Goal: Task Accomplishment & Management: Use online tool/utility

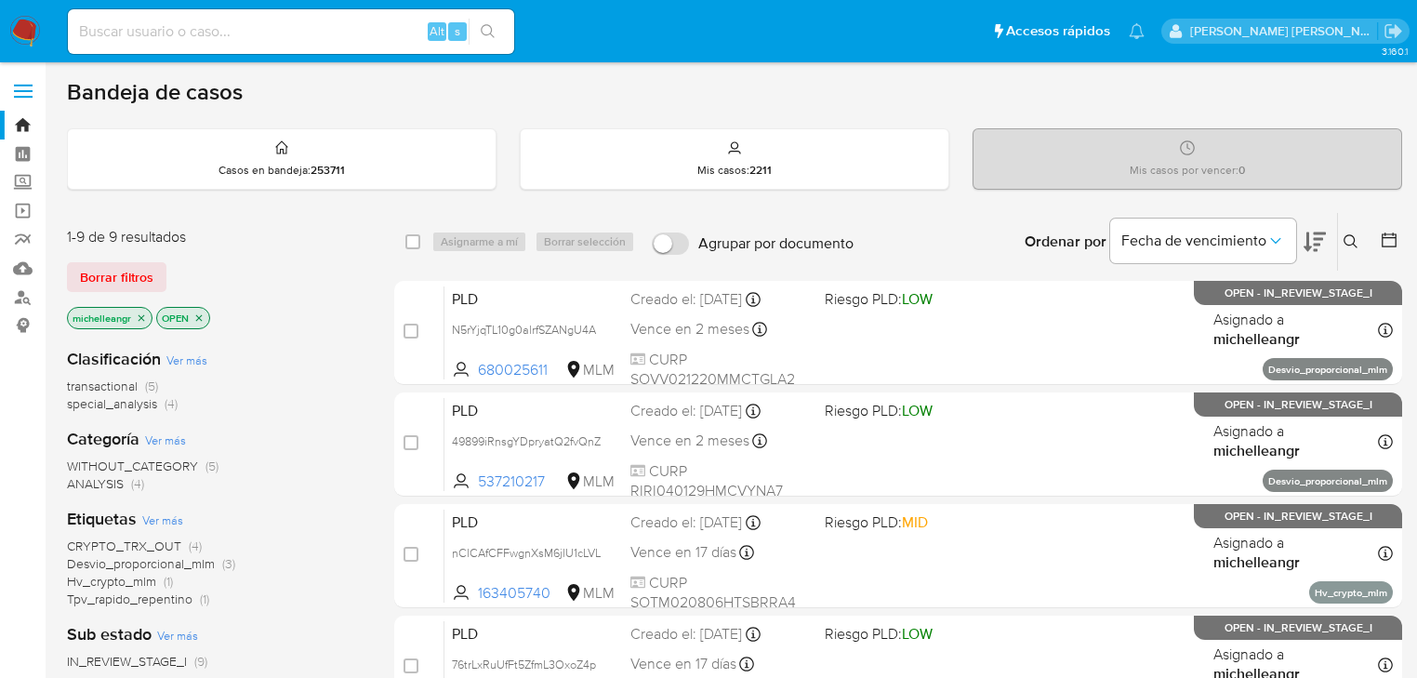
click at [192, 28] on input at bounding box center [291, 32] width 446 height 24
paste input "132298773"
type input "132298773"
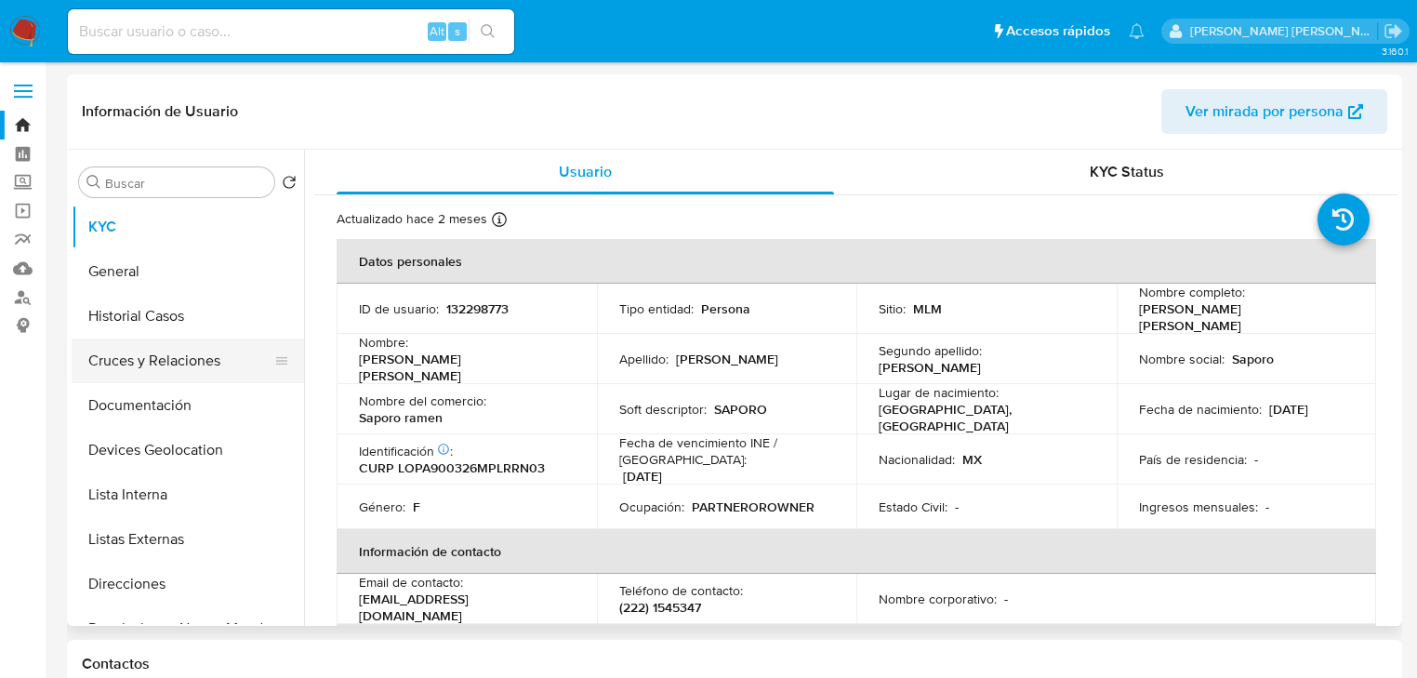
select select "10"
click at [171, 303] on button "Historial Casos" at bounding box center [181, 316] width 218 height 45
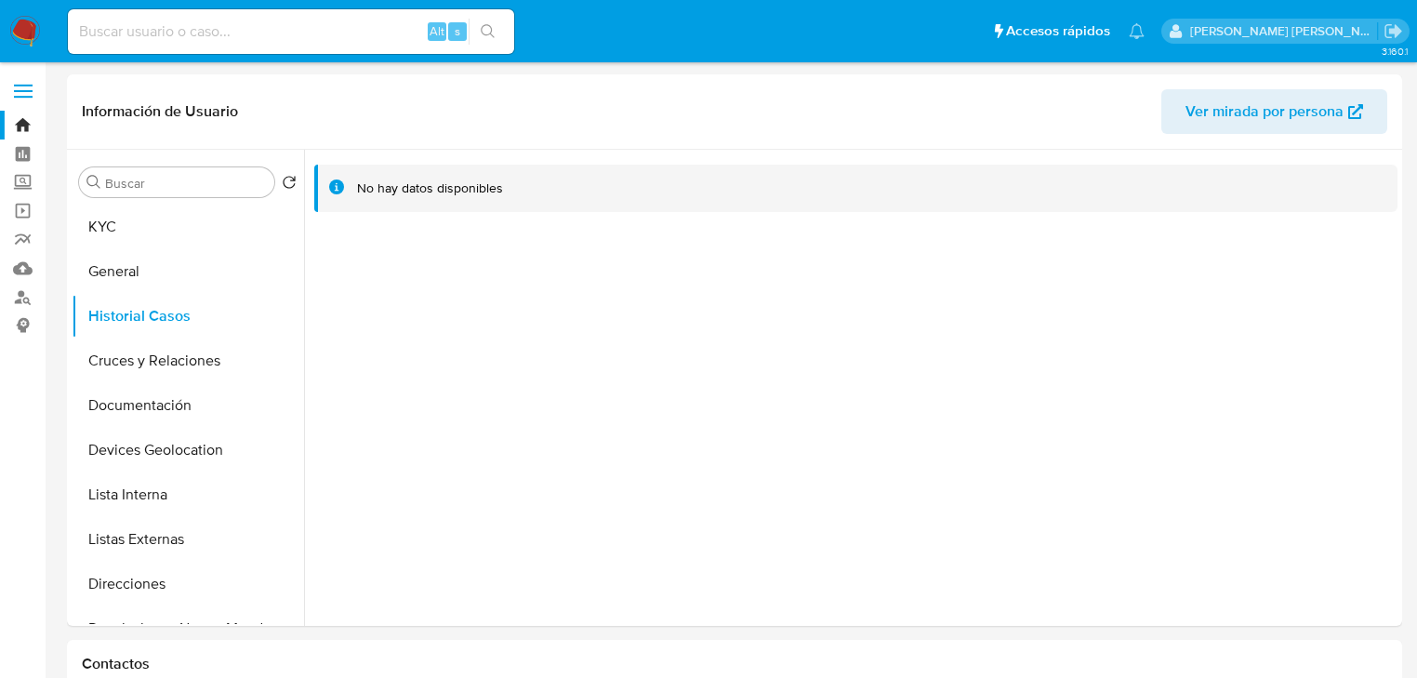
click at [178, 20] on input at bounding box center [291, 32] width 446 height 24
paste input "2213271519"
type input "2213271519"
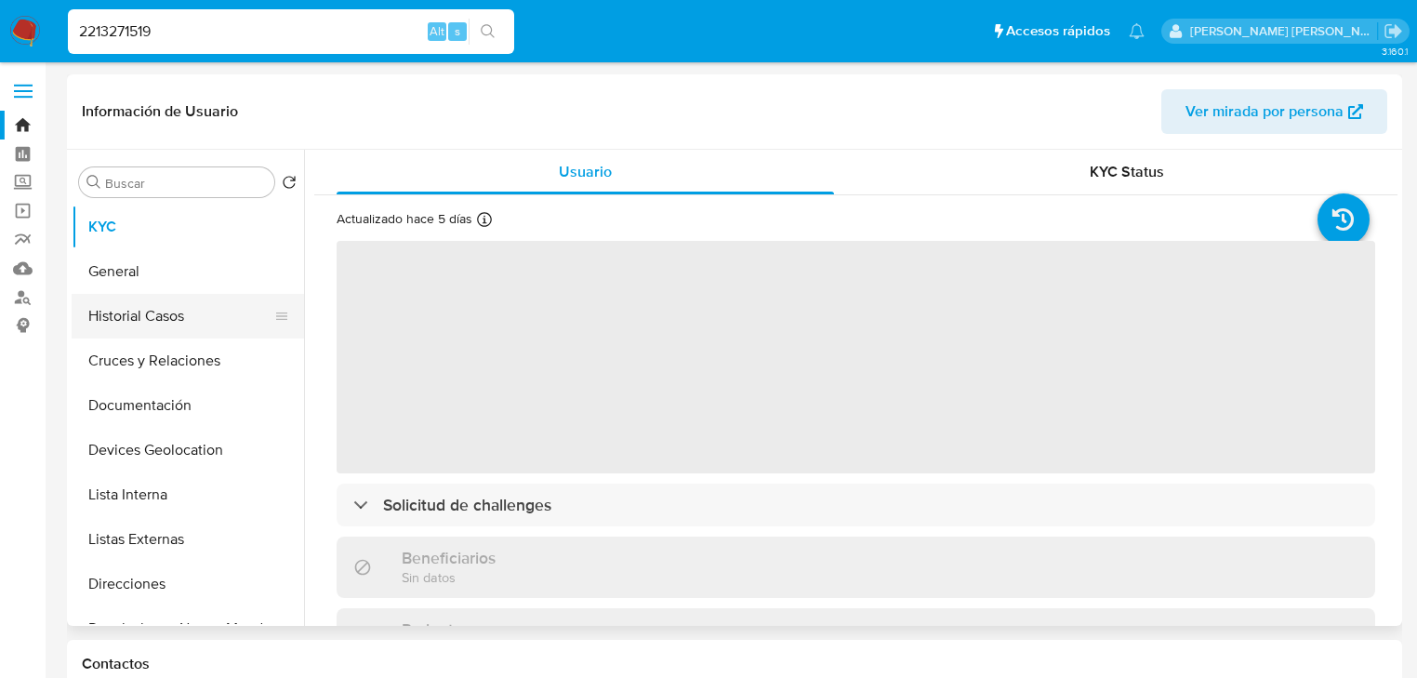
select select "10"
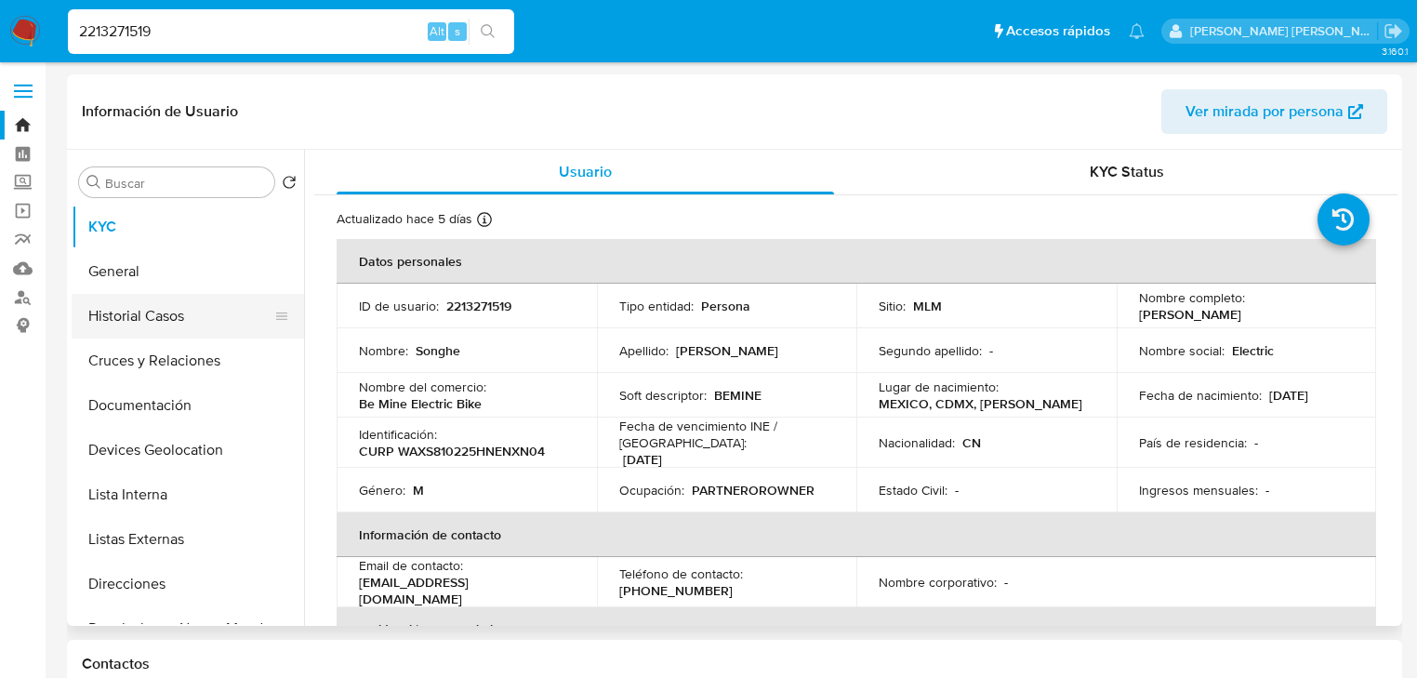
click at [209, 320] on button "Historial Casos" at bounding box center [181, 316] width 218 height 45
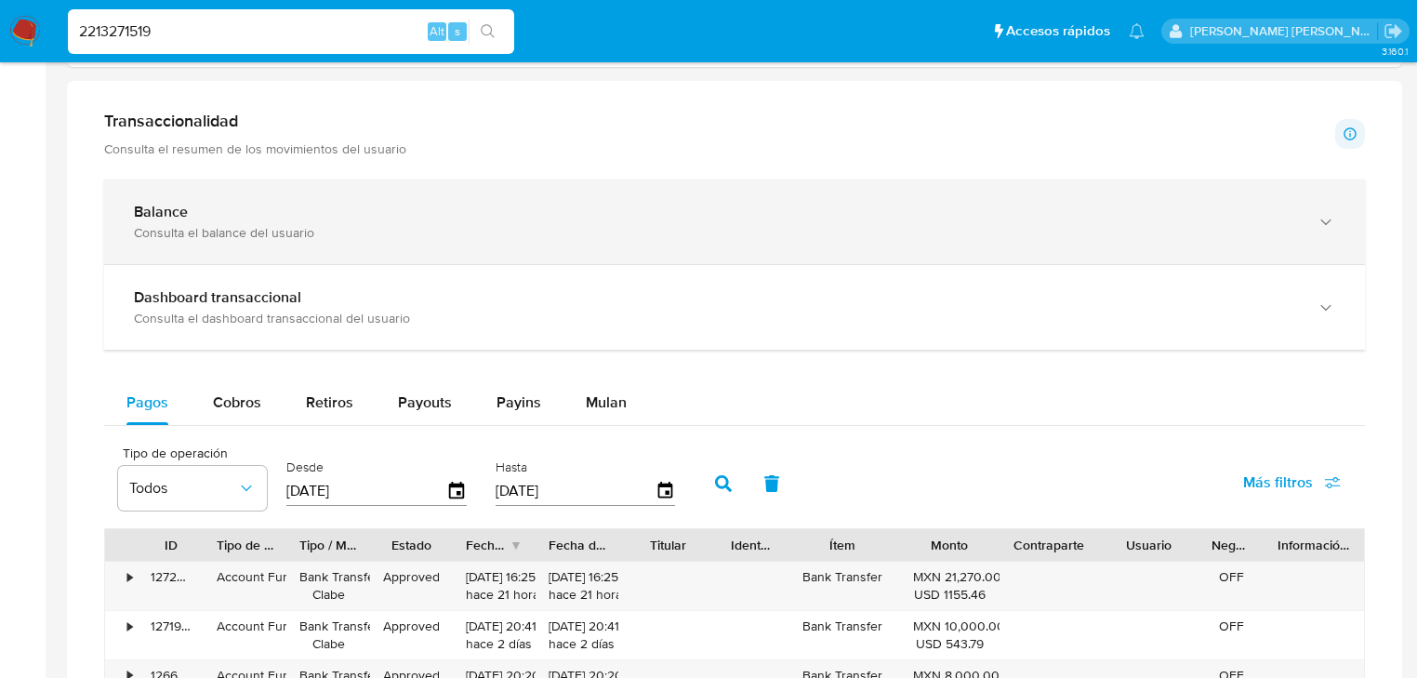
scroll to position [1041, 0]
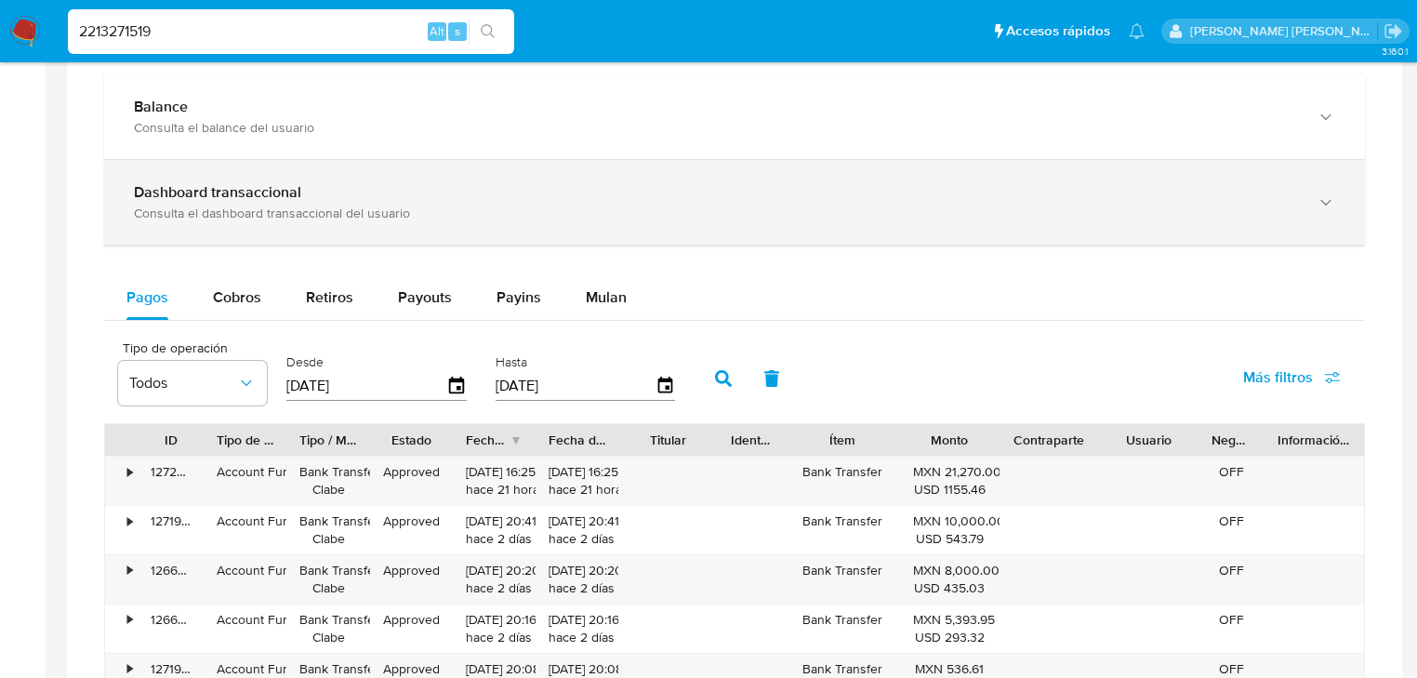
click at [397, 183] on div "Dashboard transaccional" at bounding box center [716, 192] width 1164 height 19
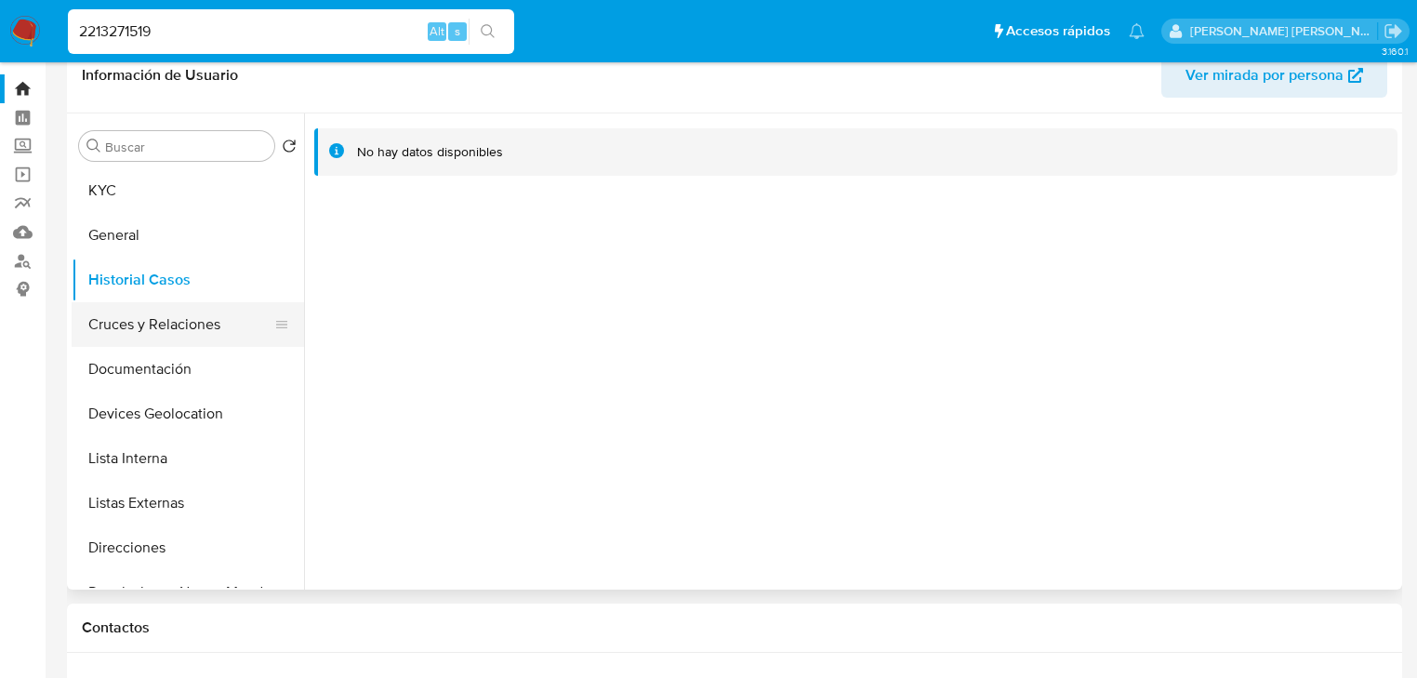
scroll to position [0, 0]
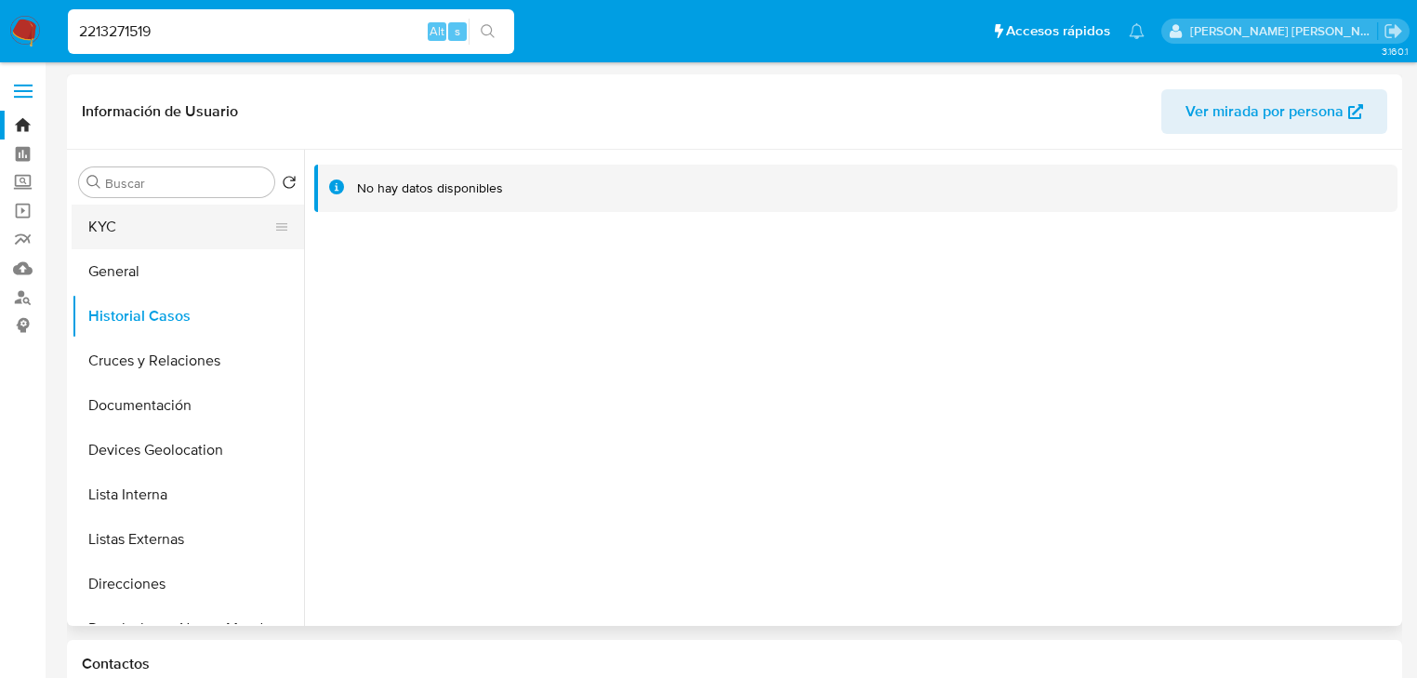
click at [158, 240] on button "KYC" at bounding box center [181, 227] width 218 height 45
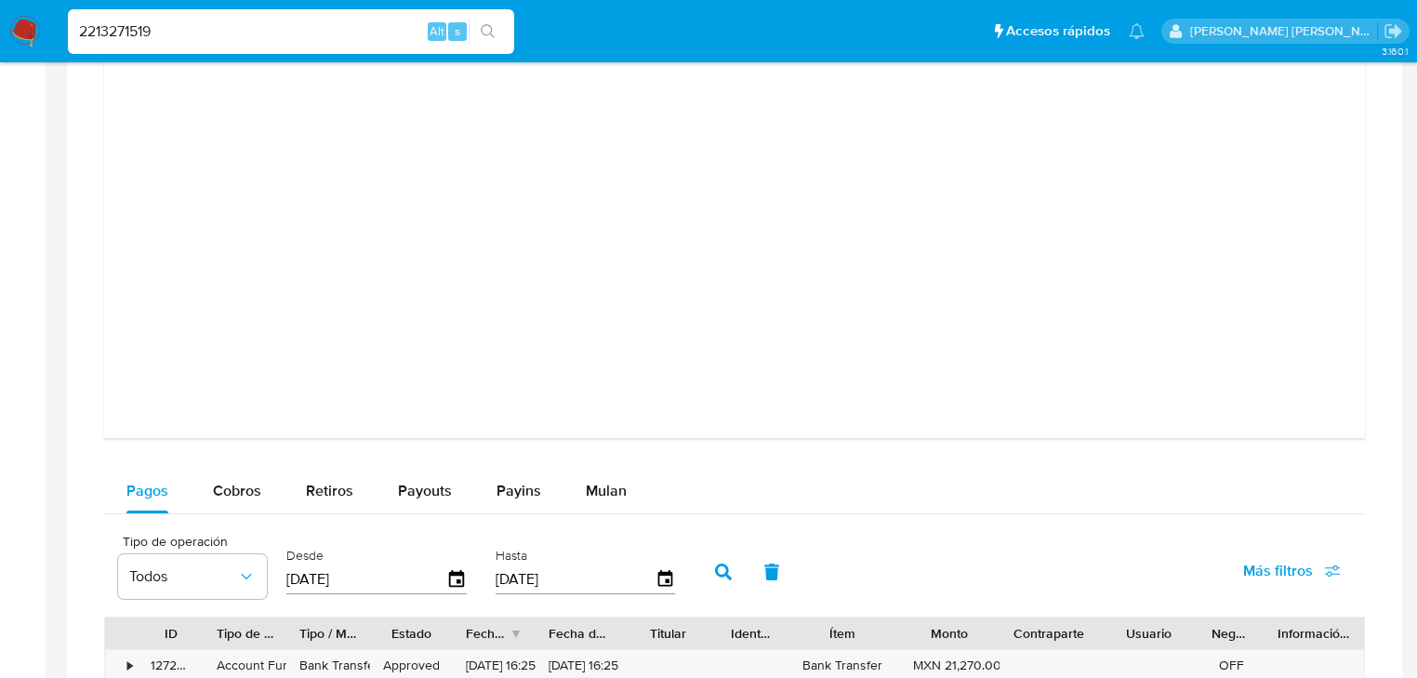
scroll to position [1934, 0]
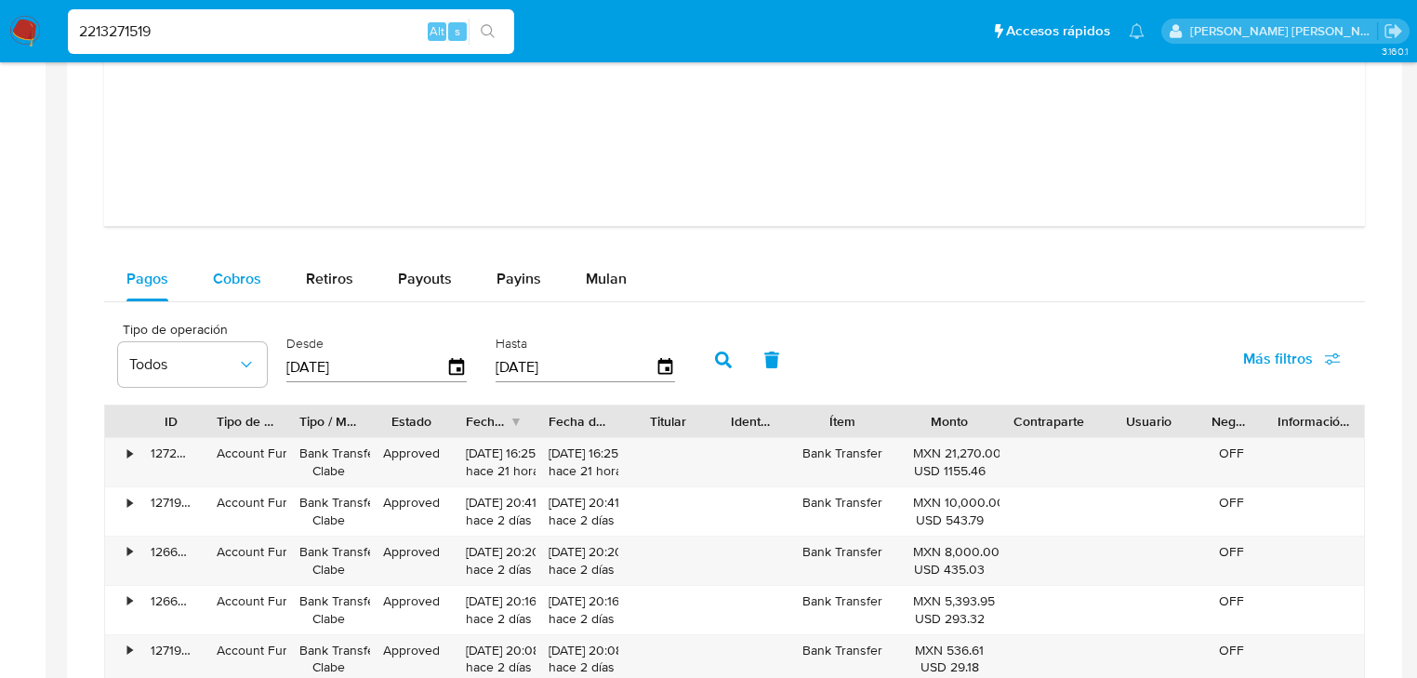
drag, startPoint x: 262, startPoint y: 300, endPoint x: 264, endPoint y: 286, distance: 14.1
click at [262, 295] on button "Cobros" at bounding box center [237, 279] width 93 height 45
select select "10"
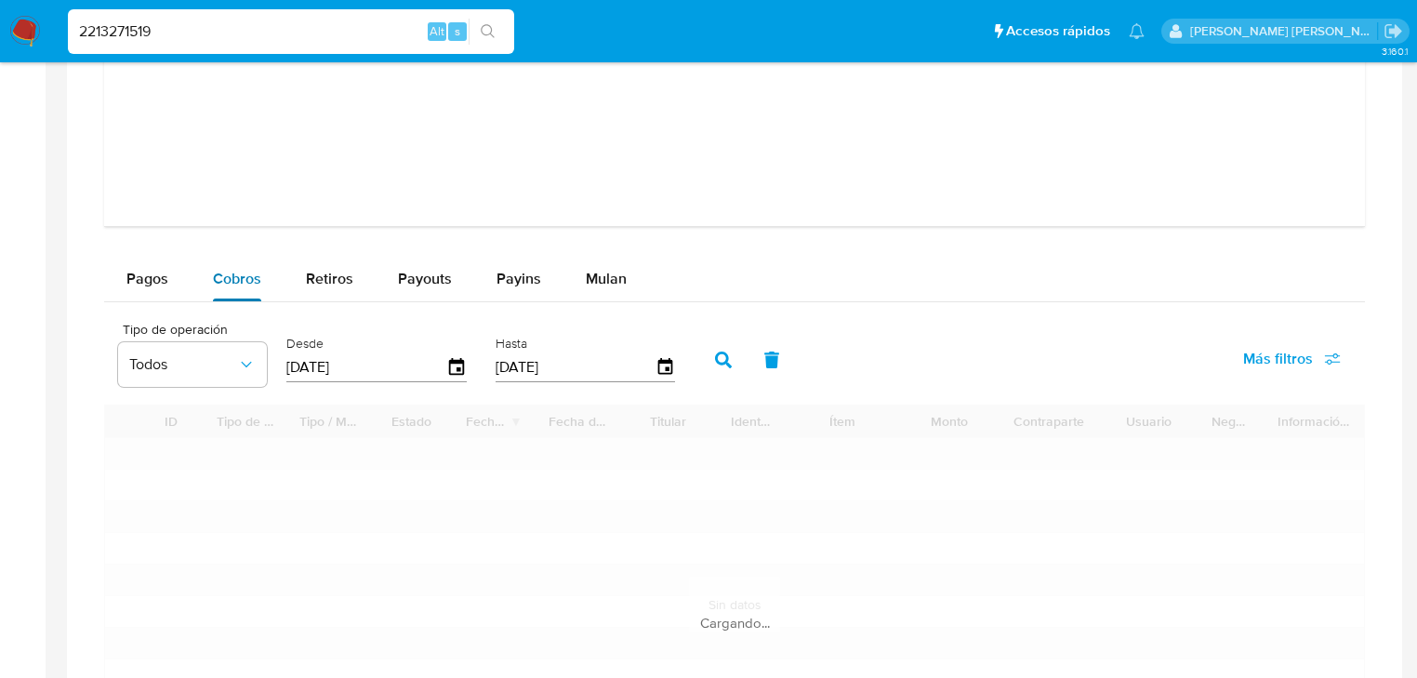
click at [258, 279] on span "Cobros" at bounding box center [237, 278] width 48 height 21
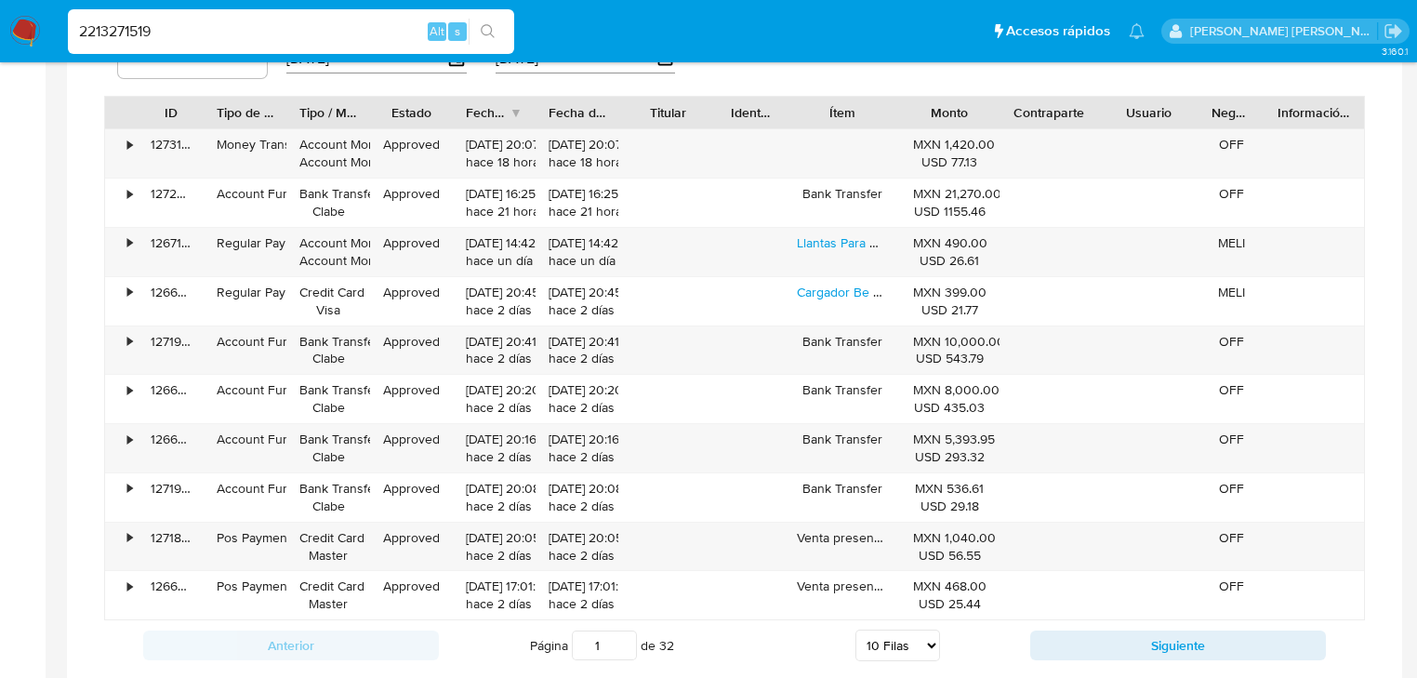
scroll to position [2454, 0]
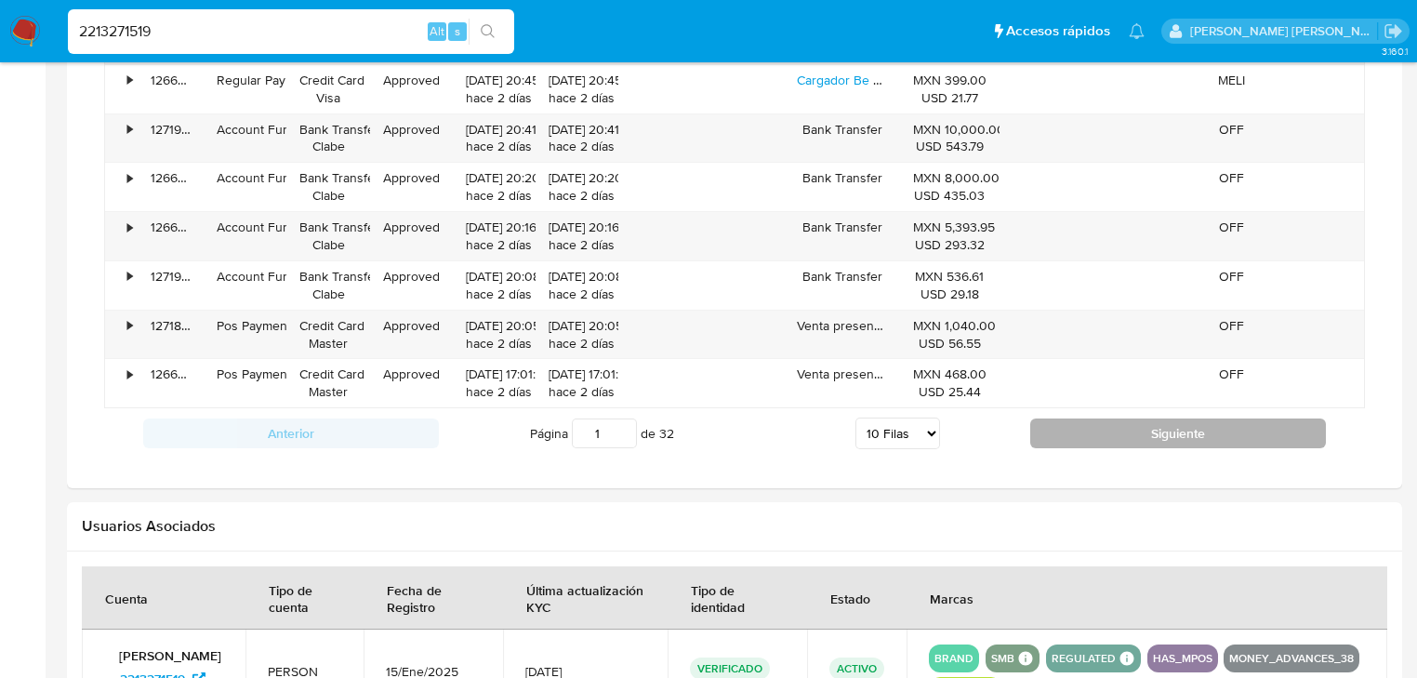
click at [1136, 435] on button "Siguiente" at bounding box center [1178, 433] width 296 height 30
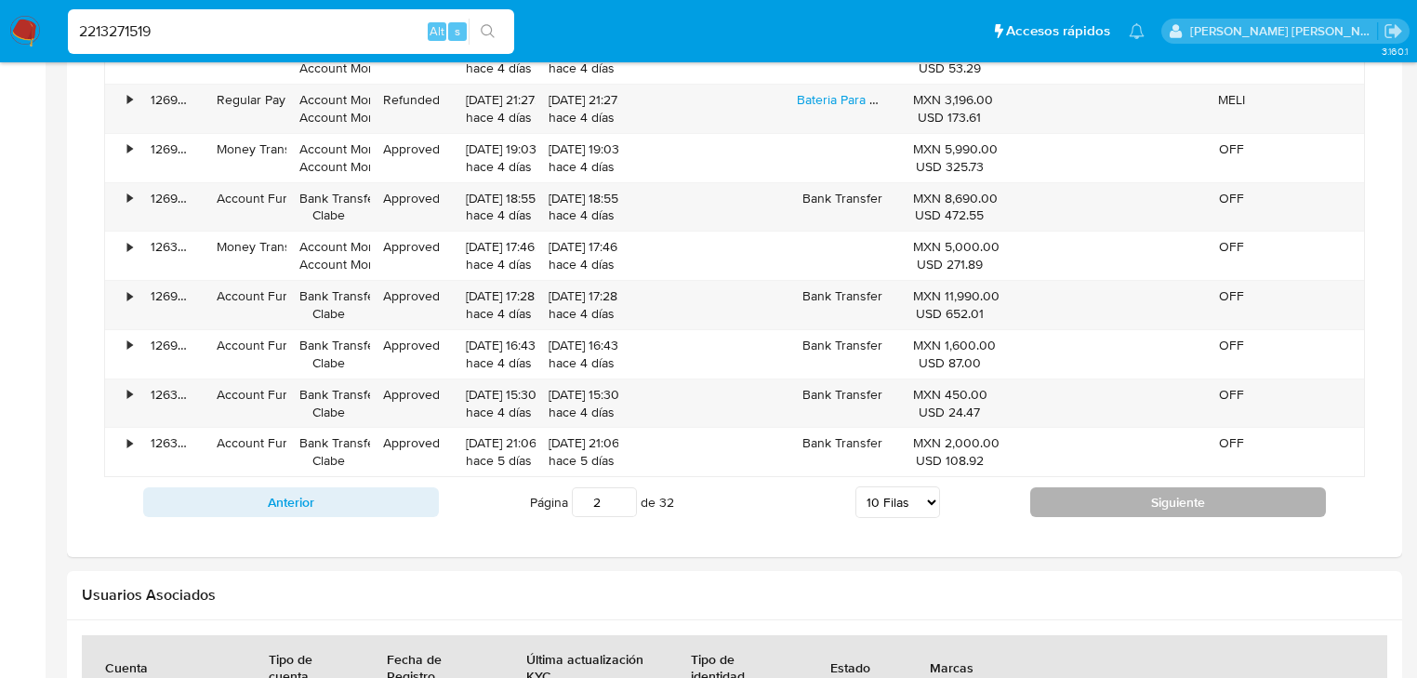
scroll to position [2305, 0]
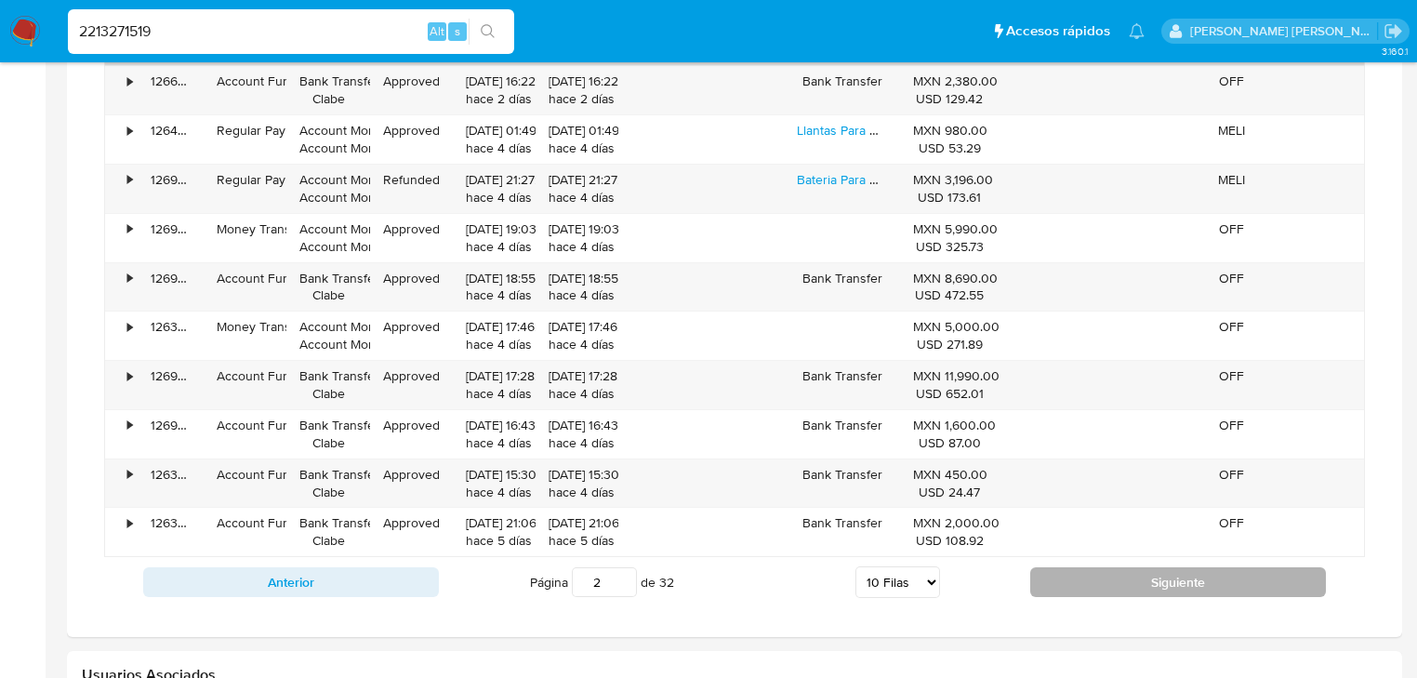
click at [1072, 580] on button "Siguiente" at bounding box center [1178, 582] width 296 height 30
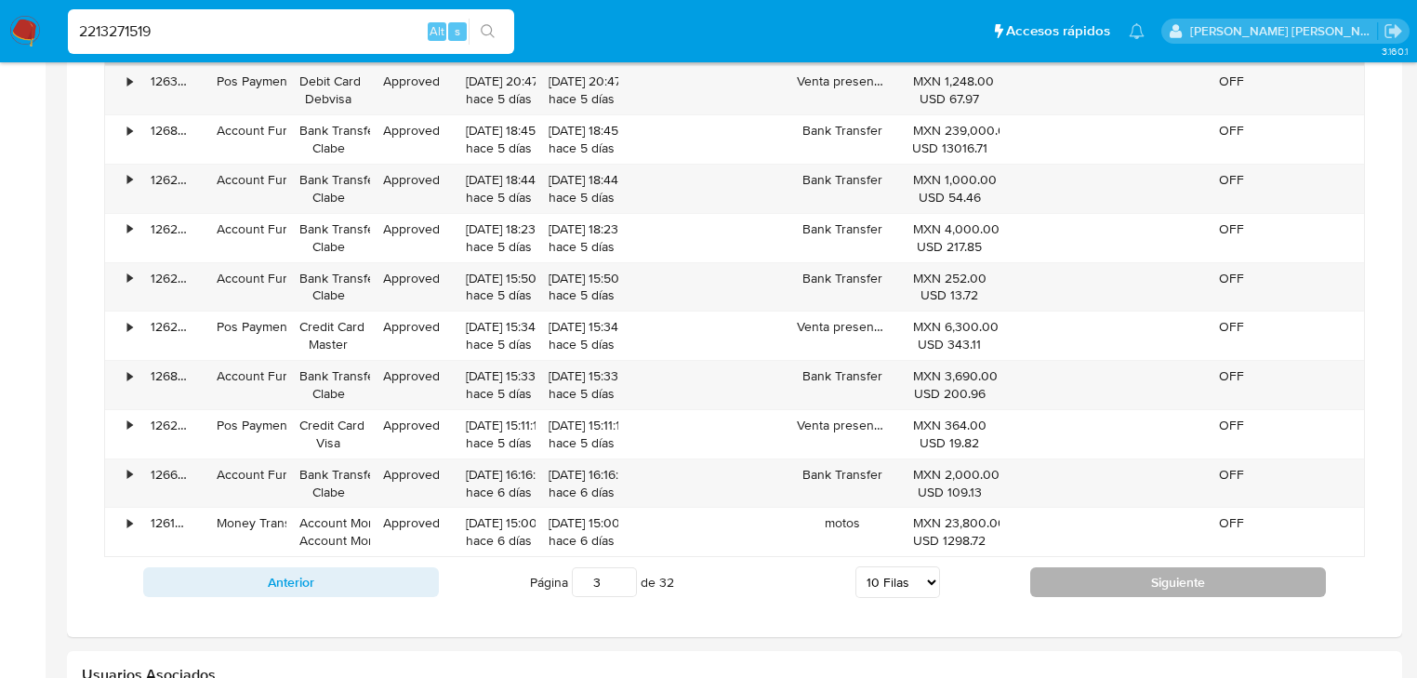
click at [1072, 567] on button "Siguiente" at bounding box center [1178, 582] width 296 height 30
type input "4"
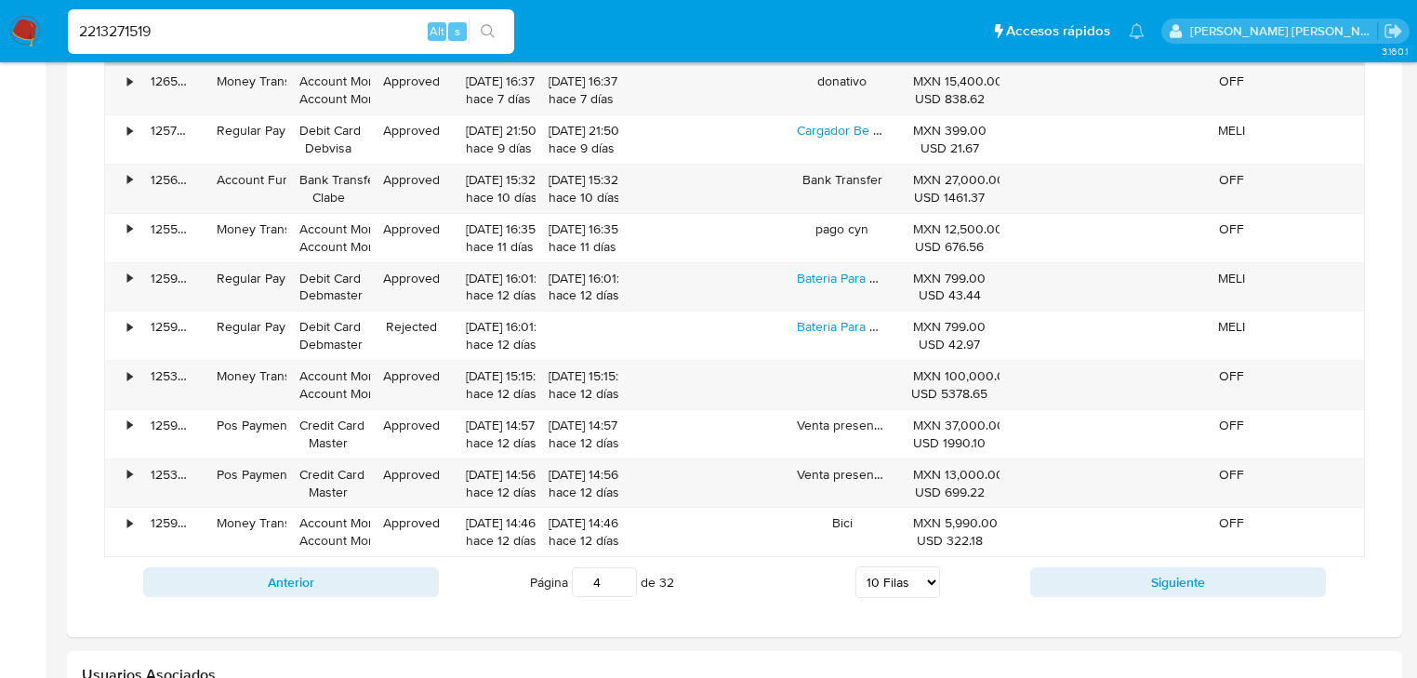
drag, startPoint x: 178, startPoint y: 41, endPoint x: 205, endPoint y: 41, distance: 27.0
click at [108, 23] on div "2213271519 Alt s" at bounding box center [291, 31] width 446 height 45
click at [0, 15] on nav "Pausado Ver notificaciones 2213271519 Alt s Accesos rápidos Presiona las siguie…" at bounding box center [708, 31] width 1417 height 62
paste input "76trLxRuUfFt5ZfmL3OxoZ4p"
type input "76trLxRuUfFt5ZfmL3OxoZ4p"
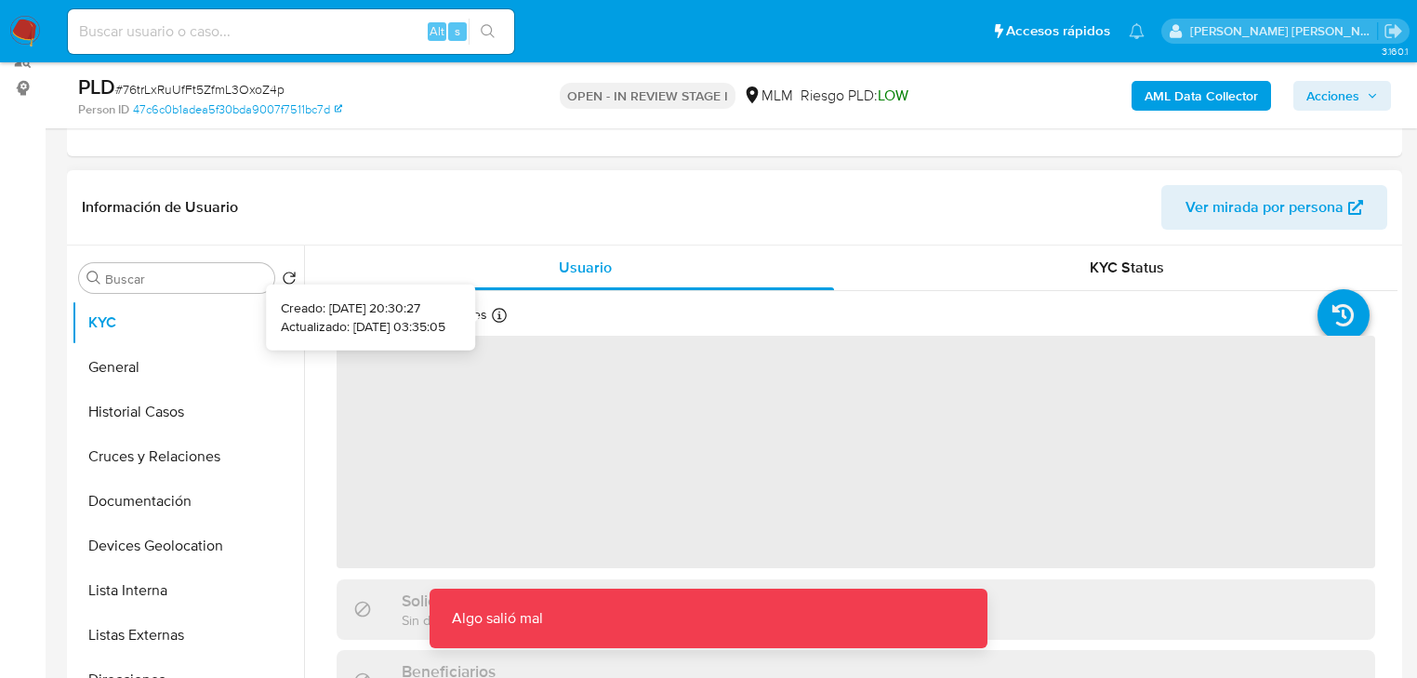
scroll to position [297, 0]
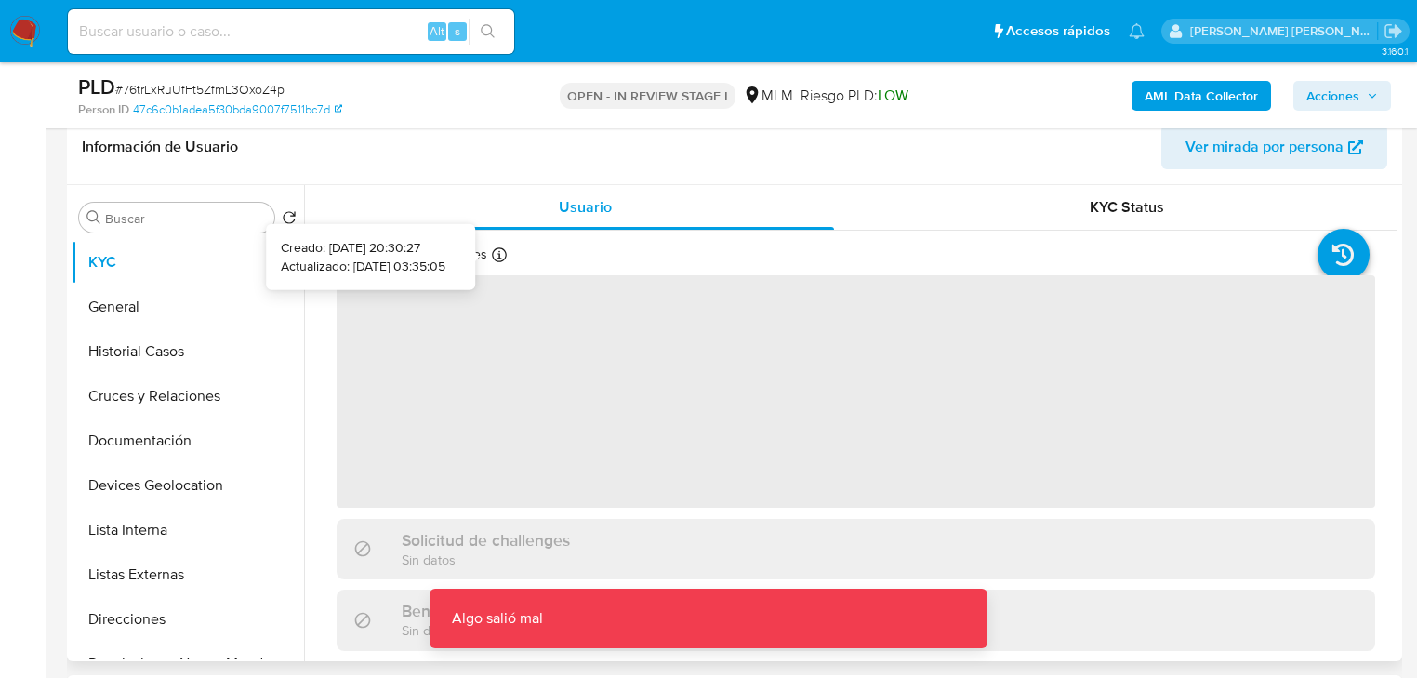
select select "10"
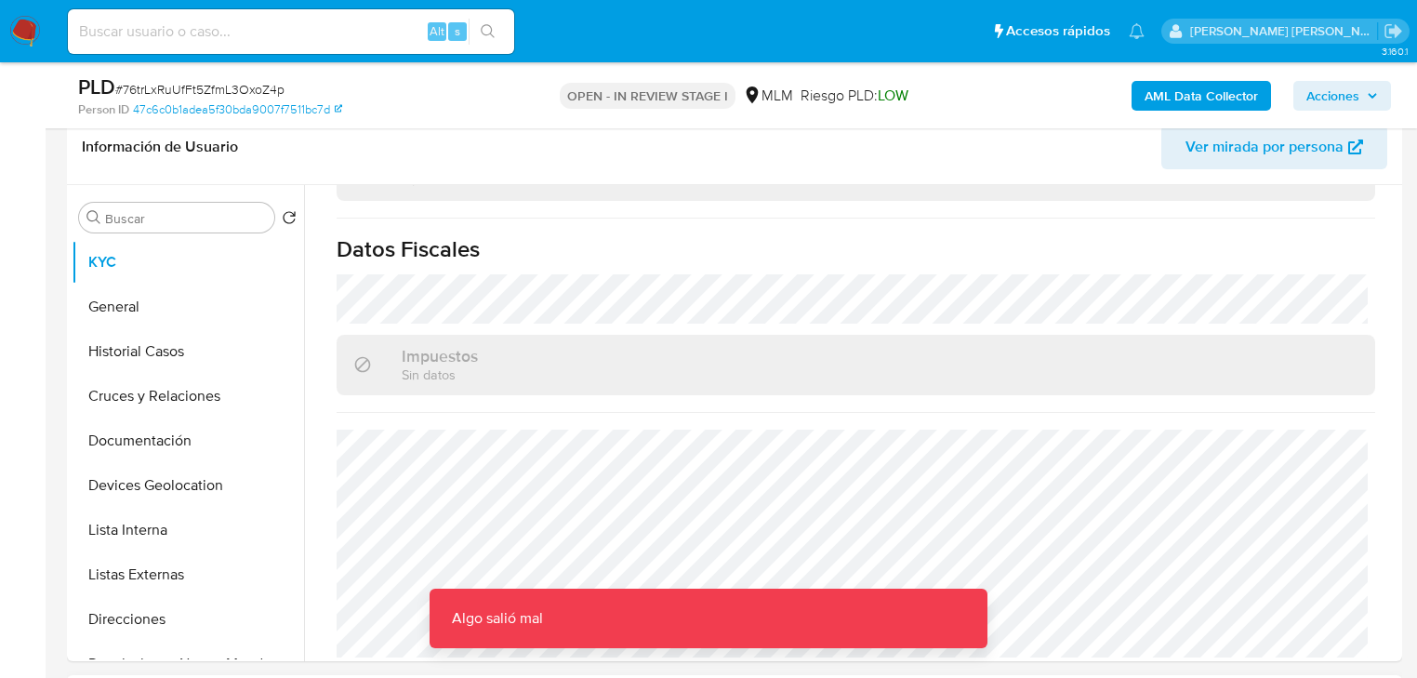
scroll to position [669, 0]
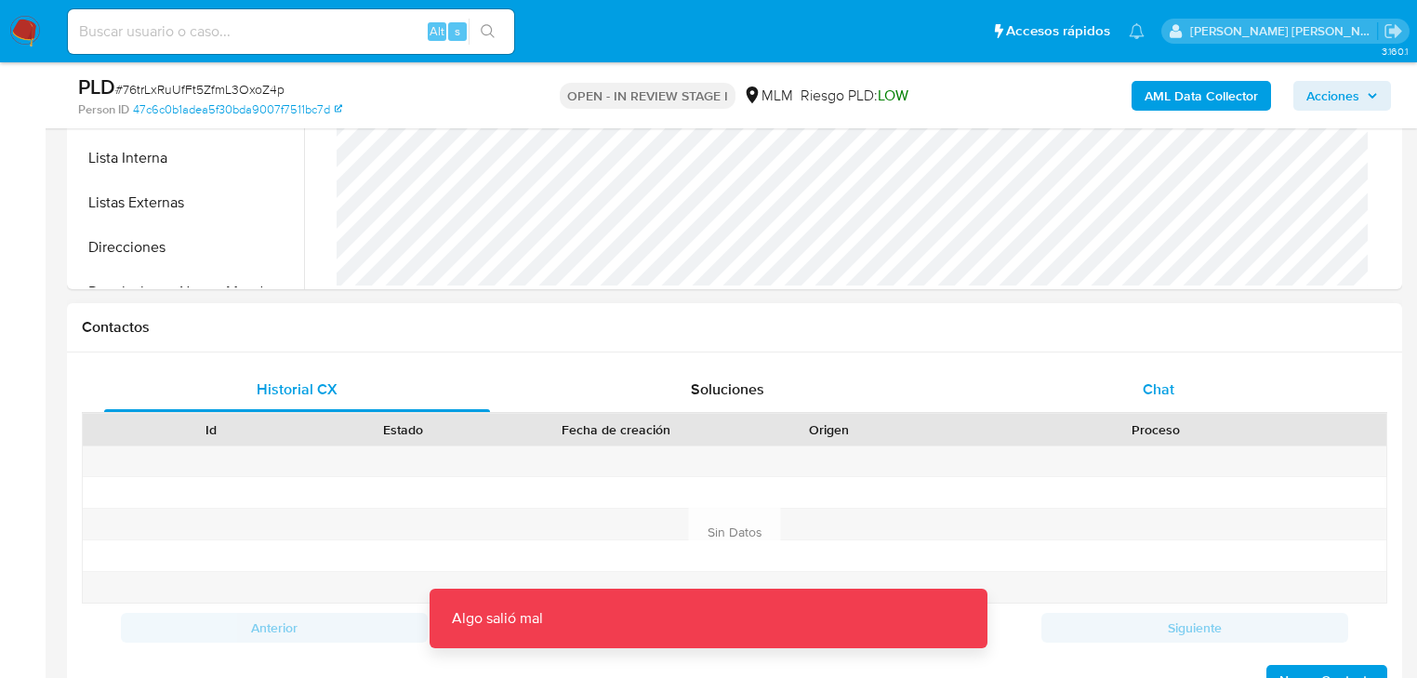
click at [1158, 386] on span "Chat" at bounding box center [1159, 388] width 32 height 21
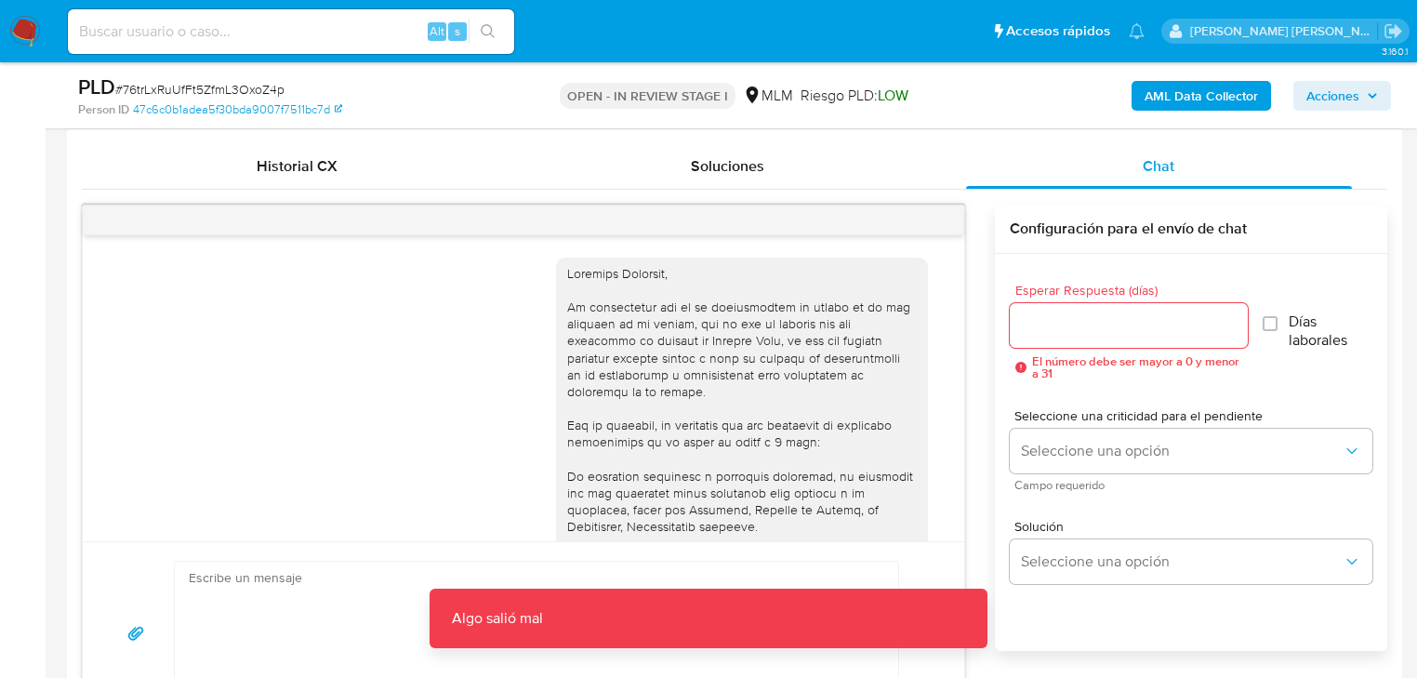
scroll to position [359, 0]
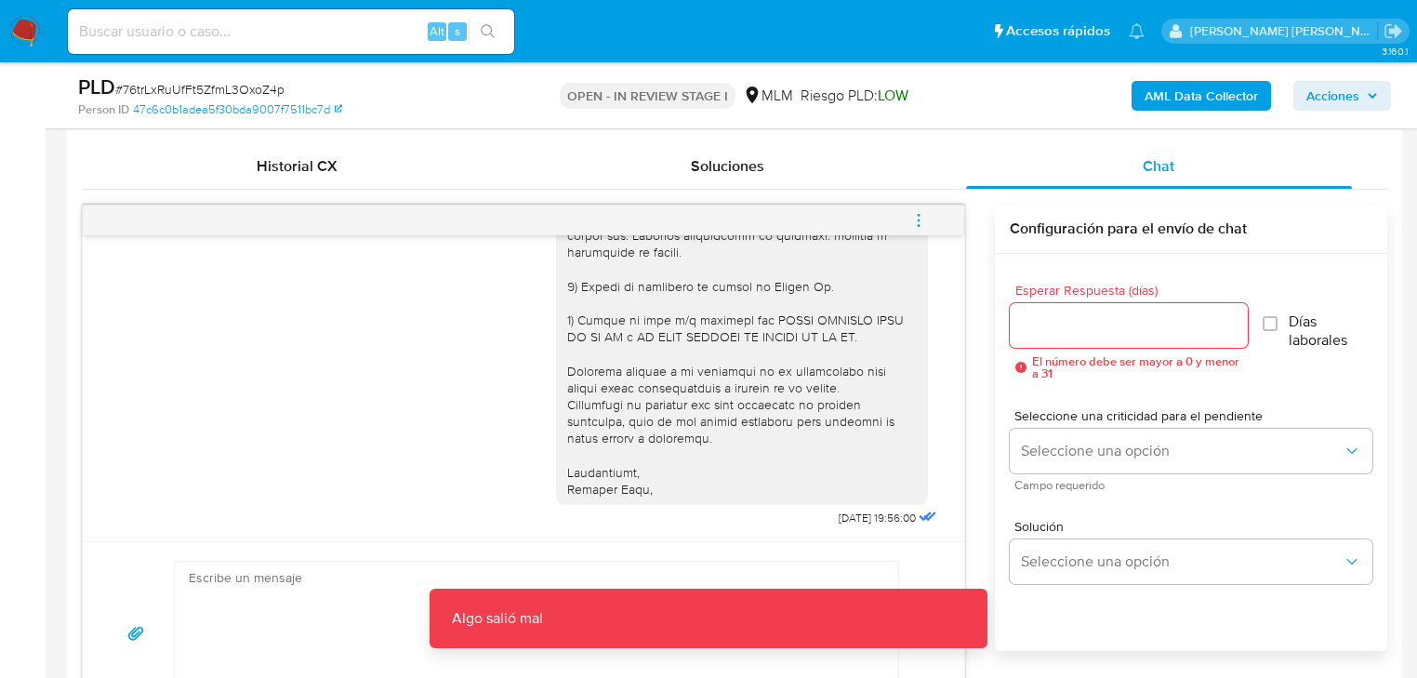
click at [923, 223] on icon "menu-action" at bounding box center [918, 220] width 17 height 17
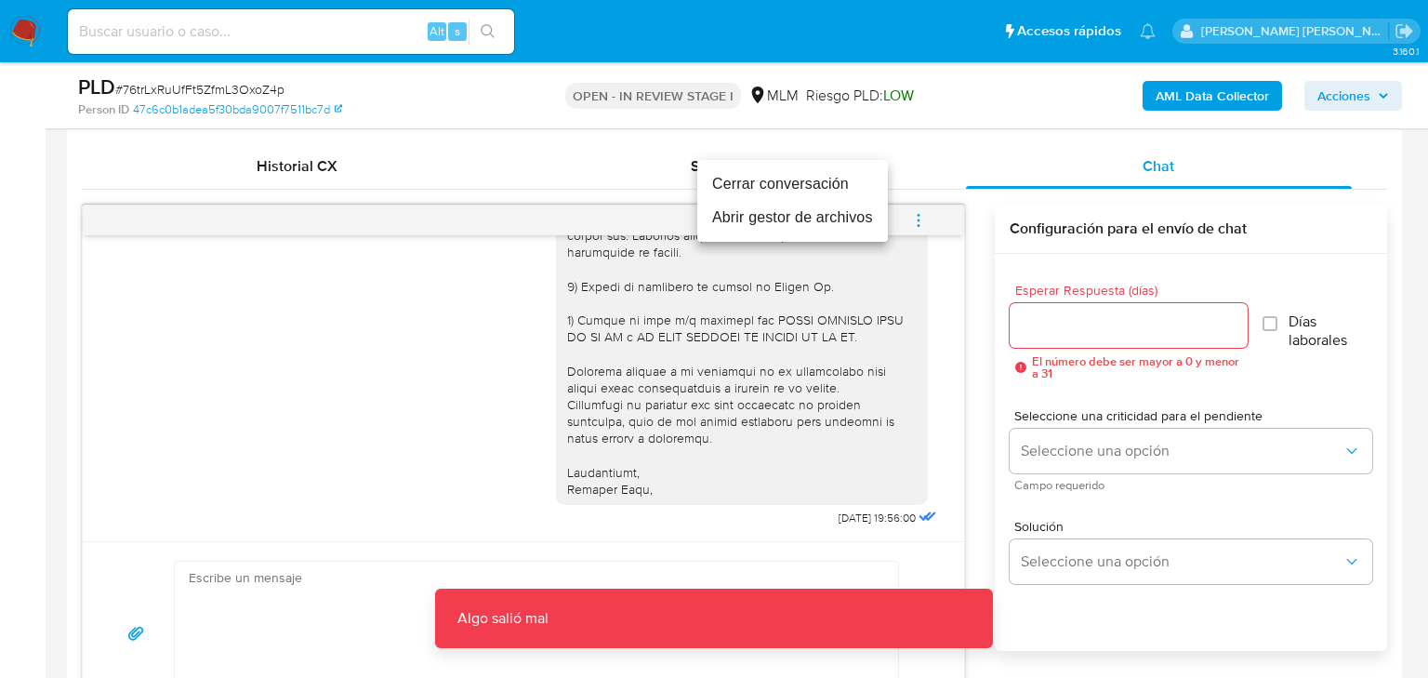
click at [745, 184] on li "Cerrar conversación" at bounding box center [792, 183] width 191 height 33
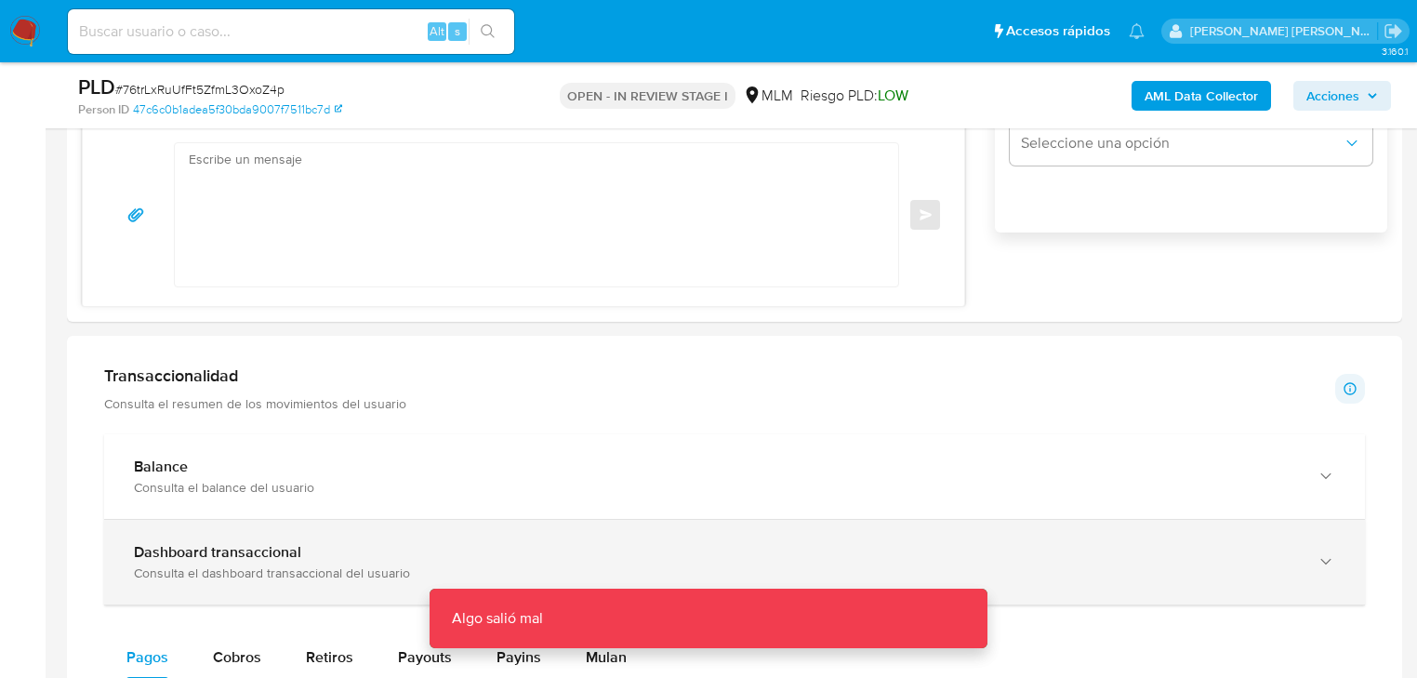
scroll to position [1562, 0]
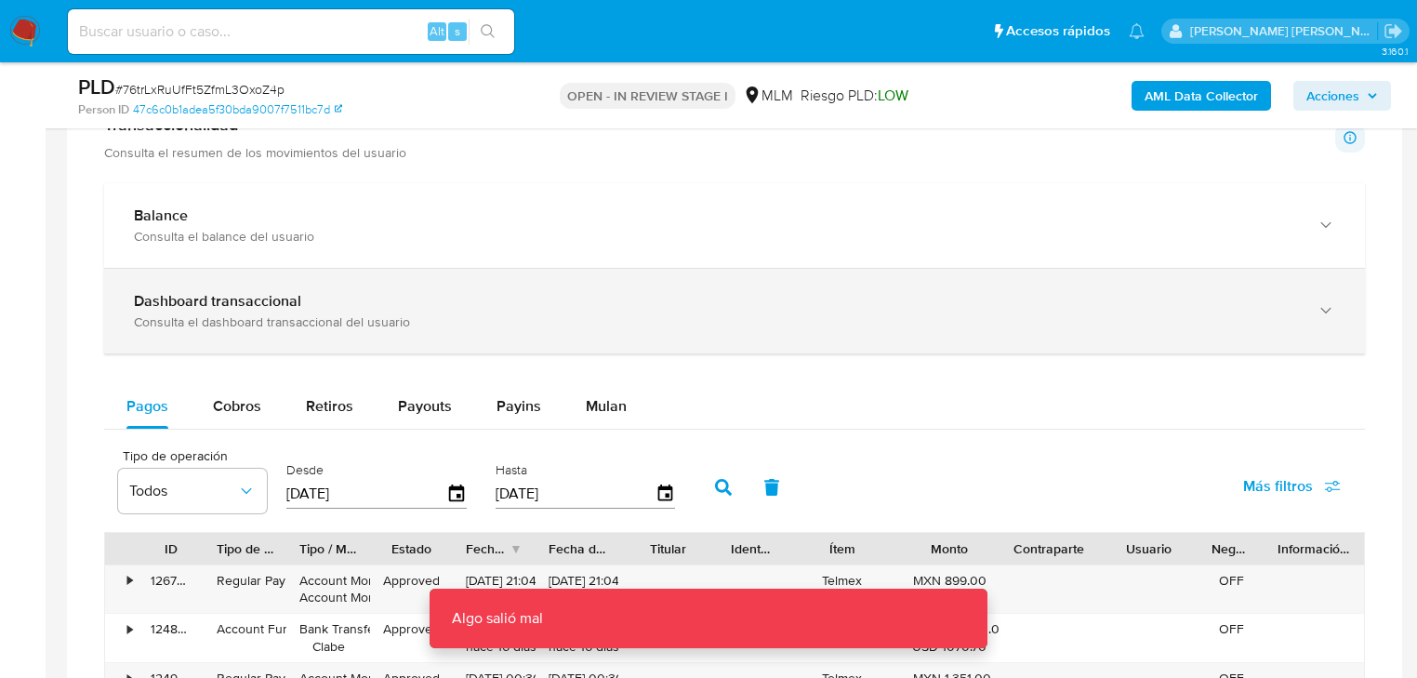
click at [293, 291] on b "Dashboard transaccional" at bounding box center [217, 300] width 167 height 21
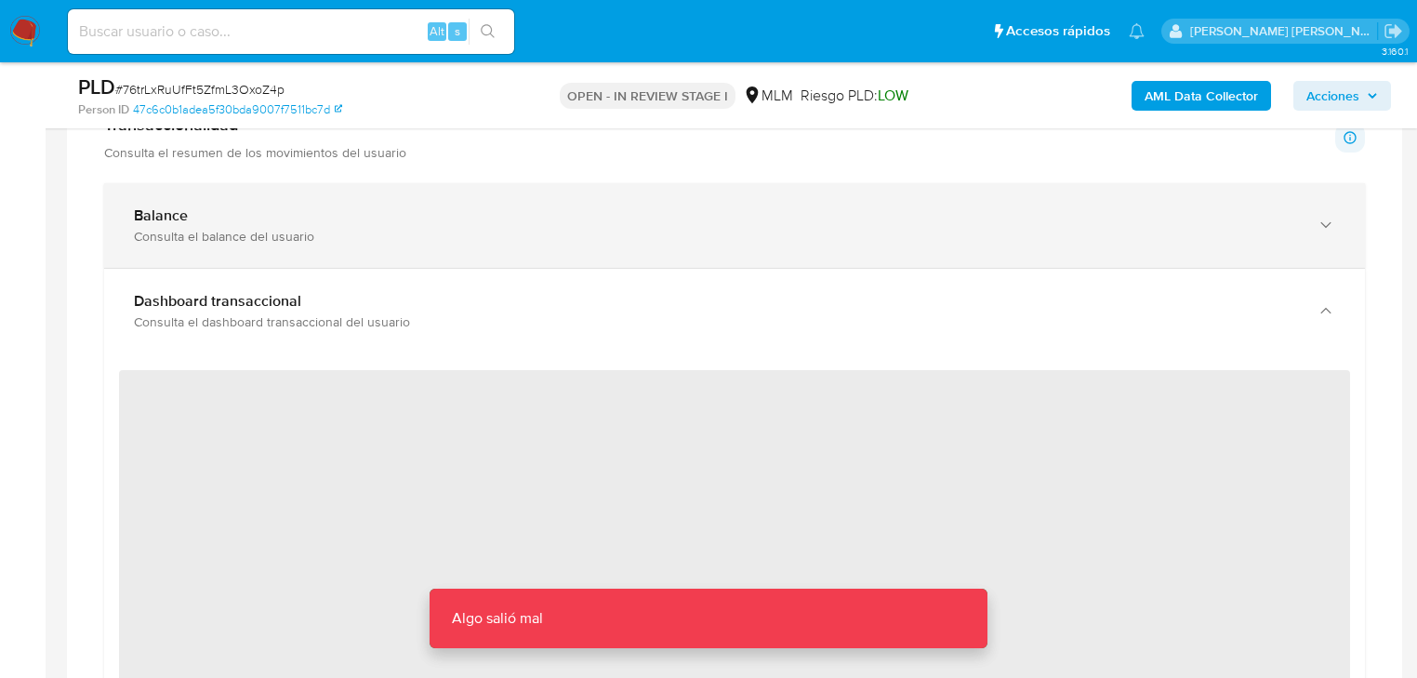
click at [416, 252] on div "Balance Consulta el balance del usuario" at bounding box center [734, 225] width 1261 height 85
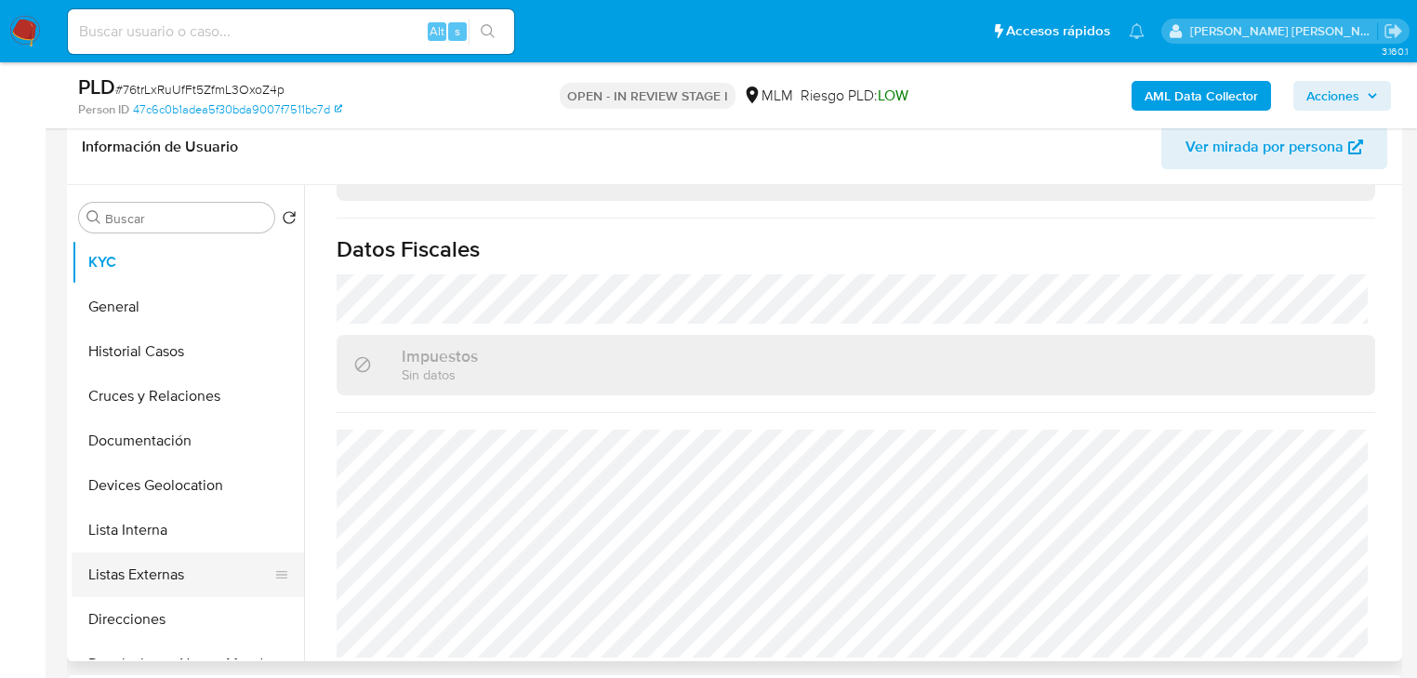
scroll to position [297, 0]
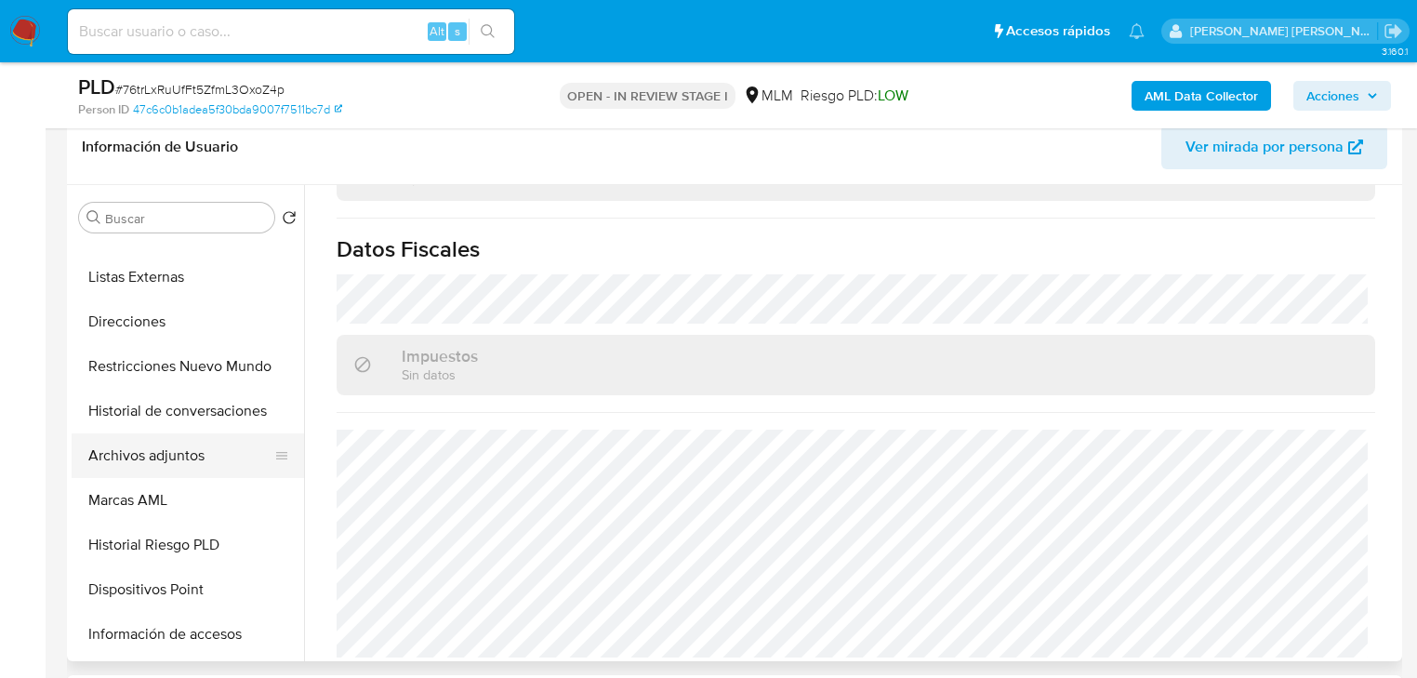
click at [176, 439] on button "Archivos adjuntos" at bounding box center [181, 455] width 218 height 45
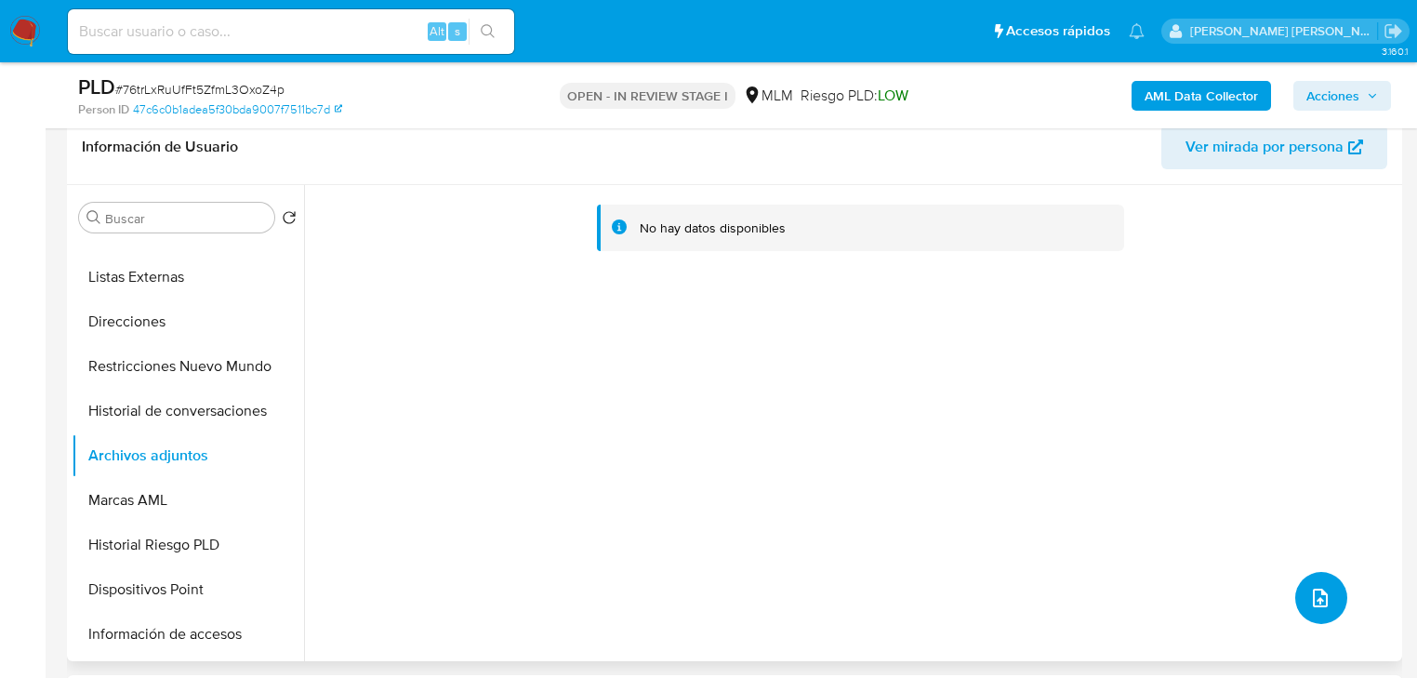
click at [1309, 598] on icon "upload-file" at bounding box center [1320, 598] width 22 height 22
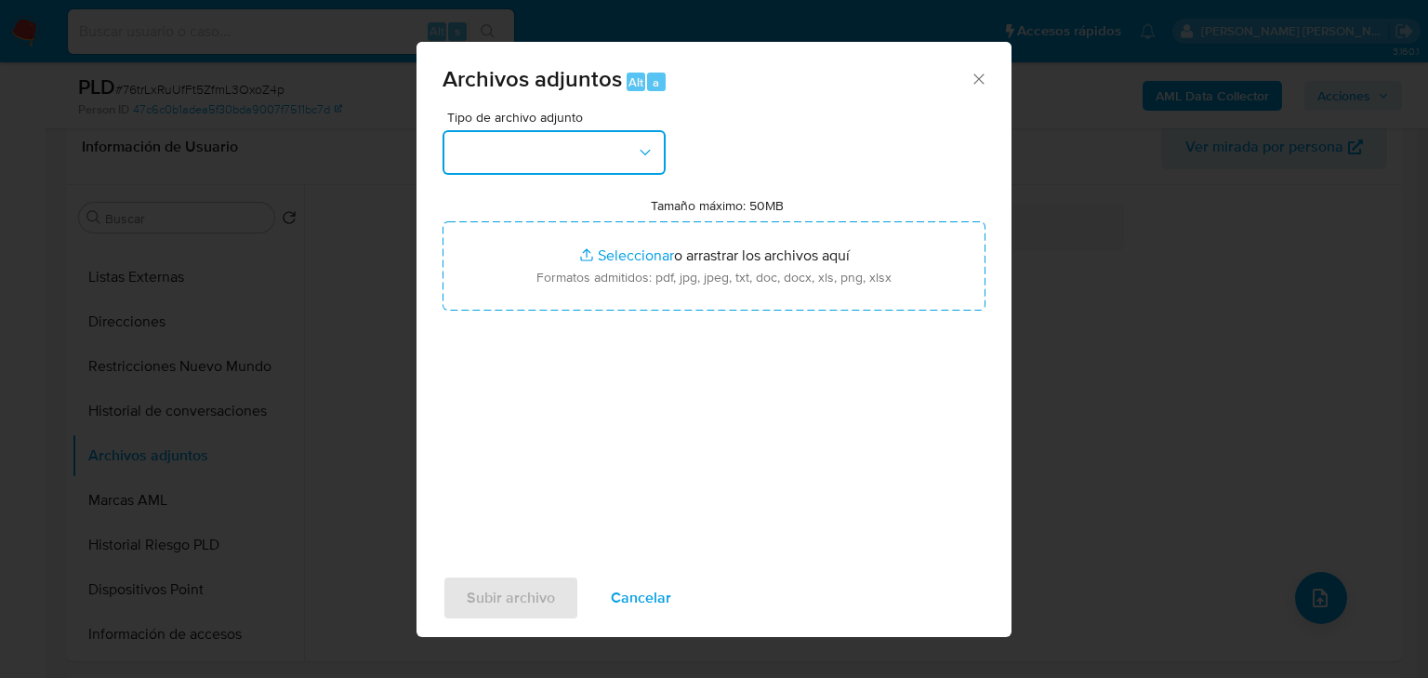
click at [575, 164] on button "button" at bounding box center [553, 152] width 223 height 45
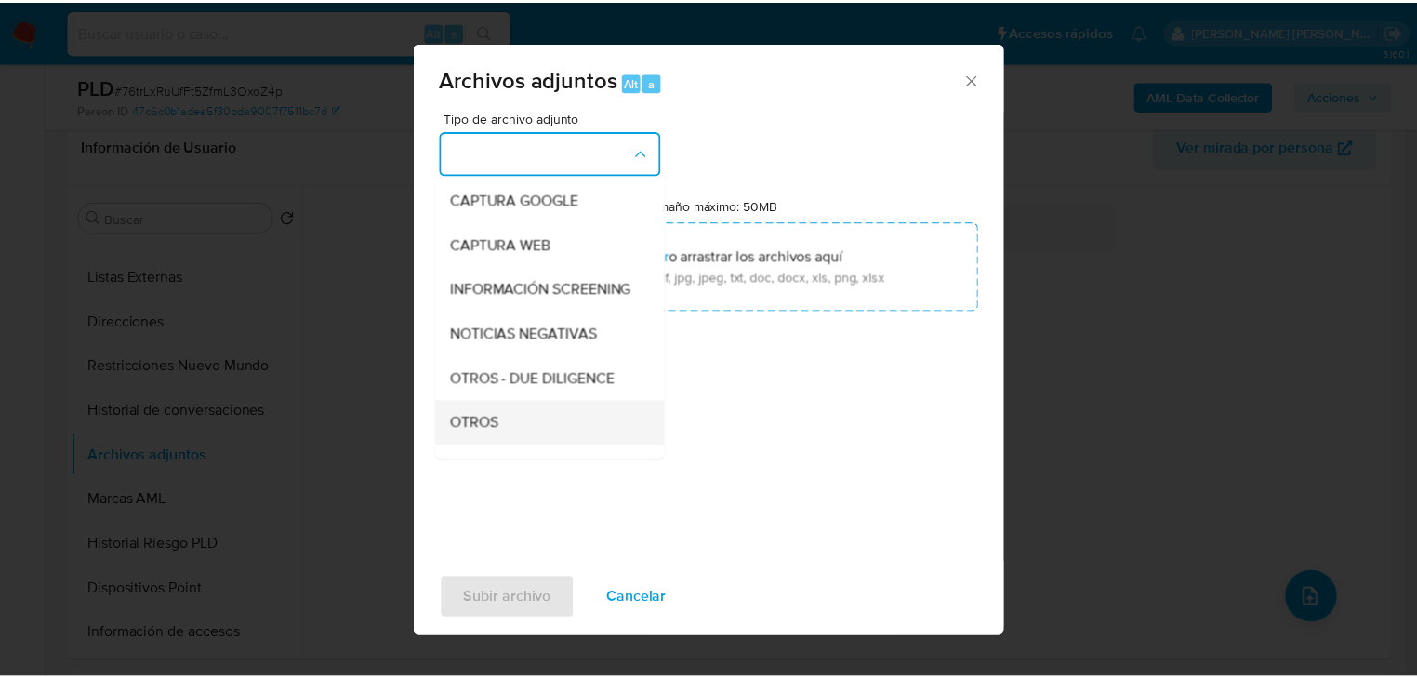
scroll to position [126, 0]
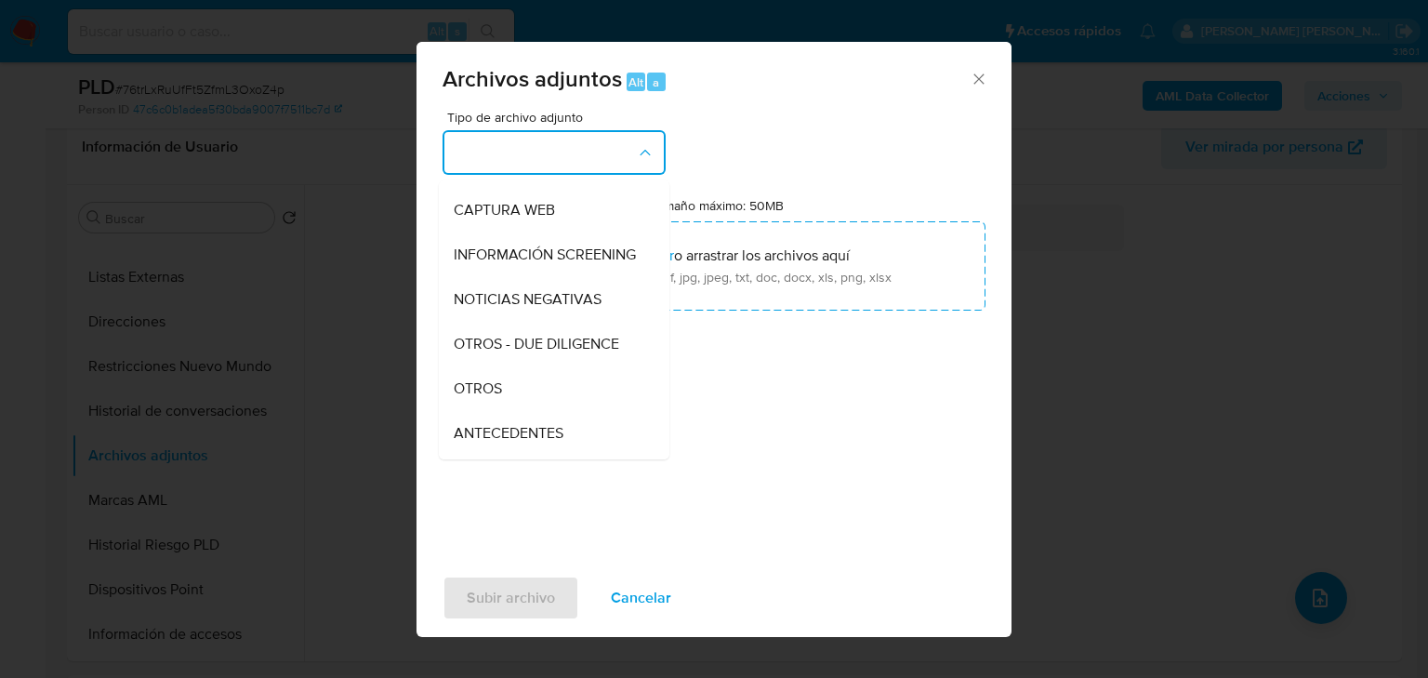
click at [502, 407] on div "OTROS" at bounding box center [549, 388] width 190 height 45
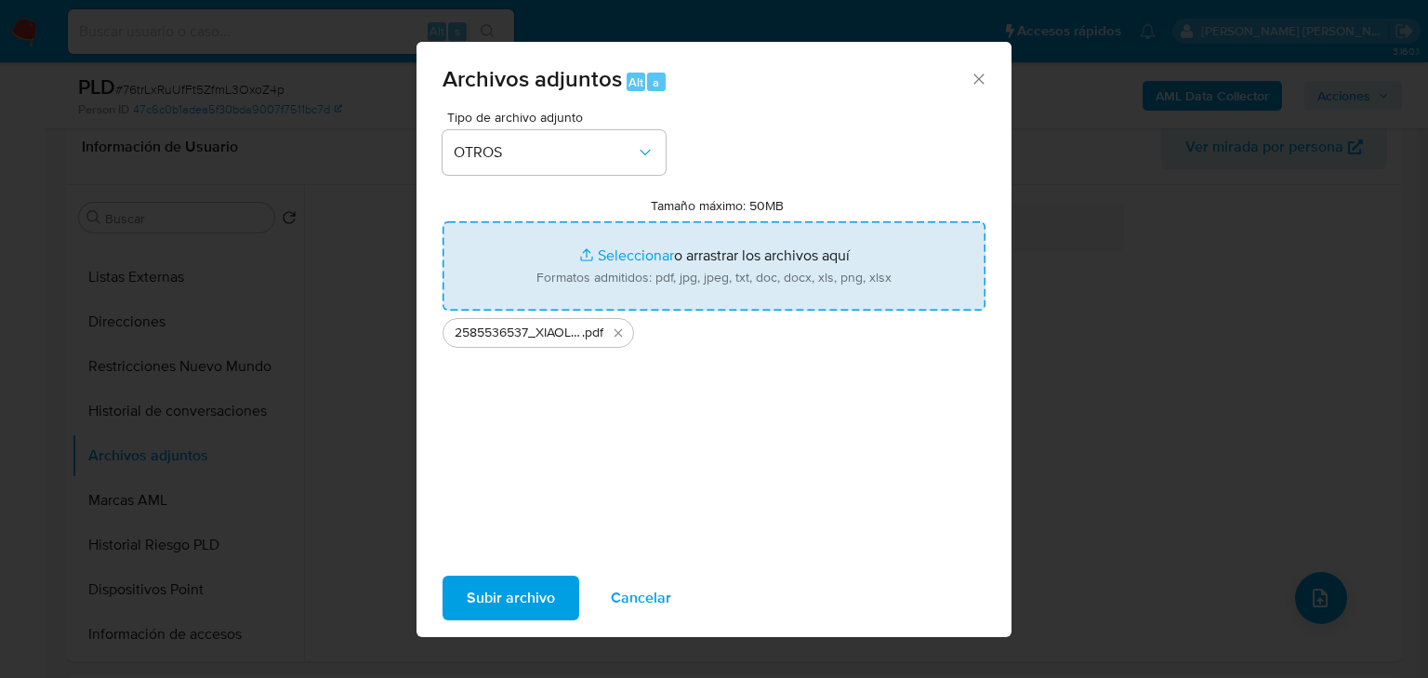
type input "C:\fakepath\2585536537_XIAOLING WANG_AGO25.xlsx"
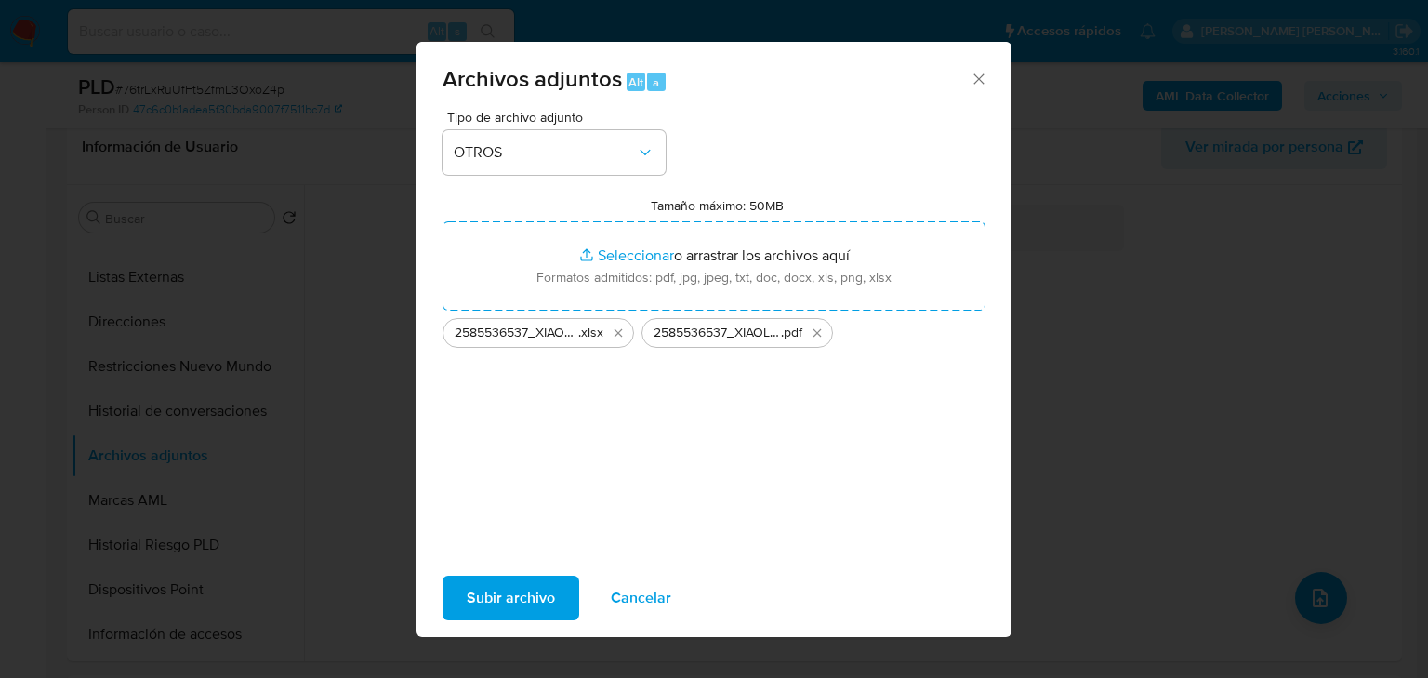
click at [540, 586] on span "Subir archivo" at bounding box center [511, 597] width 88 height 41
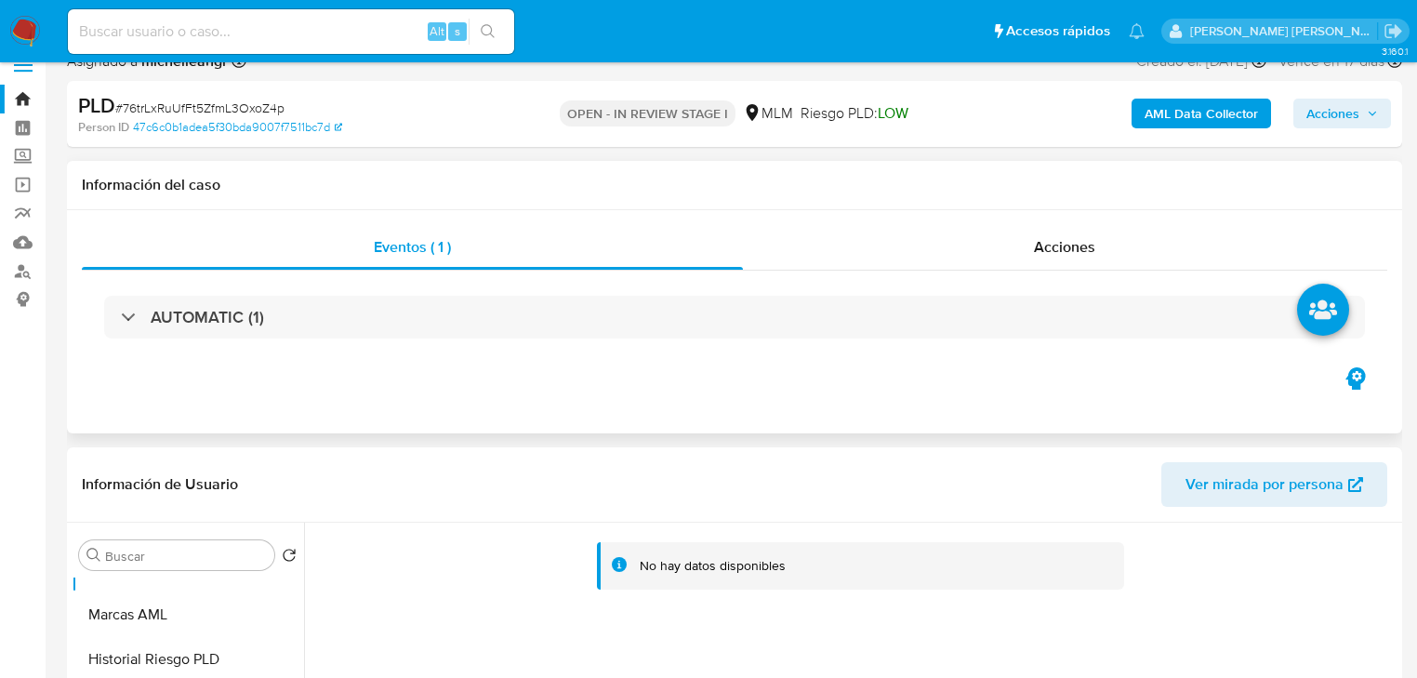
scroll to position [0, 0]
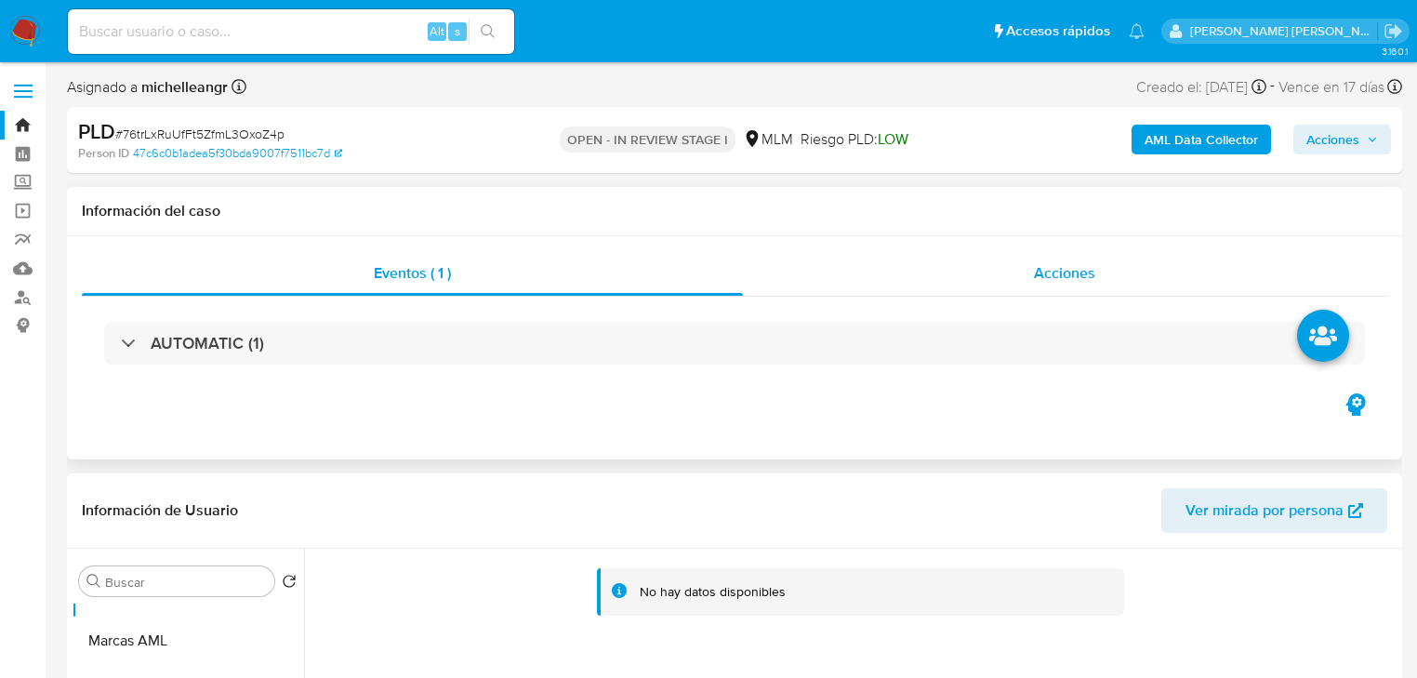
click at [1078, 285] on div "Acciones" at bounding box center [1065, 273] width 645 height 45
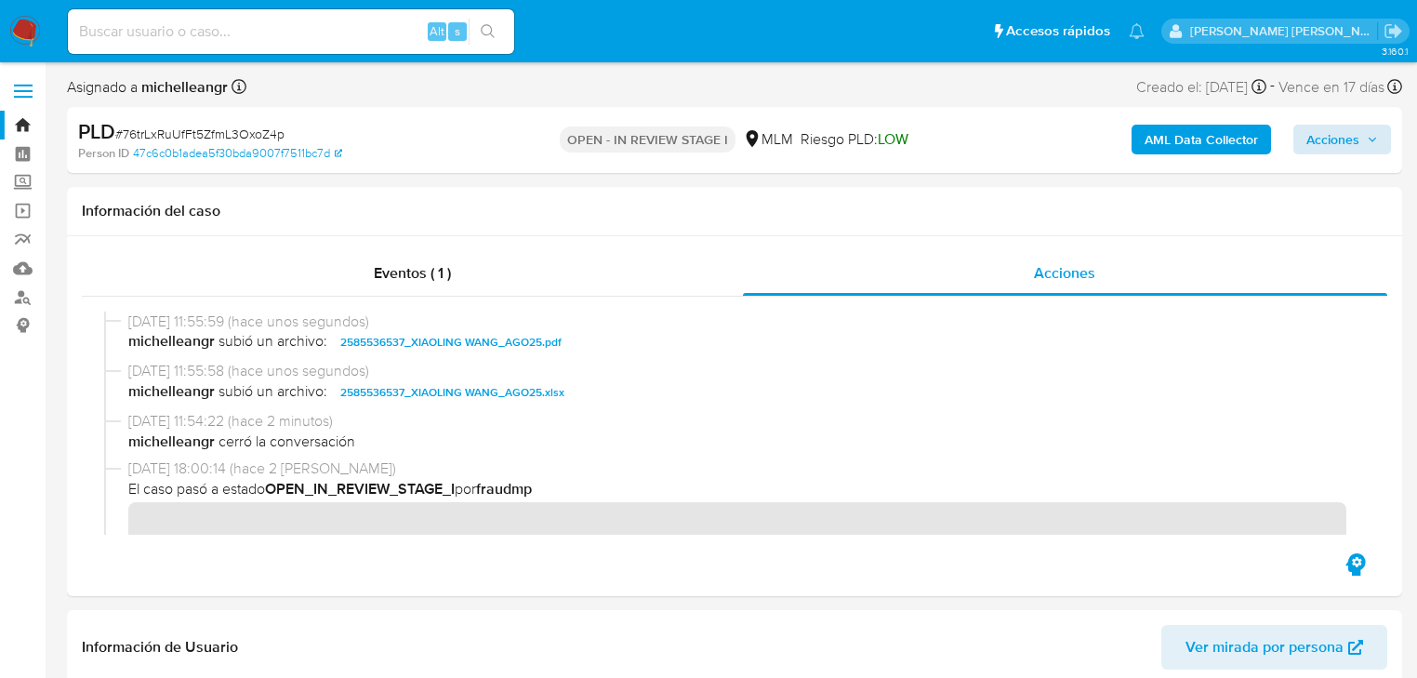
click at [1341, 154] on div "AML Data Collector Acciones" at bounding box center [1174, 140] width 432 height 44
click at [1342, 132] on span "Acciones" at bounding box center [1332, 140] width 53 height 30
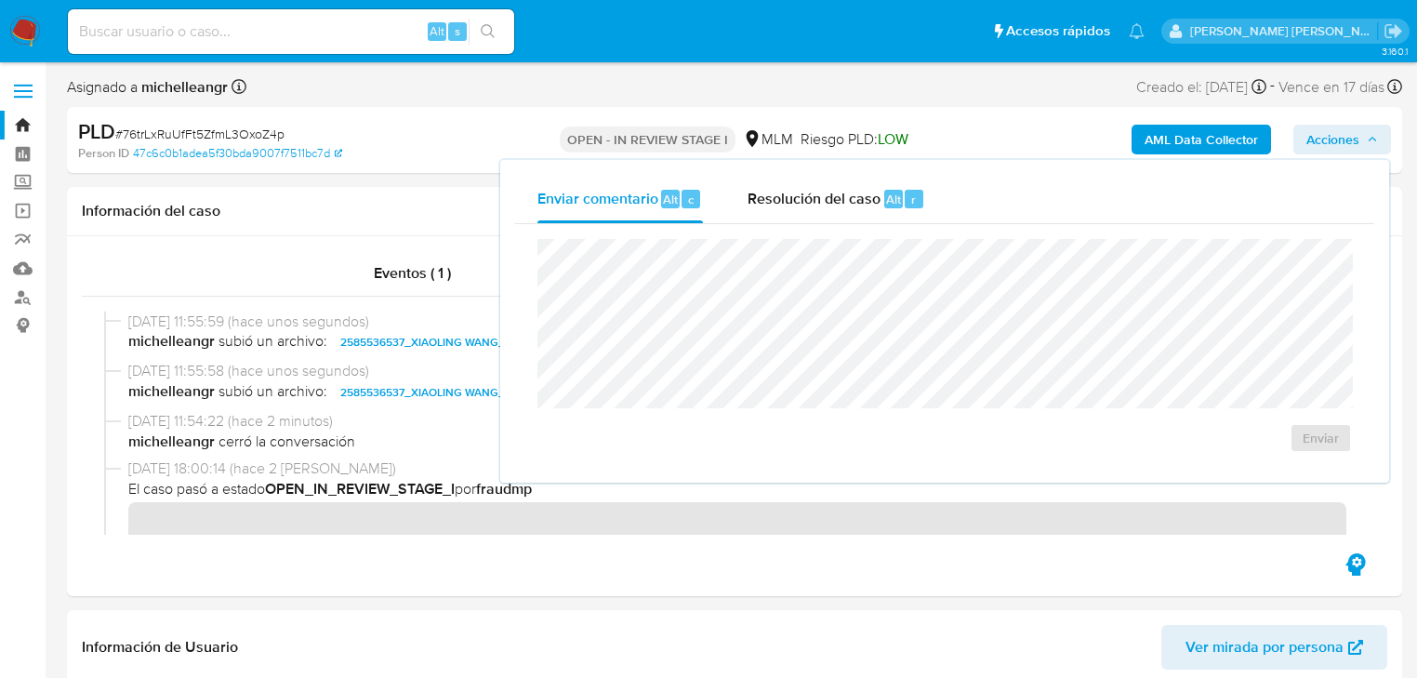
drag, startPoint x: 812, startPoint y: 194, endPoint x: 782, endPoint y: 232, distance: 48.3
click at [813, 193] on span "Resolución del caso" at bounding box center [813, 198] width 133 height 21
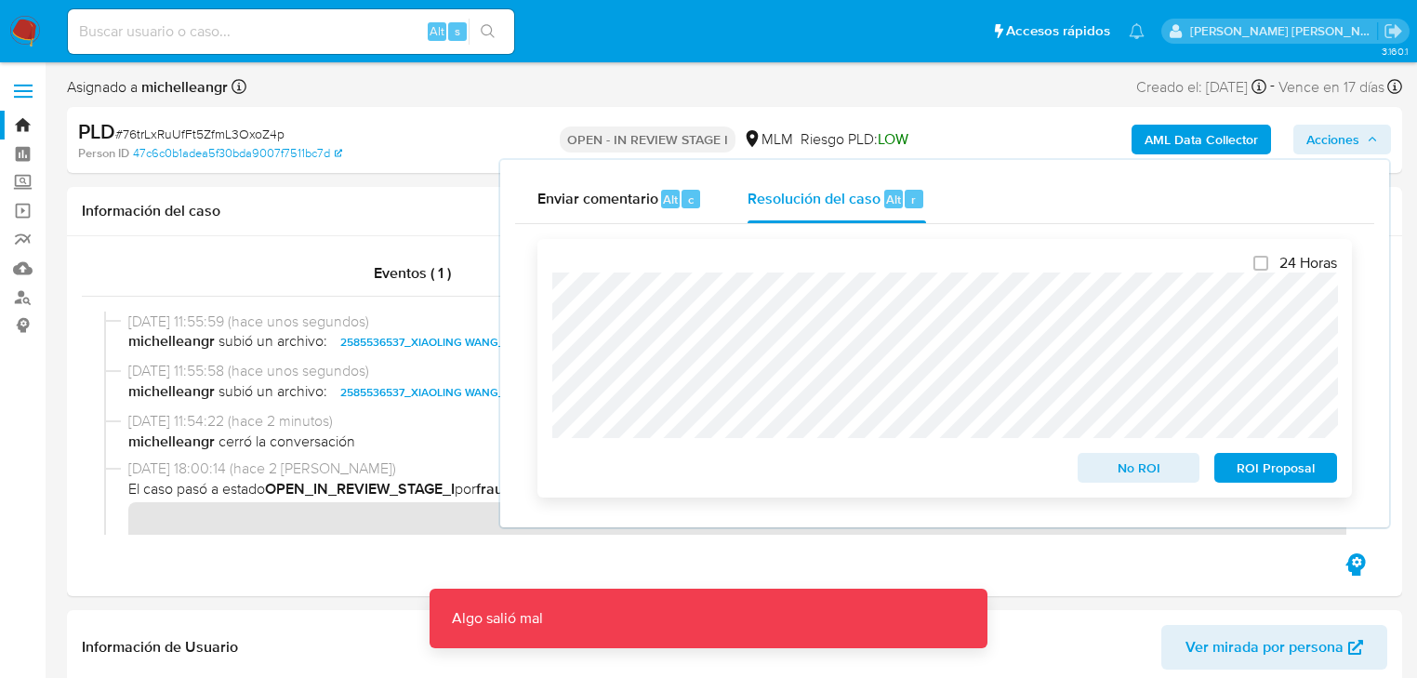
click at [1122, 466] on span "No ROI" at bounding box center [1138, 468] width 97 height 26
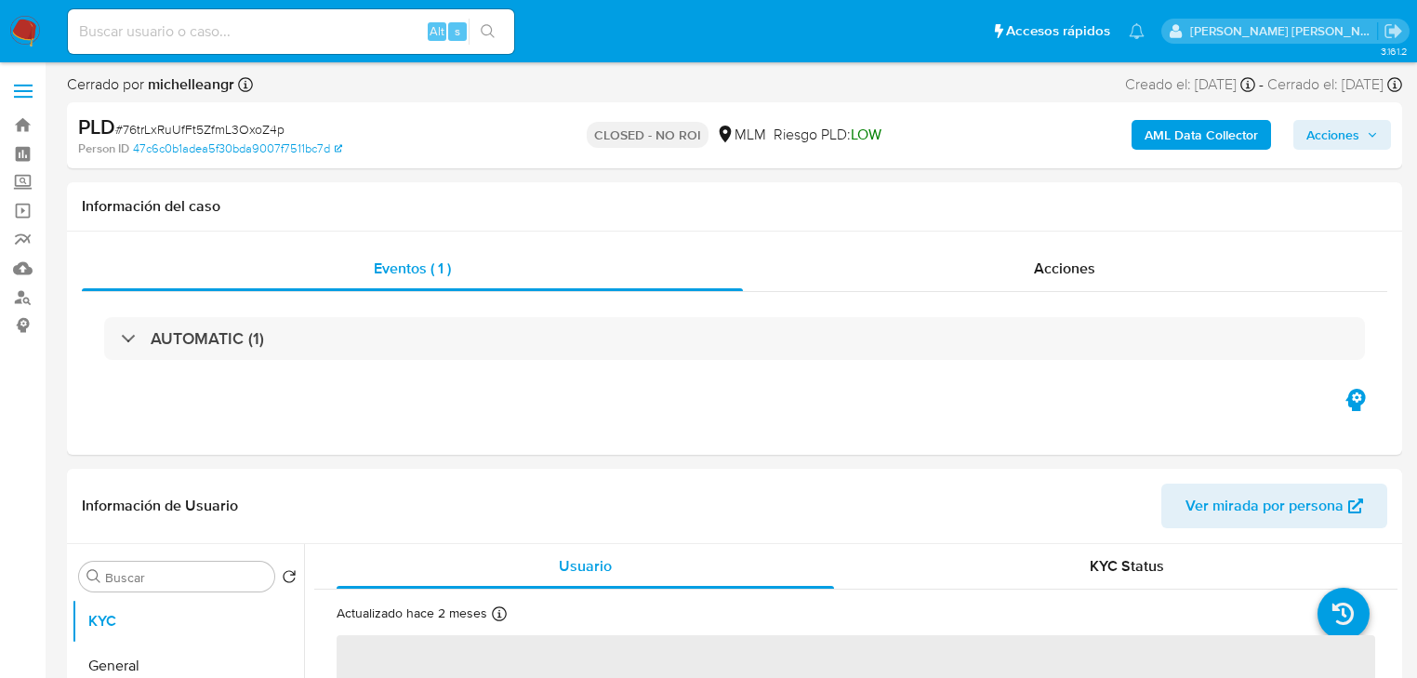
select select "10"
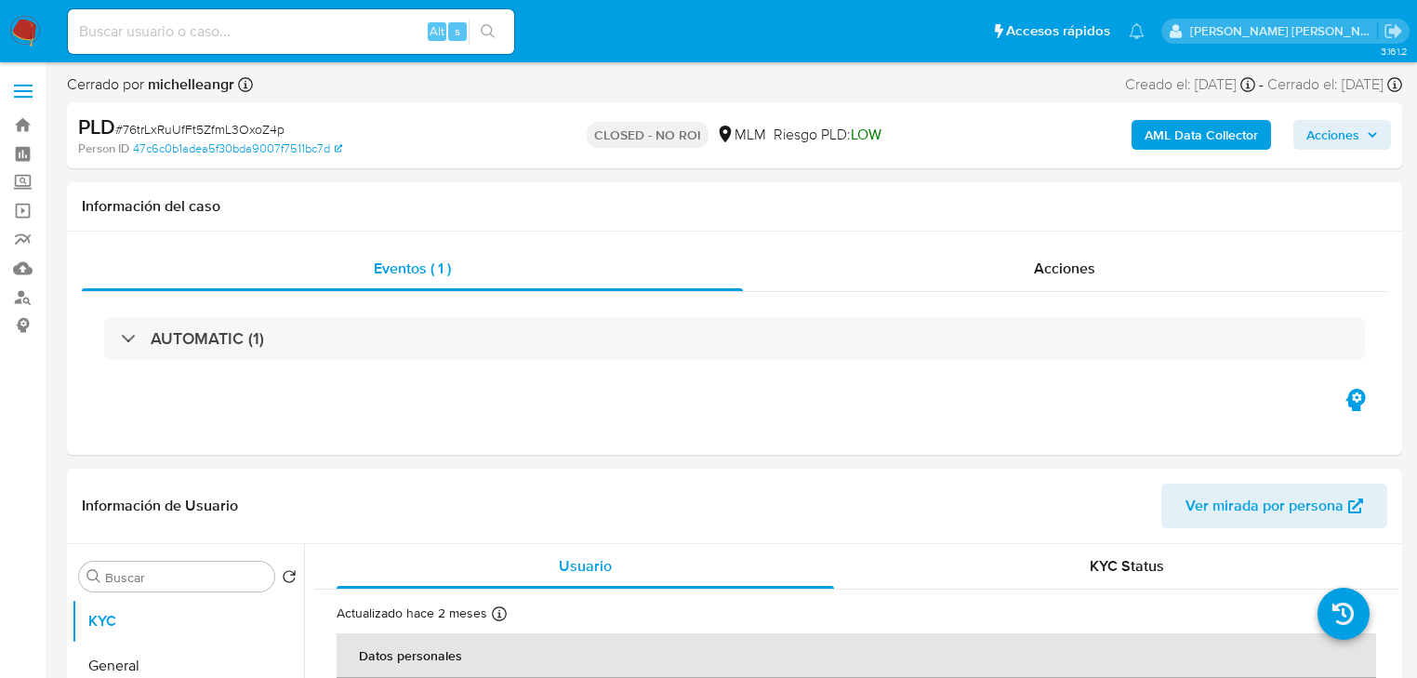
click at [27, 30] on img at bounding box center [25, 32] width 32 height 32
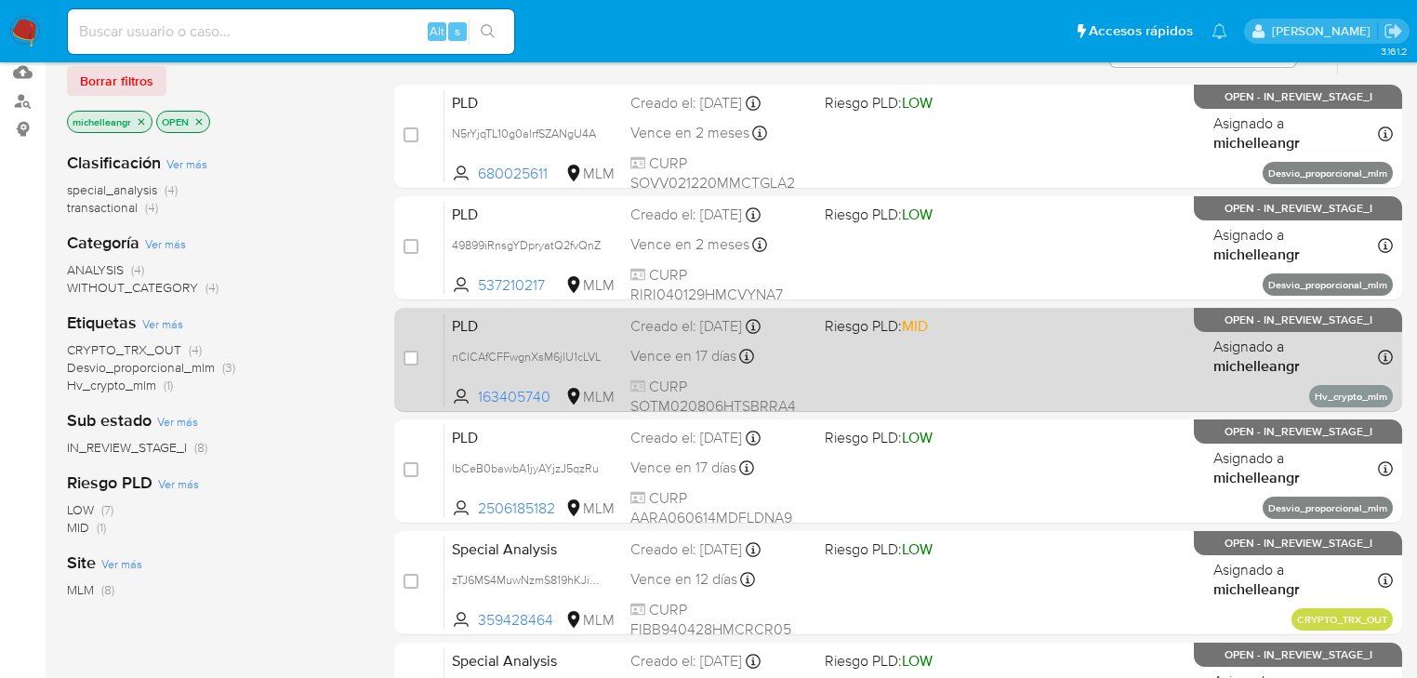
scroll to position [223, 0]
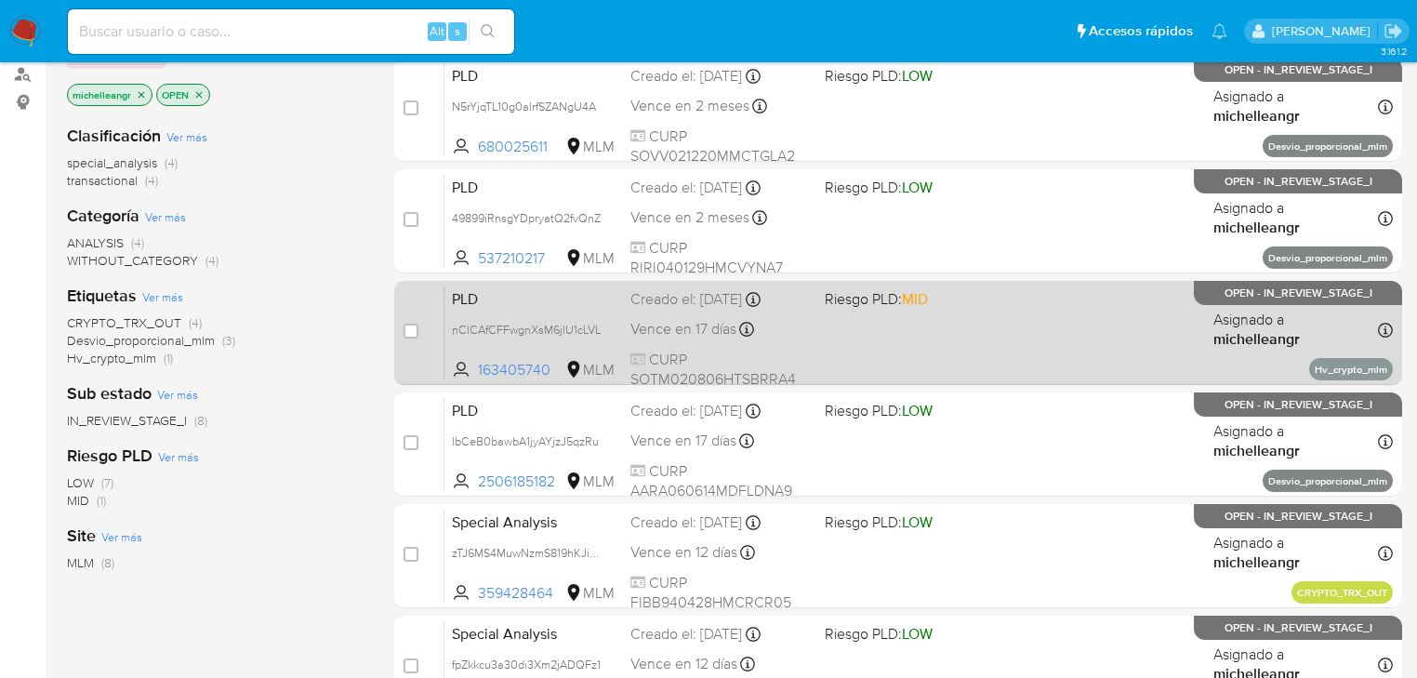
click at [551, 303] on span "PLD" at bounding box center [534, 297] width 164 height 24
click at [598, 324] on span "nClCAfCFFwgnXsM6jlU1cLVL" at bounding box center [526, 328] width 149 height 20
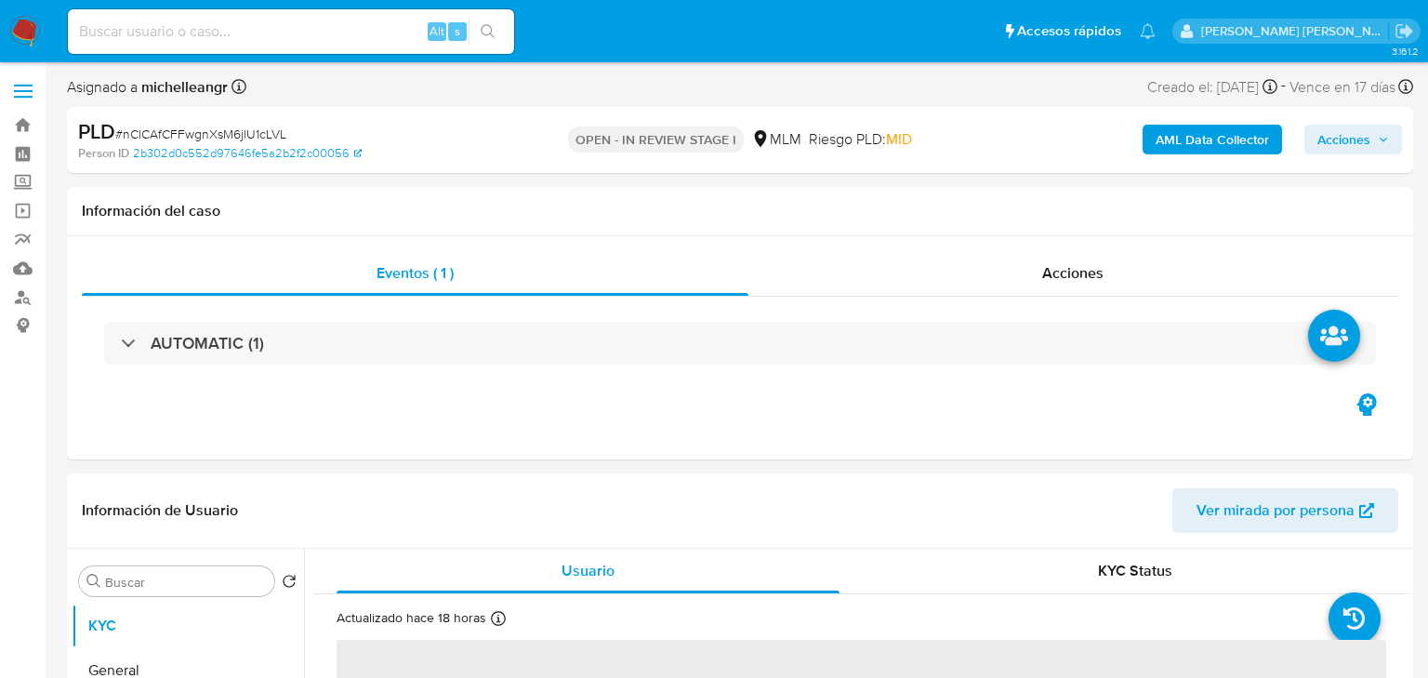
select select "10"
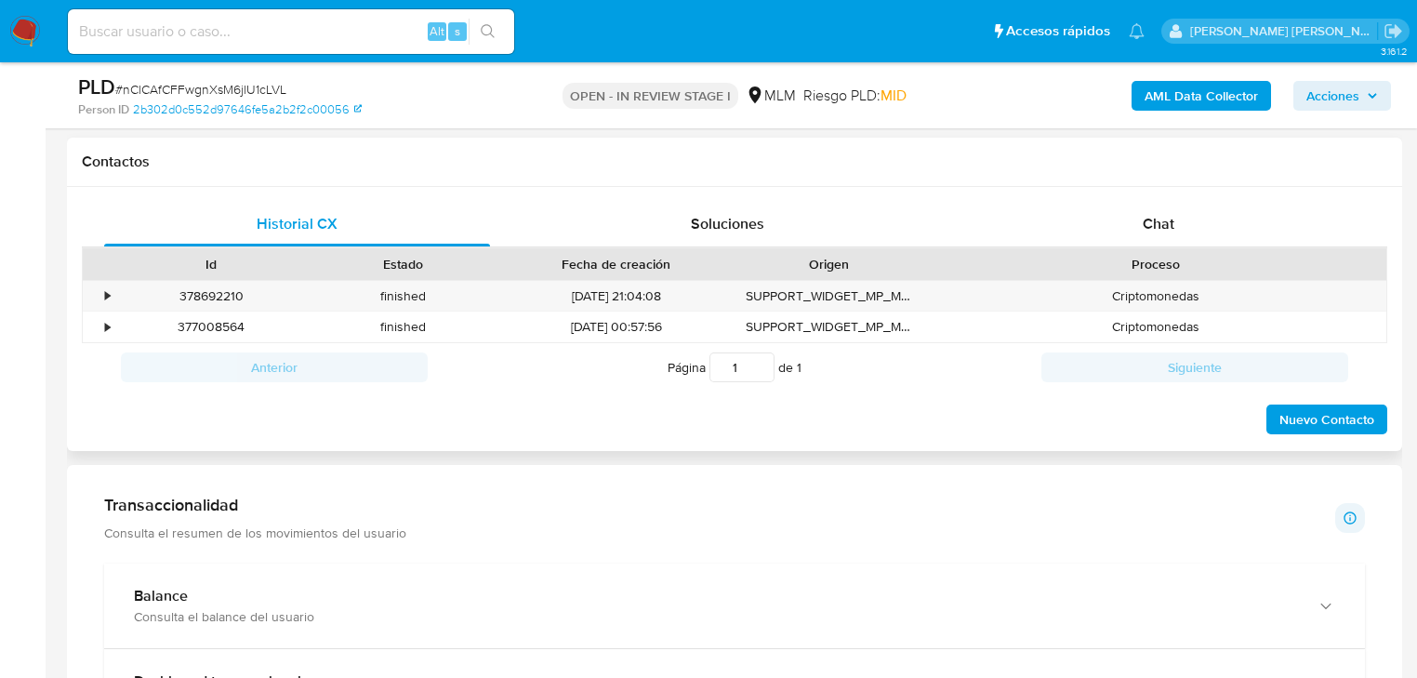
scroll to position [669, 0]
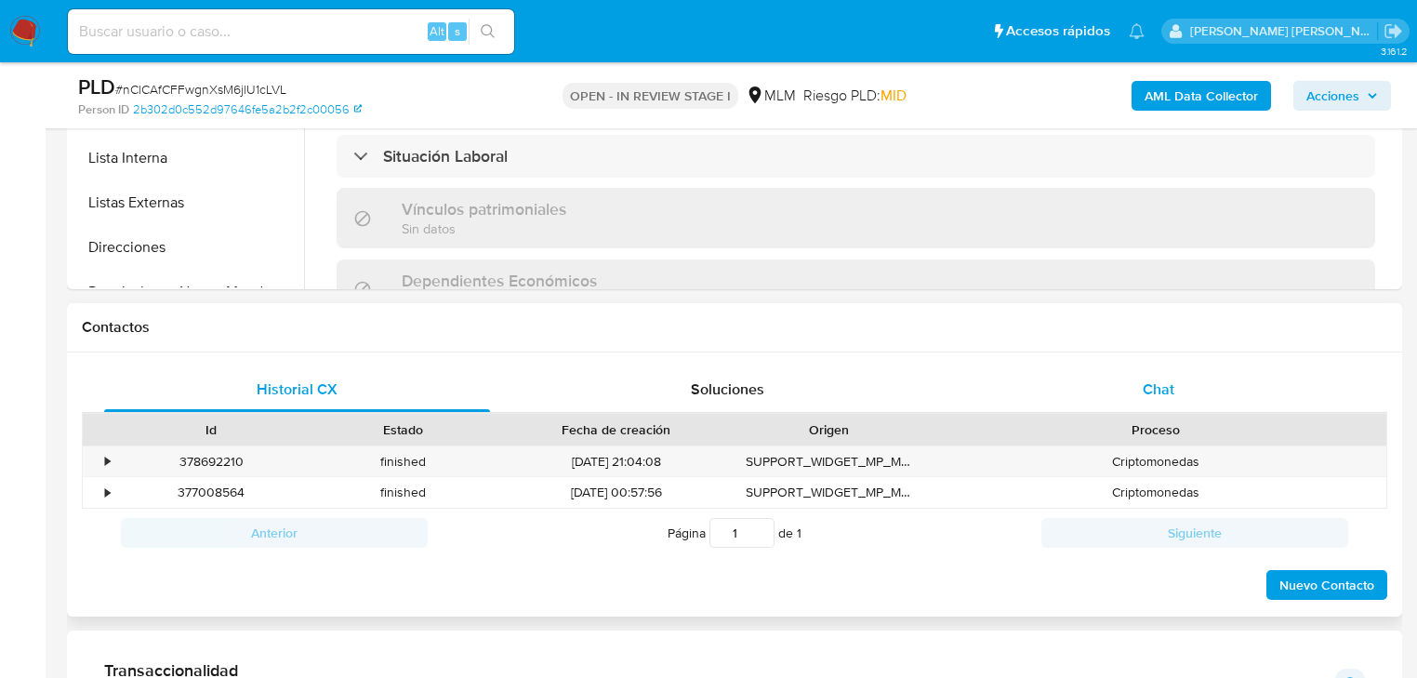
click at [1159, 391] on span "Chat" at bounding box center [1159, 388] width 32 height 21
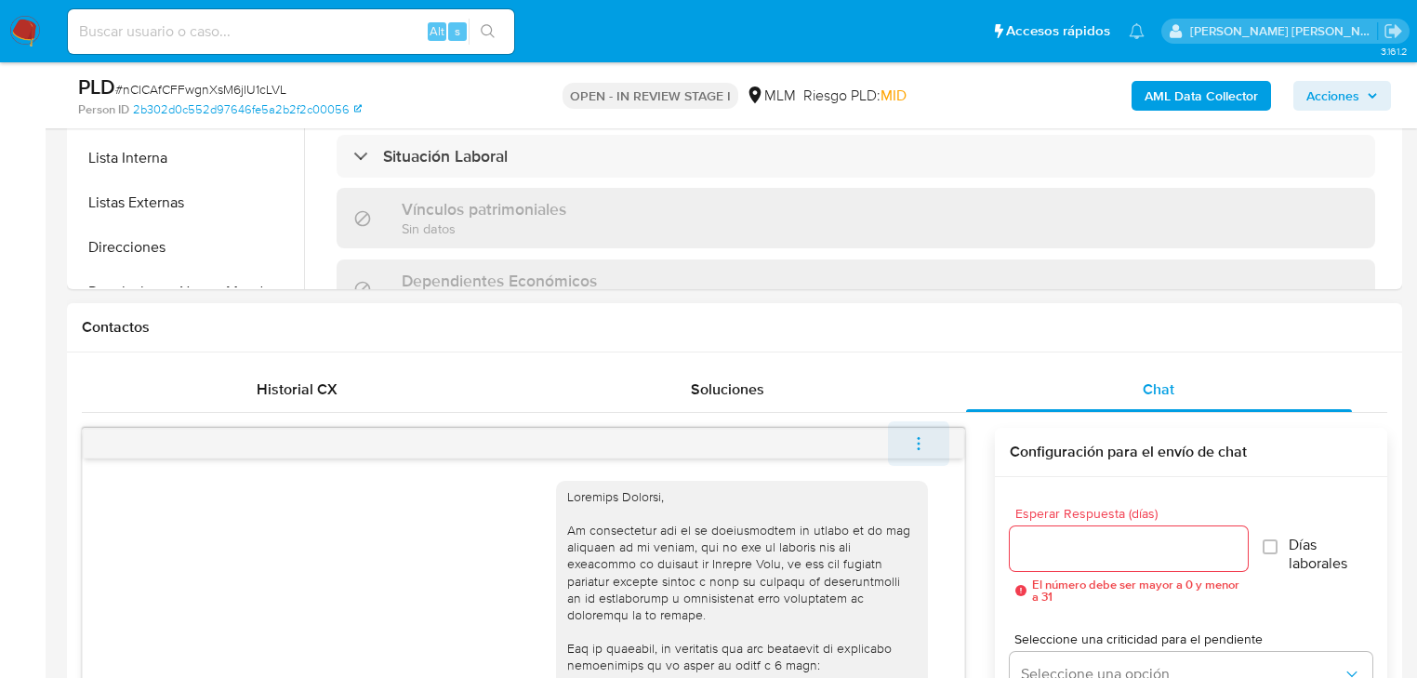
scroll to position [409, 0]
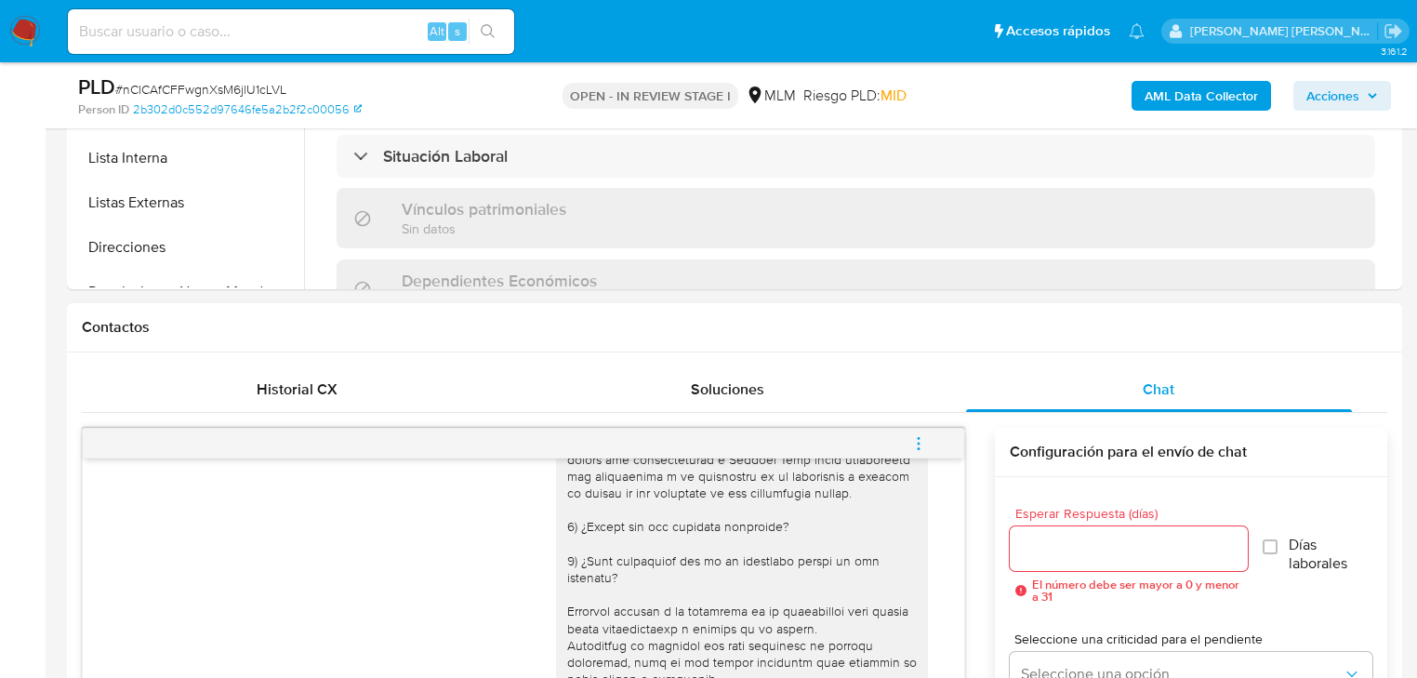
click at [926, 446] on icon "menu-action" at bounding box center [918, 443] width 17 height 17
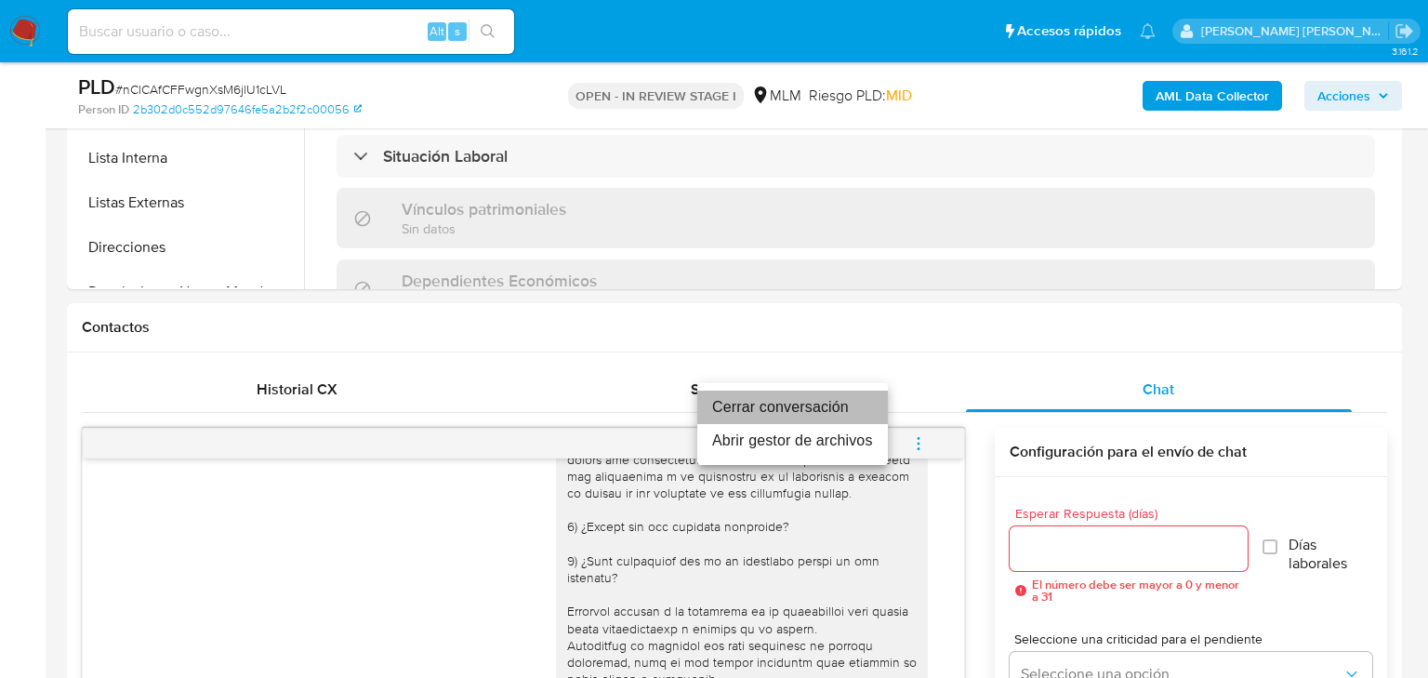
click at [813, 411] on li "Cerrar conversación" at bounding box center [792, 406] width 191 height 33
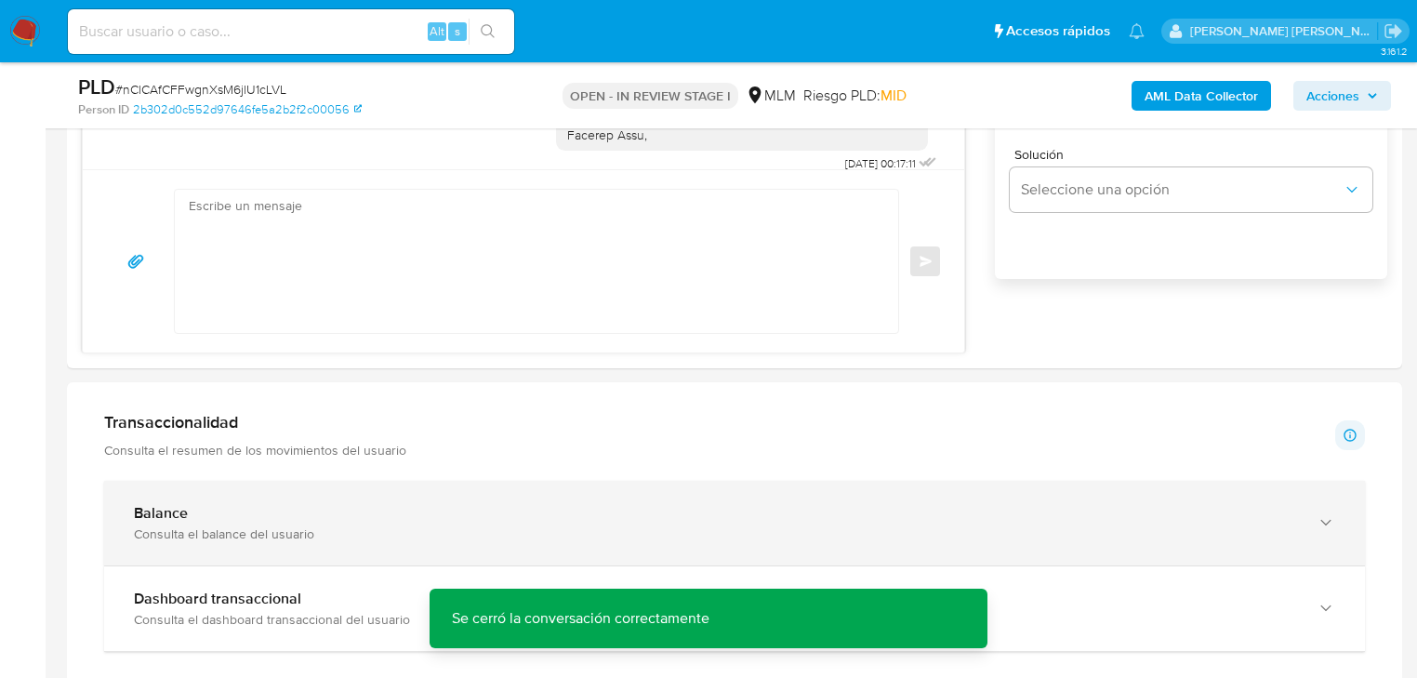
drag, startPoint x: 245, startPoint y: 539, endPoint x: 258, endPoint y: 536, distance: 12.4
click at [247, 539] on div "Consulta el balance del usuario" at bounding box center [716, 533] width 1164 height 17
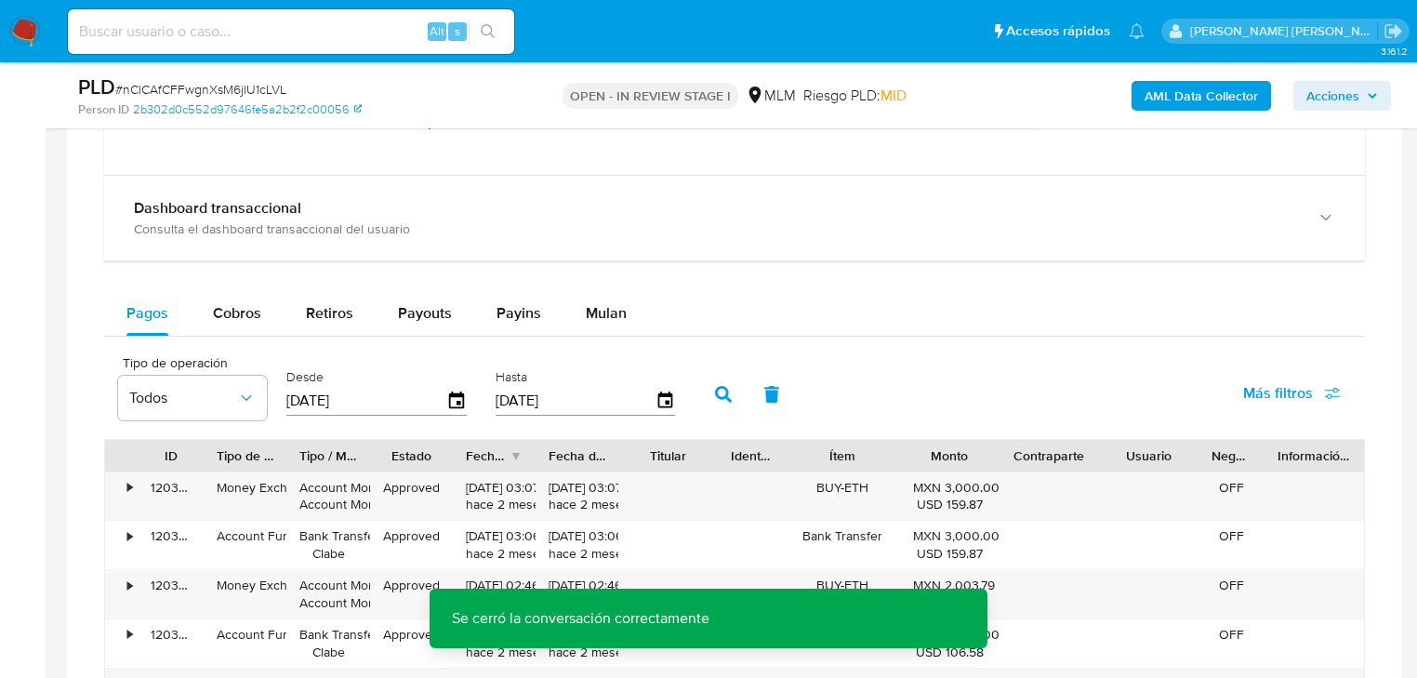
scroll to position [1562, 0]
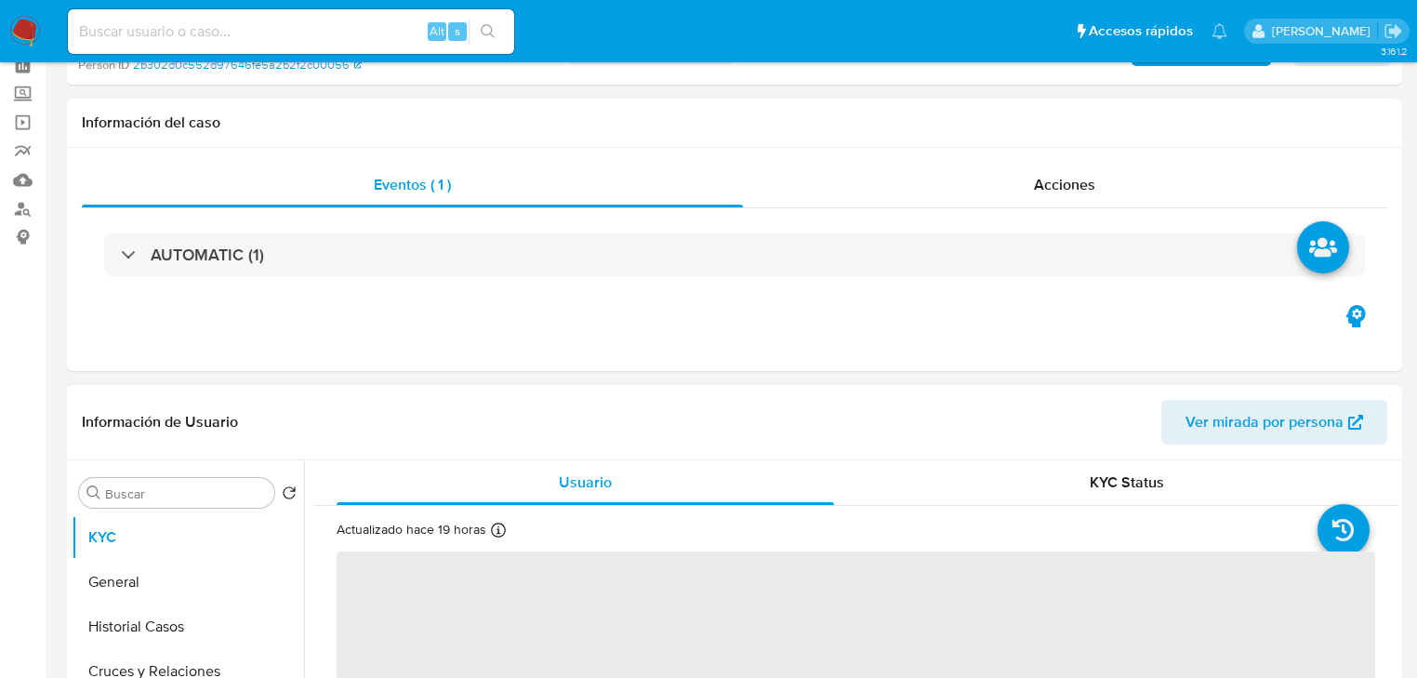
scroll to position [223, 0]
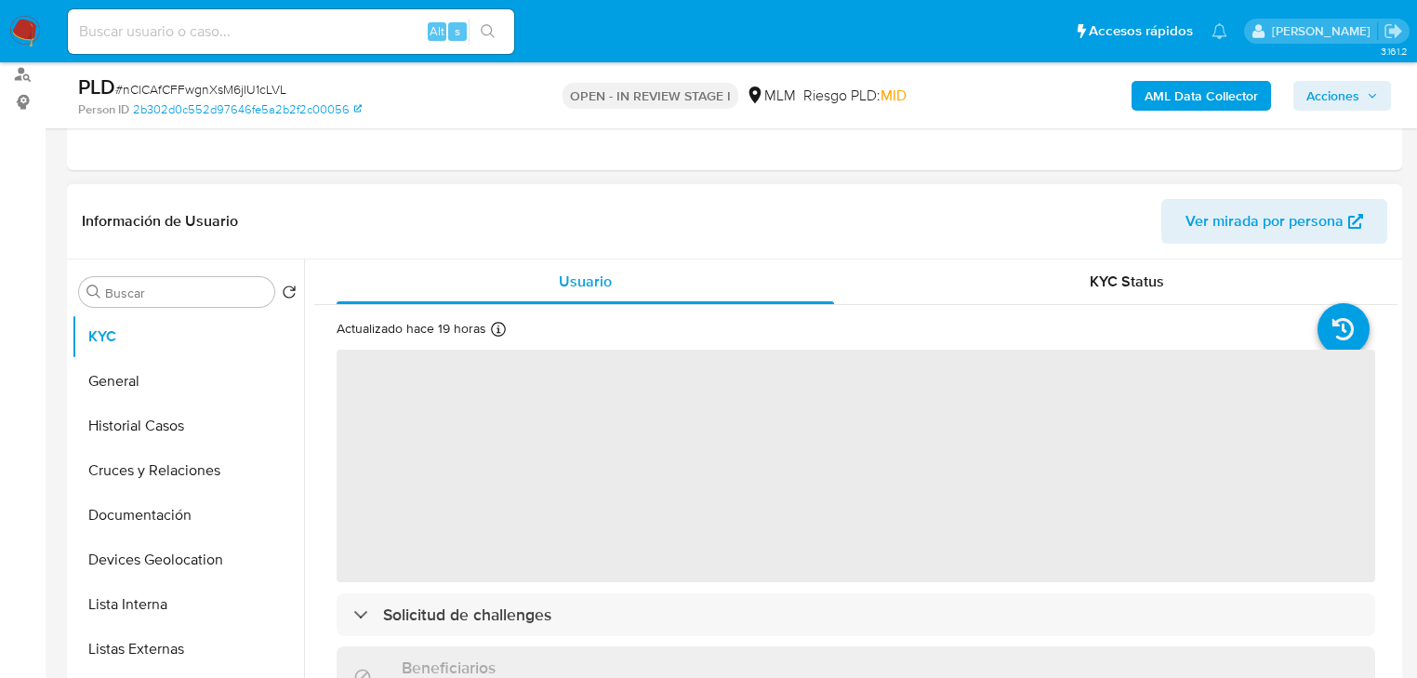
select select "10"
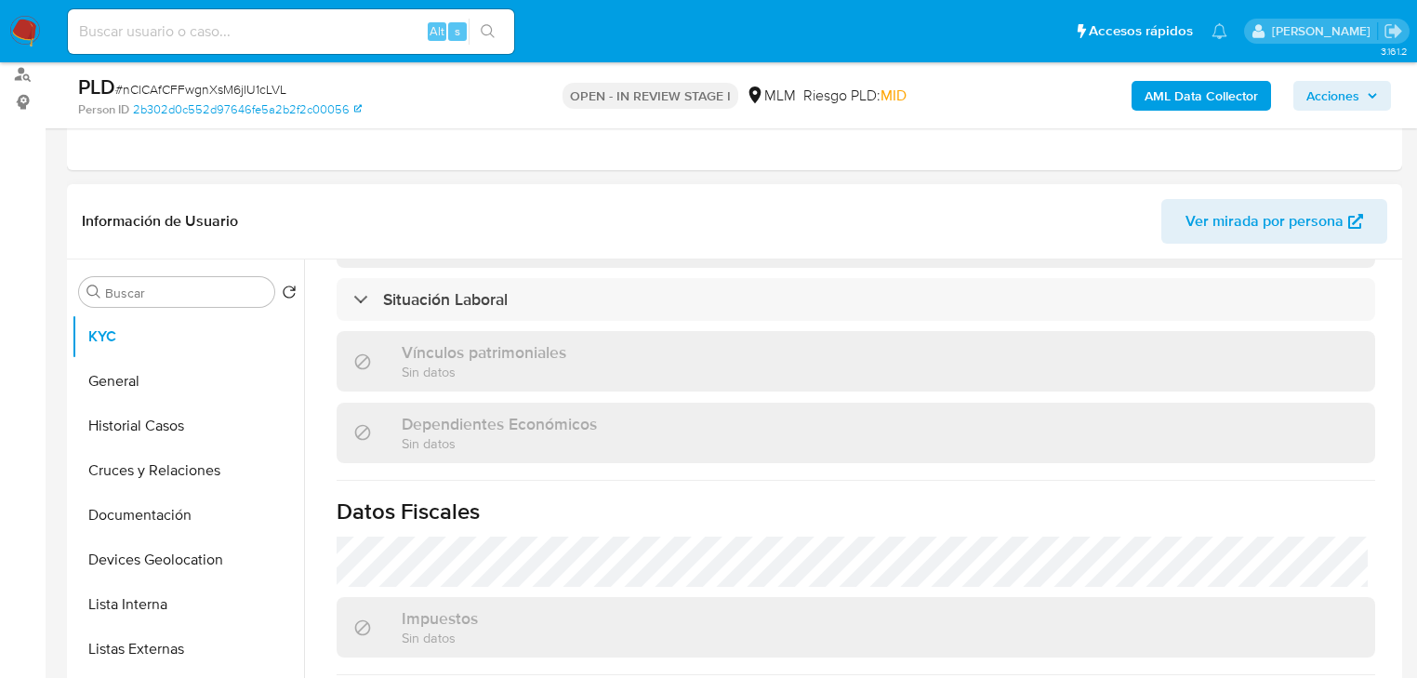
scroll to position [1156, 0]
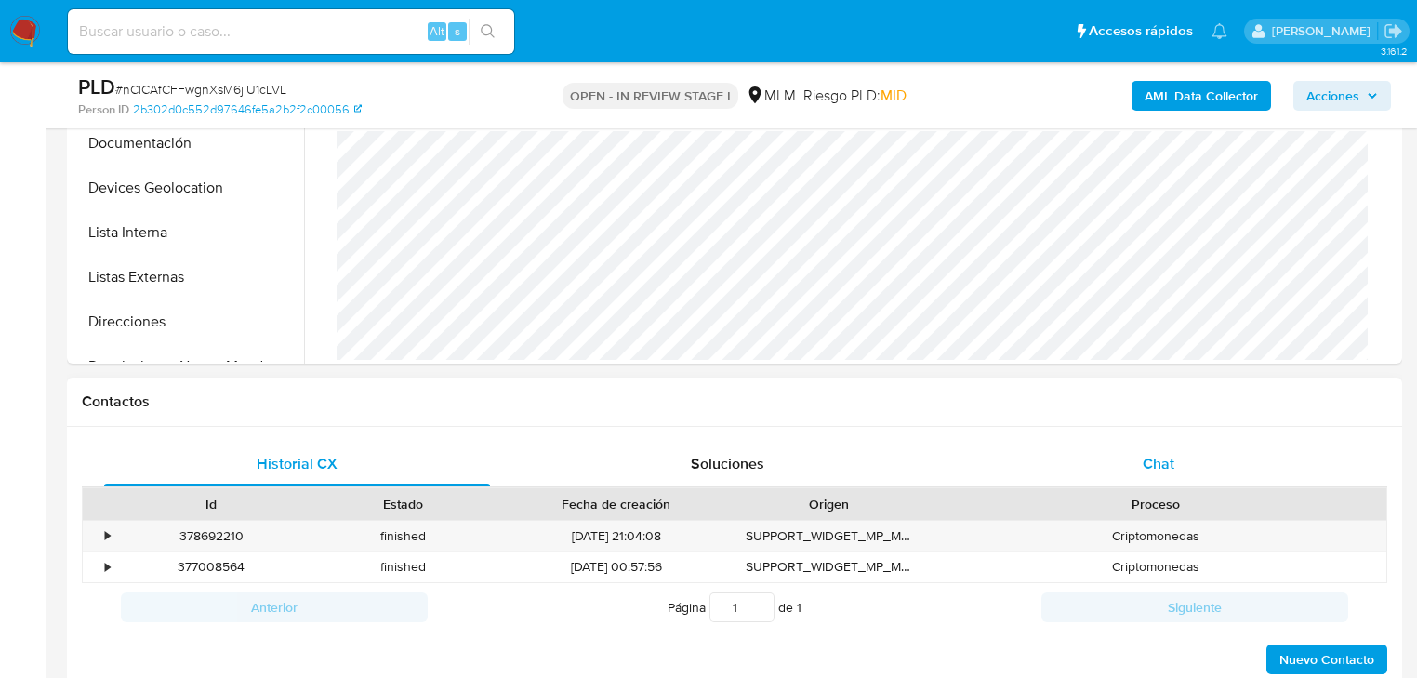
drag, startPoint x: 1174, startPoint y: 469, endPoint x: 1159, endPoint y: 468, distance: 14.9
click at [1174, 469] on div "Chat" at bounding box center [1159, 464] width 386 height 45
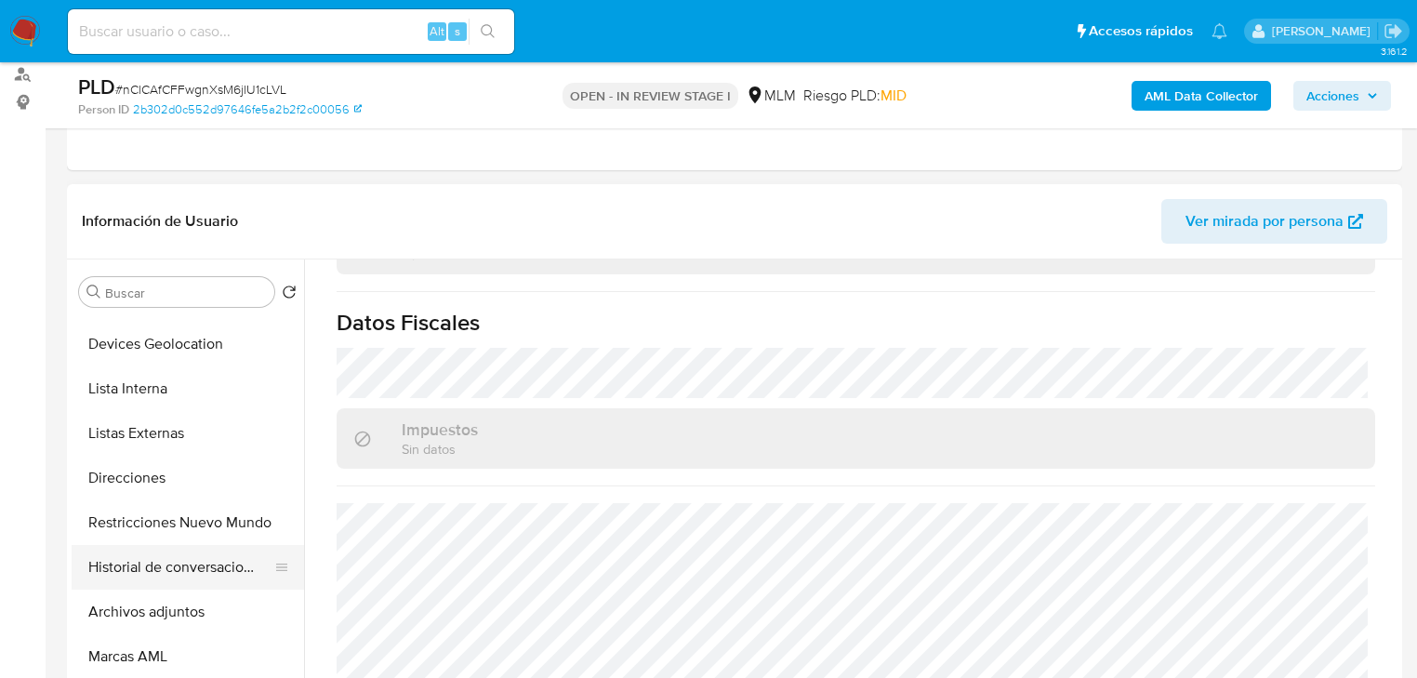
scroll to position [297, 0]
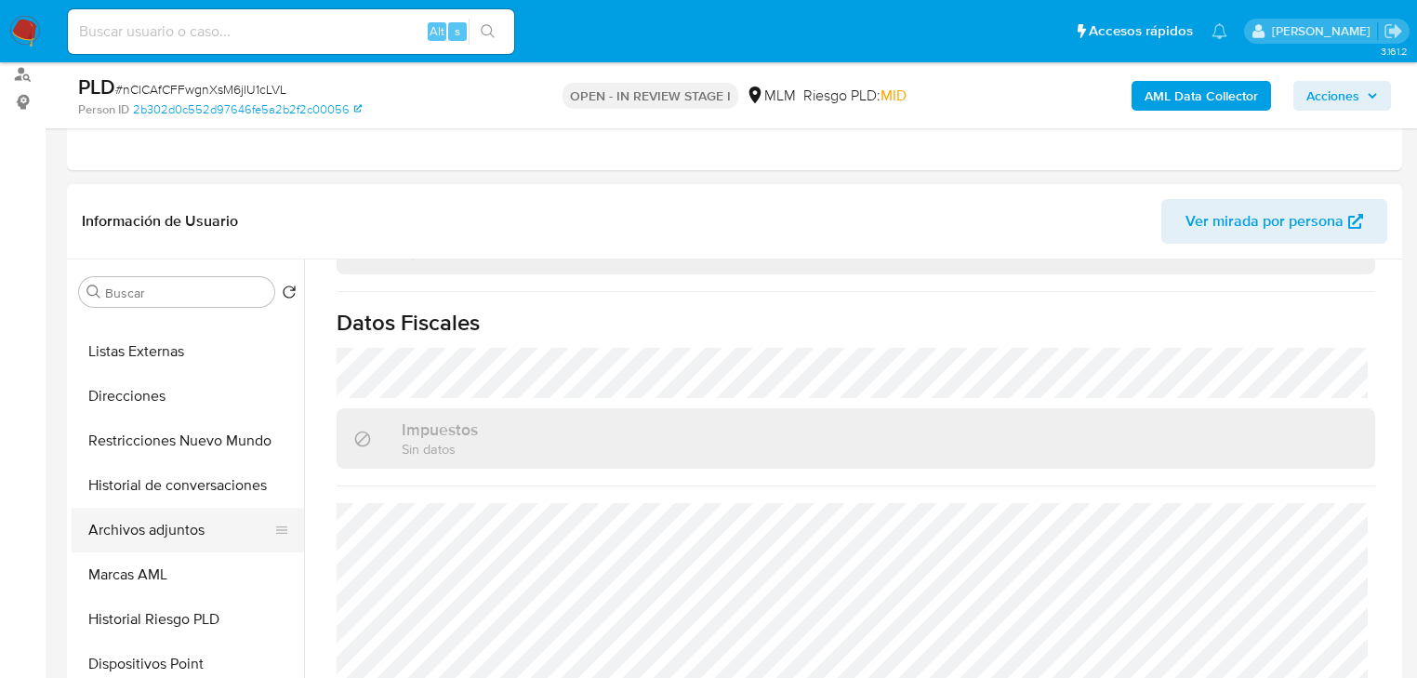
click at [178, 525] on button "Archivos adjuntos" at bounding box center [181, 530] width 218 height 45
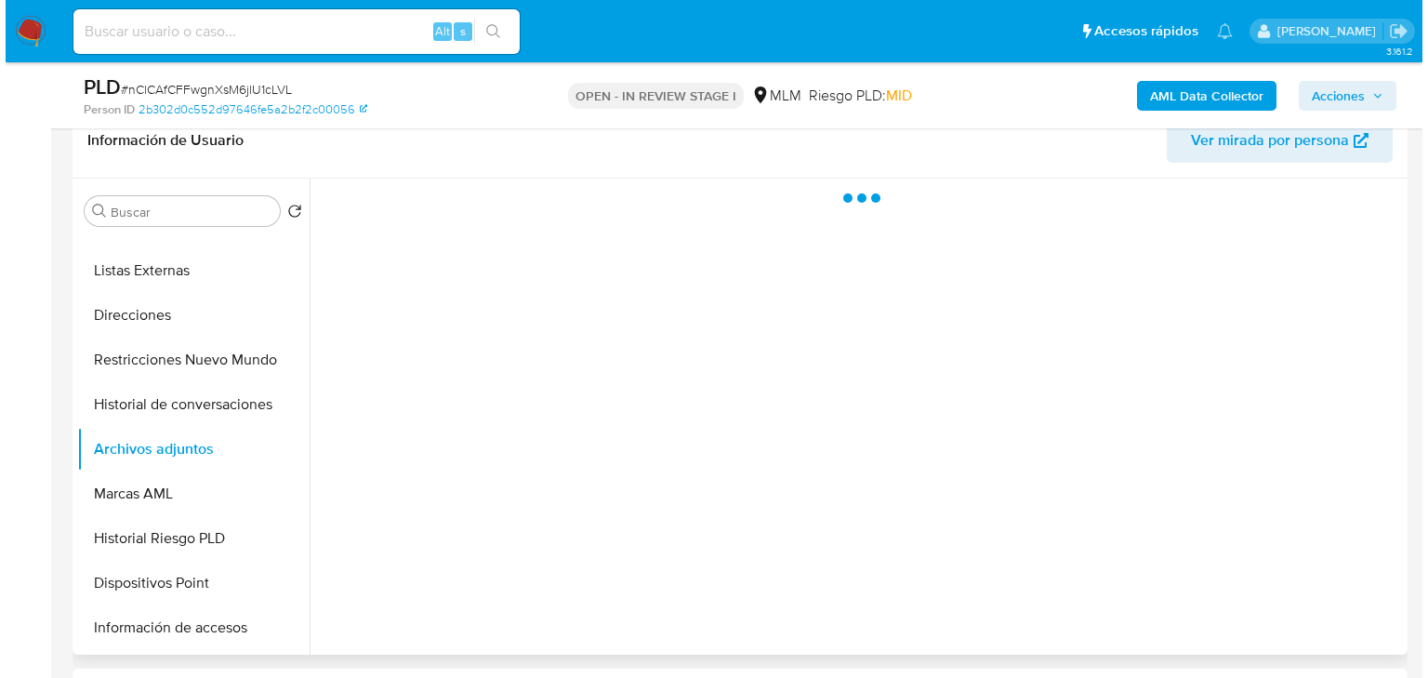
scroll to position [372, 0]
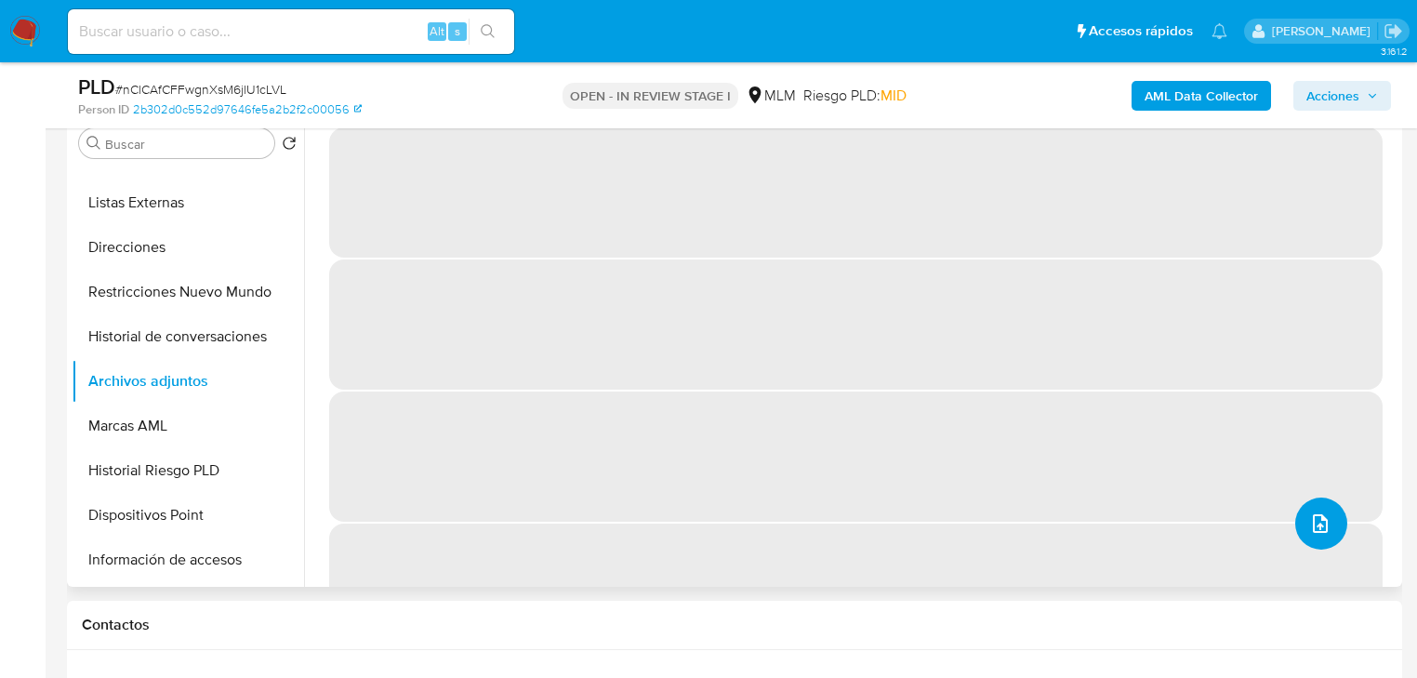
click at [1318, 512] on span "upload-file" at bounding box center [1320, 523] width 22 height 22
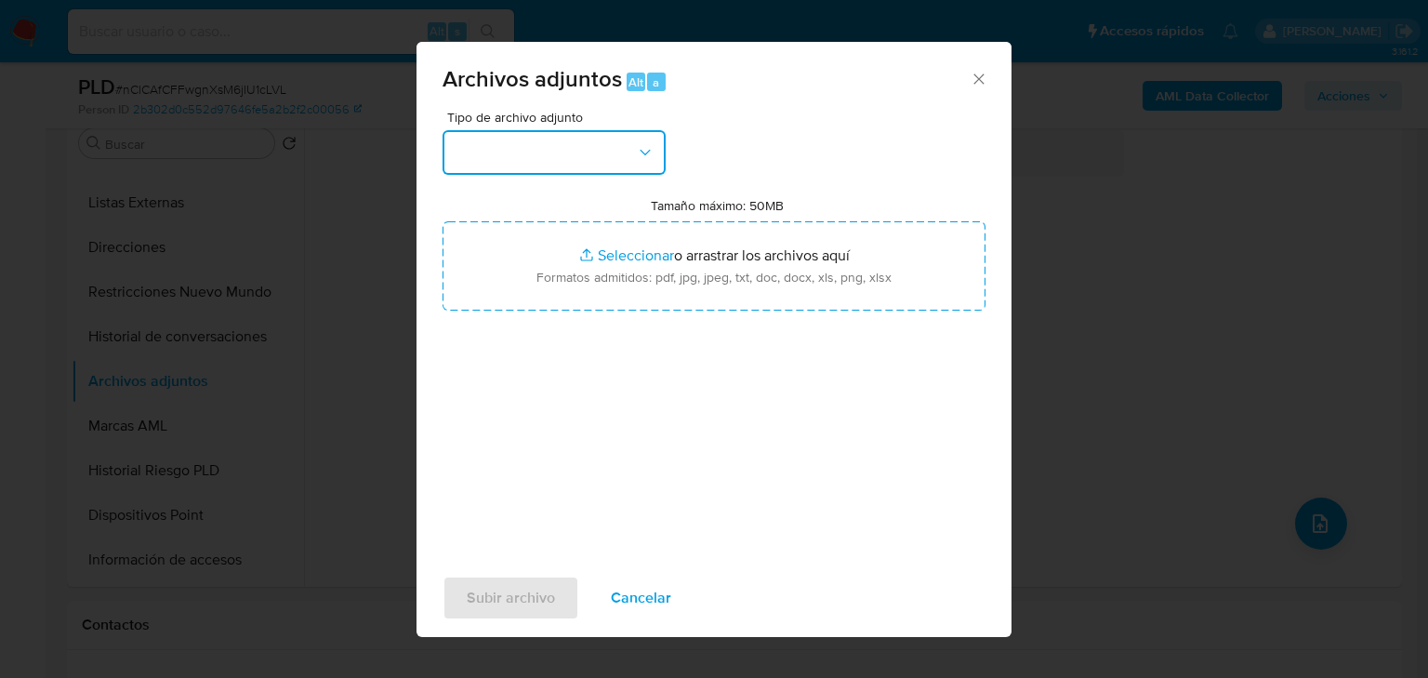
click at [514, 144] on button "button" at bounding box center [553, 152] width 223 height 45
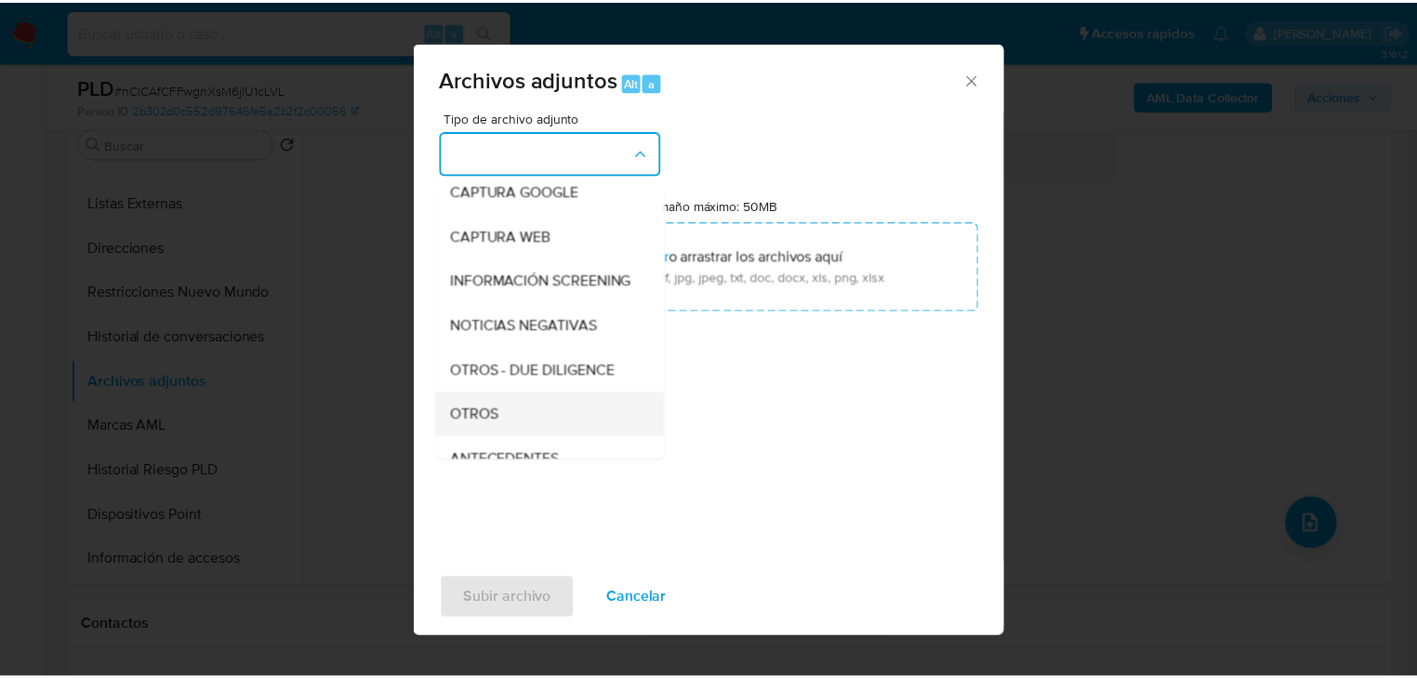
scroll to position [126, 0]
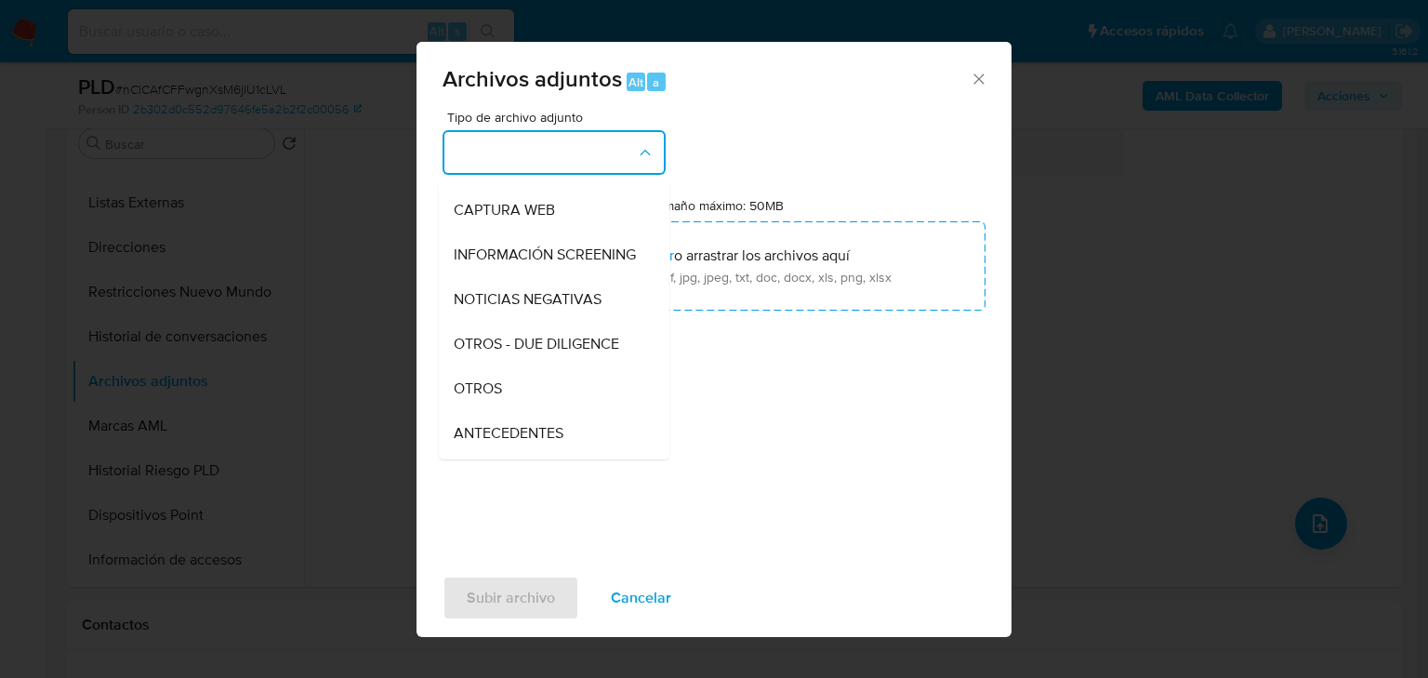
click at [497, 398] on span "OTROS" at bounding box center [478, 388] width 48 height 19
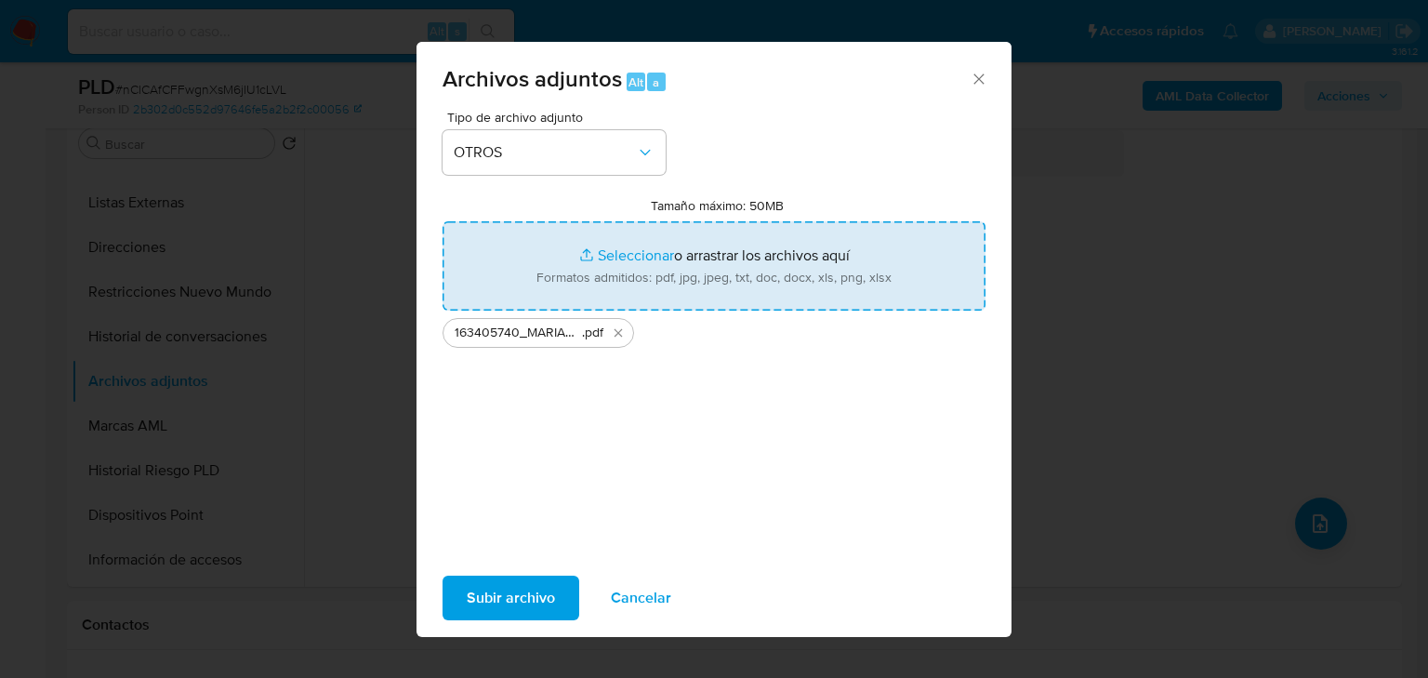
type input "C:\fakepath\163405740_MARIANO SOBERA DE LA TORRE_AGO25.xlsx"
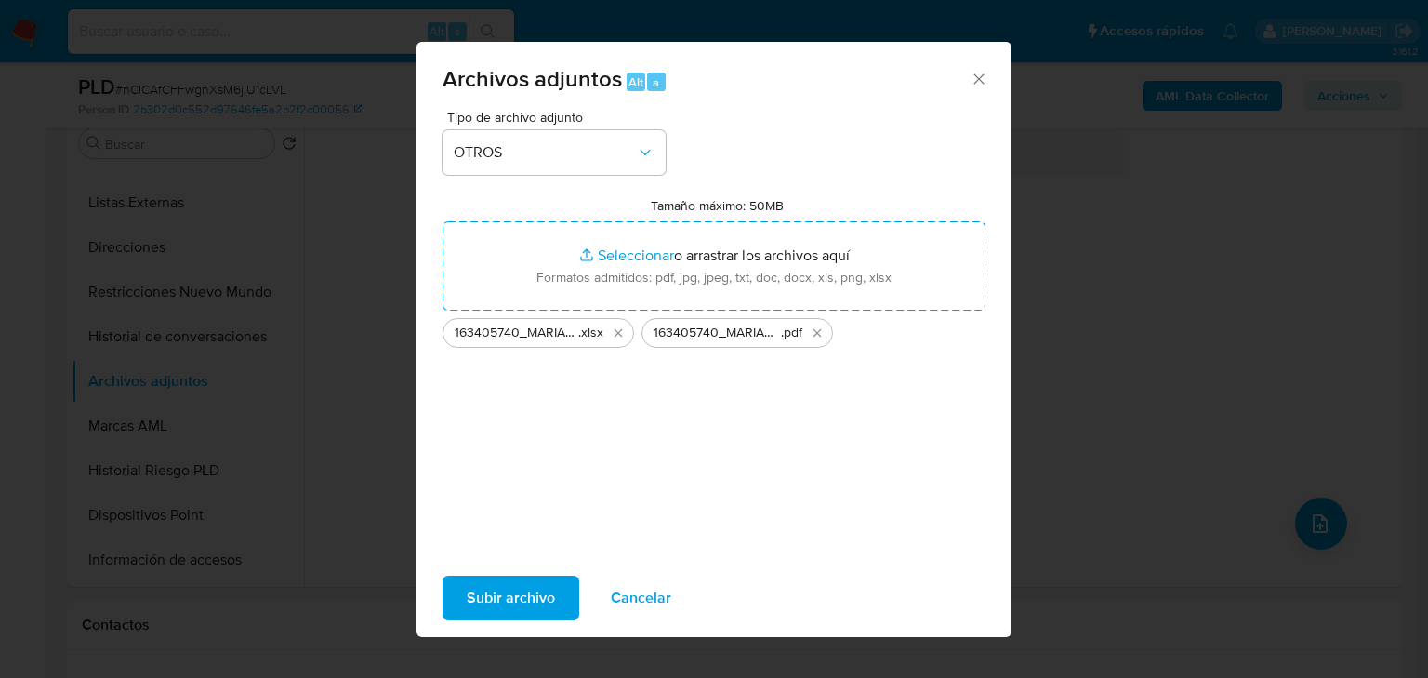
click at [524, 591] on span "Subir archivo" at bounding box center [511, 597] width 88 height 41
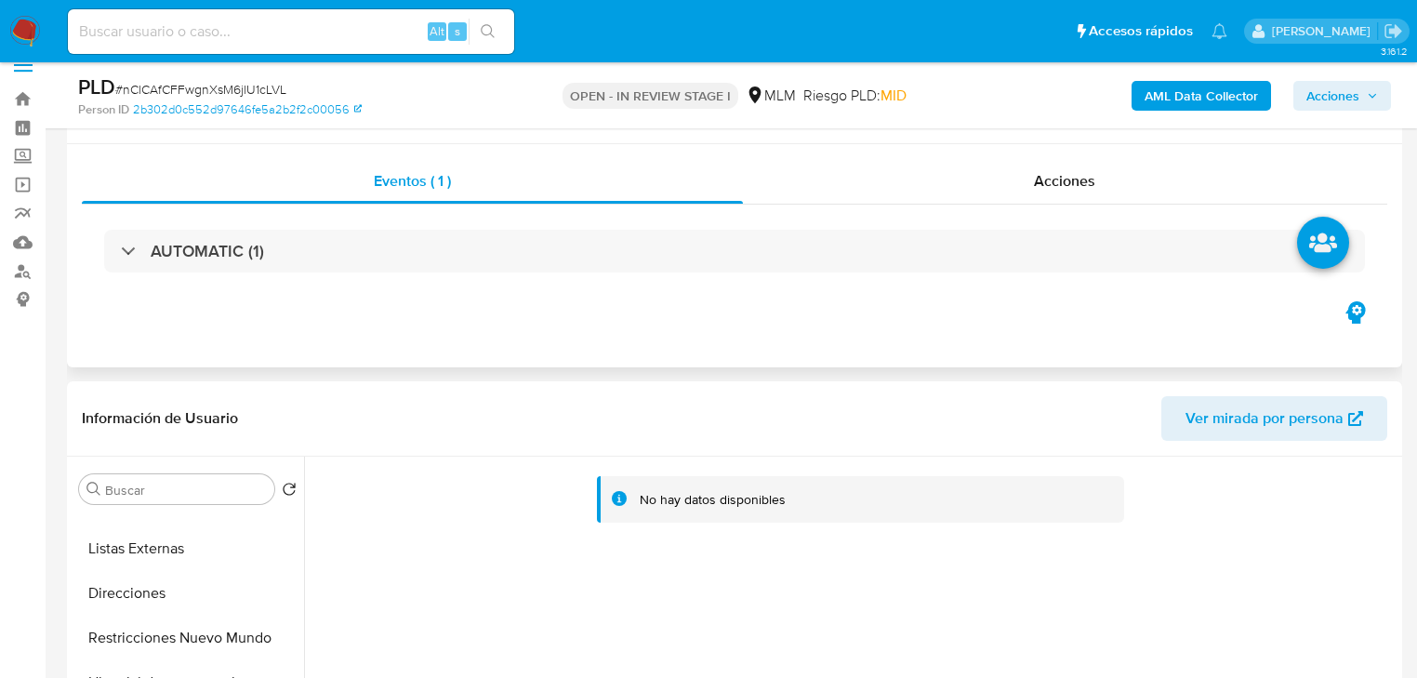
scroll to position [0, 0]
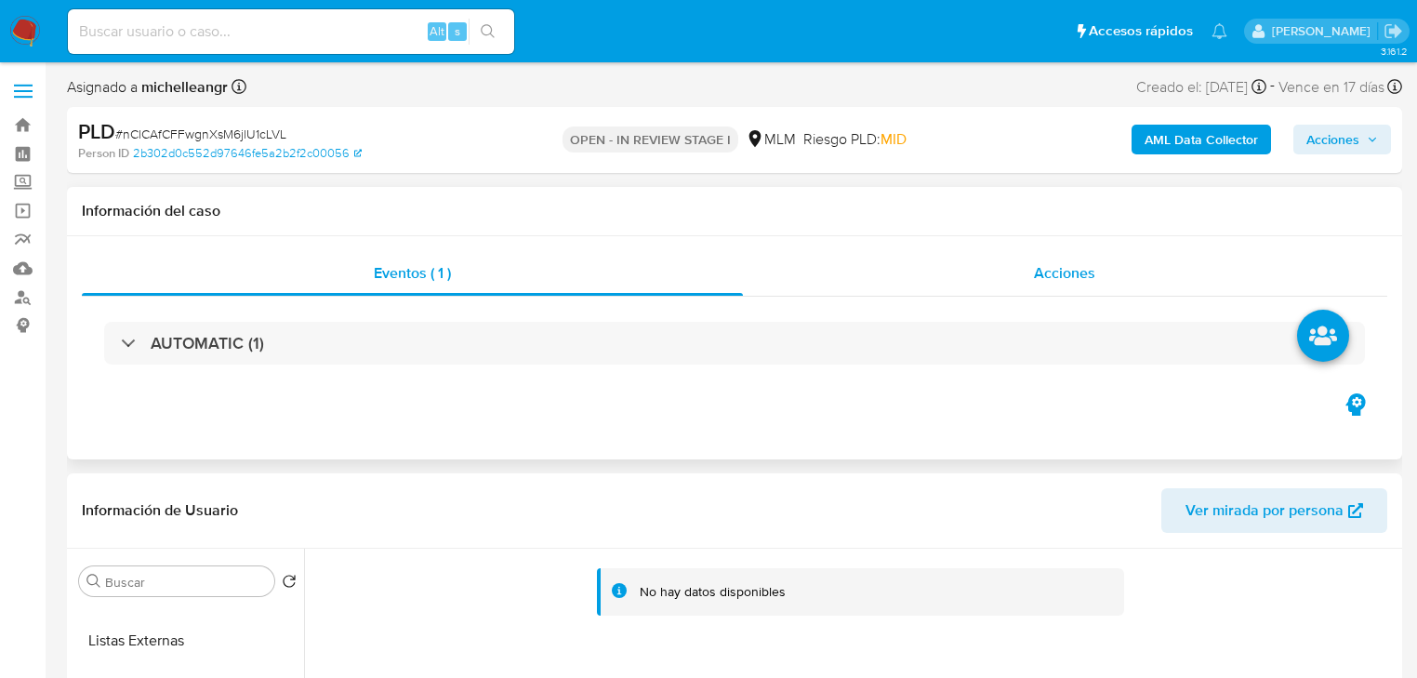
click at [1076, 276] on span "Acciones" at bounding box center [1064, 272] width 61 height 21
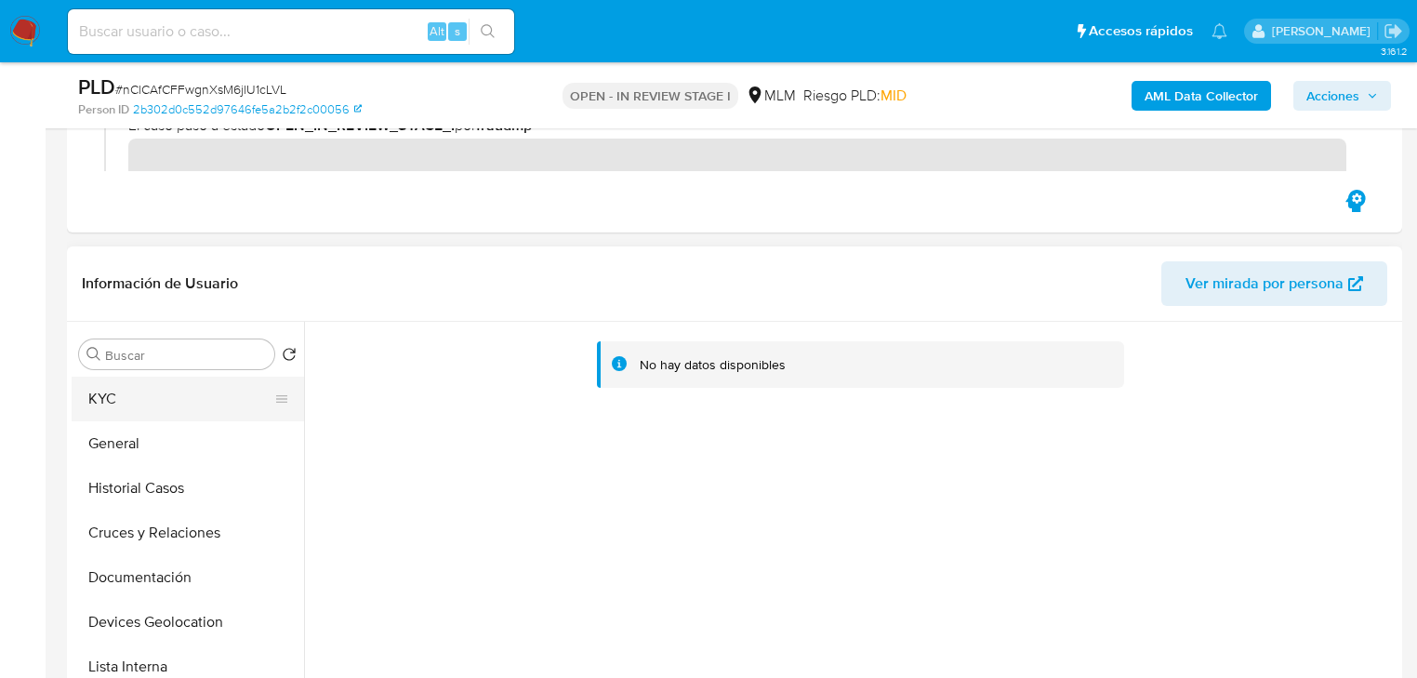
click at [146, 404] on button "KYC" at bounding box center [181, 398] width 218 height 45
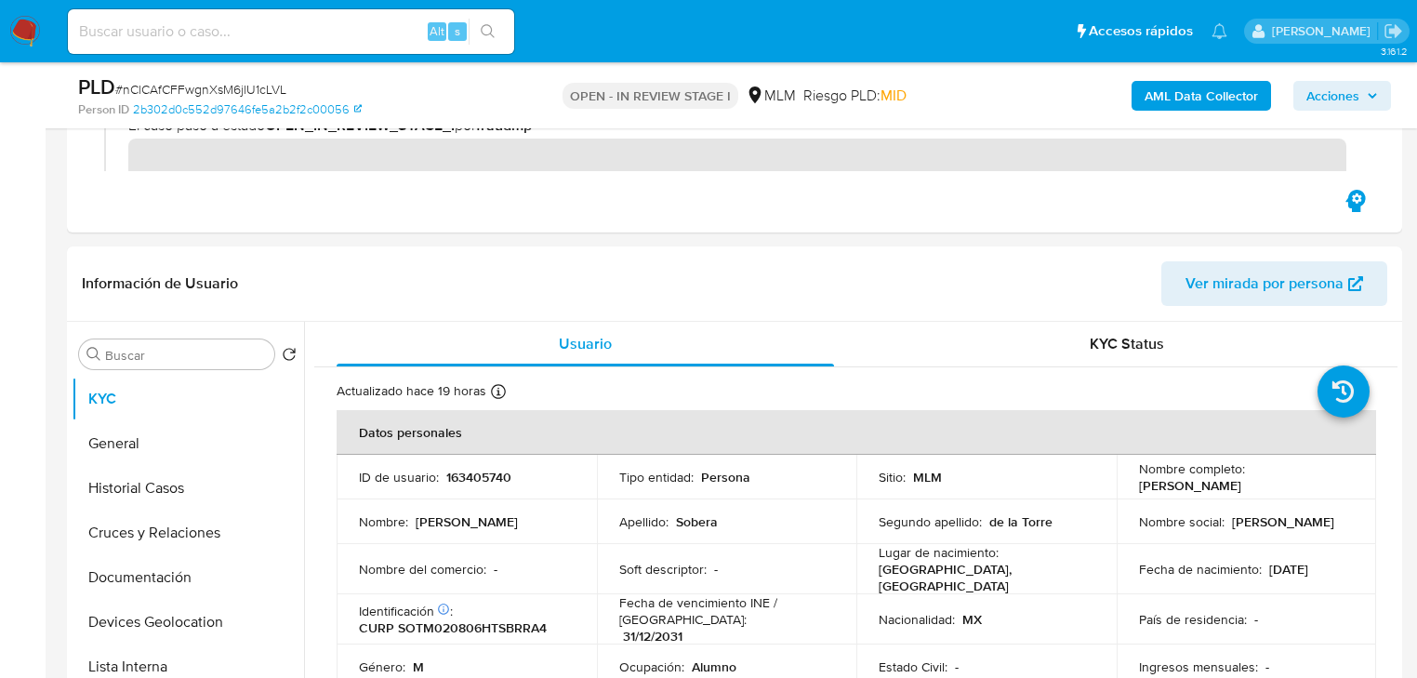
click at [1352, 93] on span "Acciones" at bounding box center [1332, 96] width 53 height 30
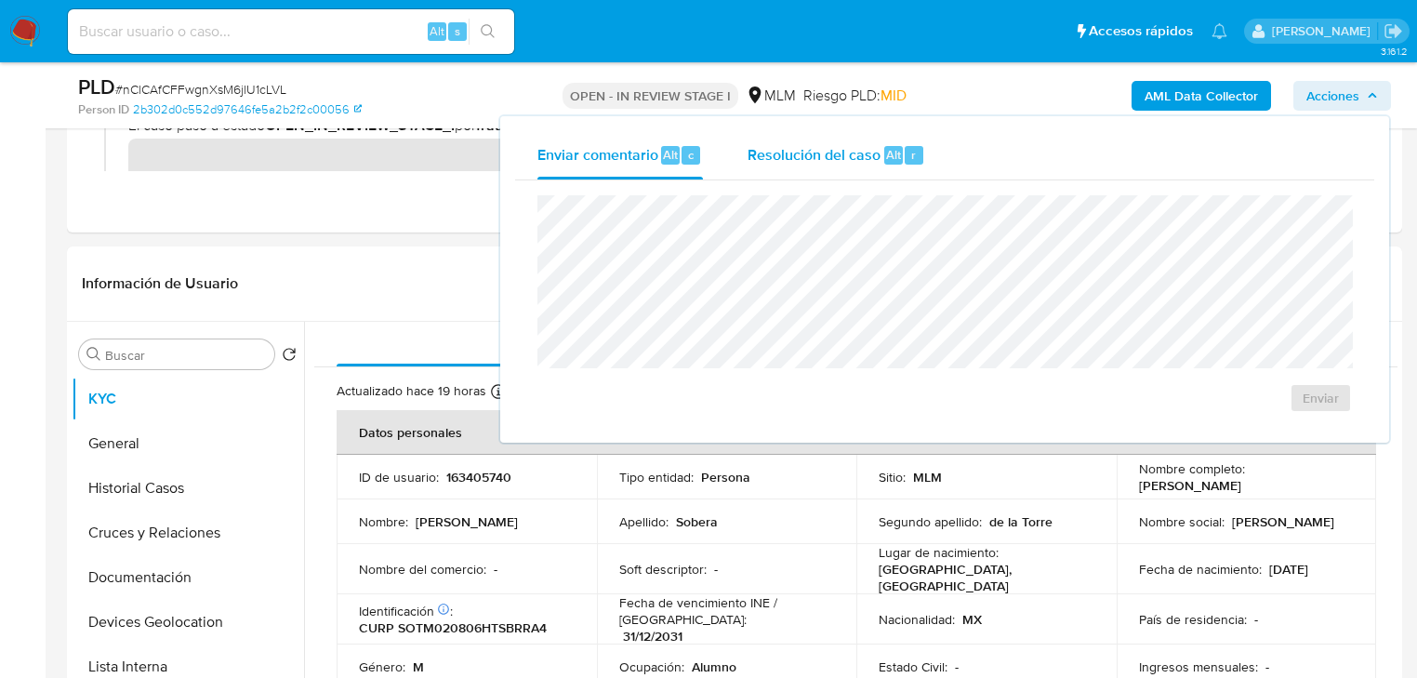
click at [794, 160] on span "Resolución del caso" at bounding box center [813, 153] width 133 height 21
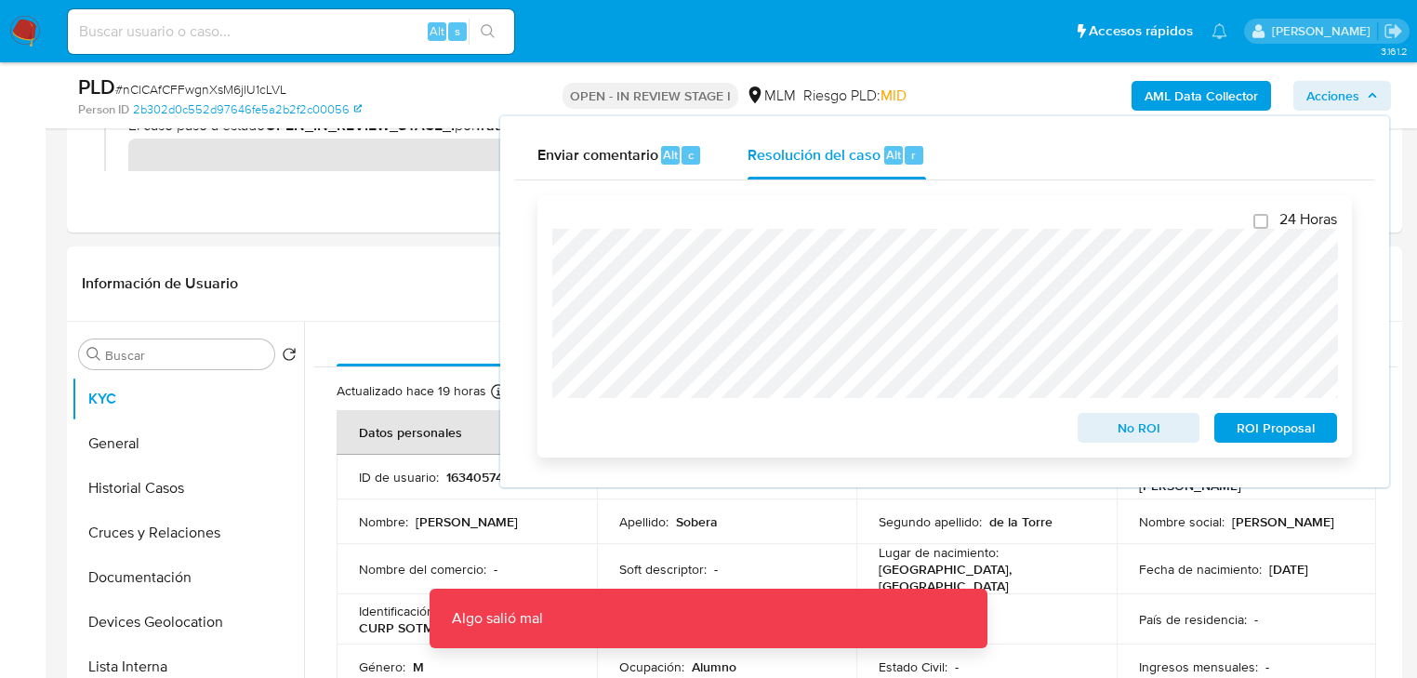
click at [1133, 429] on span "No ROI" at bounding box center [1138, 428] width 97 height 26
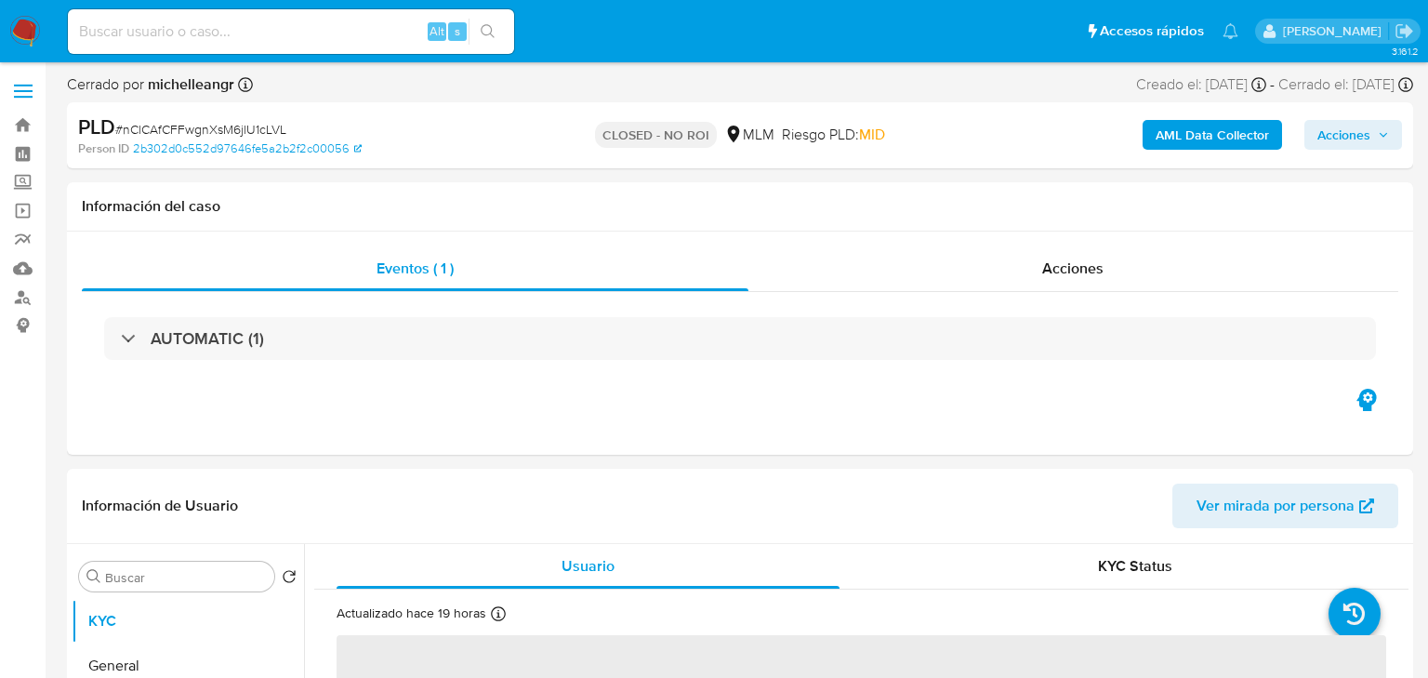
select select "10"
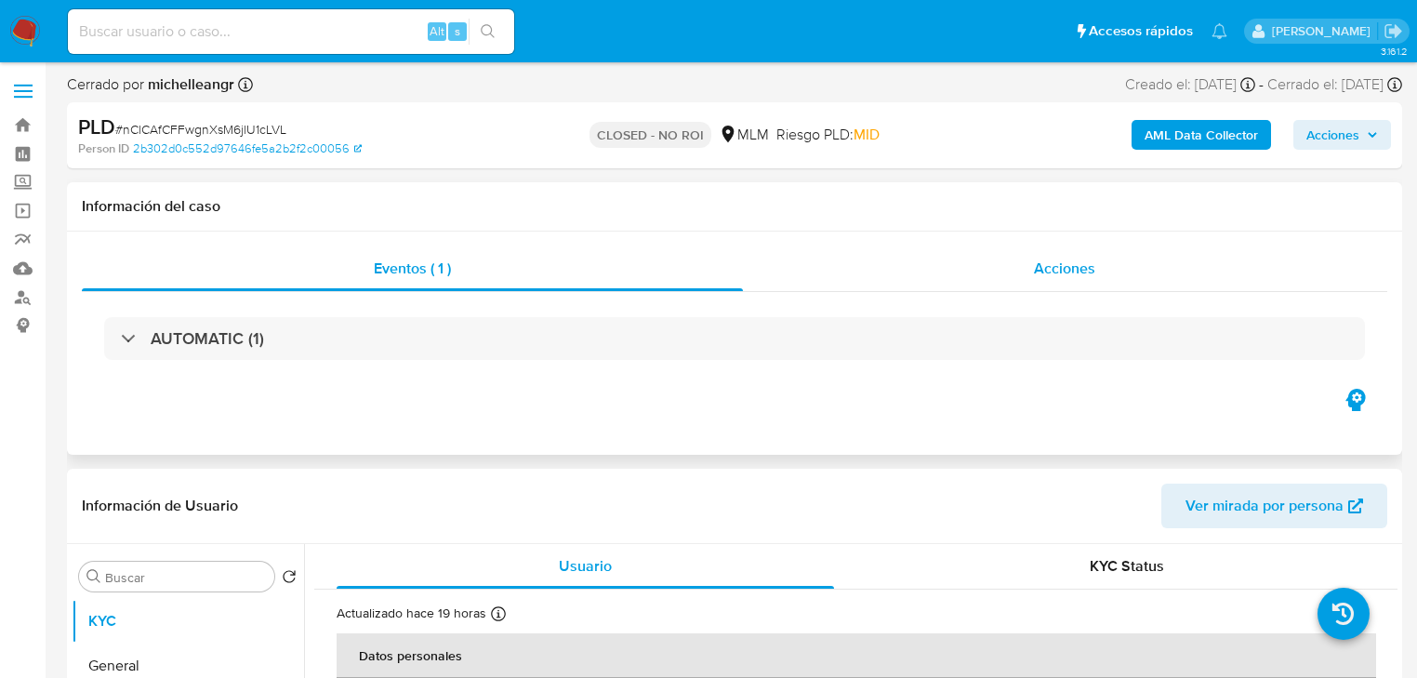
click at [1066, 277] on span "Acciones" at bounding box center [1064, 268] width 61 height 21
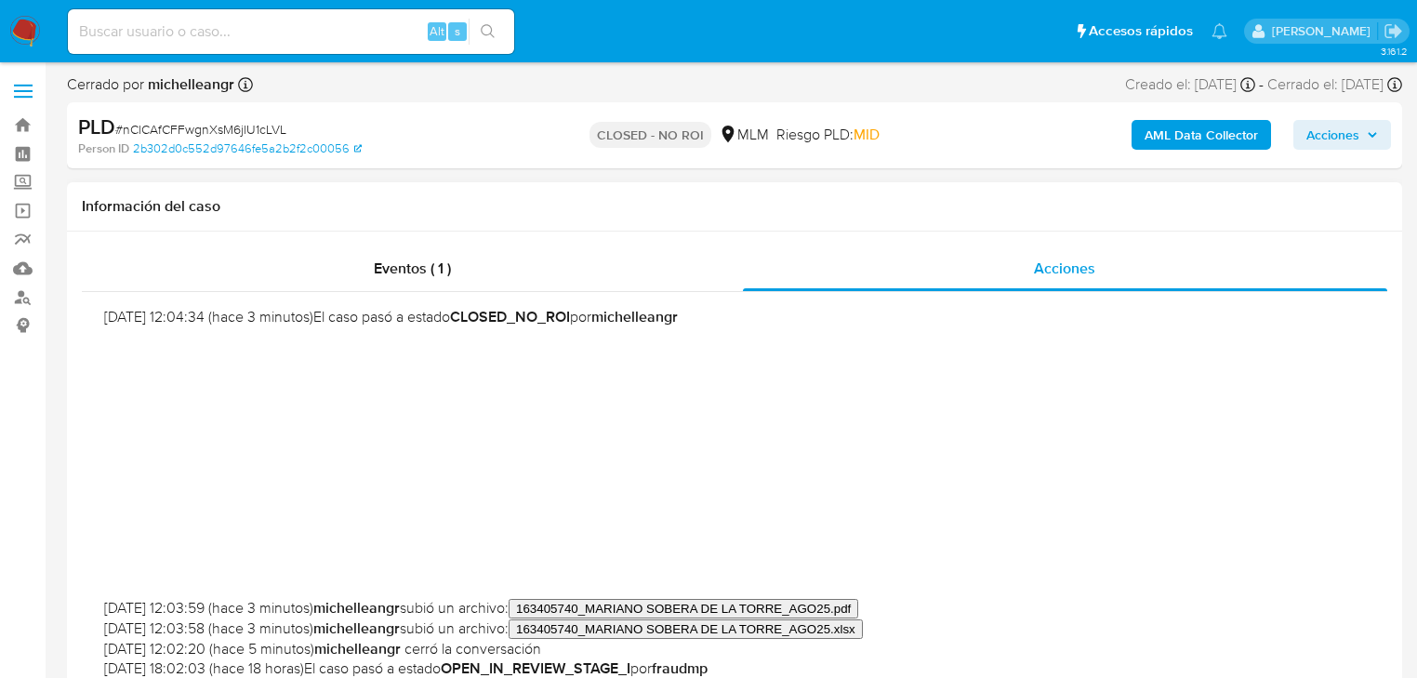
scroll to position [223, 0]
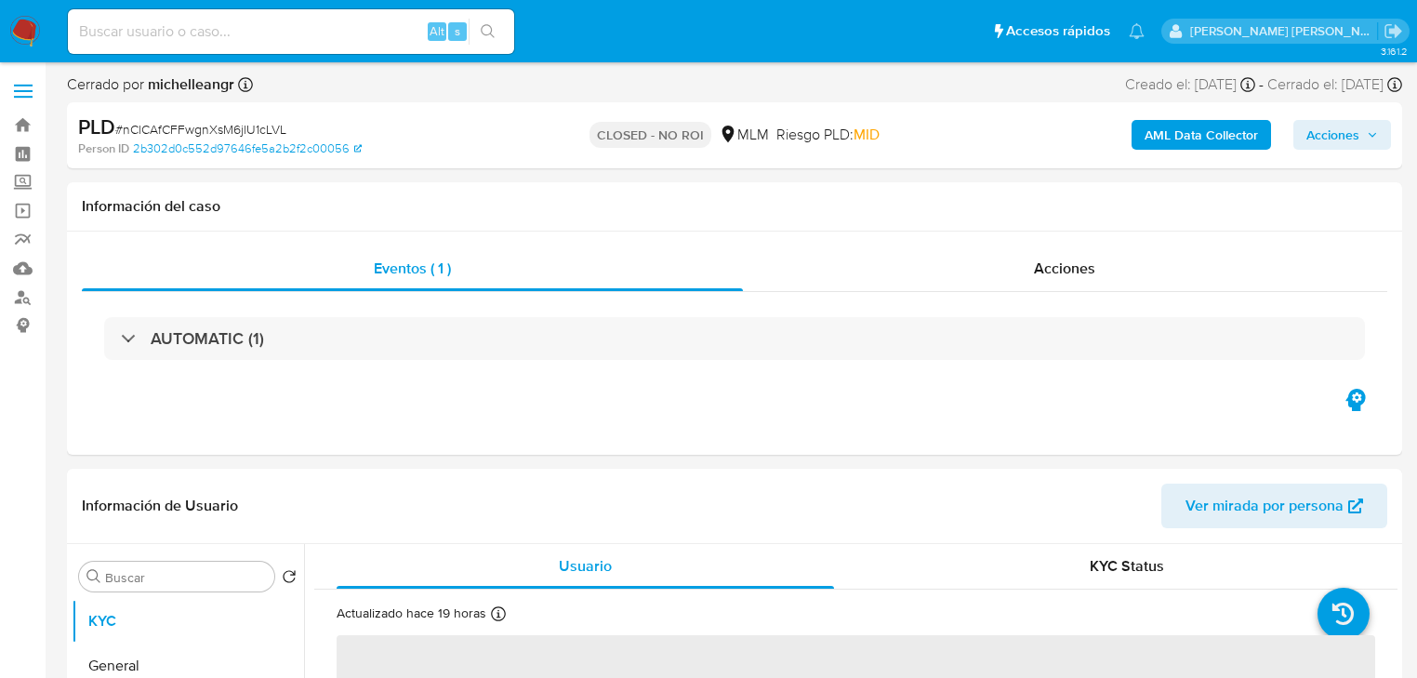
select select "10"
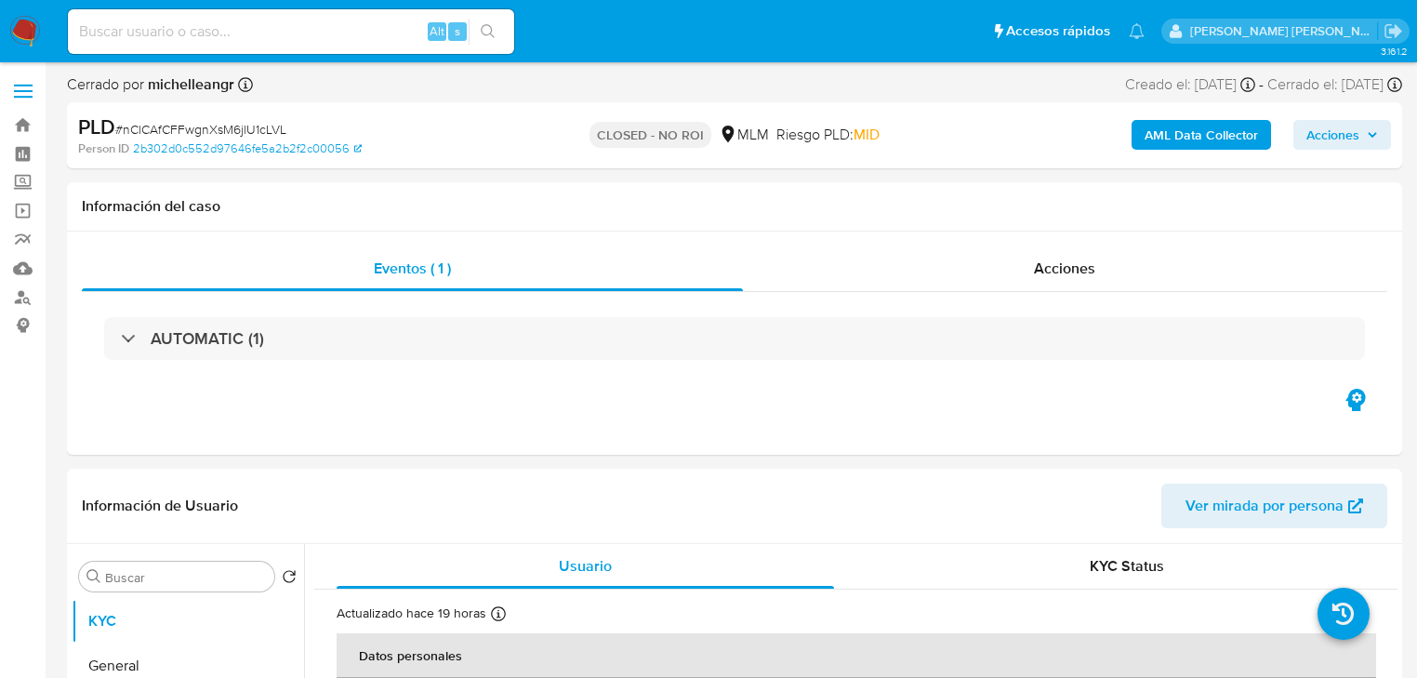
click at [30, 28] on img at bounding box center [25, 32] width 32 height 32
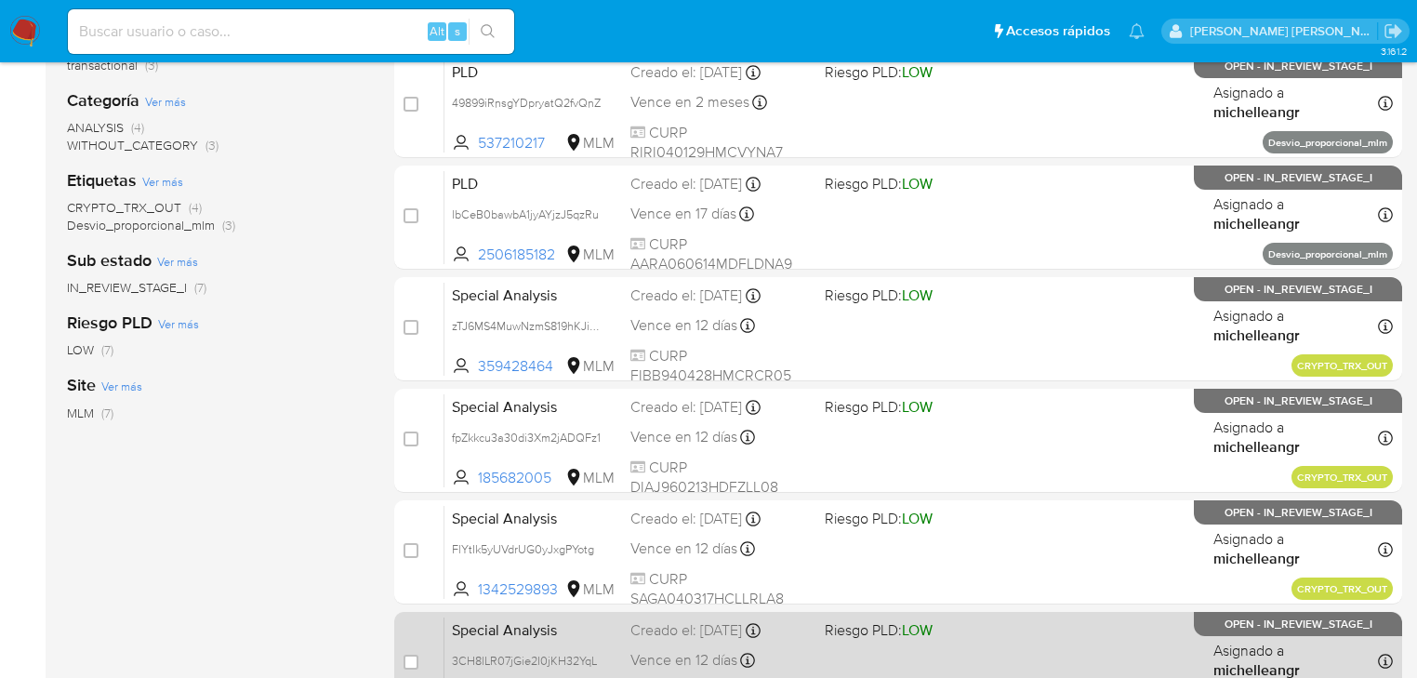
scroll to position [446, 0]
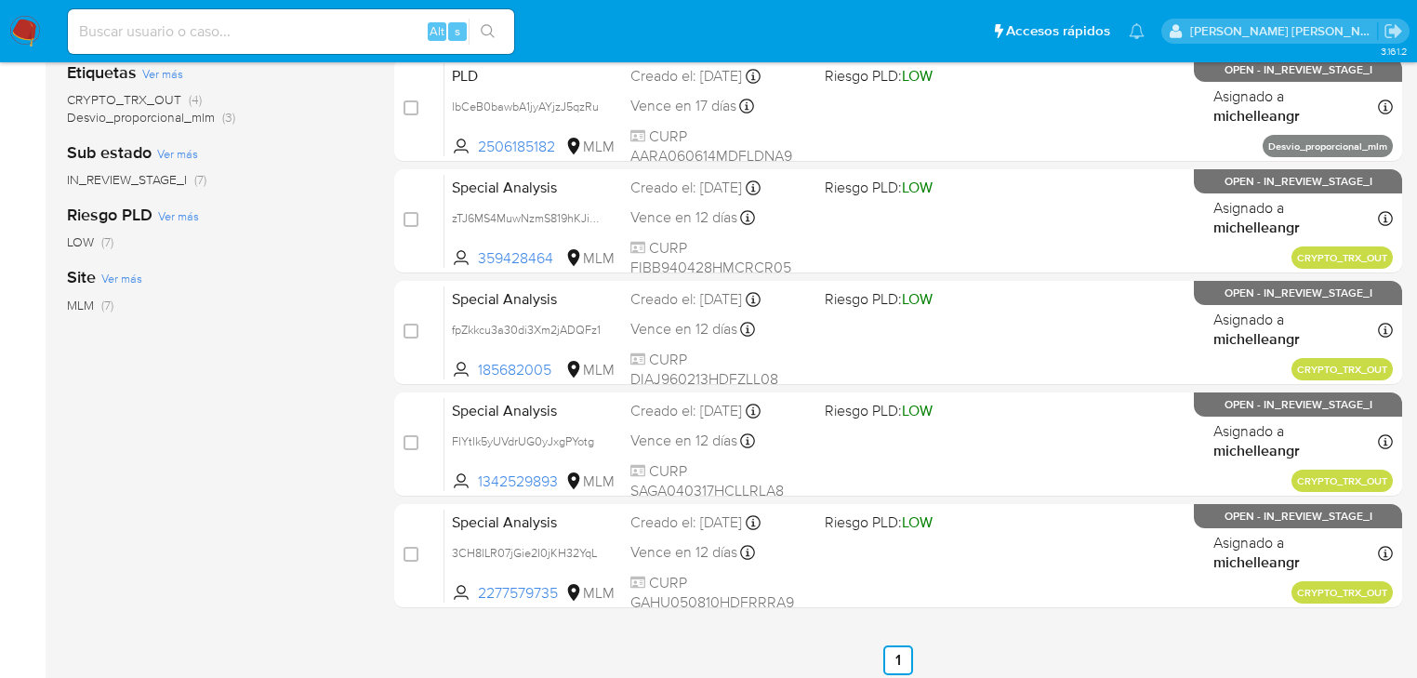
click at [147, 28] on input at bounding box center [291, 32] width 446 height 24
paste input "lbCeB0bawbA1jyAYjzJ5qzRu"
type input "lbCeB0bawbA1jyAYjzJ5qzRu"
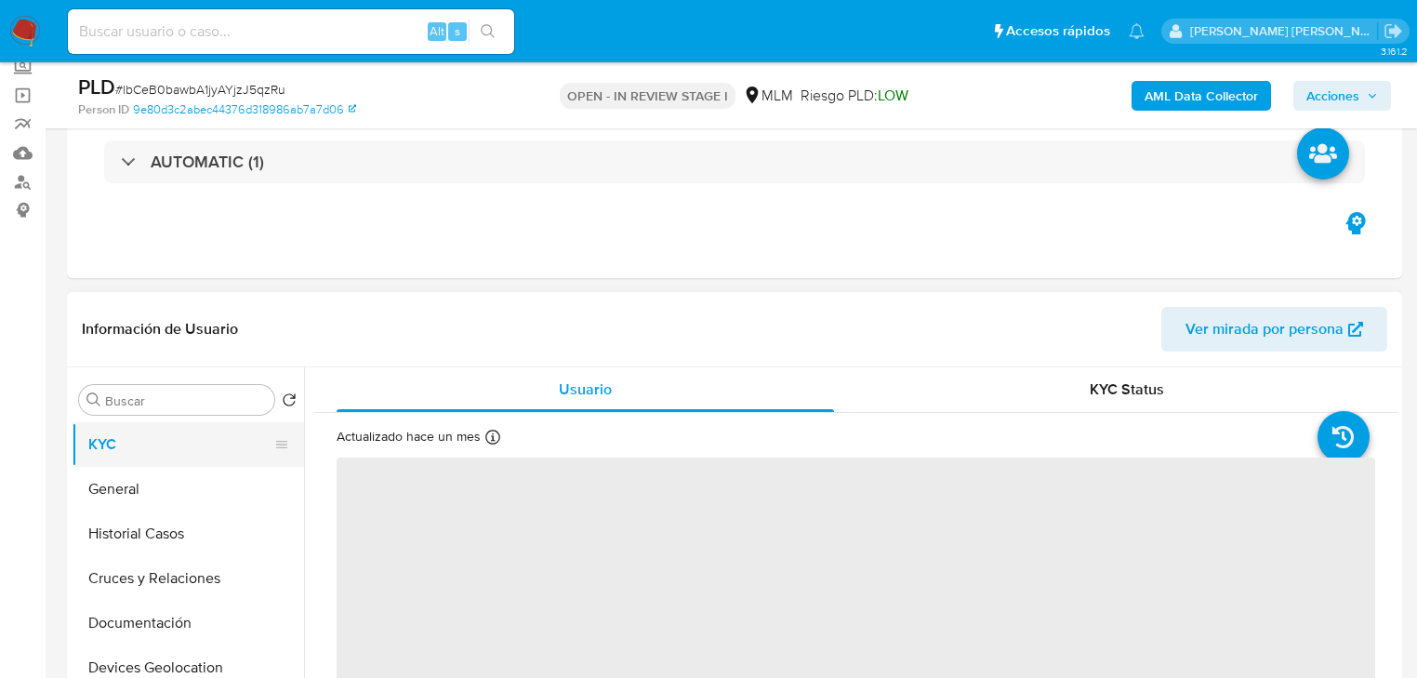
scroll to position [297, 0]
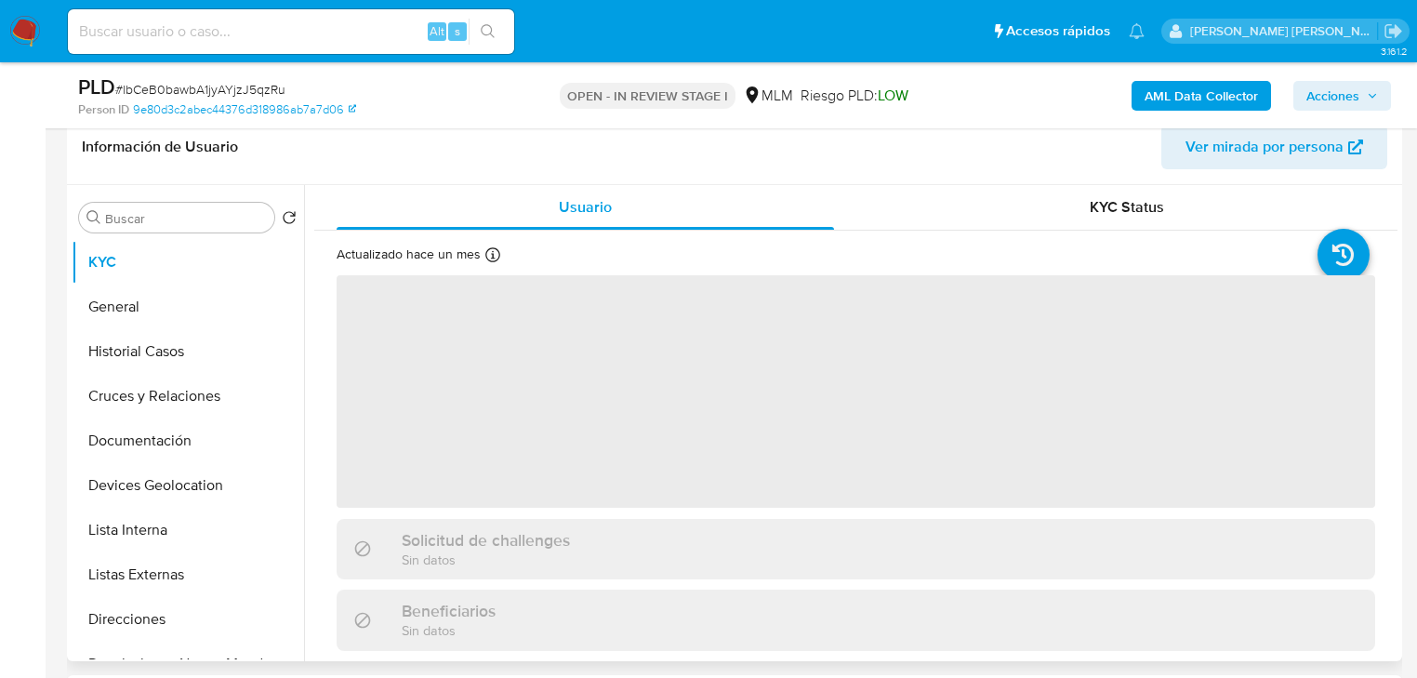
select select "10"
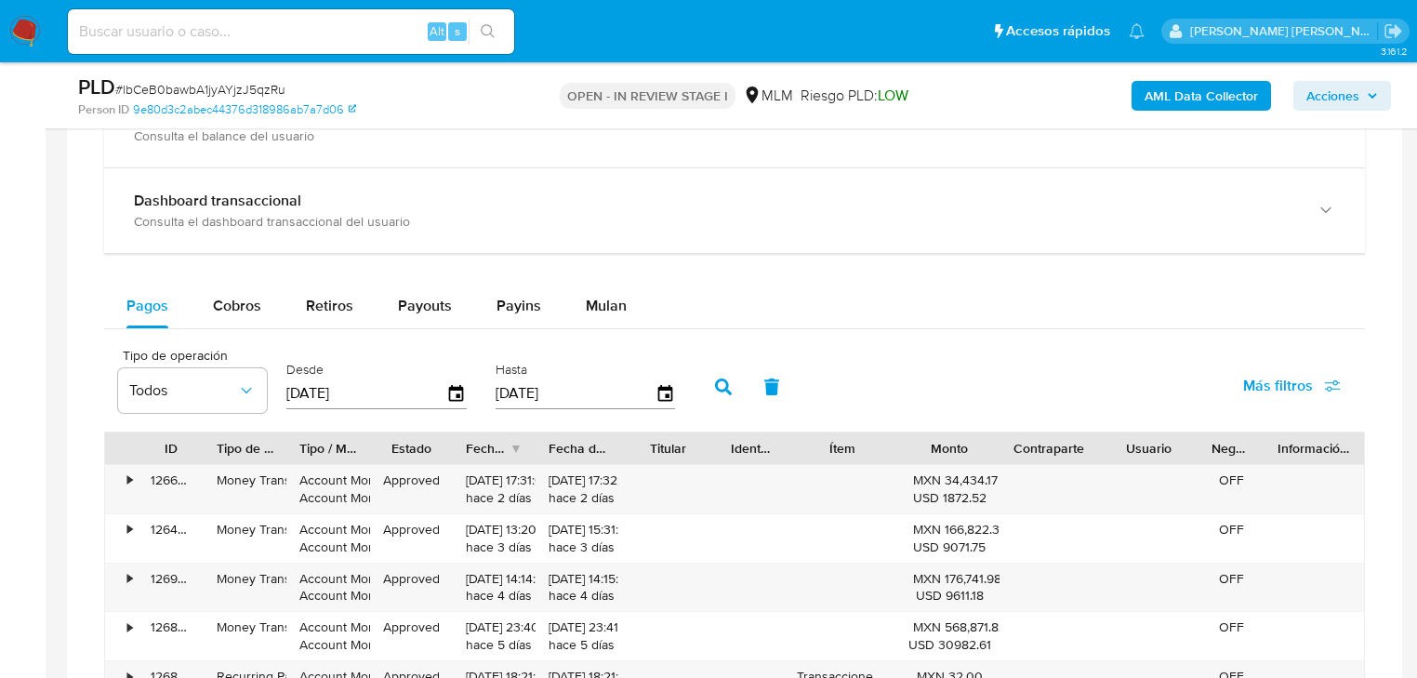
scroll to position [1413, 0]
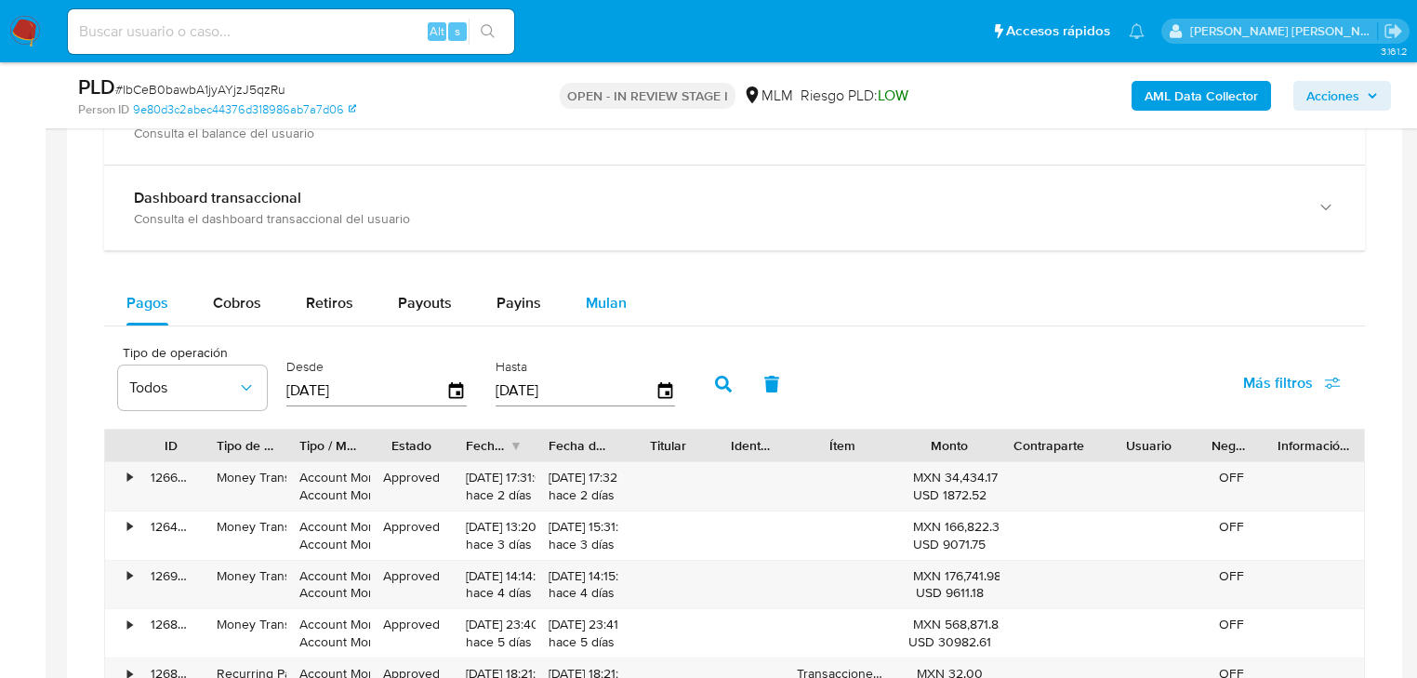
click at [609, 301] on span "Mulan" at bounding box center [606, 302] width 41 height 21
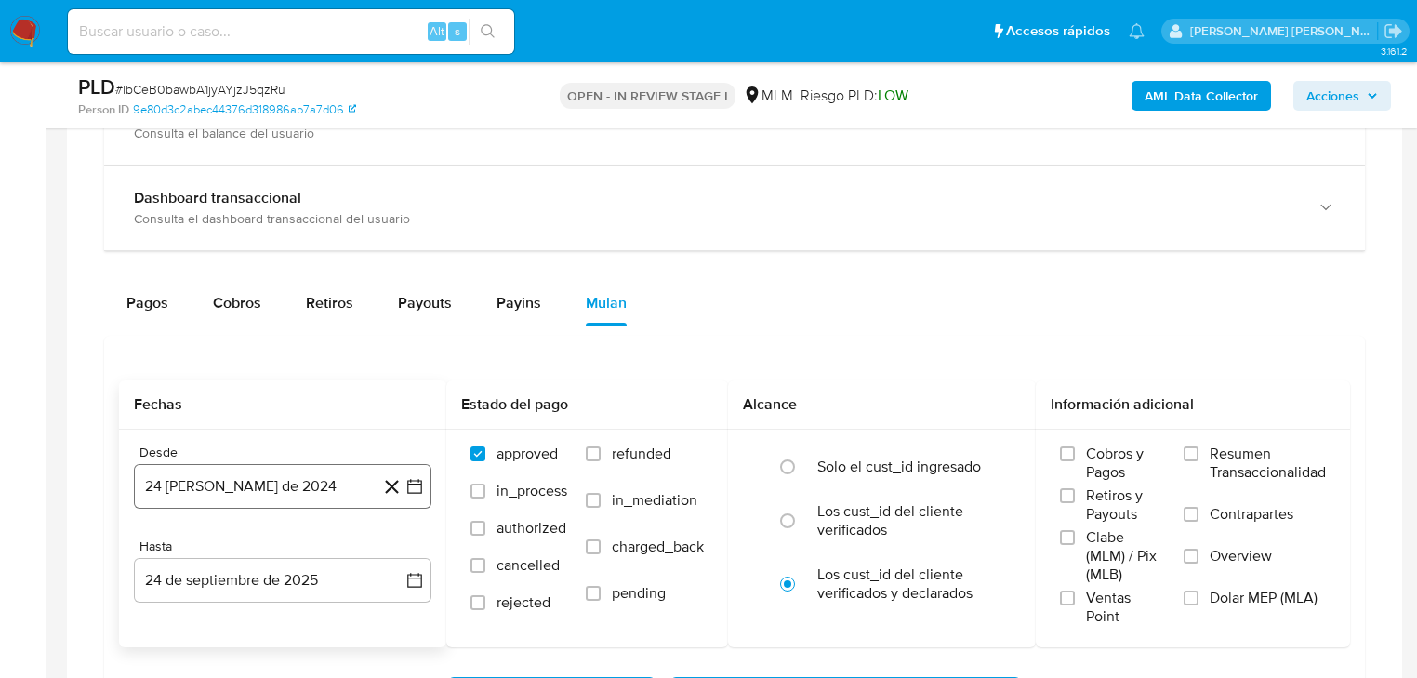
click at [420, 483] on icon "button" at bounding box center [414, 486] width 15 height 15
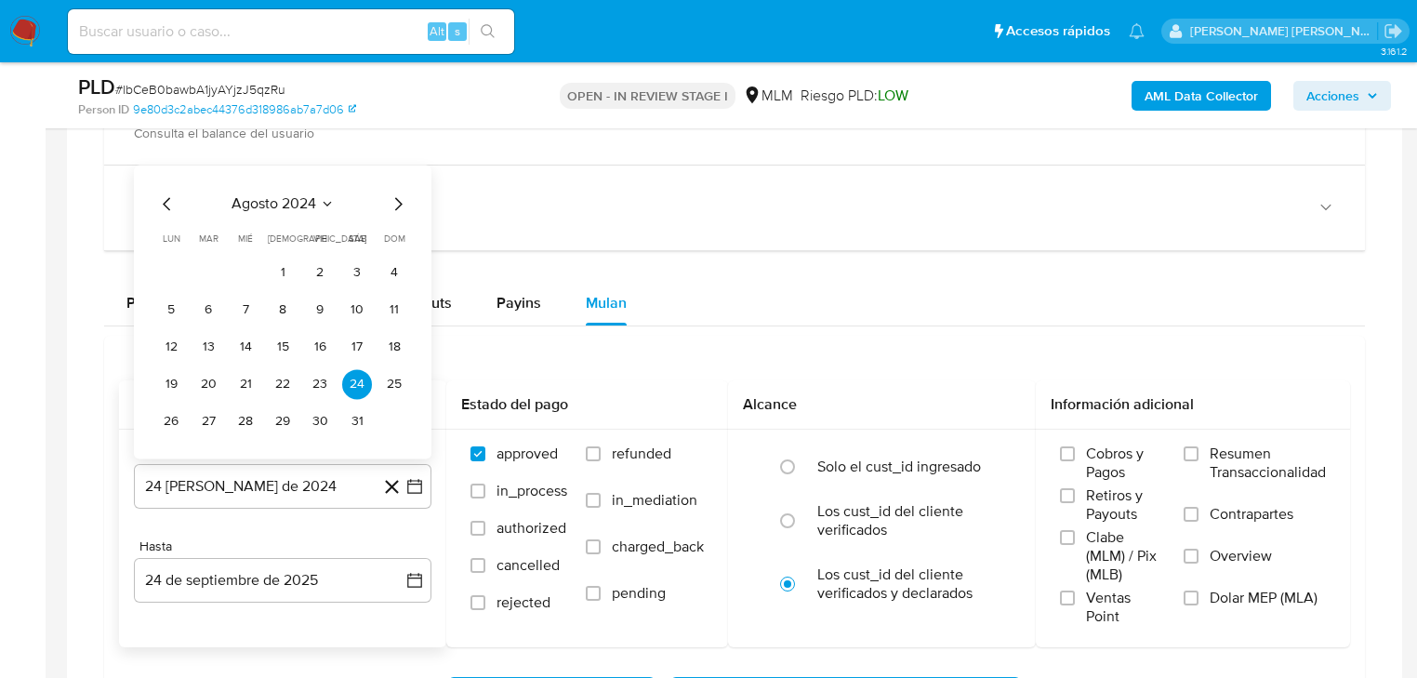
click at [400, 208] on icon "Mes siguiente" at bounding box center [398, 203] width 22 height 22
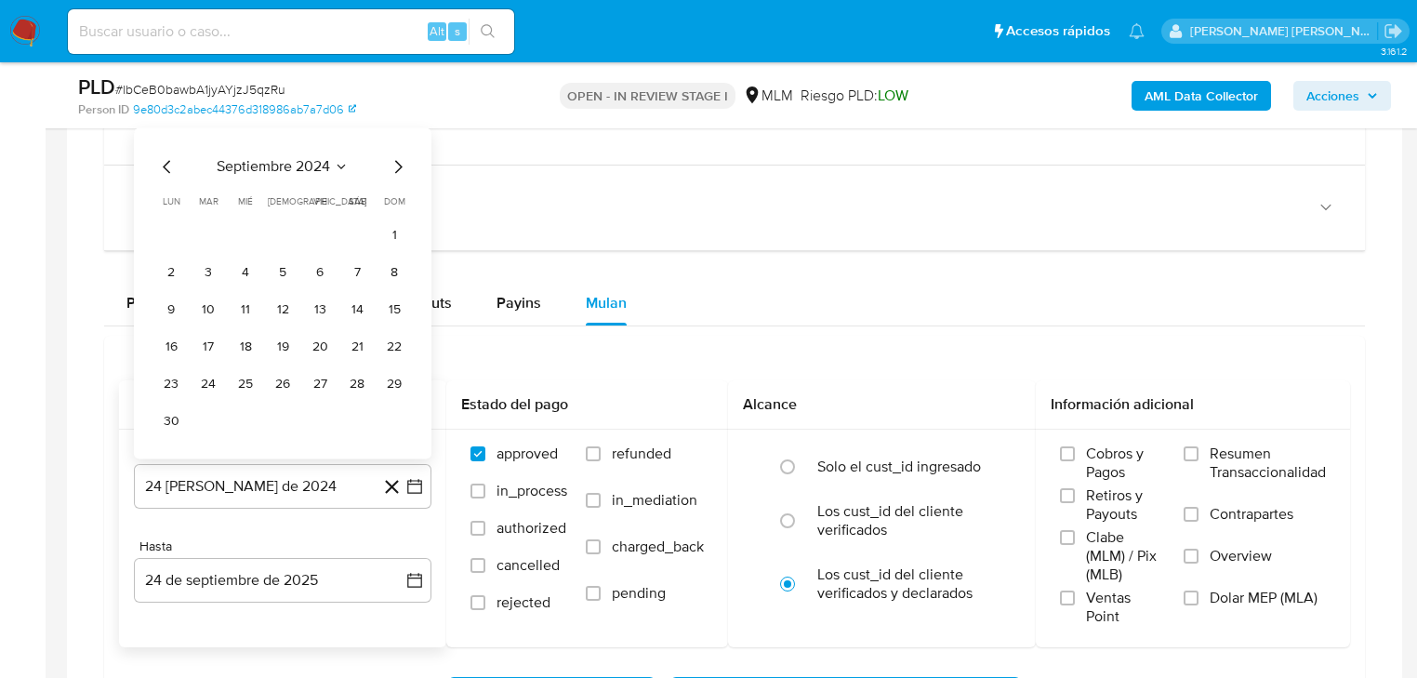
click at [173, 171] on icon "Mes anterior" at bounding box center [167, 166] width 22 height 22
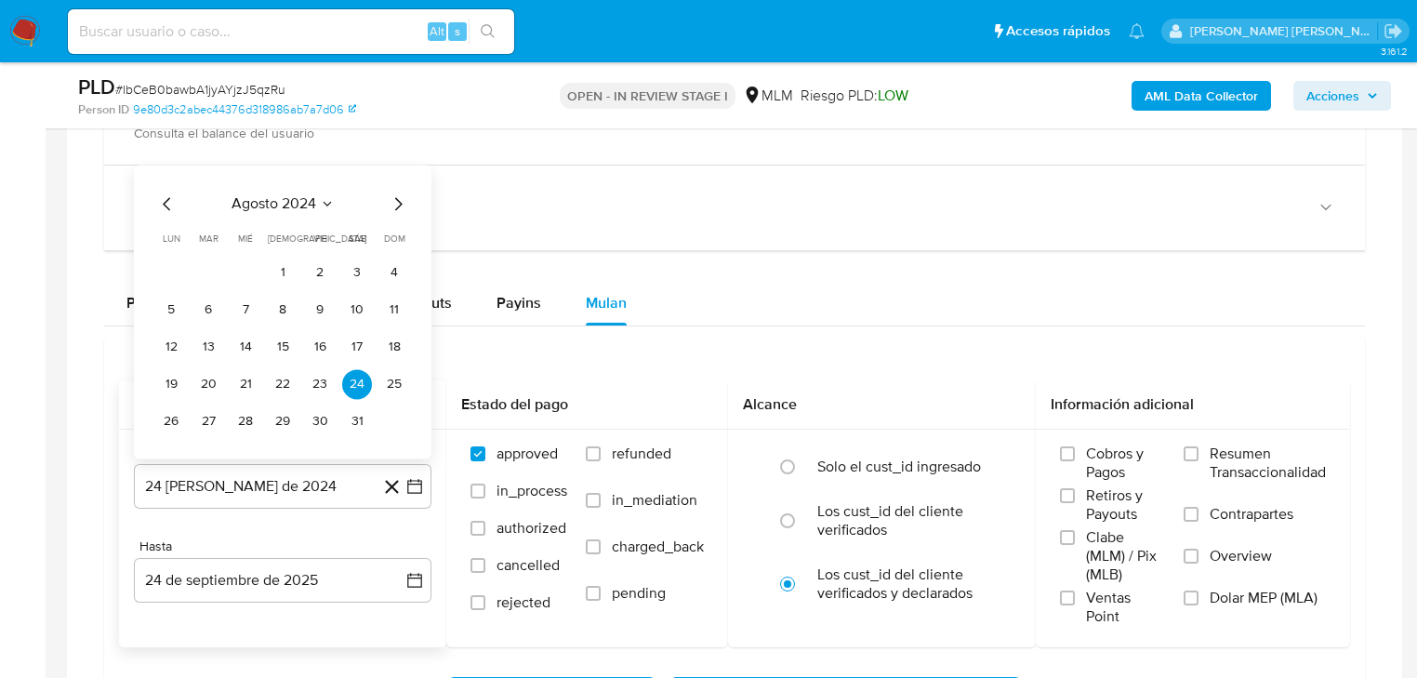
click at [173, 171] on div "agosto 2024 agosto 2024 lun lunes mar martes mié miércoles jue jueves vie viern…" at bounding box center [282, 312] width 297 height 294
click at [253, 198] on span "agosto 2024" at bounding box center [273, 203] width 85 height 19
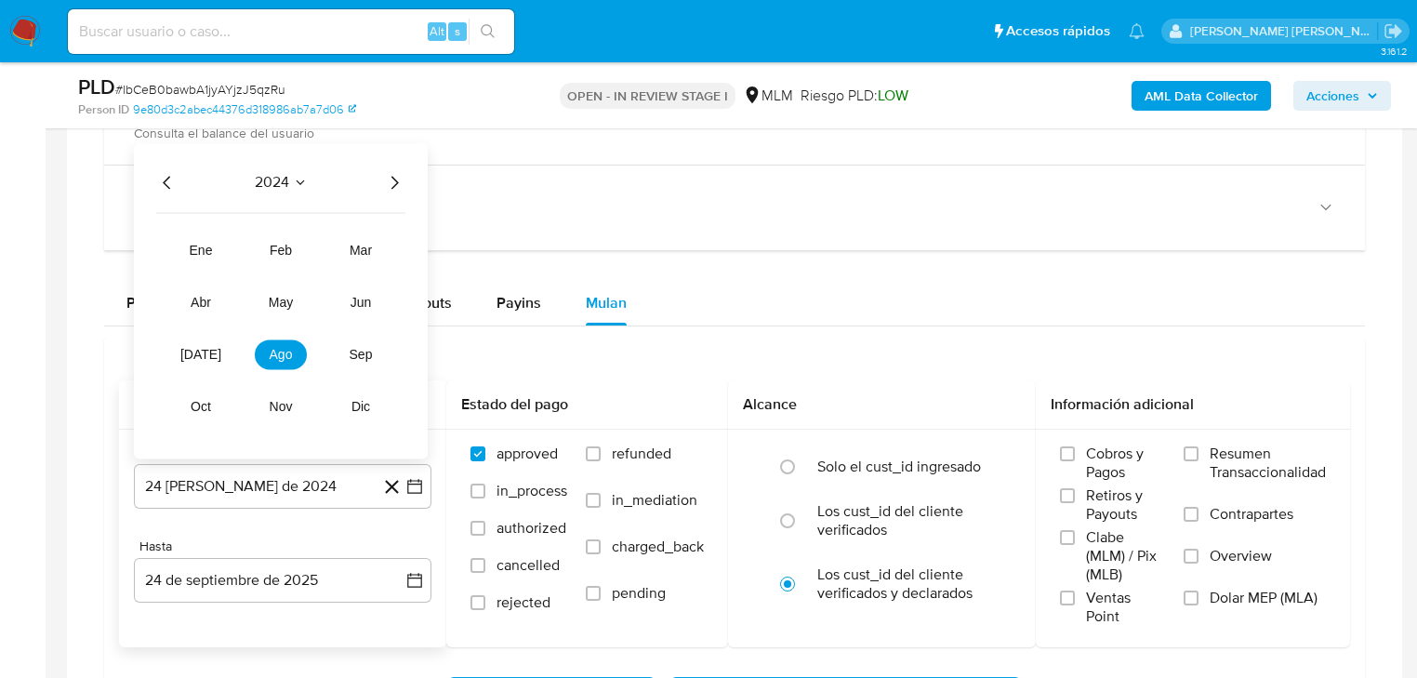
click at [390, 179] on icon "Año siguiente" at bounding box center [394, 182] width 22 height 22
click at [270, 244] on span "feb" at bounding box center [281, 250] width 22 height 15
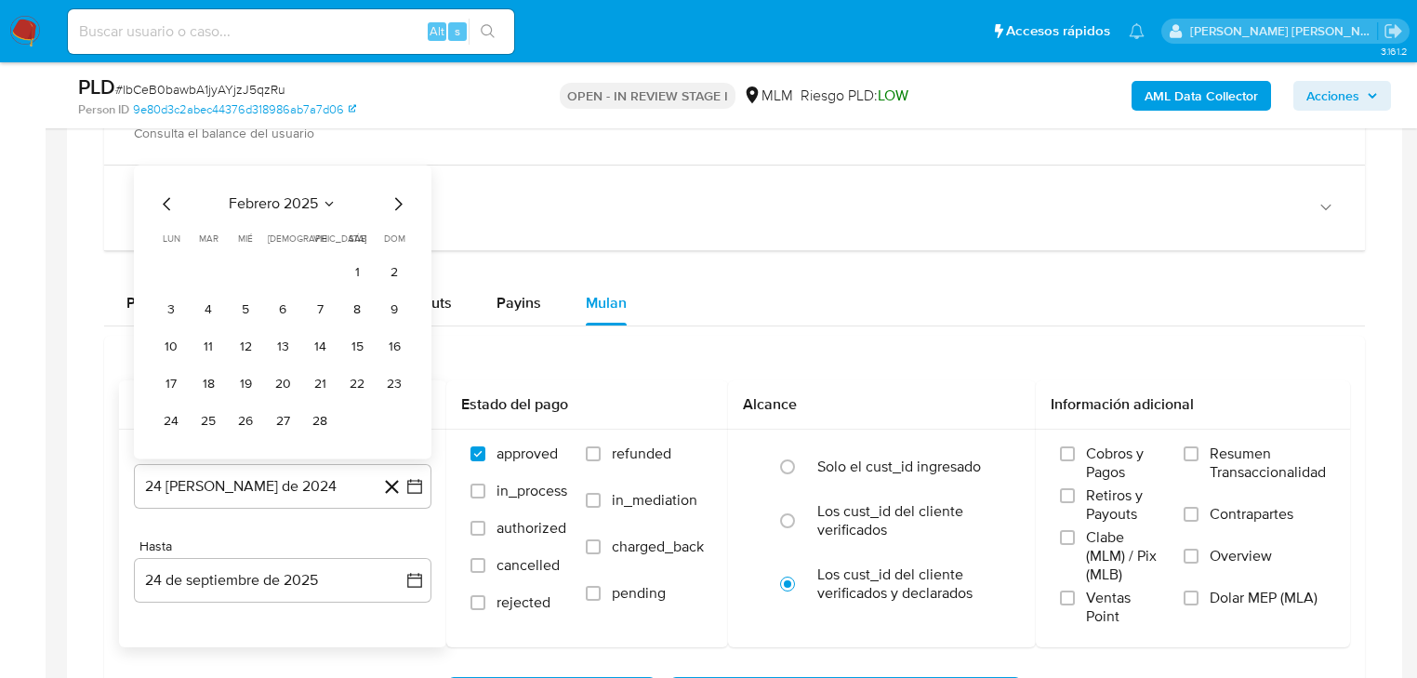
click at [287, 202] on span "febrero 2025" at bounding box center [273, 203] width 89 height 19
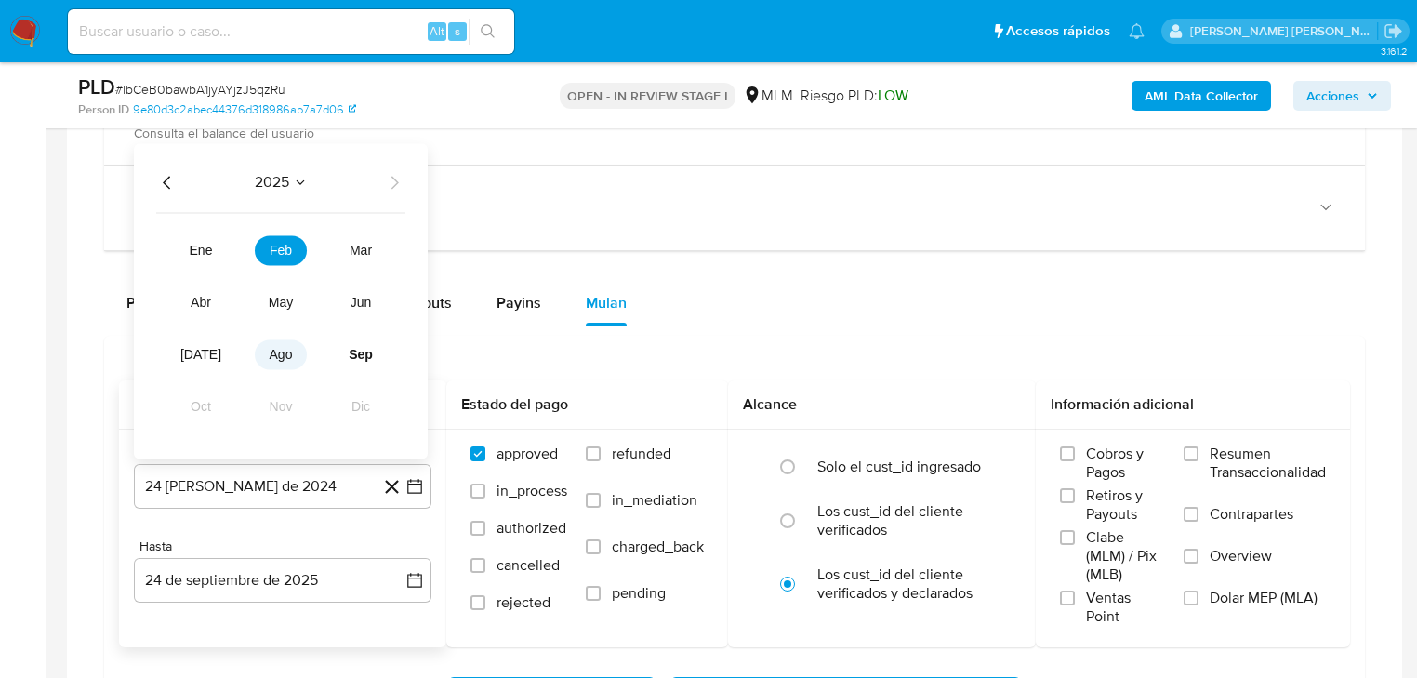
click at [276, 350] on span "ago" at bounding box center [281, 354] width 23 height 15
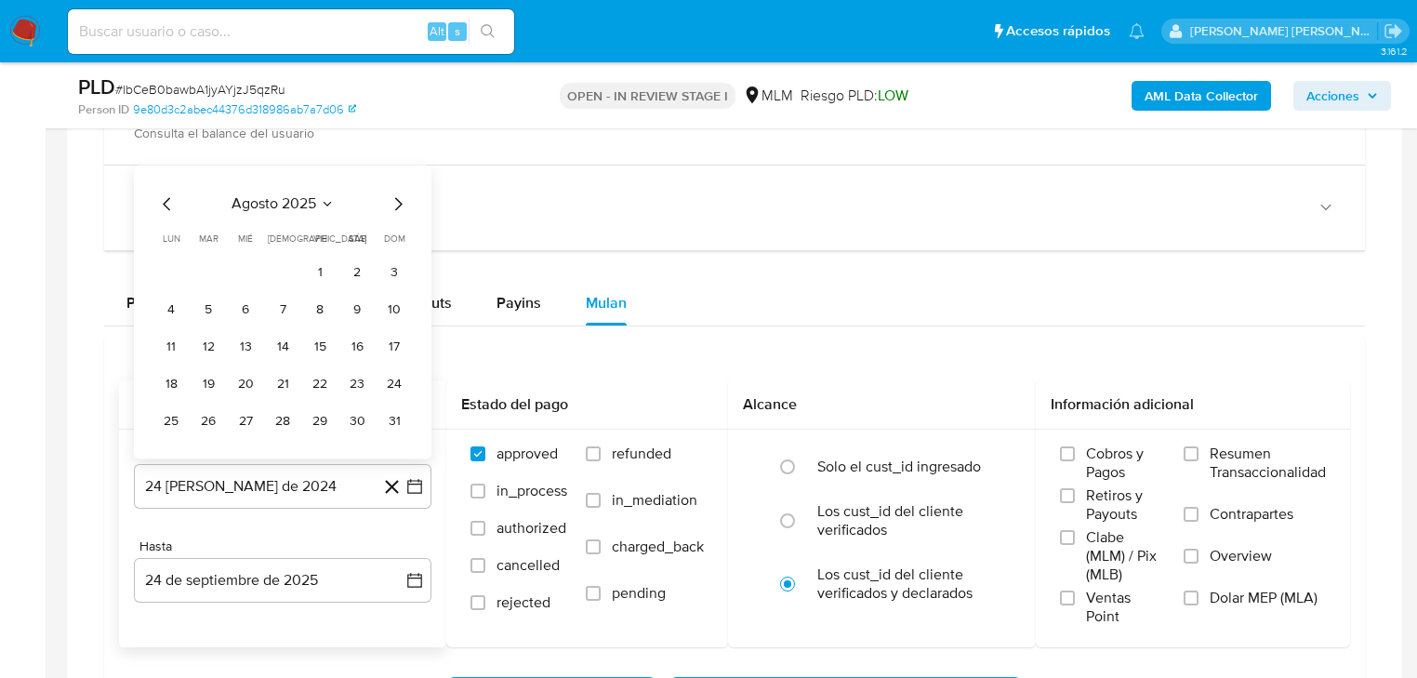
click at [387, 426] on button "31" at bounding box center [394, 421] width 30 height 30
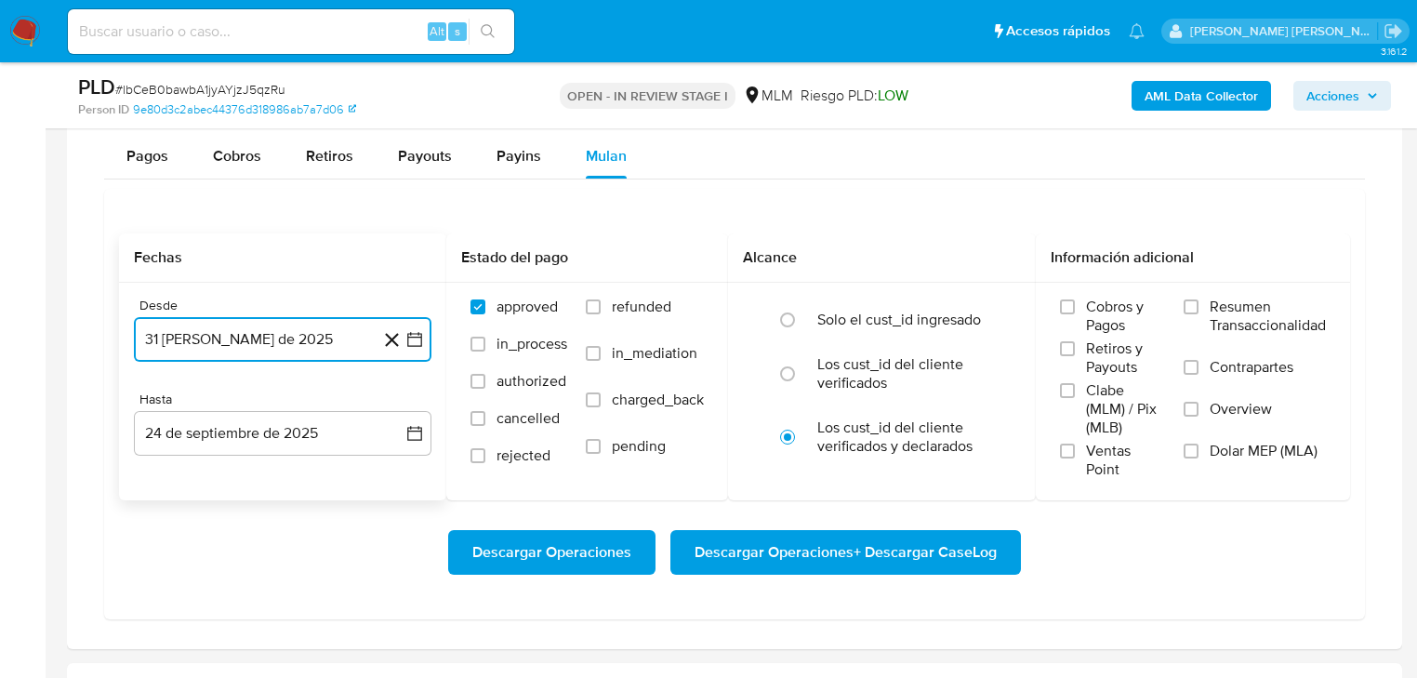
scroll to position [1562, 0]
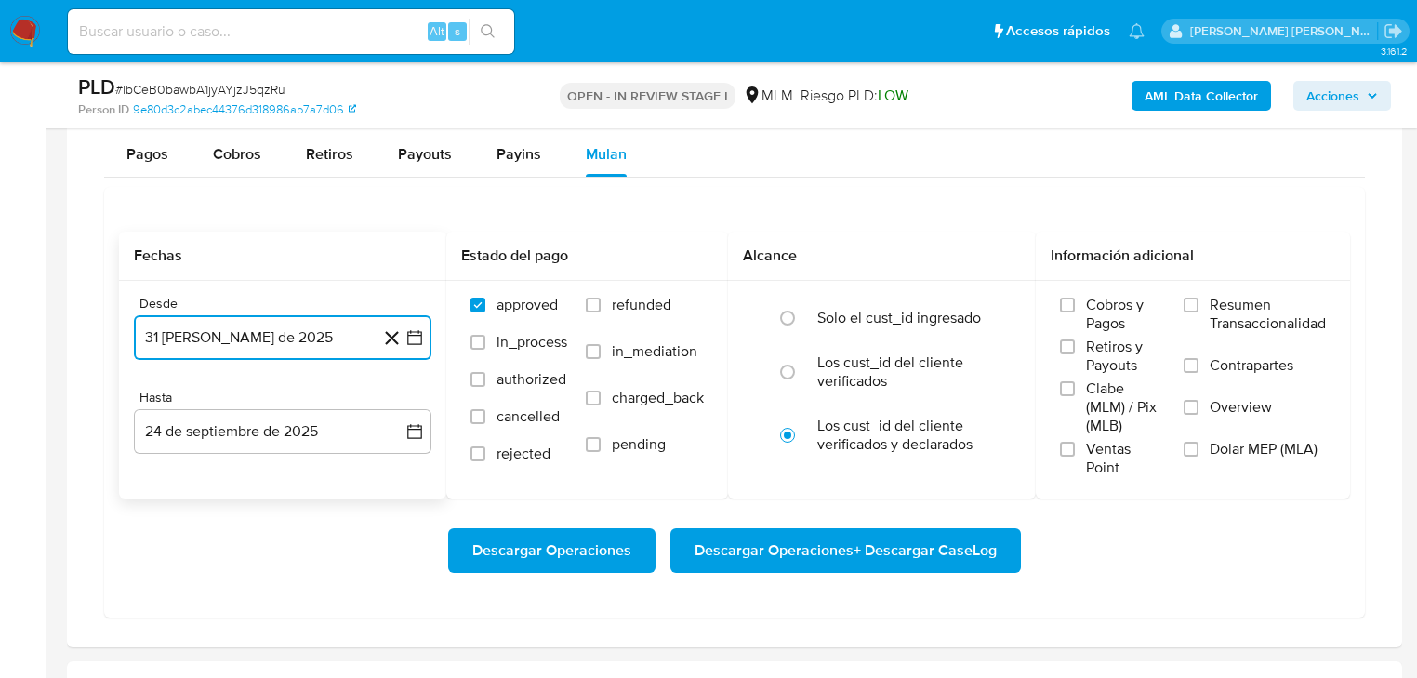
click at [271, 330] on button "31 de agosto de 2025" at bounding box center [282, 337] width 297 height 45
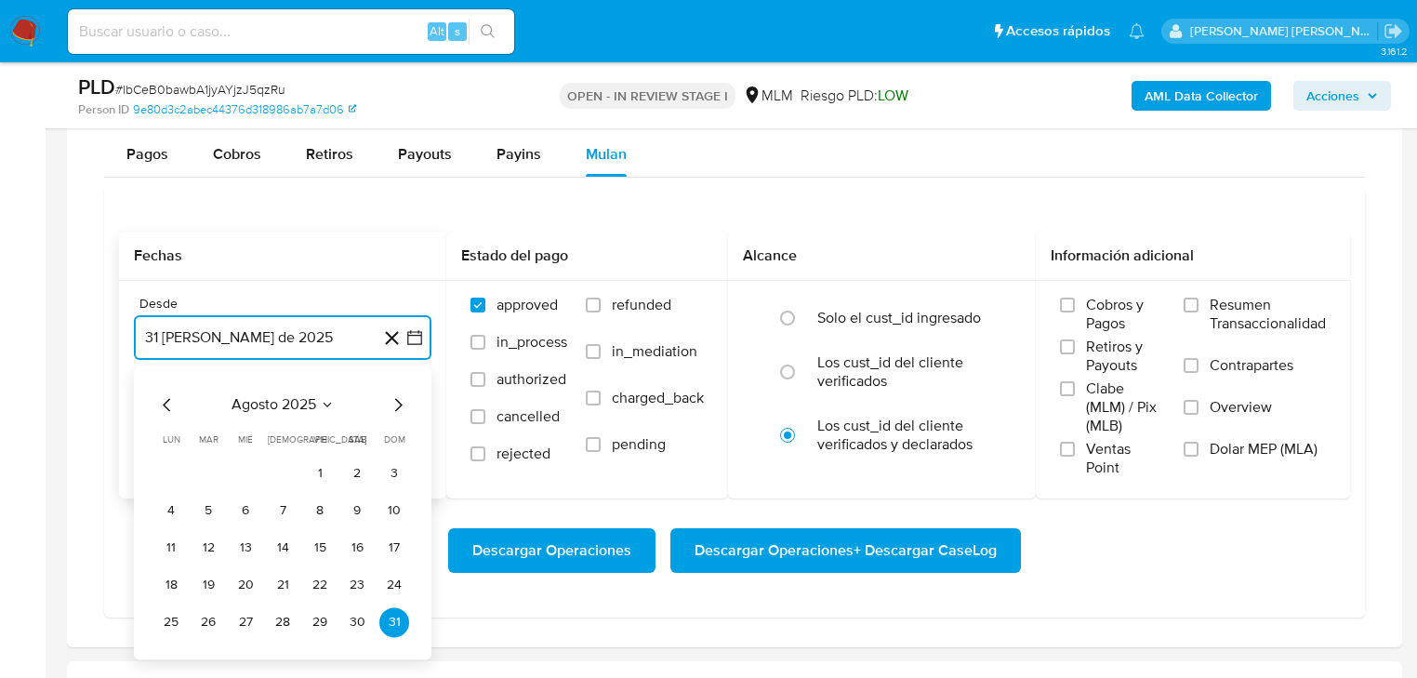
click at [298, 405] on span "agosto 2025" at bounding box center [273, 404] width 85 height 19
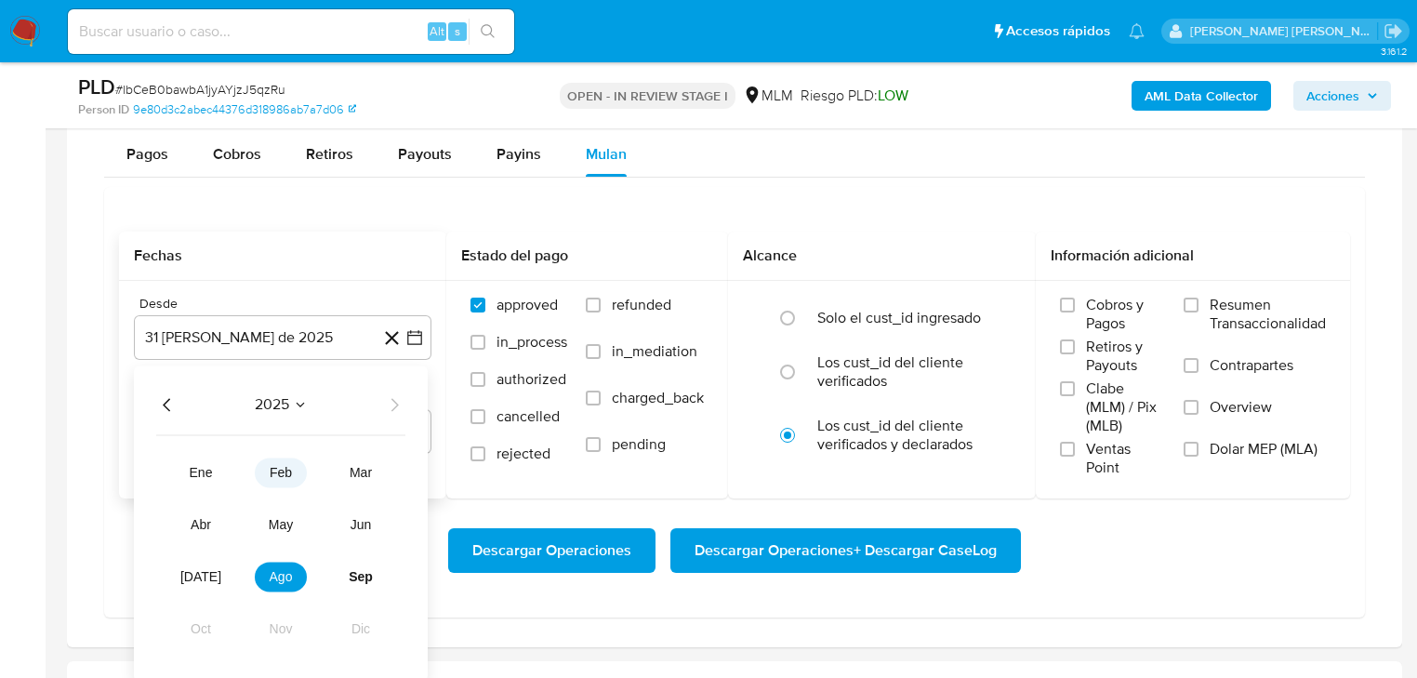
click at [260, 473] on button "feb" at bounding box center [281, 472] width 52 height 30
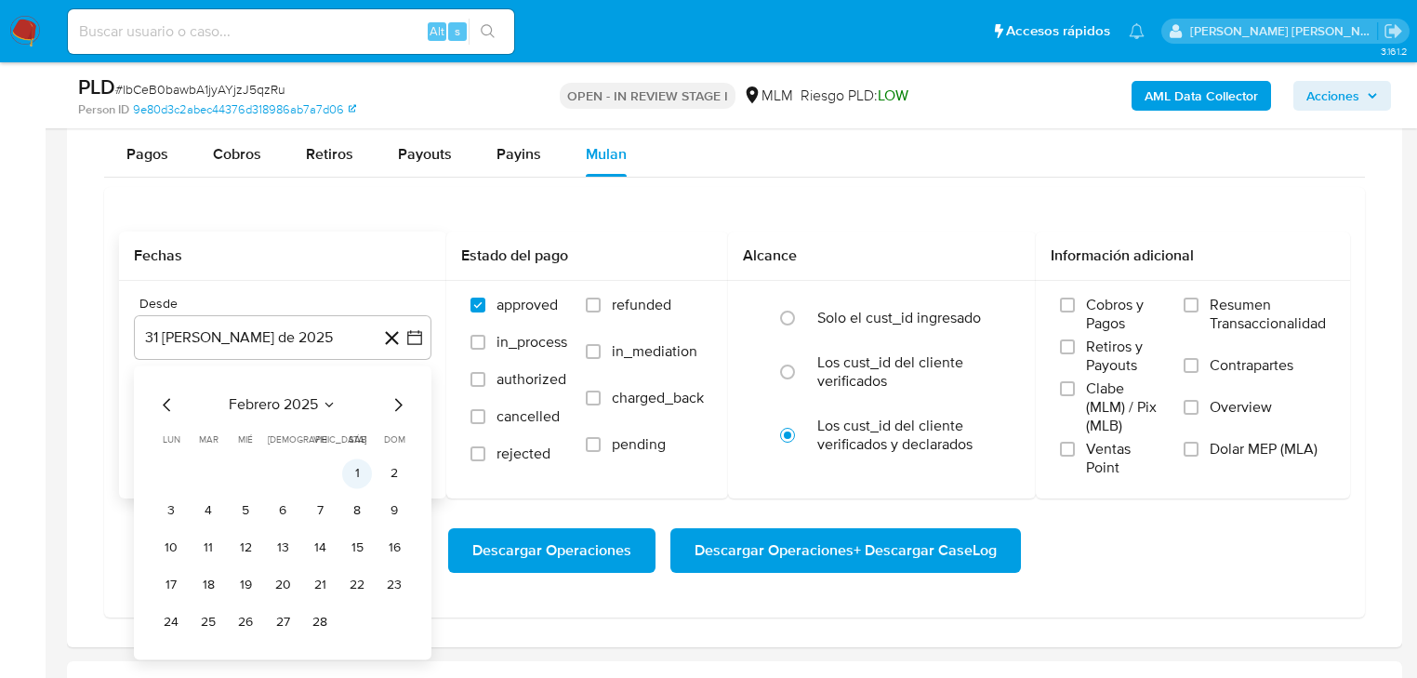
click at [355, 472] on button "1" at bounding box center [357, 473] width 30 height 30
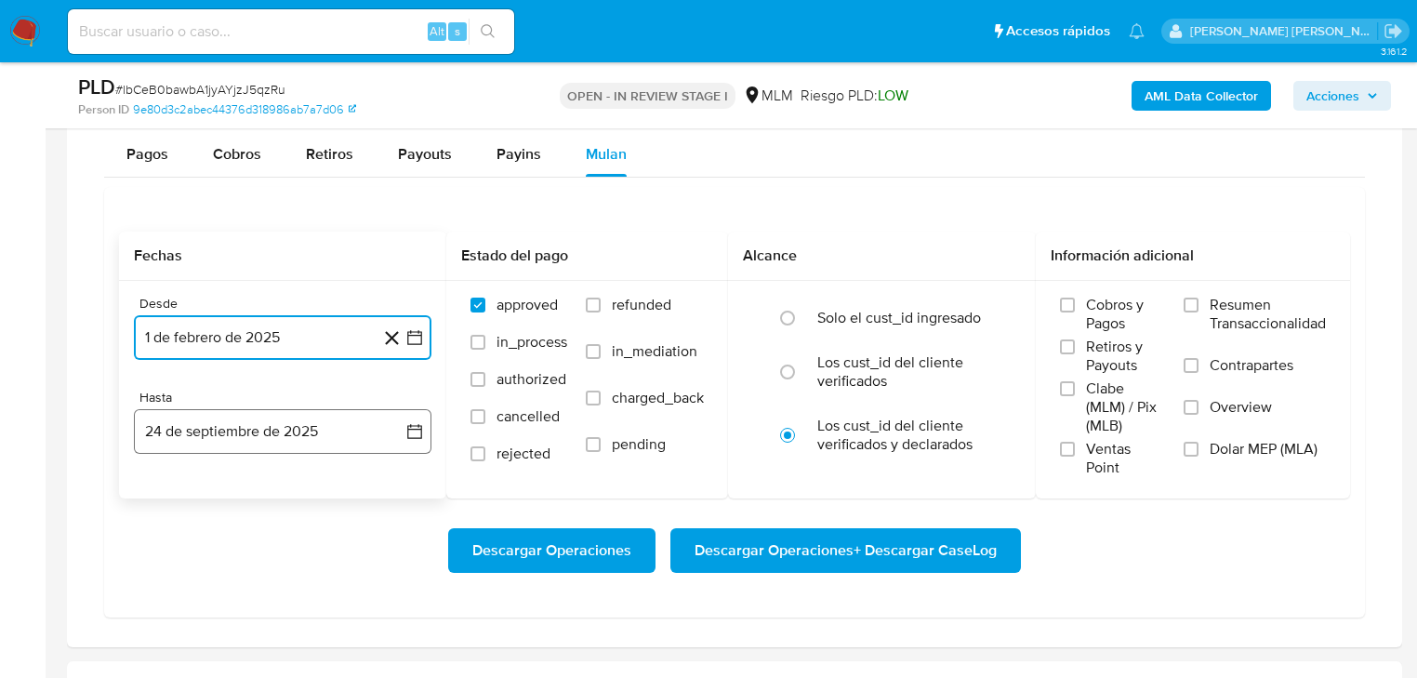
click at [271, 443] on button "24 de septiembre de 2025" at bounding box center [282, 431] width 297 height 45
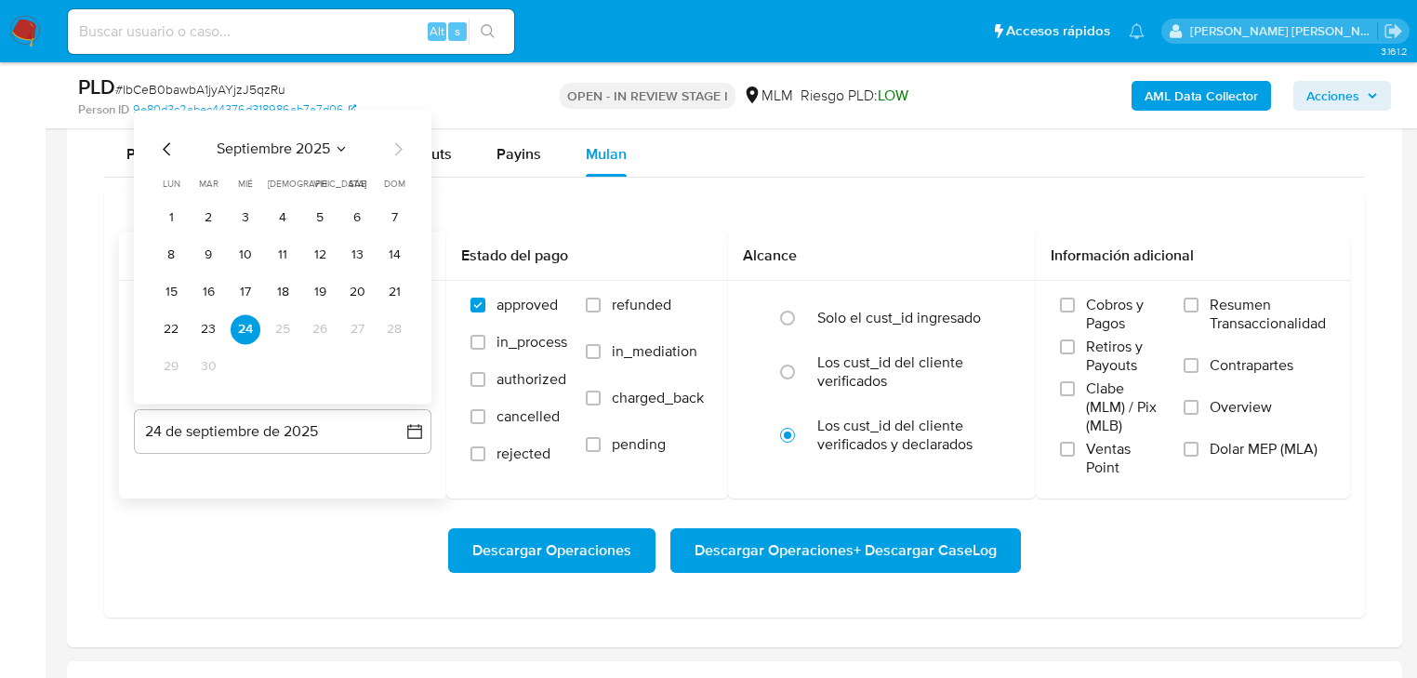
click at [174, 152] on icon "Mes anterior" at bounding box center [167, 149] width 22 height 22
click at [393, 364] on button "31" at bounding box center [394, 366] width 30 height 30
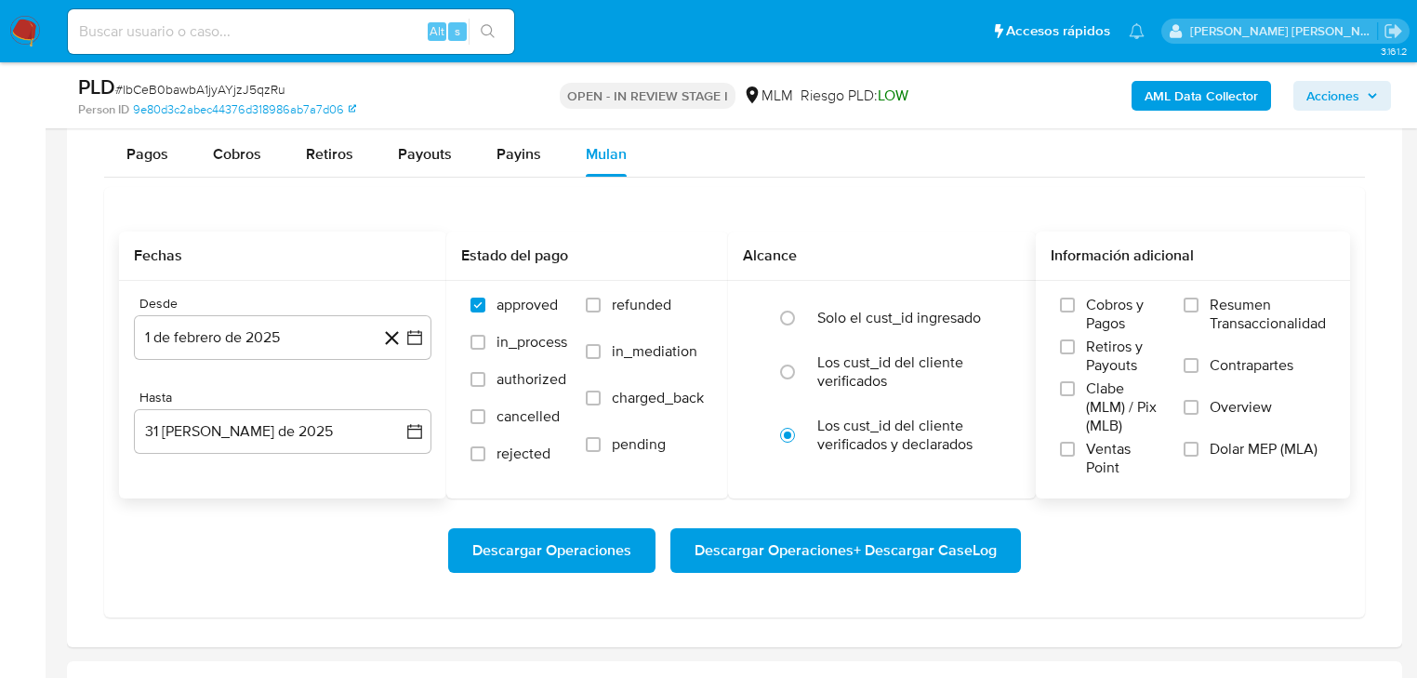
click at [1242, 412] on span "Overview" at bounding box center [1240, 407] width 62 height 19
click at [1198, 412] on input "Overview" at bounding box center [1190, 407] width 15 height 15
click at [754, 550] on span "Descargar Operaciones + Descargar CaseLog" at bounding box center [845, 550] width 302 height 41
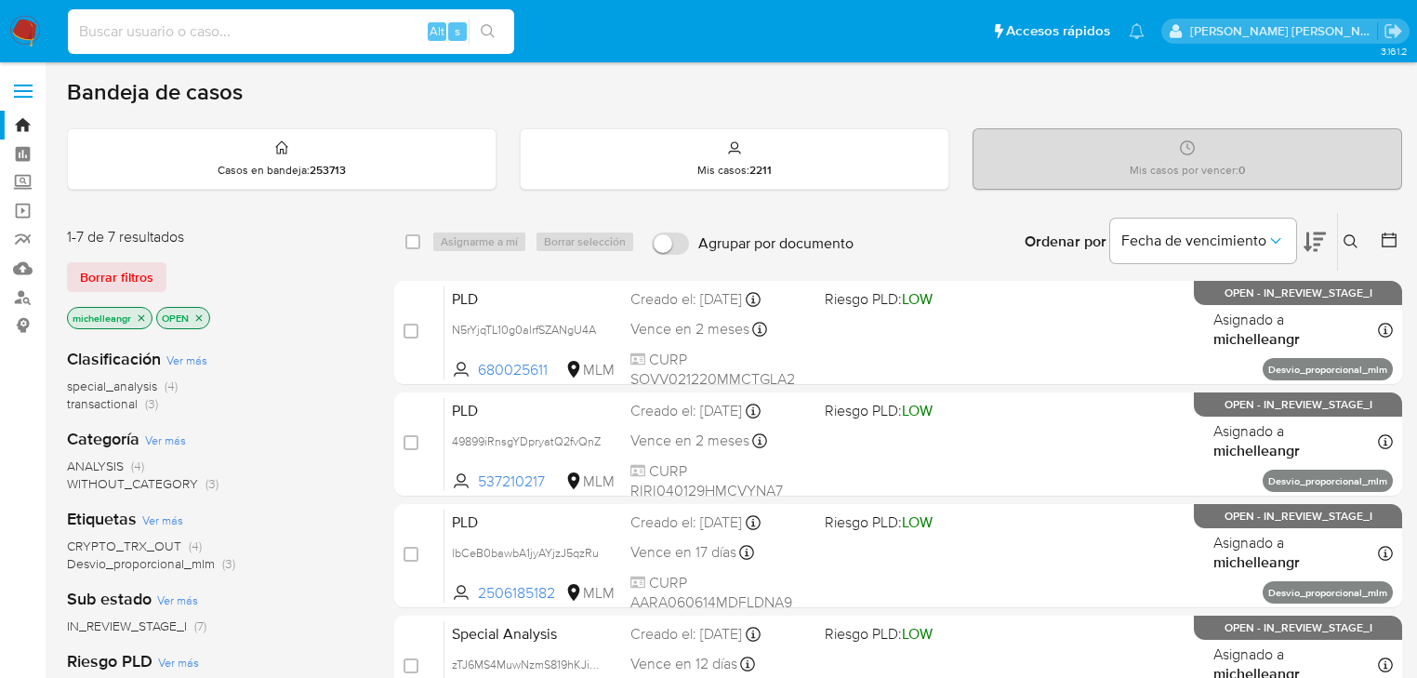
click at [191, 26] on input at bounding box center [291, 32] width 446 height 24
paste input "49899iRnsgYDpryatQ2fvQnZ"
type input "49899iRnsgYDpryatQ2fvQnZ"
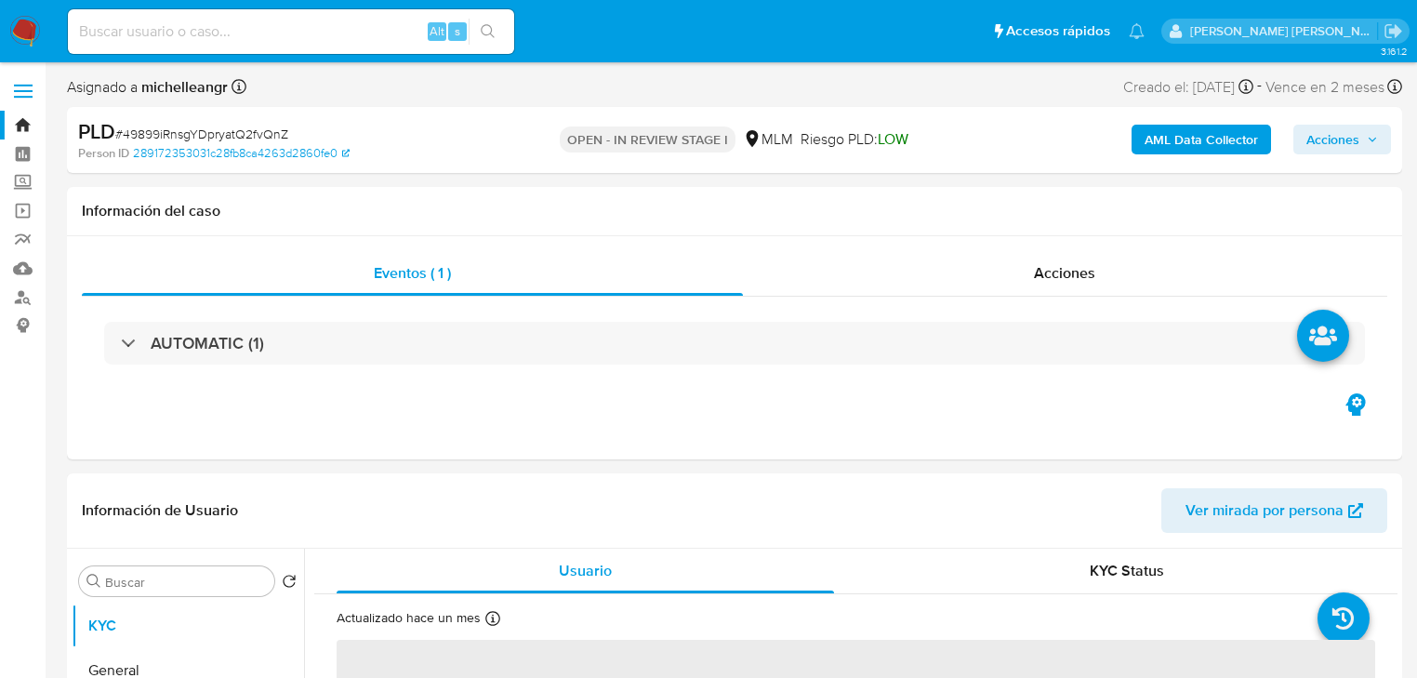
select select "10"
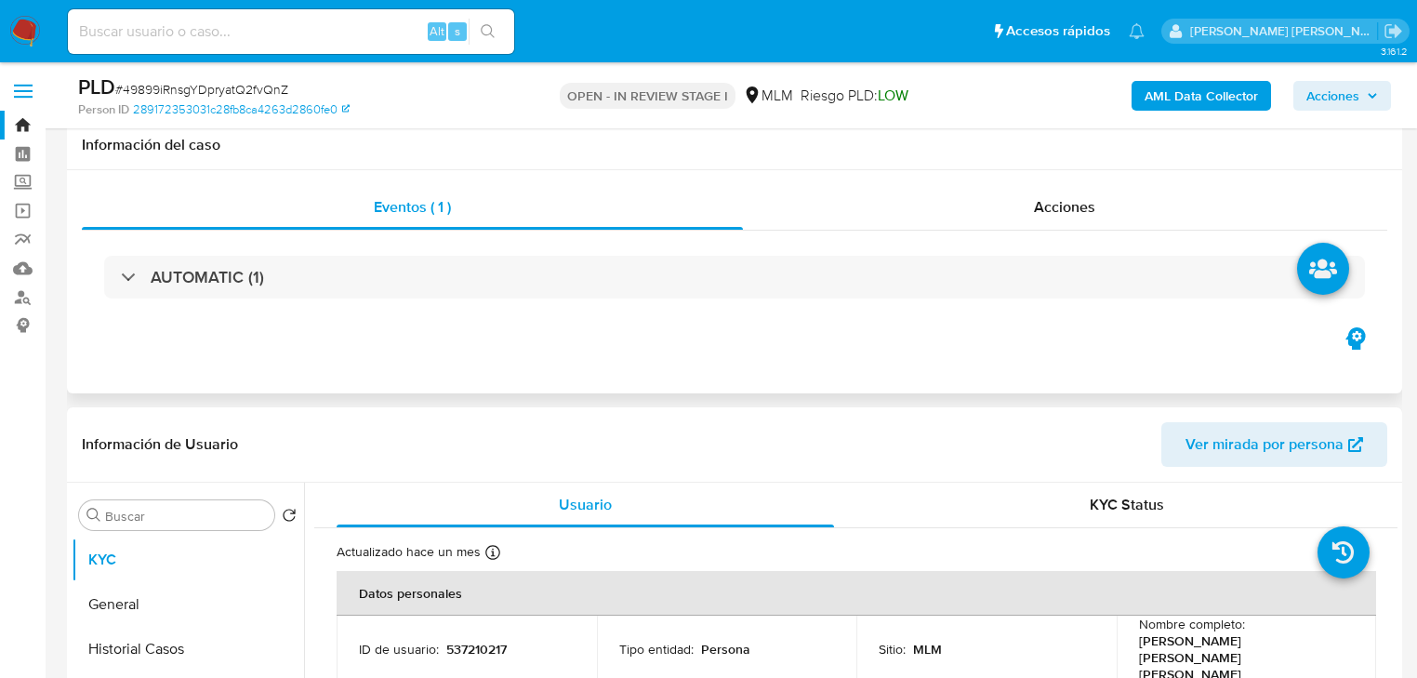
scroll to position [297, 0]
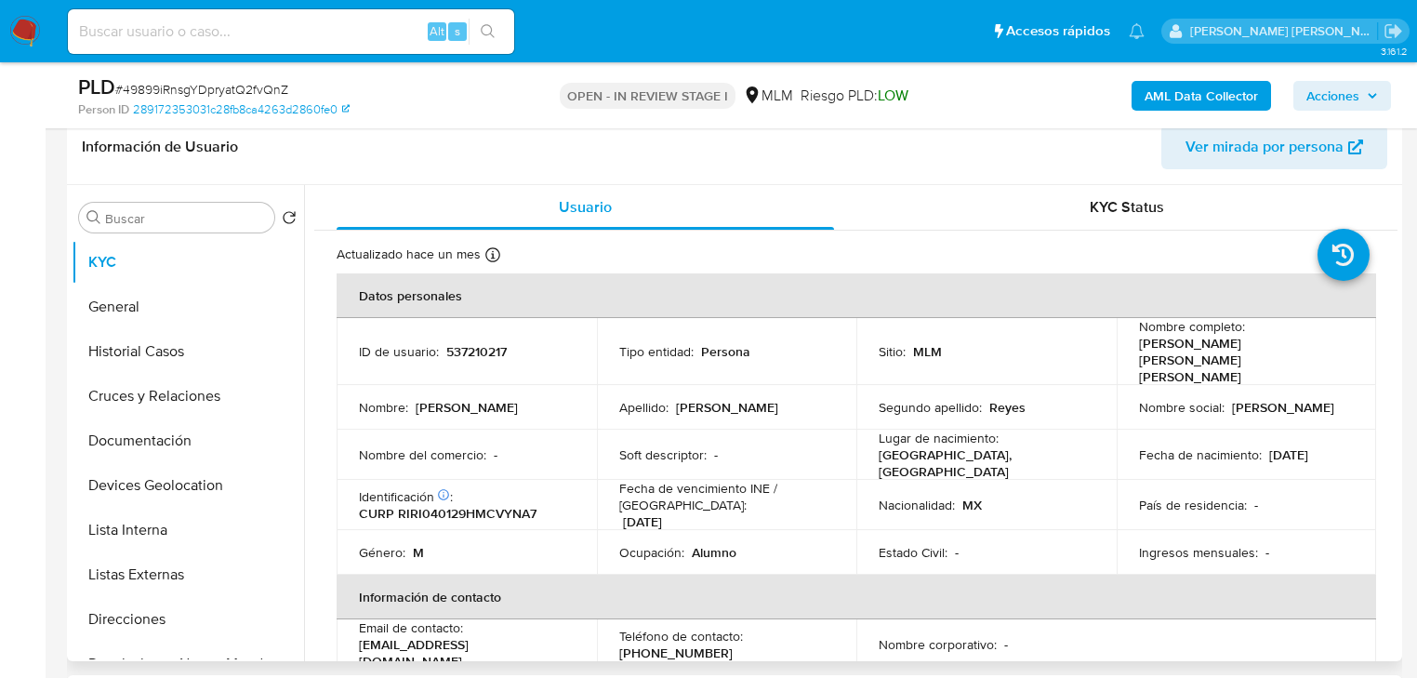
click at [488, 343] on p "537210217" at bounding box center [476, 351] width 60 height 17
copy p "537210217"
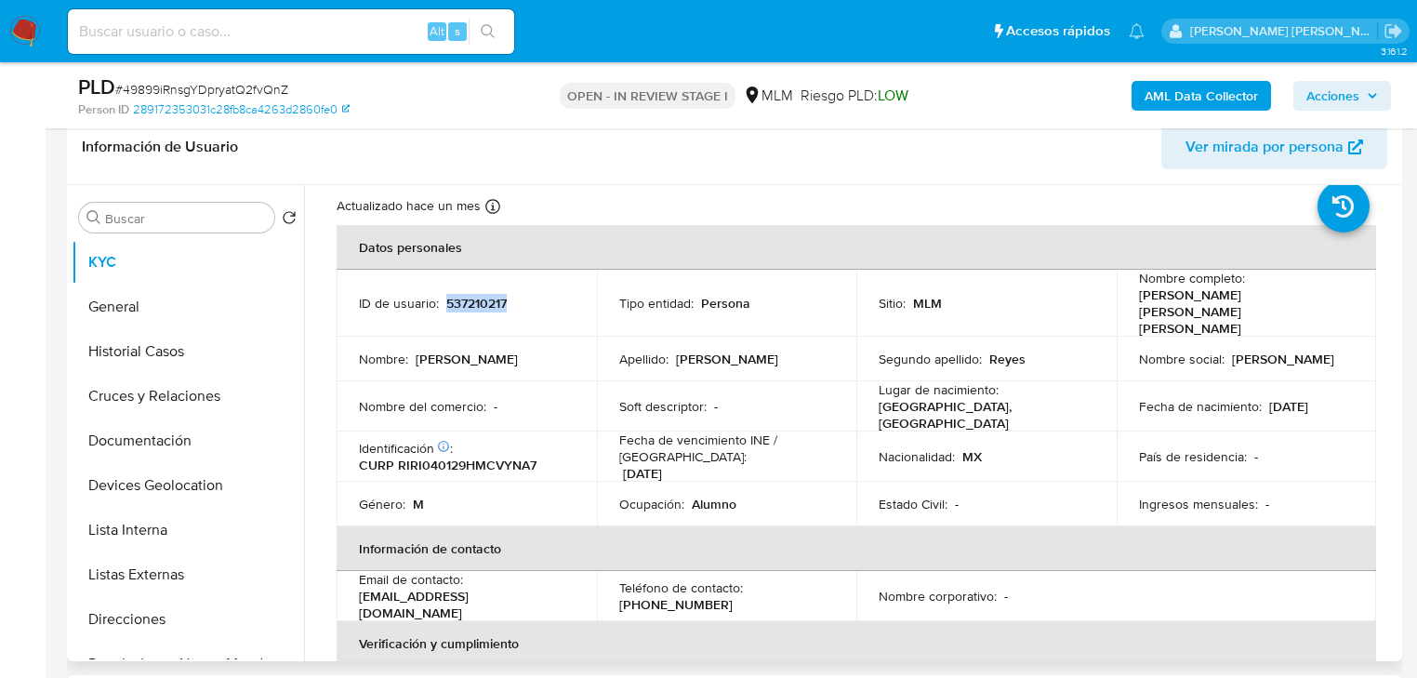
scroll to position [74, 0]
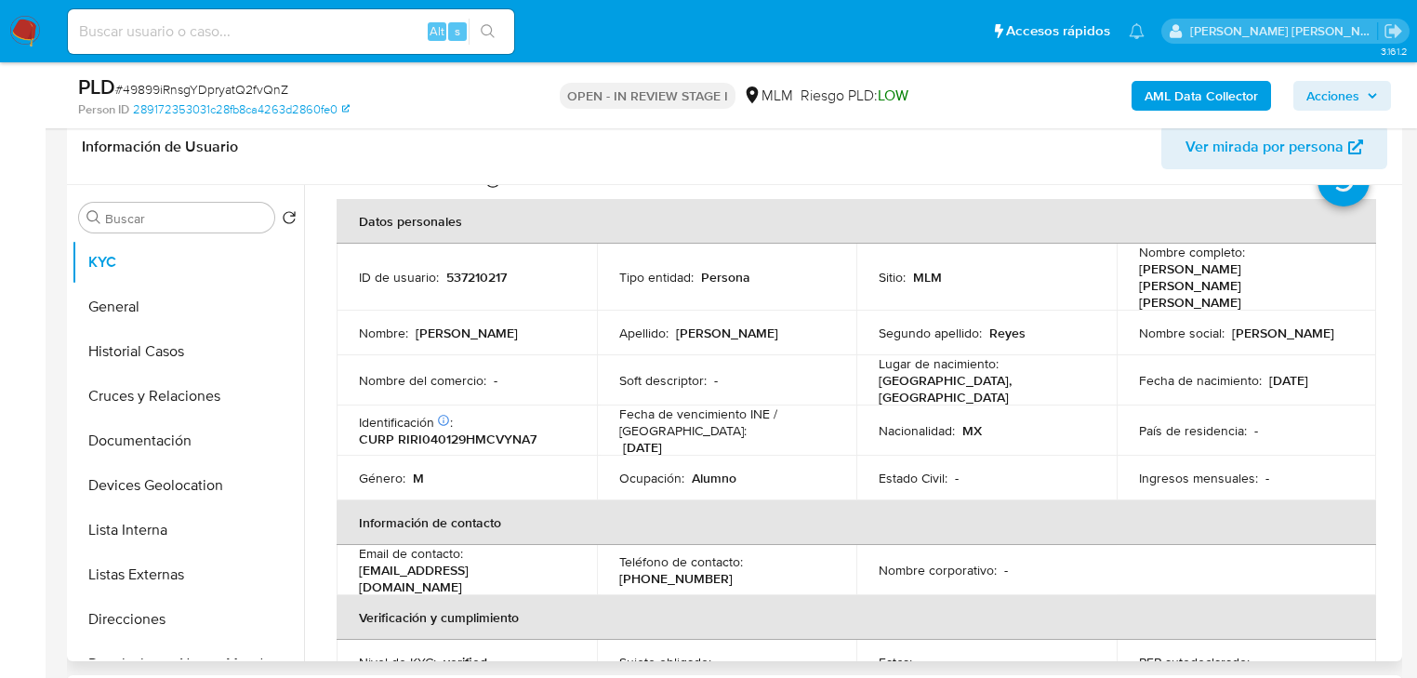
click at [1234, 372] on p "Fecha de nacimiento :" at bounding box center [1200, 380] width 123 height 17
click at [1346, 324] on td "Nombre social : Ian Gabriel" at bounding box center [1246, 332] width 260 height 45
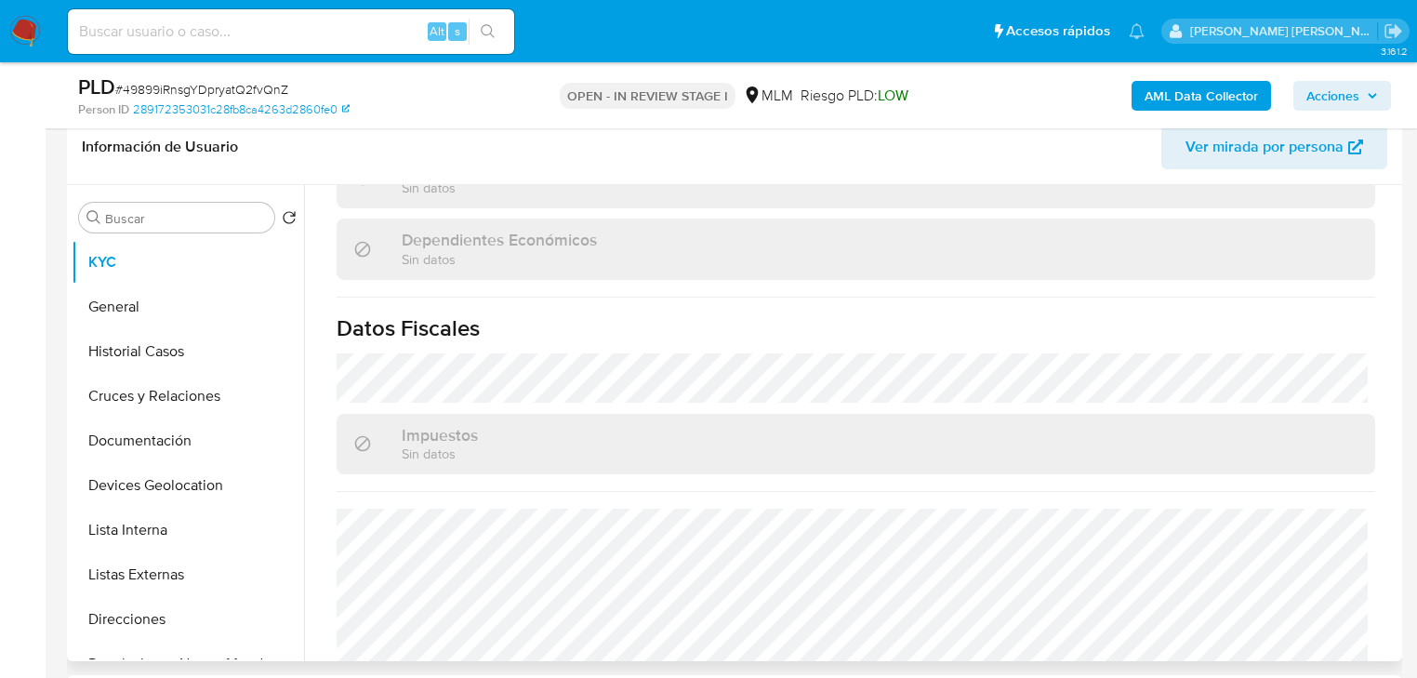
scroll to position [1173, 0]
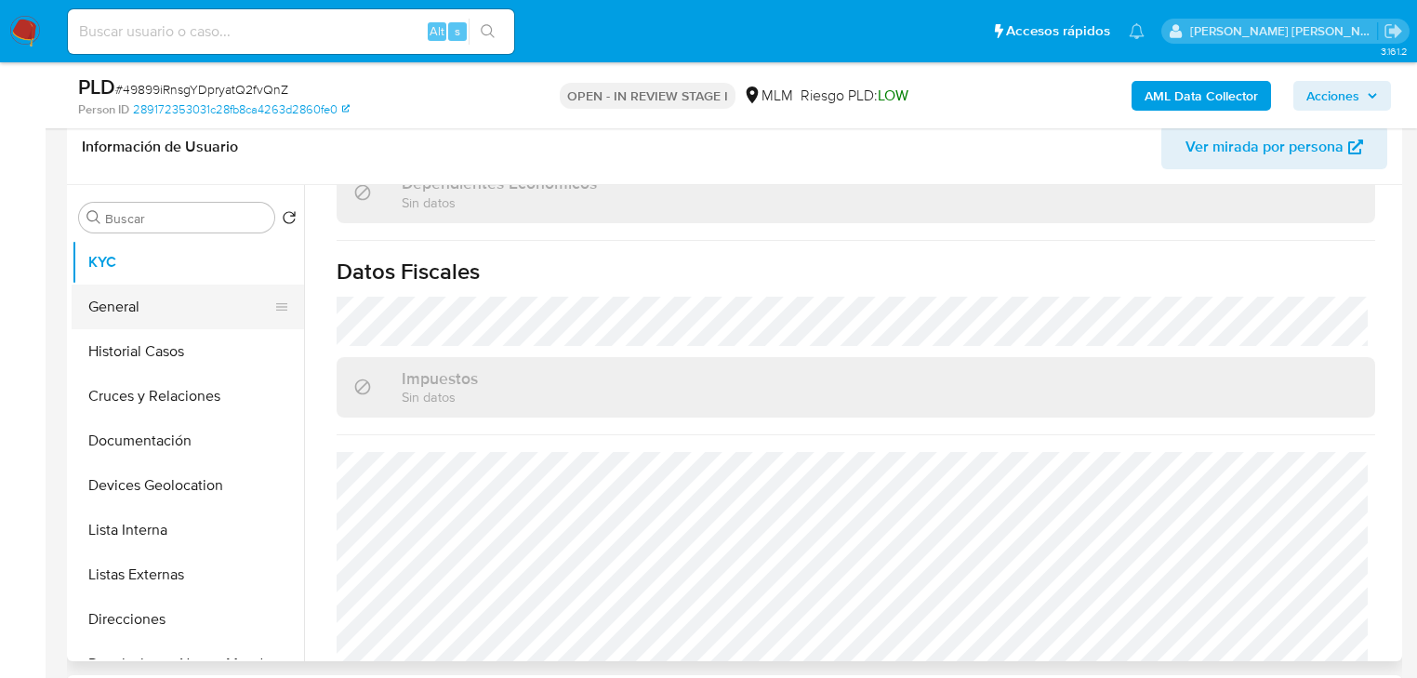
click at [164, 290] on button "General" at bounding box center [181, 306] width 218 height 45
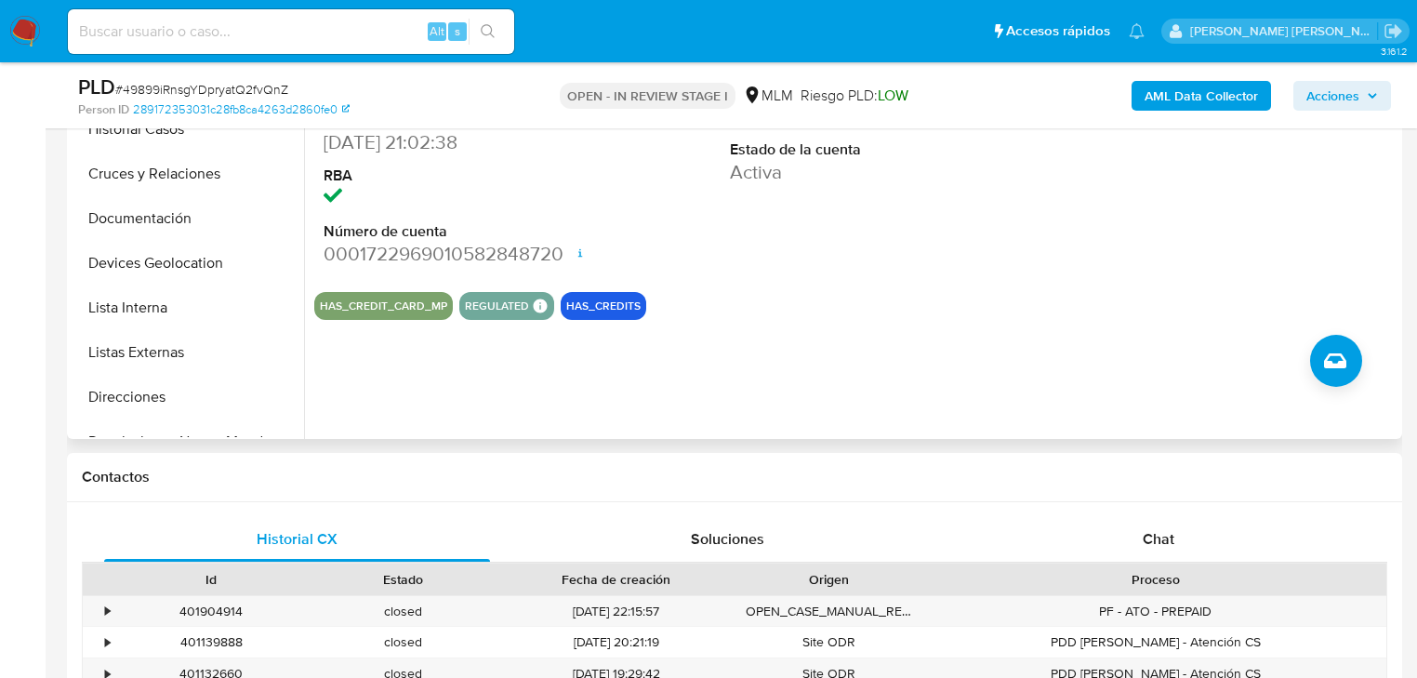
scroll to position [521, 0]
click at [326, 364] on div "ID de usuario 537210217 Person ID 289172353031c28fb8ca4263d2860fe0 Fecha de Reg…" at bounding box center [850, 200] width 1093 height 476
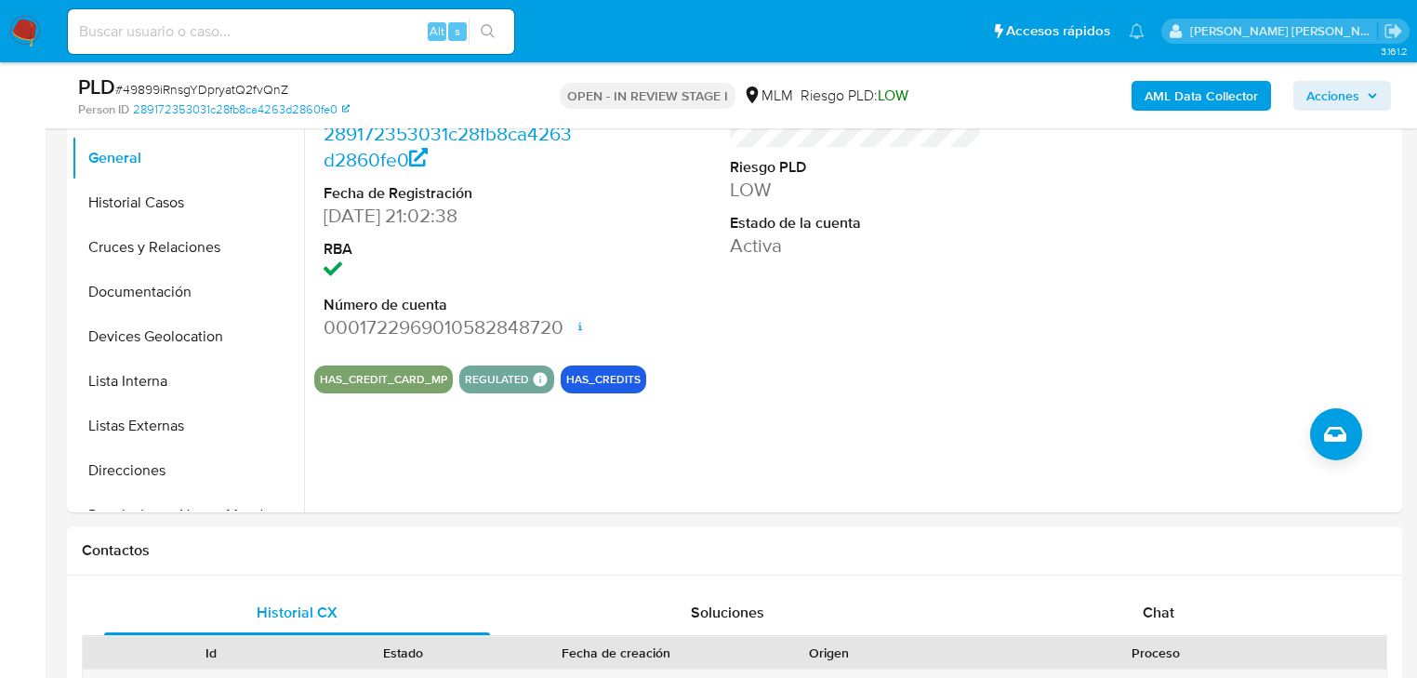
drag, startPoint x: 100, startPoint y: 206, endPoint x: 469, endPoint y: 242, distance: 370.7
click at [110, 205] on button "Historial Casos" at bounding box center [188, 202] width 232 height 45
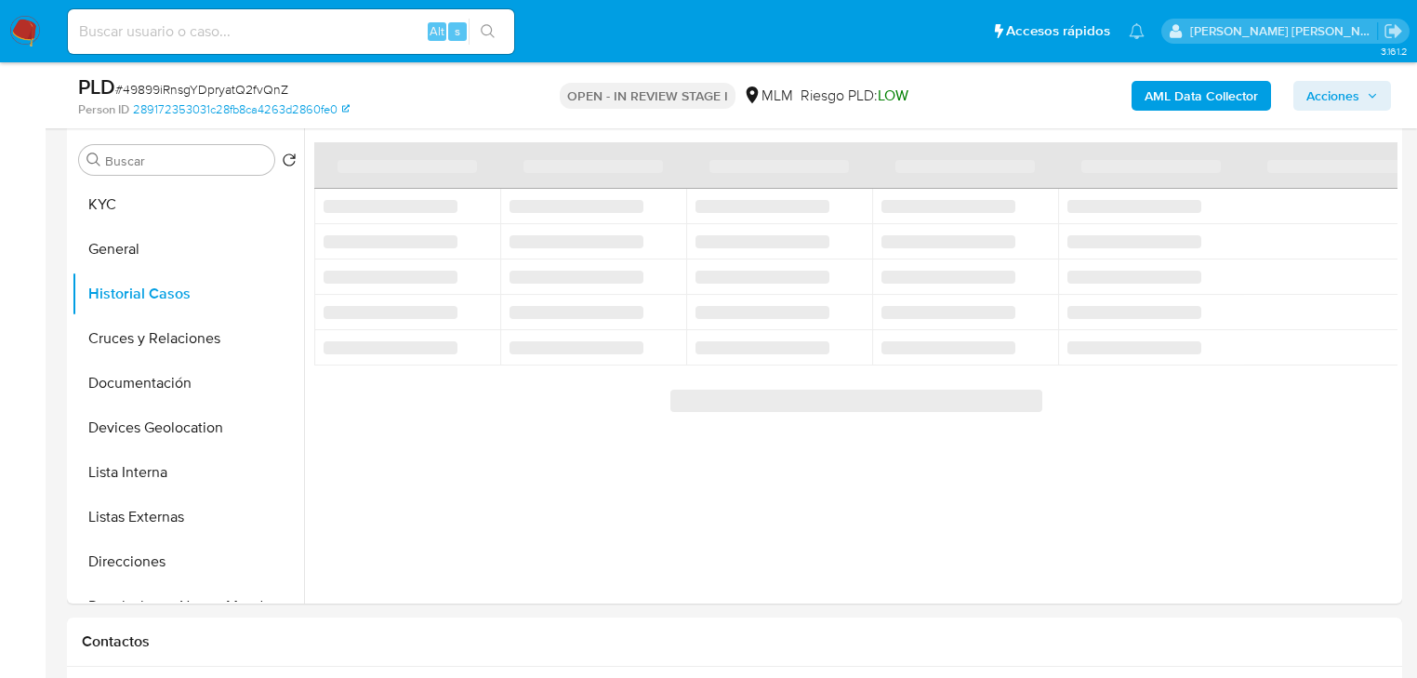
scroll to position [372, 0]
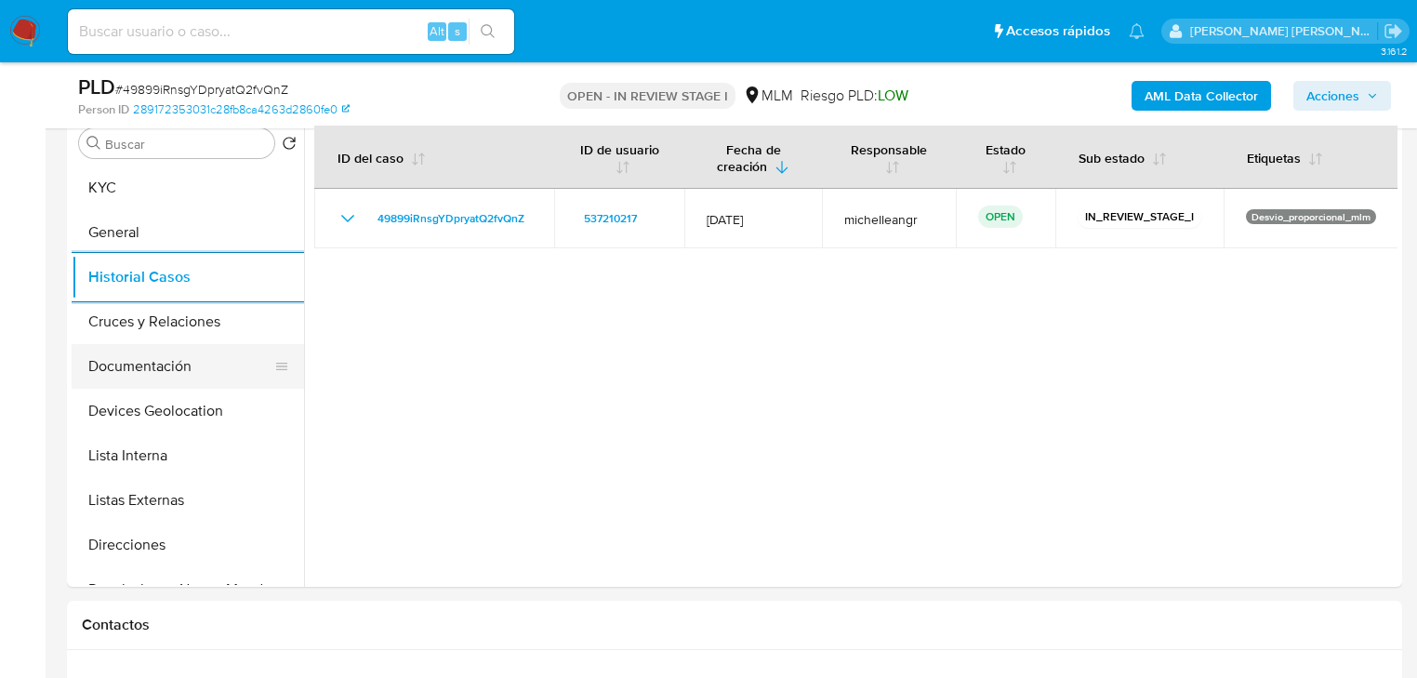
click at [169, 350] on button "Documentación" at bounding box center [181, 366] width 218 height 45
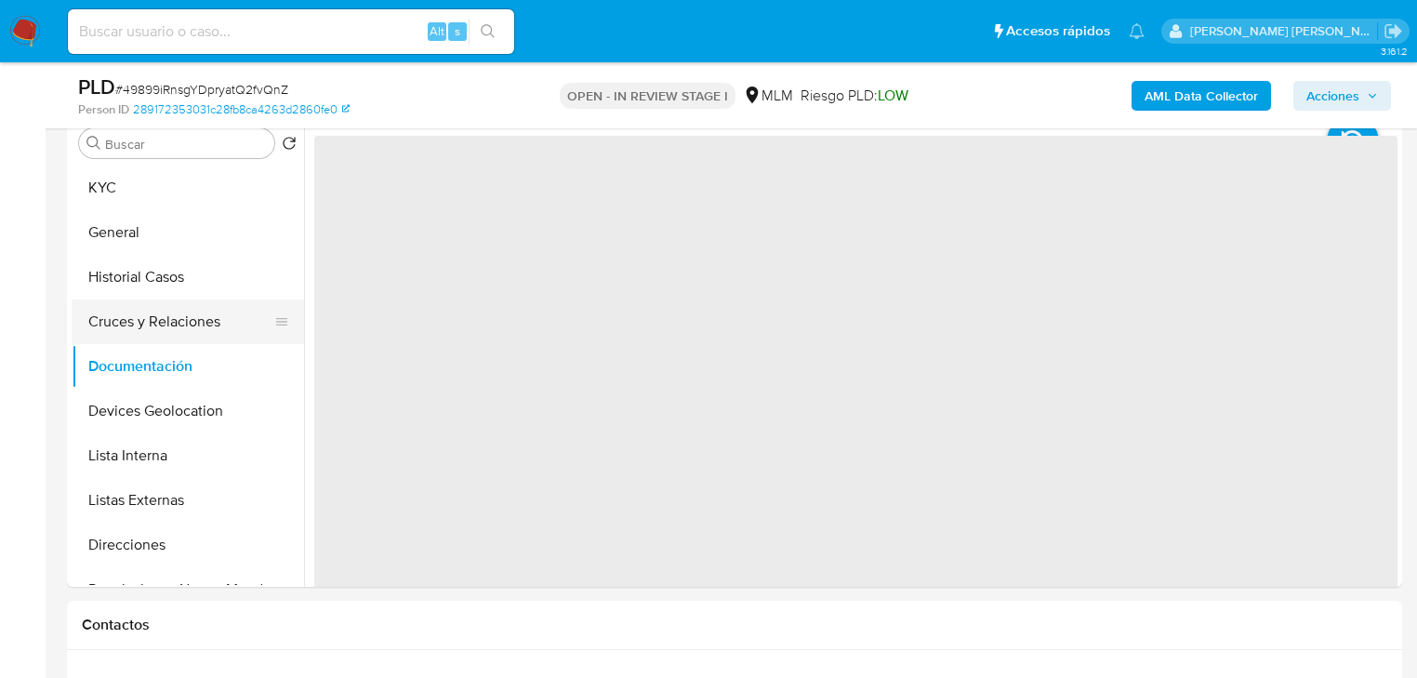
click at [170, 336] on button "Cruces y Relaciones" at bounding box center [181, 321] width 218 height 45
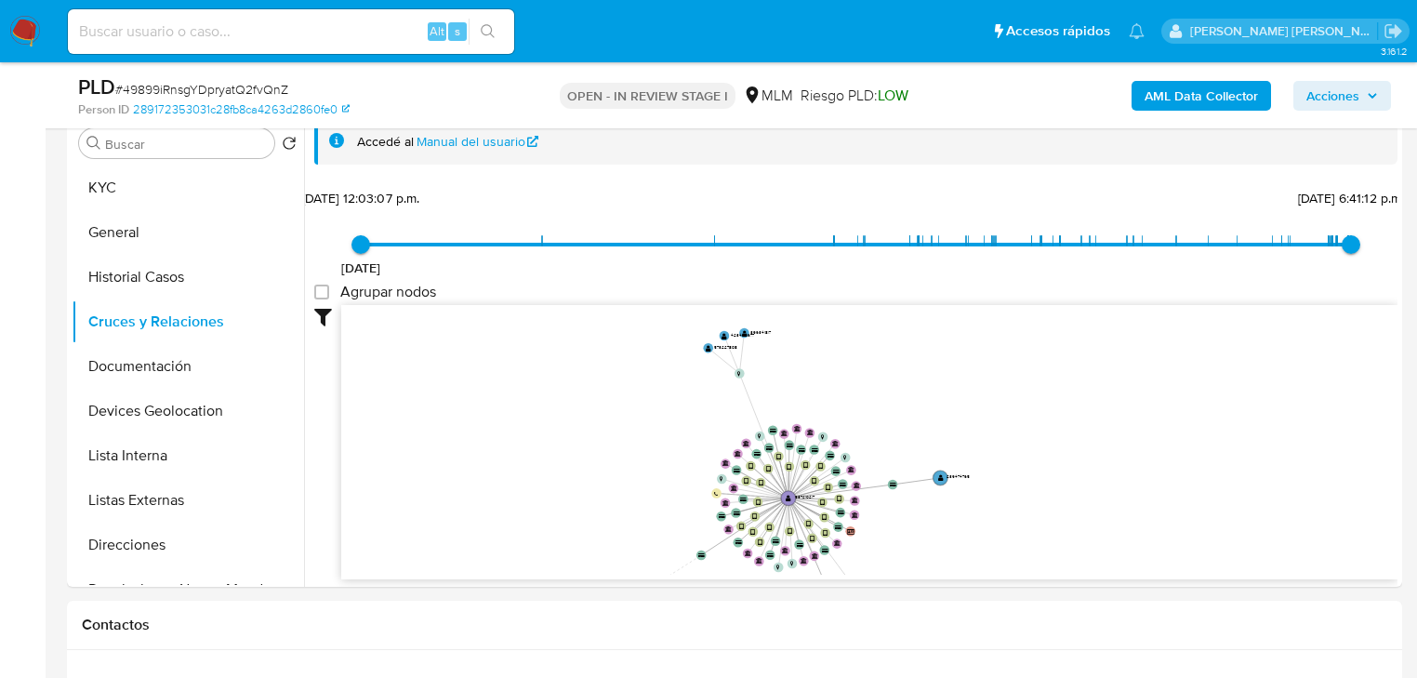
drag, startPoint x: 749, startPoint y: 391, endPoint x: 751, endPoint y: 439, distance: 47.4
click at [751, 439] on icon "device-676b8f4beefac54b2a150bd1  user-537210217  537210217 device-64ac1c74c01…" at bounding box center [869, 440] width 1056 height 270
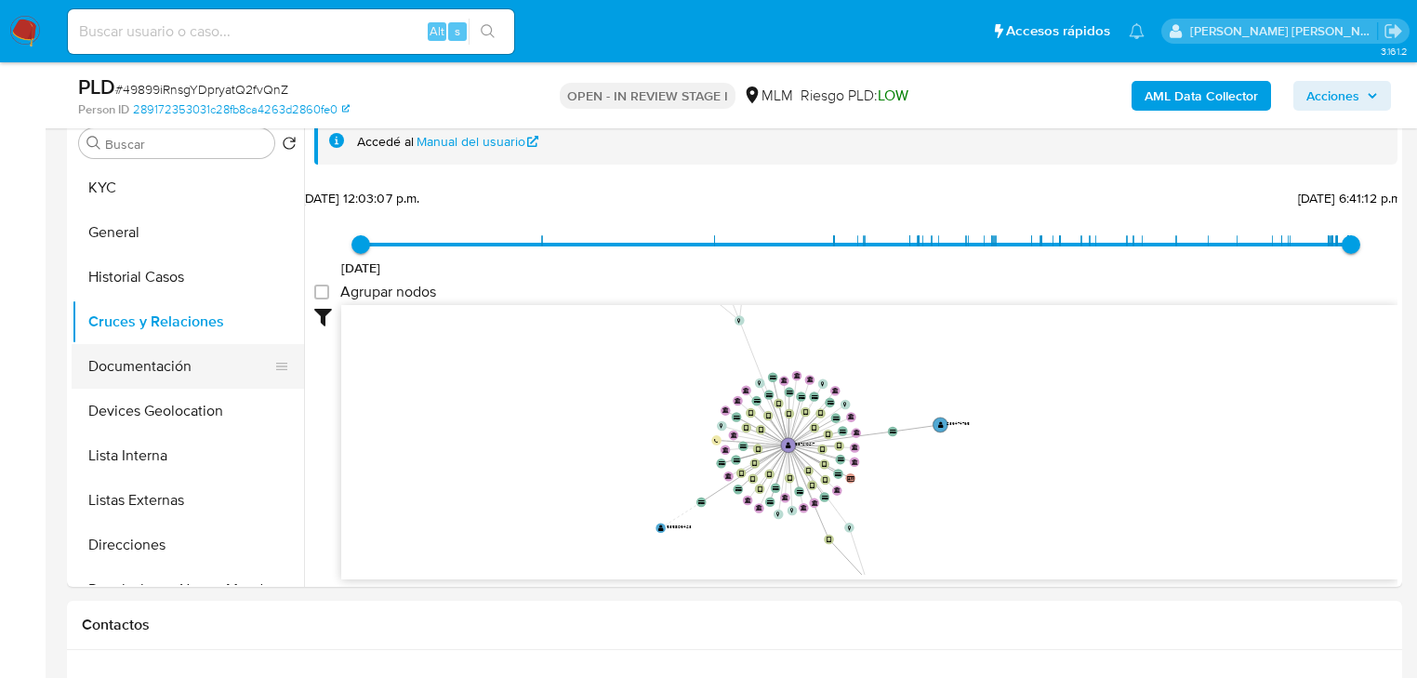
drag, startPoint x: 172, startPoint y: 366, endPoint x: 253, endPoint y: 348, distance: 83.0
click at [172, 361] on button "Documentación" at bounding box center [181, 366] width 218 height 45
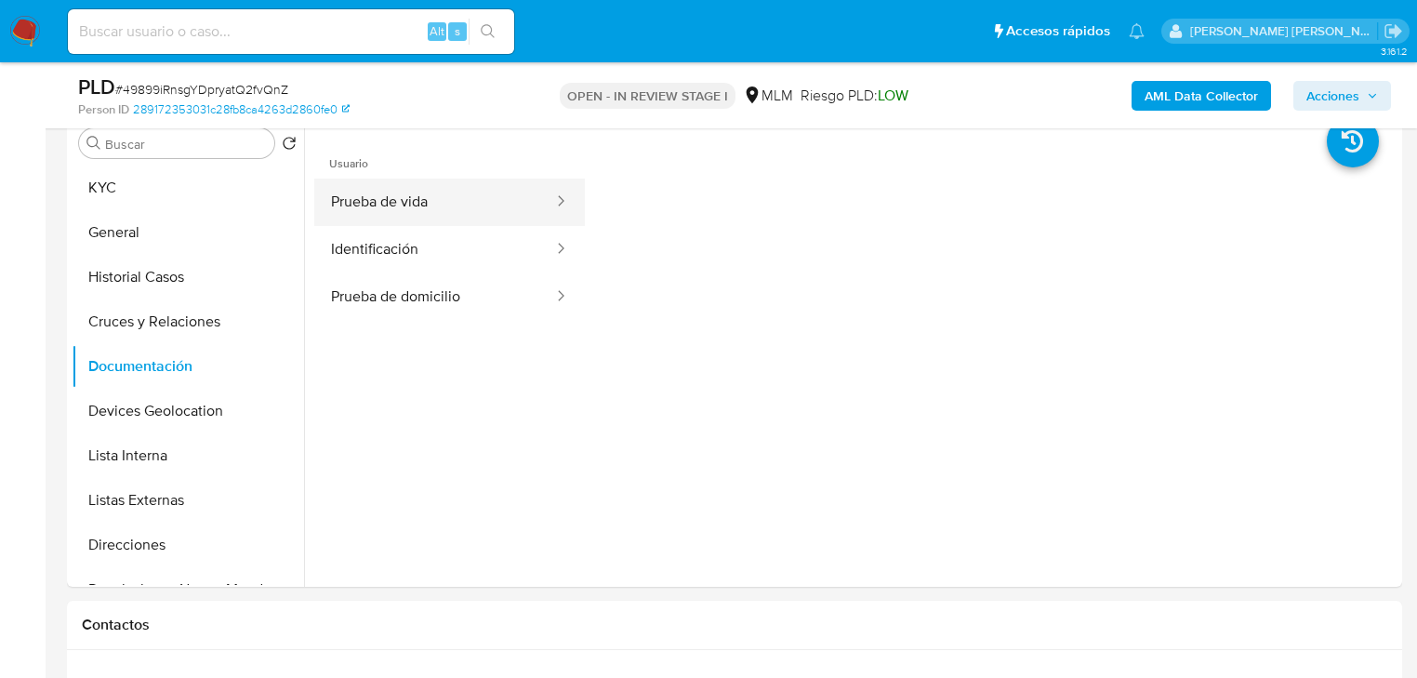
click at [540, 214] on div at bounding box center [555, 201] width 30 height 47
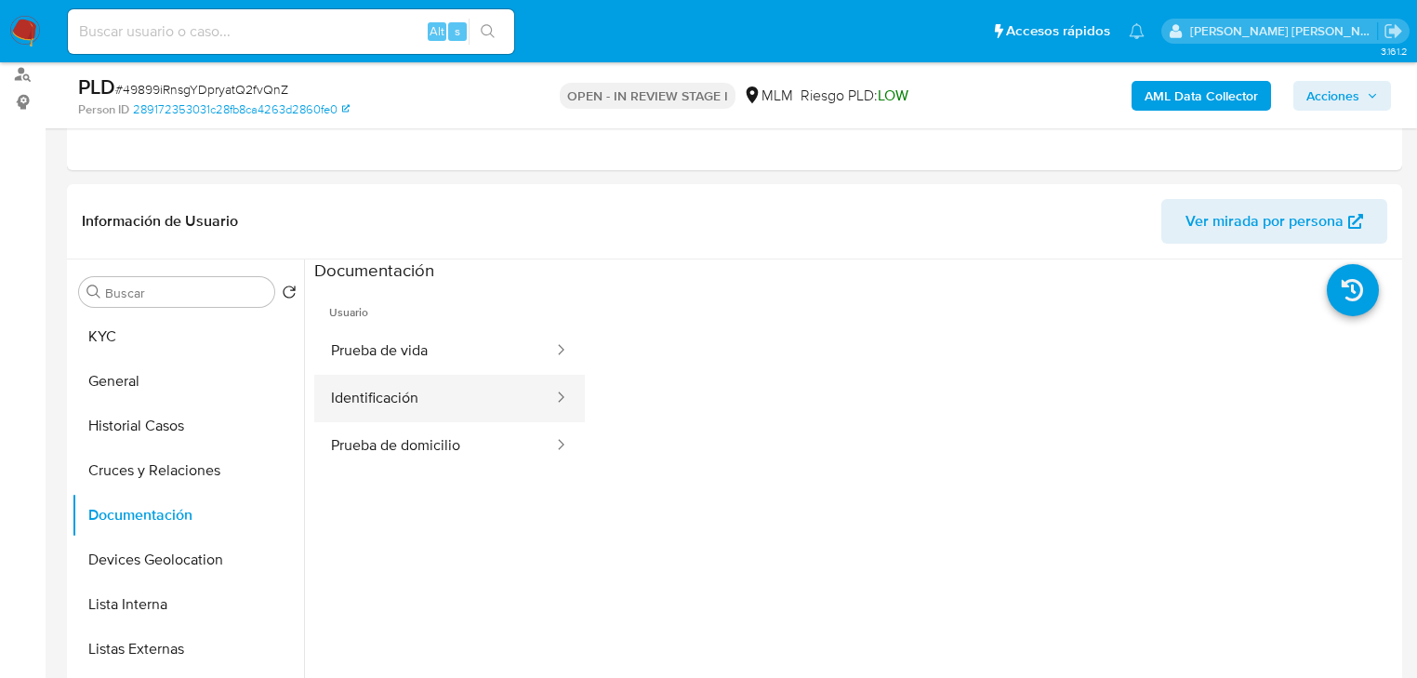
click at [434, 387] on button "Identificación" at bounding box center [434, 398] width 241 height 47
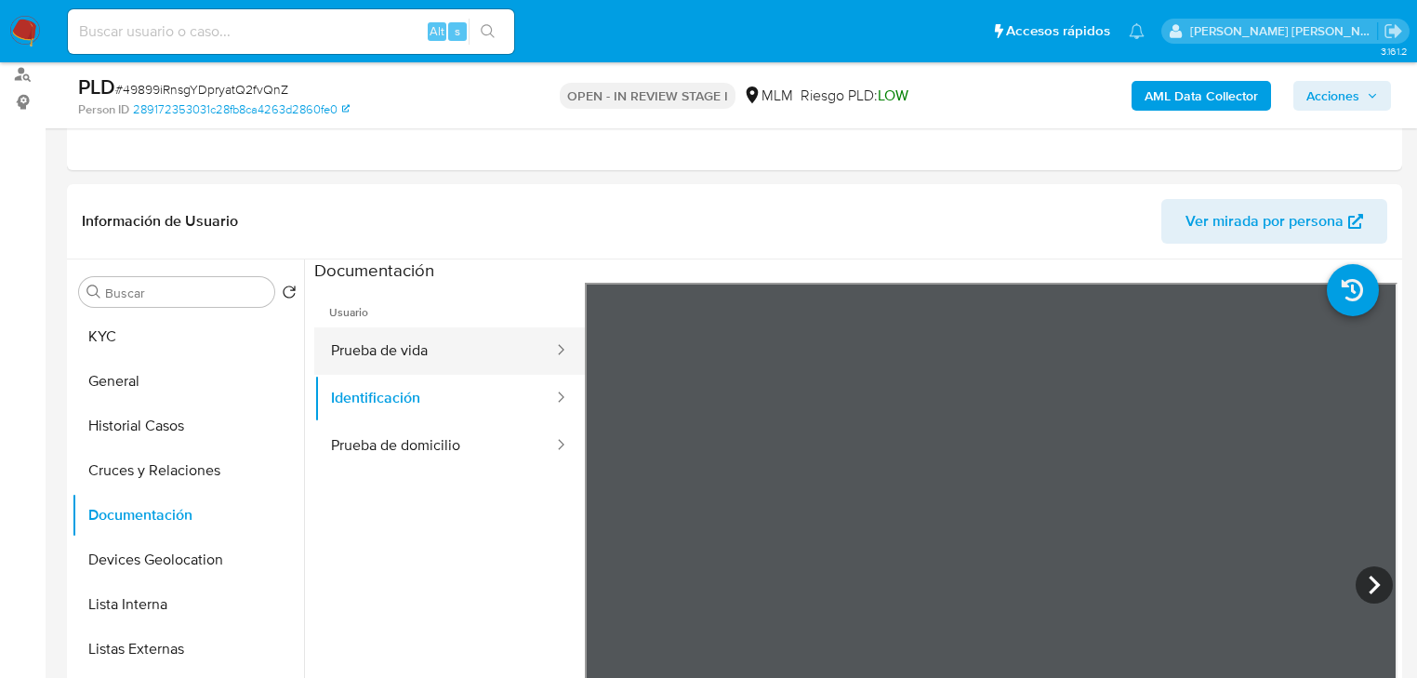
click at [407, 357] on button "Prueba de vida" at bounding box center [434, 350] width 241 height 47
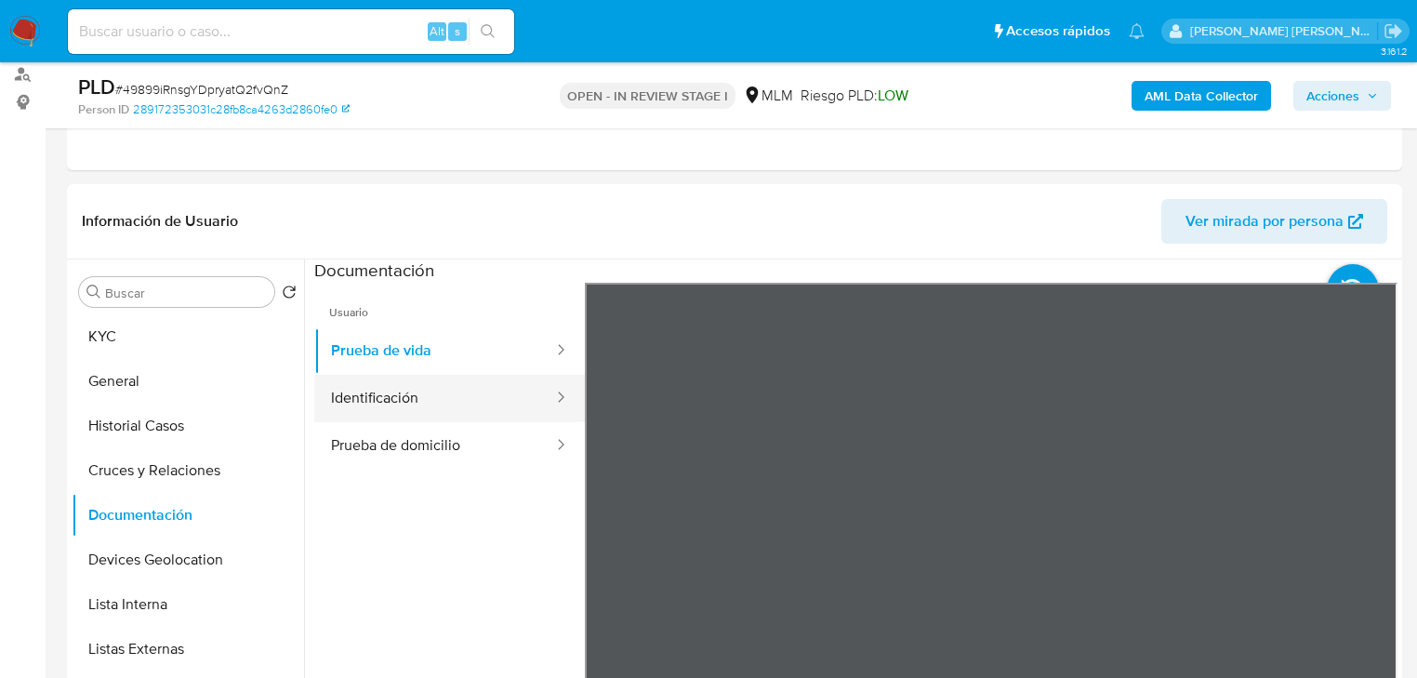
click at [478, 417] on button "Identificación" at bounding box center [434, 398] width 241 height 47
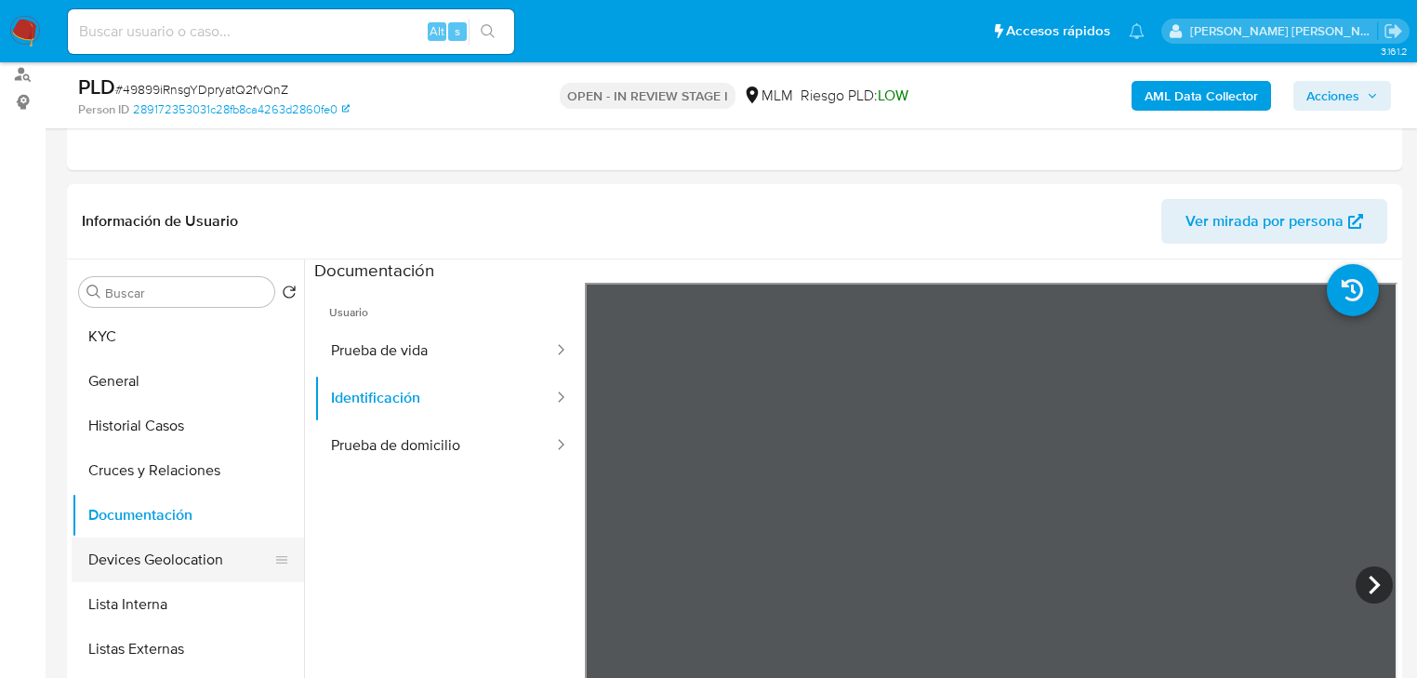
drag, startPoint x: 188, startPoint y: 585, endPoint x: 222, endPoint y: 572, distance: 36.8
click at [188, 578] on ul "KYC General Historial Casos Cruces y Relaciones Documentación Devices Geolocati…" at bounding box center [188, 523] width 232 height 419
click at [129, 561] on button "Devices Geolocation" at bounding box center [181, 559] width 218 height 45
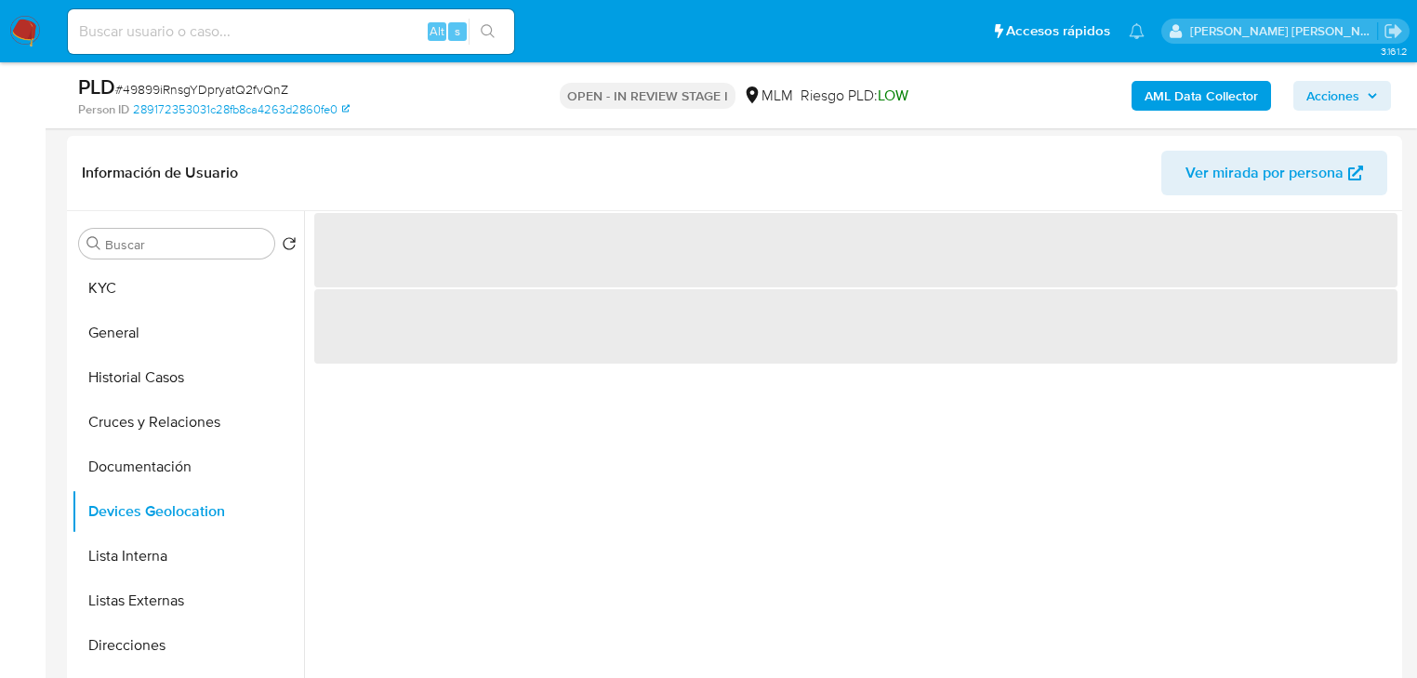
scroll to position [297, 0]
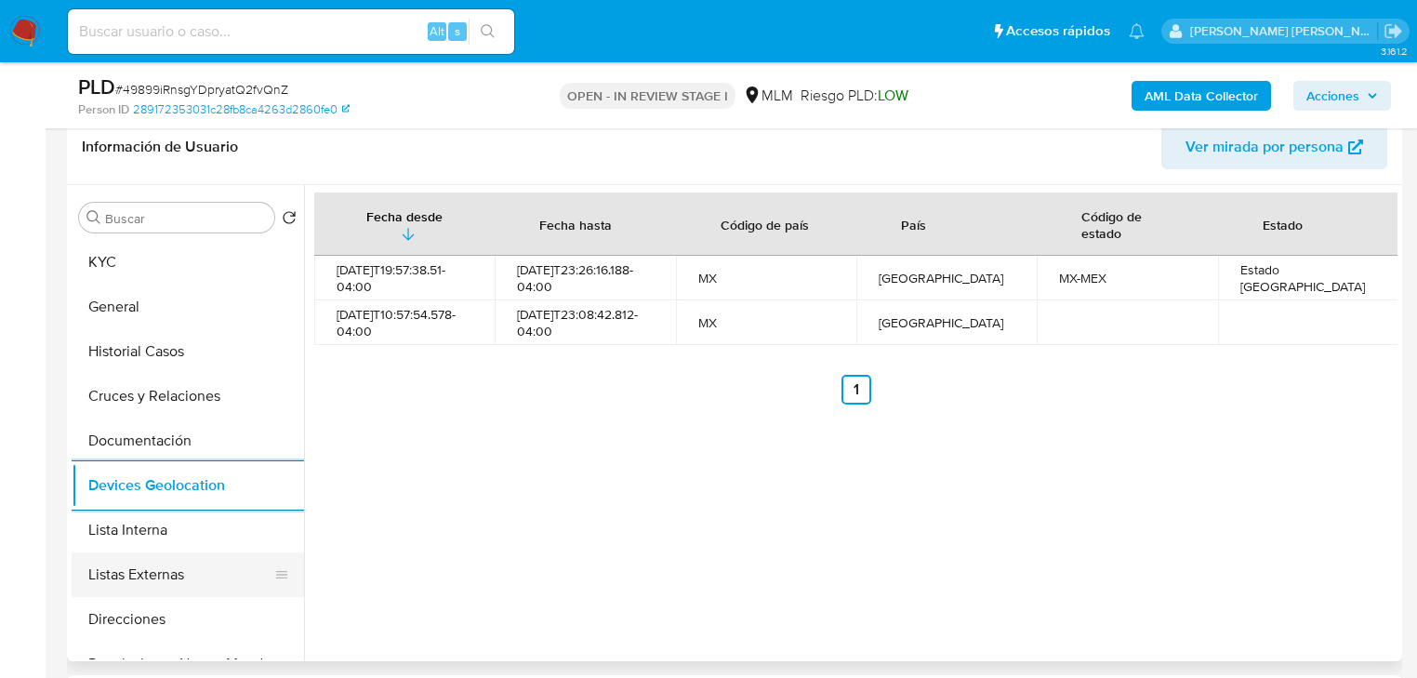
click at [178, 567] on button "Listas Externas" at bounding box center [181, 574] width 218 height 45
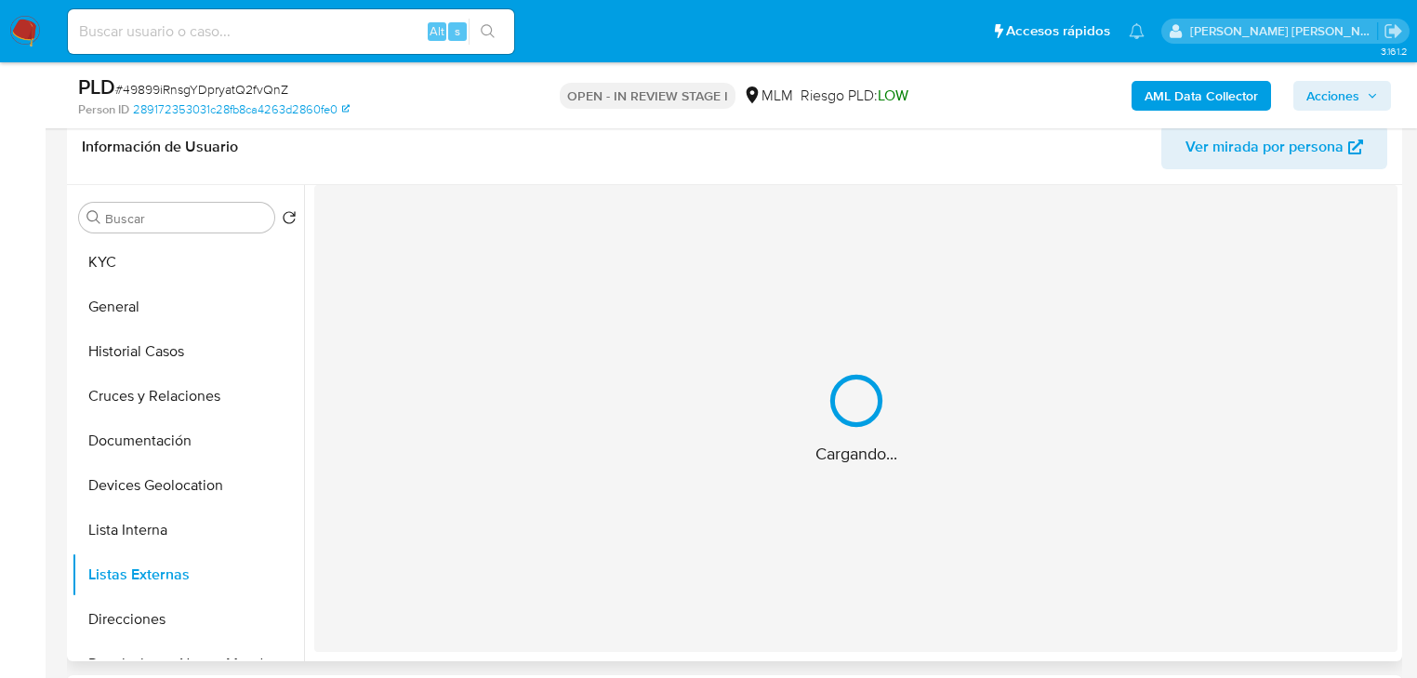
click at [556, 540] on div "Cargando..." at bounding box center [855, 418] width 1083 height 467
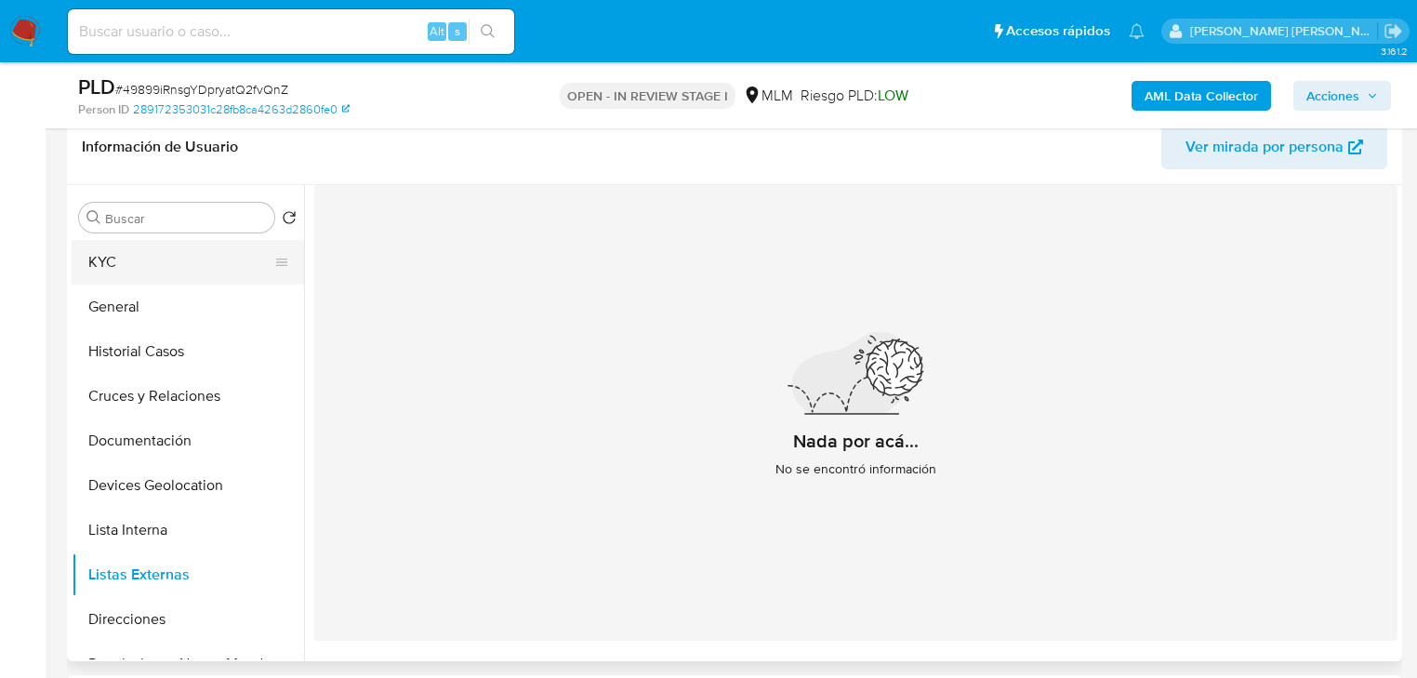
click at [193, 261] on button "KYC" at bounding box center [181, 262] width 218 height 45
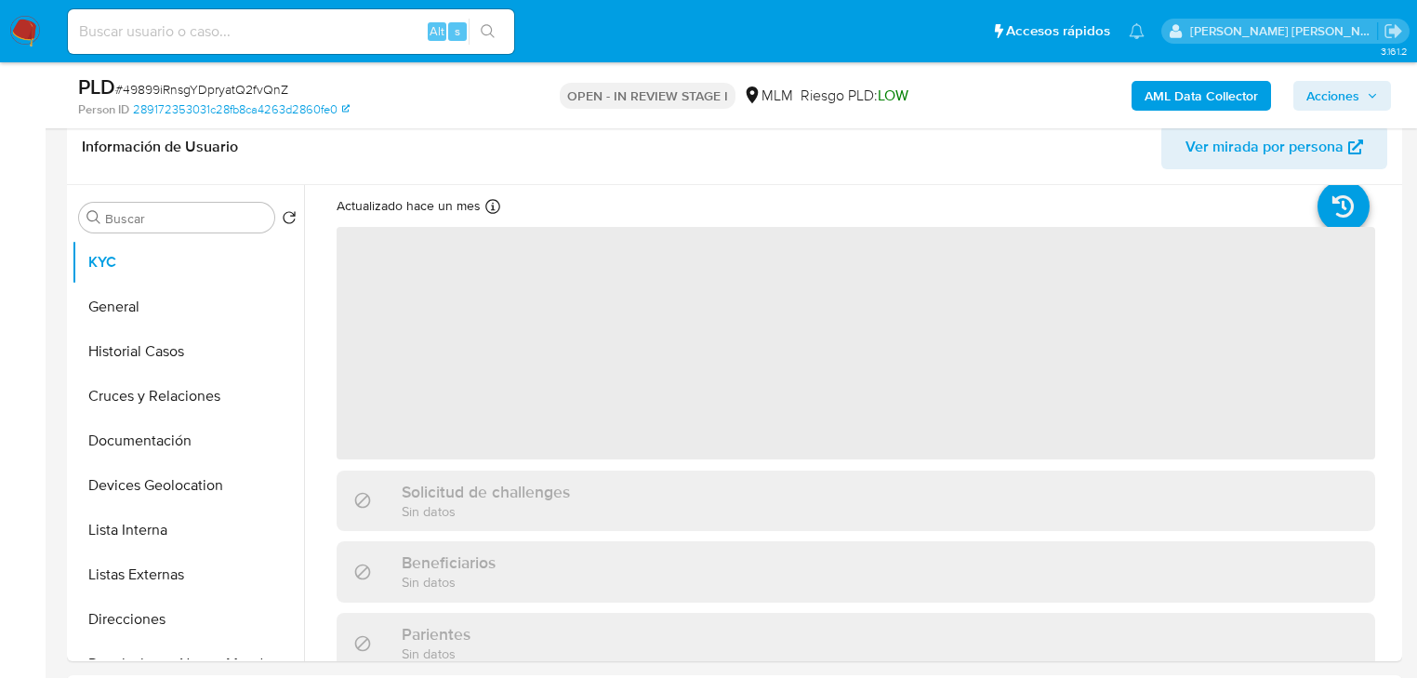
scroll to position [74, 0]
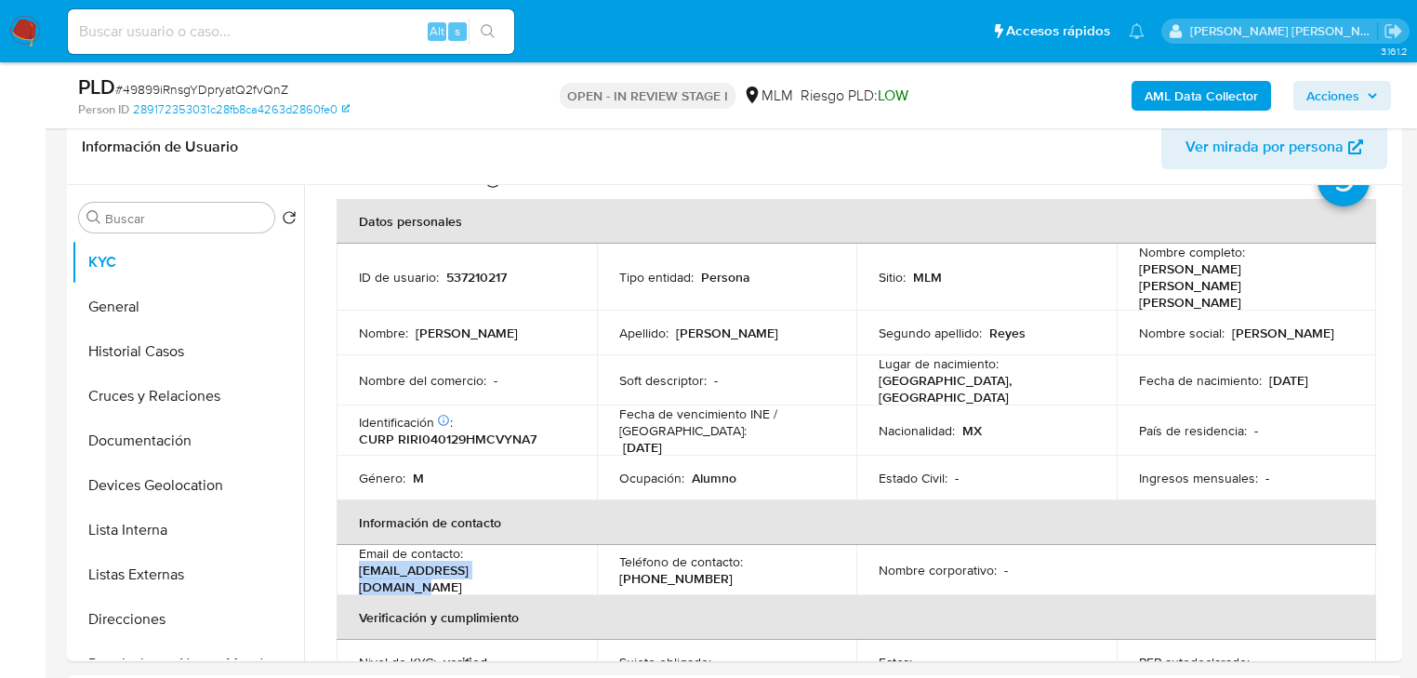
drag, startPoint x: 477, startPoint y: 549, endPoint x: 357, endPoint y: 552, distance: 120.0
click at [357, 552] on td "Email de contacto : iangabrieloo@outlook.com" at bounding box center [467, 570] width 260 height 50
copy p "iangabrieloo@outlook.com"
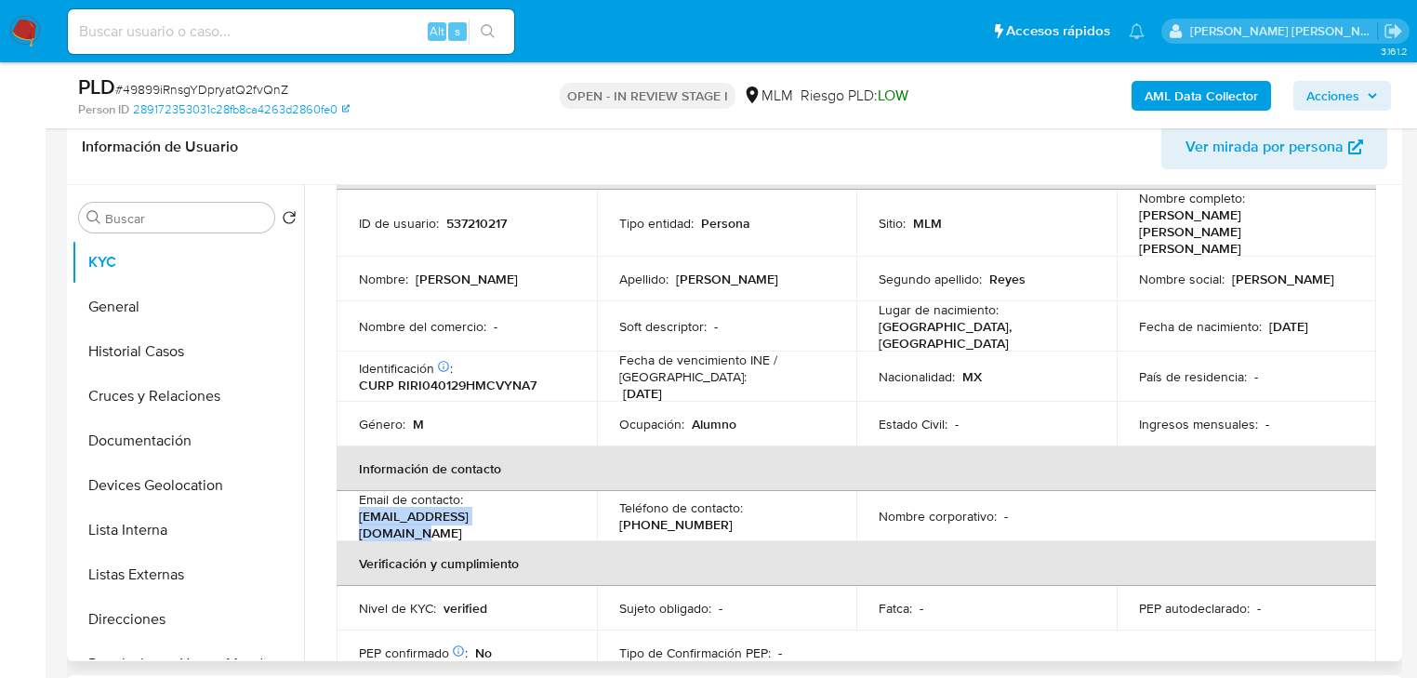
scroll to position [149, 0]
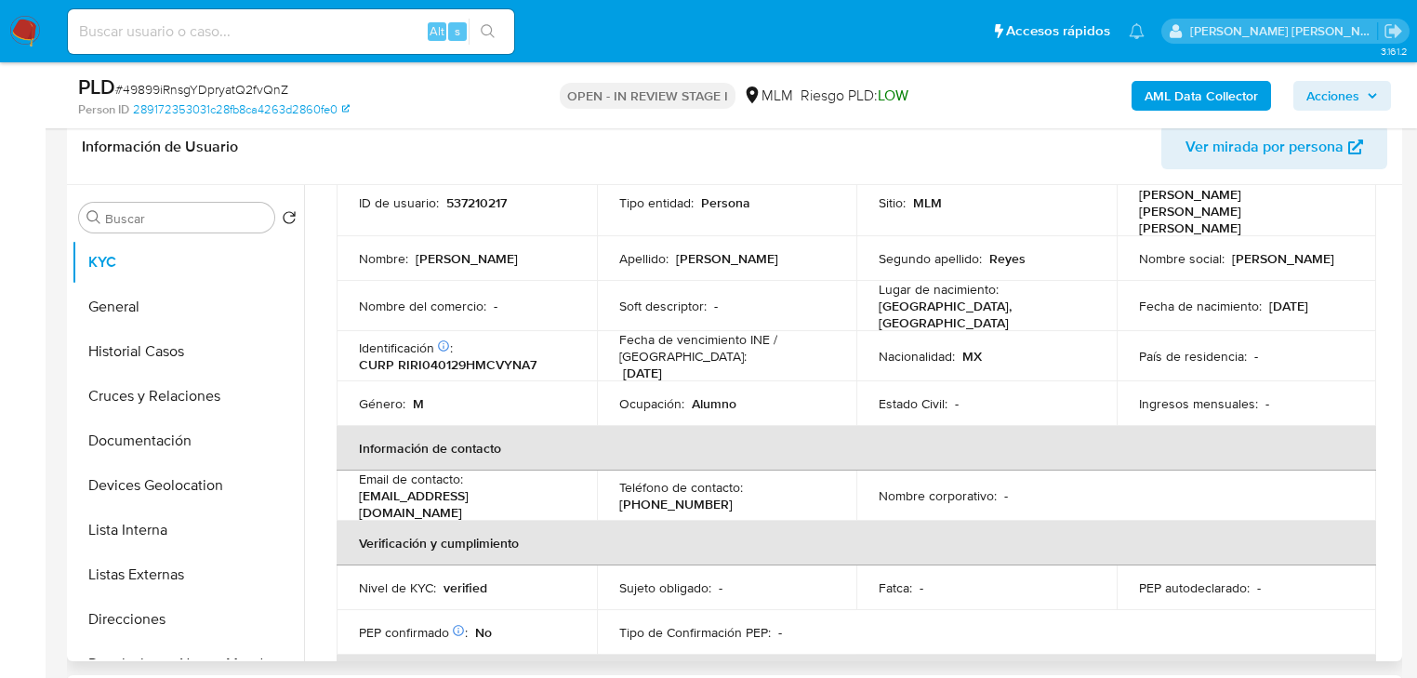
click at [673, 495] on p "(55) 29537566" at bounding box center [675, 503] width 113 height 17
copy p "29537566"
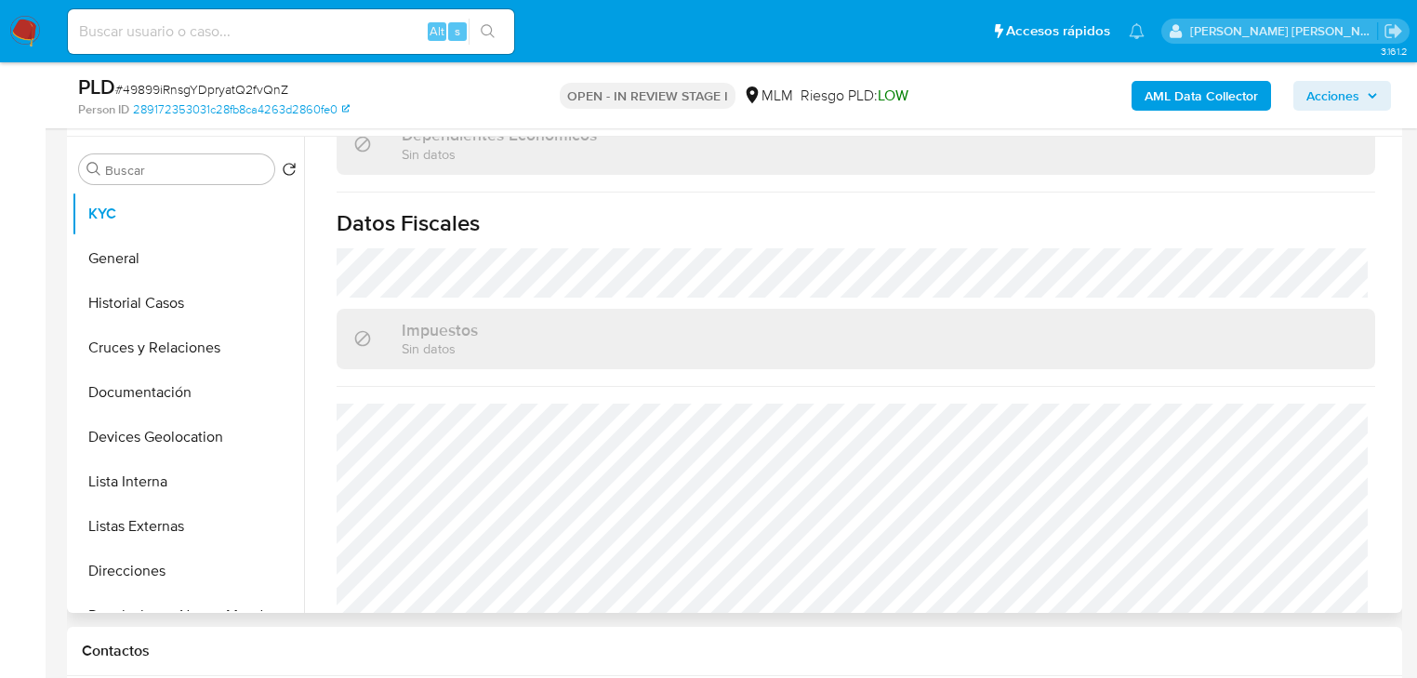
scroll to position [372, 0]
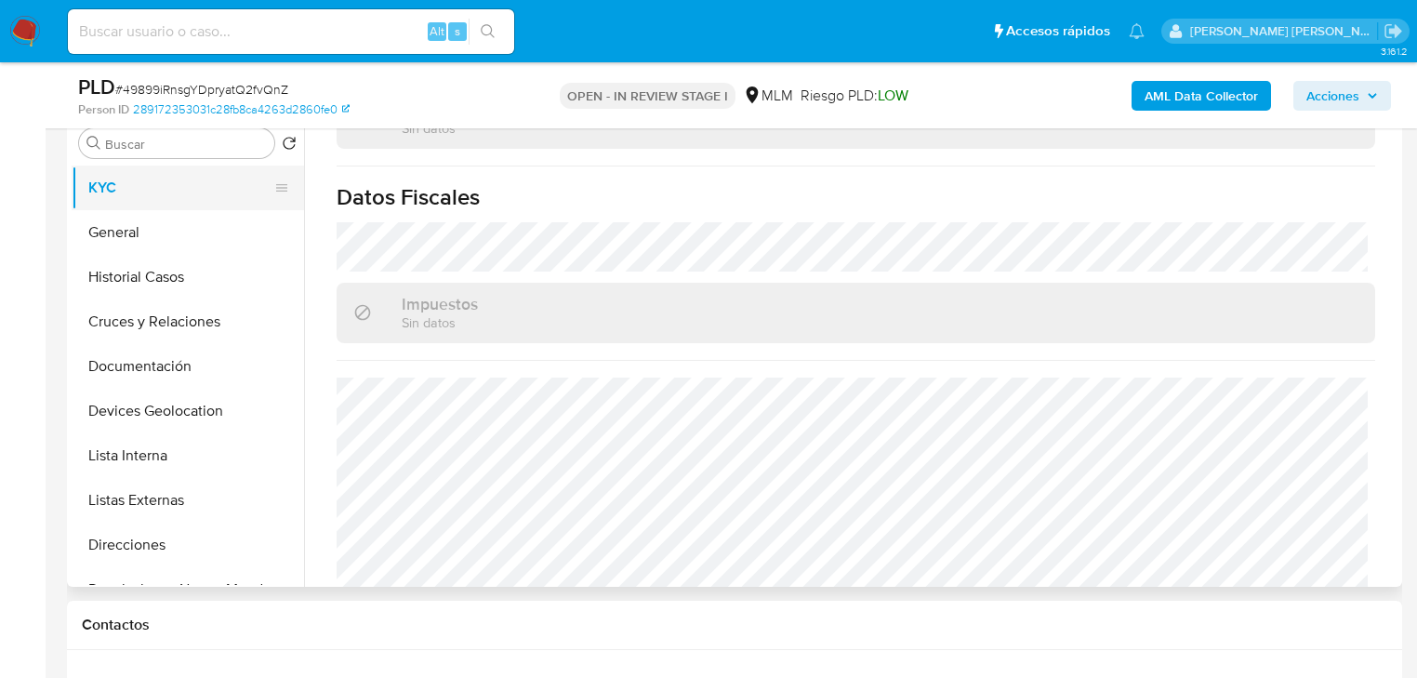
click at [158, 185] on button "KYC" at bounding box center [181, 187] width 218 height 45
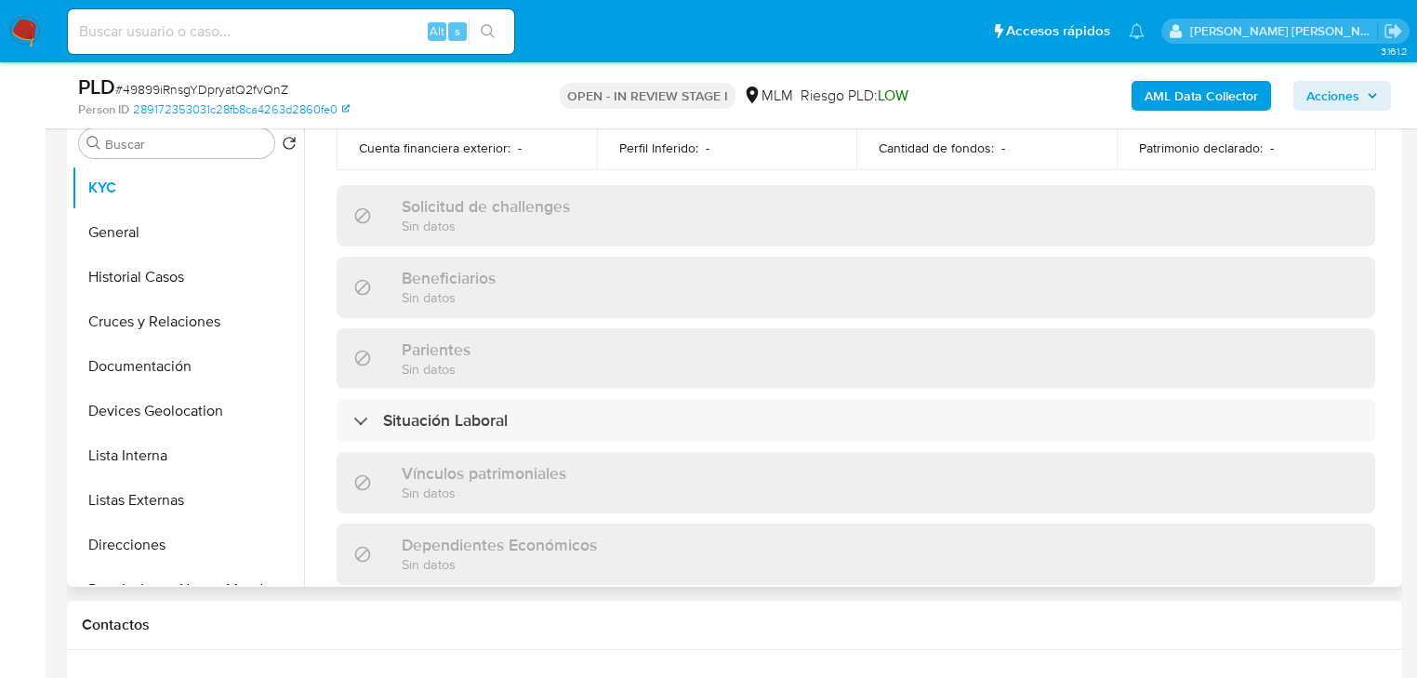
click at [535, 361] on div "Actualizado hace un mes Creado: 10/07/2023 09:58:36 Actualizado: 20/08/2025 19:…" at bounding box center [855, 238] width 1083 height 1638
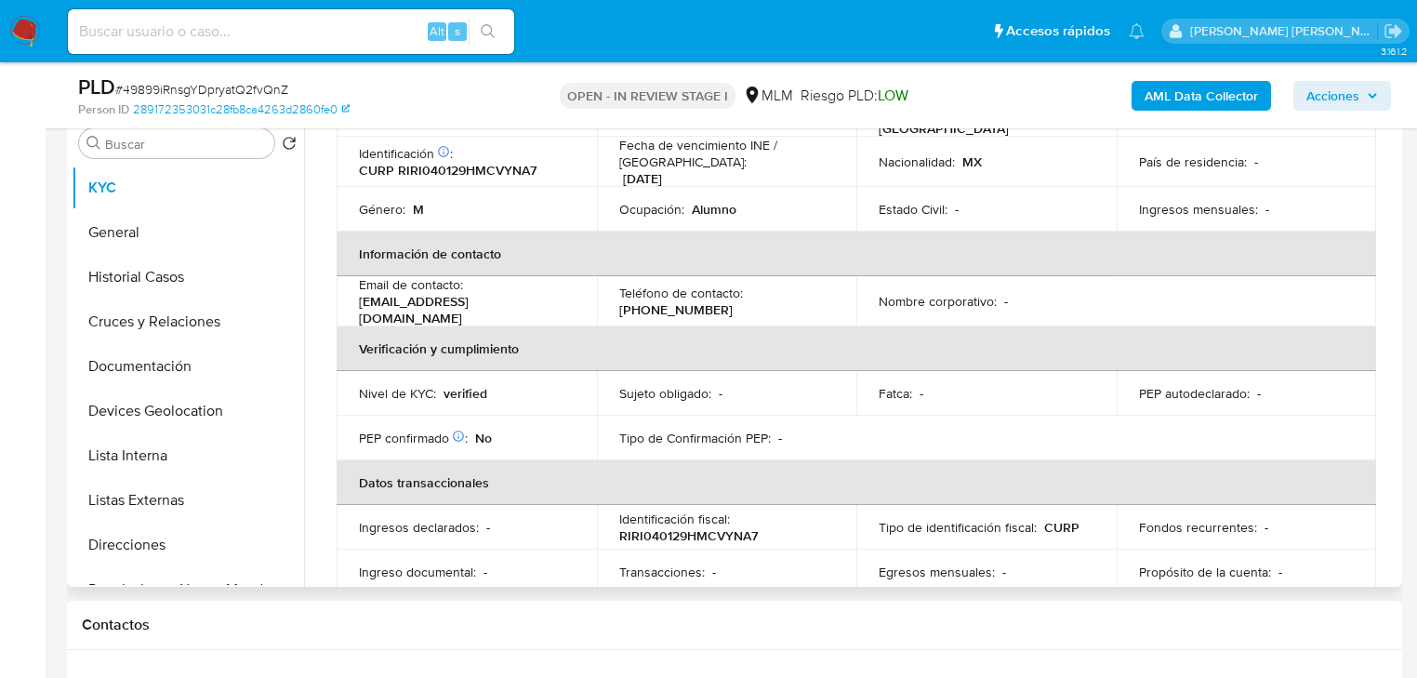
scroll to position [206, 0]
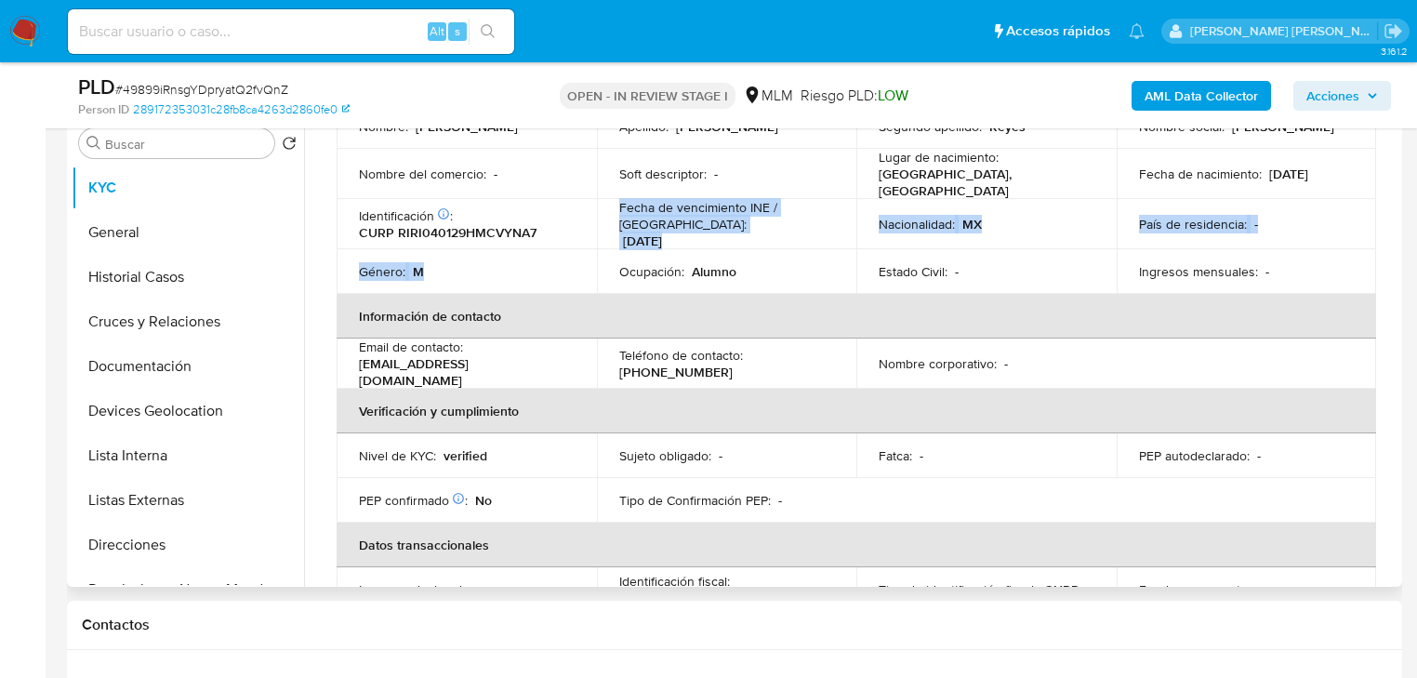
drag, startPoint x: 389, startPoint y: 213, endPoint x: 457, endPoint y: 257, distance: 81.5
click at [455, 256] on tbody "ID de usuario : 537210217 Tipo entidad : Persona Sitio : MLM Nombre completo : …" at bounding box center [856, 165] width 1039 height 257
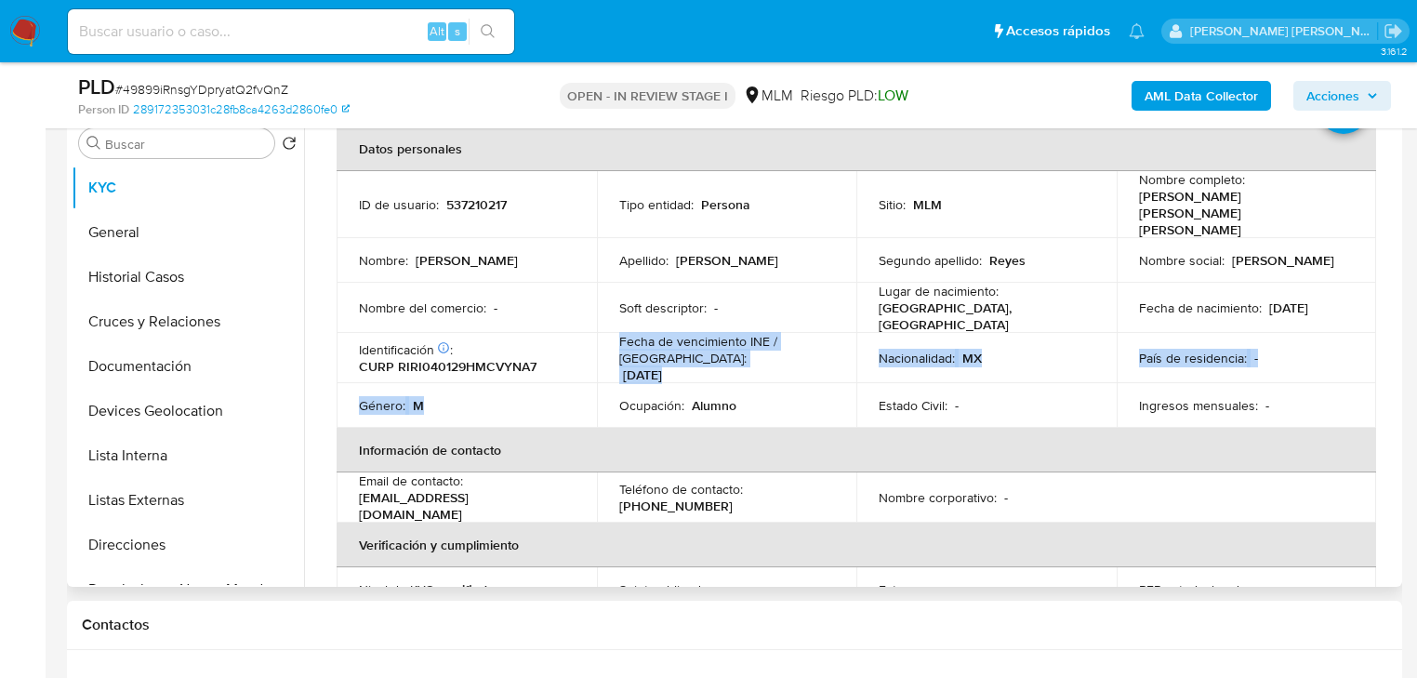
scroll to position [58, 0]
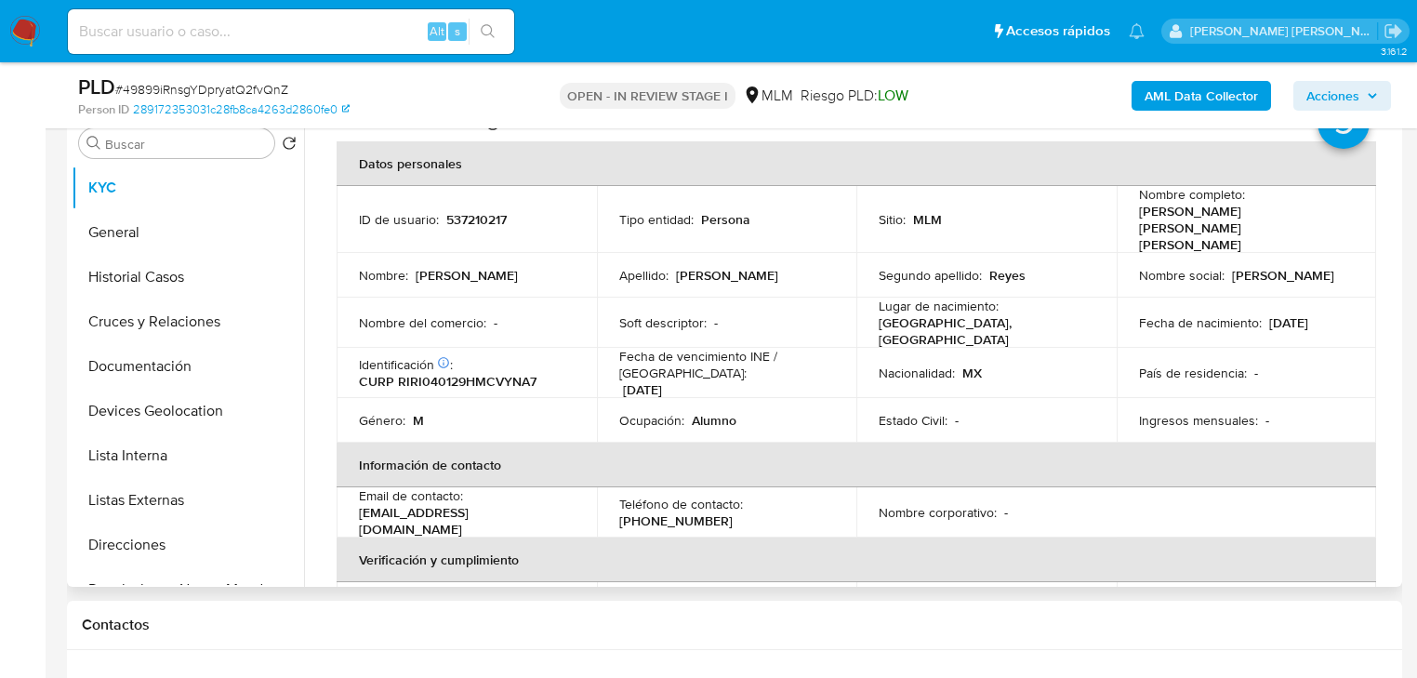
click at [681, 307] on td "Soft descriptor : -" at bounding box center [727, 322] width 260 height 50
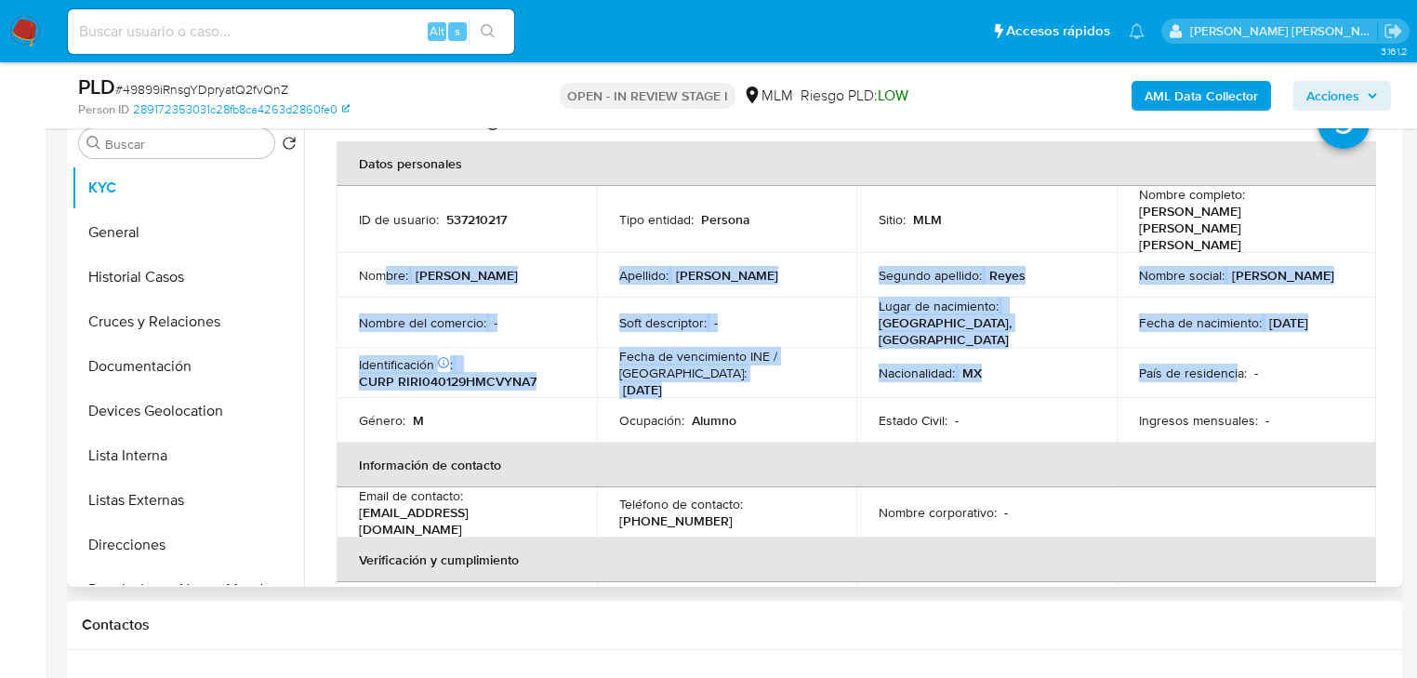
drag, startPoint x: 386, startPoint y: 254, endPoint x: 1228, endPoint y: 337, distance: 846.4
click at [1228, 337] on tbody "ID de usuario : 537210217 Tipo entidad : Persona Sitio : MLM Nombre completo : …" at bounding box center [856, 314] width 1039 height 257
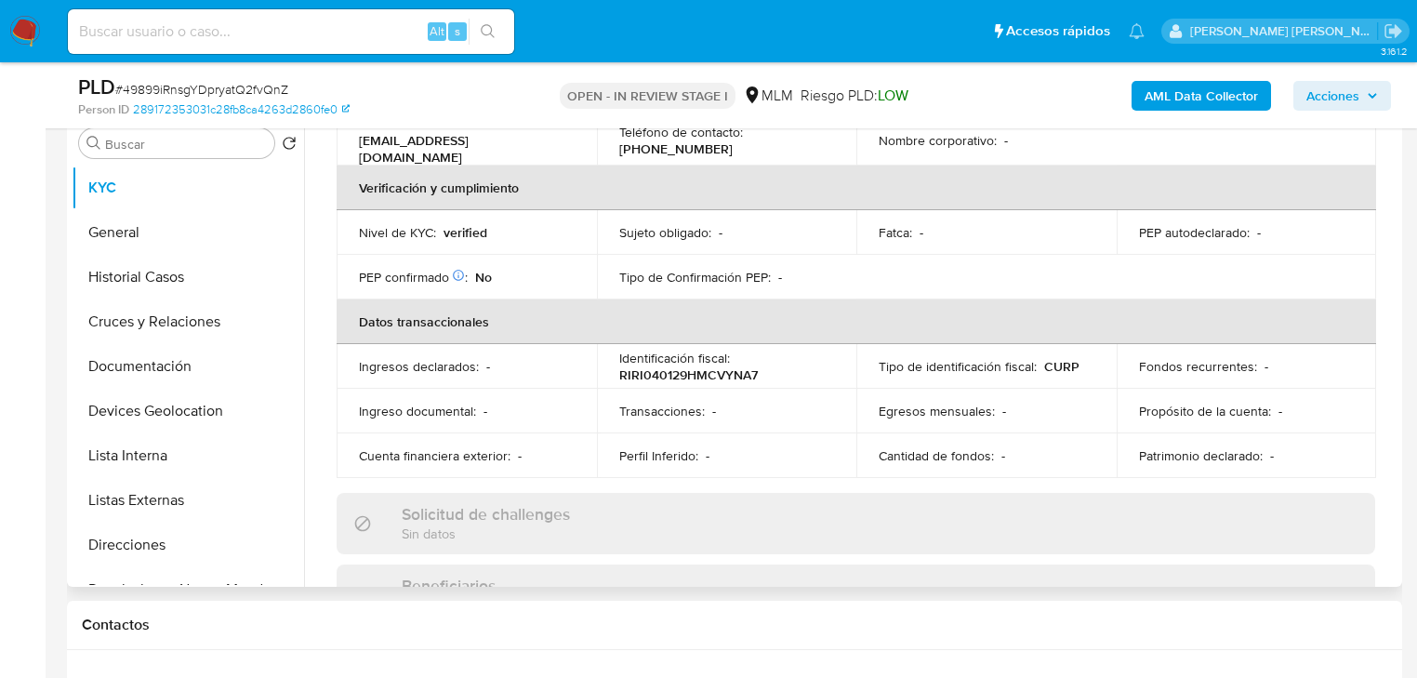
scroll to position [727, 0]
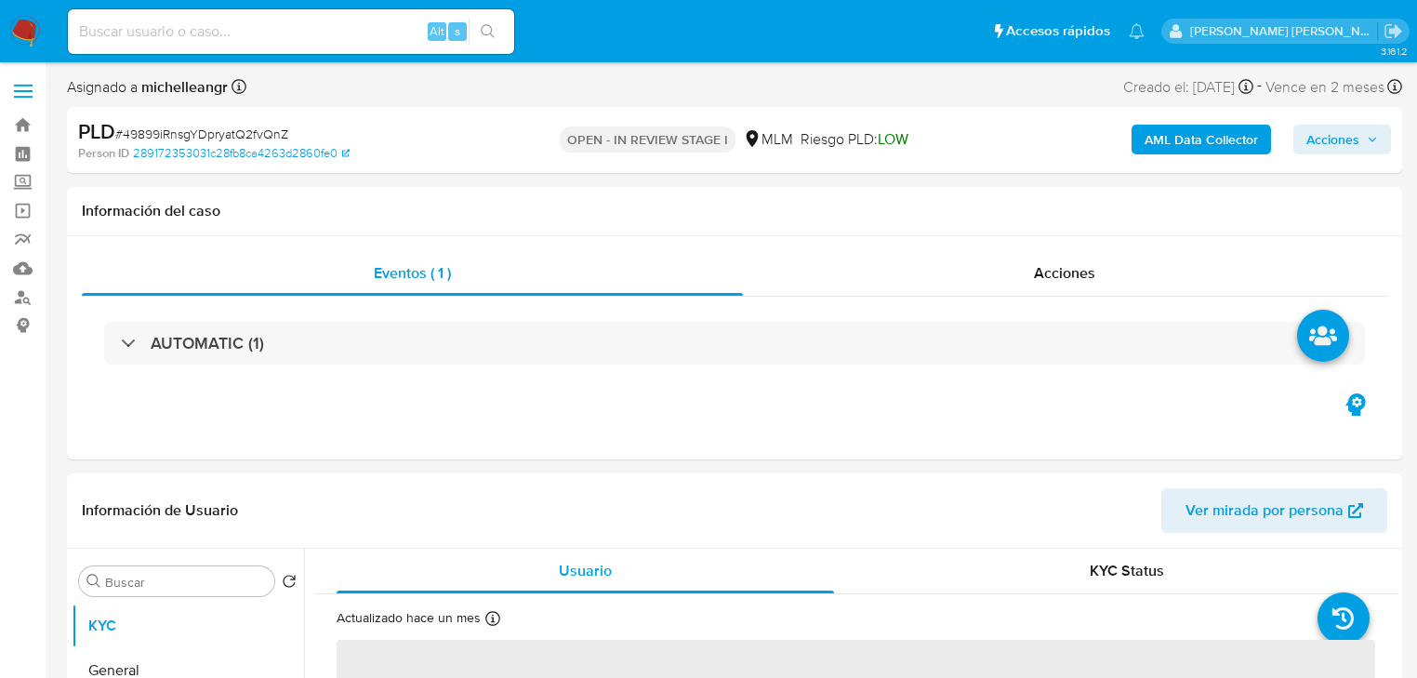
select select "10"
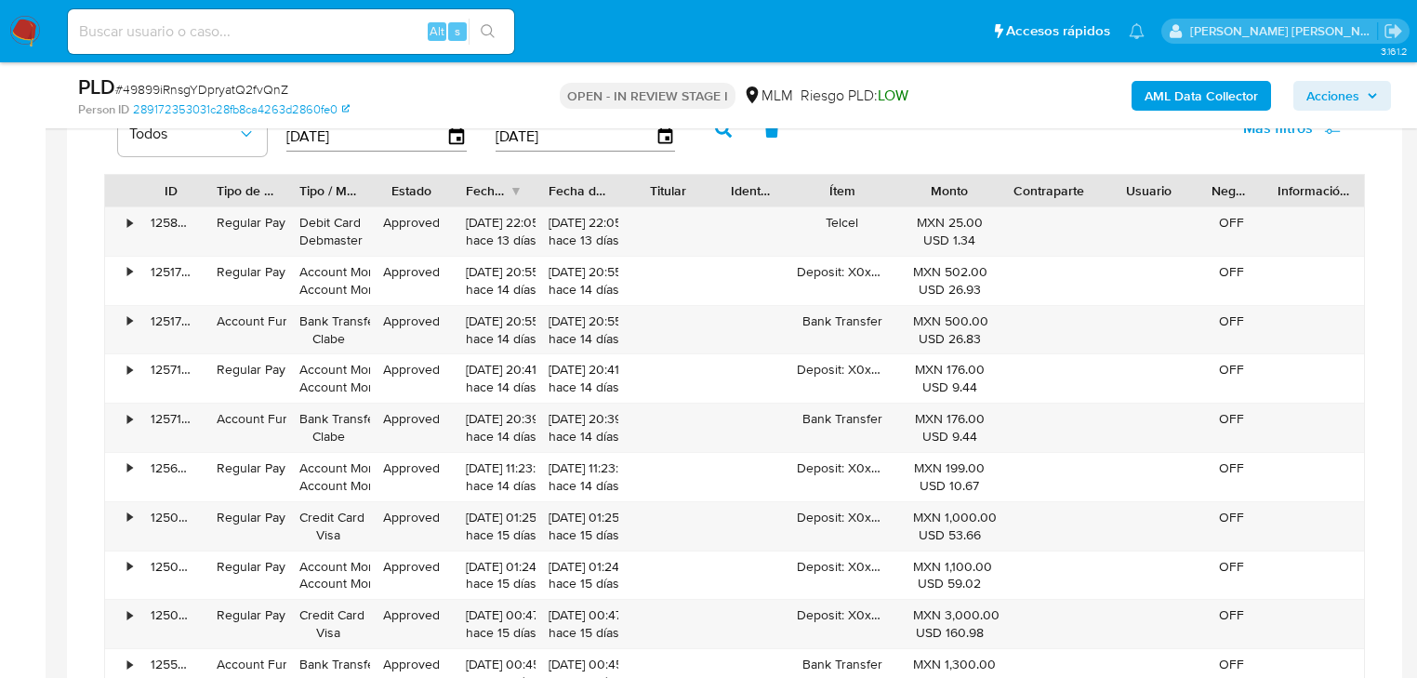
scroll to position [2008, 0]
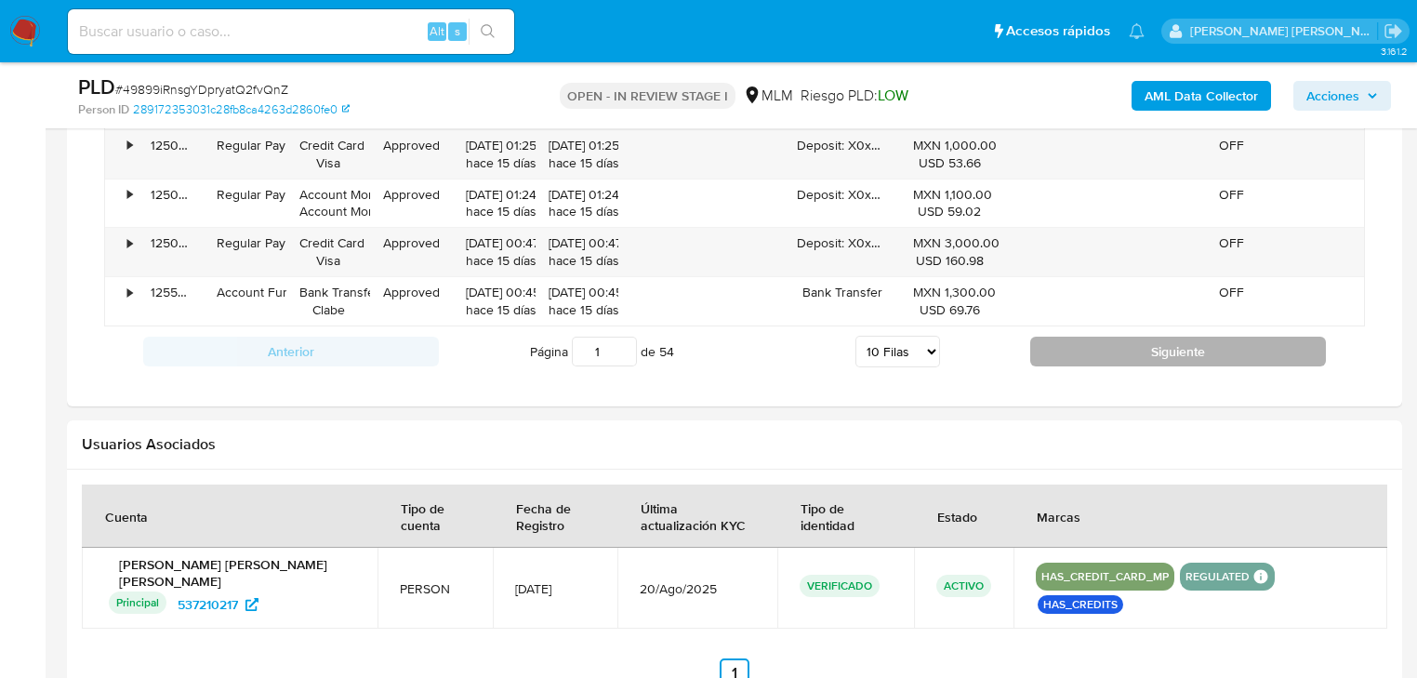
click at [1209, 348] on button "Siguiente" at bounding box center [1178, 352] width 296 height 30
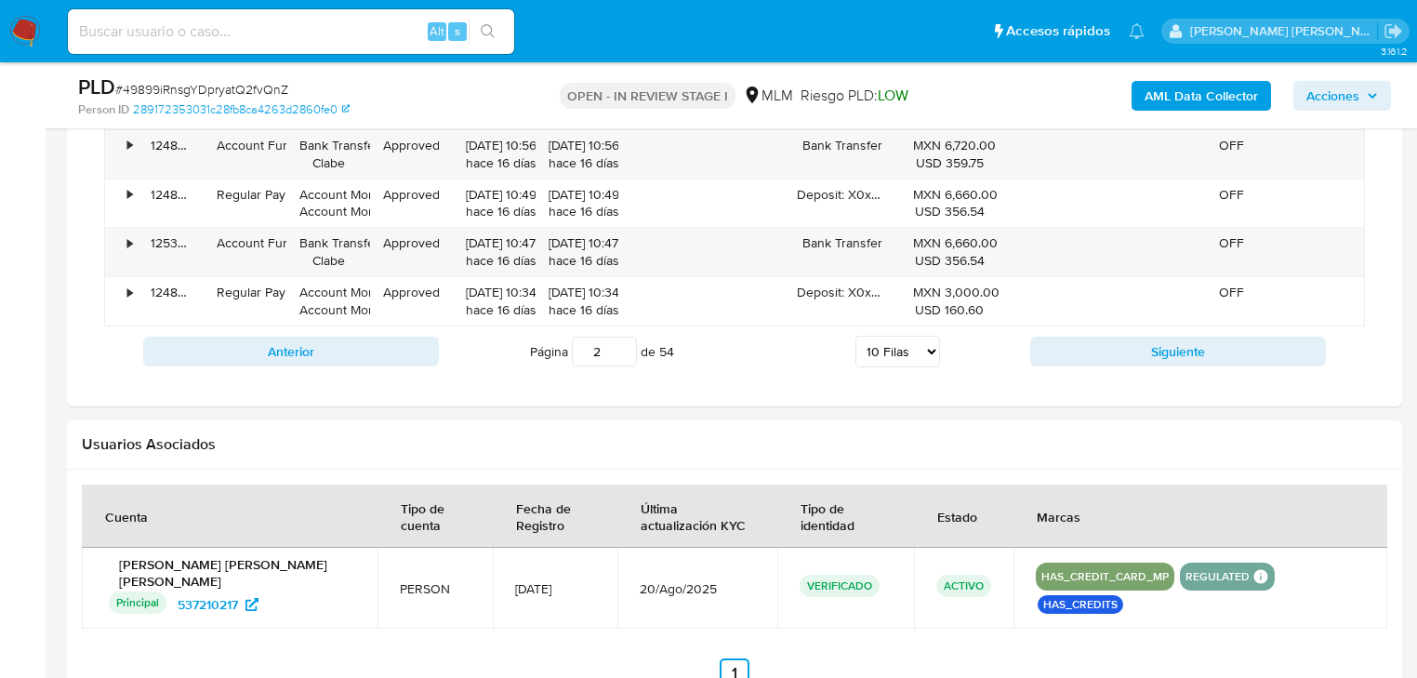
click at [1159, 365] on div "Anterior Página 2 de 54 5 Filas 10 Filas 20 Filas 25 Filas 50 Filas 100 Filas S…" at bounding box center [734, 351] width 1261 height 50
click at [1159, 350] on button "Siguiente" at bounding box center [1178, 352] width 296 height 30
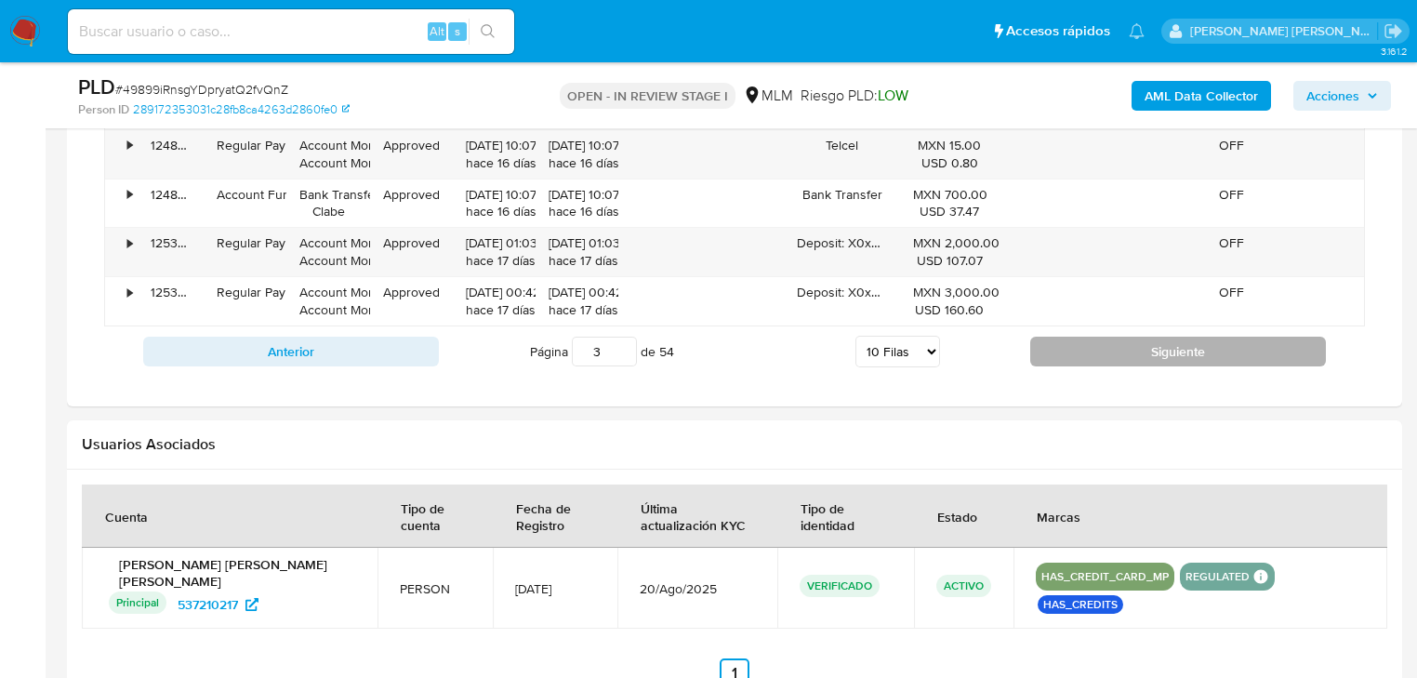
click at [1127, 341] on button "Siguiente" at bounding box center [1178, 352] width 296 height 30
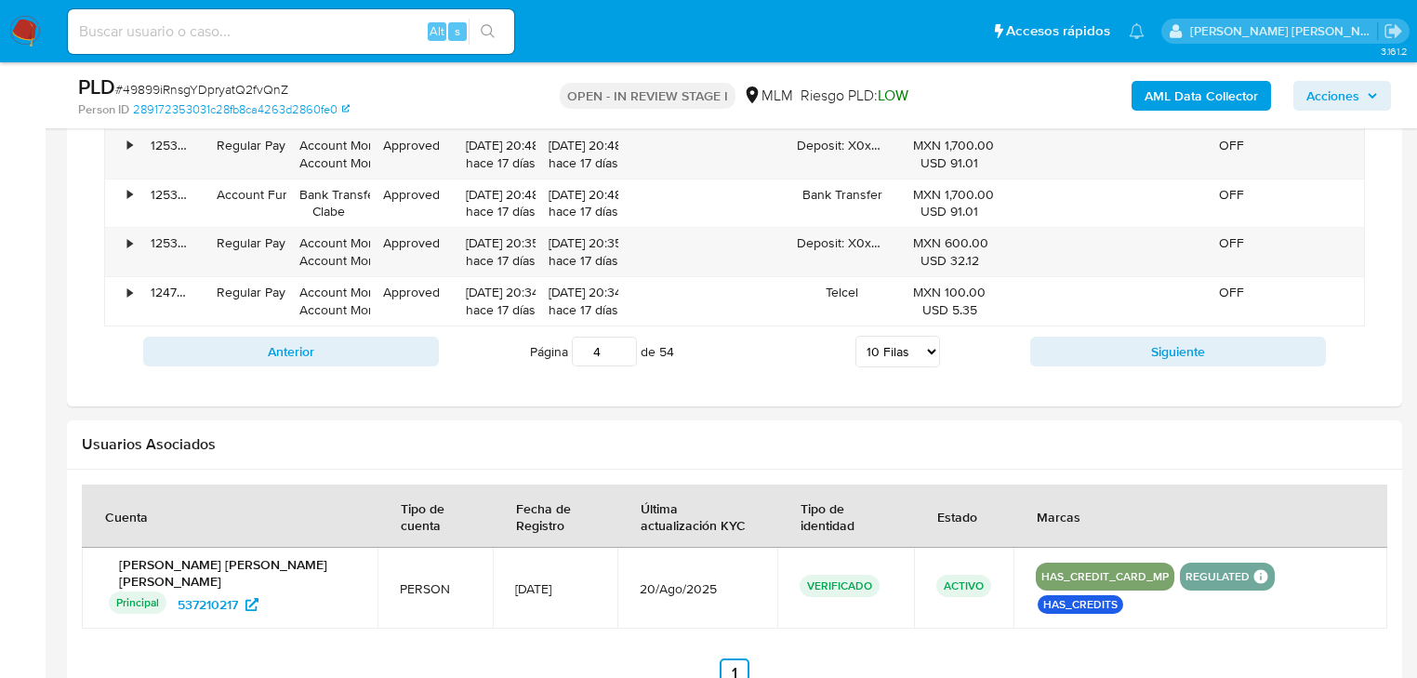
click at [905, 338] on select "5 Filas 10 Filas 20 Filas 25 Filas 50 Filas 100 Filas" at bounding box center [897, 352] width 85 height 32
click at [1139, 342] on button "Siguiente" at bounding box center [1178, 352] width 296 height 30
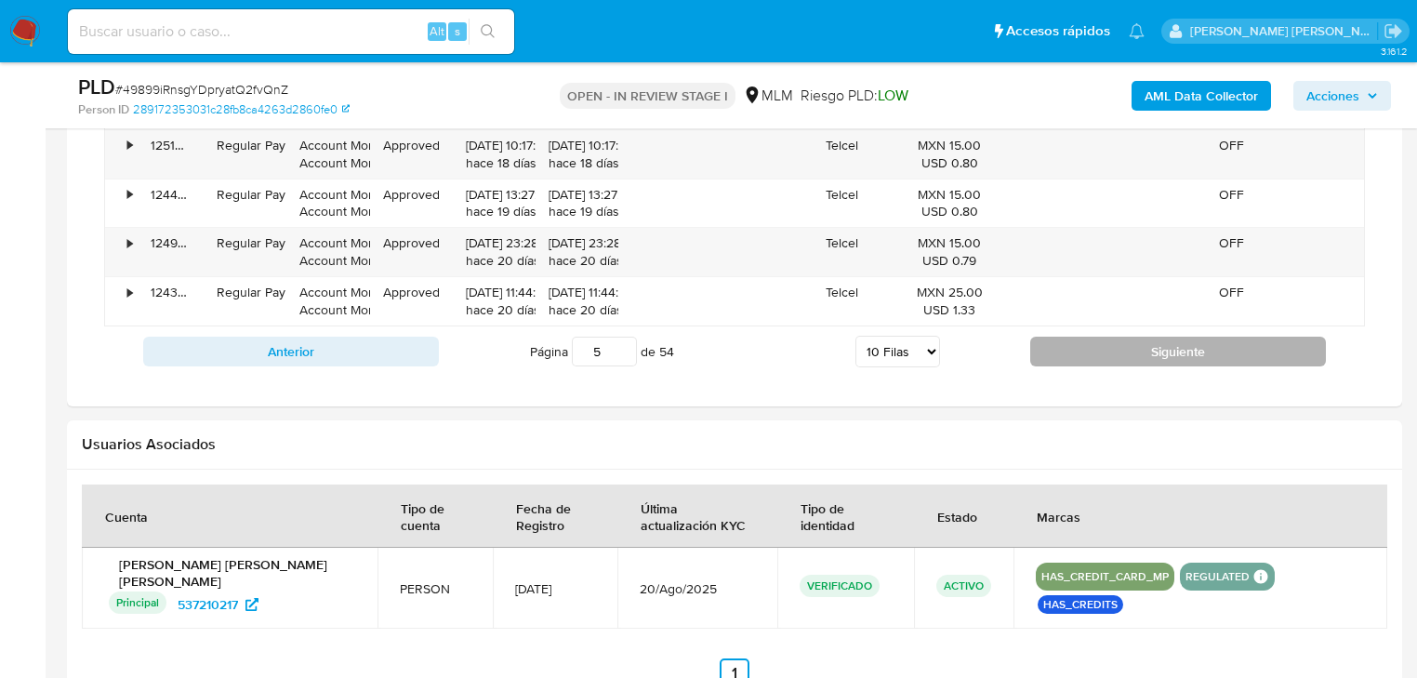
click at [1135, 351] on button "Siguiente" at bounding box center [1178, 352] width 296 height 30
click at [1135, 349] on button "Siguiente" at bounding box center [1178, 352] width 296 height 30
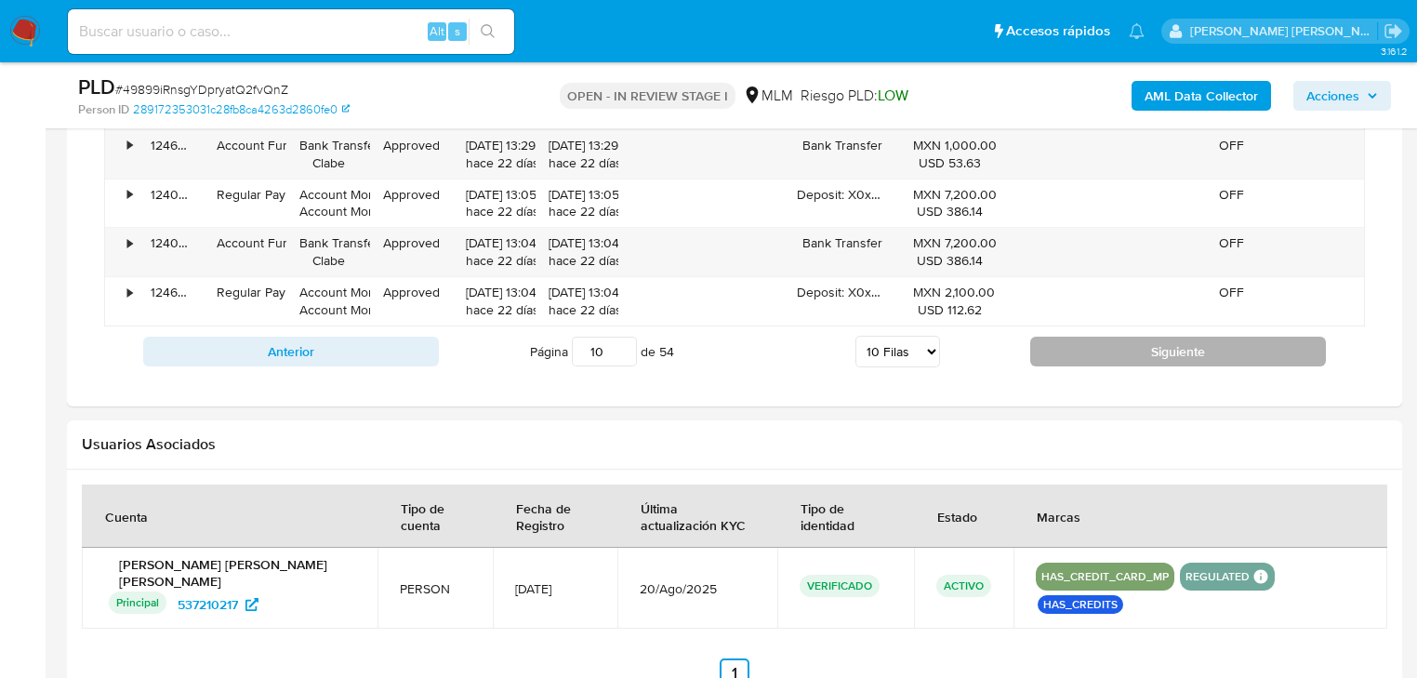
click at [1135, 349] on button "Siguiente" at bounding box center [1178, 352] width 296 height 30
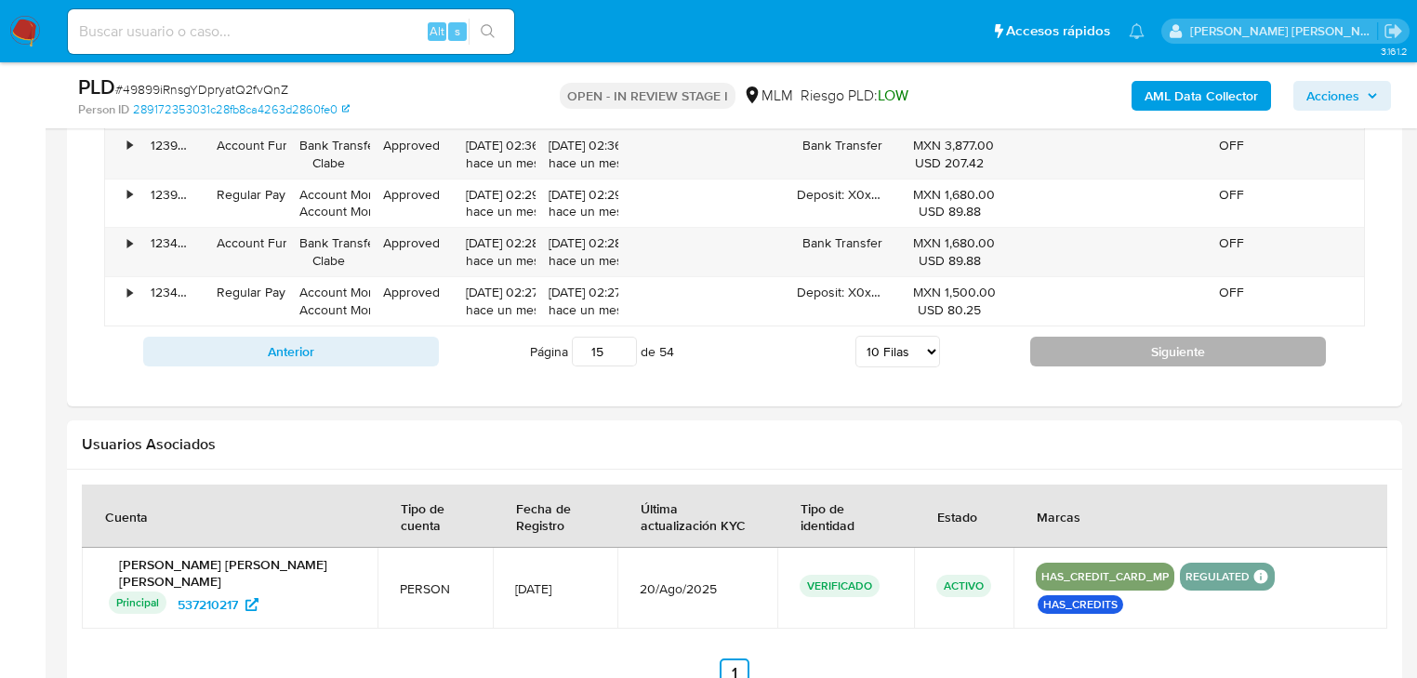
click at [1135, 349] on button "Siguiente" at bounding box center [1178, 352] width 296 height 30
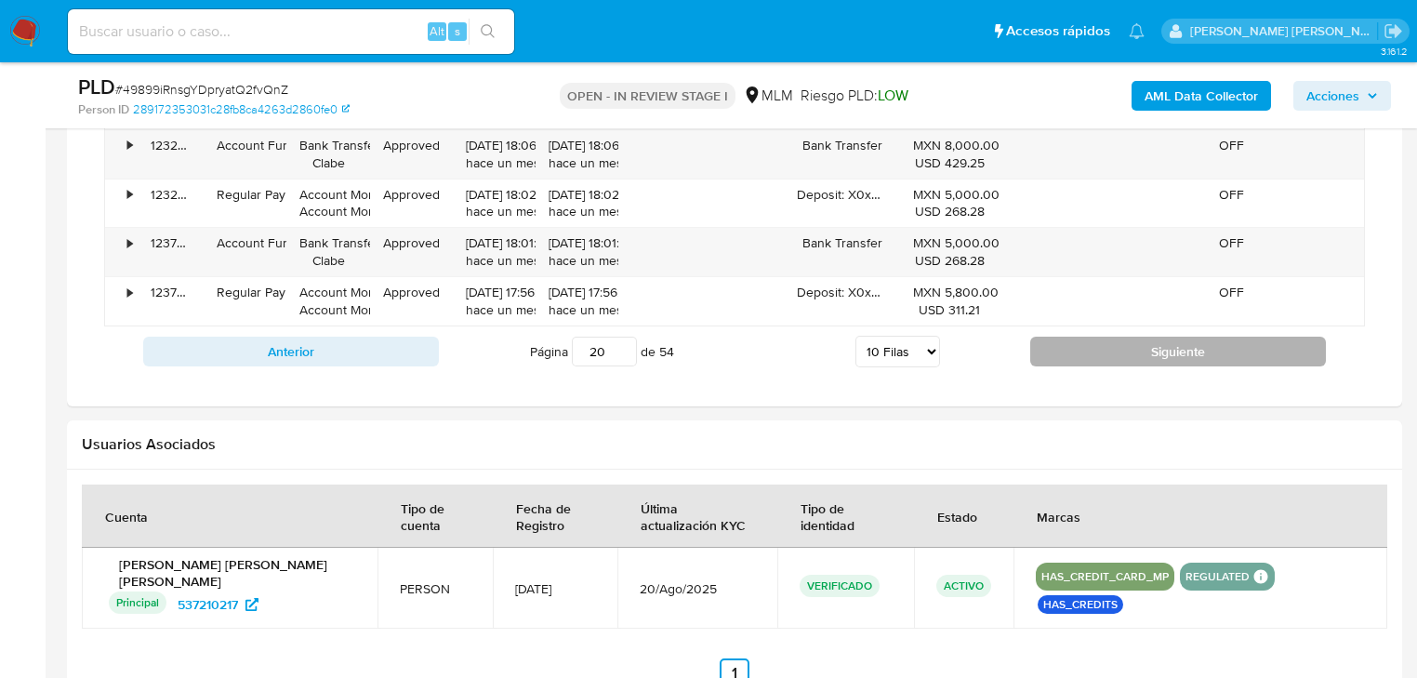
click at [1135, 349] on button "Siguiente" at bounding box center [1178, 352] width 296 height 30
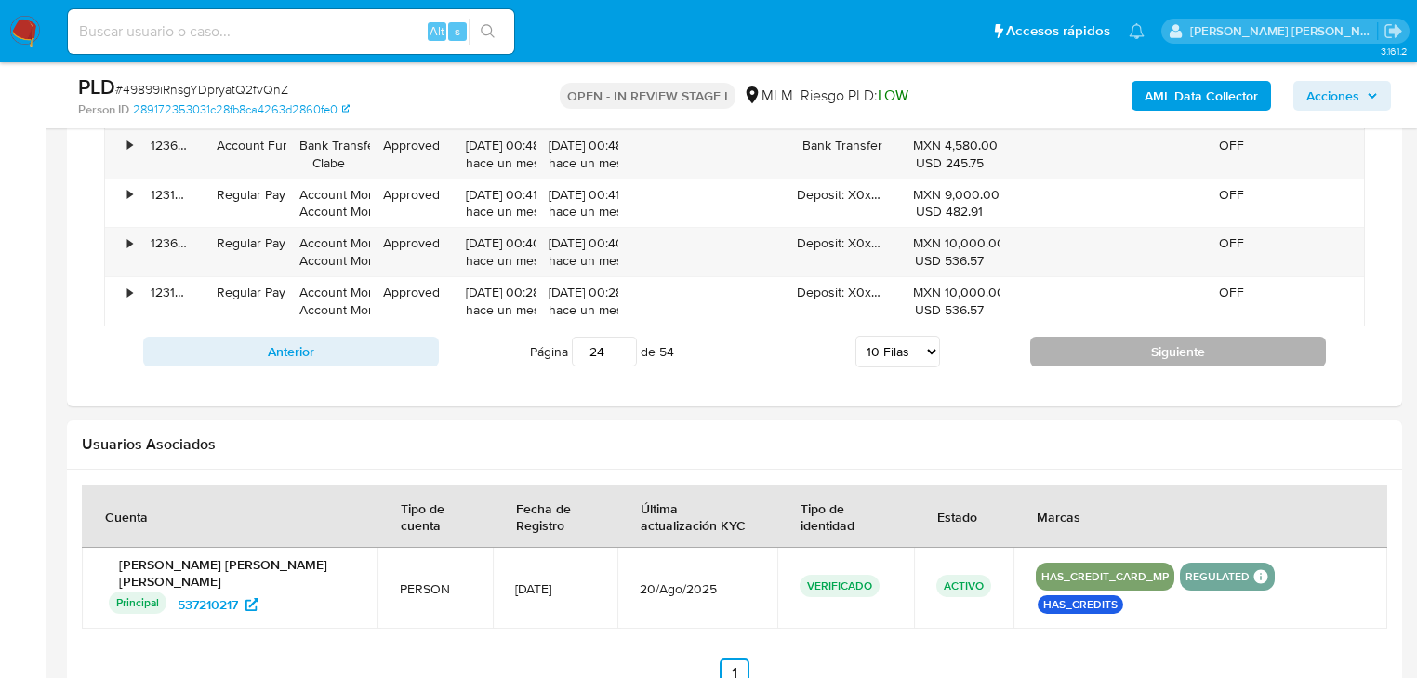
type input "25"
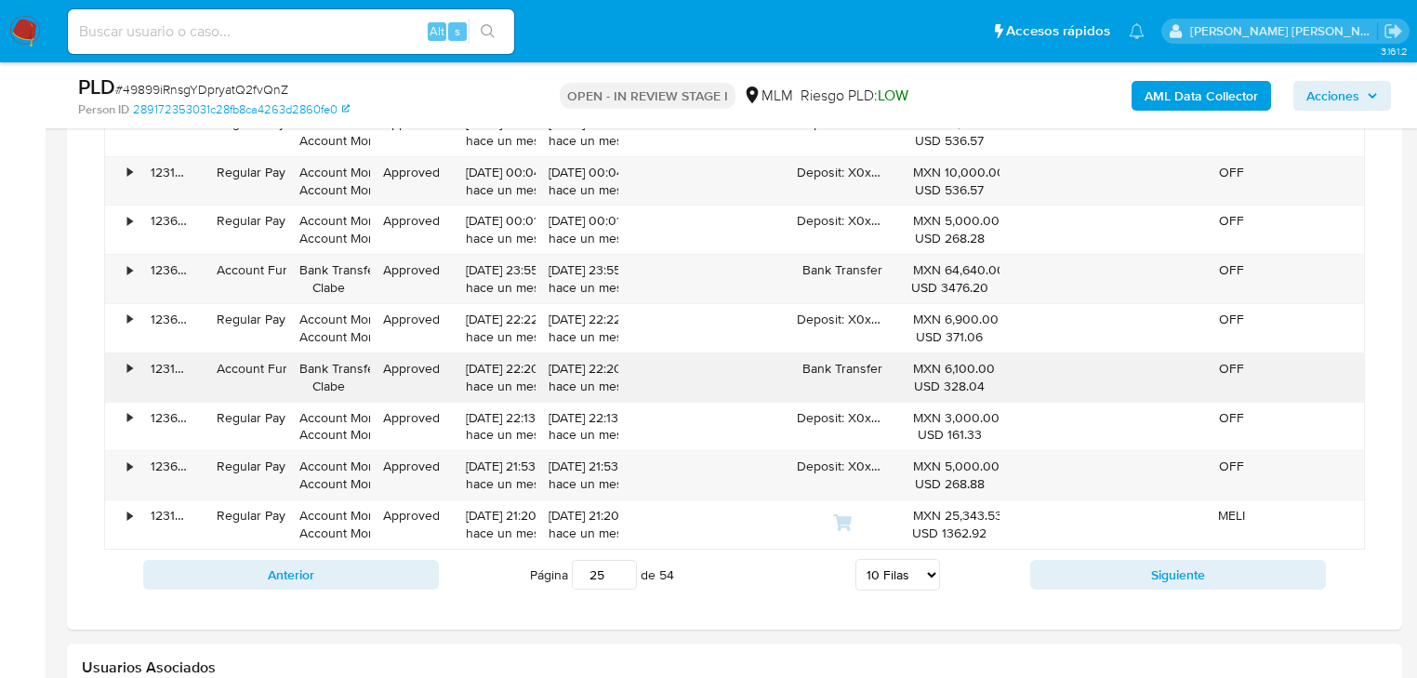
scroll to position [1859, 0]
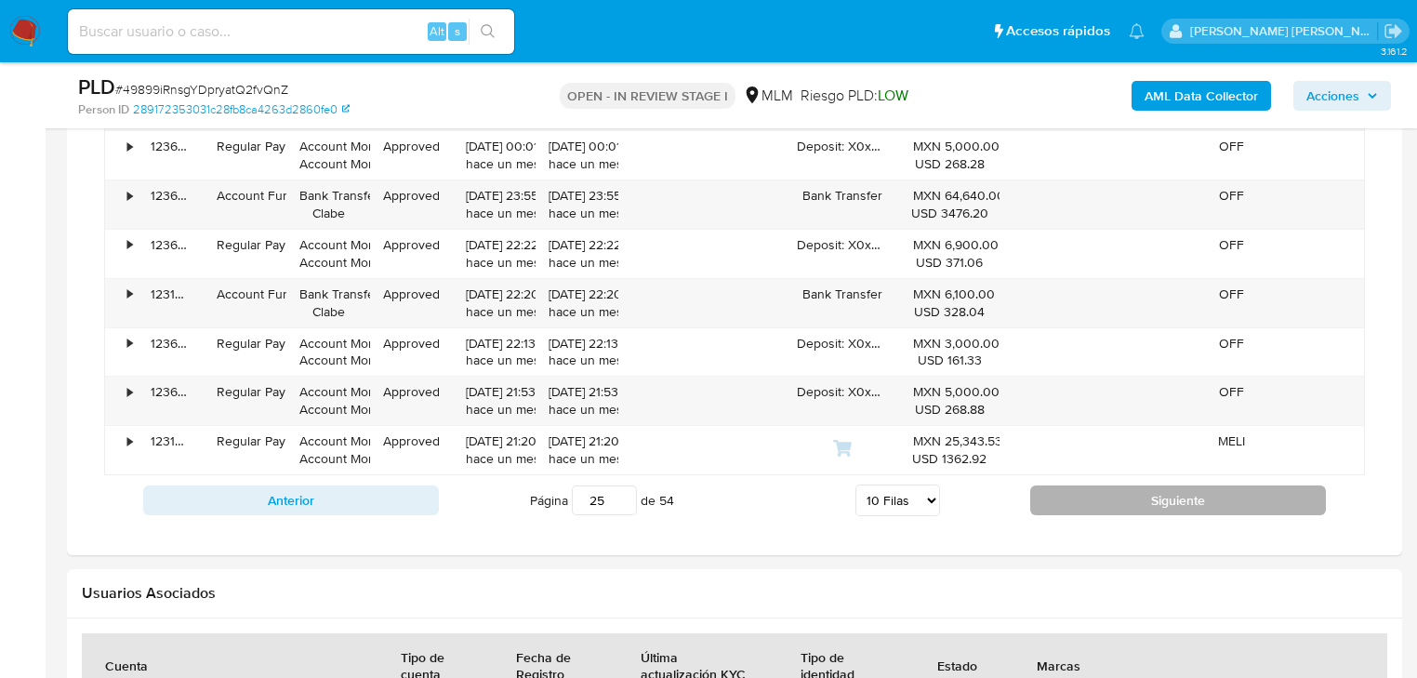
click at [1083, 499] on button "Siguiente" at bounding box center [1178, 500] width 296 height 30
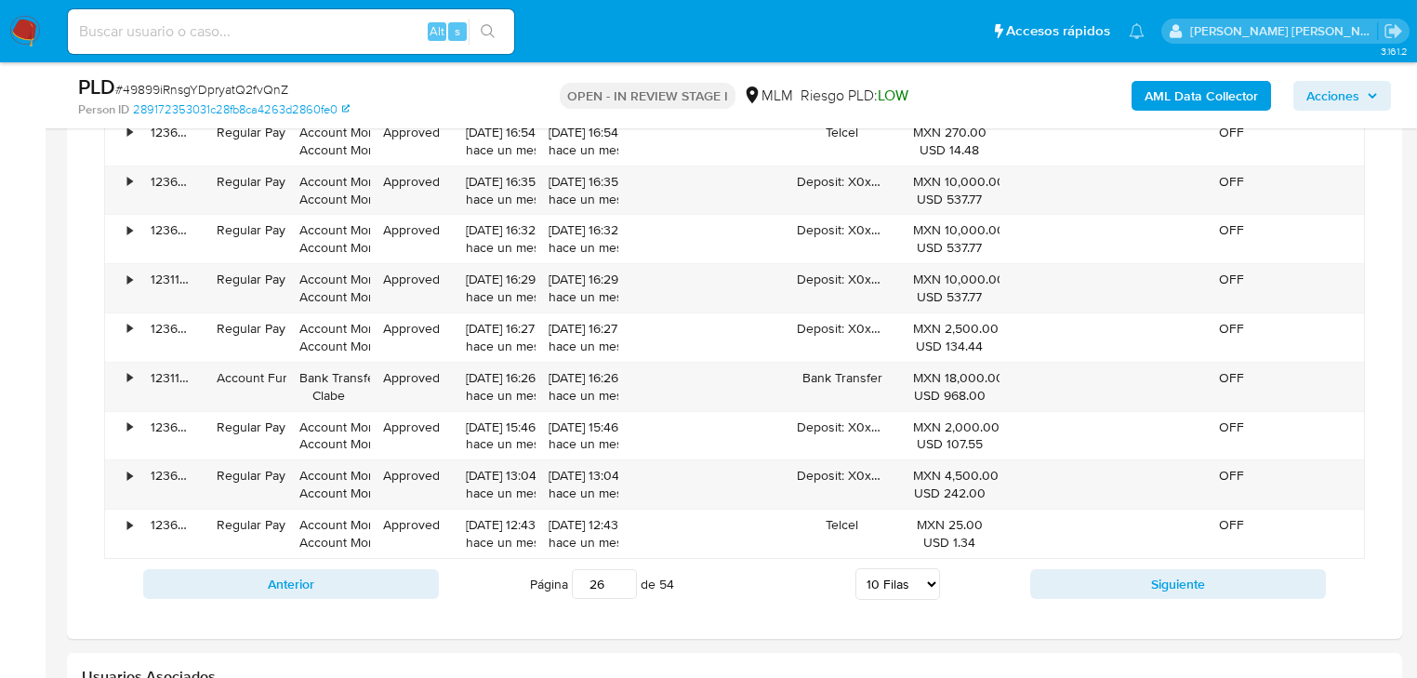
scroll to position [1785, 0]
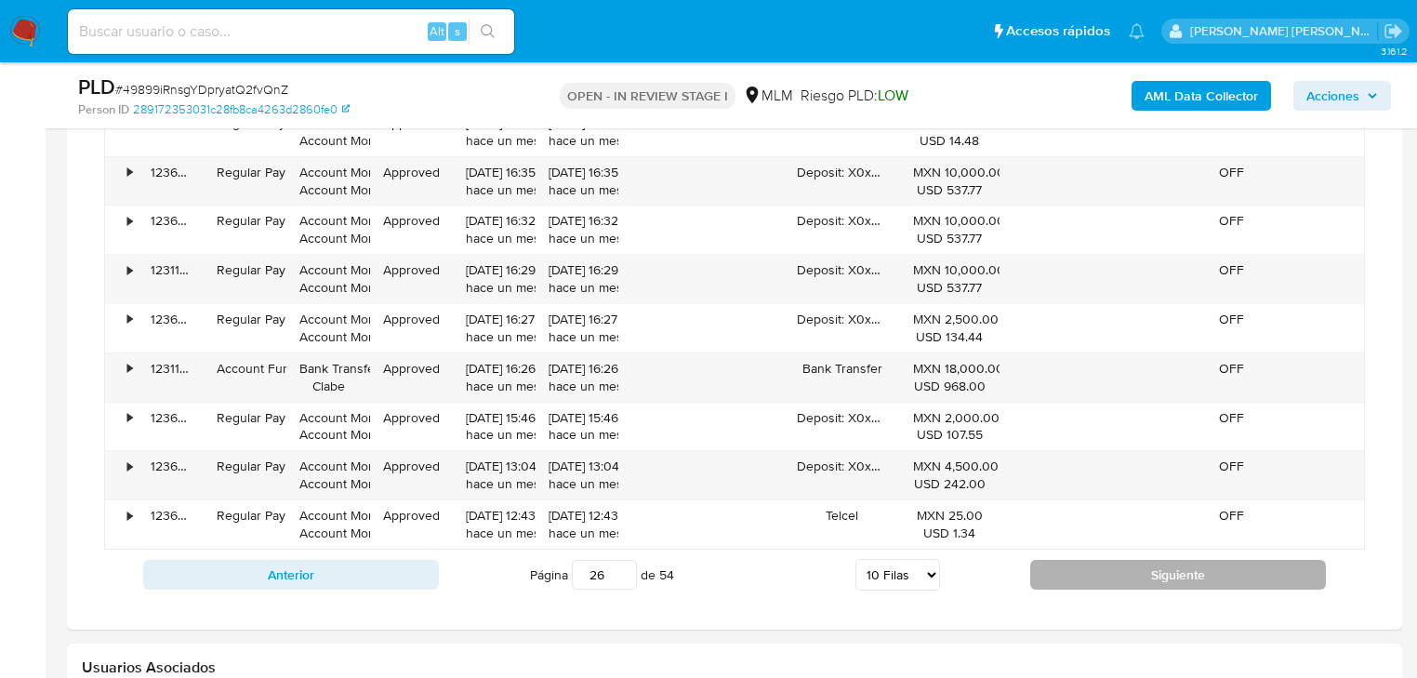
click at [1069, 569] on button "Siguiente" at bounding box center [1178, 575] width 296 height 30
click at [1051, 584] on button "Siguiente" at bounding box center [1178, 575] width 296 height 30
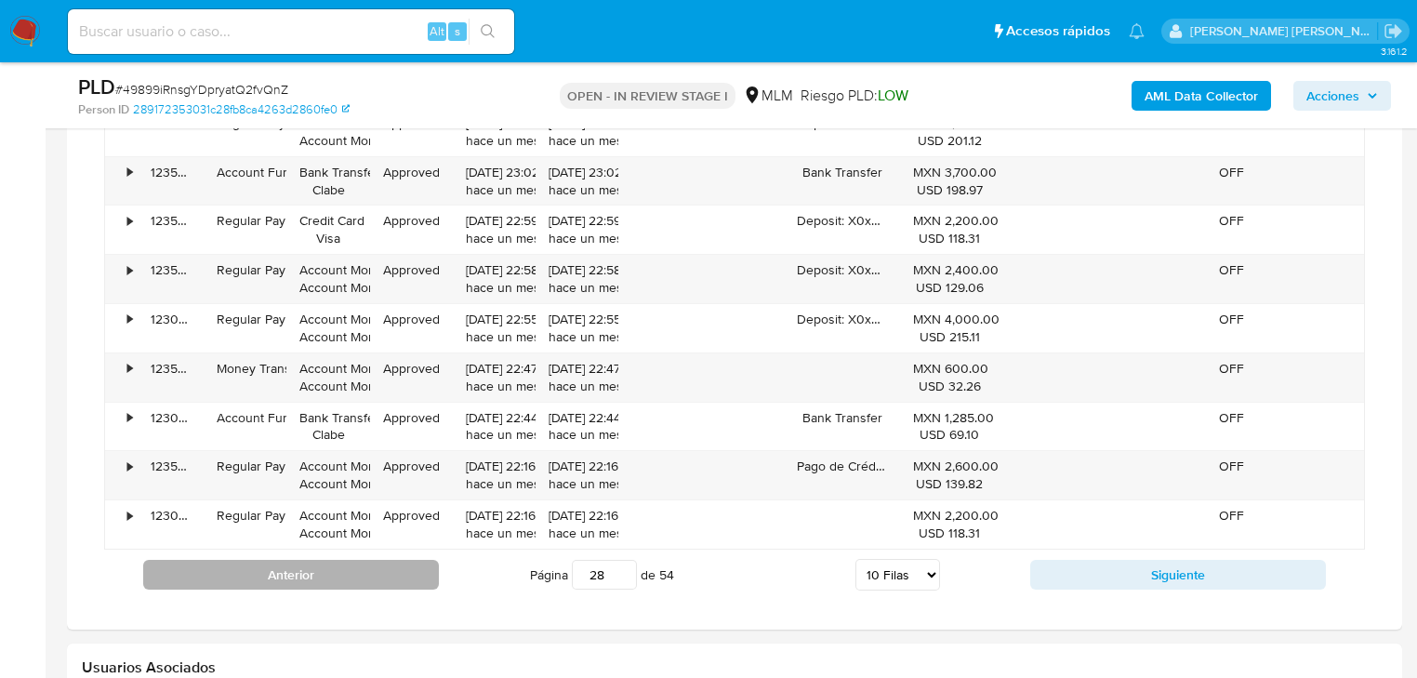
click at [378, 565] on button "Anterior" at bounding box center [291, 575] width 296 height 30
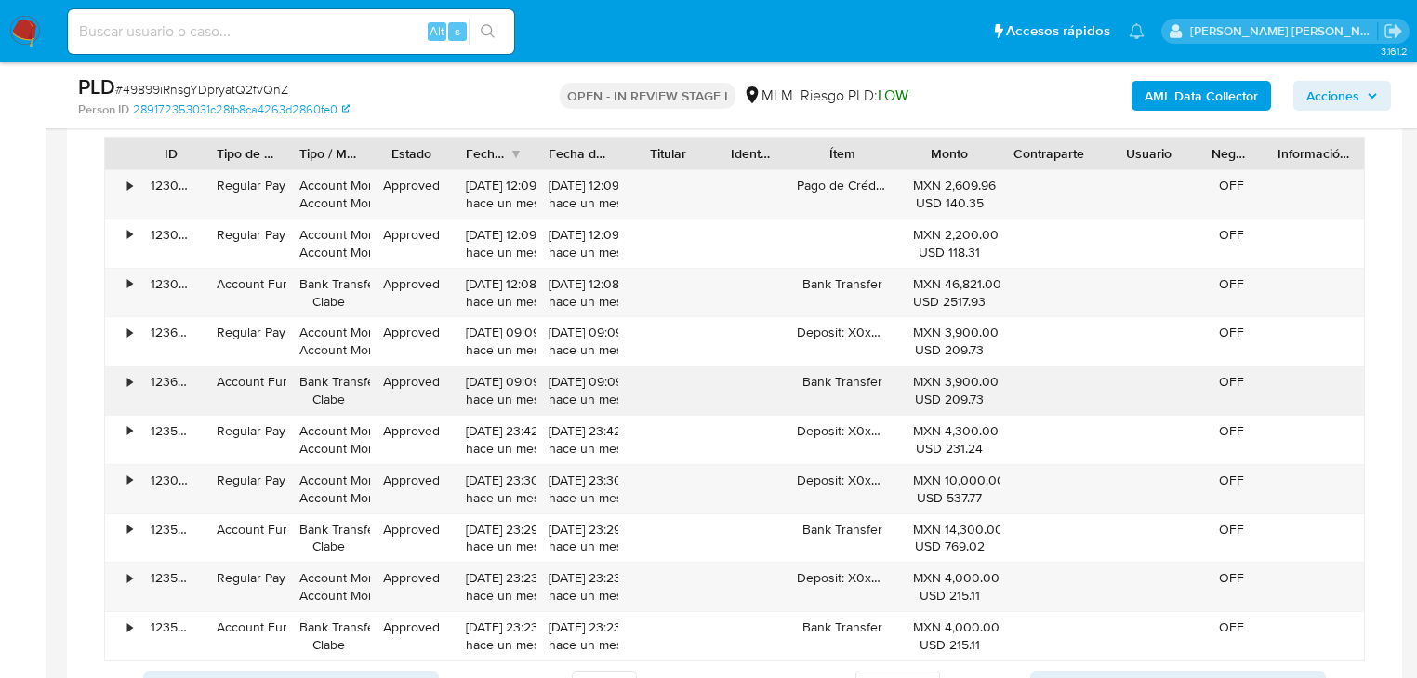
scroll to position [1710, 0]
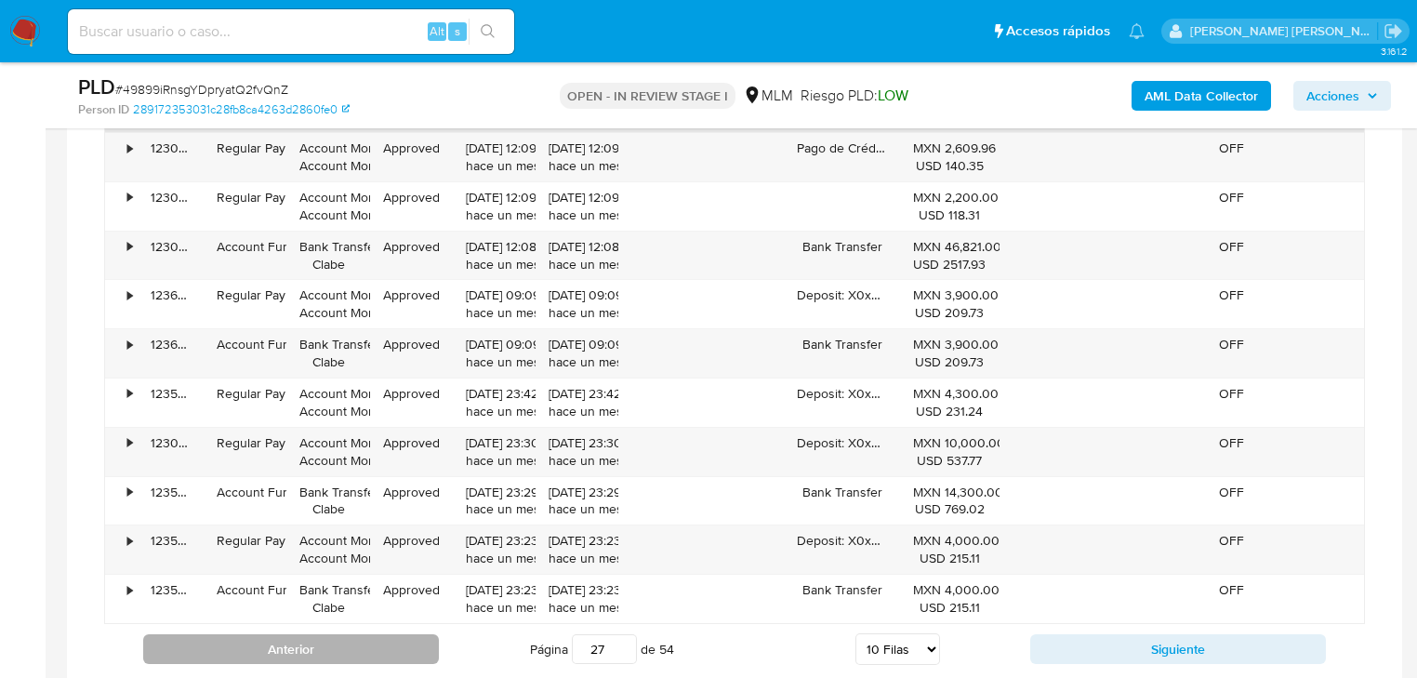
click at [320, 651] on button "Anterior" at bounding box center [291, 649] width 296 height 30
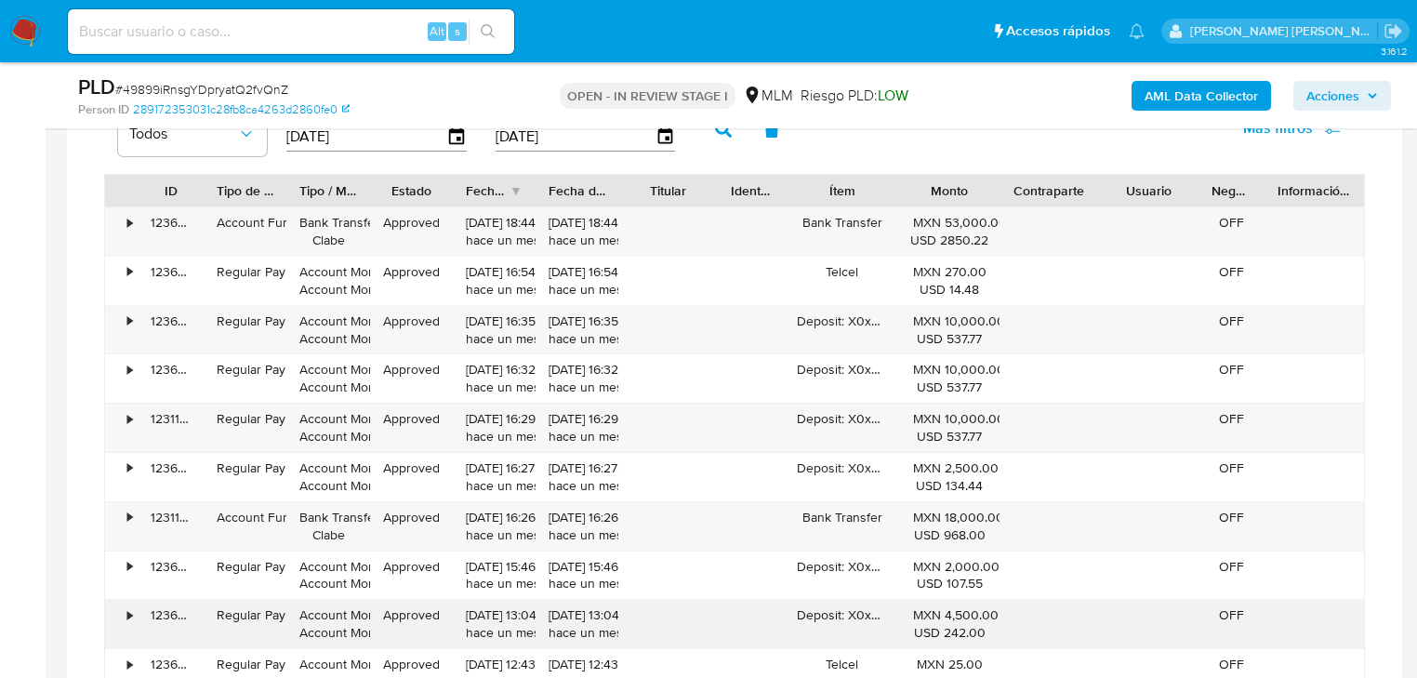
scroll to position [1785, 0]
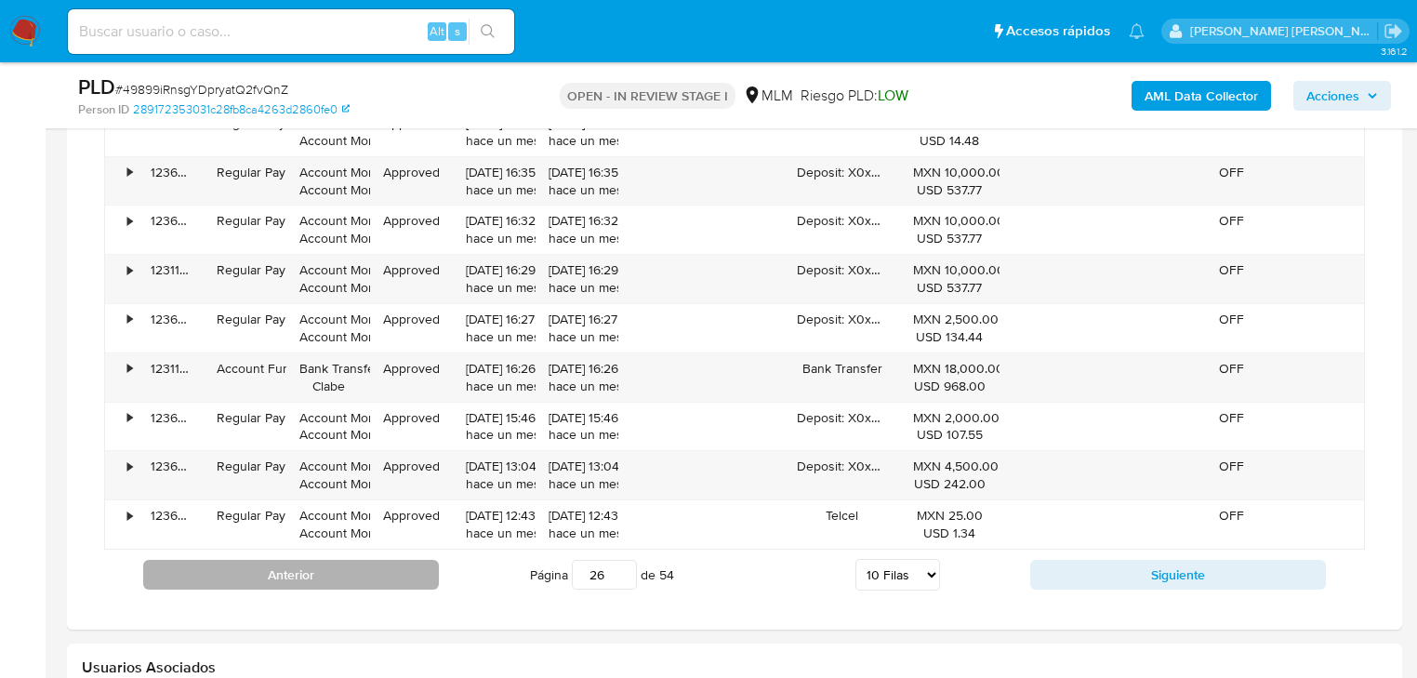
click at [403, 571] on button "Anterior" at bounding box center [291, 575] width 296 height 30
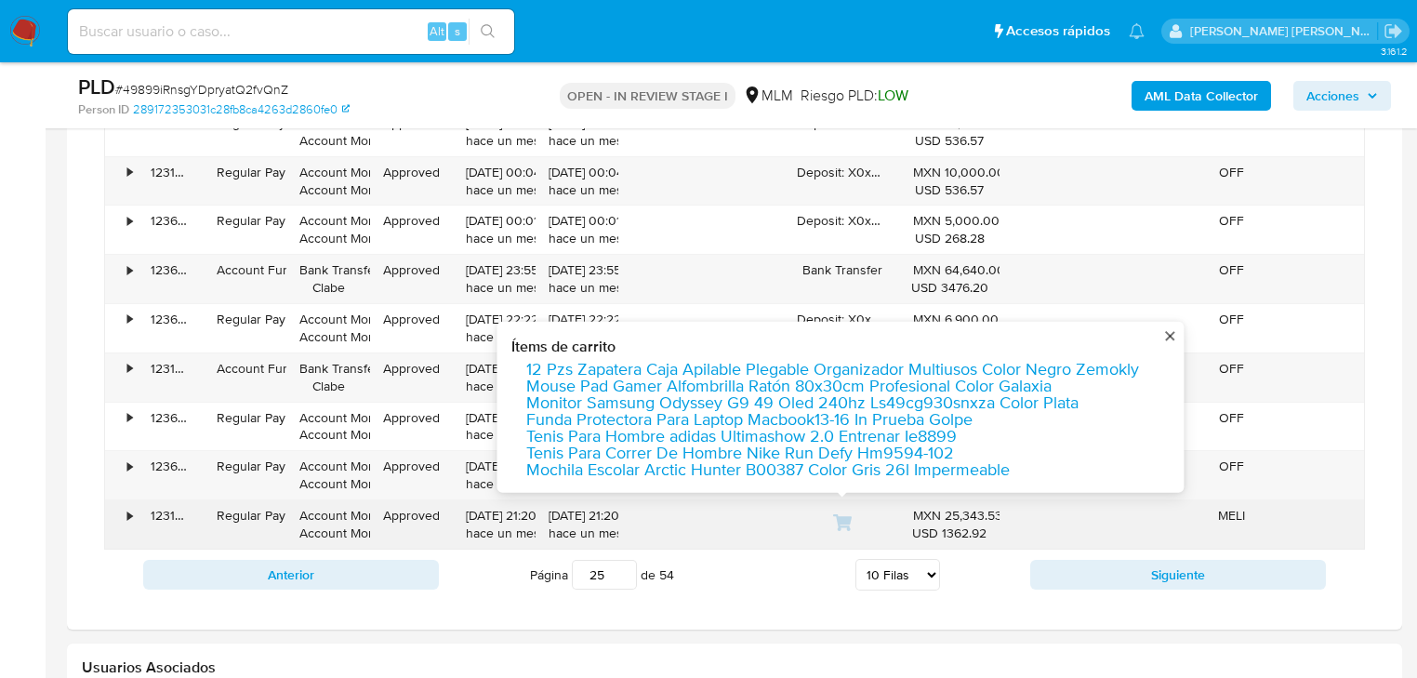
click at [837, 521] on icon at bounding box center [842, 522] width 19 height 19
click at [839, 522] on icon at bounding box center [842, 522] width 19 height 17
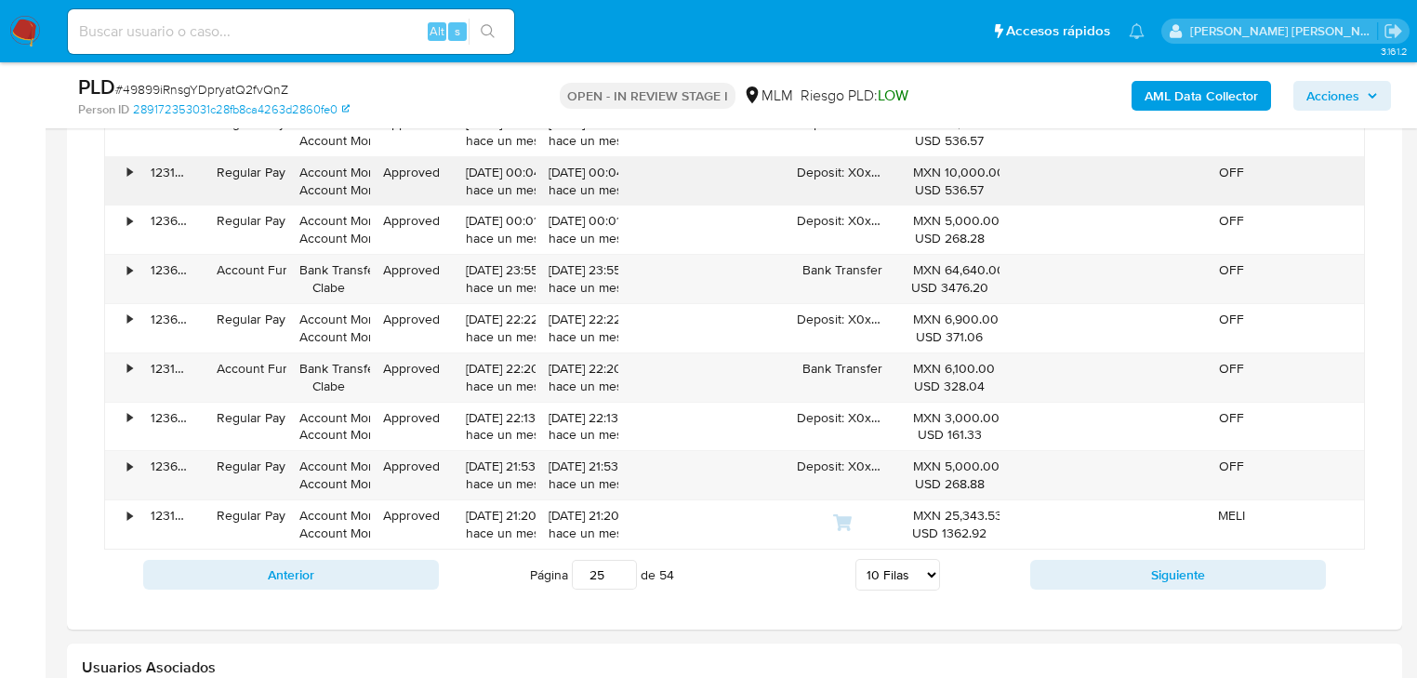
drag, startPoint x: 107, startPoint y: 205, endPoint x: 153, endPoint y: 199, distance: 46.8
click at [107, 205] on div "•" at bounding box center [121, 229] width 33 height 48
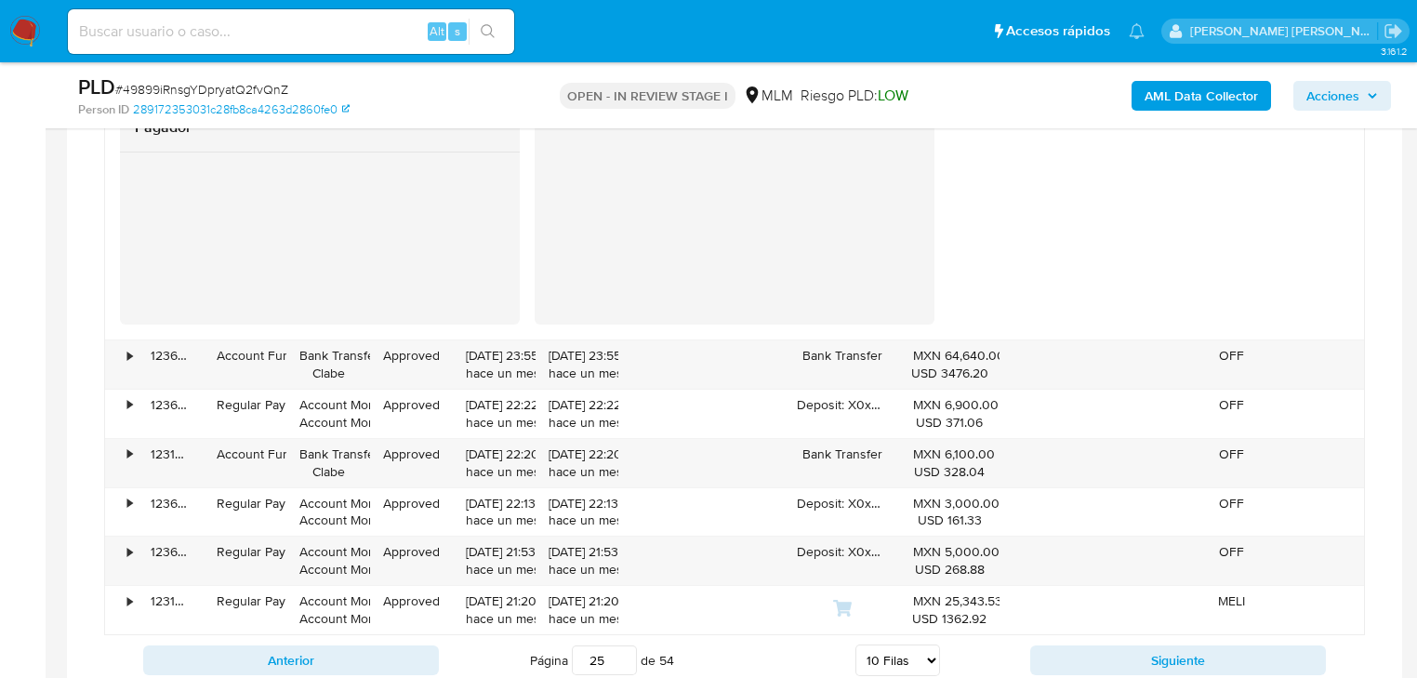
scroll to position [2454, 0]
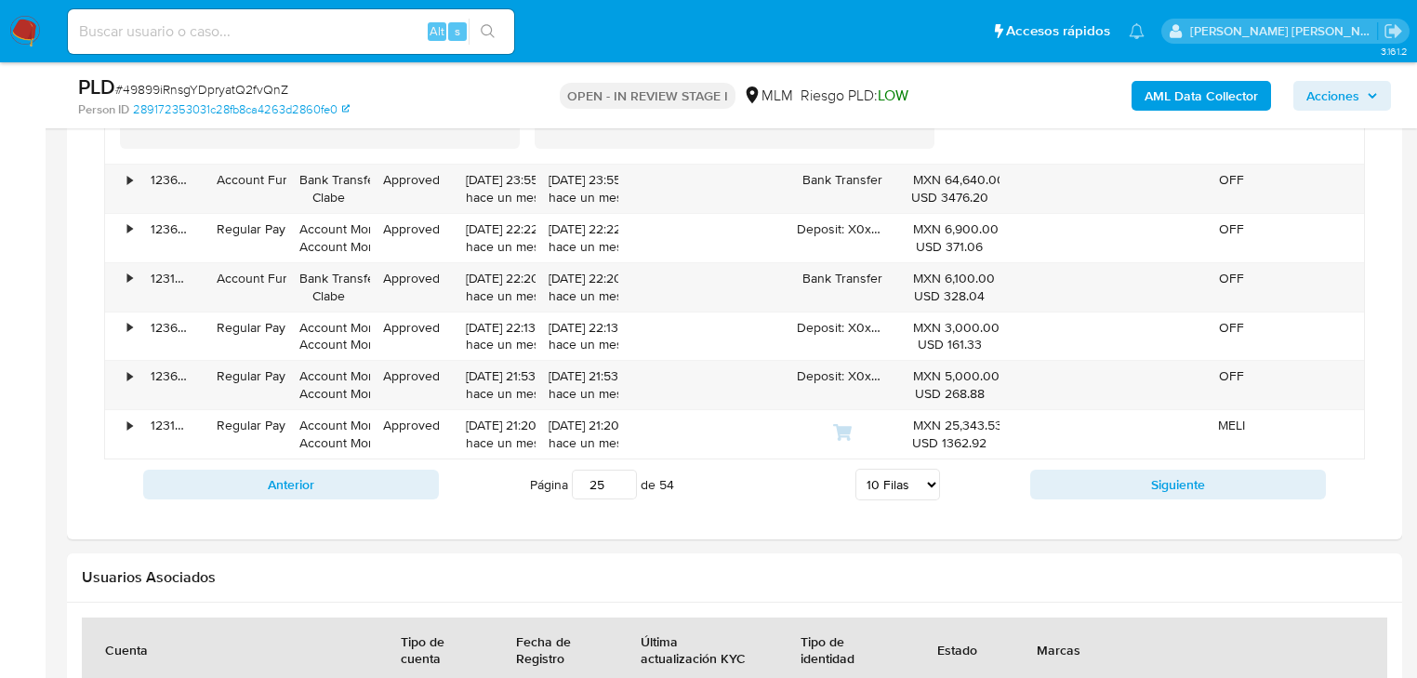
click at [1106, 487] on button "Siguiente" at bounding box center [1178, 484] width 296 height 30
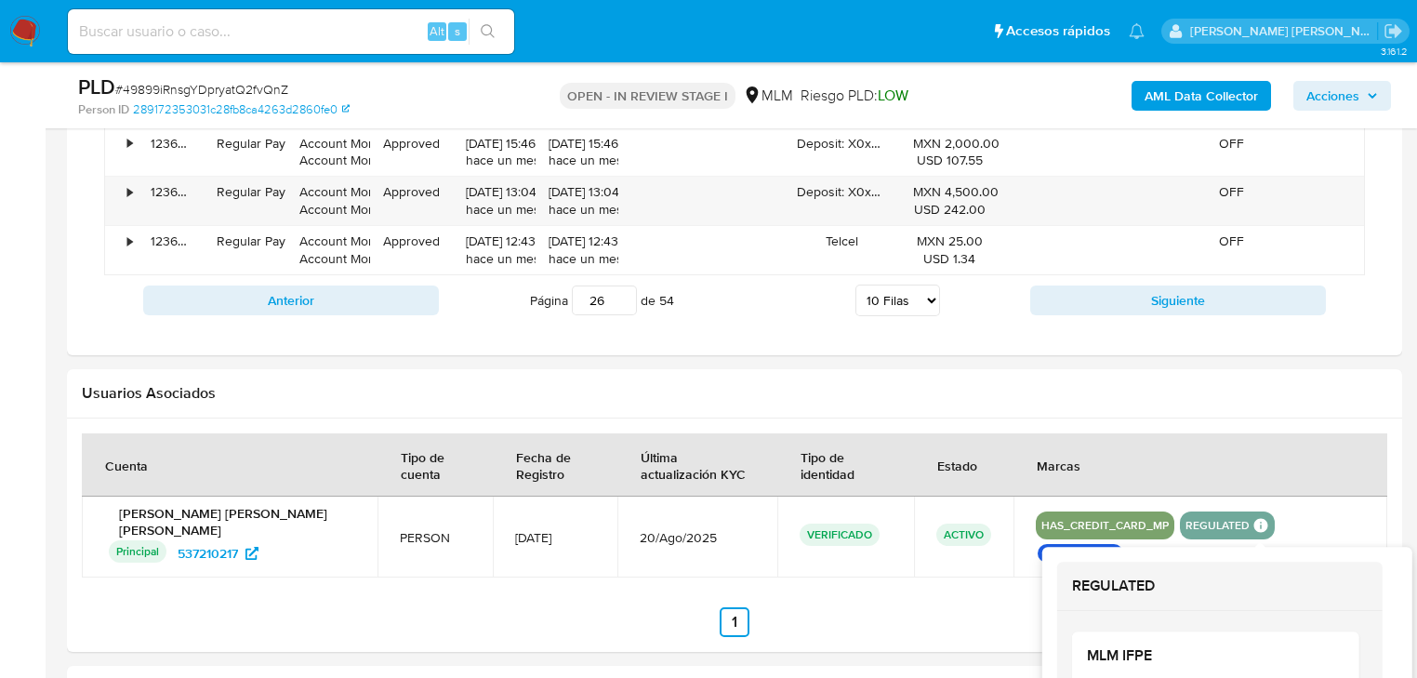
scroll to position [1981, 0]
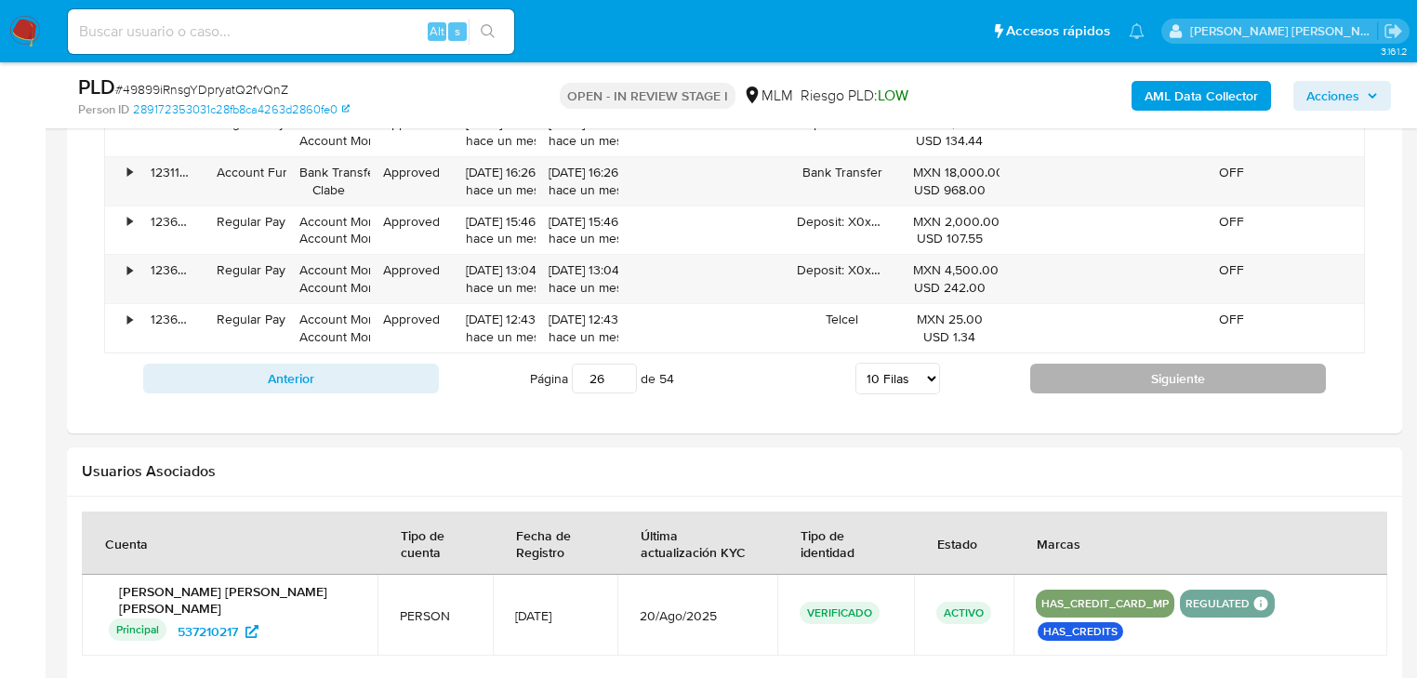
click at [1198, 381] on button "Siguiente" at bounding box center [1178, 378] width 296 height 30
click at [1130, 369] on button "Siguiente" at bounding box center [1178, 378] width 296 height 30
type input "28"
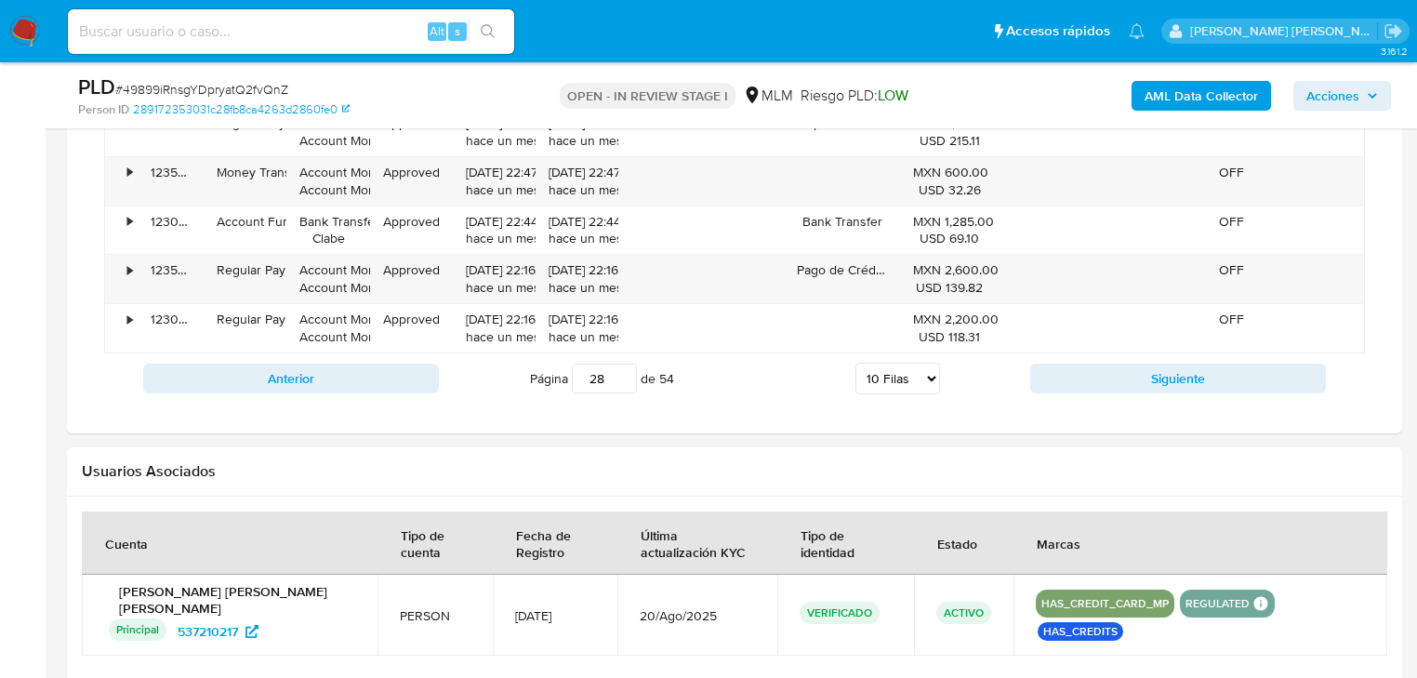
click at [899, 377] on select "5 Filas 10 Filas 20 Filas 25 Filas 50 Filas 100 Filas" at bounding box center [897, 379] width 85 height 32
select select "25"
click at [855, 363] on select "5 Filas 10 Filas 20 Filas 25 Filas 50 Filas 100 Filas" at bounding box center [897, 379] width 85 height 32
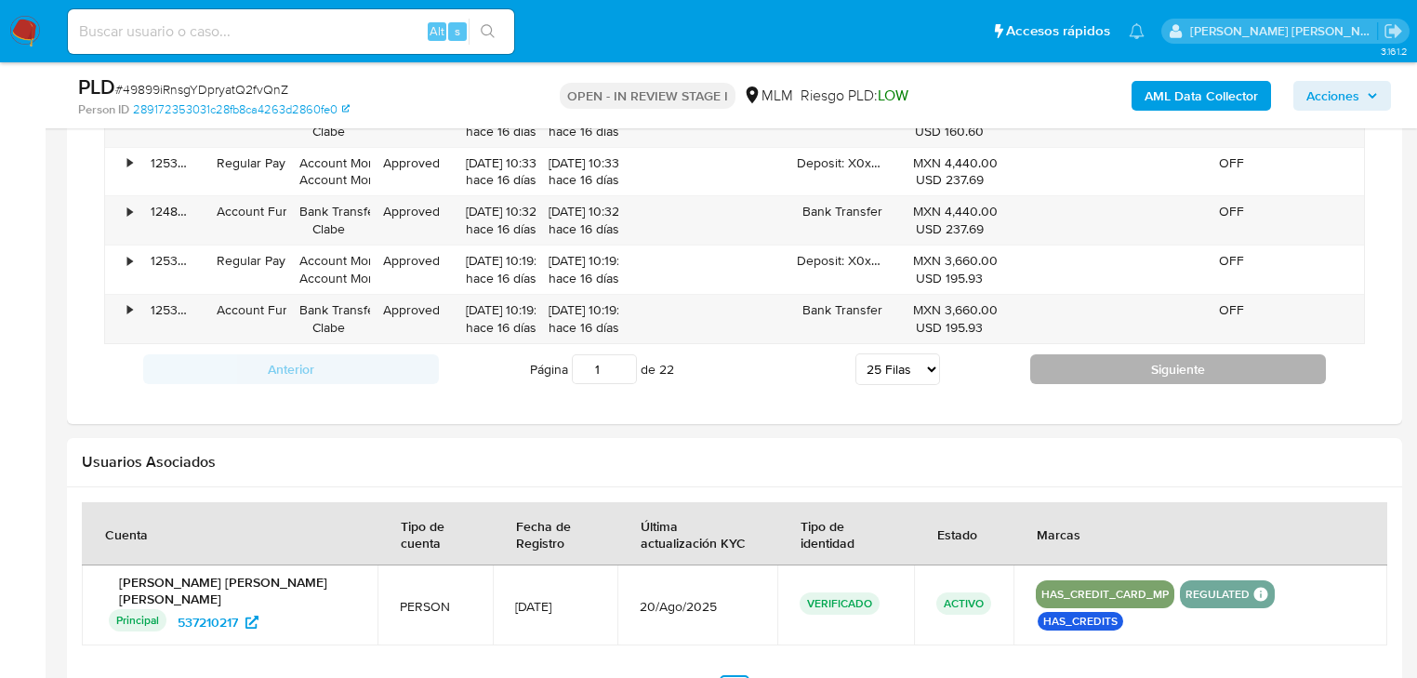
scroll to position [2650, 0]
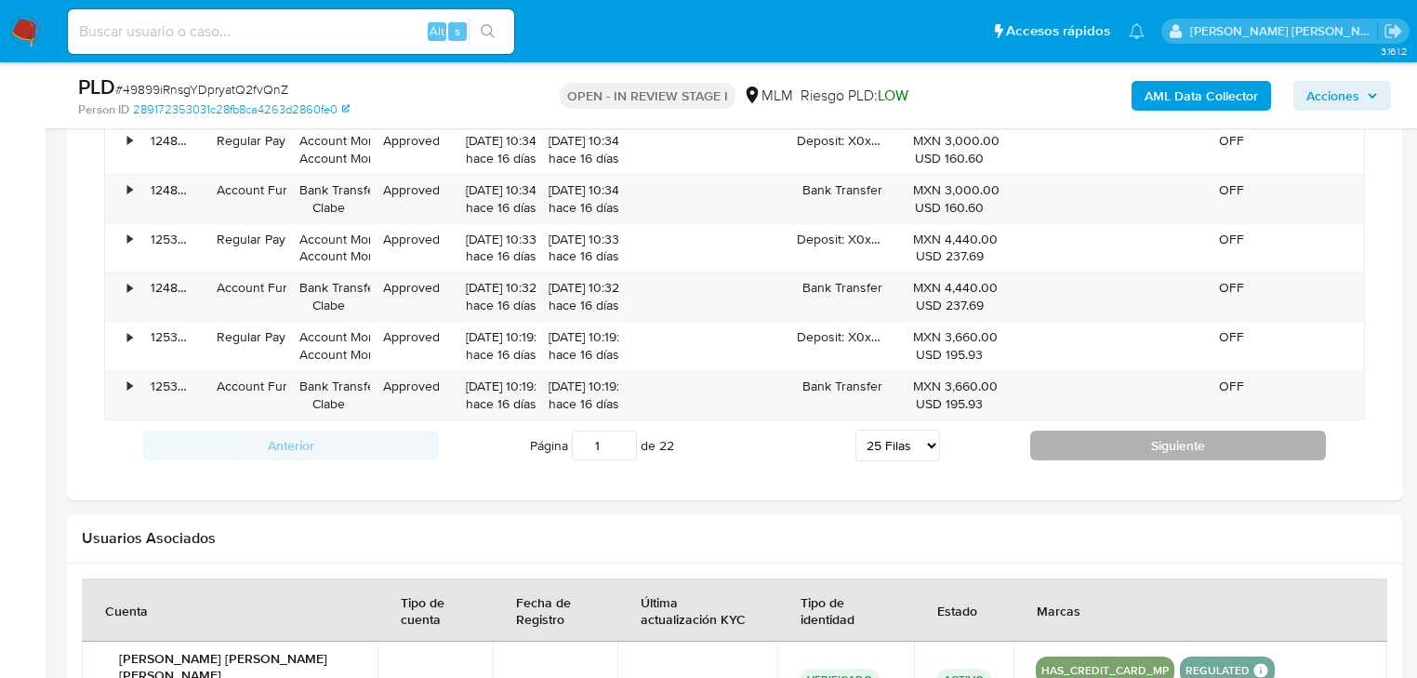
click at [1111, 450] on button "Siguiente" at bounding box center [1178, 445] width 296 height 30
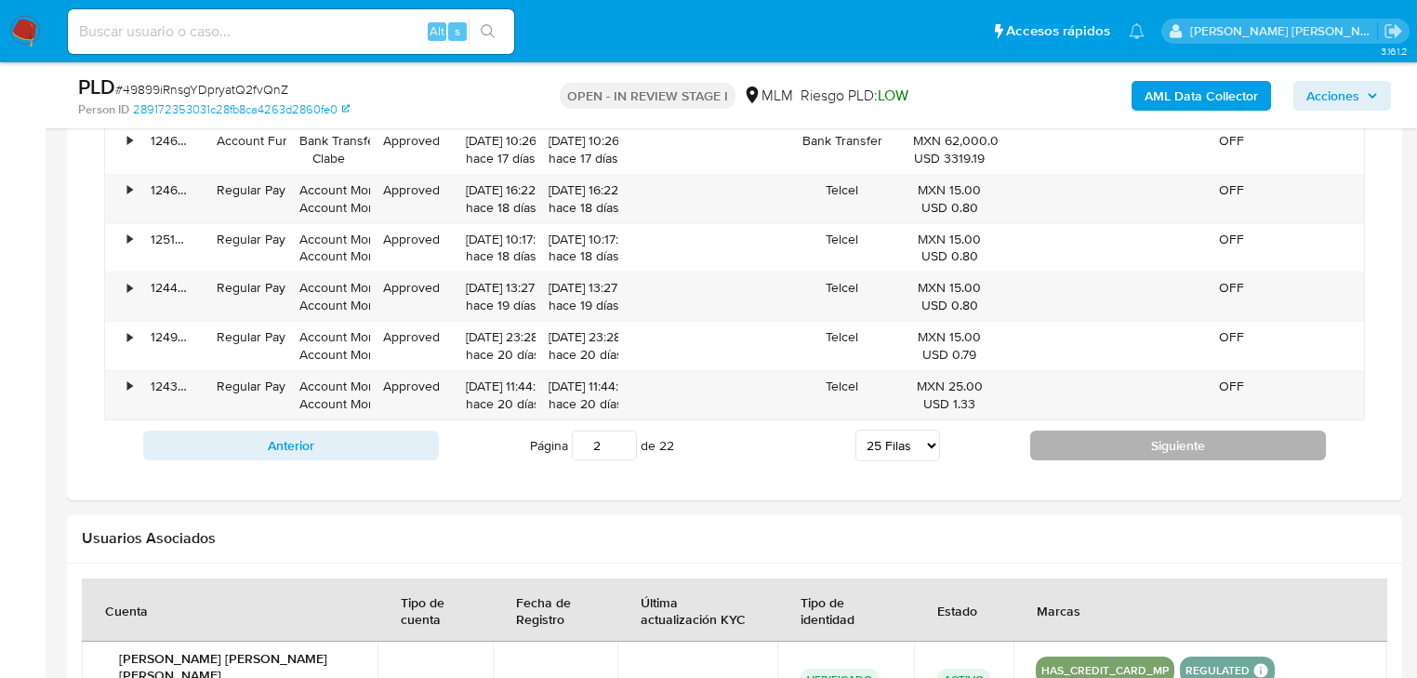
click at [1122, 443] on button "Siguiente" at bounding box center [1178, 445] width 296 height 30
click at [1143, 442] on button "Siguiente" at bounding box center [1178, 445] width 296 height 30
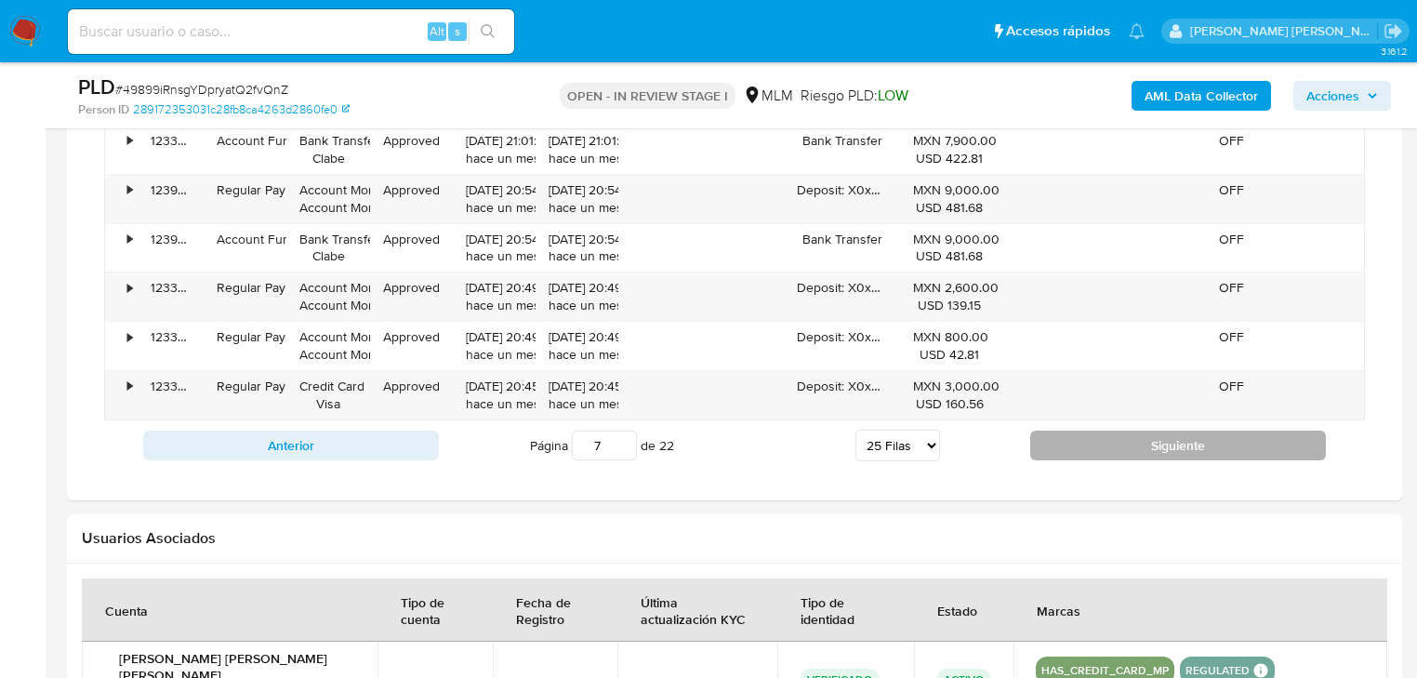
click at [1143, 442] on button "Siguiente" at bounding box center [1178, 445] width 296 height 30
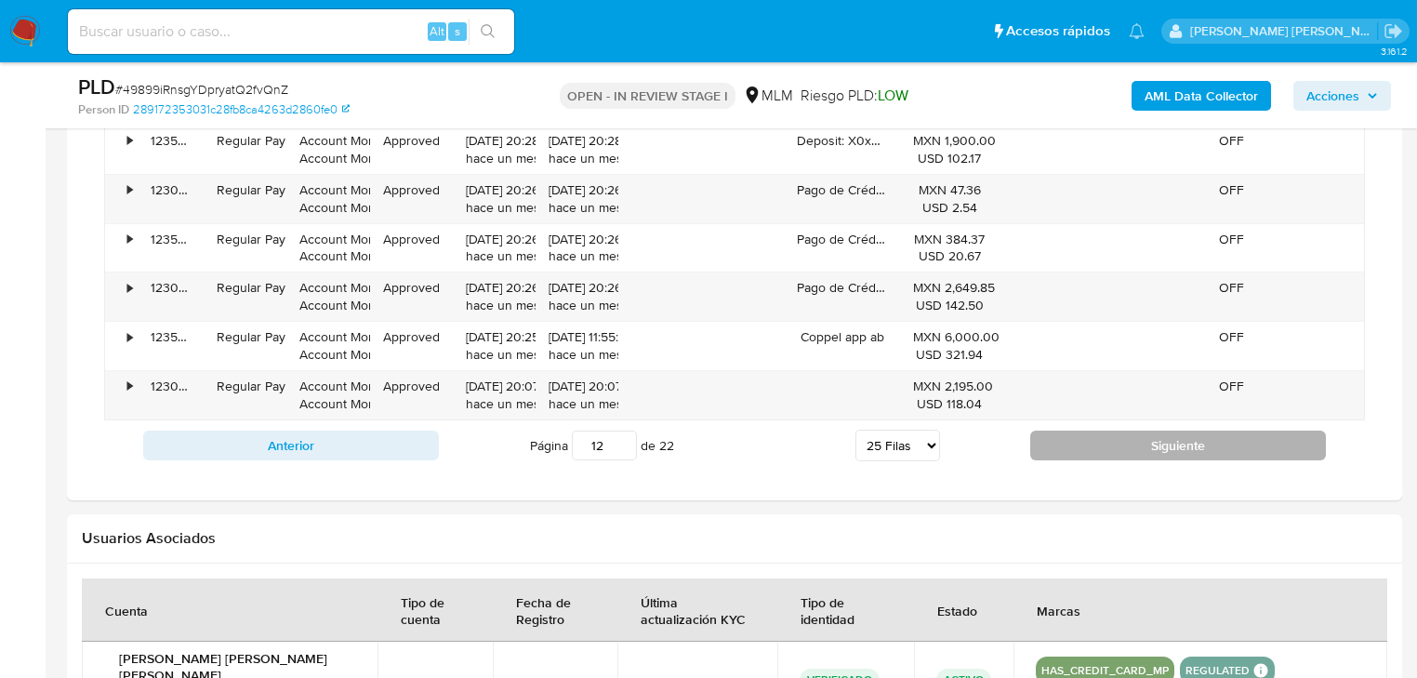
click at [1143, 442] on button "Siguiente" at bounding box center [1178, 445] width 296 height 30
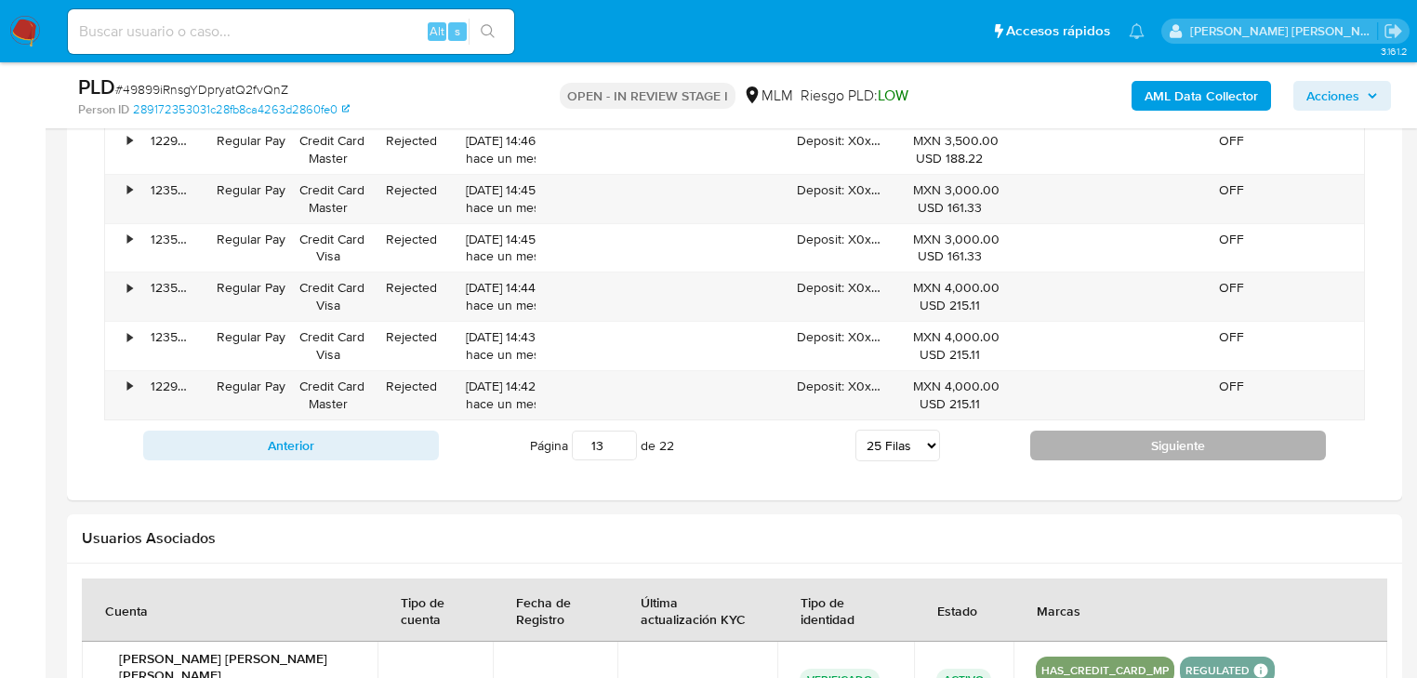
click at [1143, 442] on button "Siguiente" at bounding box center [1178, 445] width 296 height 30
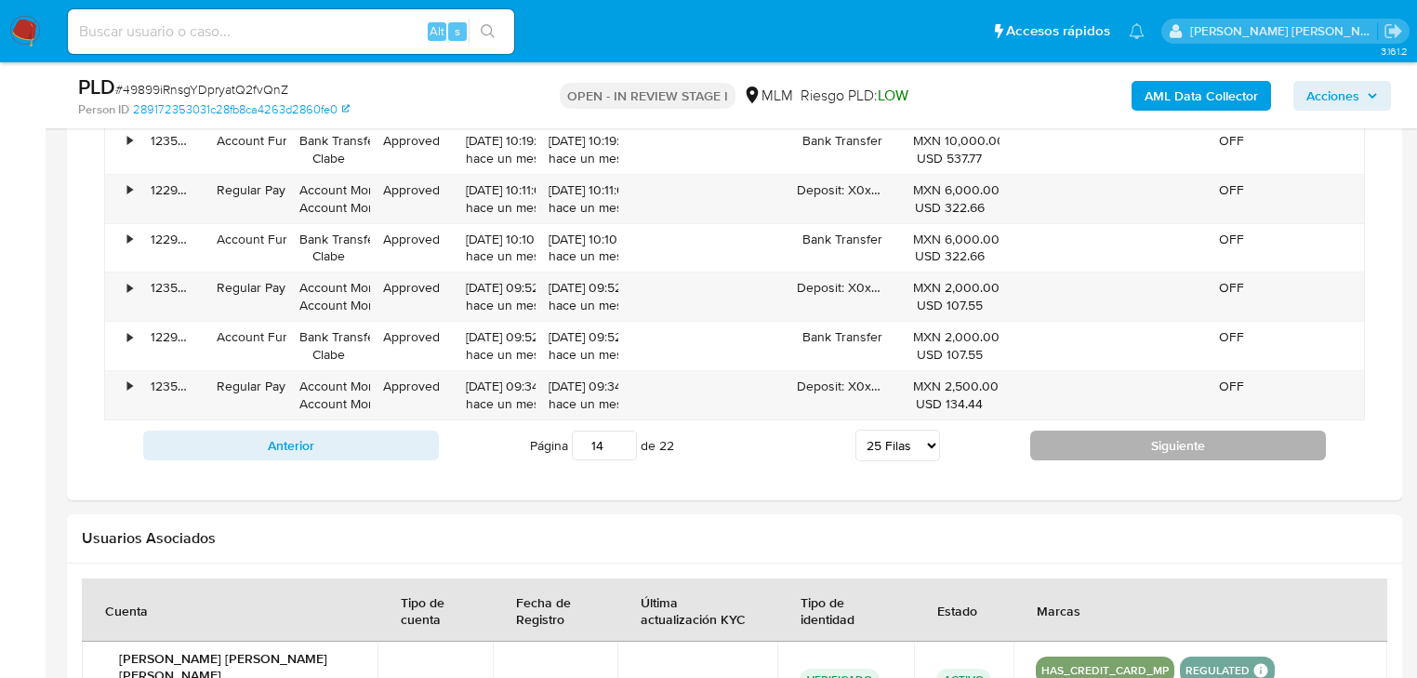
click at [1143, 442] on button "Siguiente" at bounding box center [1178, 445] width 296 height 30
click at [1112, 450] on button "Siguiente" at bounding box center [1178, 445] width 296 height 30
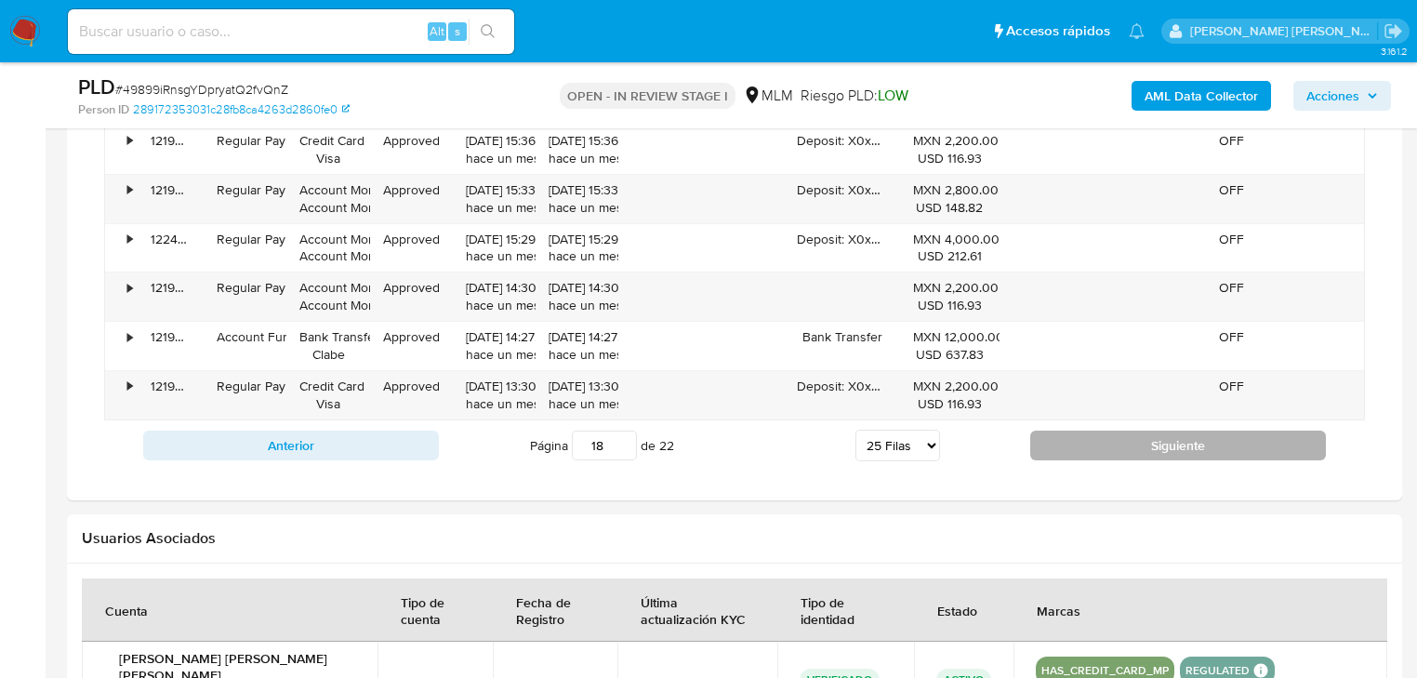
type input "19"
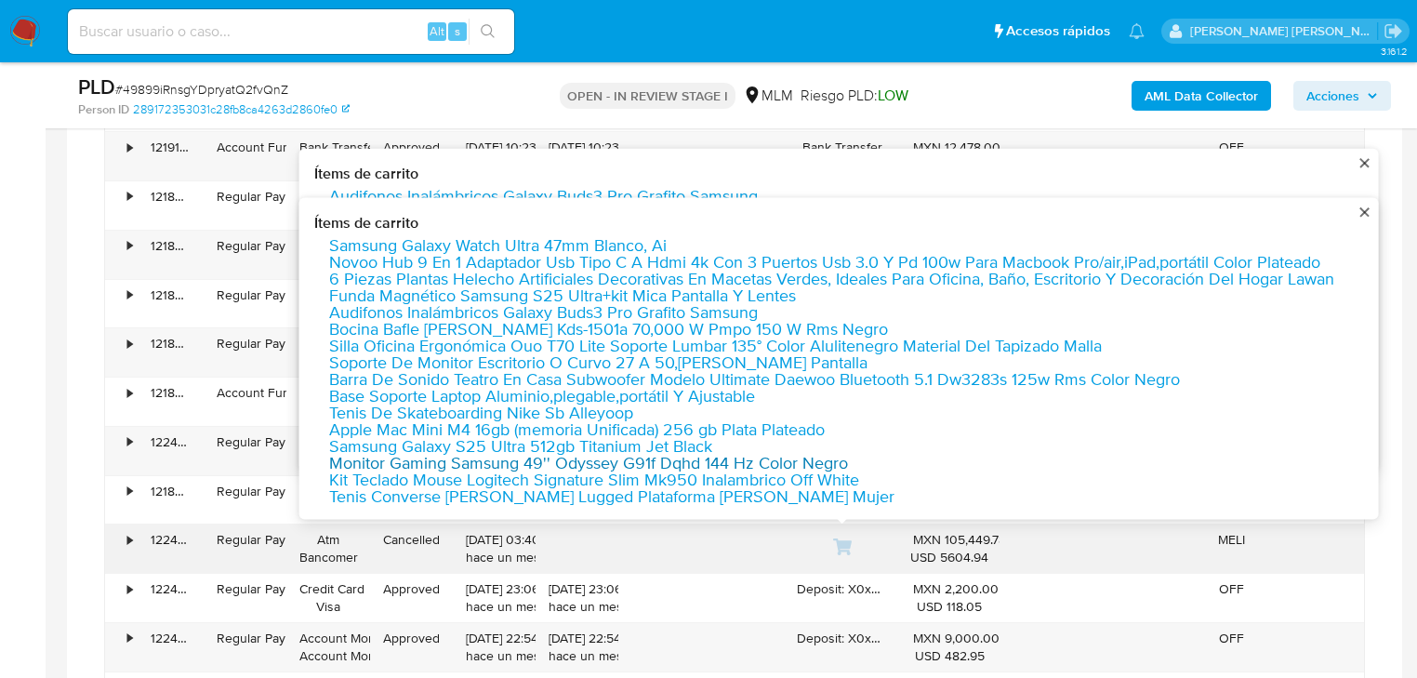
scroll to position [1907, 0]
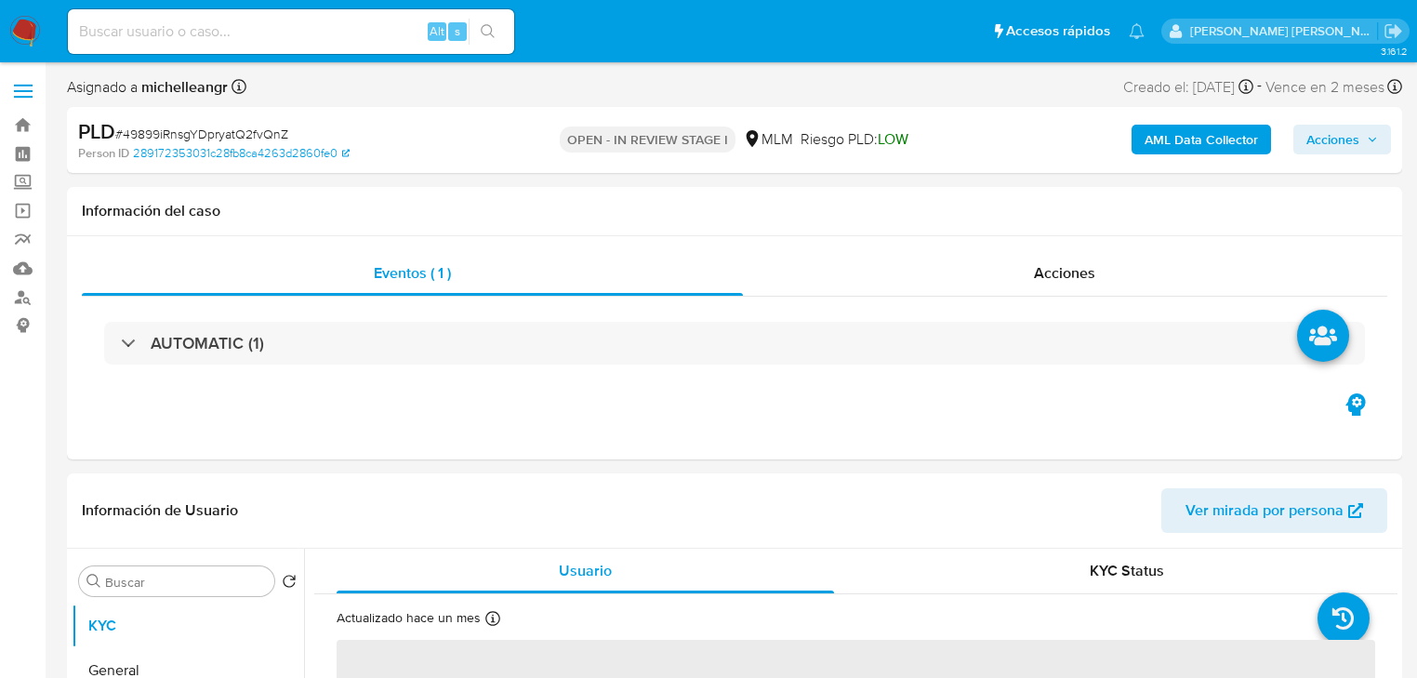
select select "10"
click at [23, 178] on label "Screening" at bounding box center [110, 182] width 221 height 29
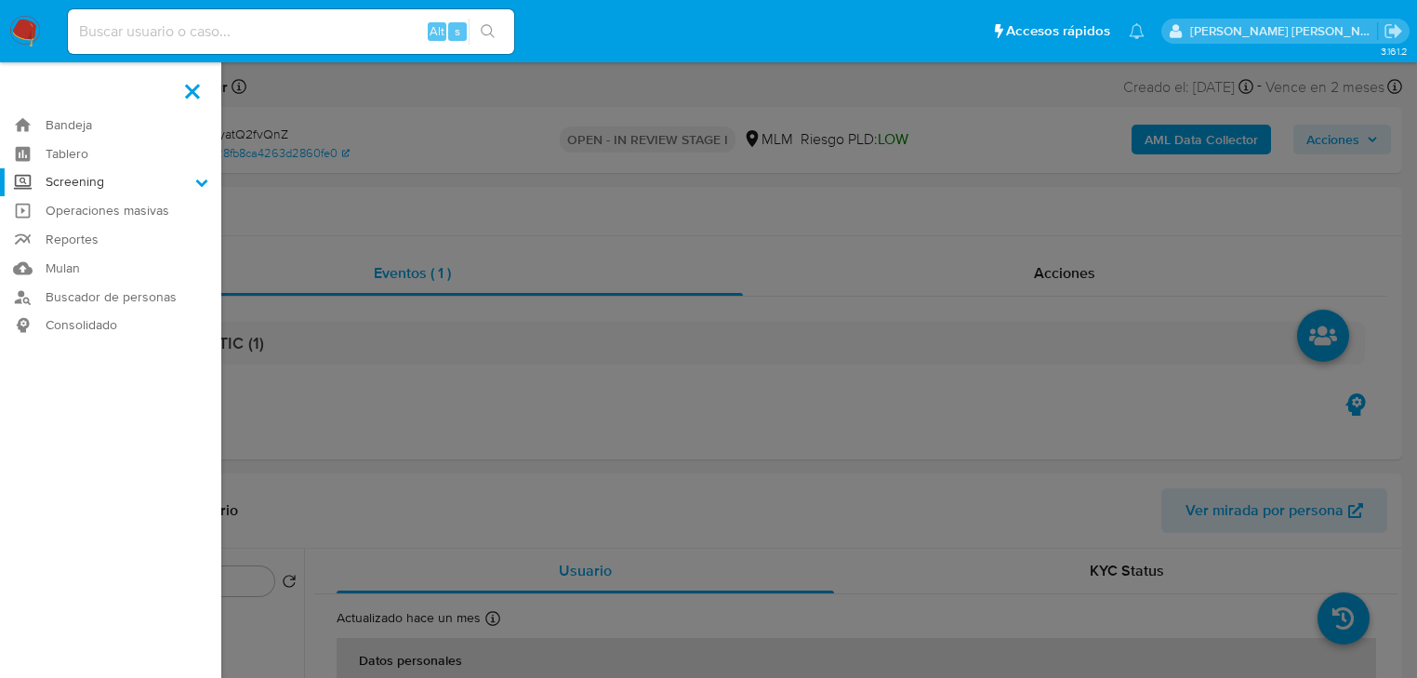
click at [0, 0] on input "Screening" at bounding box center [0, 0] width 0 height 0
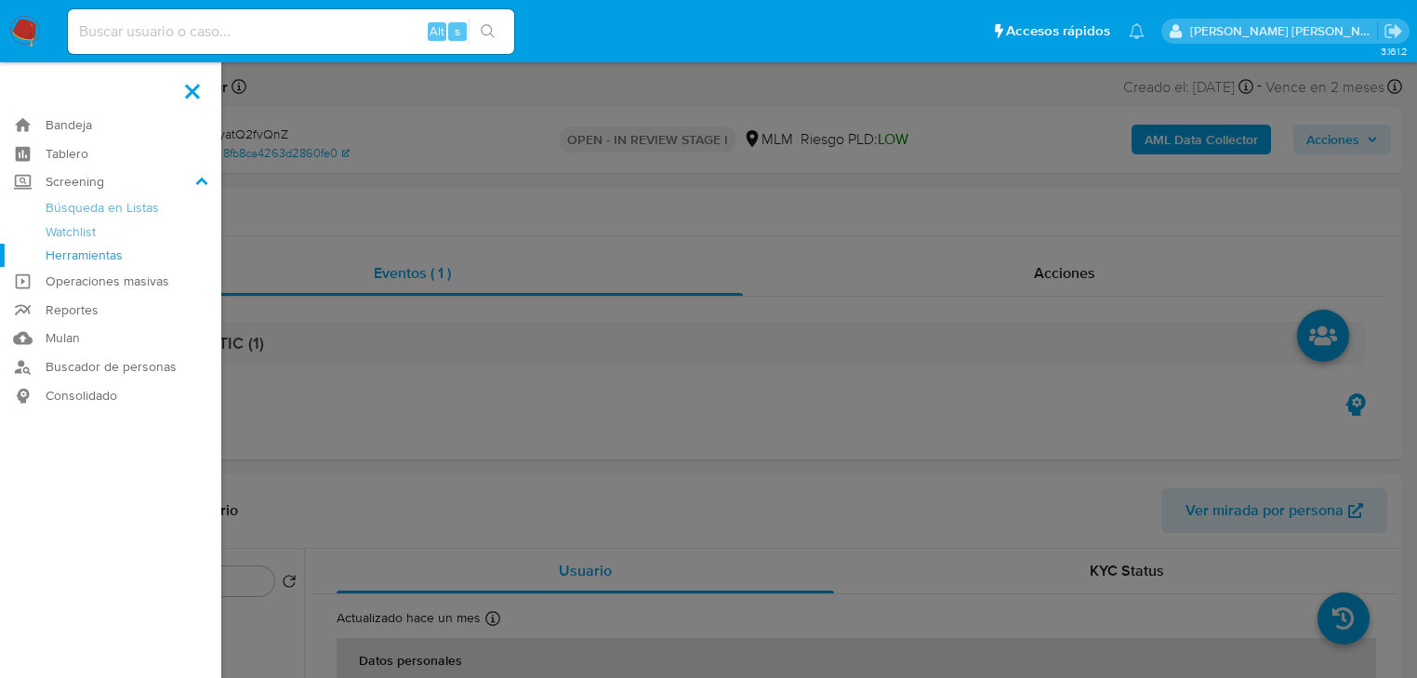
click at [74, 254] on link "Herramientas" at bounding box center [110, 255] width 221 height 23
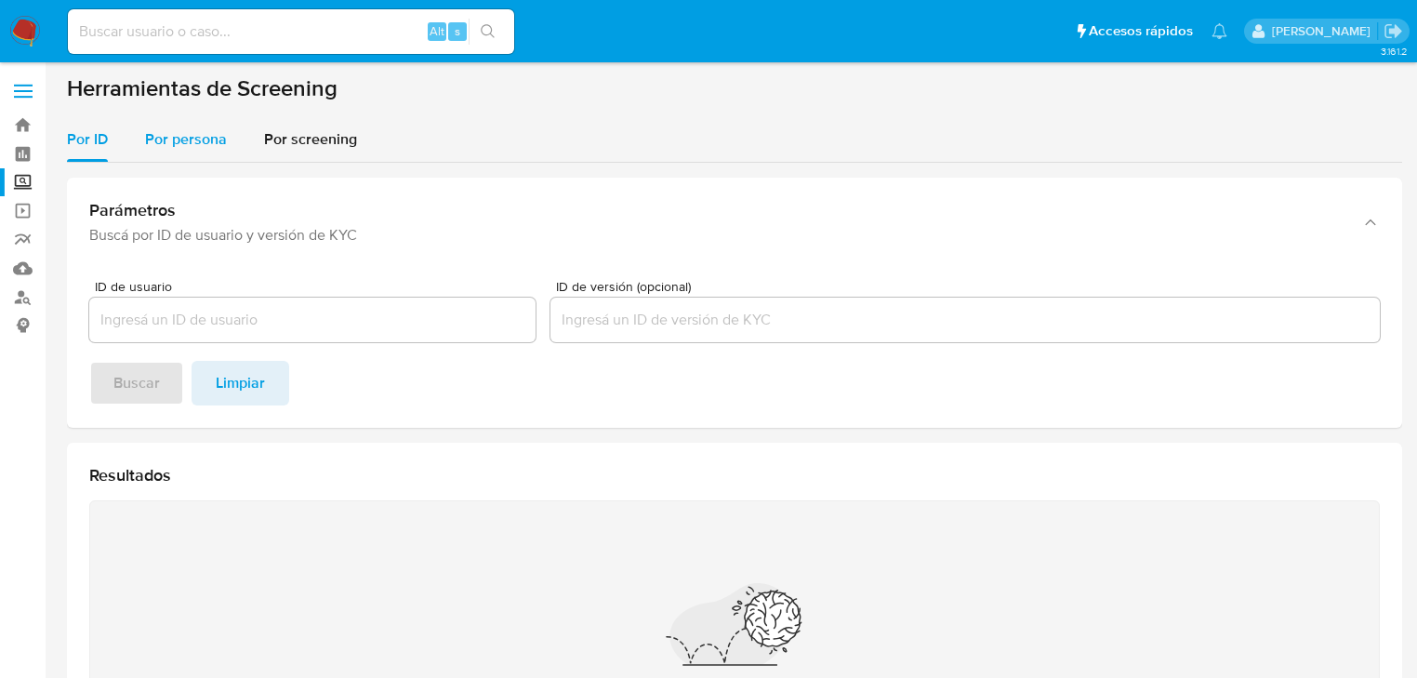
click at [206, 150] on span "Por persona" at bounding box center [186, 138] width 82 height 21
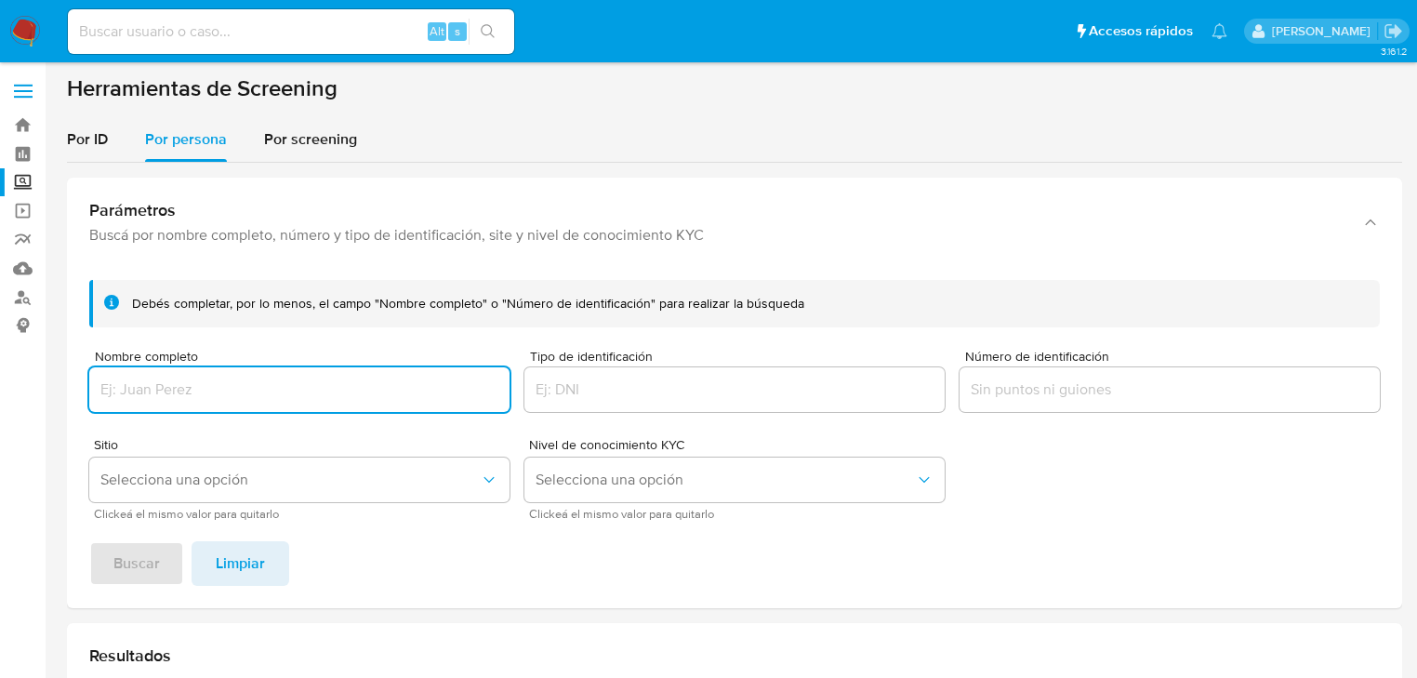
drag, startPoint x: 164, startPoint y: 394, endPoint x: 171, endPoint y: 386, distance: 11.2
click at [164, 392] on input "Nombre completo" at bounding box center [299, 389] width 420 height 24
type input "[PERSON_NAME]"
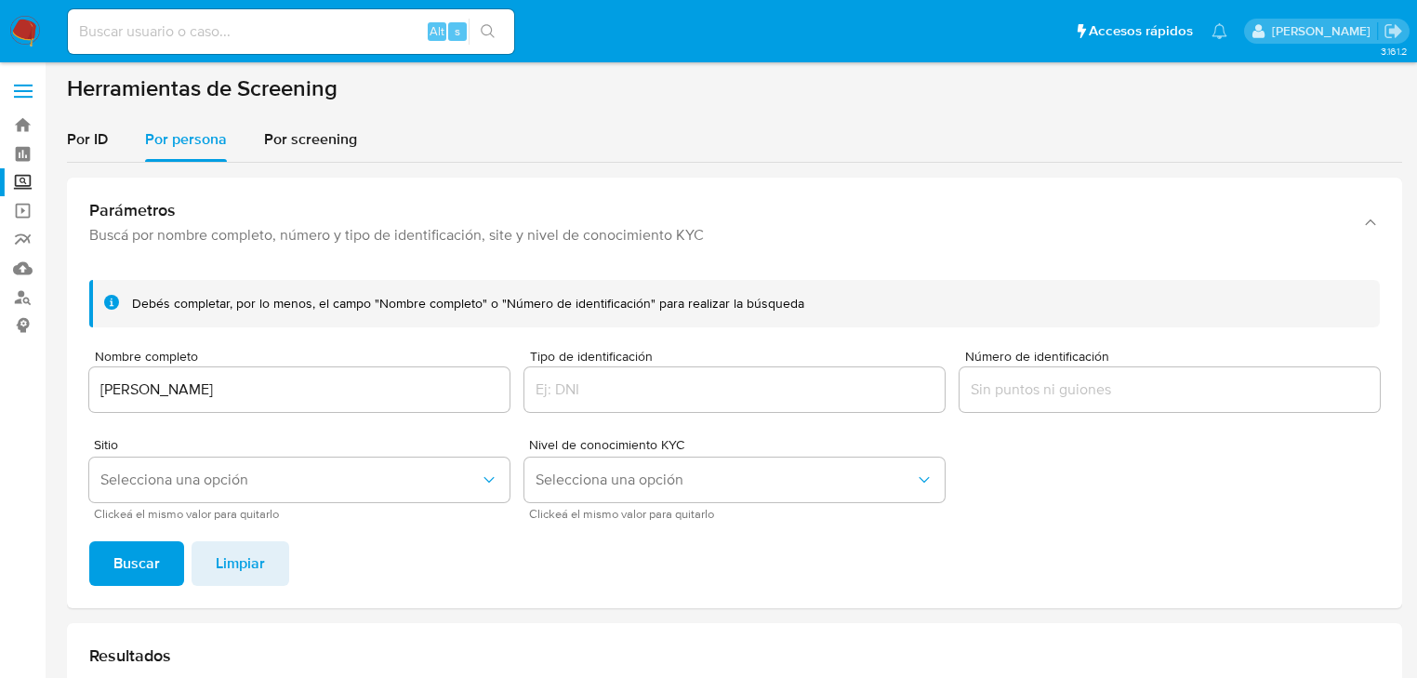
click at [141, 588] on div "Debés completar, por lo menos, el campo "Nombre completo" o "Número de identifi…" at bounding box center [734, 436] width 1335 height 343
click at [142, 569] on span "Buscar" at bounding box center [136, 563] width 46 height 41
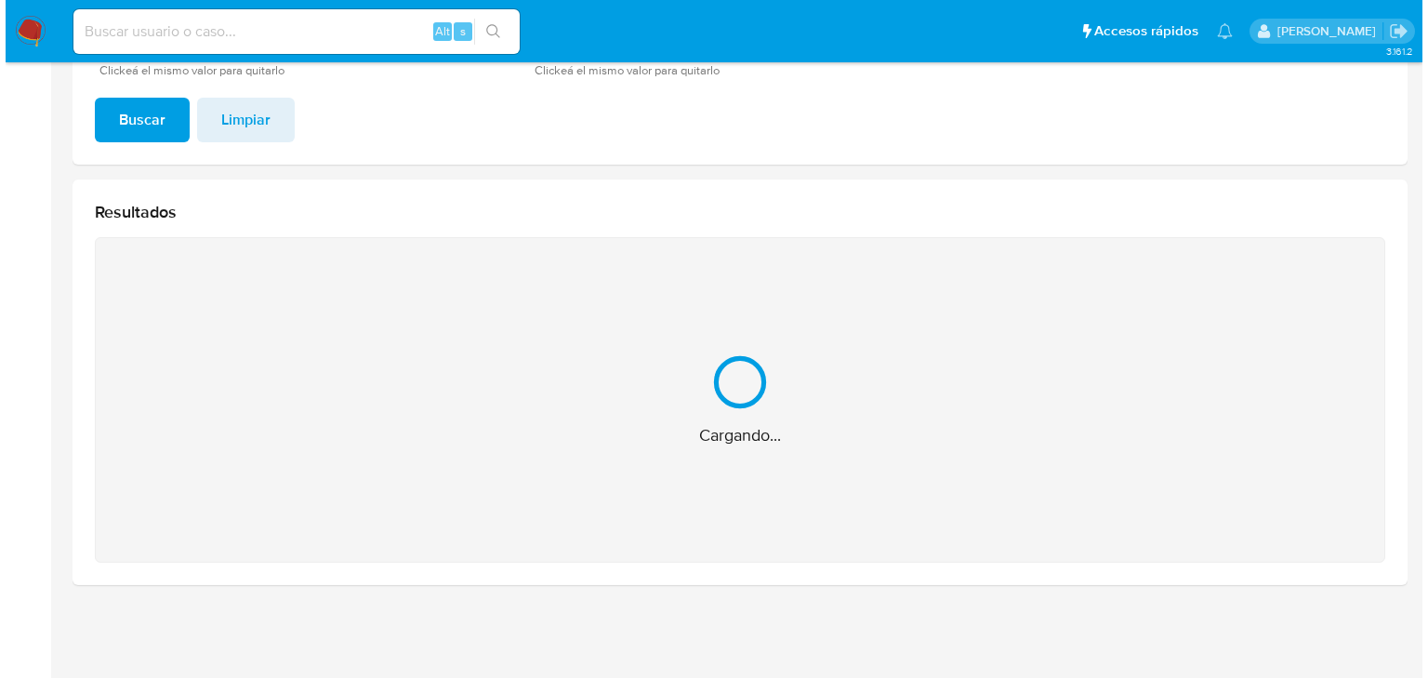
scroll to position [149, 0]
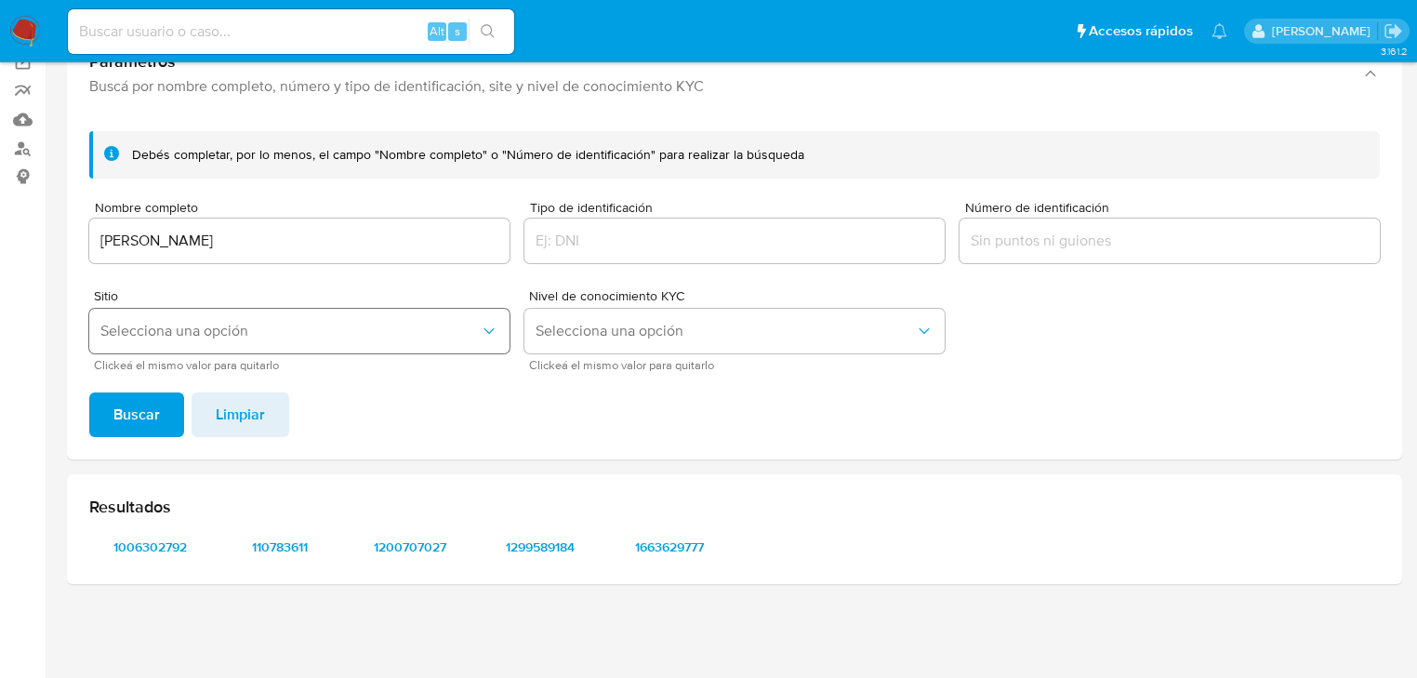
click at [219, 319] on button "Selecciona una opción" at bounding box center [299, 331] width 420 height 45
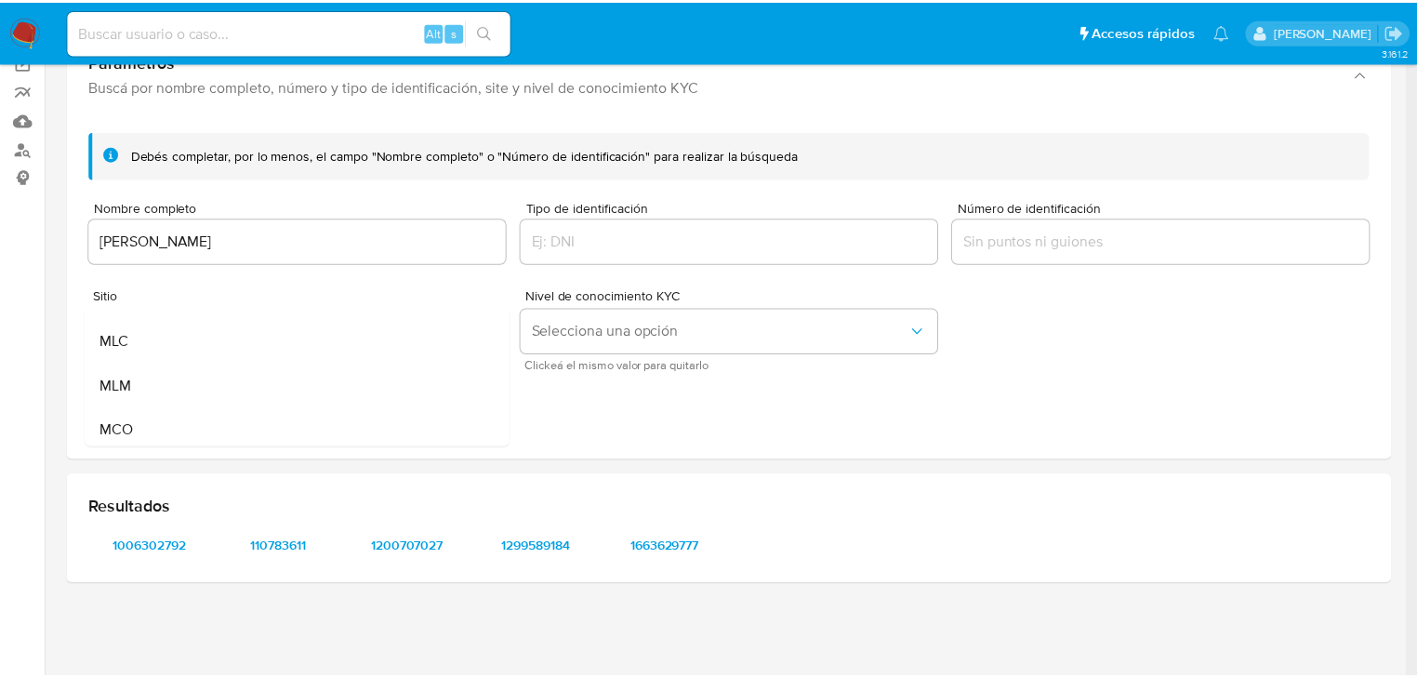
scroll to position [127, 0]
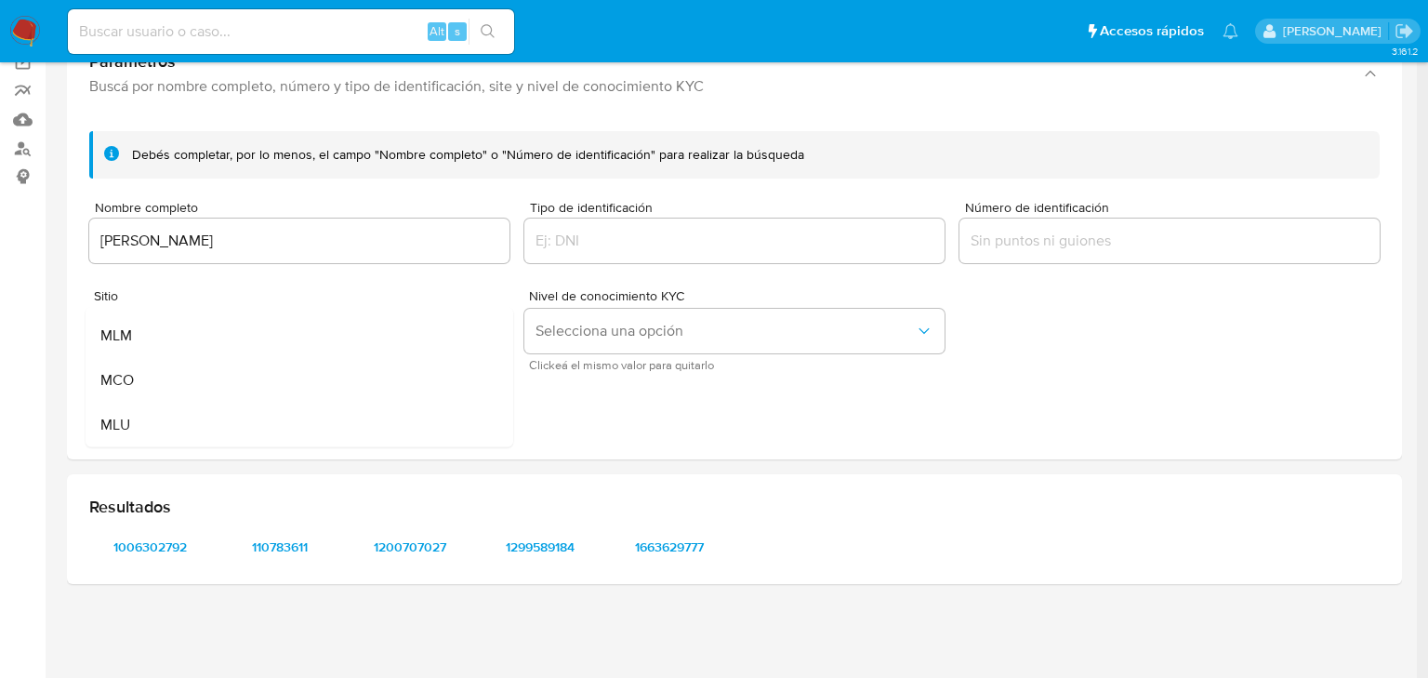
drag, startPoint x: 178, startPoint y: 343, endPoint x: 175, endPoint y: 450, distance: 106.9
click at [178, 343] on div "MLM" at bounding box center [293, 335] width 387 height 45
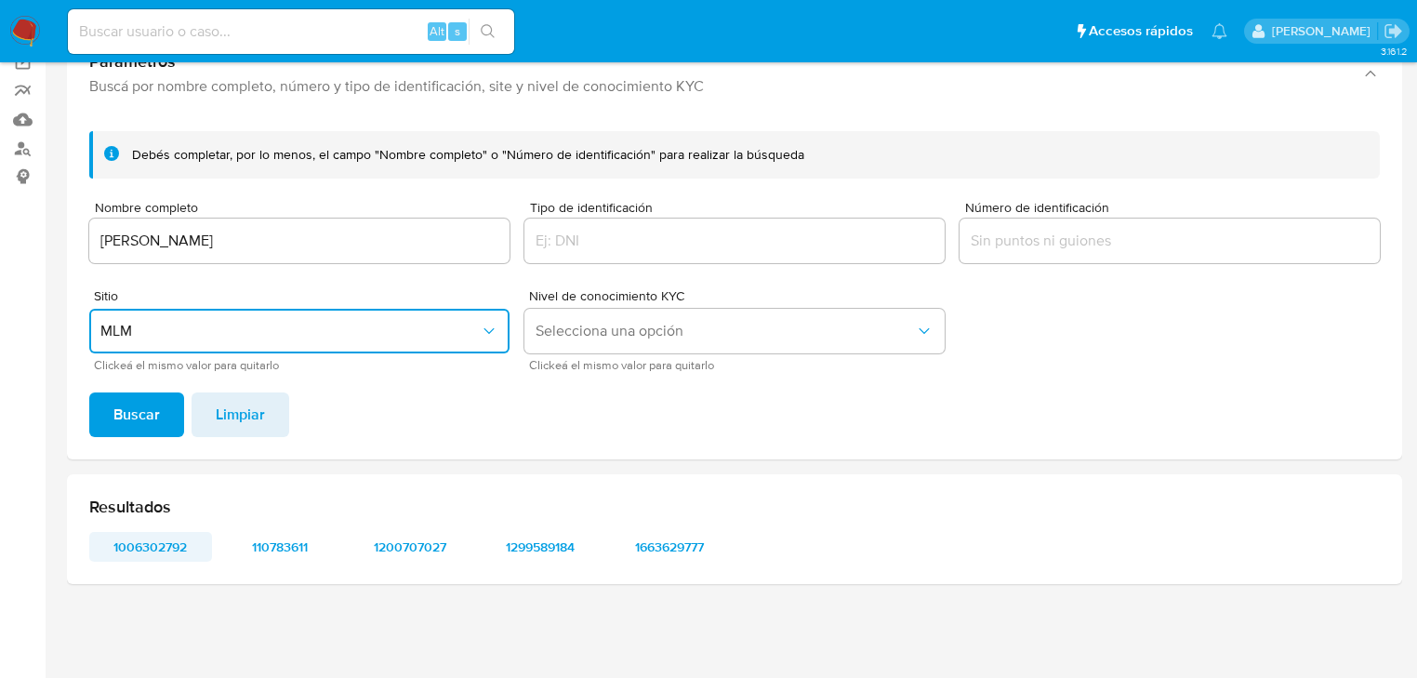
click at [145, 542] on span "1006302792" at bounding box center [150, 547] width 97 height 26
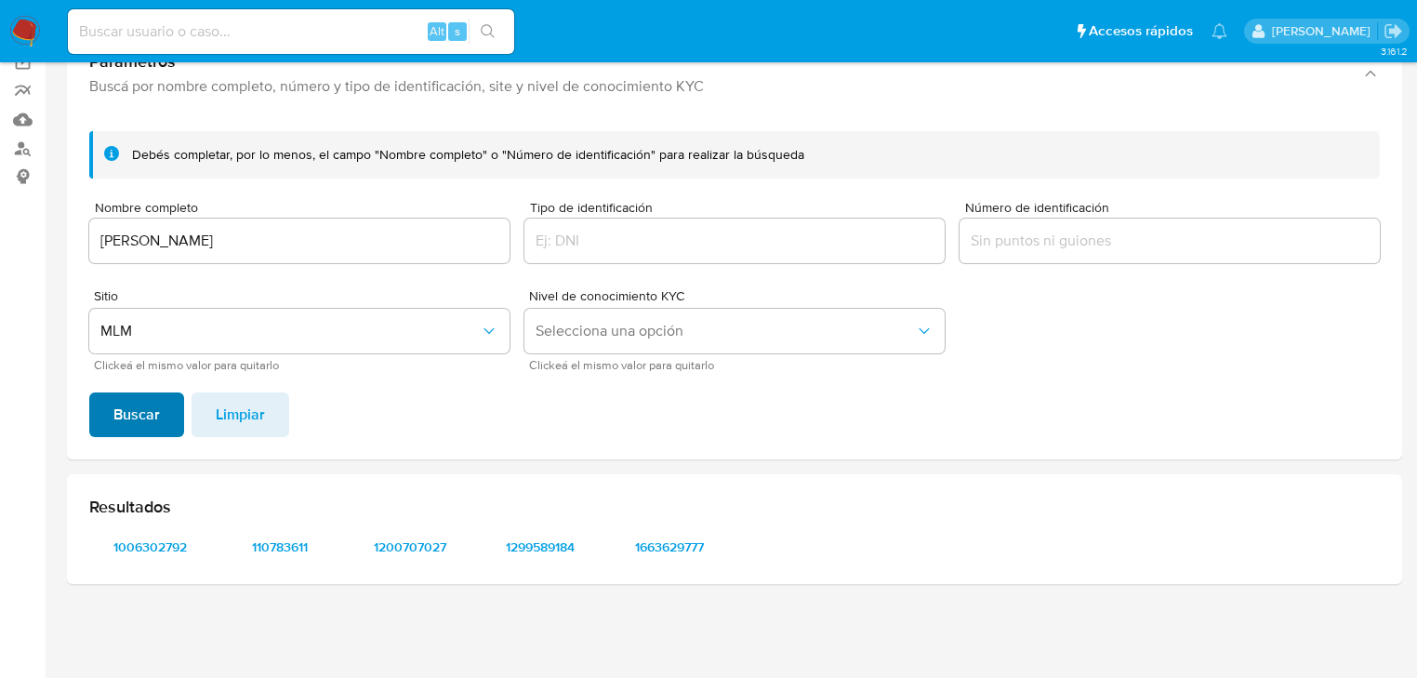
click at [167, 419] on button "Buscar" at bounding box center [136, 414] width 95 height 45
click at [164, 547] on span "1006302792" at bounding box center [150, 547] width 97 height 26
click at [261, 538] on span "110783611" at bounding box center [280, 547] width 97 height 26
click at [390, 540] on span "1200707027" at bounding box center [410, 547] width 97 height 26
click at [512, 542] on span "1299589184" at bounding box center [540, 547] width 97 height 26
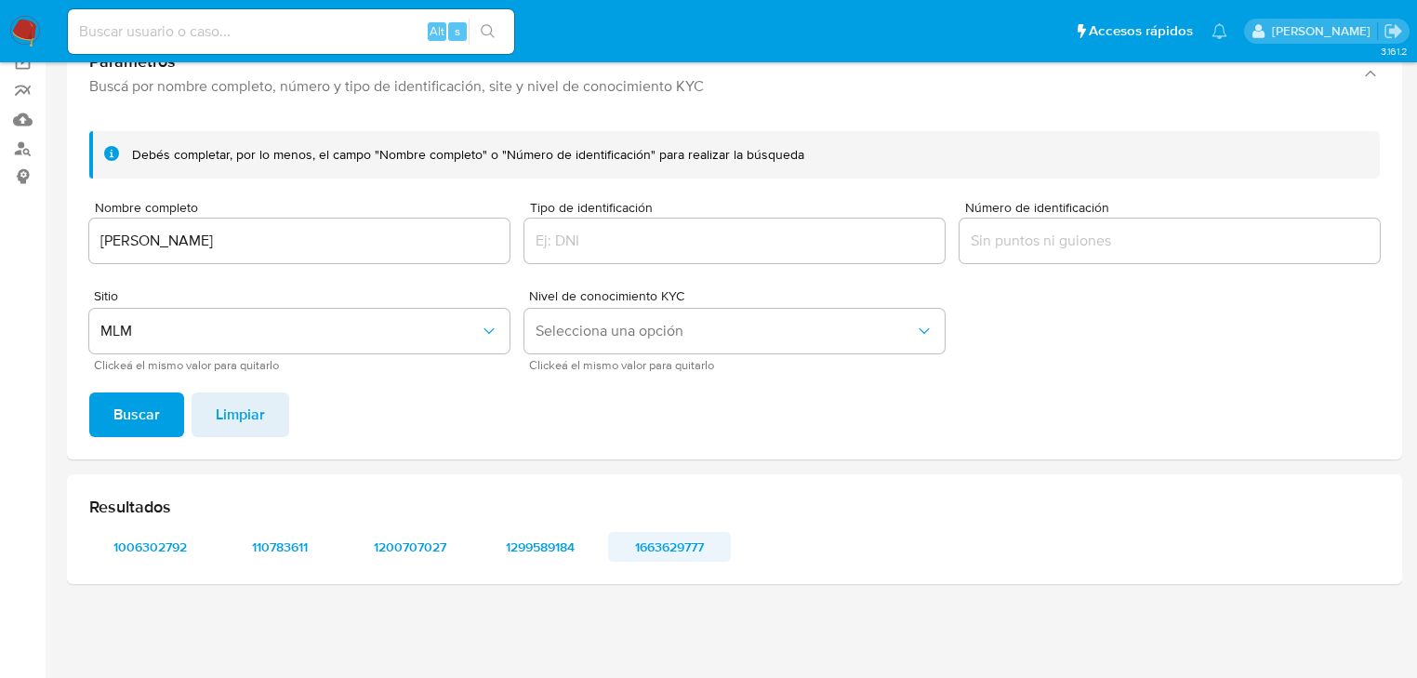
click at [677, 545] on span "1663629777" at bounding box center [669, 547] width 97 height 26
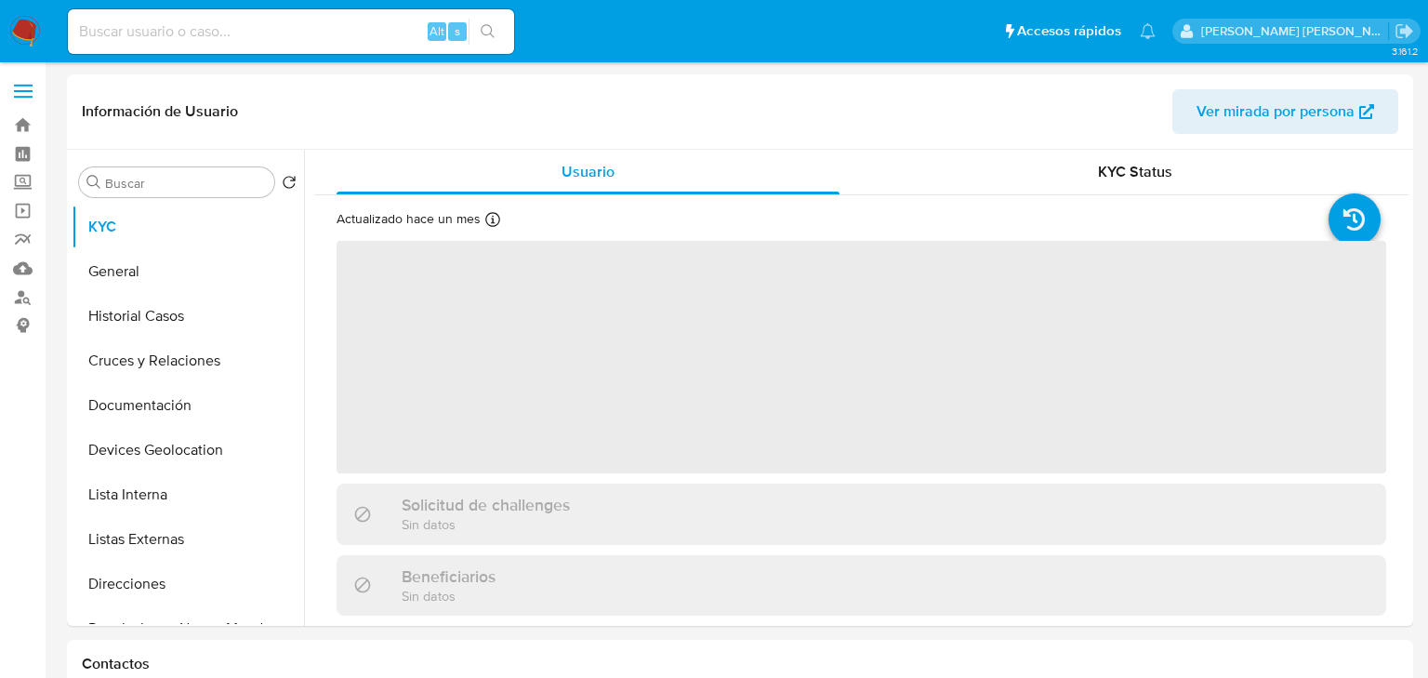
select select "10"
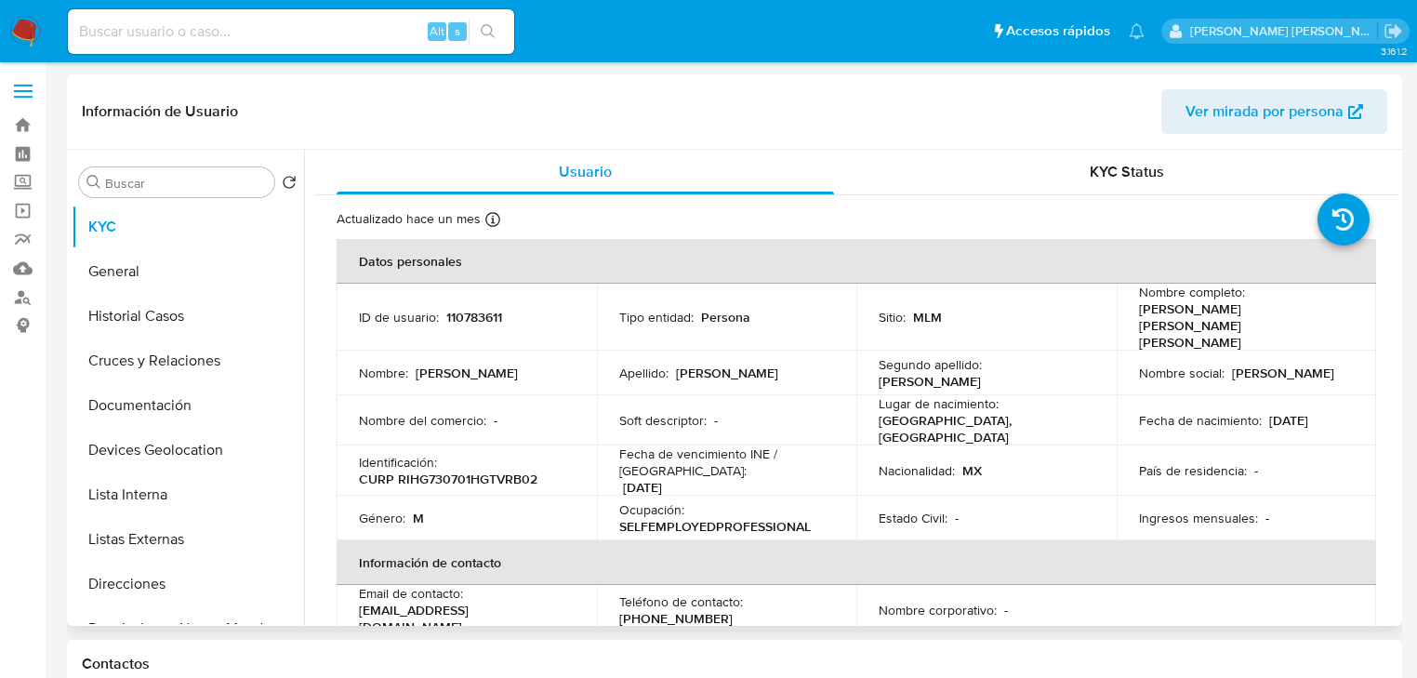
click at [922, 359] on td "Segundo apellido : [PERSON_NAME]" at bounding box center [986, 372] width 260 height 45
click at [214, 546] on button "Listas Externas" at bounding box center [181, 539] width 218 height 45
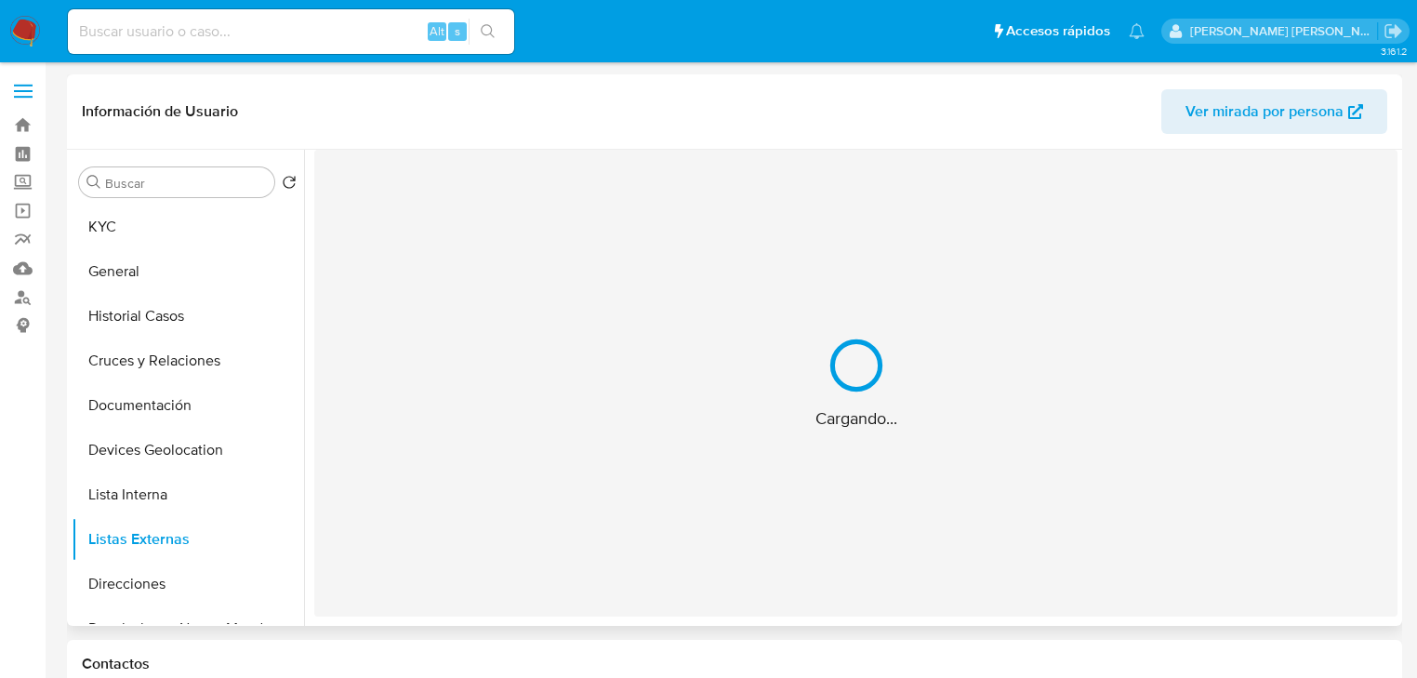
click at [534, 463] on div "Cargando..." at bounding box center [855, 383] width 1083 height 467
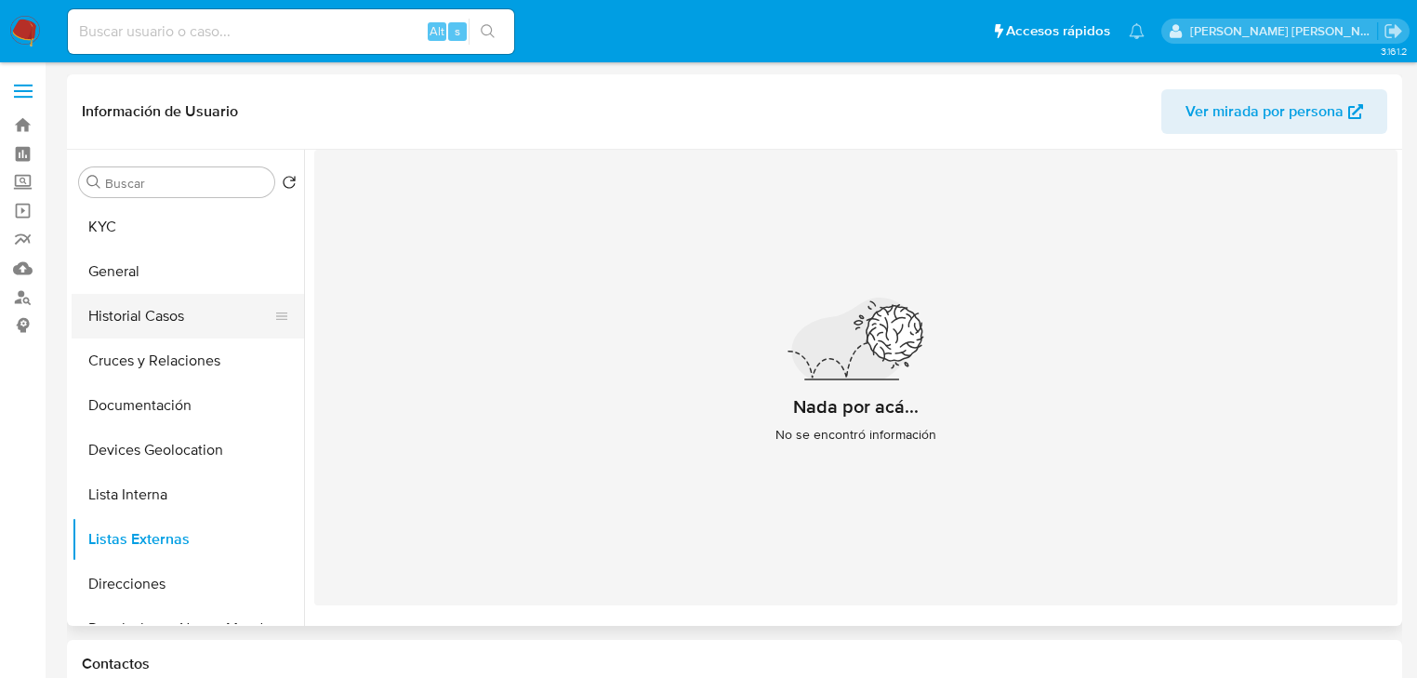
click at [174, 311] on button "Historial Casos" at bounding box center [181, 316] width 218 height 45
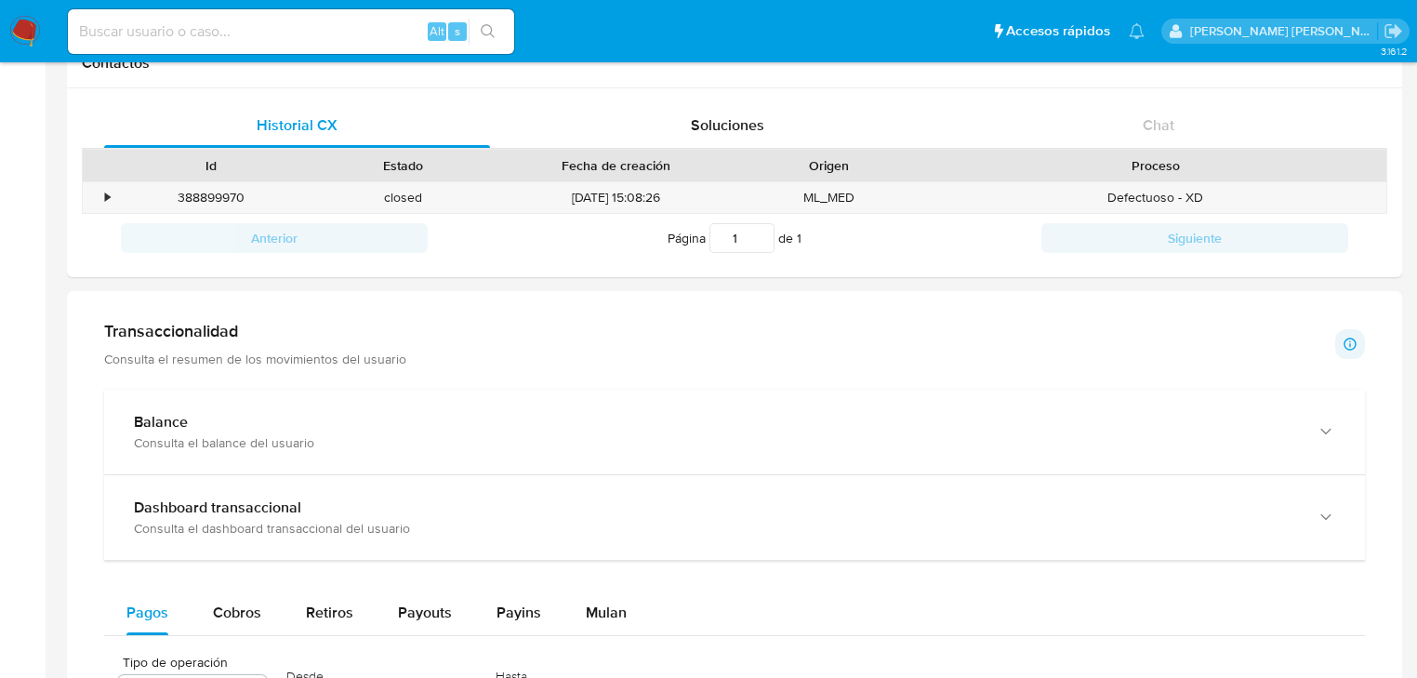
scroll to position [669, 0]
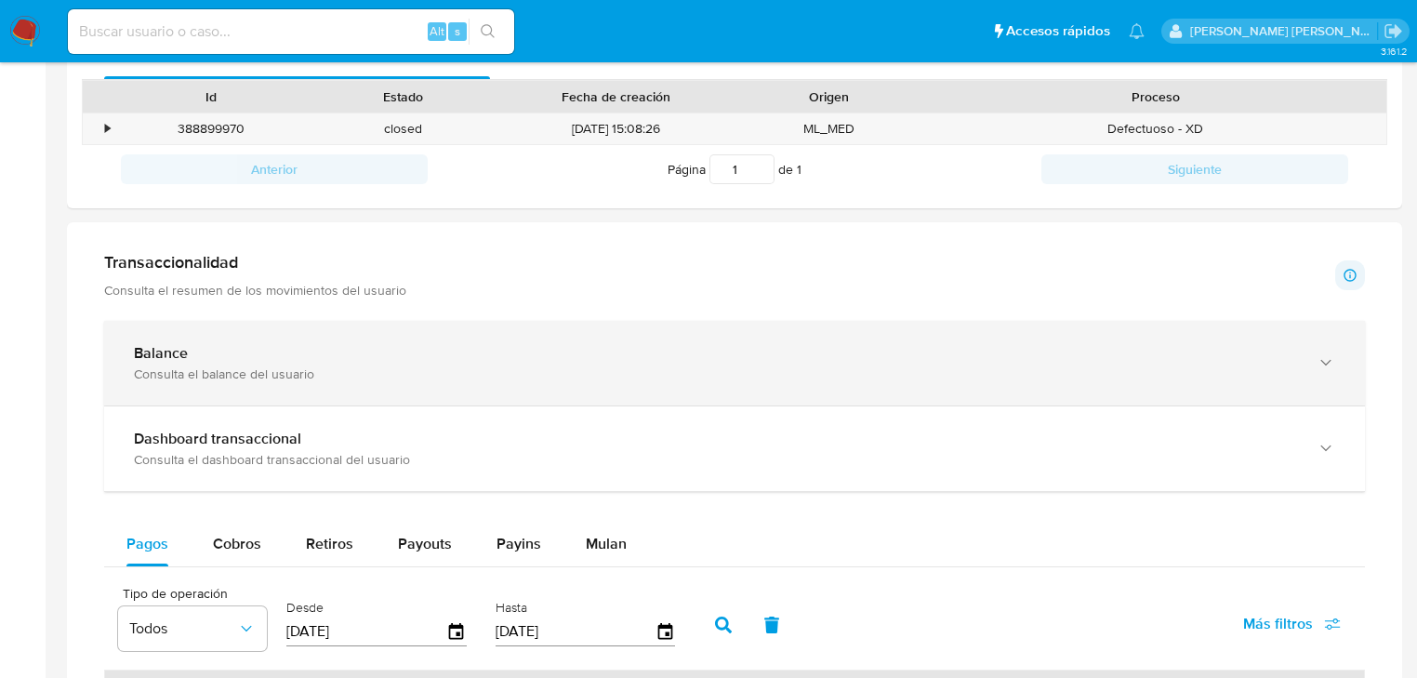
click at [477, 383] on div "Balance Consulta el balance del usuario" at bounding box center [734, 363] width 1261 height 85
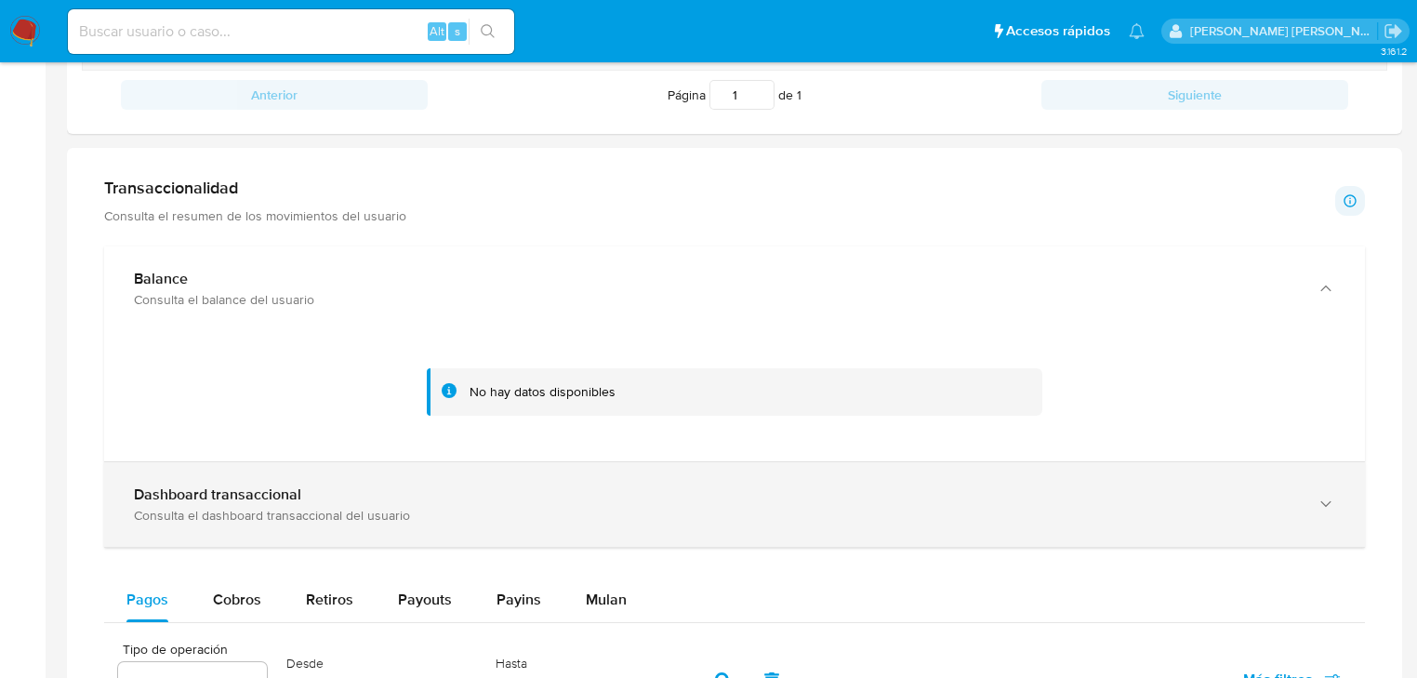
click at [422, 491] on div "Dashboard transaccional" at bounding box center [716, 494] width 1164 height 19
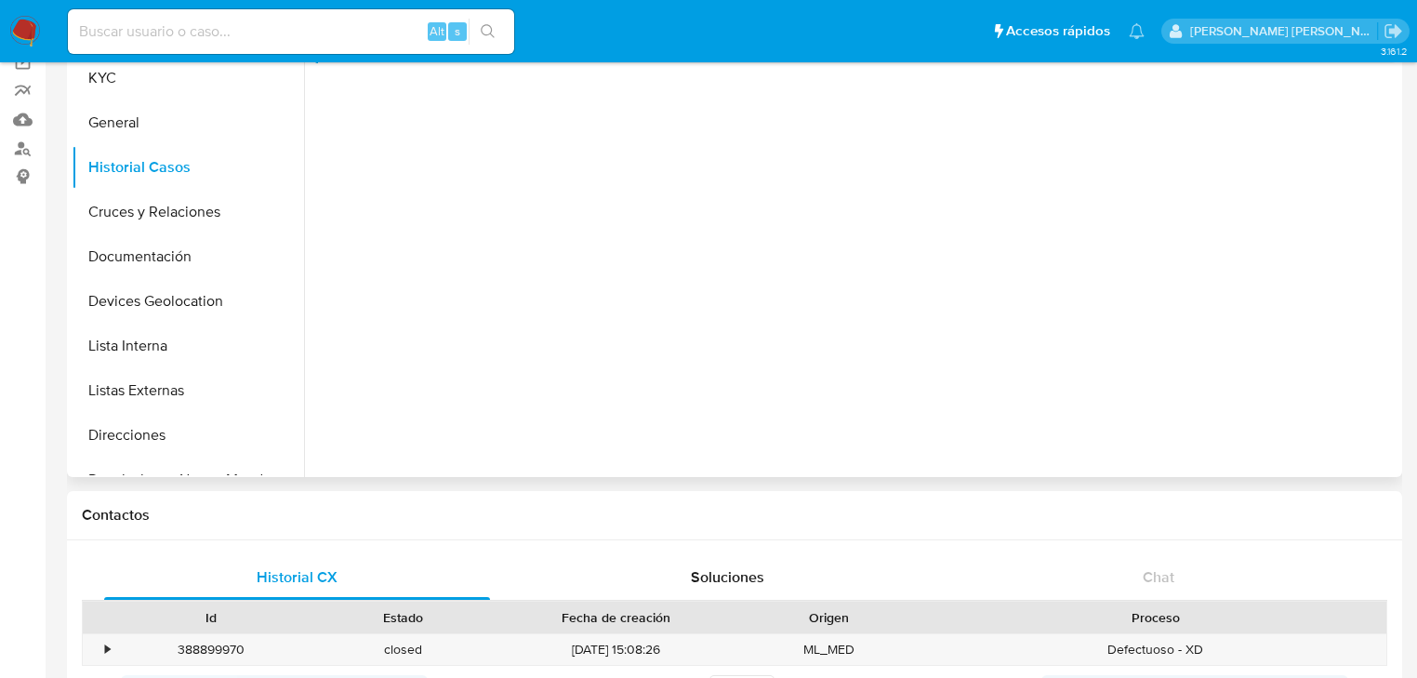
scroll to position [0, 0]
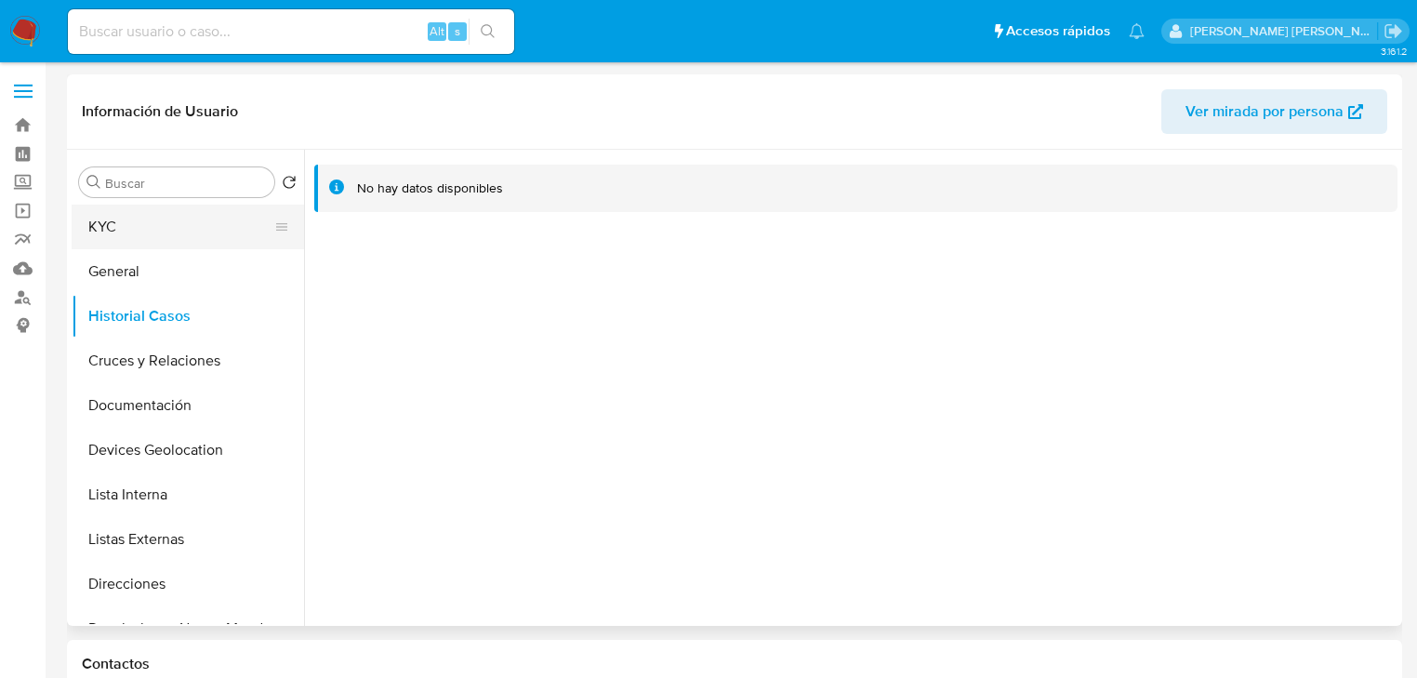
drag, startPoint x: 164, startPoint y: 221, endPoint x: 174, endPoint y: 218, distance: 10.6
click at [166, 219] on button "KYC" at bounding box center [181, 227] width 218 height 45
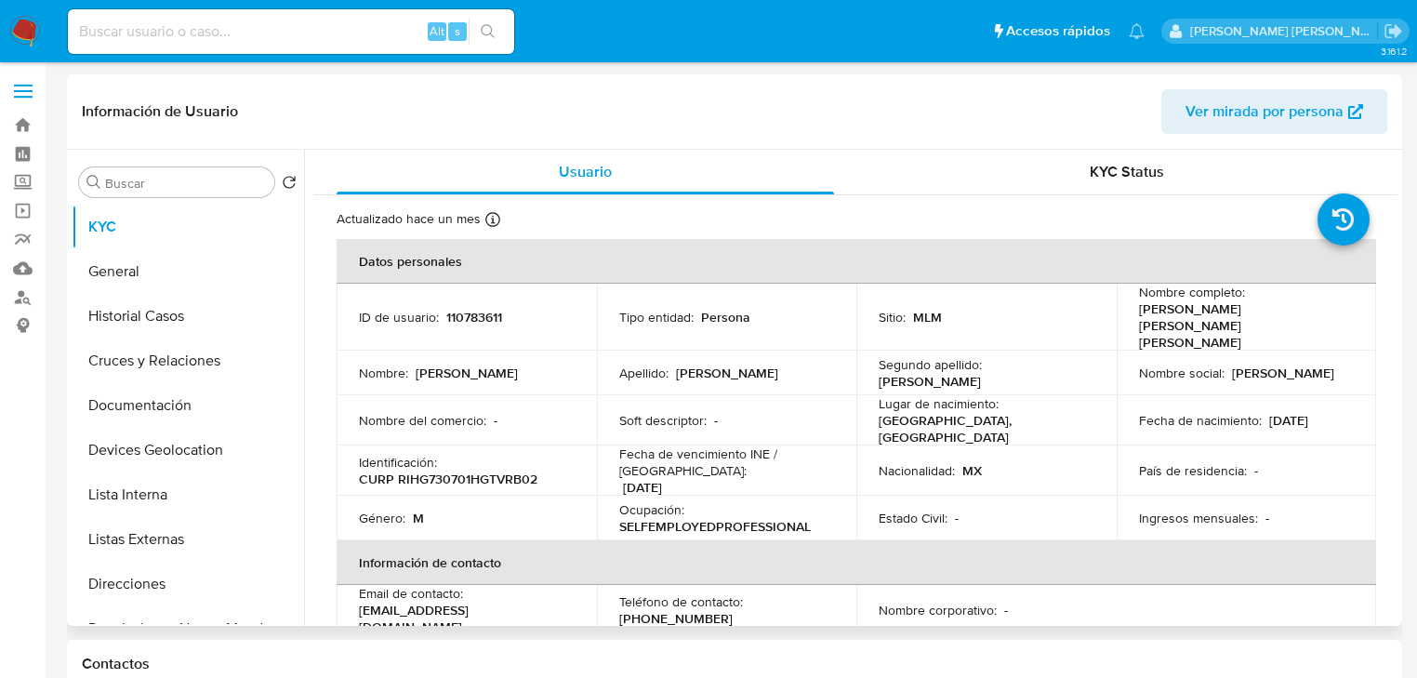
click at [481, 309] on p "110783611" at bounding box center [474, 317] width 56 height 17
copy p "110783611"
drag, startPoint x: 1313, startPoint y: 395, endPoint x: 1283, endPoint y: 400, distance: 30.1
click at [1308, 412] on p "[DATE]" at bounding box center [1288, 420] width 39 height 17
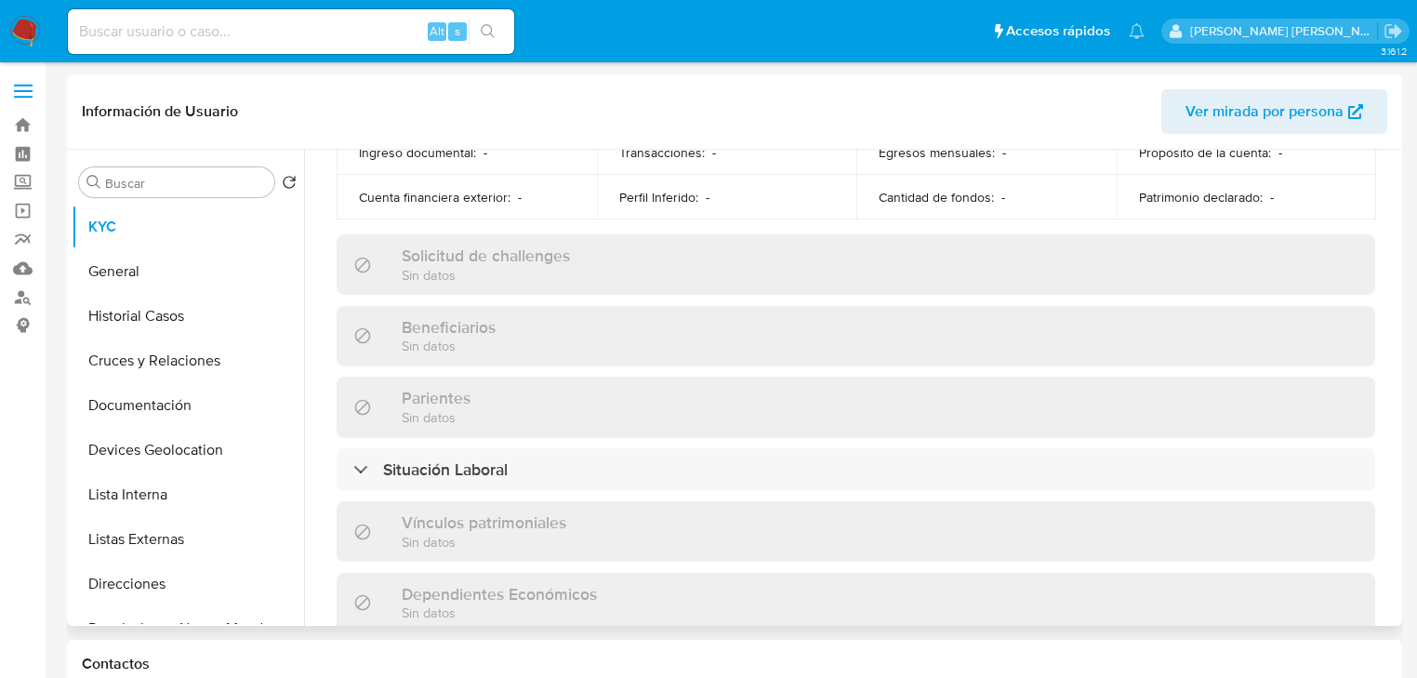
scroll to position [356, 0]
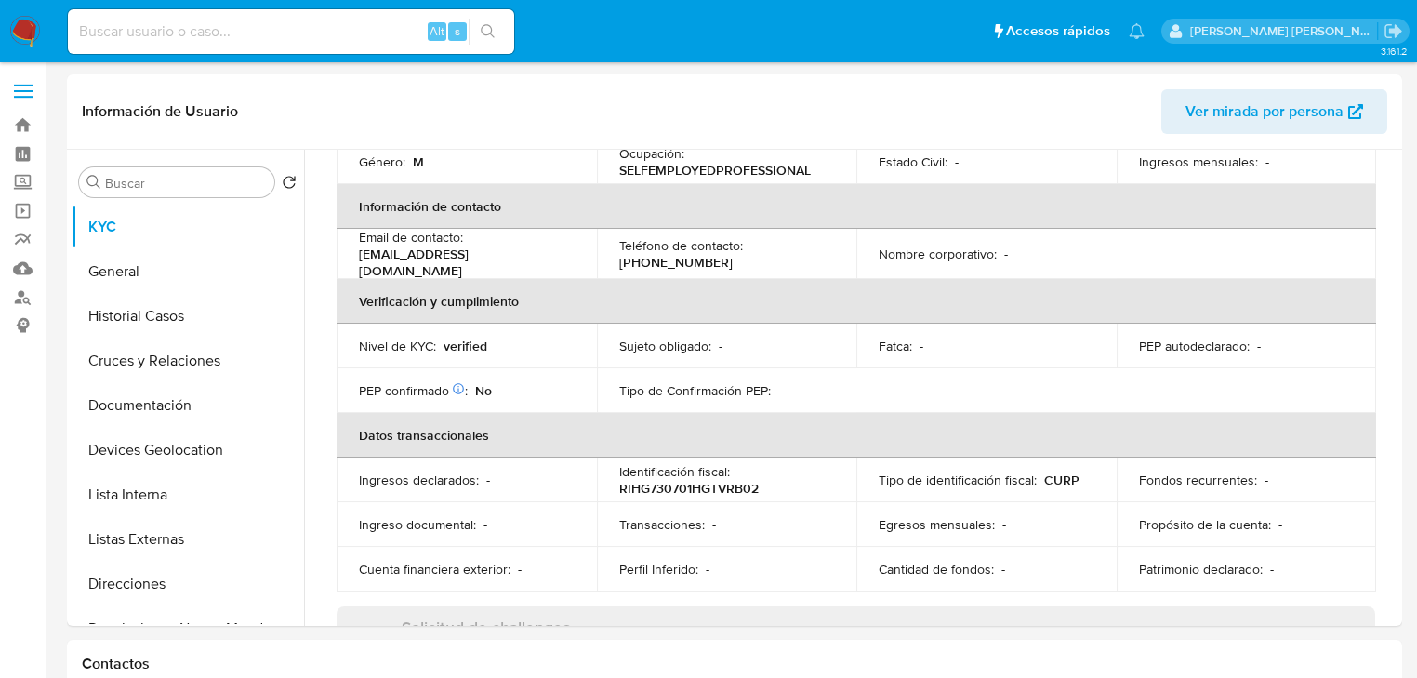
click at [167, 32] on input at bounding box center [291, 32] width 446 height 24
paste input "49899iRnsgYDpryatQ2fvQnZ"
type input "49899iRnsgYDpryatQ2fvQnZ"
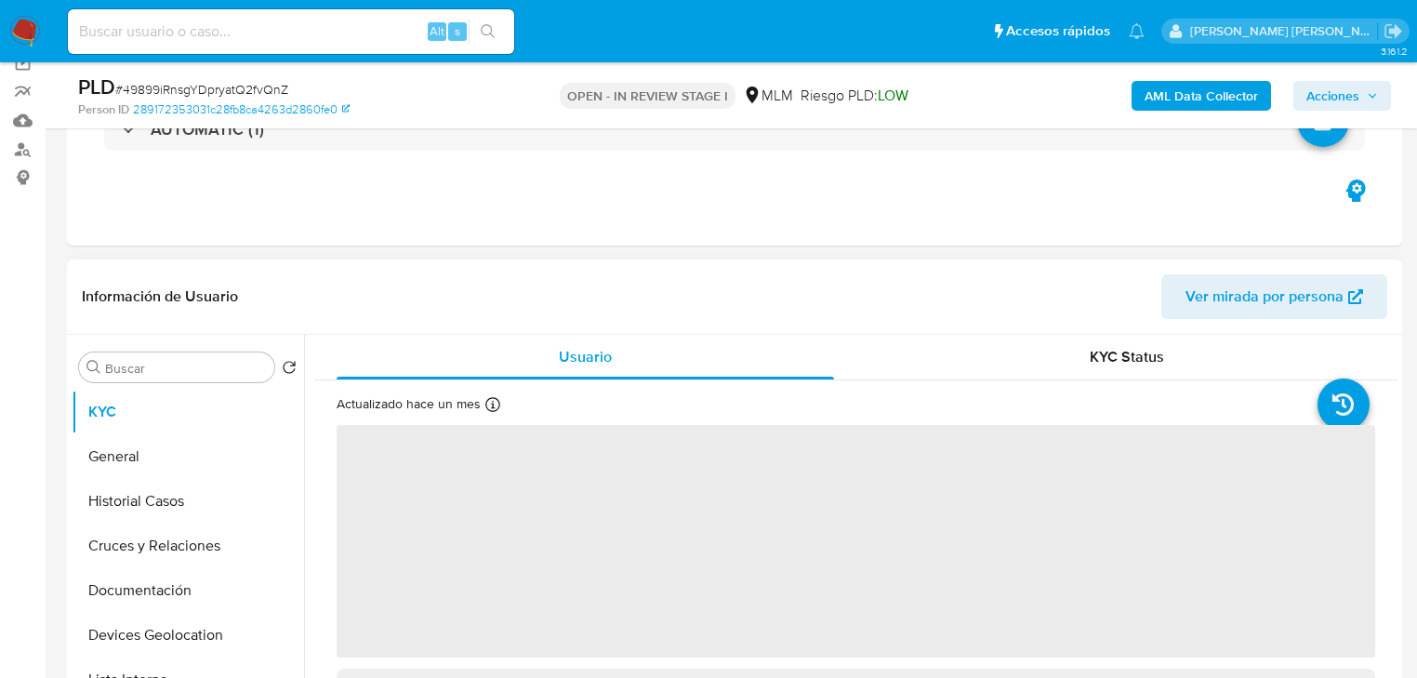
scroll to position [149, 0]
select select "10"
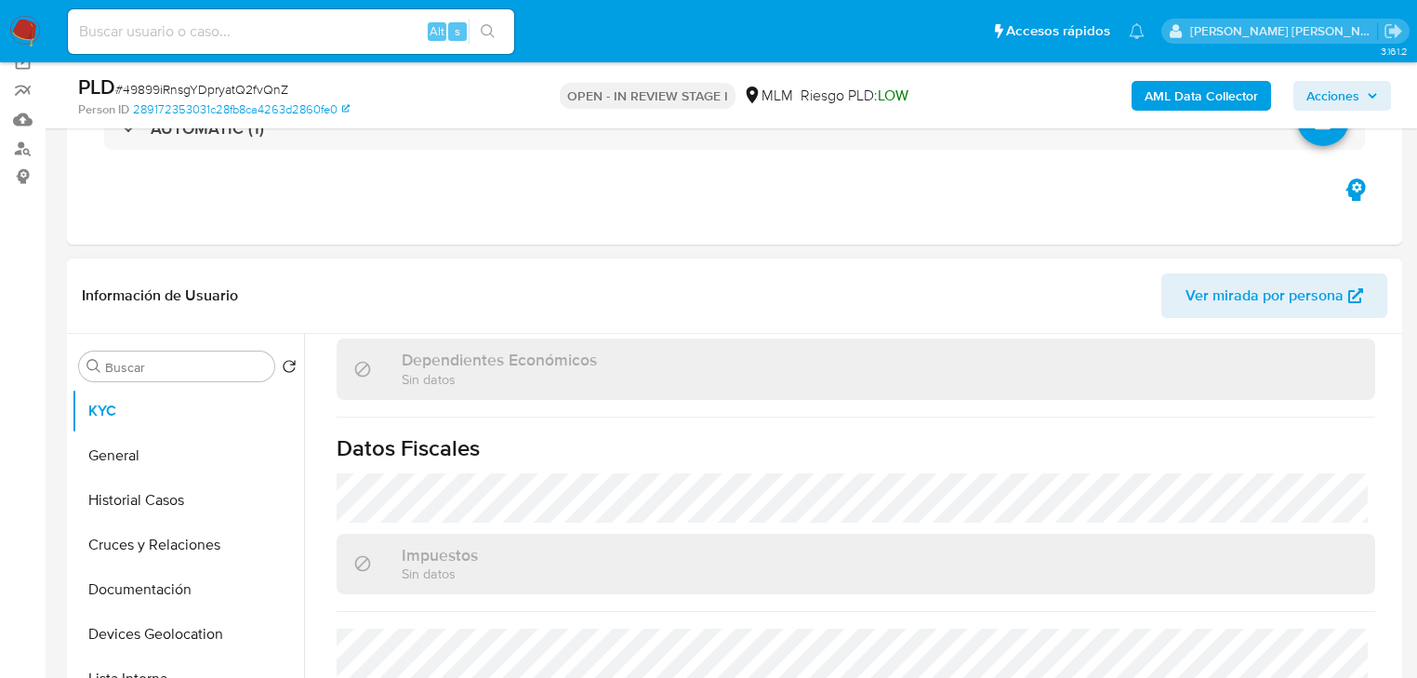
scroll to position [1173, 0]
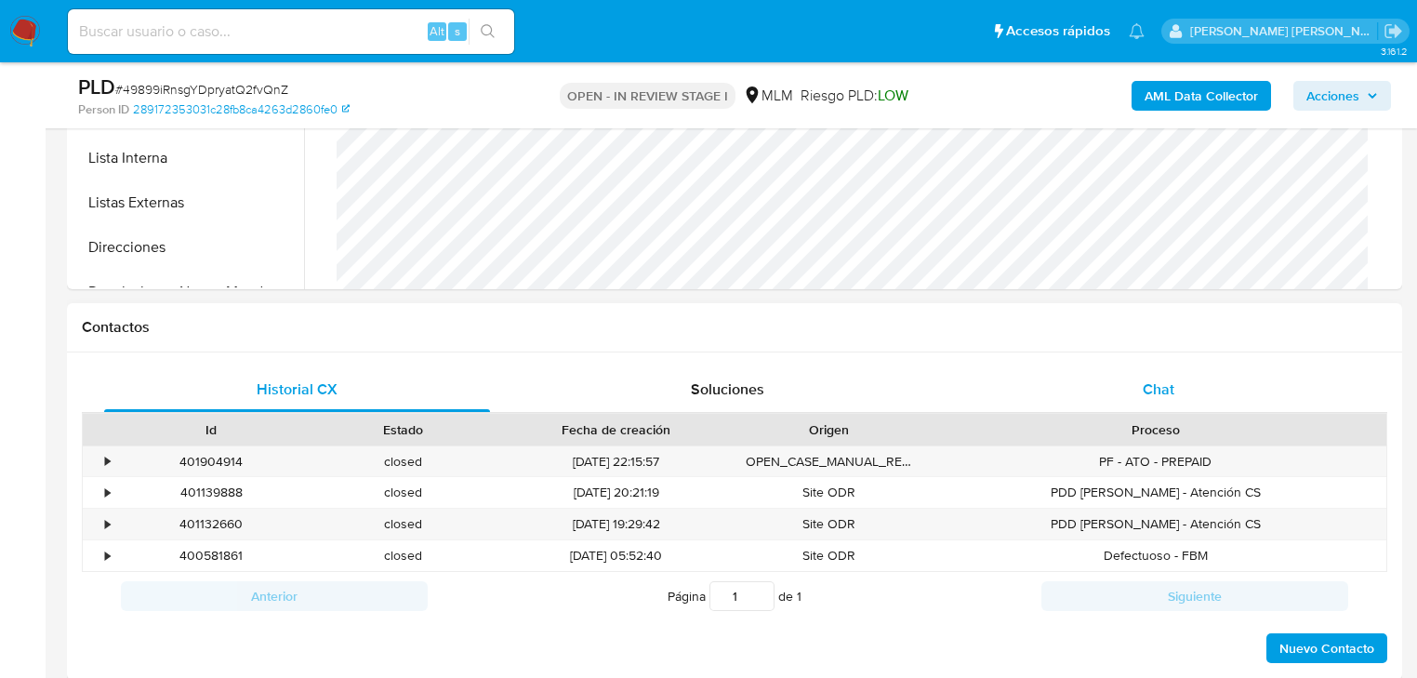
click at [1162, 393] on span "Chat" at bounding box center [1159, 388] width 32 height 21
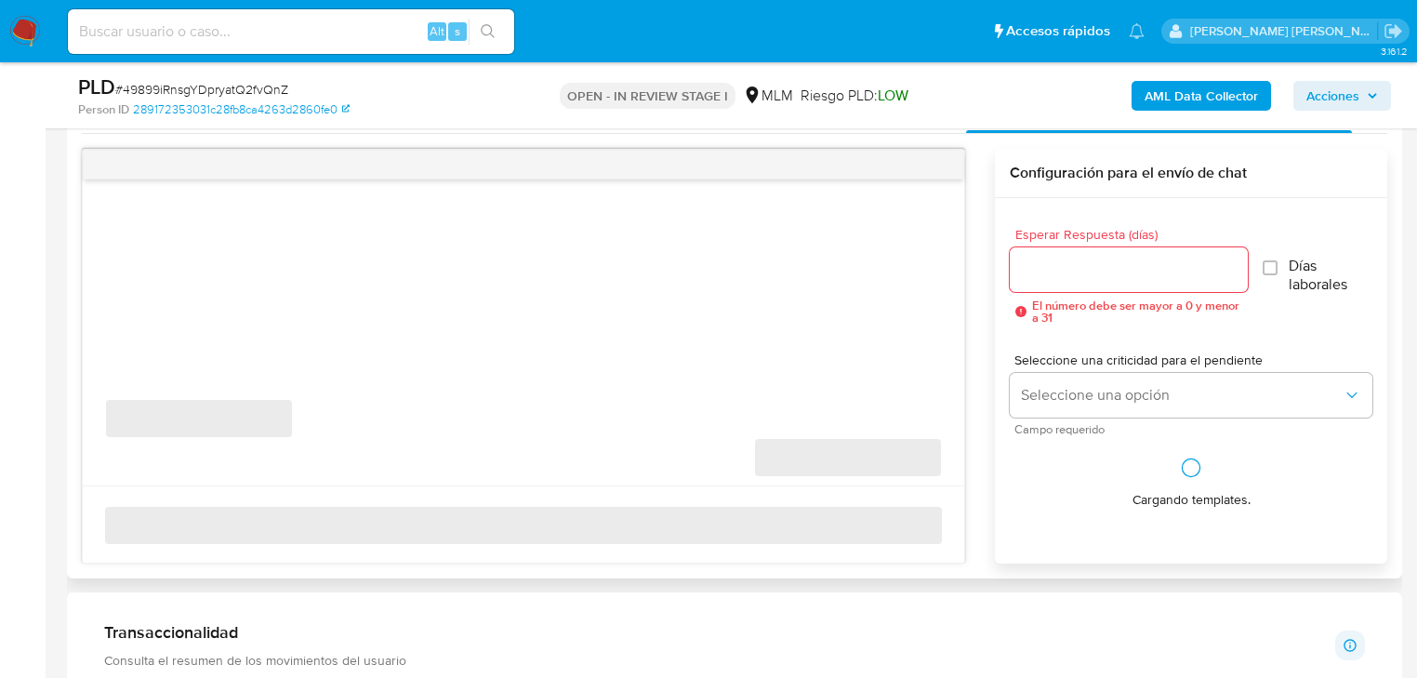
scroll to position [967, 0]
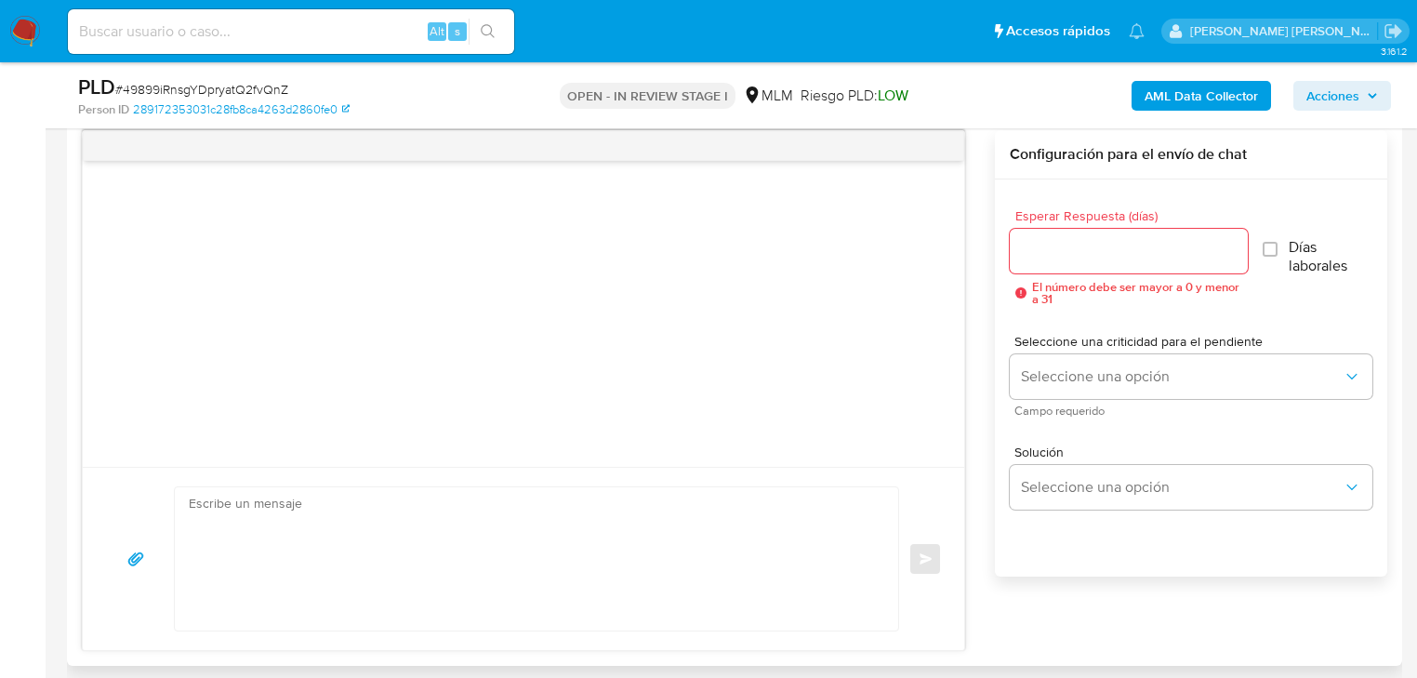
click at [238, 502] on textarea at bounding box center [532, 558] width 686 height 143
paste textarea "Loremips Dolor Sitamet, Co adipiscinge sed do ei temporincidi ut labore et do m…"
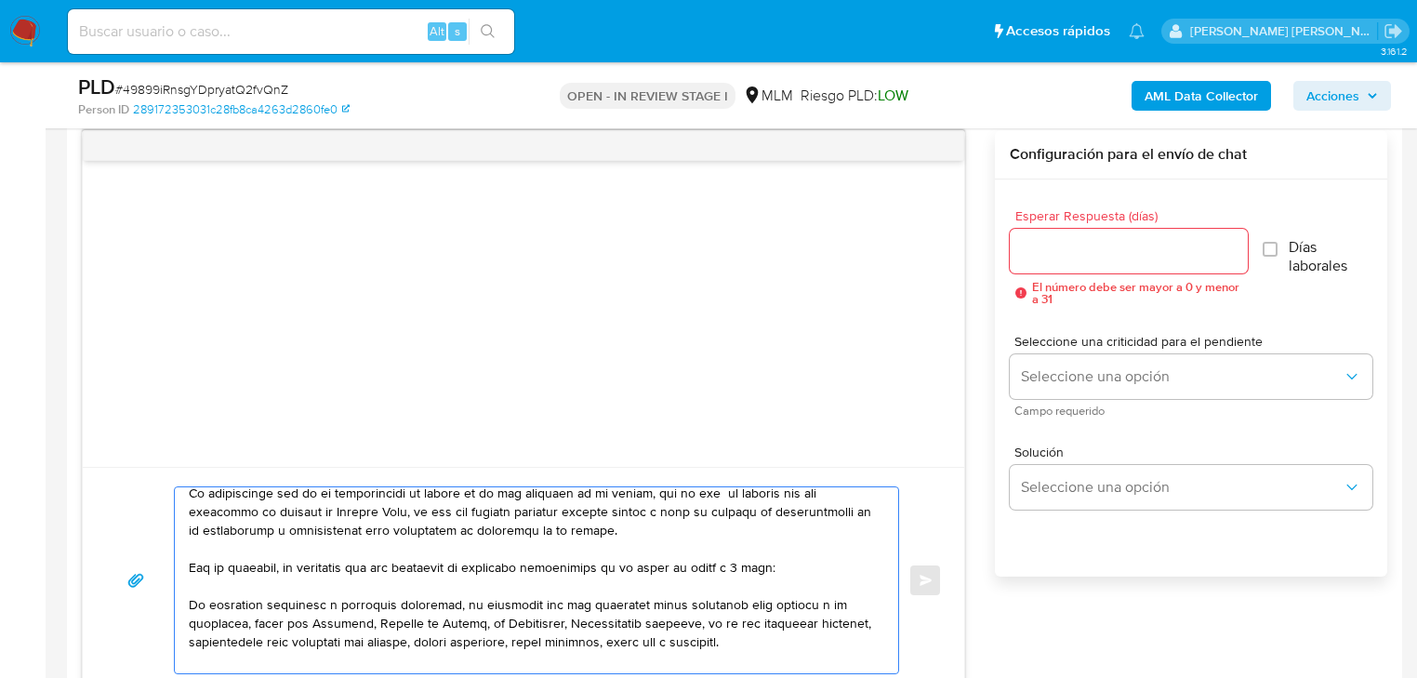
scroll to position [0, 0]
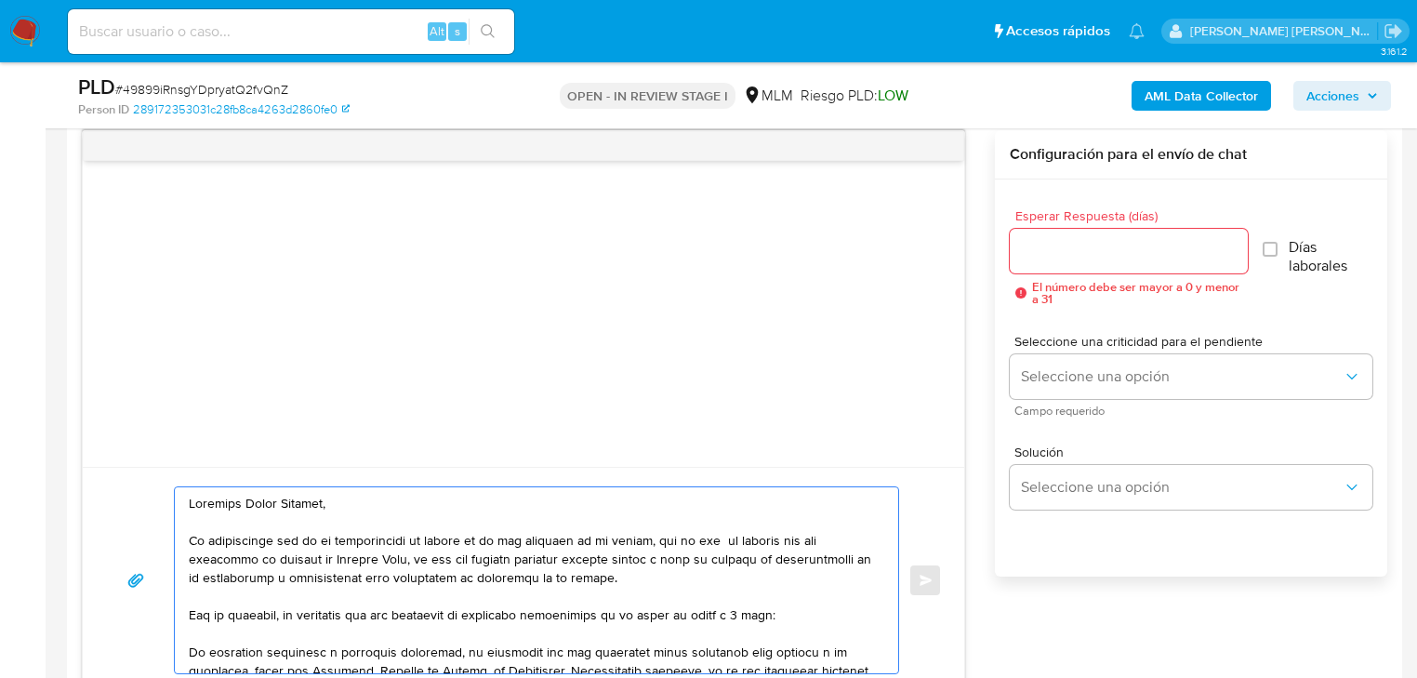
click at [192, 500] on textarea at bounding box center [532, 580] width 686 height 186
drag, startPoint x: 376, startPoint y: 503, endPoint x: 240, endPoint y: 499, distance: 135.8
click at [240, 499] on textarea at bounding box center [532, 580] width 686 height 186
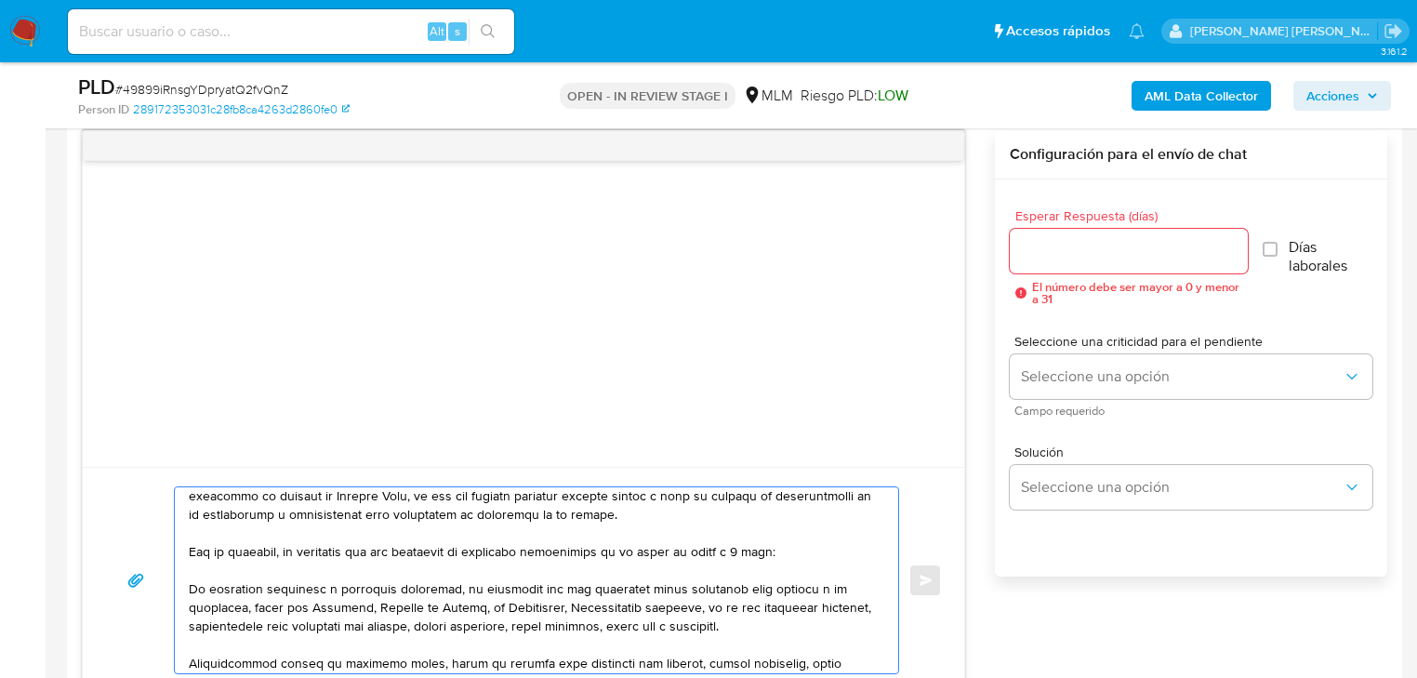
scroll to position [149, 0]
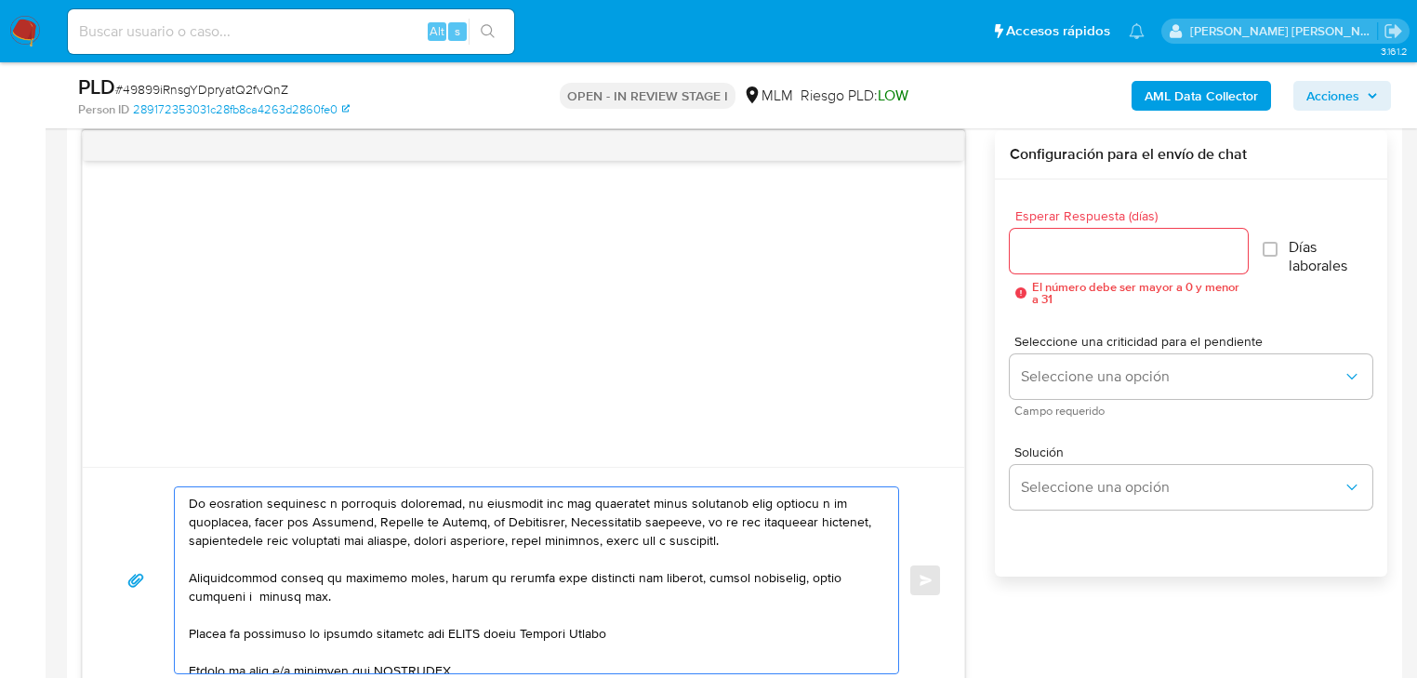
click at [189, 501] on textarea at bounding box center [532, 580] width 686 height 186
click at [826, 540] on textarea at bounding box center [532, 580] width 686 height 186
drag, startPoint x: 312, startPoint y: 595, endPoint x: 188, endPoint y: 577, distance: 125.8
click at [164, 575] on div "Enviar" at bounding box center [523, 580] width 837 height 188
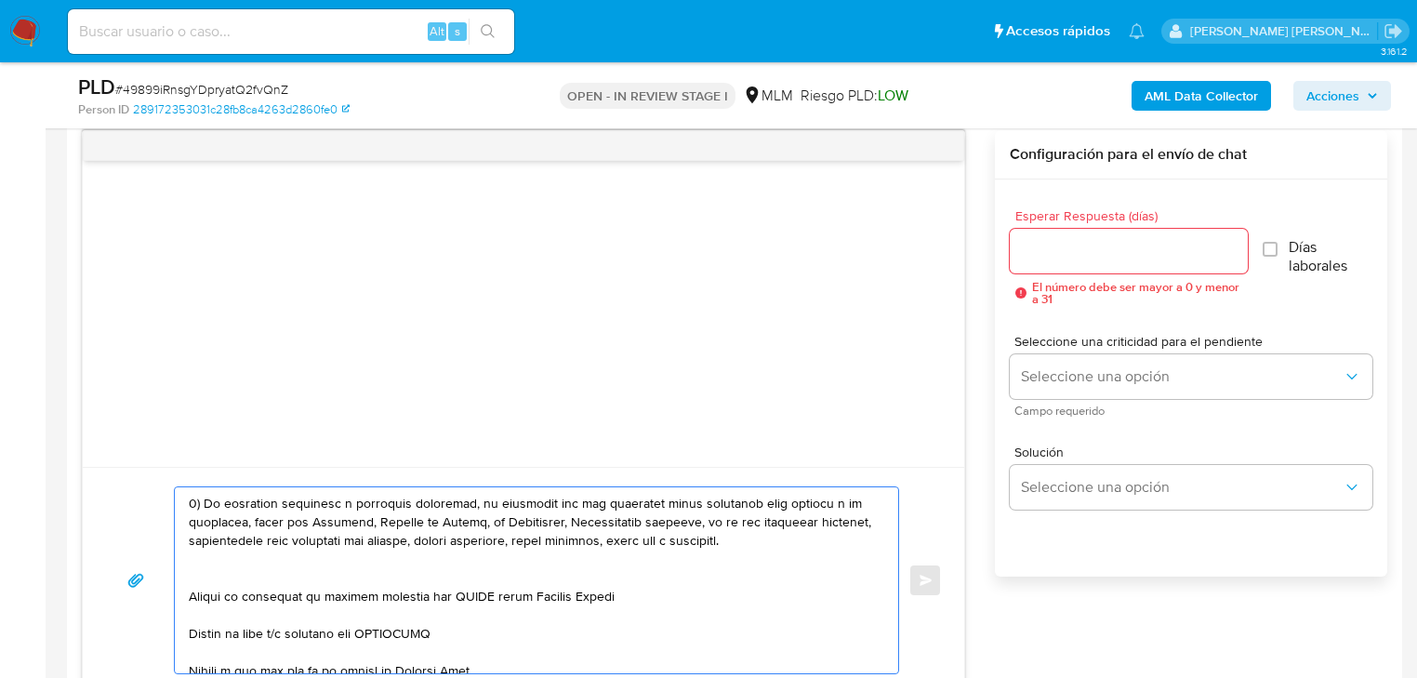
click at [191, 584] on textarea at bounding box center [532, 580] width 686 height 186
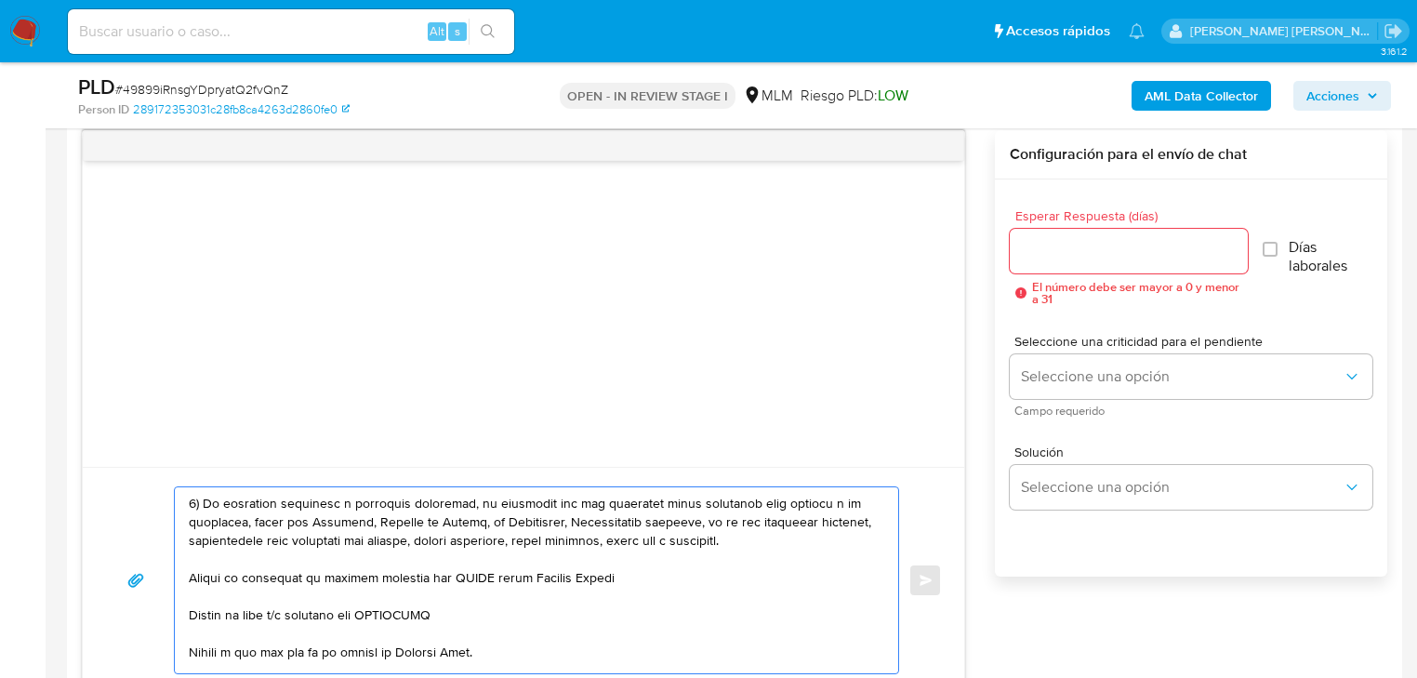
click at [190, 580] on textarea at bounding box center [532, 580] width 686 height 186
drag, startPoint x: 447, startPoint y: 580, endPoint x: 202, endPoint y: 579, distance: 245.4
click at [202, 579] on textarea at bounding box center [532, 580] width 686 height 186
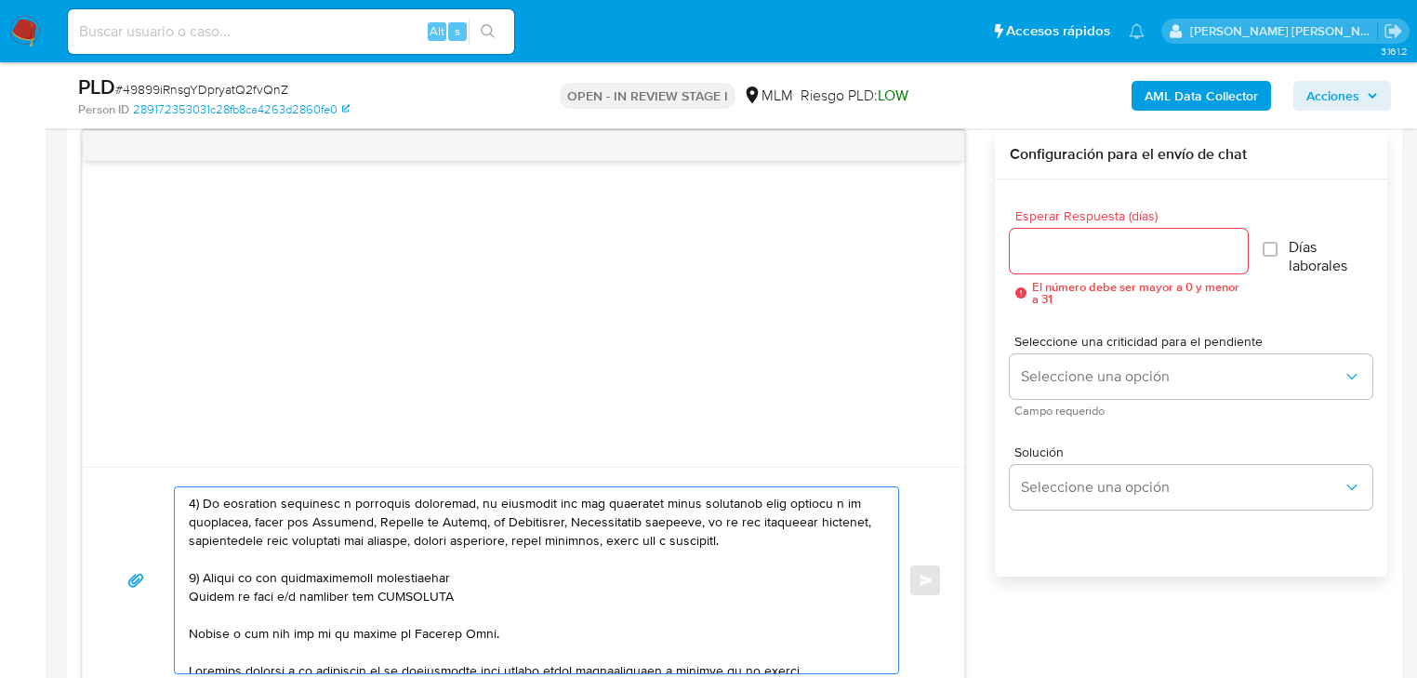
type textarea "Loremips Dol Sitamet, Co adipiscinge sed do ei temporincidi ut labore et do mag…"
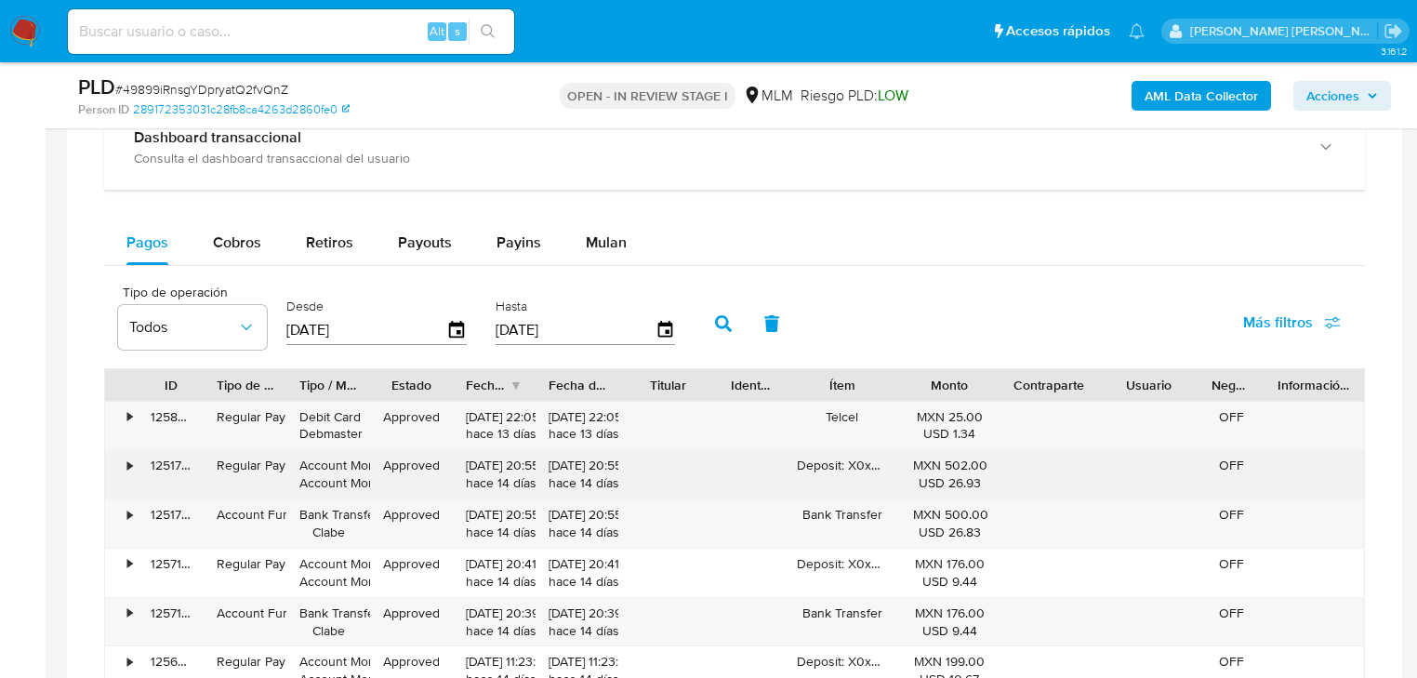
scroll to position [1785, 0]
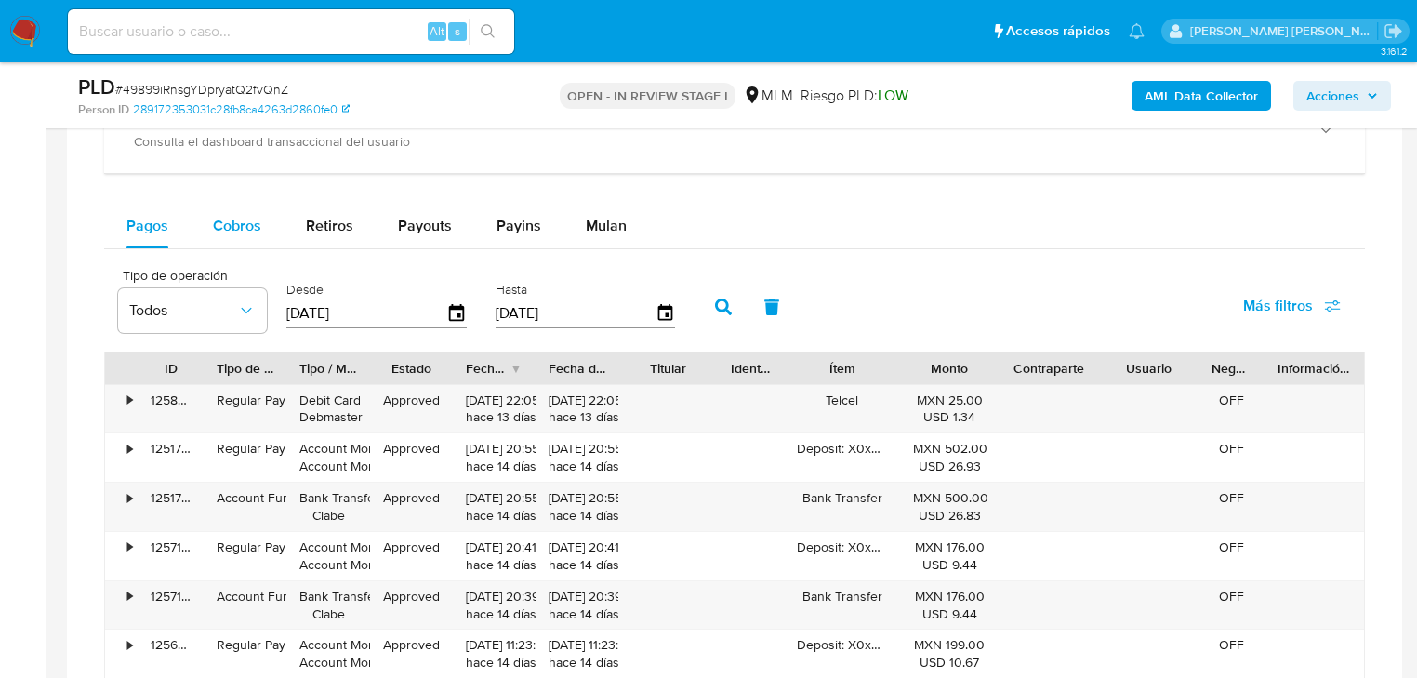
click at [252, 231] on span "Cobros" at bounding box center [237, 225] width 48 height 21
select select "10"
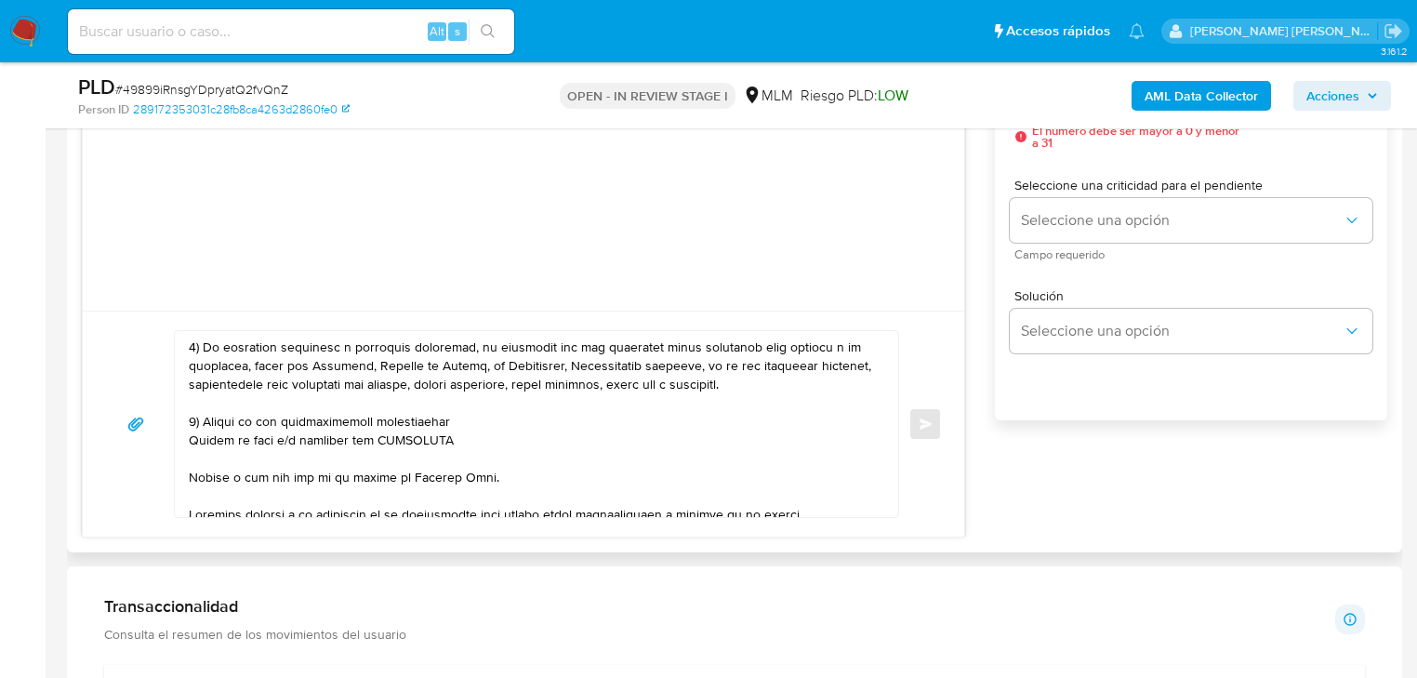
scroll to position [1116, 0]
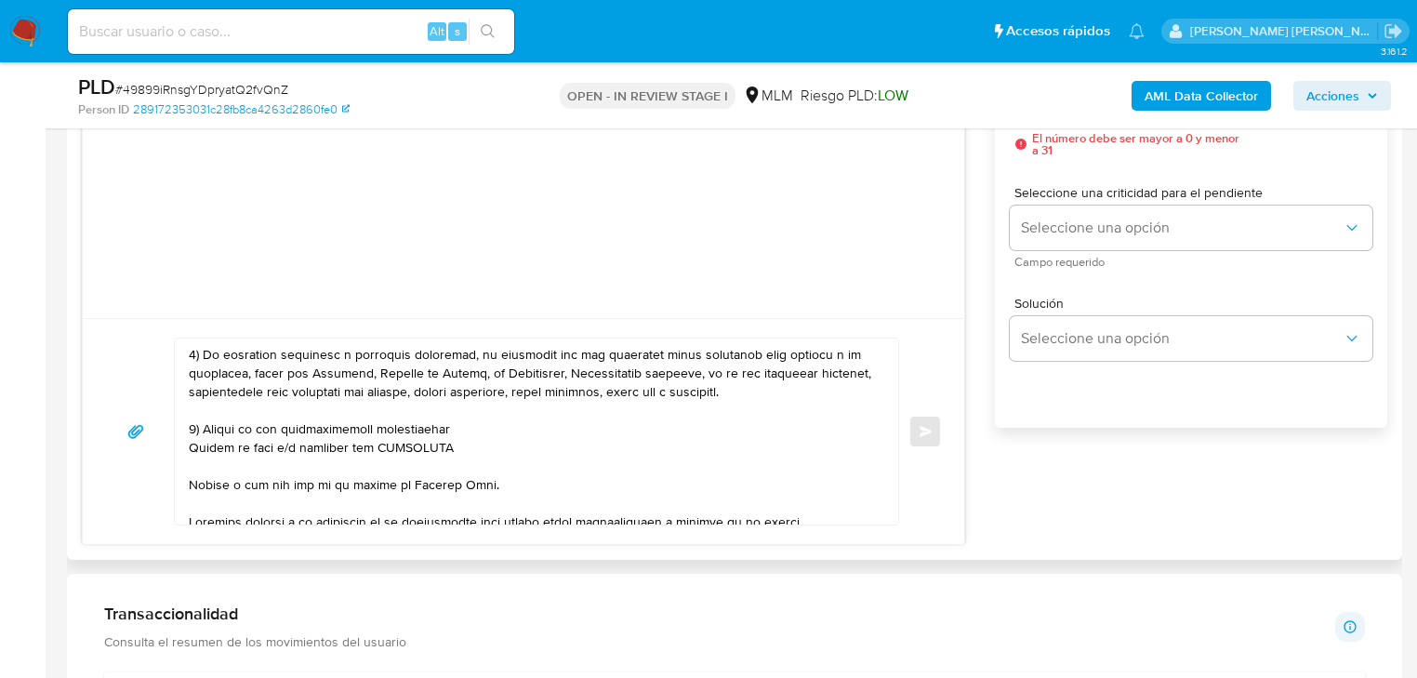
click at [461, 426] on textarea at bounding box center [532, 431] width 686 height 186
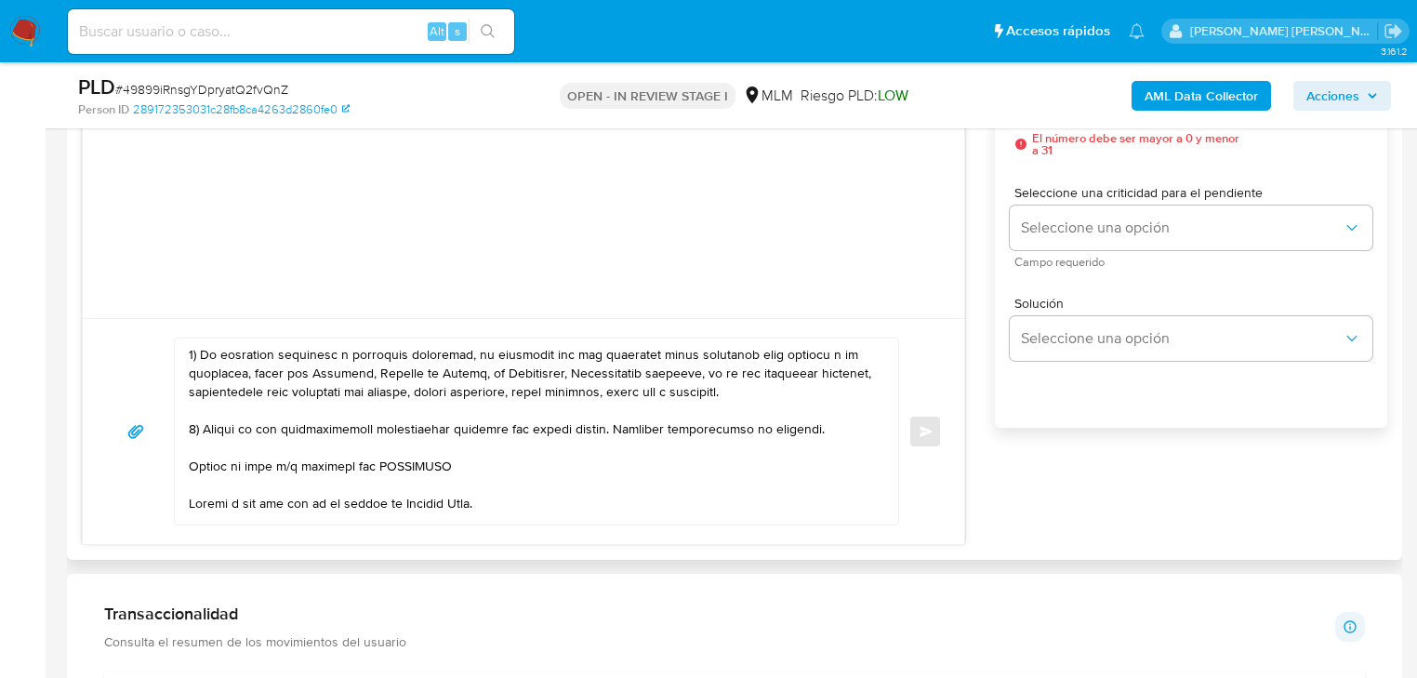
click at [186, 467] on div at bounding box center [532, 431] width 714 height 186
click at [191, 467] on textarea at bounding box center [532, 431] width 686 height 186
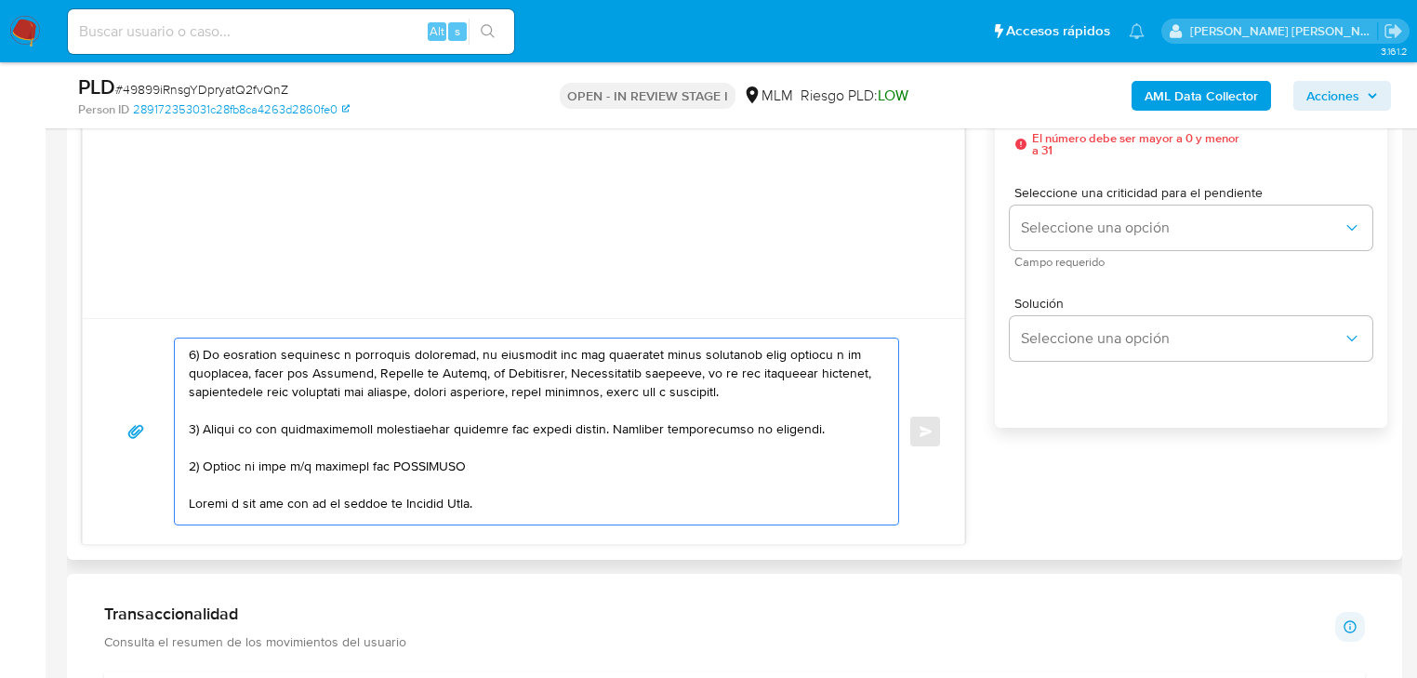
click at [438, 461] on textarea at bounding box center [532, 431] width 686 height 186
paste textarea "[PERSON_NAME] [PERSON_NAME] [PERSON_NAME]"
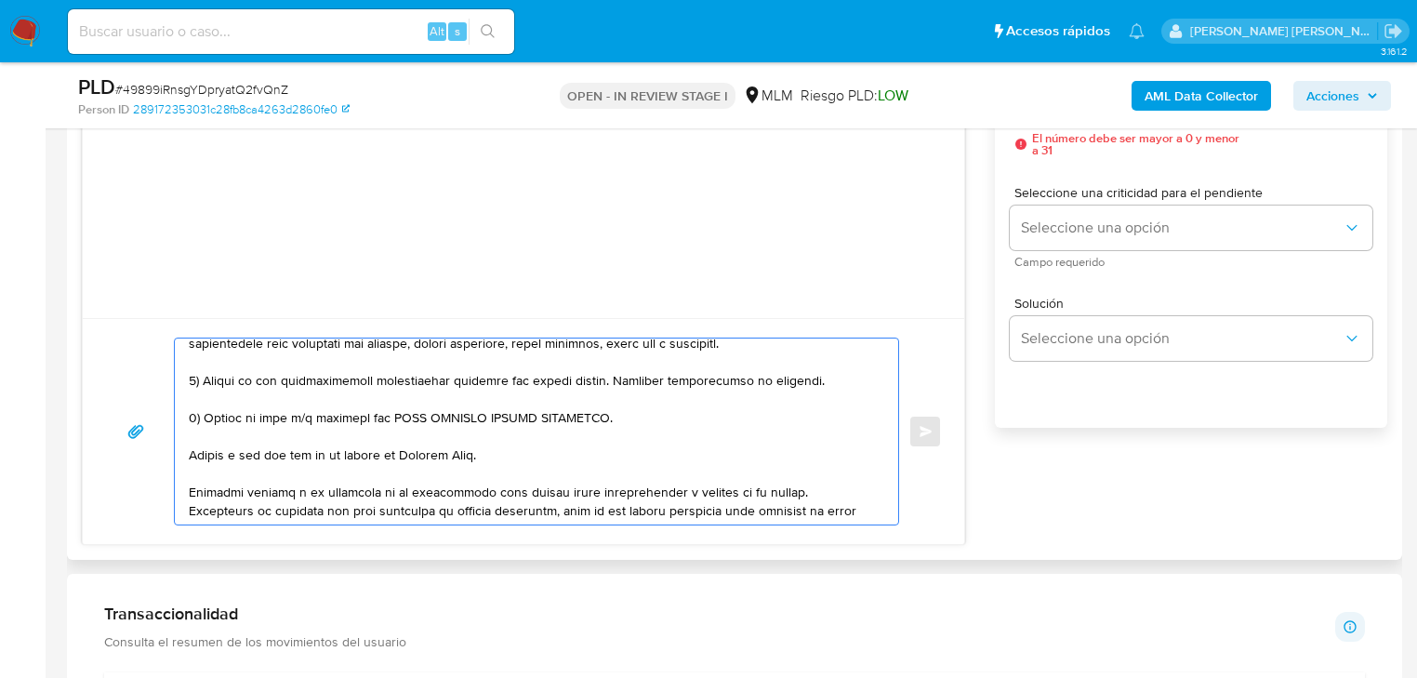
scroll to position [223, 0]
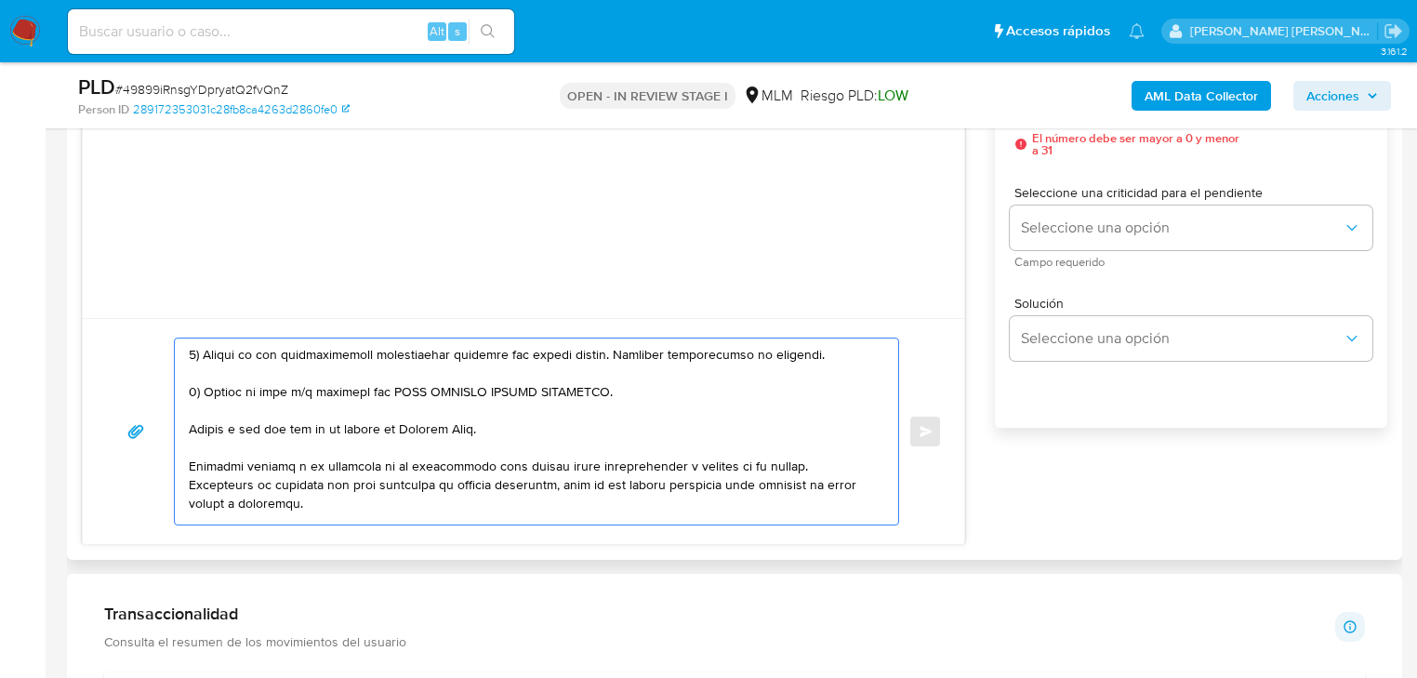
click at [189, 425] on textarea at bounding box center [532, 431] width 686 height 186
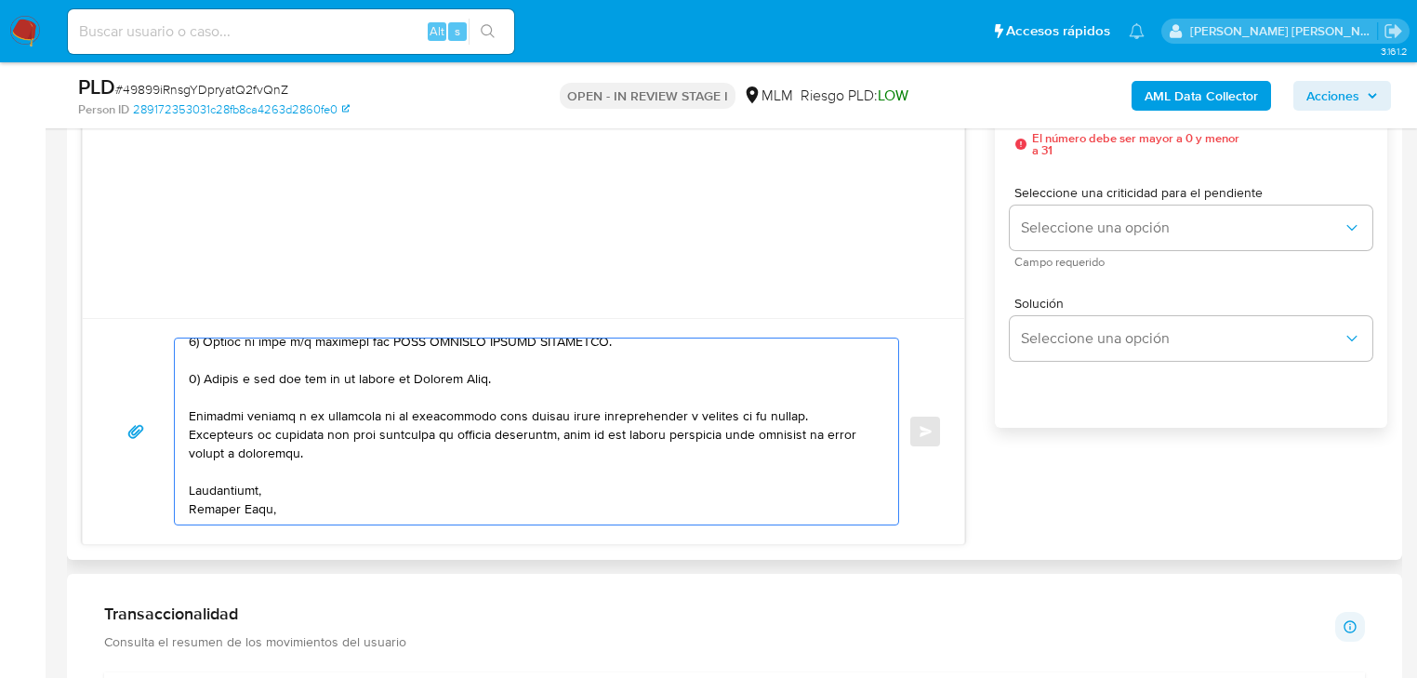
click at [239, 502] on textarea at bounding box center [532, 431] width 686 height 186
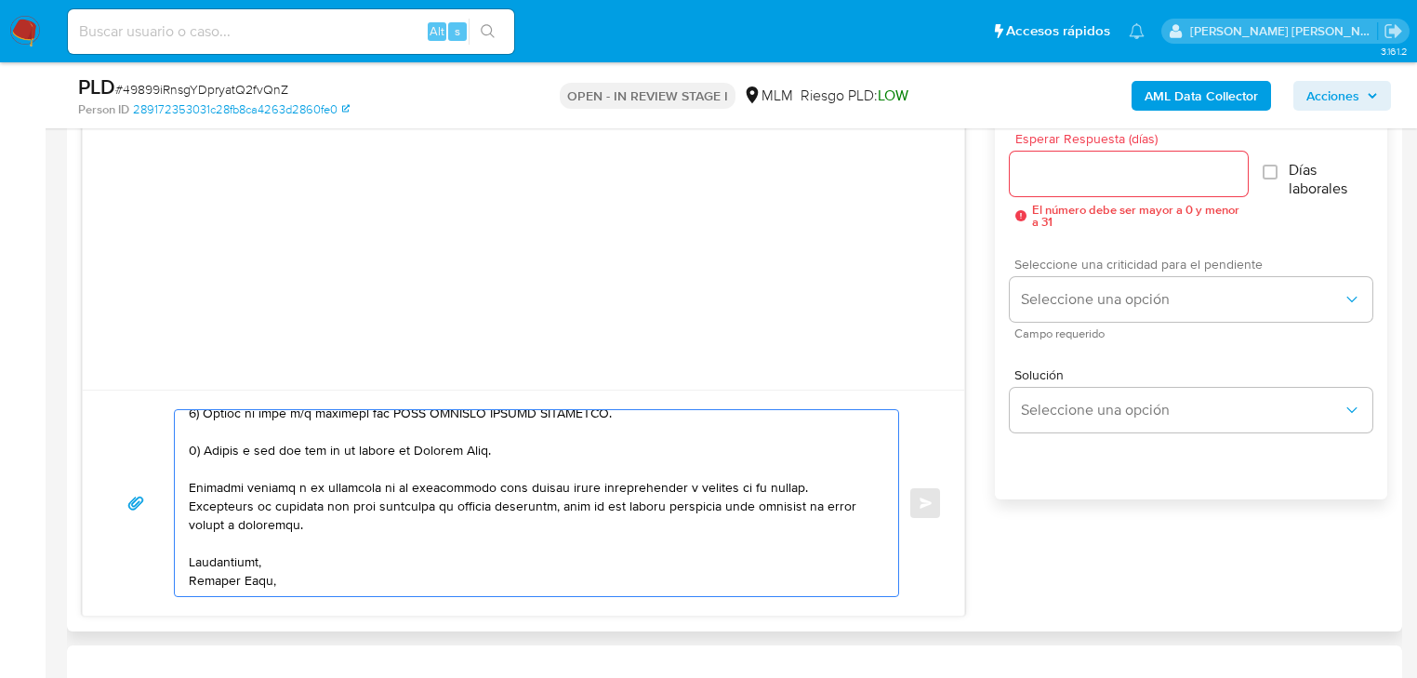
scroll to position [967, 0]
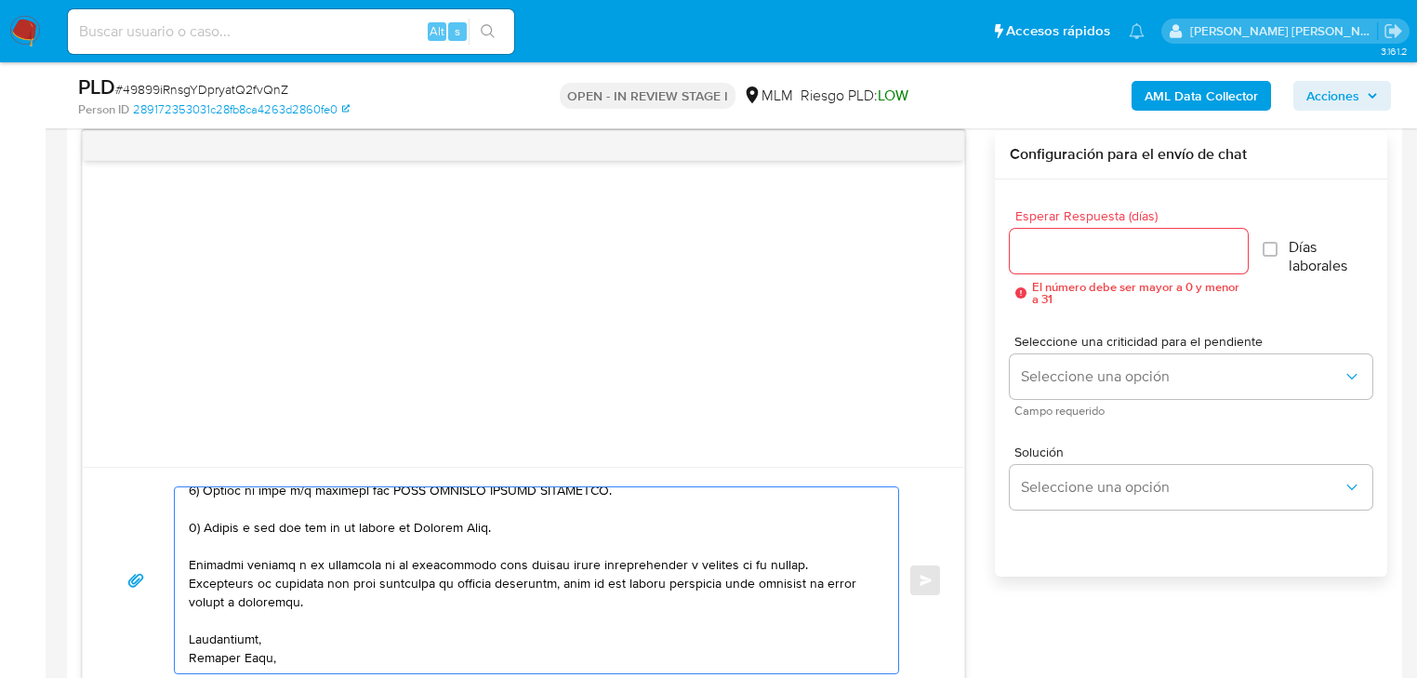
type textarea "Loremips Dol Sitamet, Co adipiscinge sed do ei temporincidi ut labore et do mag…"
click at [1103, 249] on input "Esperar Respuesta (días)" at bounding box center [1129, 251] width 238 height 24
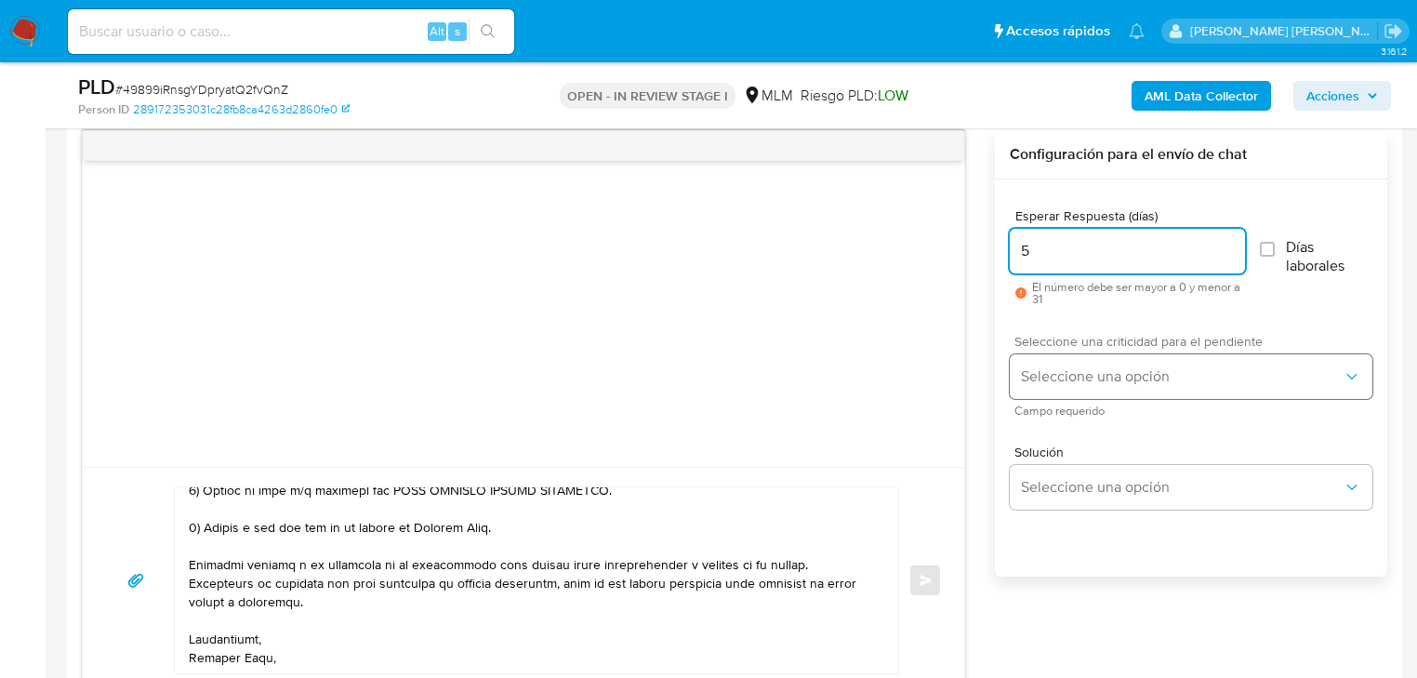
type input "5"
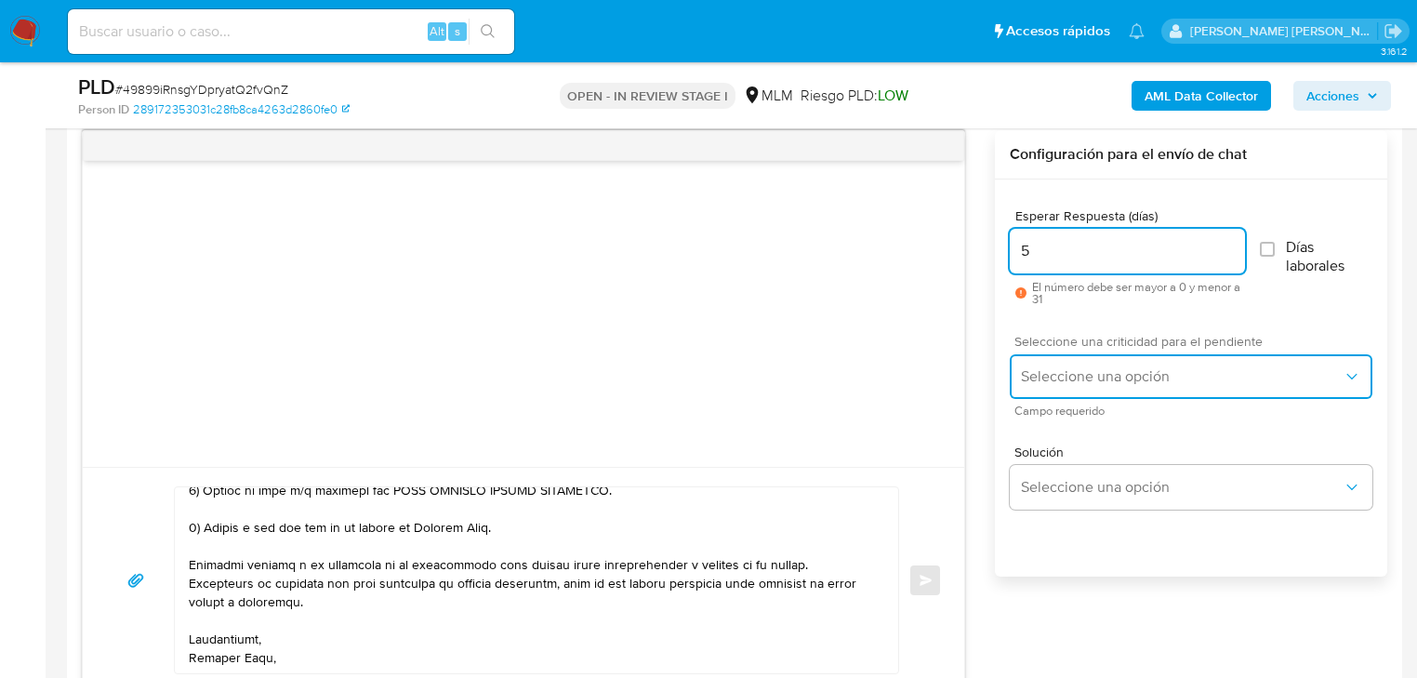
click at [1088, 373] on span "Seleccione una opción" at bounding box center [1182, 376] width 322 height 19
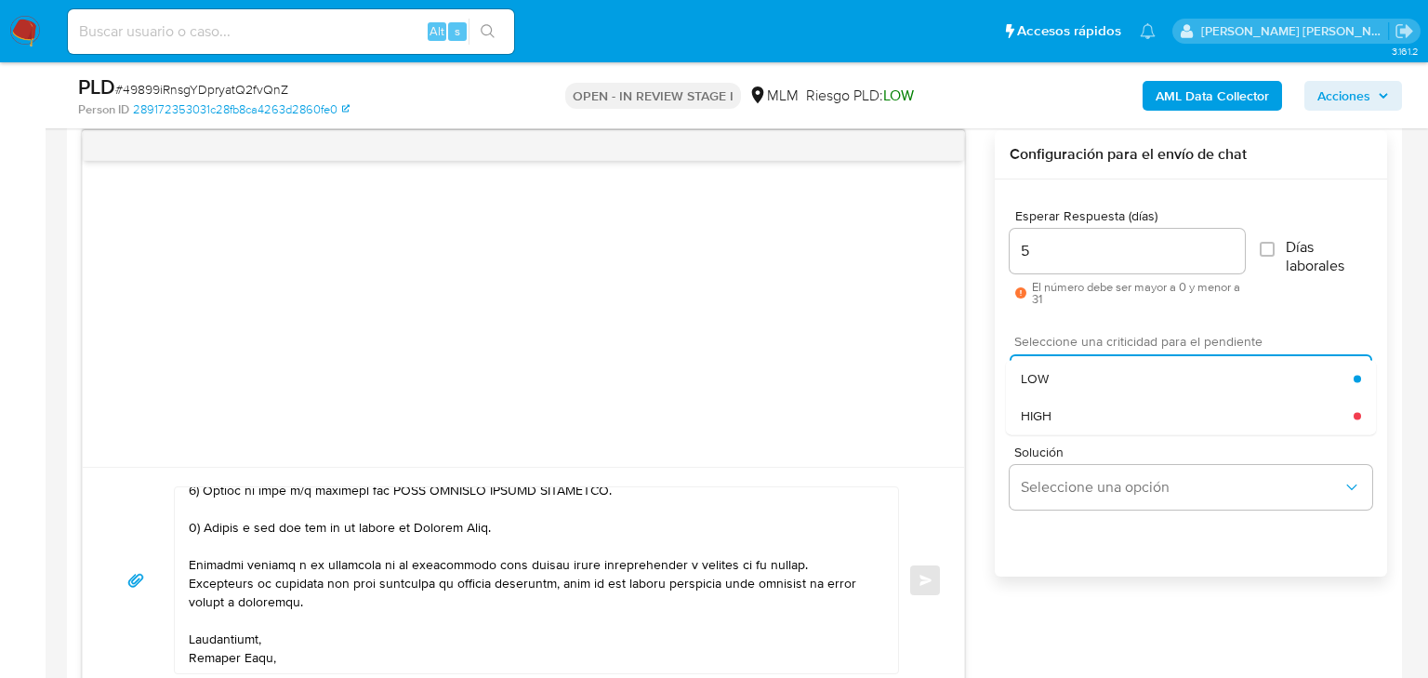
click at [1087, 414] on div "HIGH" at bounding box center [1187, 415] width 333 height 37
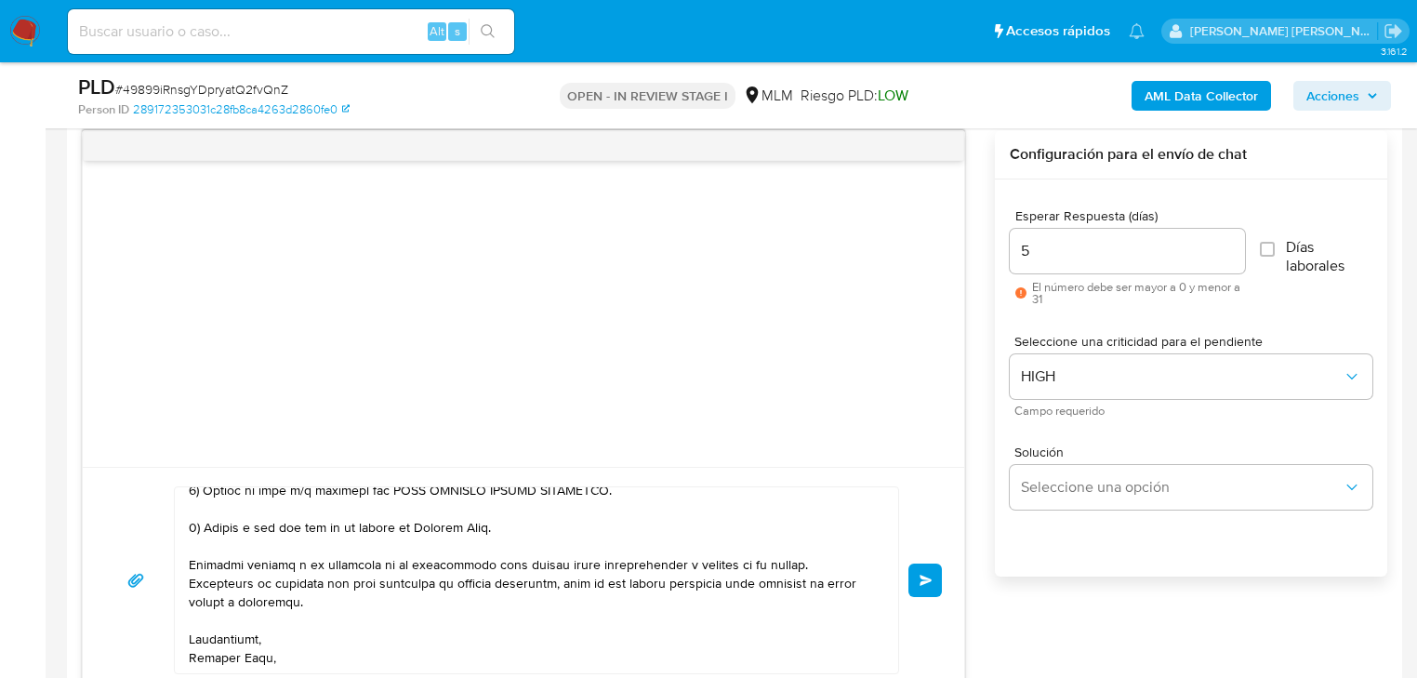
click at [922, 569] on button "Enviar" at bounding box center [924, 579] width 33 height 33
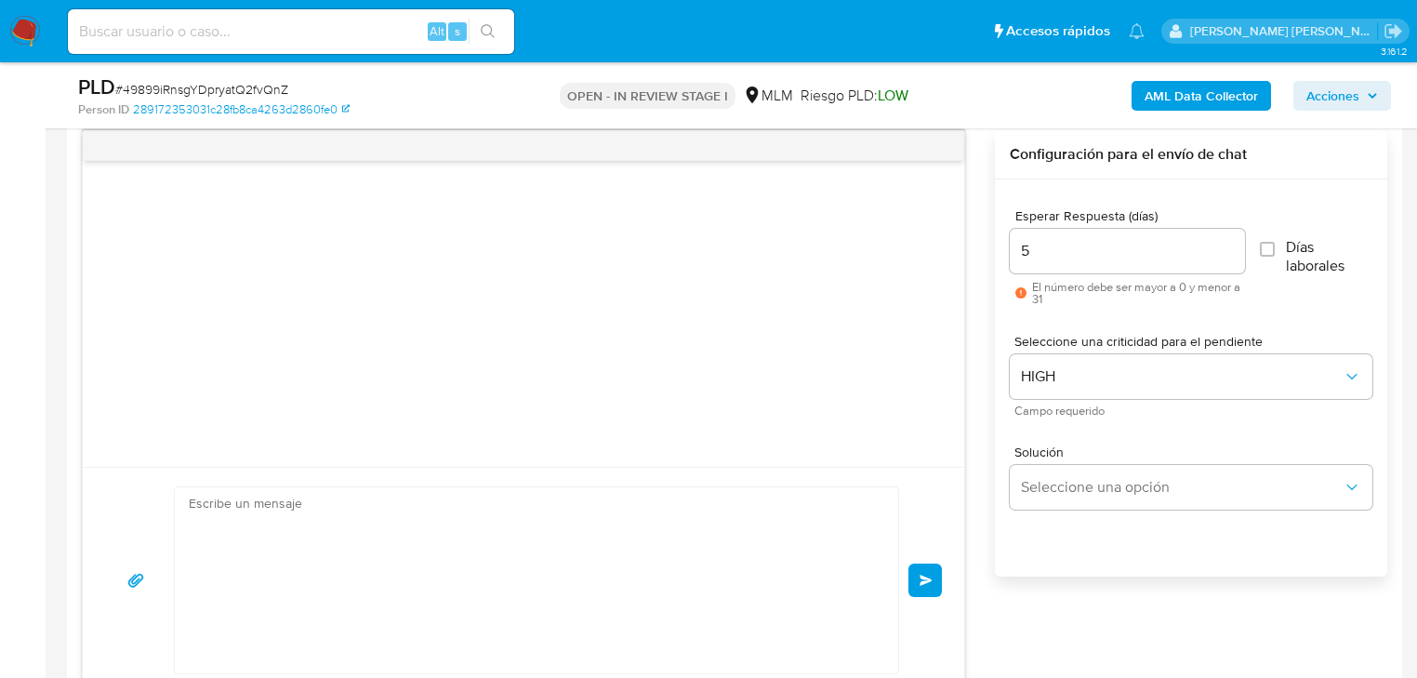
scroll to position [359, 0]
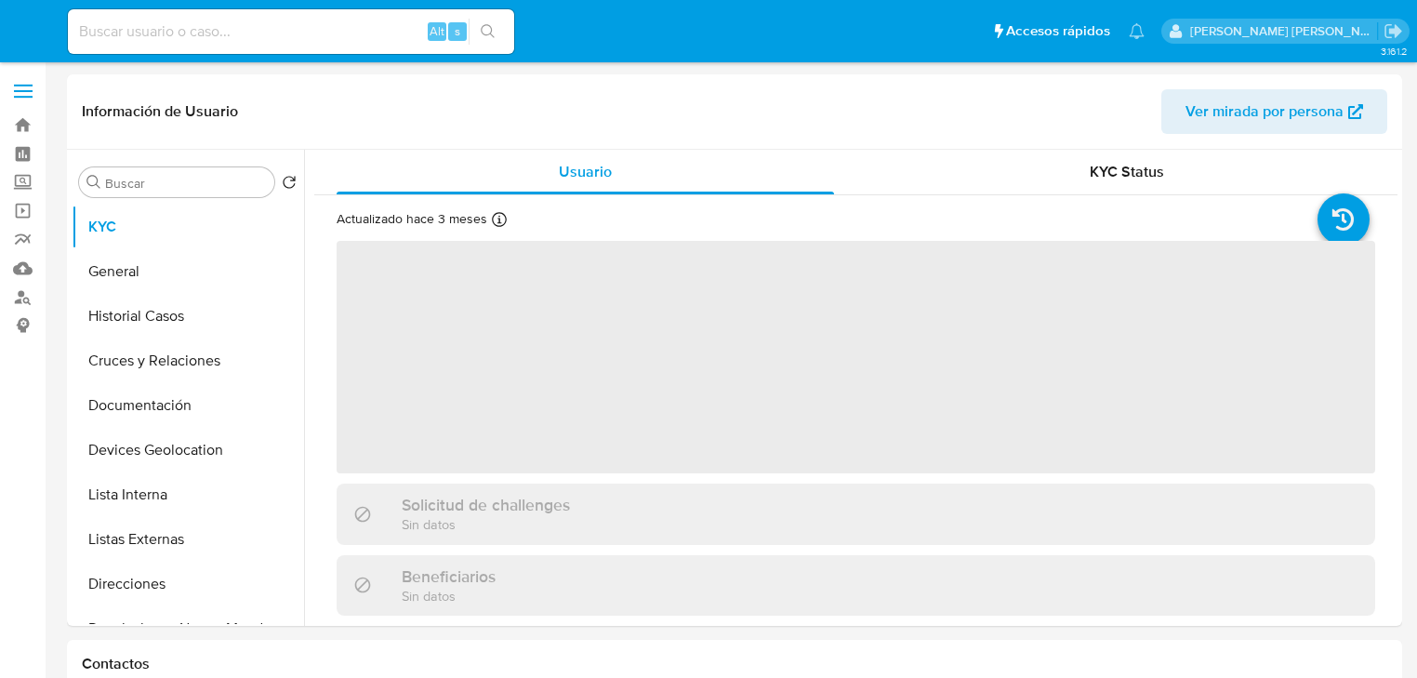
select select "10"
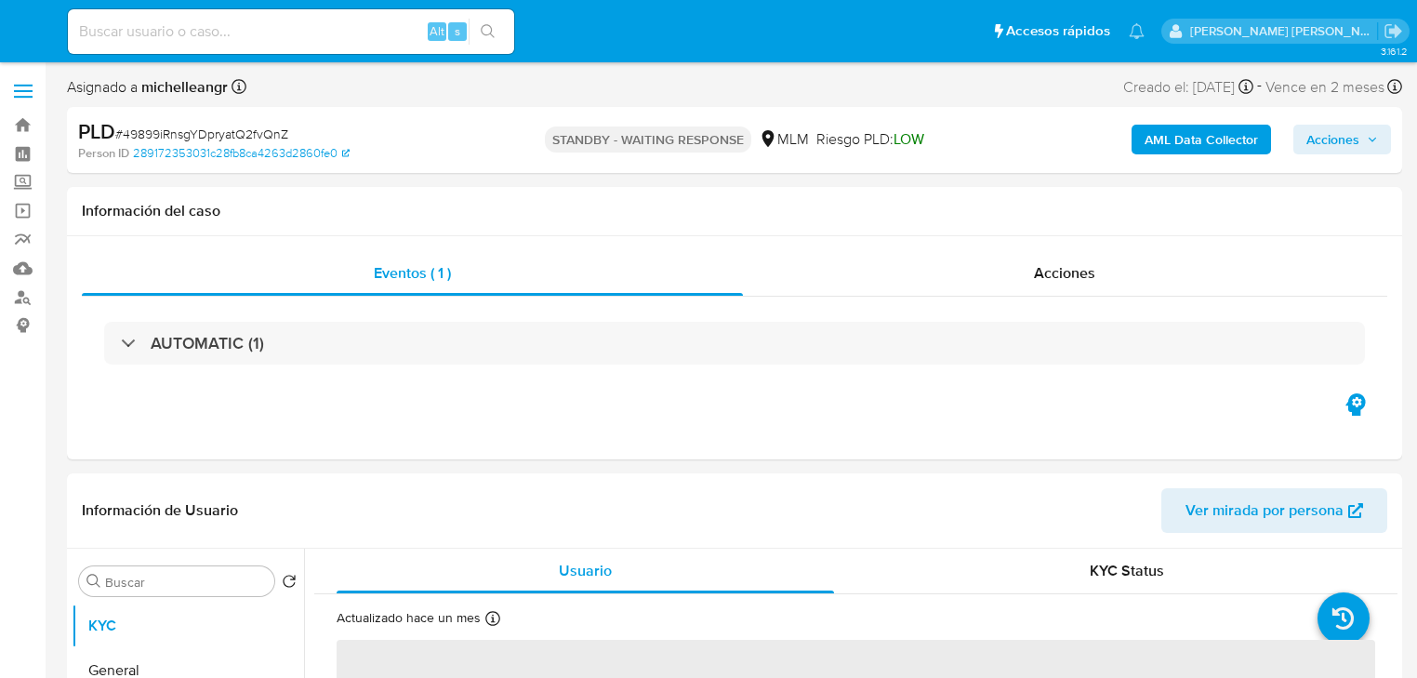
select select "10"
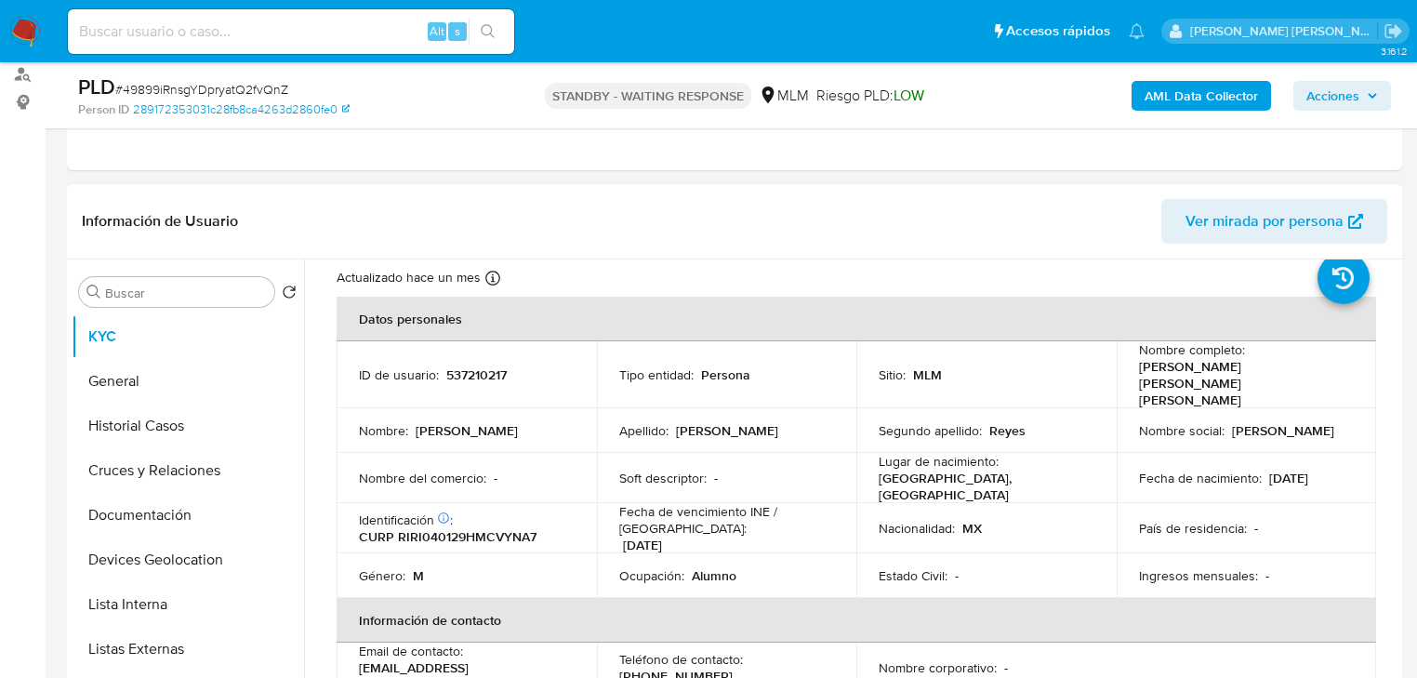
scroll to position [74, 0]
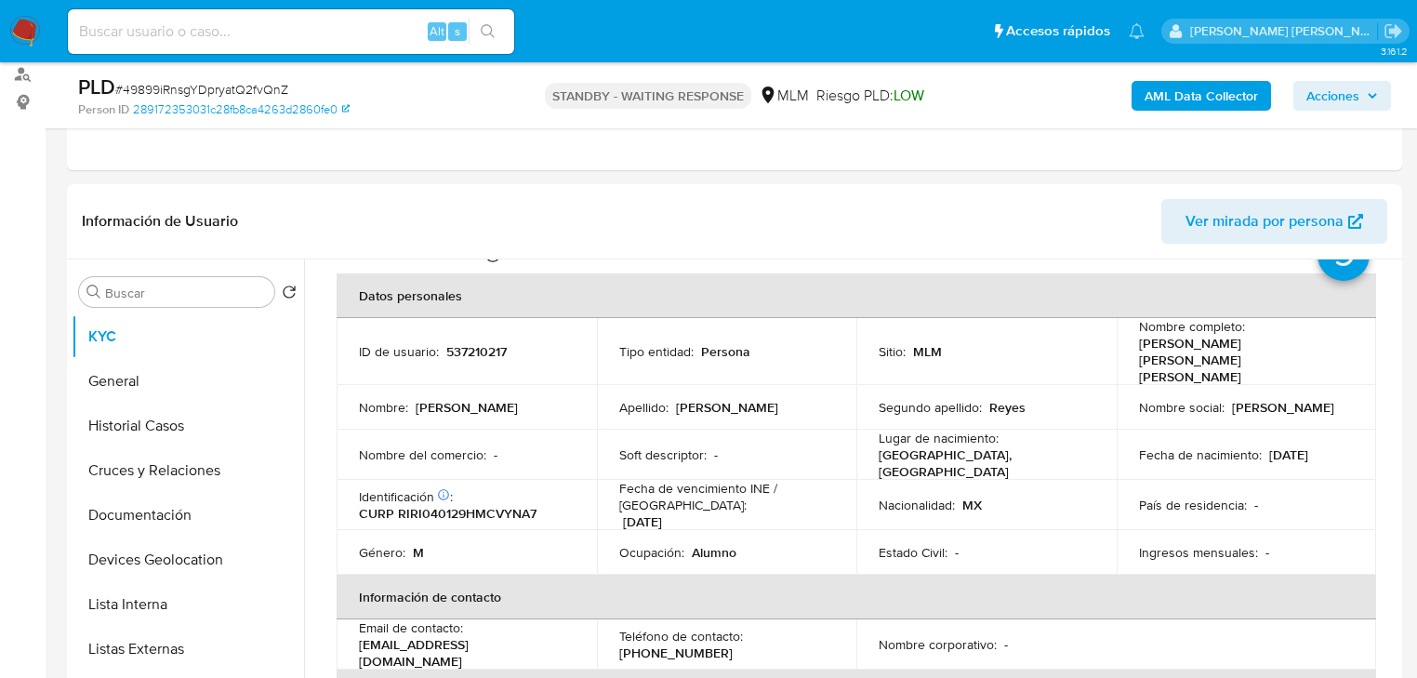
click at [289, 35] on input at bounding box center [291, 32] width 446 height 24
paste input "N5rYjqTL10g0alrfSZANgU4A"
type input "N5rYjqTL10g0alrfSZANgU4A"
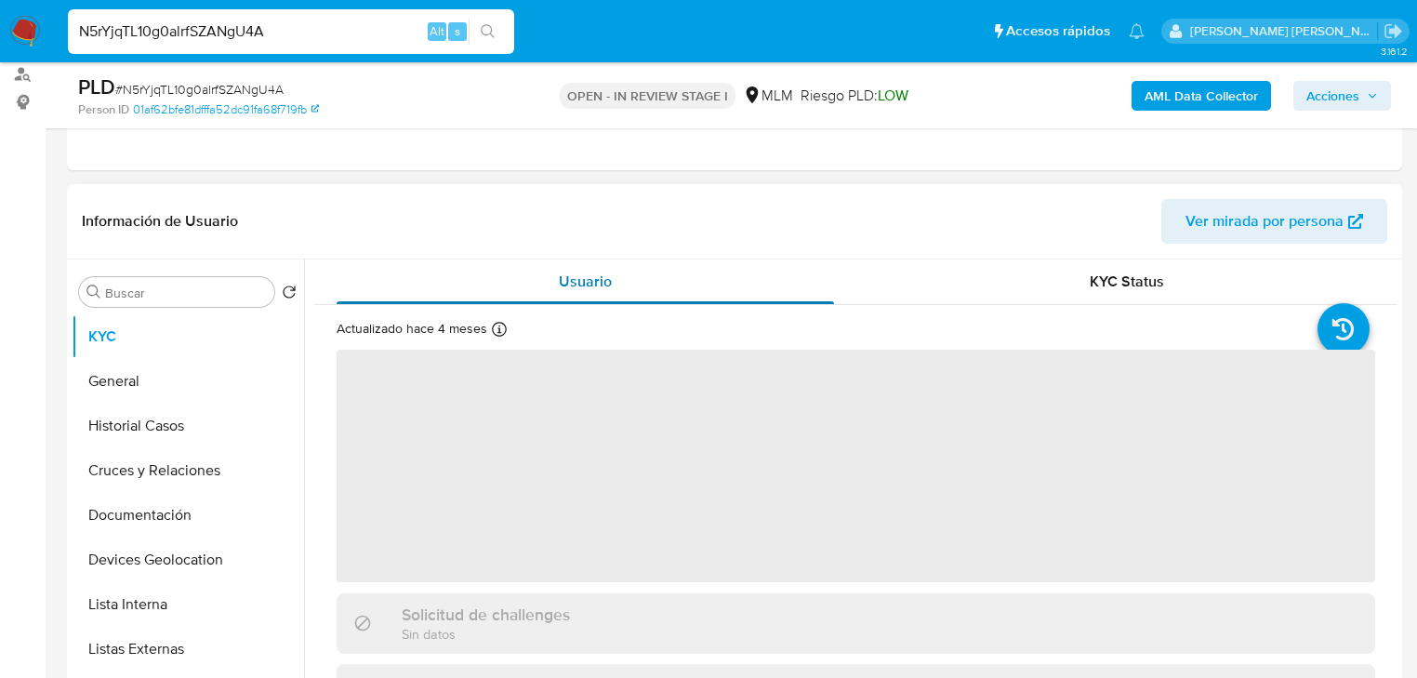
scroll to position [372, 0]
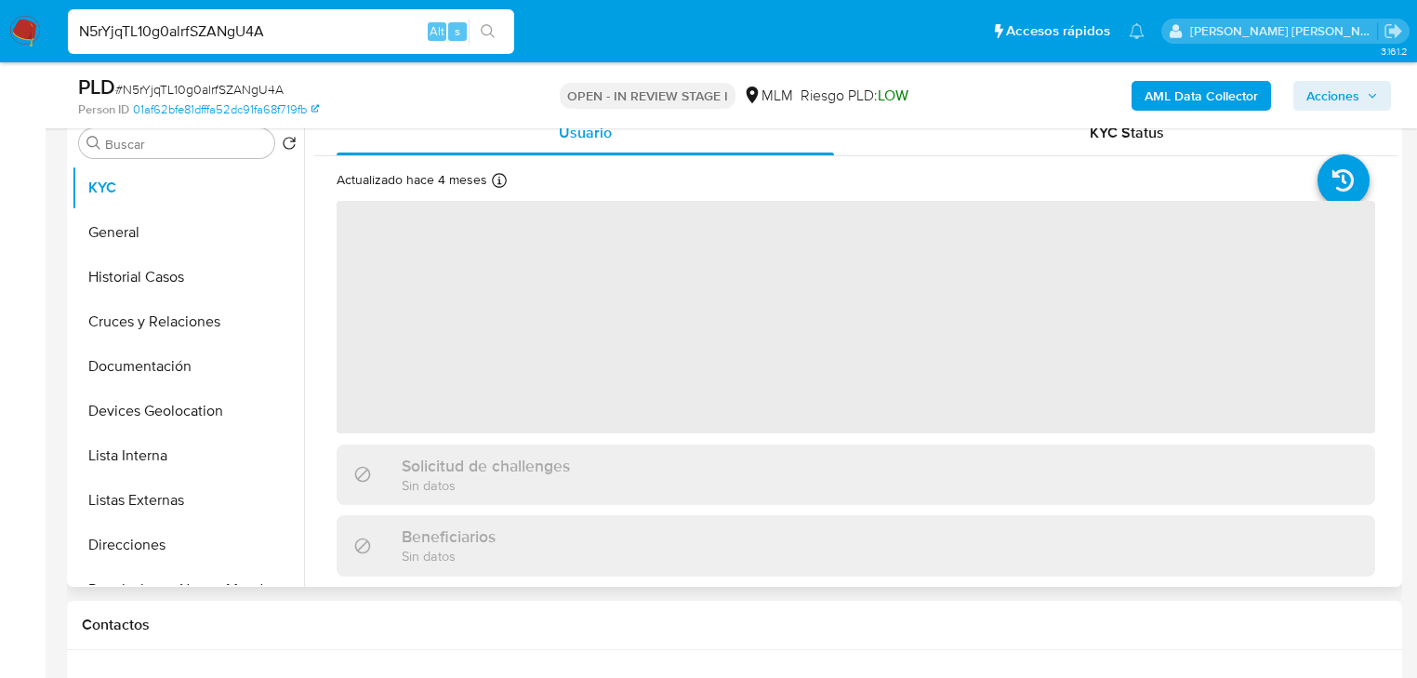
select select "10"
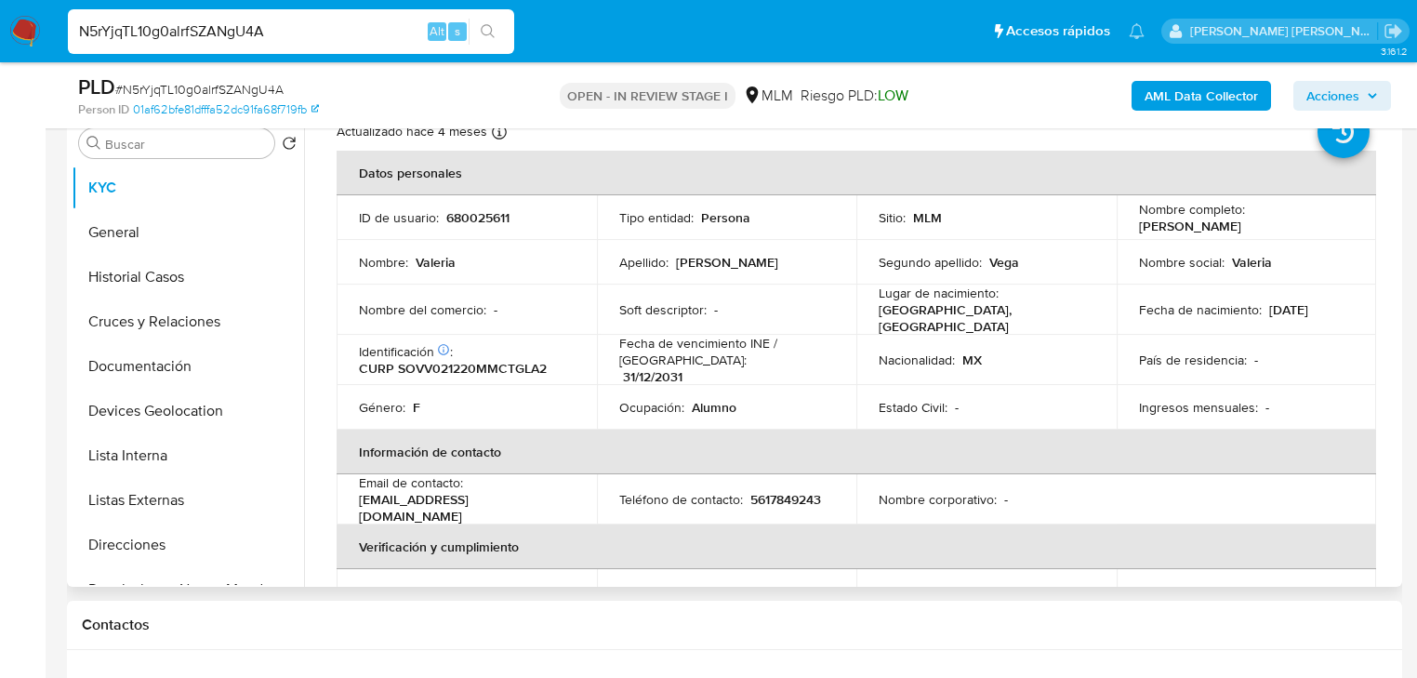
scroll to position [74, 0]
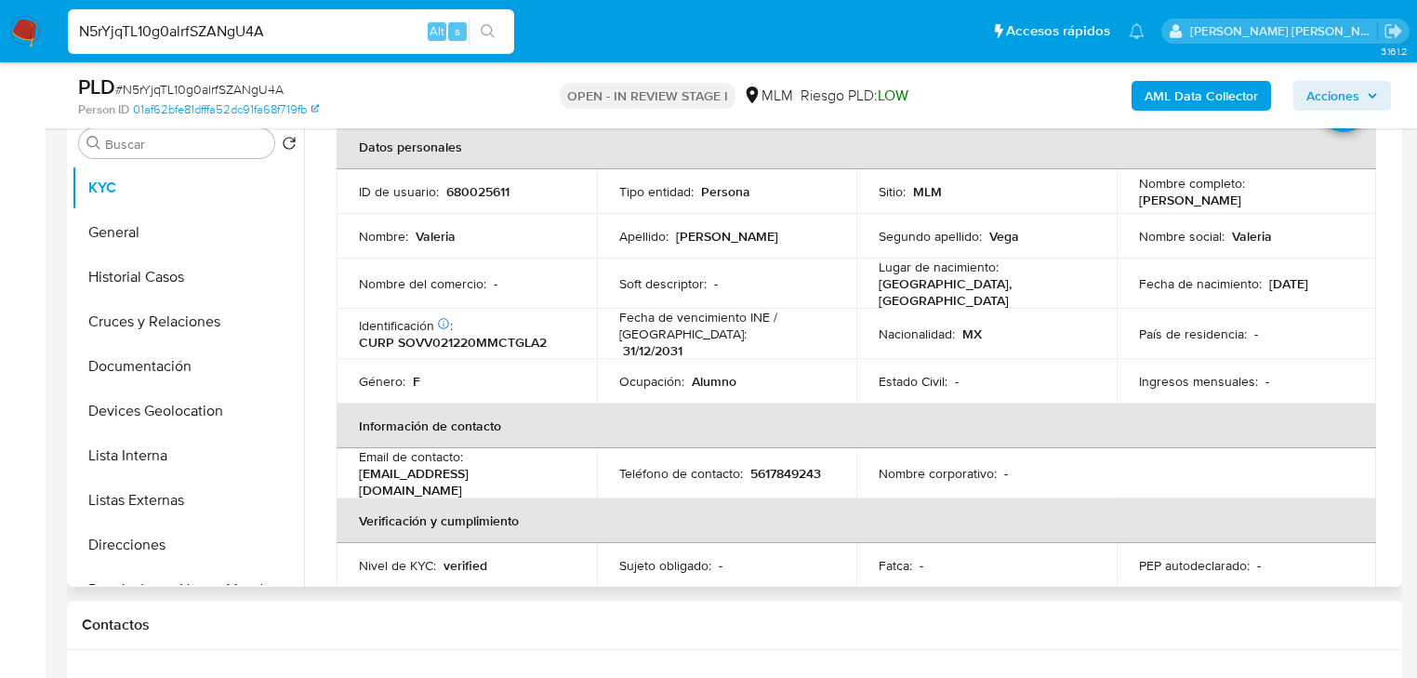
click at [1329, 351] on td "País de residencia : -" at bounding box center [1246, 334] width 260 height 50
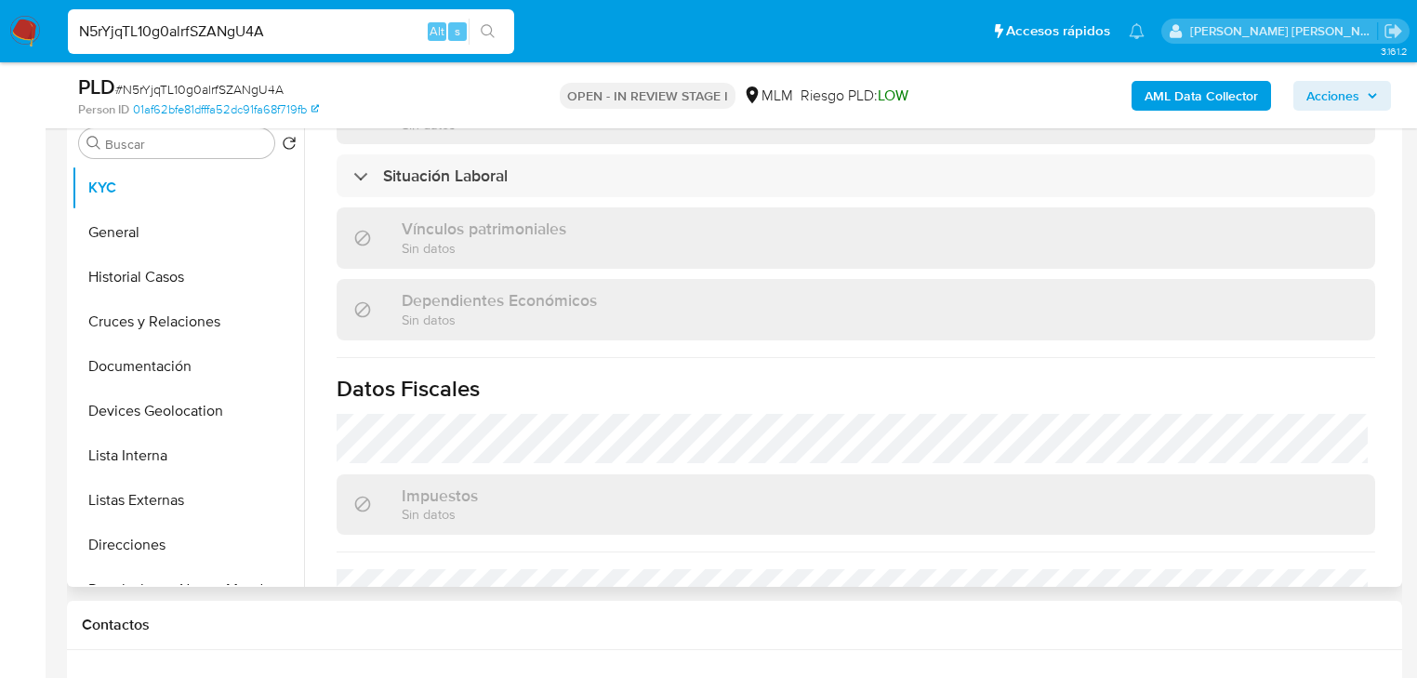
scroll to position [1116, 0]
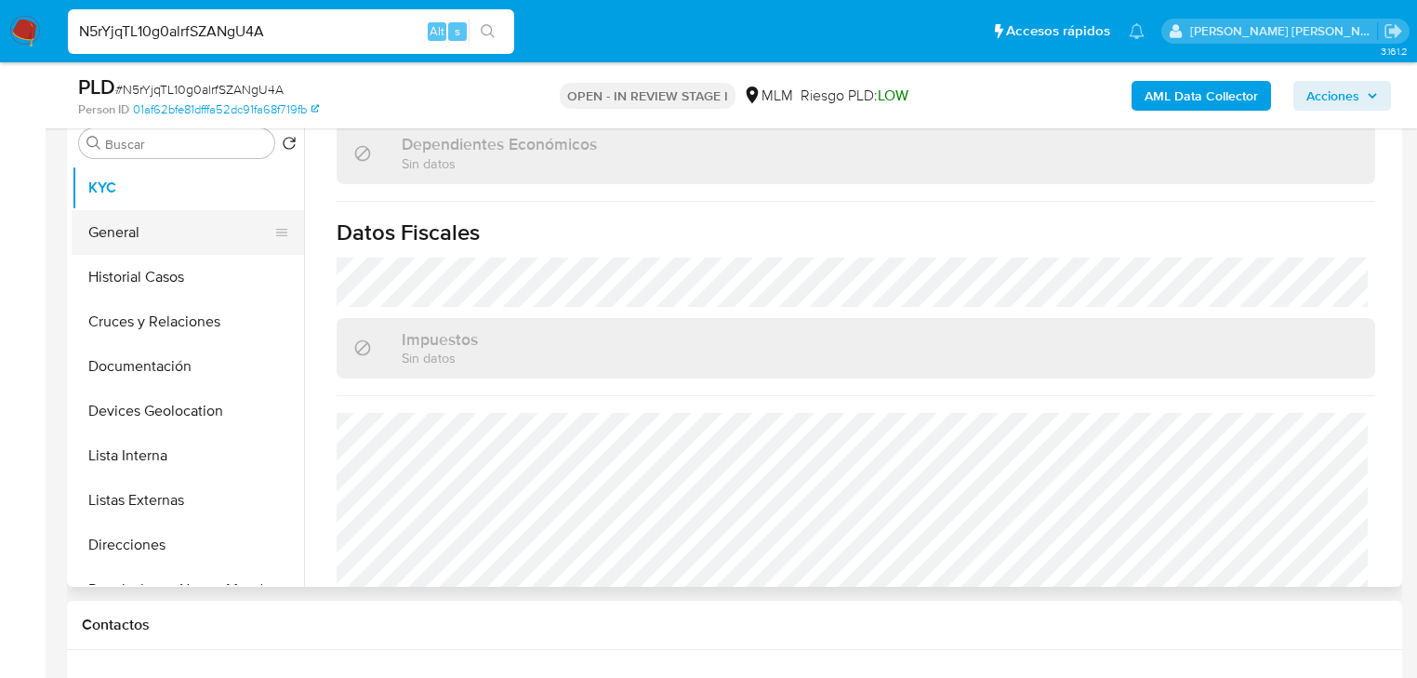
click at [125, 232] on button "General" at bounding box center [181, 232] width 218 height 45
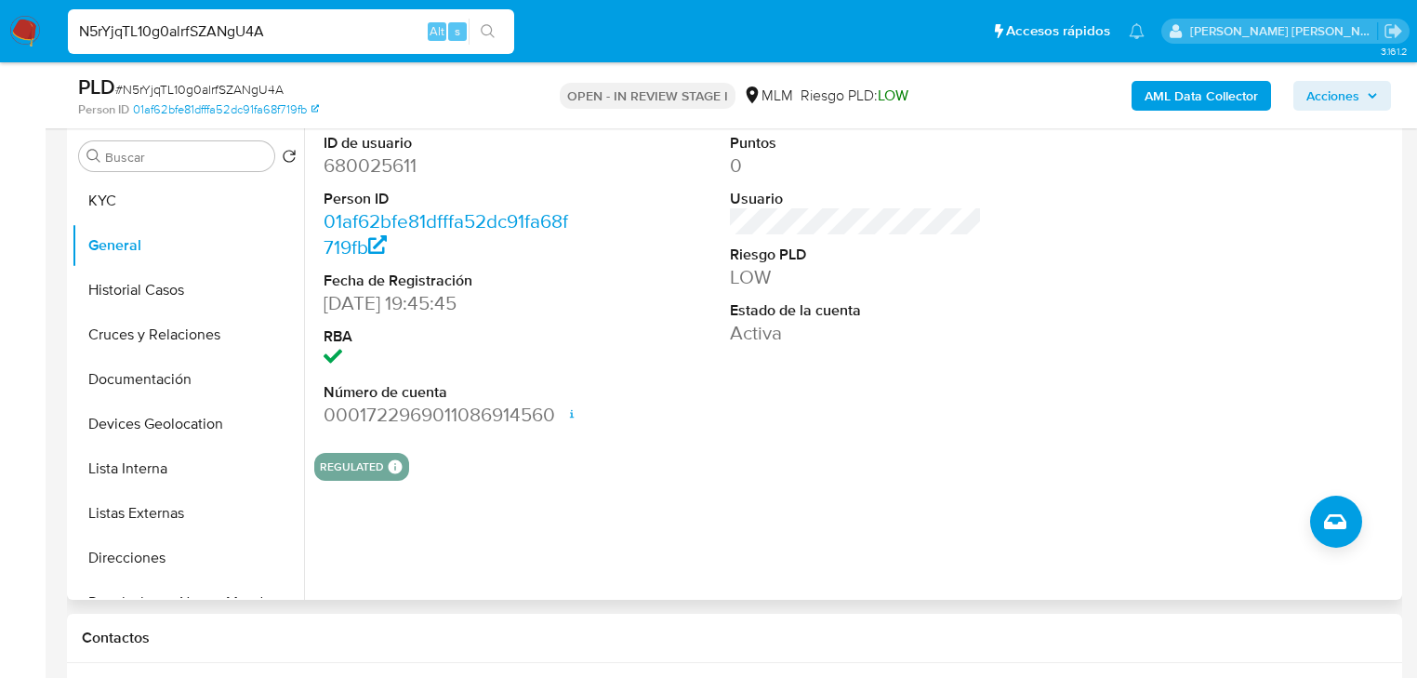
scroll to position [446, 0]
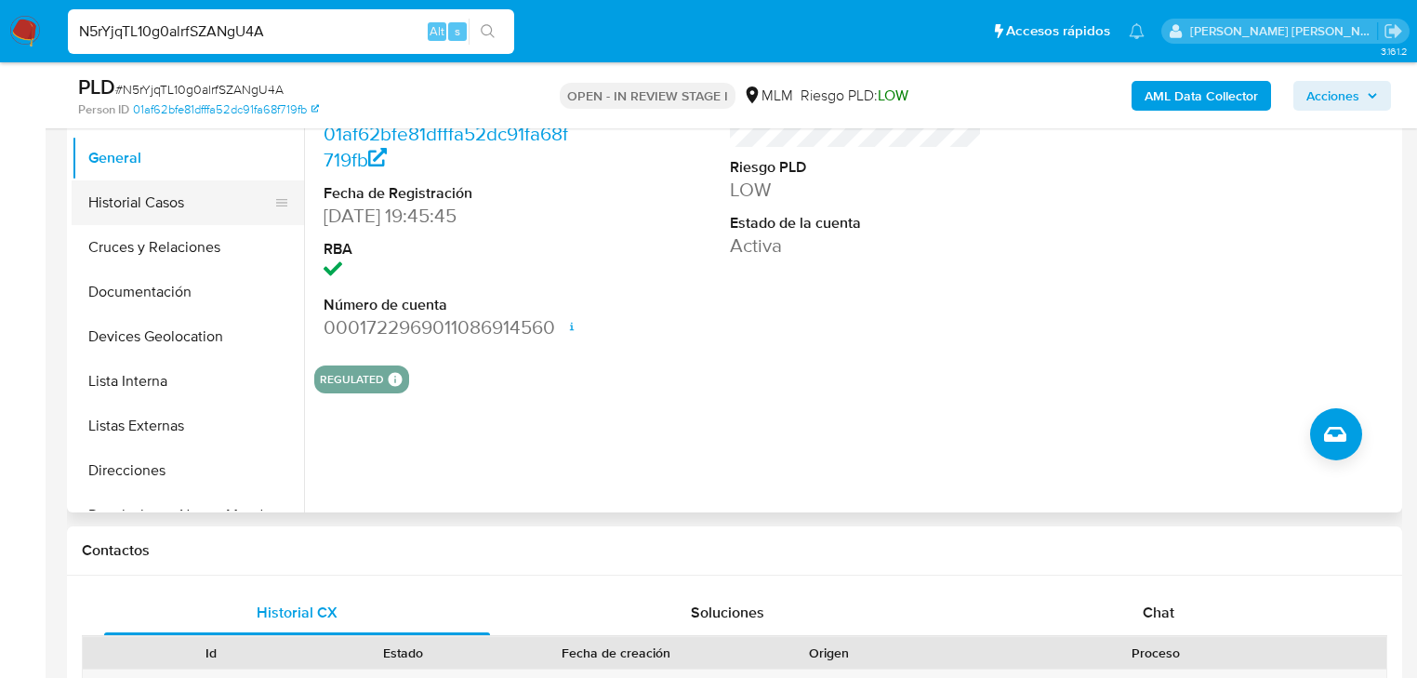
click at [190, 197] on button "Historial Casos" at bounding box center [181, 202] width 218 height 45
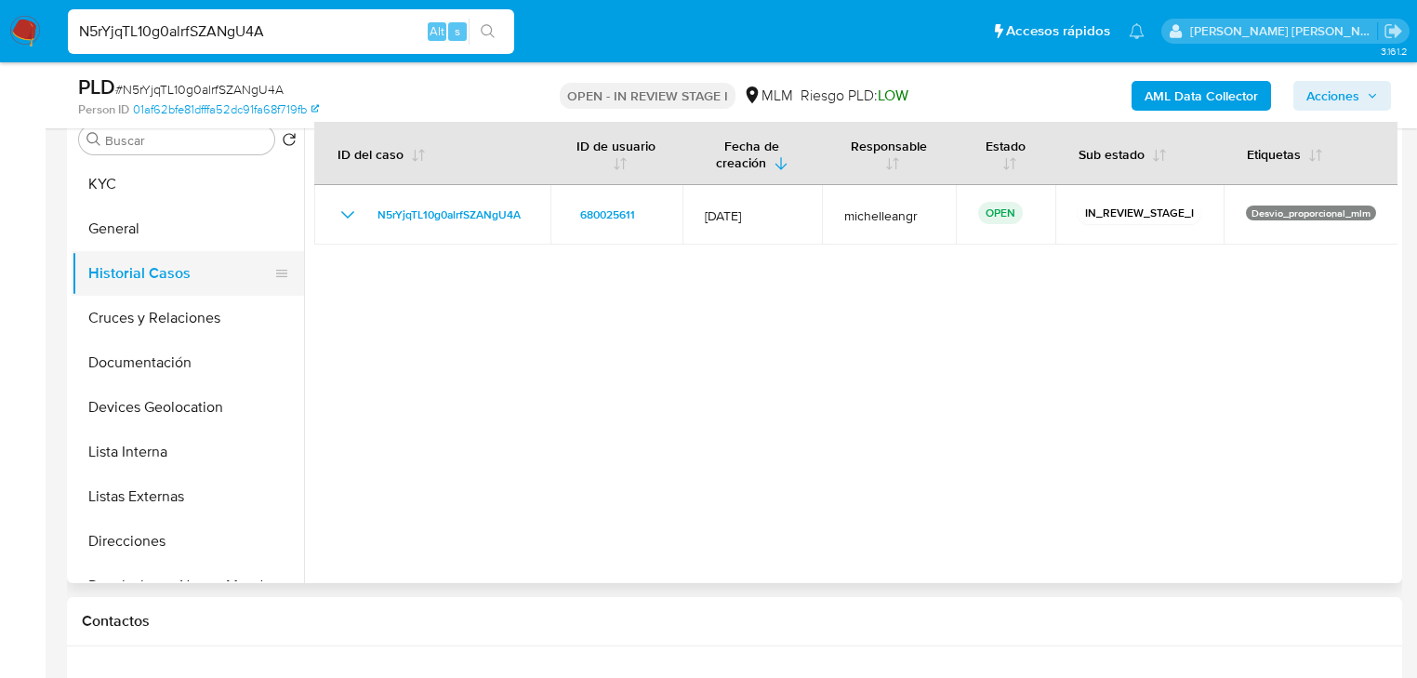
scroll to position [372, 0]
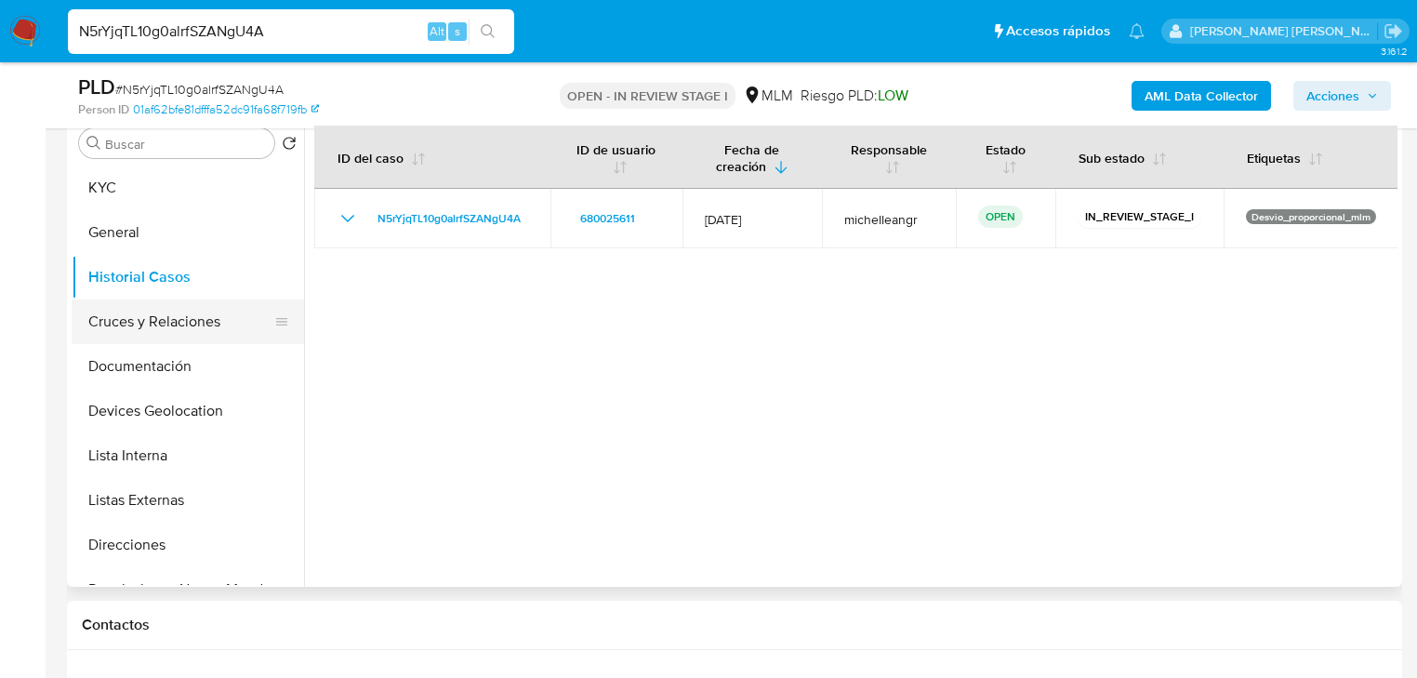
click at [138, 322] on button "Cruces y Relaciones" at bounding box center [181, 321] width 218 height 45
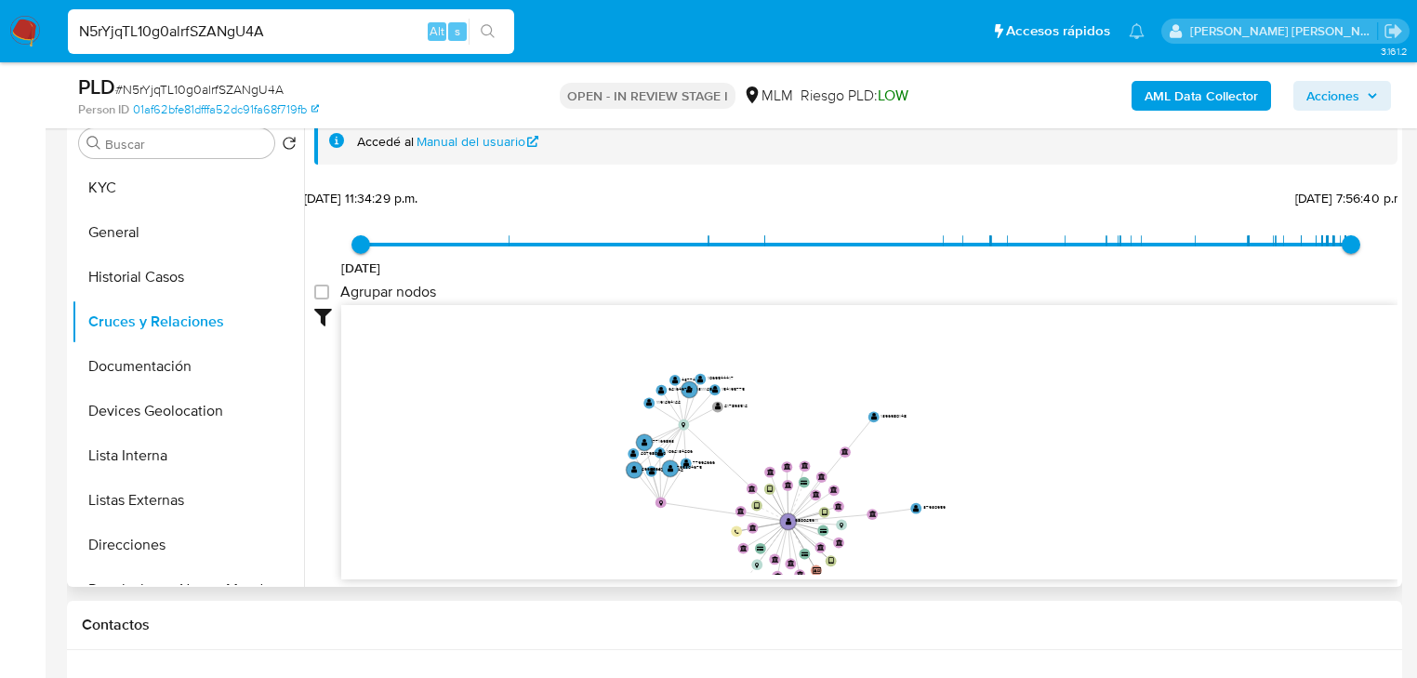
drag, startPoint x: 728, startPoint y: 433, endPoint x: 575, endPoint y: 477, distance: 159.5
click at [720, 484] on icon "device-68a911dec3694548576a6f02  user-680025611  680025611 device-681bd1036d6…" at bounding box center [869, 440] width 1056 height 270
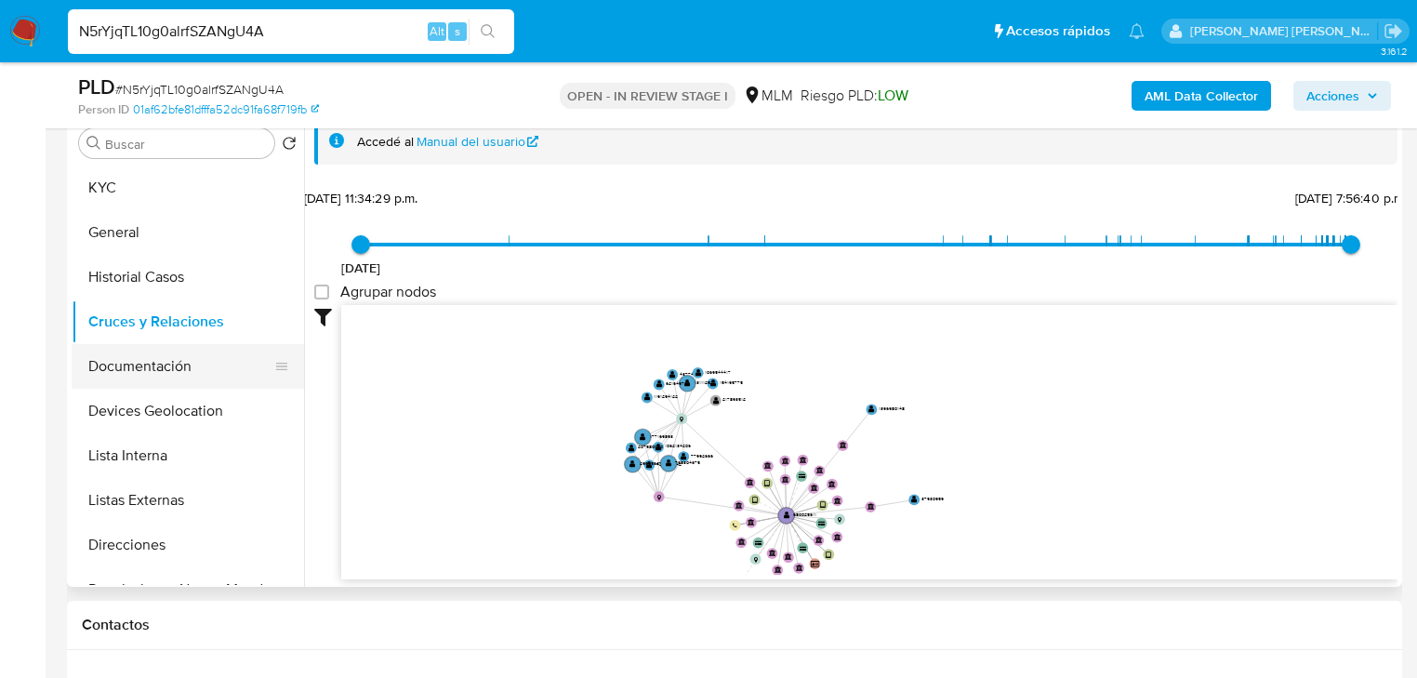
drag, startPoint x: 136, startPoint y: 369, endPoint x: 171, endPoint y: 365, distance: 35.5
click at [137, 368] on button "Documentación" at bounding box center [181, 366] width 218 height 45
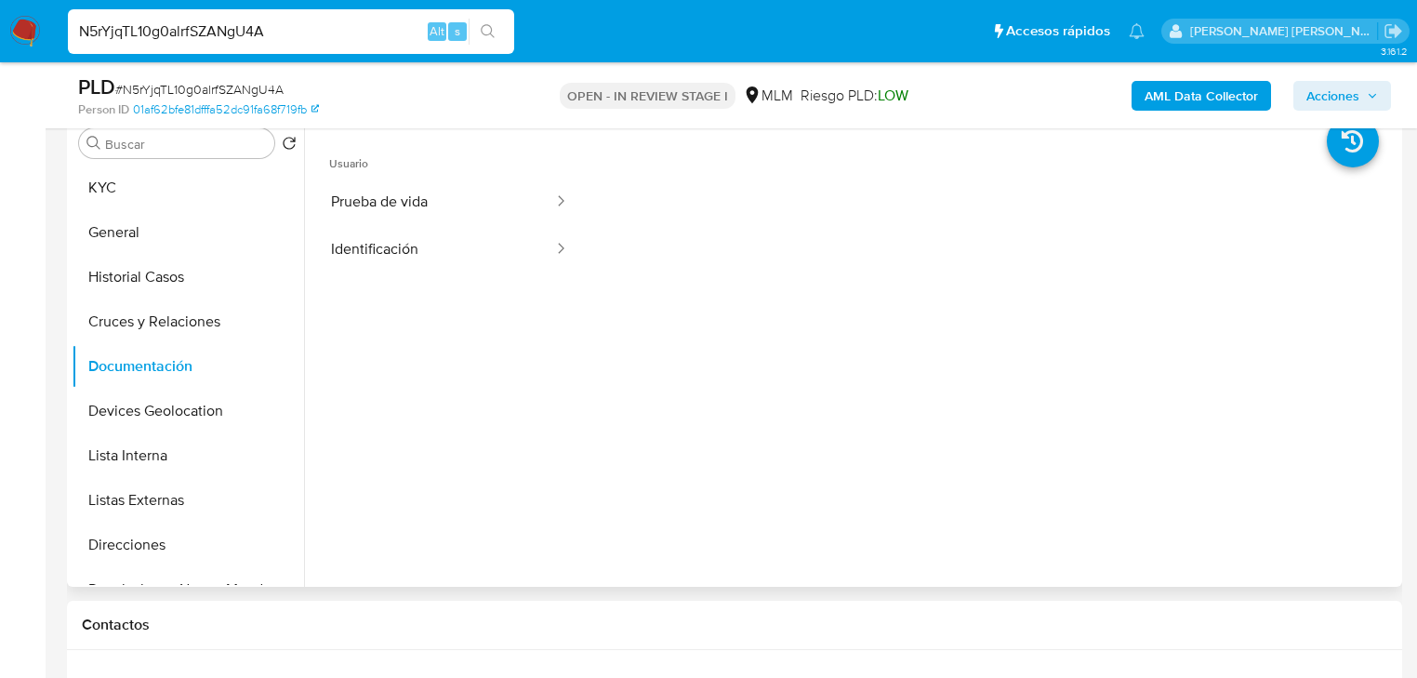
drag, startPoint x: 507, startPoint y: 219, endPoint x: 577, endPoint y: 218, distance: 70.7
click at [510, 216] on button "Prueba de vida" at bounding box center [434, 201] width 241 height 47
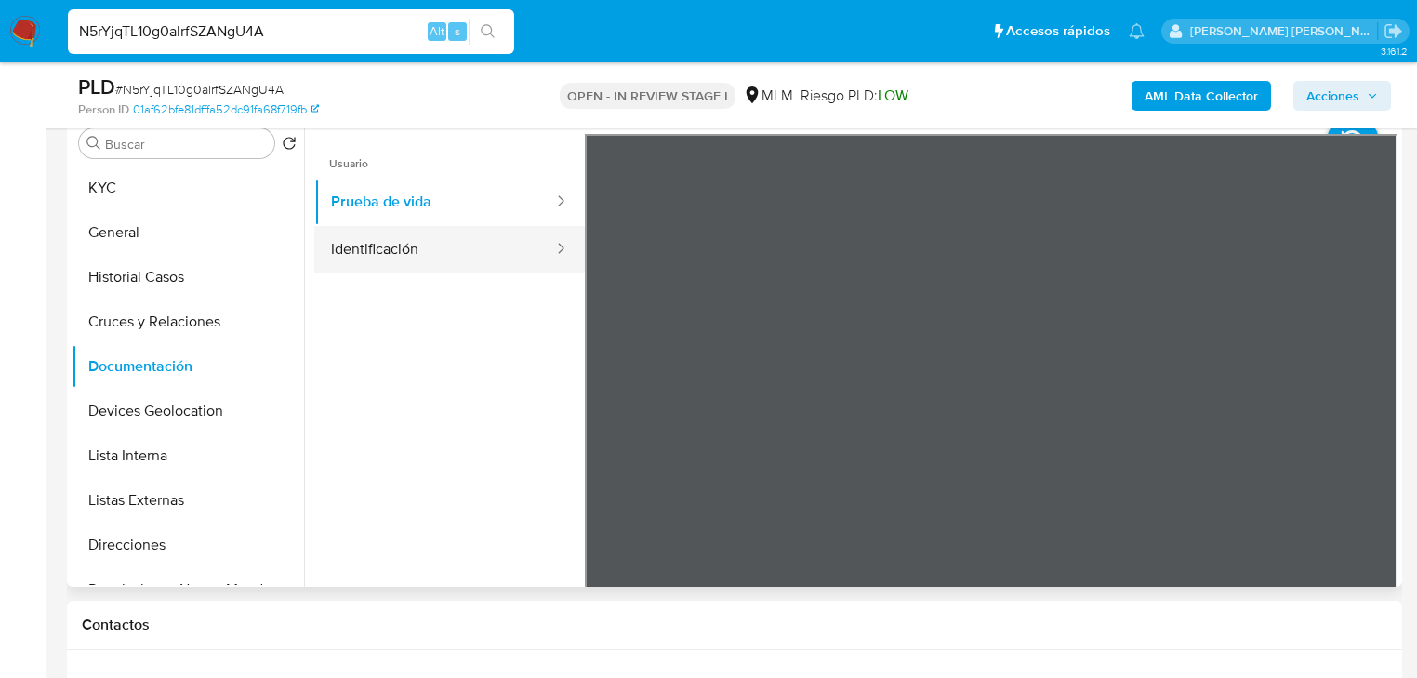
drag, startPoint x: 465, startPoint y: 271, endPoint x: 465, endPoint y: 253, distance: 17.7
click at [465, 269] on button "Identificación" at bounding box center [434, 249] width 241 height 47
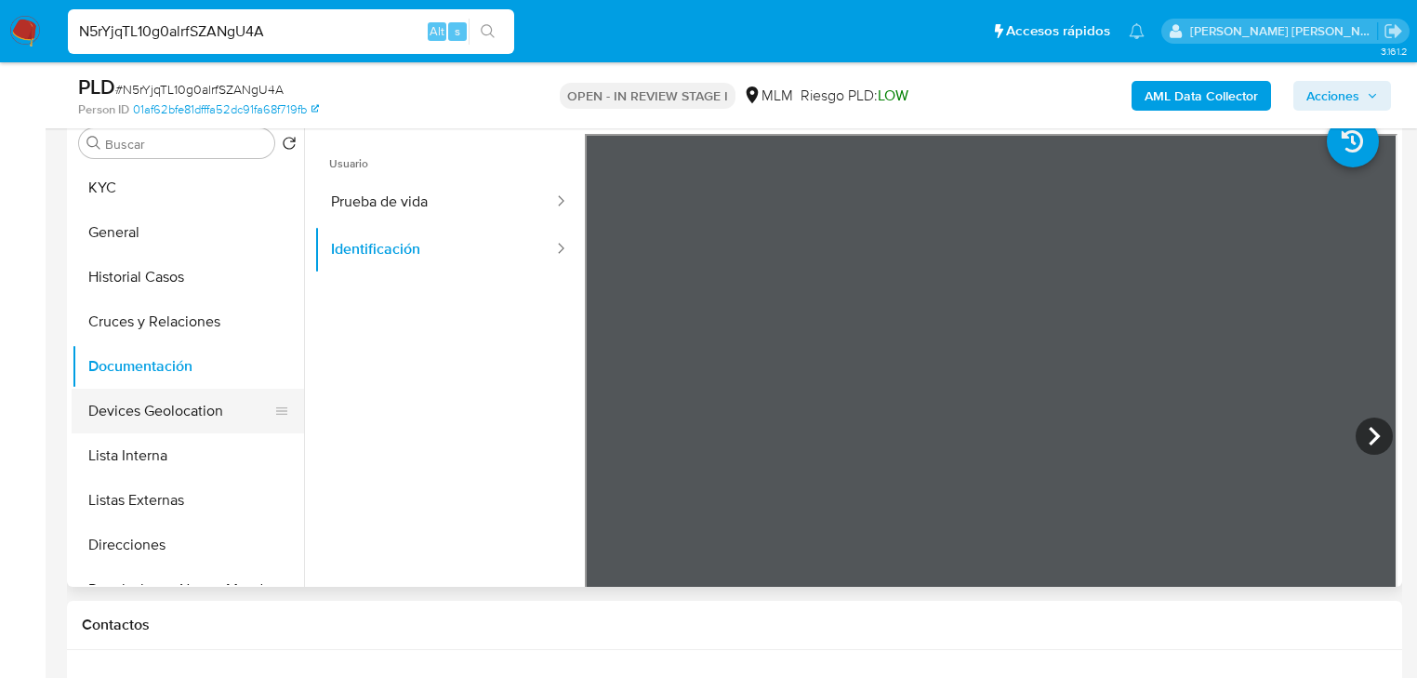
click at [149, 405] on button "Devices Geolocation" at bounding box center [181, 411] width 218 height 45
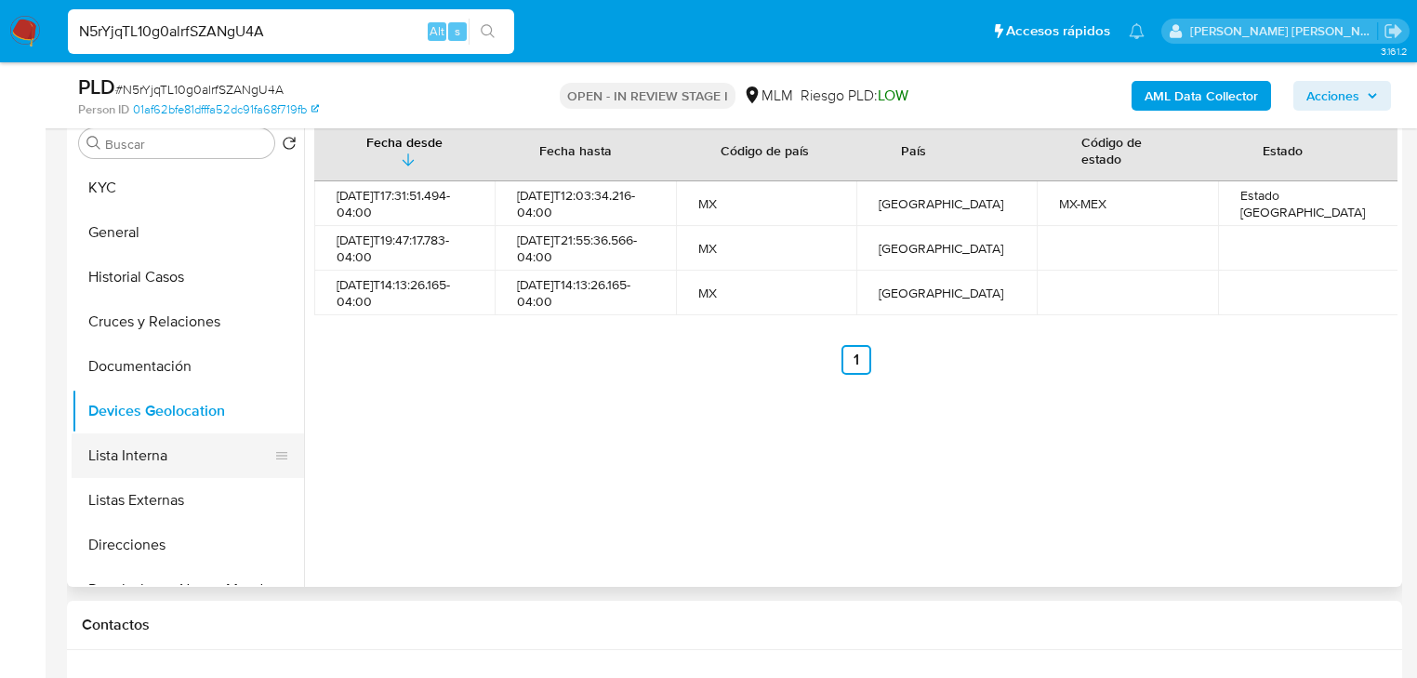
click at [156, 462] on button "Lista Interna" at bounding box center [181, 455] width 218 height 45
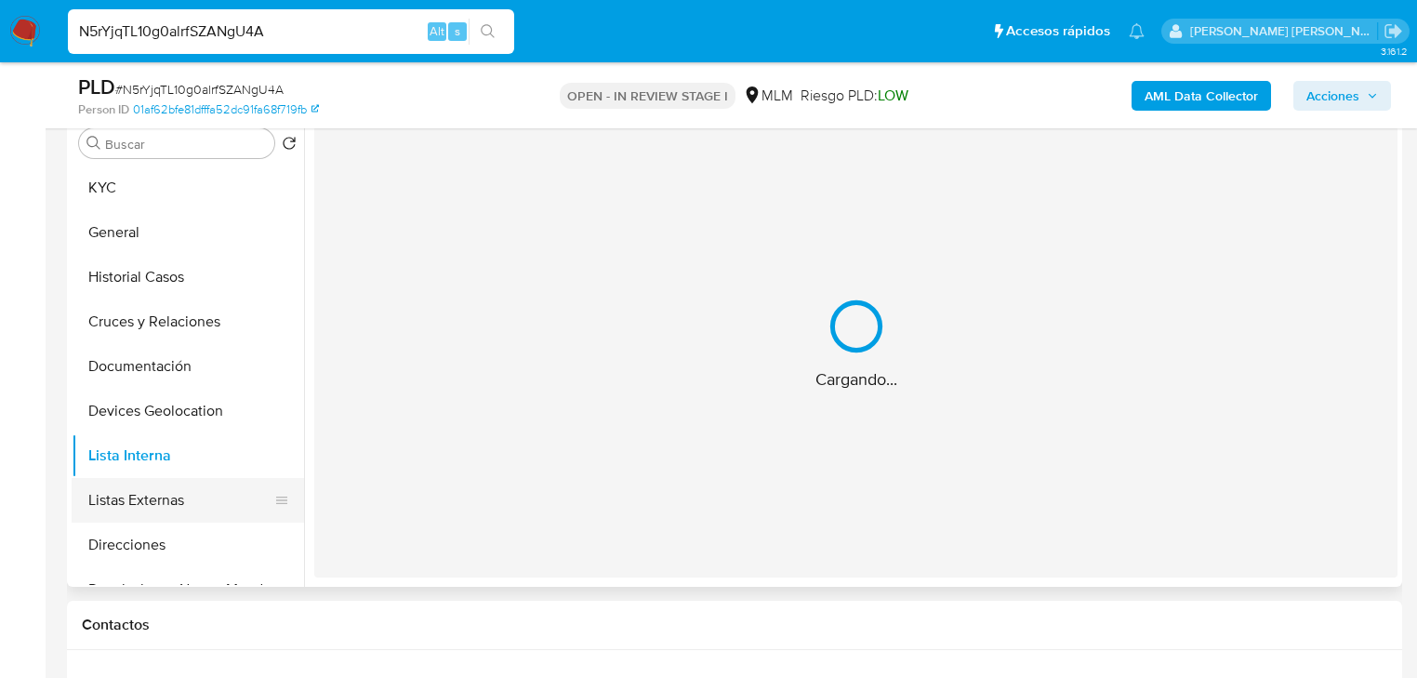
click at [189, 495] on button "Listas Externas" at bounding box center [181, 500] width 218 height 45
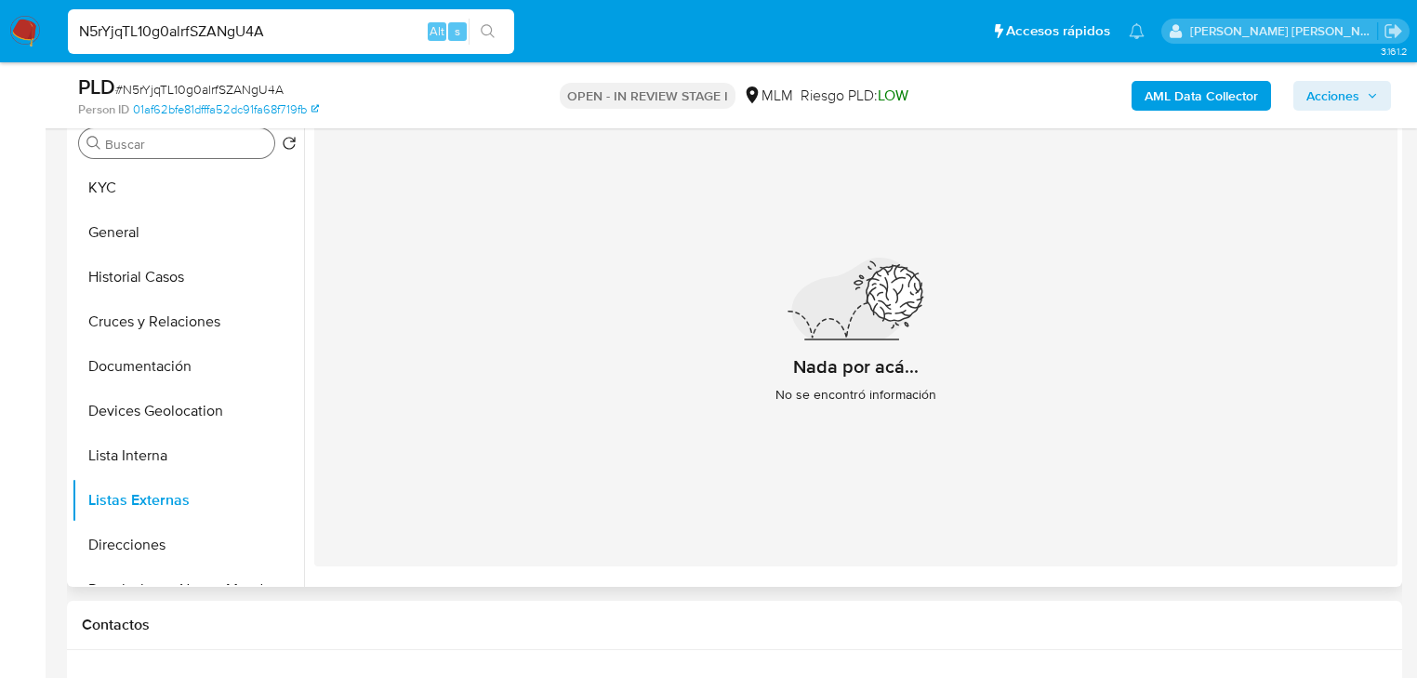
click at [128, 152] on div "Buscar" at bounding box center [176, 143] width 195 height 30
click at [130, 192] on button "KYC" at bounding box center [181, 187] width 218 height 45
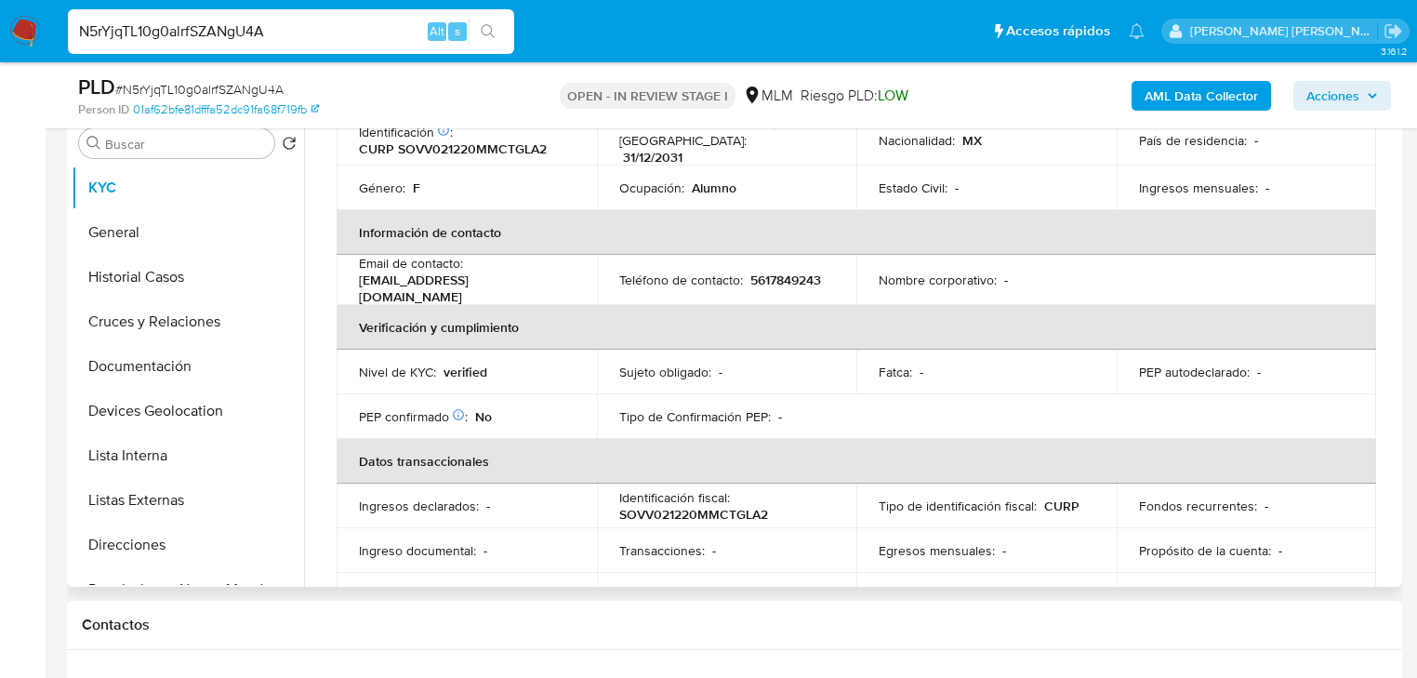
scroll to position [58, 0]
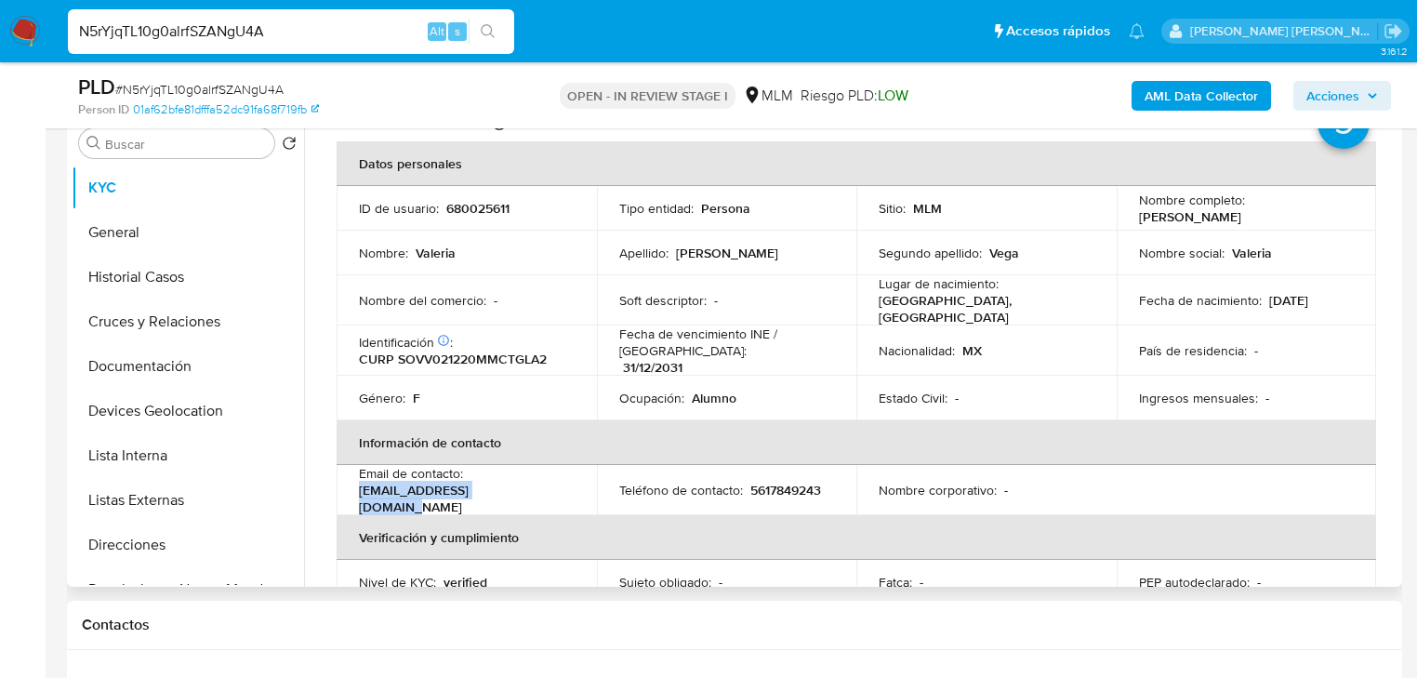
drag, startPoint x: 518, startPoint y: 492, endPoint x: 367, endPoint y: 443, distance: 158.2
click at [346, 486] on td "Email de contacto : valsotelo2002@gmail.com" at bounding box center [467, 490] width 260 height 50
copy p "valsotelo2002@gmail.com"
click at [771, 482] on p "5617849243" at bounding box center [785, 490] width 71 height 17
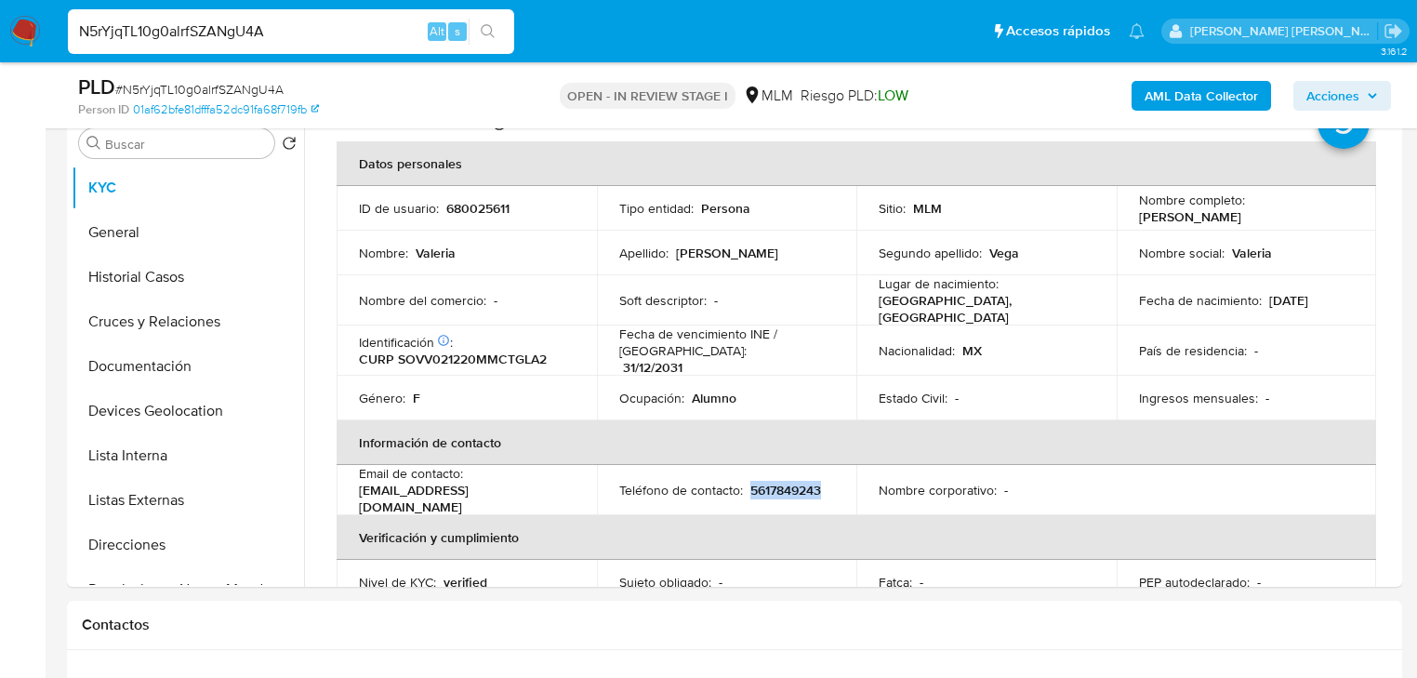
copy p "5617849243"
drag, startPoint x: 134, startPoint y: 539, endPoint x: 389, endPoint y: 511, distance: 256.2
click at [134, 535] on button "Direcciones" at bounding box center [188, 544] width 232 height 45
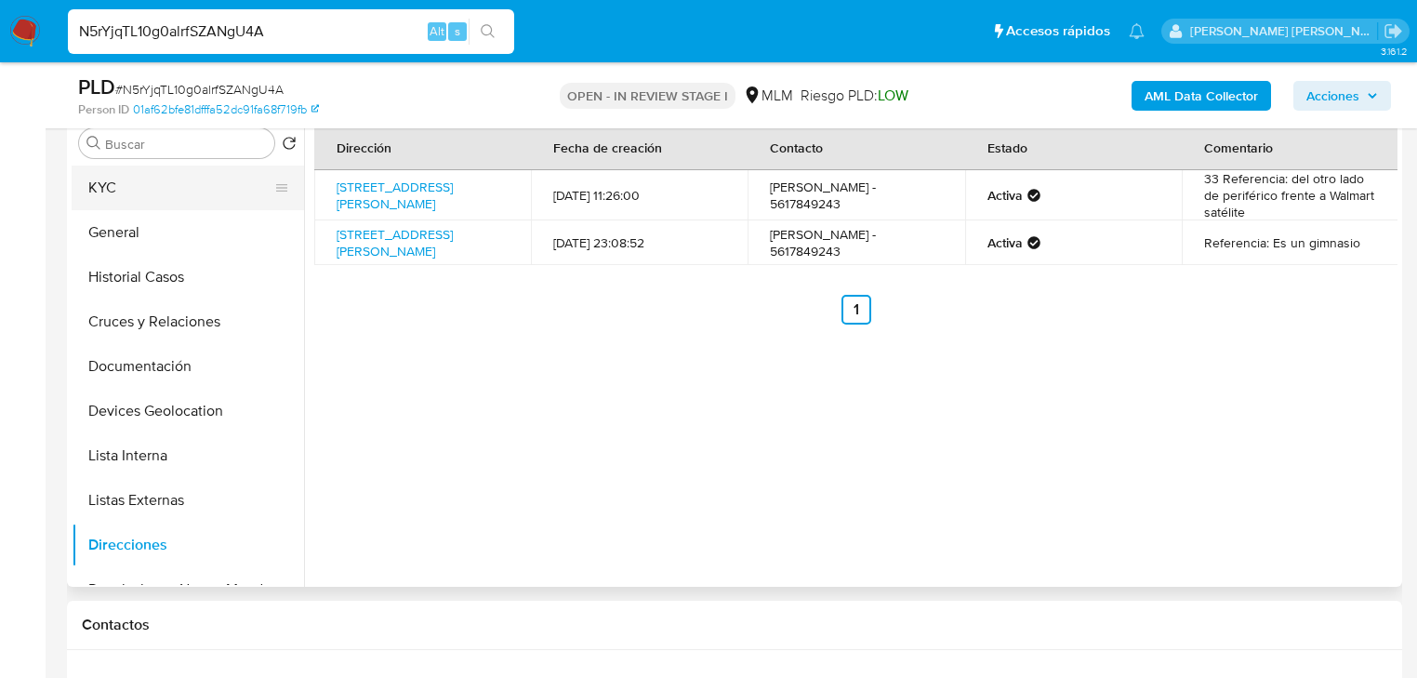
drag, startPoint x: 145, startPoint y: 188, endPoint x: 203, endPoint y: 186, distance: 57.7
click at [145, 187] on button "KYC" at bounding box center [181, 187] width 218 height 45
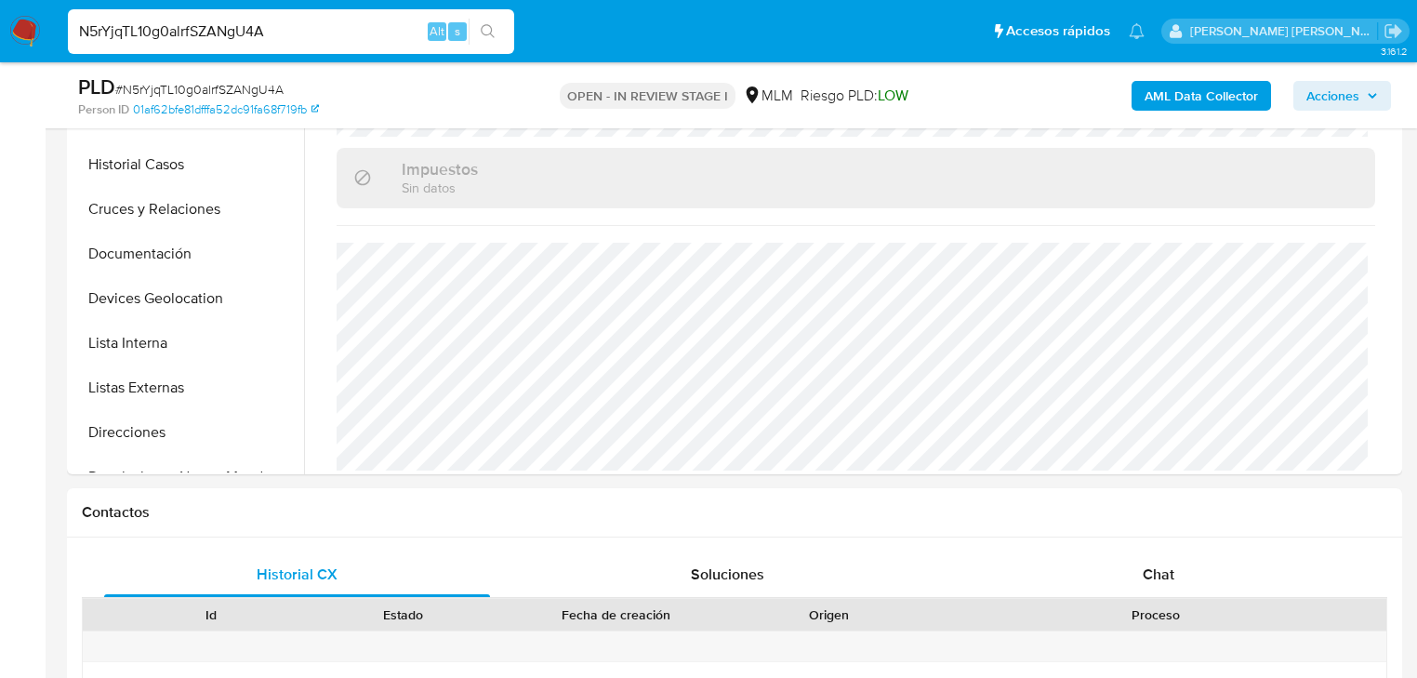
scroll to position [297, 0]
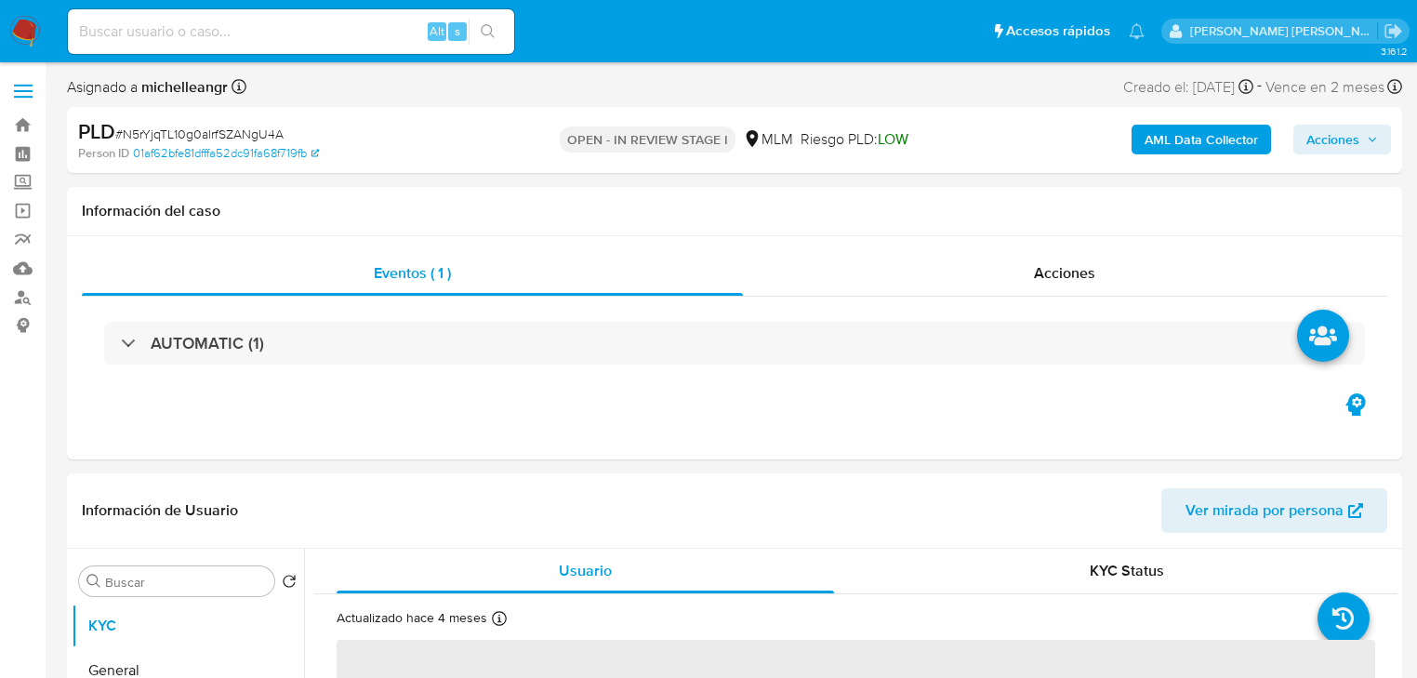
select select "10"
click at [20, 185] on label "Screening" at bounding box center [110, 182] width 221 height 29
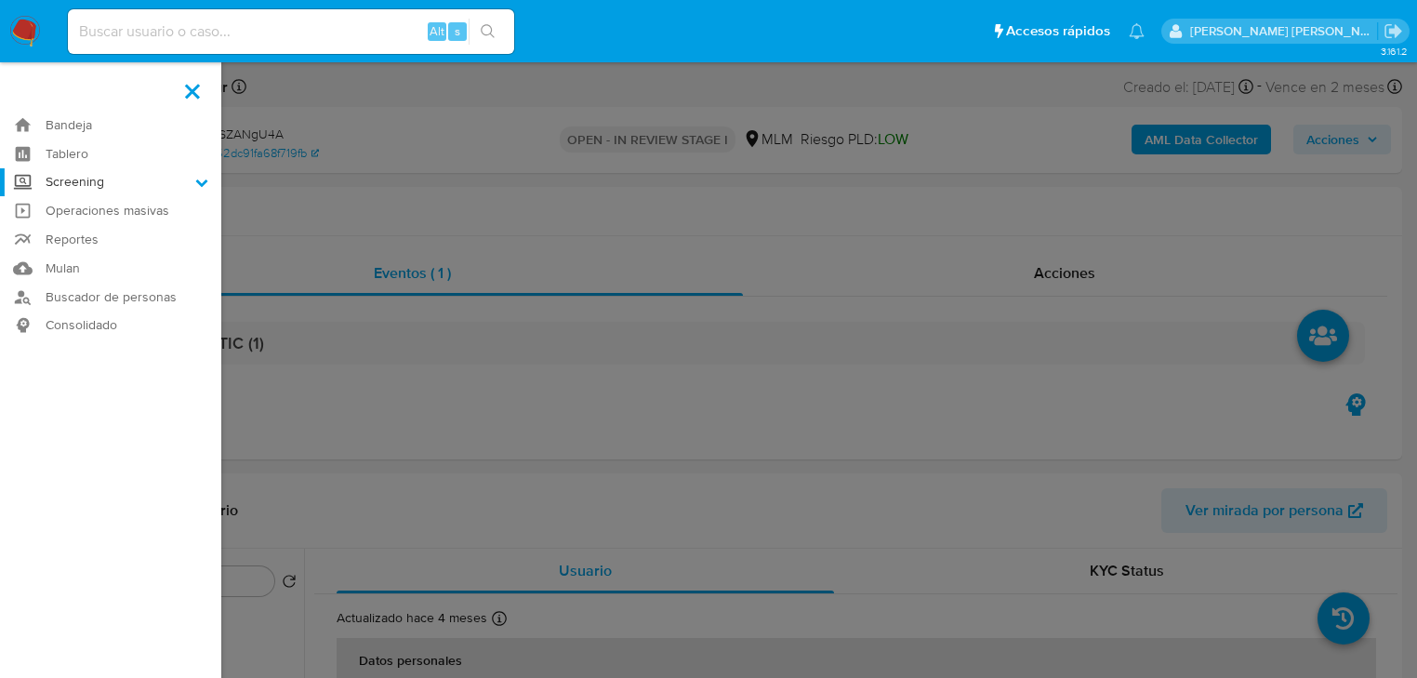
click at [0, 0] on input "Screening" at bounding box center [0, 0] width 0 height 0
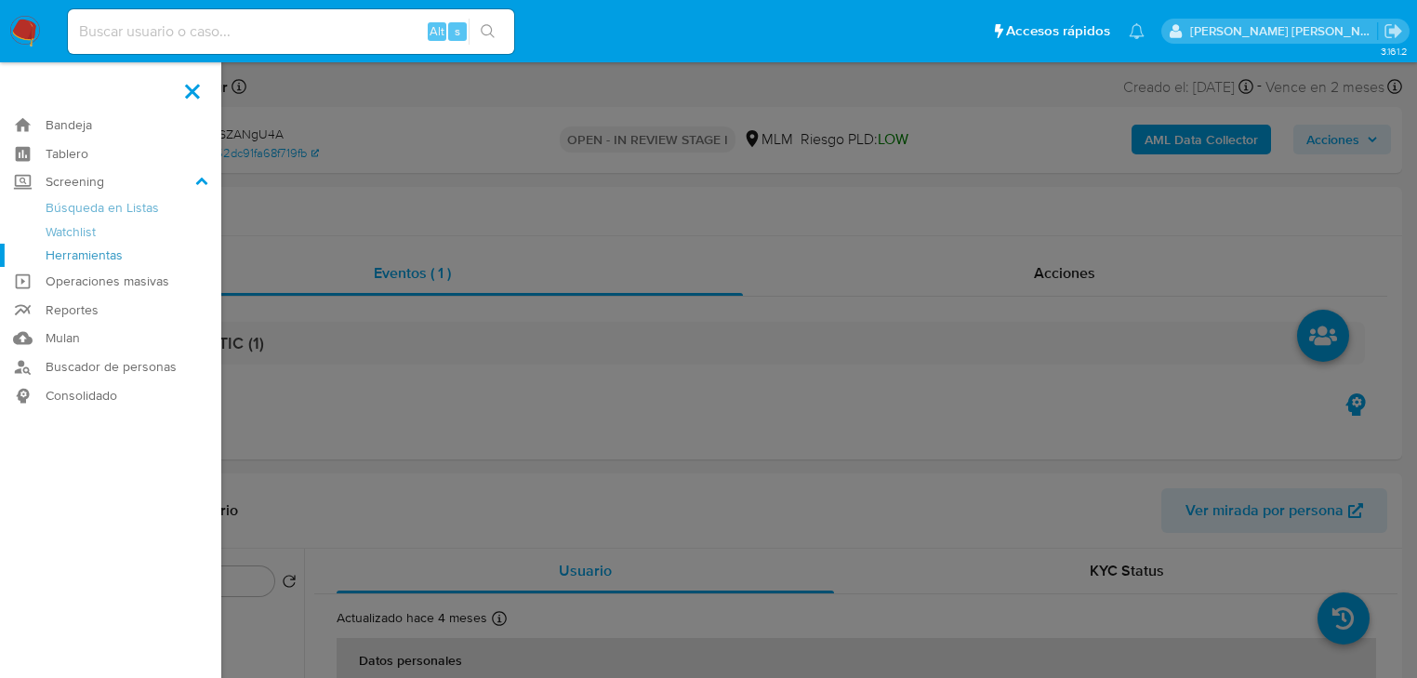
click at [97, 261] on link "Herramientas" at bounding box center [110, 255] width 221 height 23
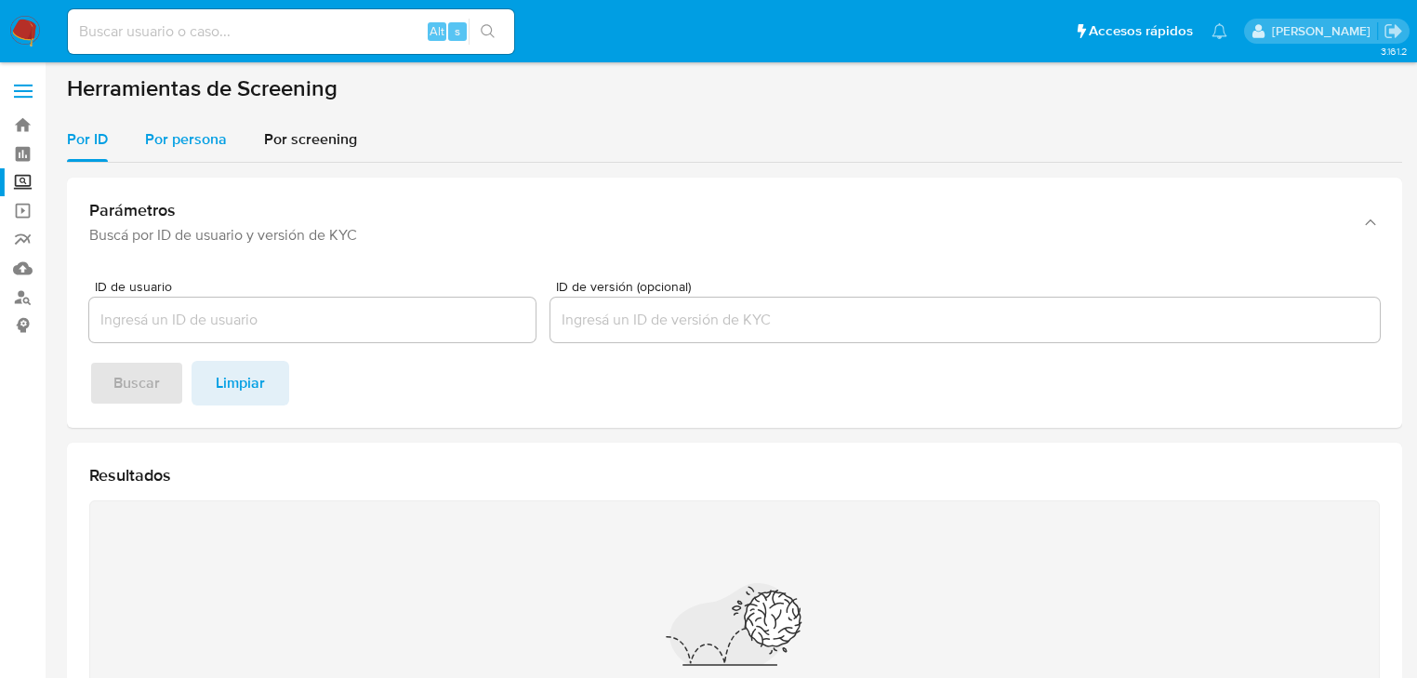
click at [195, 141] on span "Por persona" at bounding box center [186, 138] width 82 height 21
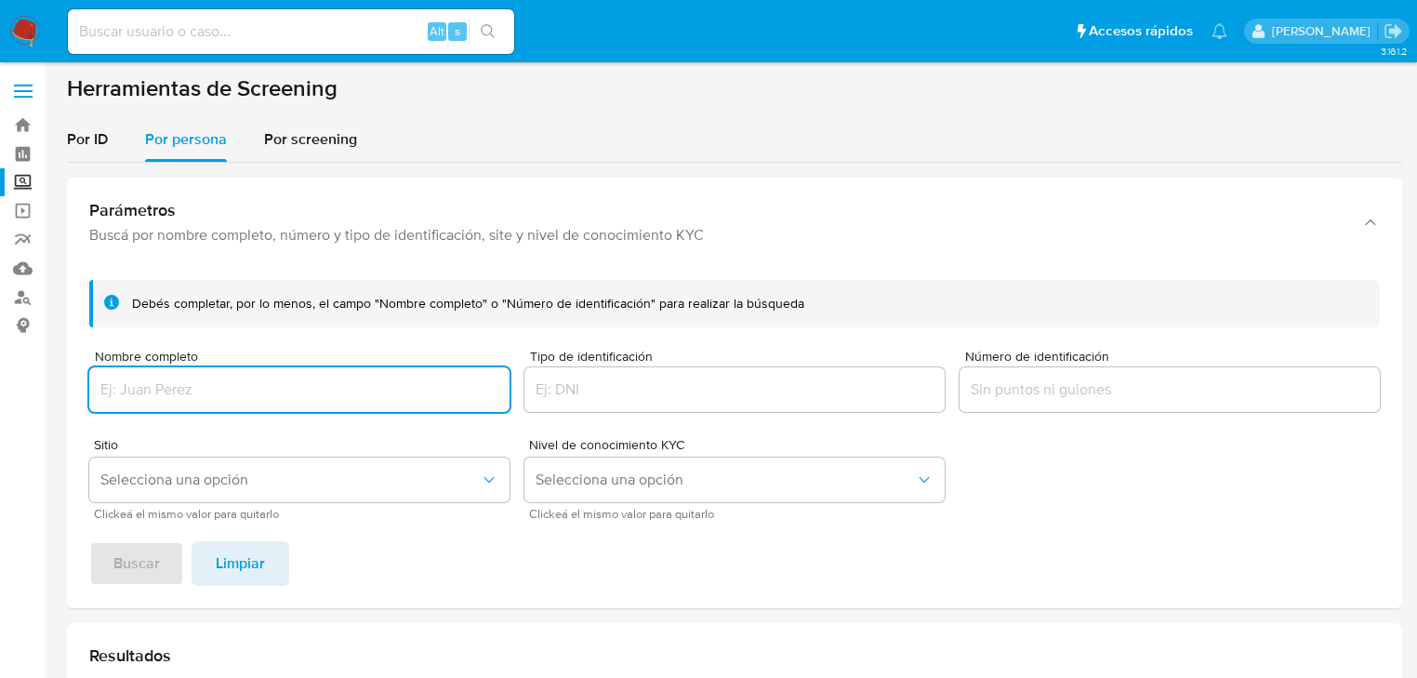
drag, startPoint x: 159, startPoint y: 392, endPoint x: 192, endPoint y: 382, distance: 34.1
click at [159, 391] on input "Nombre completo" at bounding box center [299, 389] width 420 height 24
drag, startPoint x: 133, startPoint y: 390, endPoint x: 1, endPoint y: 335, distance: 143.3
click at [0, 337] on section "Bandeja Tablero Screening Búsqueda en Listas Watchlist Herramientas Operaciones…" at bounding box center [708, 561] width 1417 height 1122
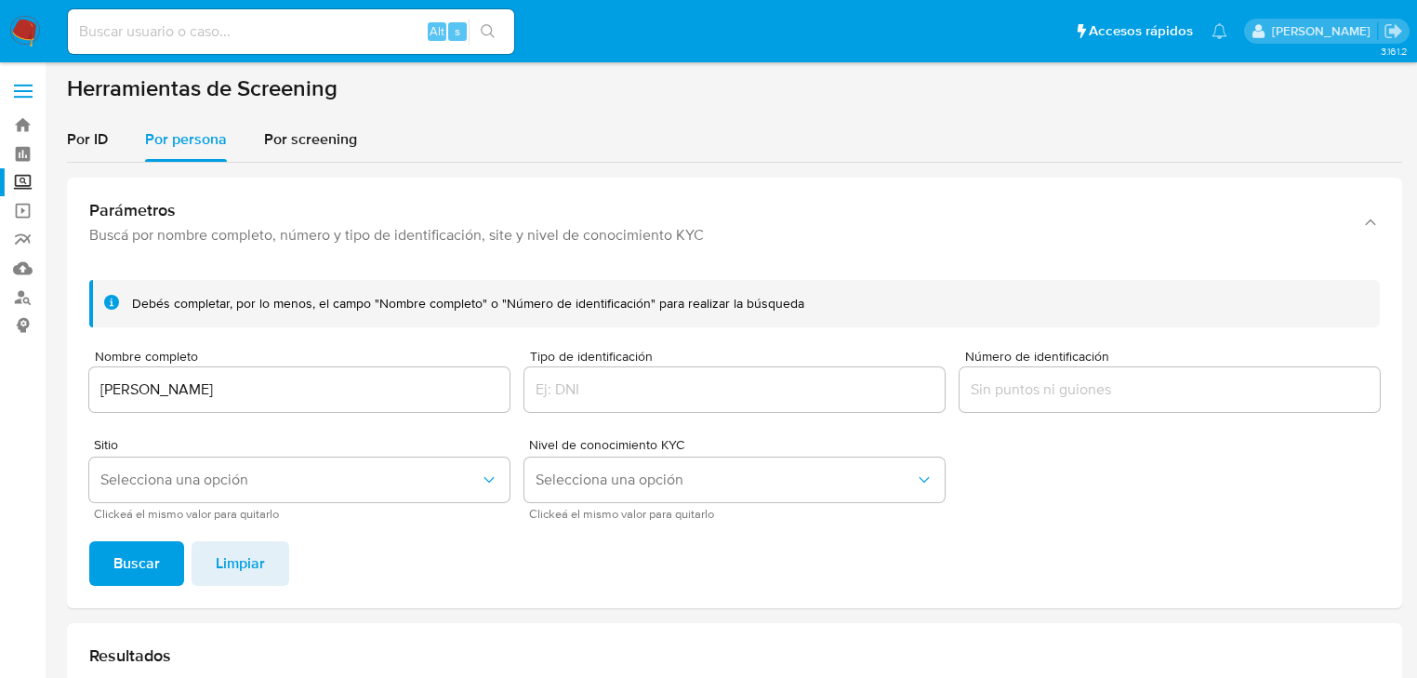
click at [373, 408] on div "[PERSON_NAME]" at bounding box center [299, 389] width 420 height 45
click at [369, 393] on input "[PERSON_NAME]" at bounding box center [299, 389] width 420 height 24
click at [271, 499] on button "Selecciona una opción" at bounding box center [299, 479] width 420 height 45
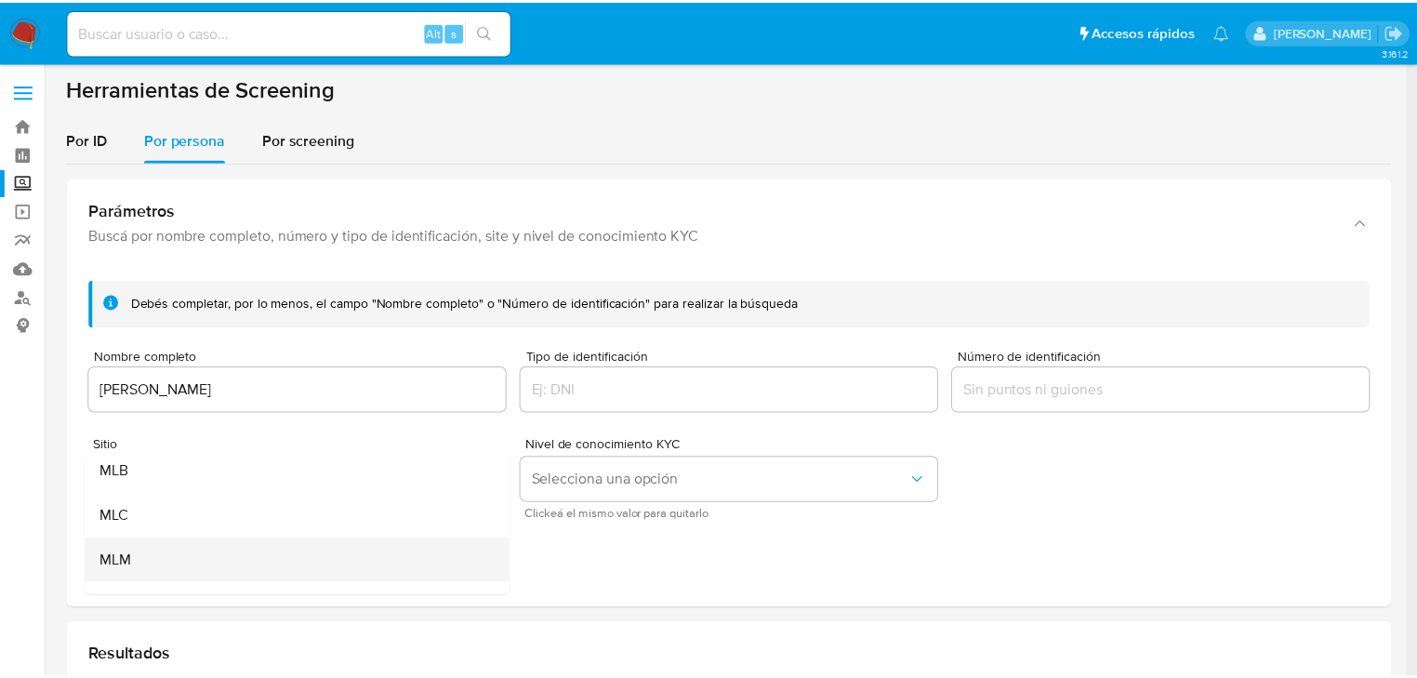
scroll to position [74, 0]
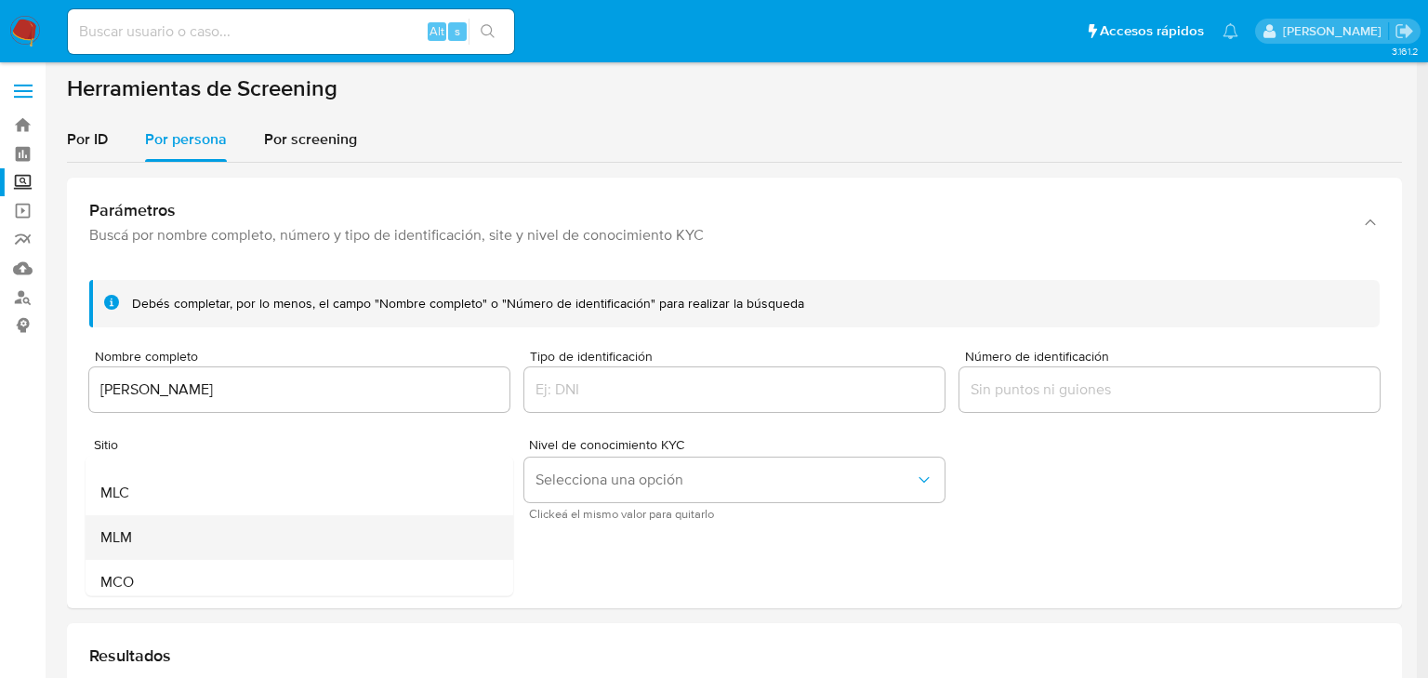
click at [200, 534] on div "MLM" at bounding box center [293, 537] width 387 height 45
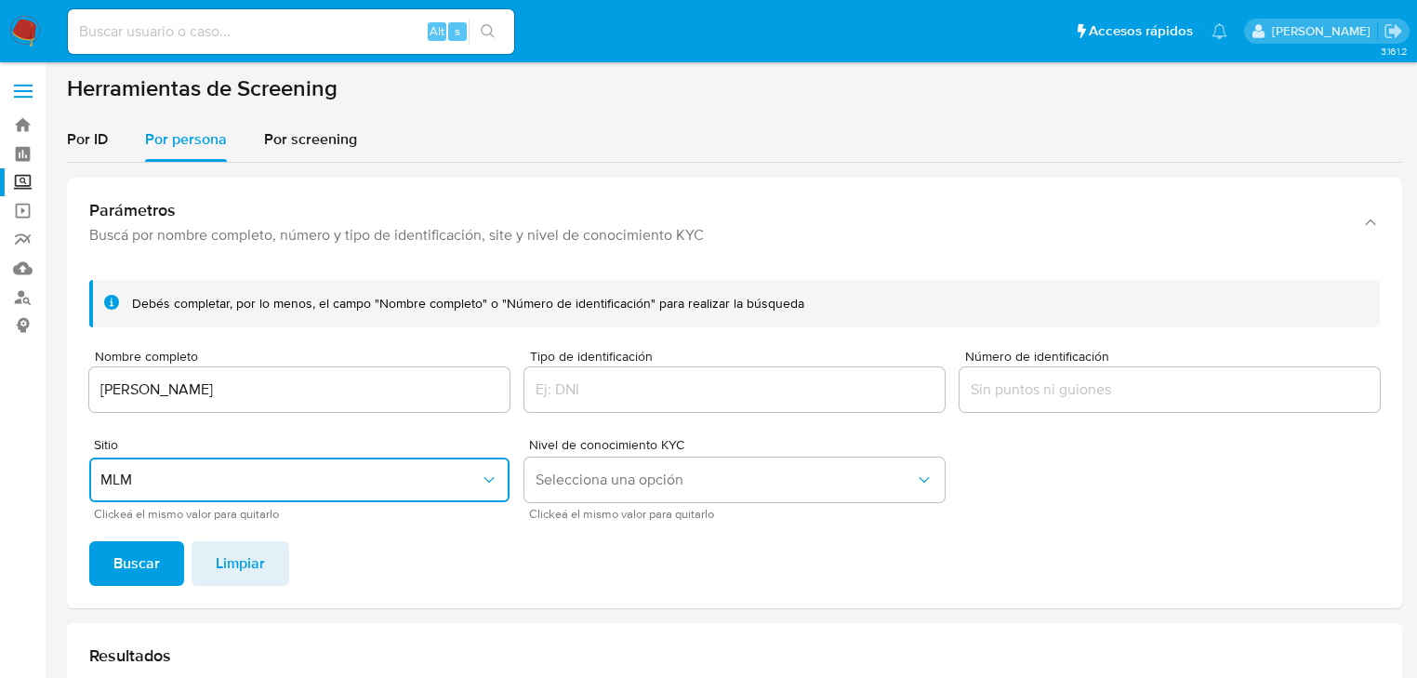
click at [162, 557] on button "Buscar" at bounding box center [136, 563] width 95 height 45
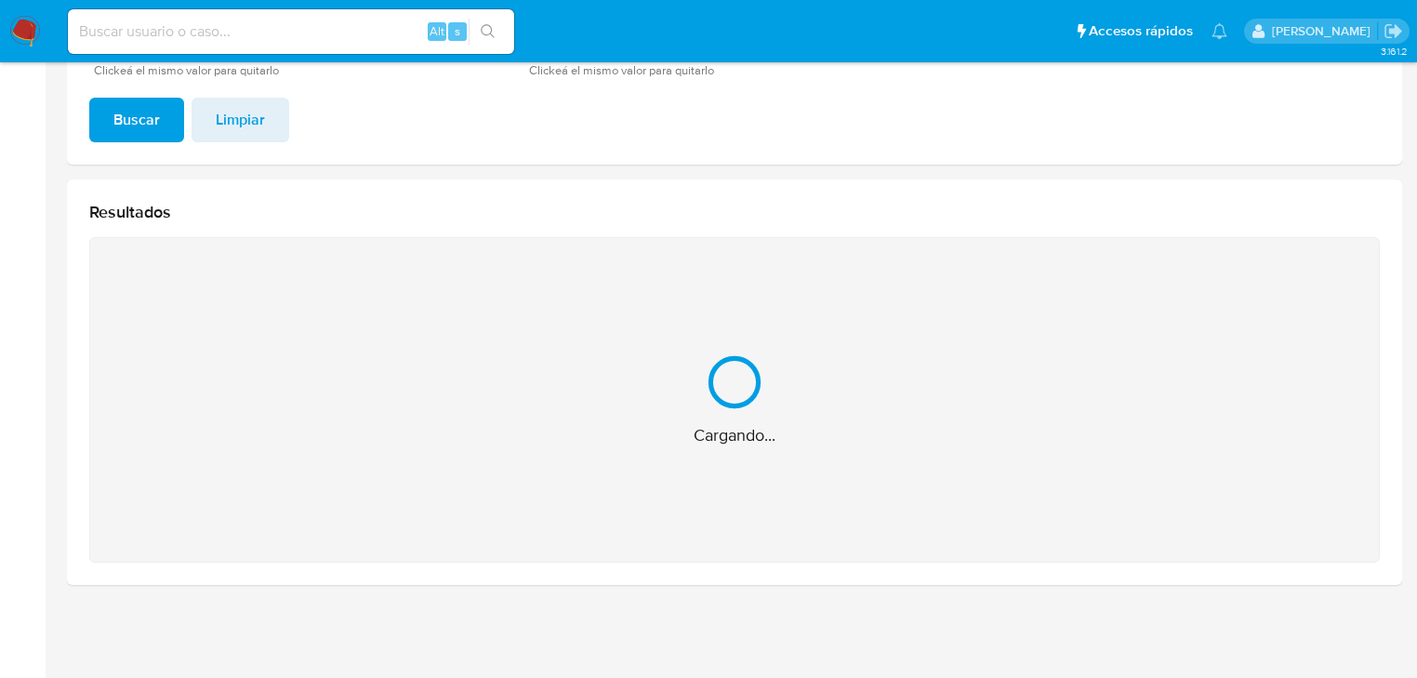
scroll to position [149, 0]
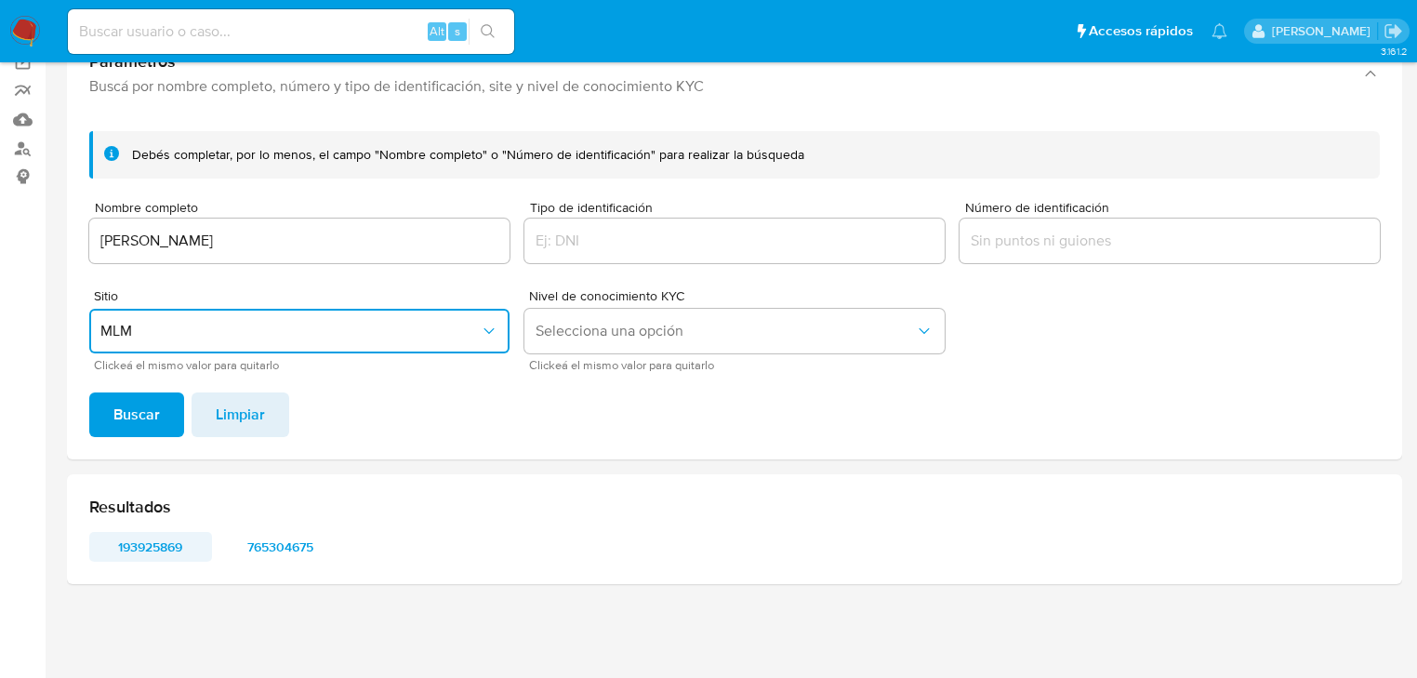
click at [158, 540] on span "193925869" at bounding box center [150, 547] width 97 height 26
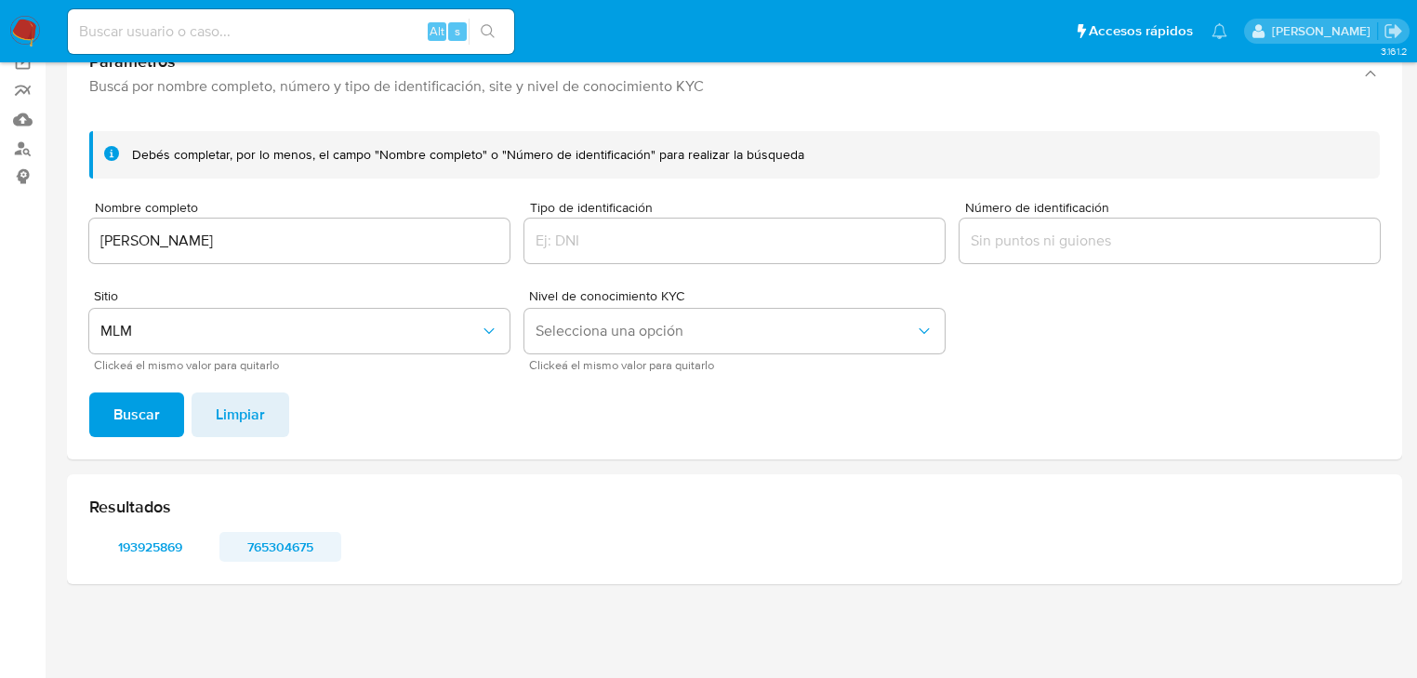
click at [293, 550] on span "765304675" at bounding box center [280, 547] width 97 height 26
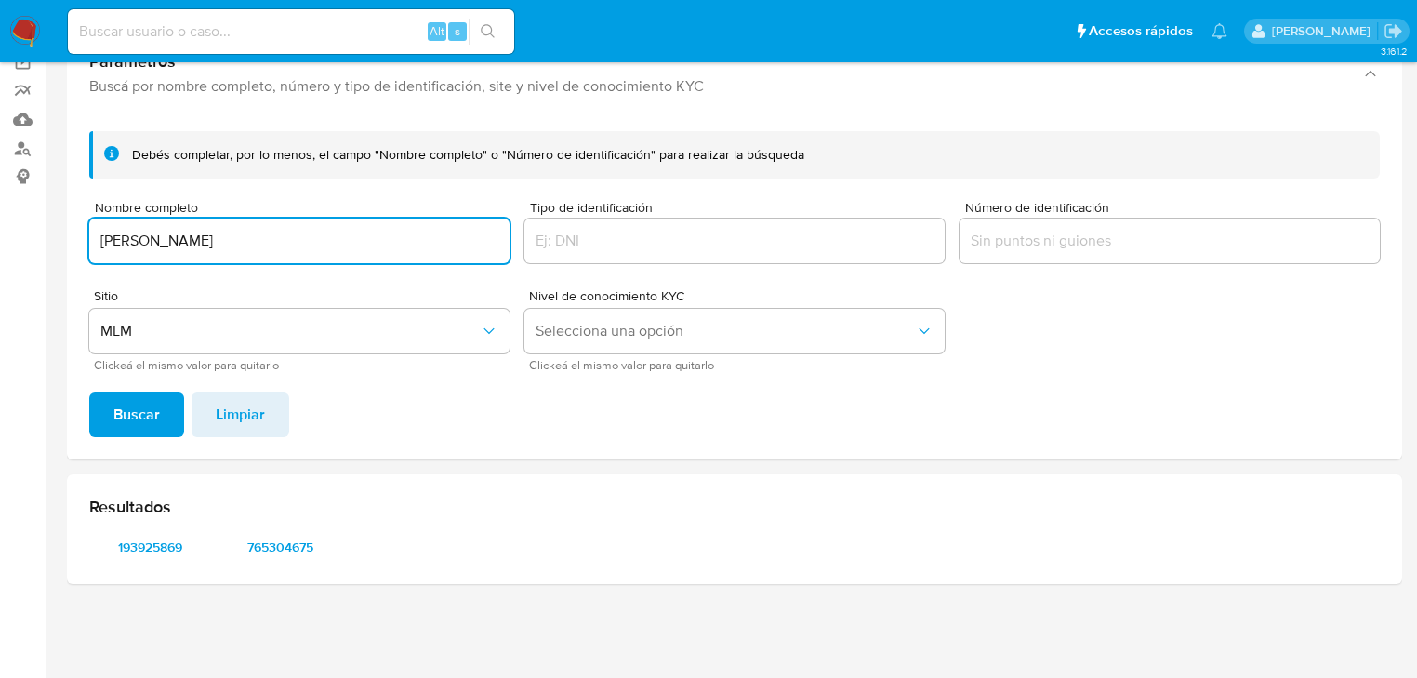
drag, startPoint x: 342, startPoint y: 242, endPoint x: 0, endPoint y: 197, distance: 345.0
click at [0, 197] on section "Bandeja Tablero Screening Búsqueda en Listas Watchlist Herramientas Operaciones…" at bounding box center [708, 264] width 1417 height 826
click at [269, 249] on input "[ Razon Social | Nombre: ]" at bounding box center [299, 241] width 420 height 24
drag, startPoint x: 308, startPoint y: 250, endPoint x: 21, endPoint y: 213, distance: 288.7
click at [25, 214] on section "Bandeja Tablero Screening Búsqueda en Listas Watchlist Herramientas Operaciones…" at bounding box center [708, 264] width 1417 height 826
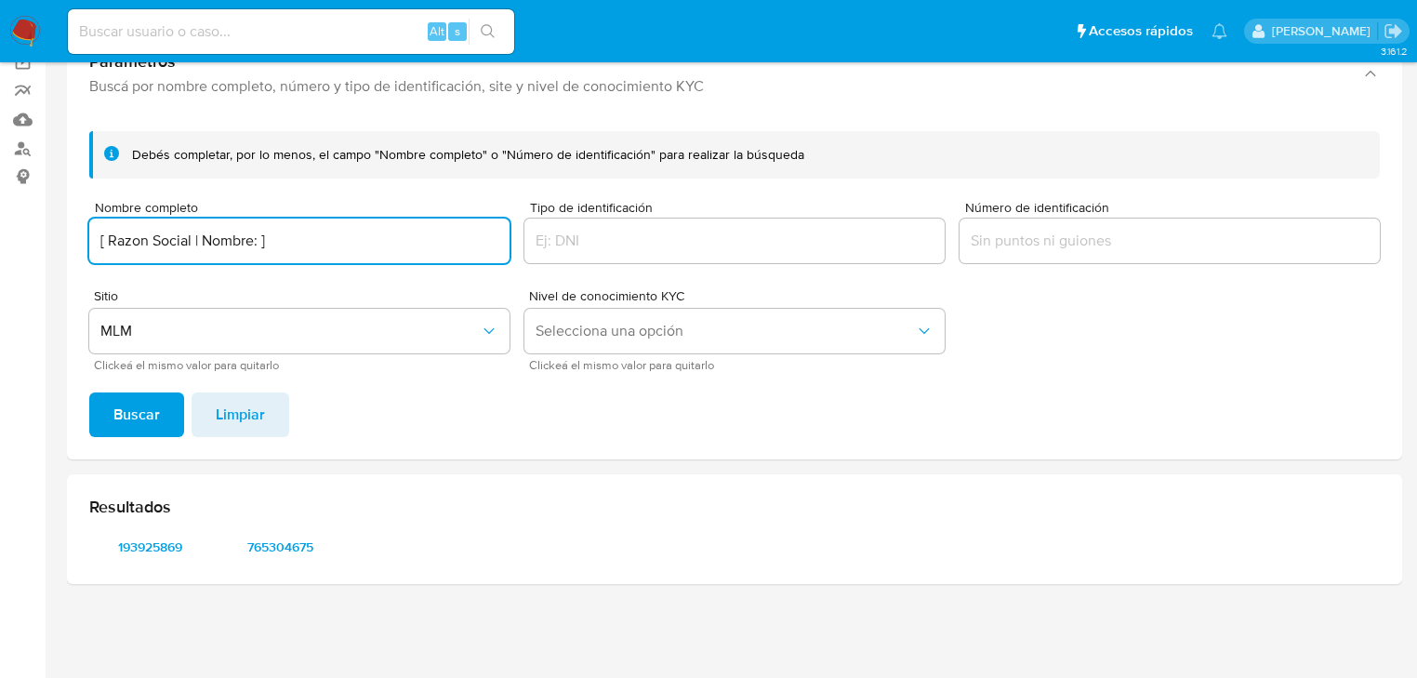
paste input "[DOMAIN_NAME] SA DE CV"
click at [126, 414] on span "Buscar" at bounding box center [136, 414] width 46 height 41
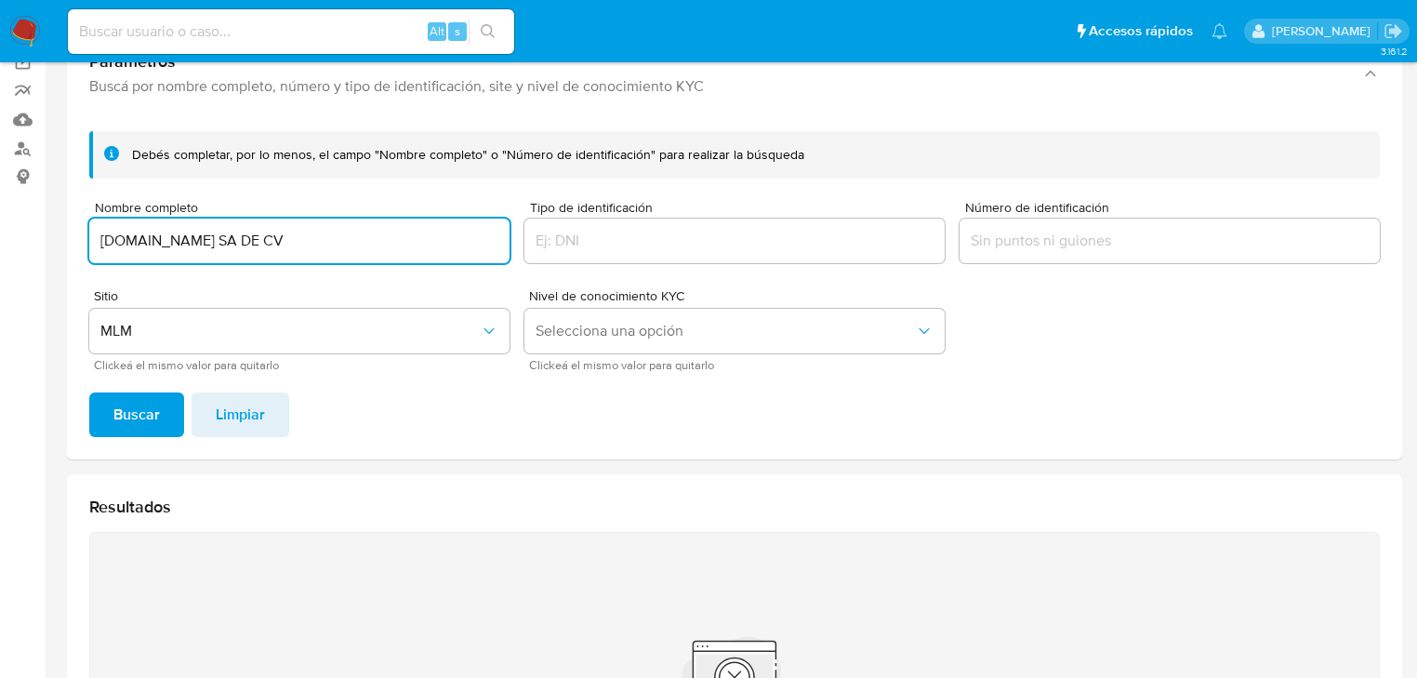
drag, startPoint x: 376, startPoint y: 245, endPoint x: 17, endPoint y: 227, distance: 359.3
click at [36, 227] on section "Bandeja Tablero Screening Búsqueda en Listas Watchlist Herramientas Operaciones…" at bounding box center [708, 412] width 1417 height 1122
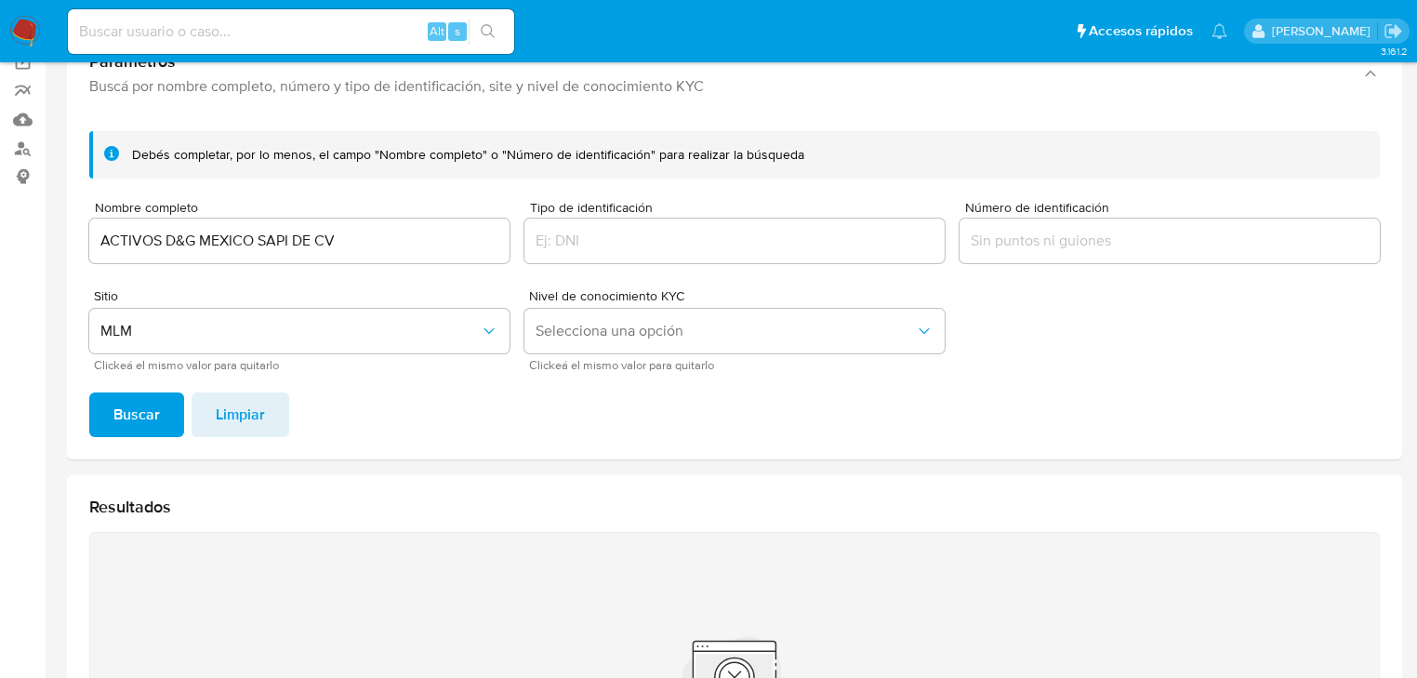
click at [113, 409] on span "Buscar" at bounding box center [136, 414] width 46 height 41
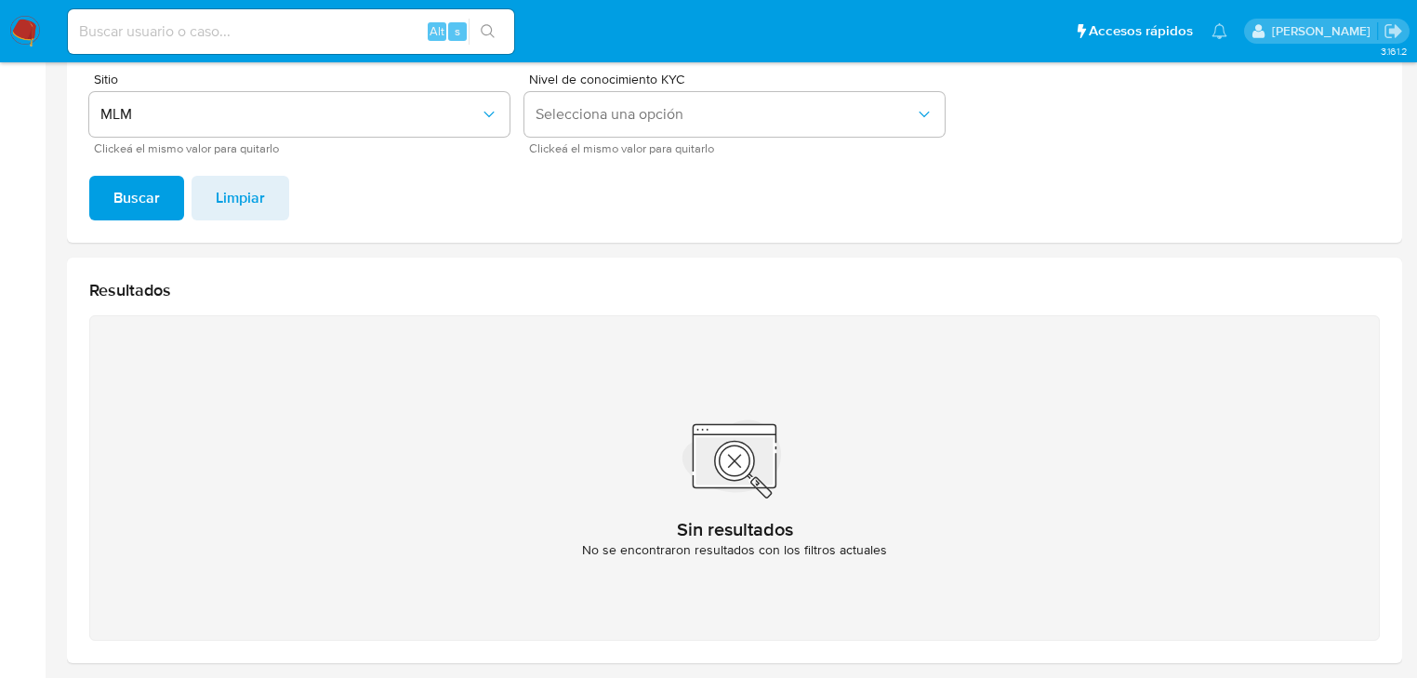
scroll to position [295, 0]
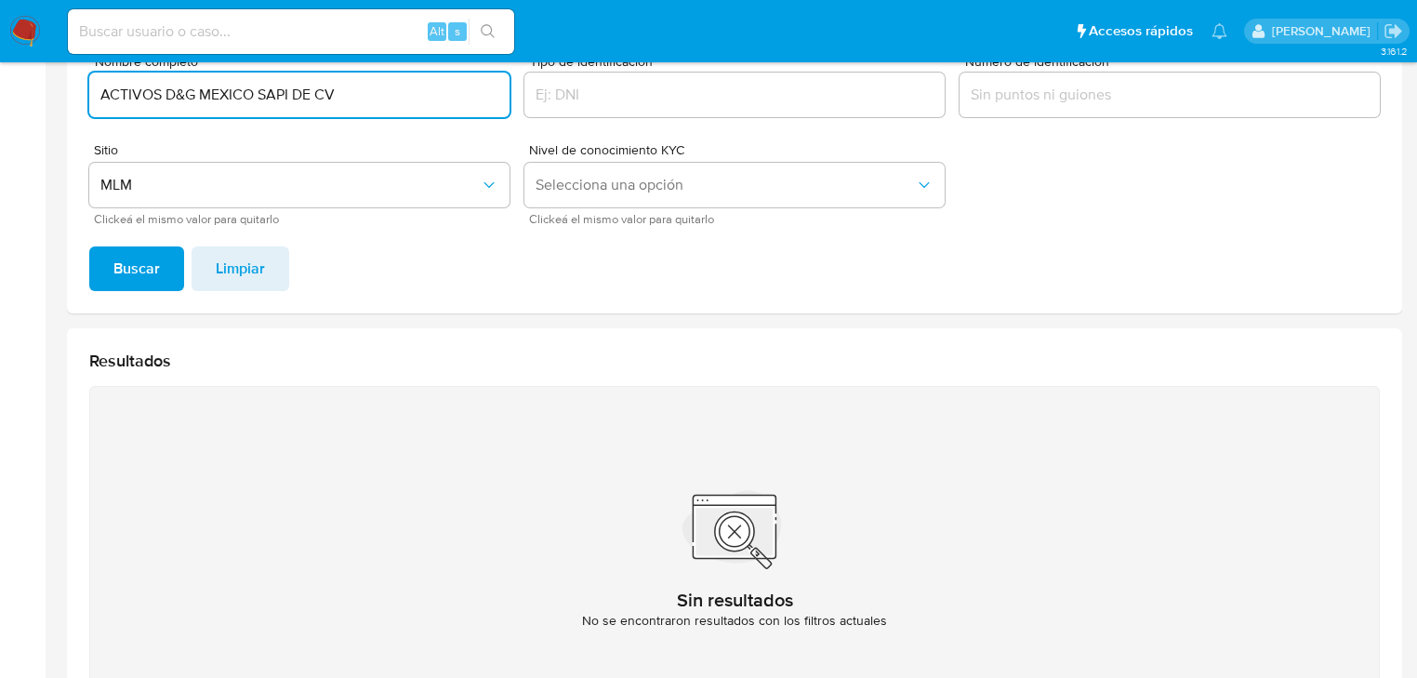
drag, startPoint x: 355, startPoint y: 89, endPoint x: 5, endPoint y: 51, distance: 352.5
click at [0, 51] on div "Pausado Ver notificaciones Alt s Accesos rápidos Presiona las siguientes teclas…" at bounding box center [708, 266] width 1417 height 1122
click at [100, 95] on input "[PERSON_NAME]" at bounding box center [299, 95] width 420 height 24
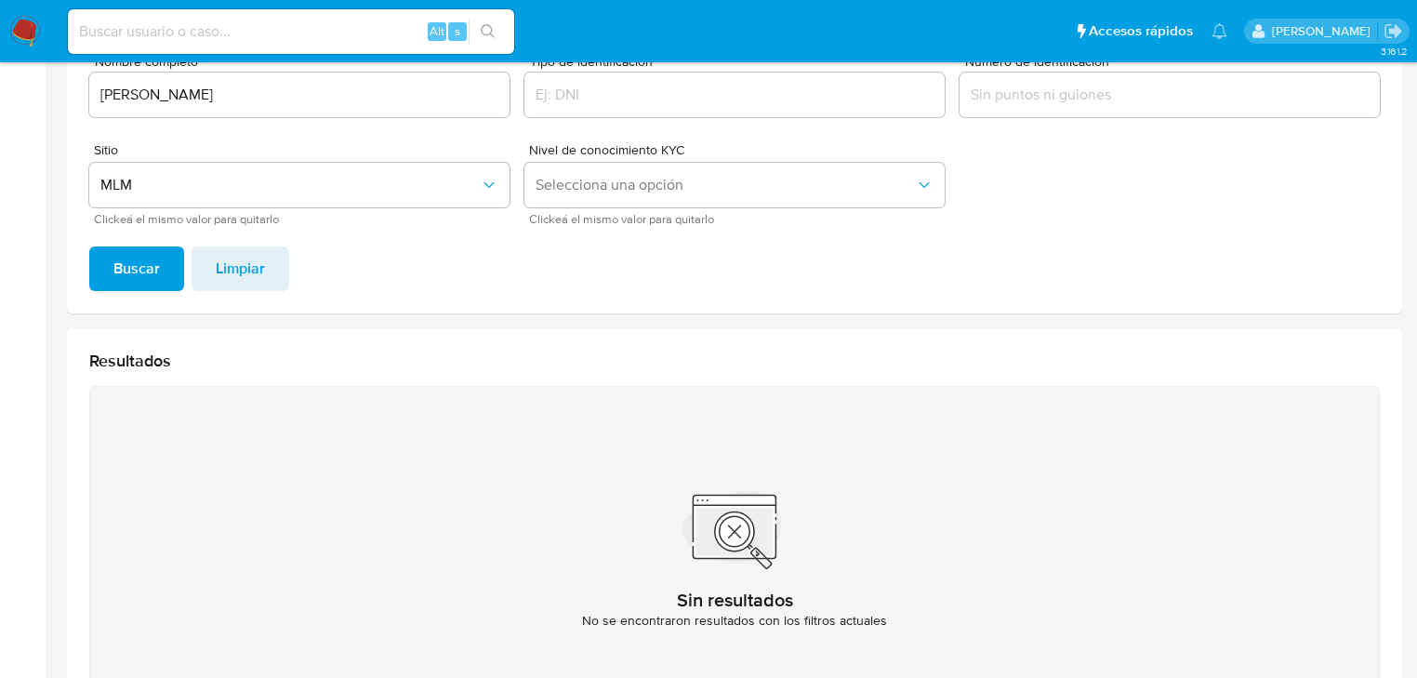
click at [130, 248] on span "Buscar" at bounding box center [136, 268] width 46 height 41
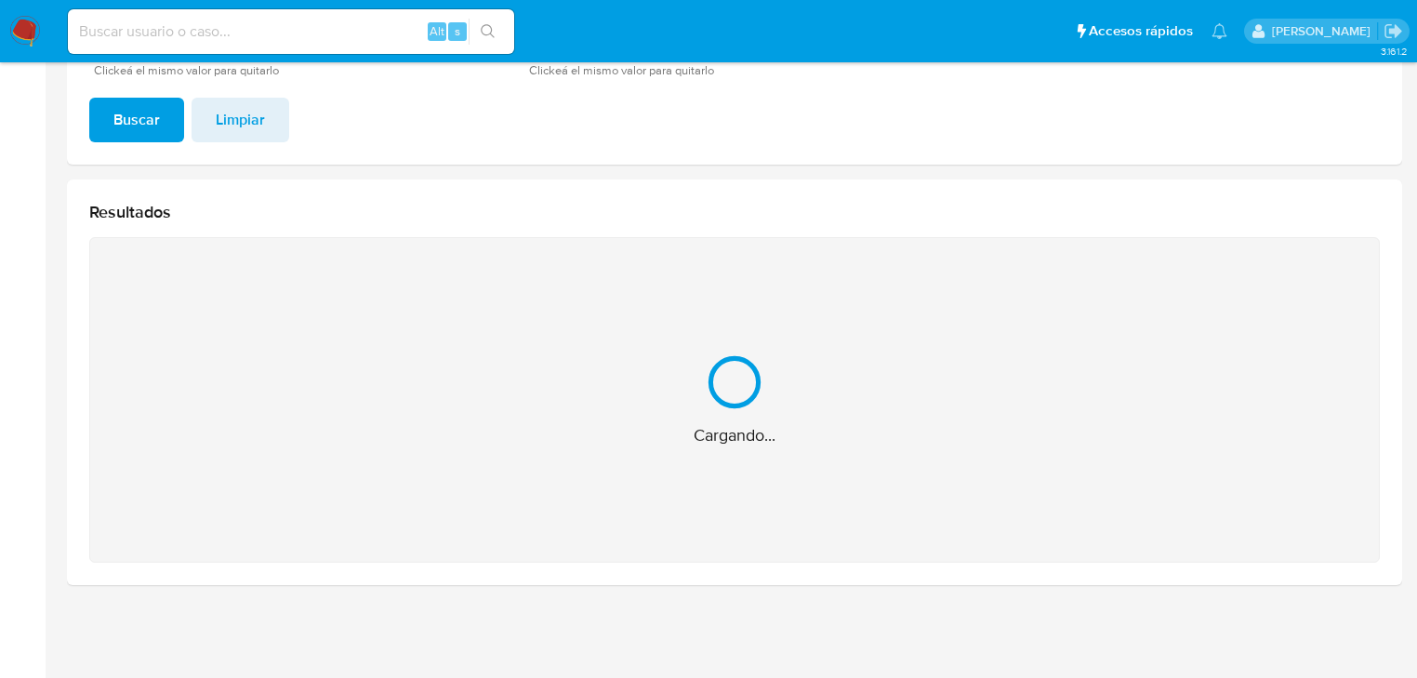
scroll to position [149, 0]
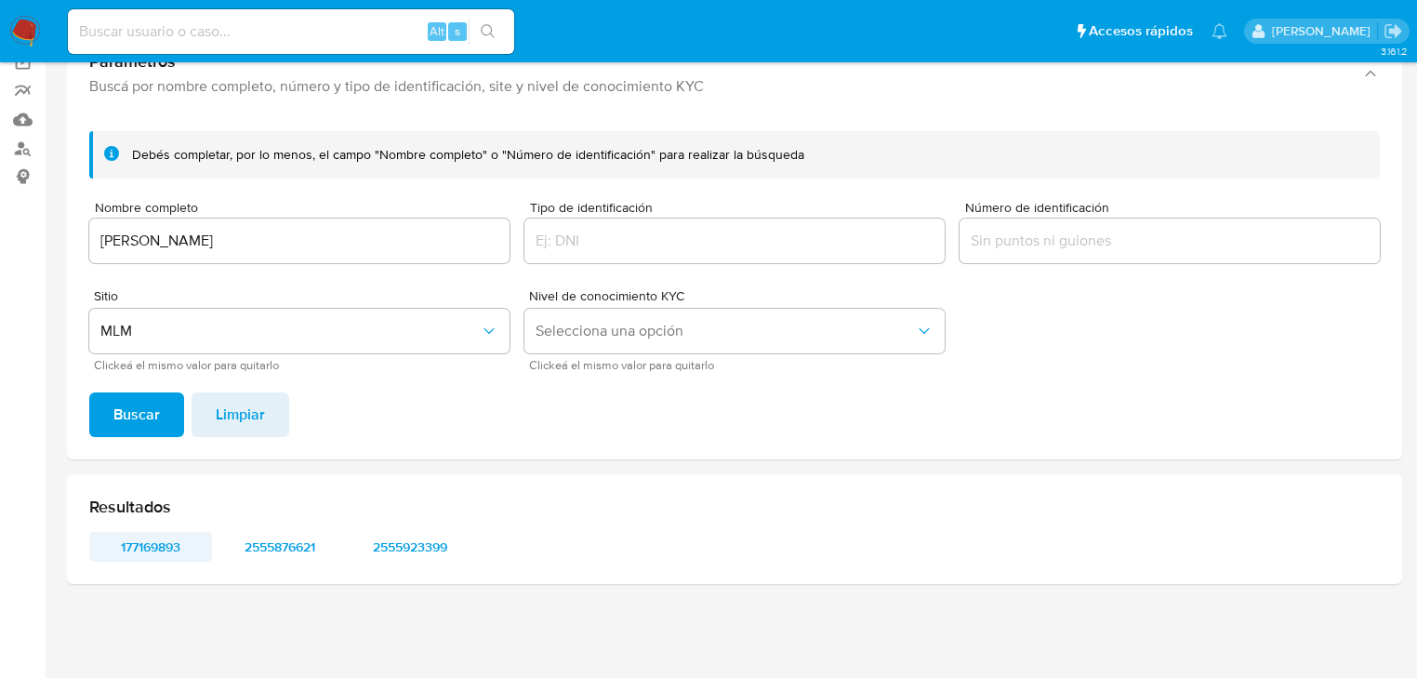
click at [163, 540] on span "177169893" at bounding box center [150, 547] width 97 height 26
click at [302, 549] on span "2555876621" at bounding box center [280, 547] width 97 height 26
click at [412, 543] on span "2555923399" at bounding box center [410, 547] width 97 height 26
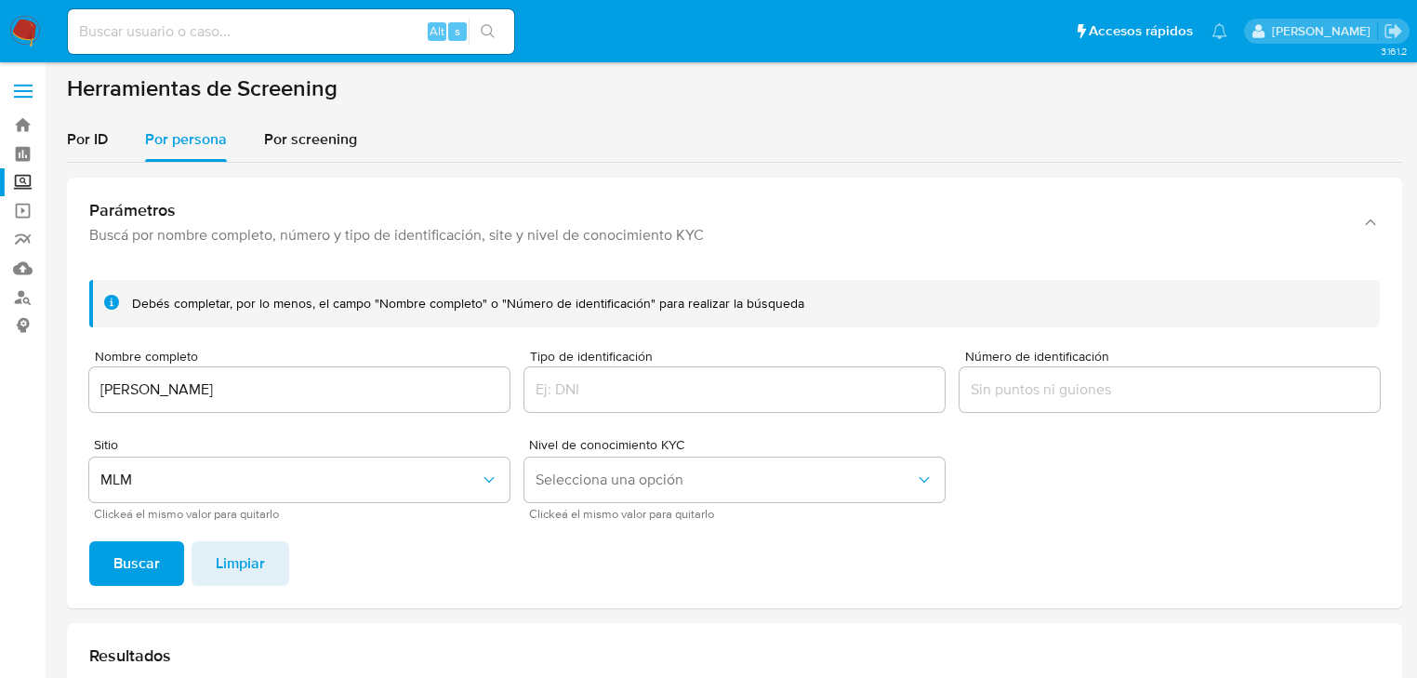
scroll to position [0, 0]
drag, startPoint x: 333, startPoint y: 398, endPoint x: 0, endPoint y: 347, distance: 336.7
click at [0, 347] on section "Bandeja Tablero Screening Búsqueda en Listas Watchlist Herramientas Operaciones…" at bounding box center [708, 413] width 1417 height 826
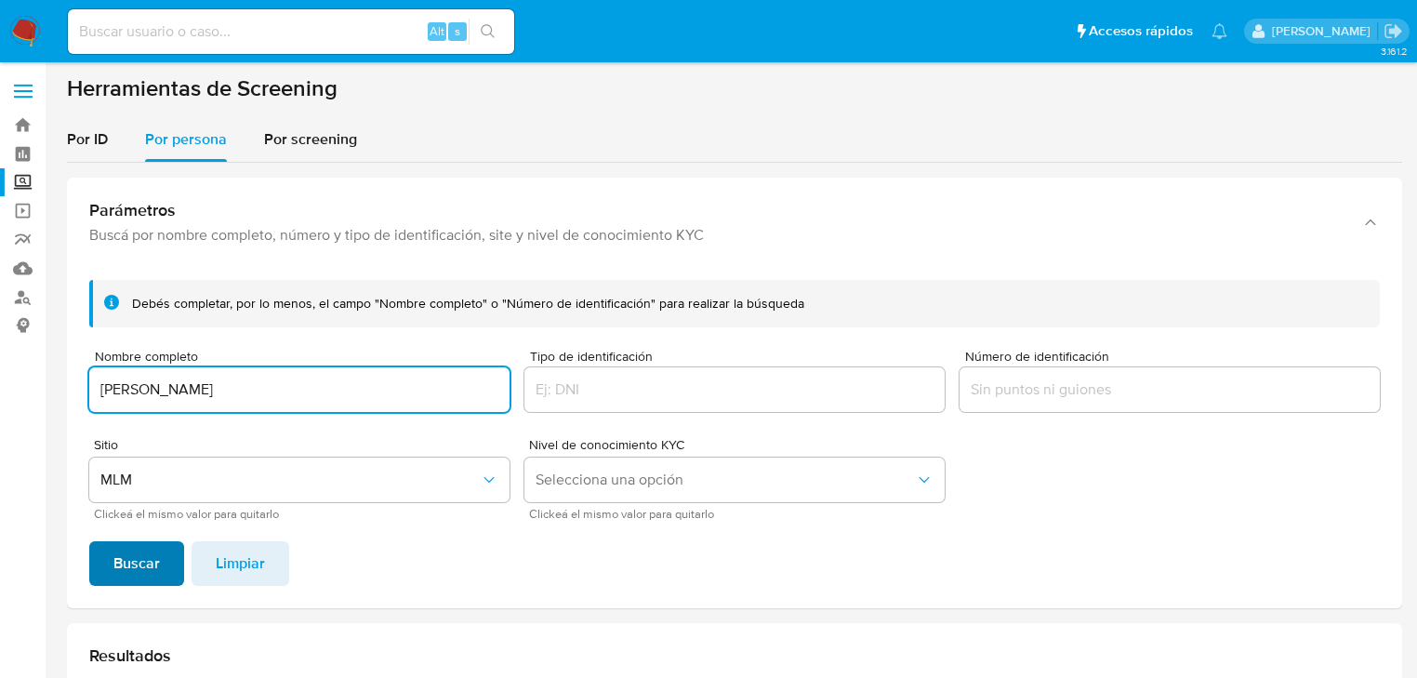
type input "GUSTAVO SUAREZ GARCIA"
click at [151, 569] on span "Buscar" at bounding box center [136, 563] width 46 height 41
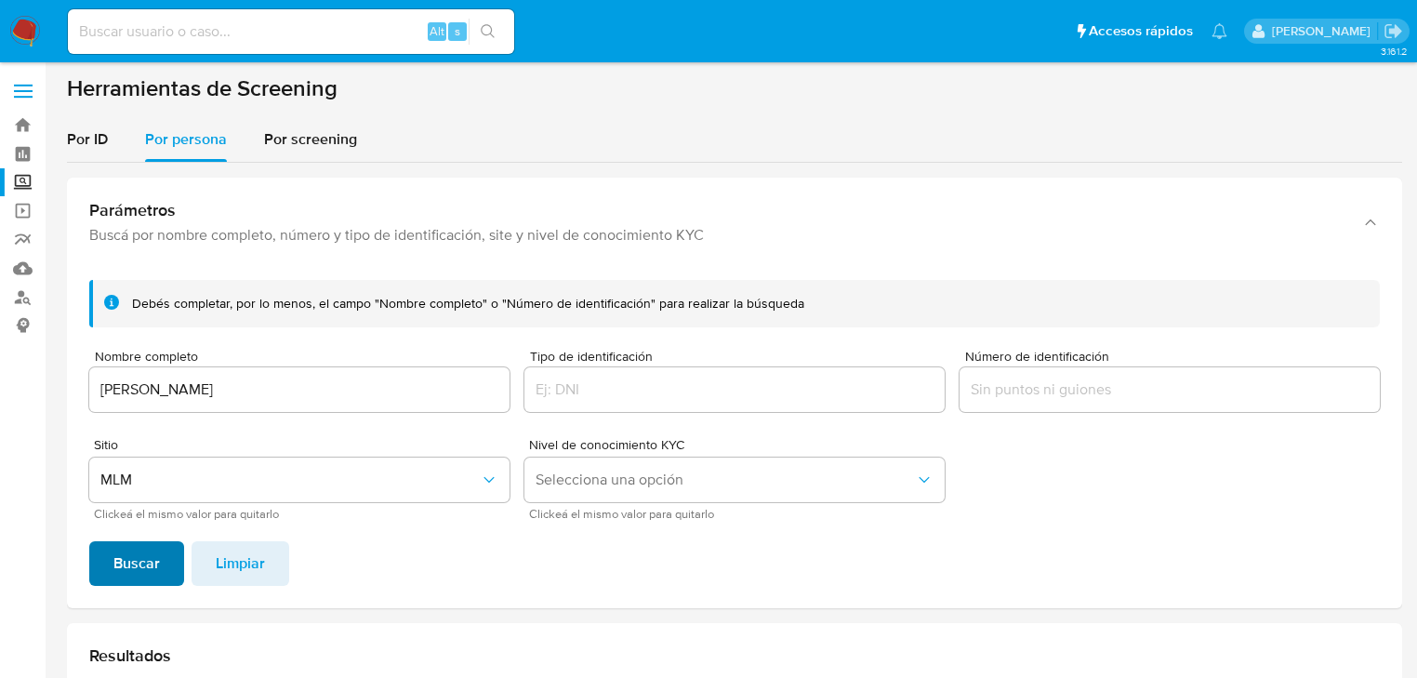
scroll to position [149, 0]
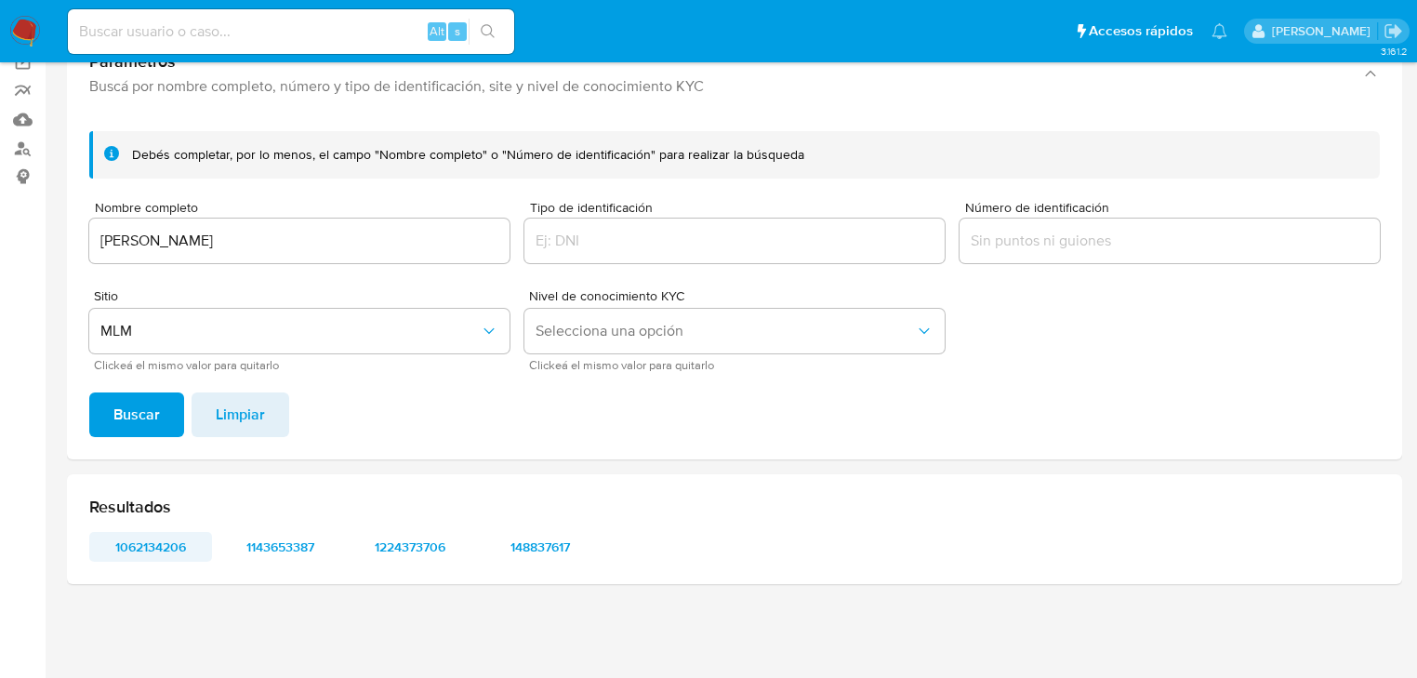
click at [174, 546] on span "1062134206" at bounding box center [150, 547] width 97 height 26
click at [280, 542] on span "1143653387" at bounding box center [280, 547] width 97 height 26
click at [424, 542] on span "1224373706" at bounding box center [410, 547] width 97 height 26
click at [535, 558] on span "148837617" at bounding box center [540, 547] width 97 height 26
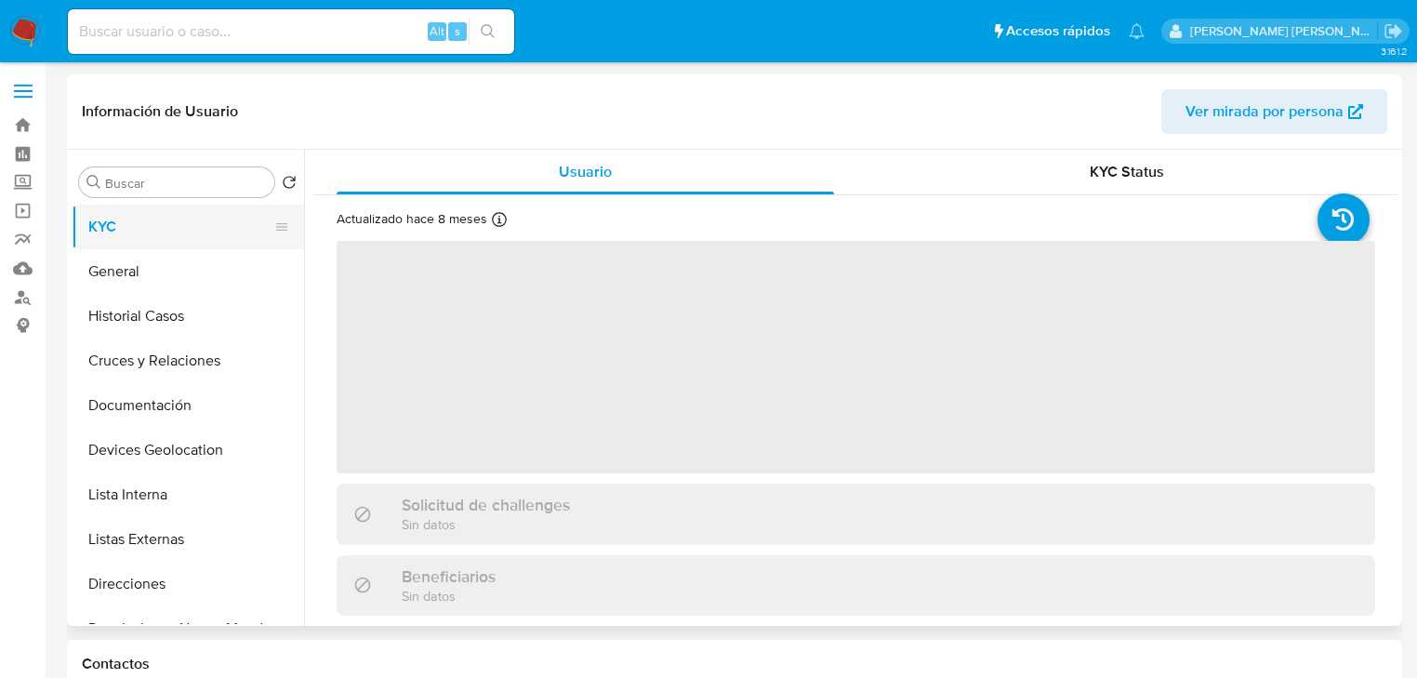
select select "10"
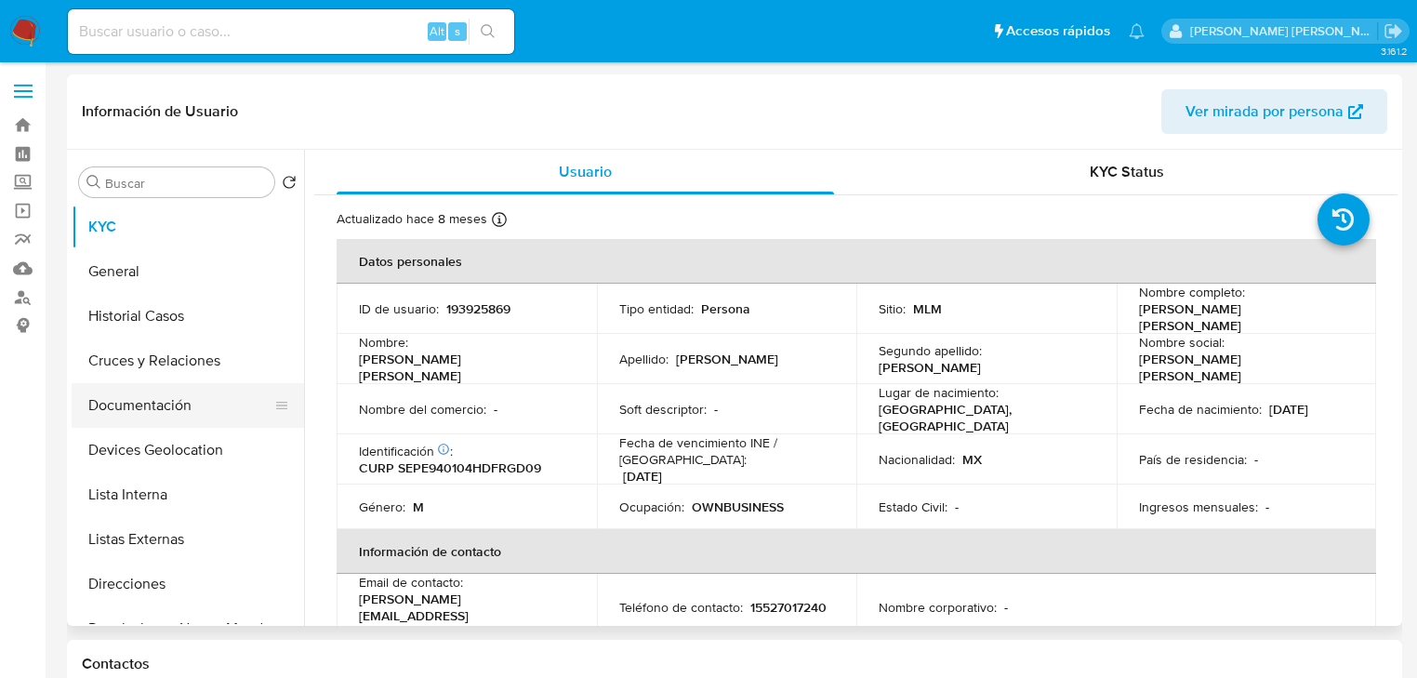
click at [172, 409] on button "Documentación" at bounding box center [181, 405] width 218 height 45
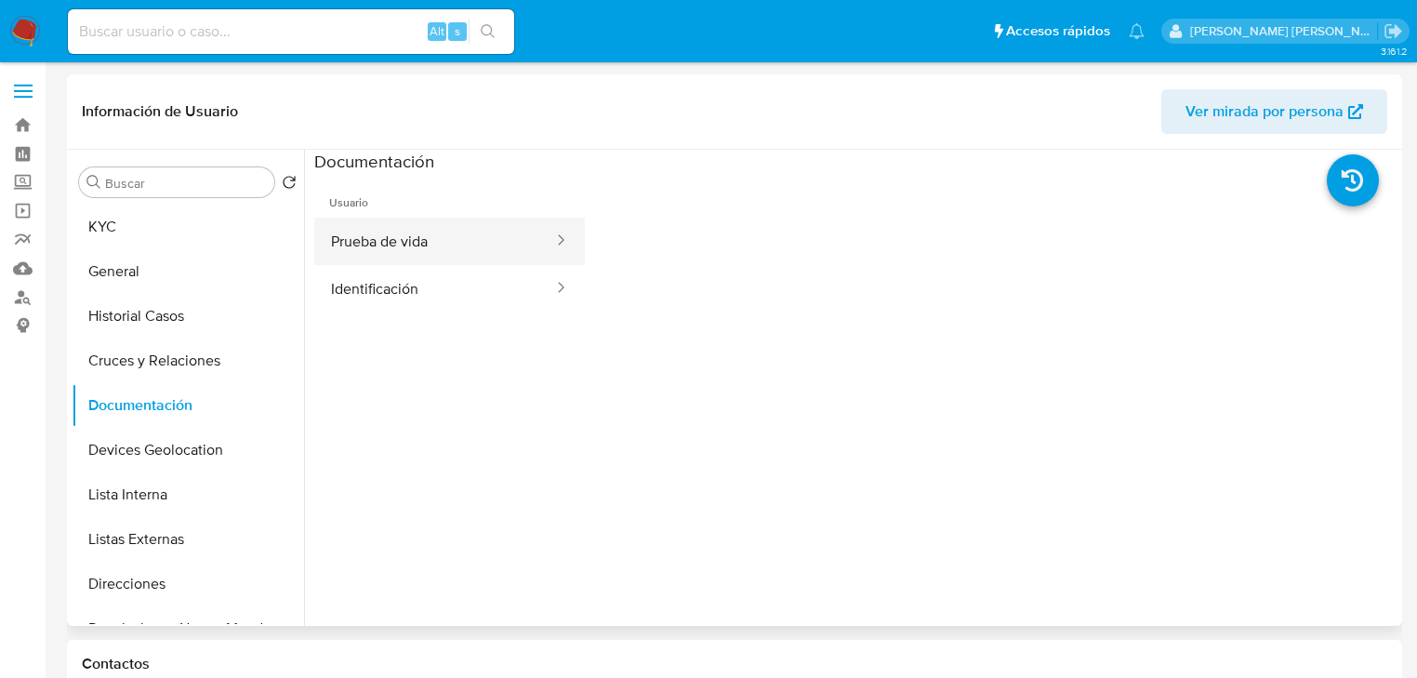
drag, startPoint x: 480, startPoint y: 247, endPoint x: 532, endPoint y: 266, distance: 55.3
click at [484, 247] on button "Prueba de vida" at bounding box center [434, 241] width 241 height 47
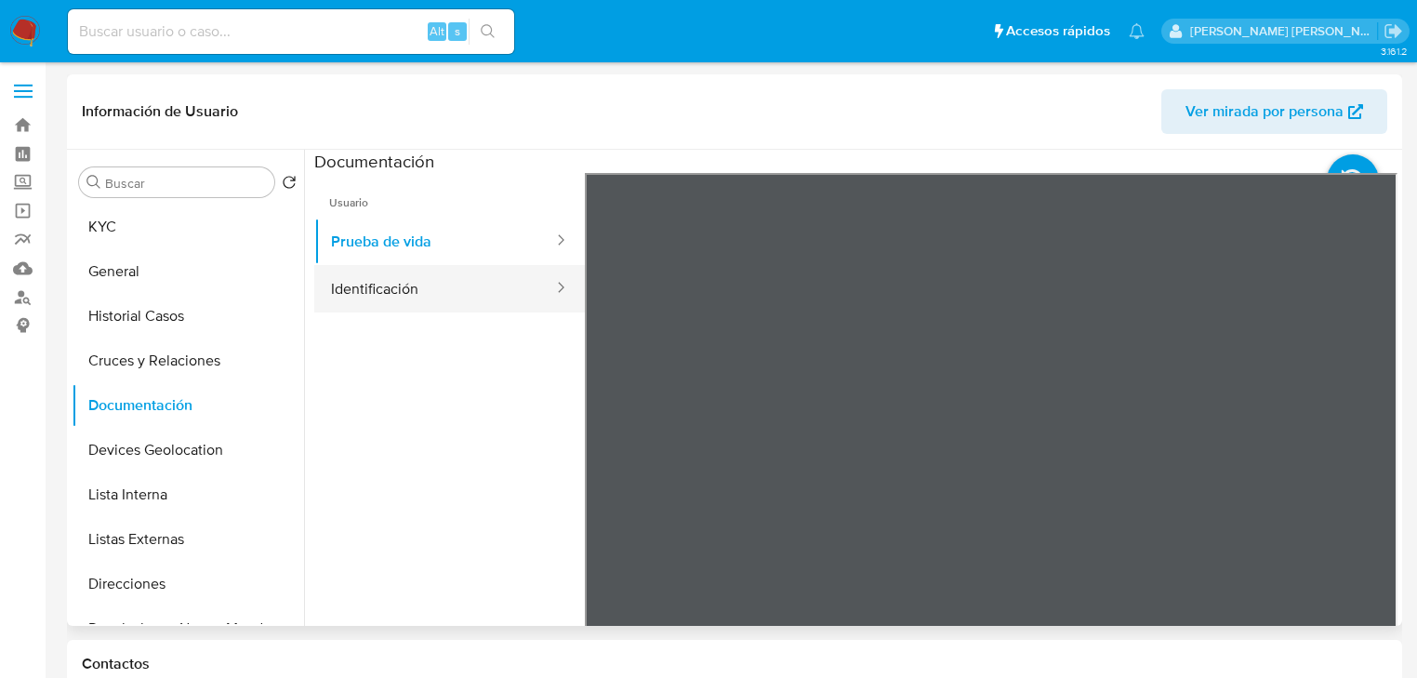
click at [446, 301] on button "Identificación" at bounding box center [434, 288] width 241 height 47
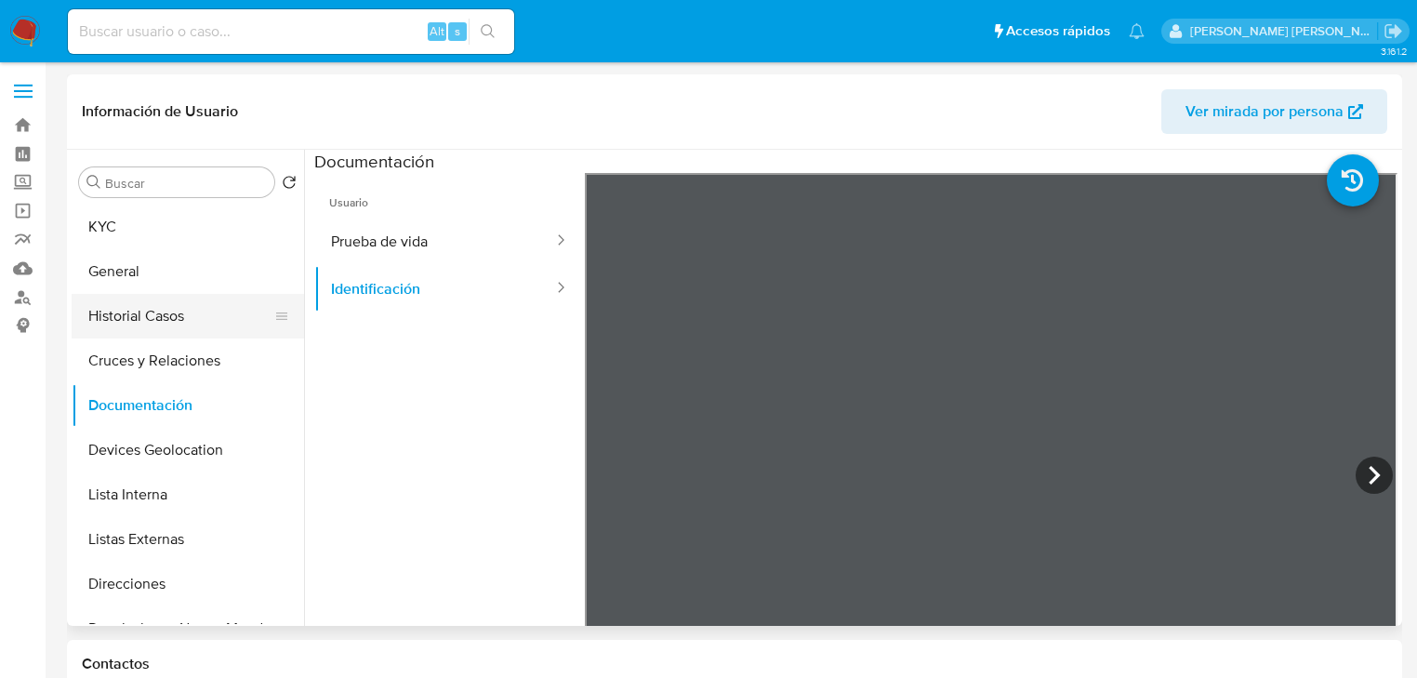
click at [187, 301] on button "Historial Casos" at bounding box center [181, 316] width 218 height 45
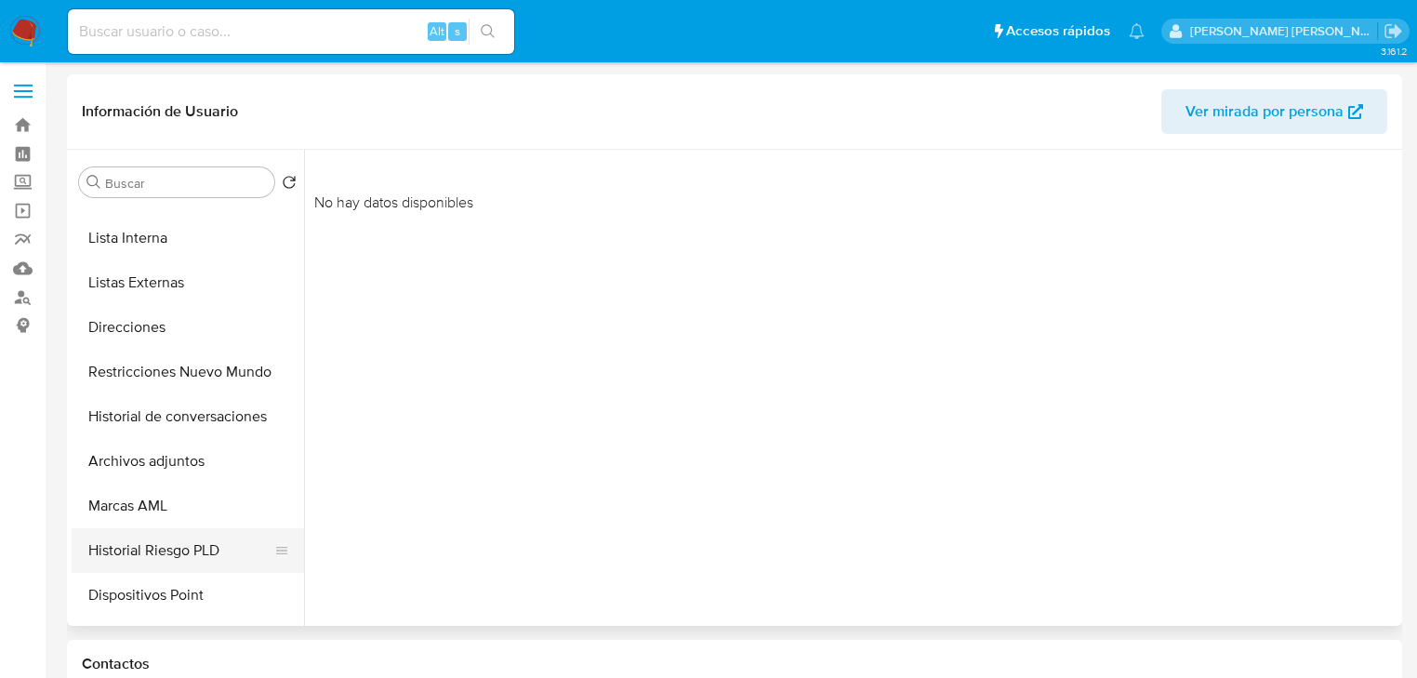
scroll to position [372, 0]
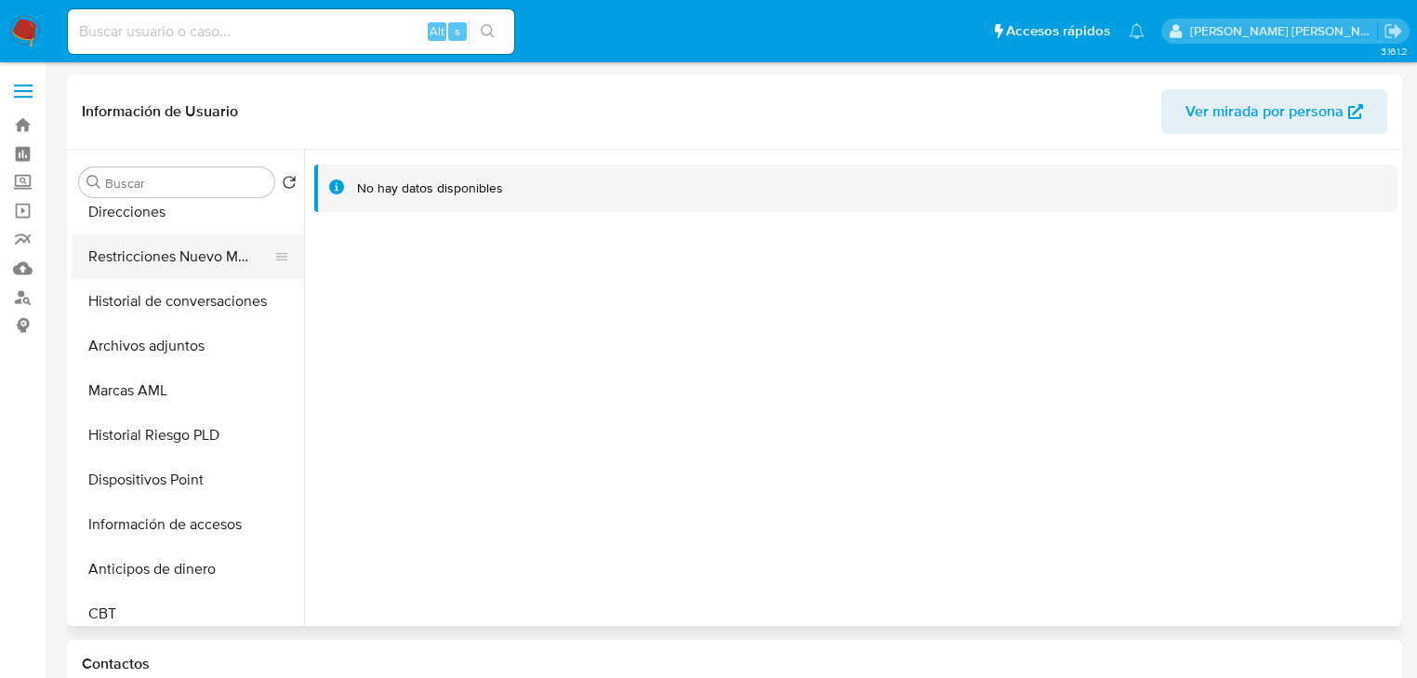
click at [232, 271] on button "Restricciones Nuevo Mundo" at bounding box center [181, 256] width 218 height 45
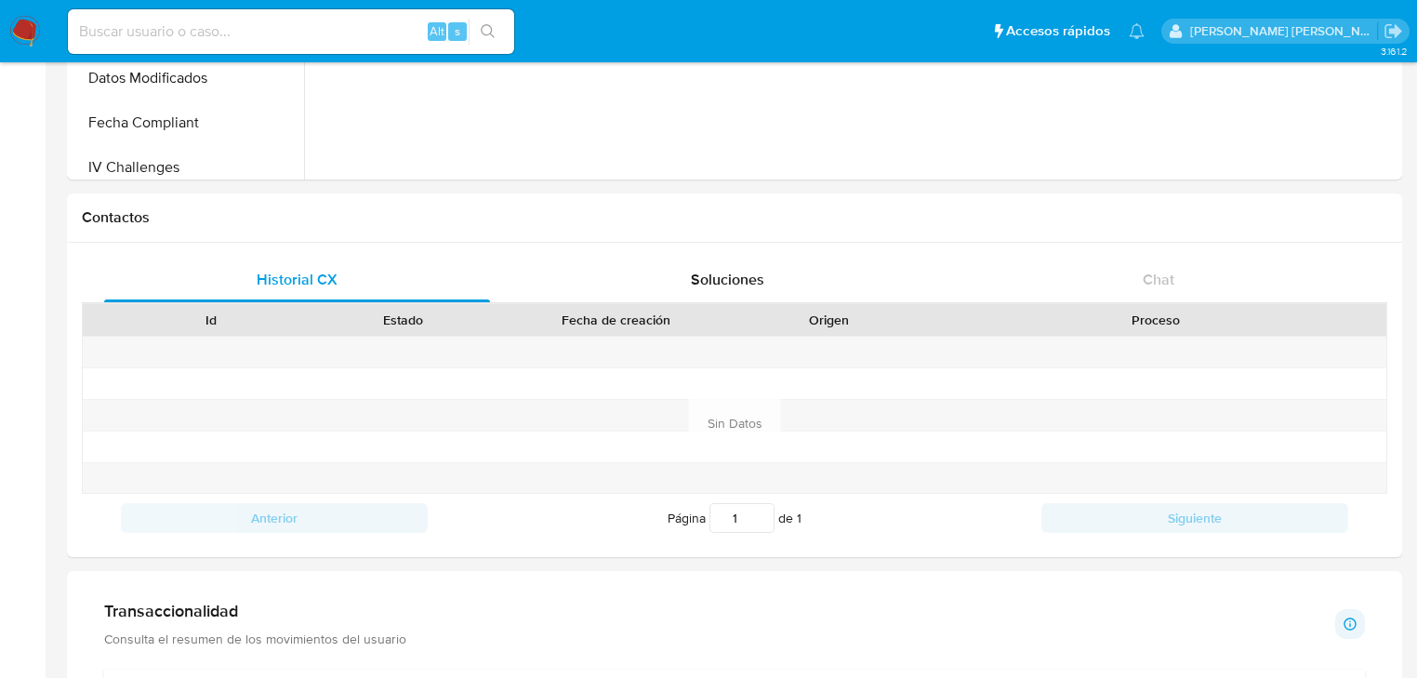
scroll to position [892, 0]
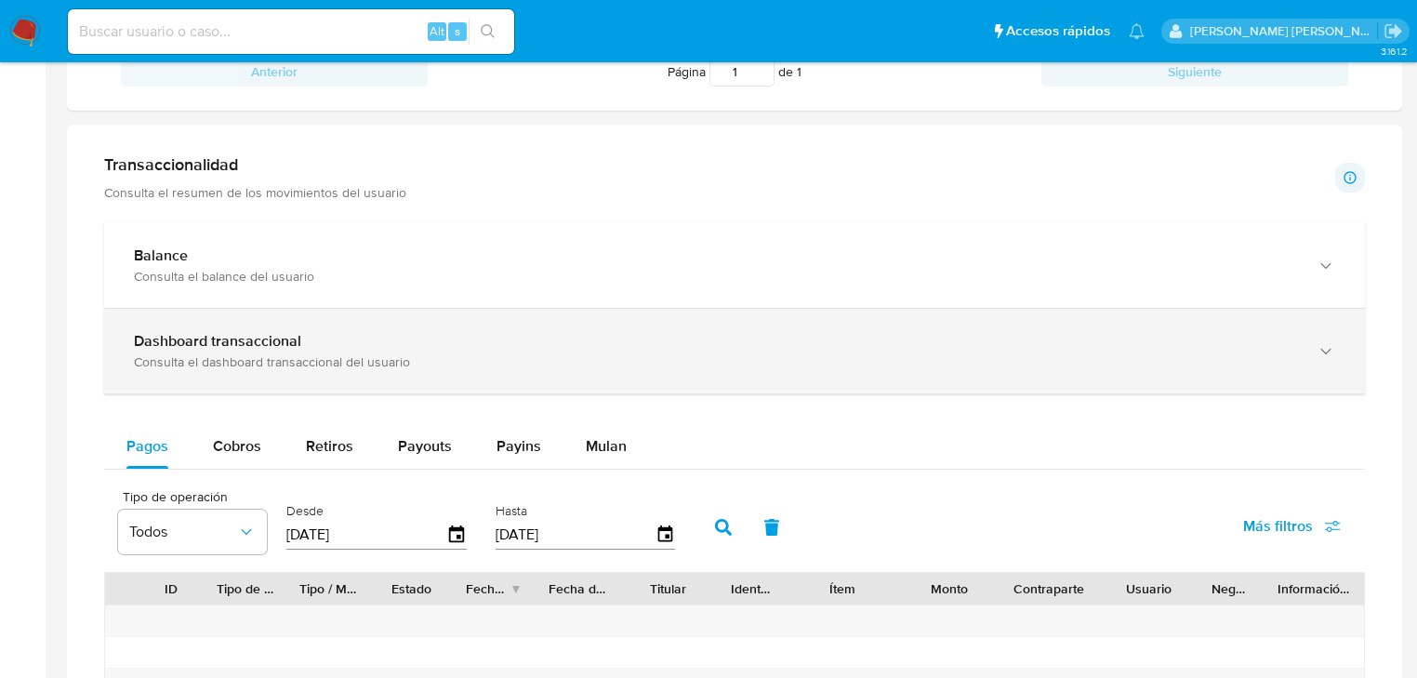
click at [372, 344] on div "Dashboard transaccional" at bounding box center [716, 341] width 1164 height 19
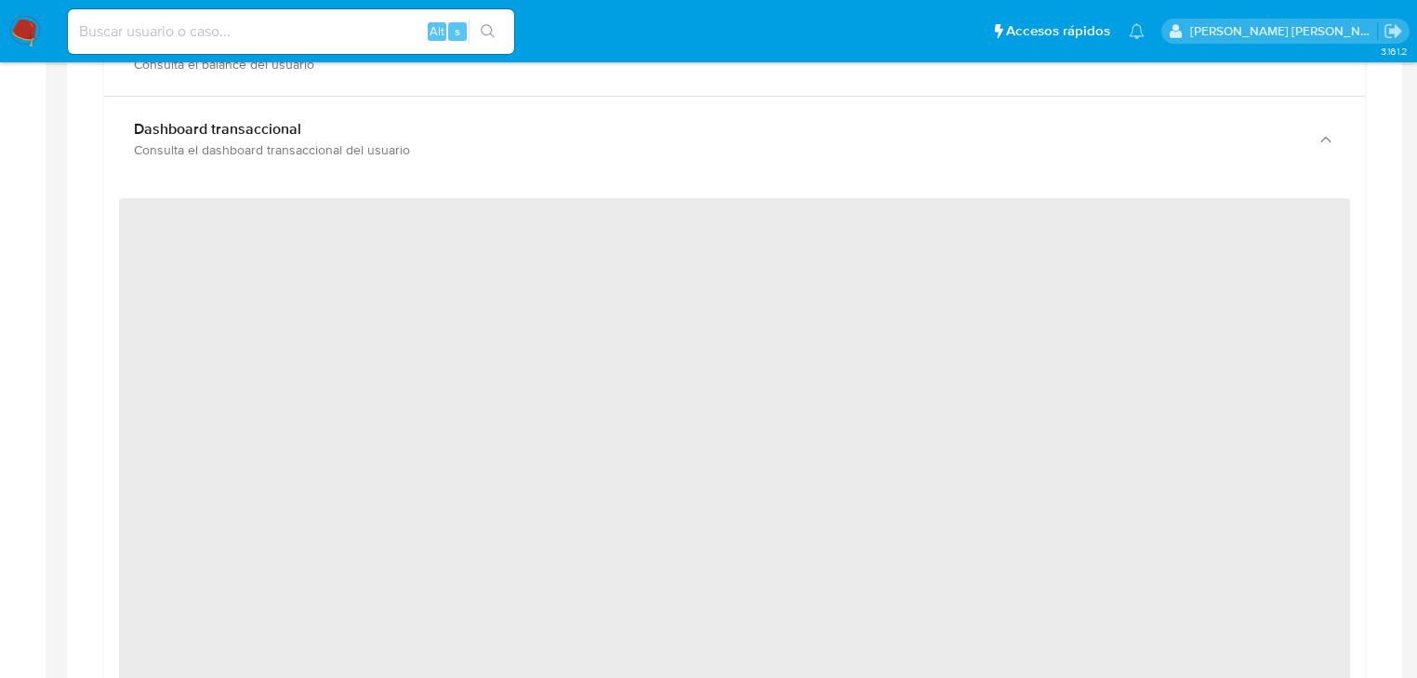
scroll to position [1190, 0]
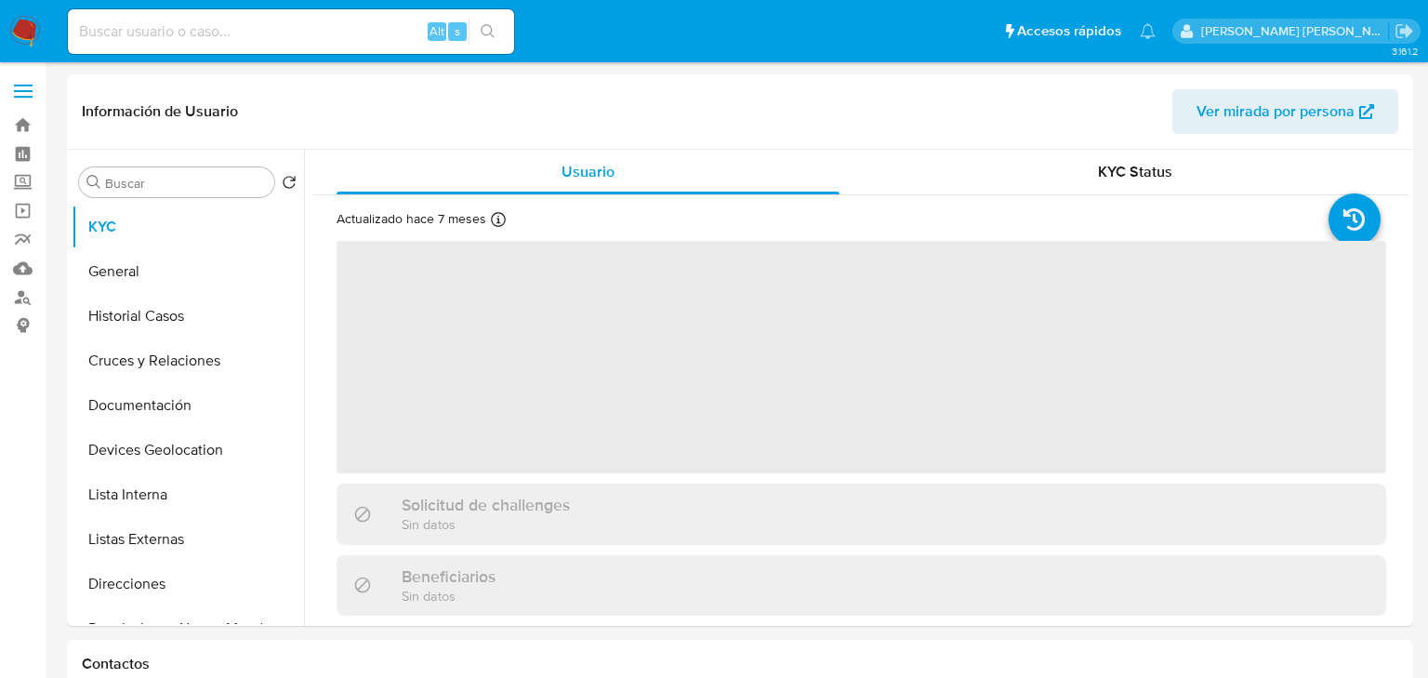
select select "10"
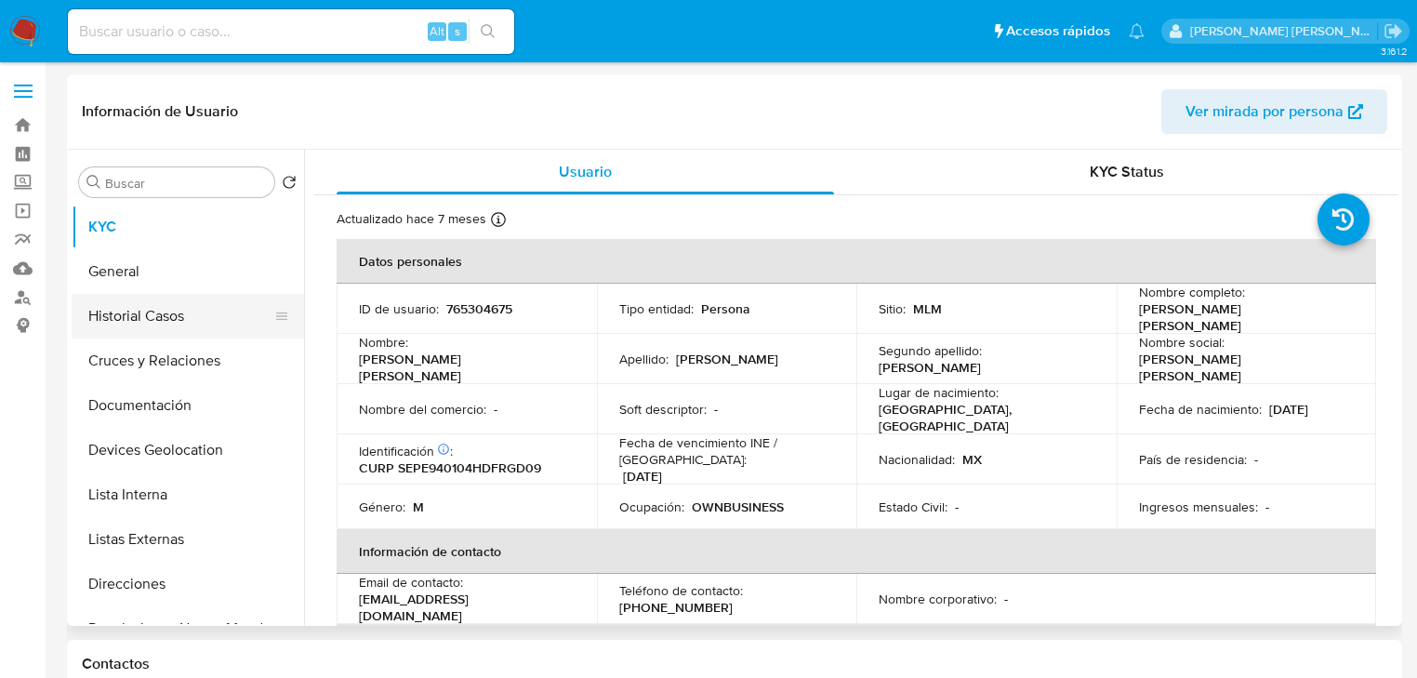
click at [178, 329] on button "Historial Casos" at bounding box center [181, 316] width 218 height 45
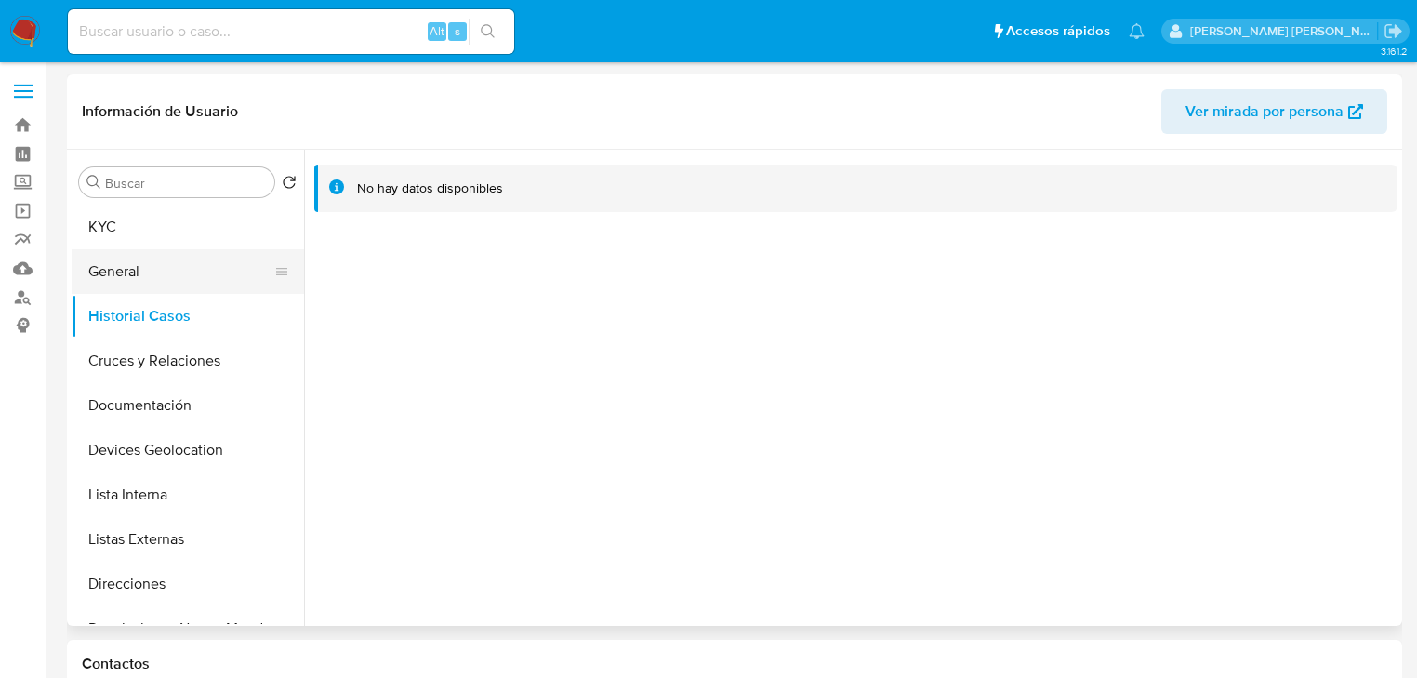
click at [133, 265] on button "General" at bounding box center [181, 271] width 218 height 45
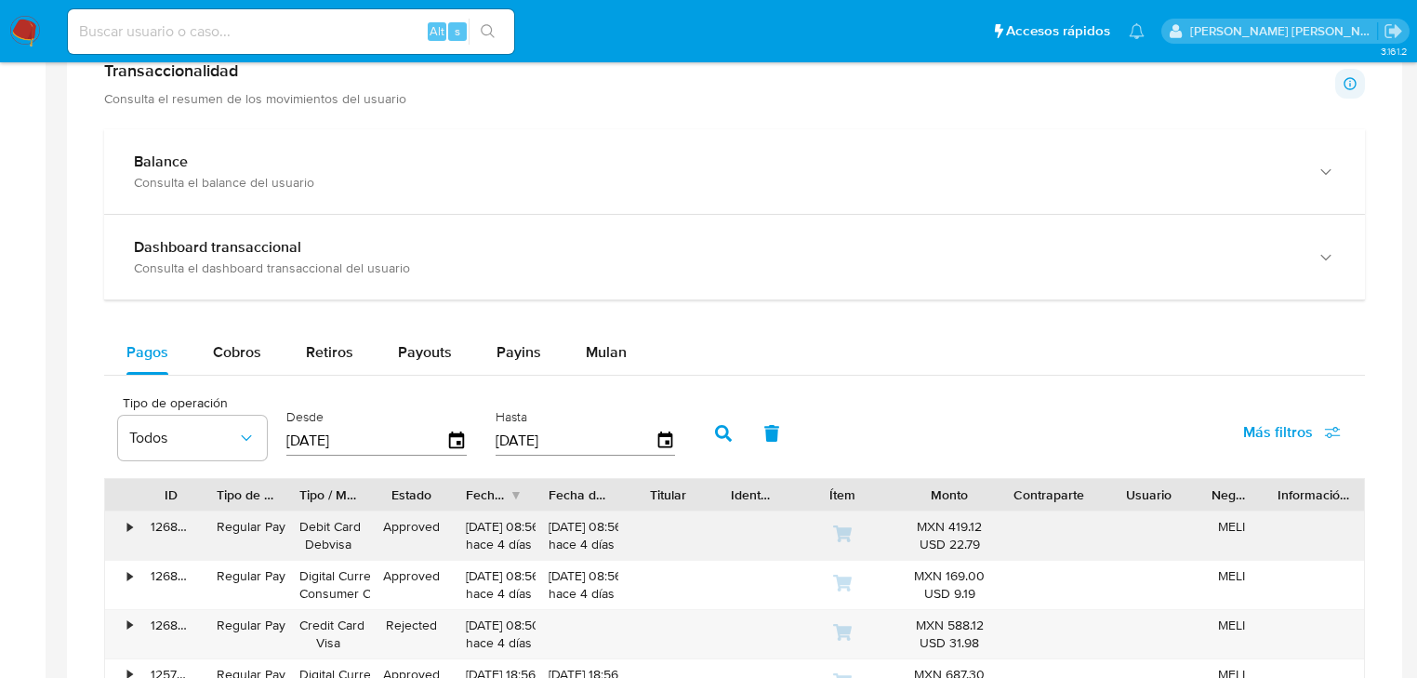
scroll to position [1041, 0]
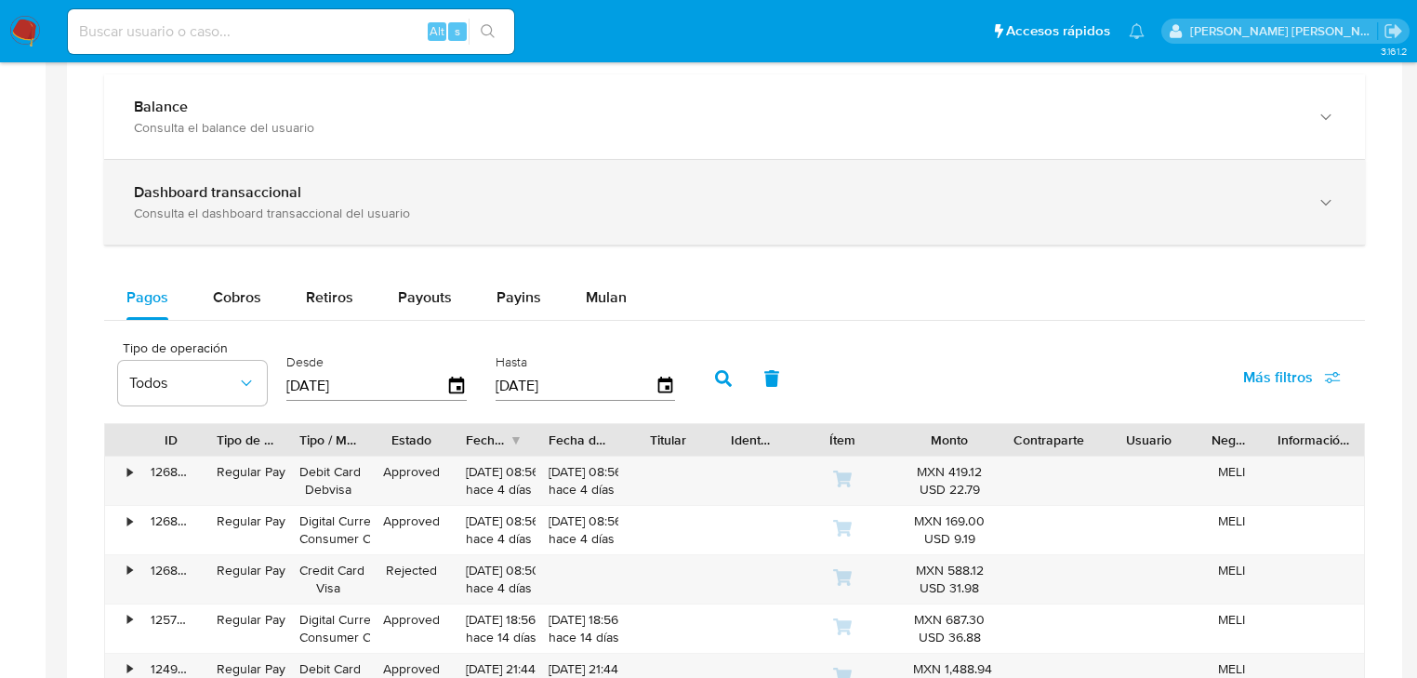
click at [247, 188] on b "Dashboard transaccional" at bounding box center [217, 191] width 167 height 21
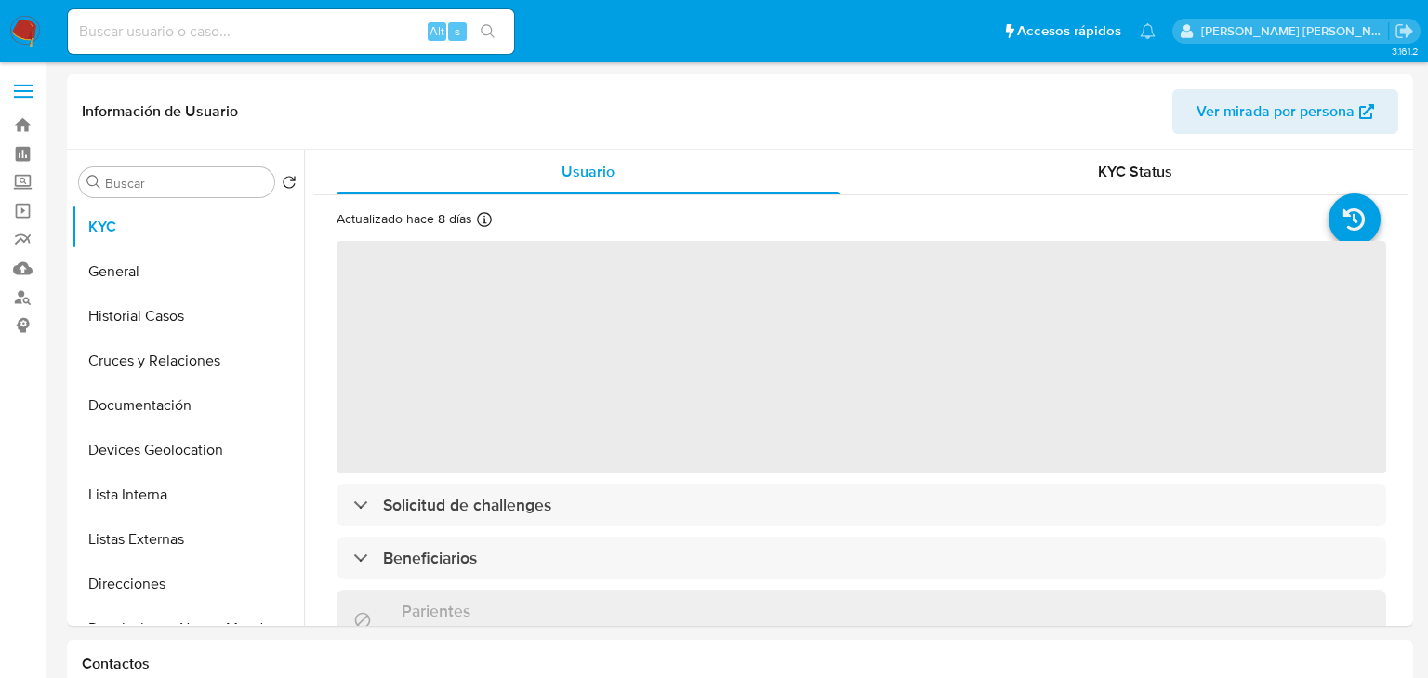
select select "10"
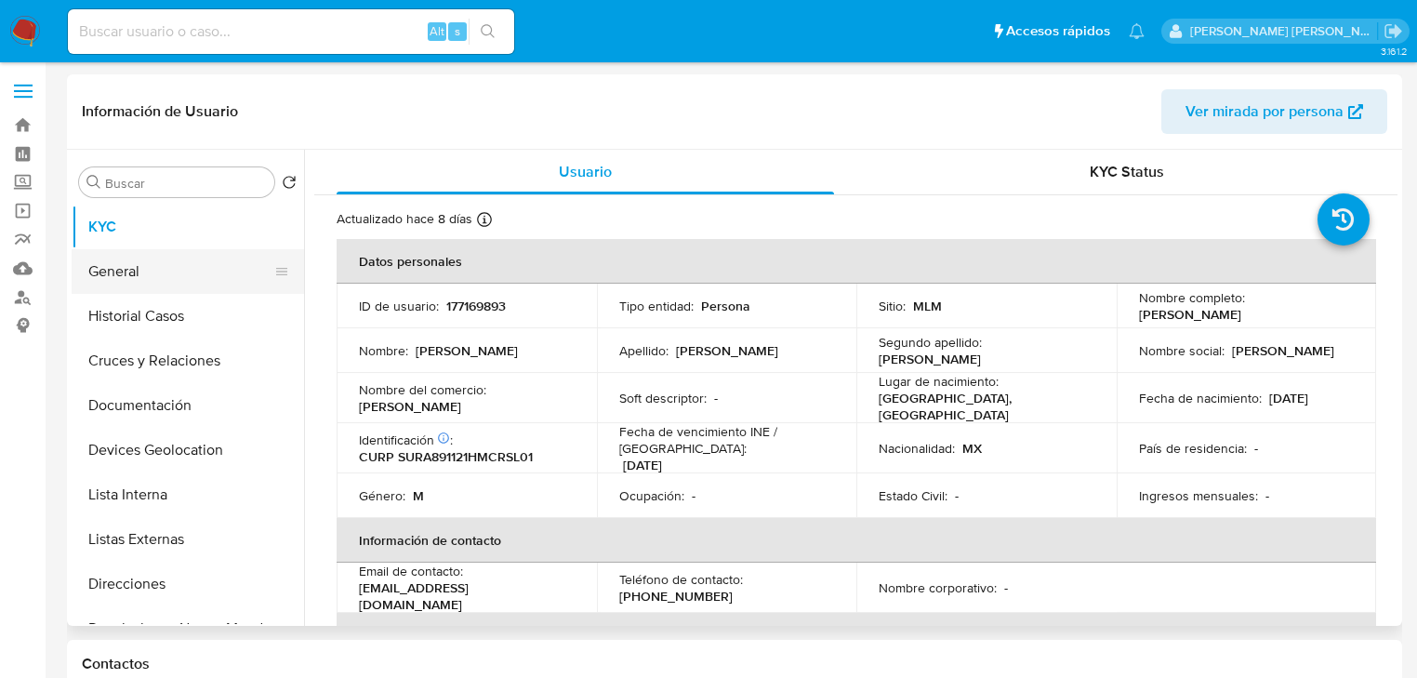
click at [152, 275] on button "General" at bounding box center [181, 271] width 218 height 45
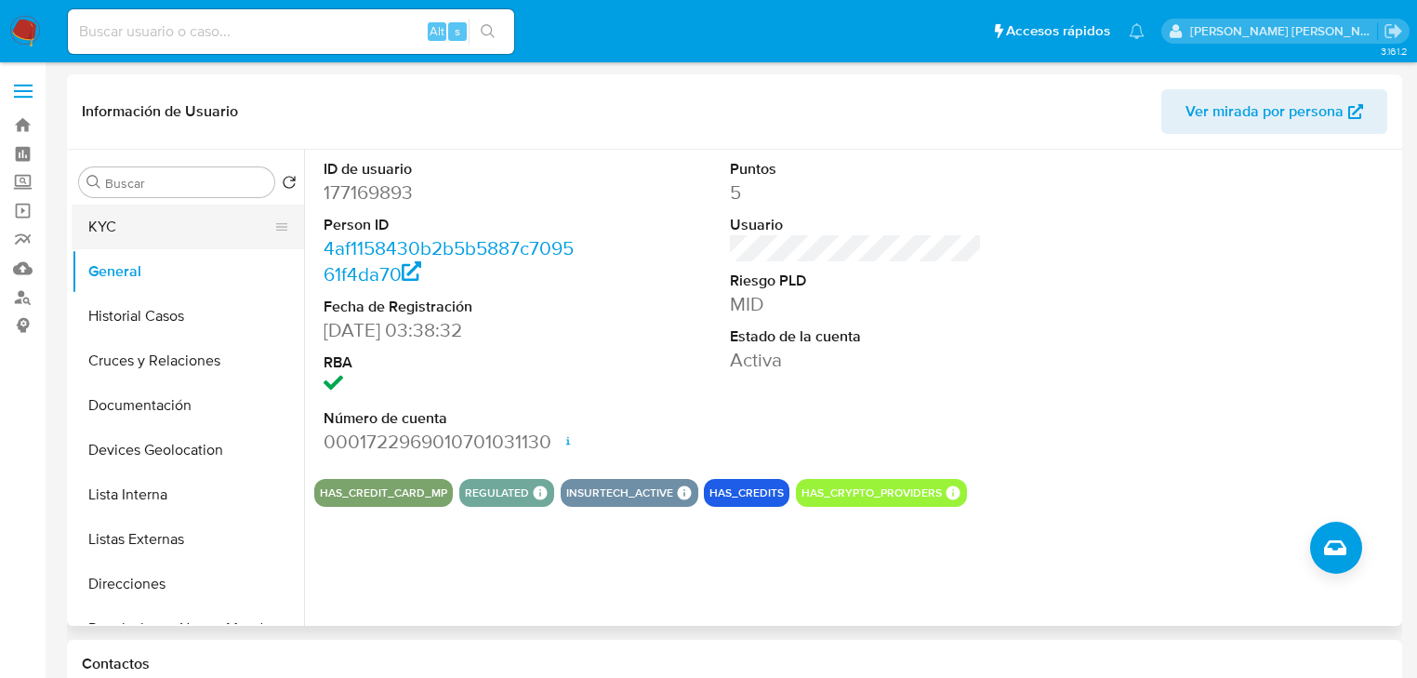
click at [183, 324] on button "Historial Casos" at bounding box center [188, 316] width 232 height 45
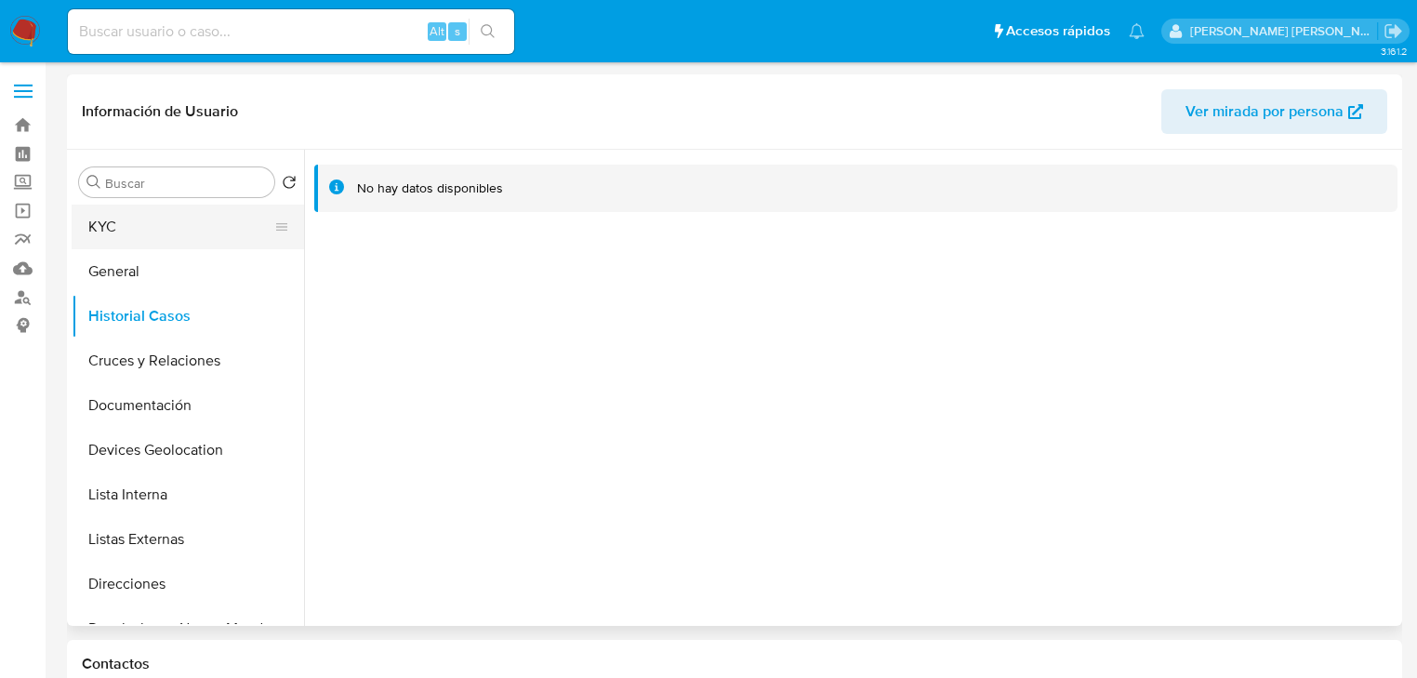
click at [193, 207] on button "KYC" at bounding box center [181, 227] width 218 height 45
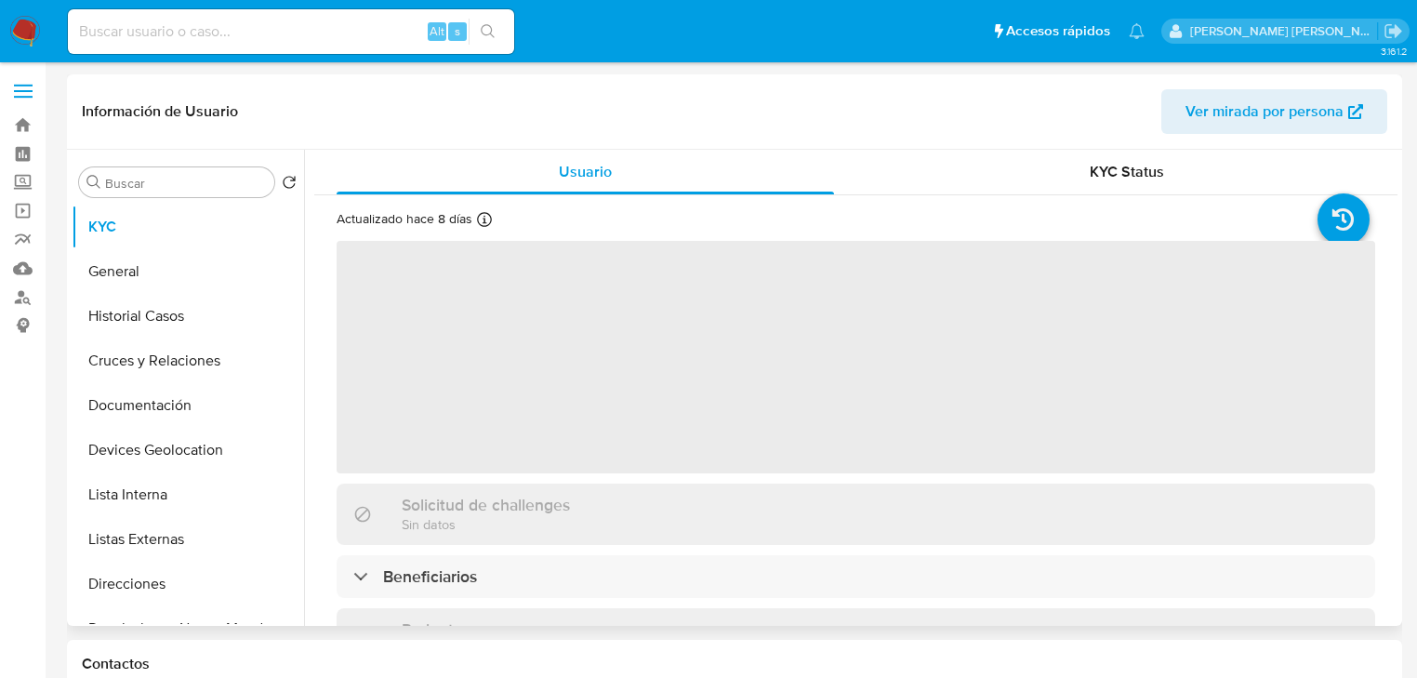
drag, startPoint x: 187, startPoint y: 226, endPoint x: 619, endPoint y: 322, distance: 442.7
click at [188, 226] on button "KYC" at bounding box center [188, 227] width 232 height 45
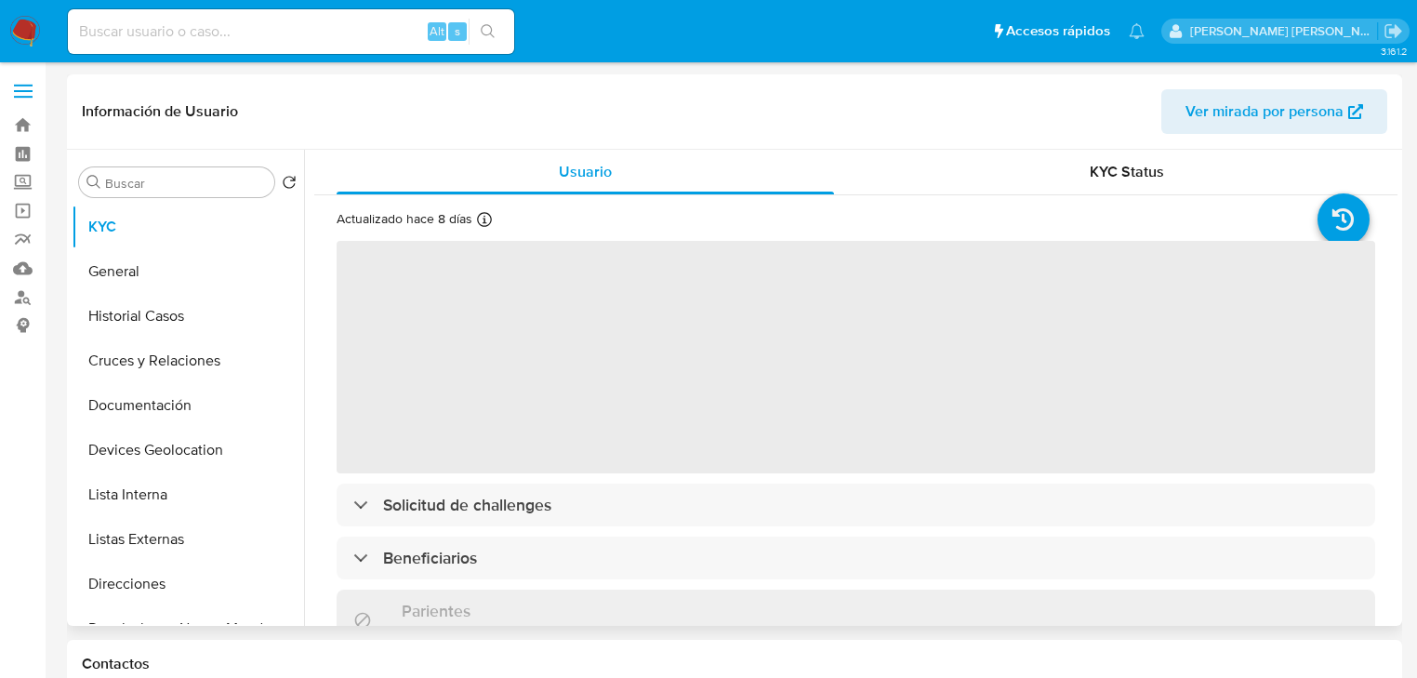
click at [619, 322] on span "‌" at bounding box center [856, 357] width 1038 height 232
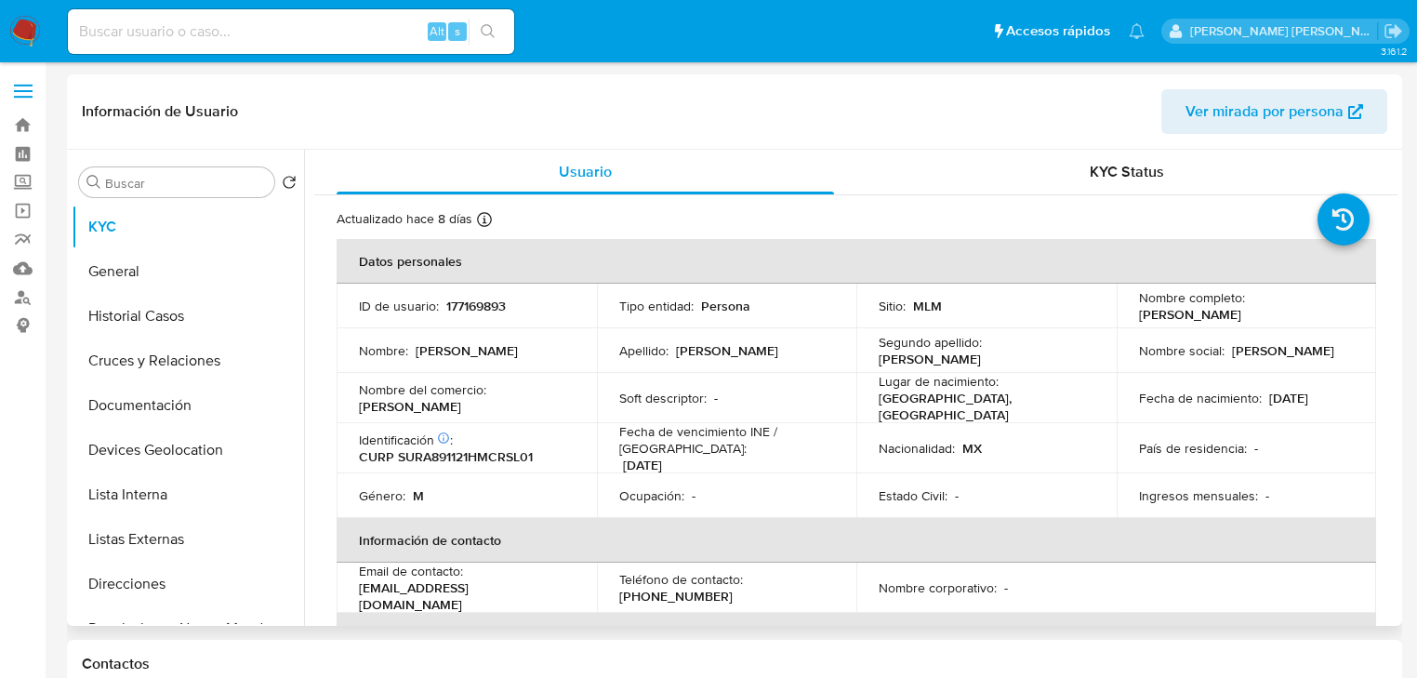
click at [469, 304] on p "177169893" at bounding box center [475, 305] width 59 height 17
copy p "177169893"
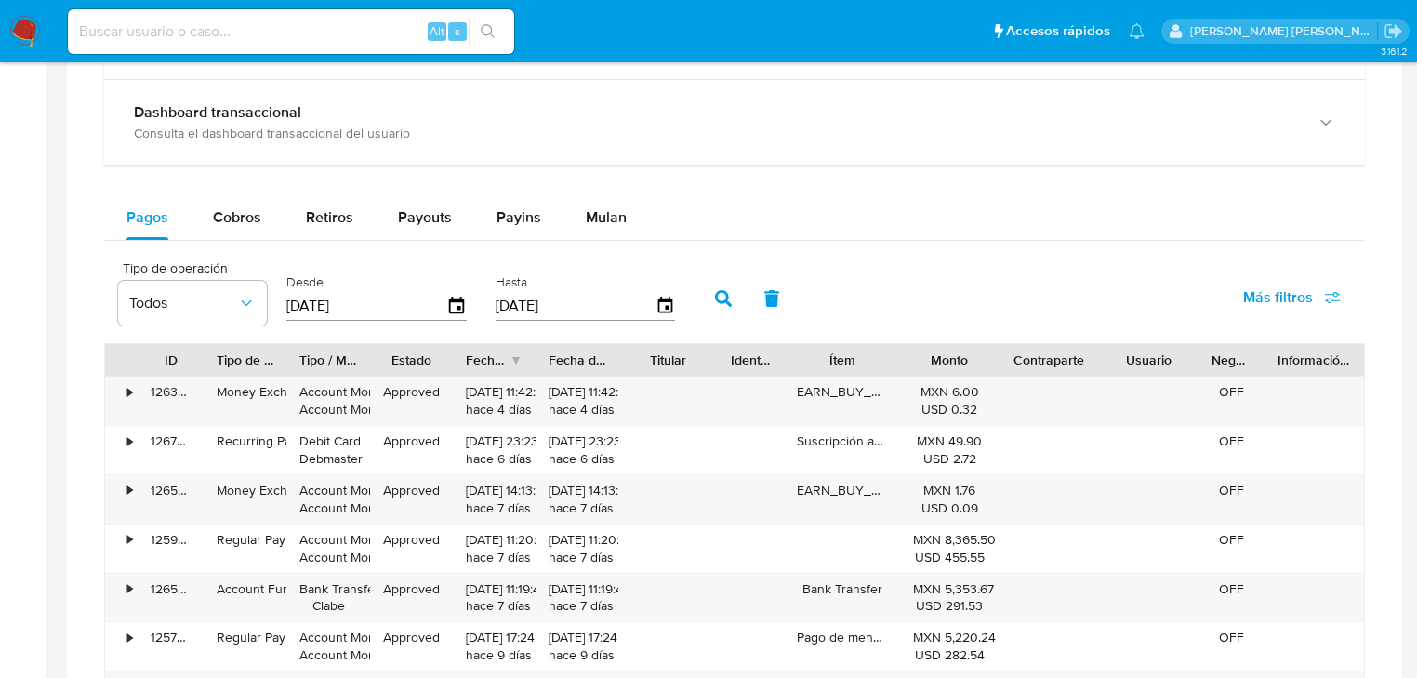
scroll to position [1190, 0]
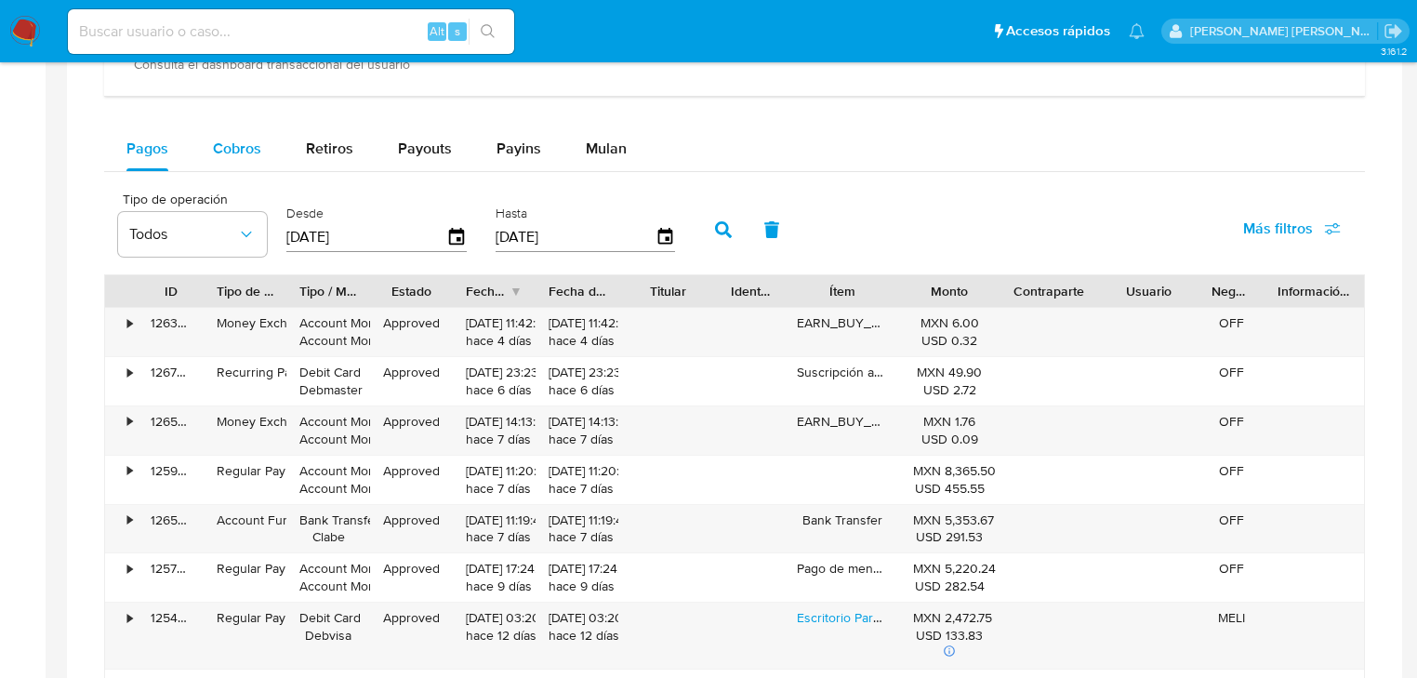
click at [261, 154] on button "Cobros" at bounding box center [237, 148] width 93 height 45
select select "10"
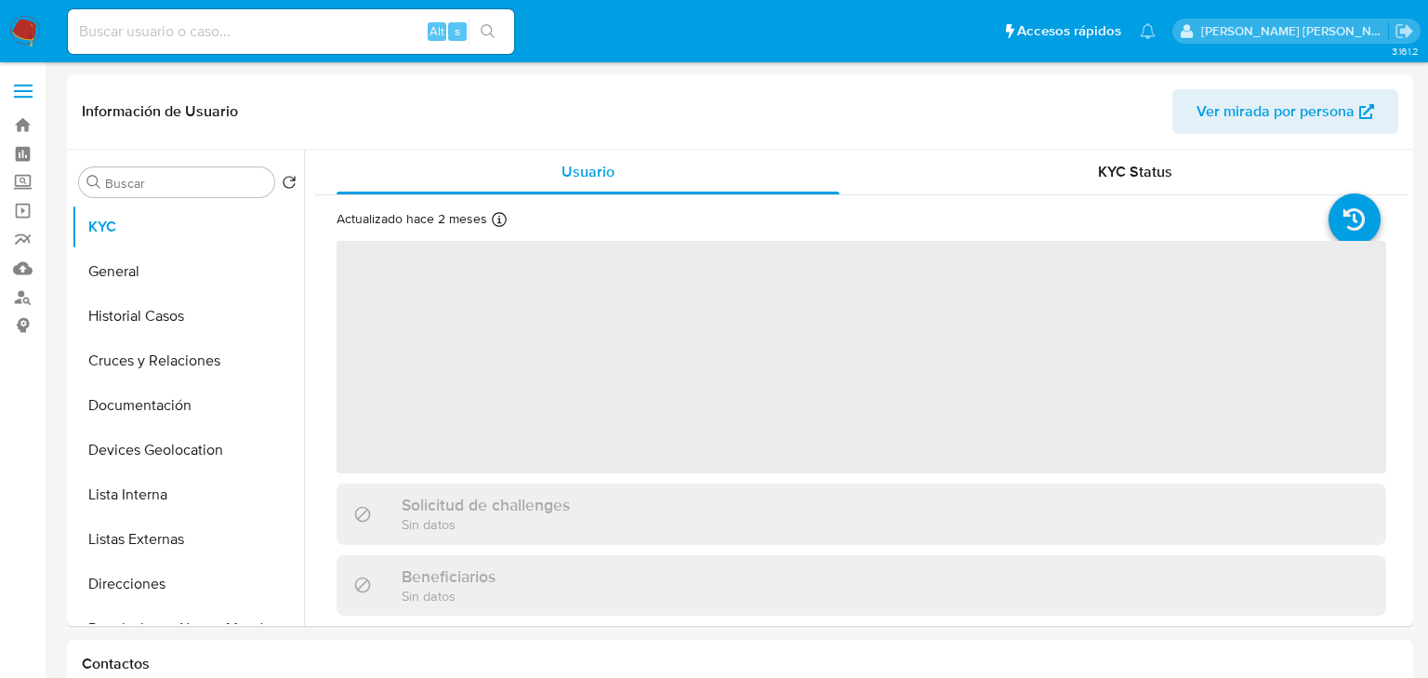
select select "10"
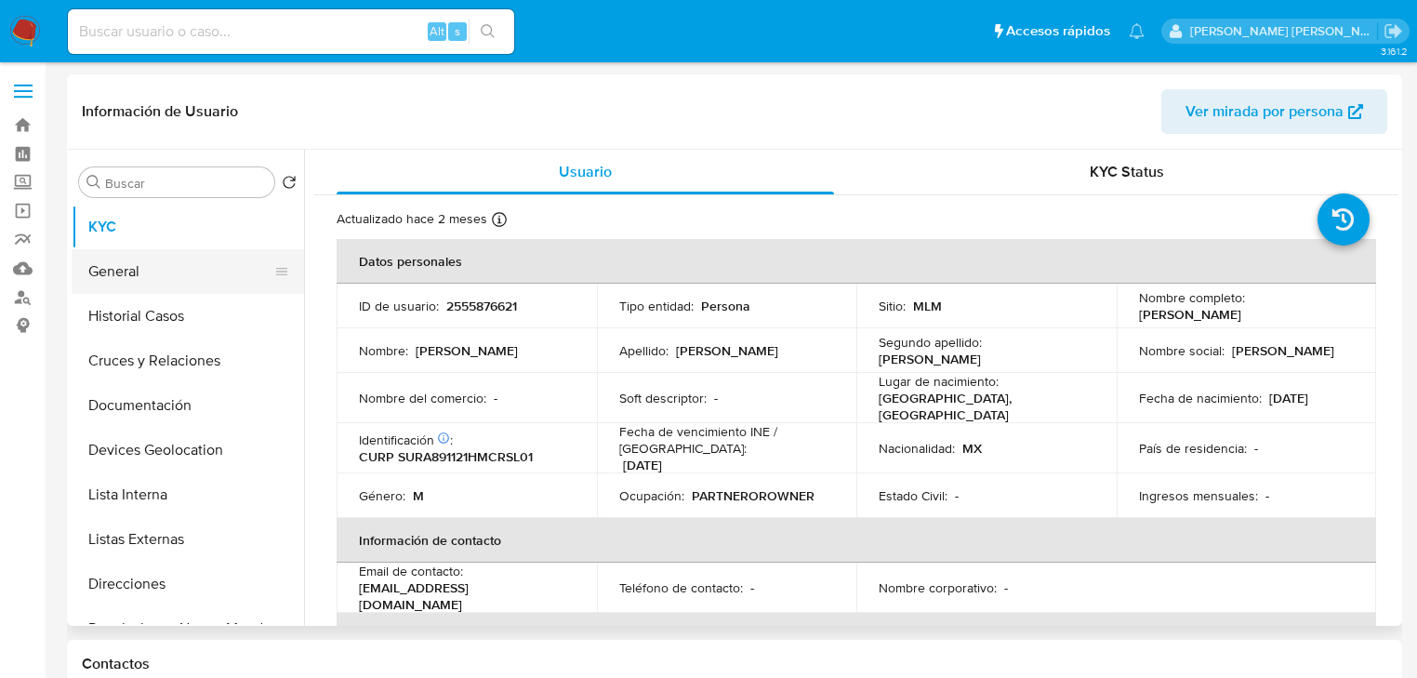
click at [162, 270] on button "General" at bounding box center [181, 271] width 218 height 45
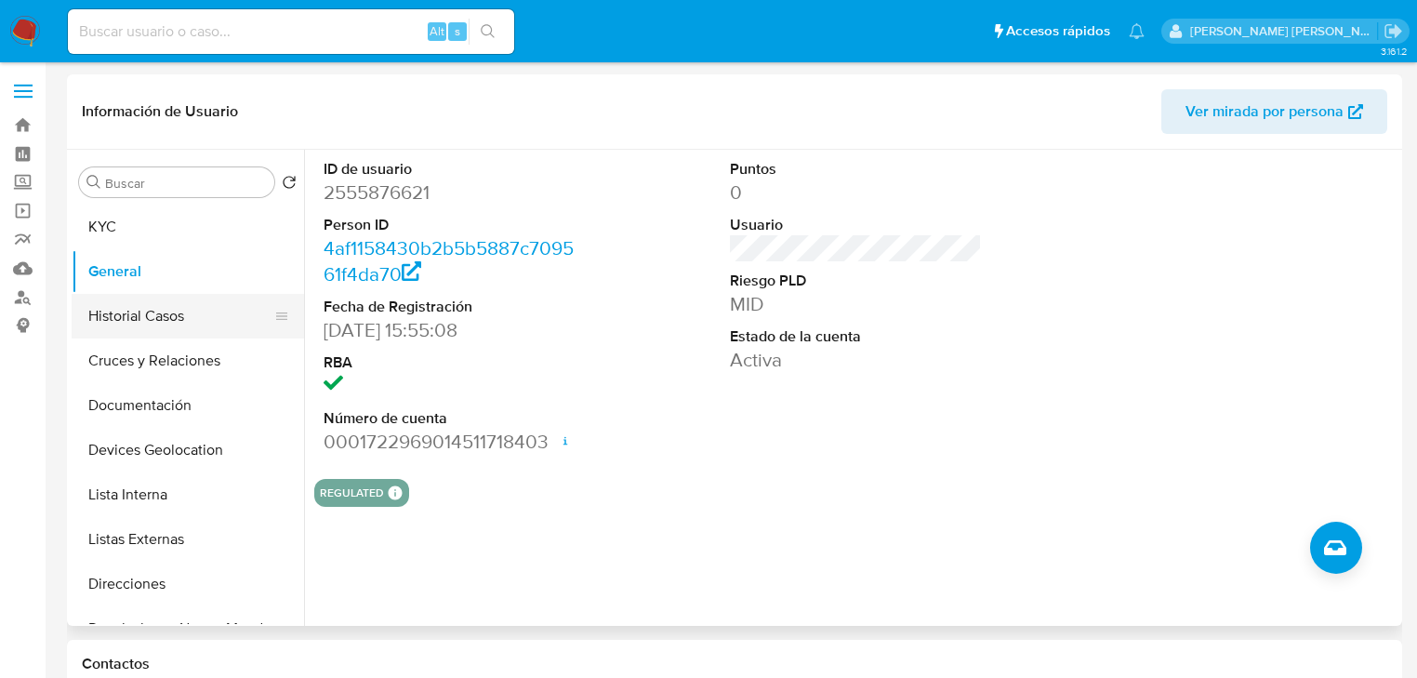
click at [149, 327] on button "Historial Casos" at bounding box center [181, 316] width 218 height 45
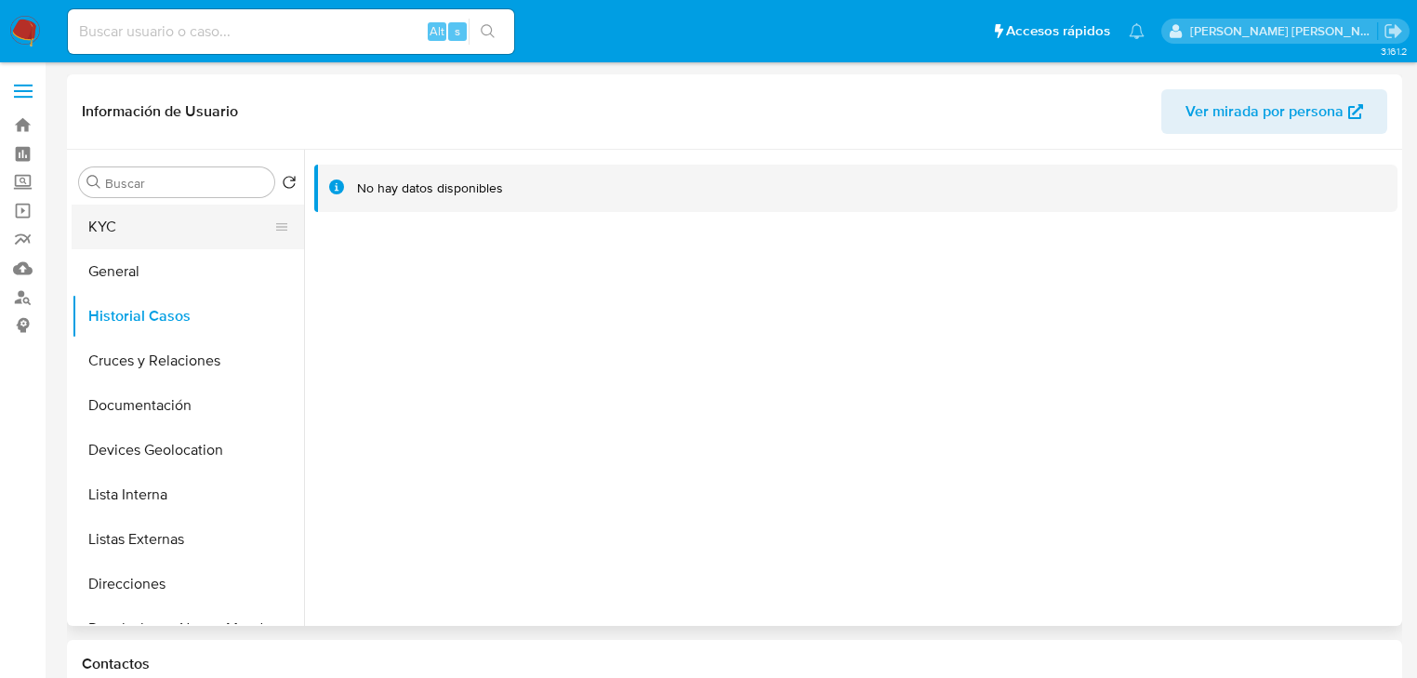
click at [138, 235] on button "KYC" at bounding box center [181, 227] width 218 height 45
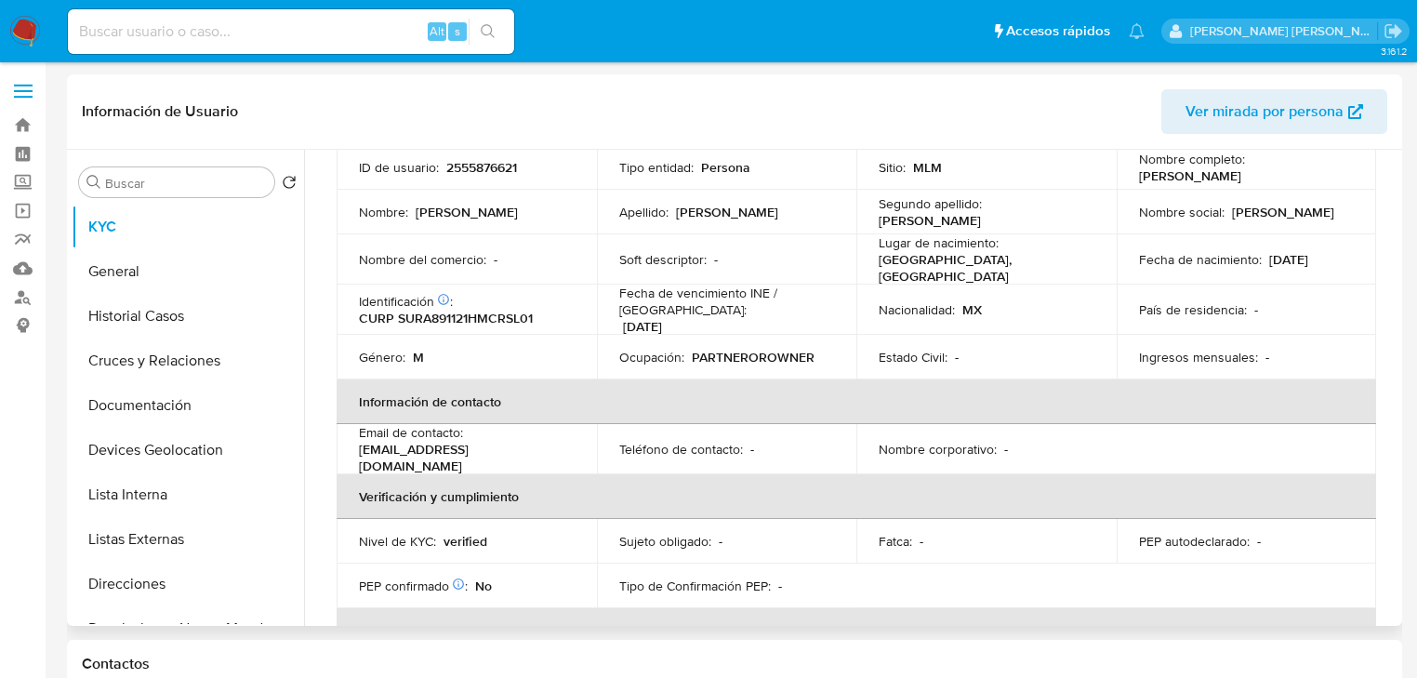
scroll to position [59, 0]
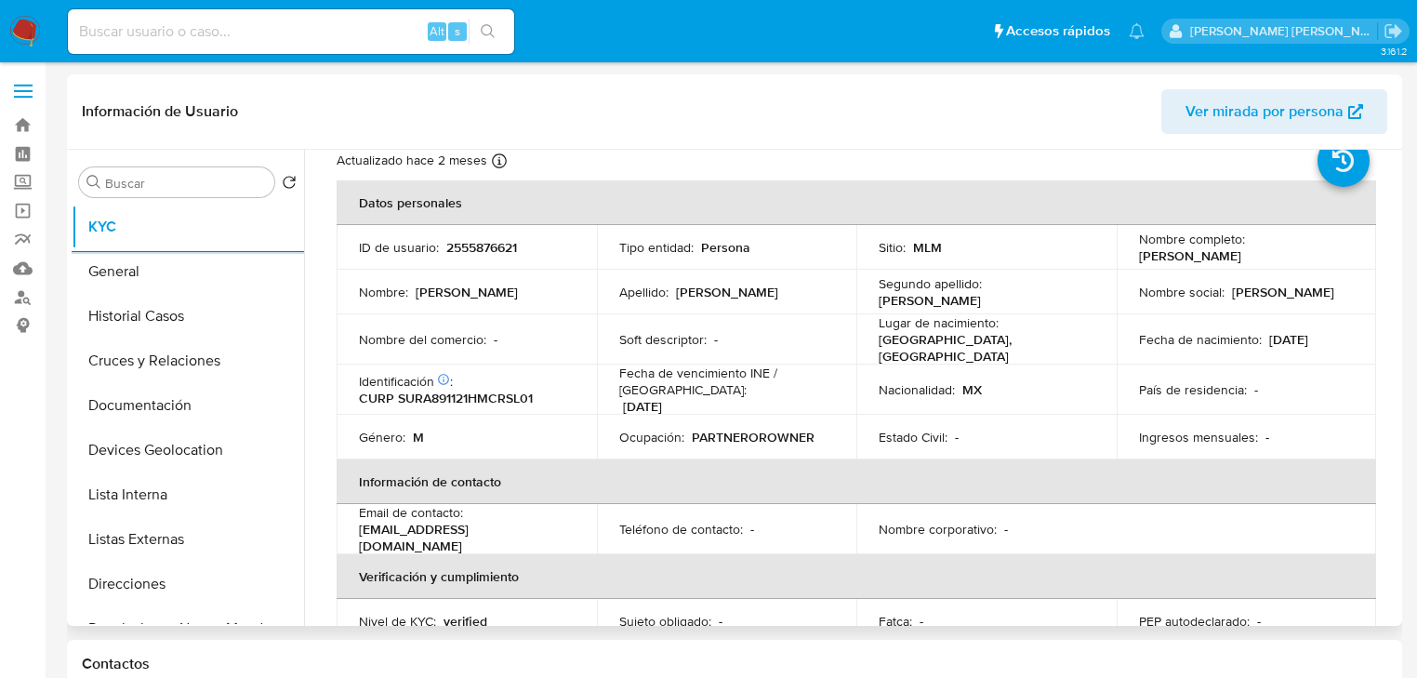
click at [480, 252] on p "2555876621" at bounding box center [481, 247] width 71 height 17
copy p "2555876621"
click at [480, 241] on p "2555876621" at bounding box center [481, 247] width 71 height 17
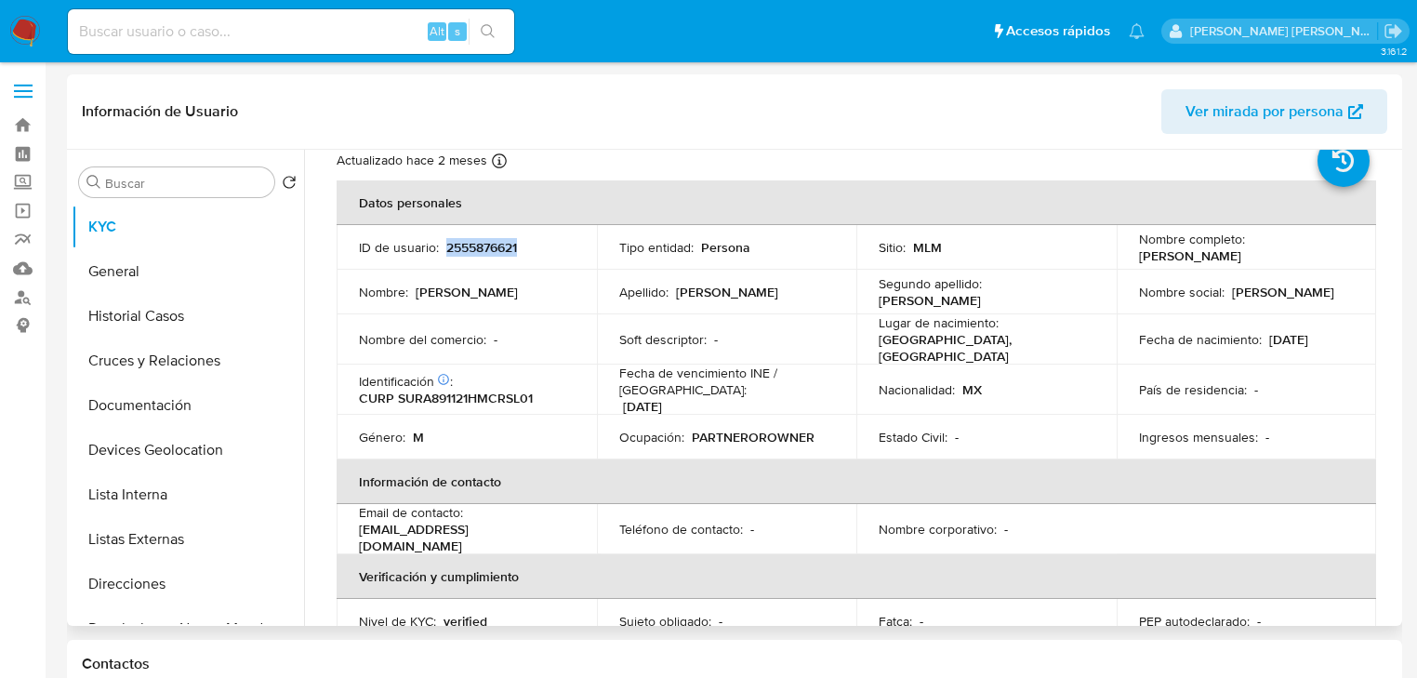
copy p "2555876621"
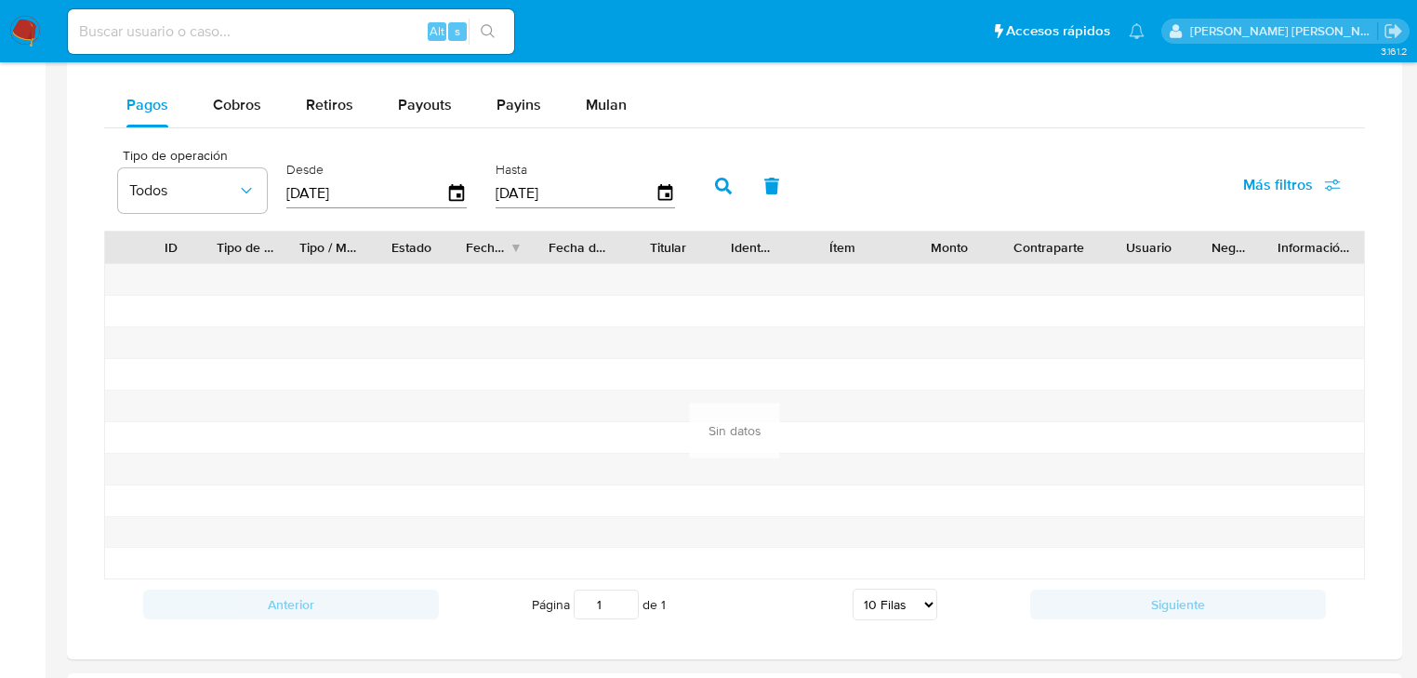
scroll to position [1085, 0]
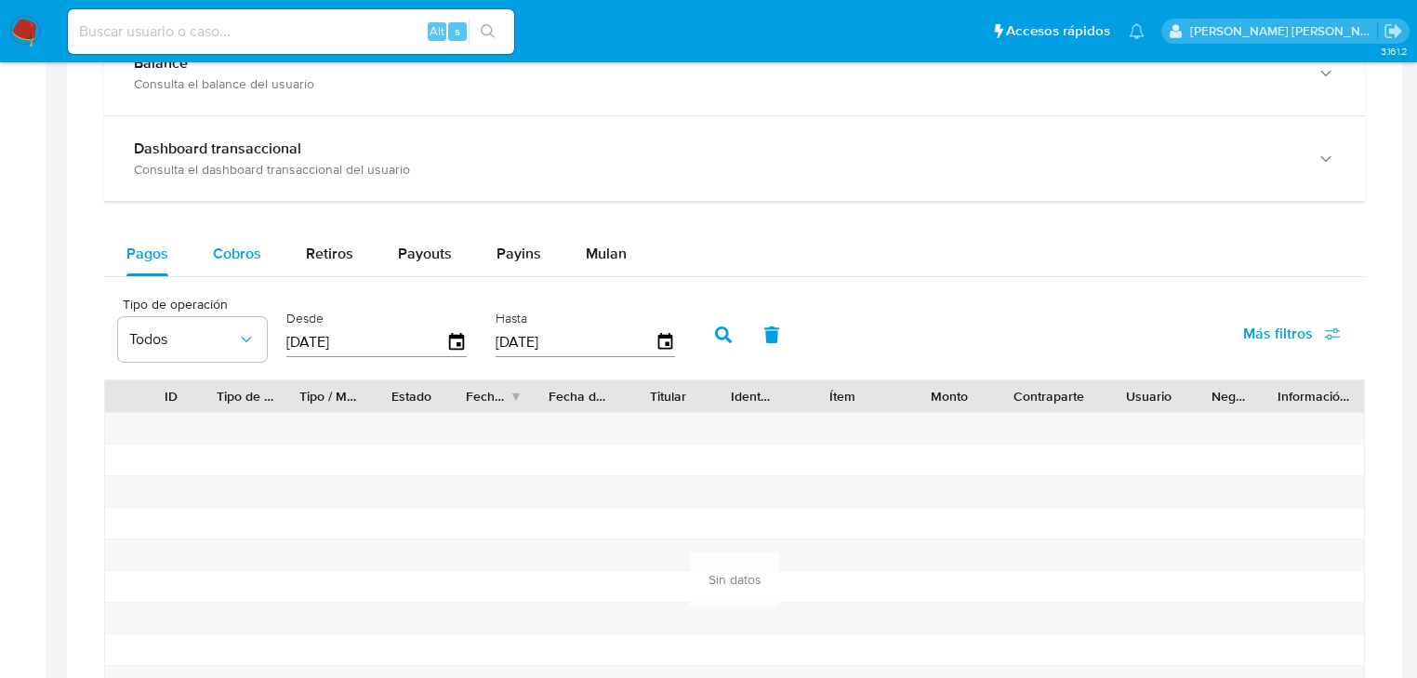
click at [241, 249] on span "Cobros" at bounding box center [237, 253] width 48 height 21
select select "10"
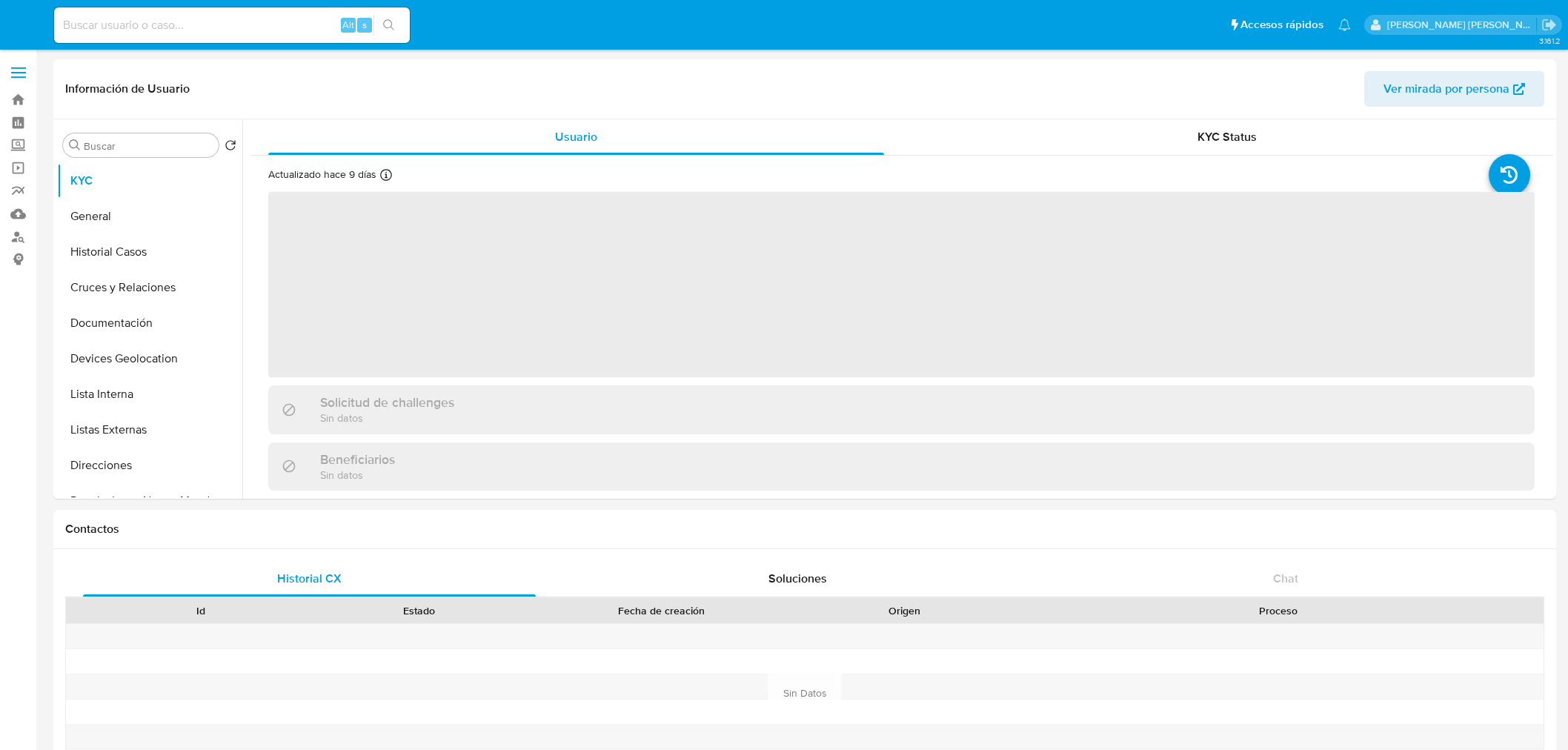
select select "10"
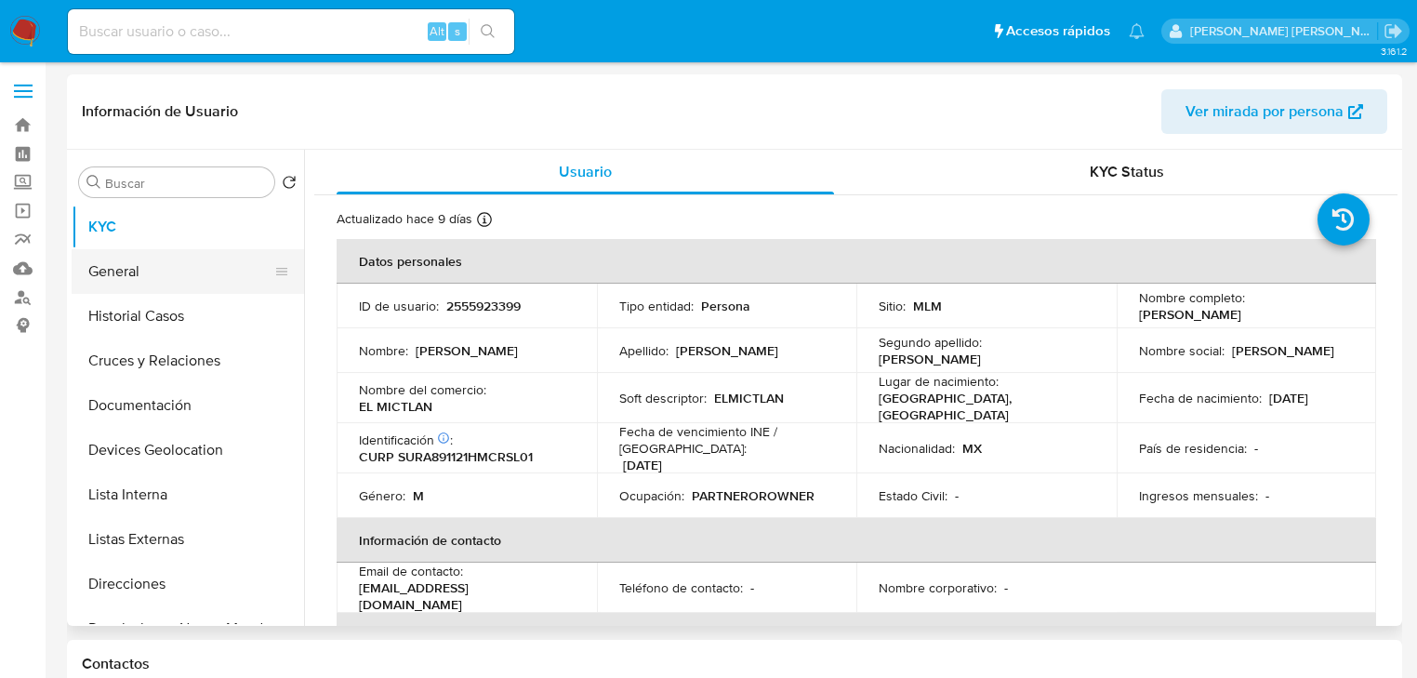
click at [162, 278] on button "General" at bounding box center [181, 271] width 218 height 45
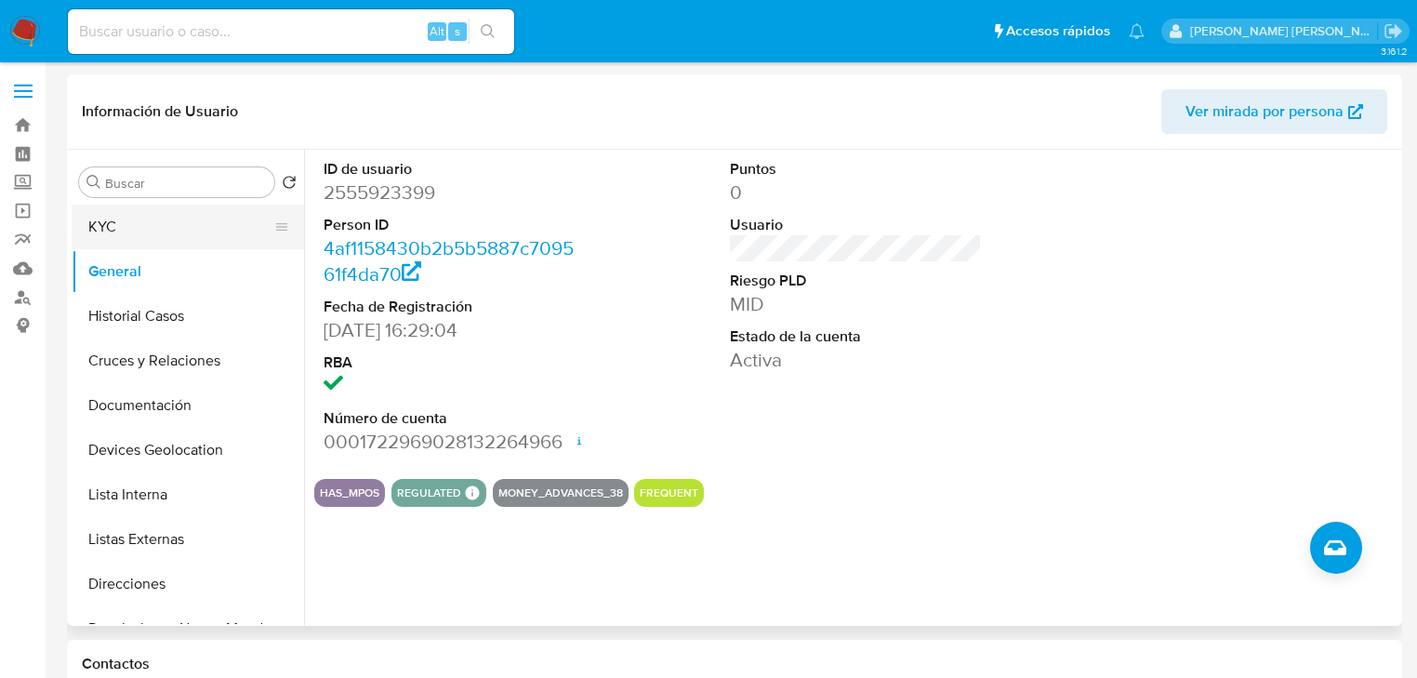
click at [160, 231] on button "KYC" at bounding box center [181, 227] width 218 height 45
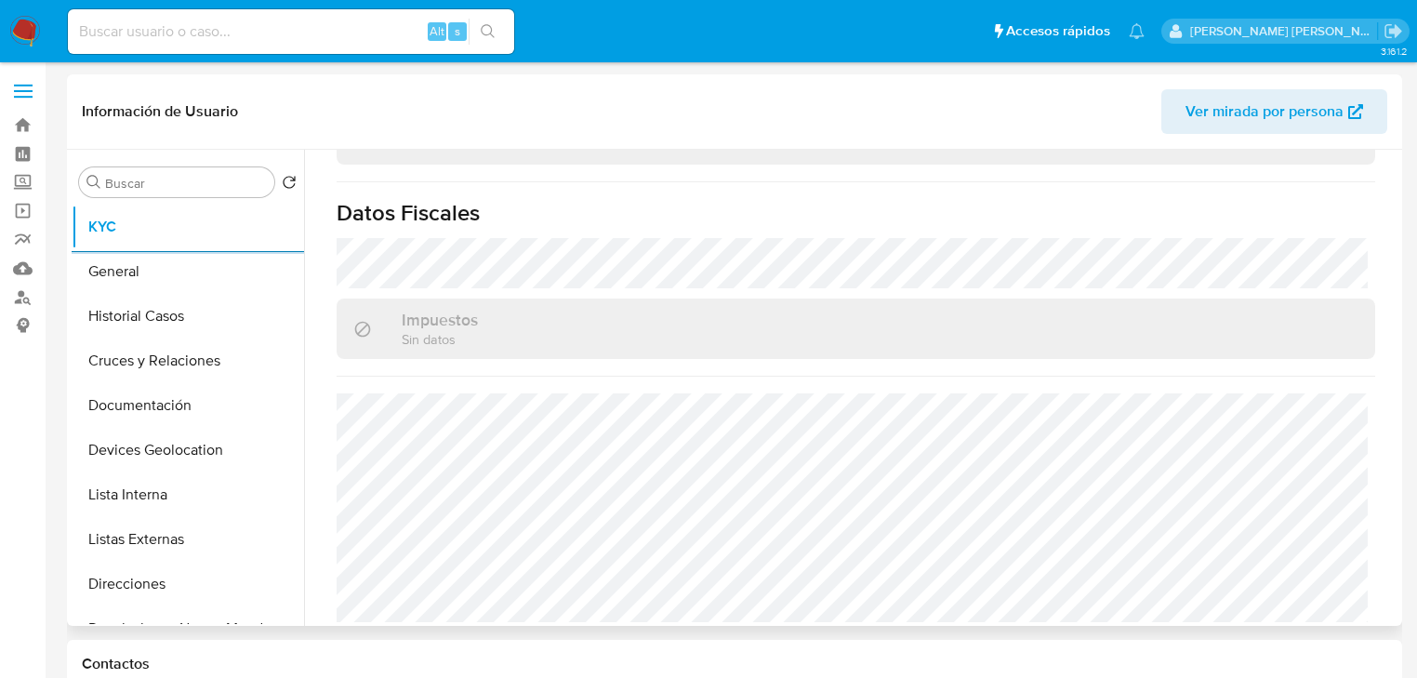
scroll to position [579, 0]
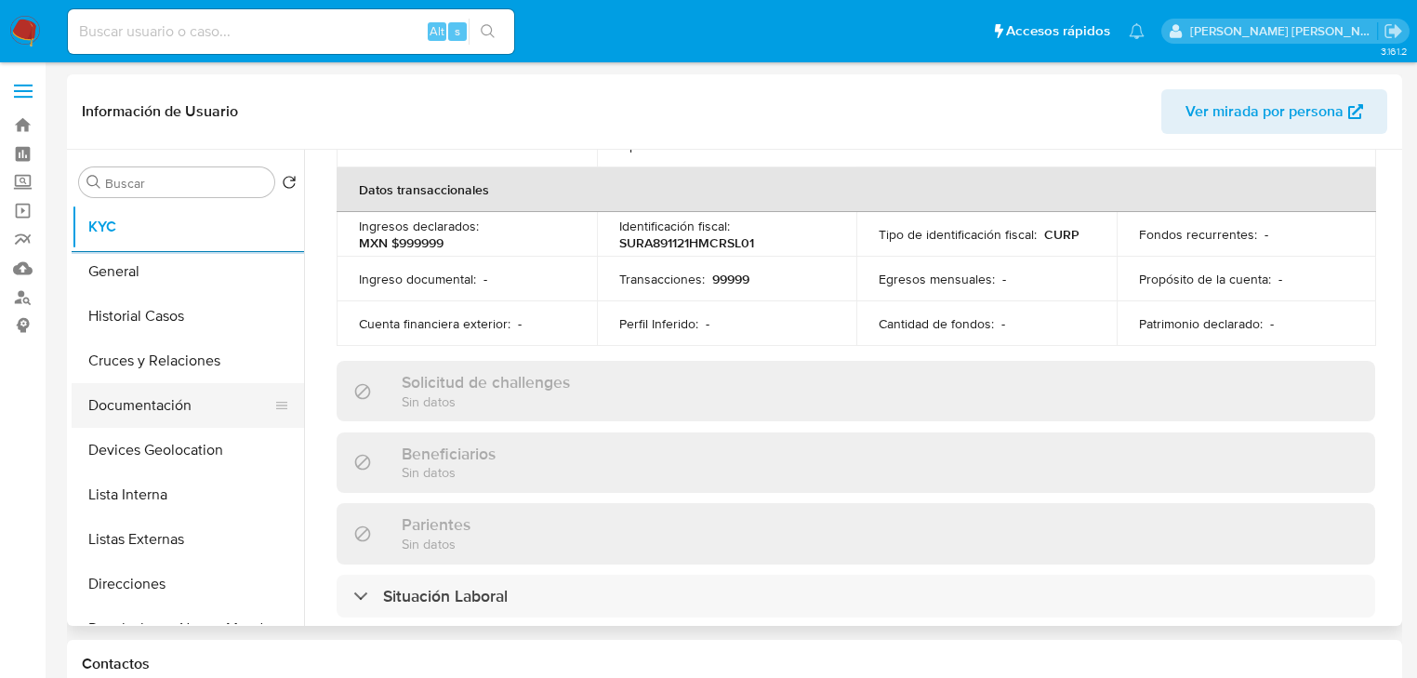
click at [186, 423] on button "Documentación" at bounding box center [181, 405] width 218 height 45
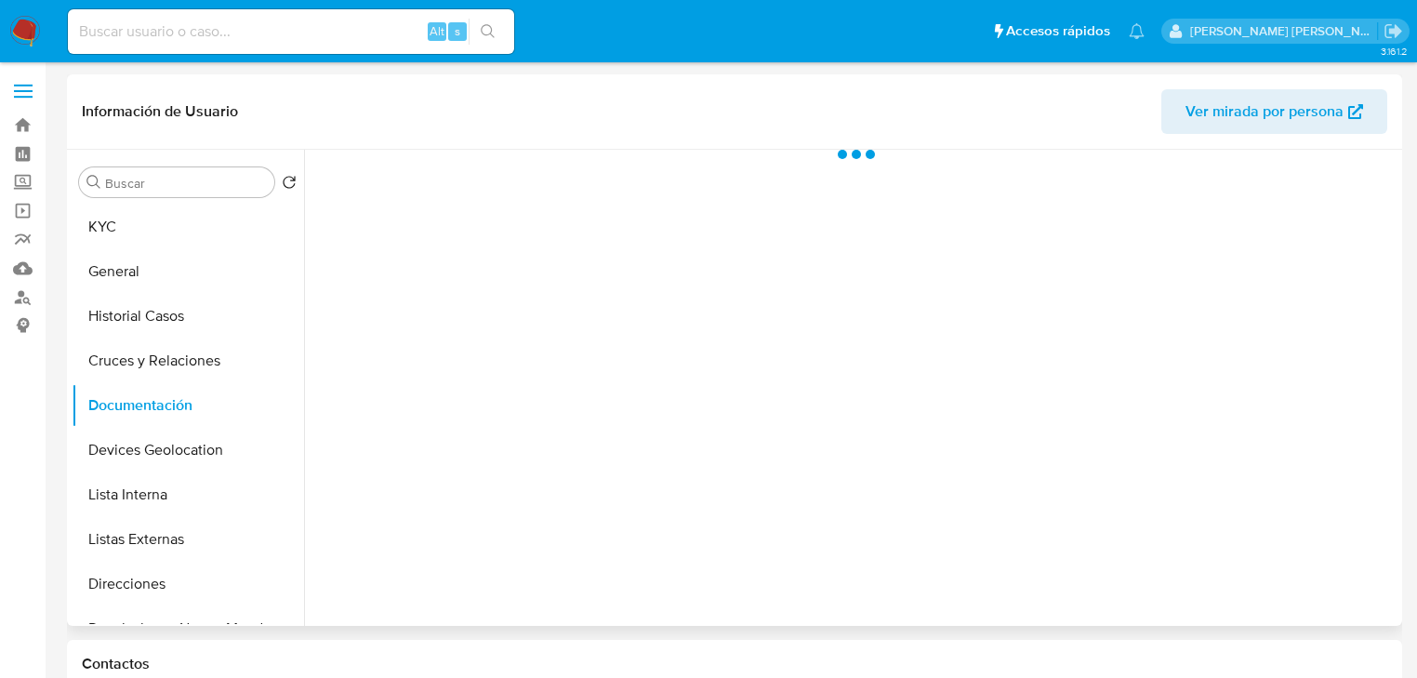
scroll to position [0, 0]
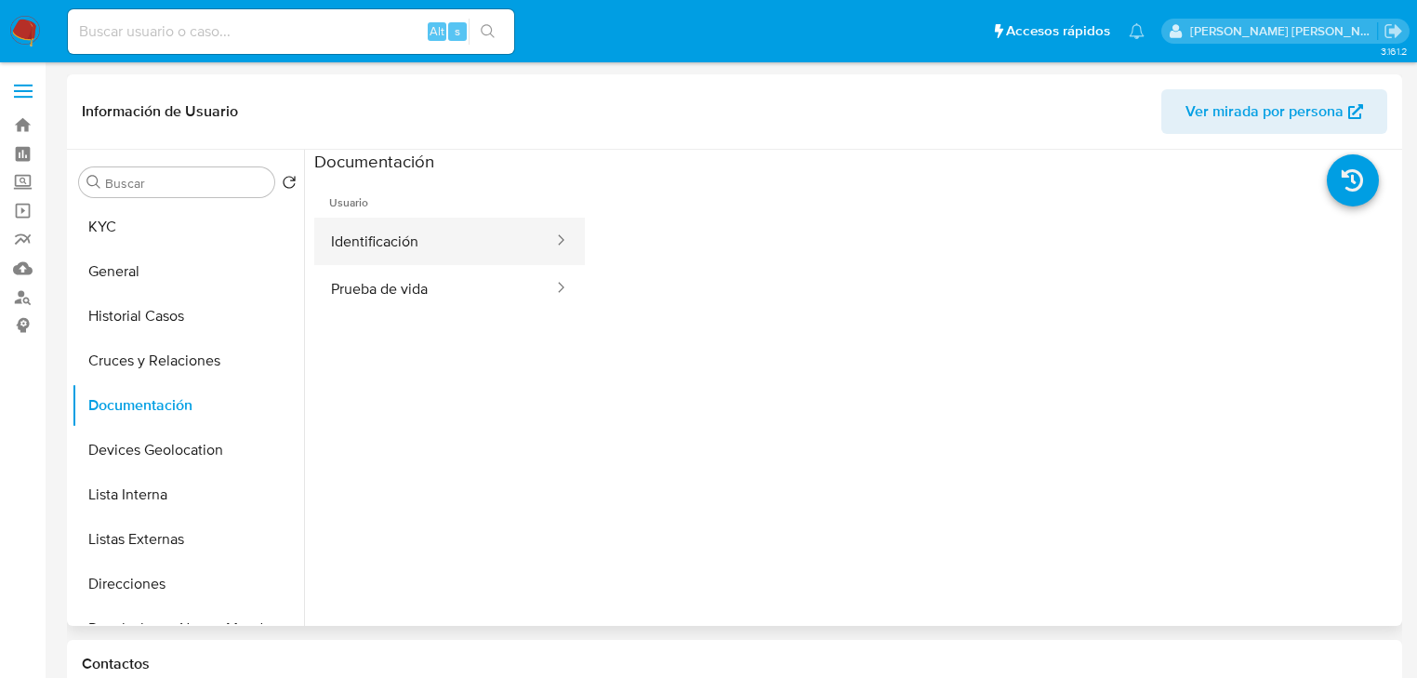
click at [452, 249] on button "Identificación" at bounding box center [434, 241] width 241 height 47
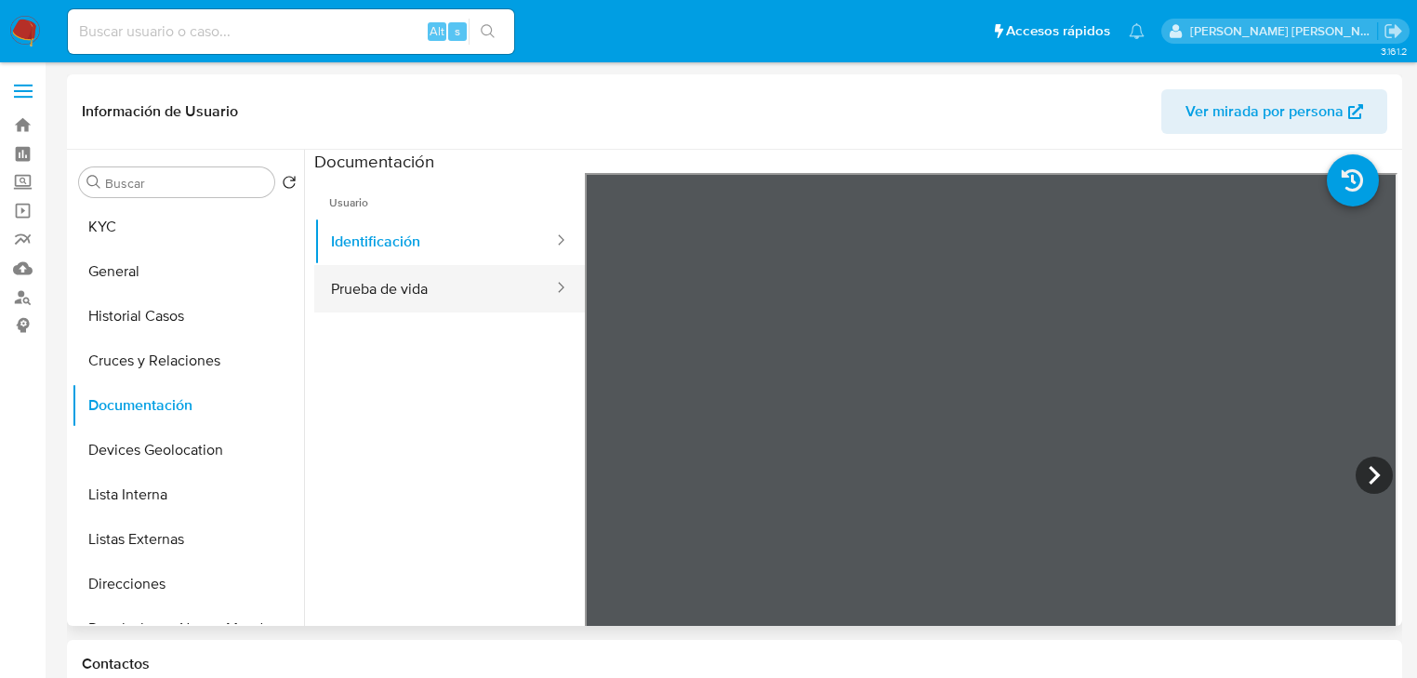
click at [446, 279] on button "Prueba de vida" at bounding box center [434, 288] width 241 height 47
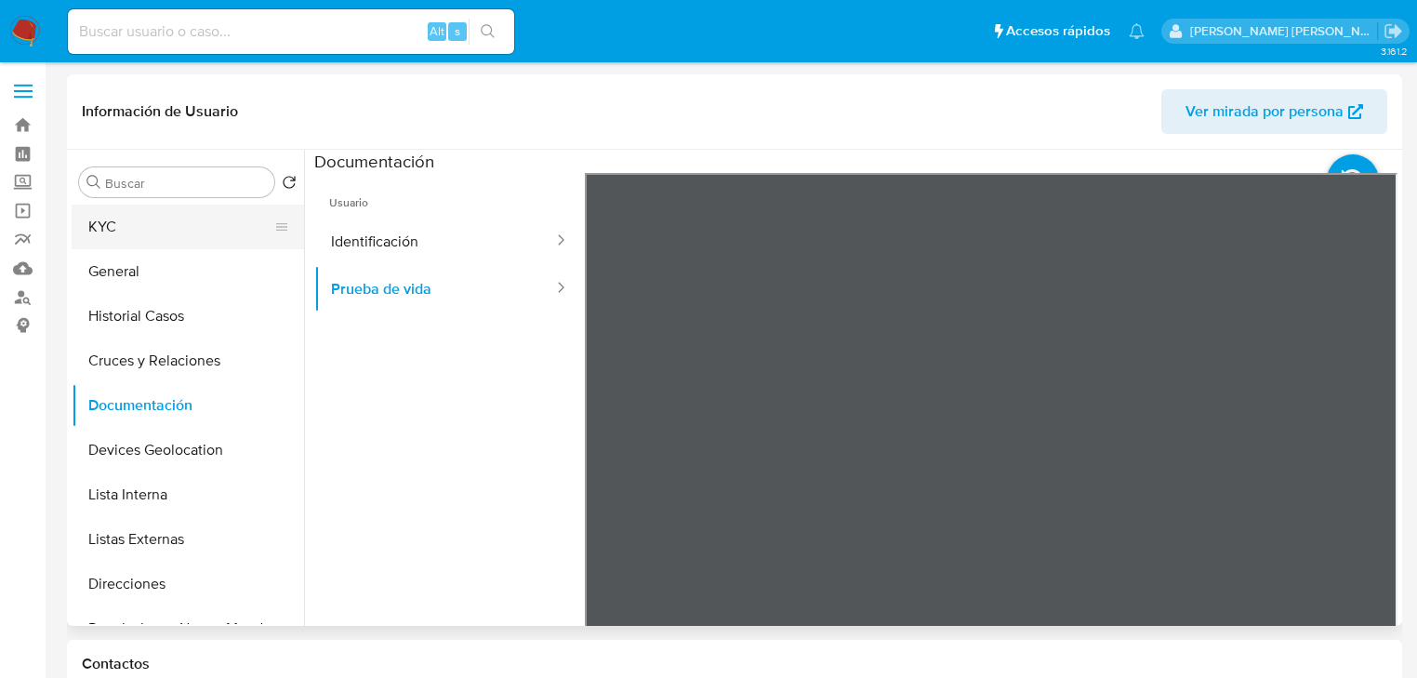
drag, startPoint x: 162, startPoint y: 231, endPoint x: 283, endPoint y: 218, distance: 121.5
click at [164, 228] on button "KYC" at bounding box center [181, 227] width 218 height 45
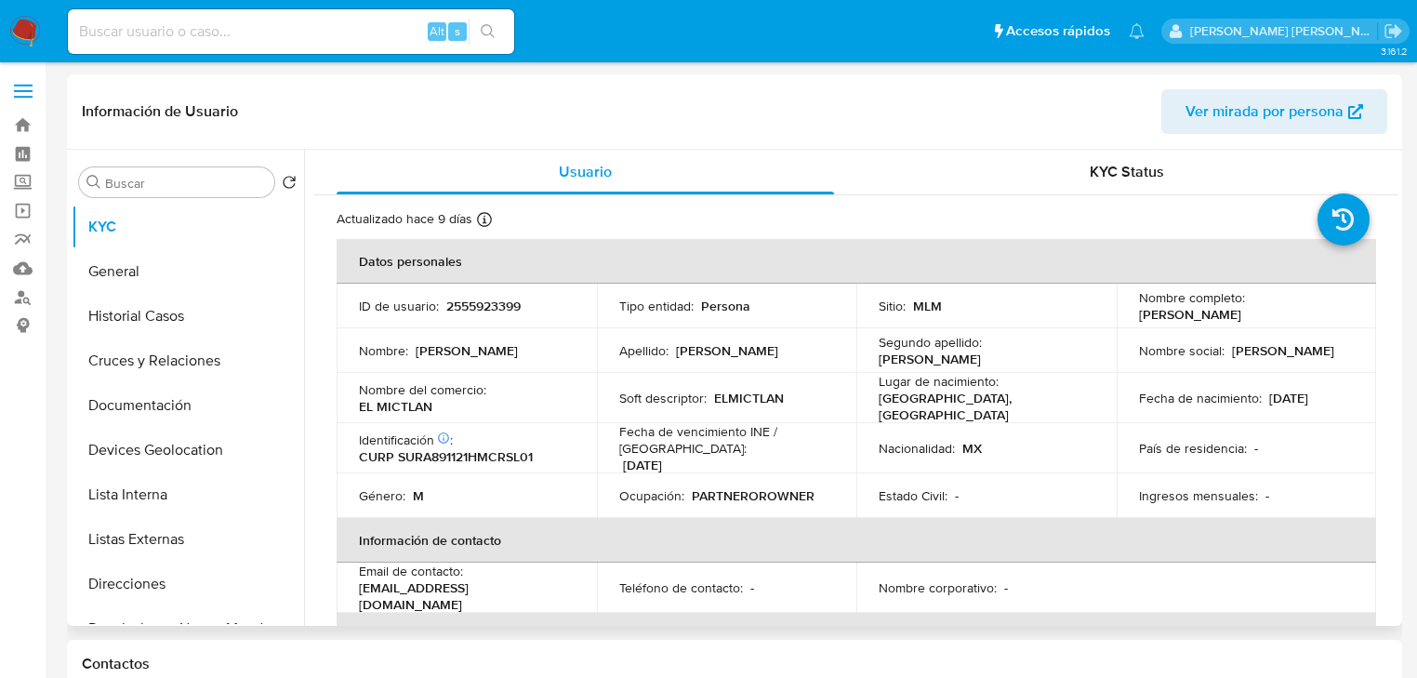
click at [477, 307] on p "2555923399" at bounding box center [483, 305] width 74 height 17
copy p "2555923399"
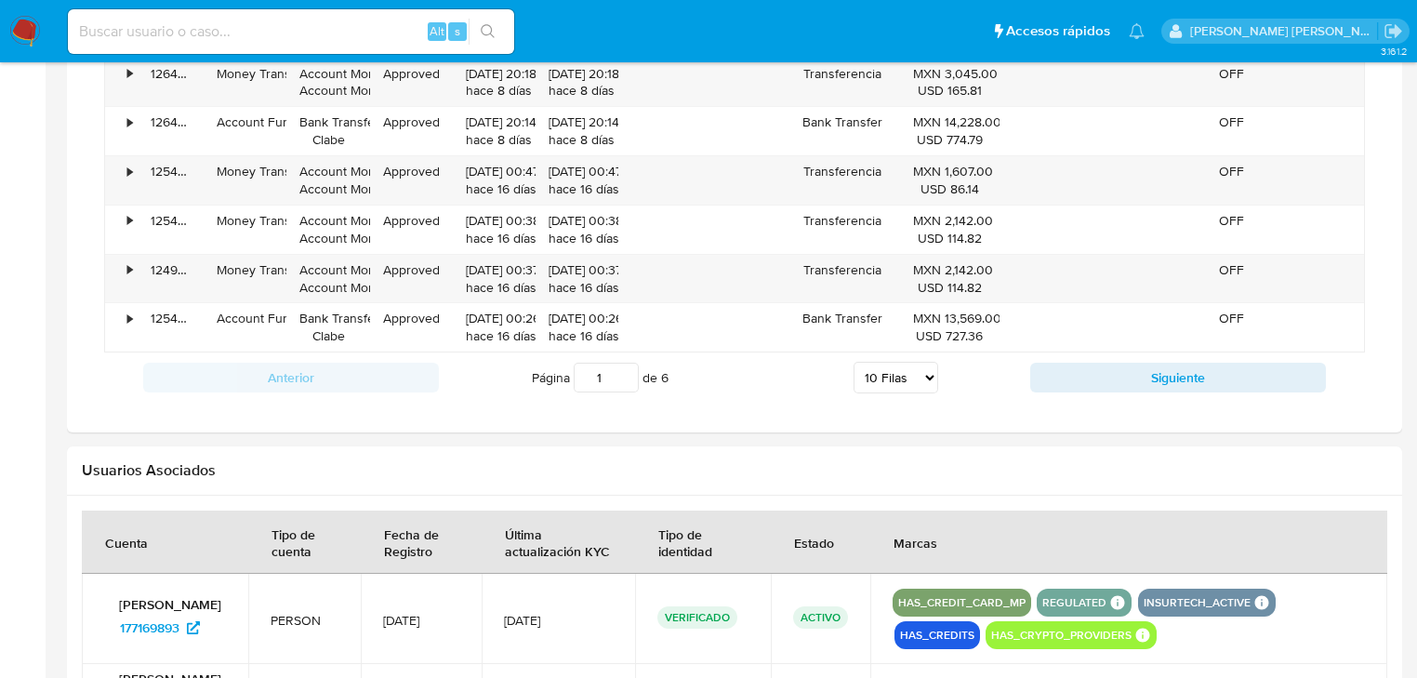
scroll to position [1264, 0]
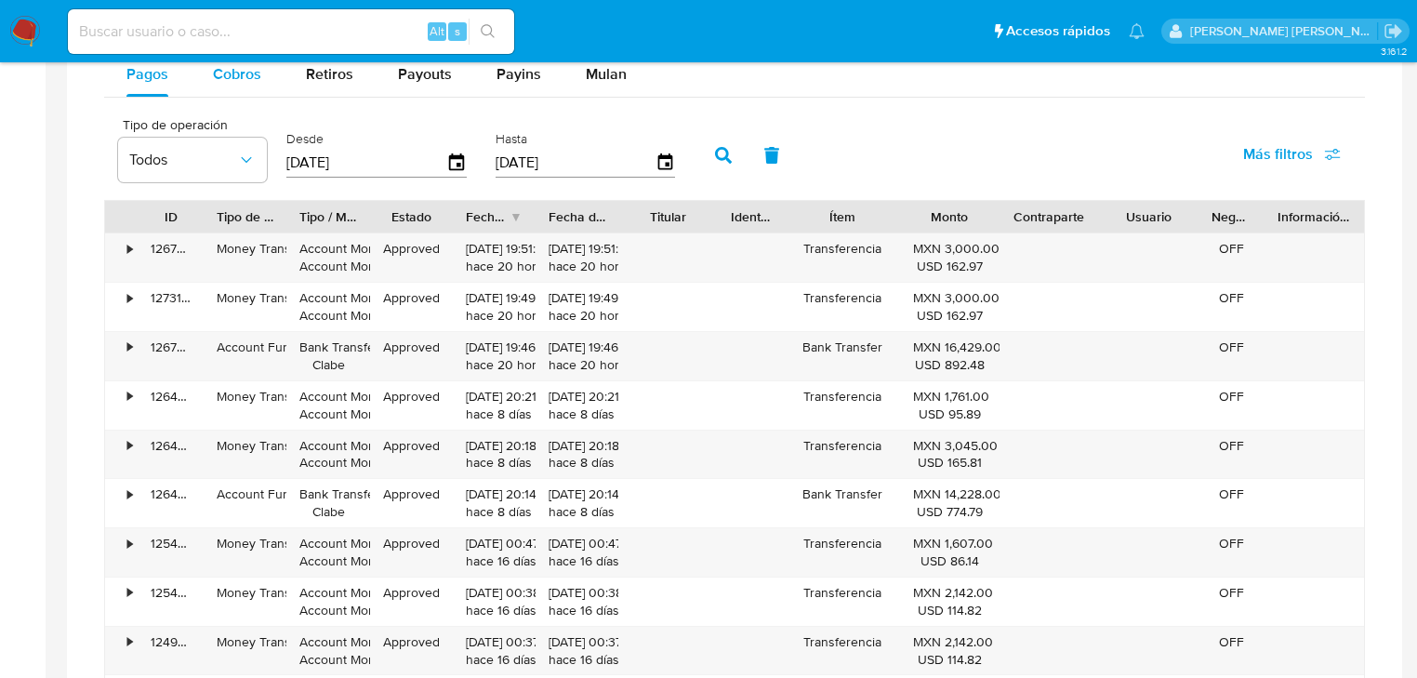
click at [252, 74] on span "Cobros" at bounding box center [237, 73] width 48 height 21
select select "10"
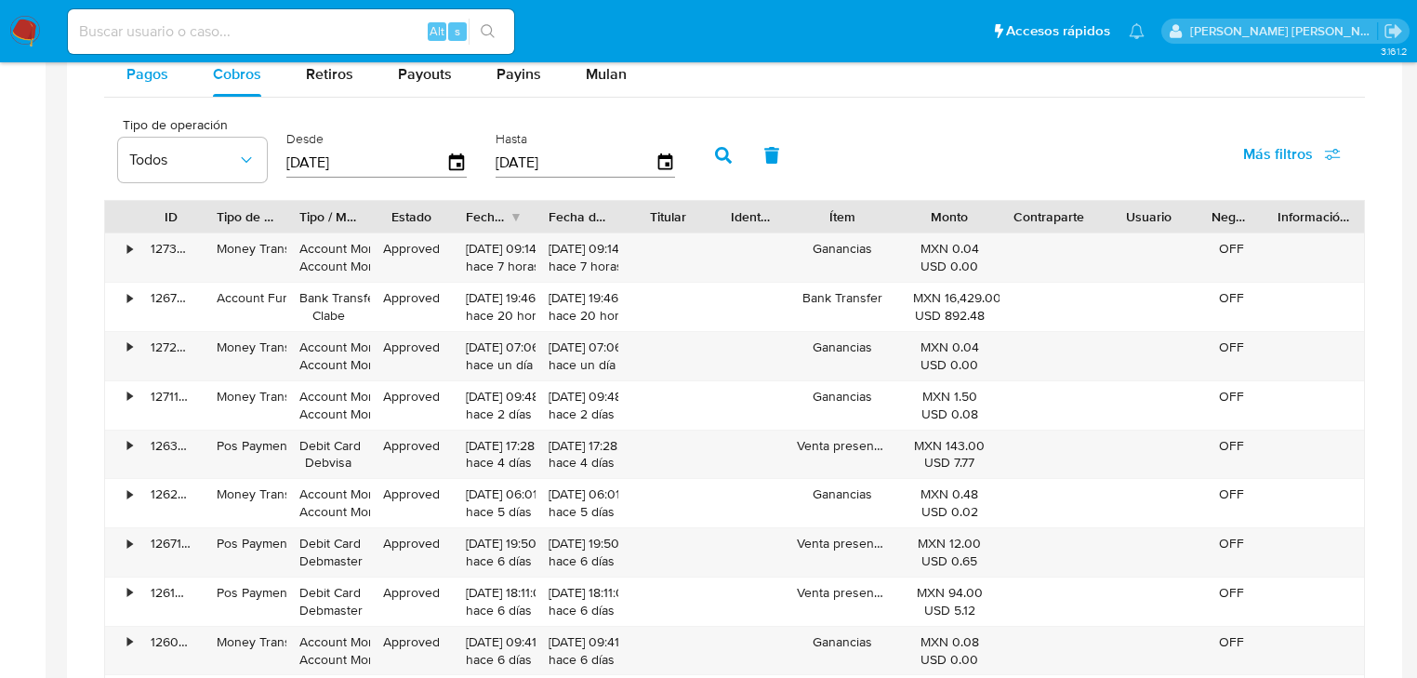
click at [165, 70] on span "Pagos" at bounding box center [147, 73] width 42 height 21
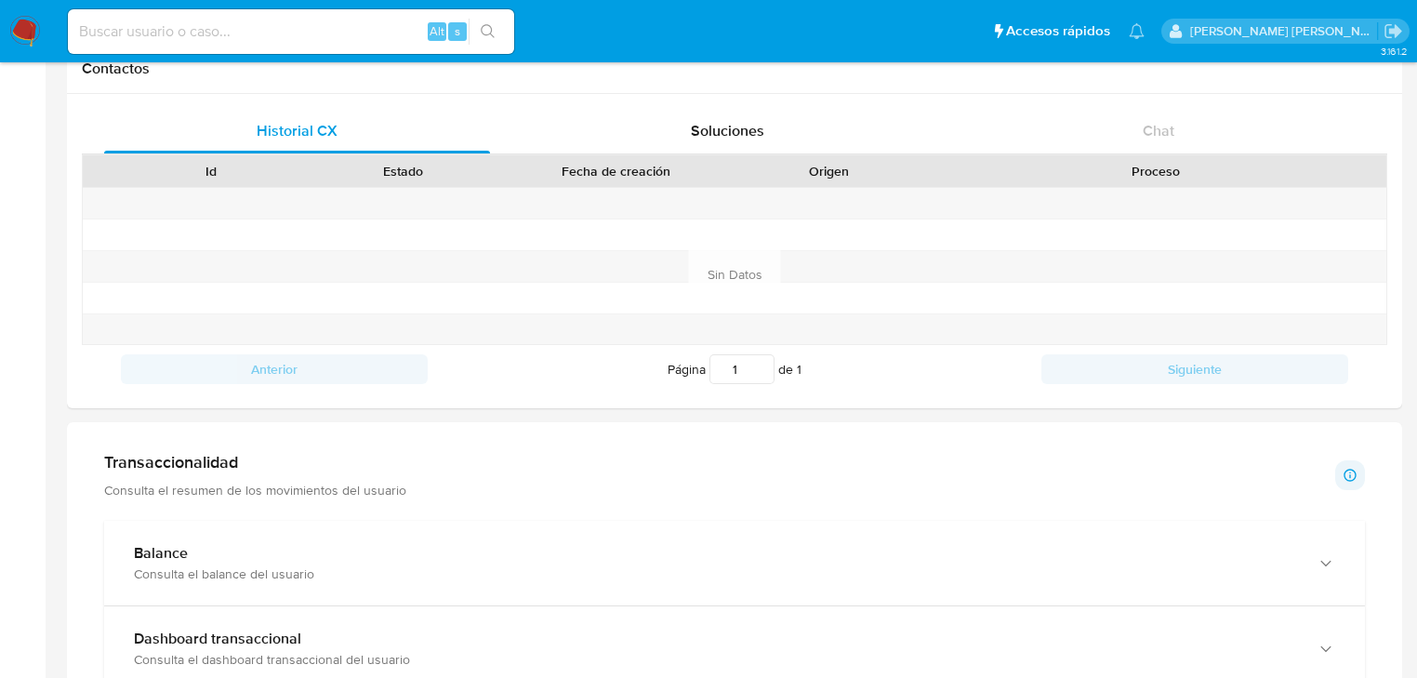
scroll to position [521, 0]
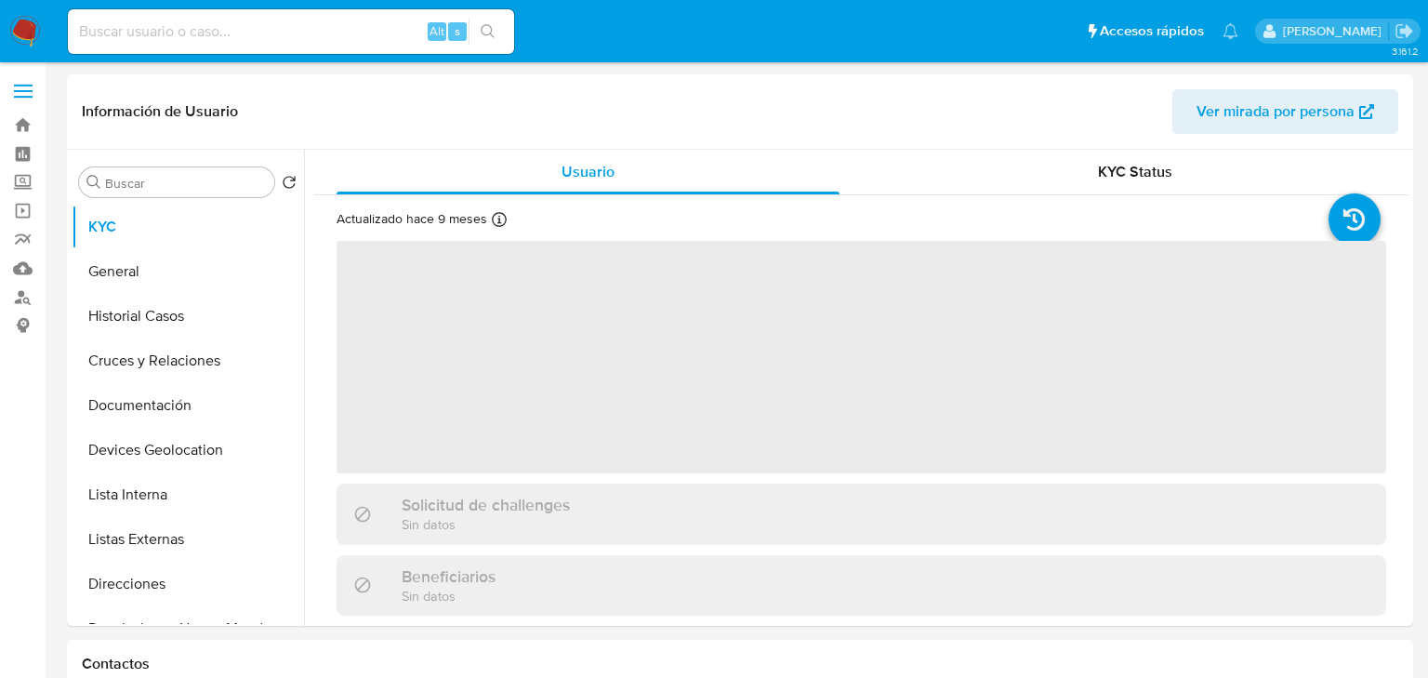
select select "10"
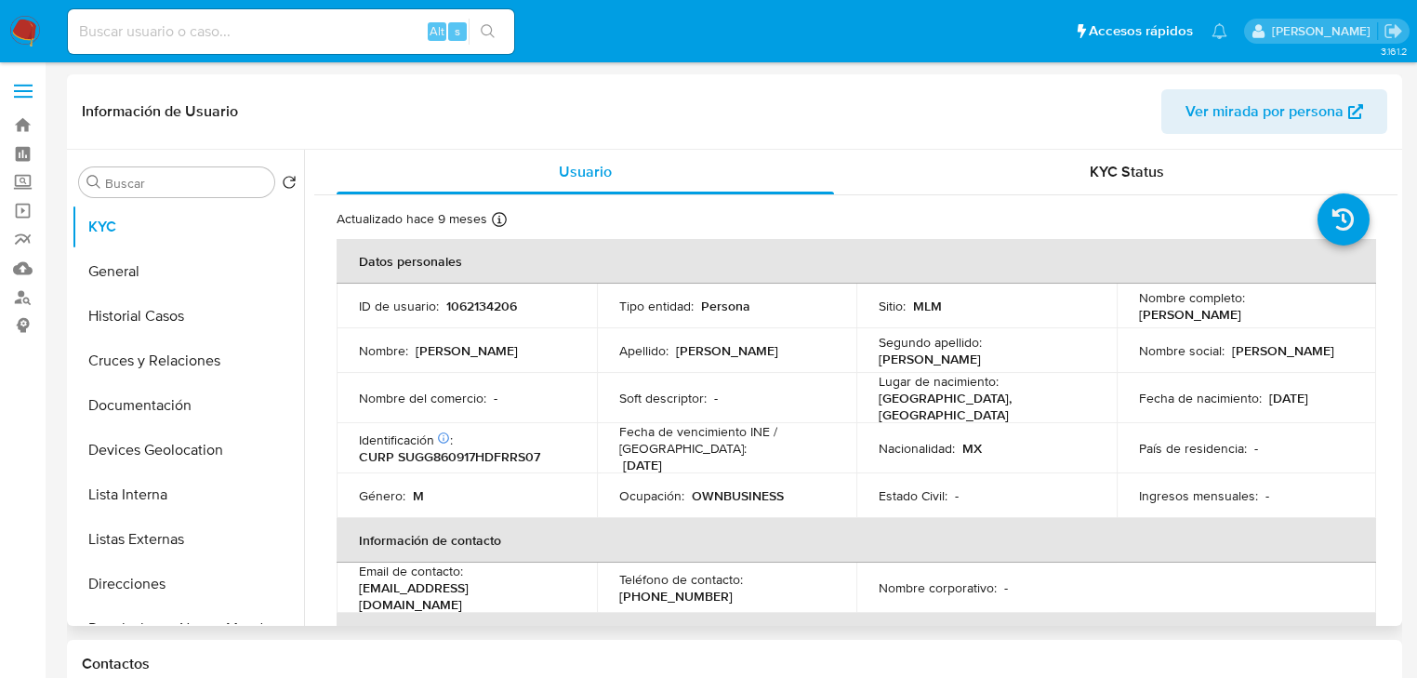
click at [614, 305] on td "Tipo entidad : Persona" at bounding box center [727, 306] width 260 height 45
click at [201, 539] on button "Listas Externas" at bounding box center [181, 539] width 218 height 45
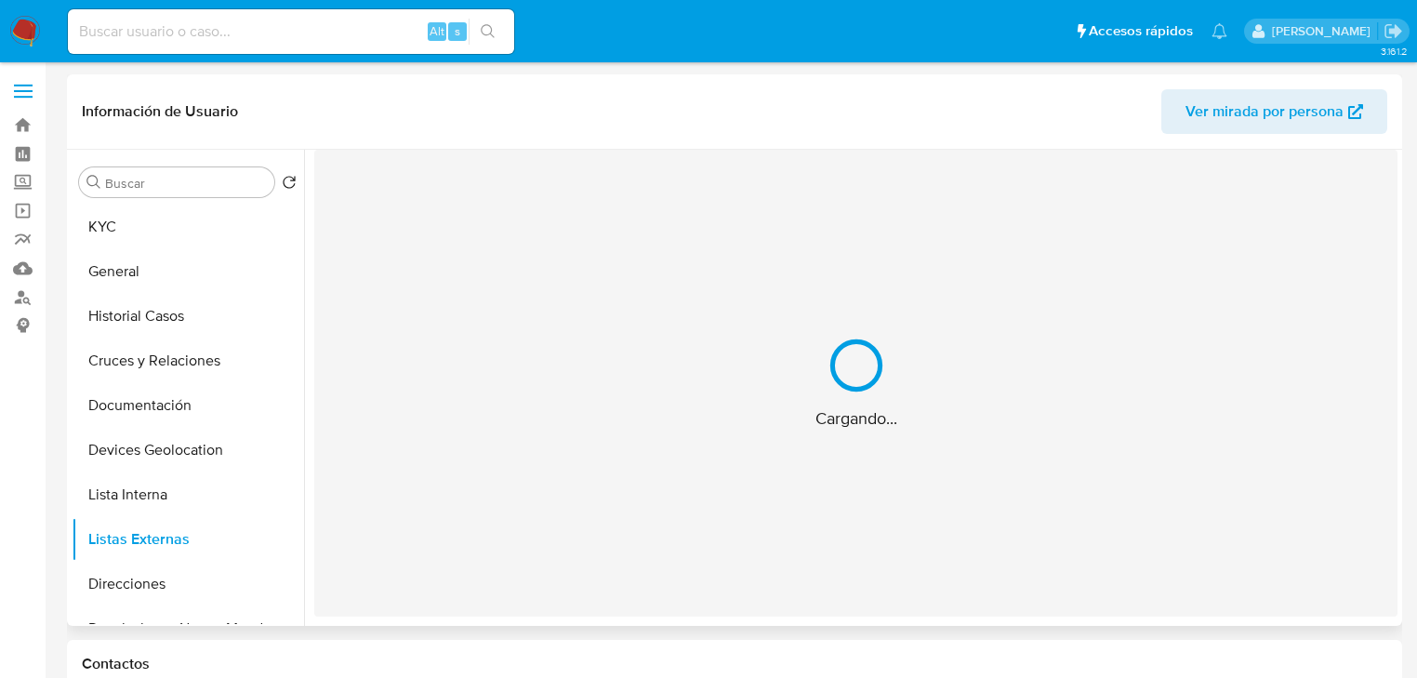
click at [606, 449] on div "Cargando..." at bounding box center [855, 383] width 1083 height 467
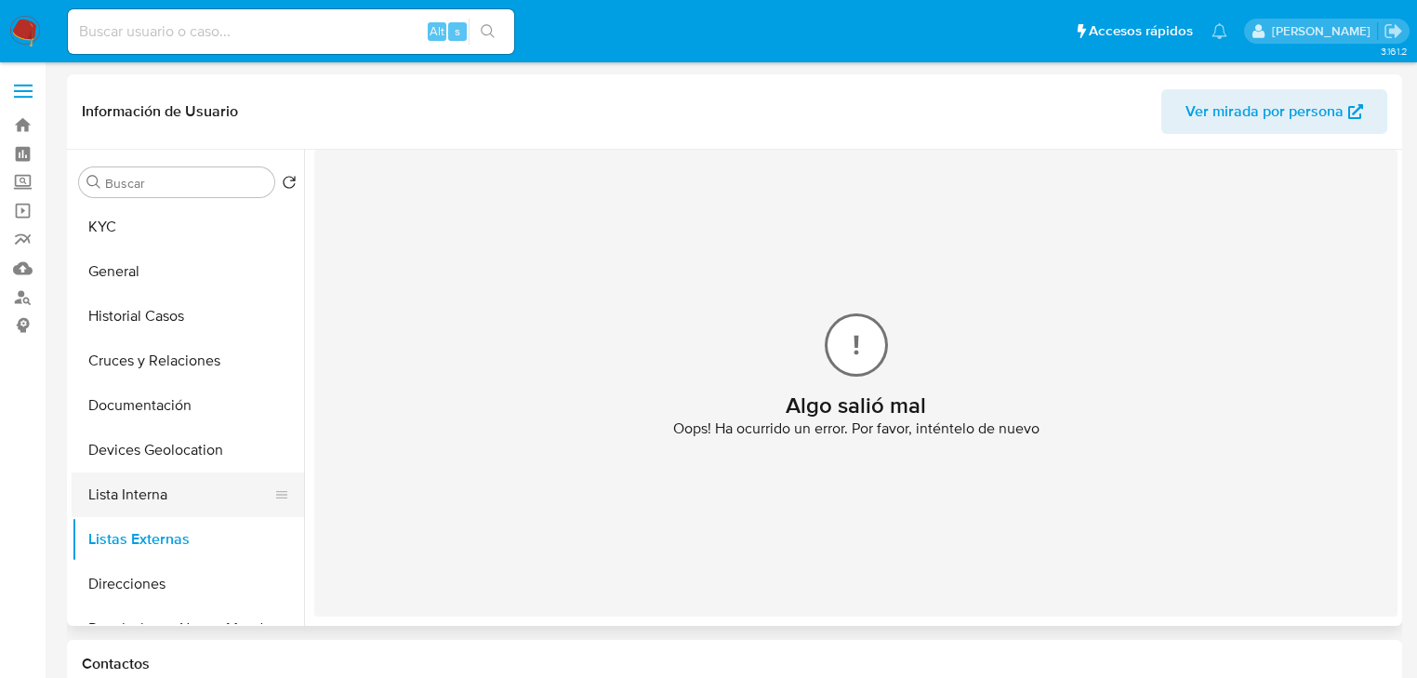
click at [205, 477] on button "Lista Interna" at bounding box center [181, 494] width 218 height 45
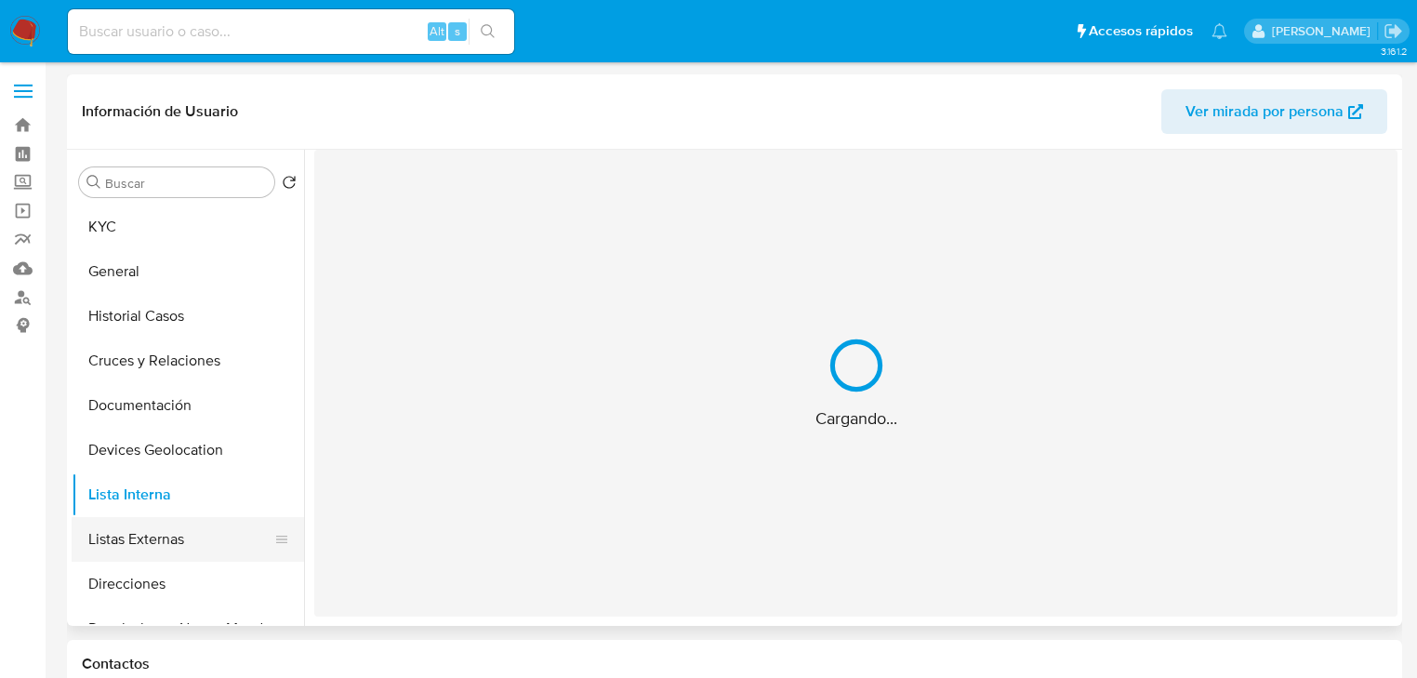
click at [164, 552] on button "Listas Externas" at bounding box center [181, 539] width 218 height 45
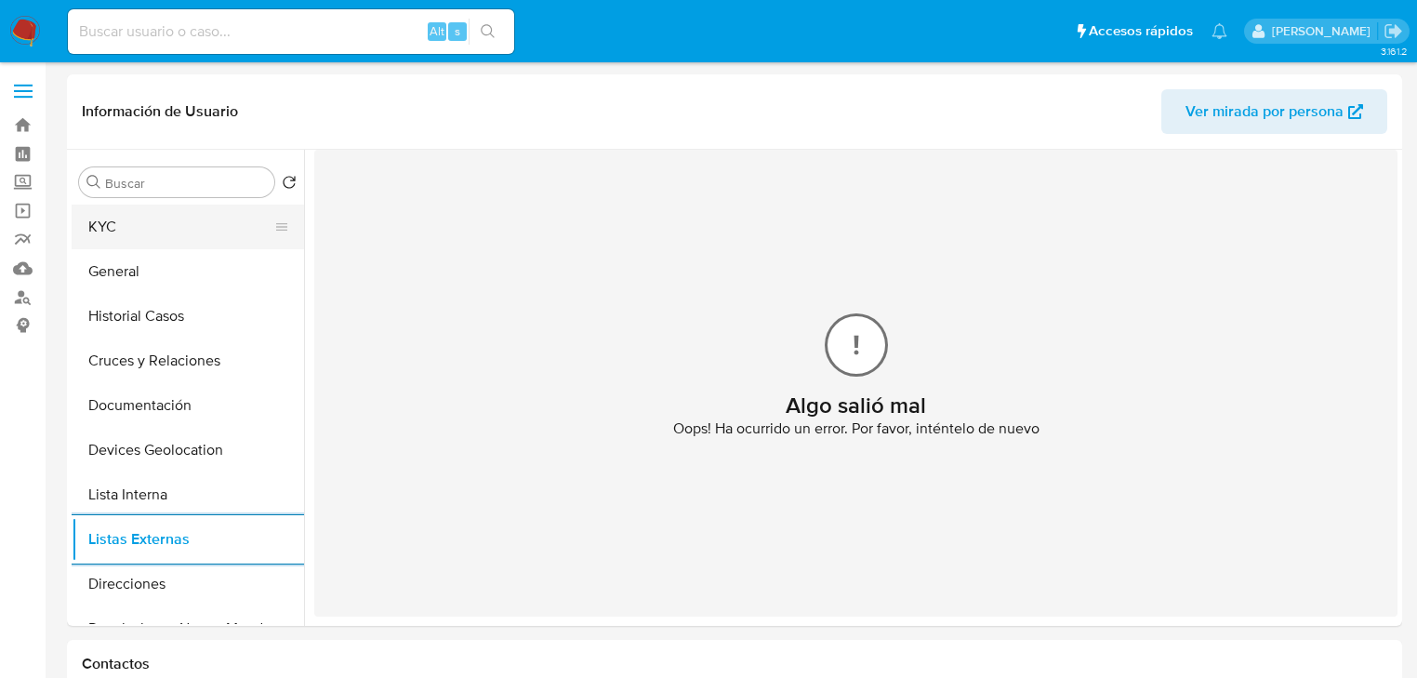
click at [160, 231] on button "KYC" at bounding box center [181, 227] width 218 height 45
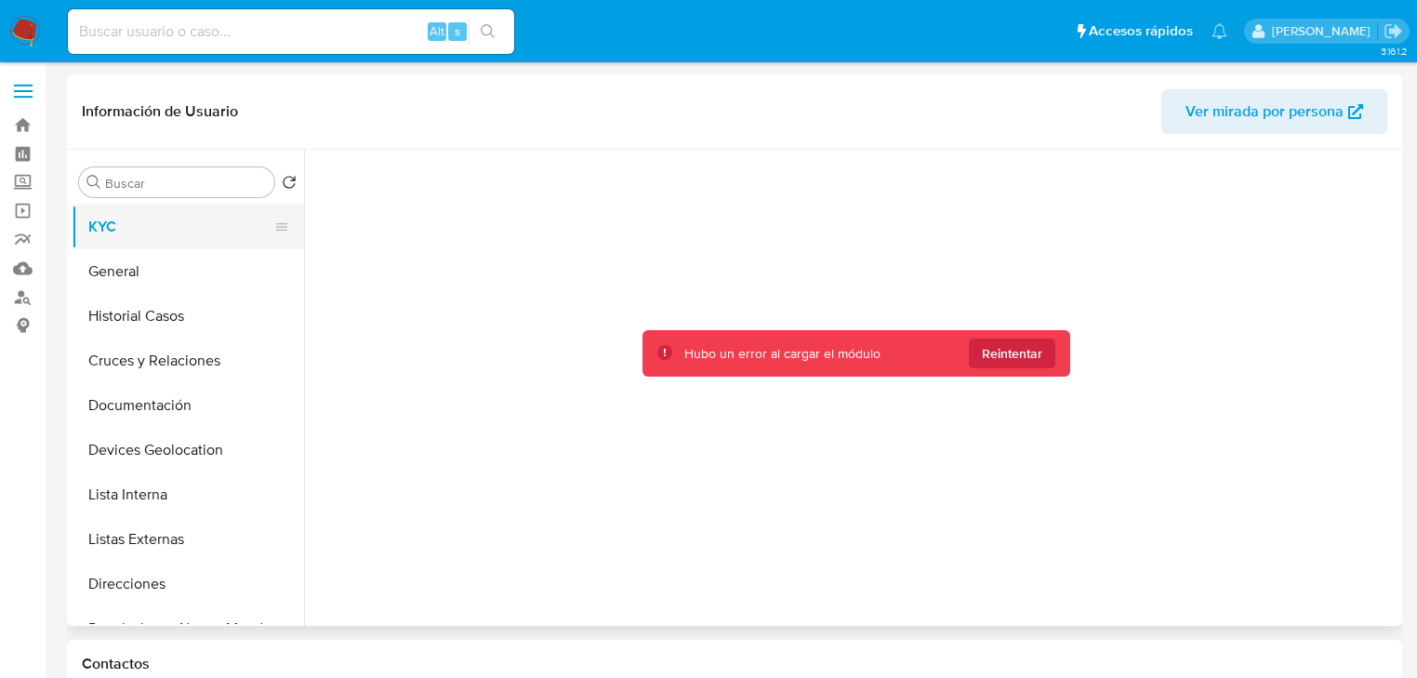
click at [137, 242] on button "KYC" at bounding box center [181, 227] width 218 height 45
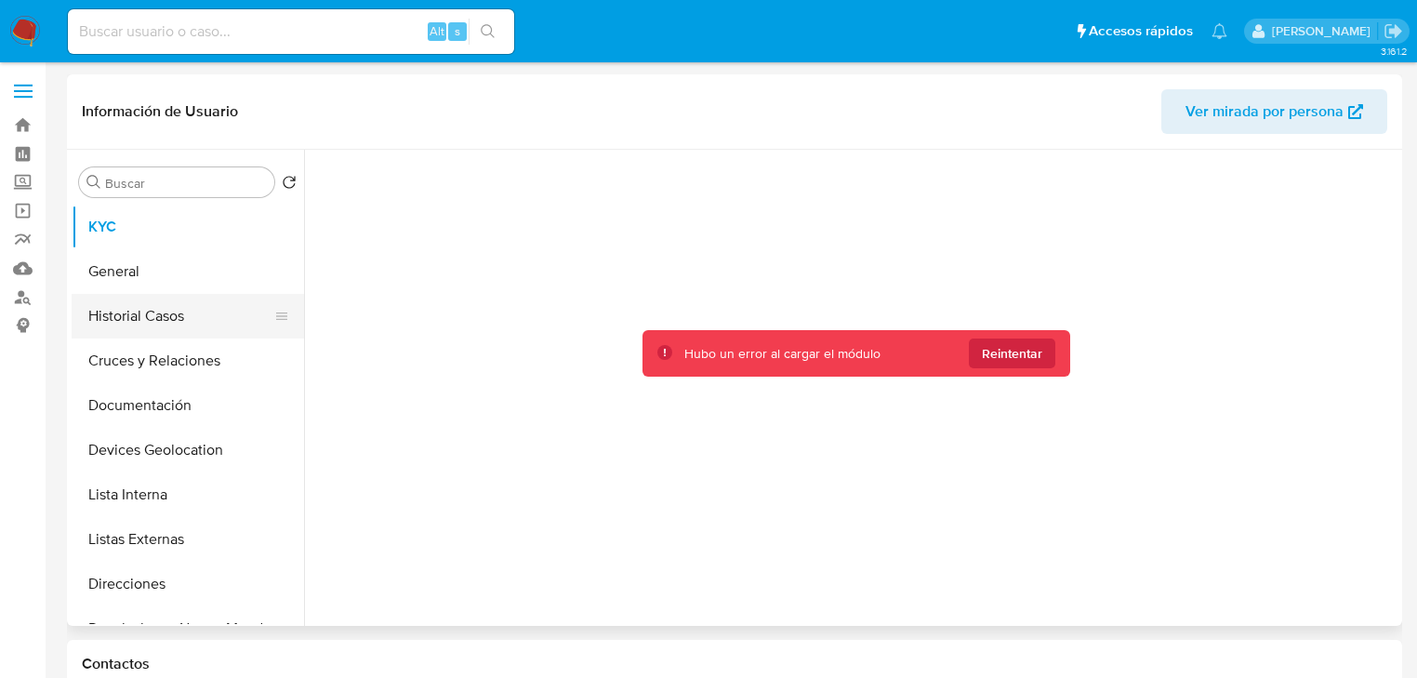
click at [130, 321] on button "Historial Casos" at bounding box center [181, 316] width 218 height 45
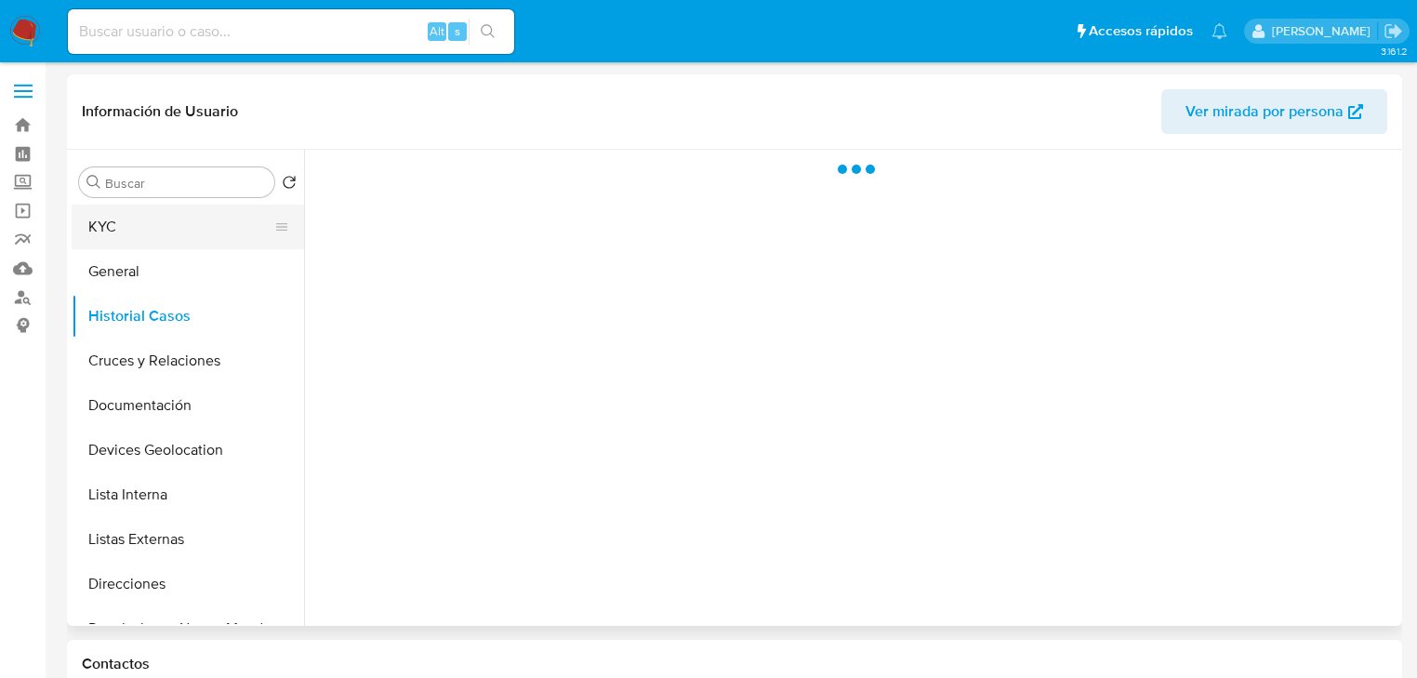
click at [111, 243] on button "KYC" at bounding box center [181, 227] width 218 height 45
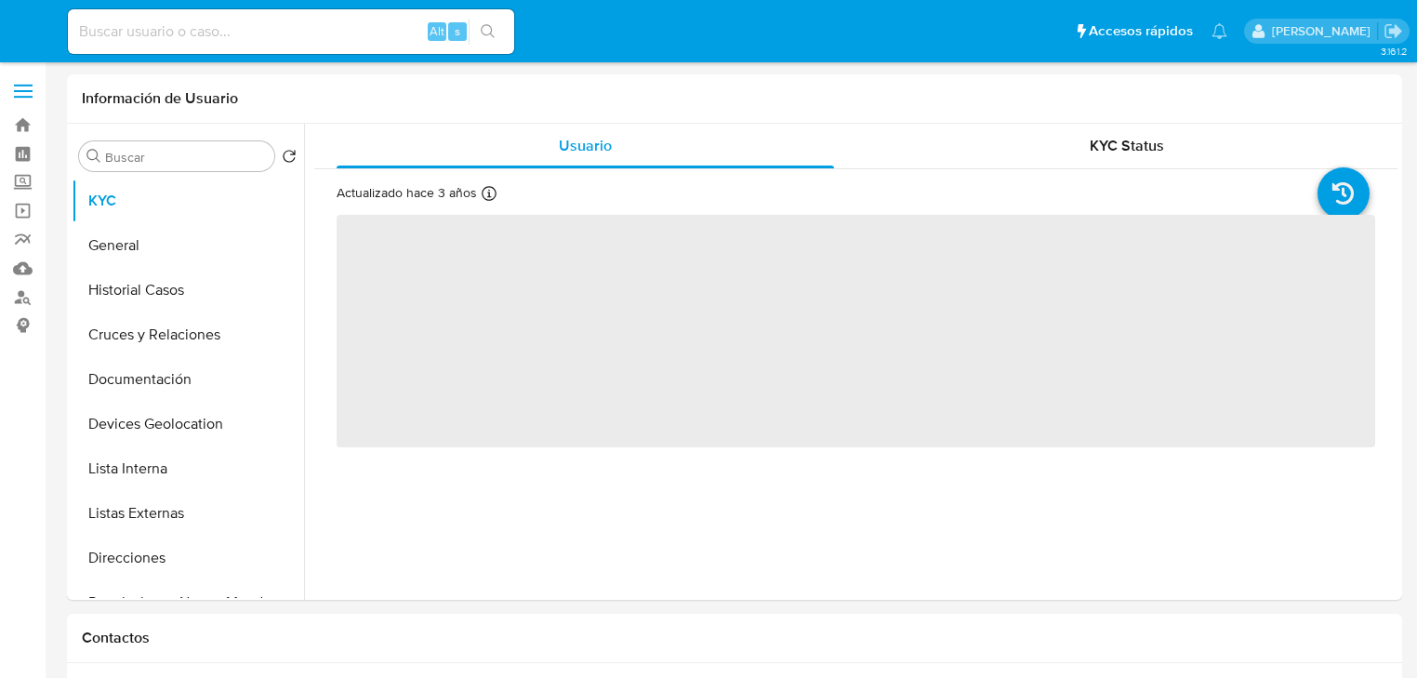
select select "10"
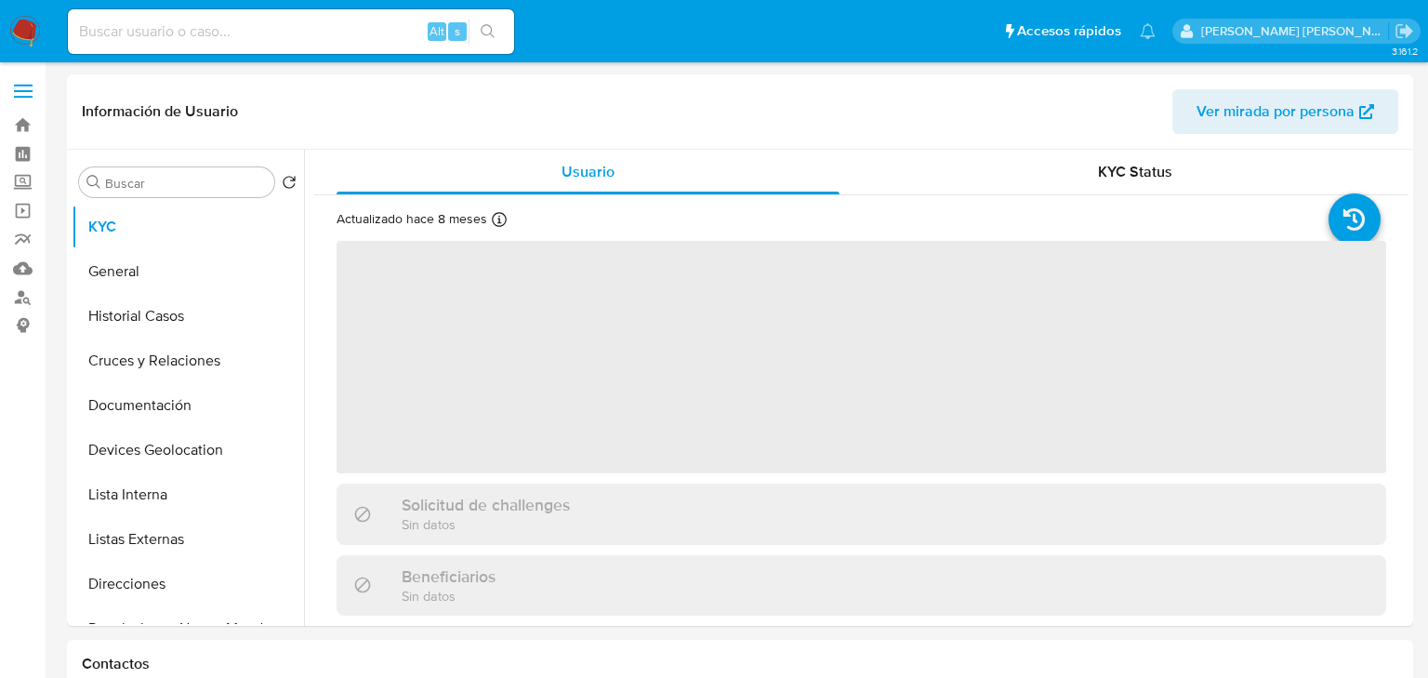
select select "10"
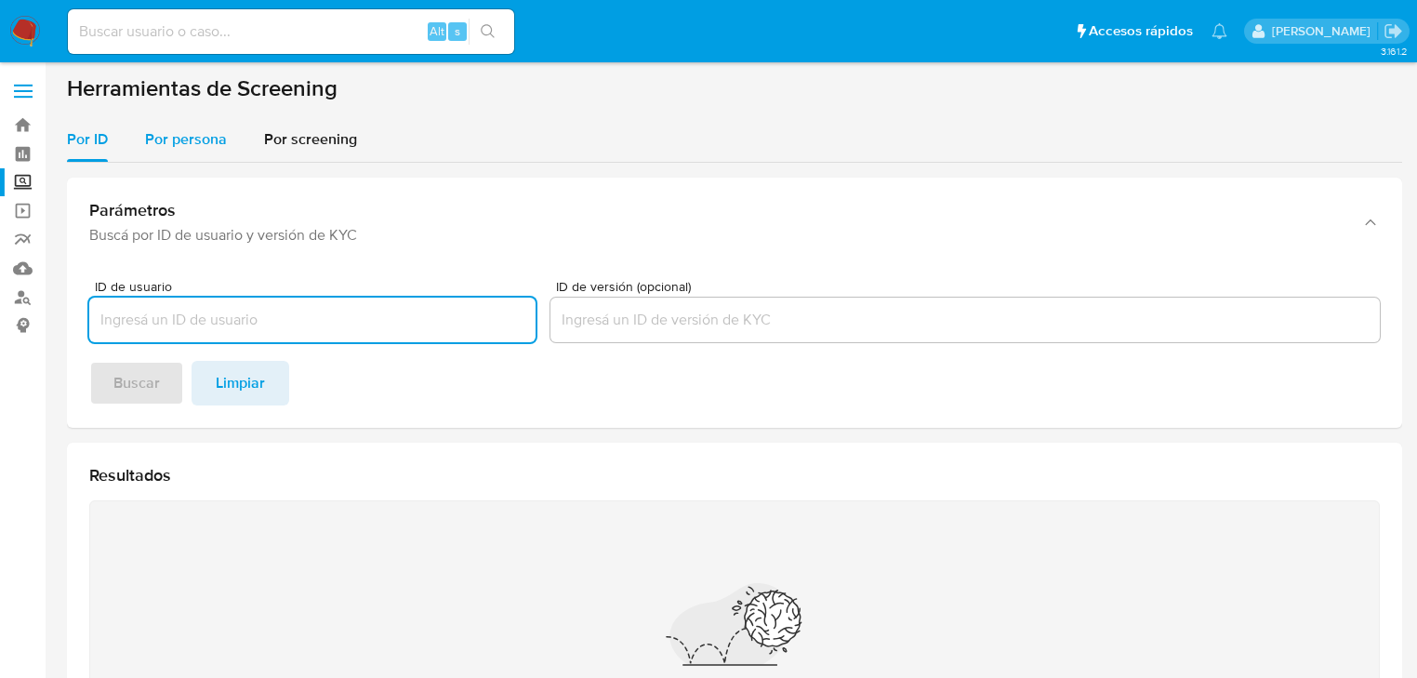
click at [183, 141] on span "Por persona" at bounding box center [186, 138] width 82 height 21
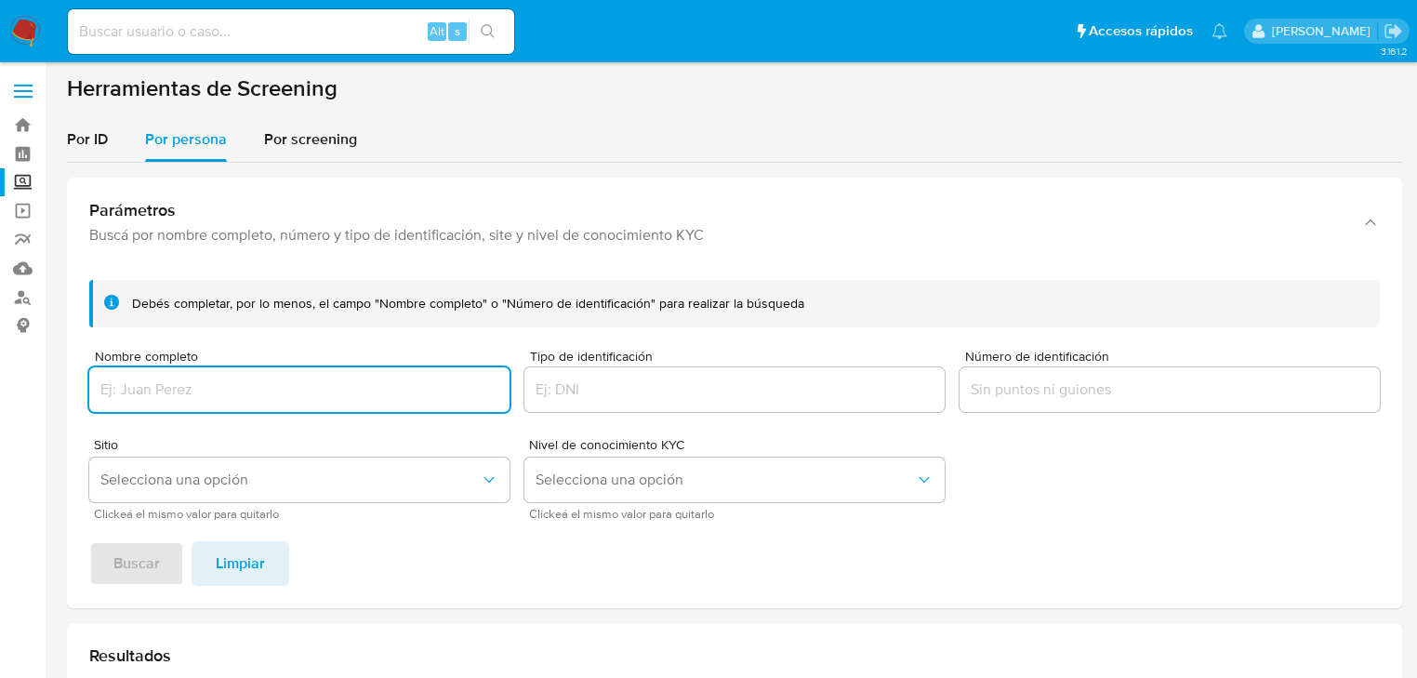
click at [178, 390] on input "Nombre completo" at bounding box center [299, 389] width 420 height 24
click at [120, 572] on span "Buscar" at bounding box center [136, 563] width 46 height 41
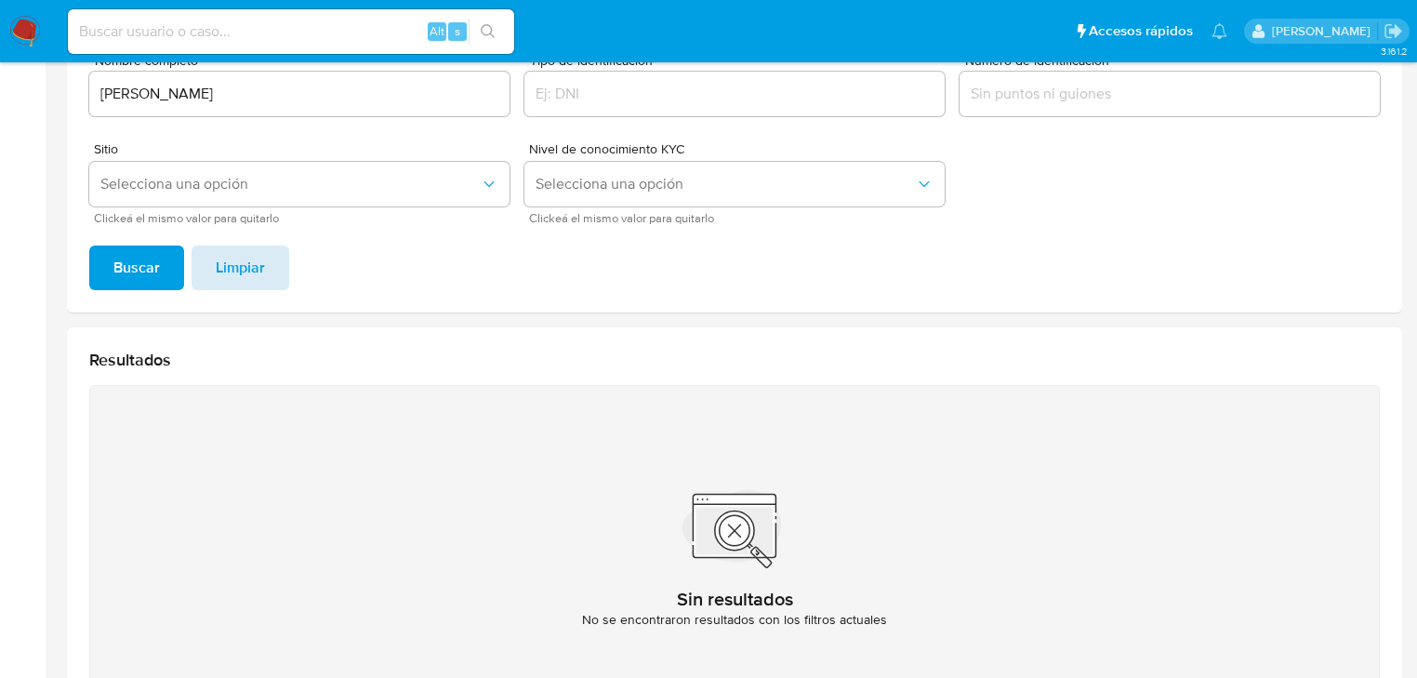
scroll to position [295, 0]
click at [229, 194] on button "Selecciona una opción" at bounding box center [299, 185] width 420 height 45
drag, startPoint x: 310, startPoint y: 102, endPoint x: 14, endPoint y: 99, distance: 296.6
click at [14, 99] on section "Bandeja Tablero Screening Búsqueda en Listas Watchlist Herramientas Operaciones…" at bounding box center [708, 266] width 1417 height 1122
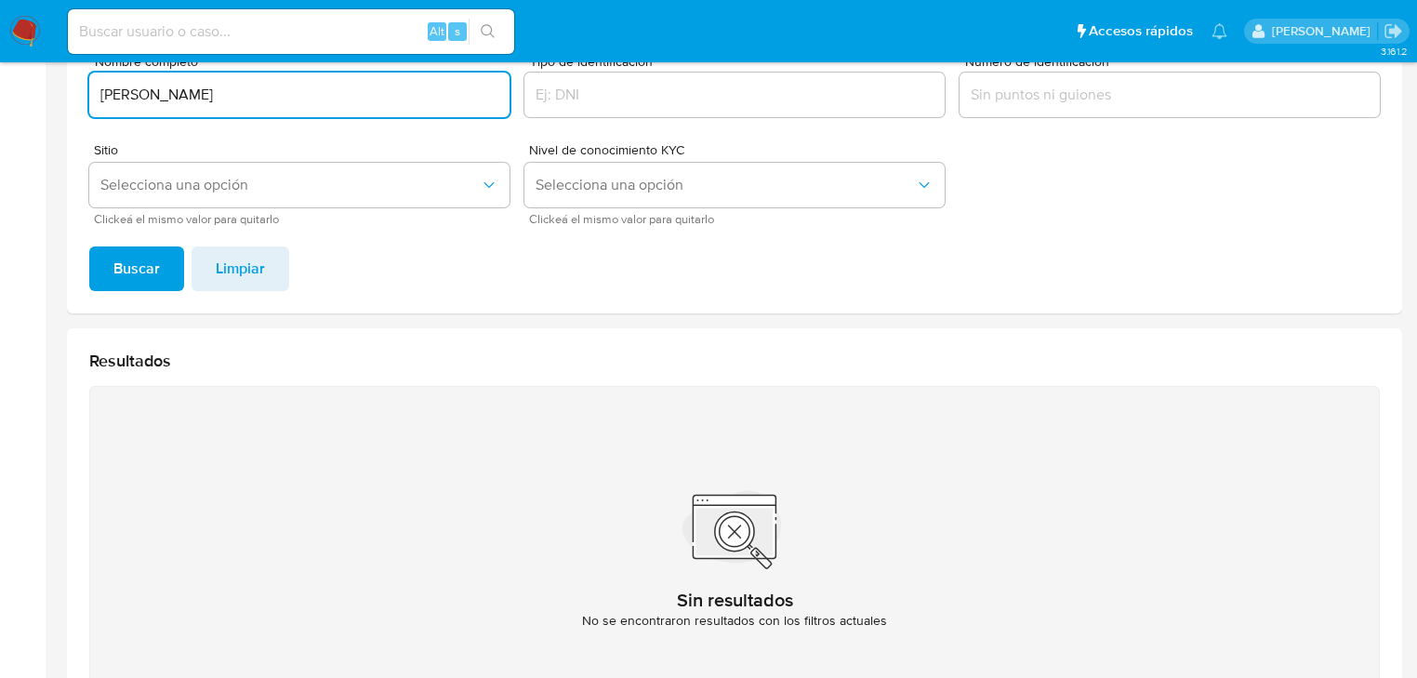
drag, startPoint x: 170, startPoint y: 84, endPoint x: 0, endPoint y: 69, distance: 170.8
click at [0, 69] on section "Bandeja Tablero Screening Búsqueda en Listas Watchlist Herramientas Operaciones…" at bounding box center [708, 266] width 1417 height 1122
click at [122, 256] on span "Buscar" at bounding box center [136, 268] width 46 height 41
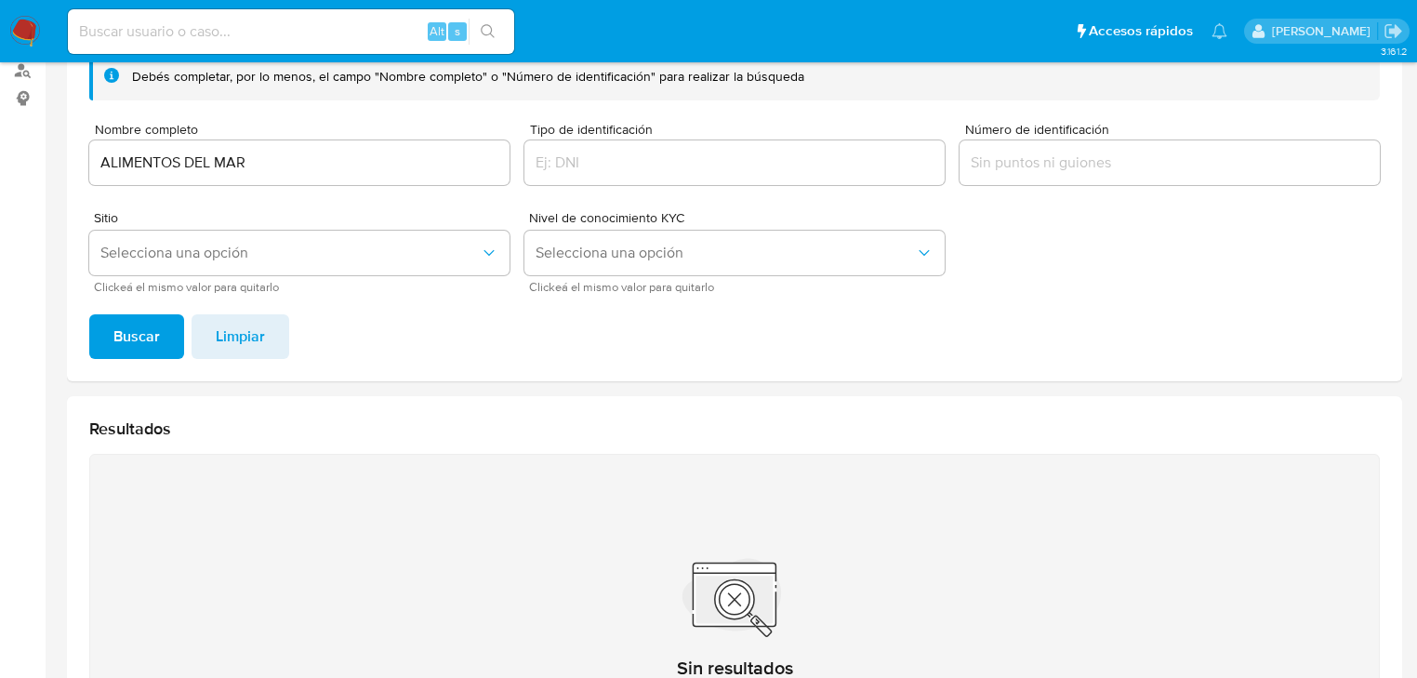
scroll to position [220, 0]
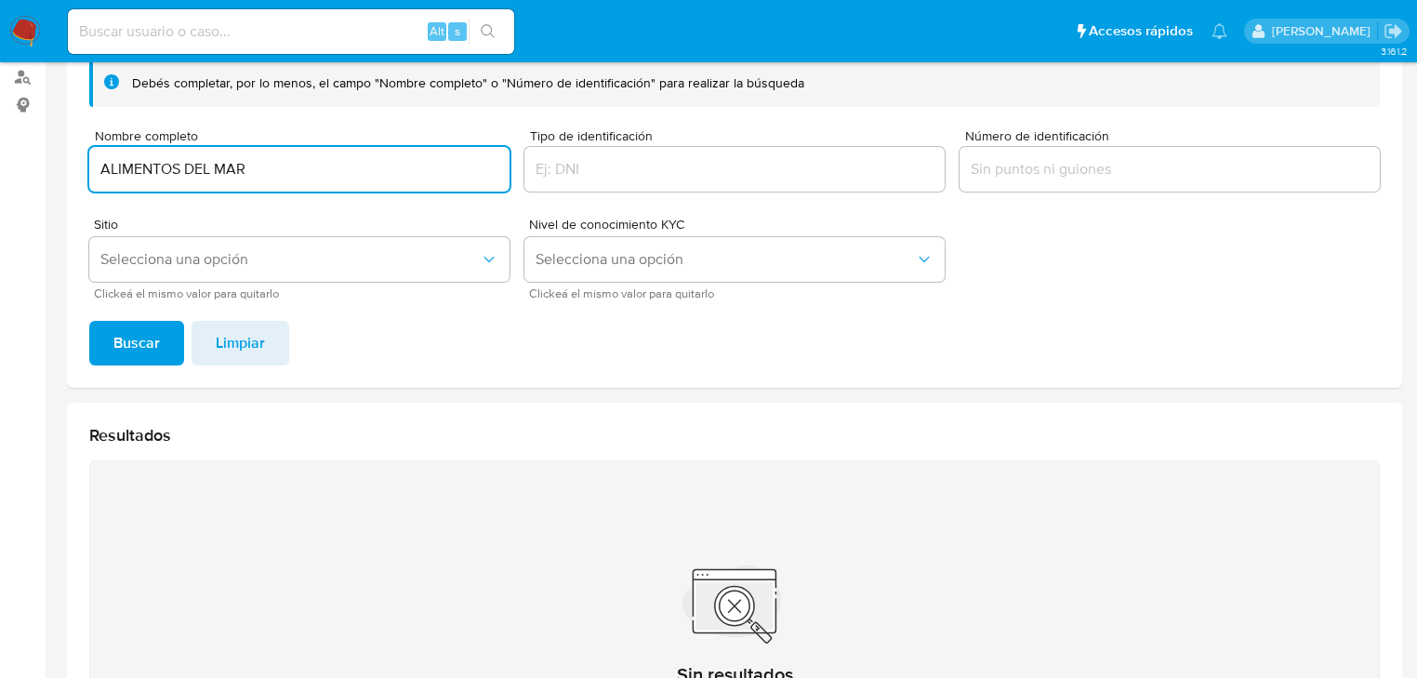
drag, startPoint x: 268, startPoint y: 172, endPoint x: 74, endPoint y: 145, distance: 195.2
click at [76, 145] on div "Debés completar, por lo menos, el campo "Nombre completo" o "Número de identifi…" at bounding box center [734, 216] width 1335 height 343
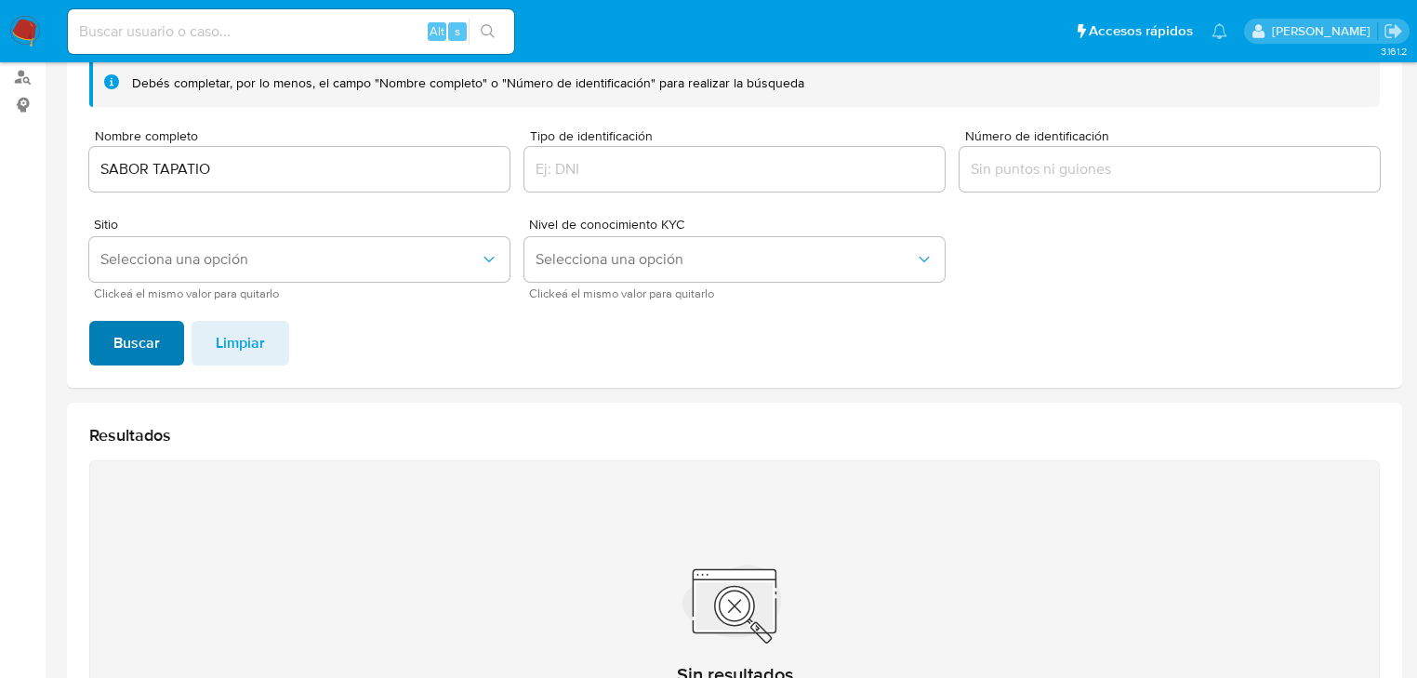
click at [112, 342] on button "Buscar" at bounding box center [136, 343] width 95 height 45
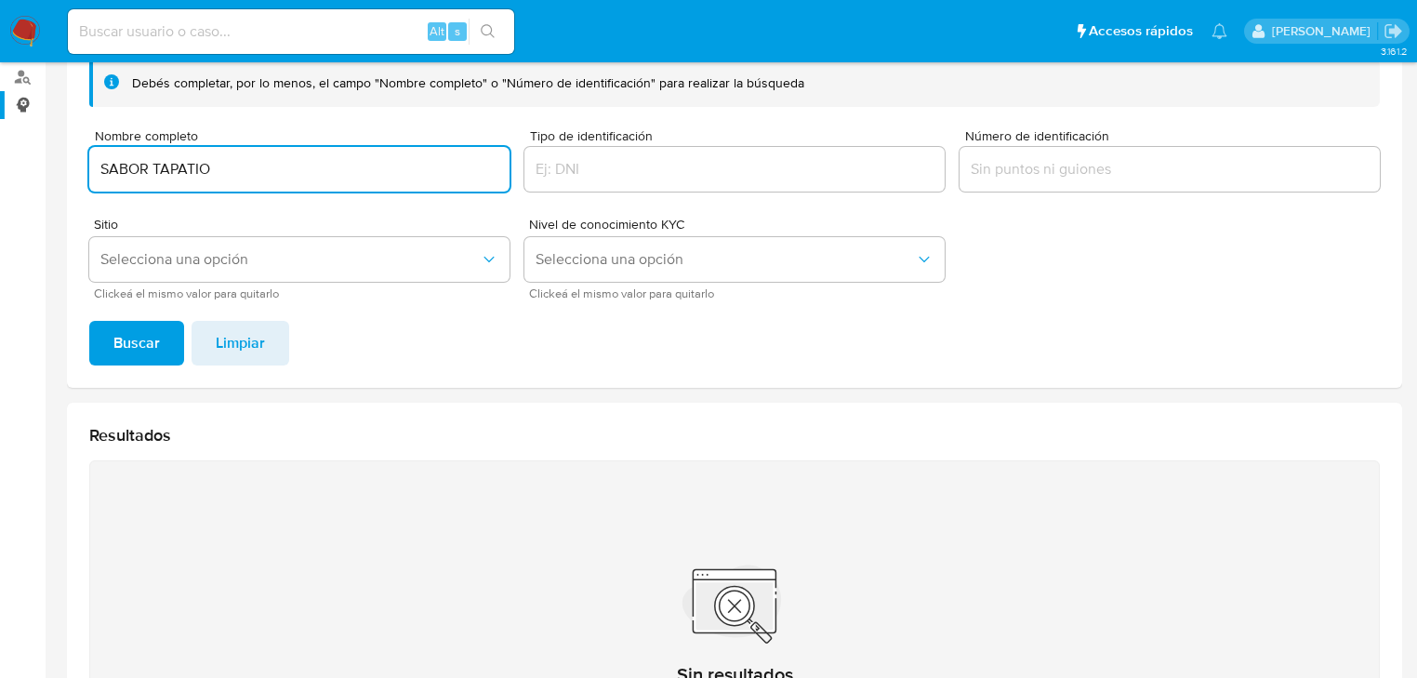
drag, startPoint x: 280, startPoint y: 171, endPoint x: 0, endPoint y: 102, distance: 288.1
click at [0, 102] on section "Bandeja Tablero Screening Búsqueda en Listas Watchlist Herramientas Operaciones…" at bounding box center [708, 341] width 1417 height 1122
click at [143, 337] on span "Buscar" at bounding box center [136, 343] width 46 height 41
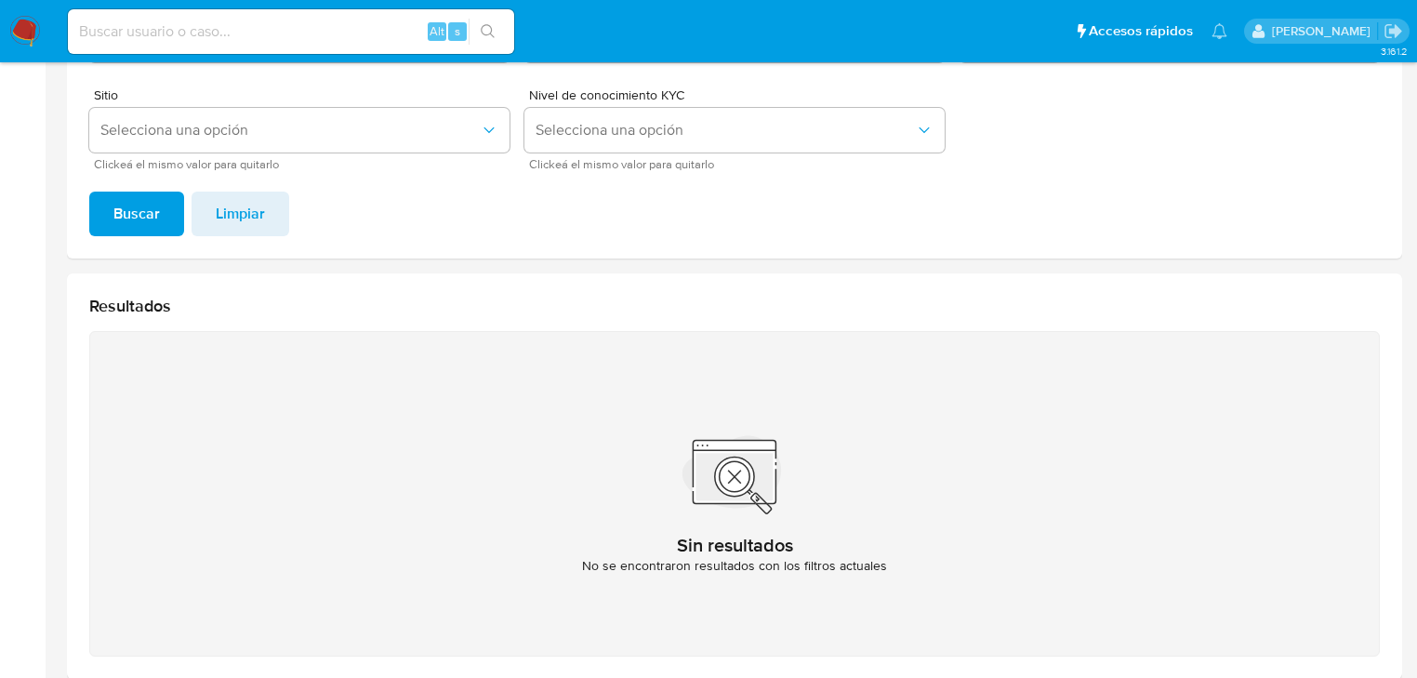
scroll to position [146, 0]
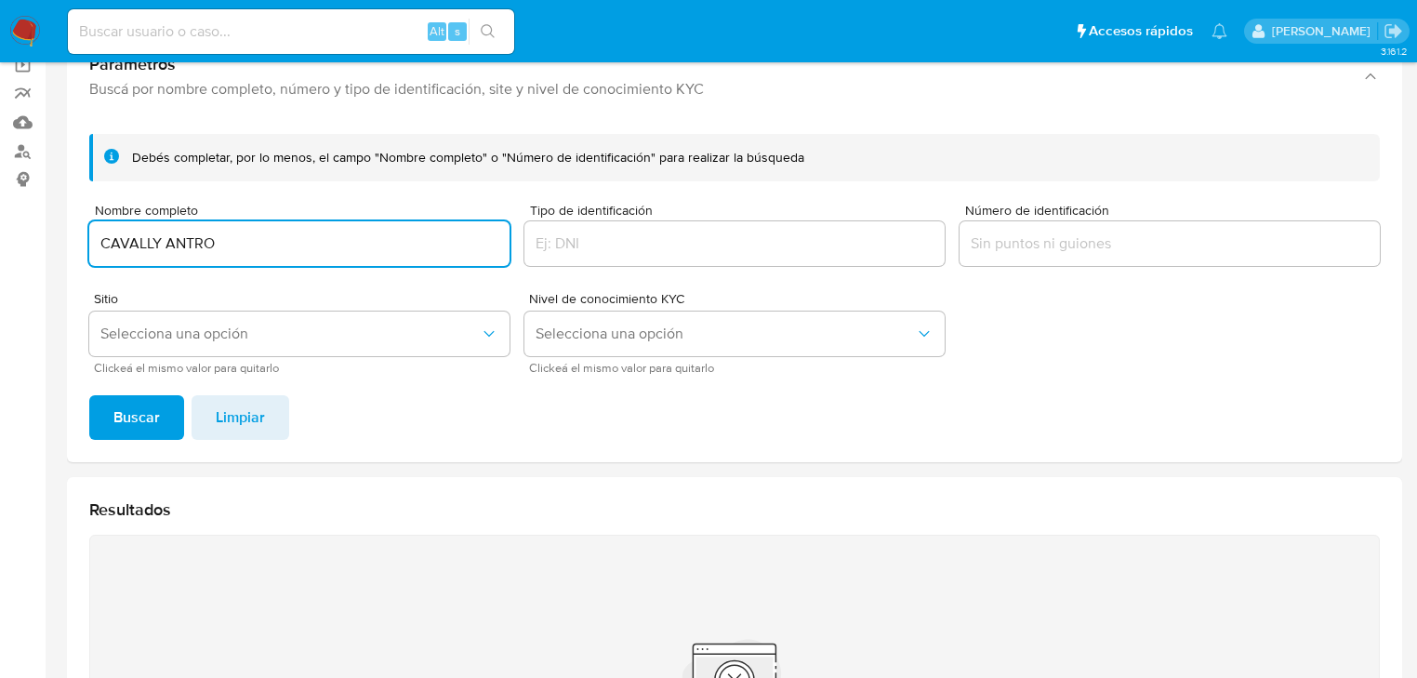
drag, startPoint x: 242, startPoint y: 242, endPoint x: 15, endPoint y: 236, distance: 226.9
click at [15, 236] on section "Bandeja Tablero Screening Búsqueda en Listas Watchlist Herramientas Operaciones…" at bounding box center [708, 415] width 1417 height 1122
type input "OPERADORA DE ALIMENTOS CON ORIGENES DE MEXICO"
click at [150, 413] on span "Buscar" at bounding box center [136, 417] width 46 height 41
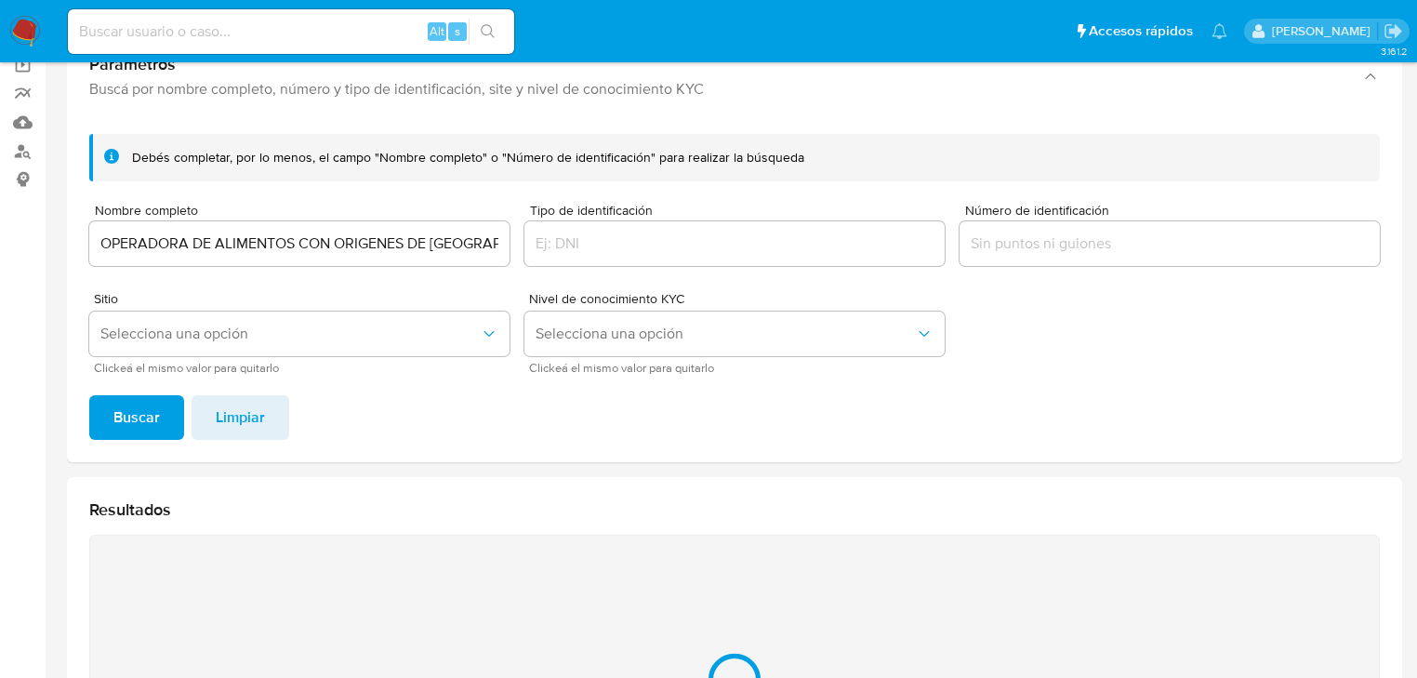
scroll to position [443, 0]
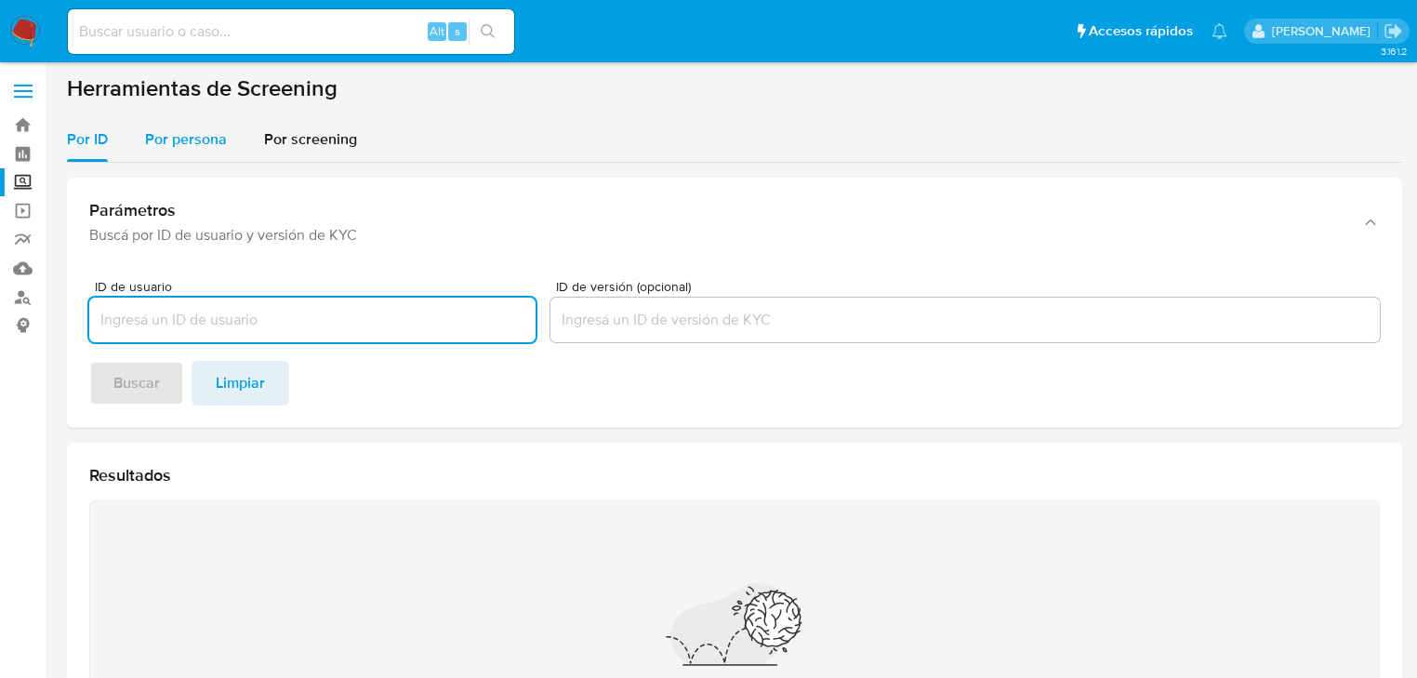
click at [182, 141] on span "Por persona" at bounding box center [186, 138] width 82 height 21
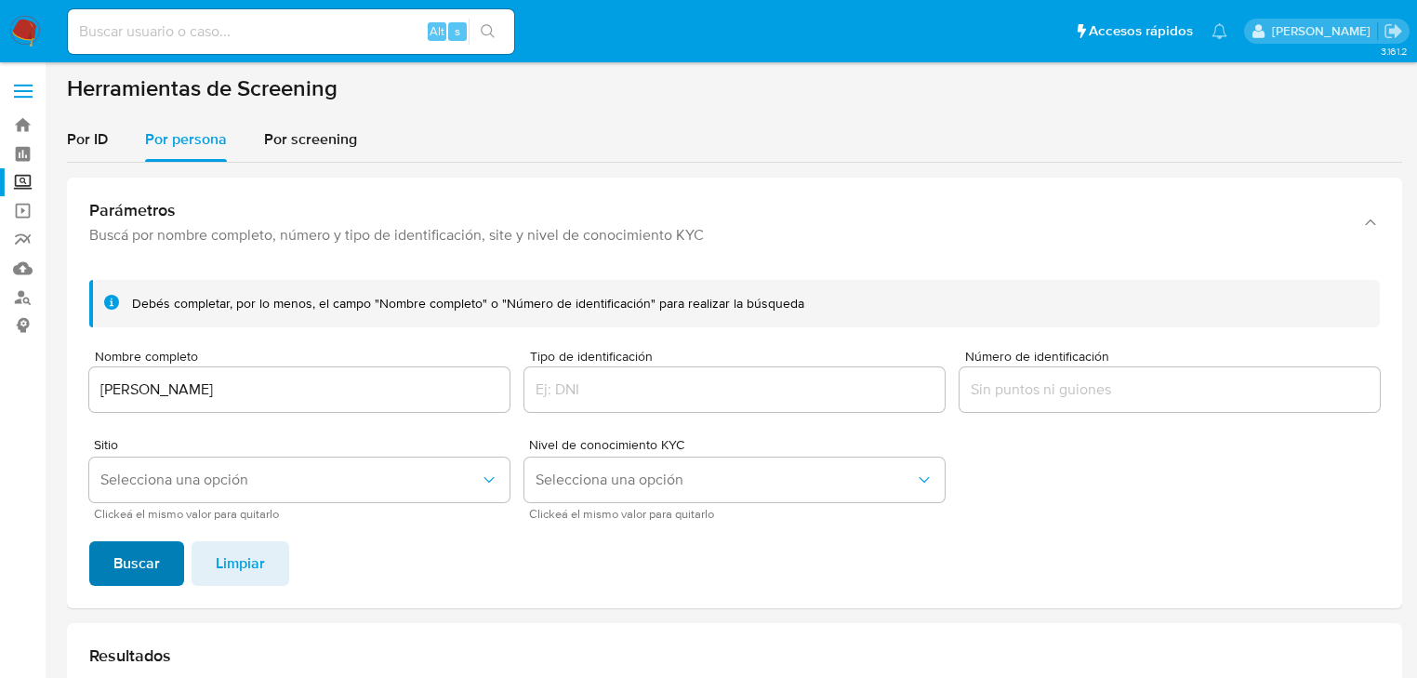
click at [133, 575] on span "Buscar" at bounding box center [136, 563] width 46 height 41
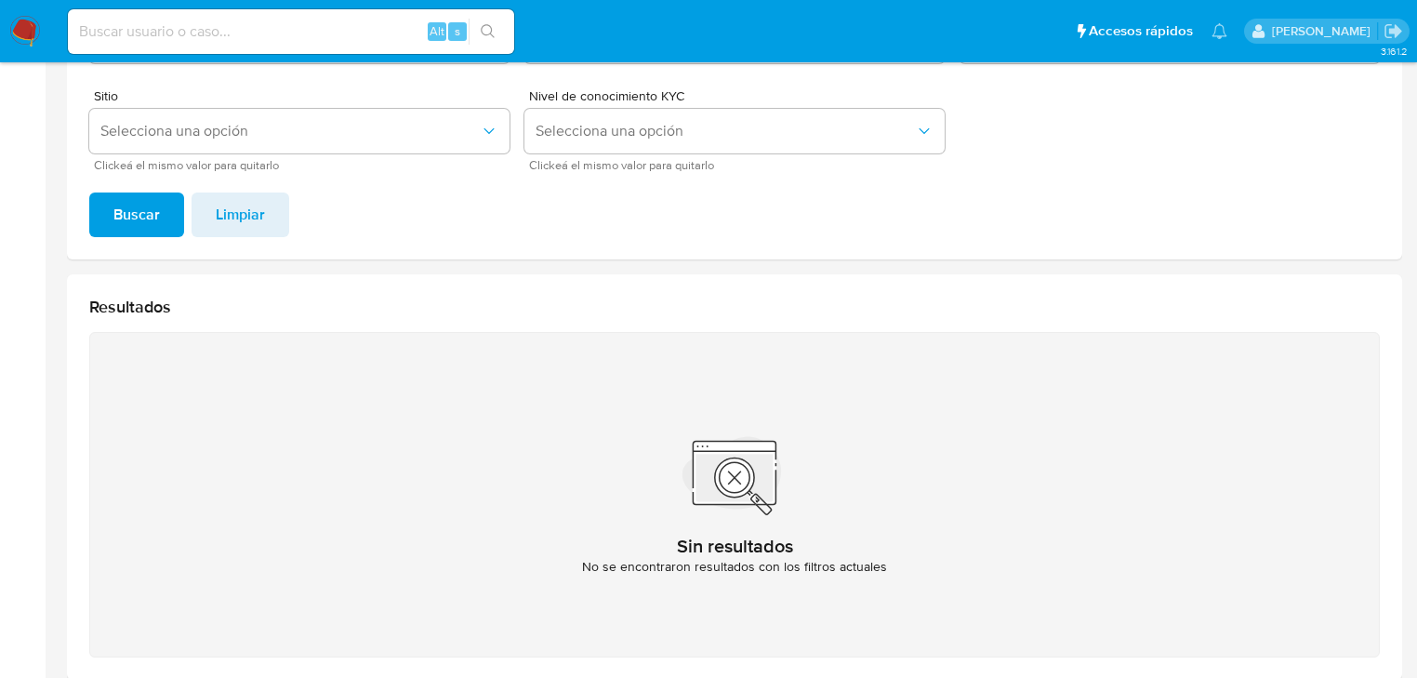
scroll to position [220, 0]
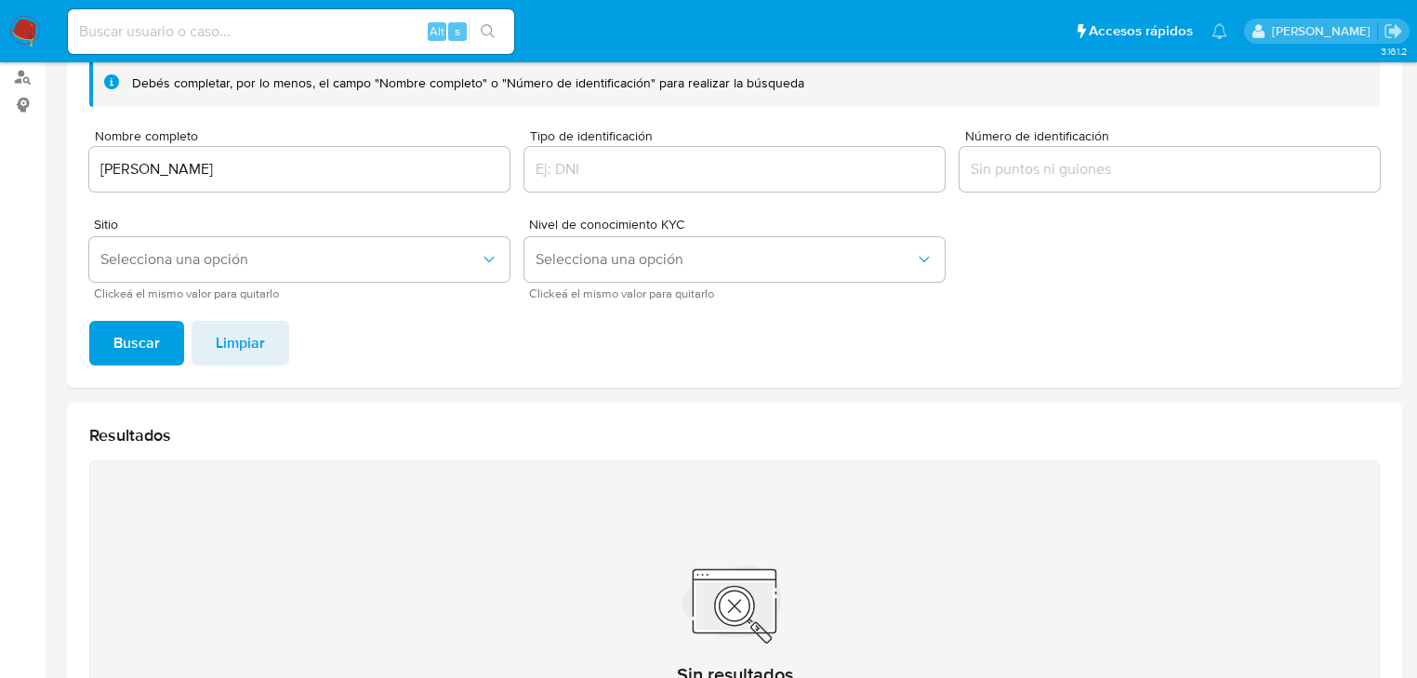
drag, startPoint x: 327, startPoint y: 177, endPoint x: 90, endPoint y: 159, distance: 237.7
click at [90, 159] on input "[PERSON_NAME]" at bounding box center [299, 169] width 420 height 24
click at [149, 357] on span "Buscar" at bounding box center [136, 343] width 46 height 41
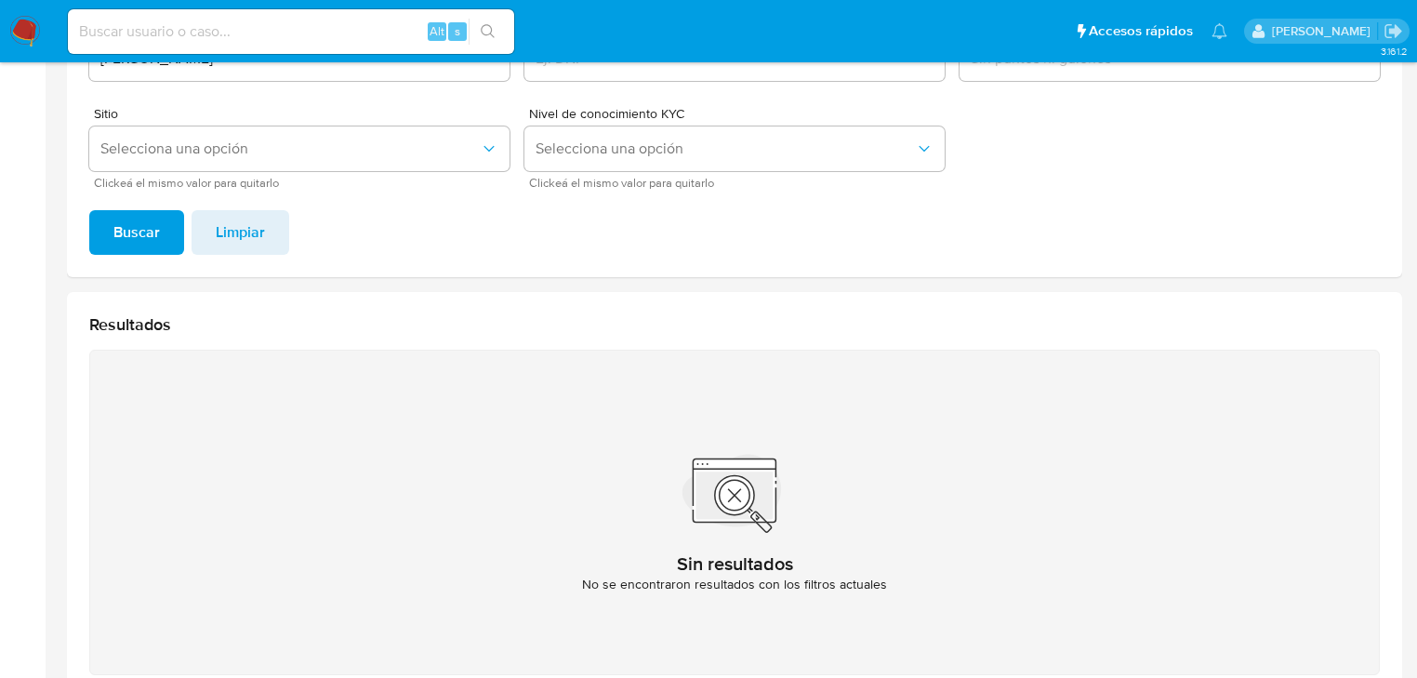
scroll to position [146, 0]
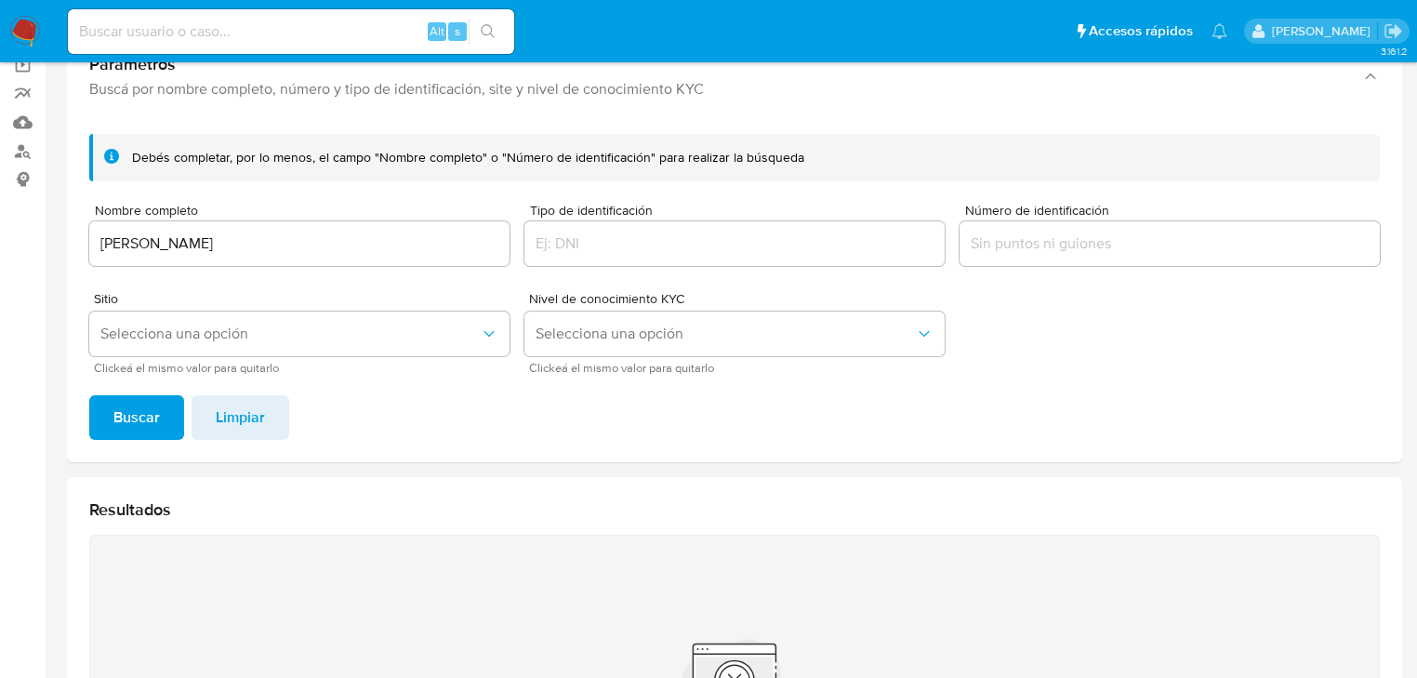
drag, startPoint x: 95, startPoint y: 231, endPoint x: 0, endPoint y: 230, distance: 94.8
click at [0, 230] on section "Bandeja Tablero Screening Búsqueda en Listas Watchlist Herramientas Operaciones…" at bounding box center [708, 415] width 1417 height 1122
click at [208, 261] on div "[PERSON_NAME]" at bounding box center [299, 243] width 420 height 45
drag, startPoint x: 283, startPoint y: 242, endPoint x: 0, endPoint y: 190, distance: 287.4
click at [0, 190] on section "Bandeja Tablero Screening Búsqueda en Listas Watchlist Herramientas Operaciones…" at bounding box center [708, 415] width 1417 height 1122
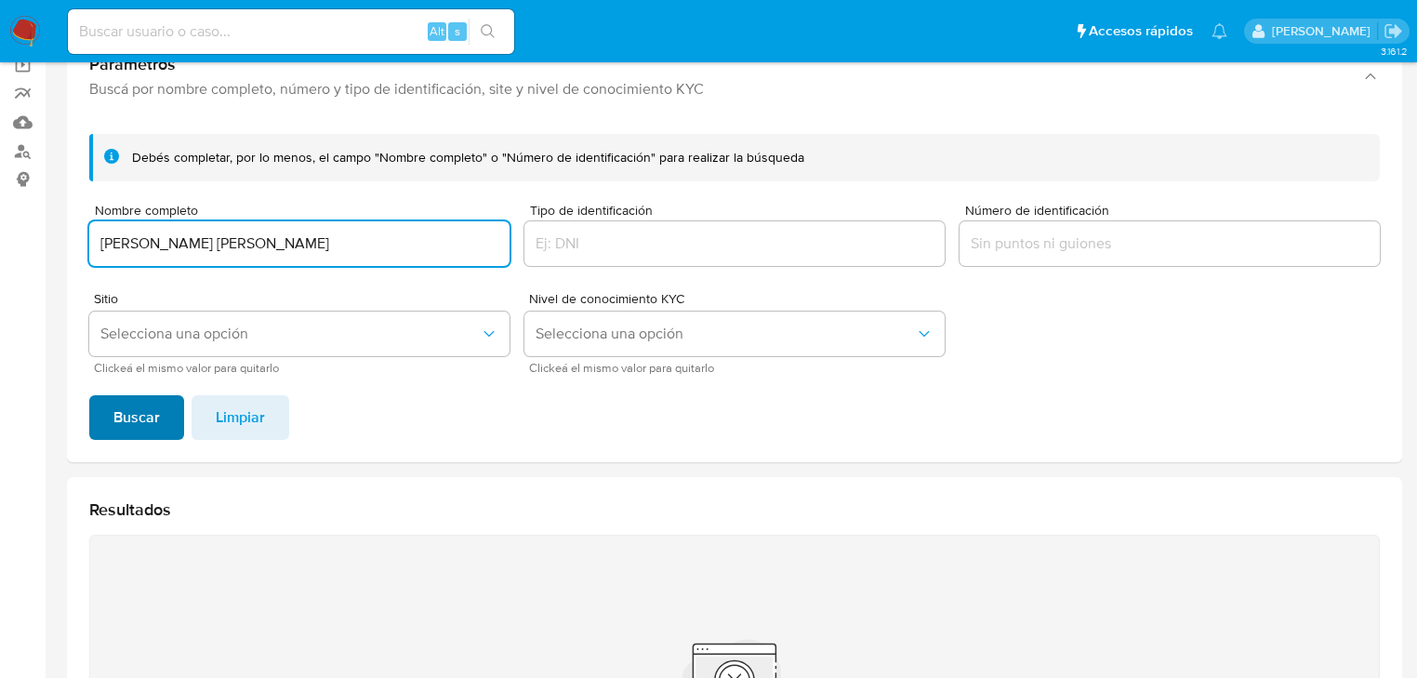
click at [146, 420] on span "Buscar" at bounding box center [136, 417] width 46 height 41
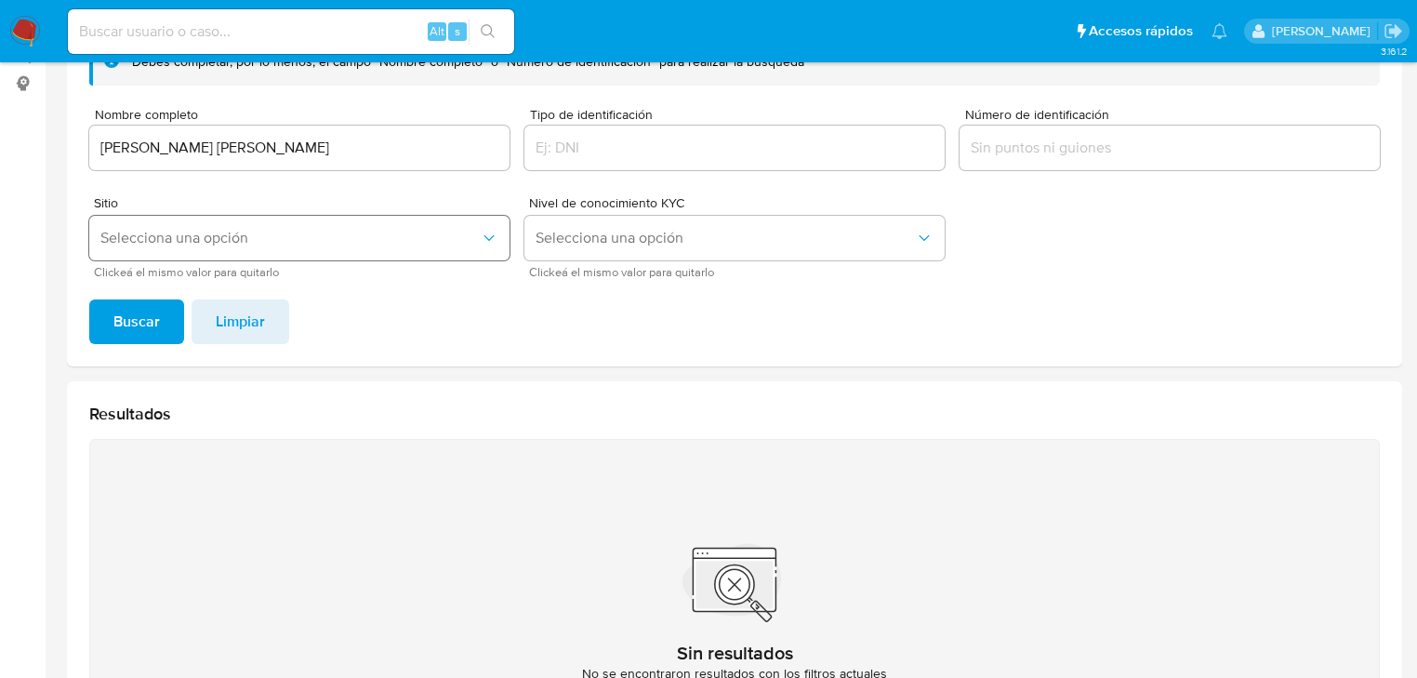
scroll to position [220, 0]
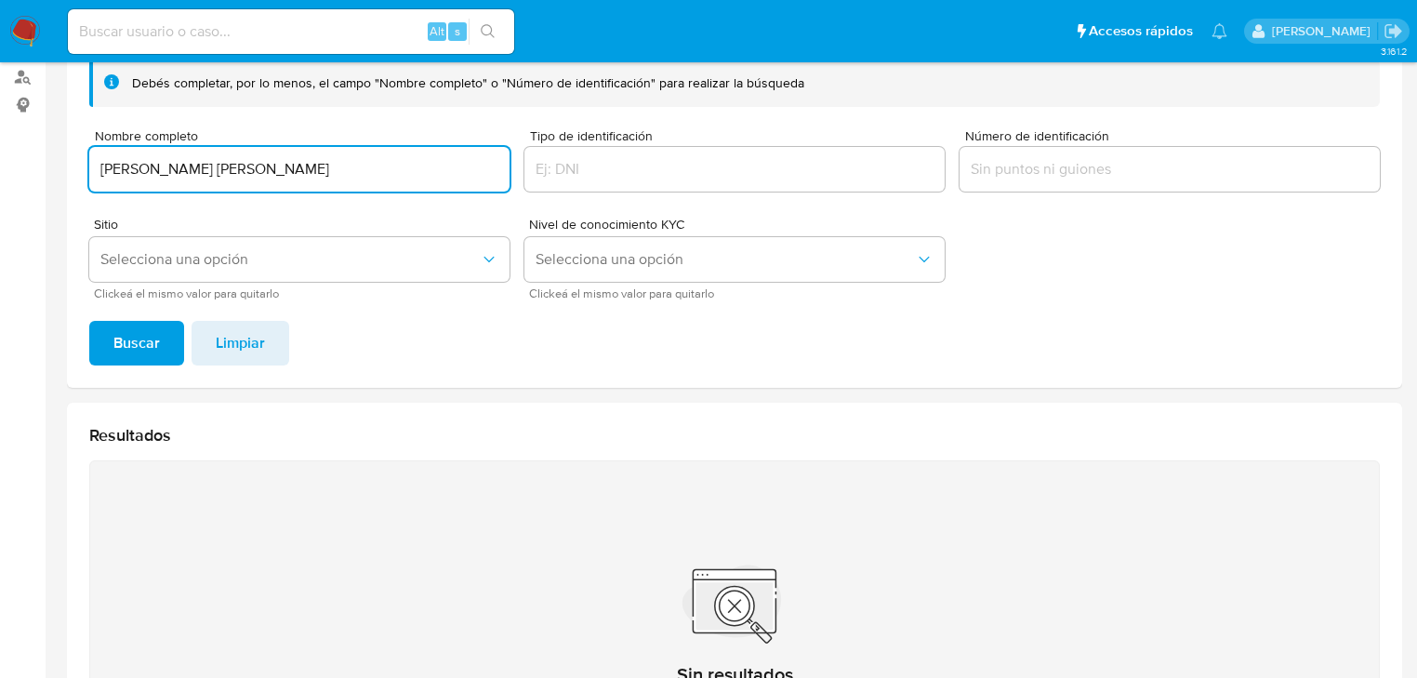
drag, startPoint x: 359, startPoint y: 171, endPoint x: 70, endPoint y: 159, distance: 289.4
click at [70, 159] on div "Debés completar, por lo menos, el campo "Nombre completo" o "Número de identifi…" at bounding box center [734, 216] width 1335 height 343
type input "B"
click at [131, 346] on span "Buscar" at bounding box center [136, 343] width 46 height 41
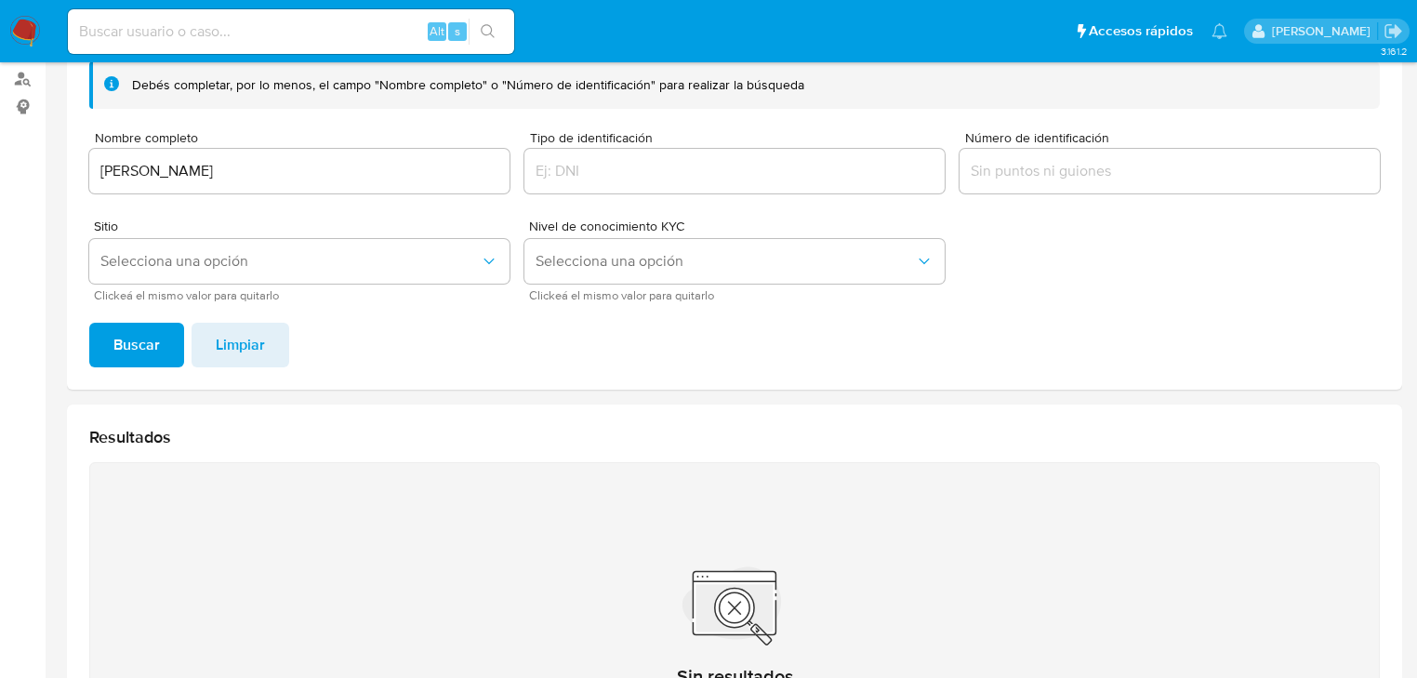
scroll to position [72, 0]
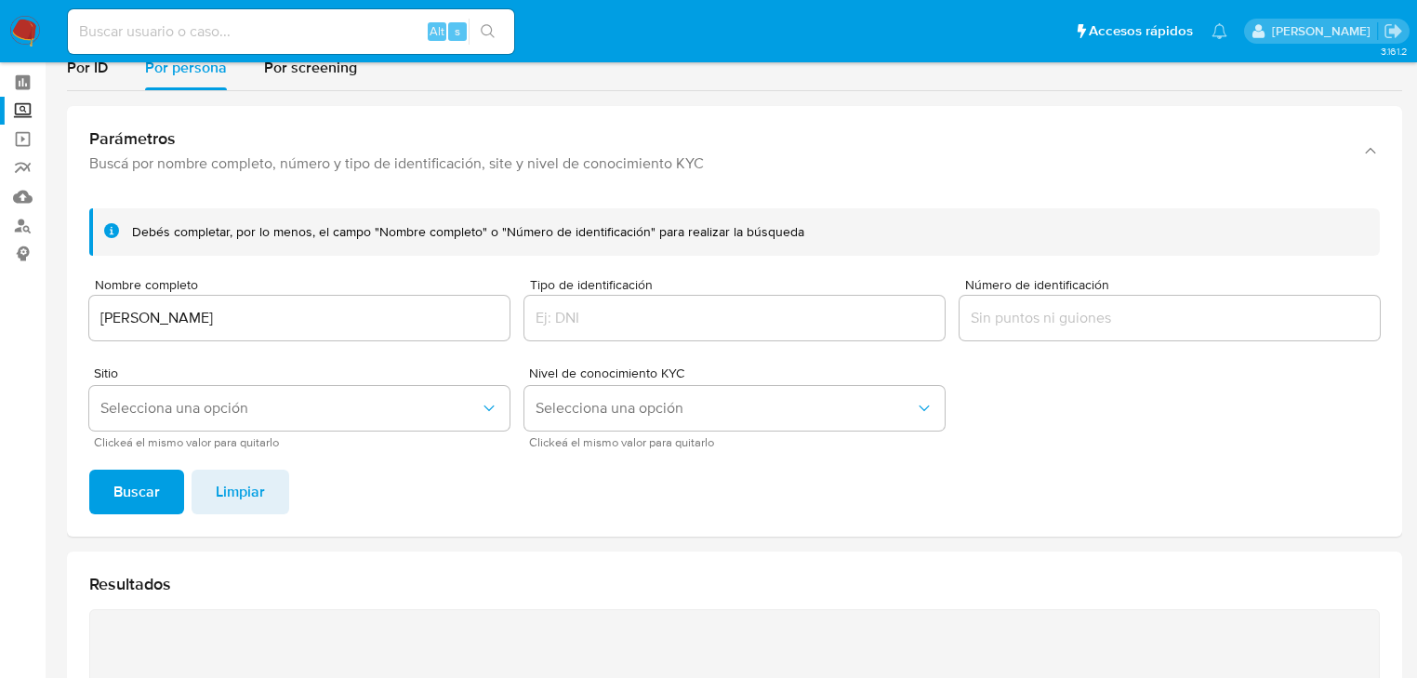
click at [52, 307] on main "3.161.2" at bounding box center [708, 489] width 1417 height 1122
click at [126, 492] on span "Buscar" at bounding box center [136, 491] width 46 height 41
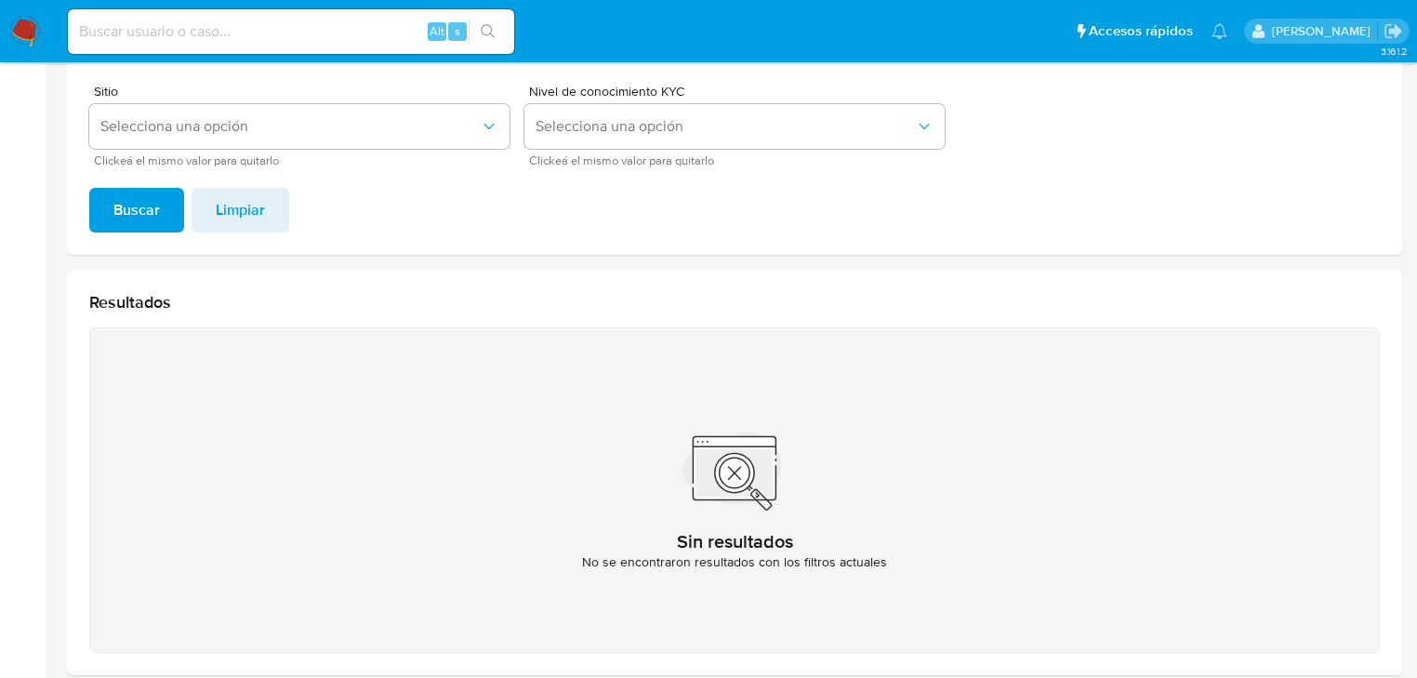
scroll to position [295, 0]
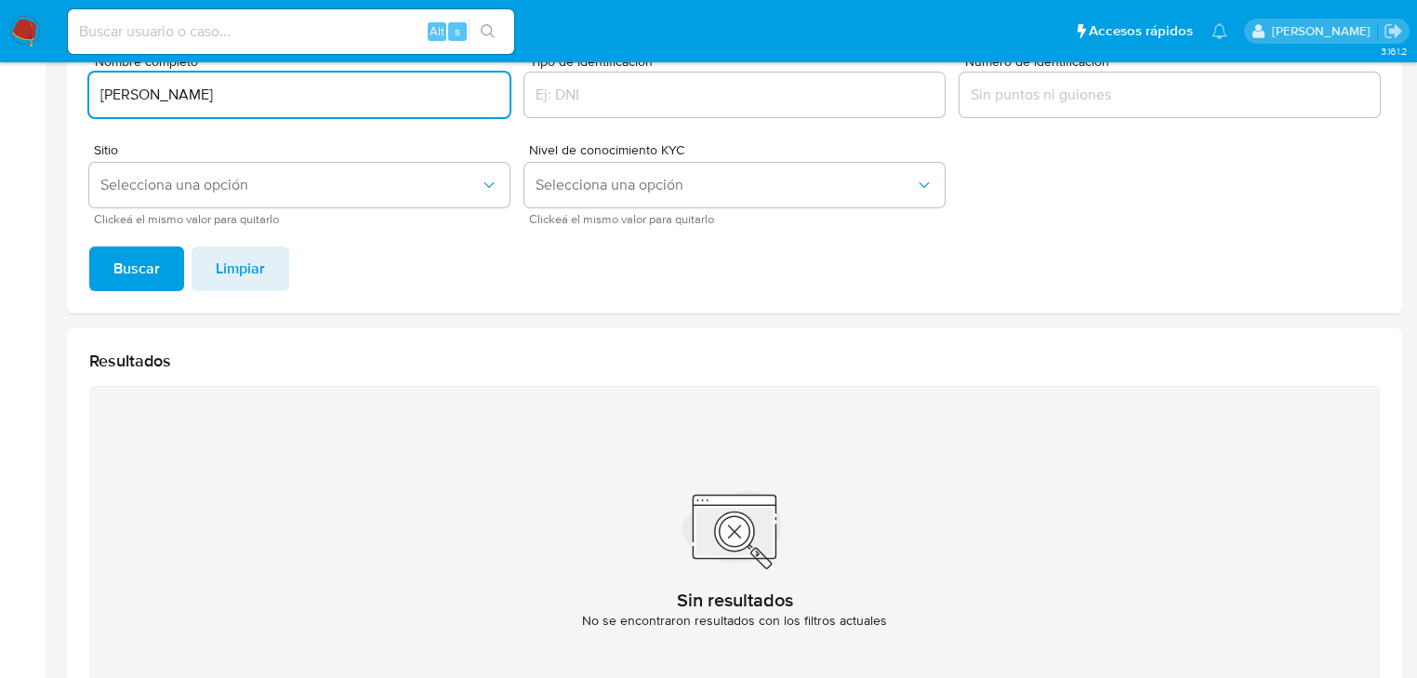
drag, startPoint x: 272, startPoint y: 95, endPoint x: 66, endPoint y: 98, distance: 206.4
click at [66, 98] on main "3.161.2" at bounding box center [708, 266] width 1417 height 1122
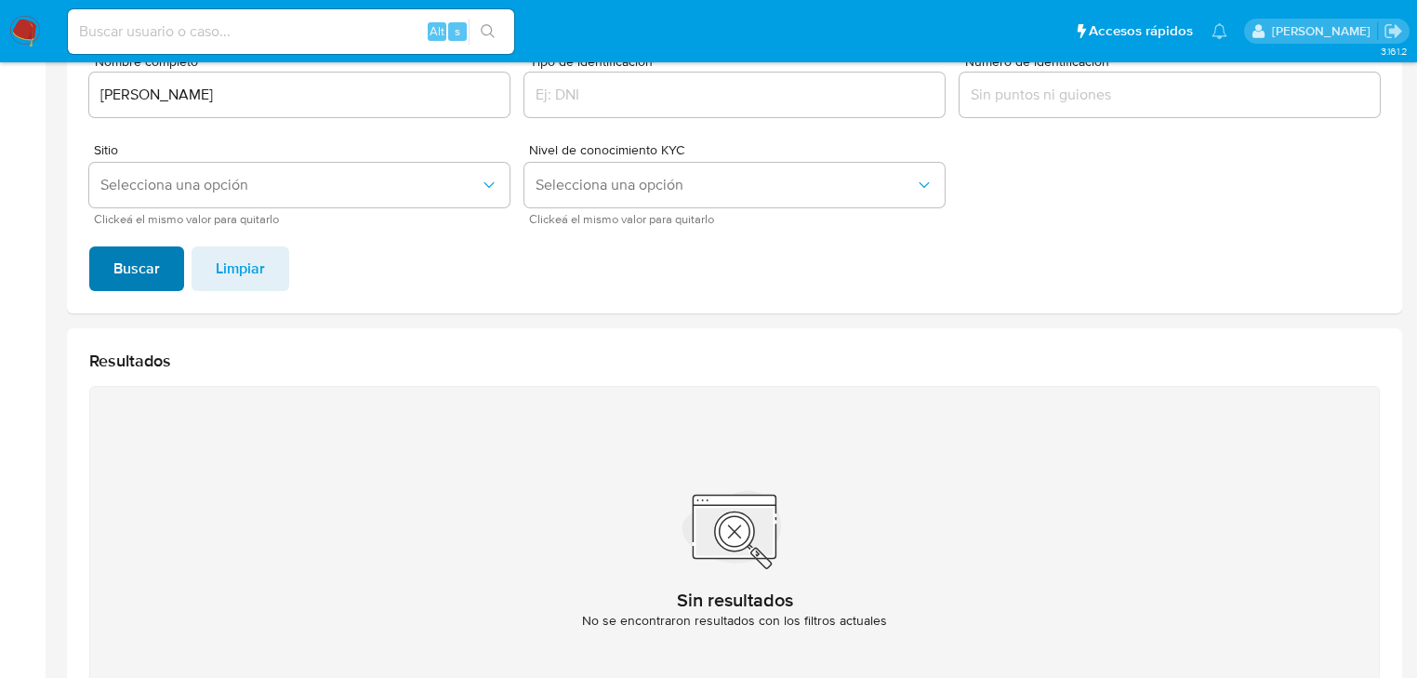
click at [164, 272] on button "Buscar" at bounding box center [136, 268] width 95 height 45
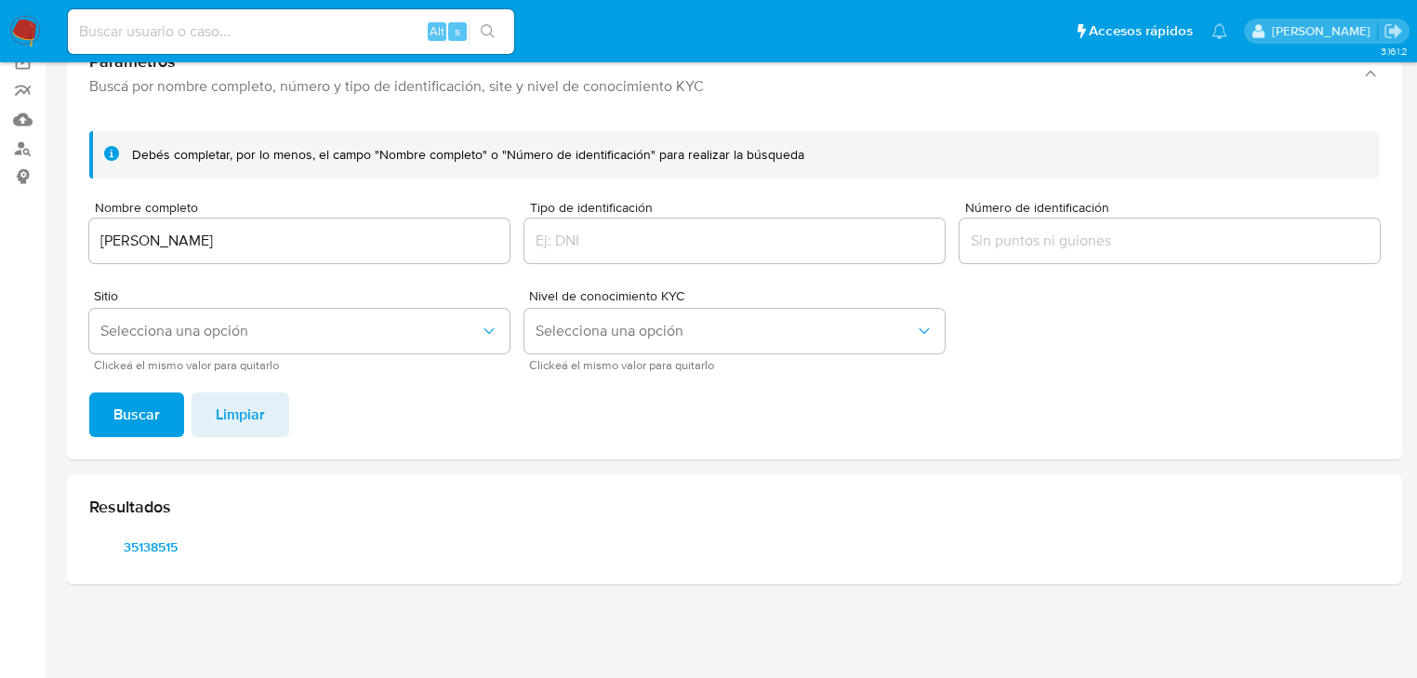
scroll to position [149, 0]
click at [135, 550] on span "35138515" at bounding box center [150, 547] width 97 height 26
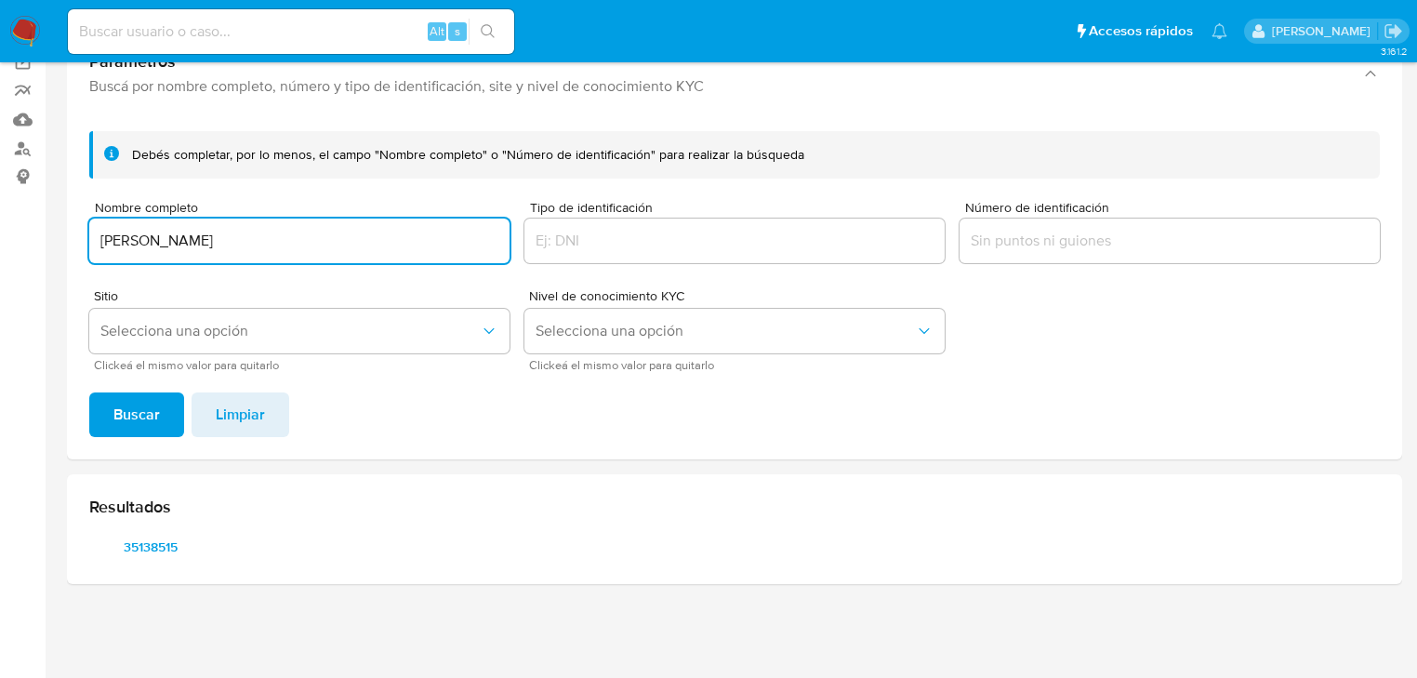
drag, startPoint x: 188, startPoint y: 223, endPoint x: 30, endPoint y: 211, distance: 158.5
click at [30, 211] on section "Bandeja Tablero Screening Búsqueda en Listas Watchlist Herramientas Operaciones…" at bounding box center [708, 264] width 1417 height 826
click at [138, 419] on span "Buscar" at bounding box center [136, 414] width 46 height 41
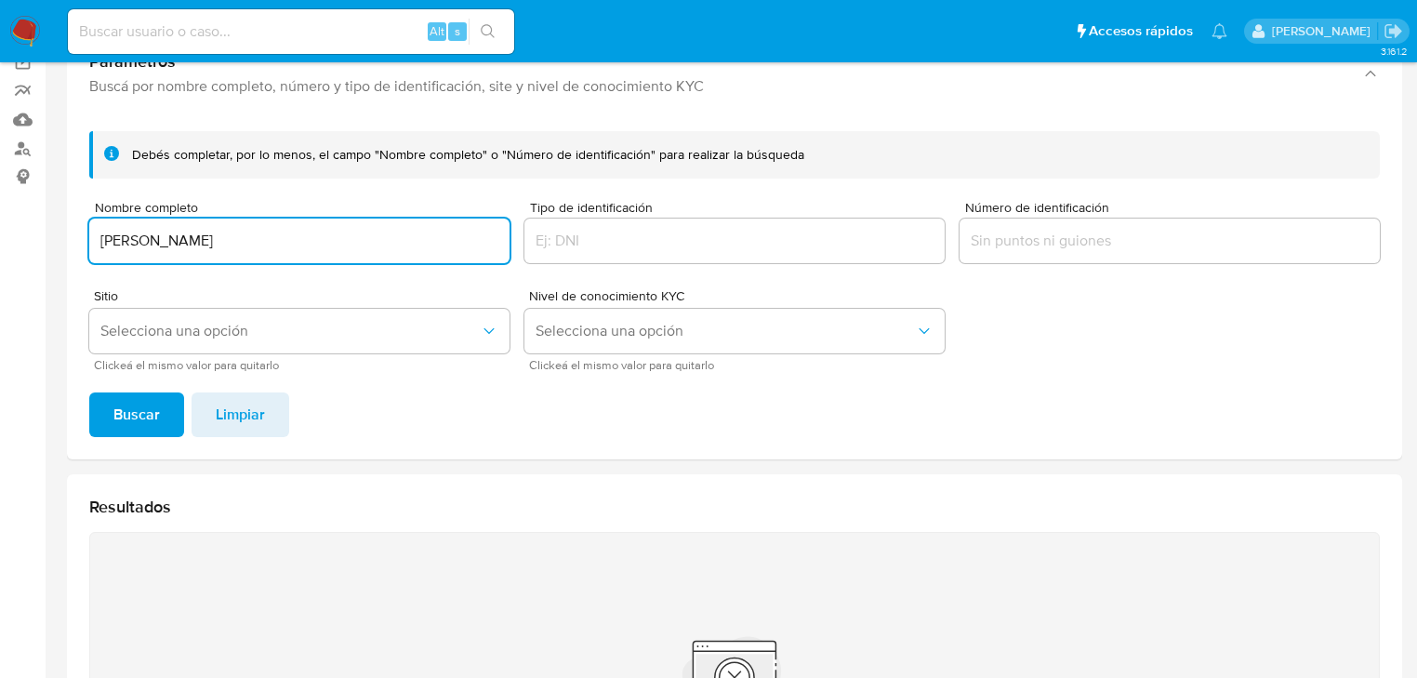
drag, startPoint x: 297, startPoint y: 244, endPoint x: 70, endPoint y: 218, distance: 229.1
click at [70, 218] on div "Debés completar, por lo menos, el campo "Nombre completo" o "Número de identifi…" at bounding box center [734, 287] width 1335 height 343
click at [99, 403] on button "Buscar" at bounding box center [136, 414] width 95 height 45
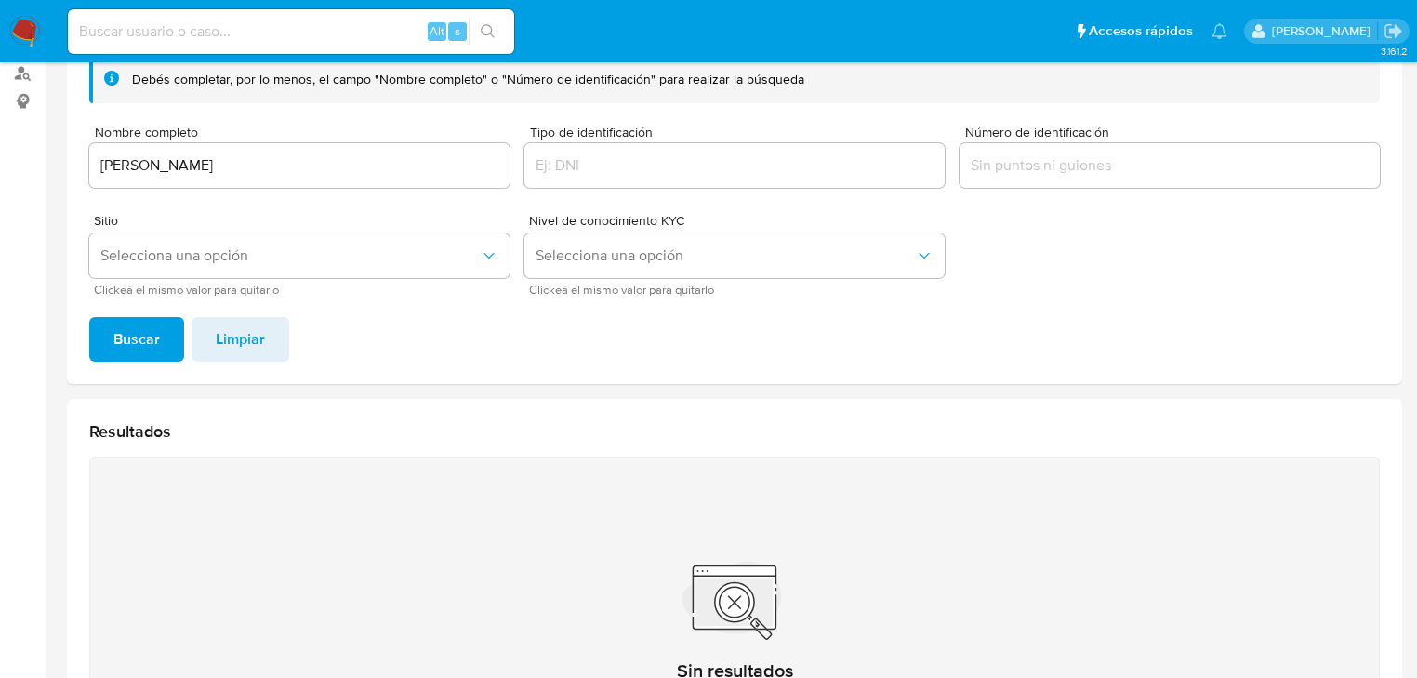
scroll to position [146, 0]
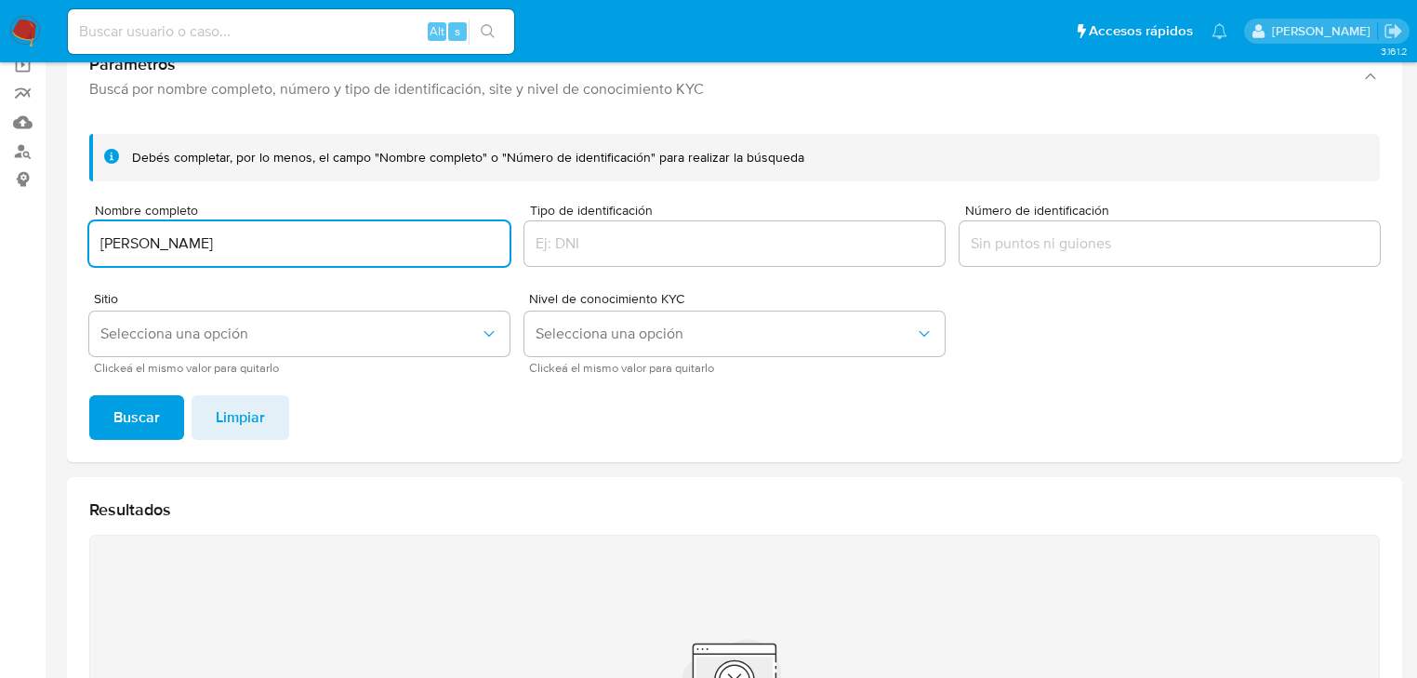
drag, startPoint x: 364, startPoint y: 241, endPoint x: 63, endPoint y: 237, distance: 301.2
click at [63, 237] on main "3.161.2" at bounding box center [708, 415] width 1417 height 1122
type input "LUCIA VIRIDINANA MONTAÑO"
click at [145, 409] on span "Buscar" at bounding box center [136, 417] width 46 height 41
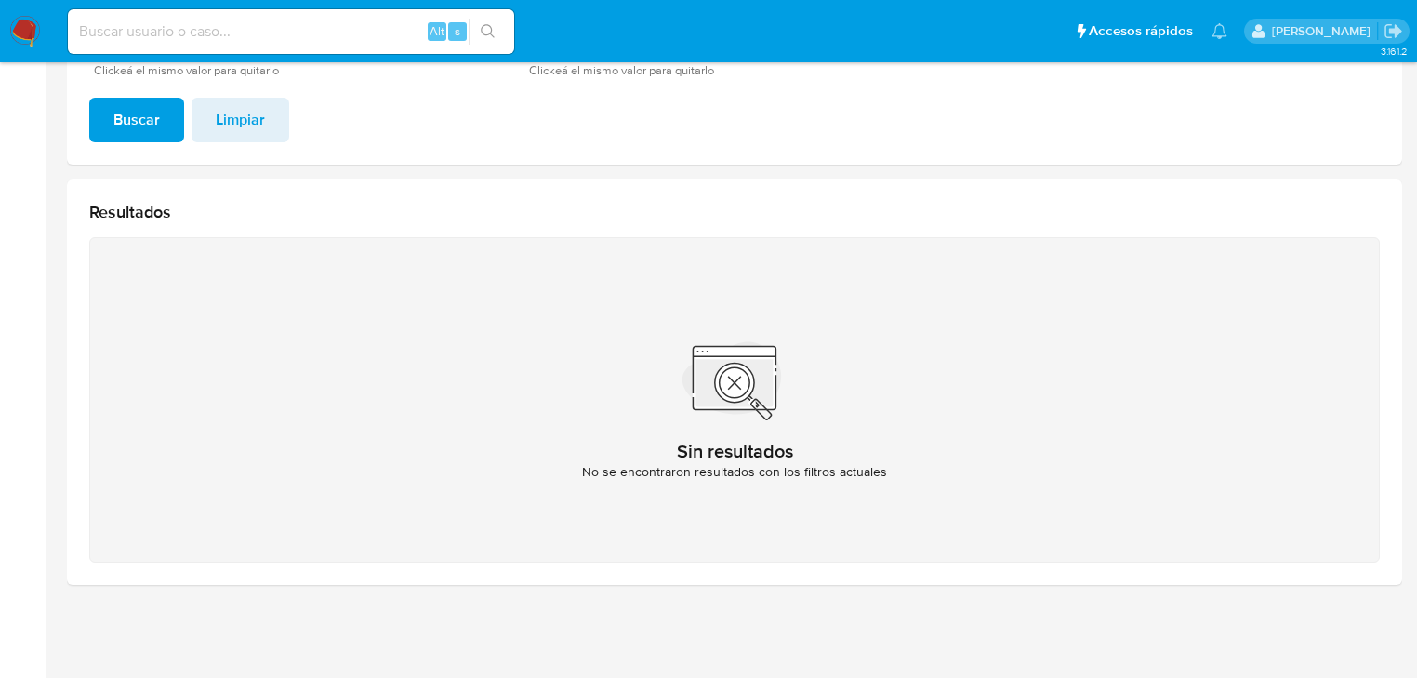
click at [223, 40] on input at bounding box center [291, 32] width 446 height 24
click at [223, 45] on div "1062 Alt s" at bounding box center [291, 31] width 446 height 45
click at [223, 33] on input "1062" at bounding box center [291, 32] width 446 height 24
type input "1062134206"
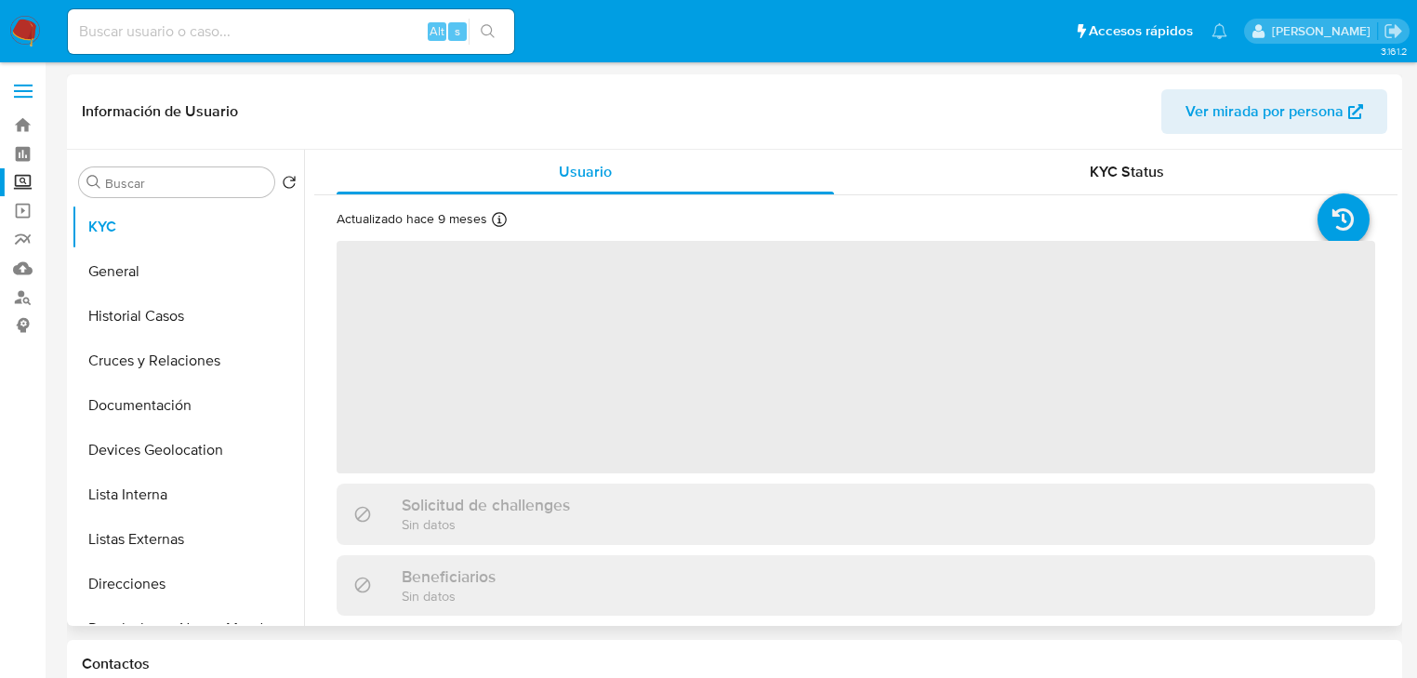
click at [509, 374] on span "‌" at bounding box center [856, 357] width 1038 height 232
select select "10"
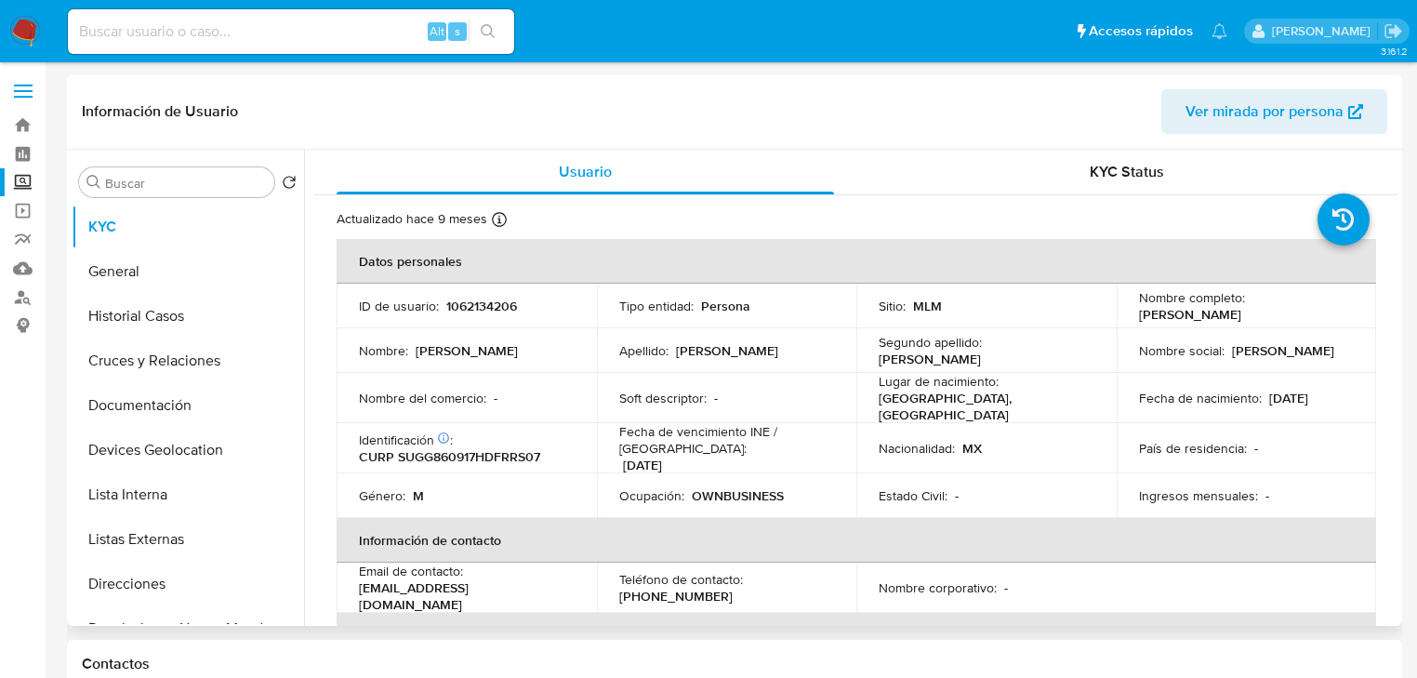
click at [482, 310] on p "1062134206" at bounding box center [481, 305] width 71 height 17
click at [482, 312] on p "1062134206" at bounding box center [481, 305] width 71 height 17
copy p "1062134206"
click at [916, 312] on p "MLM" at bounding box center [927, 305] width 29 height 17
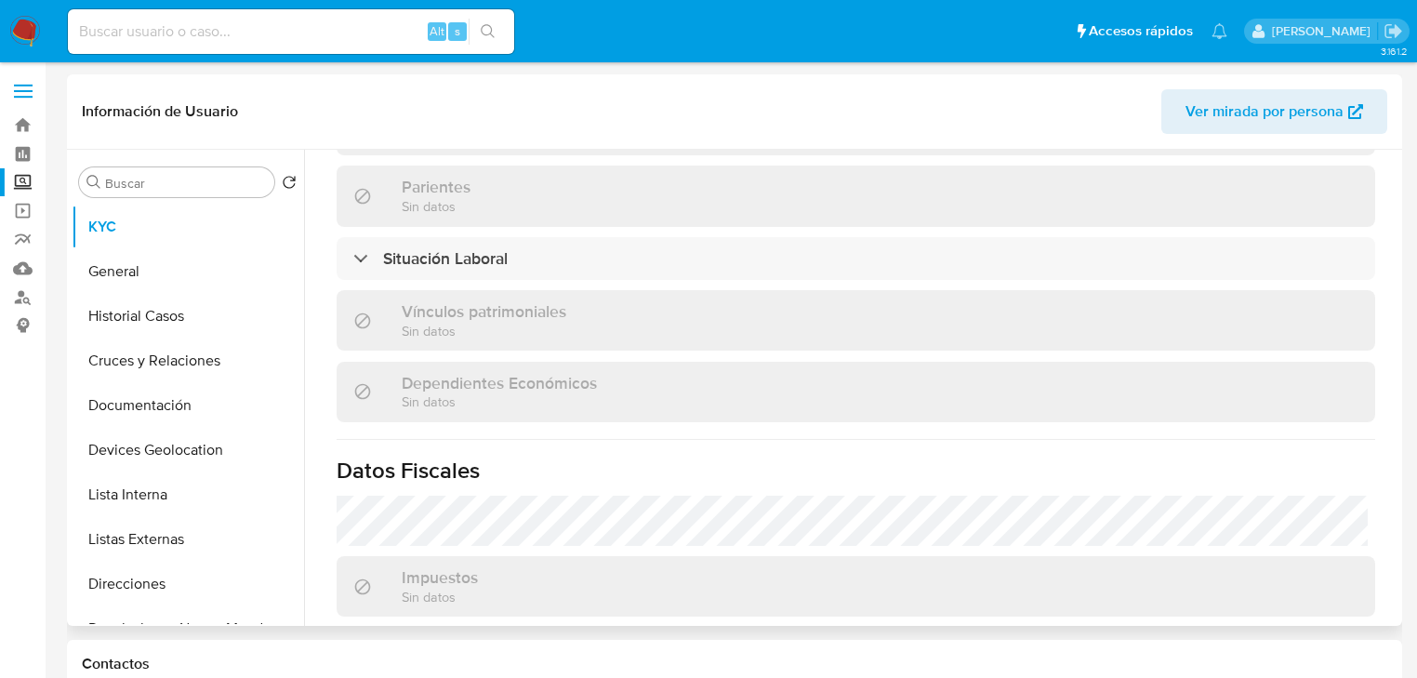
scroll to position [1116, 0]
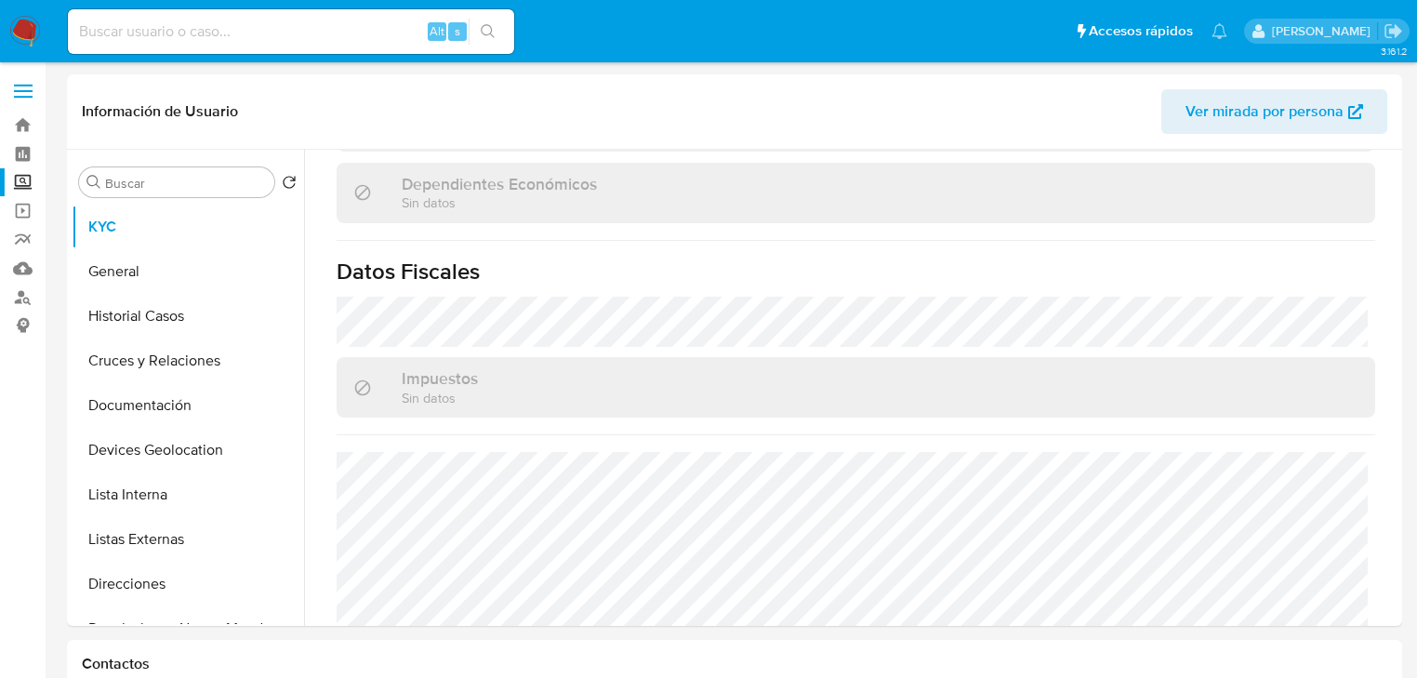
click at [194, 33] on input at bounding box center [291, 32] width 446 height 24
paste input "29655627"
type input "29655627"
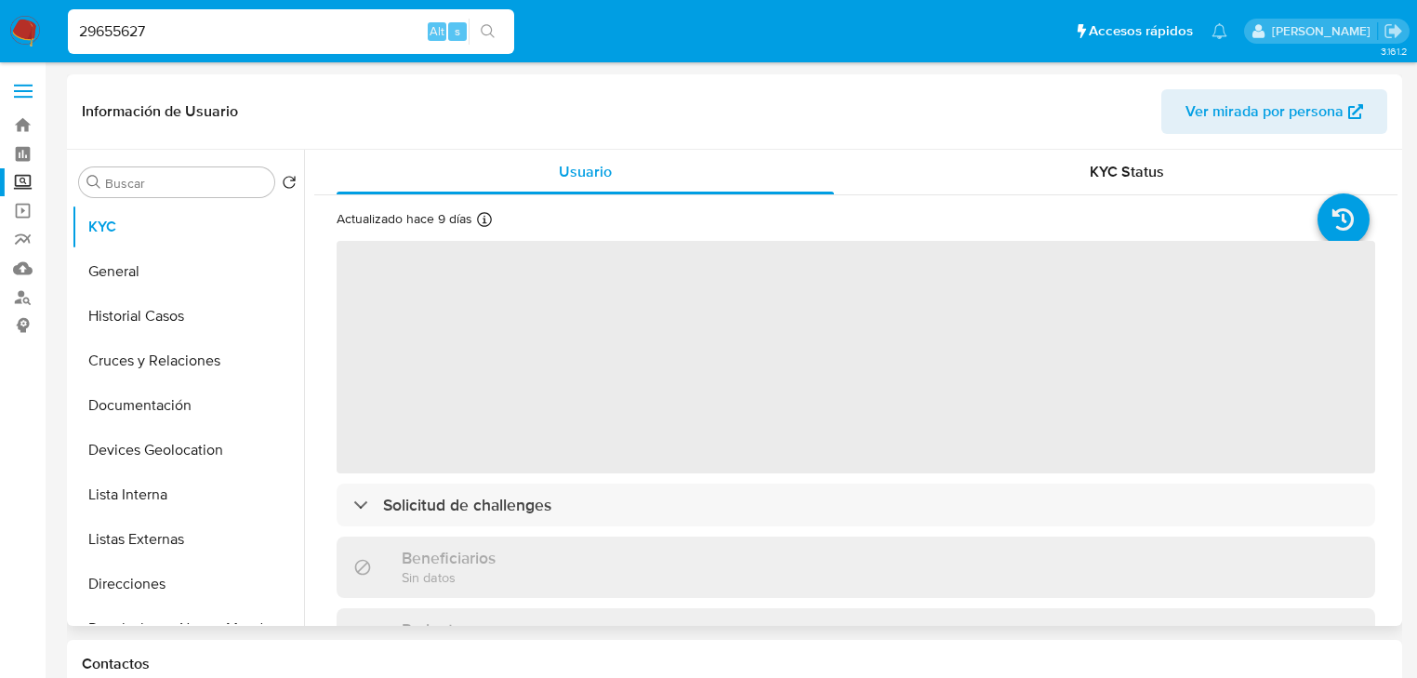
select select "10"
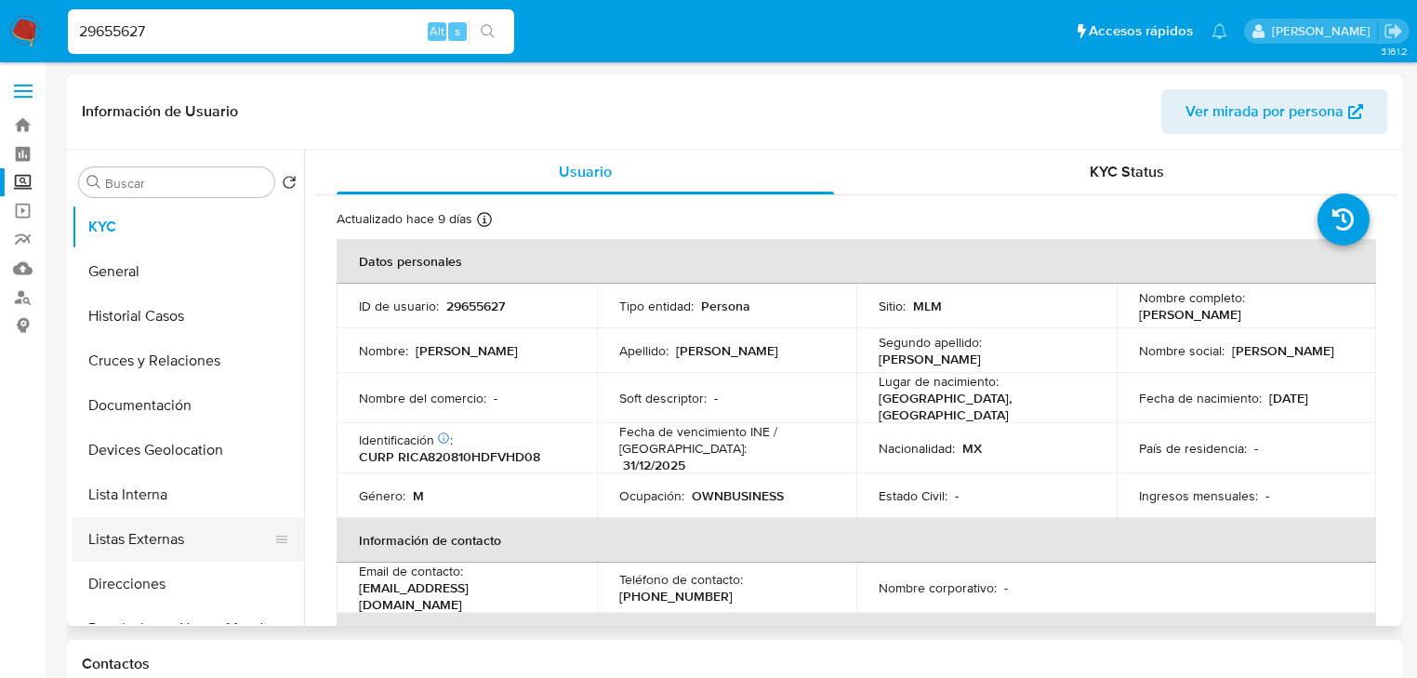
click at [179, 555] on button "Listas Externas" at bounding box center [181, 539] width 218 height 45
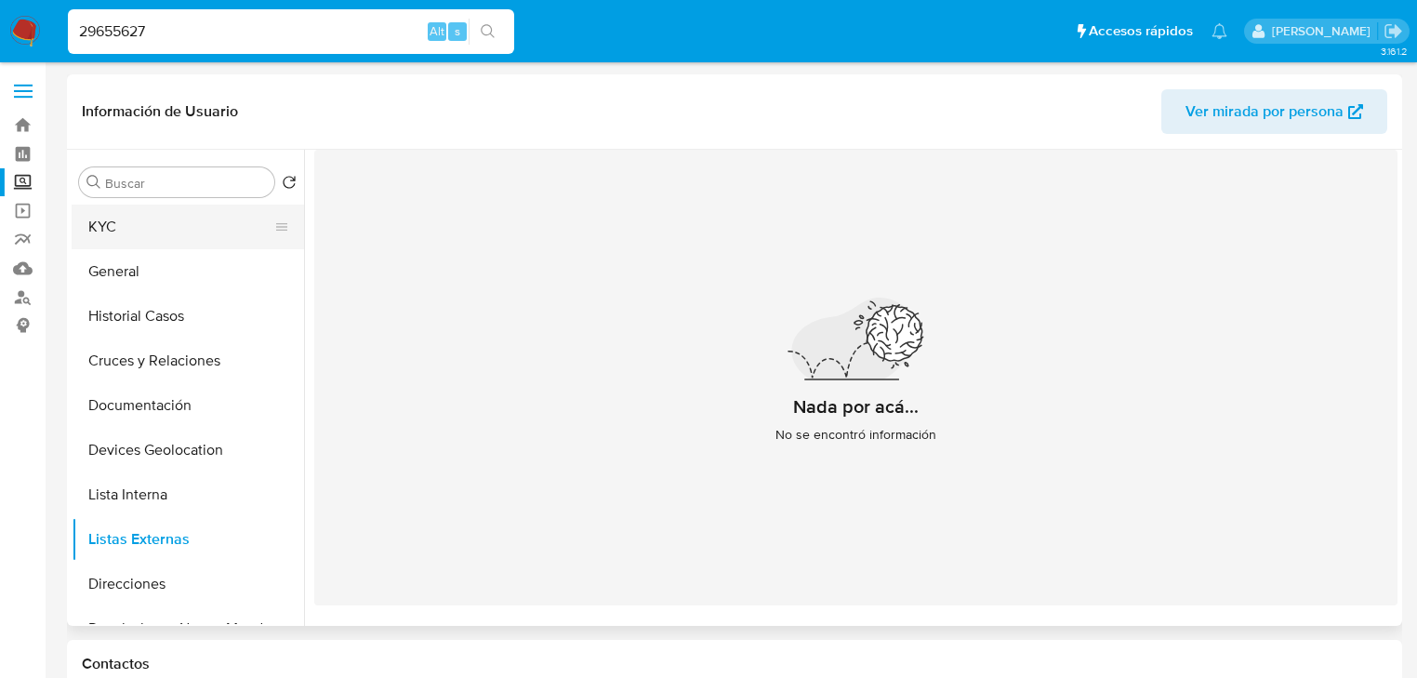
click at [131, 218] on button "KYC" at bounding box center [181, 227] width 218 height 45
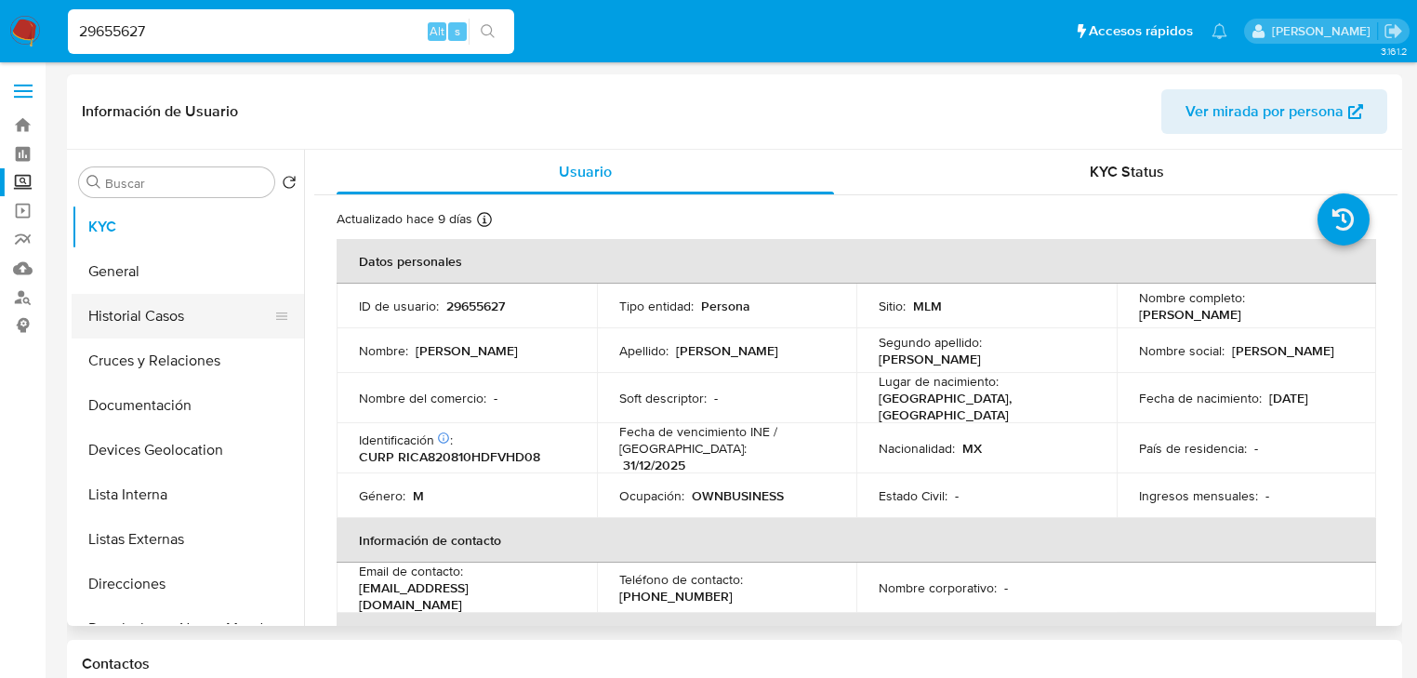
click at [197, 313] on button "Historial Casos" at bounding box center [181, 316] width 218 height 45
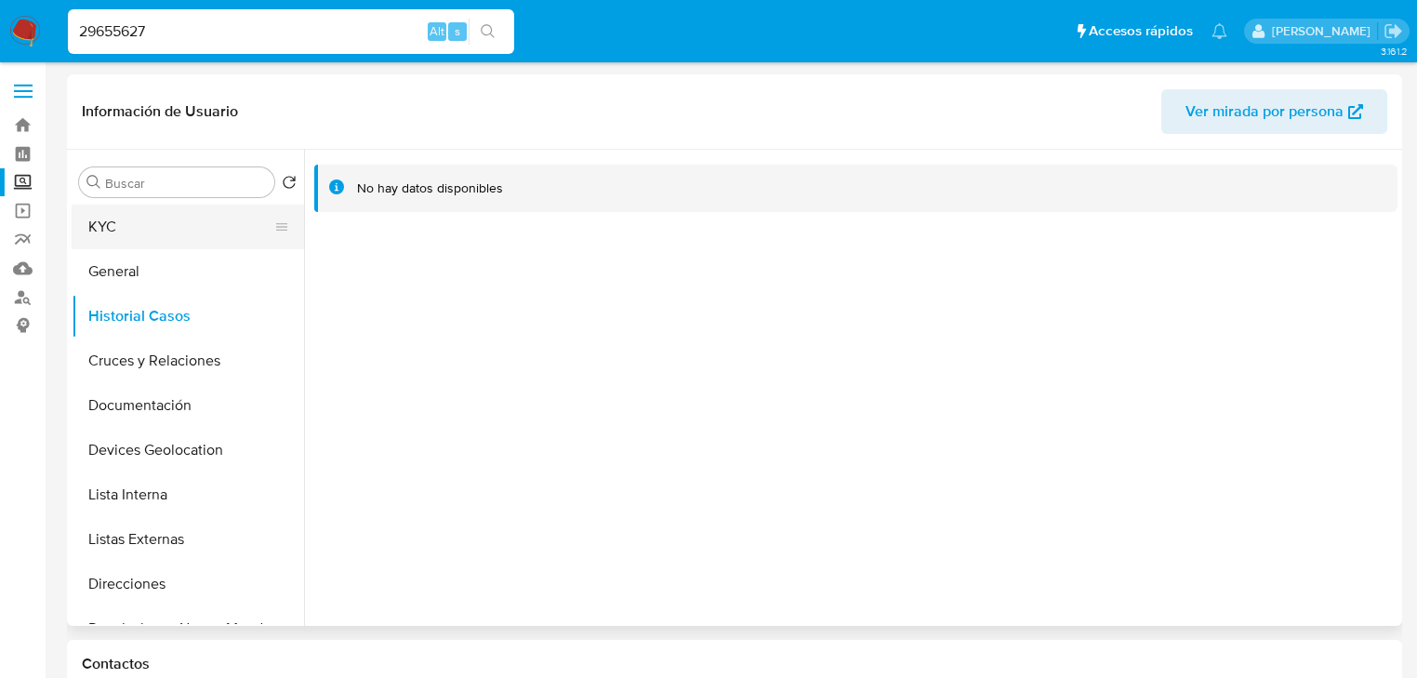
click at [126, 217] on button "KYC" at bounding box center [181, 227] width 218 height 45
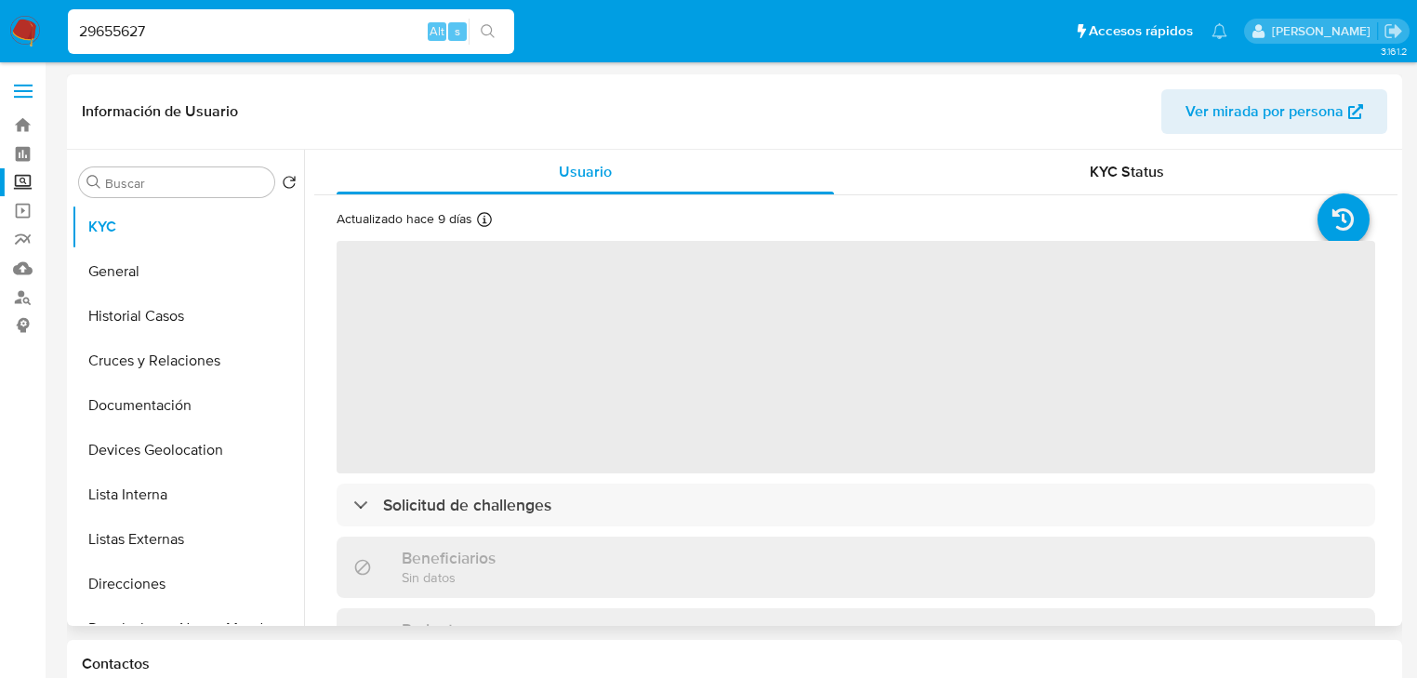
click at [504, 355] on span "‌" at bounding box center [856, 357] width 1038 height 232
click at [493, 366] on span "‌" at bounding box center [856, 357] width 1038 height 232
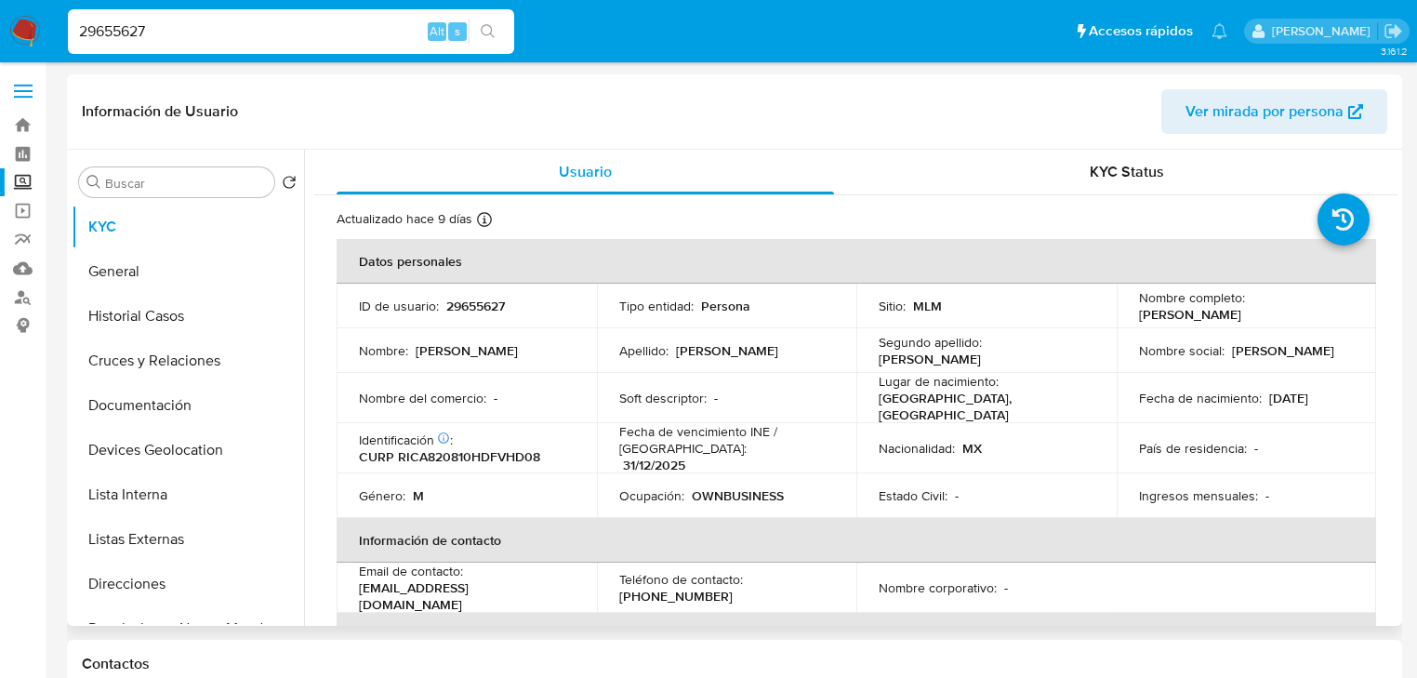
click at [483, 449] on p "CURP RICA820810HDFVHD08" at bounding box center [449, 456] width 181 height 17
copy p "RICA820810HDFVHD08"
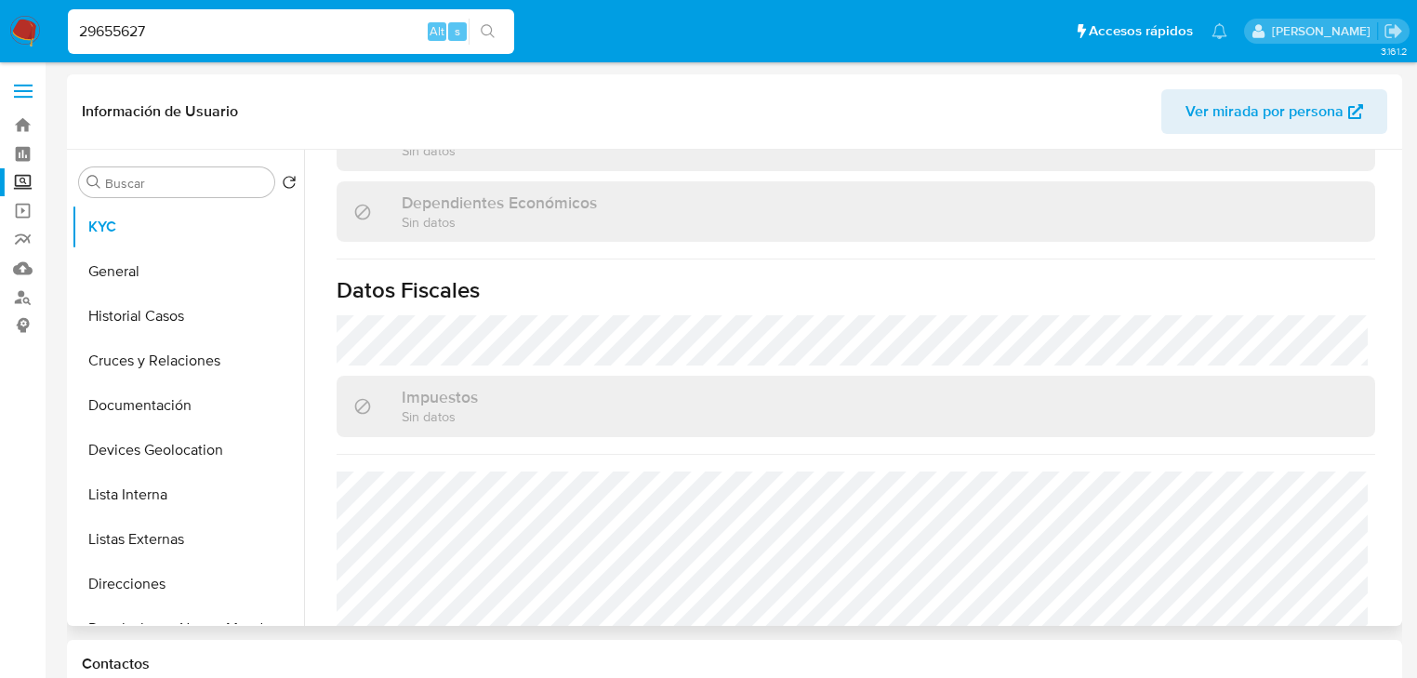
scroll to position [1116, 0]
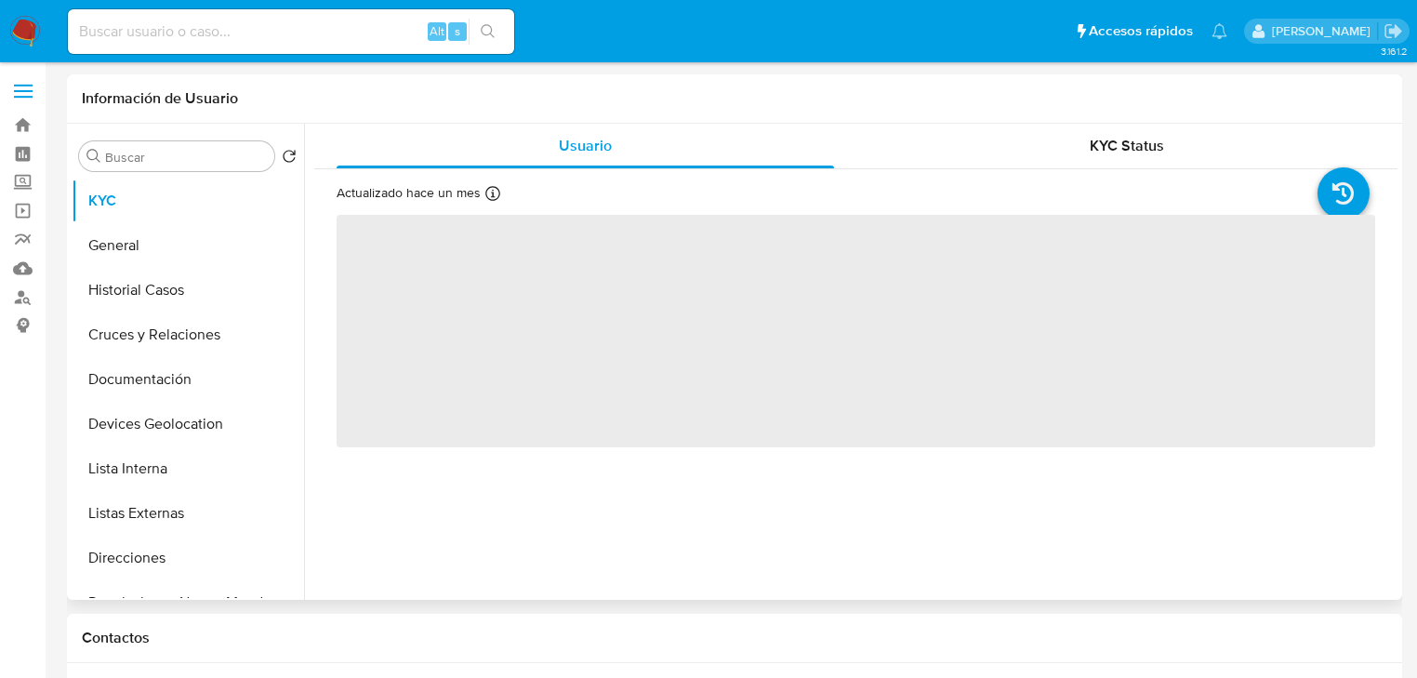
select select "10"
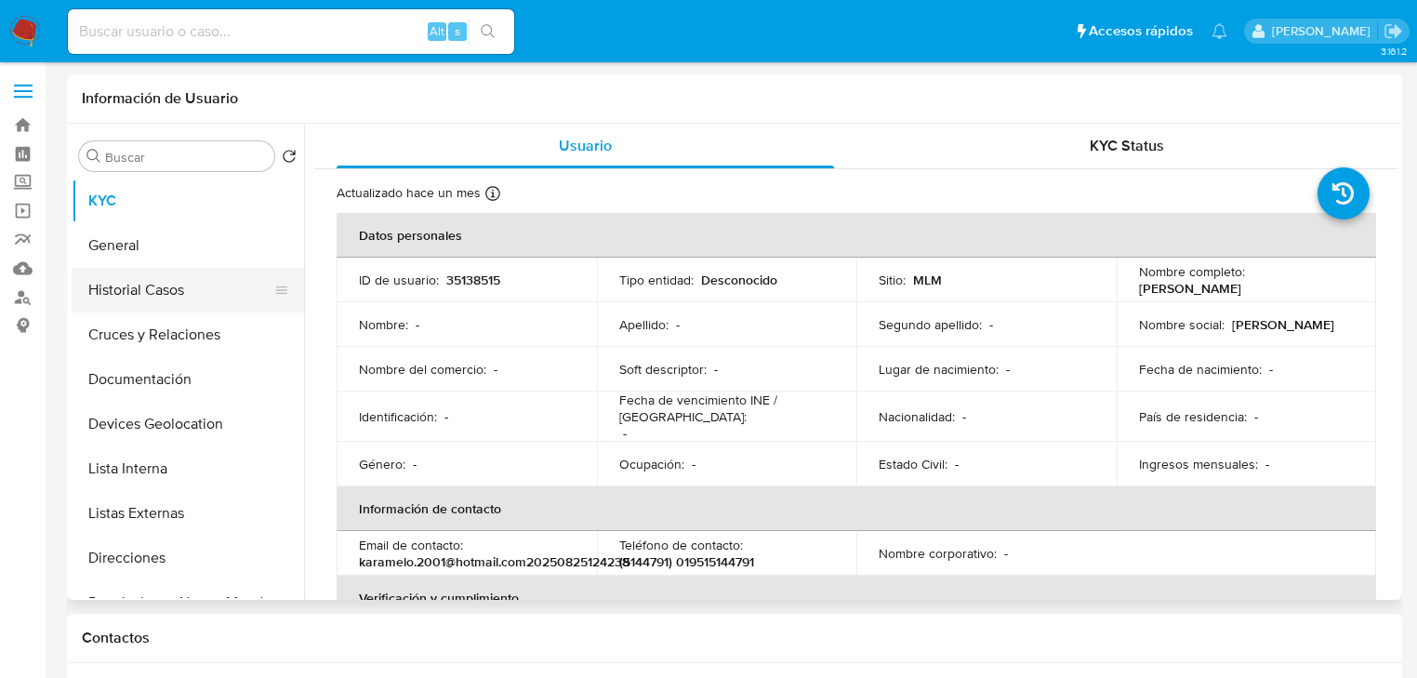
drag, startPoint x: 162, startPoint y: 257, endPoint x: 261, endPoint y: 271, distance: 100.6
click at [163, 257] on button "General" at bounding box center [188, 245] width 232 height 45
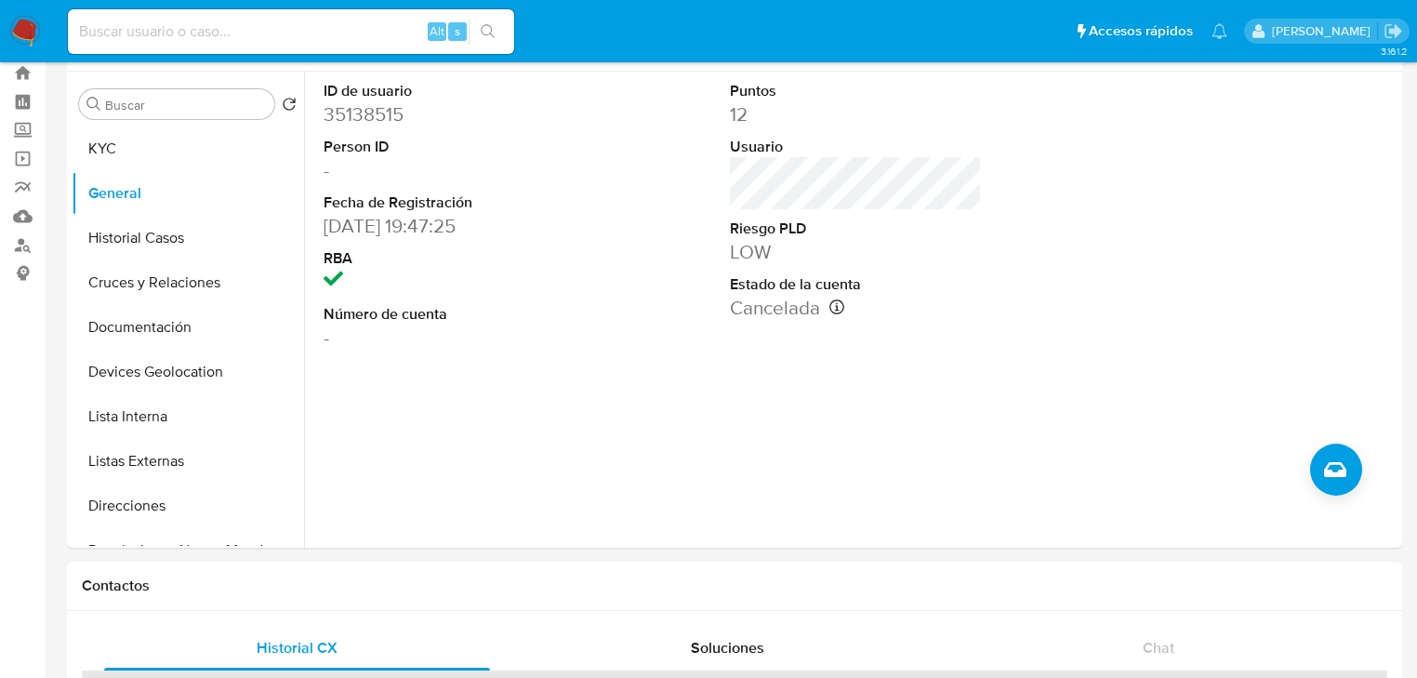
scroll to position [74, 0]
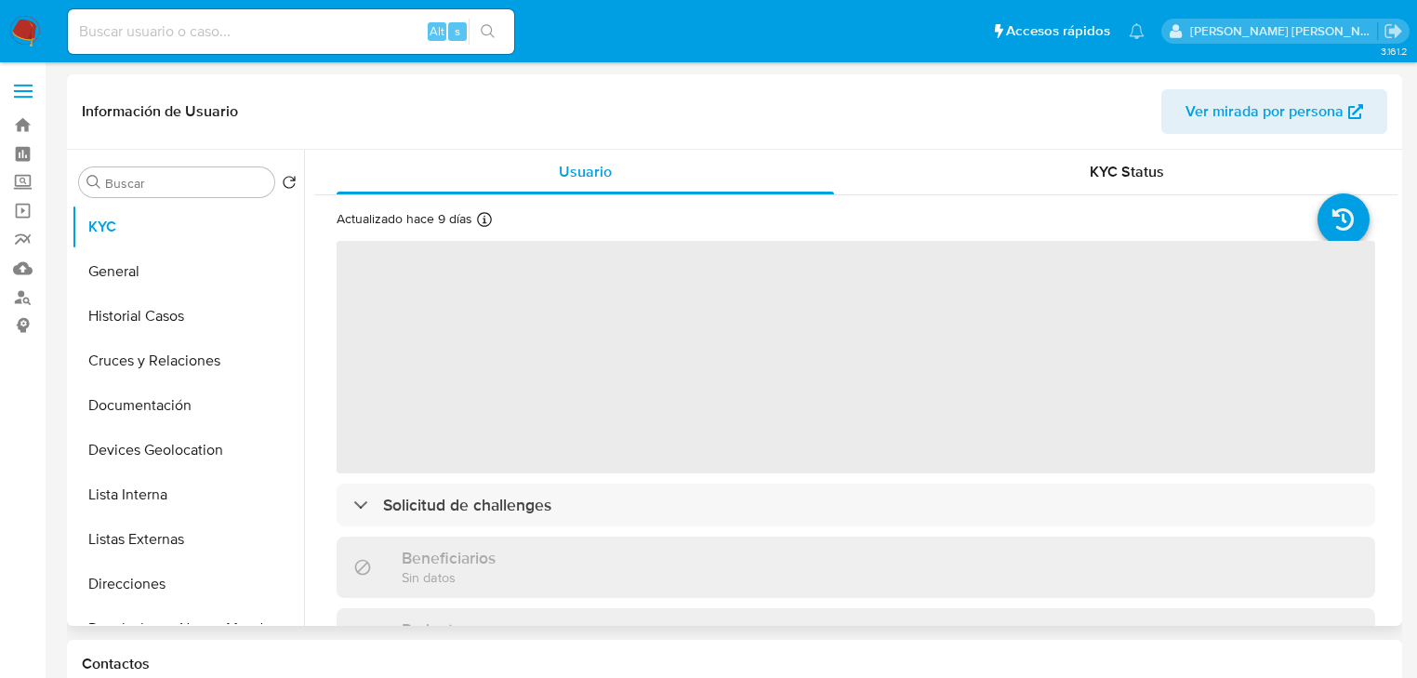
select select "10"
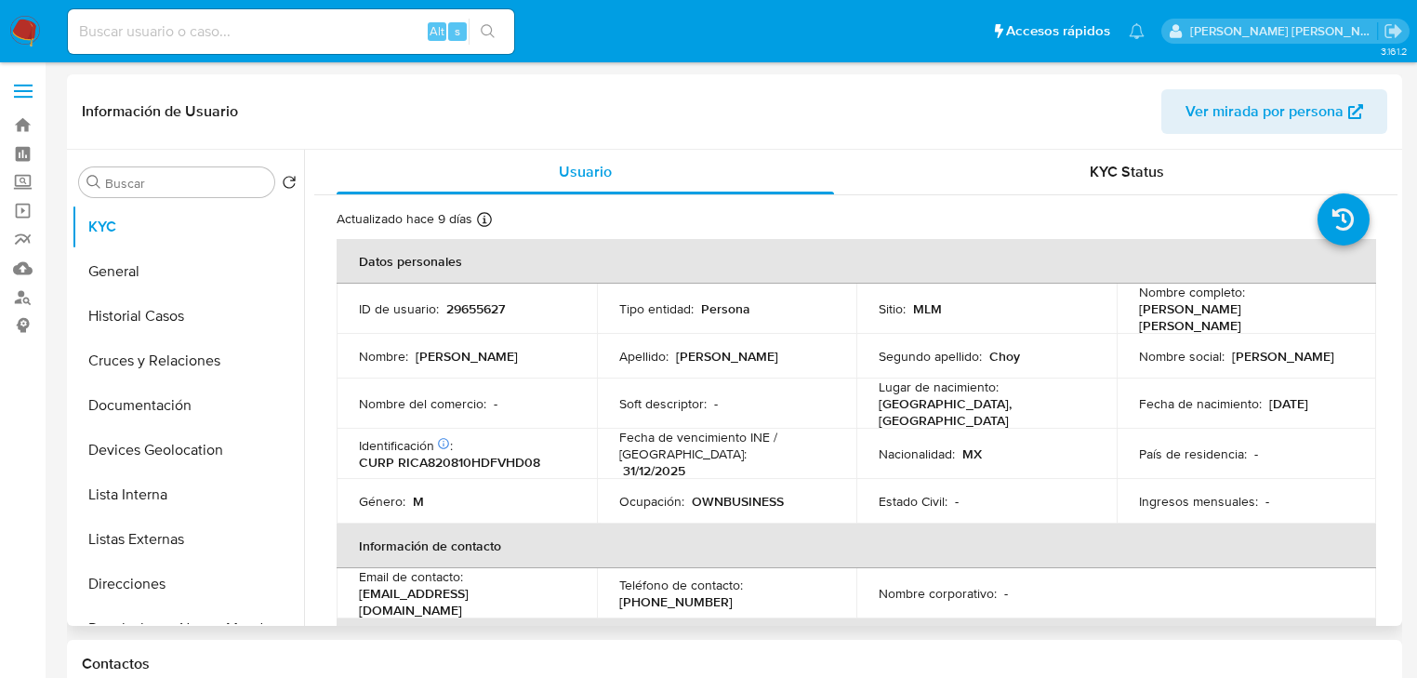
click at [285, 44] on div "Alt s" at bounding box center [291, 31] width 446 height 45
click at [288, 42] on input at bounding box center [291, 32] width 446 height 24
paste input "N5rYjqTL10g0alrfSZANgU4A"
type input "N5rYjqTL10g0alrfSZANgU4A"
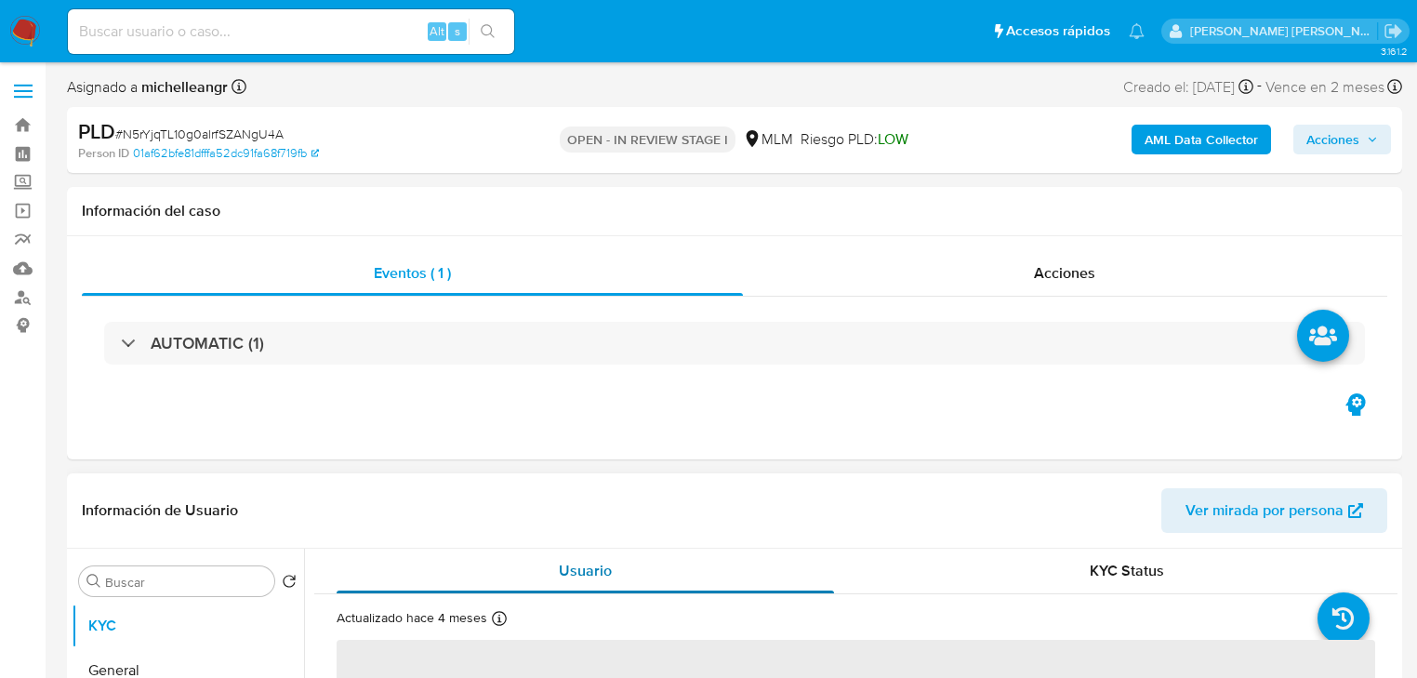
scroll to position [149, 0]
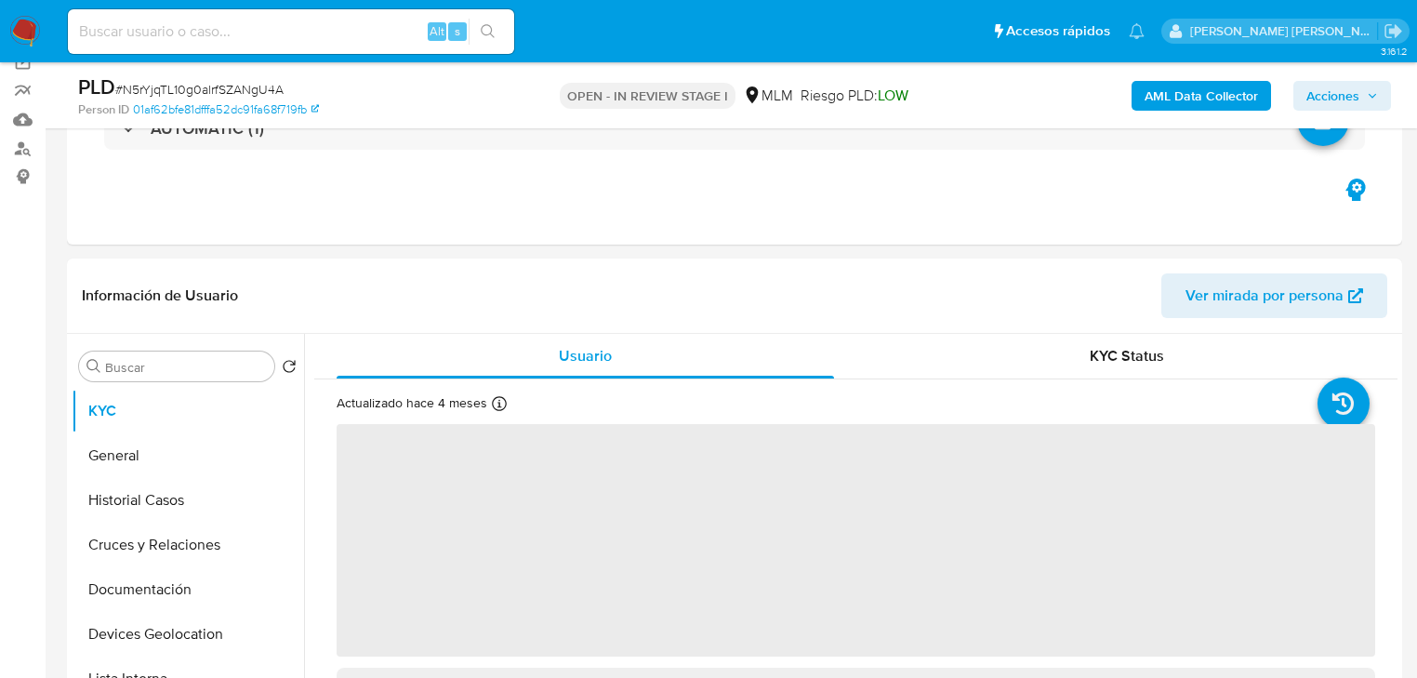
select select "10"
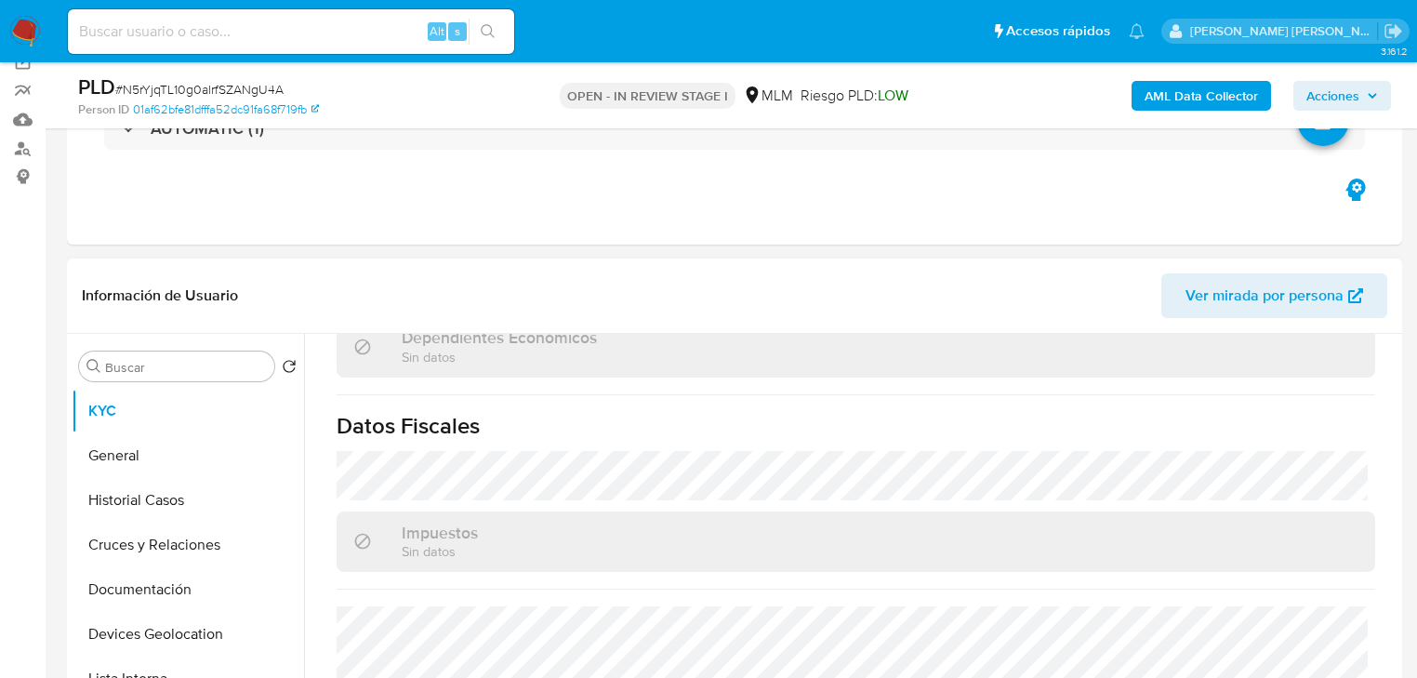
scroll to position [1173, 0]
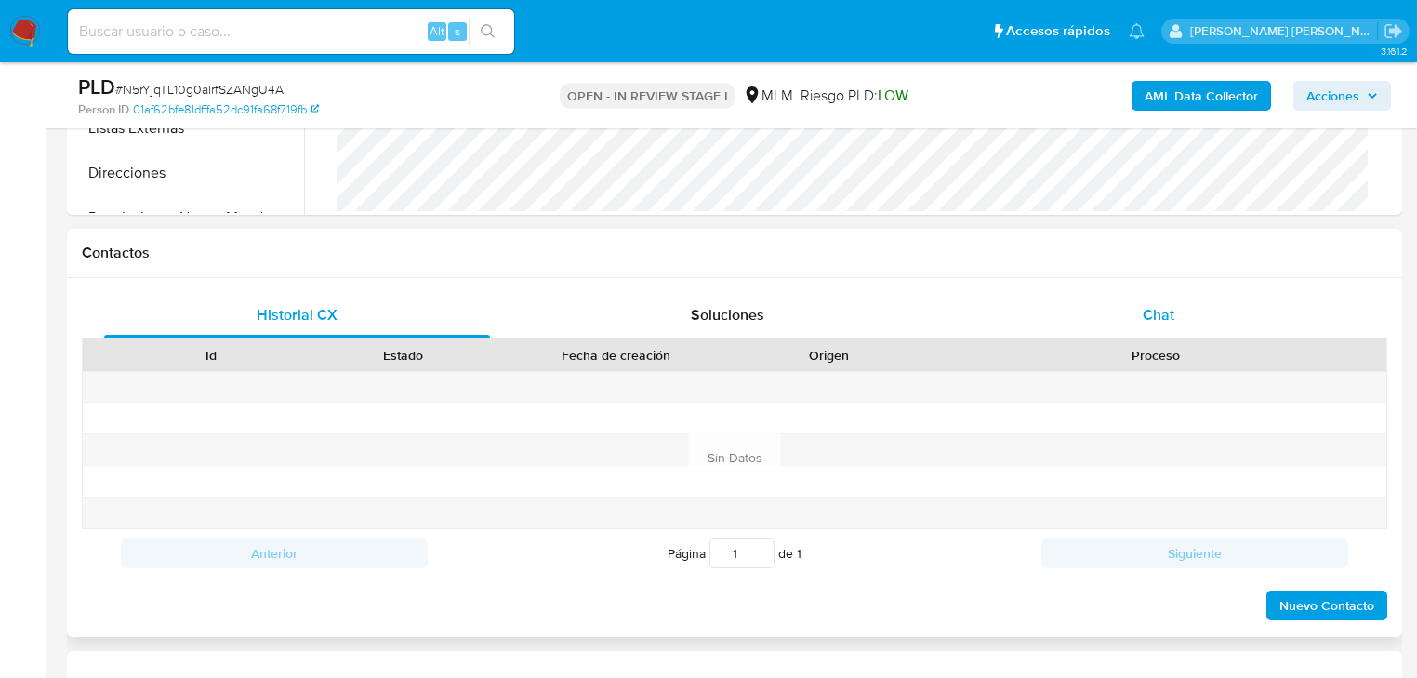
click at [1156, 312] on span "Chat" at bounding box center [1159, 314] width 32 height 21
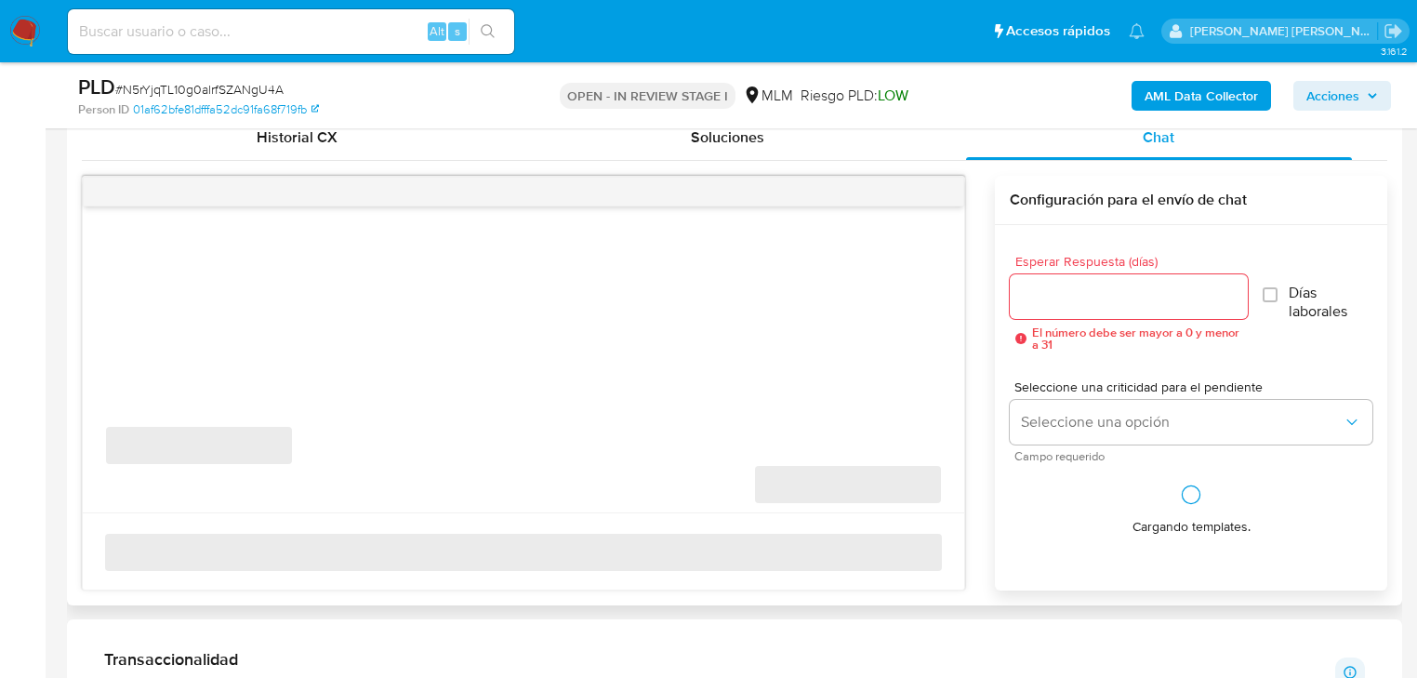
scroll to position [967, 0]
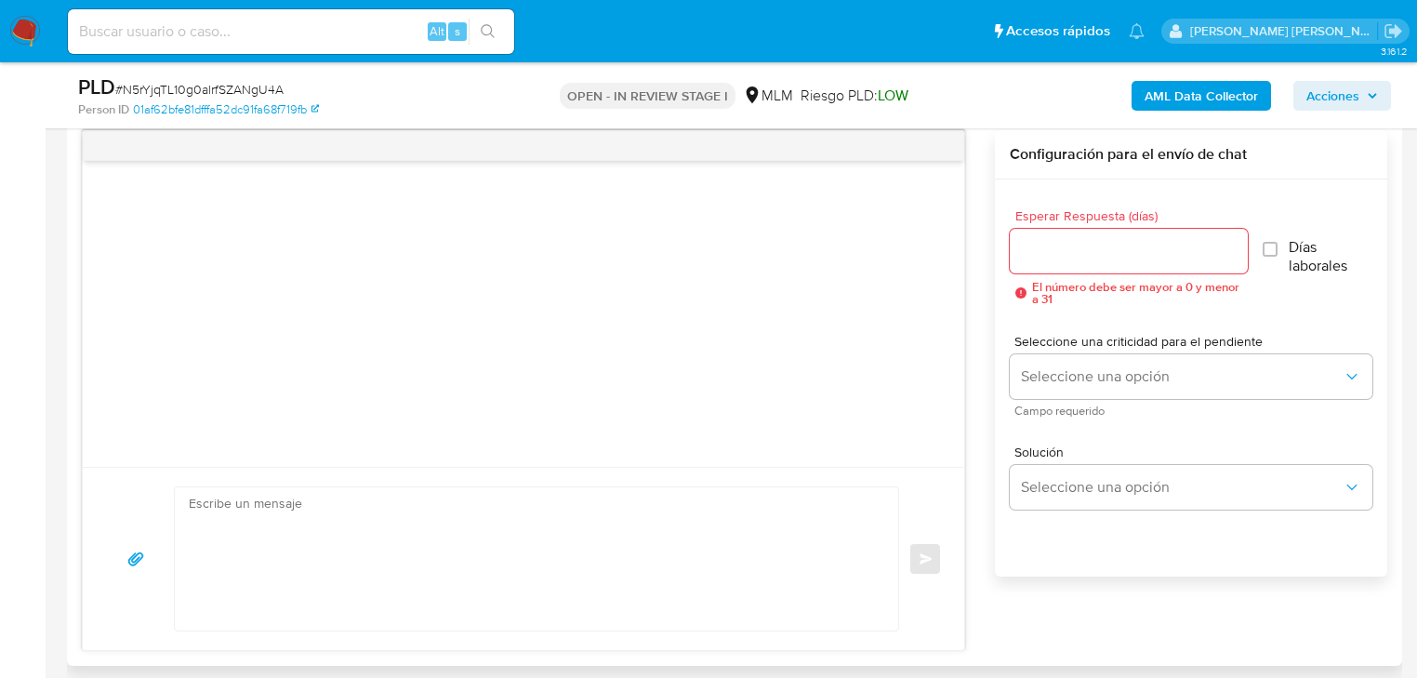
click at [346, 517] on textarea at bounding box center [532, 558] width 686 height 143
paste textarea "Loremips Dolor Sitamet, Co adipiscinge sed do ei temporincidi ut labore et do m…"
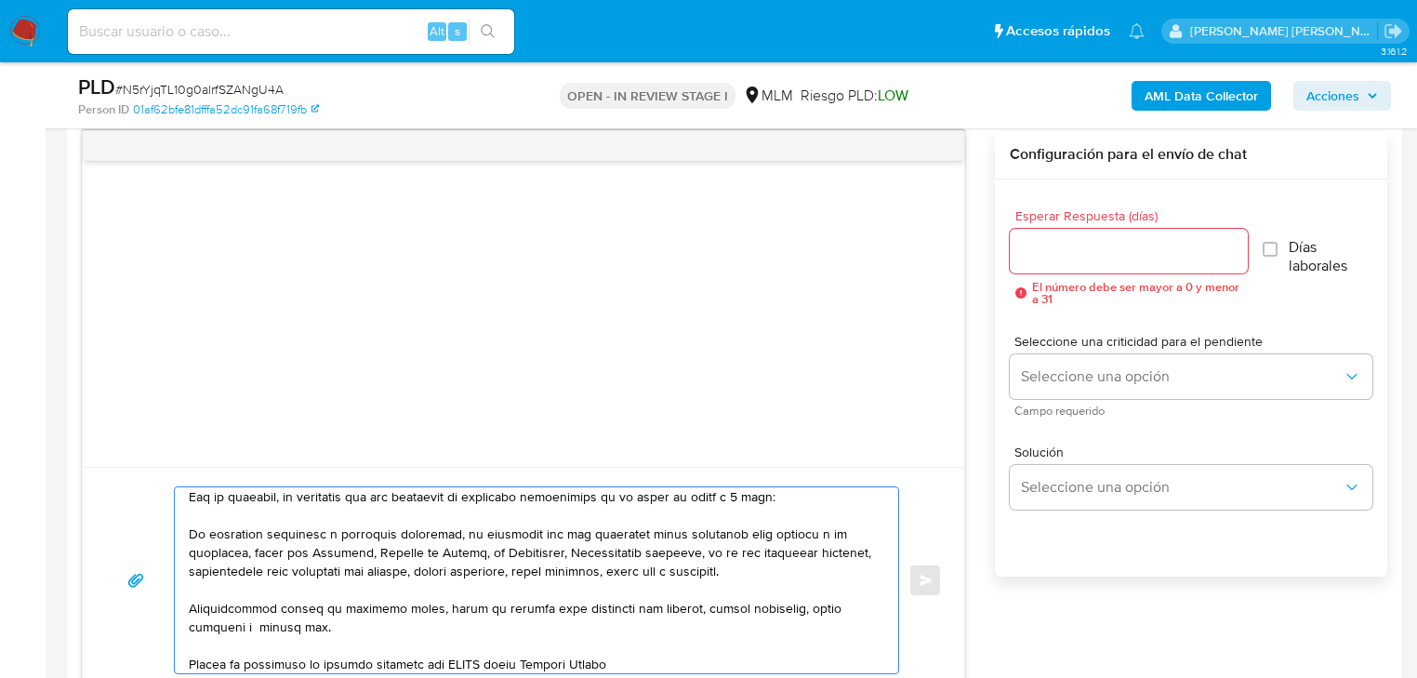
scroll to position [0, 0]
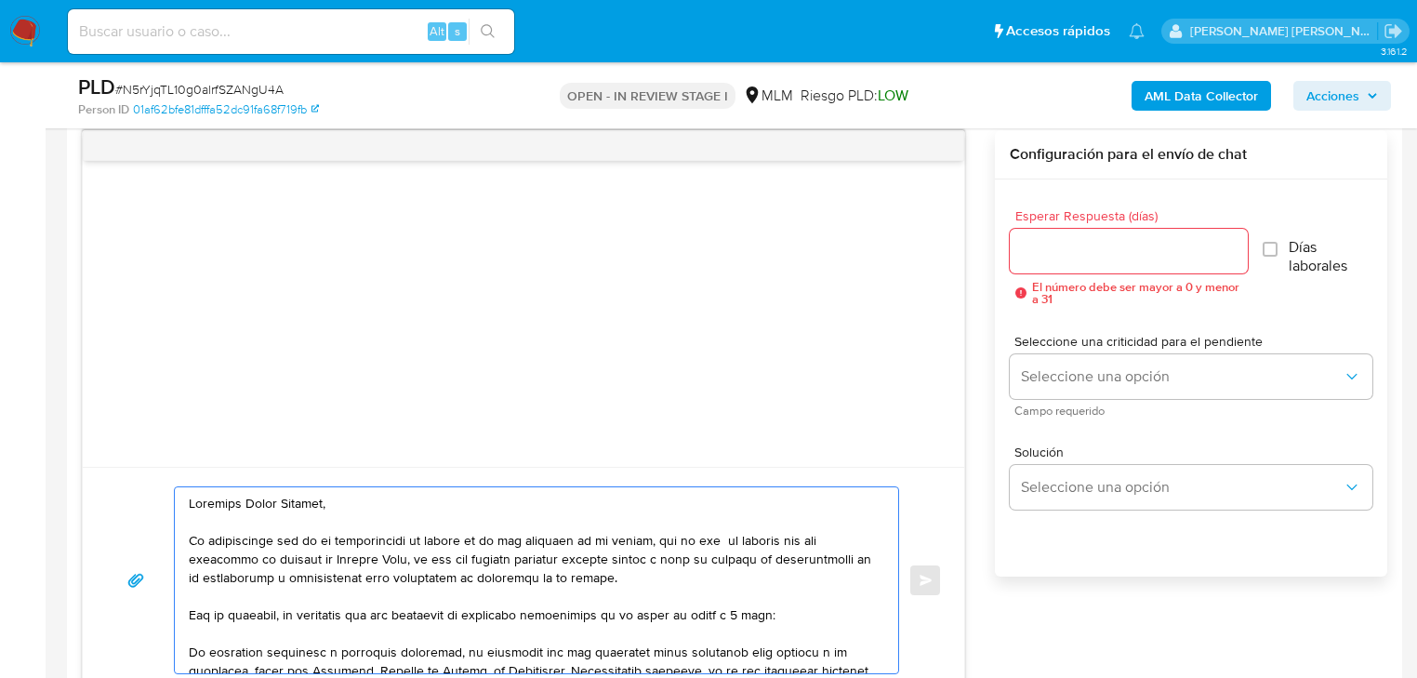
click at [194, 504] on textarea at bounding box center [532, 580] width 686 height 186
click at [193, 504] on textarea at bounding box center [532, 580] width 686 height 186
drag, startPoint x: 351, startPoint y: 509, endPoint x: 242, endPoint y: 506, distance: 109.8
click at [242, 506] on textarea at bounding box center [532, 580] width 686 height 186
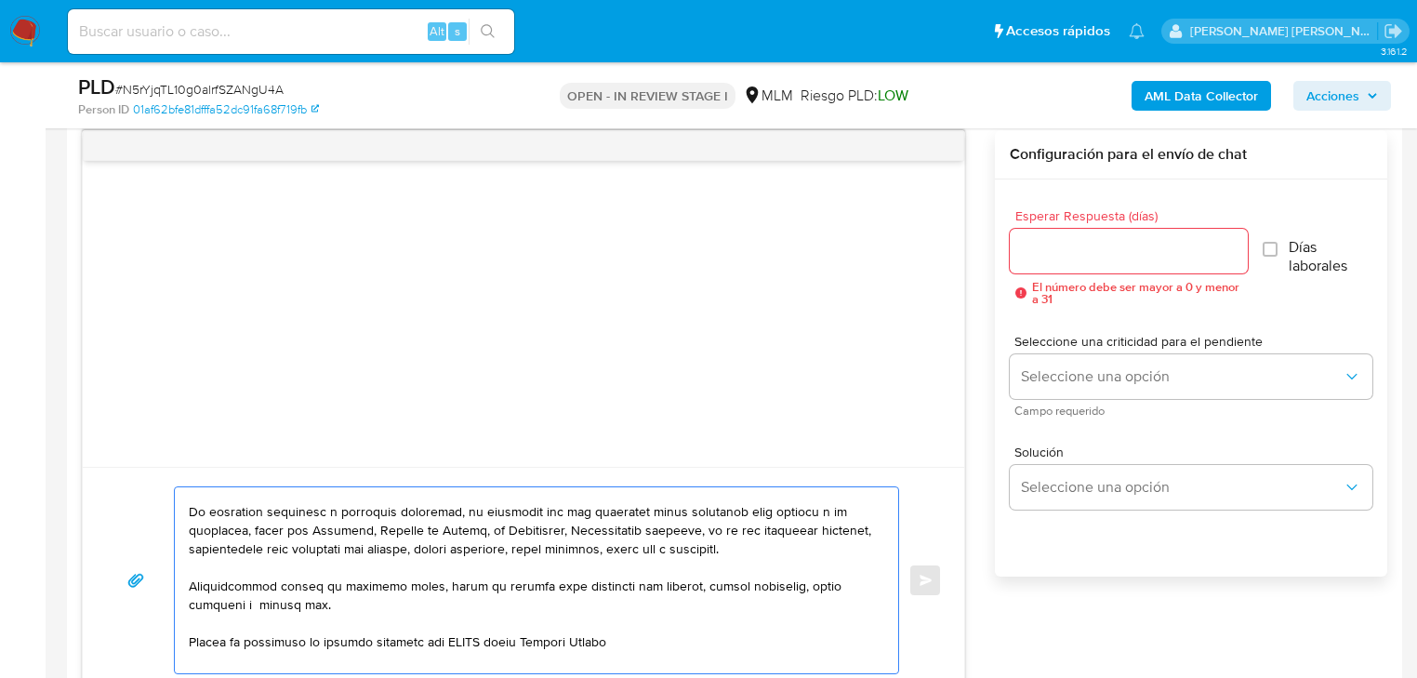
scroll to position [149, 0]
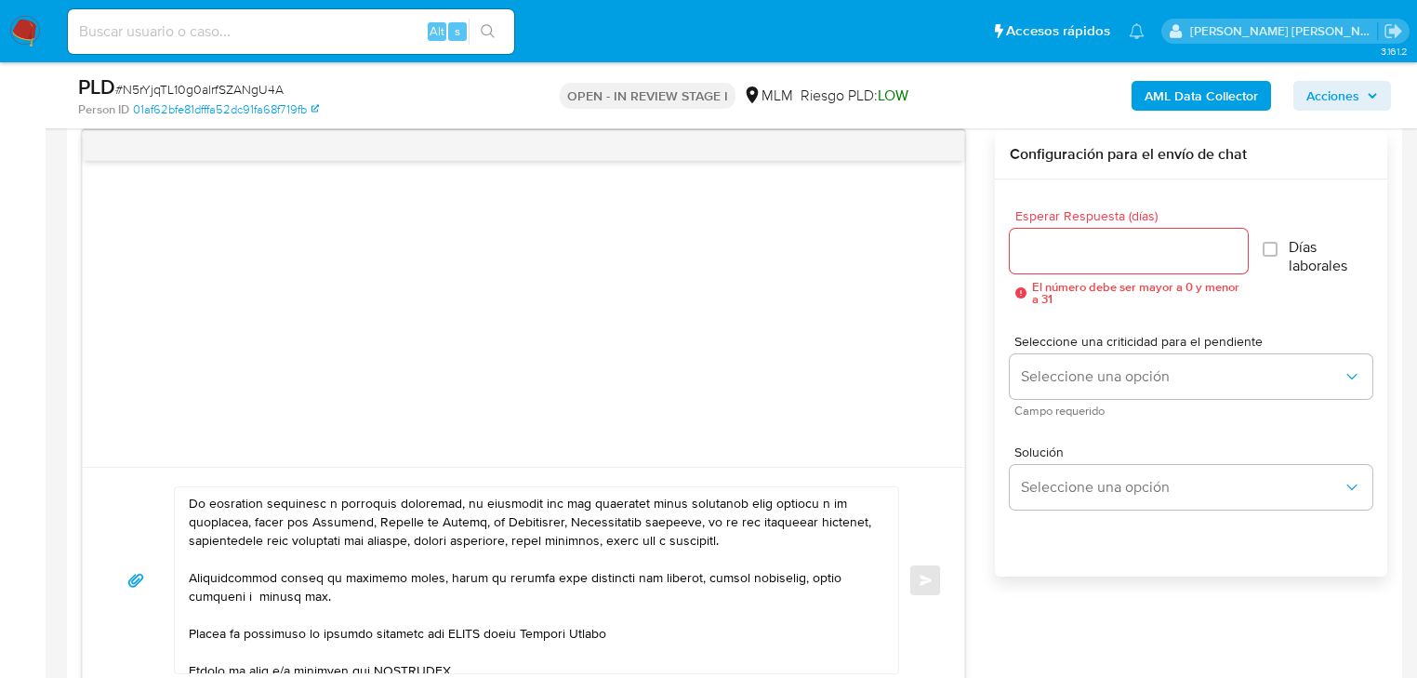
click at [184, 506] on div at bounding box center [532, 580] width 714 height 186
click at [187, 502] on div at bounding box center [532, 580] width 714 height 186
click at [192, 502] on textarea at bounding box center [532, 580] width 686 height 186
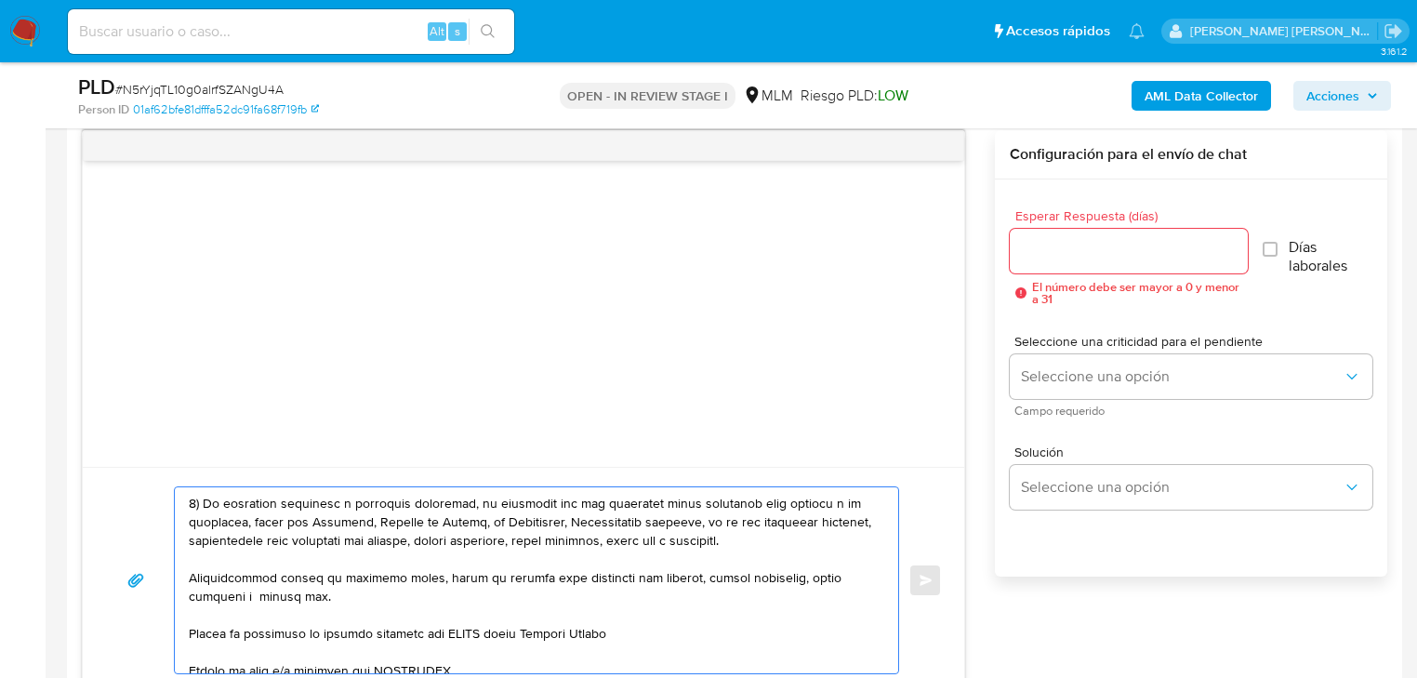
drag, startPoint x: 824, startPoint y: 539, endPoint x: 716, endPoint y: 521, distance: 109.4
click at [716, 521] on textarea at bounding box center [532, 580] width 686 height 186
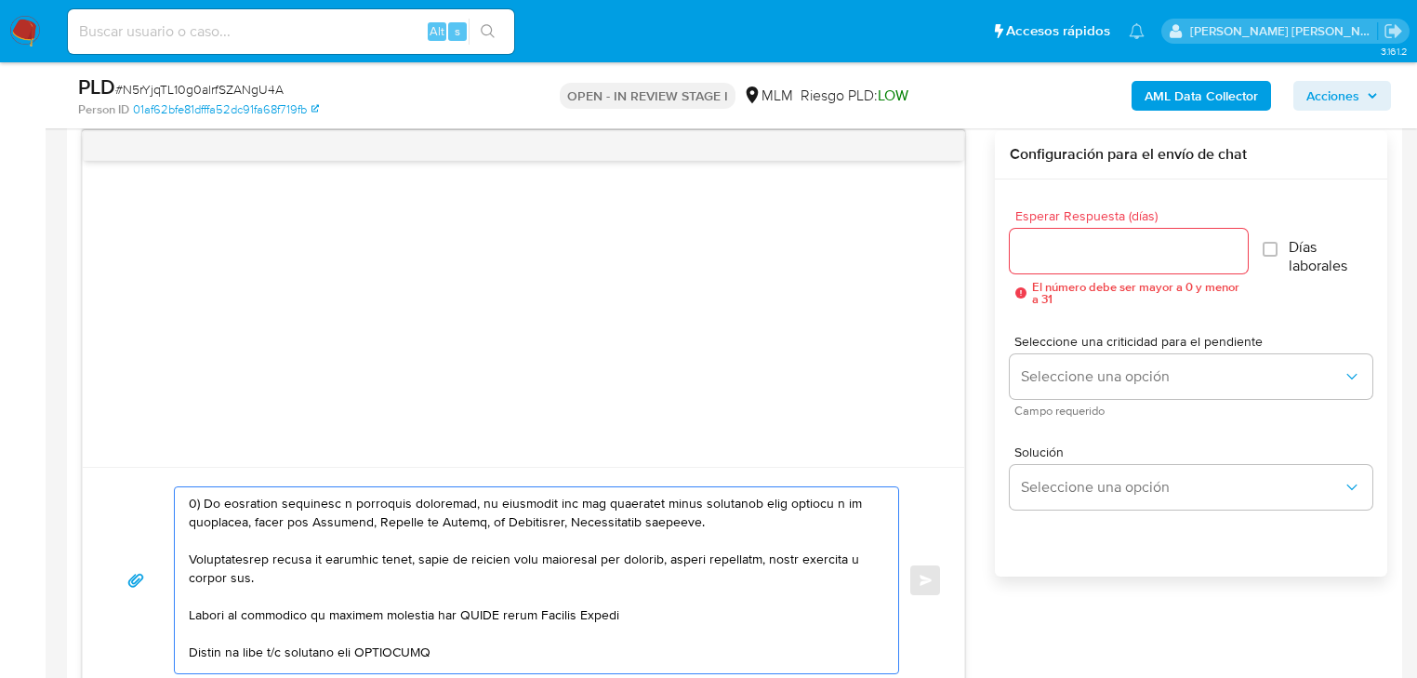
drag, startPoint x: 298, startPoint y: 574, endPoint x: 167, endPoint y: 556, distance: 132.3
click at [167, 556] on div "Enviar" at bounding box center [523, 580] width 837 height 188
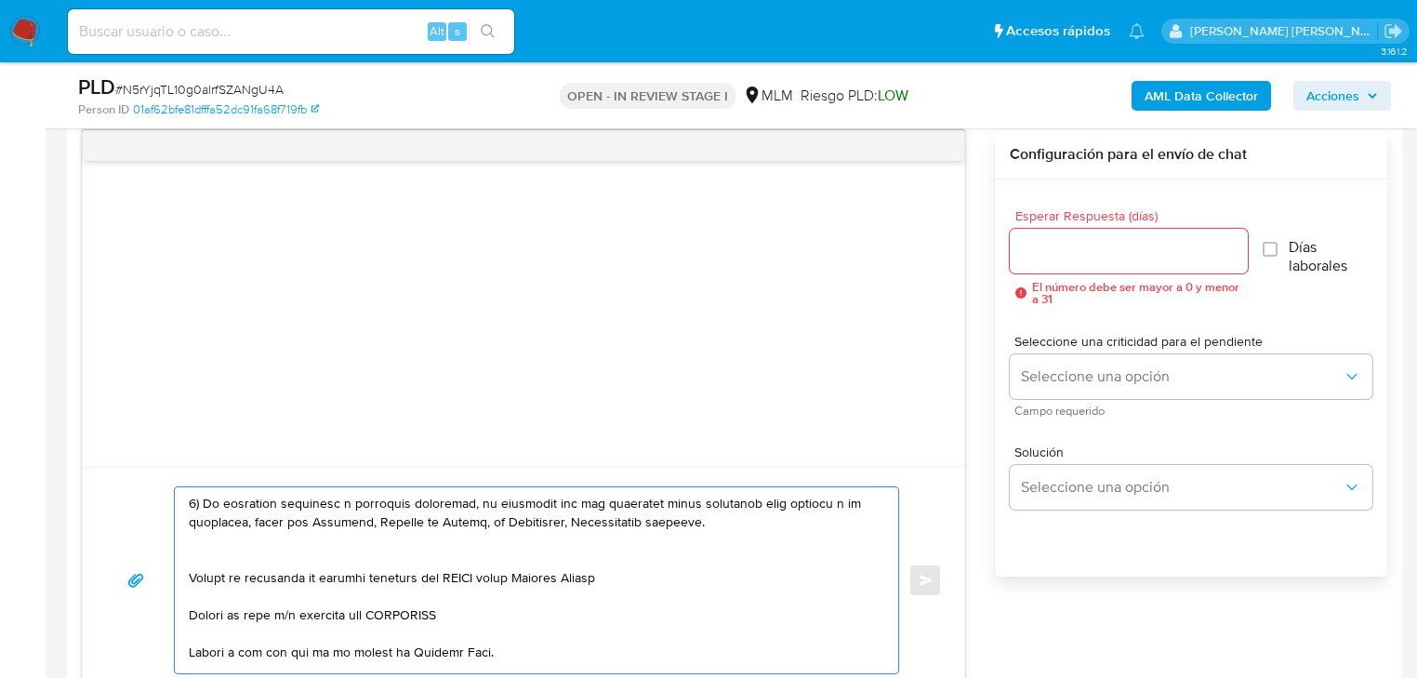
click at [195, 553] on textarea at bounding box center [532, 580] width 686 height 186
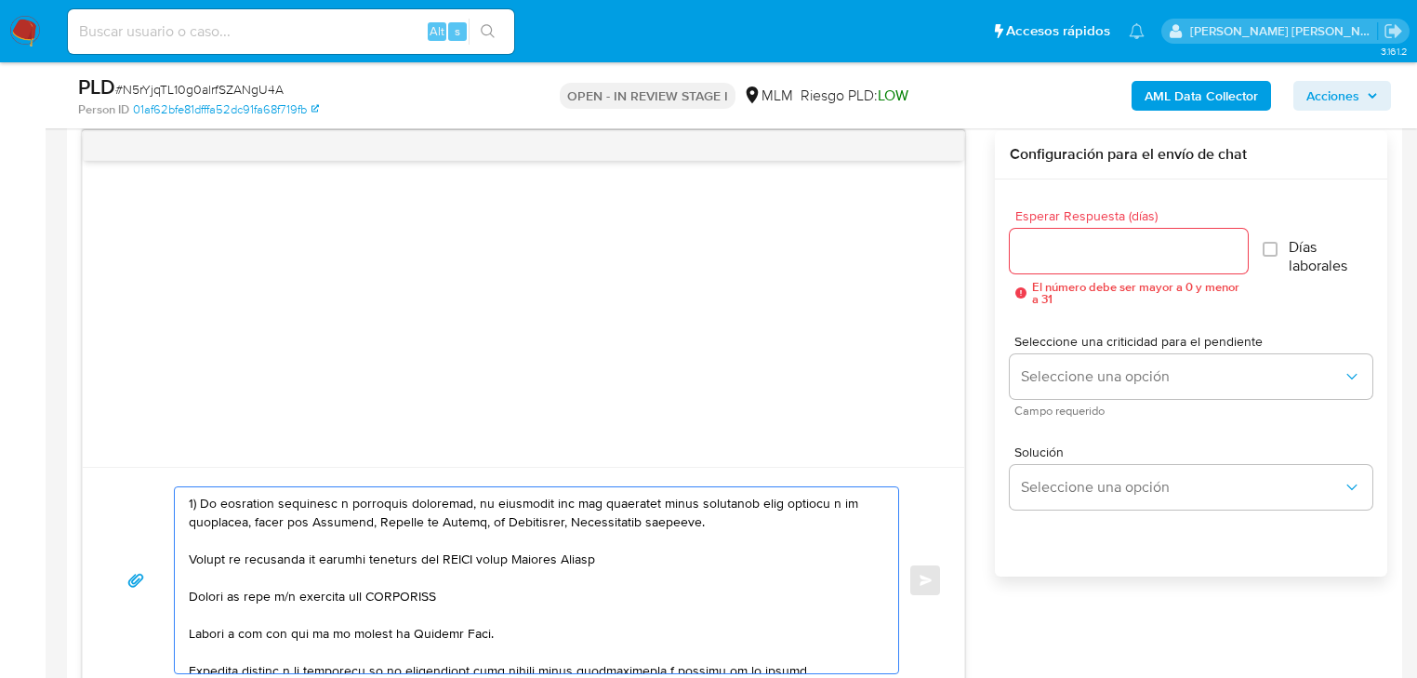
click at [189, 562] on textarea at bounding box center [532, 580] width 686 height 186
drag, startPoint x: 601, startPoint y: 559, endPoint x: 342, endPoint y: 561, distance: 258.4
click at [342, 561] on textarea at bounding box center [532, 580] width 686 height 186
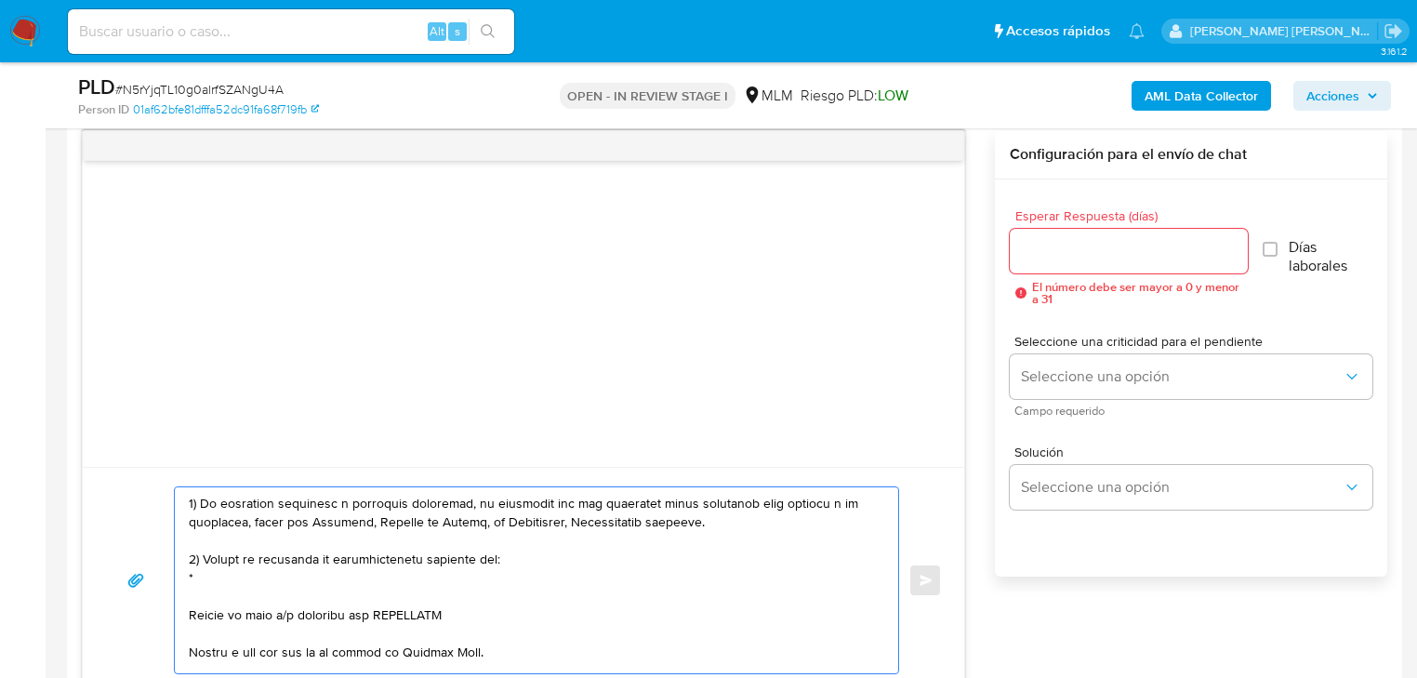
paste textarea "[DOMAIN_NAME] SA DE CV"
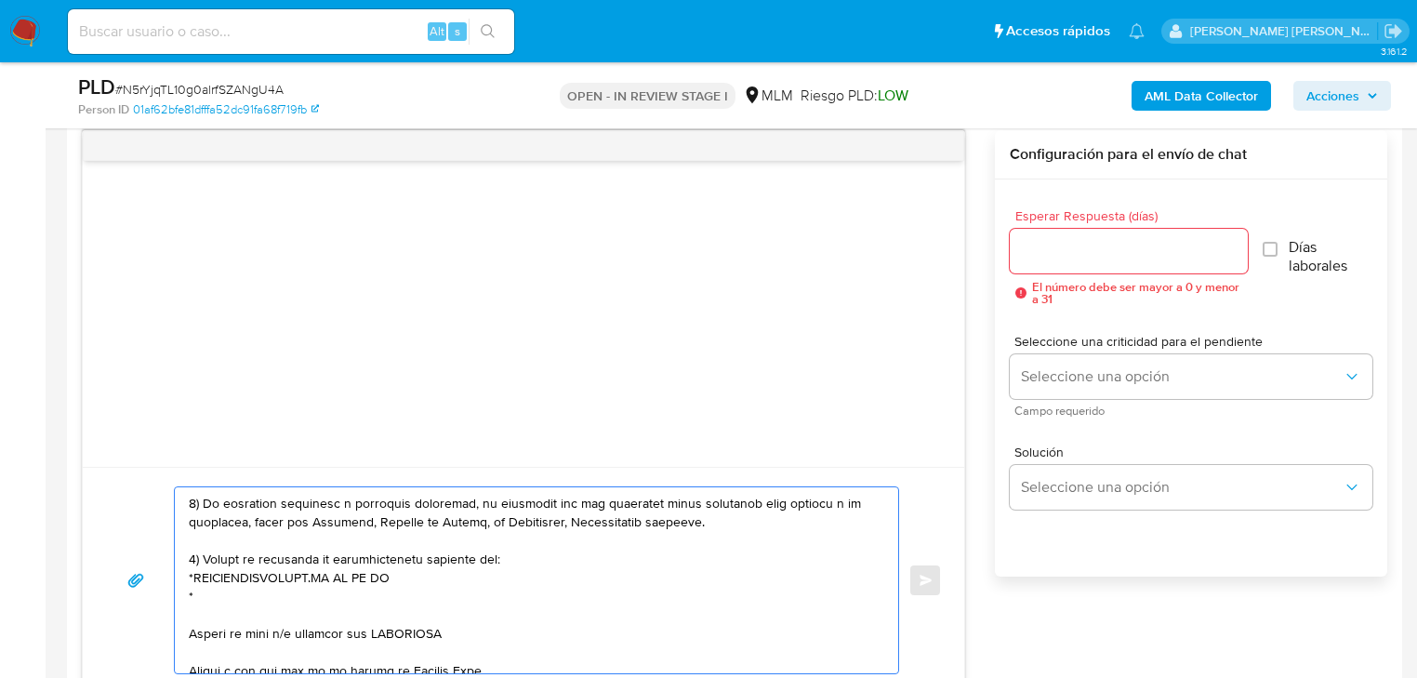
paste textarea "ACTIVOS D&G MEXICO S API DE CV"
click at [343, 595] on textarea at bounding box center [532, 580] width 686 height 186
click at [400, 597] on textarea at bounding box center [532, 580] width 686 height 186
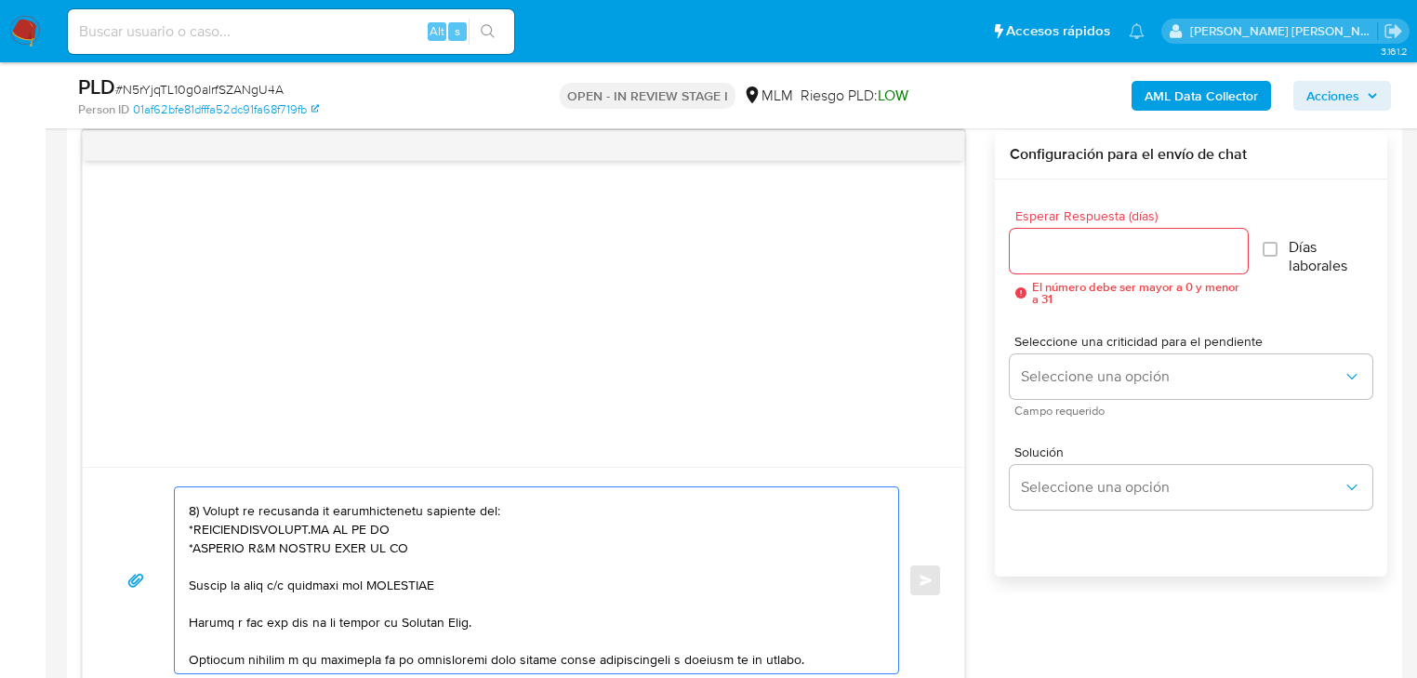
scroll to position [223, 0]
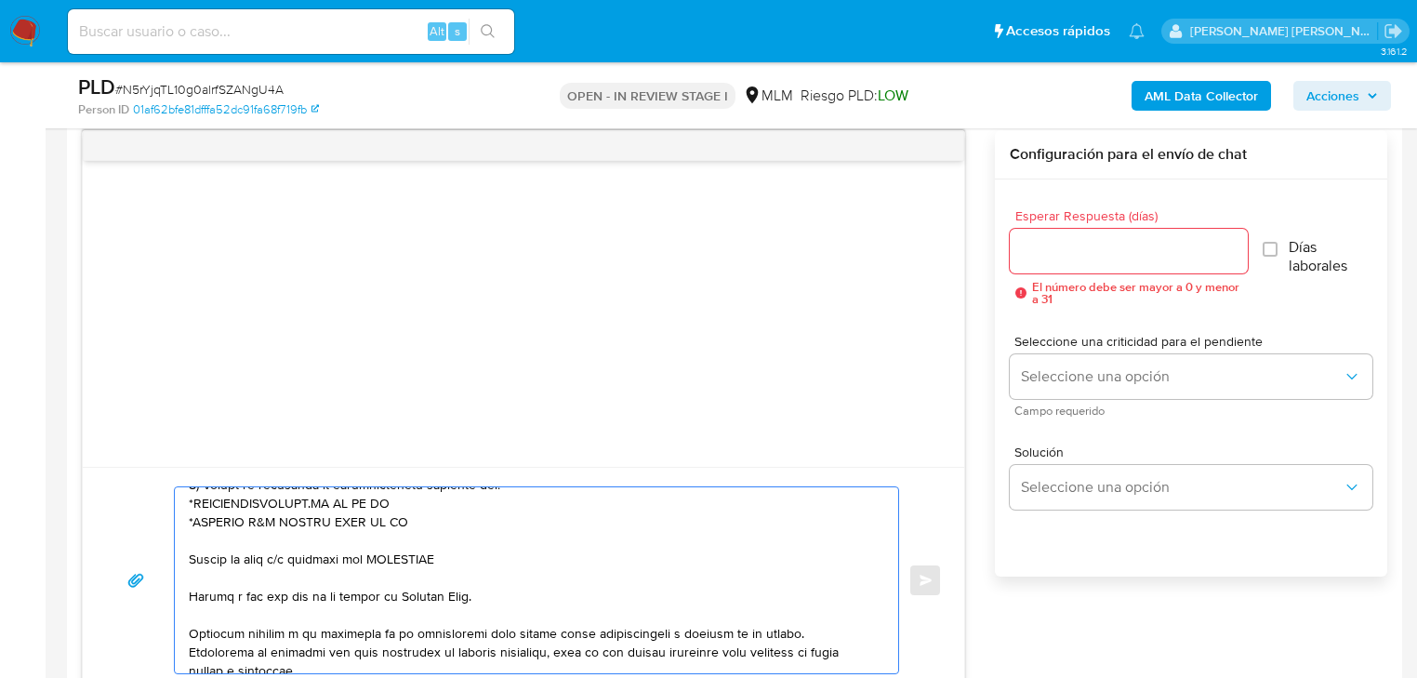
click at [193, 551] on textarea at bounding box center [532, 580] width 686 height 186
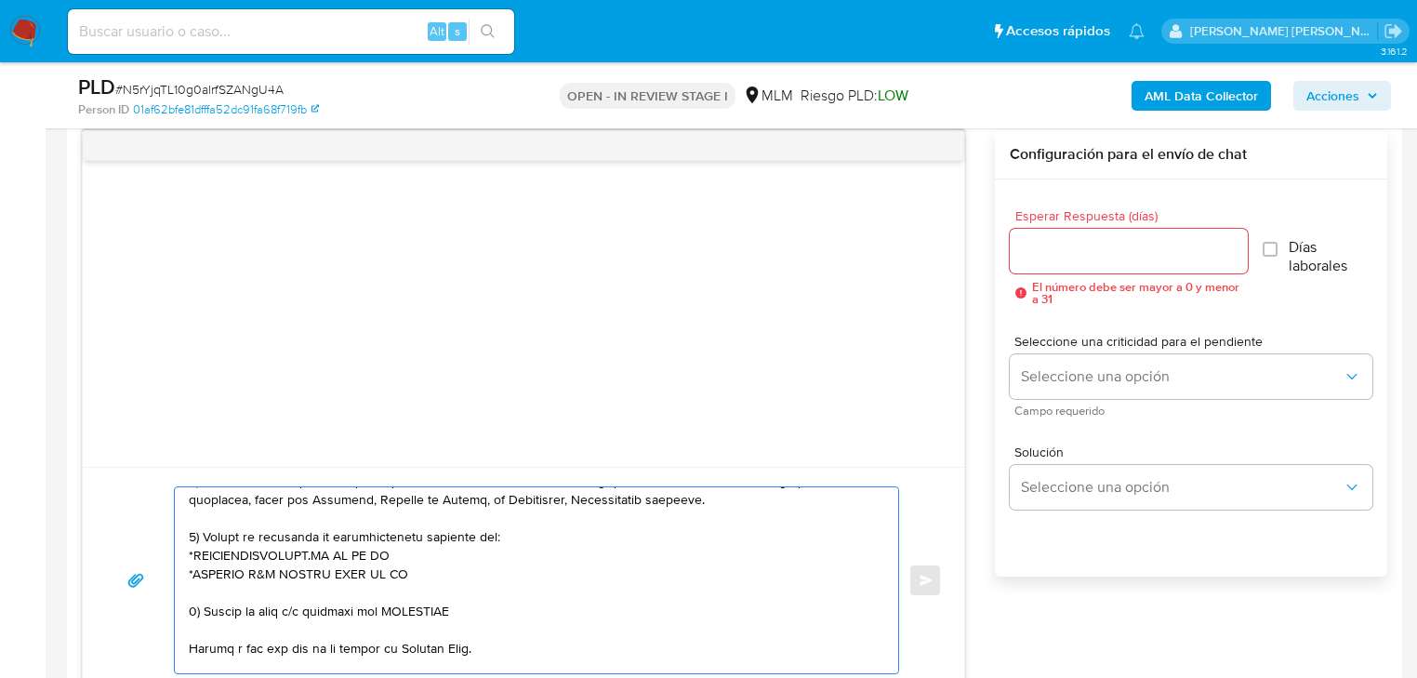
scroll to position [149, 0]
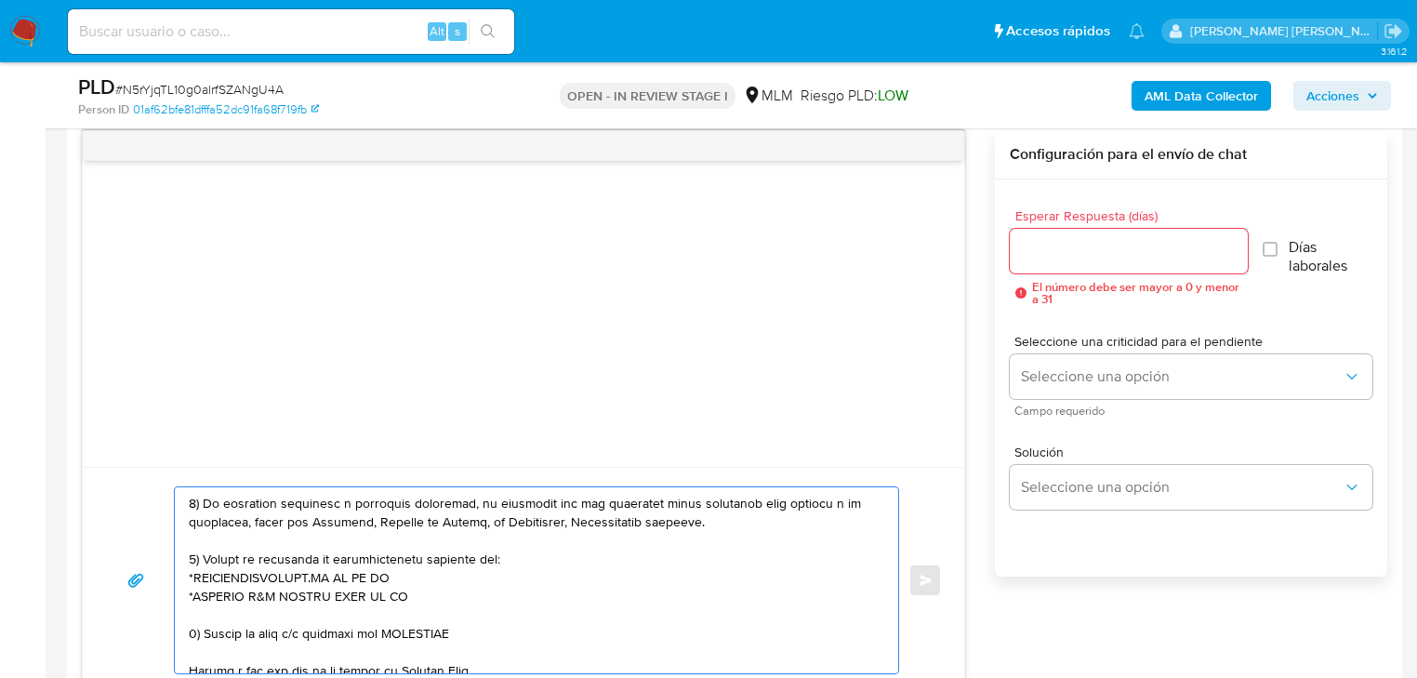
click at [451, 636] on textarea at bounding box center [532, 580] width 686 height 186
paste textarea "[PERSON_NAME]"
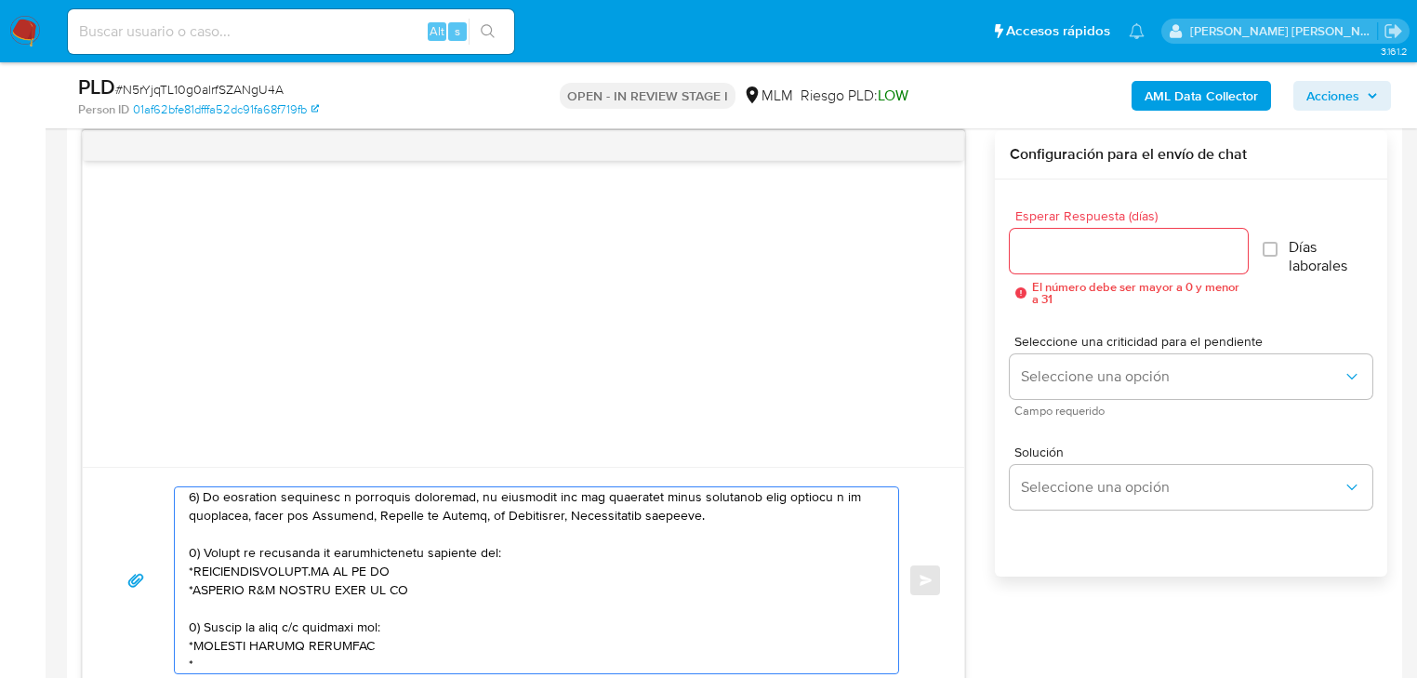
paste textarea "[PERSON_NAME]"
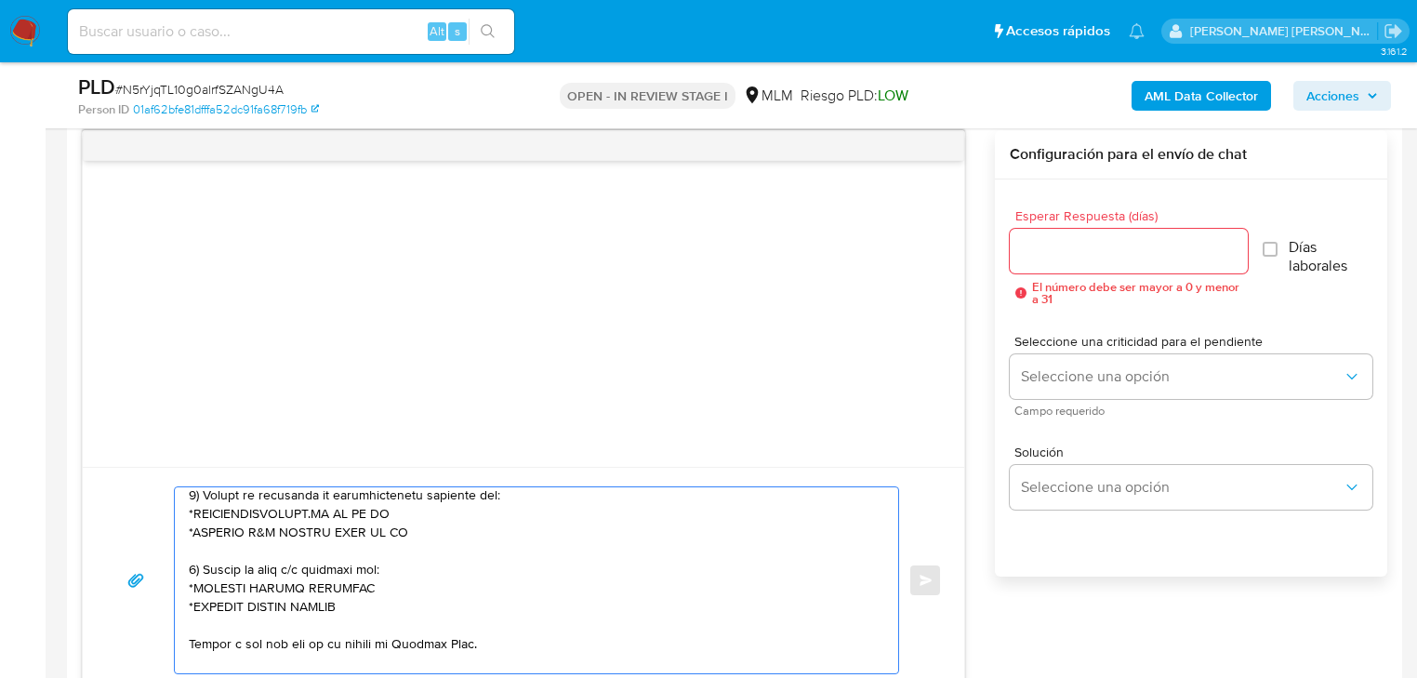
scroll to position [230, 0]
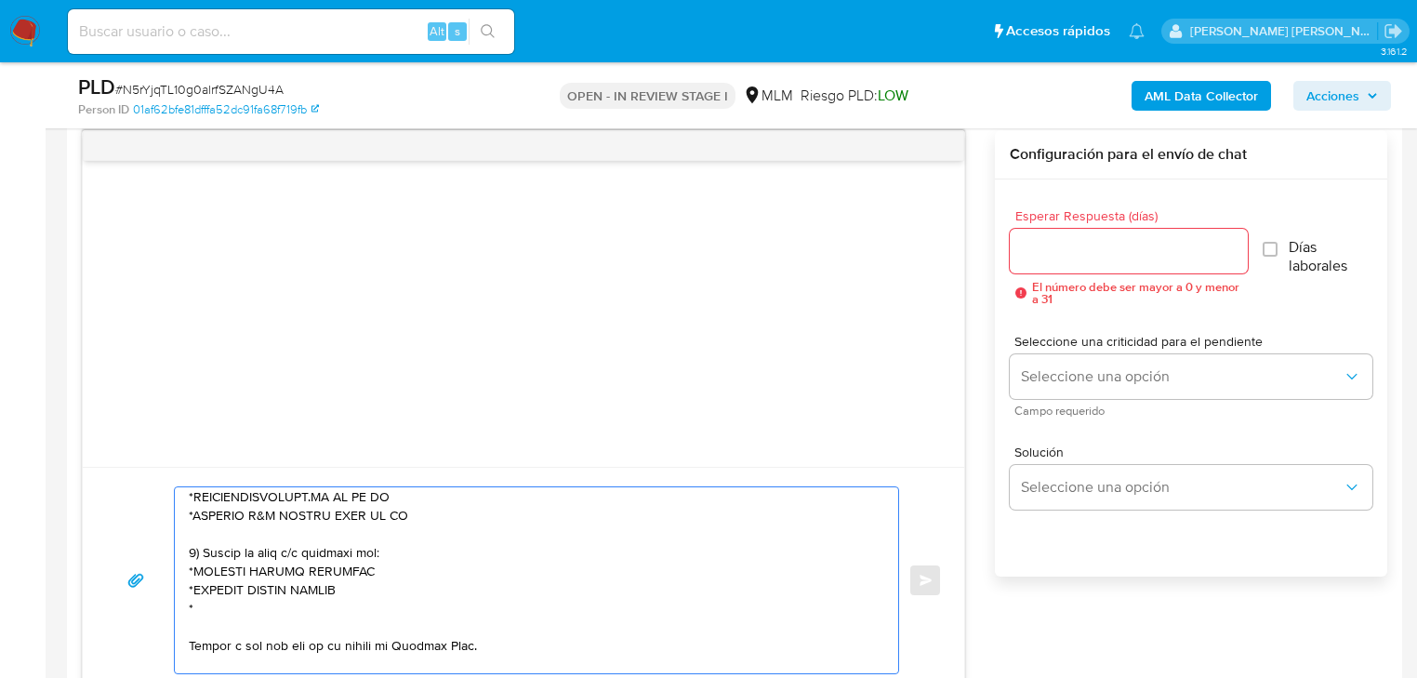
paste textarea "[PERSON_NAME] [PERSON_NAME]"
drag, startPoint x: 195, startPoint y: 573, endPoint x: 296, endPoint y: 571, distance: 100.4
click at [296, 571] on textarea at bounding box center [532, 580] width 686 height 186
drag, startPoint x: 362, startPoint y: 588, endPoint x: 205, endPoint y: 590, distance: 157.1
click at [205, 590] on textarea at bounding box center [532, 580] width 686 height 186
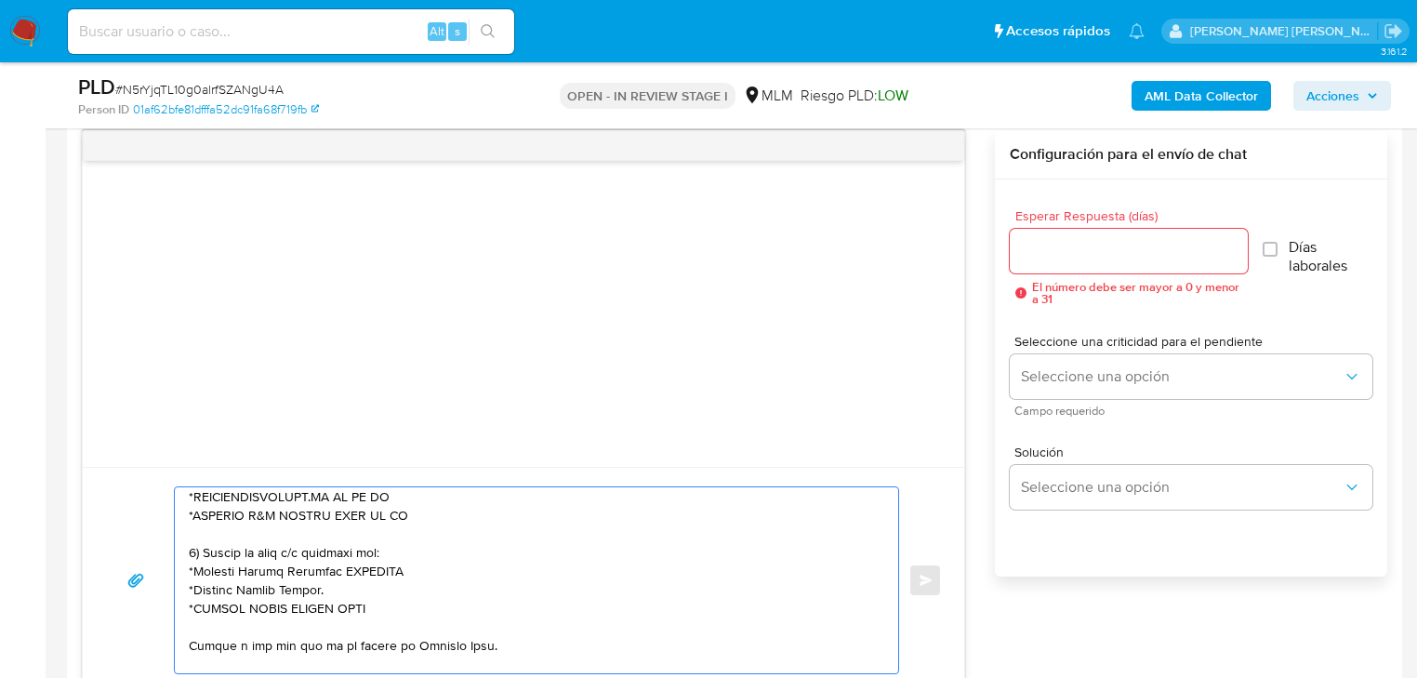
drag, startPoint x: 409, startPoint y: 569, endPoint x: 347, endPoint y: 563, distance: 62.5
click at [347, 563] on textarea at bounding box center [532, 580] width 686 height 186
drag, startPoint x: 234, startPoint y: 610, endPoint x: 276, endPoint y: 610, distance: 41.8
click at [276, 610] on textarea at bounding box center [532, 580] width 686 height 186
drag, startPoint x: 438, startPoint y: 596, endPoint x: 364, endPoint y: 600, distance: 73.5
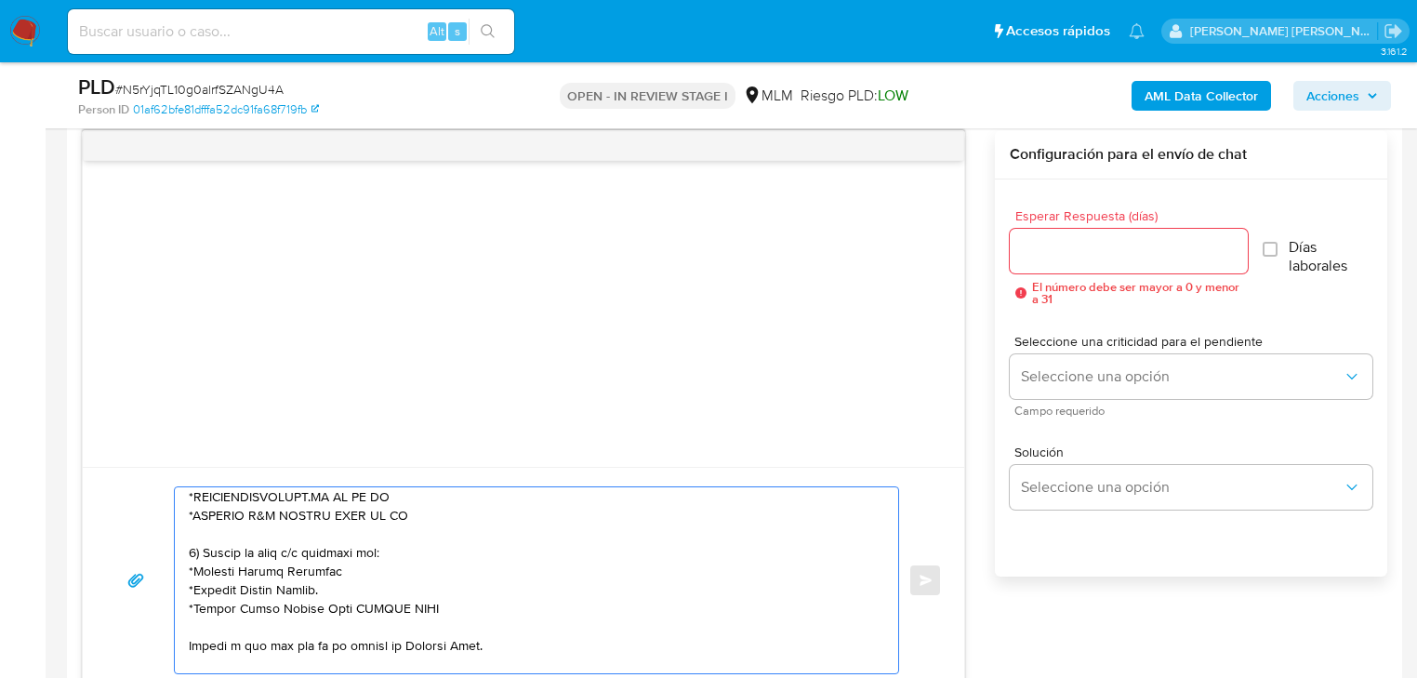
click at [364, 600] on textarea at bounding box center [532, 580] width 686 height 186
click at [255, 606] on textarea at bounding box center [532, 580] width 686 height 186
click at [354, 614] on textarea at bounding box center [532, 580] width 686 height 186
click at [192, 643] on textarea at bounding box center [532, 580] width 686 height 186
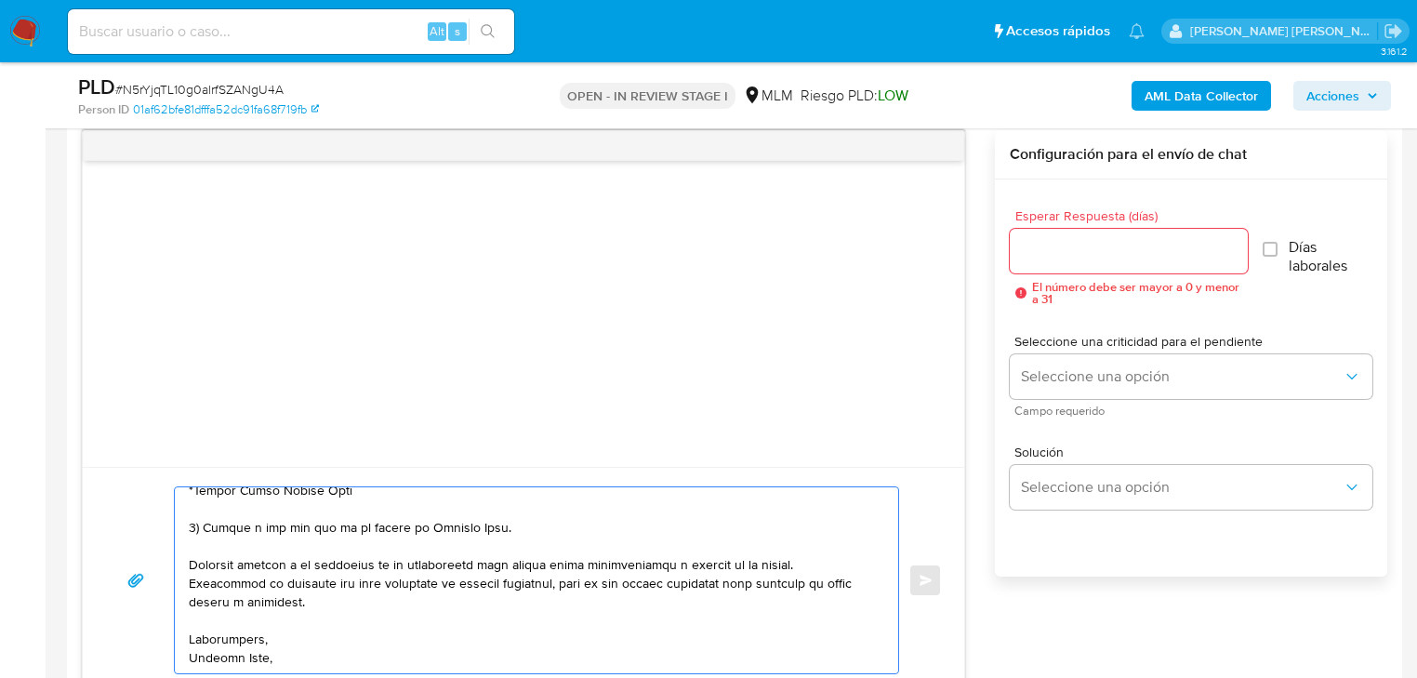
click at [218, 660] on textarea at bounding box center [532, 580] width 686 height 186
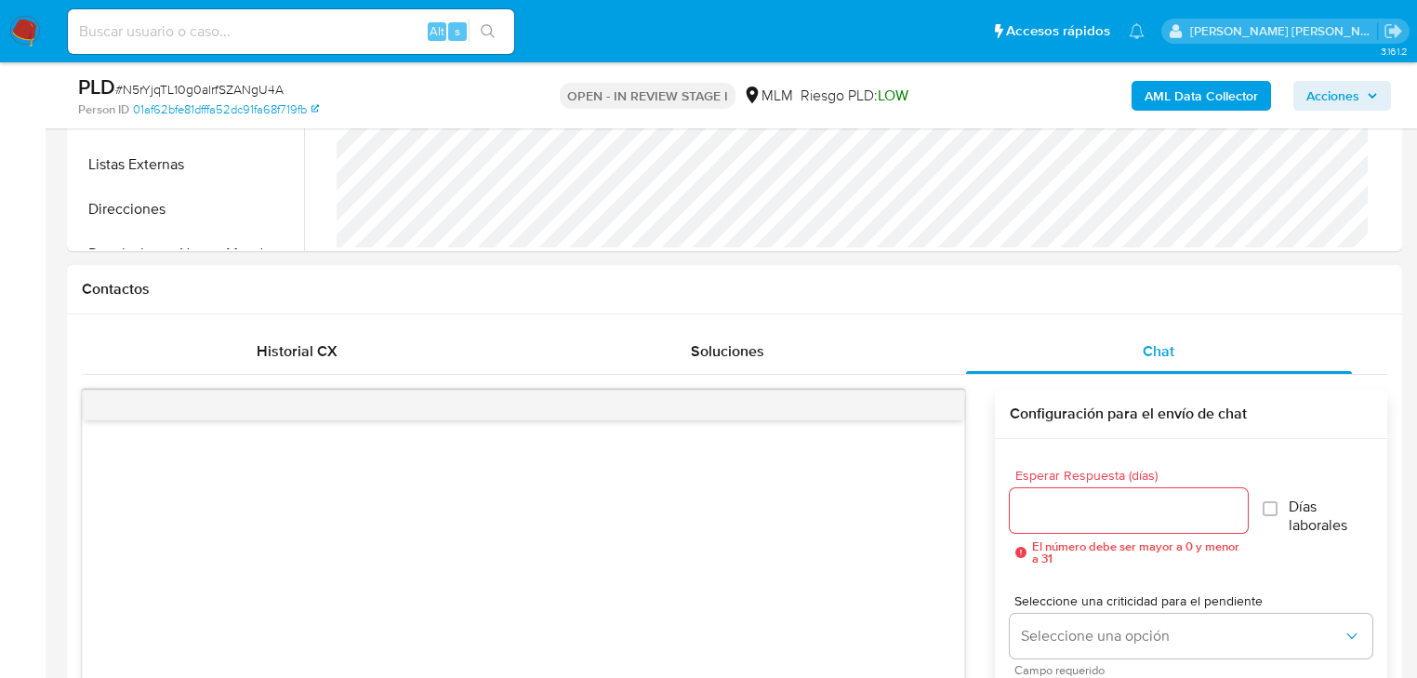
scroll to position [669, 0]
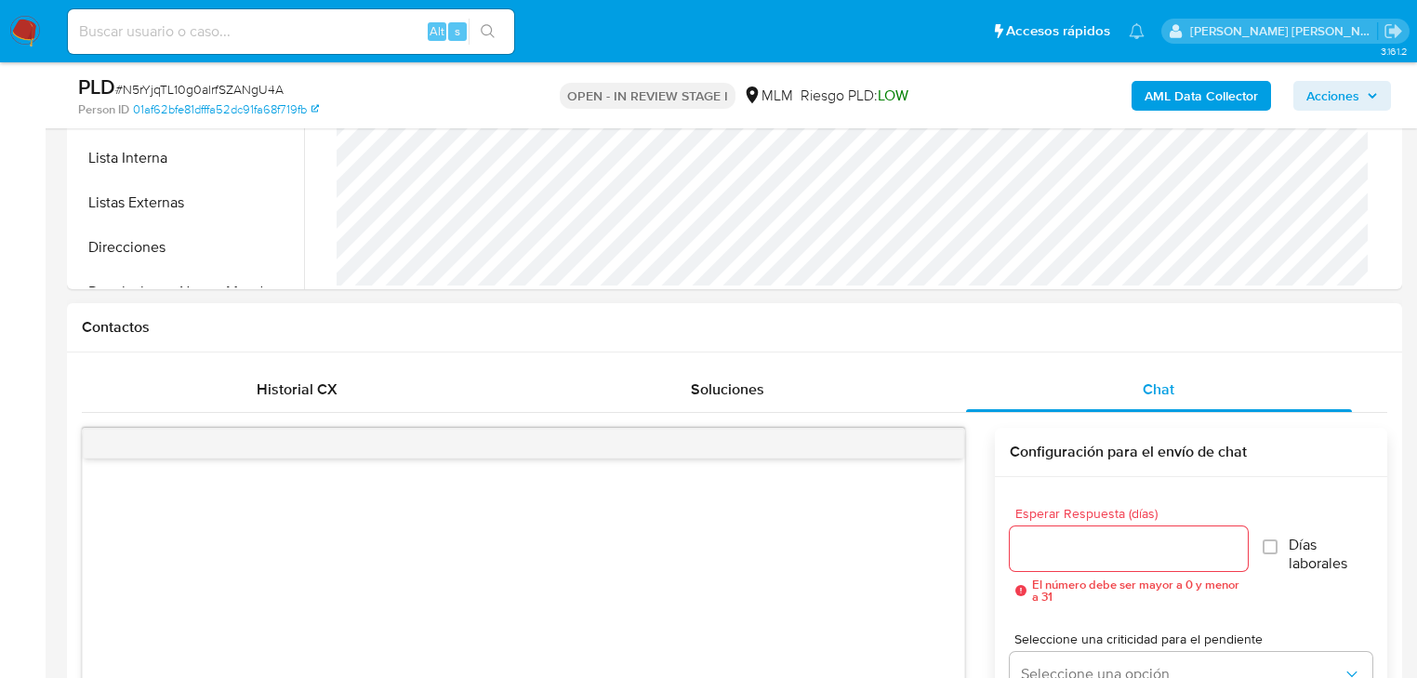
type textarea "Estimada Valeria, Te comunicamos que se ha identificado un cambio en el uso hab…"
click at [1061, 536] on input "Esperar Respuesta (días)" at bounding box center [1129, 548] width 238 height 24
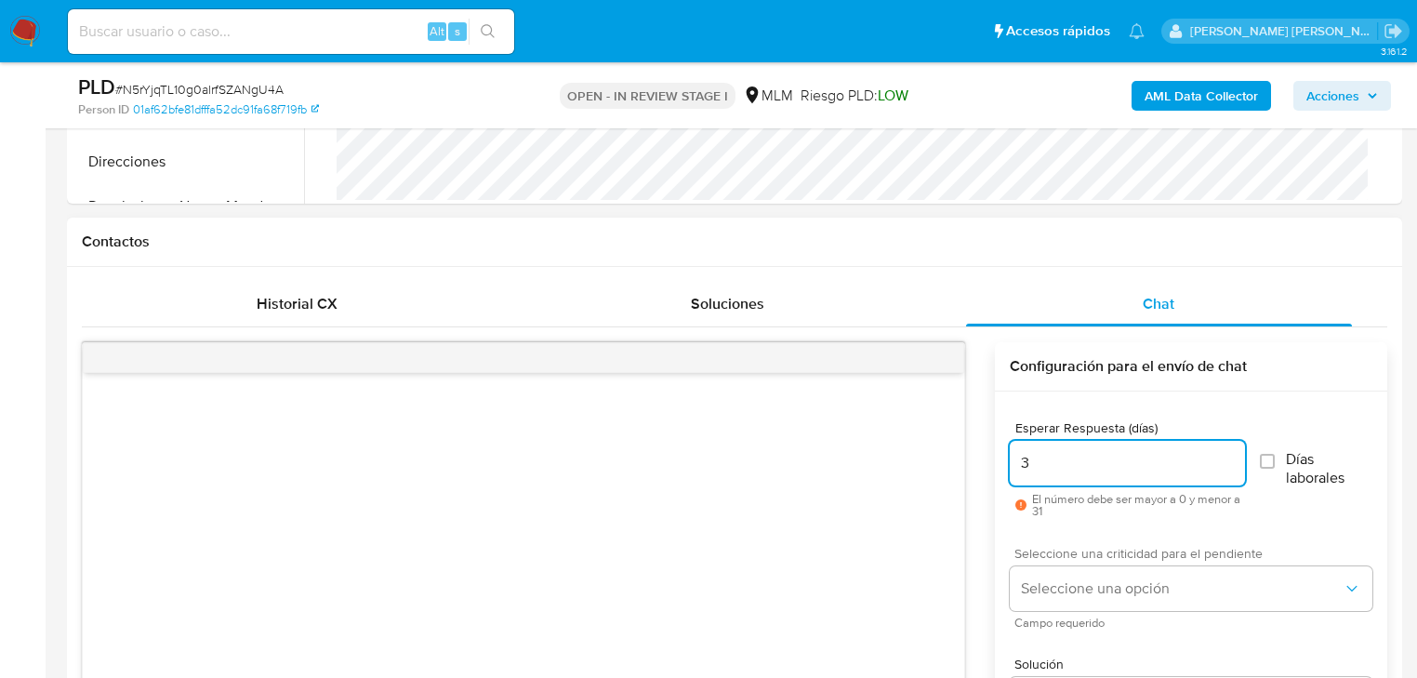
scroll to position [818, 0]
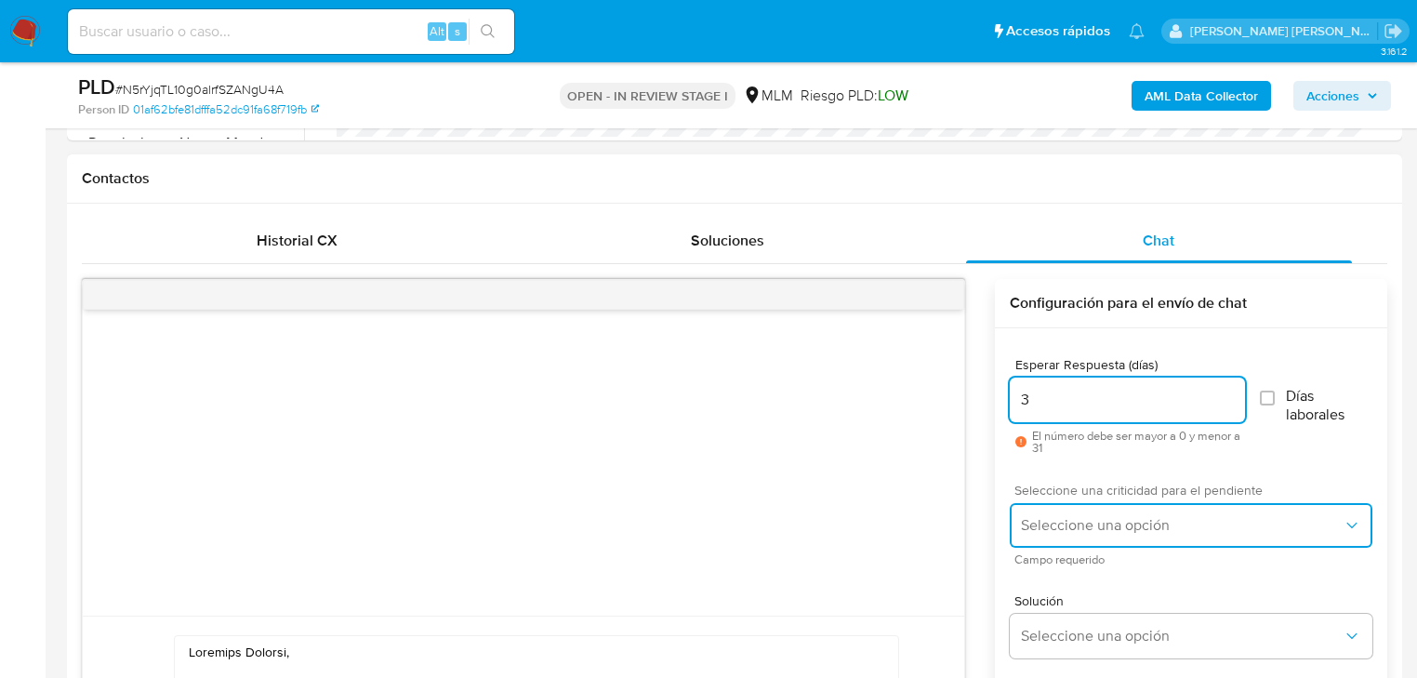
click at [1063, 513] on button "Seleccione una opción" at bounding box center [1191, 525] width 363 height 45
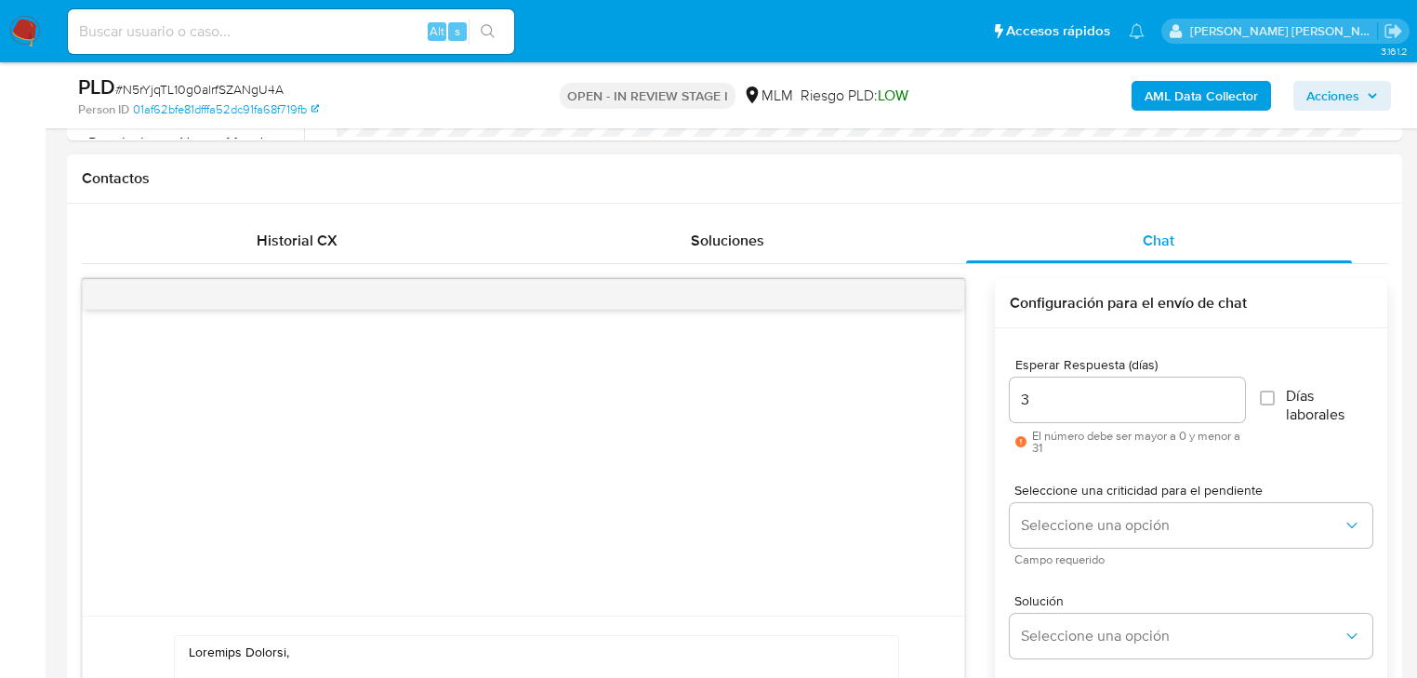
drag, startPoint x: 1015, startPoint y: 398, endPoint x: 948, endPoint y: 386, distance: 68.0
click at [948, 386] on div "Enviar Configuración para el envío de chat Esperar Respuesta (días) 3 El número…" at bounding box center [734, 560] width 1305 height 563
drag, startPoint x: 1038, startPoint y: 394, endPoint x: 982, endPoint y: 394, distance: 56.7
click at [982, 394] on div "Enviar Configuración para el envío de chat Esperar Respuesta (días) 3 El número…" at bounding box center [734, 560] width 1305 height 563
type input "5"
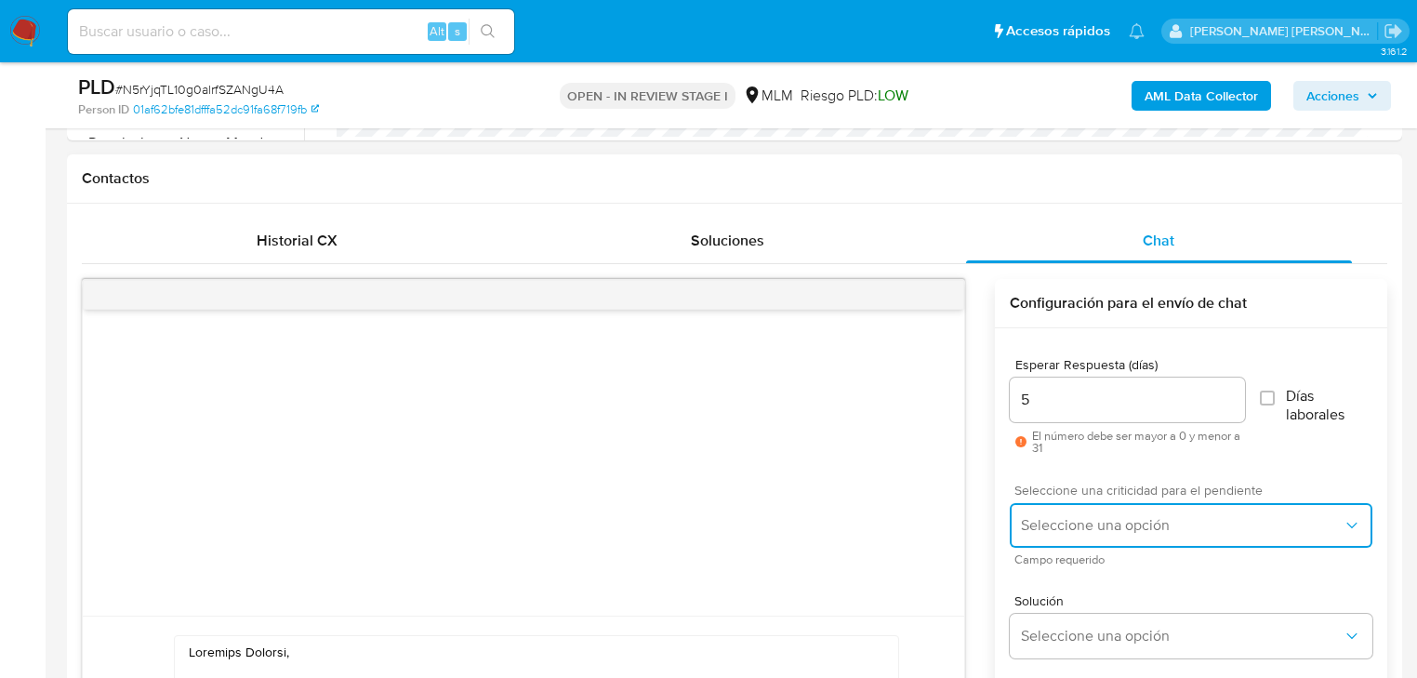
click at [1107, 536] on button "Seleccione una opción" at bounding box center [1191, 525] width 363 height 45
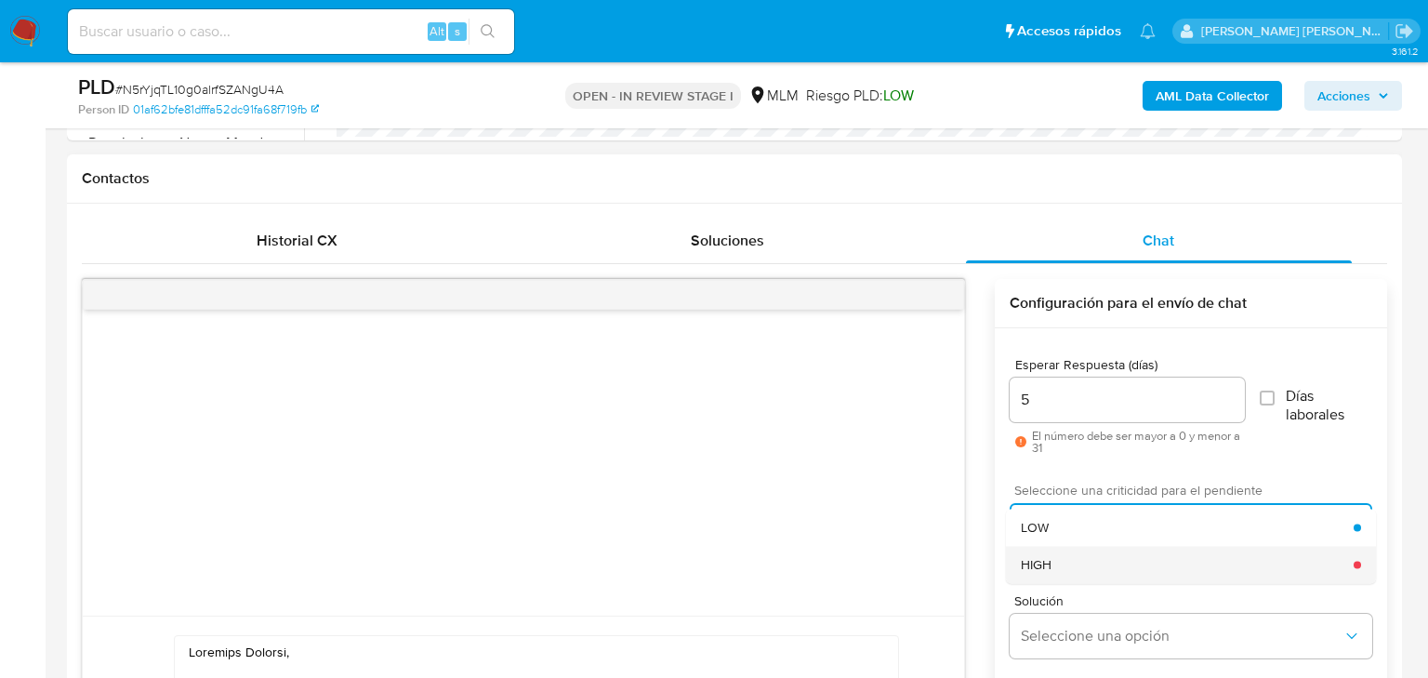
click at [1083, 573] on div "HIGH" at bounding box center [1187, 564] width 333 height 37
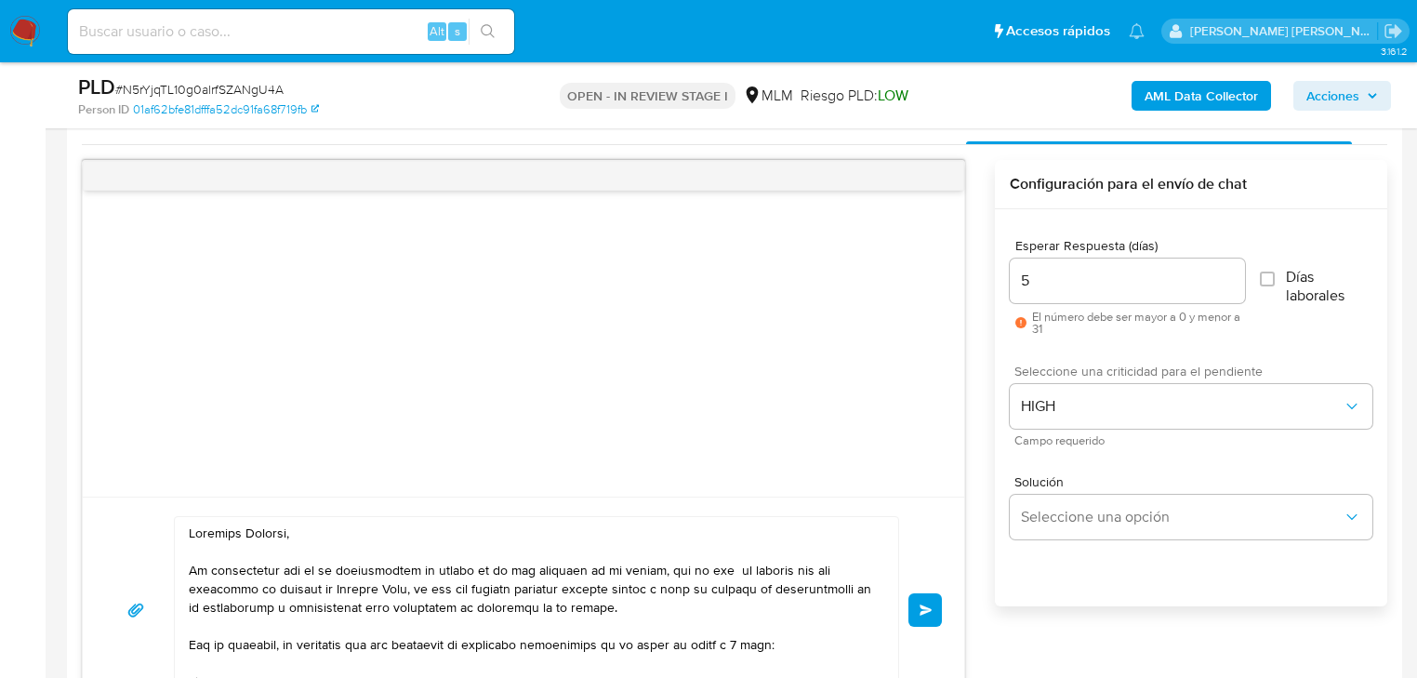
scroll to position [1116, 0]
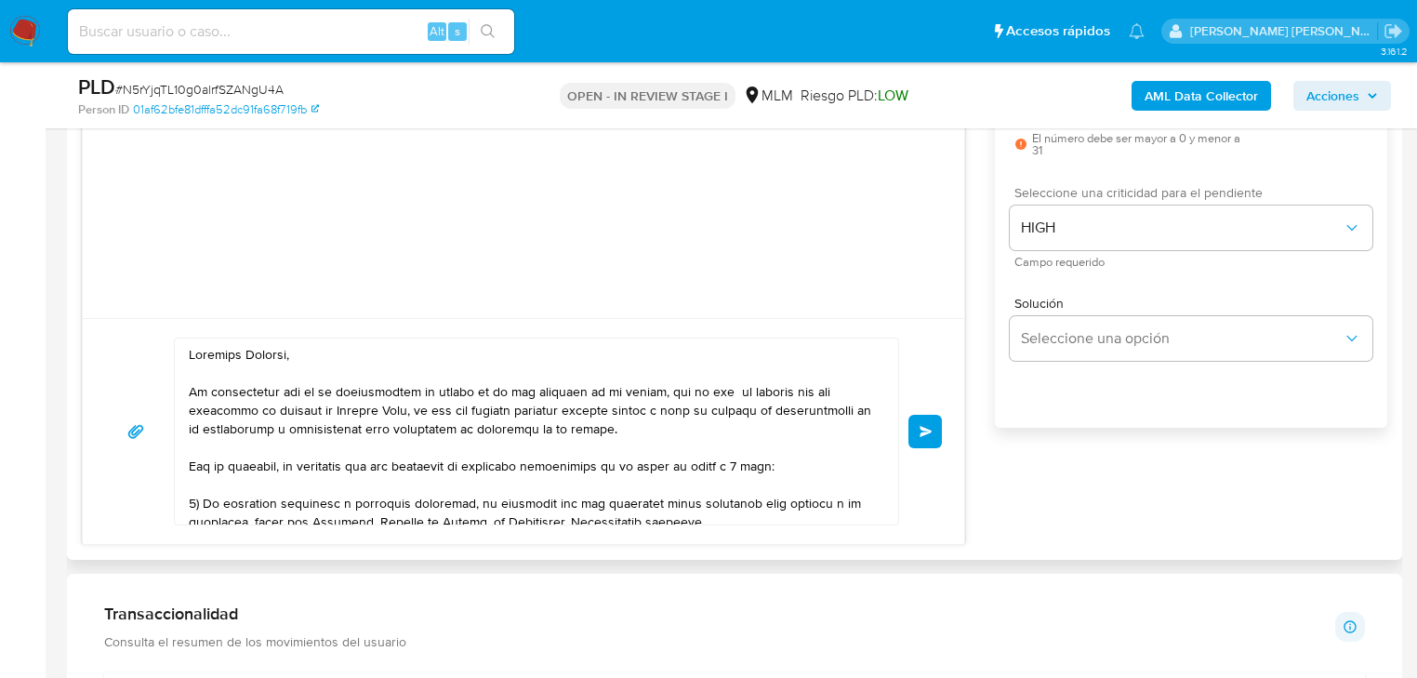
click at [921, 435] on button "Enviar" at bounding box center [924, 431] width 33 height 33
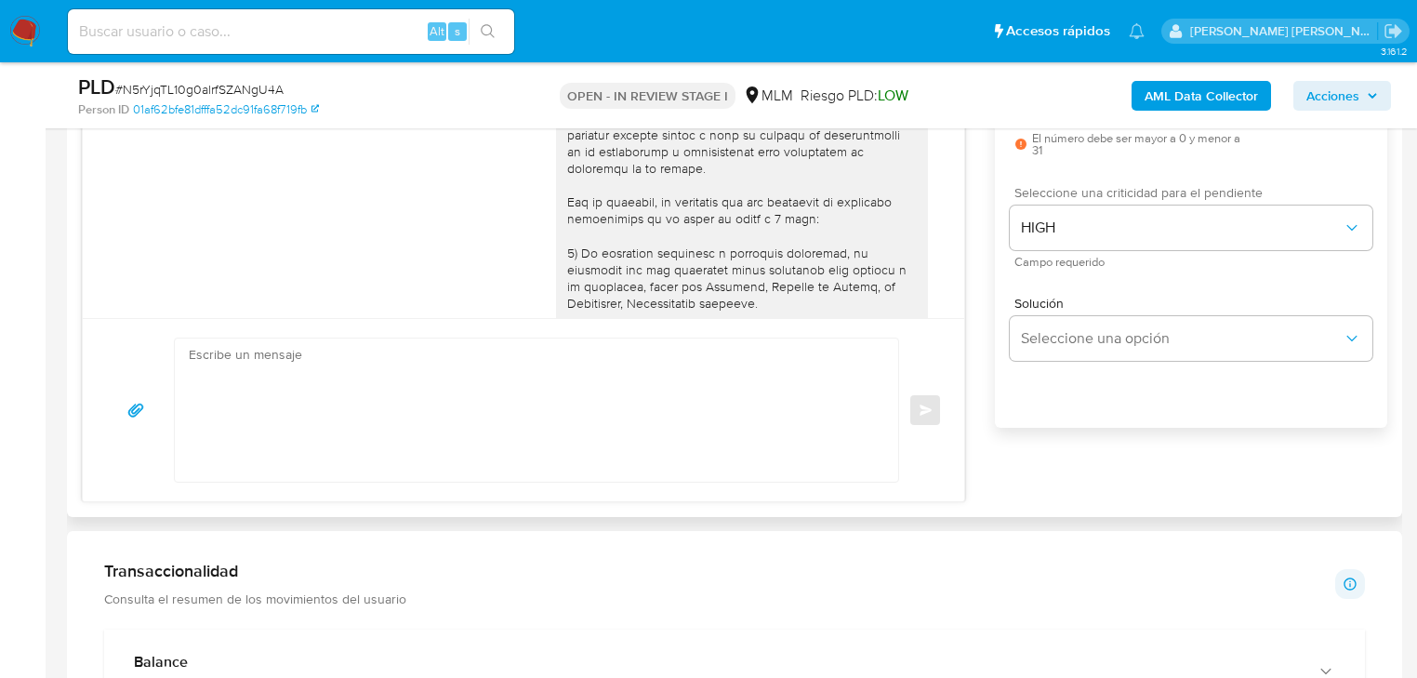
scroll to position [376, 0]
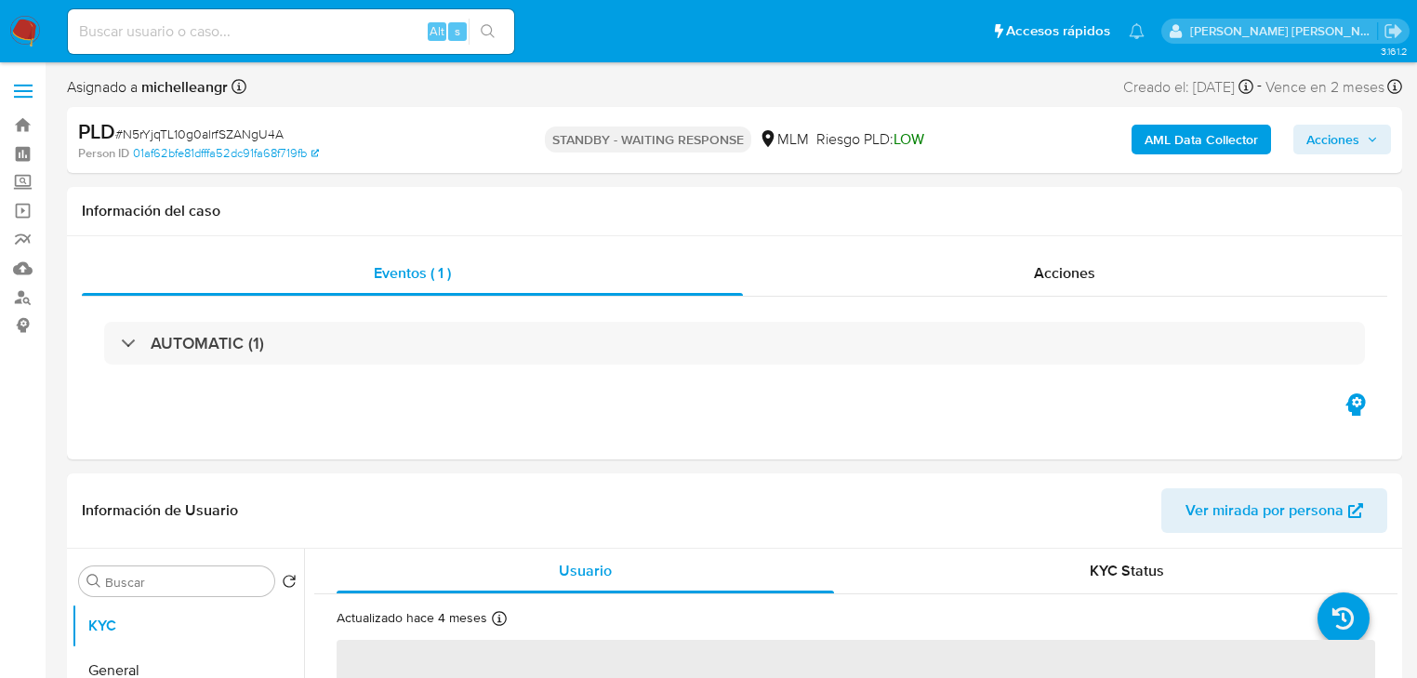
select select "10"
click at [157, 37] on input at bounding box center [291, 32] width 446 height 24
paste input "2506185182"
type input "2506185182"
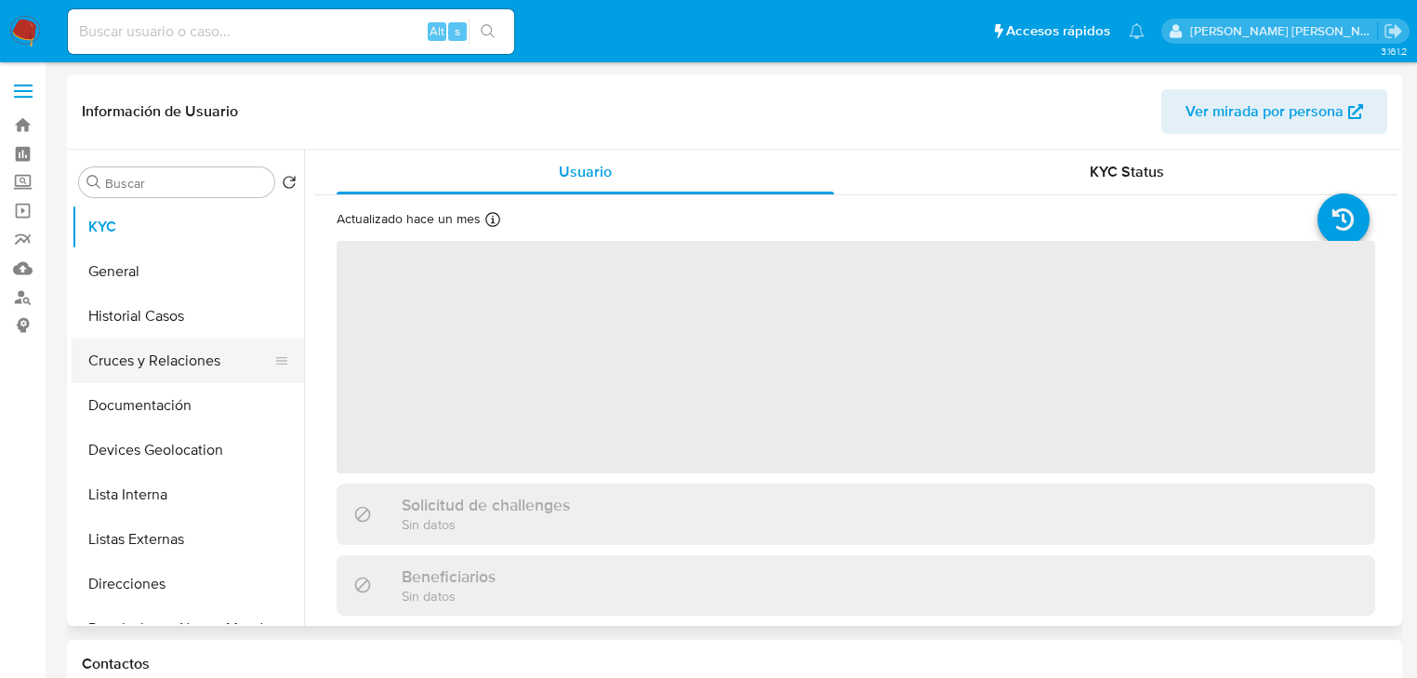
select select "10"
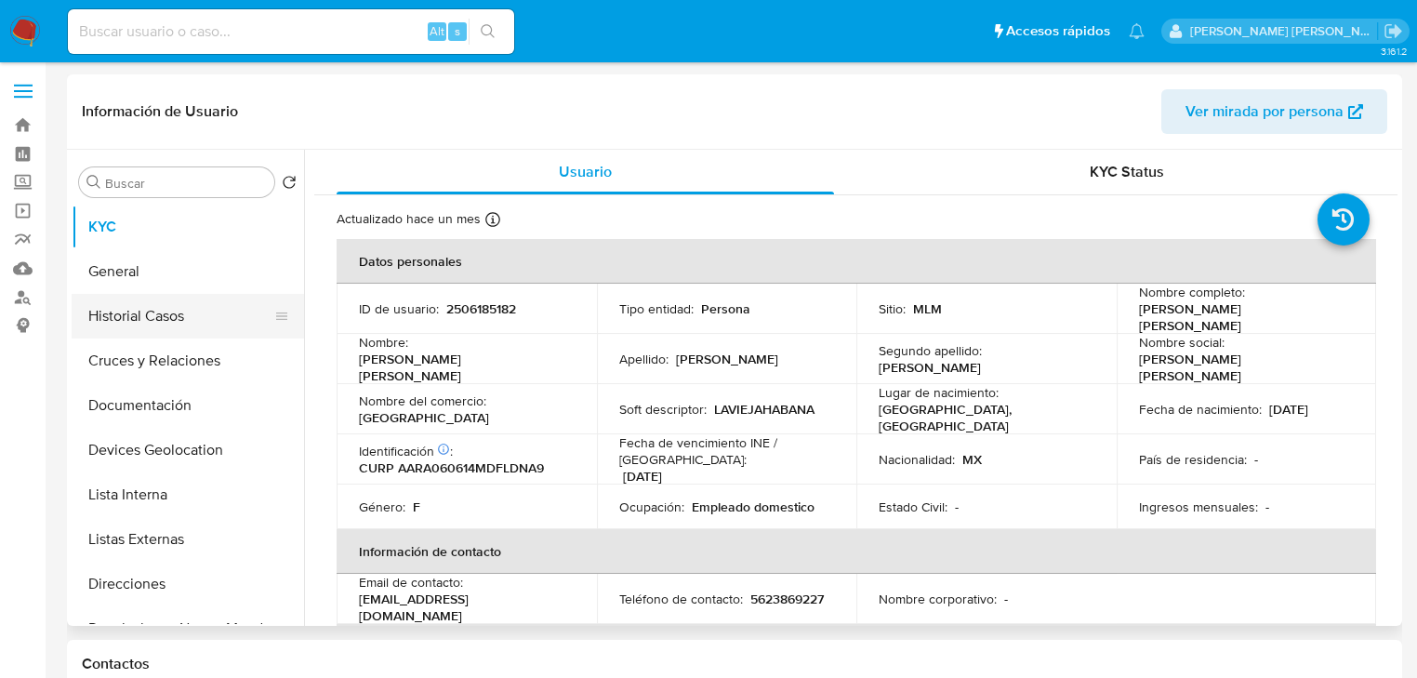
click at [192, 324] on button "Historial Casos" at bounding box center [181, 316] width 218 height 45
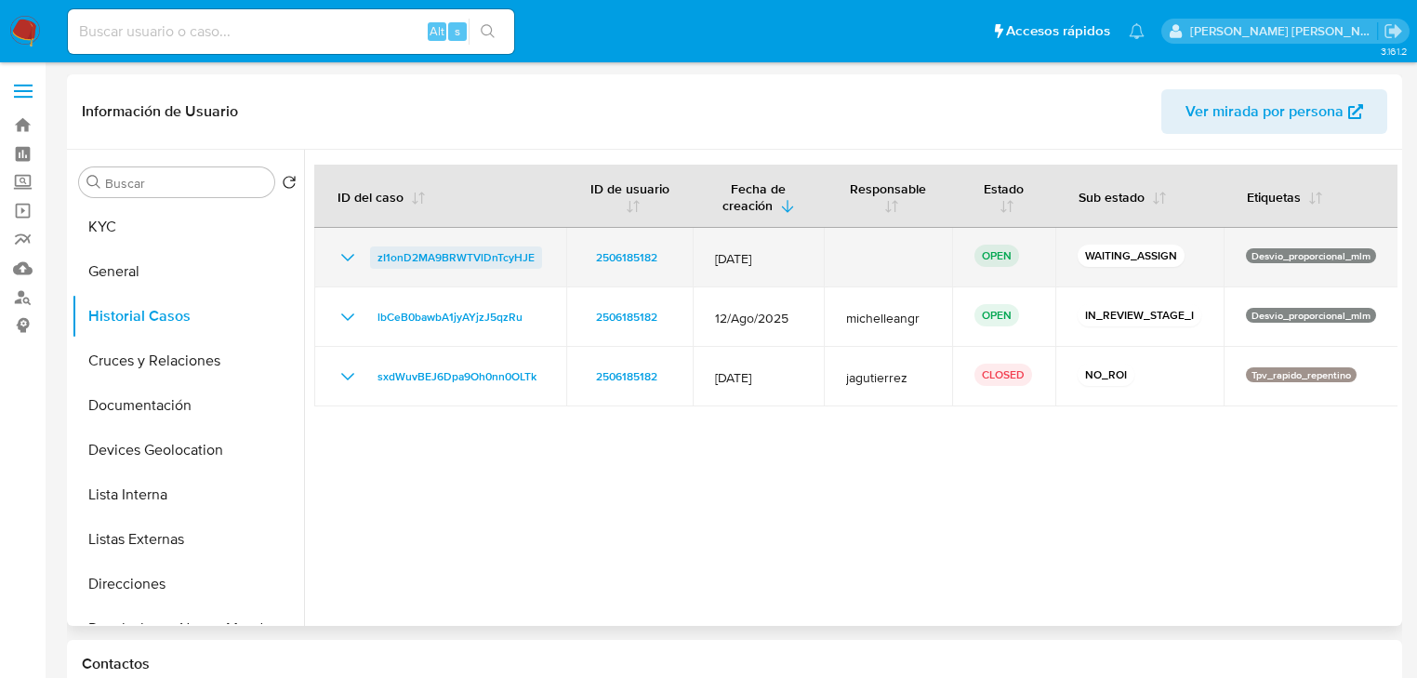
drag, startPoint x: 548, startPoint y: 257, endPoint x: 375, endPoint y: 258, distance: 172.9
click at [375, 258] on td "zI1onD2MA9BRWTVlDnTcyHJE" at bounding box center [440, 257] width 252 height 59
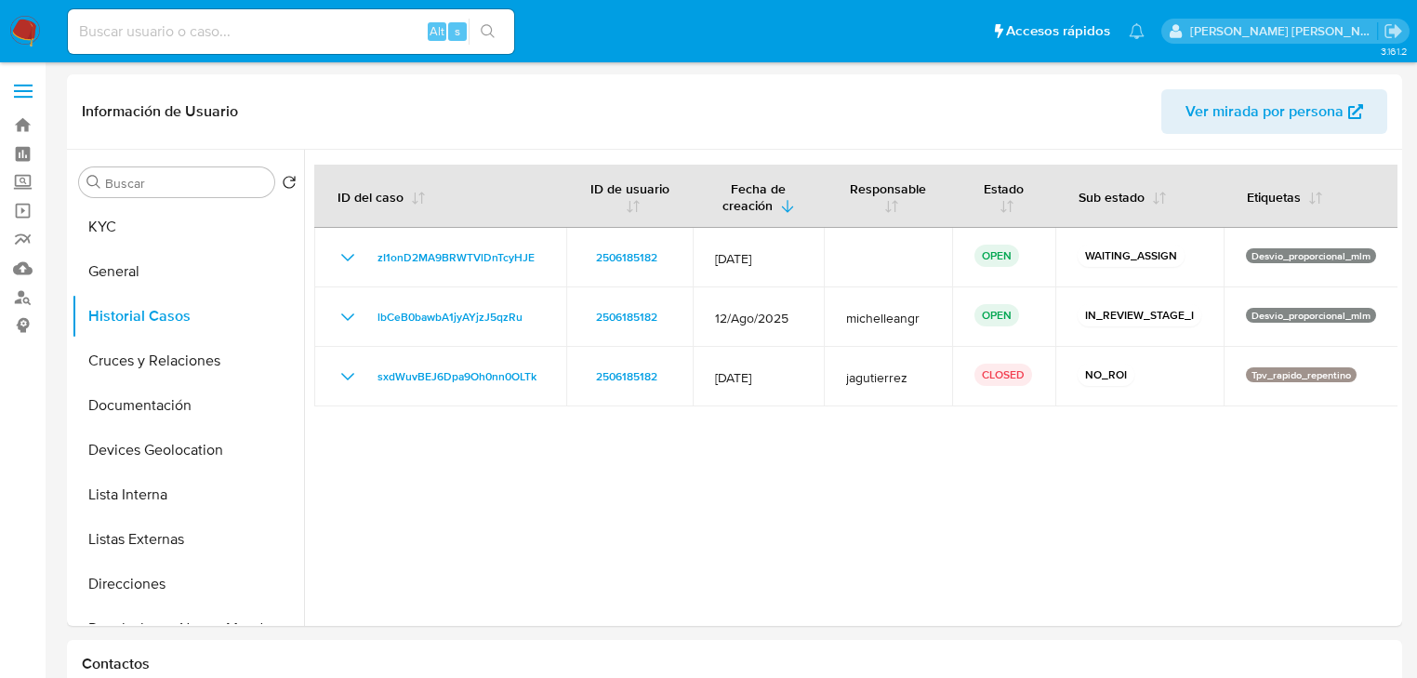
click at [19, 33] on img at bounding box center [25, 32] width 32 height 32
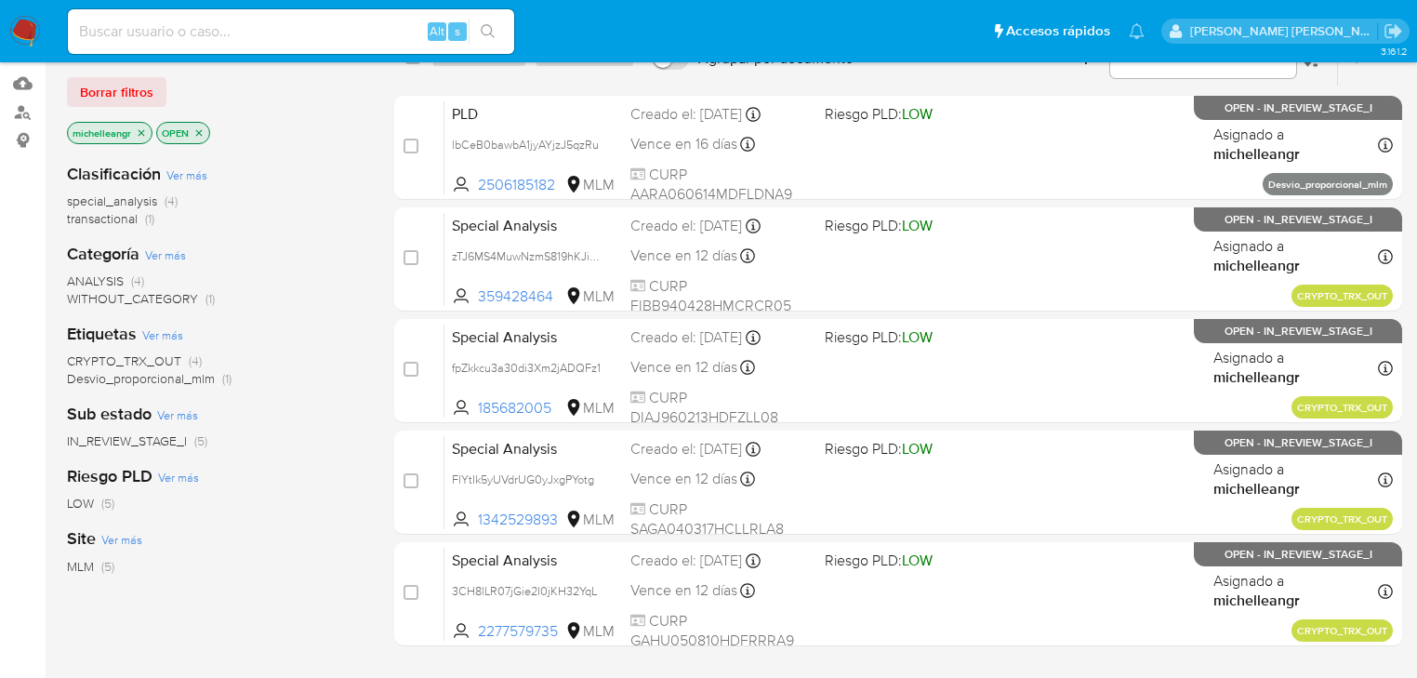
scroll to position [149, 0]
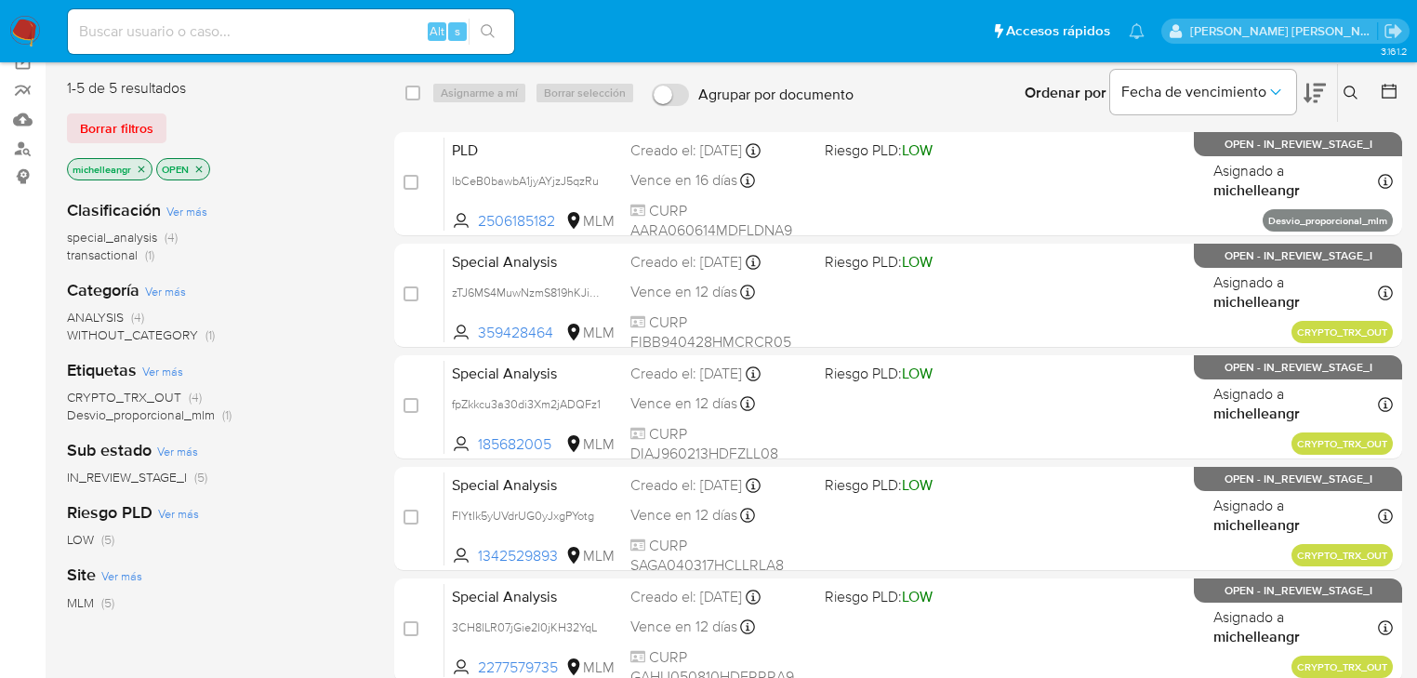
click at [147, 164] on p "michelleangr" at bounding box center [110, 169] width 84 height 20
click at [142, 167] on icon "close-filter" at bounding box center [142, 168] width 7 height 7
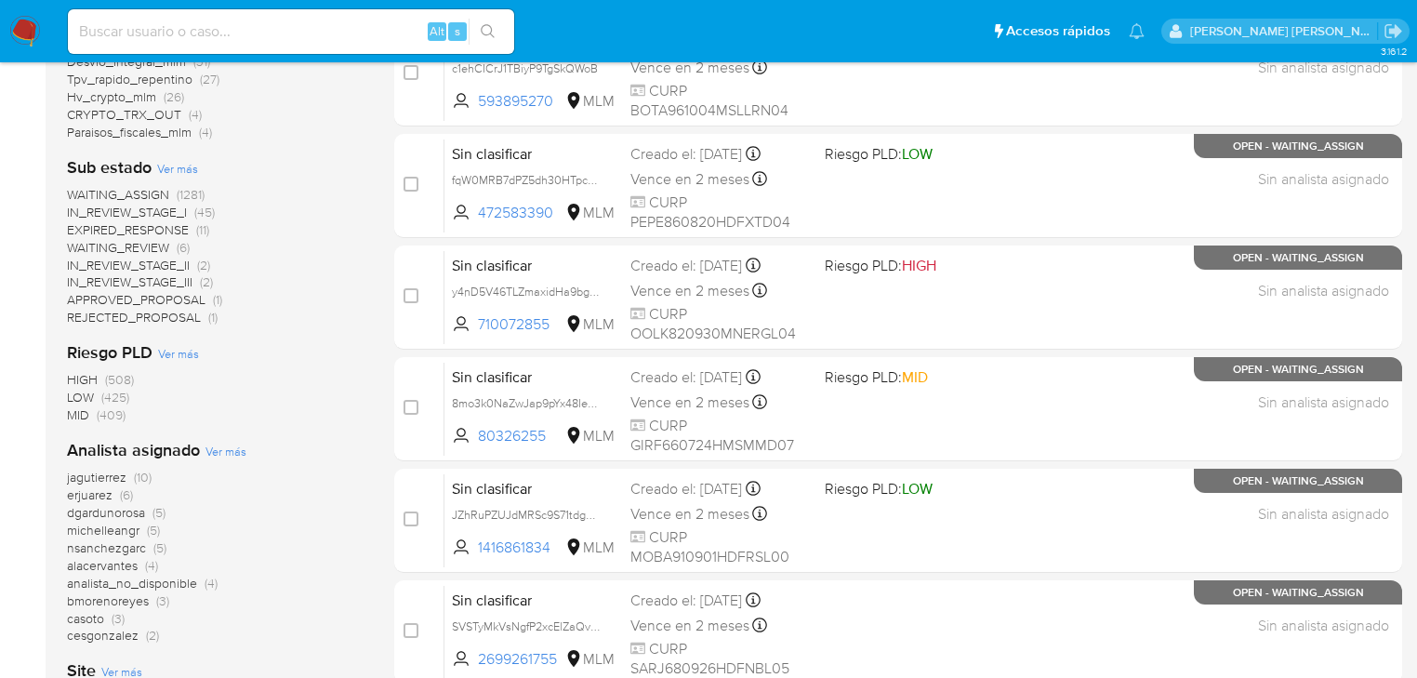
scroll to position [744, 0]
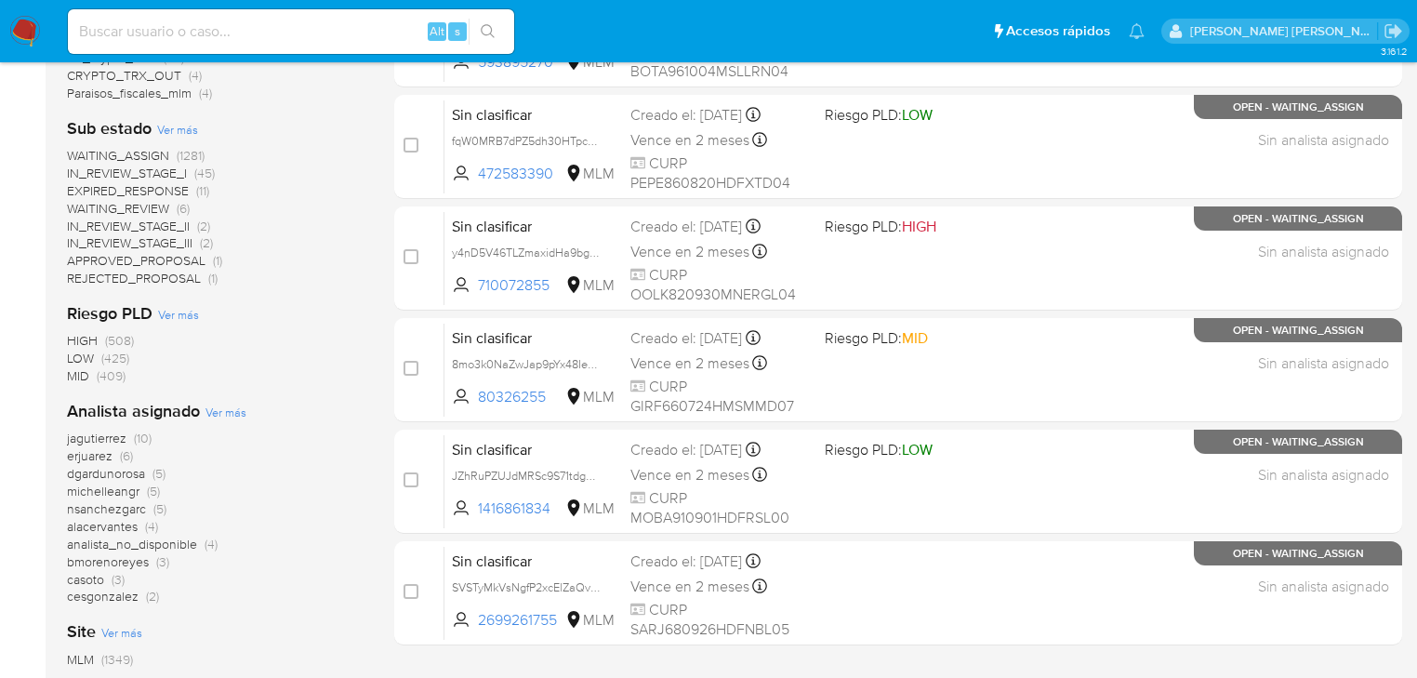
click at [116, 439] on span "jagutierrez" at bounding box center [96, 438] width 59 height 19
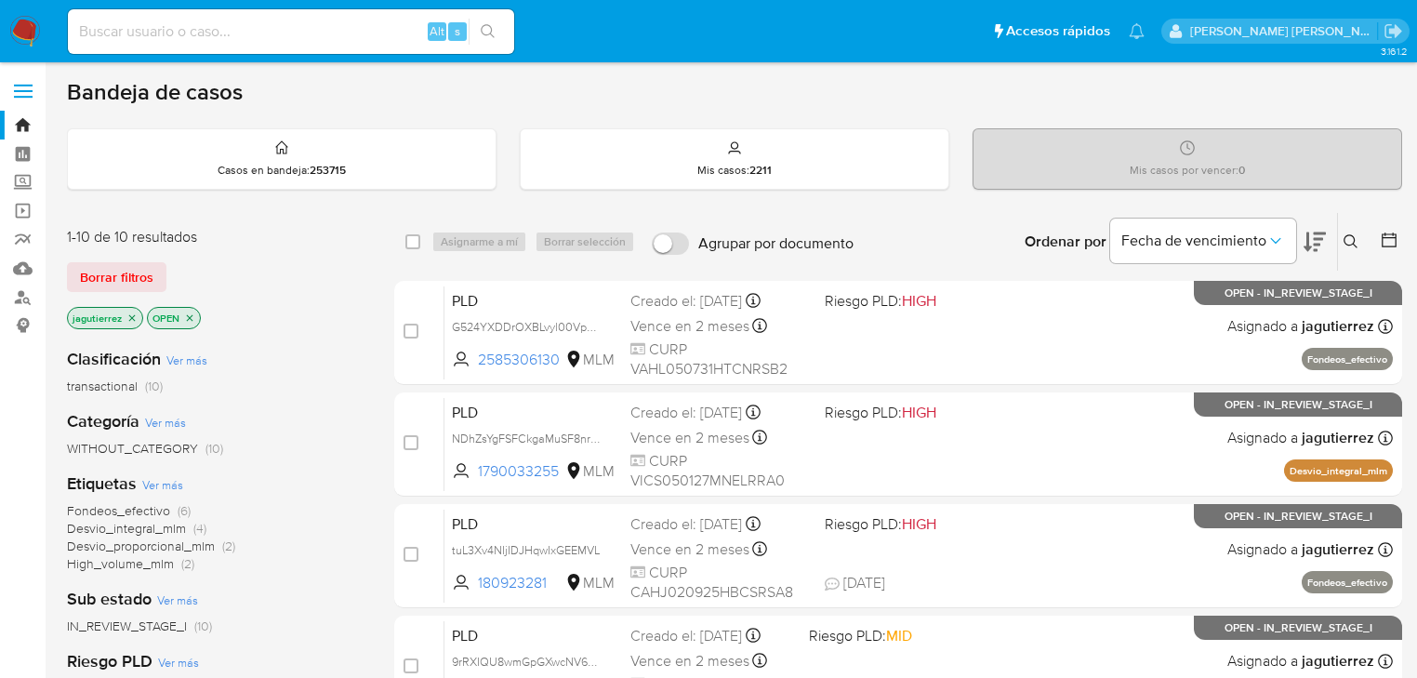
click at [126, 313] on icon "close-filter" at bounding box center [131, 317] width 11 height 11
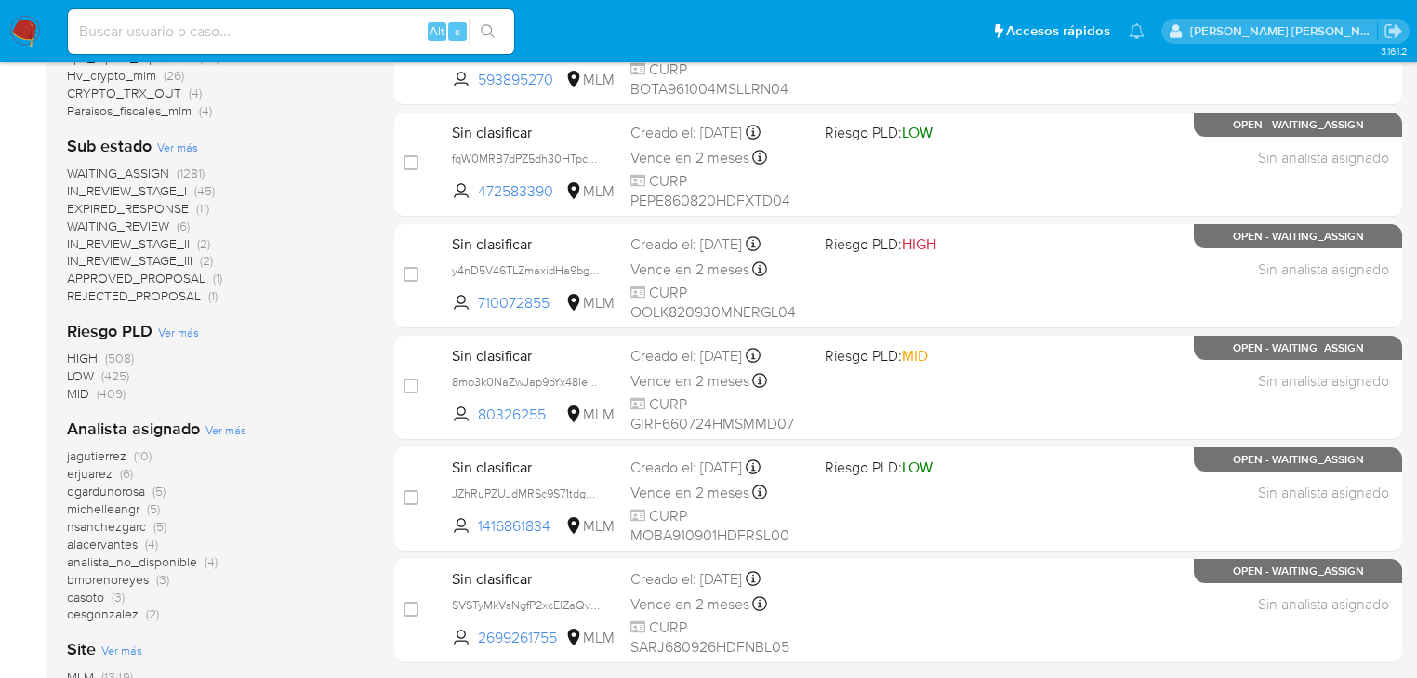
scroll to position [744, 0]
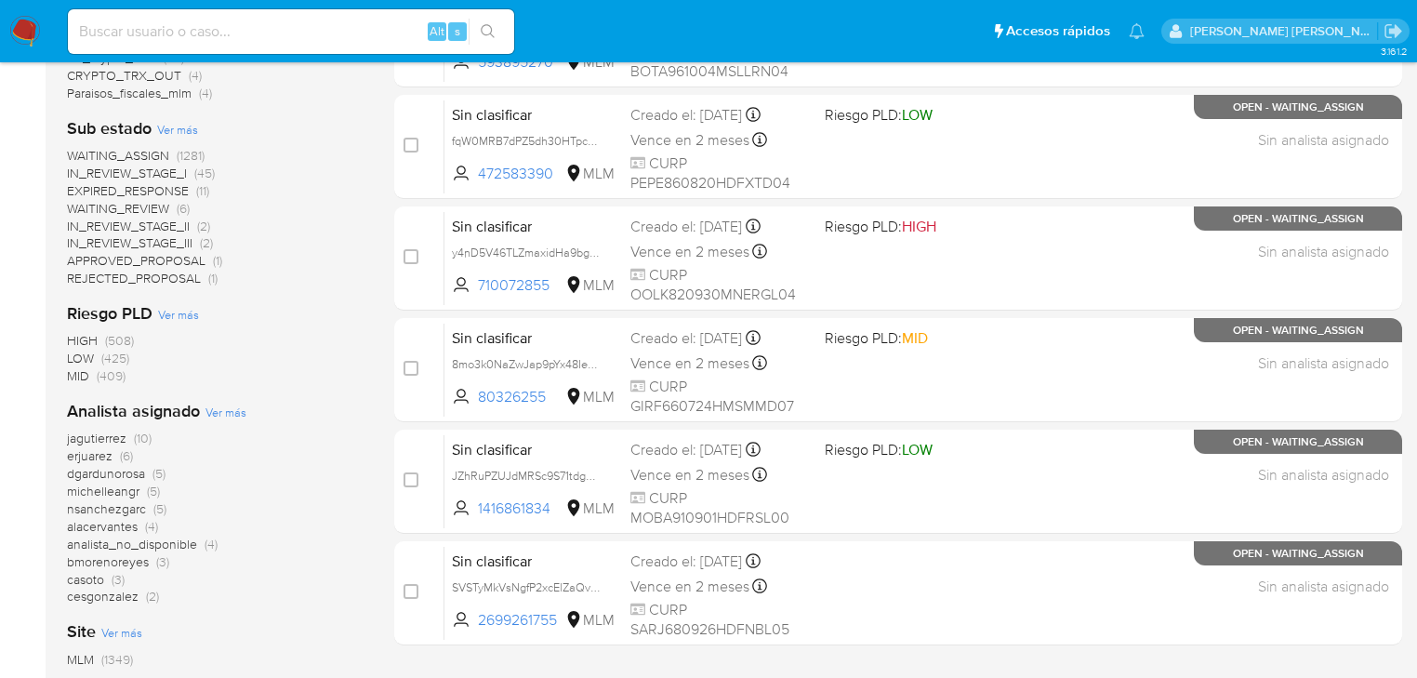
click at [105, 493] on span "michelleangr" at bounding box center [103, 491] width 73 height 19
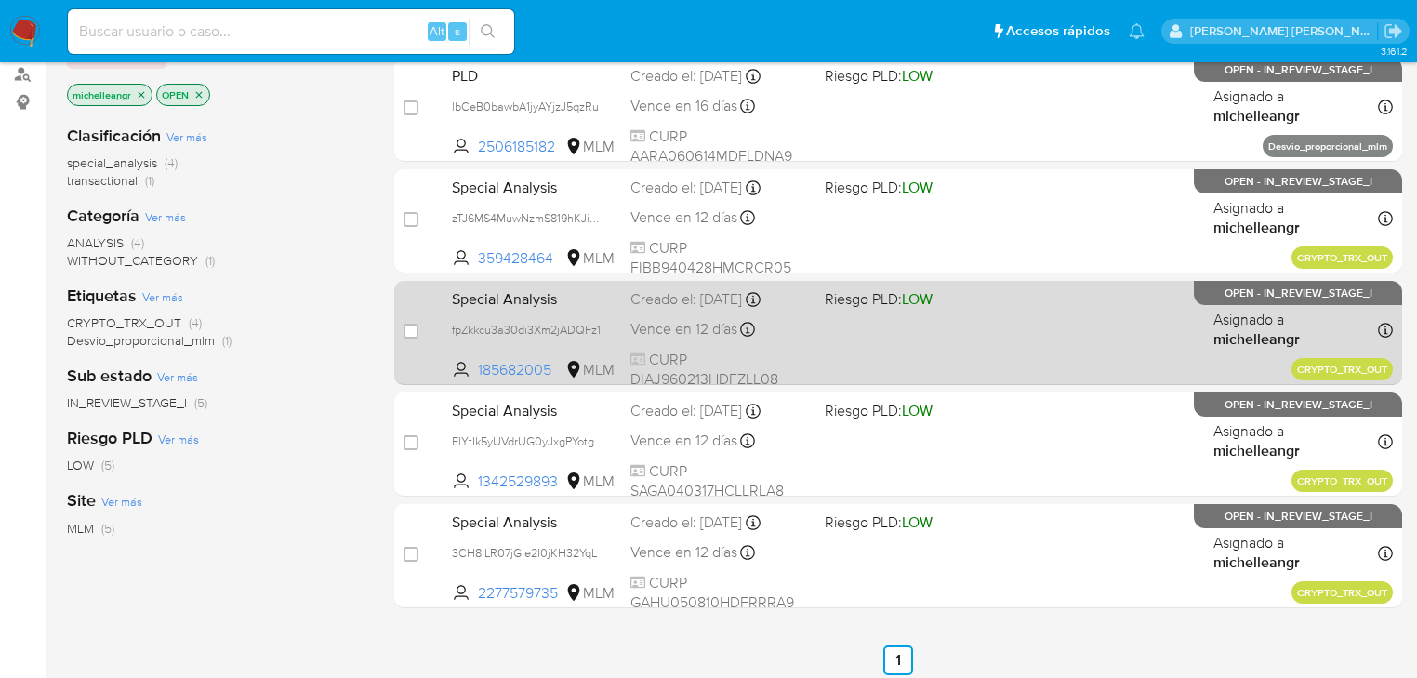
scroll to position [149, 0]
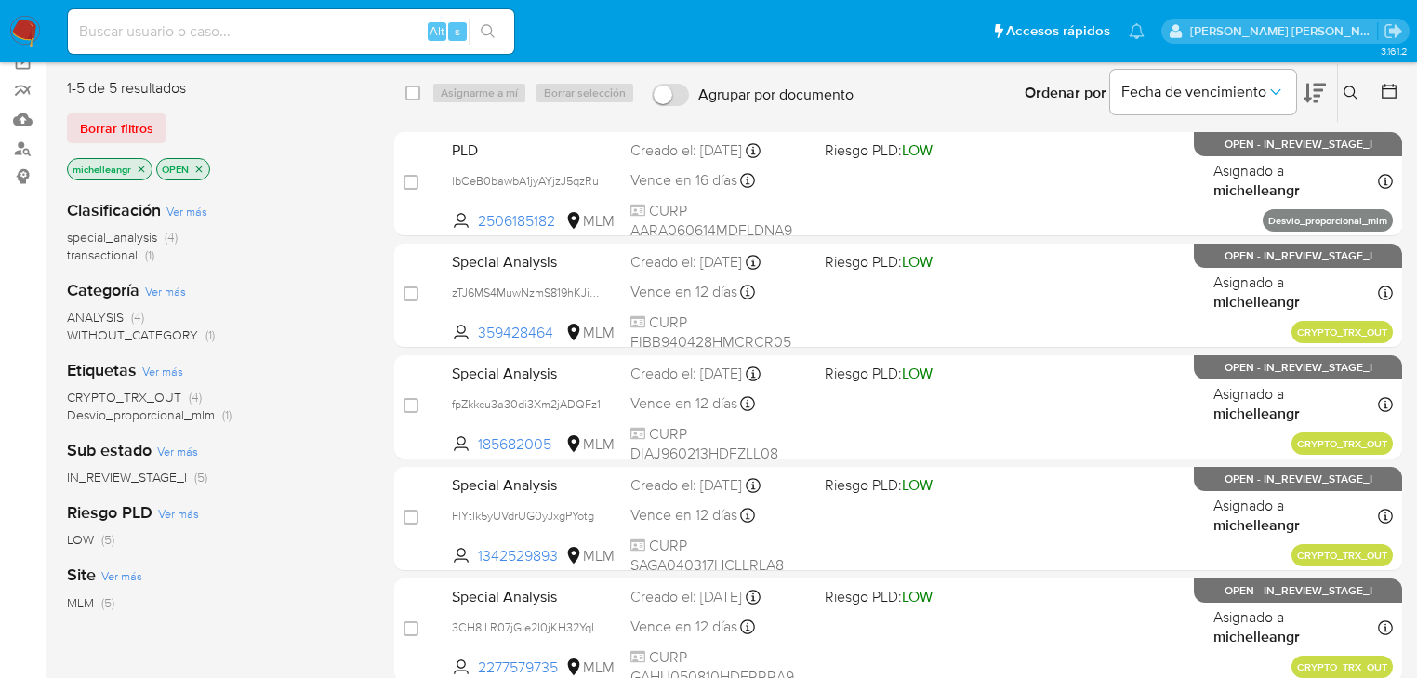
click at [187, 24] on input at bounding box center [291, 32] width 446 height 24
paste input "lbCeB0bawbA1jyAYjzJ5qzRu"
type input "lbCeB0bawbA1jyAYjzJ5qzRu"
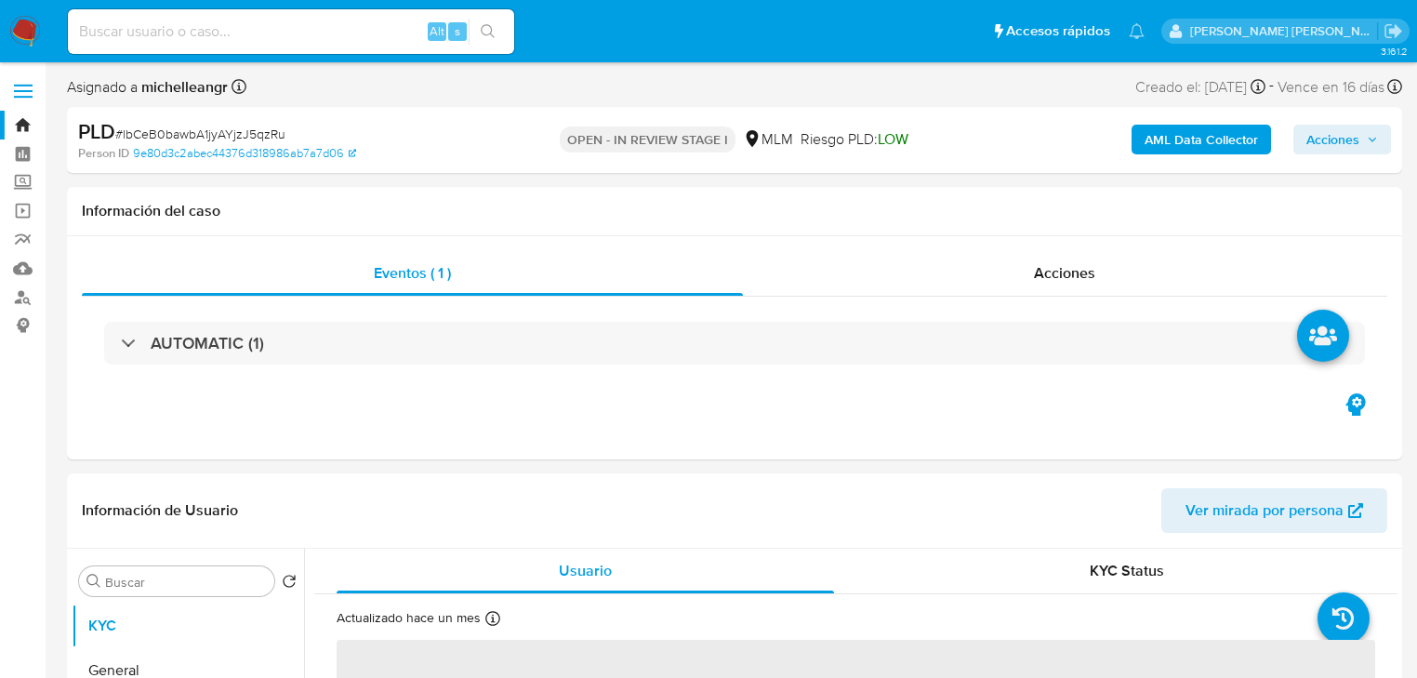
select select "10"
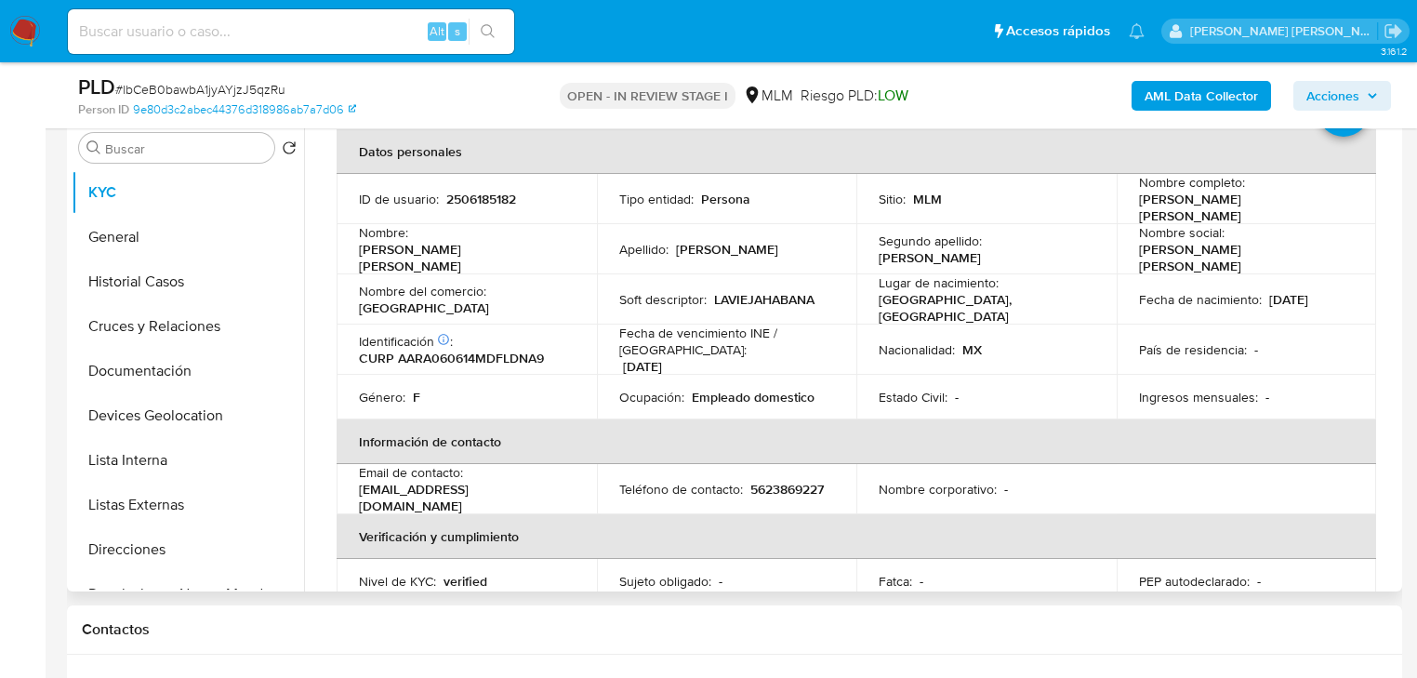
scroll to position [375, 0]
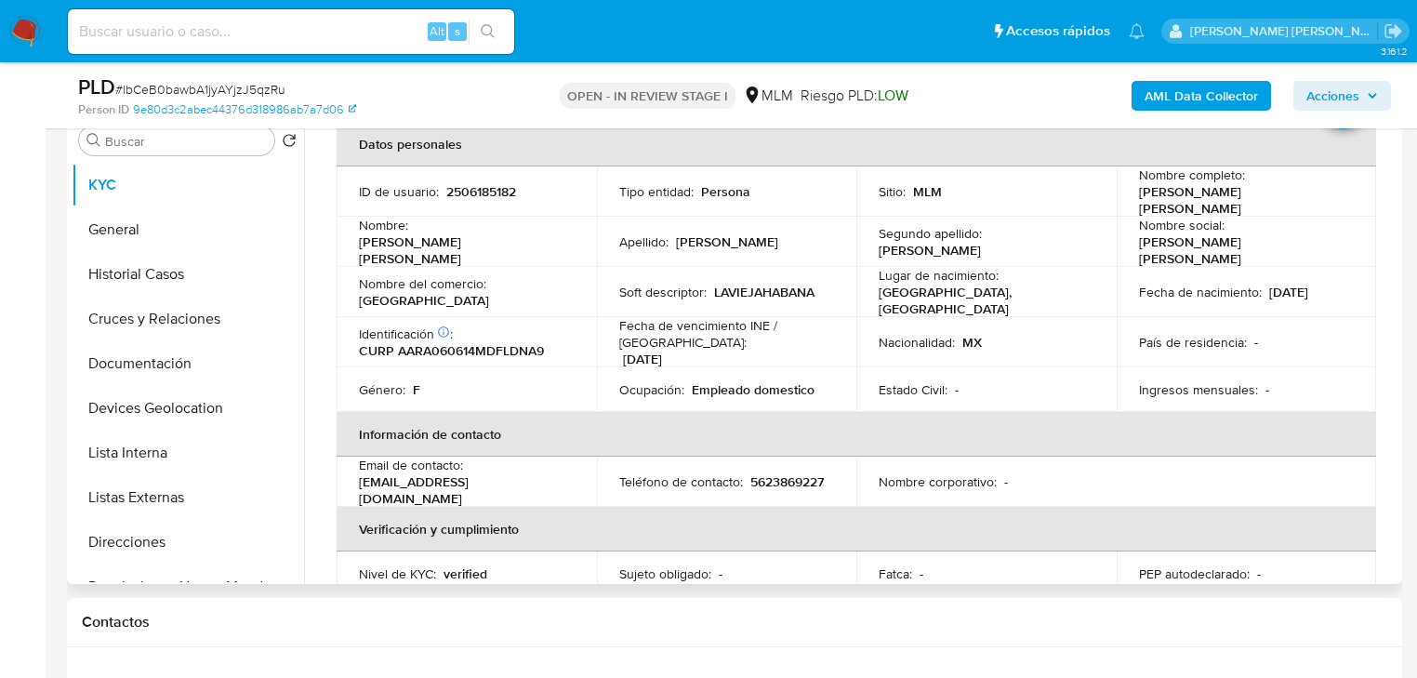
click at [1318, 317] on td "País de residencia : -" at bounding box center [1246, 342] width 260 height 50
click at [1283, 334] on div "País de residencia : -" at bounding box center [1247, 342] width 216 height 17
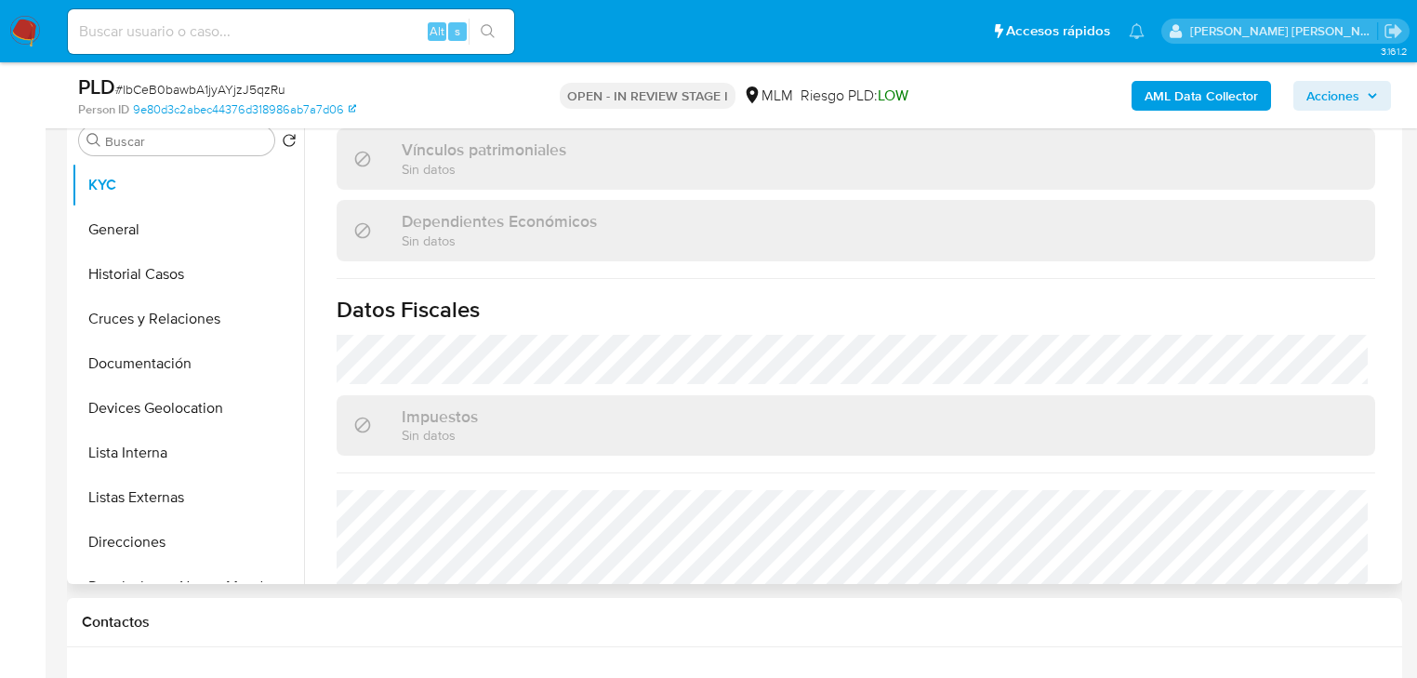
scroll to position [1116, 0]
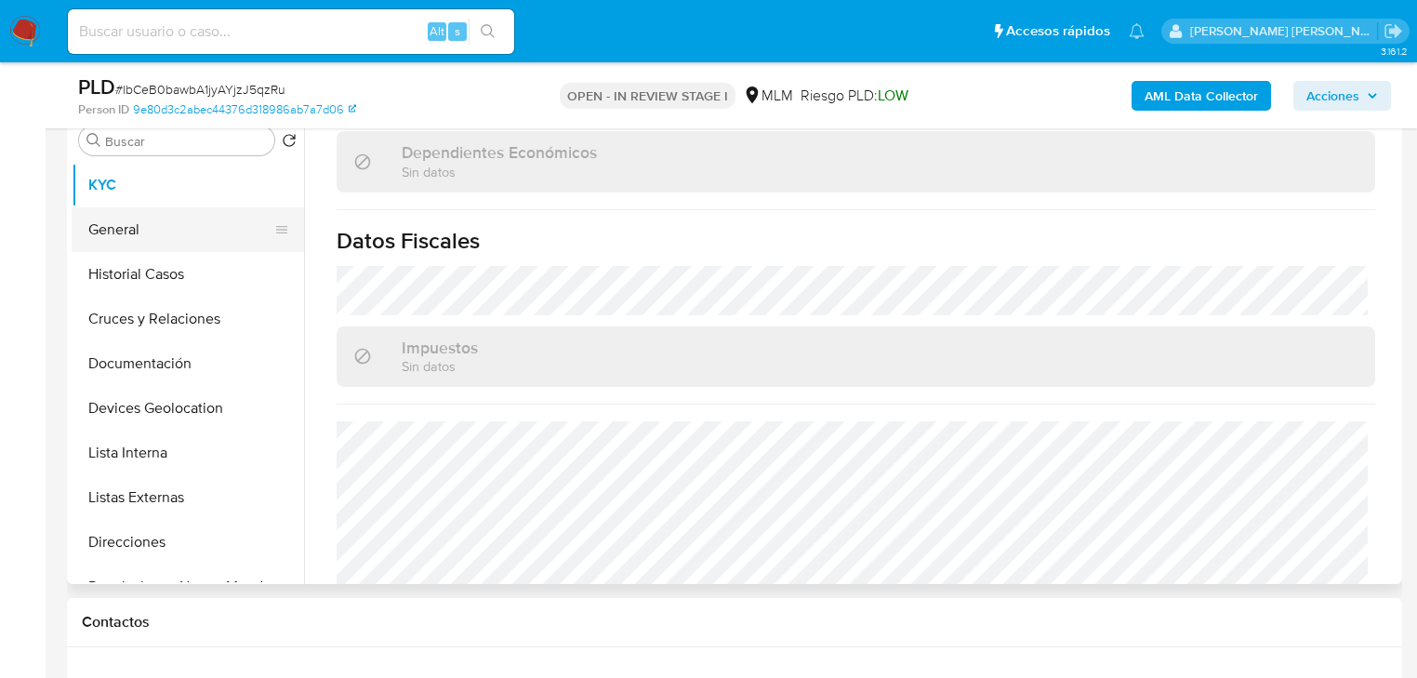
click at [130, 234] on button "General" at bounding box center [181, 229] width 218 height 45
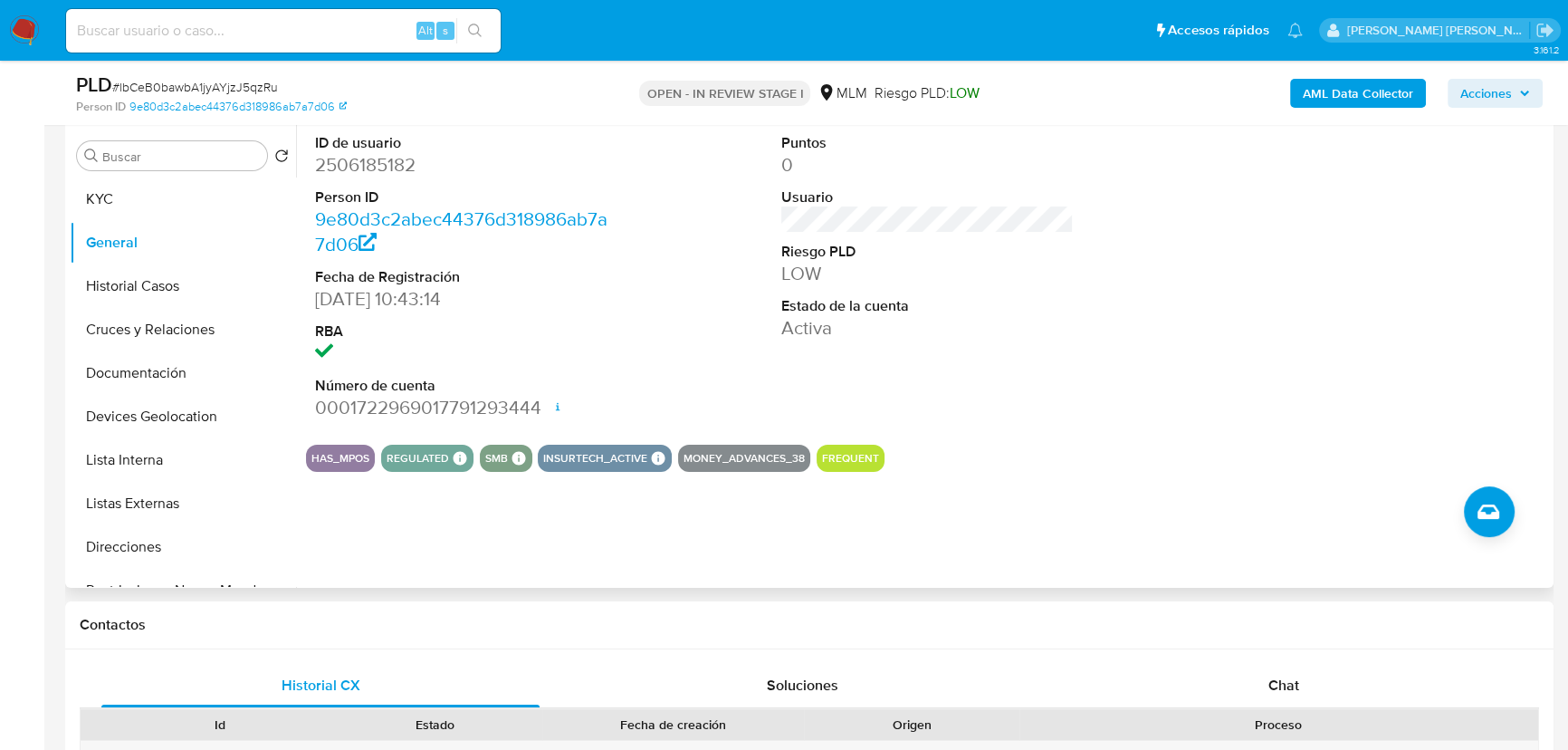
scroll to position [375, 0]
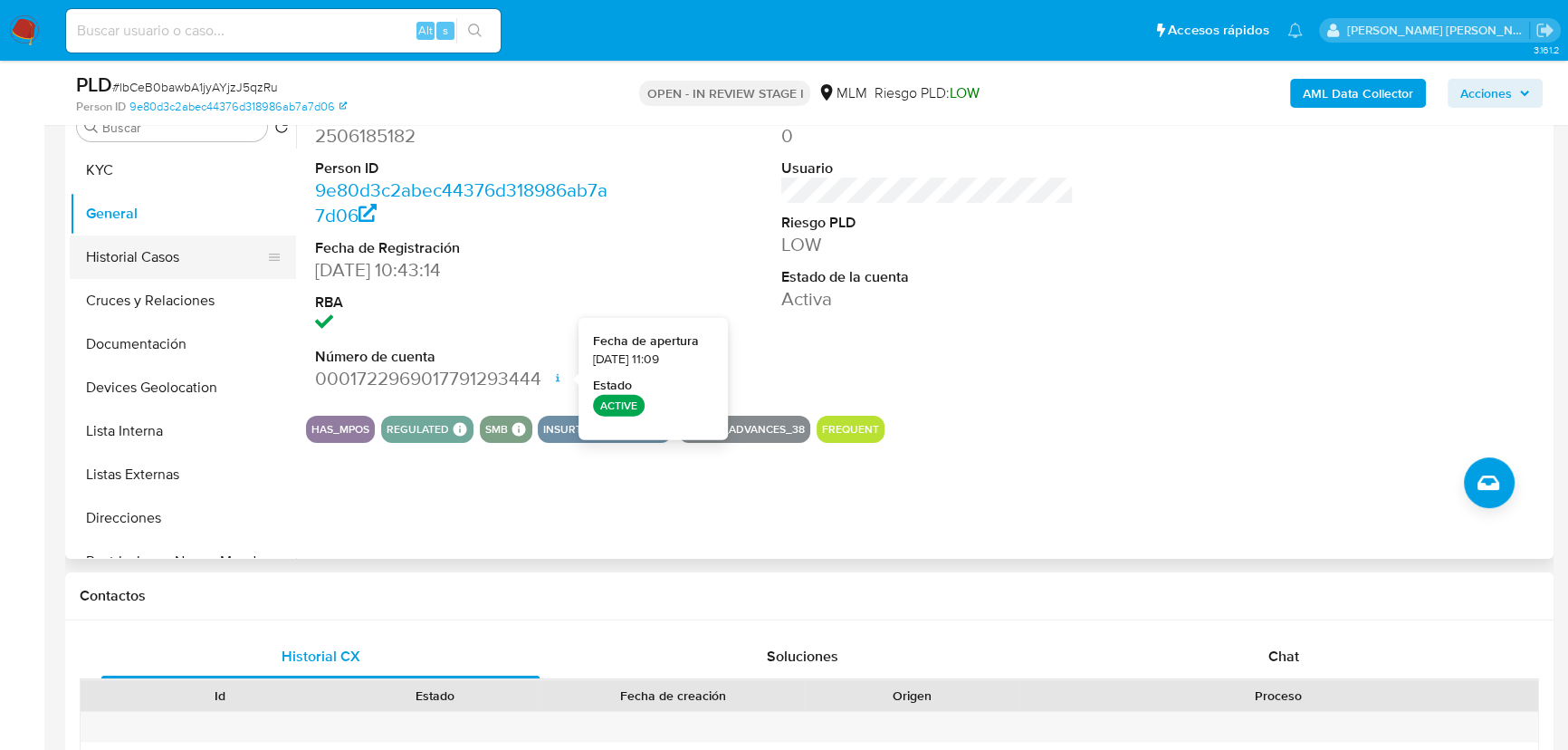
click at [153, 254] on button "Historial Casos" at bounding box center [176, 257] width 212 height 44
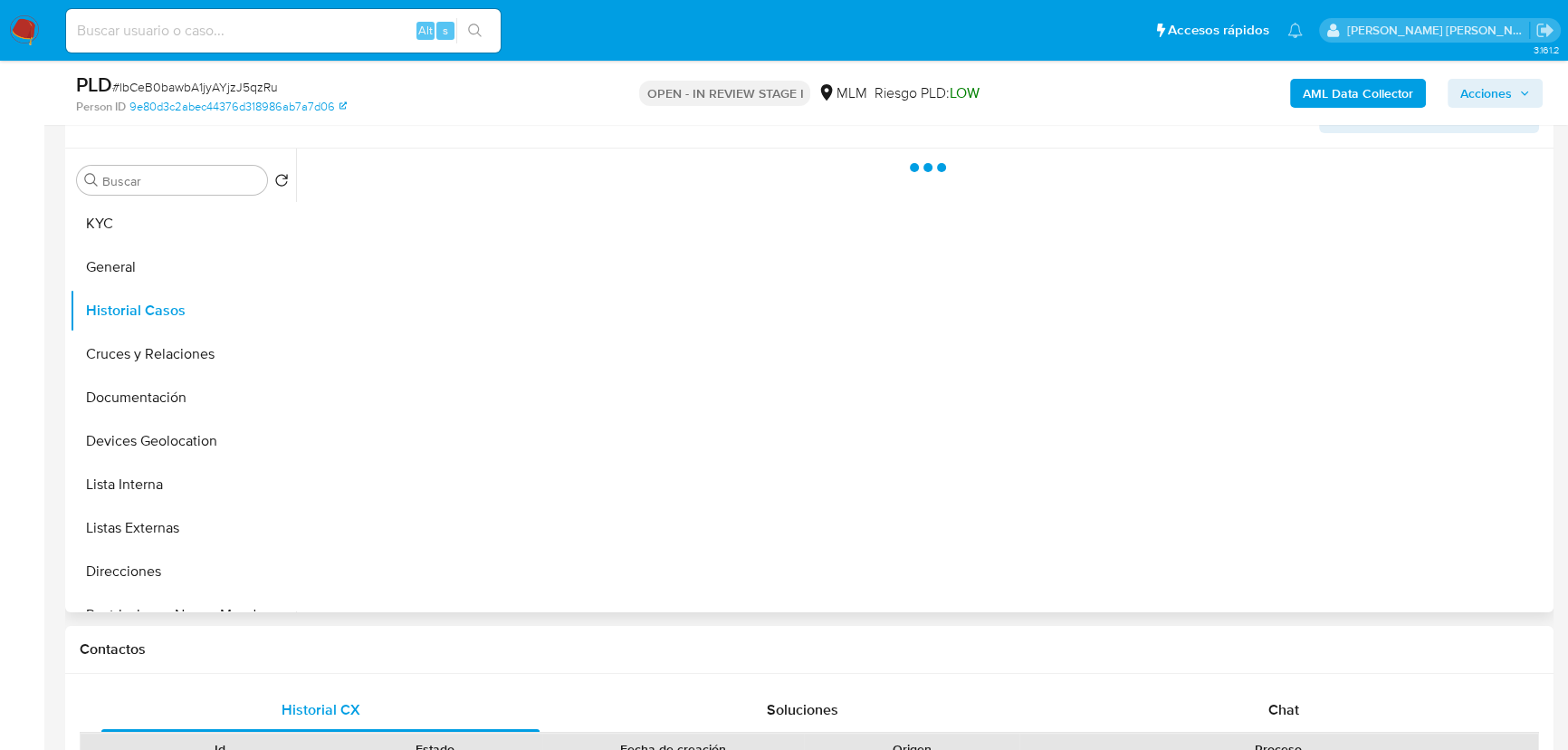
scroll to position [292, 0]
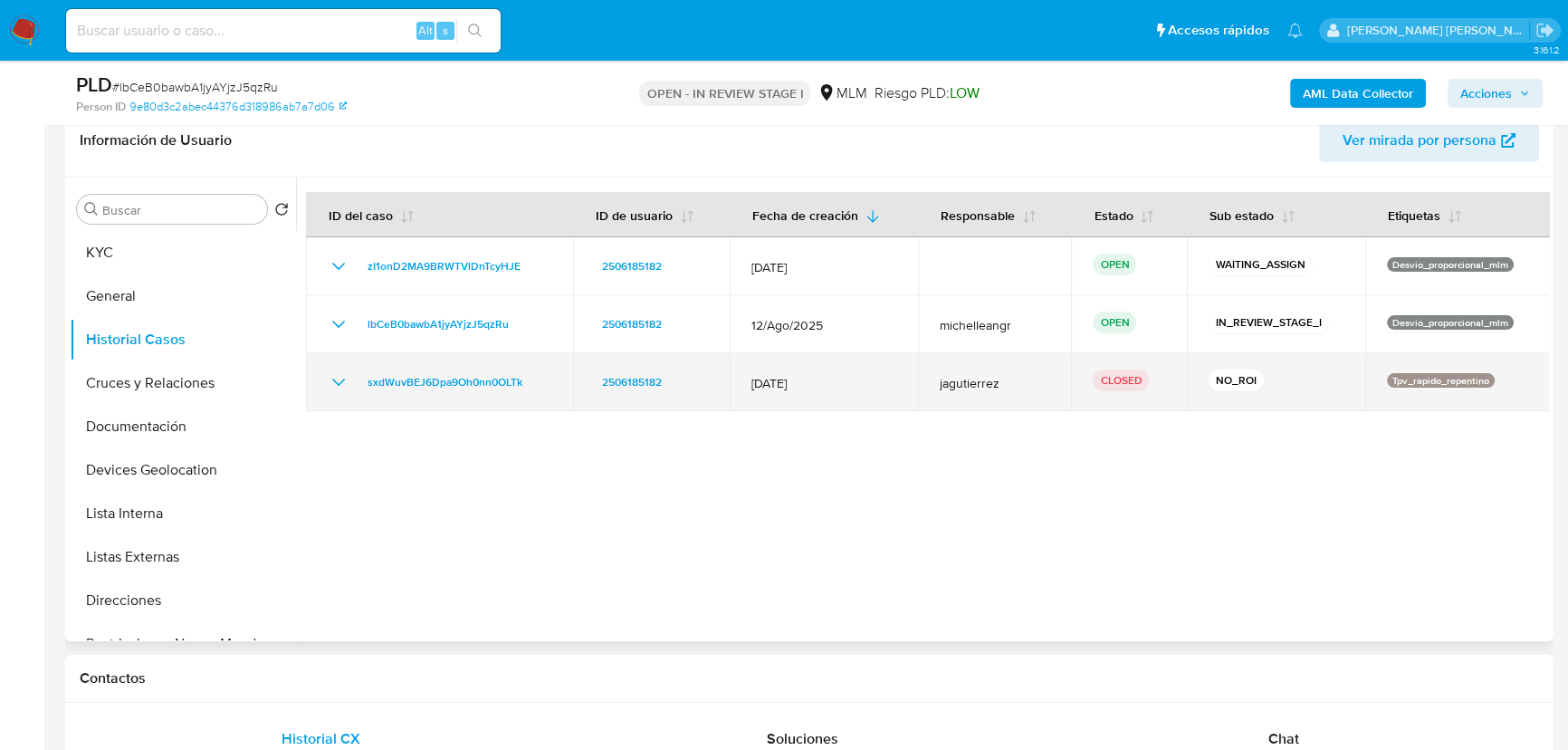
drag, startPoint x: 335, startPoint y: 380, endPoint x: 584, endPoint y: 393, distance: 249.3
click at [335, 380] on icon "Mostrar/Ocultar" at bounding box center [338, 382] width 13 height 7
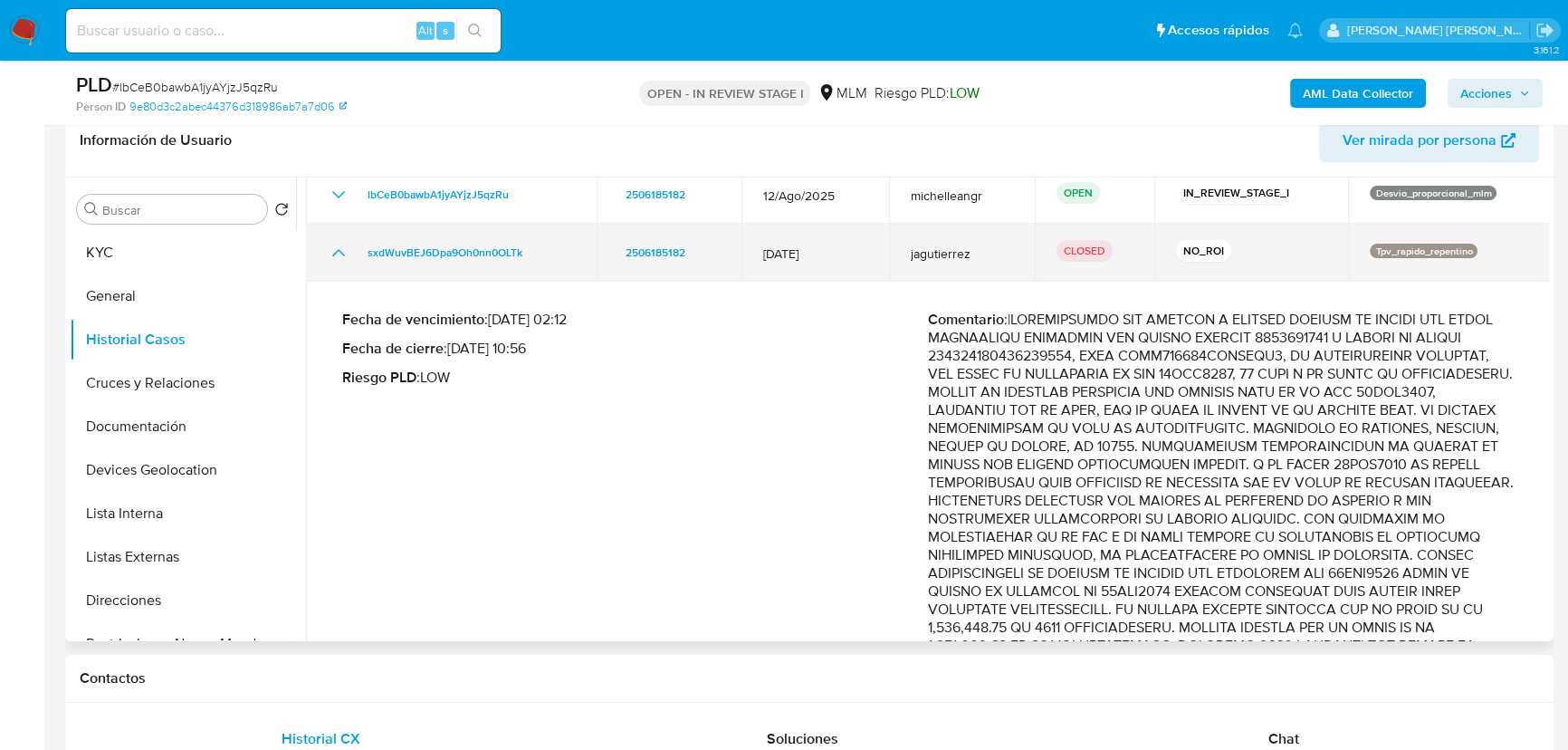
scroll to position [246, 0]
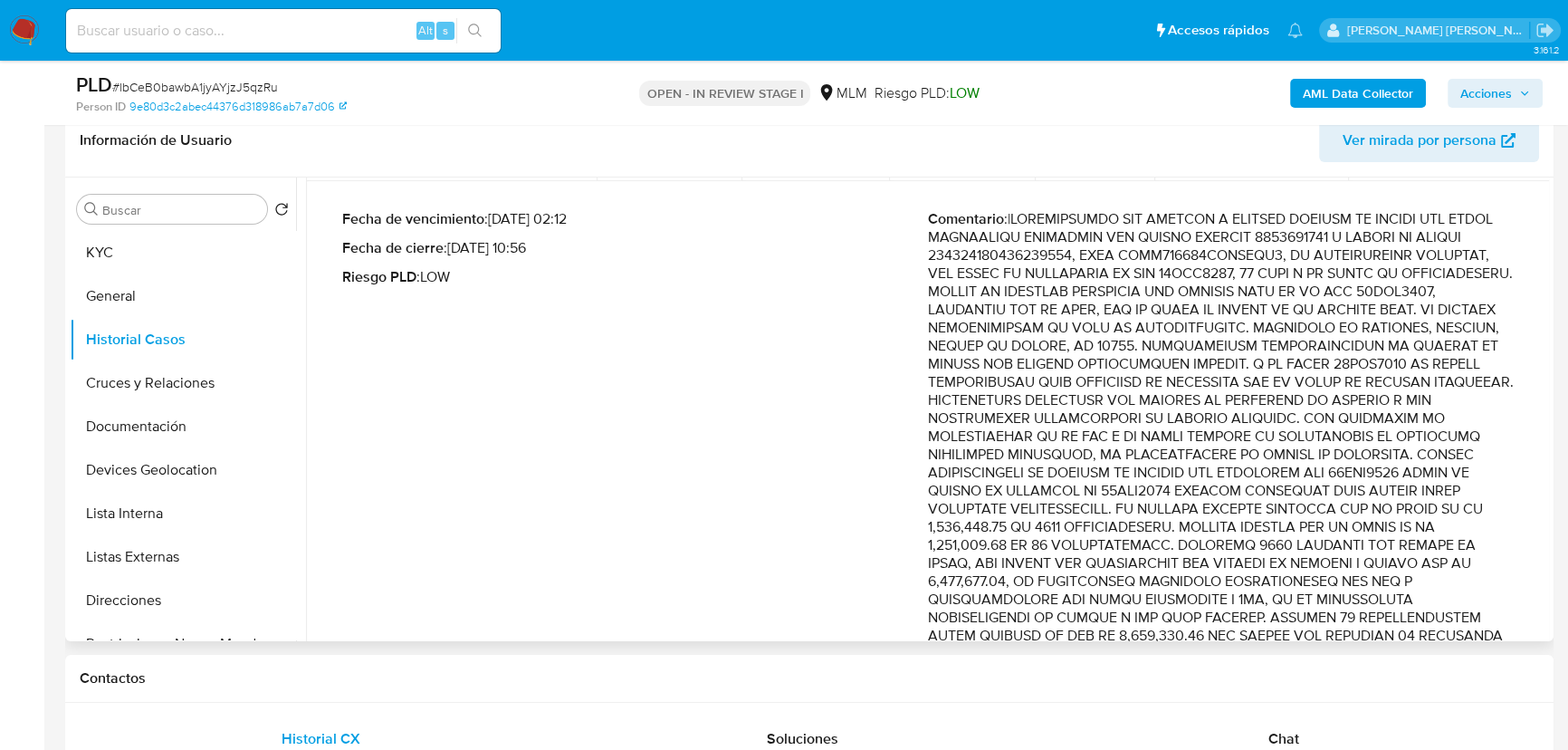
drag, startPoint x: 1255, startPoint y: 281, endPoint x: 1378, endPoint y: 441, distance: 201.8
click at [1378, 441] on p "Comentario :" at bounding box center [1220, 699] width 585 height 978
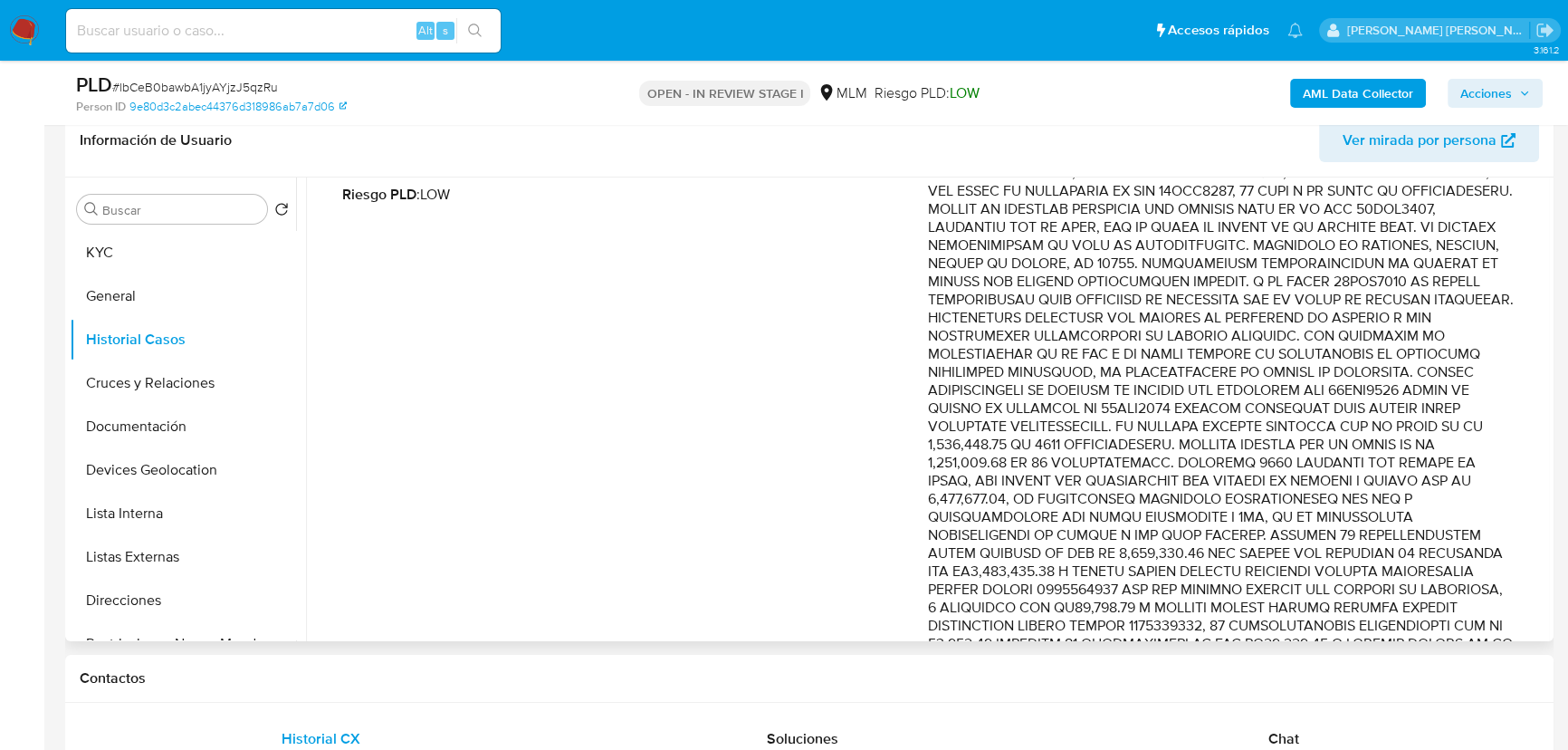
scroll to position [411, 0]
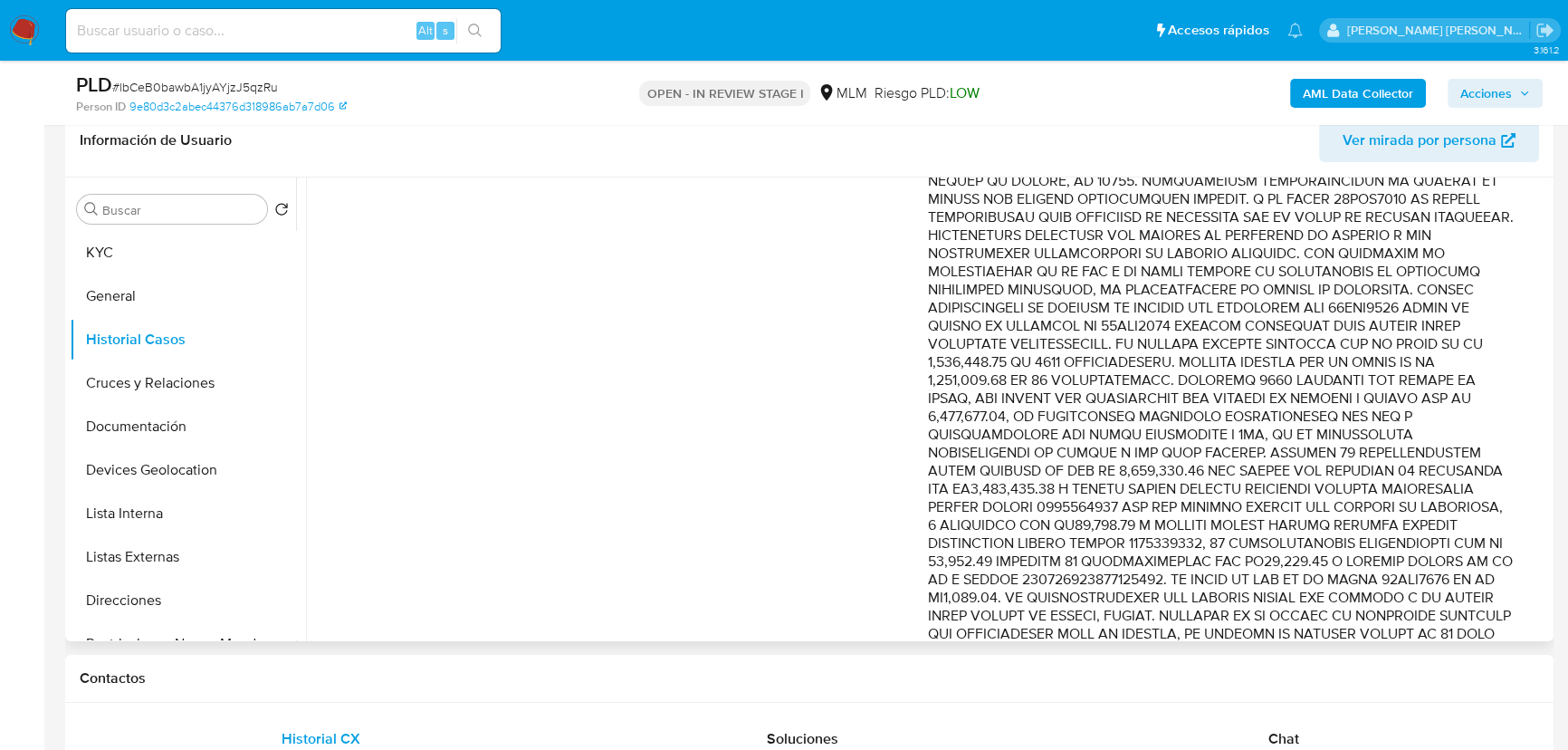
drag, startPoint x: 1344, startPoint y: 309, endPoint x: 1450, endPoint y: 410, distance: 146.4
click at [1390, 410] on p "Comentario :" at bounding box center [1220, 534] width 585 height 978
drag, startPoint x: 1259, startPoint y: 515, endPoint x: 1445, endPoint y: 544, distance: 188.2
click at [1390, 544] on p "Comentario :" at bounding box center [1220, 534] width 585 height 978
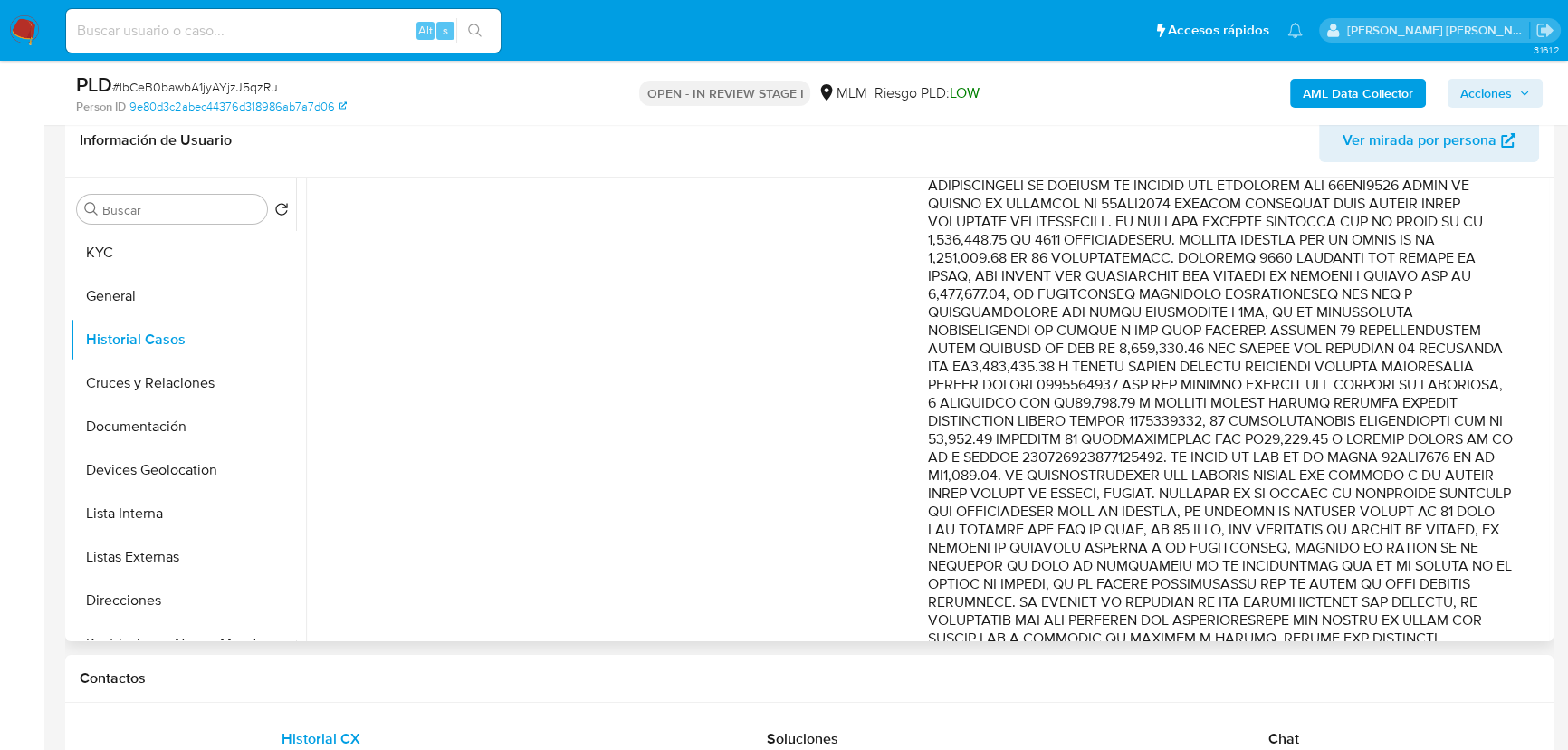
scroll to position [576, 0]
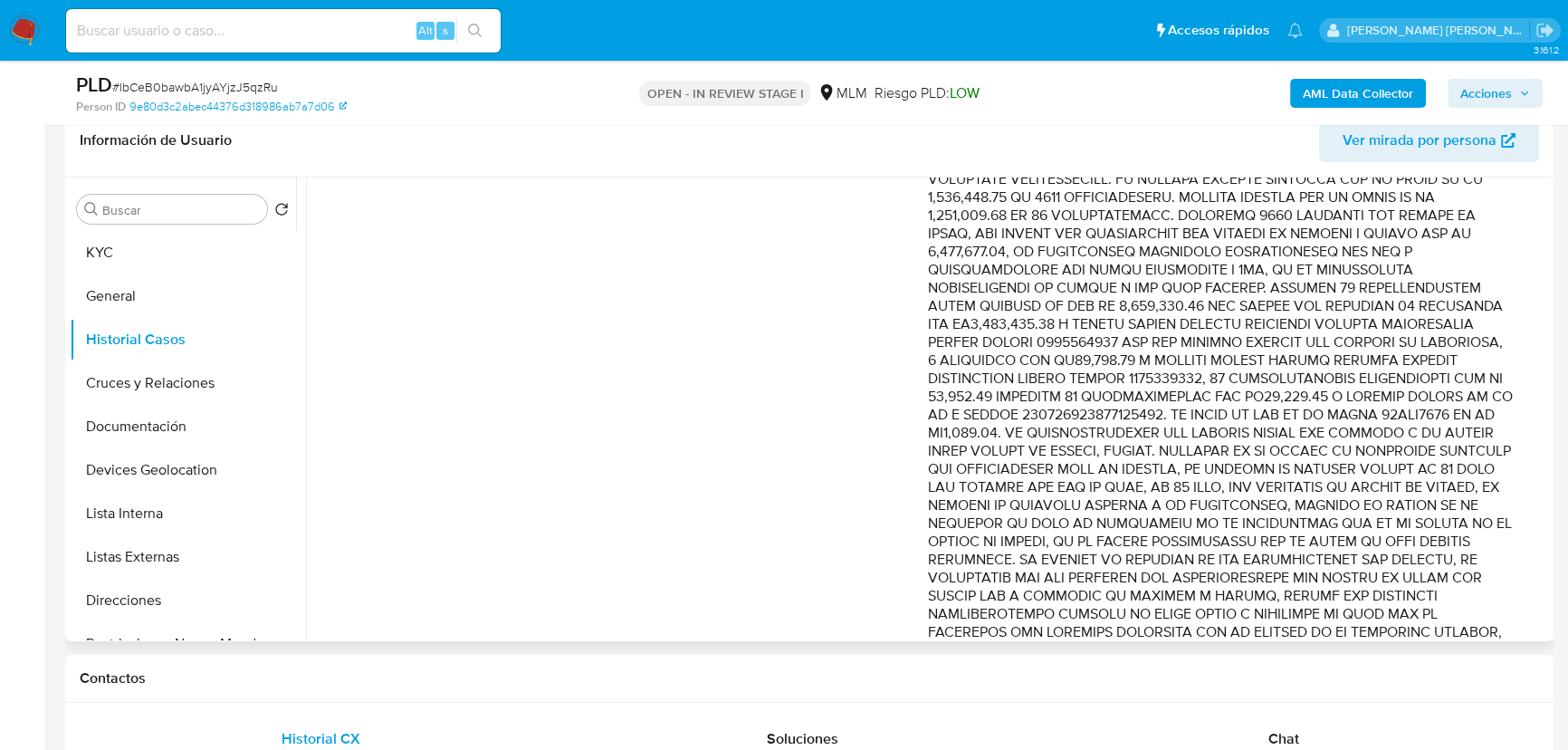
drag, startPoint x: 1321, startPoint y: 424, endPoint x: 1336, endPoint y: 392, distance: 35.3
click at [1322, 418] on p "Comentario :" at bounding box center [1220, 369] width 585 height 978
click at [1390, 452] on p "Comentario :" at bounding box center [1220, 369] width 585 height 978
drag, startPoint x: 1255, startPoint y: 466, endPoint x: 1408, endPoint y: 489, distance: 154.7
click at [1390, 489] on p "Comentario :" at bounding box center [1220, 369] width 585 height 978
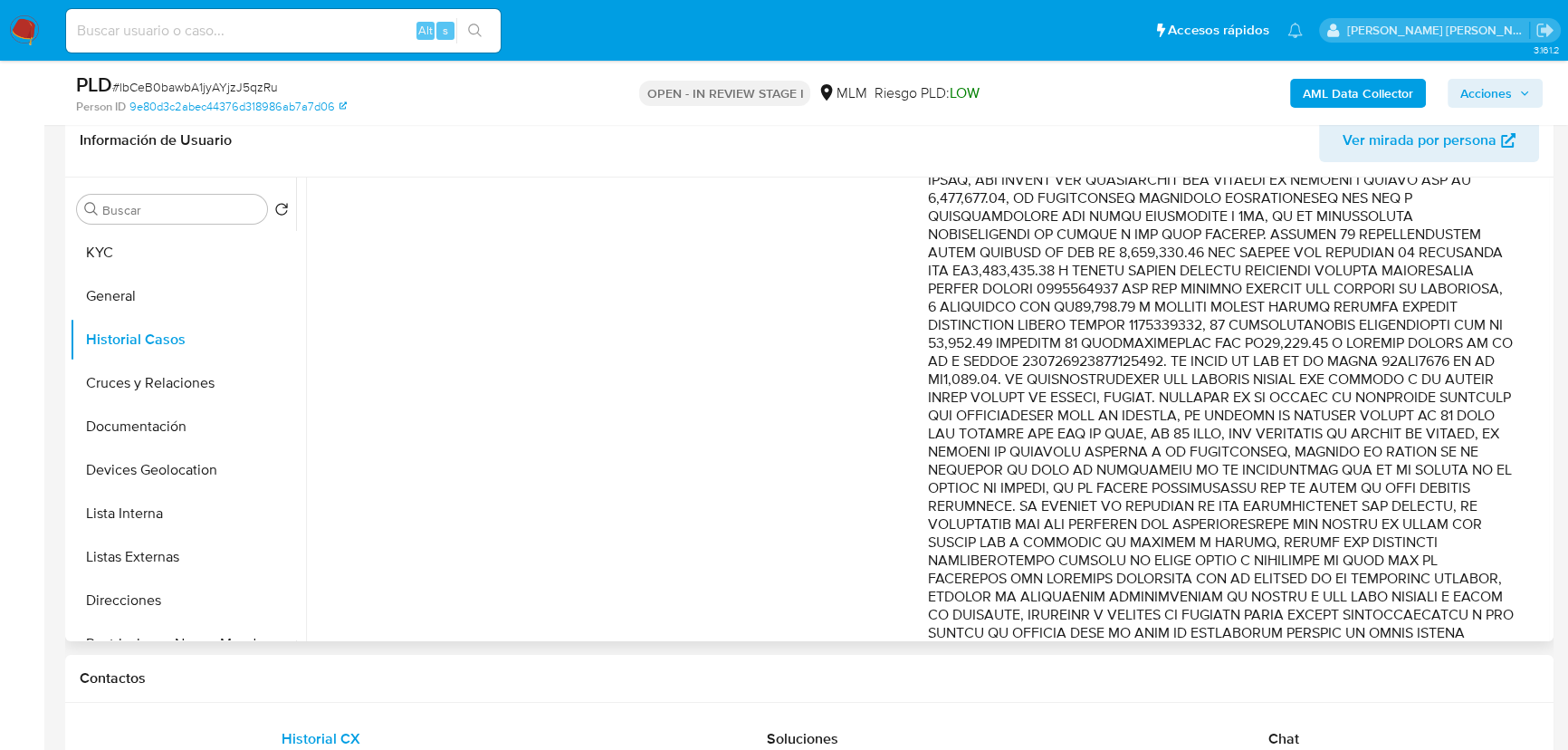
scroll to position [658, 0]
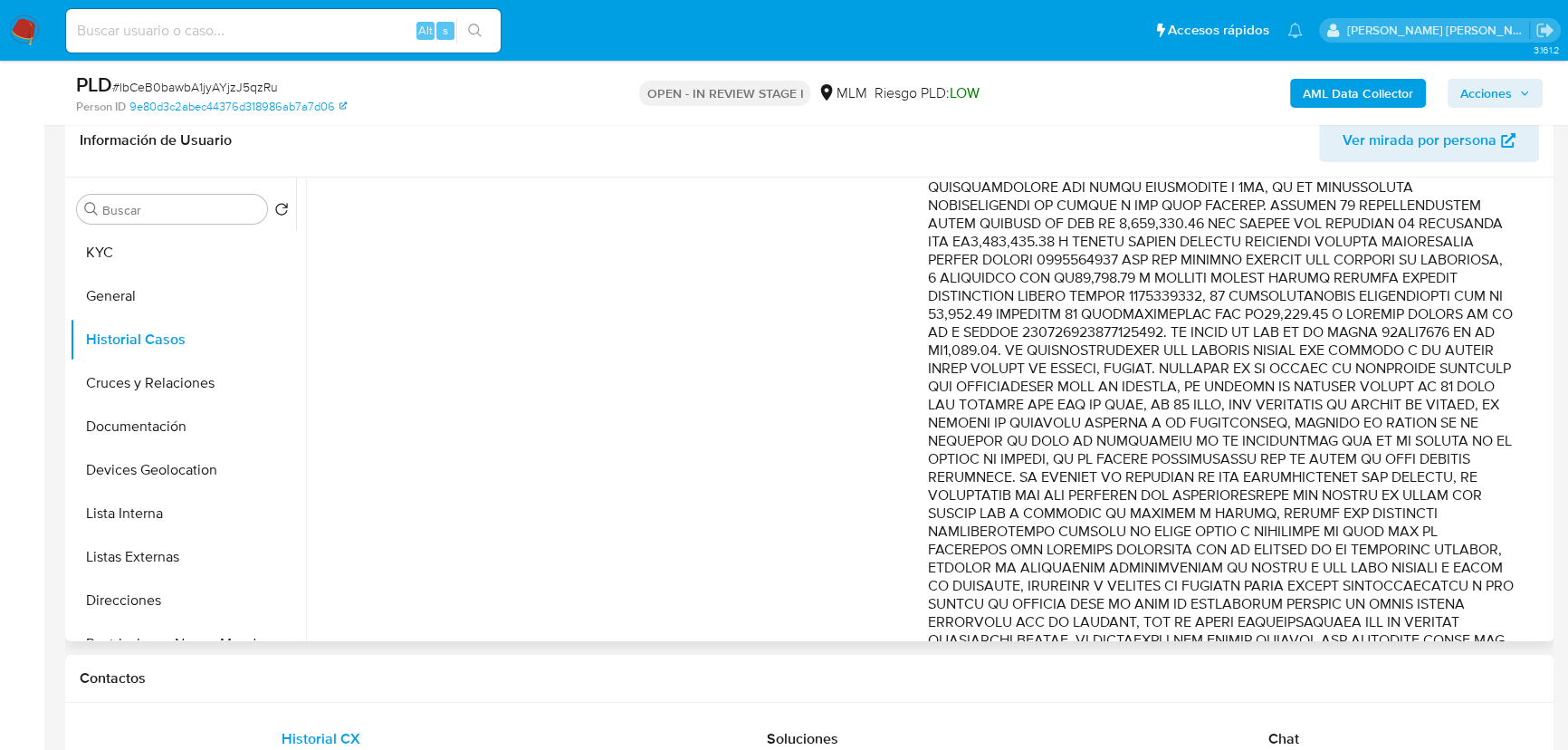
drag, startPoint x: 1416, startPoint y: 408, endPoint x: 1443, endPoint y: 508, distance: 103.6
click at [1390, 509] on p "Comentario :" at bounding box center [1220, 287] width 585 height 978
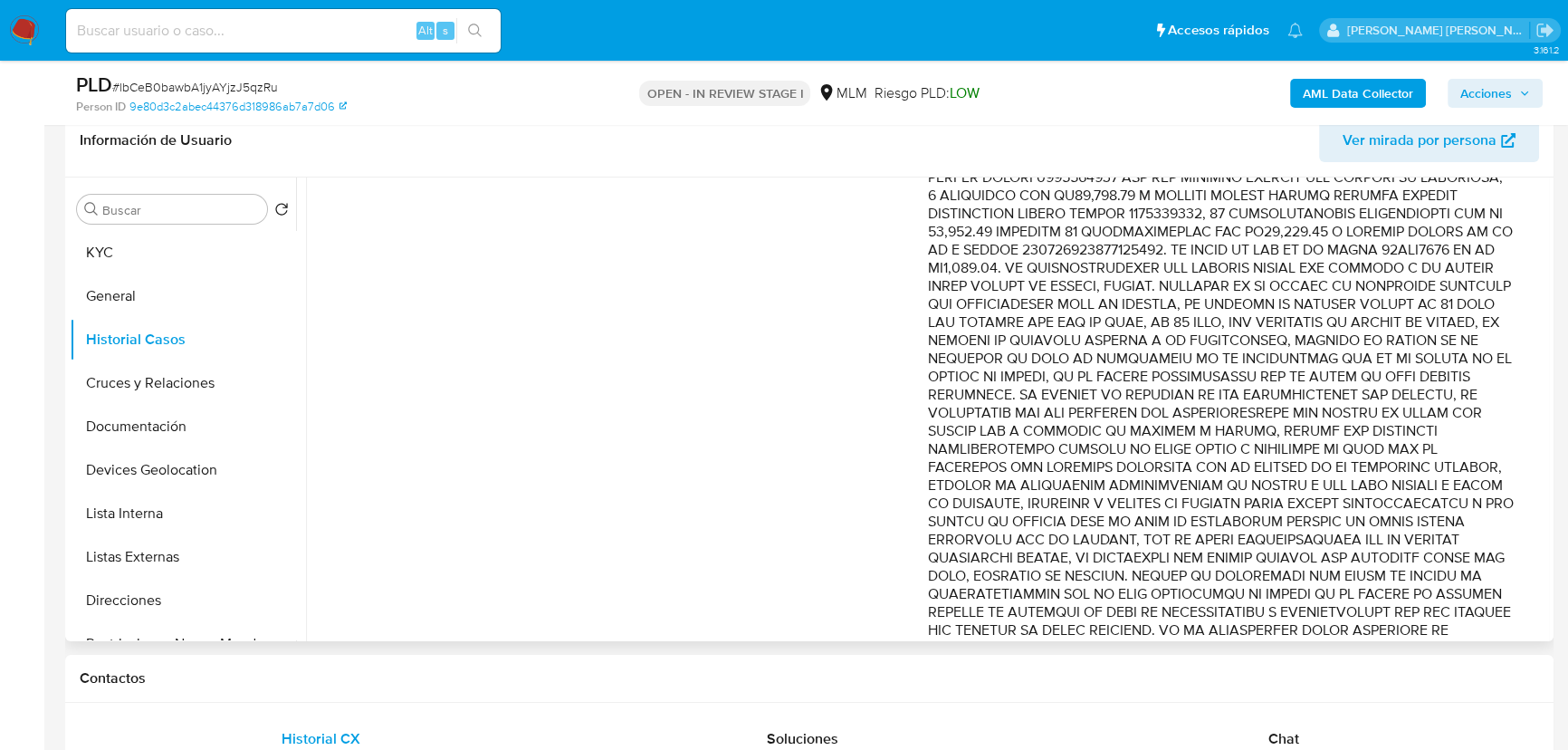
scroll to position [823, 0]
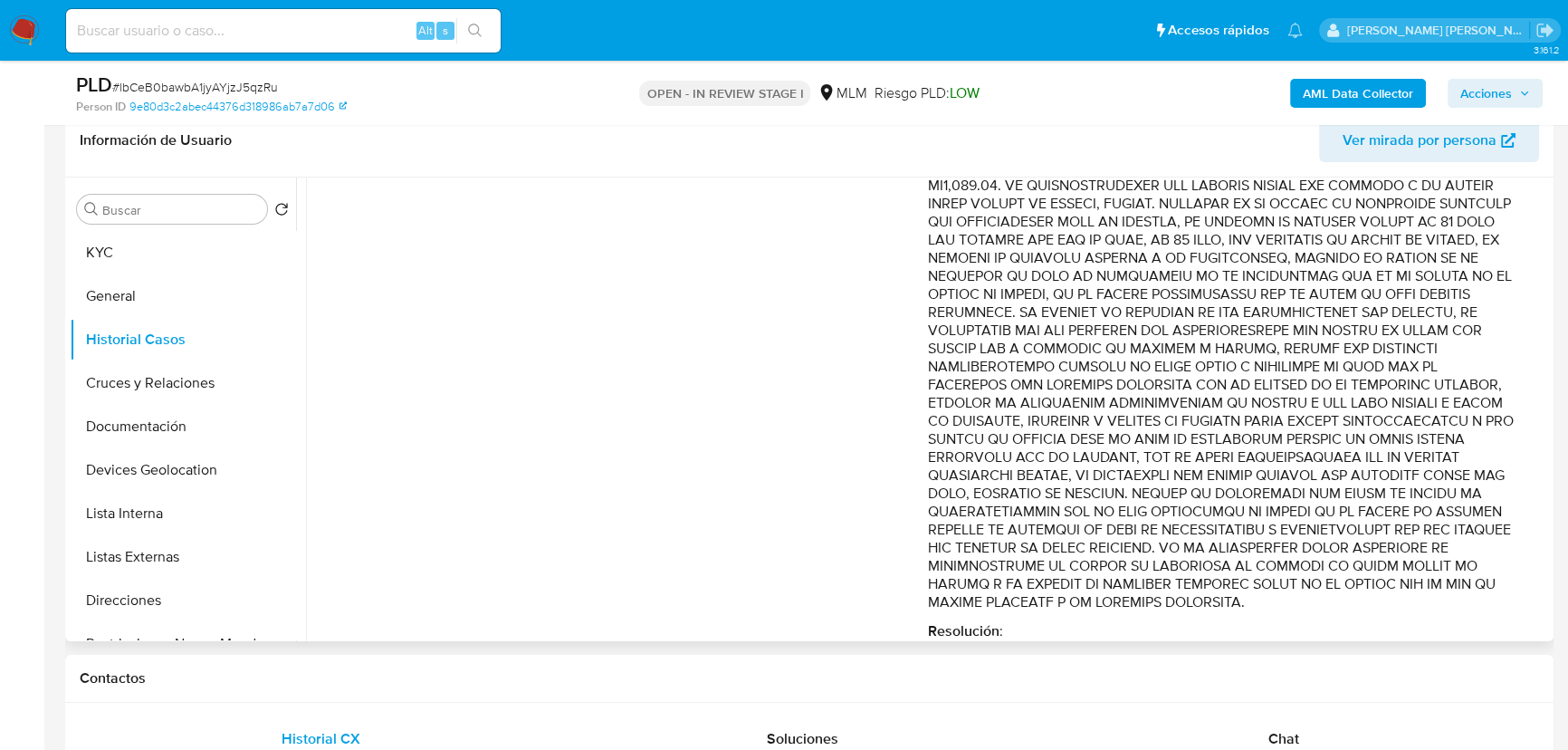
drag, startPoint x: 1407, startPoint y: 443, endPoint x: 1416, endPoint y: 544, distance: 101.4
click at [1390, 544] on p "Comentario :" at bounding box center [1220, 123] width 585 height 978
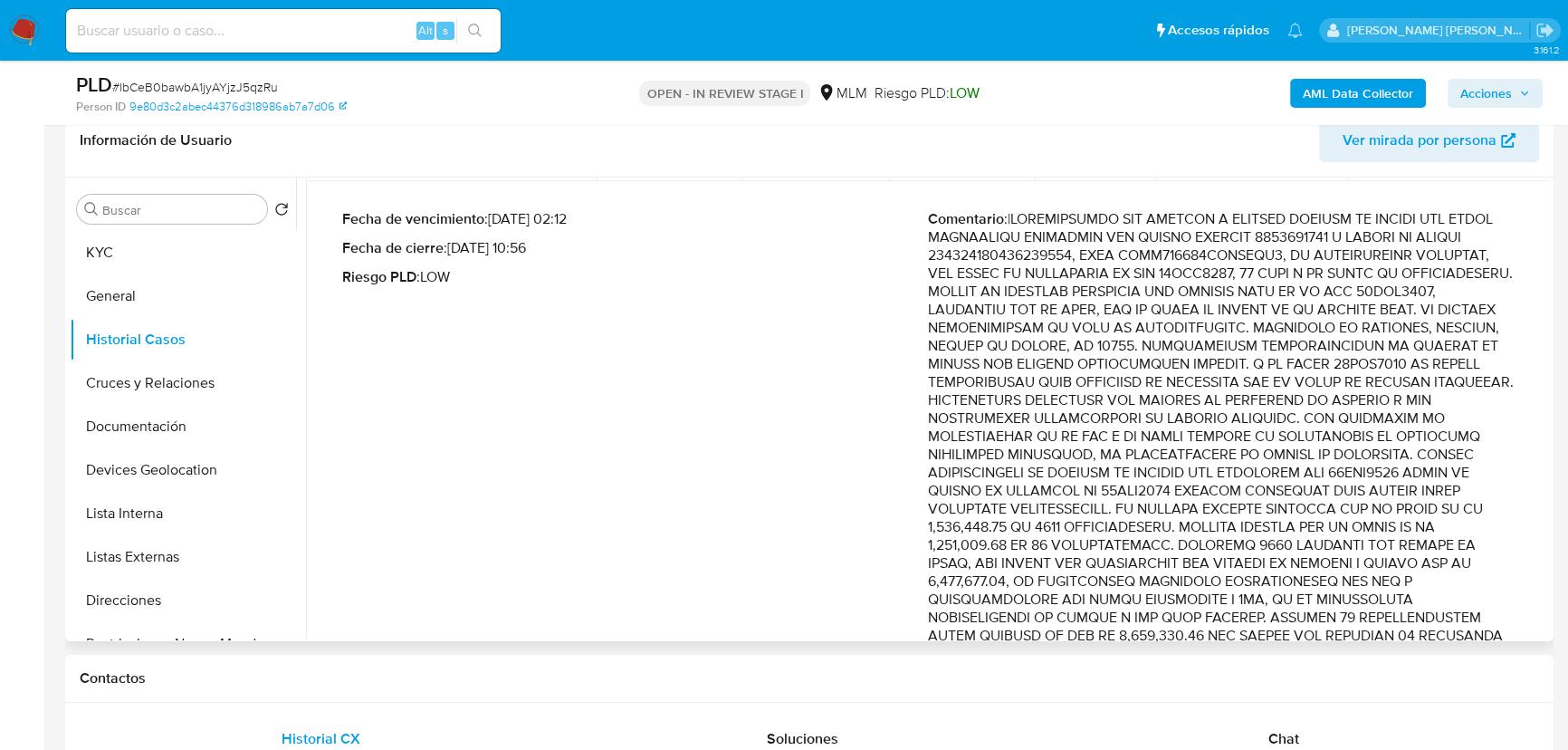
scroll to position [328, 0]
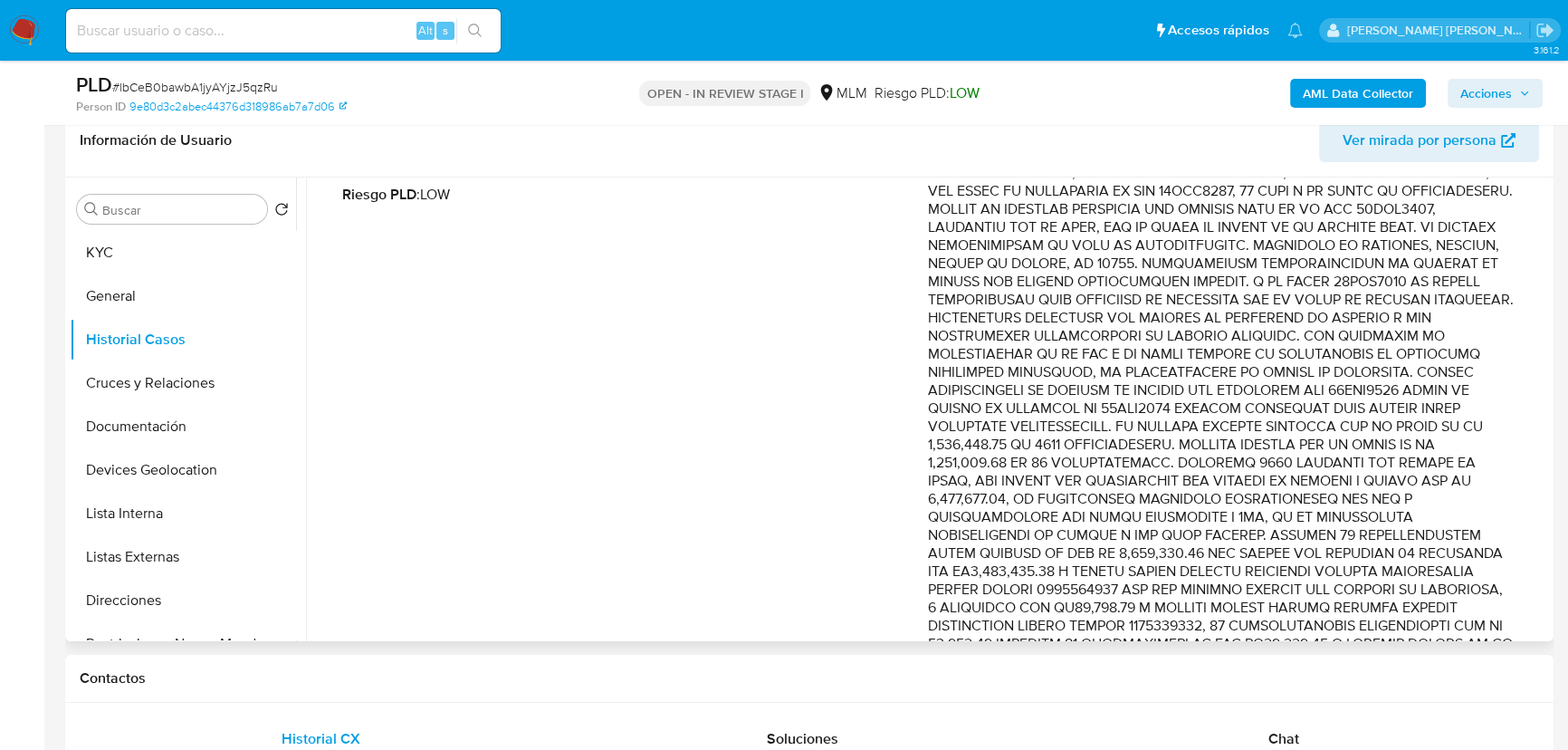
drag, startPoint x: 1315, startPoint y: 403, endPoint x: 1230, endPoint y: 424, distance: 87.6
click at [1230, 424] on p "Comentario :" at bounding box center [1220, 617] width 585 height 978
drag, startPoint x: 1293, startPoint y: 444, endPoint x: 1307, endPoint y: 423, distance: 25.2
click at [1294, 443] on p "Comentario :" at bounding box center [1220, 617] width 585 height 978
drag, startPoint x: 1309, startPoint y: 409, endPoint x: 1224, endPoint y: 425, distance: 86.5
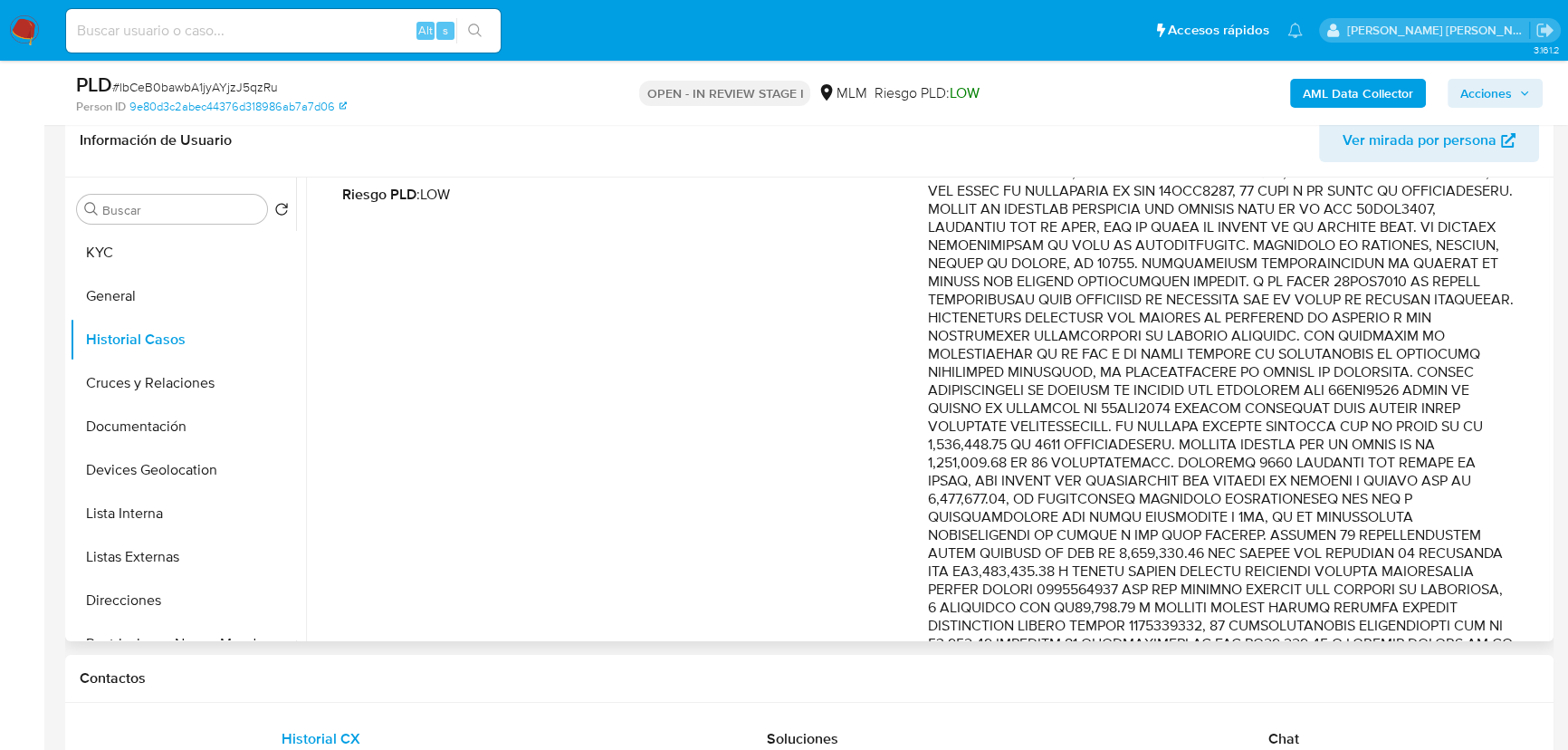
click at [1224, 425] on p "Comentario :" at bounding box center [1220, 617] width 585 height 978
click at [165, 375] on button "Cruces y Relaciones" at bounding box center [176, 383] width 212 height 44
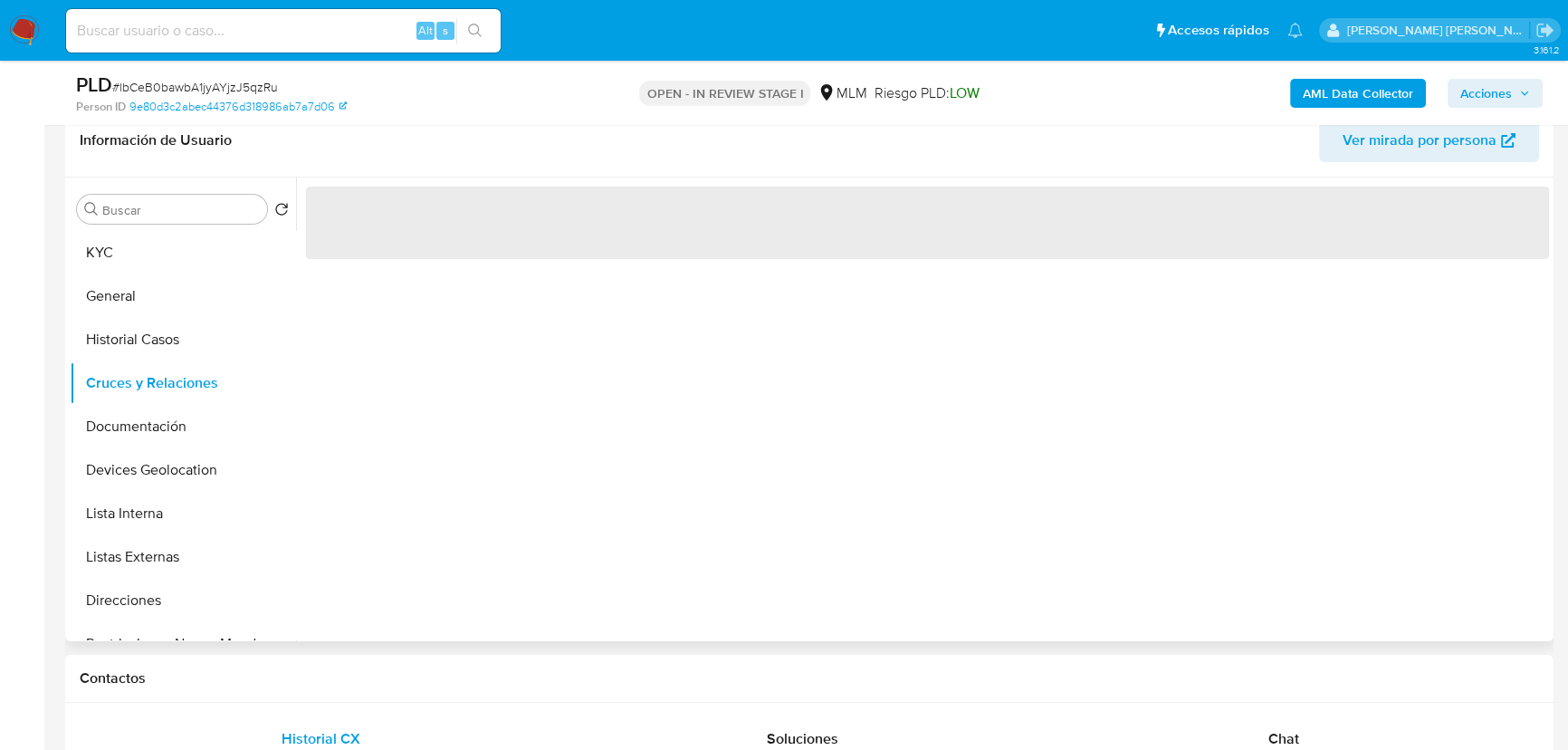
scroll to position [0, 0]
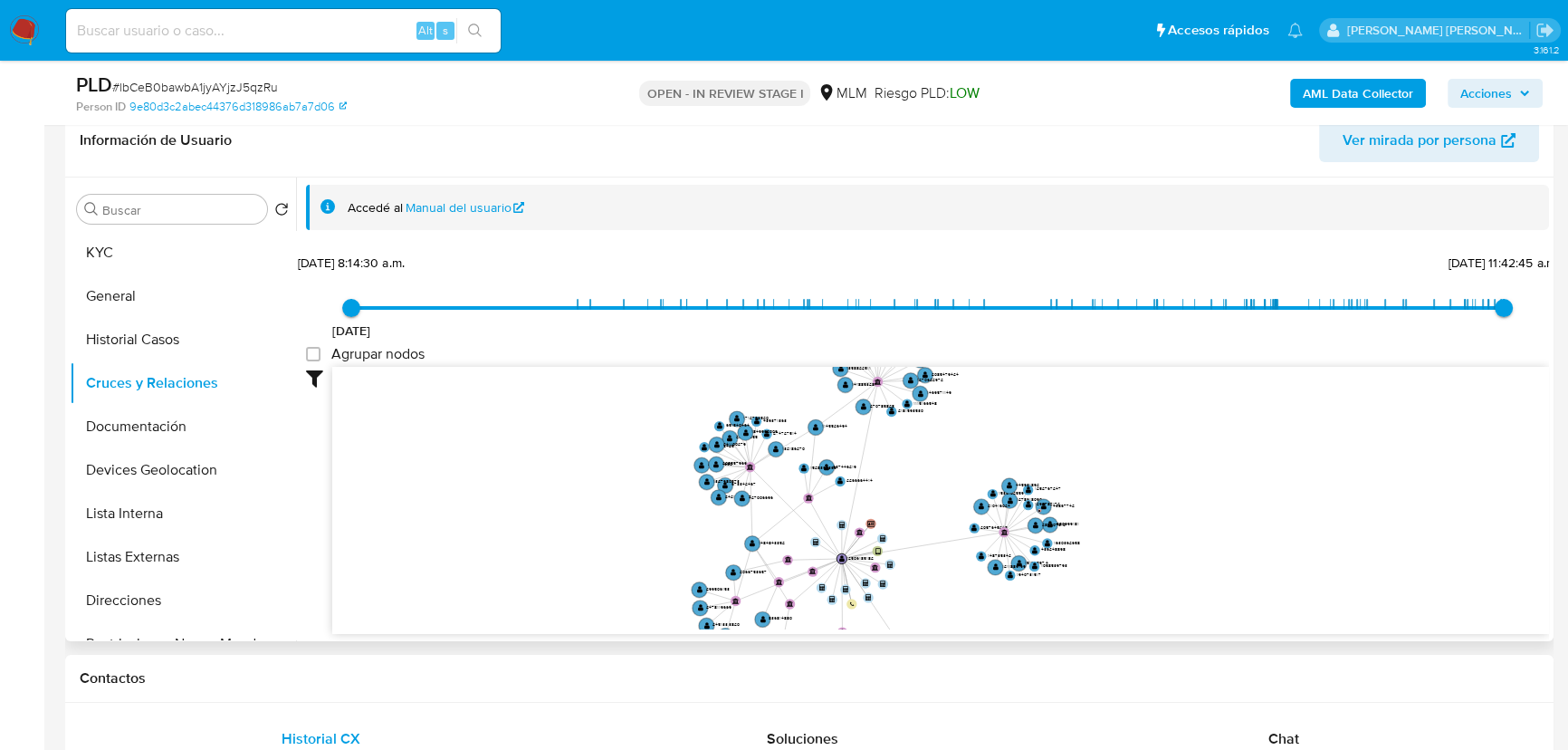
click at [833, 534] on icon "device-6852d082bcbf658117de8532  user-2506185182  2506185182 person-9e80d3c2a…" at bounding box center [940, 498] width 1216 height 263
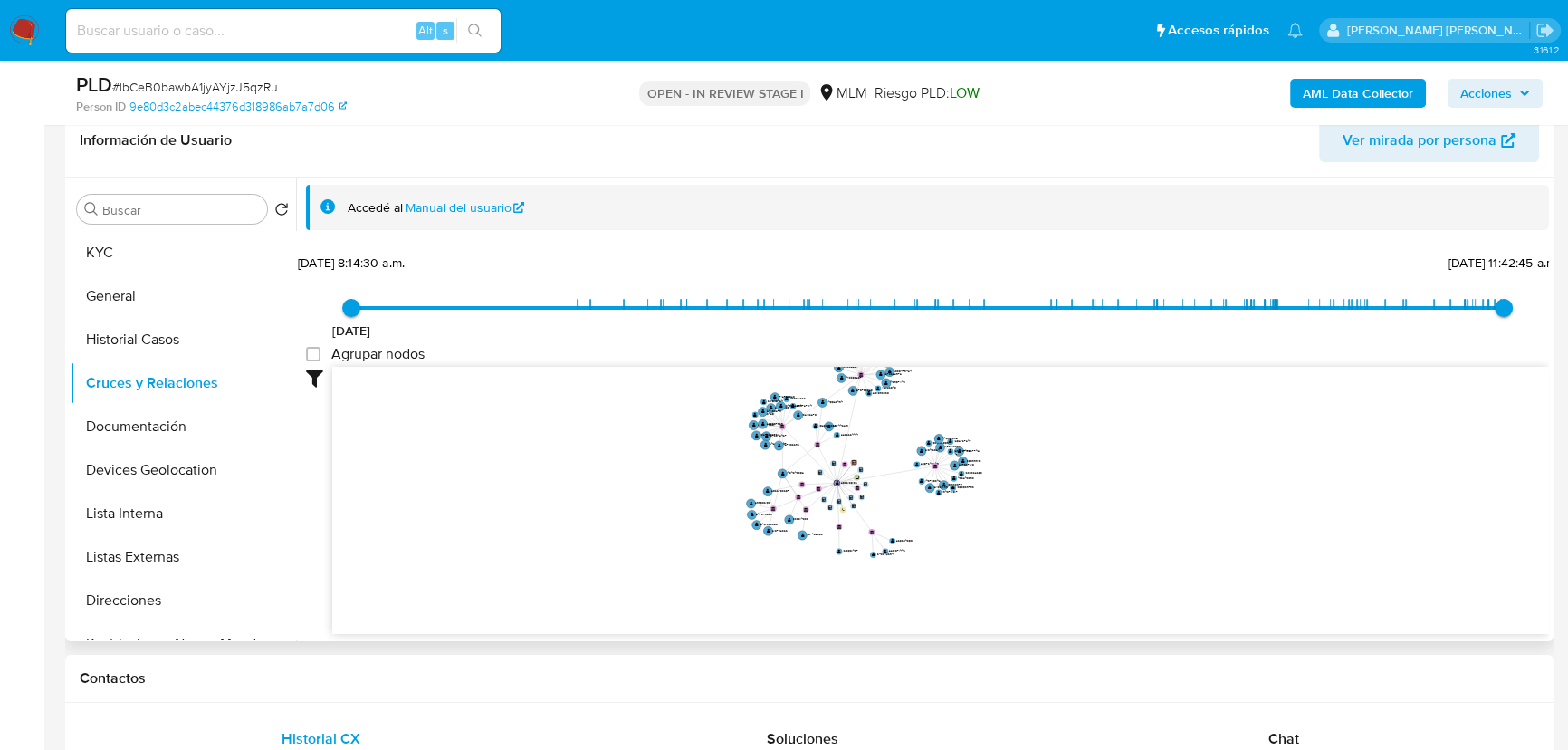
drag, startPoint x: 817, startPoint y: 485, endPoint x: 804, endPoint y: 437, distance: 49.7
click at [820, 421] on icon "device-6852d082bcbf658117de8532  user-2506185182  2506185182 person-9e80d3c2a…" at bounding box center [940, 498] width 1216 height 263
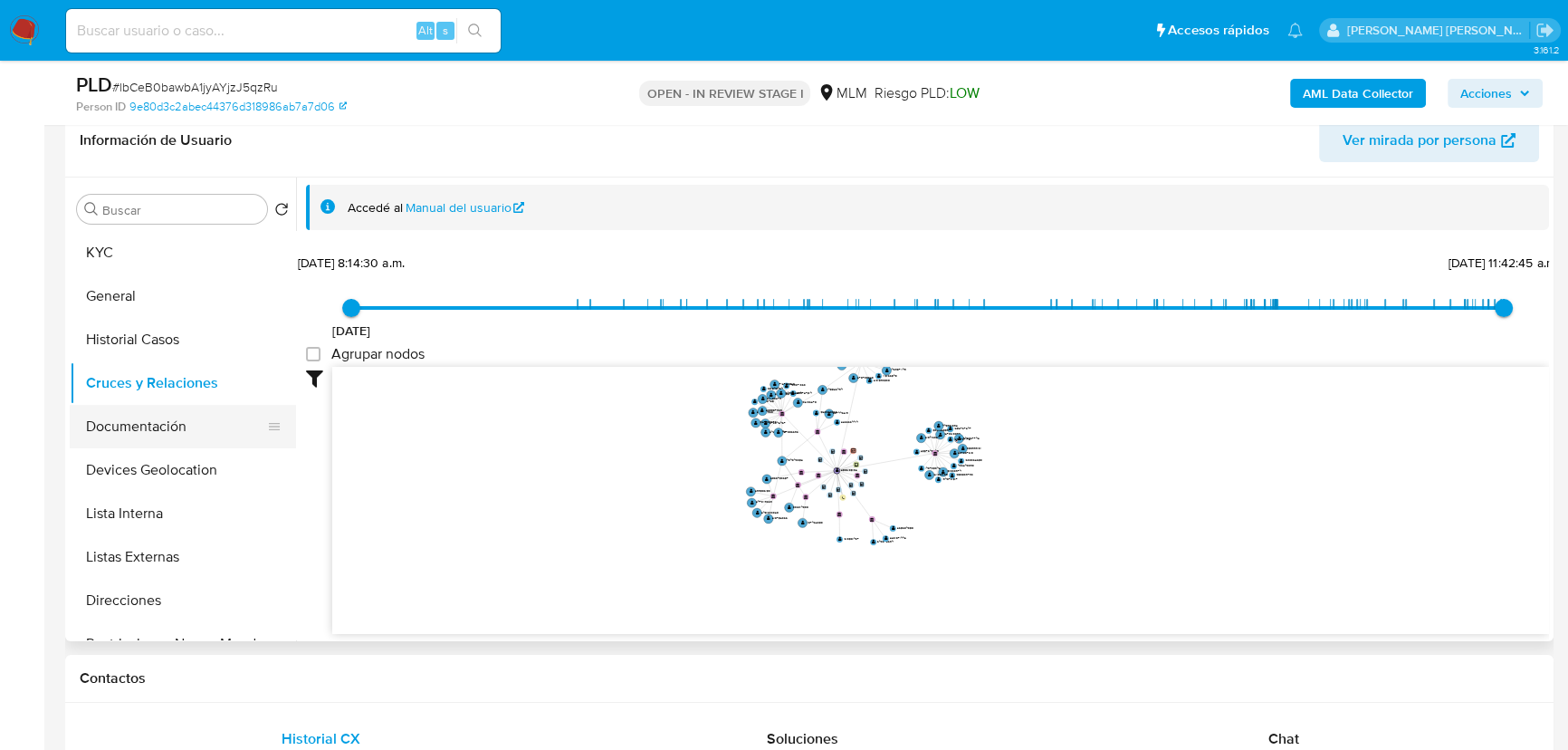
click at [153, 425] on button "Documentación" at bounding box center [176, 427] width 212 height 44
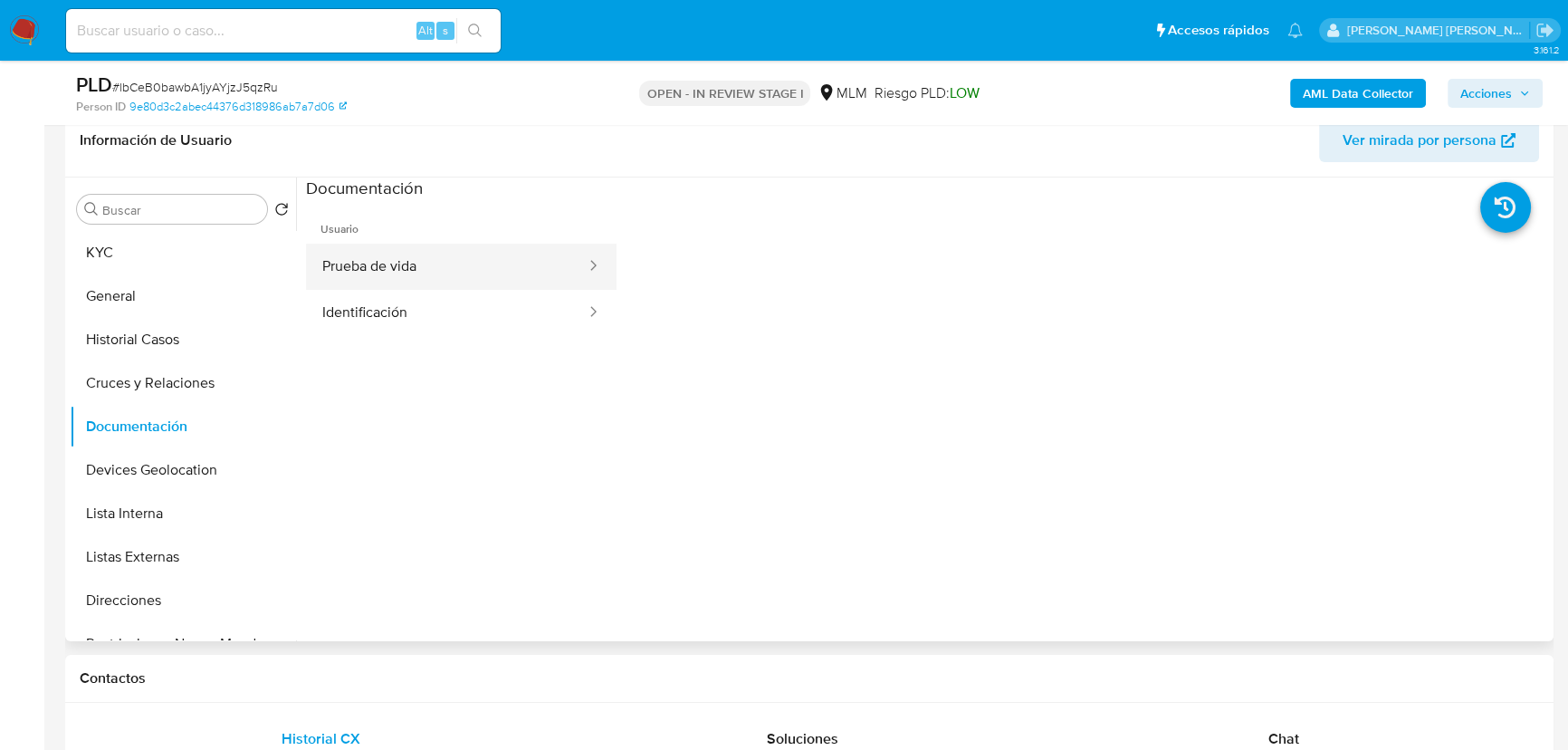
drag, startPoint x: 405, startPoint y: 254, endPoint x: 598, endPoint y: 281, distance: 194.9
click at [443, 255] on button "Prueba de vida" at bounding box center [446, 266] width 281 height 46
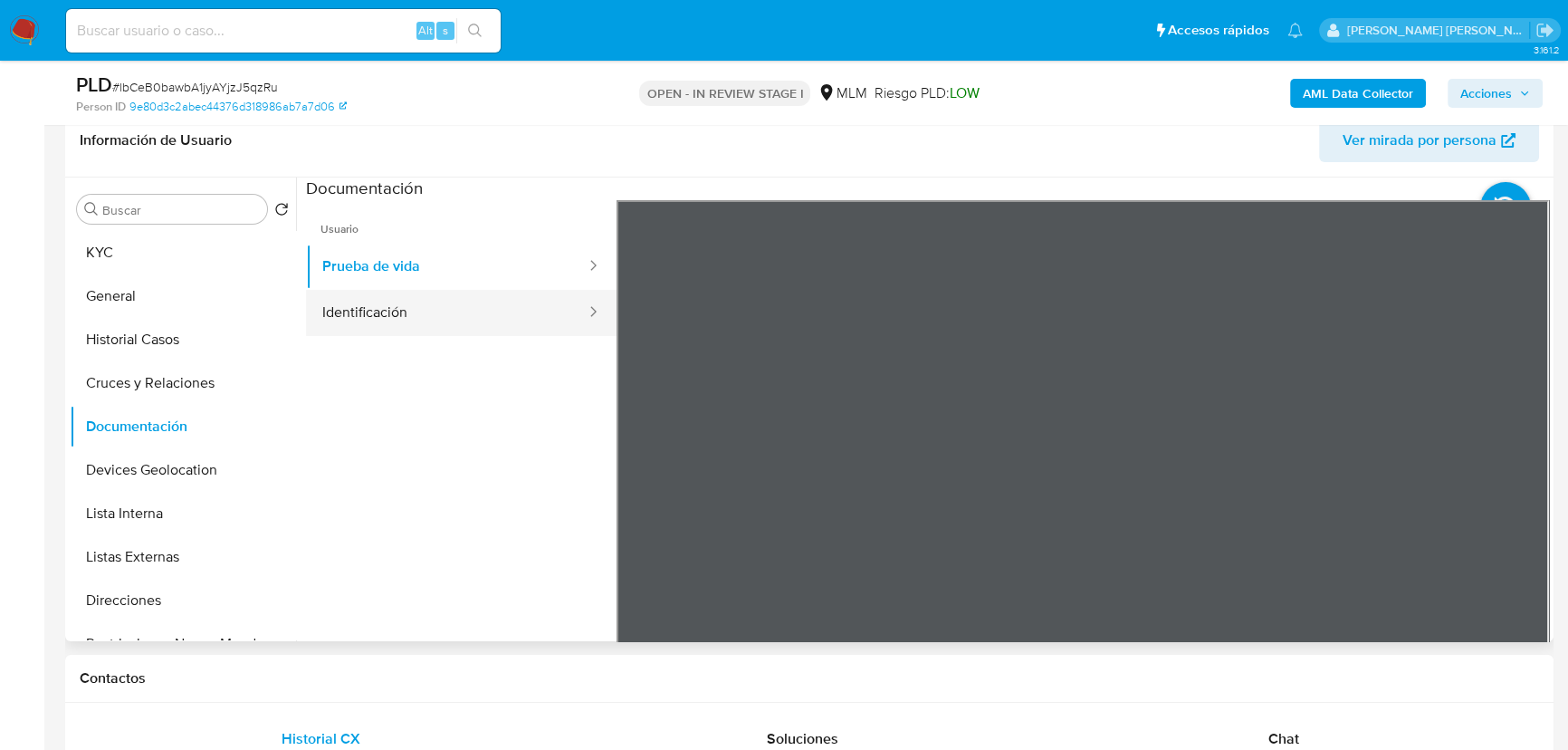
click at [501, 289] on button "Identificación" at bounding box center [446, 312] width 281 height 46
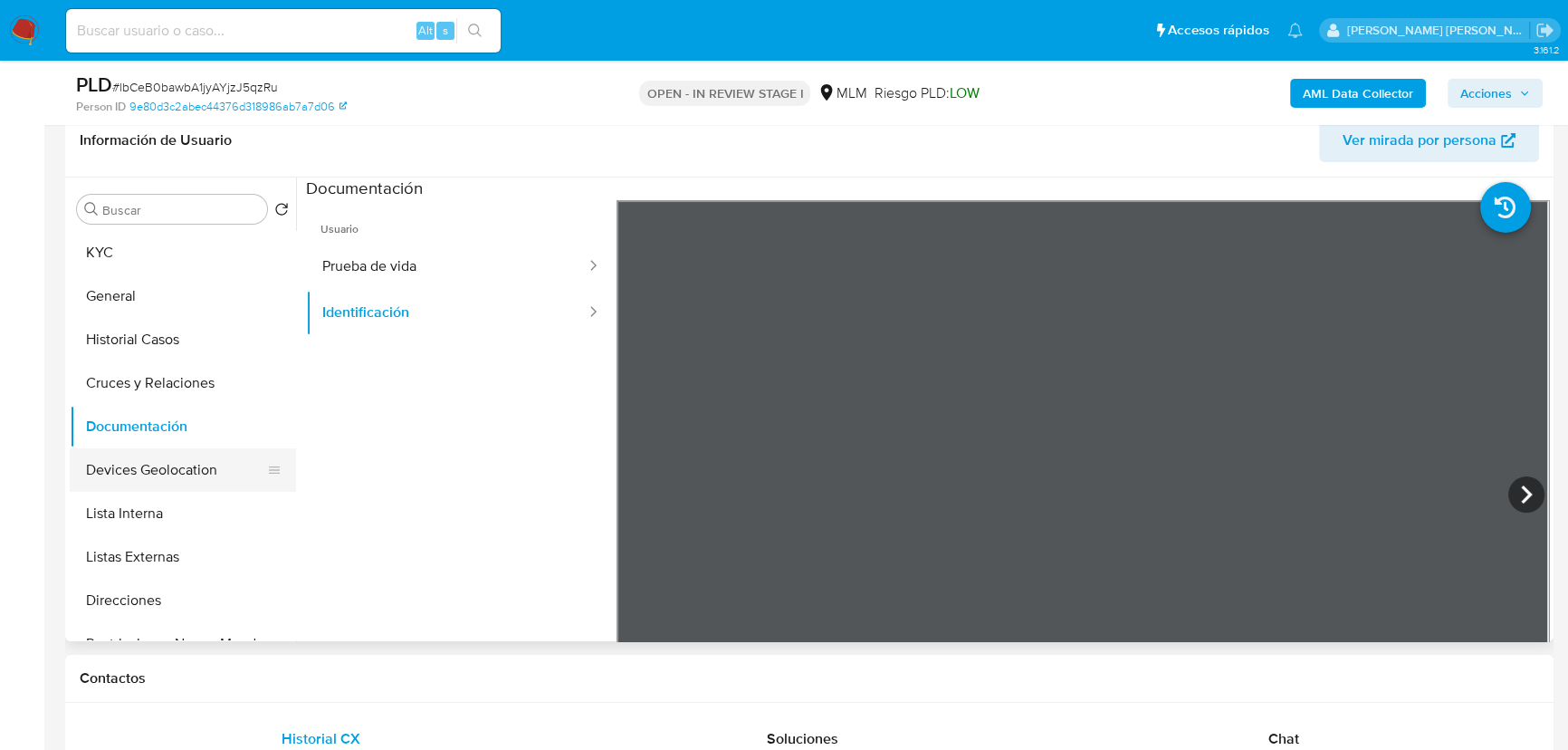
click at [173, 473] on button "Devices Geolocation" at bounding box center [176, 469] width 212 height 44
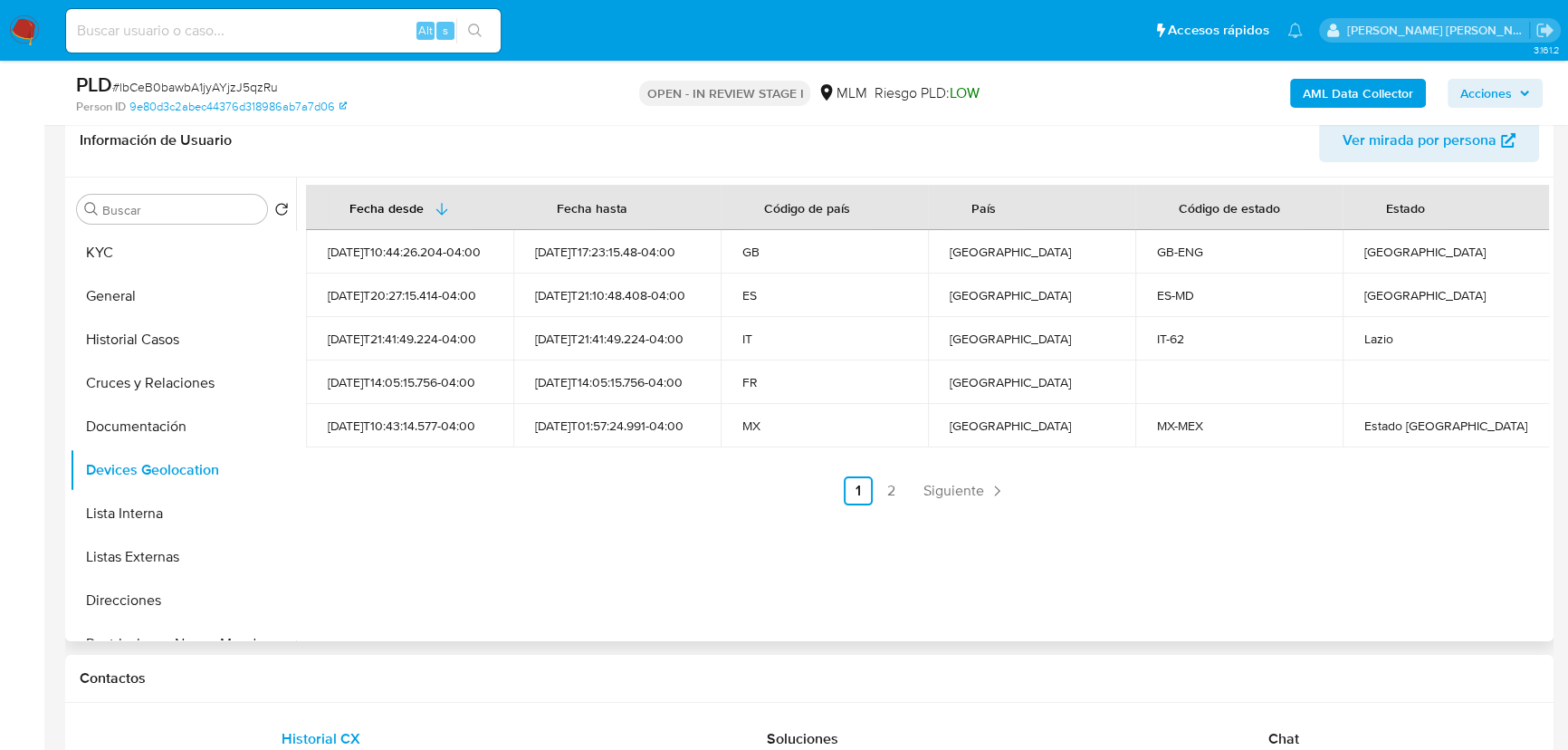
click at [929, 491] on span "Siguiente" at bounding box center [953, 490] width 60 height 15
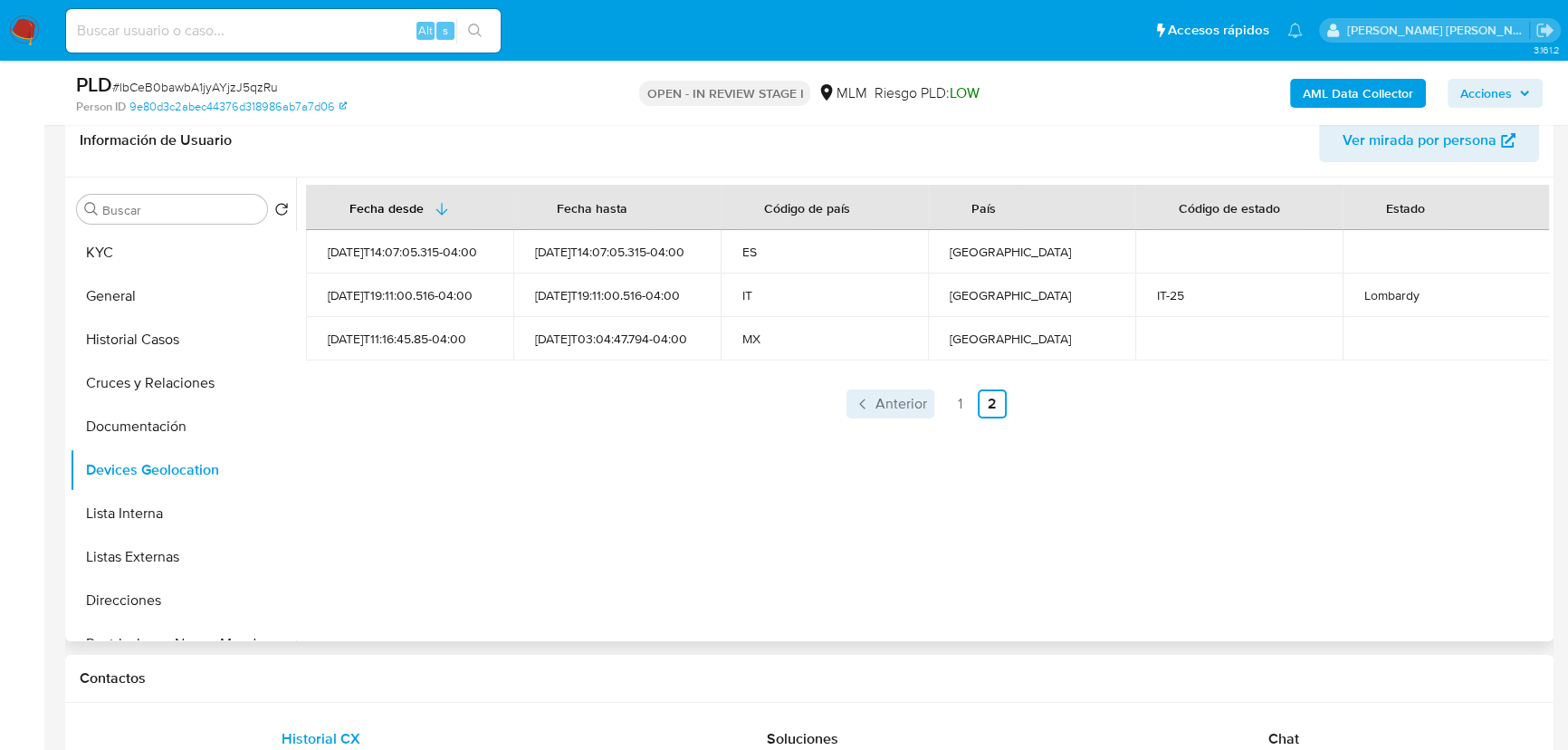
click at [873, 390] on link "Anterior" at bounding box center [890, 404] width 88 height 29
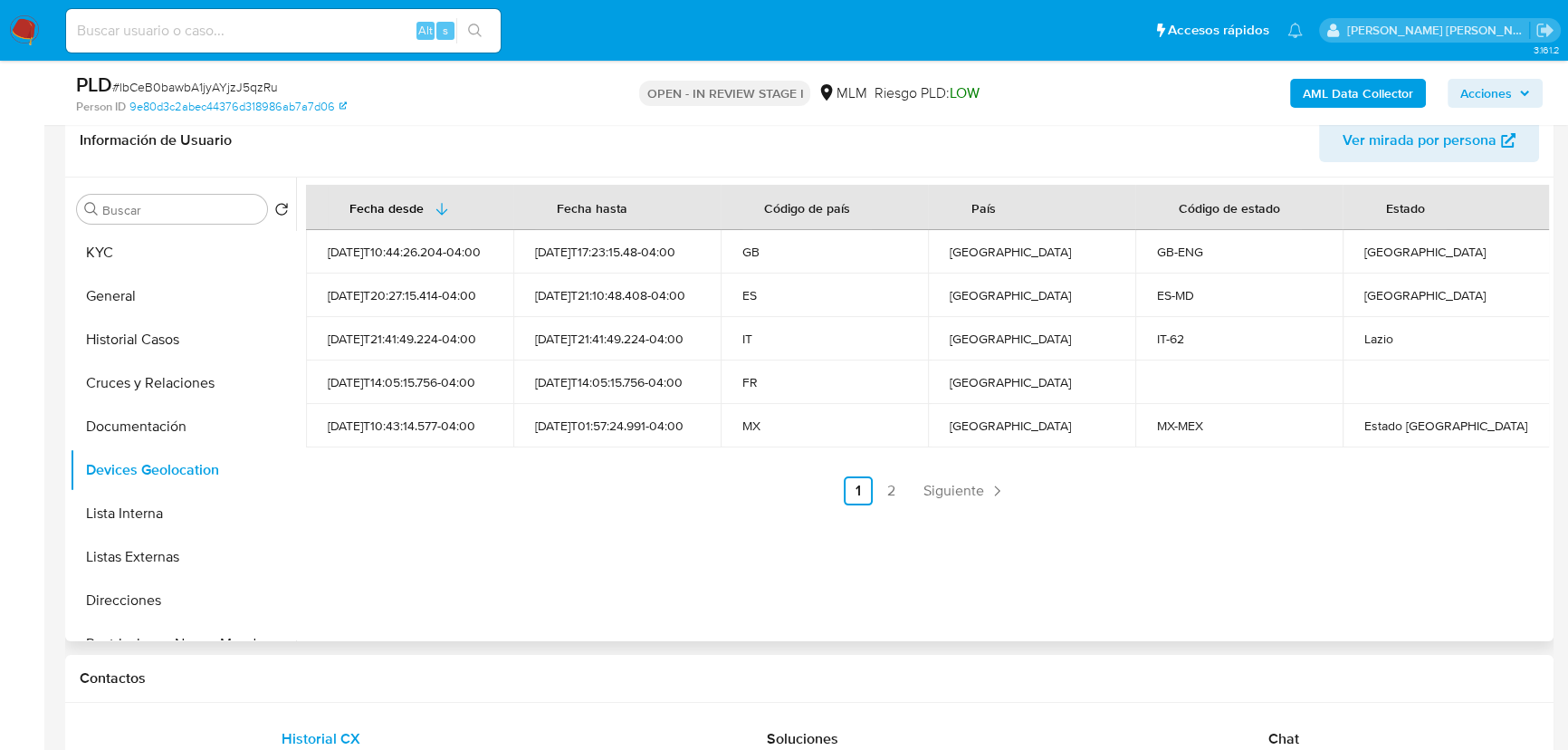
click at [960, 477] on link "Siguiente" at bounding box center [964, 491] width 96 height 29
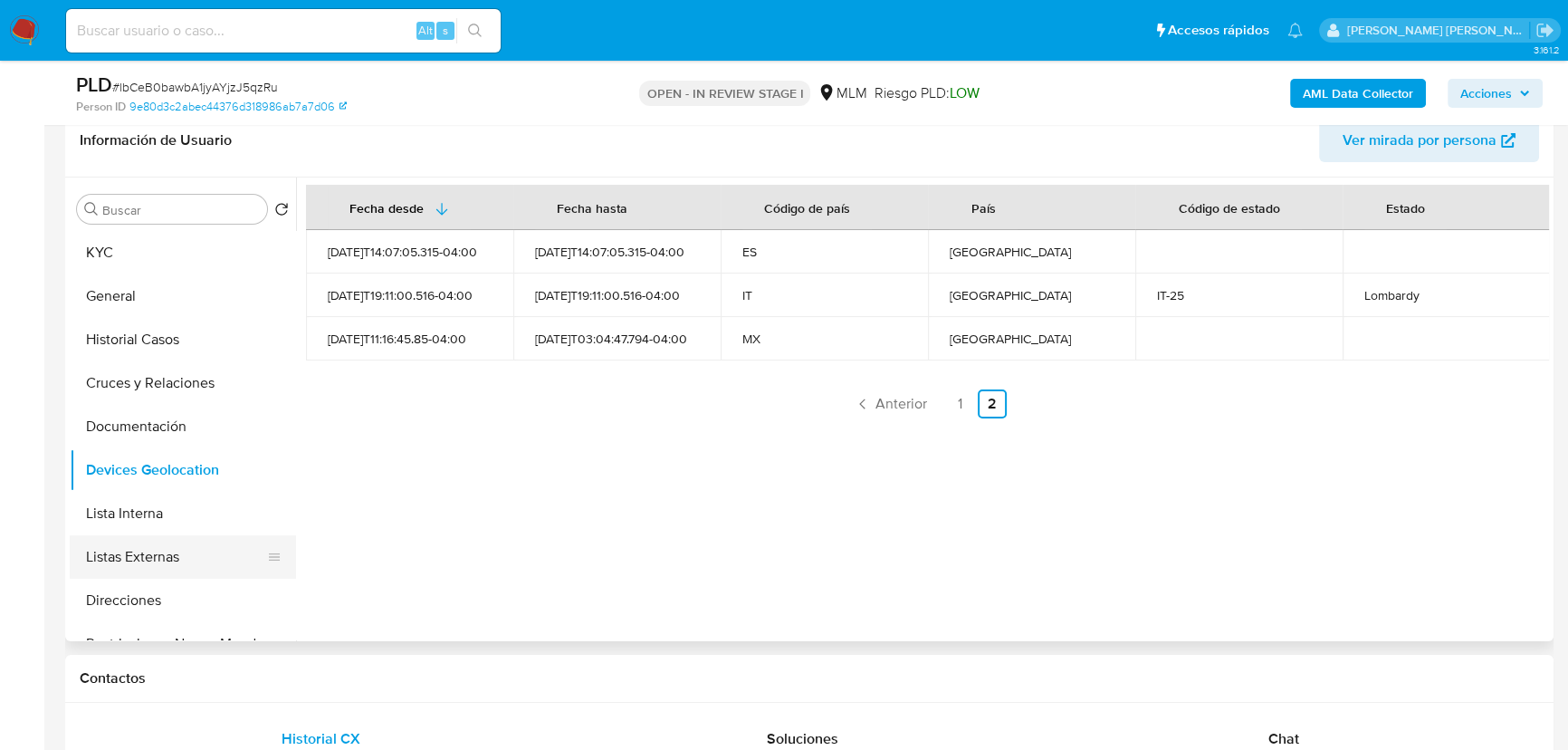
click at [148, 555] on button "Listas Externas" at bounding box center [176, 556] width 212 height 44
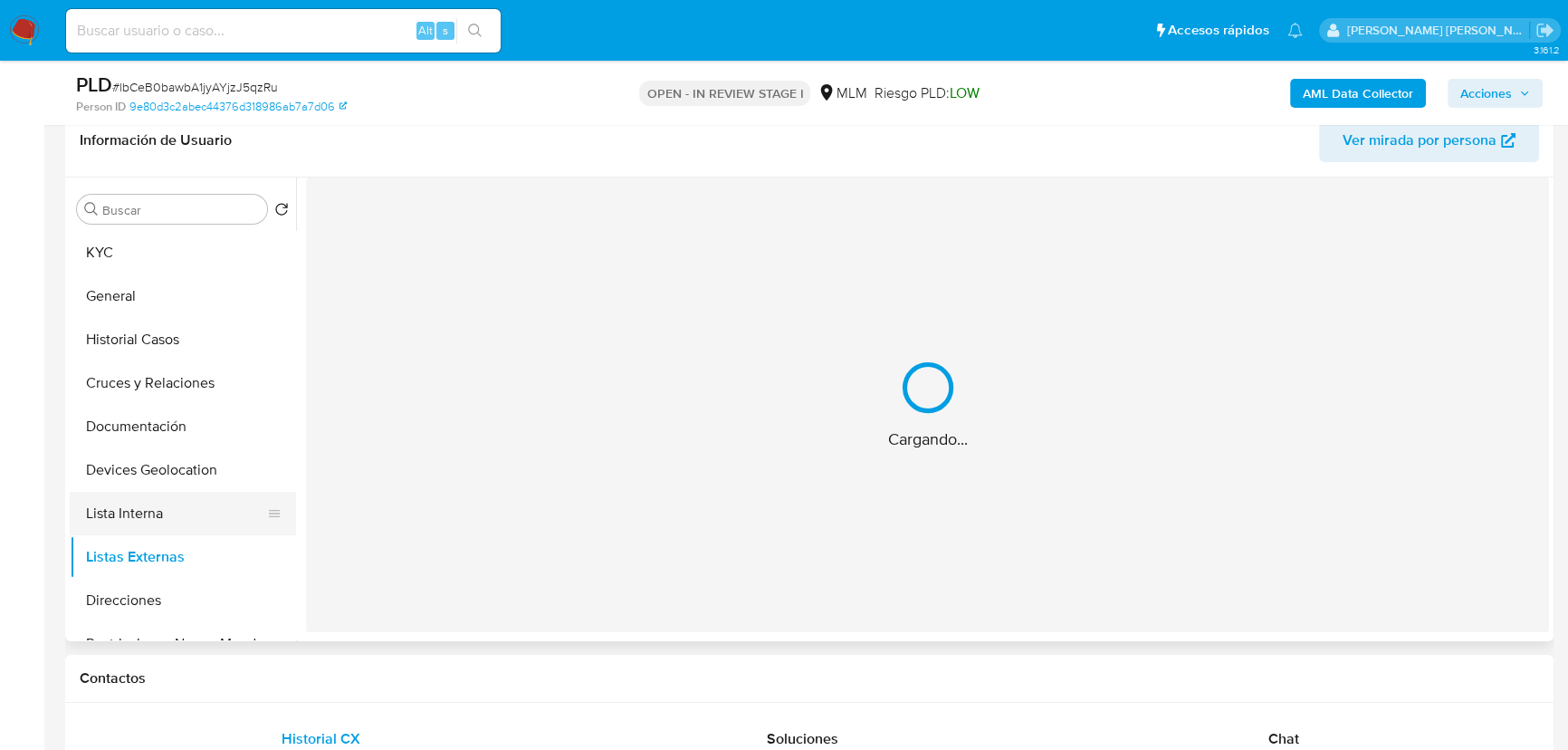
click at [756, 463] on div "Cargando..." at bounding box center [927, 404] width 1243 height 455
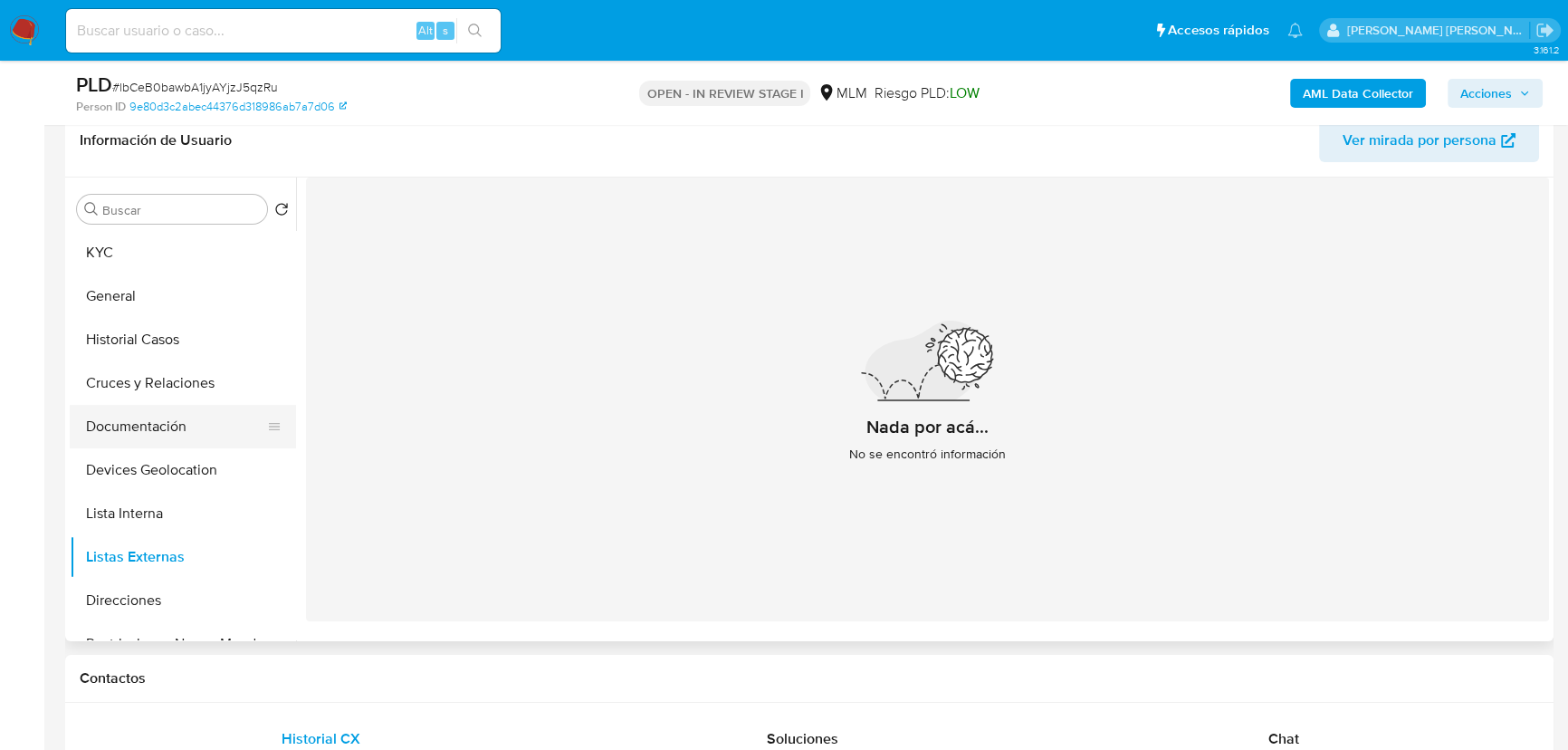
click at [143, 418] on button "Documentación" at bounding box center [176, 427] width 212 height 44
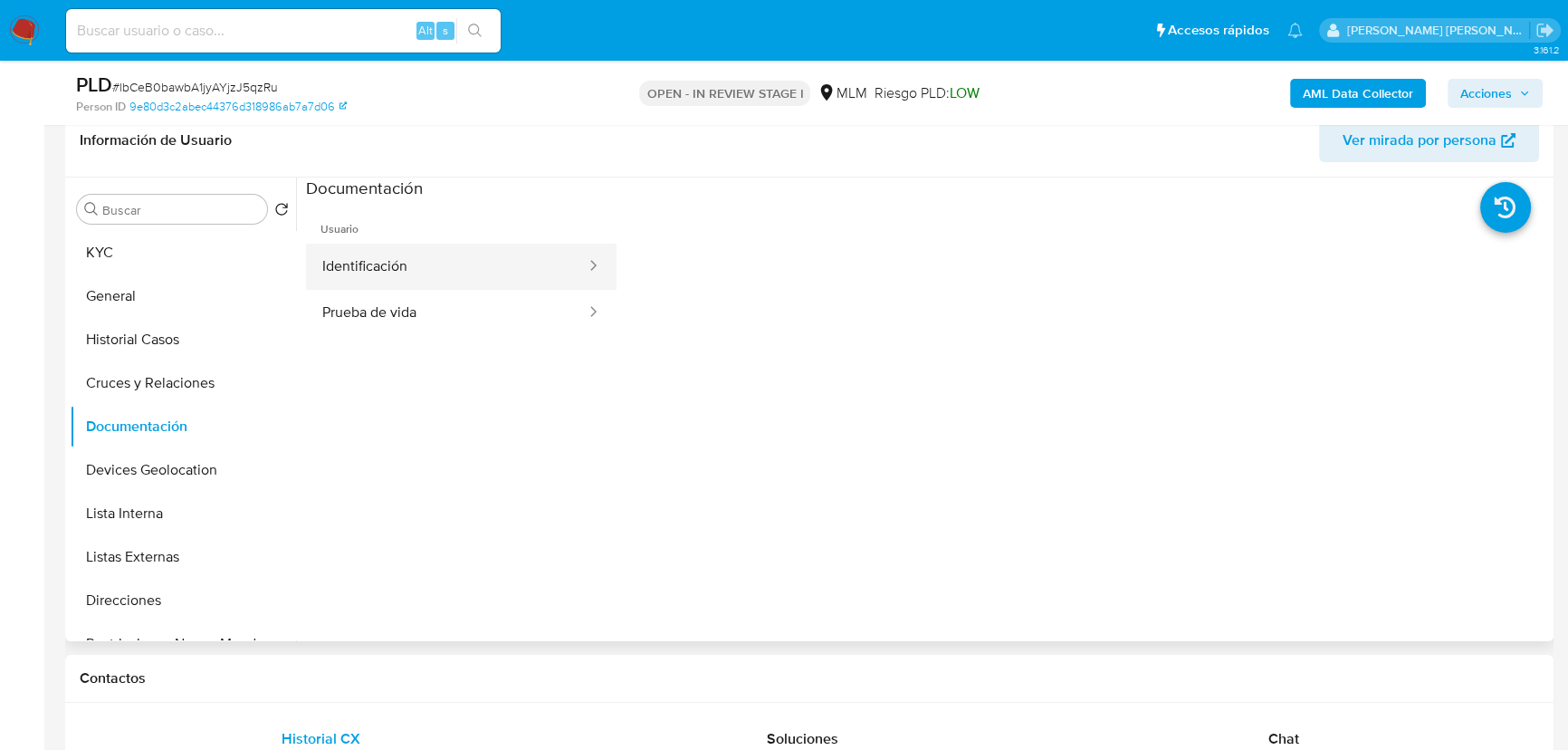
click at [429, 274] on button "Identificación" at bounding box center [446, 266] width 281 height 46
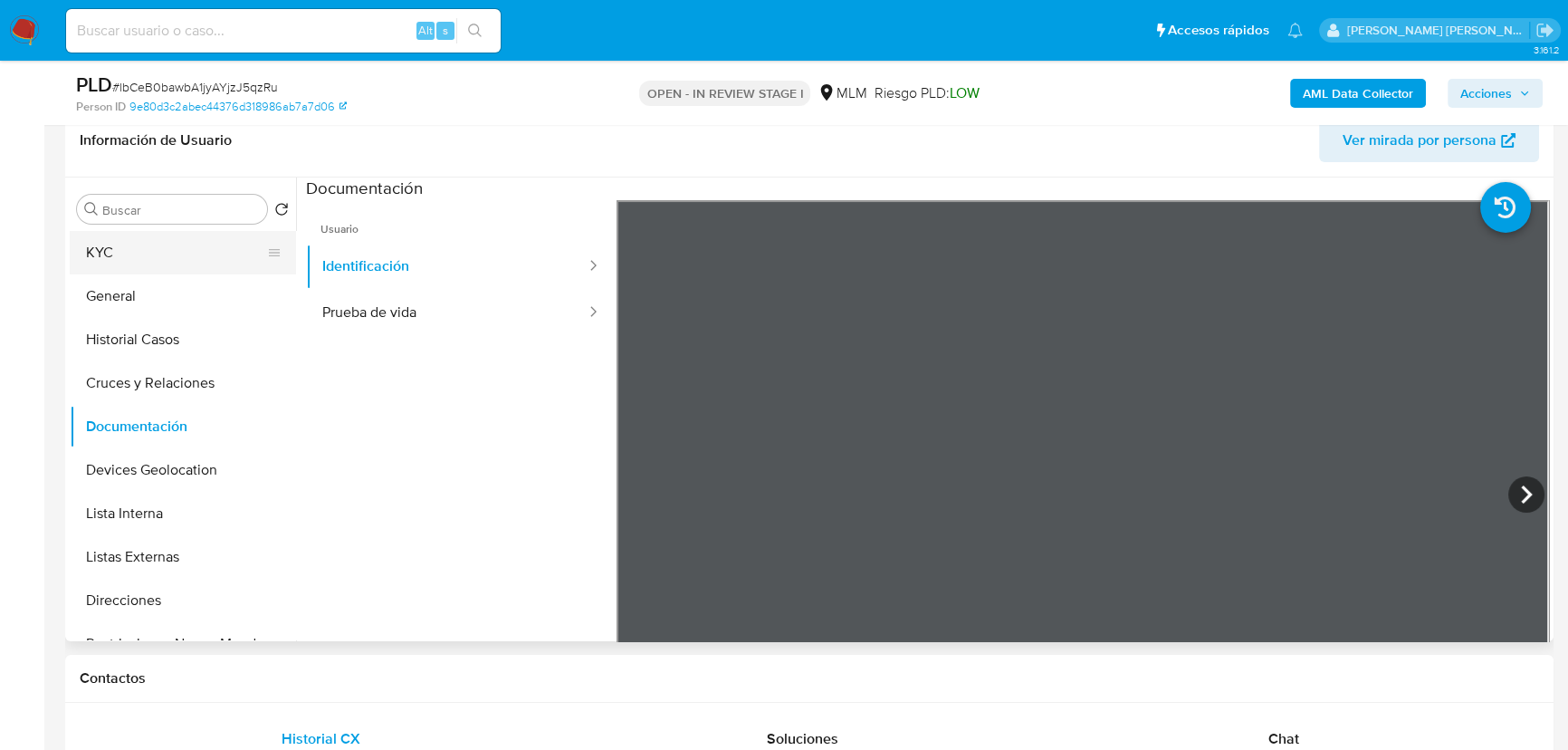
click at [188, 262] on button "KYC" at bounding box center [176, 252] width 212 height 44
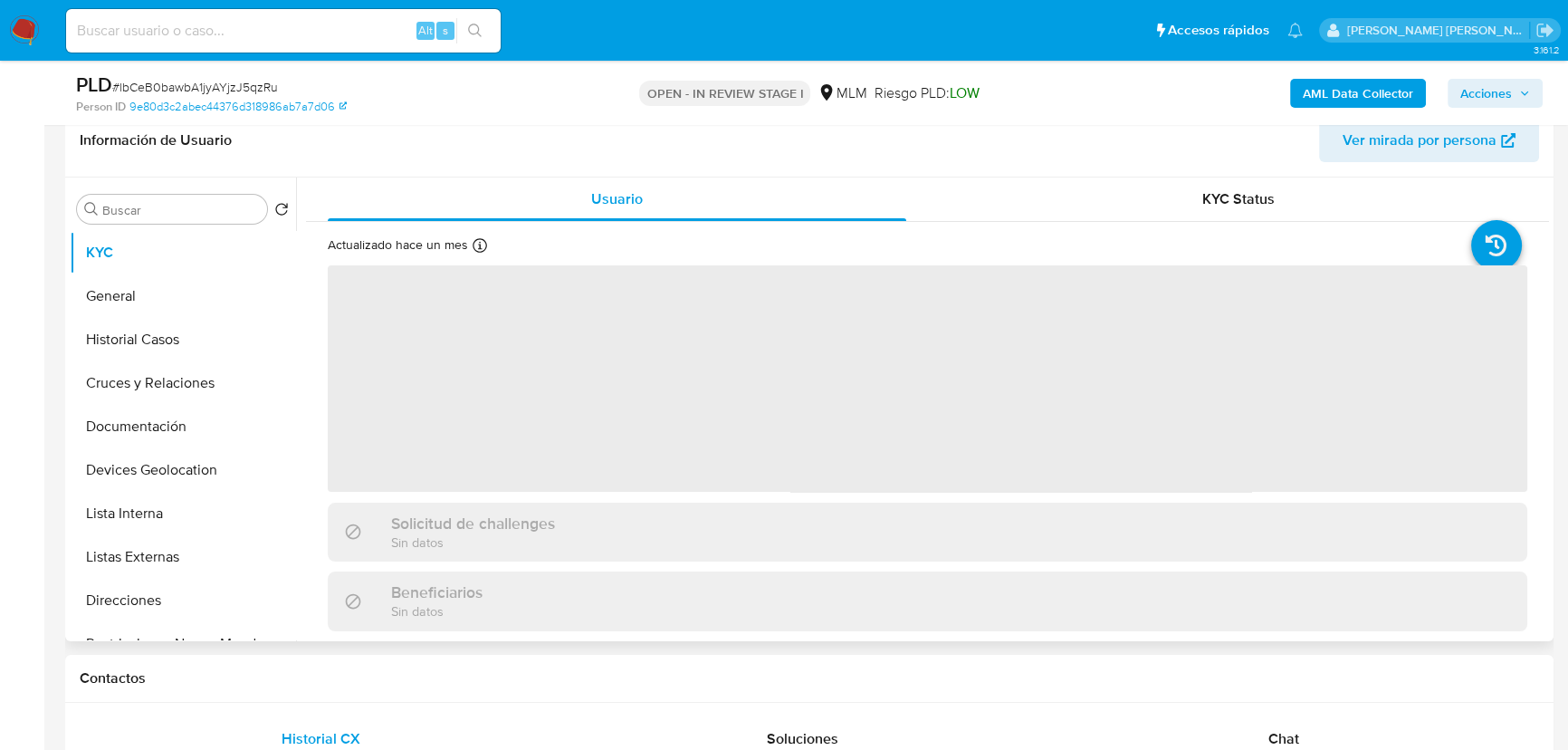
click at [557, 454] on span "‌" at bounding box center [928, 378] width 1200 height 226
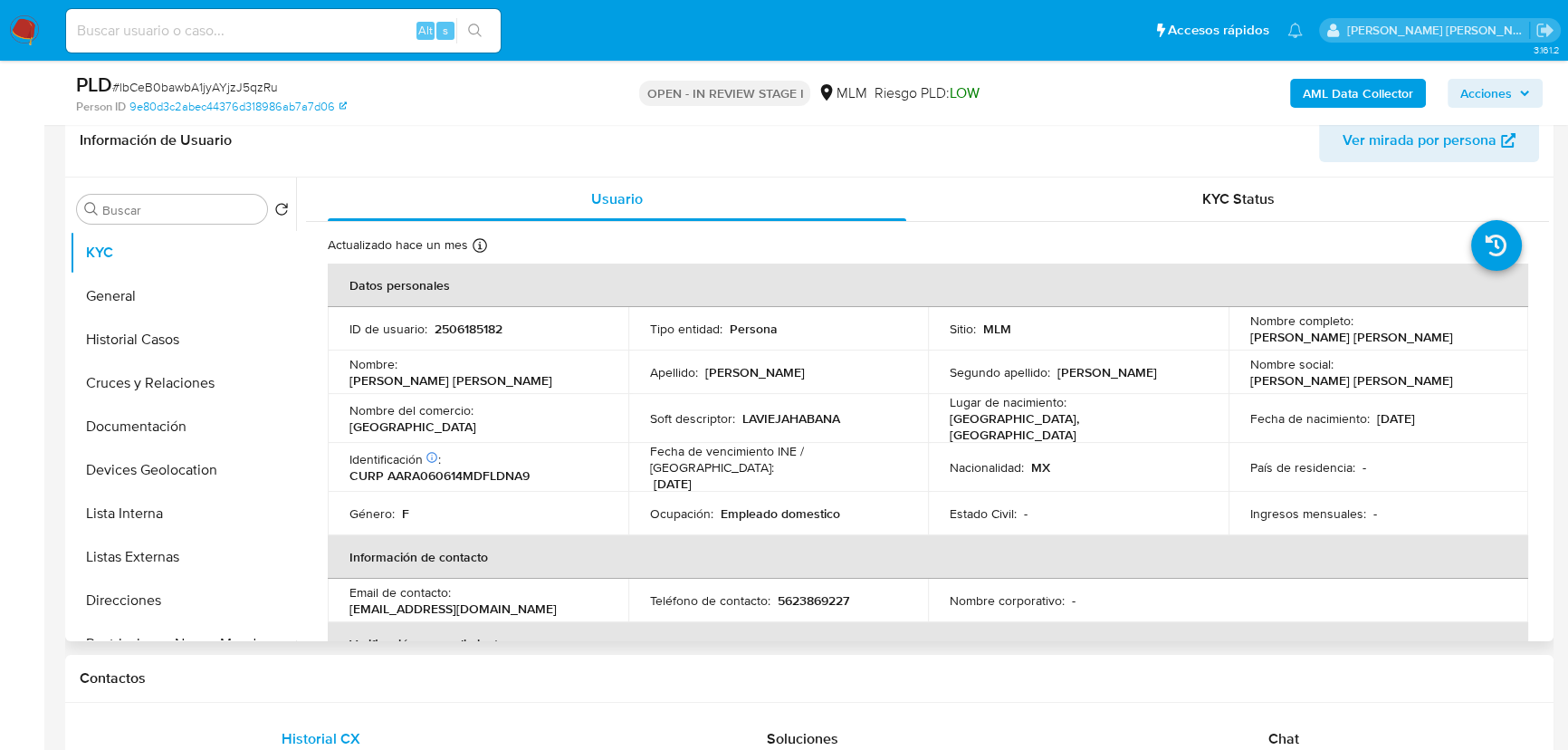
drag, startPoint x: 550, startPoint y: 598, endPoint x: 344, endPoint y: 601, distance: 206.0
click at [344, 601] on td "Email de contacto : altamiranopaulina06@gmail.com" at bounding box center [478, 600] width 301 height 44
copy p "[EMAIL_ADDRESS][DOMAIN_NAME]"
click at [822, 592] on p "5623869227" at bounding box center [813, 600] width 71 height 17
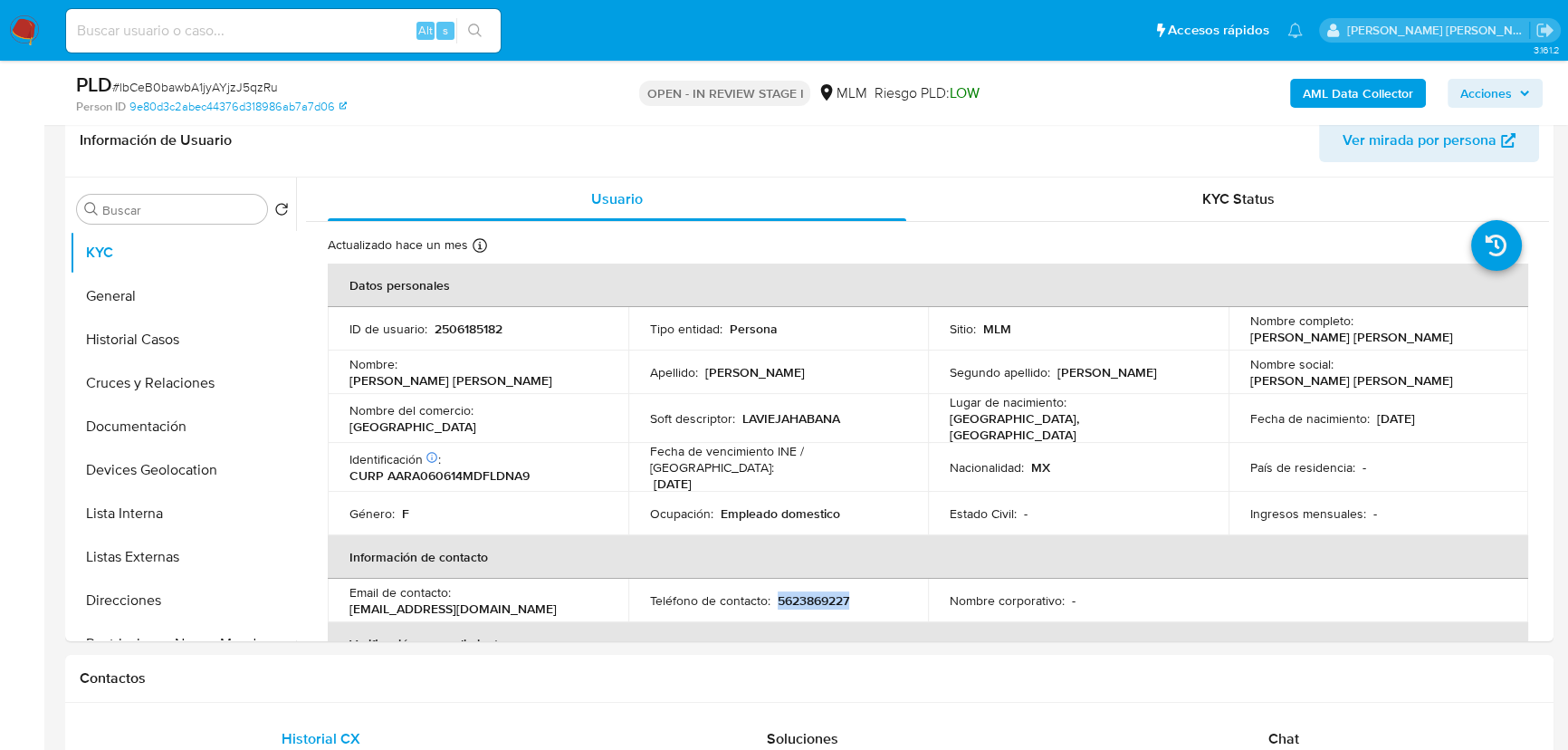
copy p "5623869227"
drag, startPoint x: 581, startPoint y: 420, endPoint x: 475, endPoint y: 421, distance: 106.0
click at [475, 421] on div "Nombre del comercio : La vieja Habana" at bounding box center [478, 418] width 257 height 32
copy div "[GEOGRAPHIC_DATA]"
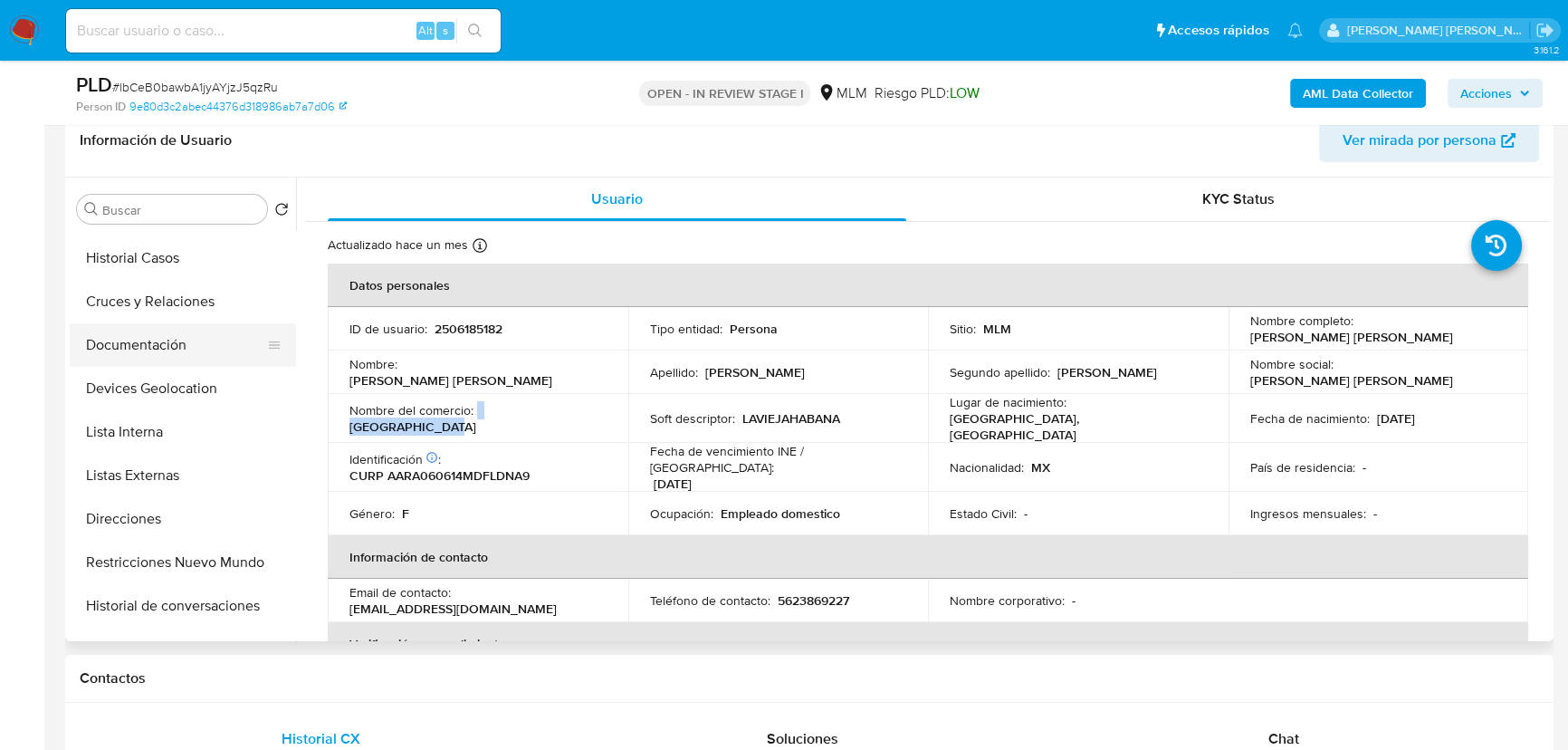
click at [138, 344] on button "Documentación" at bounding box center [176, 345] width 212 height 44
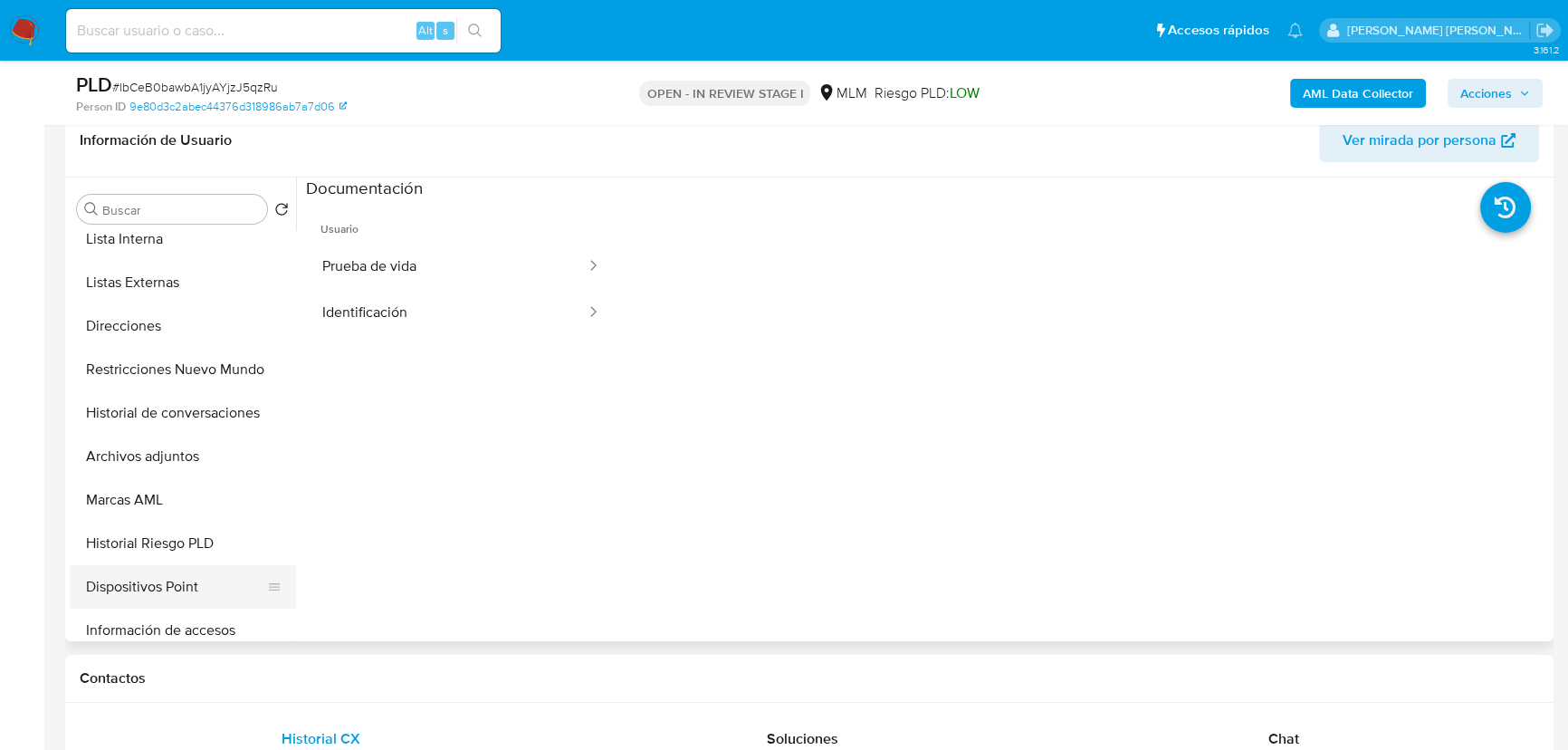
scroll to position [411, 0]
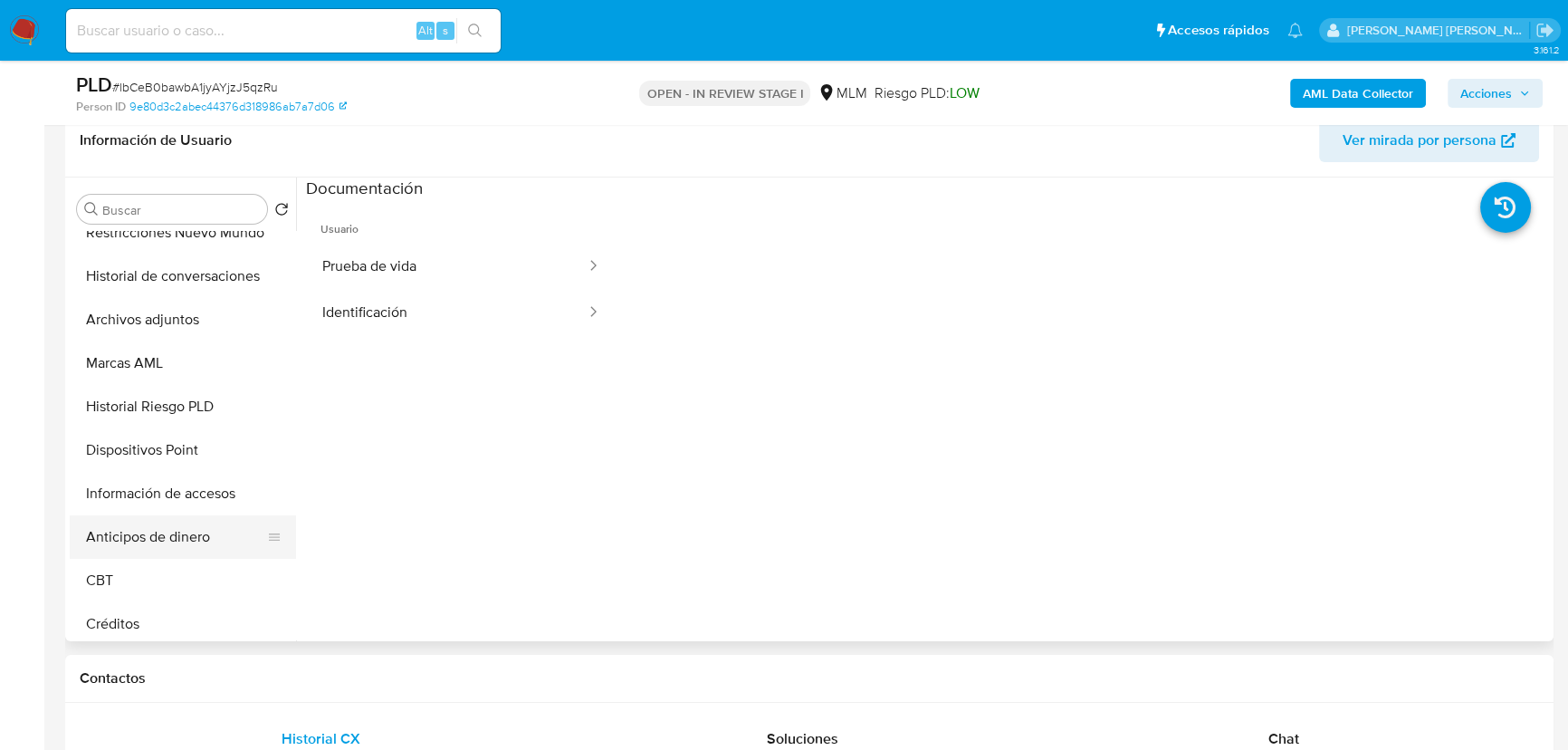
click at [155, 538] on button "Anticipos de dinero" at bounding box center [176, 537] width 212 height 44
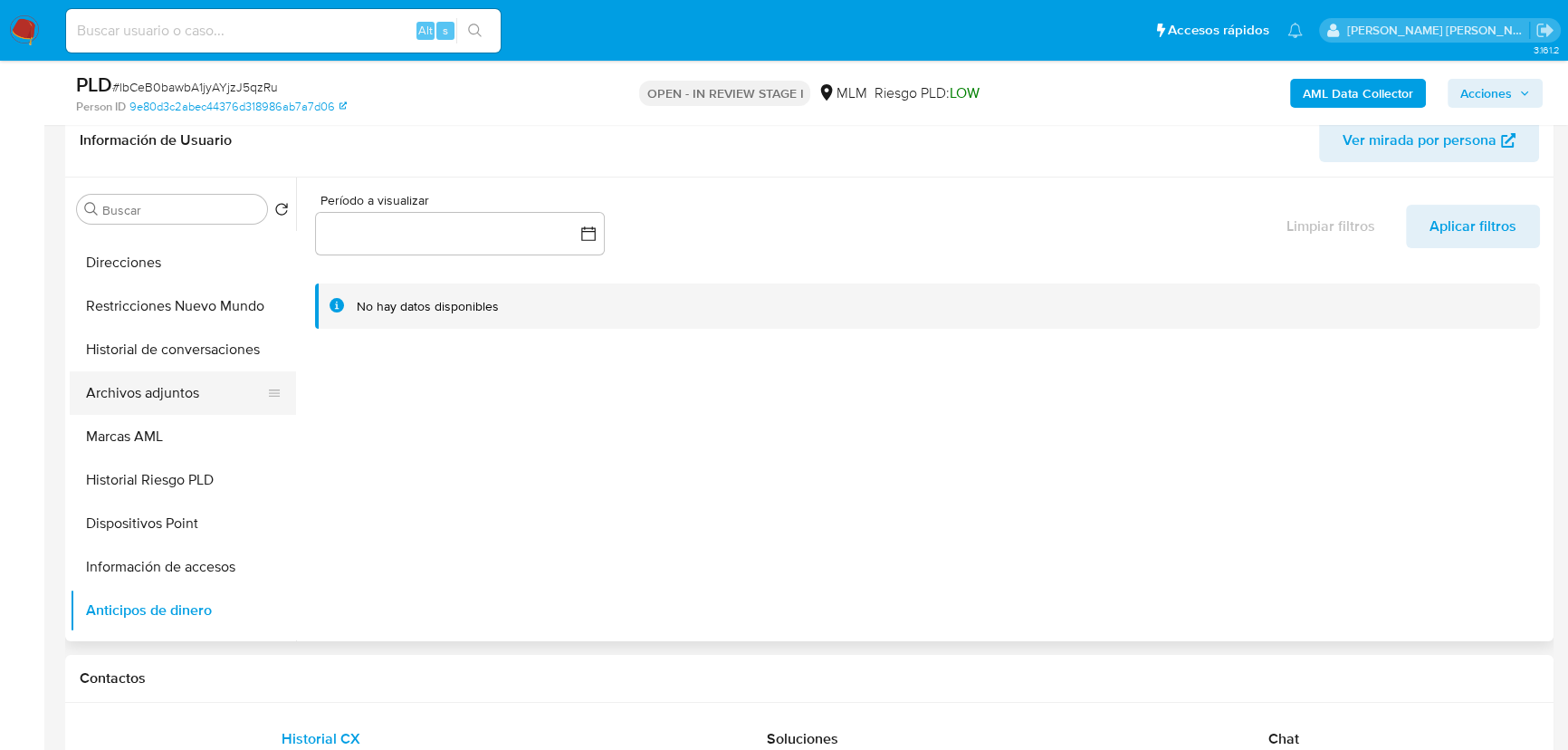
scroll to position [246, 0]
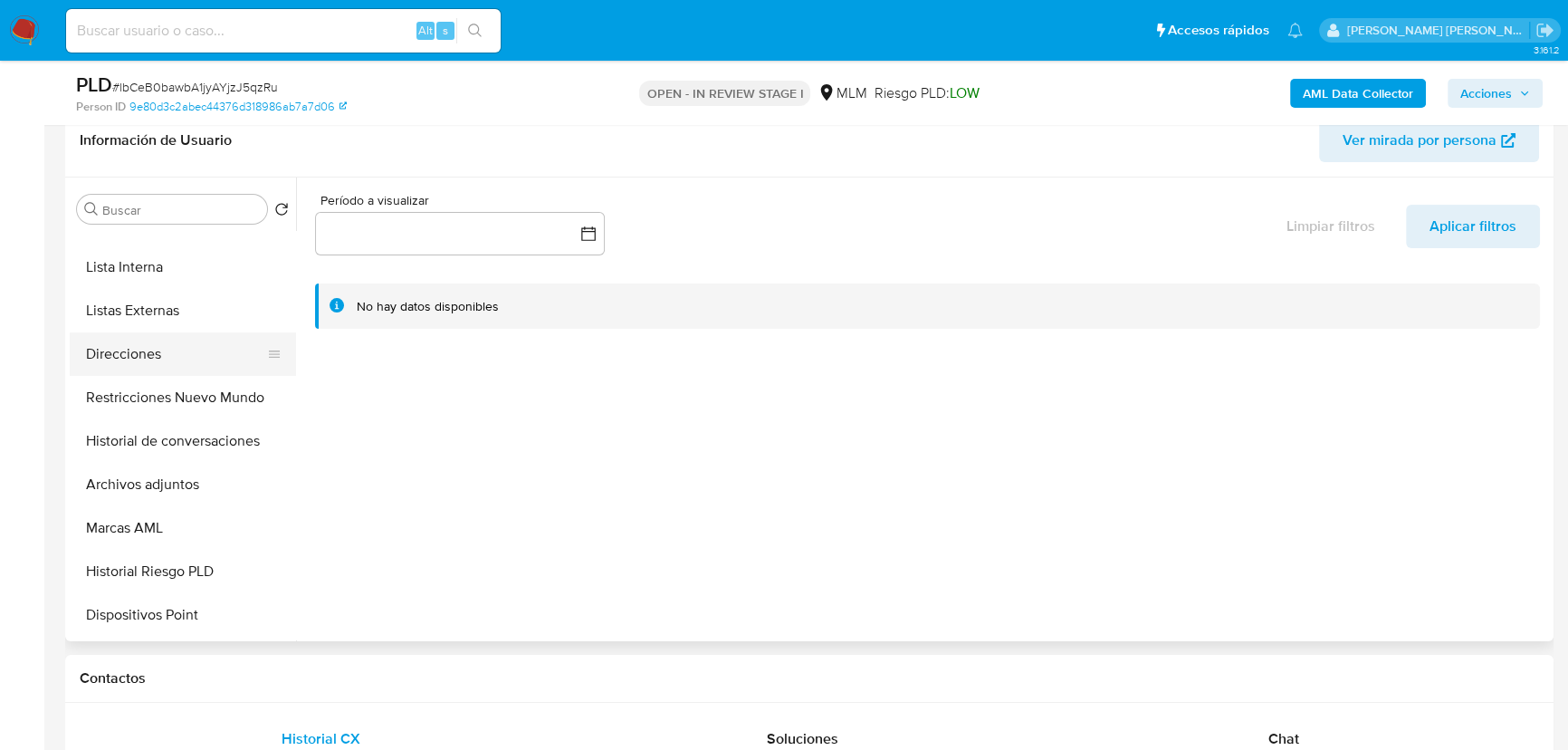
drag, startPoint x: 161, startPoint y: 354, endPoint x: 263, endPoint y: 351, distance: 102.0
click at [161, 354] on button "Direcciones" at bounding box center [176, 354] width 212 height 44
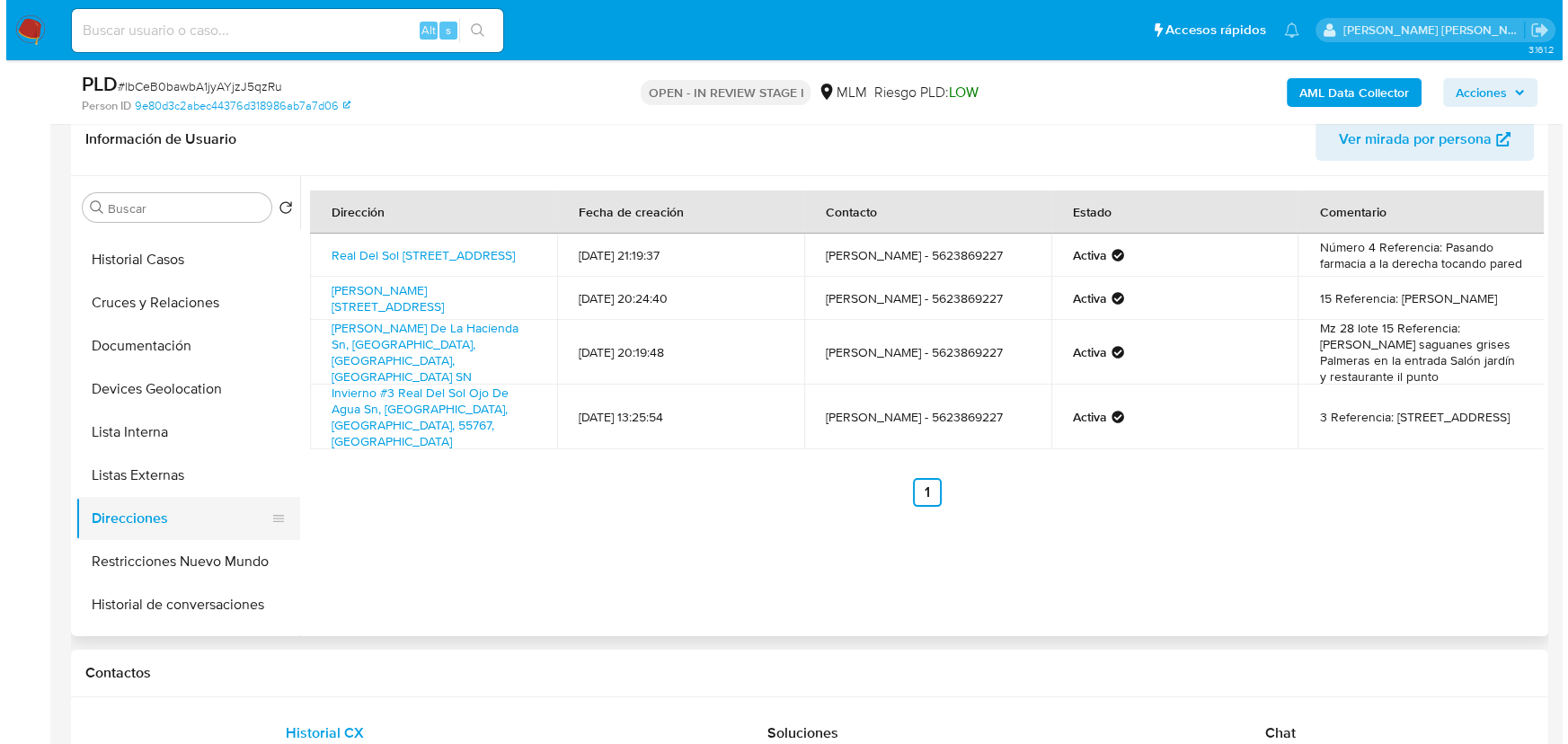
scroll to position [162, 0]
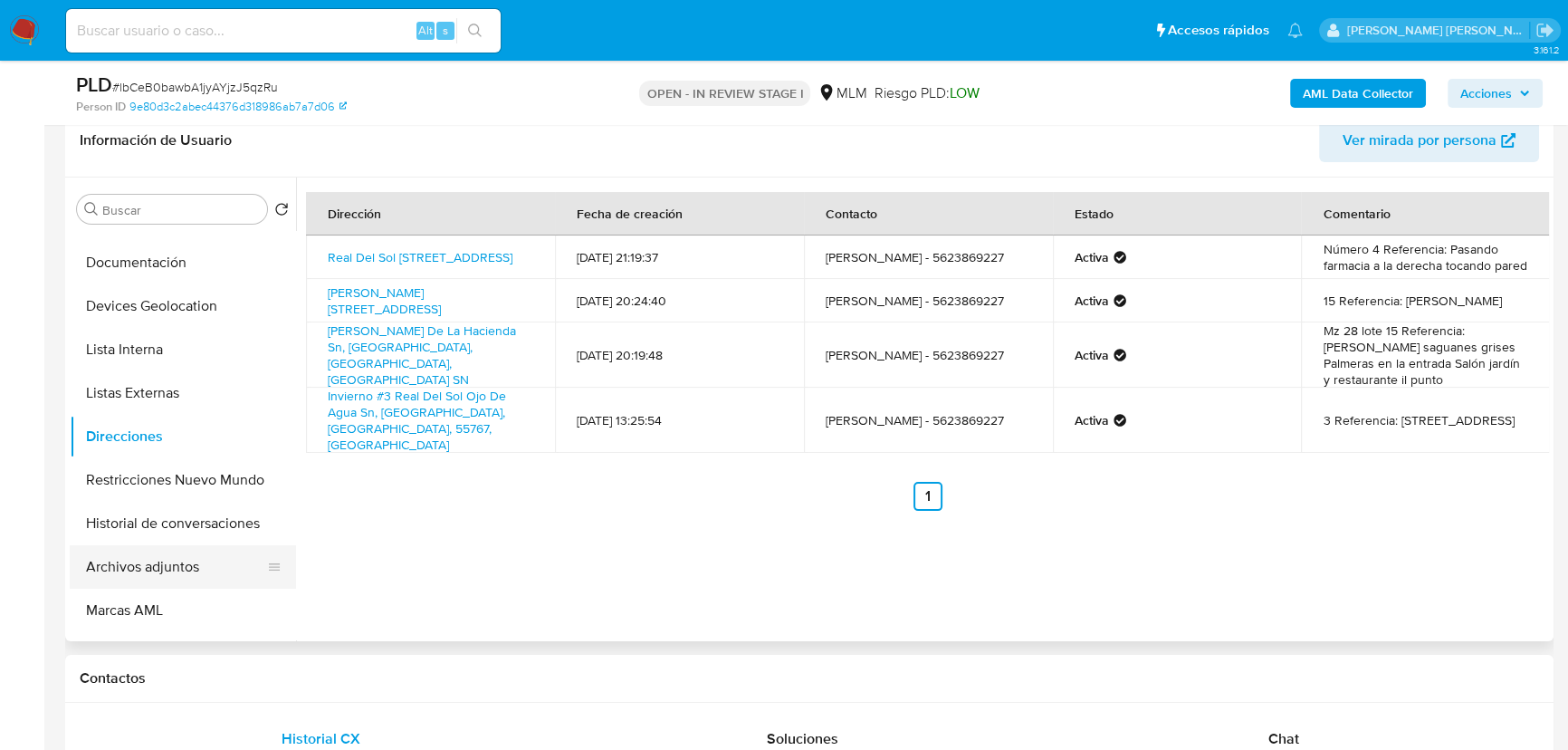
click at [185, 562] on button "Archivos adjuntos" at bounding box center [176, 567] width 212 height 44
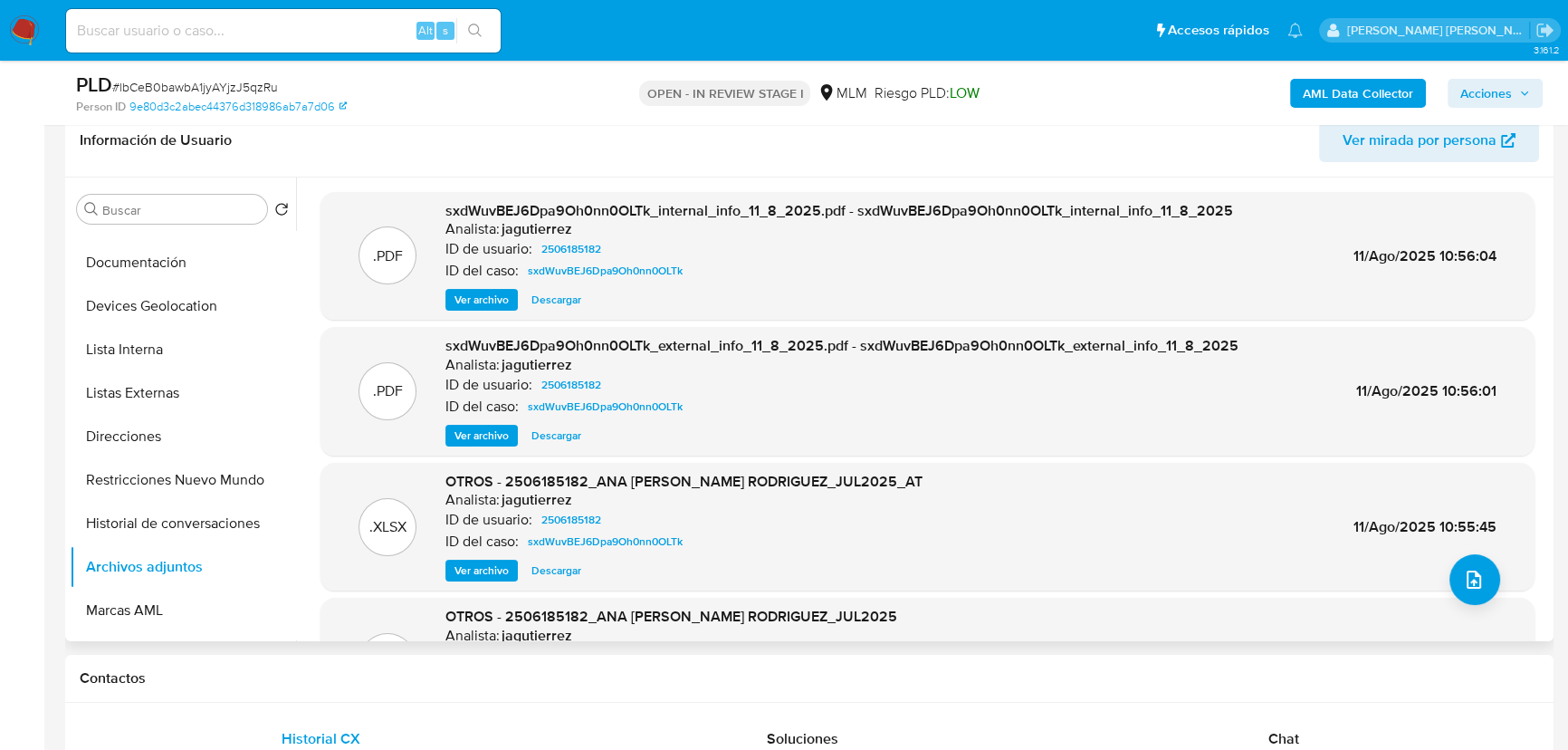
click at [488, 296] on span "Ver archivo" at bounding box center [482, 299] width 55 height 19
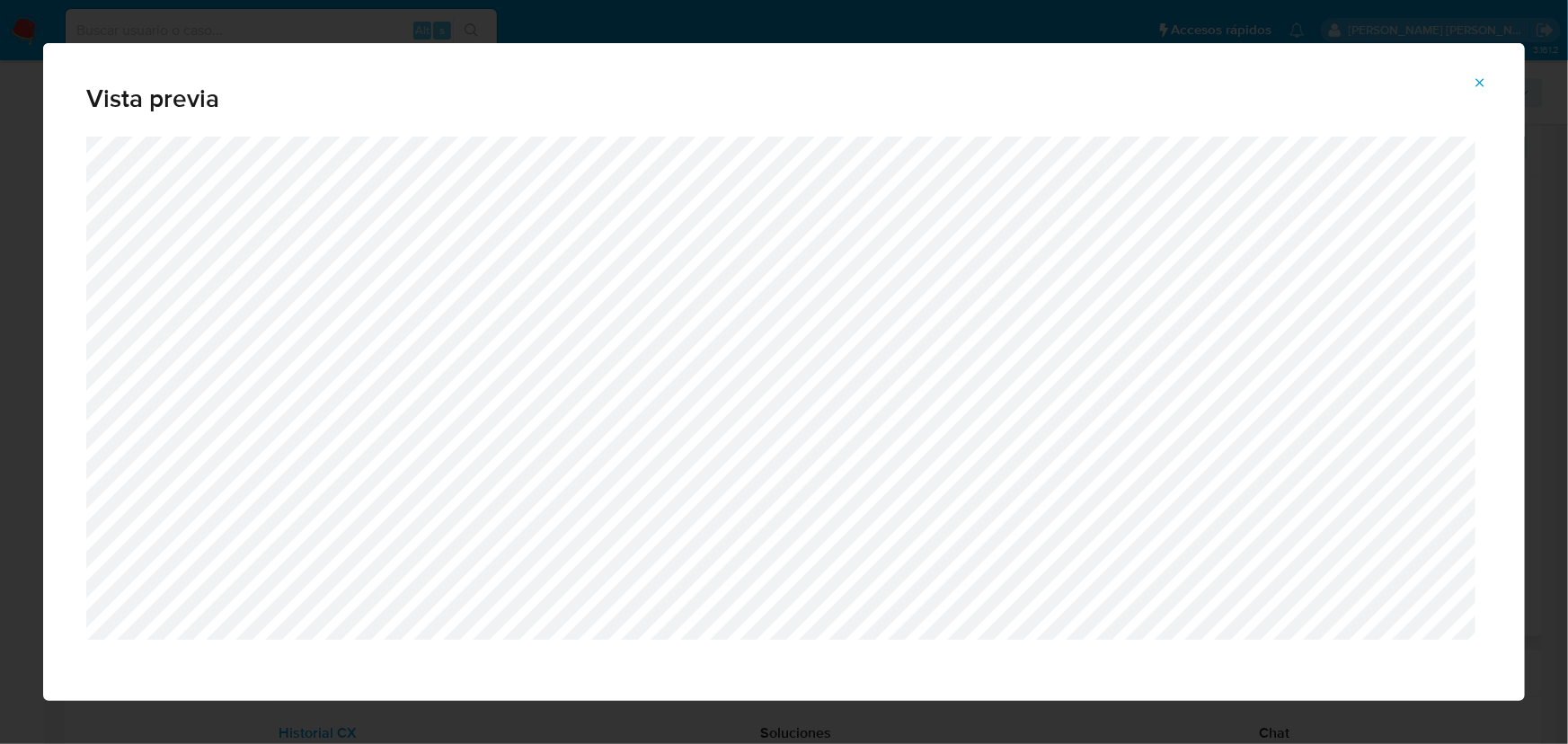
click at [1379, 78] on icon "Attachment preview" at bounding box center [1480, 82] width 15 height 14
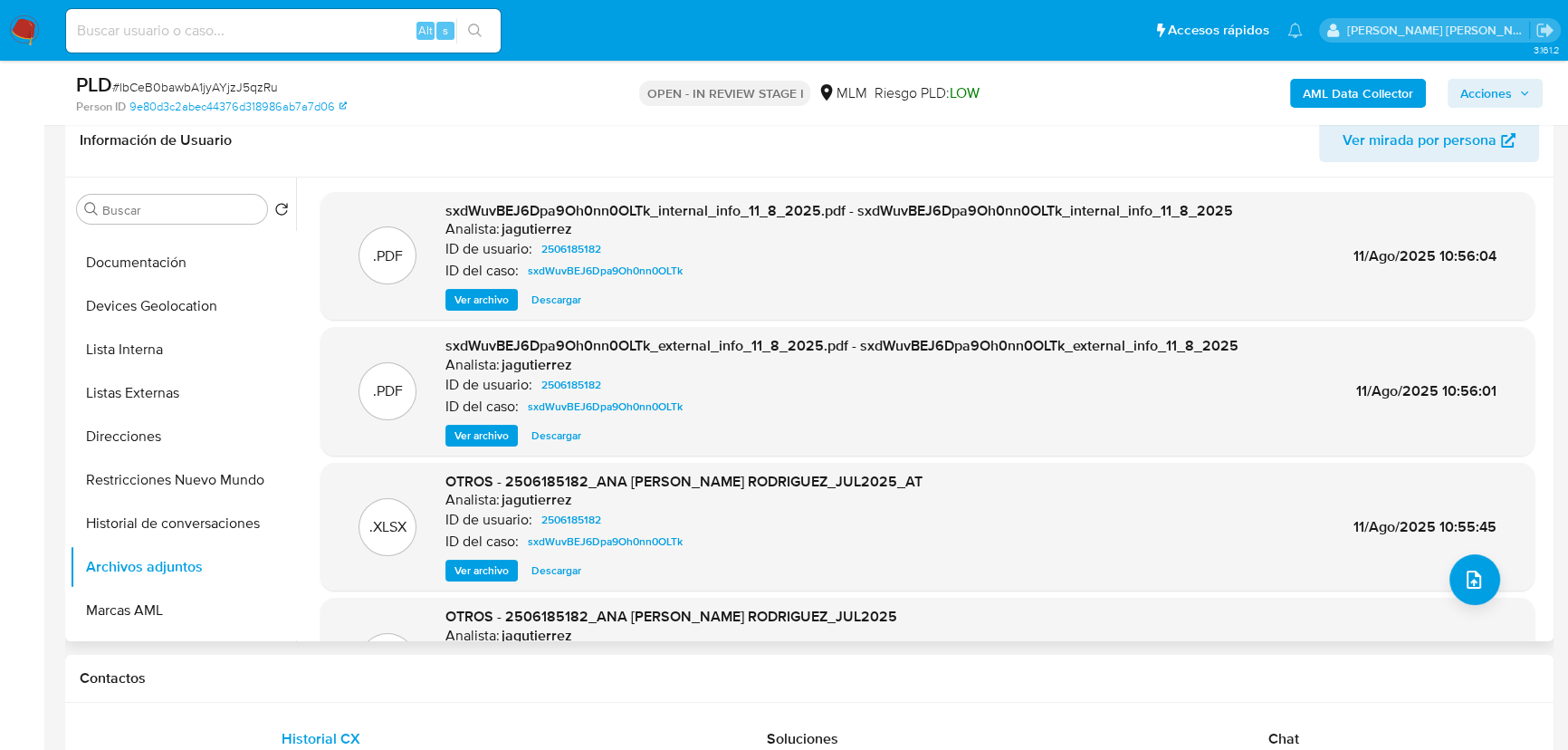
click at [472, 433] on span "Ver archivo" at bounding box center [482, 435] width 55 height 19
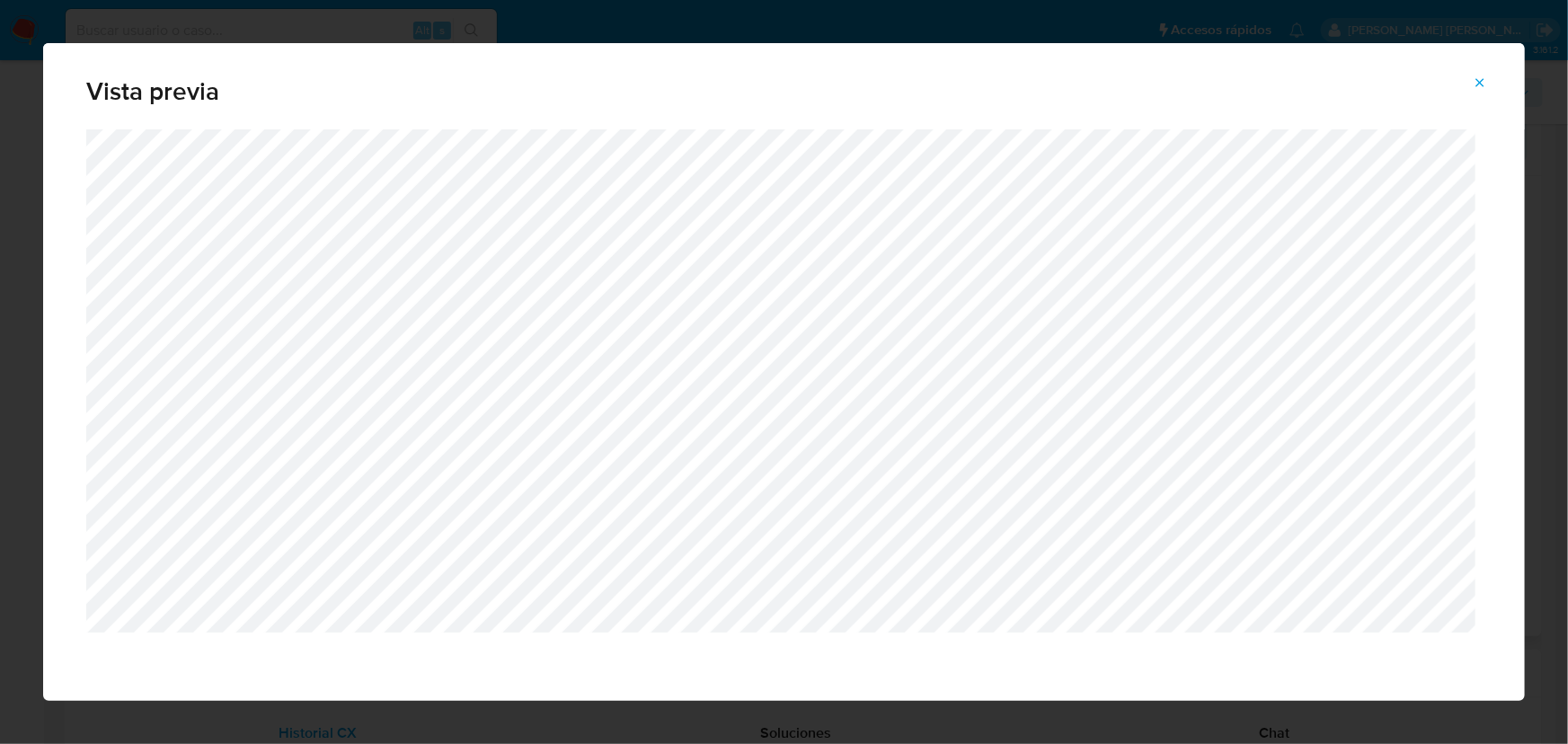
scroll to position [10, 0]
click at [1379, 78] on icon "Attachment preview" at bounding box center [1480, 82] width 15 height 14
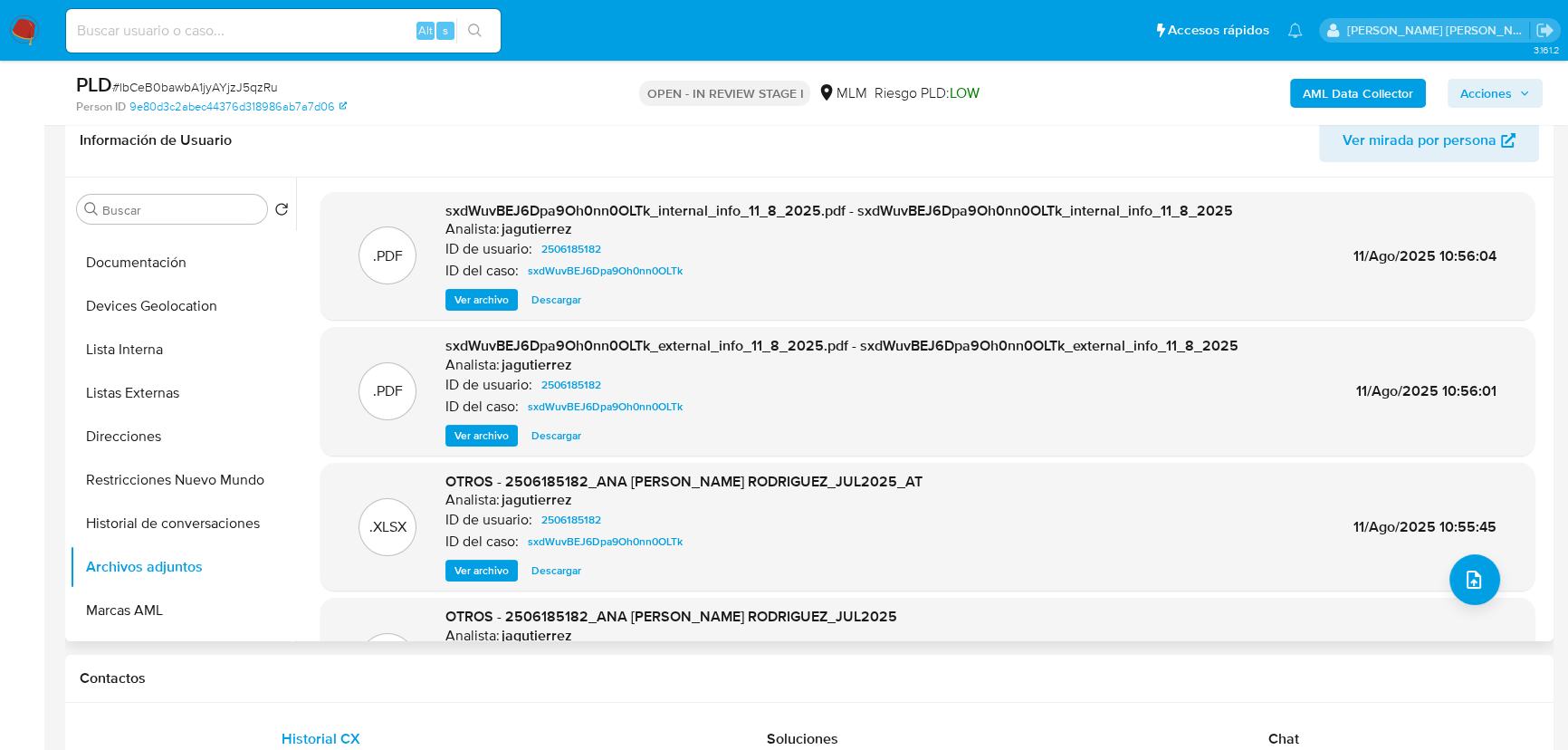
click at [1301, 94] on button "AML Data Collector" at bounding box center [1358, 94] width 135 height 29
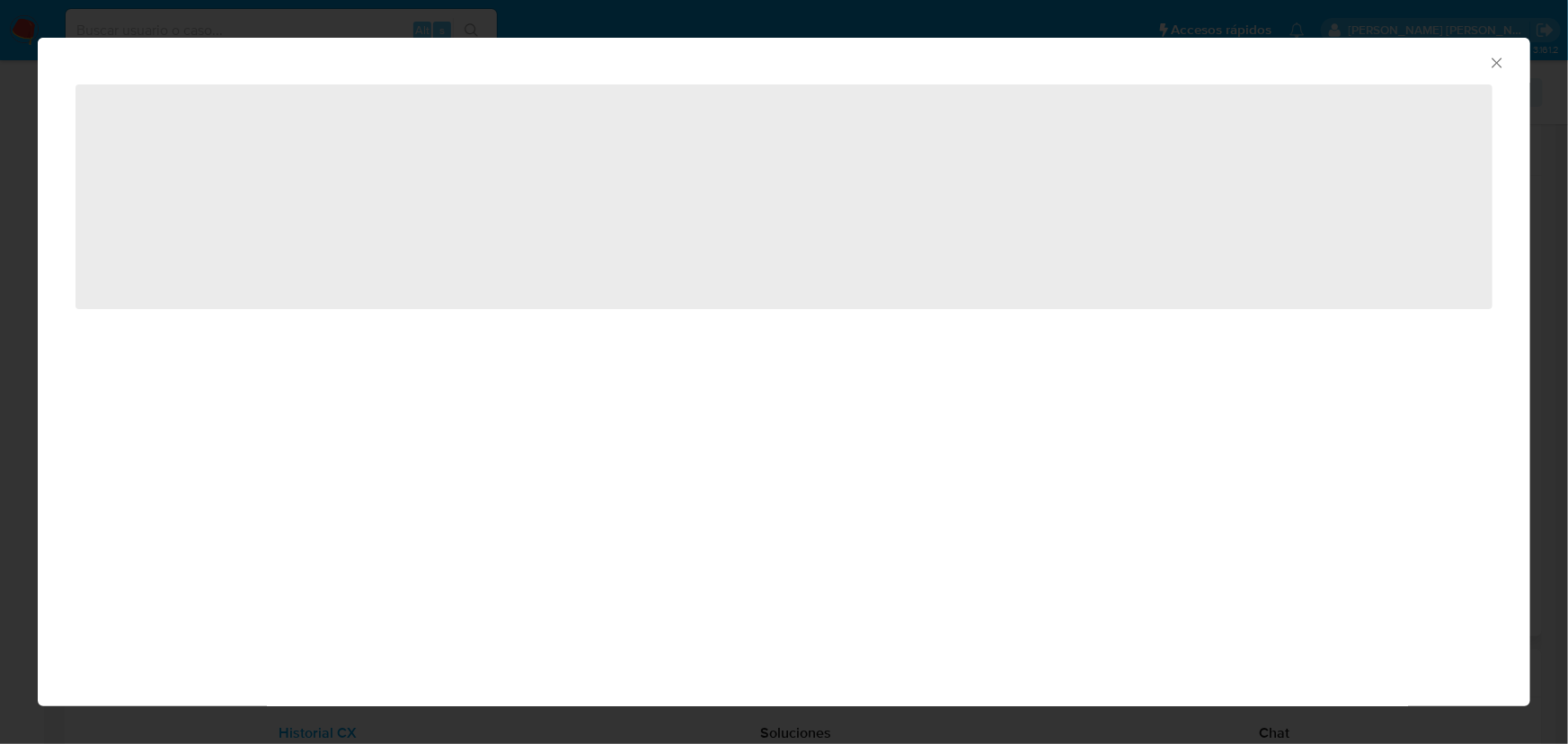
click at [1379, 60] on icon "Cerrar ventana" at bounding box center [1496, 63] width 18 height 18
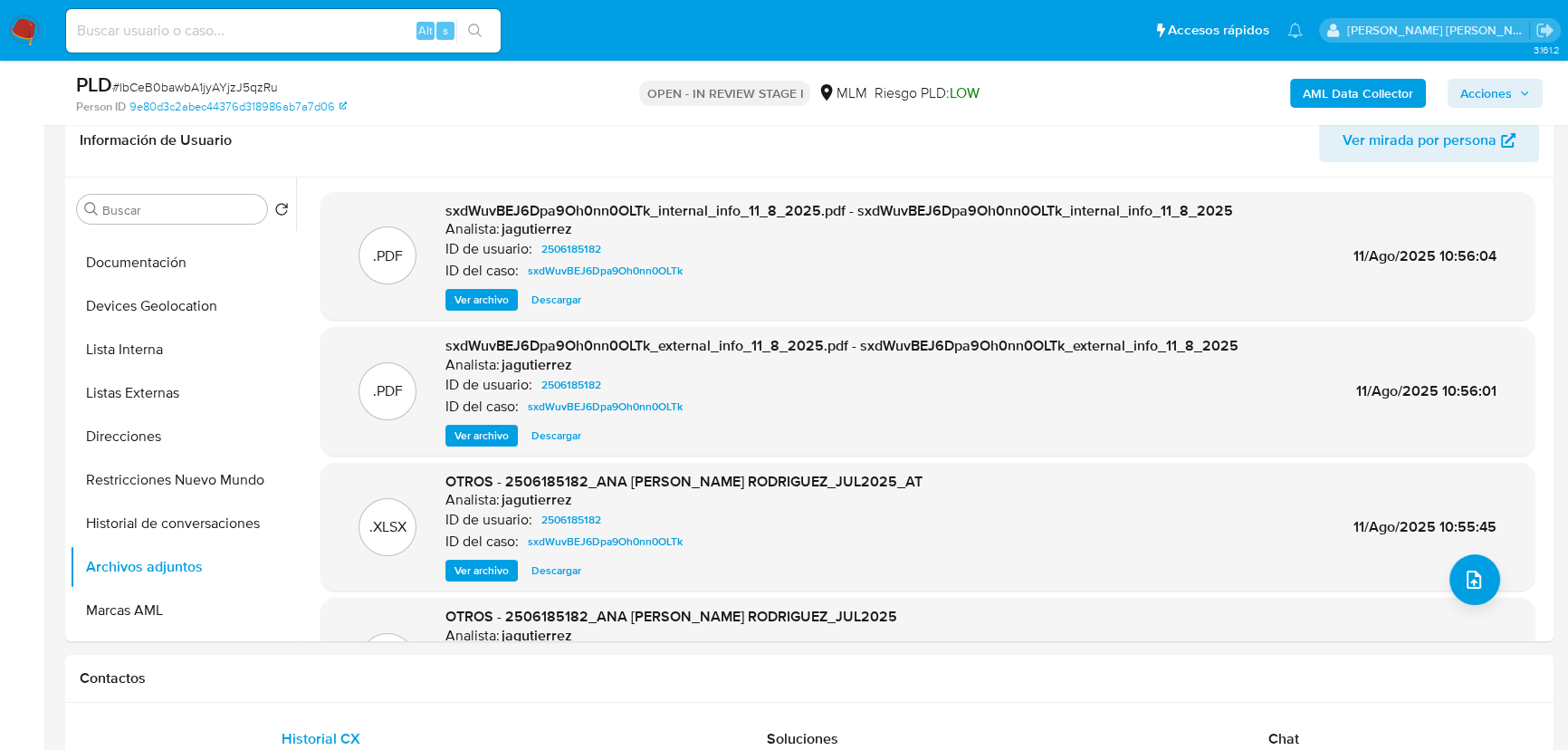
click at [1344, 96] on b "AML Data Collector" at bounding box center [1358, 94] width 110 height 29
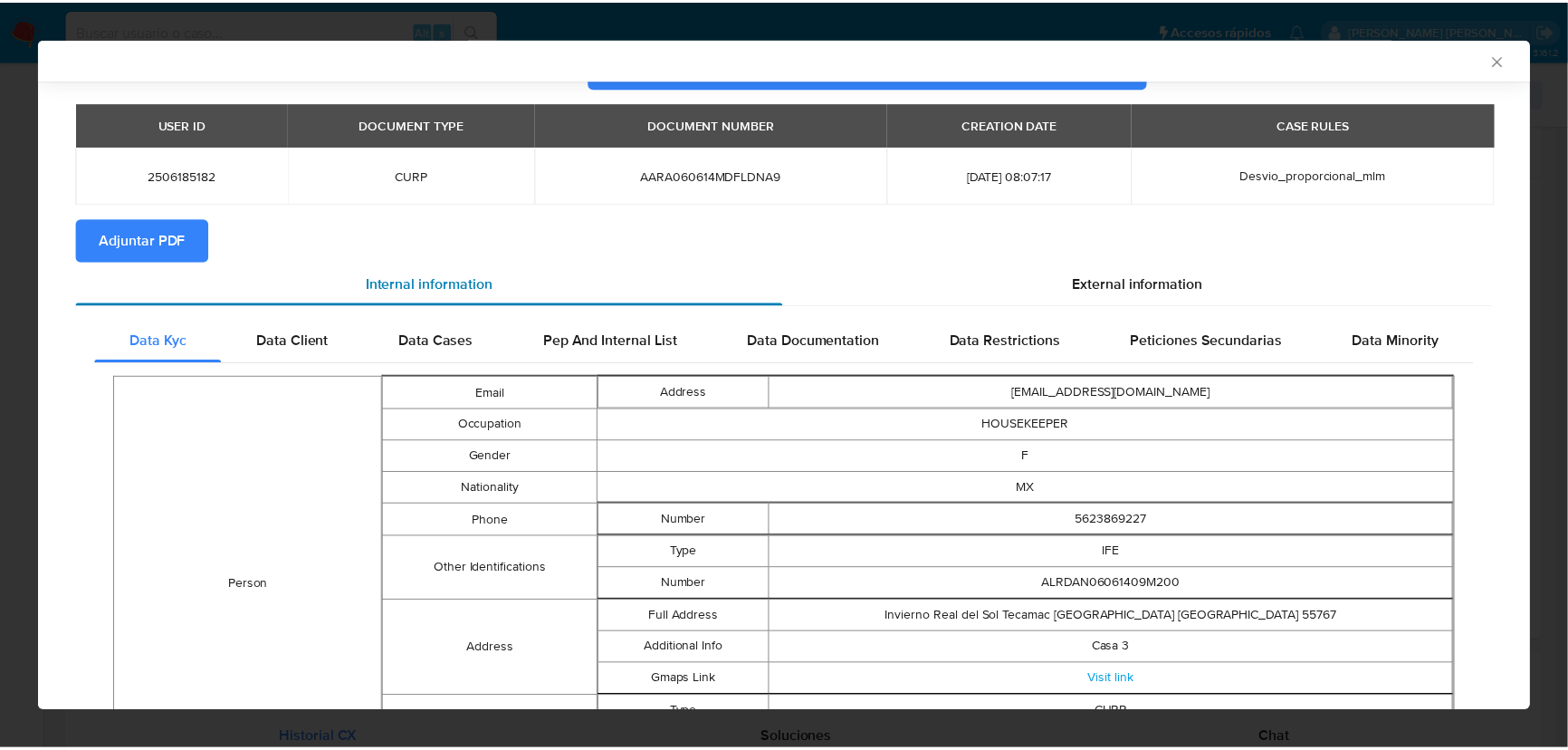
scroll to position [0, 0]
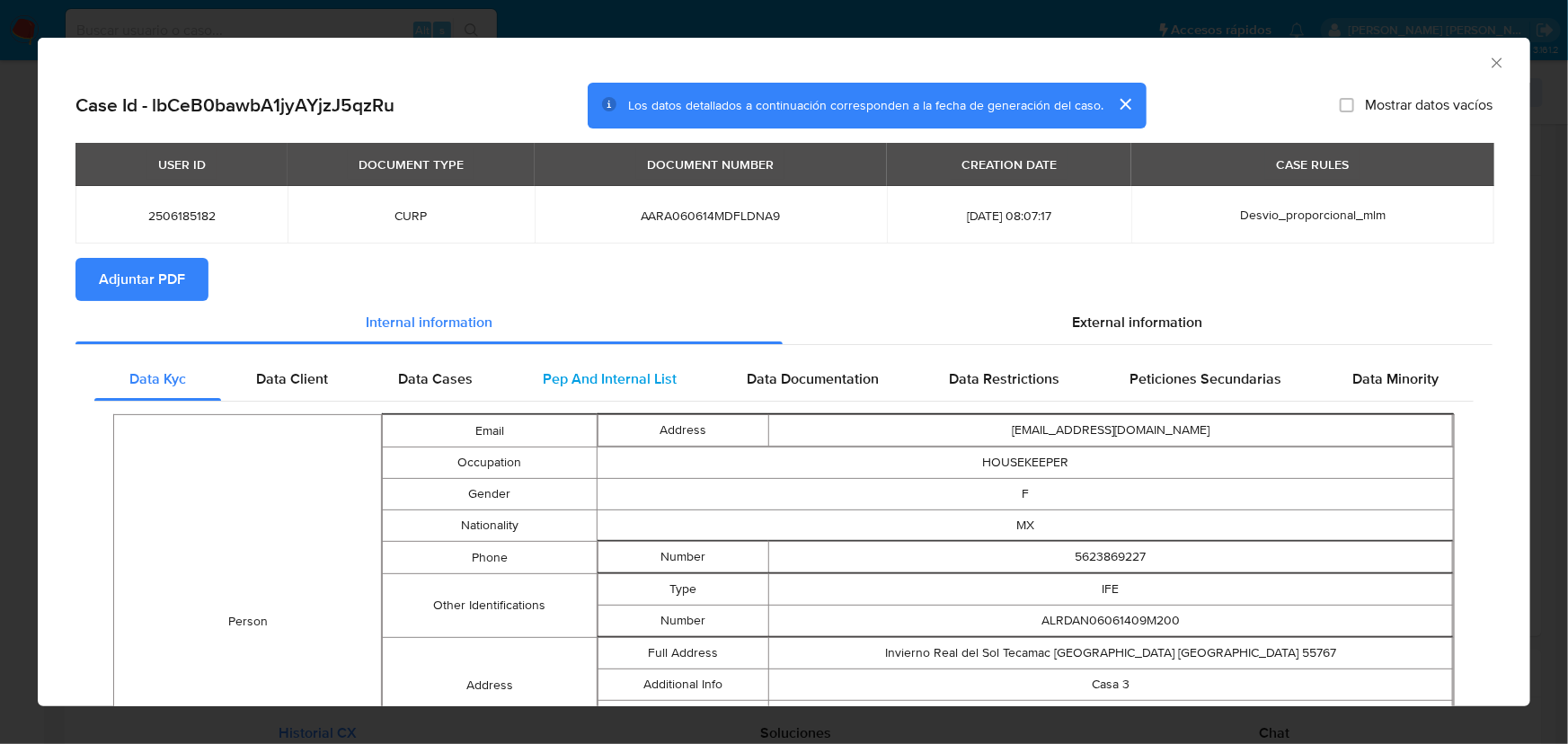
drag, startPoint x: 440, startPoint y: 386, endPoint x: 558, endPoint y: 376, distance: 118.4
click at [444, 379] on span "Data Cases" at bounding box center [435, 378] width 74 height 20
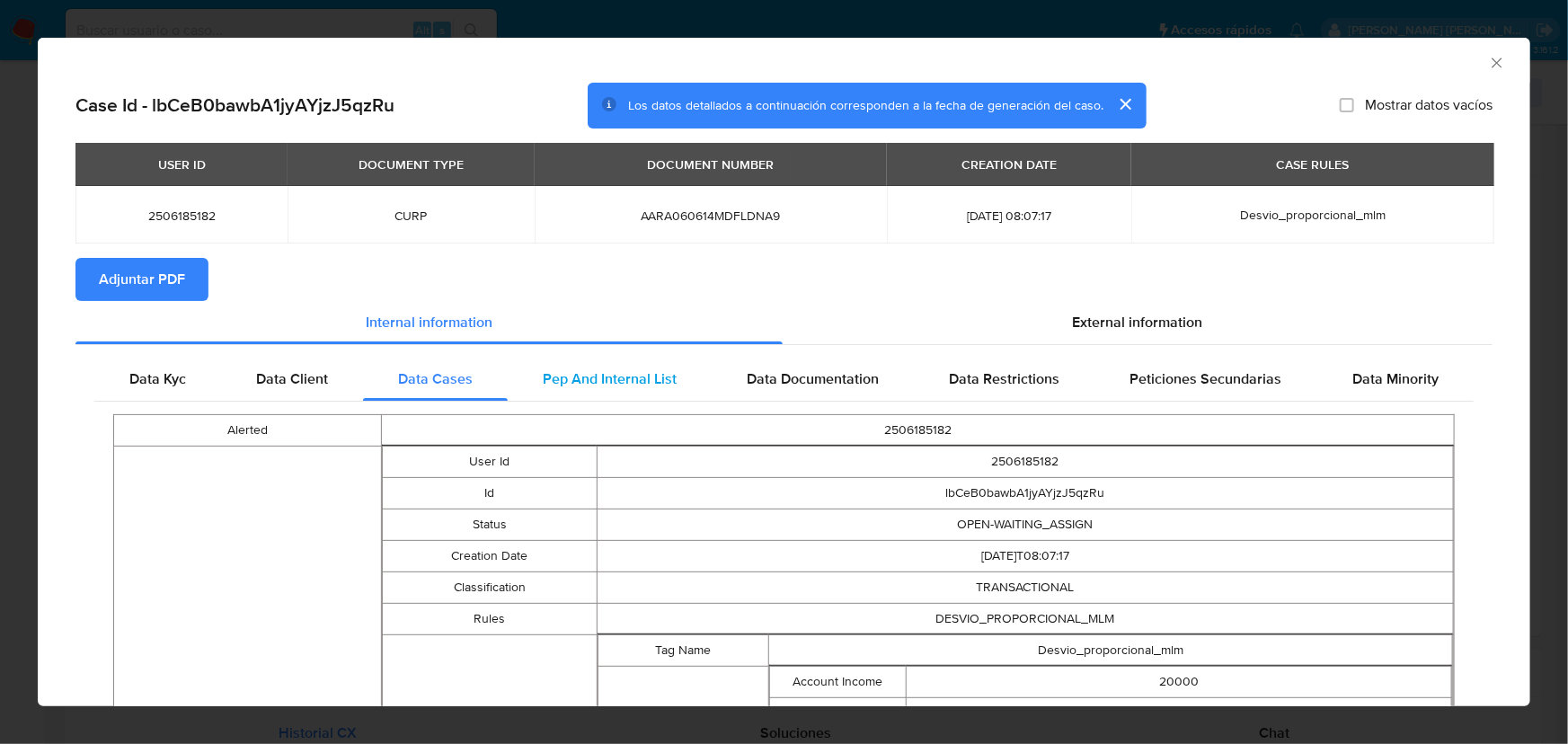
click at [609, 376] on span "Pep And Internal List" at bounding box center [609, 378] width 134 height 20
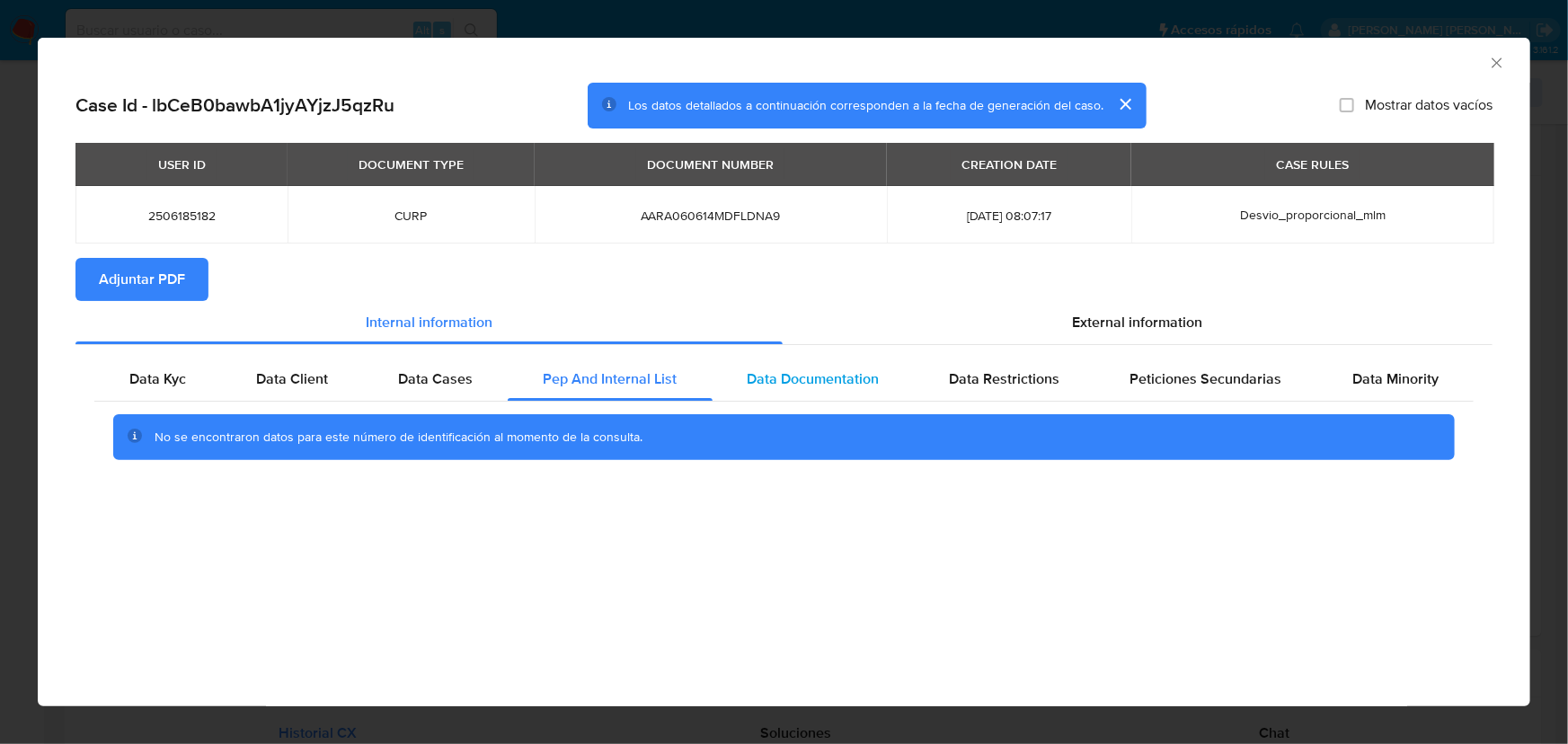
click at [828, 385] on span "Data Documentation" at bounding box center [813, 378] width 132 height 20
drag, startPoint x: 1021, startPoint y: 377, endPoint x: 1119, endPoint y: 374, distance: 98.0
click at [1025, 377] on span "Data Restrictions" at bounding box center [1005, 378] width 110 height 20
drag, startPoint x: 1147, startPoint y: 374, endPoint x: 1280, endPoint y: 378, distance: 133.1
click at [1149, 377] on span "Peticiones Secundarias" at bounding box center [1205, 378] width 152 height 20
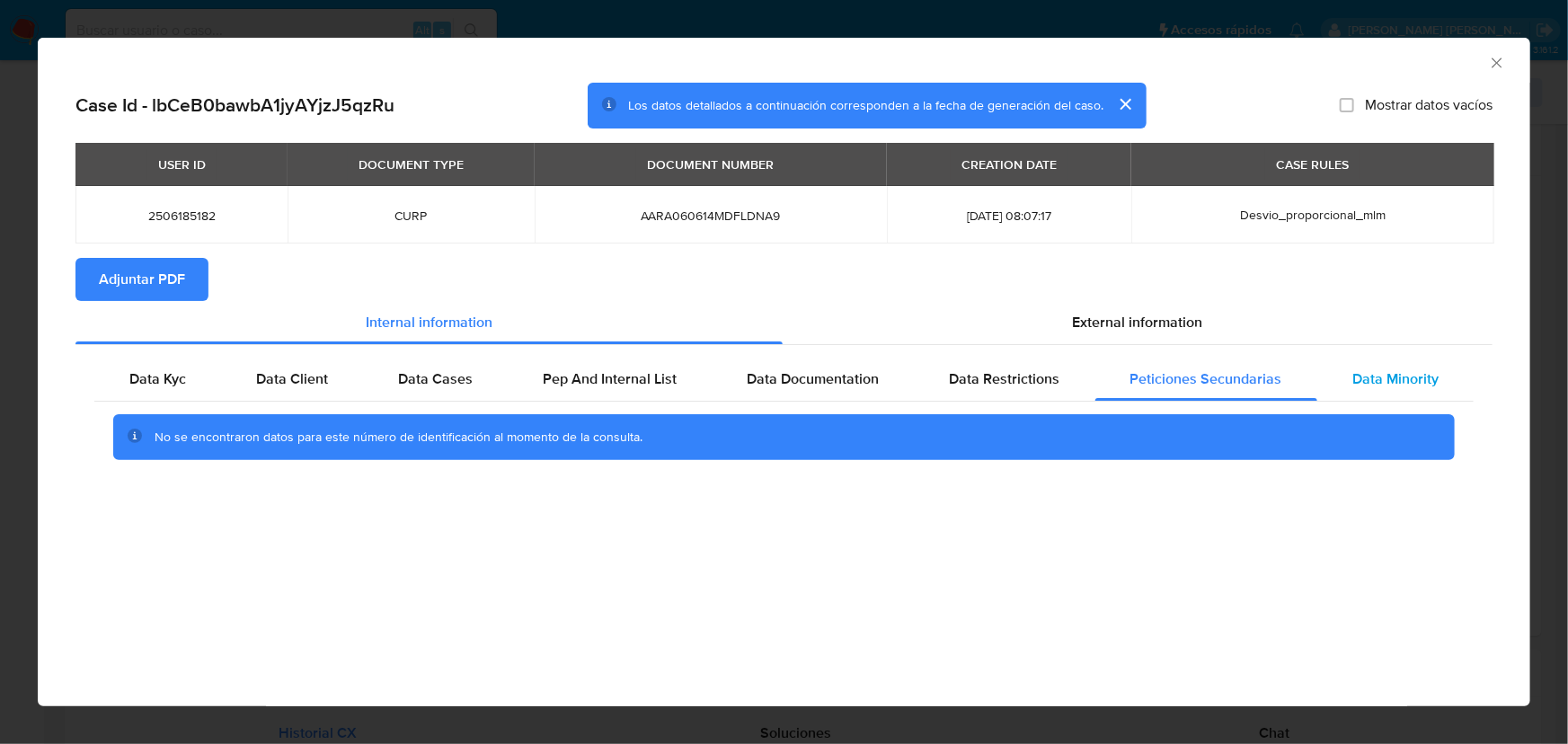
click at [1352, 381] on span "Data Minority" at bounding box center [1395, 378] width 86 height 20
click at [1190, 330] on span "External information" at bounding box center [1137, 322] width 131 height 20
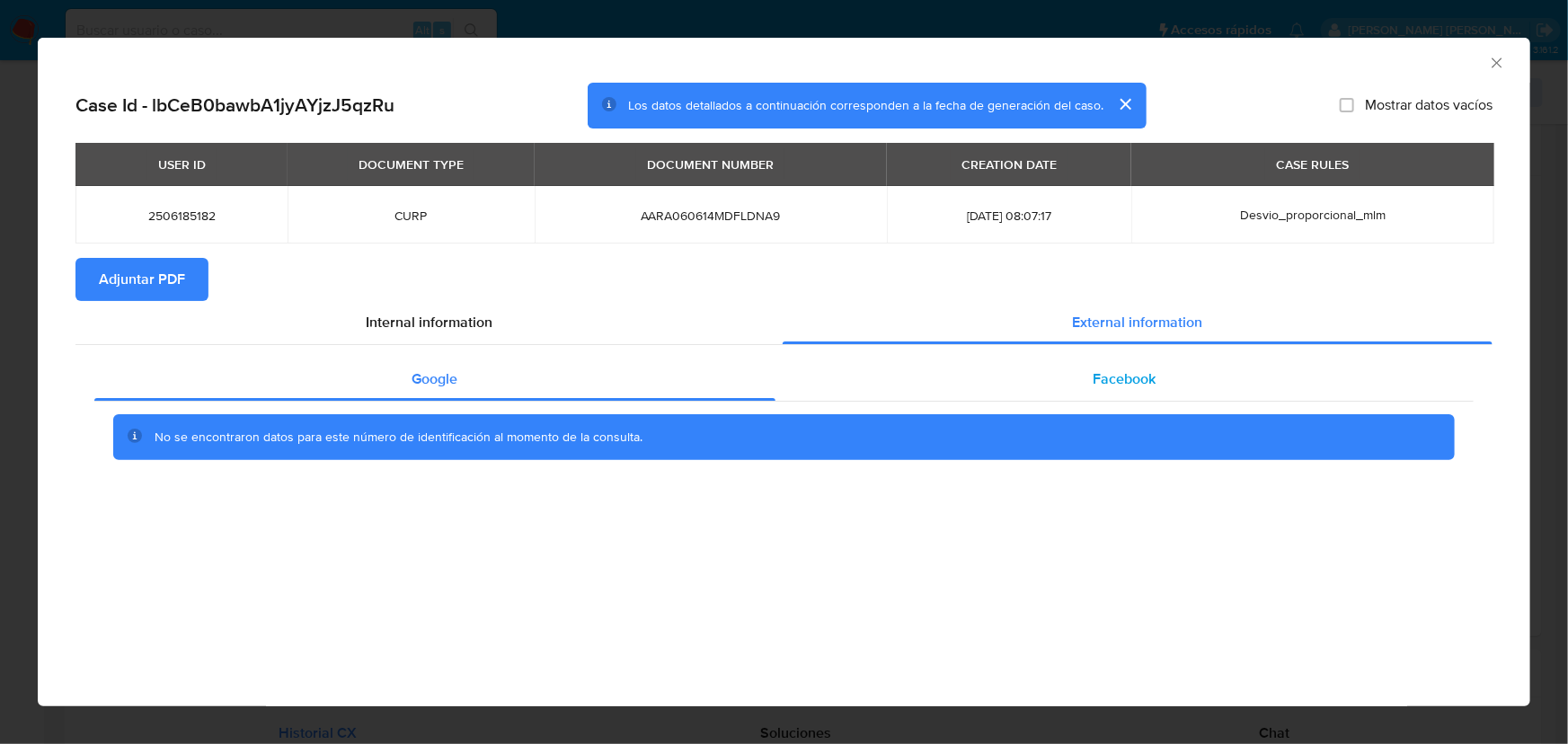
click at [1079, 365] on div "Facebook" at bounding box center [1124, 379] width 698 height 43
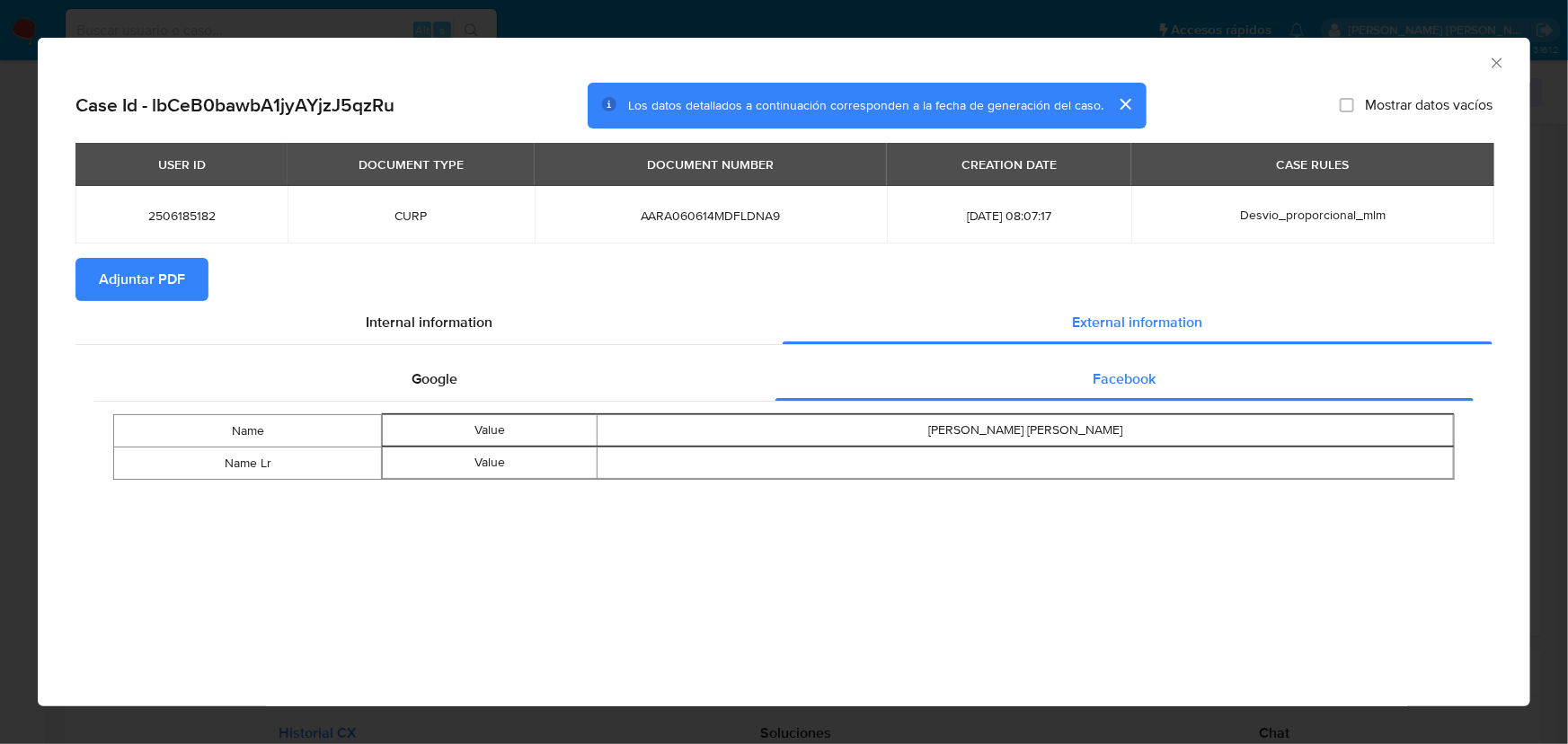
click at [153, 272] on span "Adjuntar PDF" at bounding box center [141, 279] width 86 height 40
click at [1379, 54] on icon "Cerrar ventana" at bounding box center [1496, 63] width 18 height 18
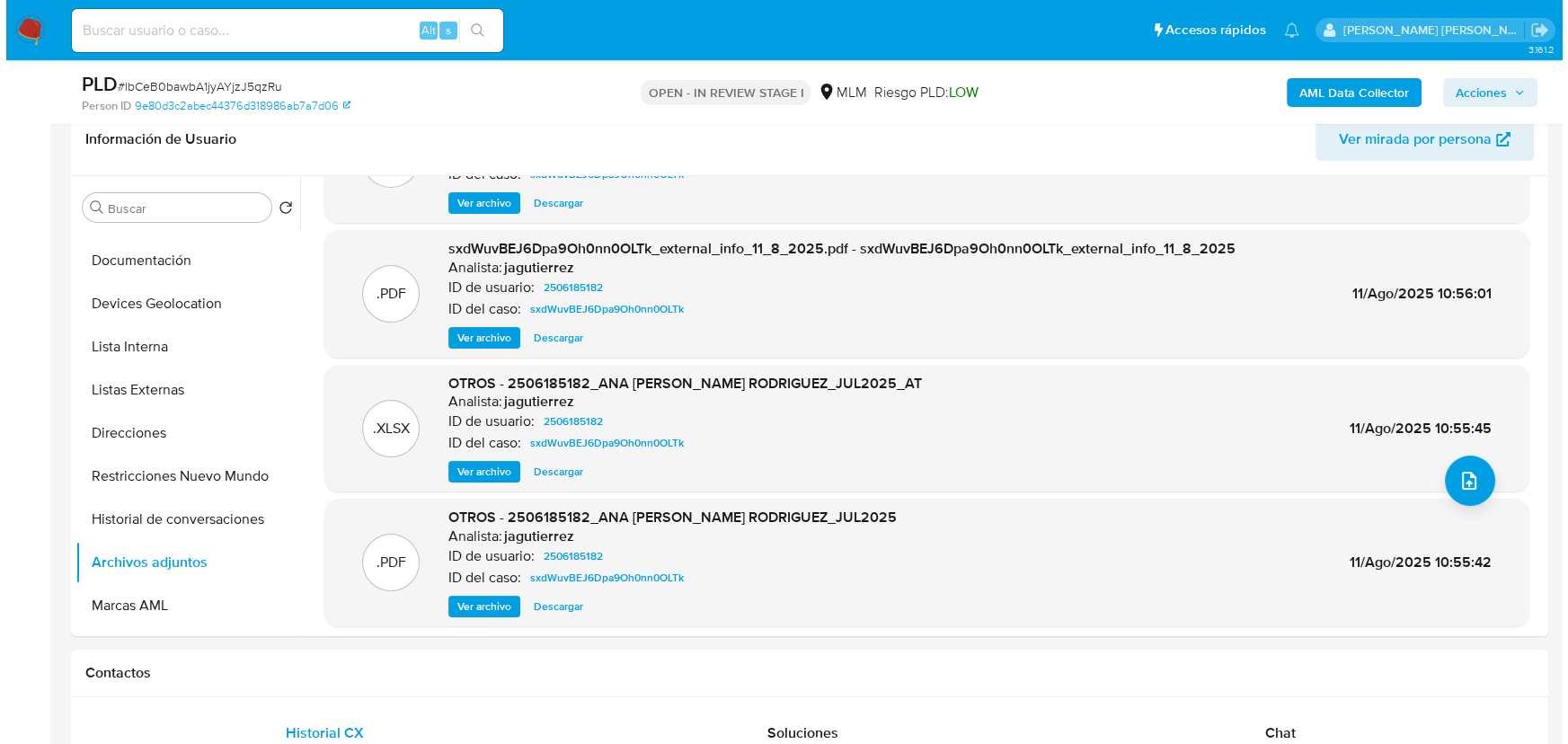
scroll to position [100, 0]
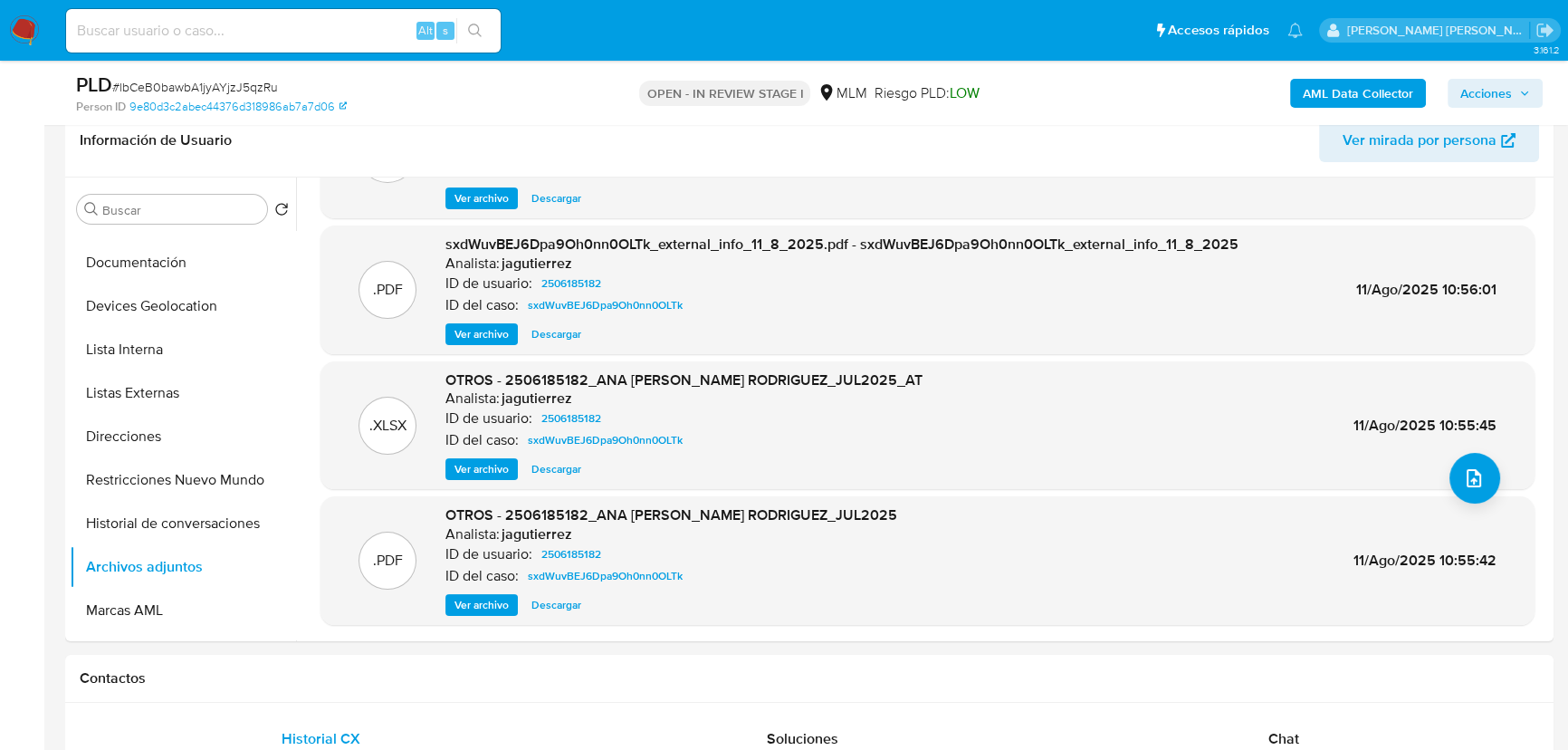
click at [470, 607] on span "Ver archivo" at bounding box center [482, 605] width 55 height 19
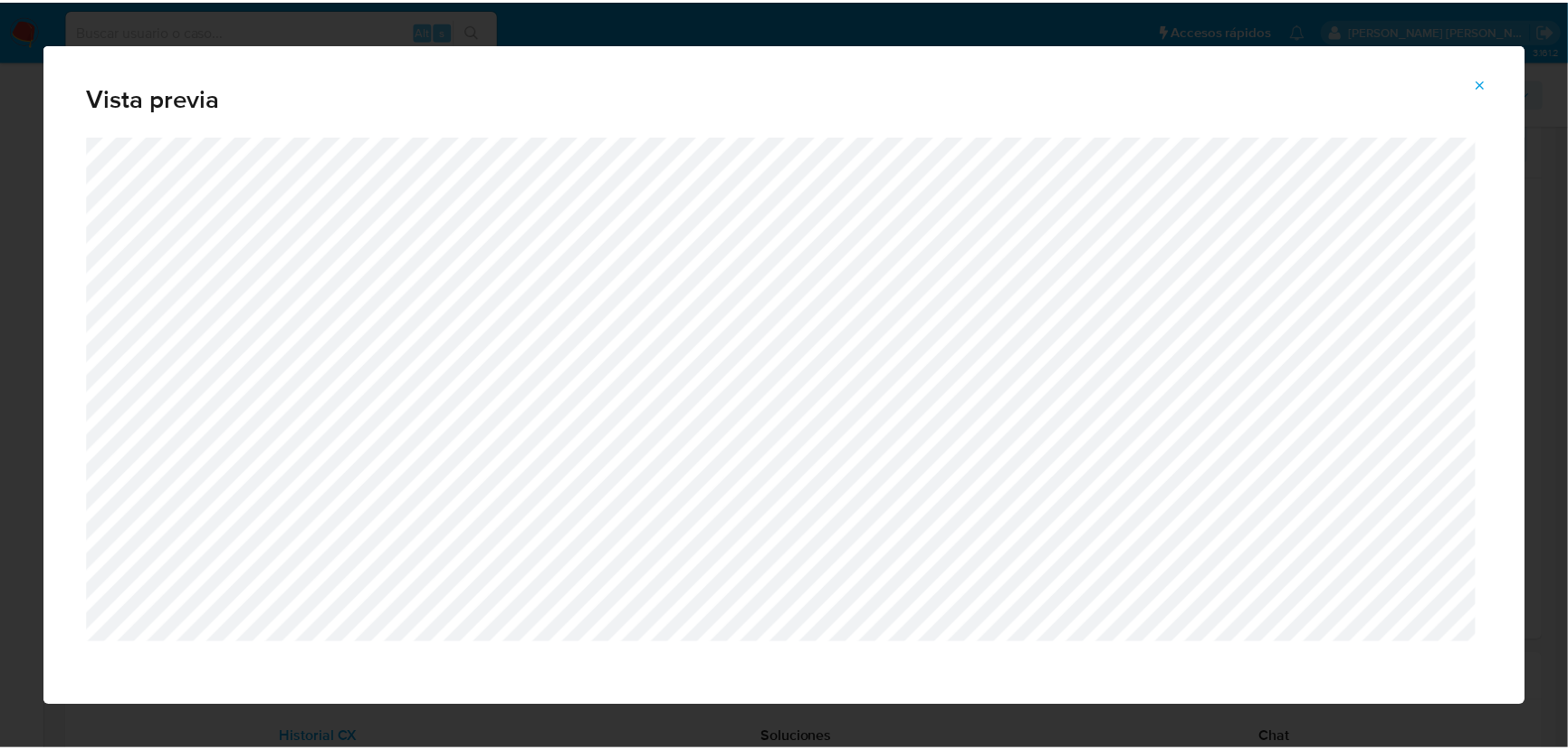
scroll to position [0, 0]
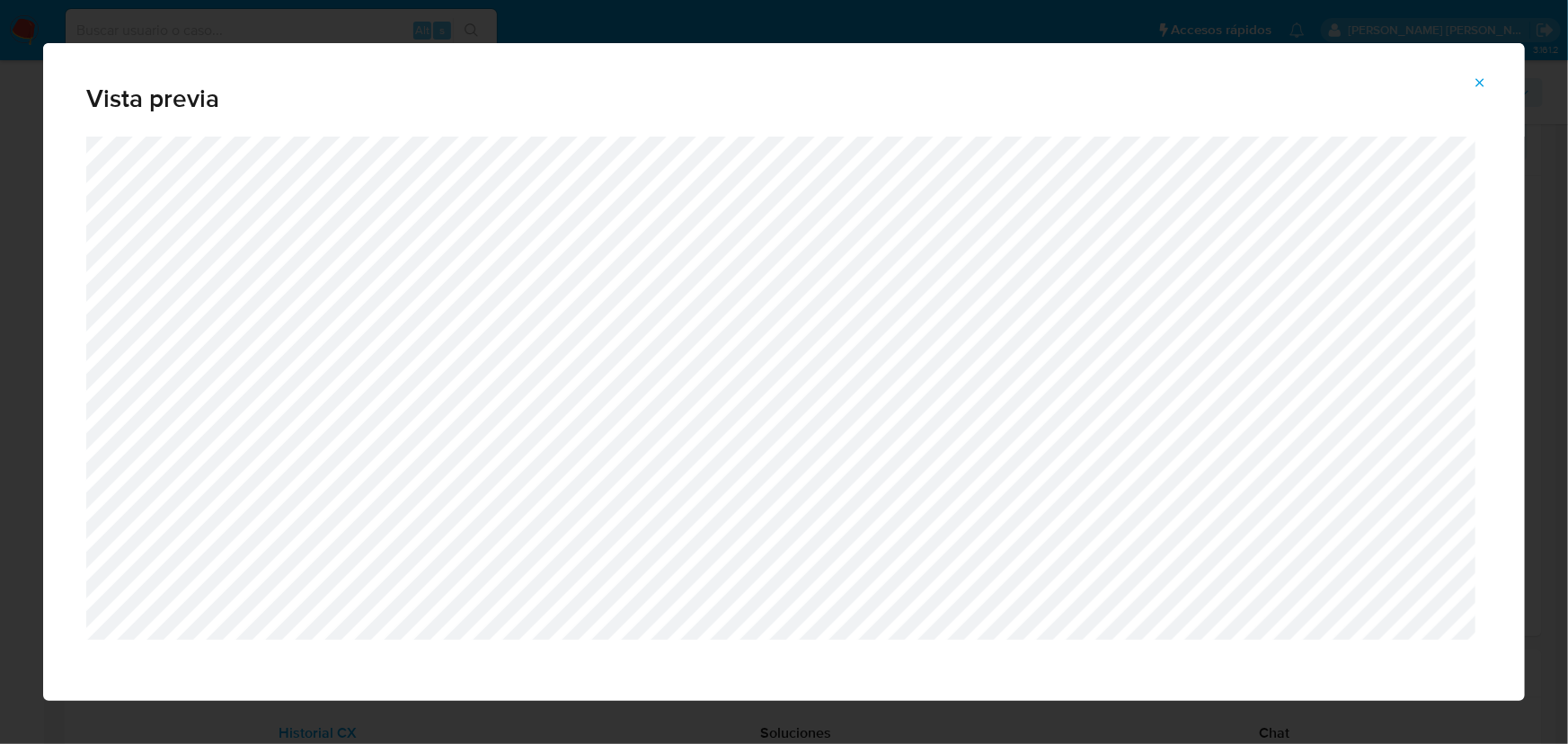
click at [1379, 80] on icon "Attachment preview" at bounding box center [1480, 82] width 8 height 8
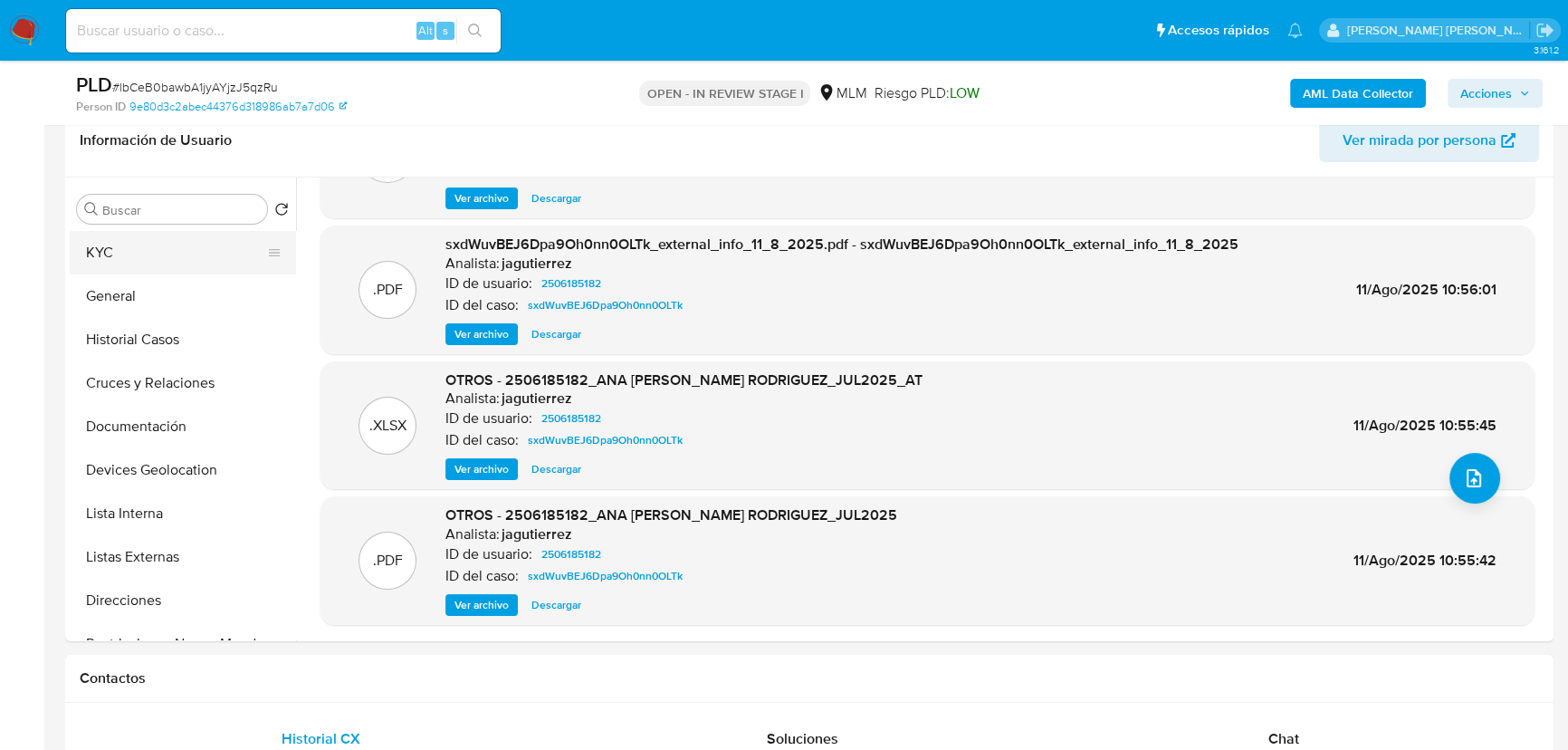
drag, startPoint x: 118, startPoint y: 243, endPoint x: 244, endPoint y: 272, distance: 129.3
click at [118, 243] on button "KYC" at bounding box center [176, 252] width 212 height 44
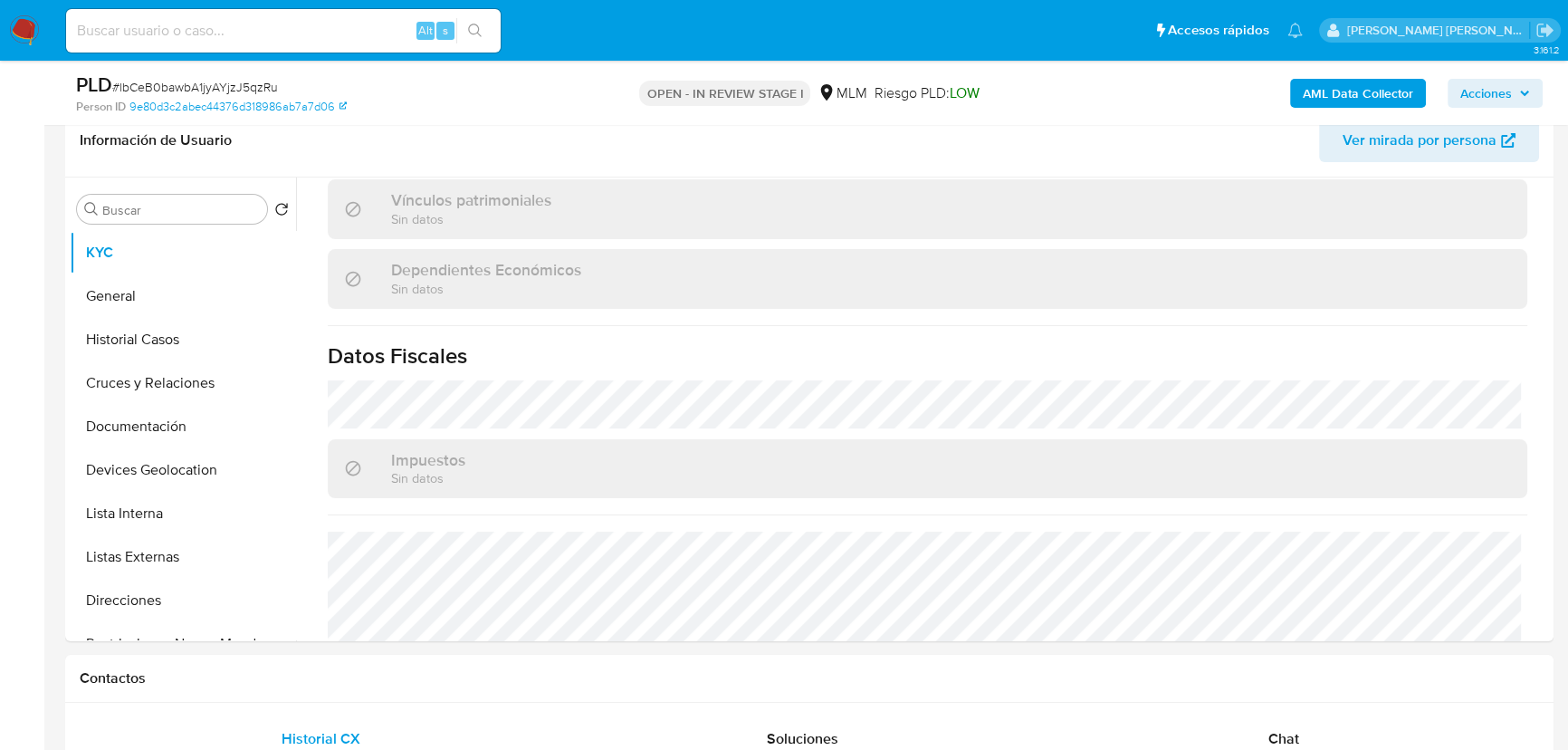
scroll to position [1138, 0]
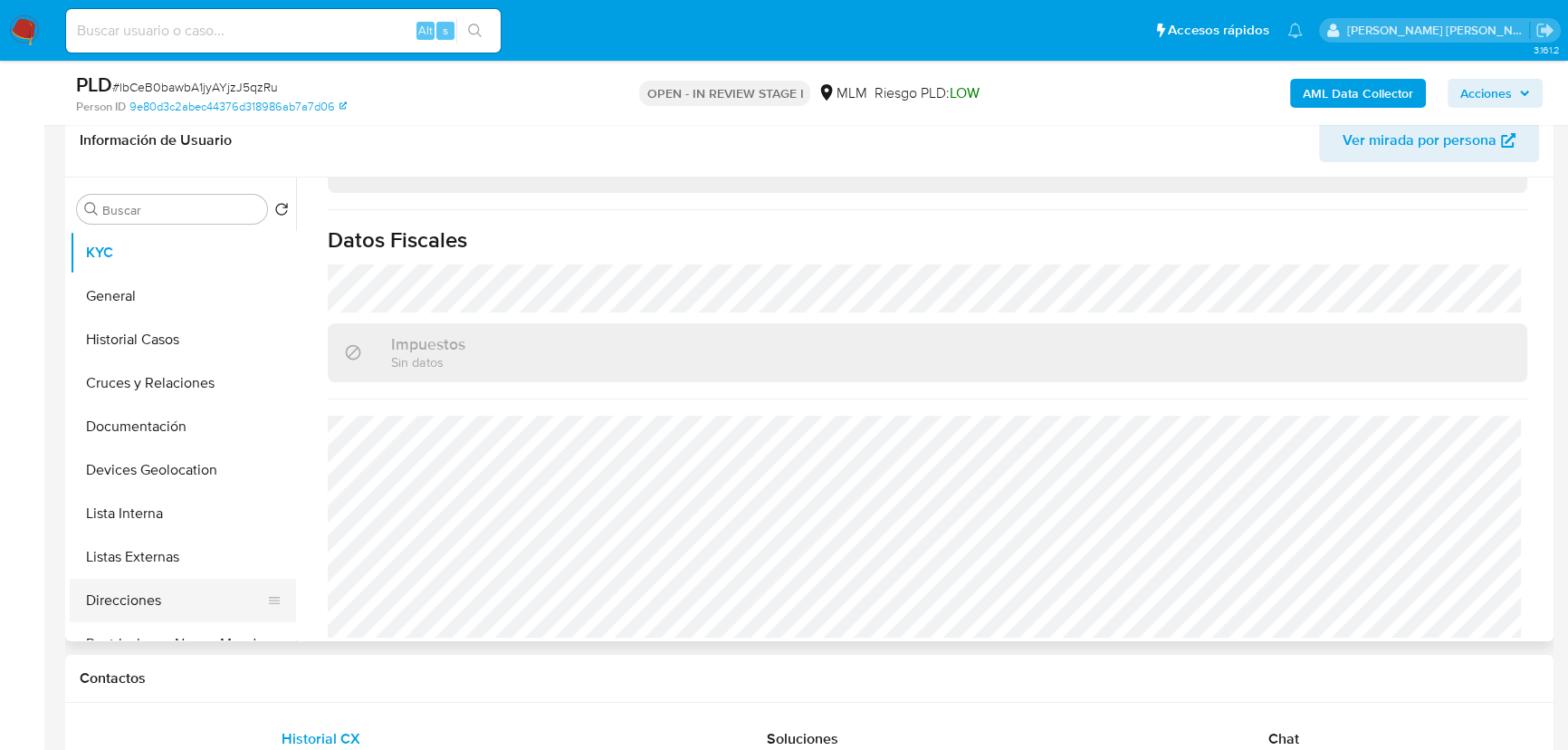
click at [129, 580] on button "Direcciones" at bounding box center [176, 600] width 212 height 44
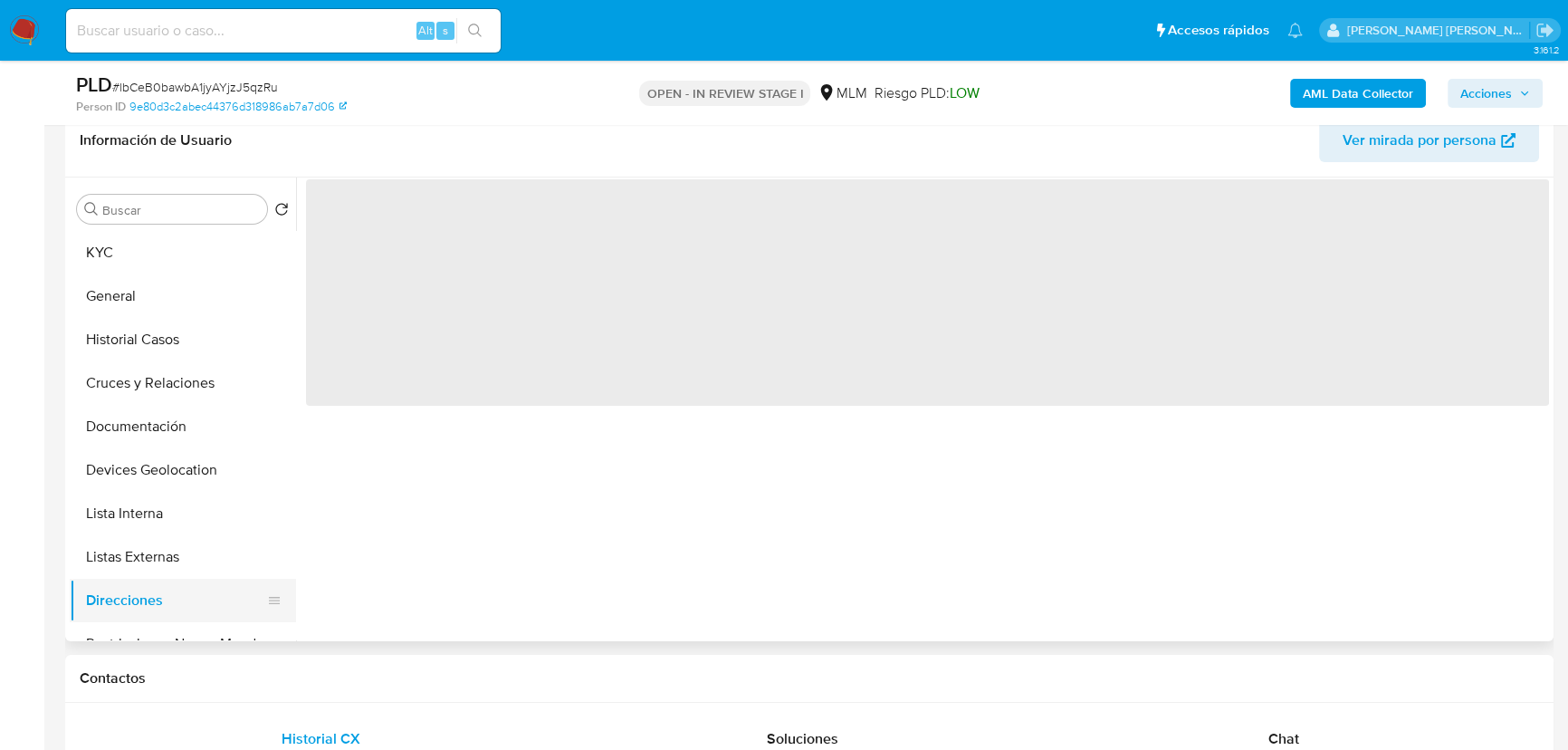
click at [133, 598] on button "Direcciones" at bounding box center [176, 600] width 212 height 44
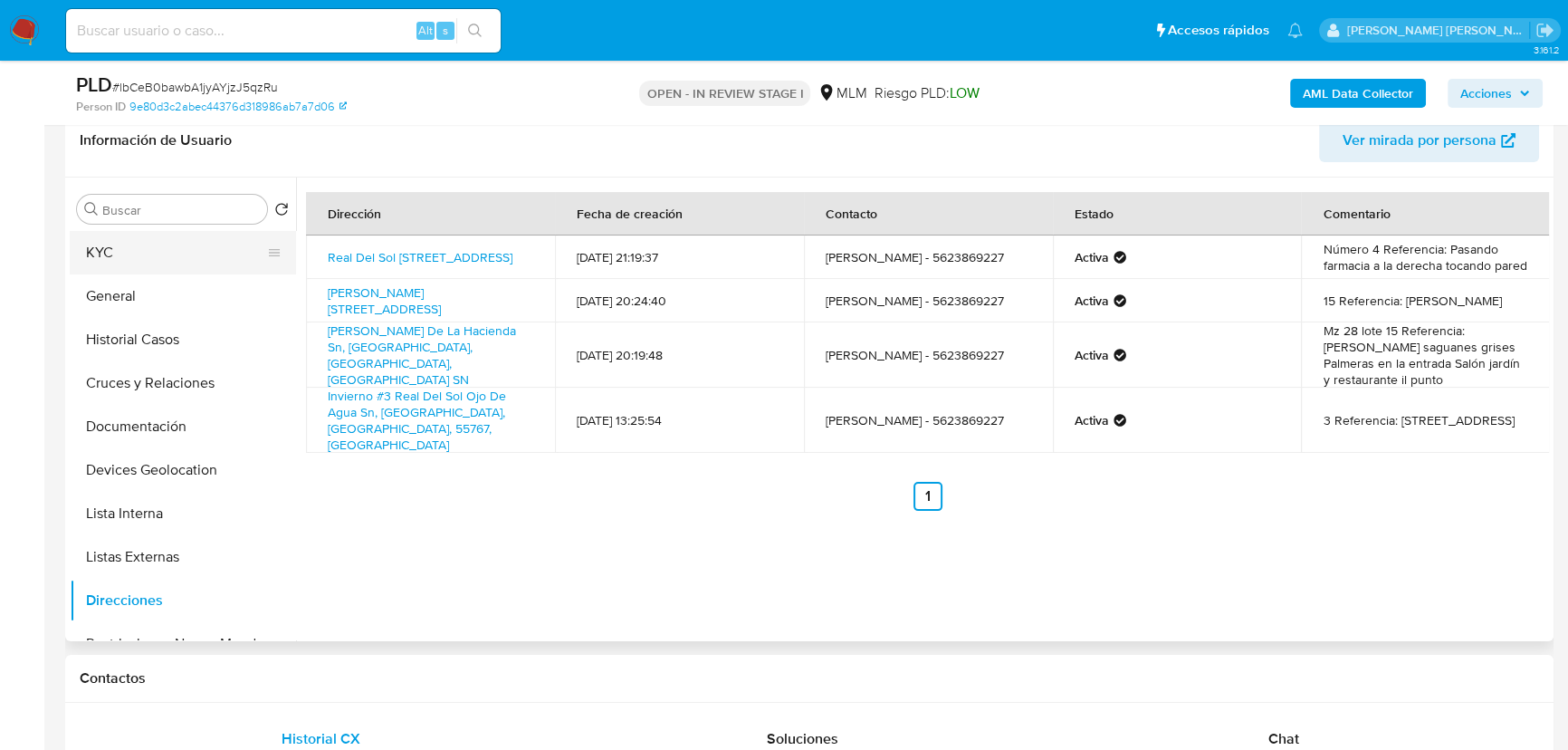
click at [119, 263] on button "KYC" at bounding box center [176, 252] width 212 height 44
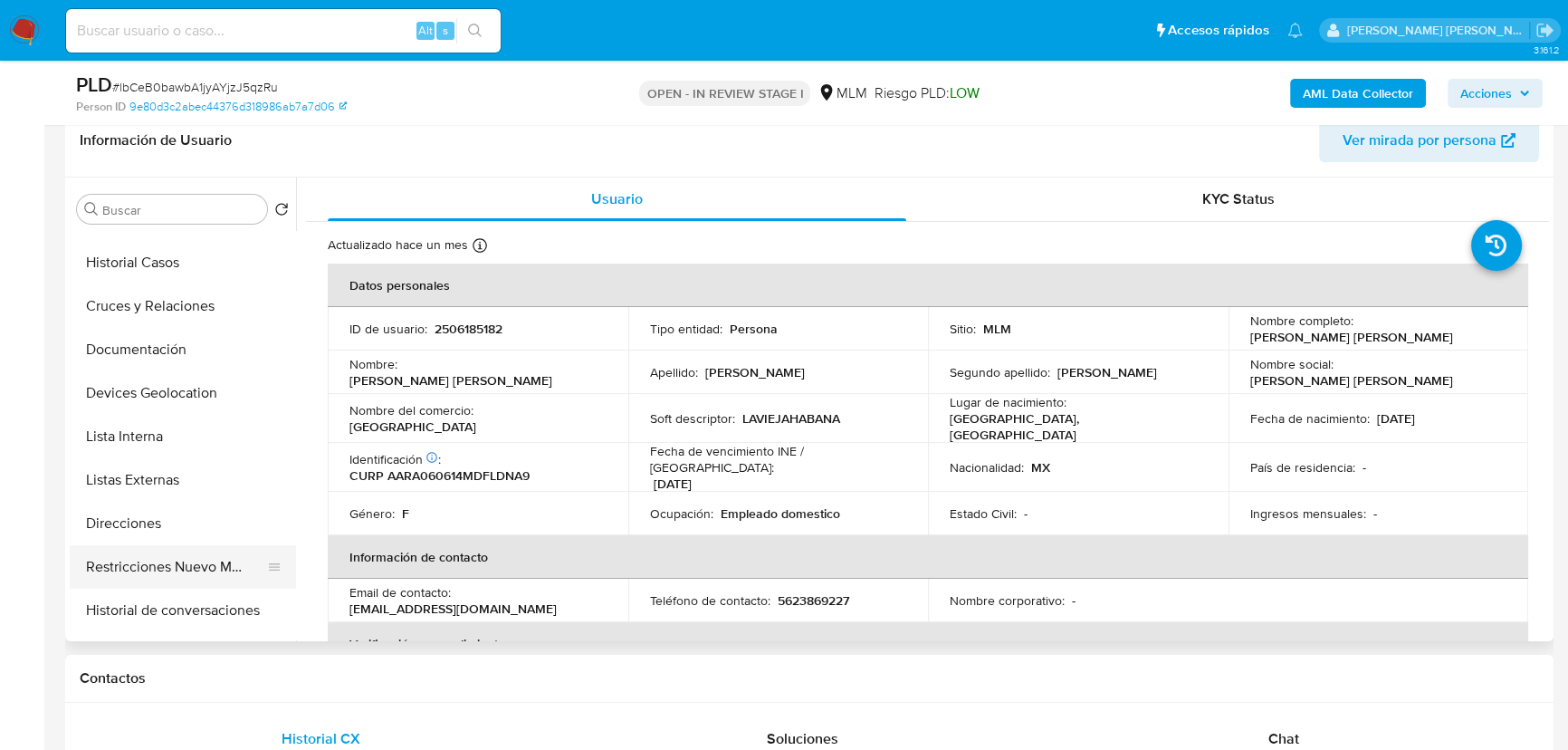
scroll to position [164, 0]
click at [199, 521] on button "Historial de conversaciones" at bounding box center [176, 523] width 212 height 44
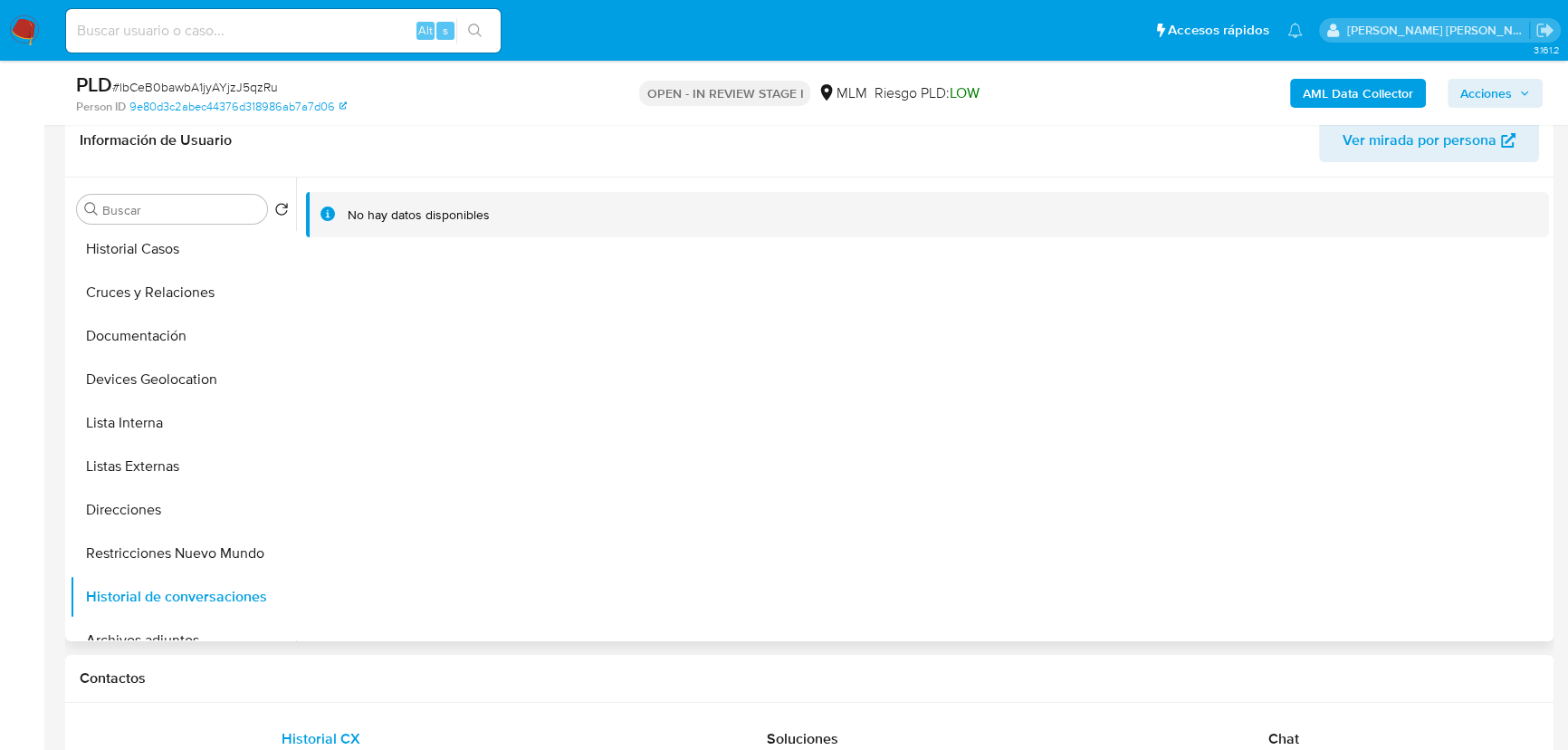
scroll to position [0, 0]
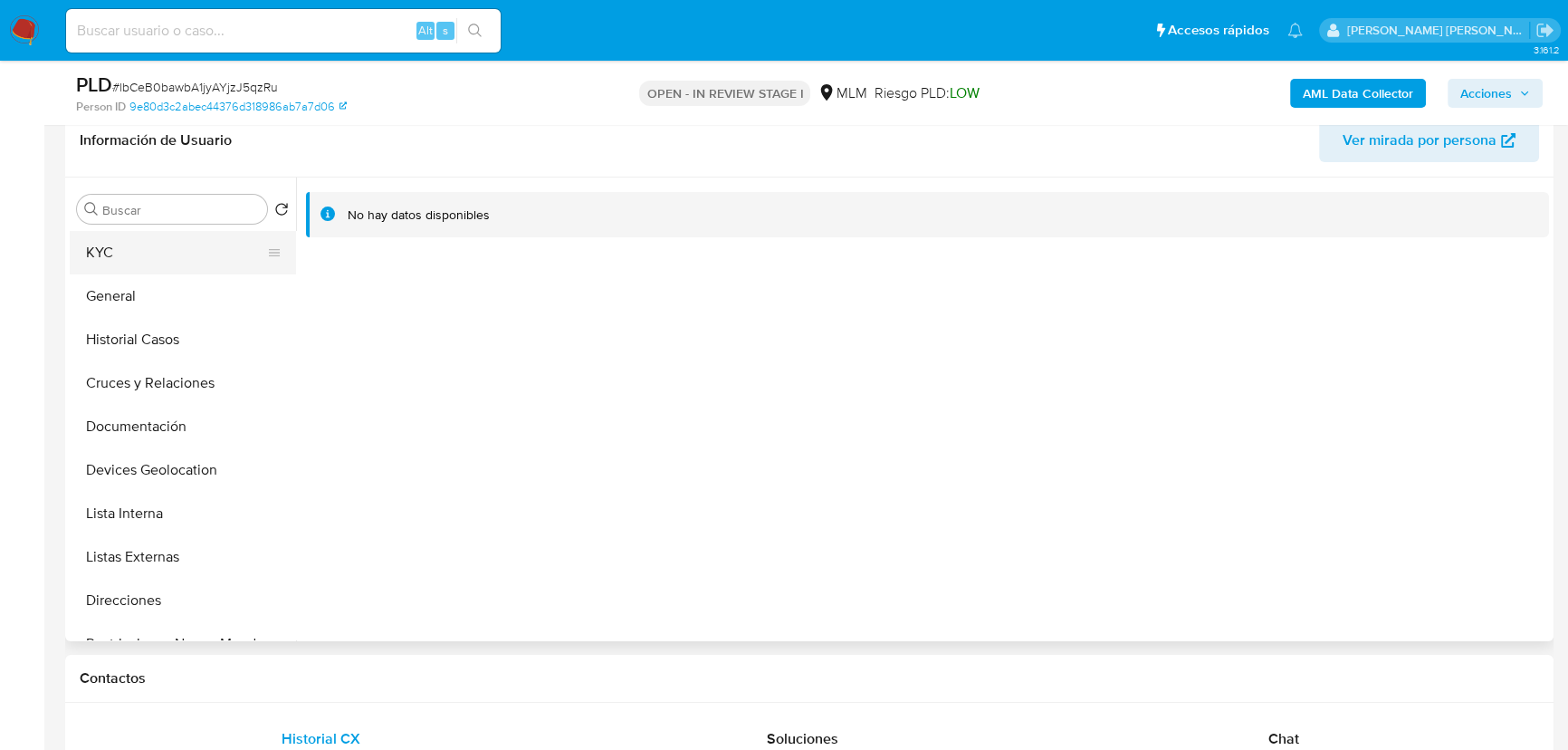
click at [158, 264] on button "KYC" at bounding box center [176, 252] width 212 height 44
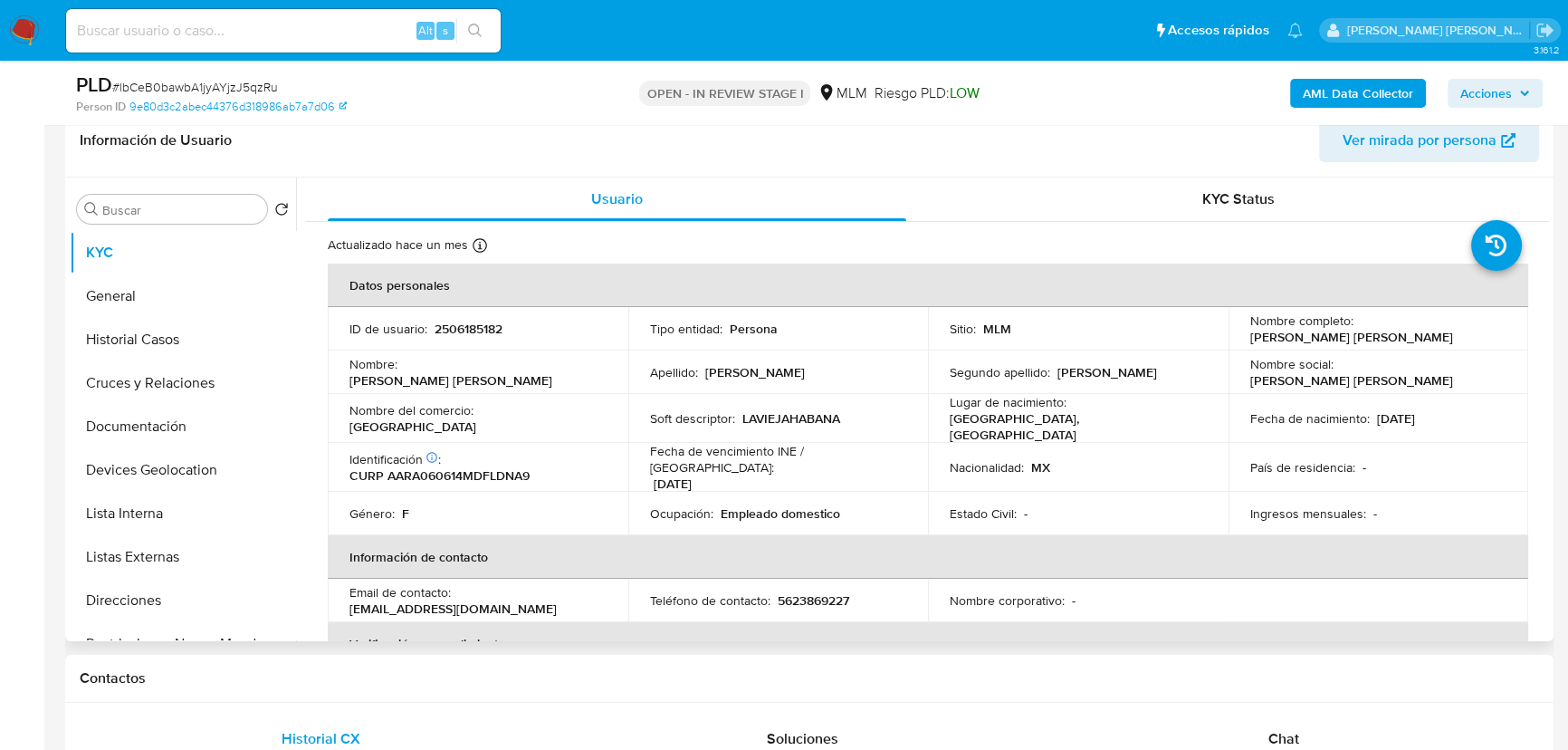
drag, startPoint x: 533, startPoint y: 605, endPoint x: 341, endPoint y: 605, distance: 192.0
click at [341, 605] on td "Email de contacto : altamiranopaulina06@gmail.com" at bounding box center [478, 600] width 301 height 44
copy p "[EMAIL_ADDRESS][DOMAIN_NAME]"
click at [793, 592] on p "5623869227" at bounding box center [813, 600] width 71 height 17
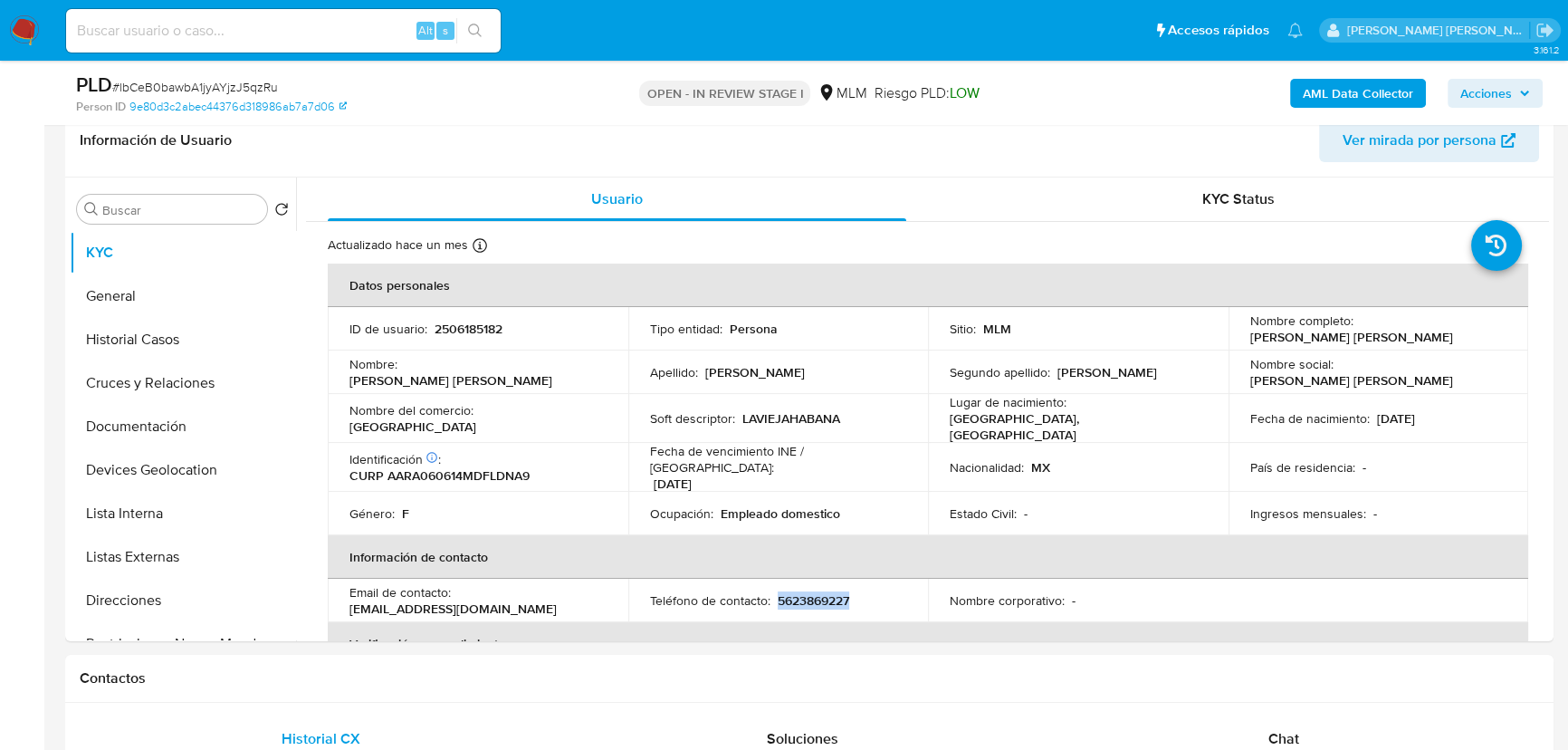
copy p "5623869227"
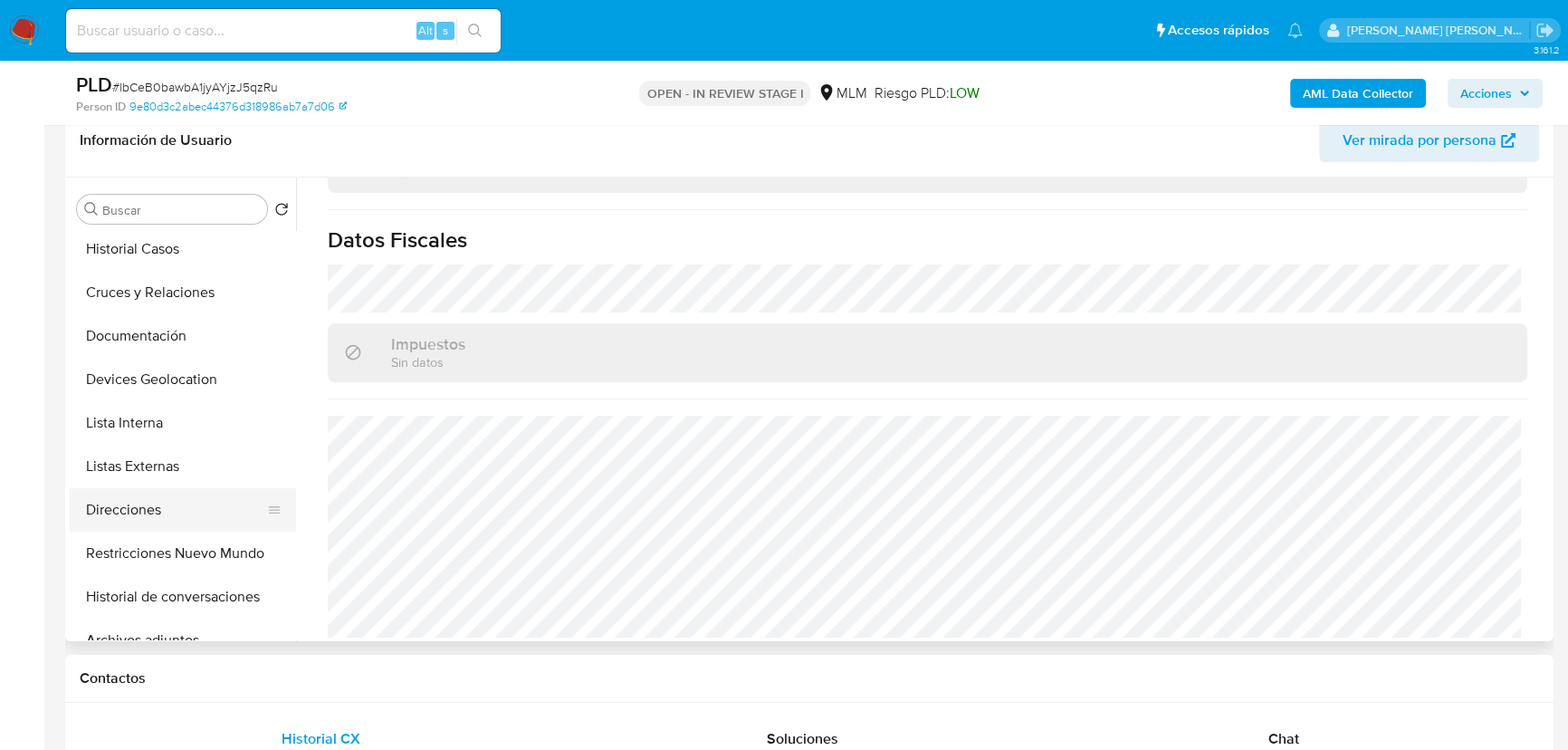
scroll to position [164, 0]
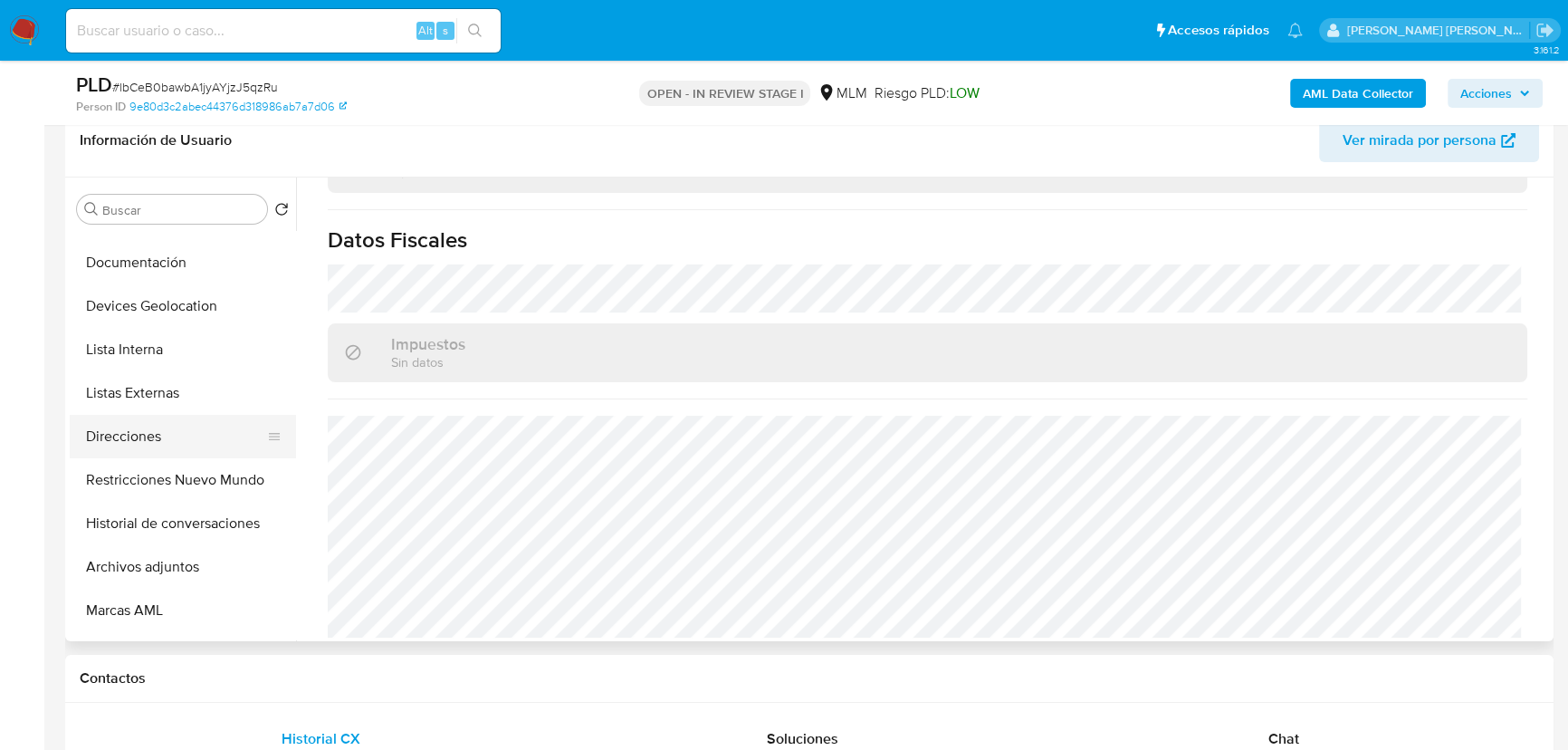
click at [129, 445] on button "Direcciones" at bounding box center [176, 436] width 212 height 44
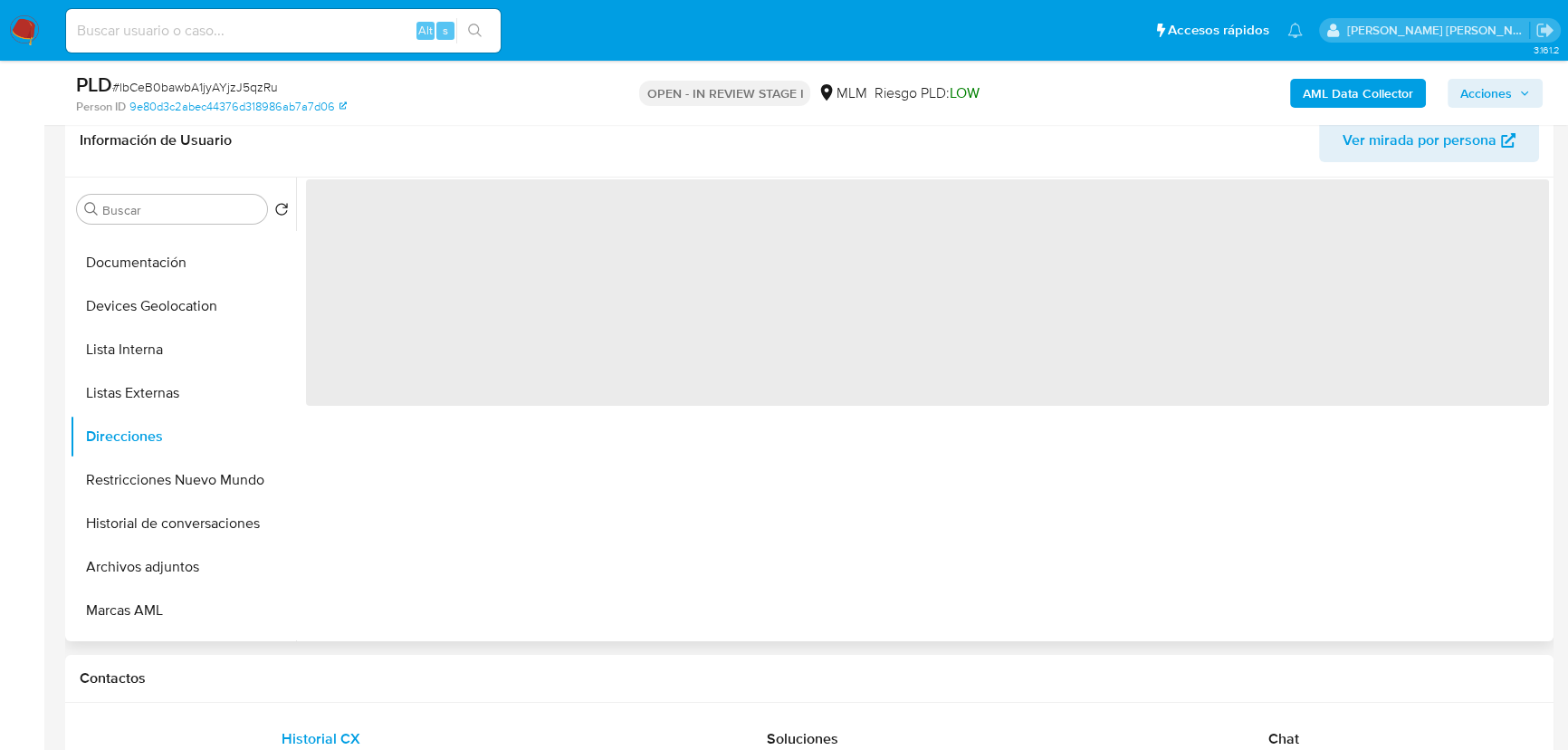
scroll to position [0, 0]
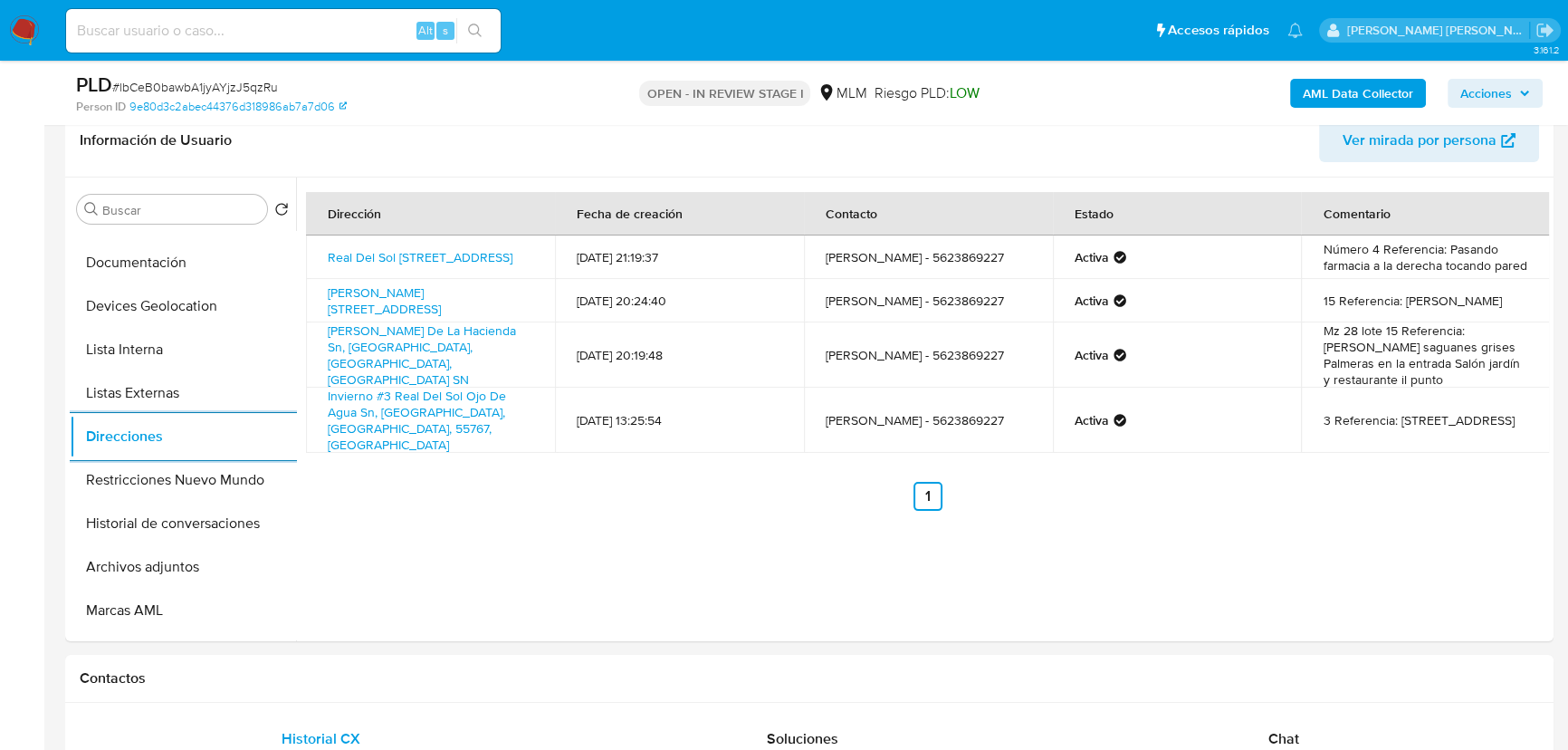
click at [212, 43] on div "Alt s" at bounding box center [283, 30] width 434 height 44
click at [238, 28] on input at bounding box center [283, 31] width 434 height 23
paste input "1484843352"
type input "1484843352"
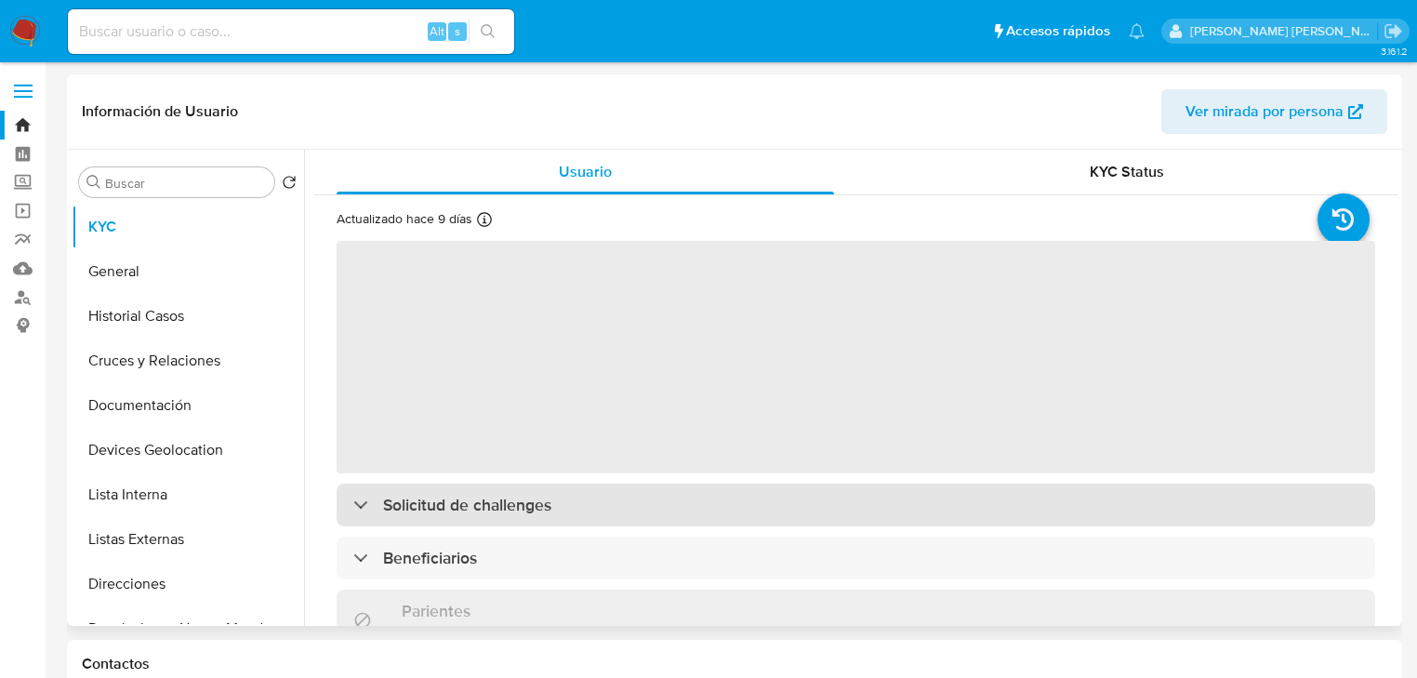
select select "10"
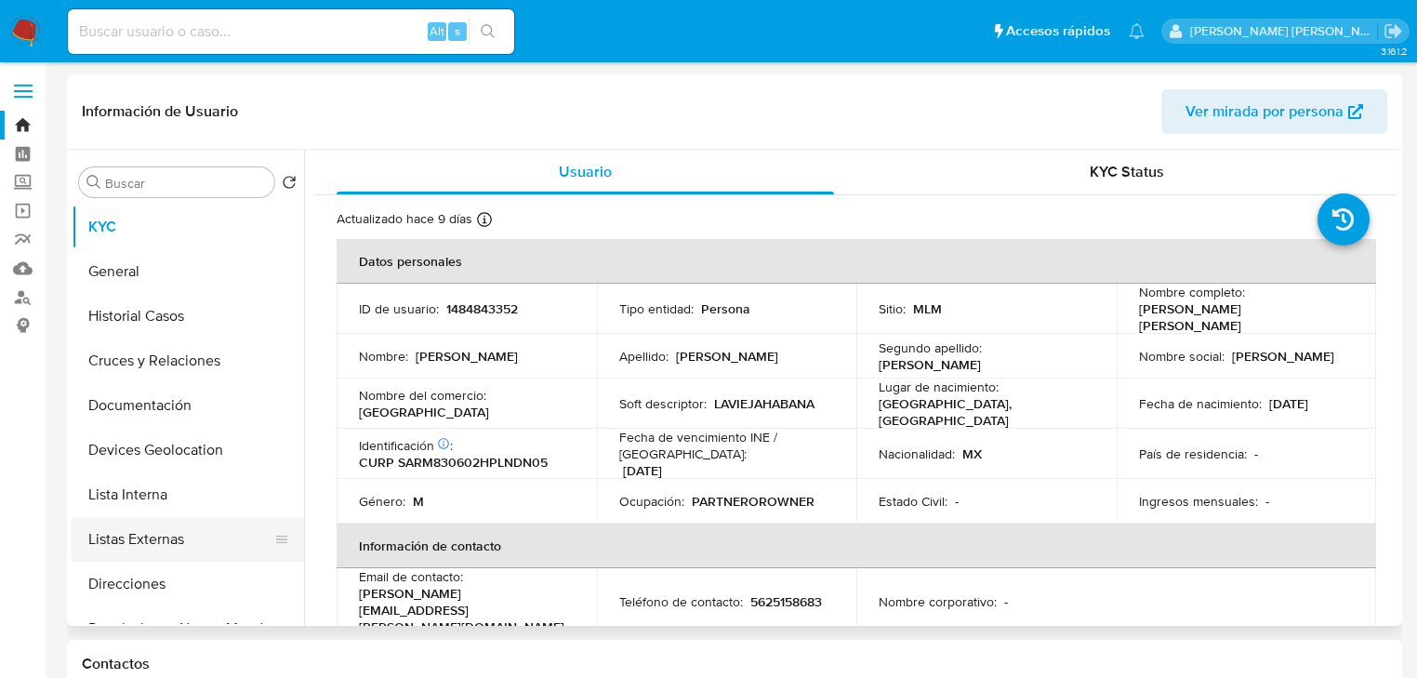
click at [160, 539] on button "Listas Externas" at bounding box center [181, 539] width 218 height 45
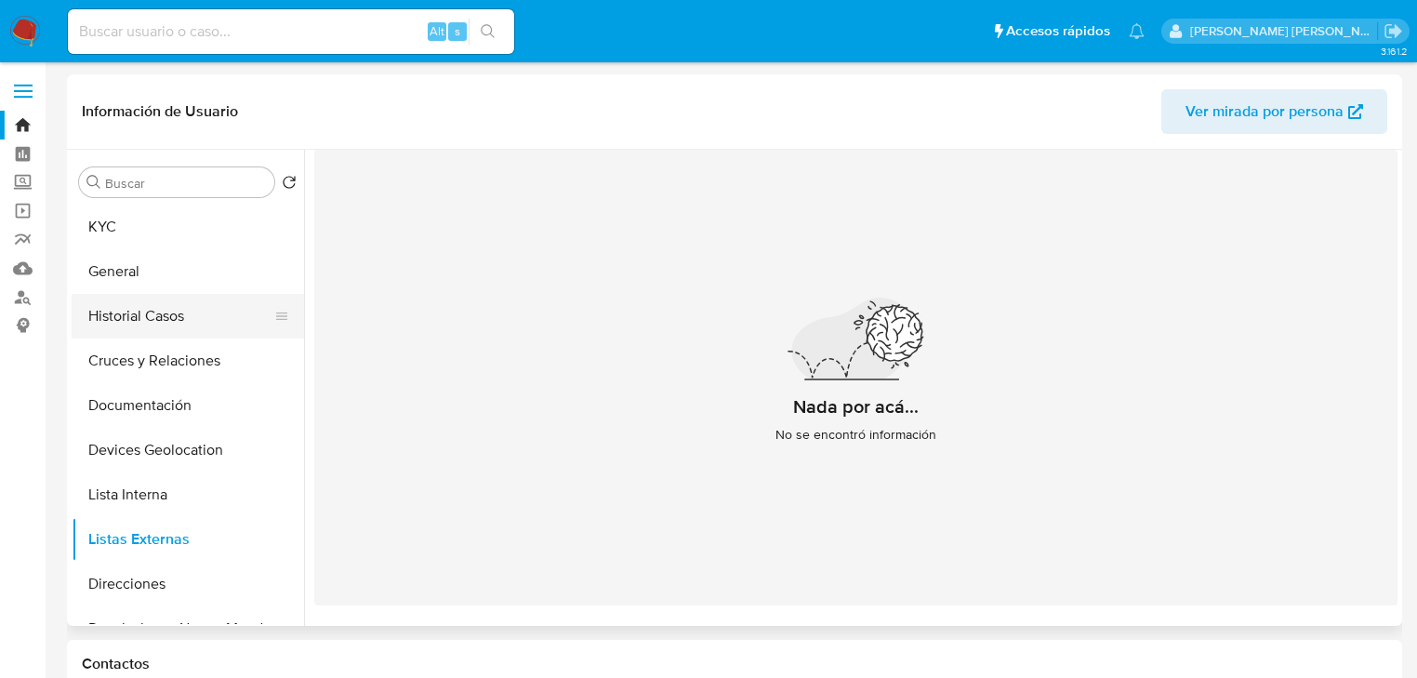
click at [149, 302] on button "Historial Casos" at bounding box center [181, 316] width 218 height 45
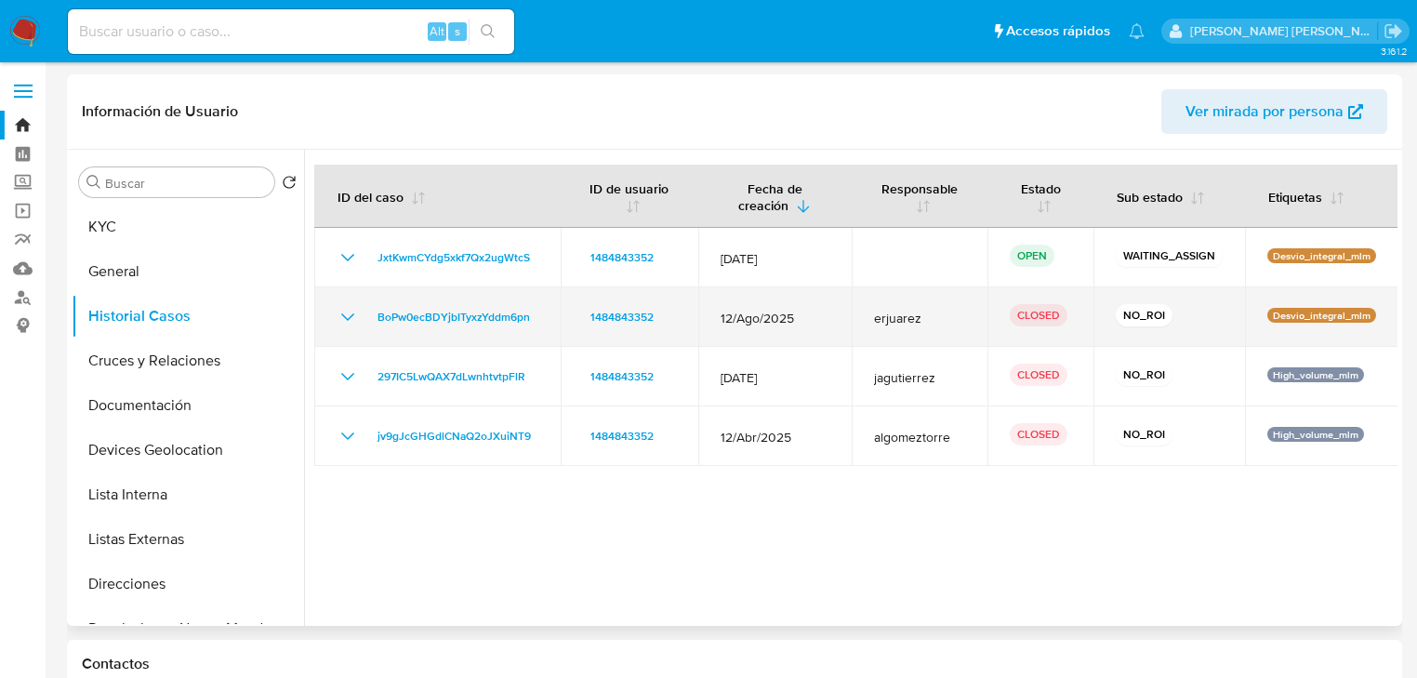
click at [353, 306] on icon "Mostrar/Ocultar" at bounding box center [348, 317] width 22 height 22
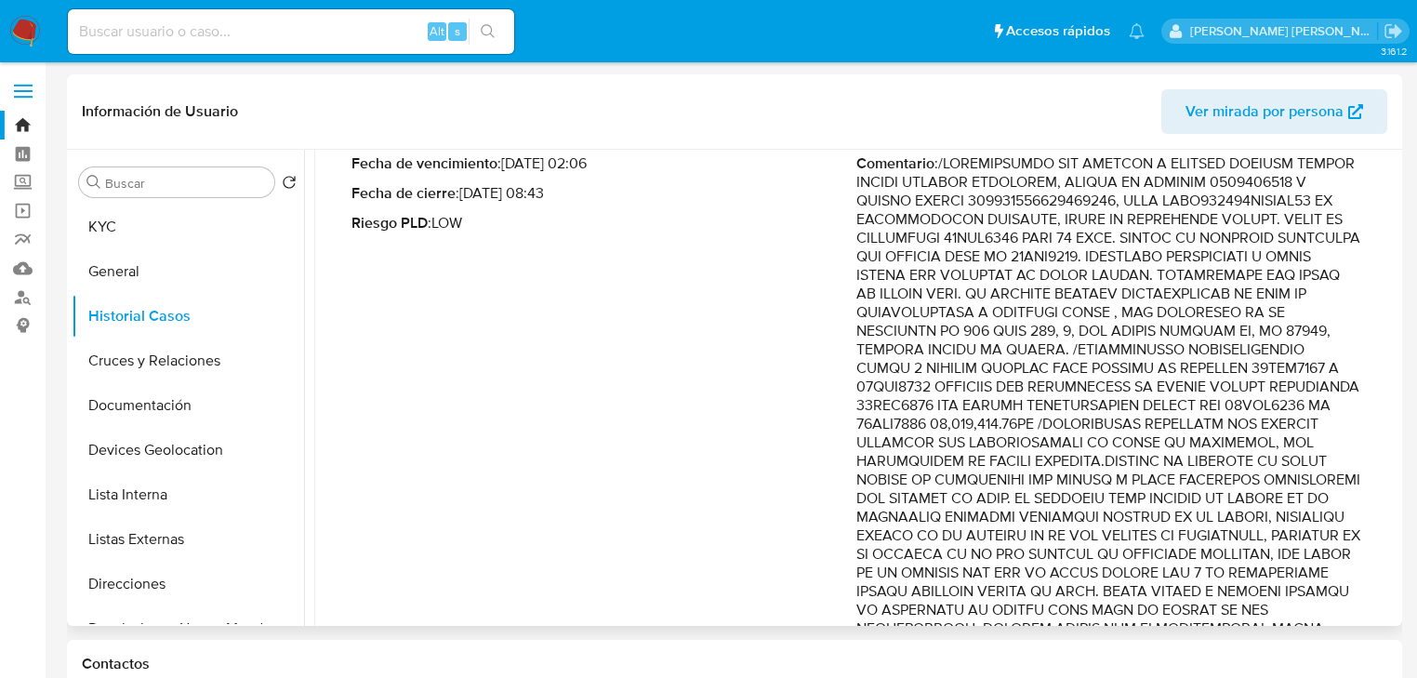
scroll to position [74, 0]
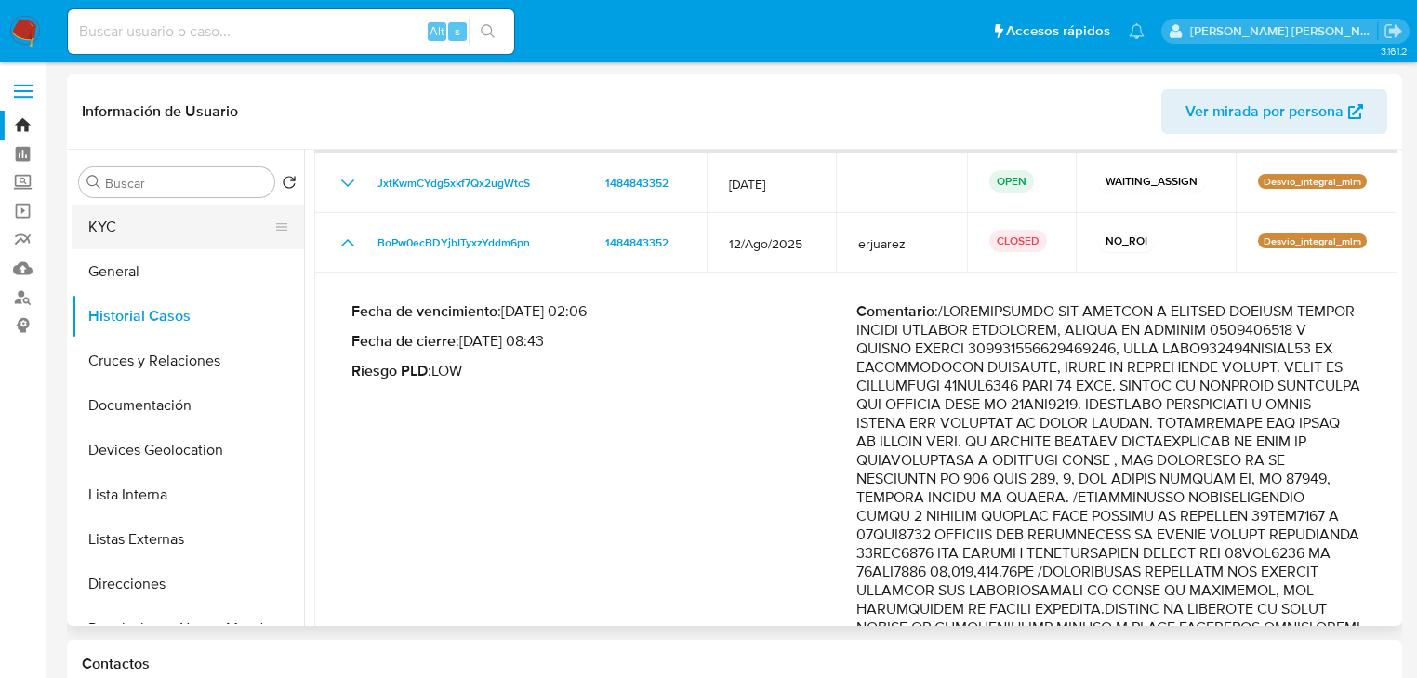
click at [163, 236] on button "KYC" at bounding box center [181, 227] width 218 height 45
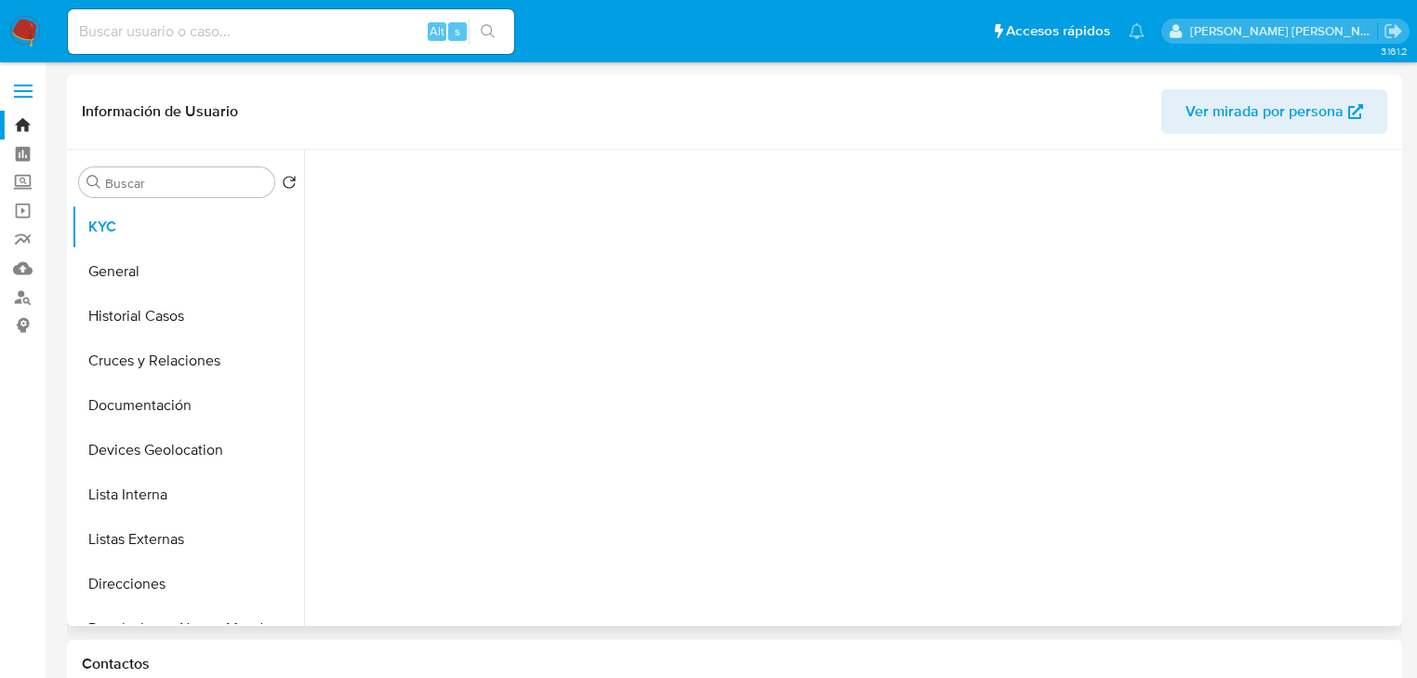
scroll to position [0, 0]
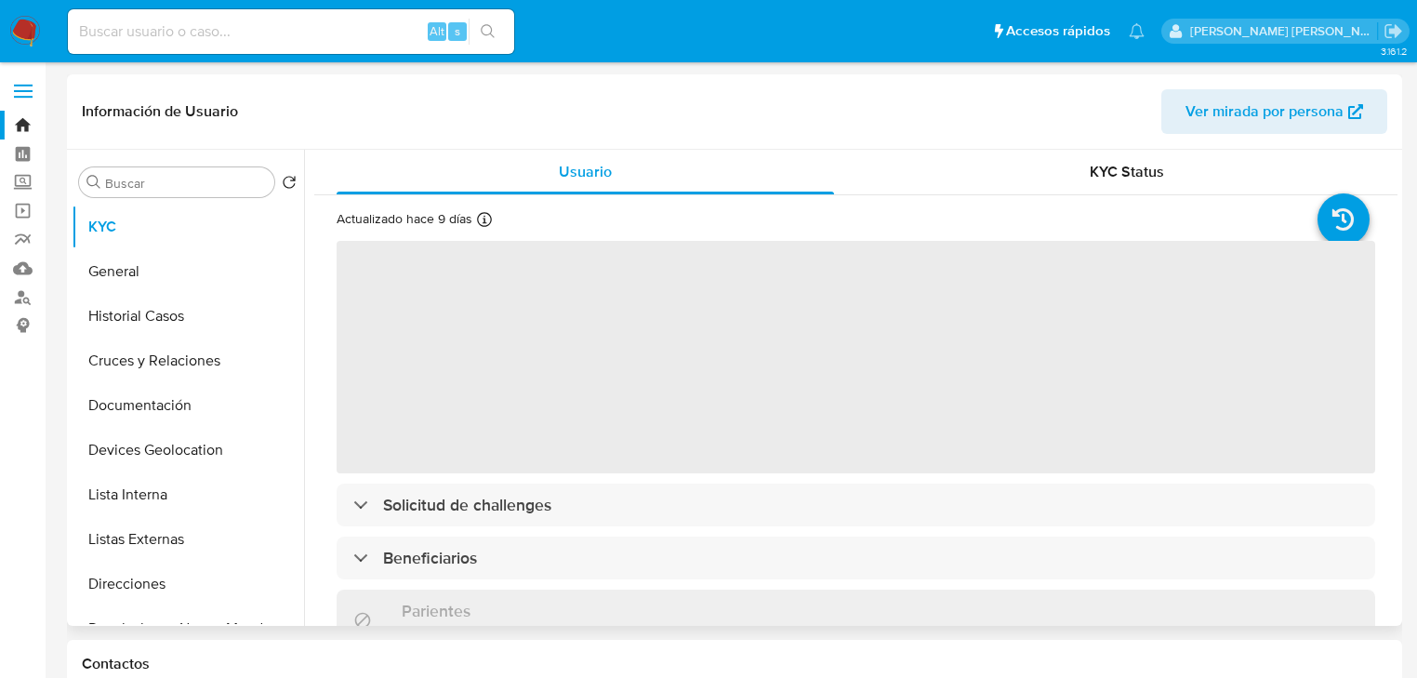
click at [517, 405] on span "‌" at bounding box center [856, 357] width 1038 height 232
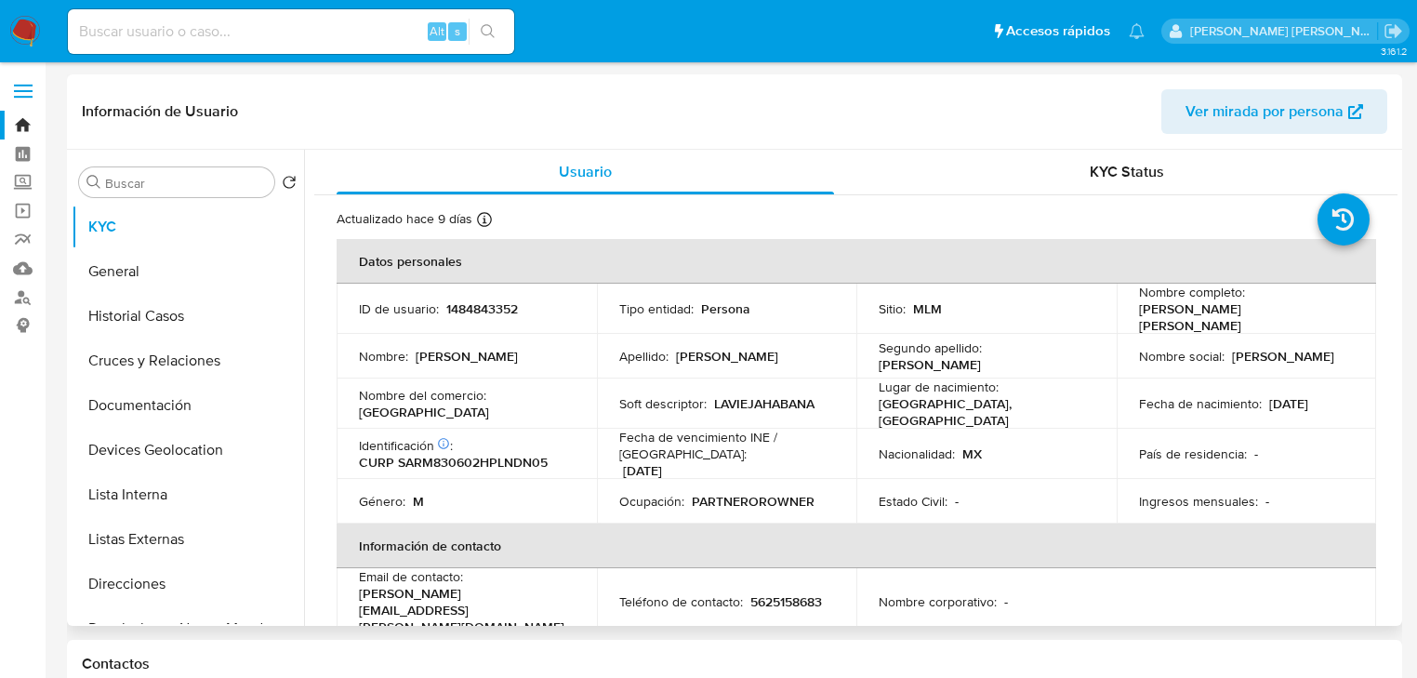
click at [499, 319] on td "ID de usuario : 1484843352" at bounding box center [467, 309] width 260 height 50
click at [495, 309] on p "1484843352" at bounding box center [482, 308] width 72 height 17
copy p "1484843352"
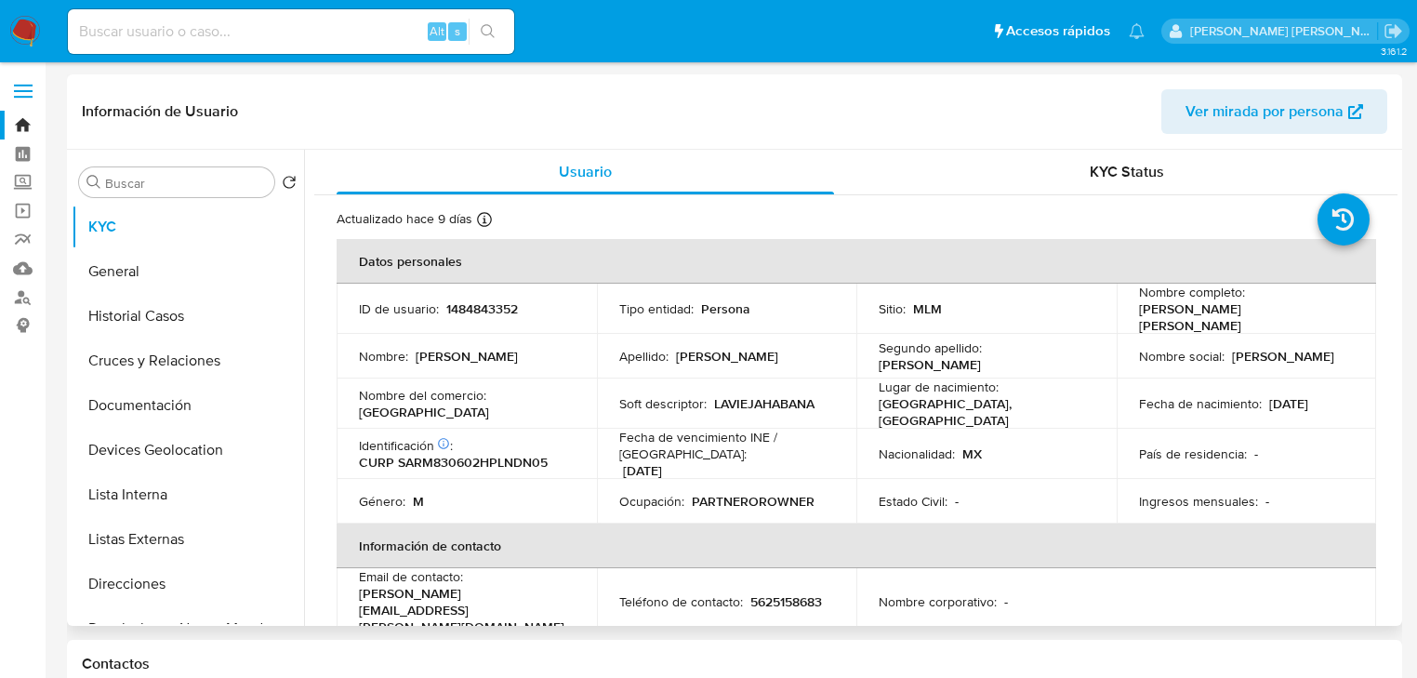
click at [453, 454] on p "CURP SARM830602HPLNDN05" at bounding box center [453, 462] width 189 height 17
copy p "SARM830602HPLNDN05"
click at [1333, 479] on td "Ingresos mensuales : -" at bounding box center [1246, 501] width 260 height 45
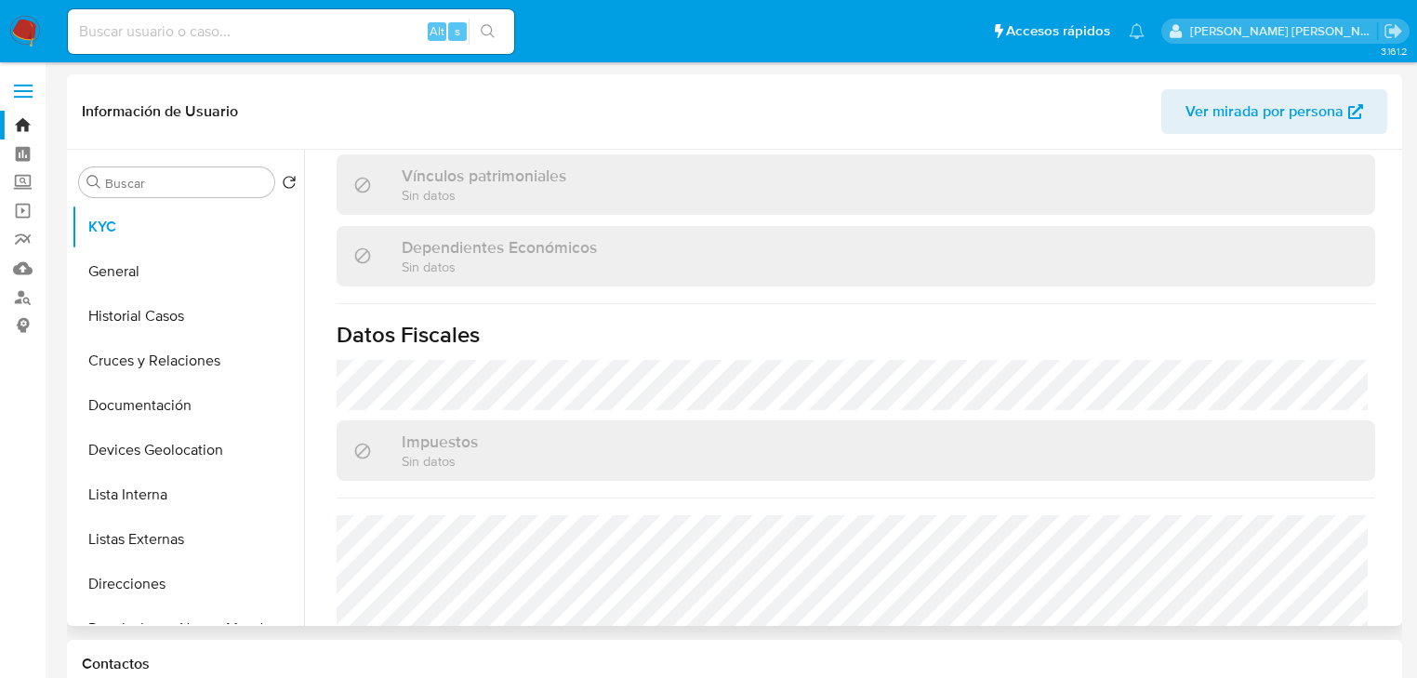
scroll to position [1138, 0]
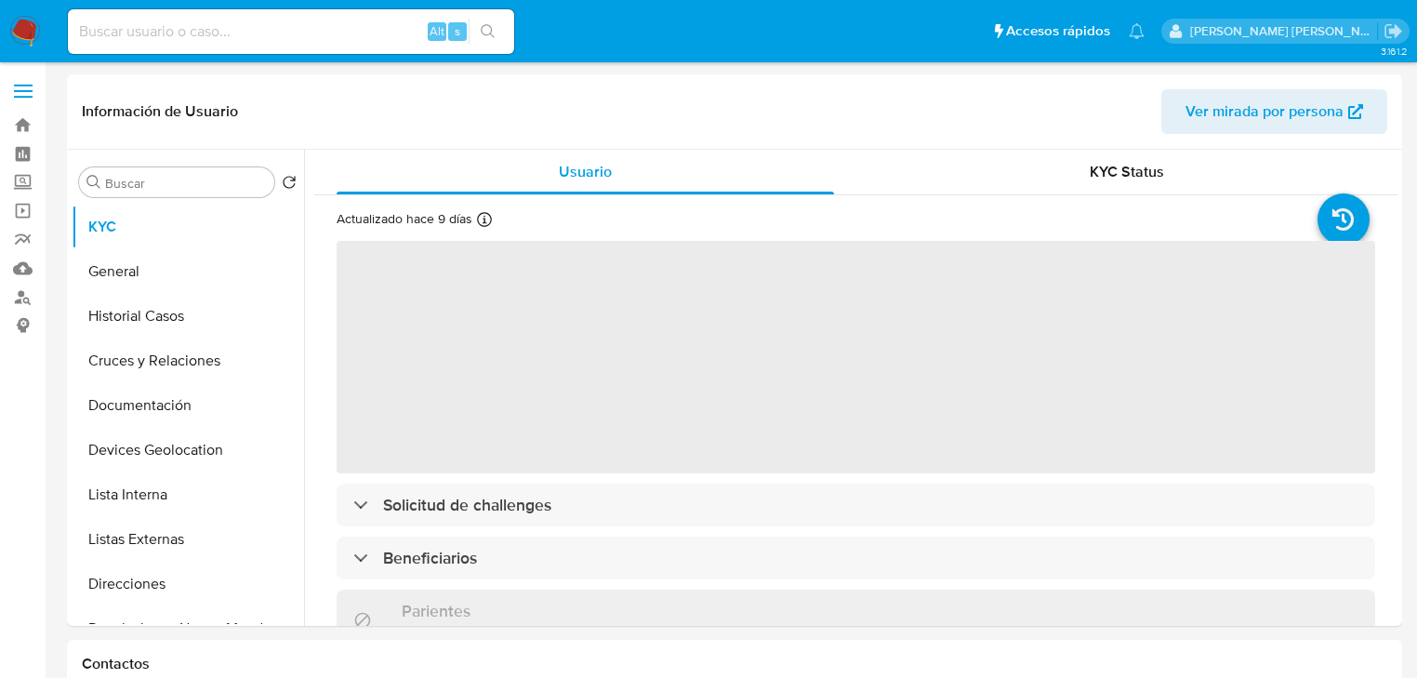
select select "10"
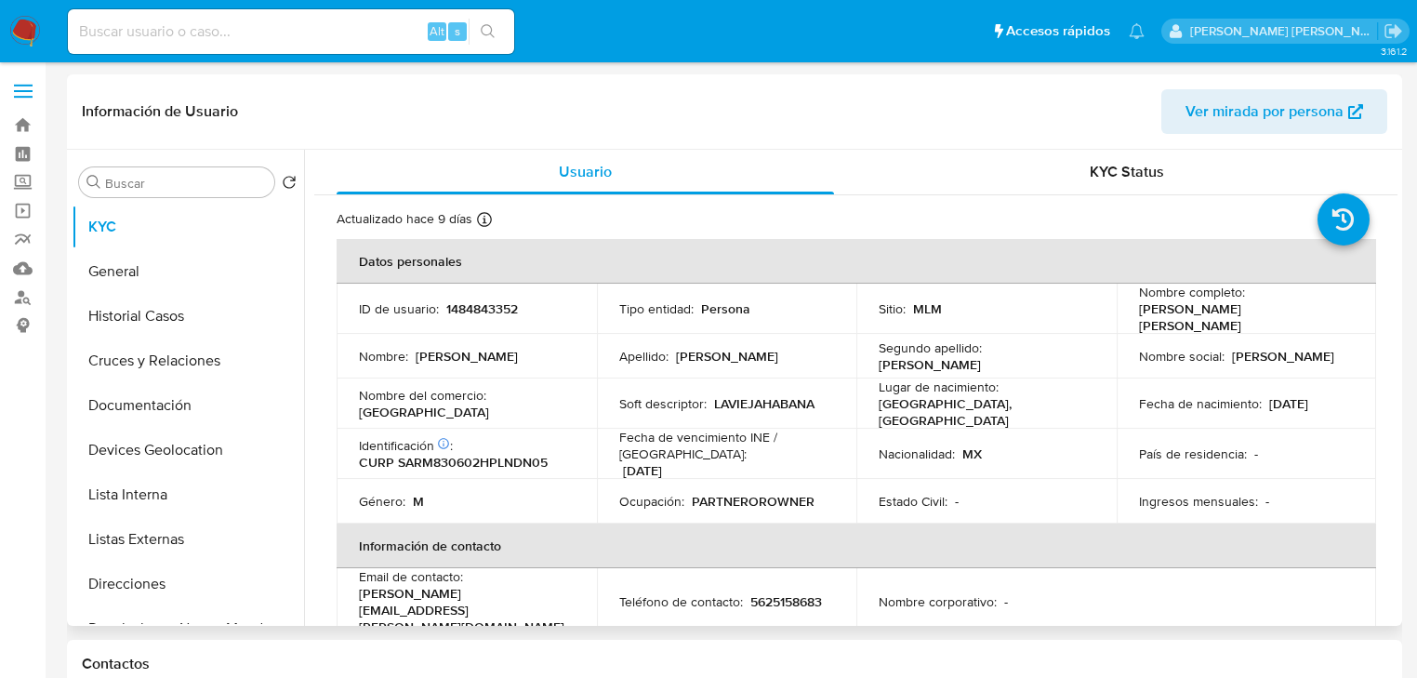
scroll to position [74, 0]
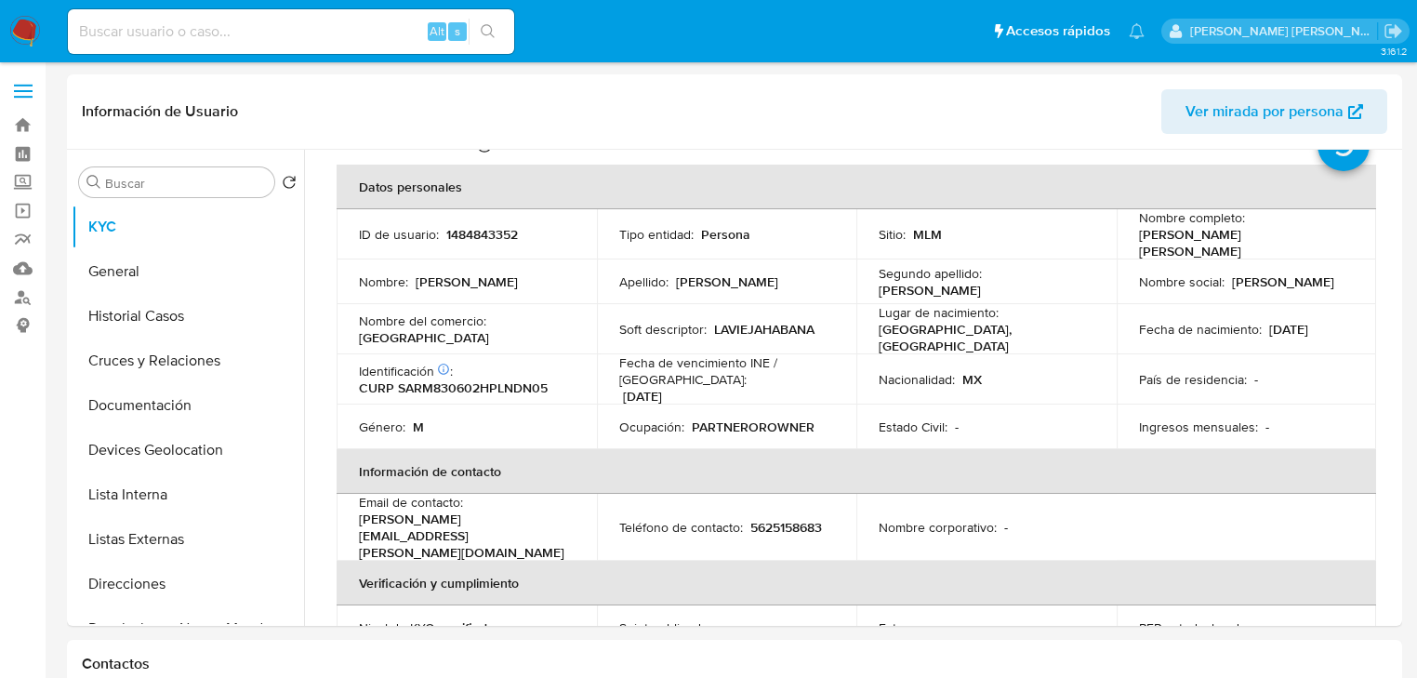
click at [205, 34] on input at bounding box center [291, 32] width 446 height 24
paste input "lbCeB0bawbA1jyAYjzJ5qzRu"
type input "lbCeB0bawbA1jyAYjzJ5qzRu"
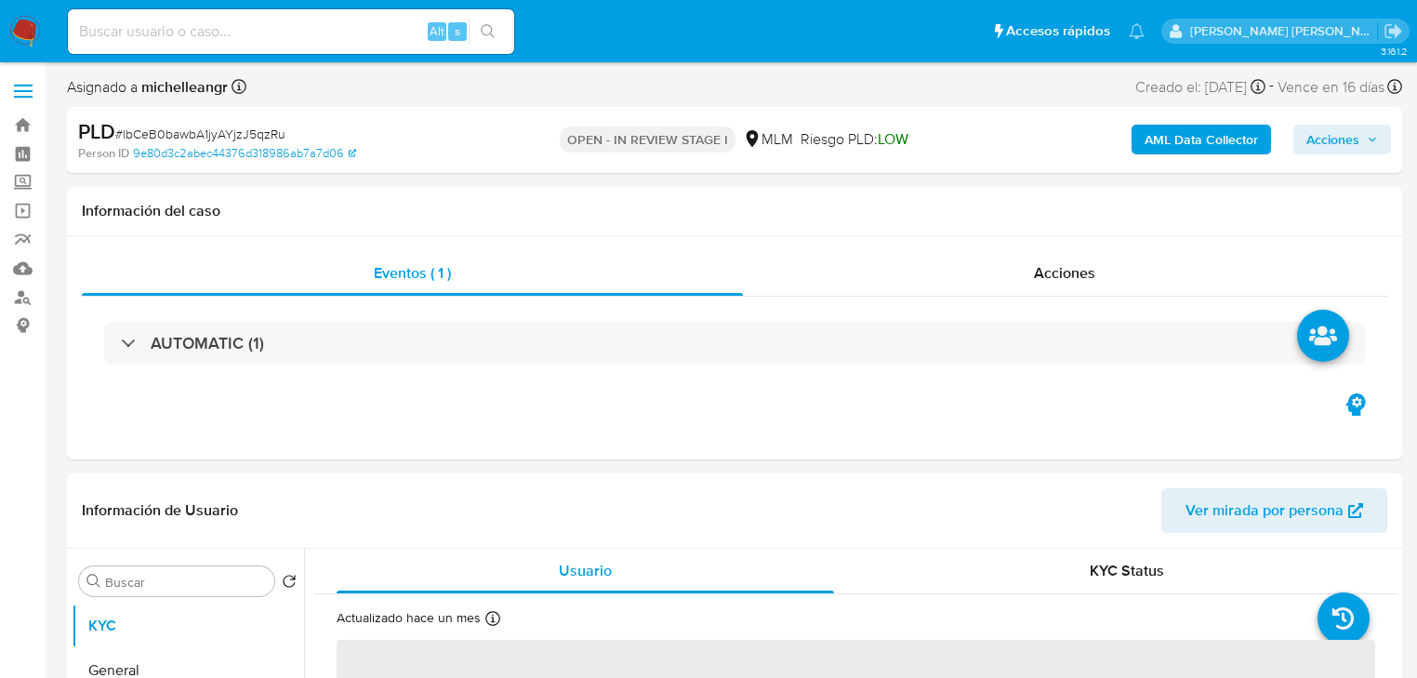
select select "10"
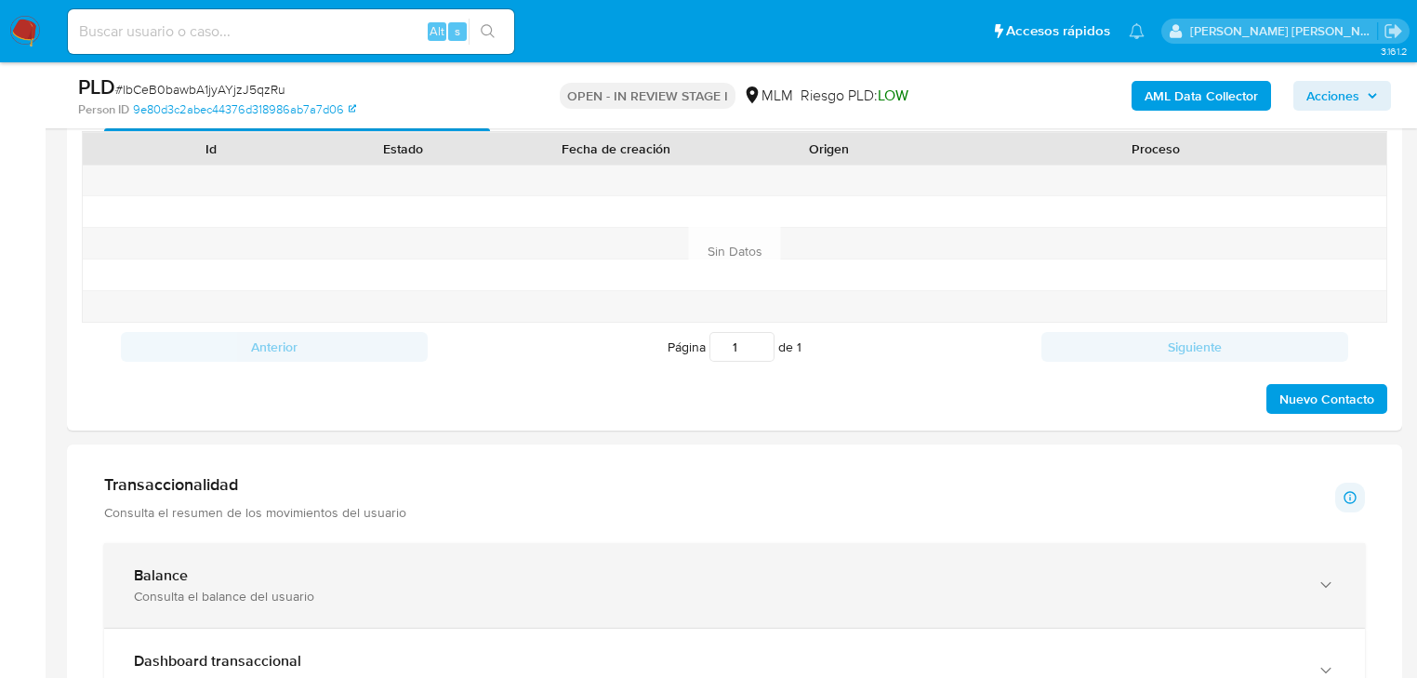
scroll to position [967, 0]
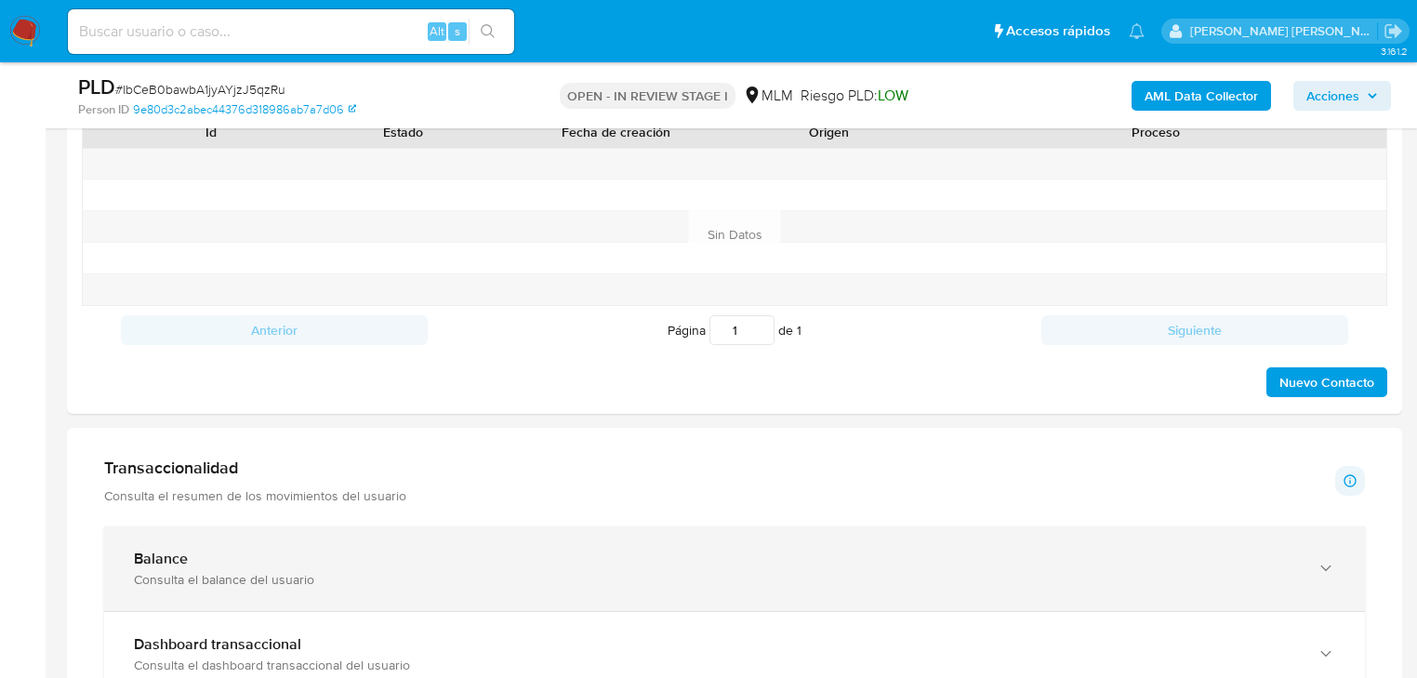
drag, startPoint x: 342, startPoint y: 551, endPoint x: 376, endPoint y: 540, distance: 36.2
click at [342, 550] on div "Balance" at bounding box center [716, 558] width 1164 height 19
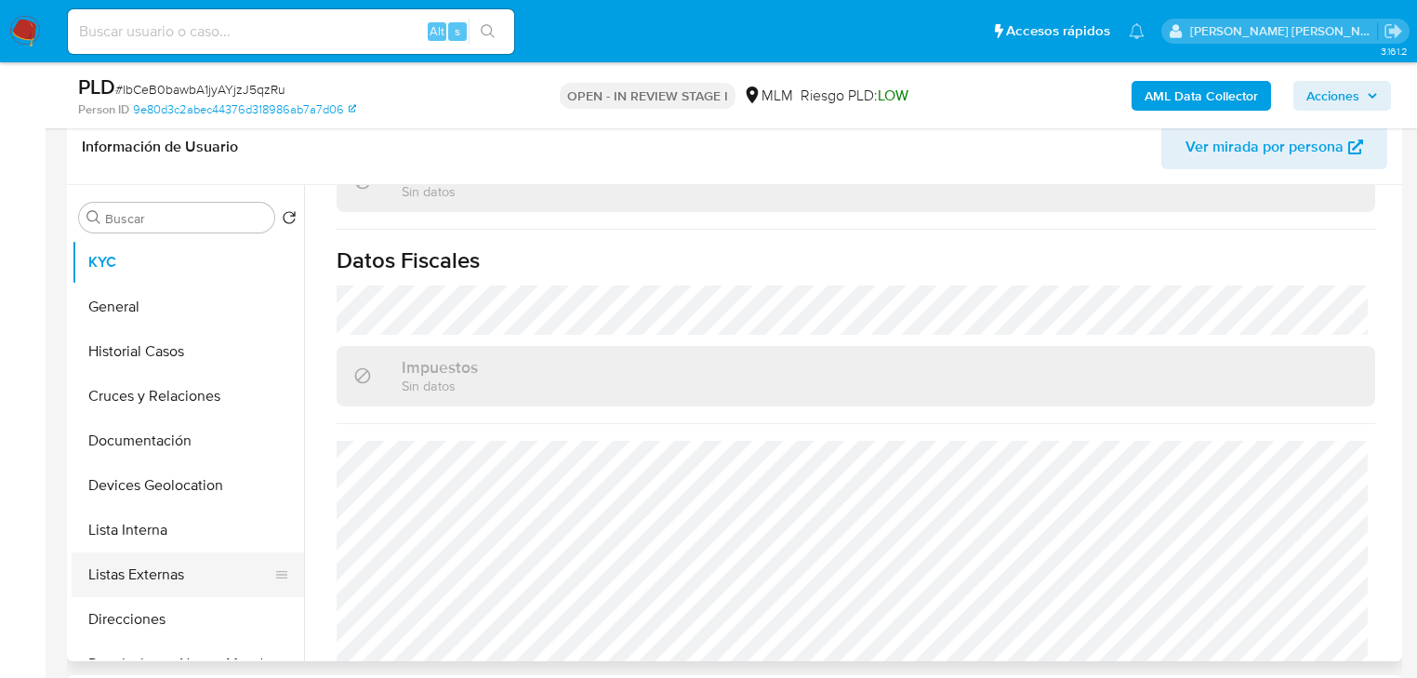
scroll to position [149, 0]
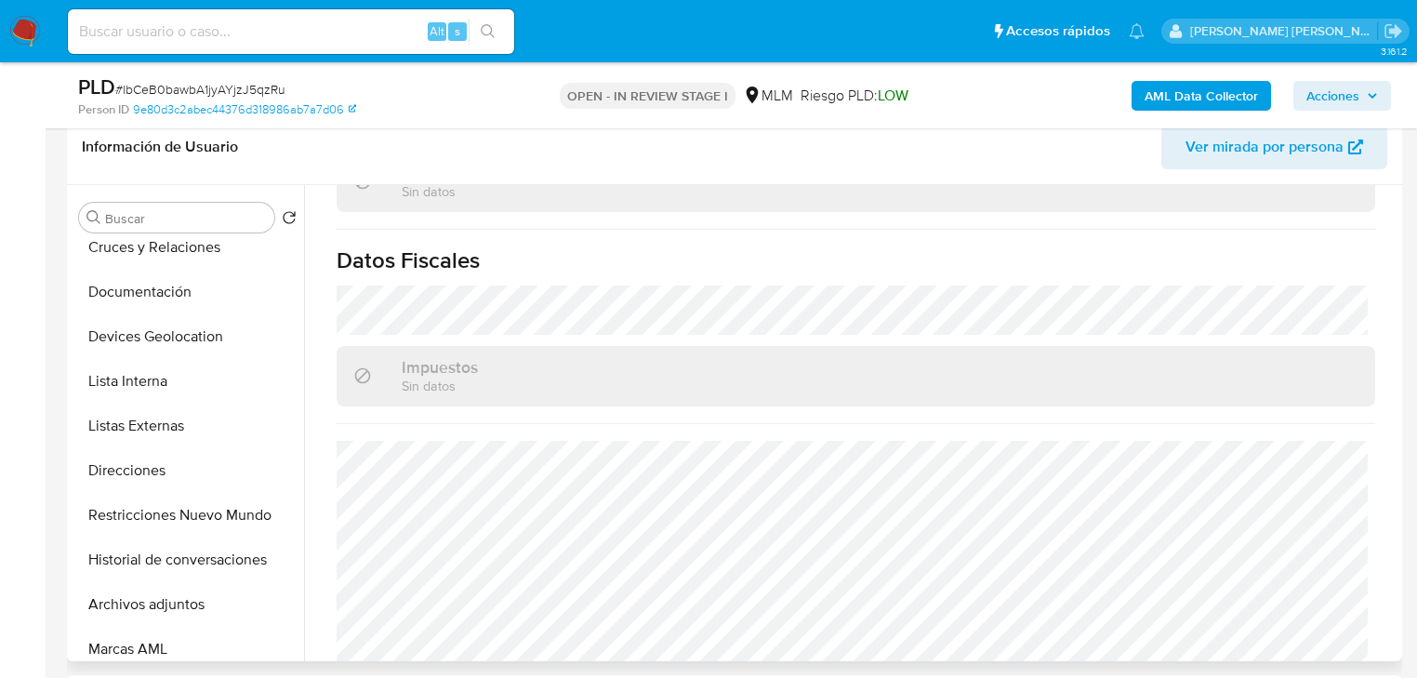
drag, startPoint x: 210, startPoint y: 523, endPoint x: 878, endPoint y: 612, distance: 674.2
click at [212, 521] on button "Restricciones Nuevo Mundo" at bounding box center [188, 515] width 232 height 45
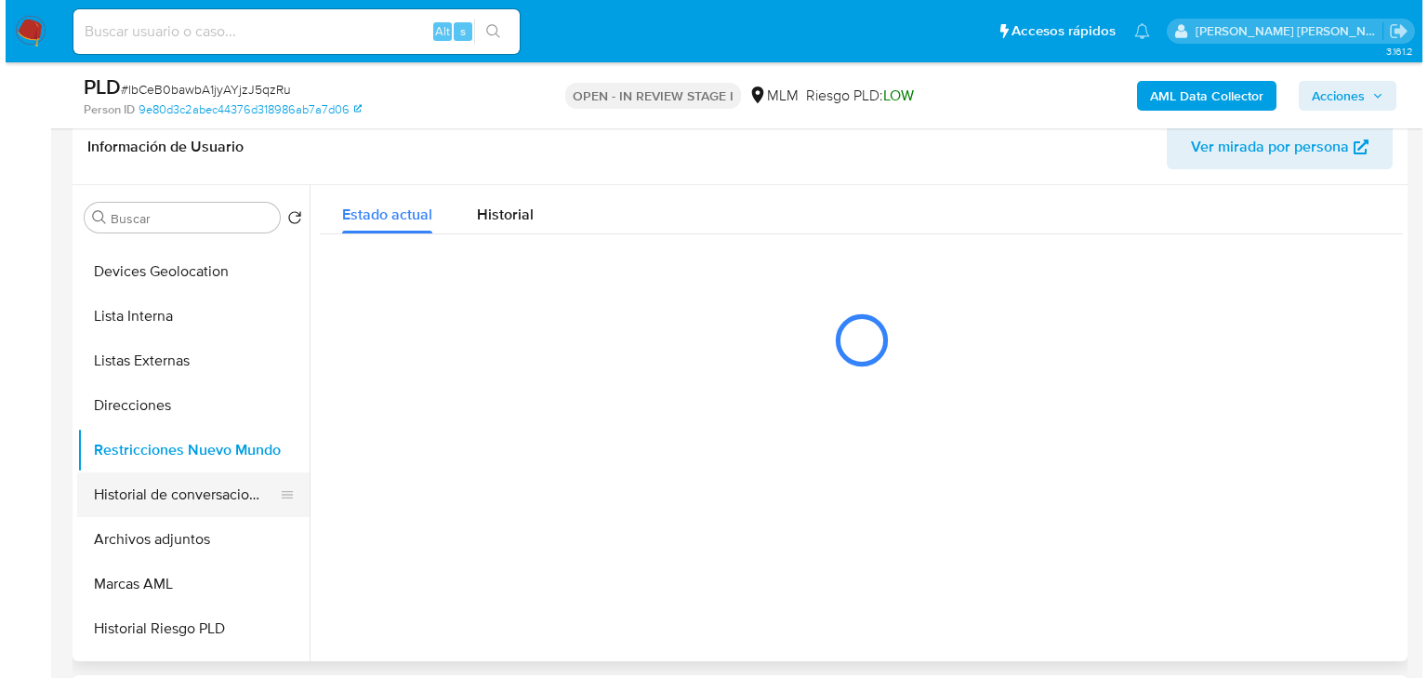
scroll to position [223, 0]
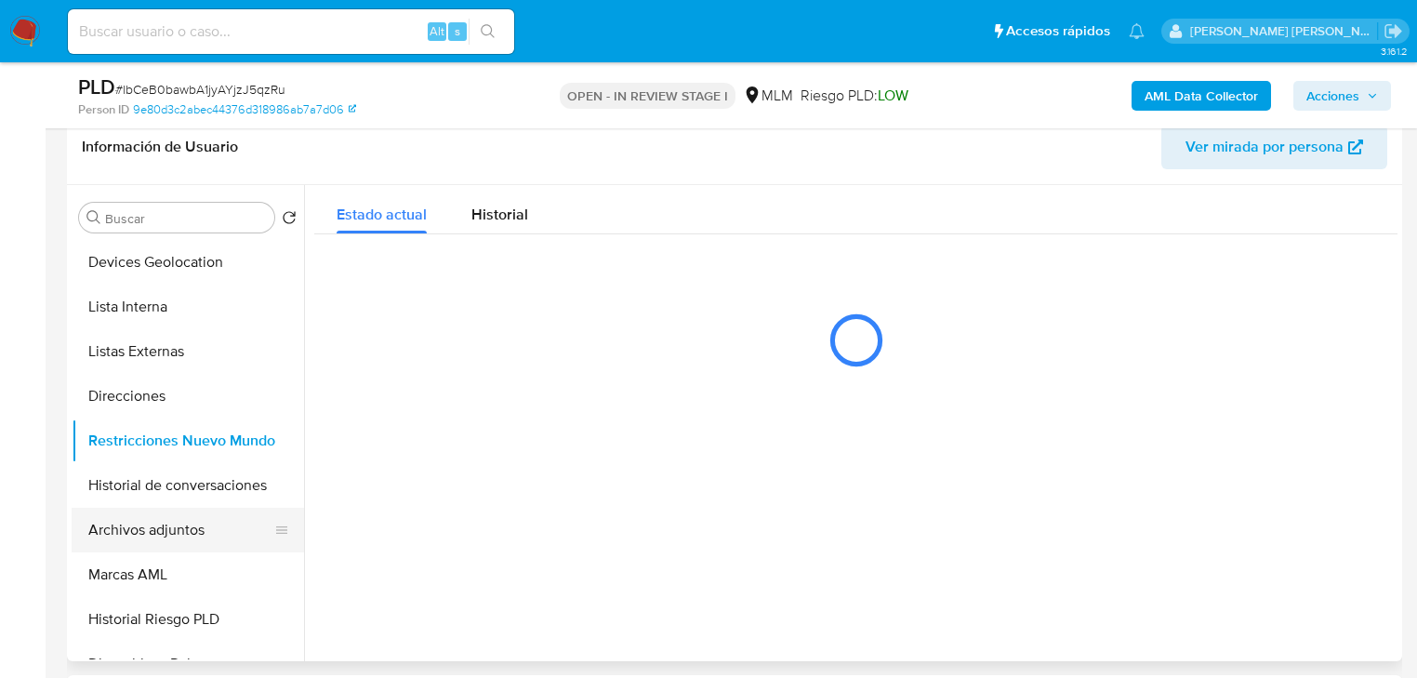
click at [196, 521] on button "Archivos adjuntos" at bounding box center [181, 530] width 218 height 45
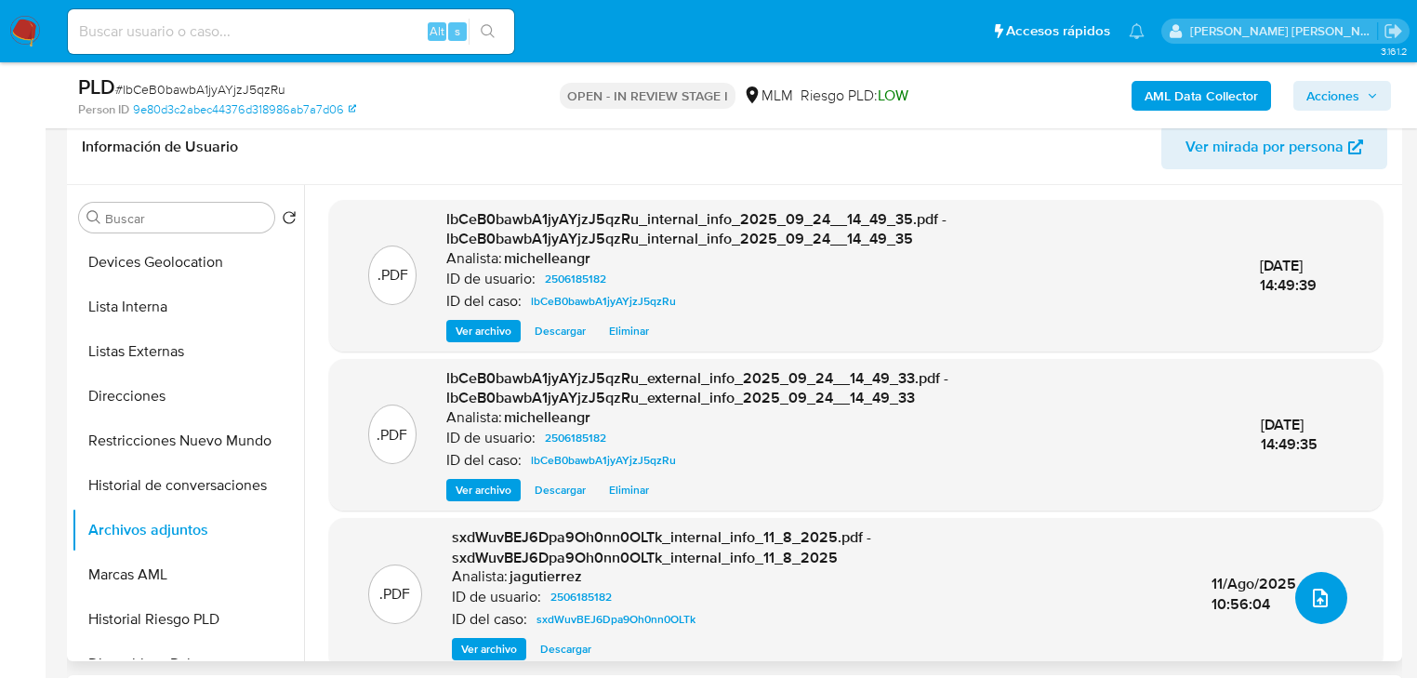
click at [1296, 597] on button "upload-file" at bounding box center [1321, 598] width 52 height 52
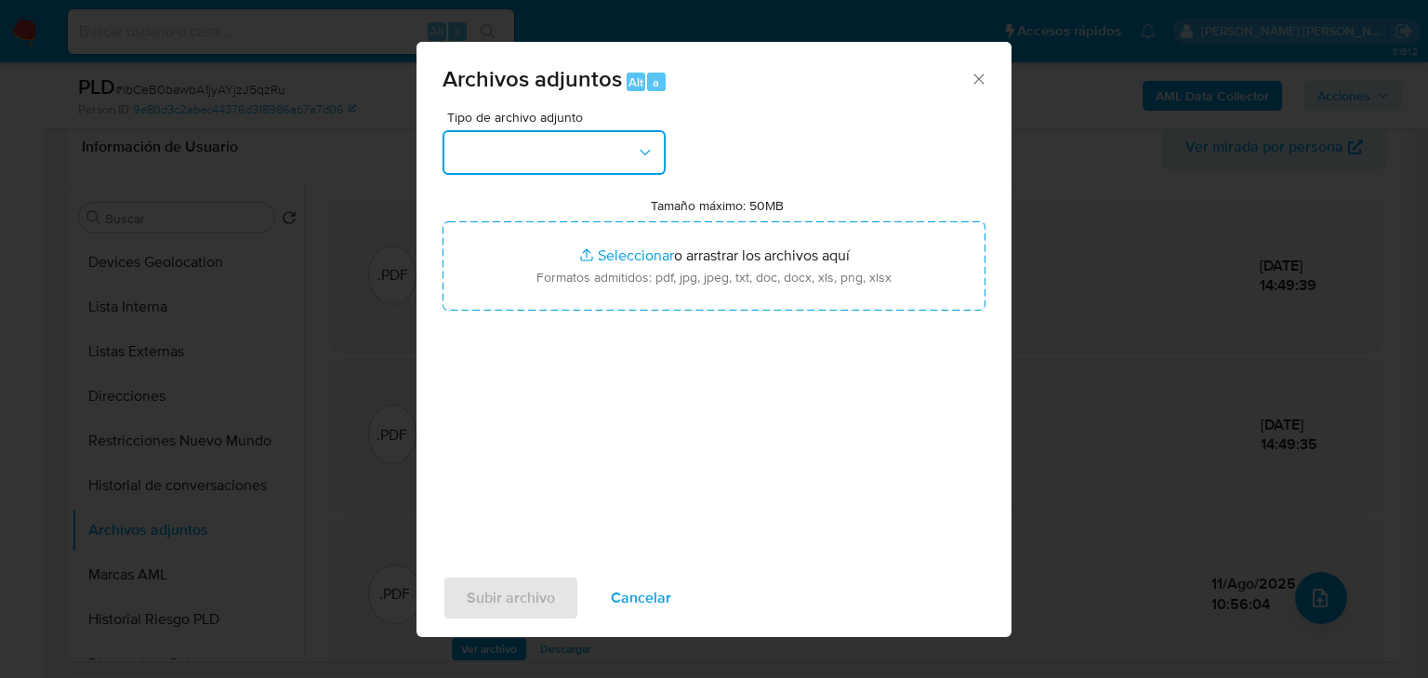
click at [488, 151] on button "button" at bounding box center [553, 152] width 223 height 45
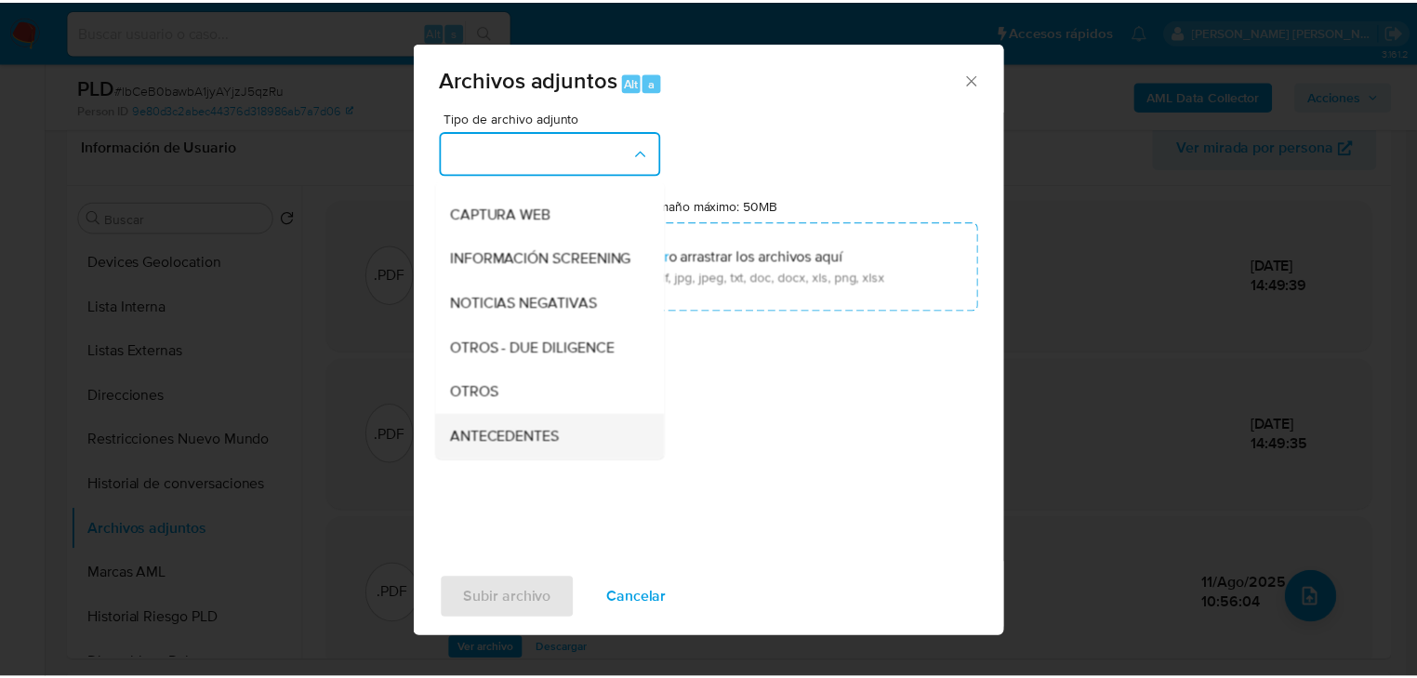
scroll to position [201, 0]
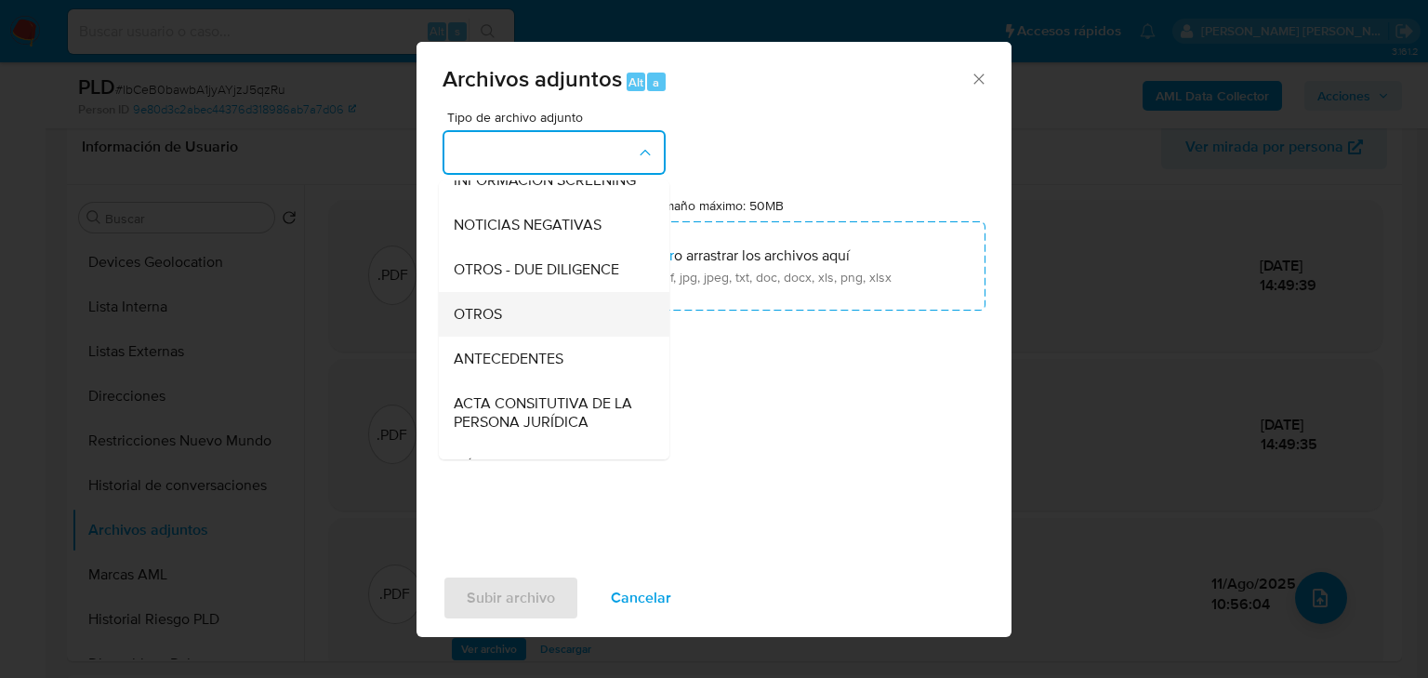
click at [507, 337] on div "OTROS" at bounding box center [549, 314] width 190 height 45
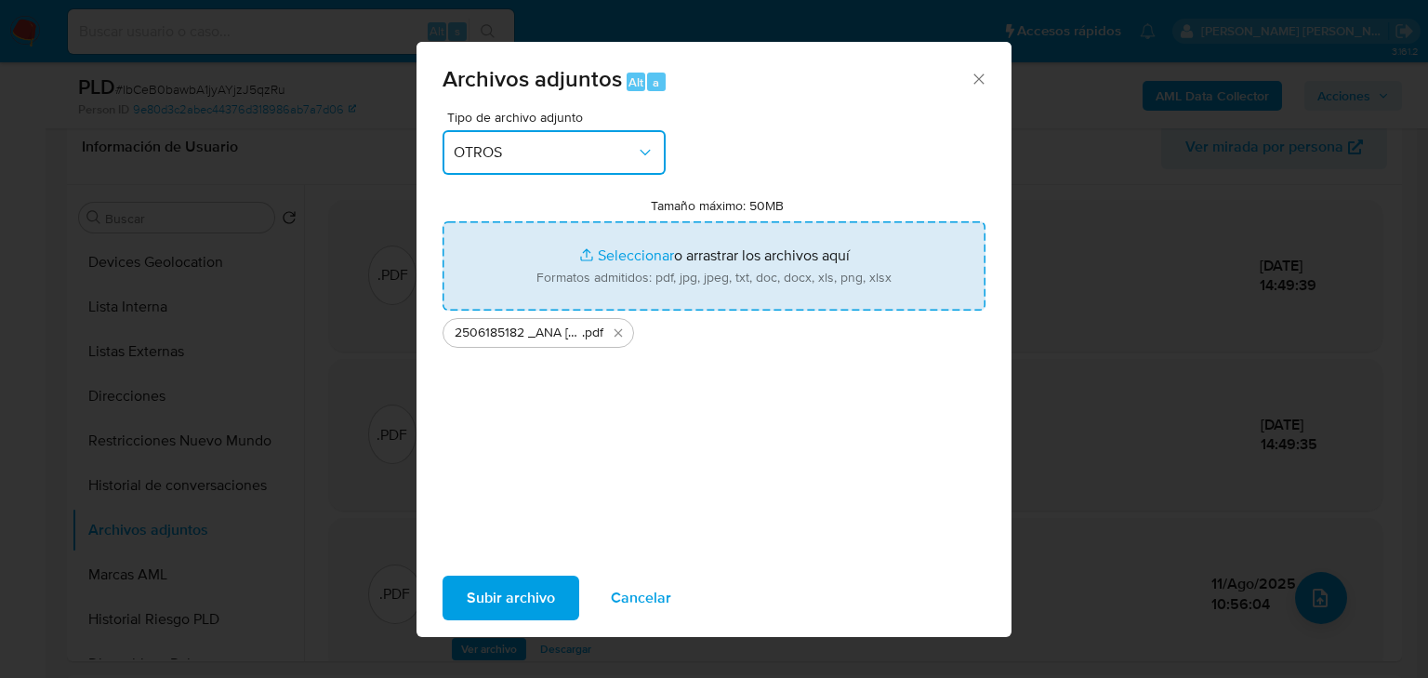
type input "C:\fakepath\2506185182_ANA PAULA ALTAMIRANO RODRIGUEZ_AGO25.xlsx"
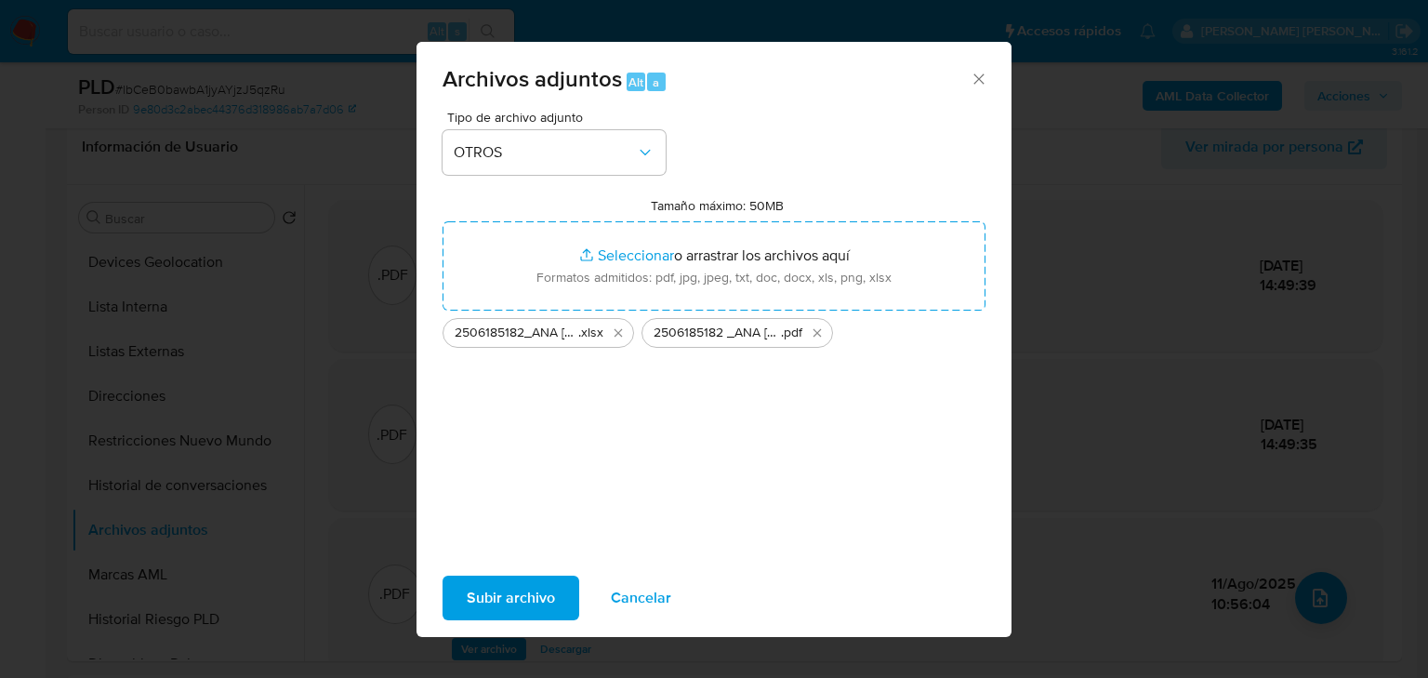
click at [497, 585] on span "Subir archivo" at bounding box center [511, 597] width 88 height 41
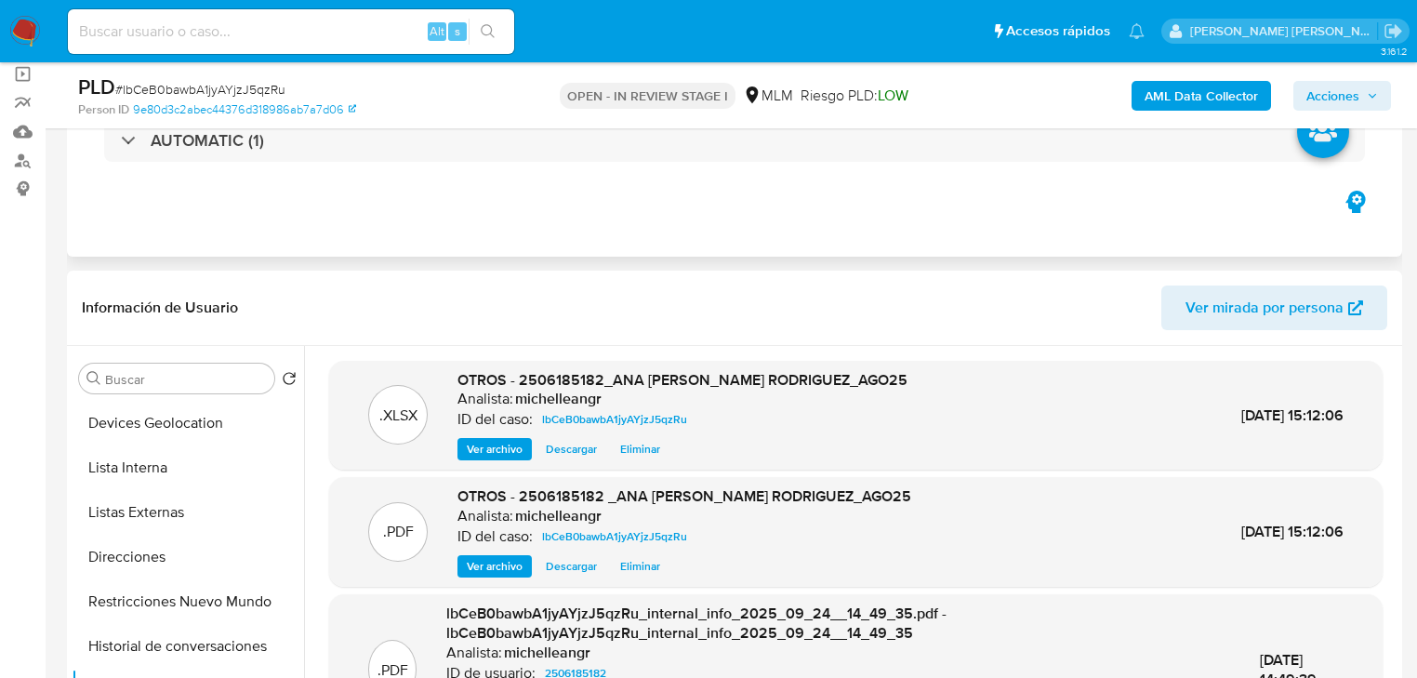
scroll to position [0, 0]
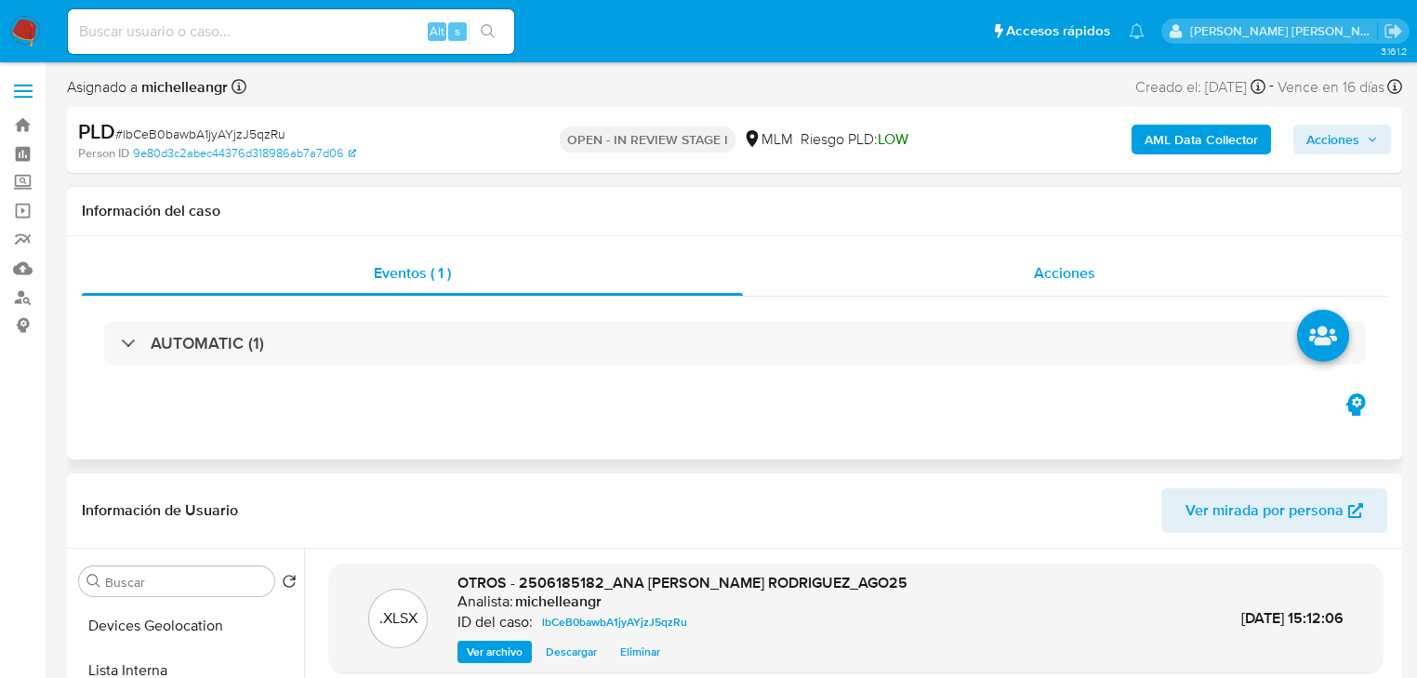
click at [1068, 277] on span "Acciones" at bounding box center [1064, 272] width 61 height 21
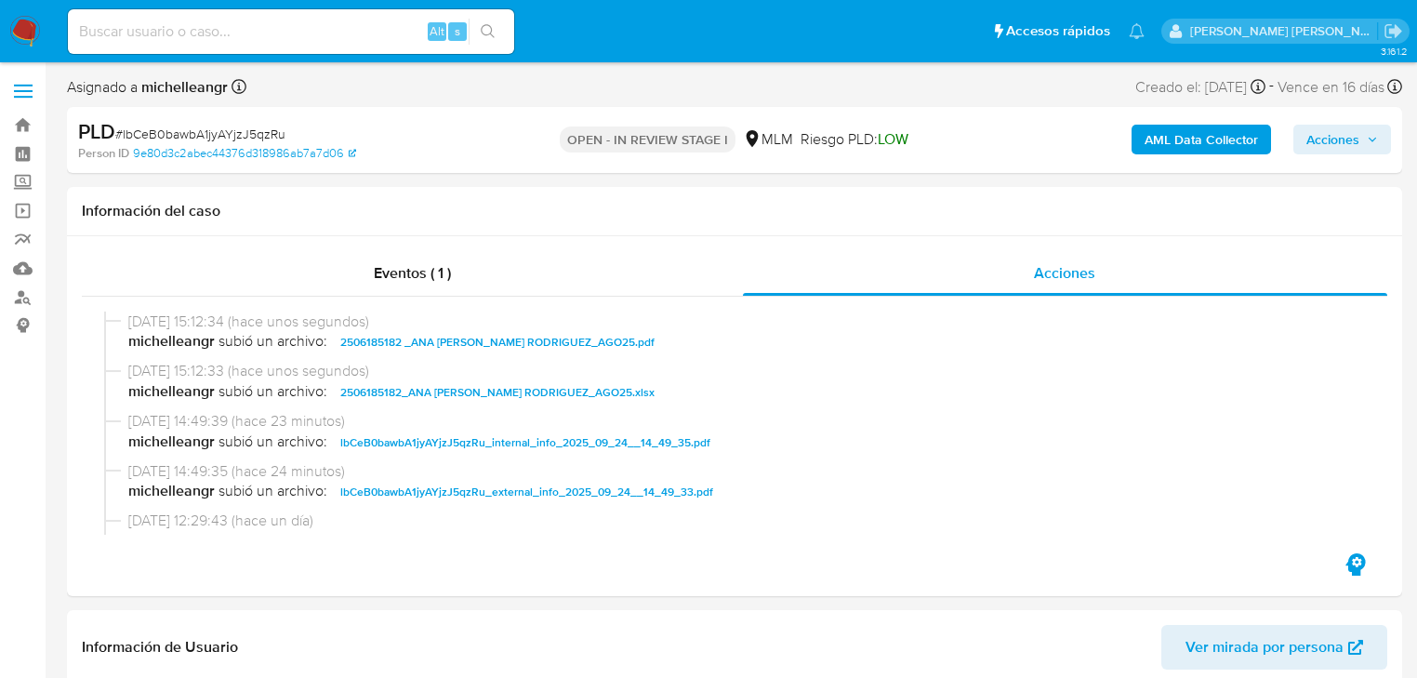
click at [1347, 138] on span "Acciones" at bounding box center [1332, 140] width 53 height 30
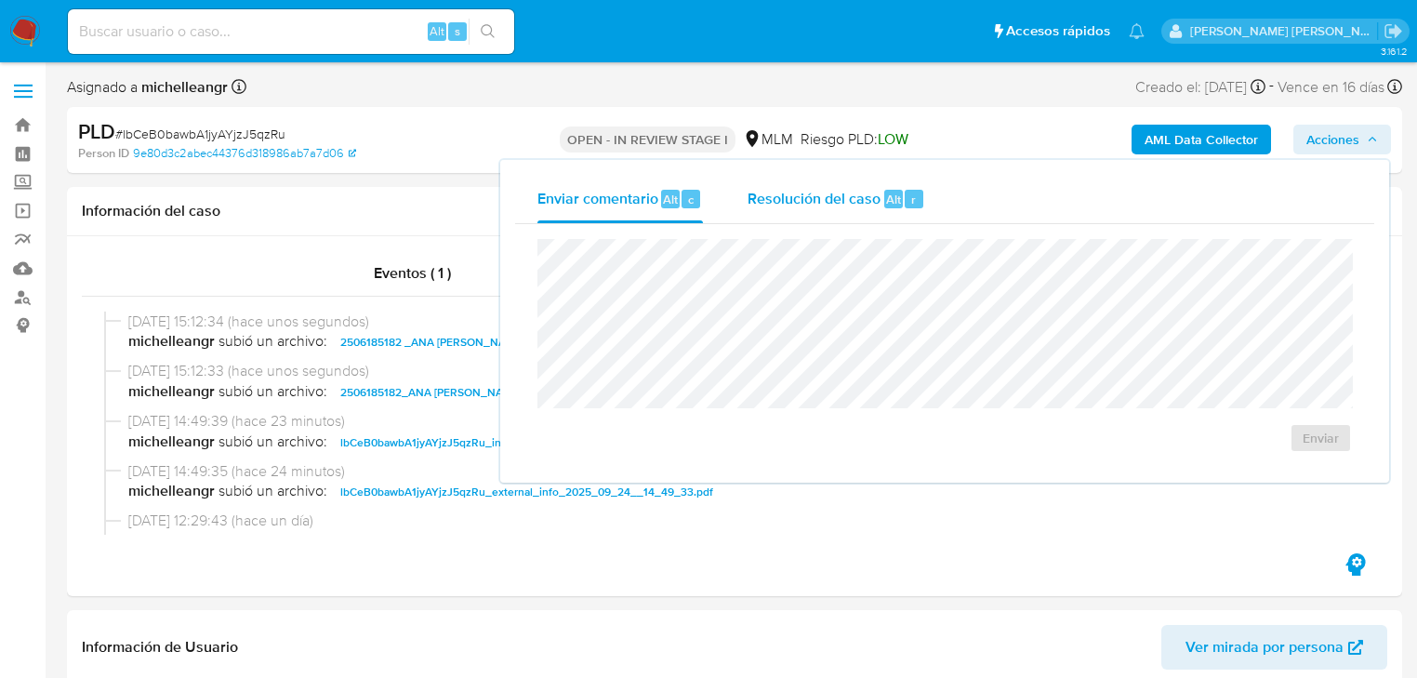
click at [804, 191] on span "Resolución del caso" at bounding box center [813, 198] width 133 height 21
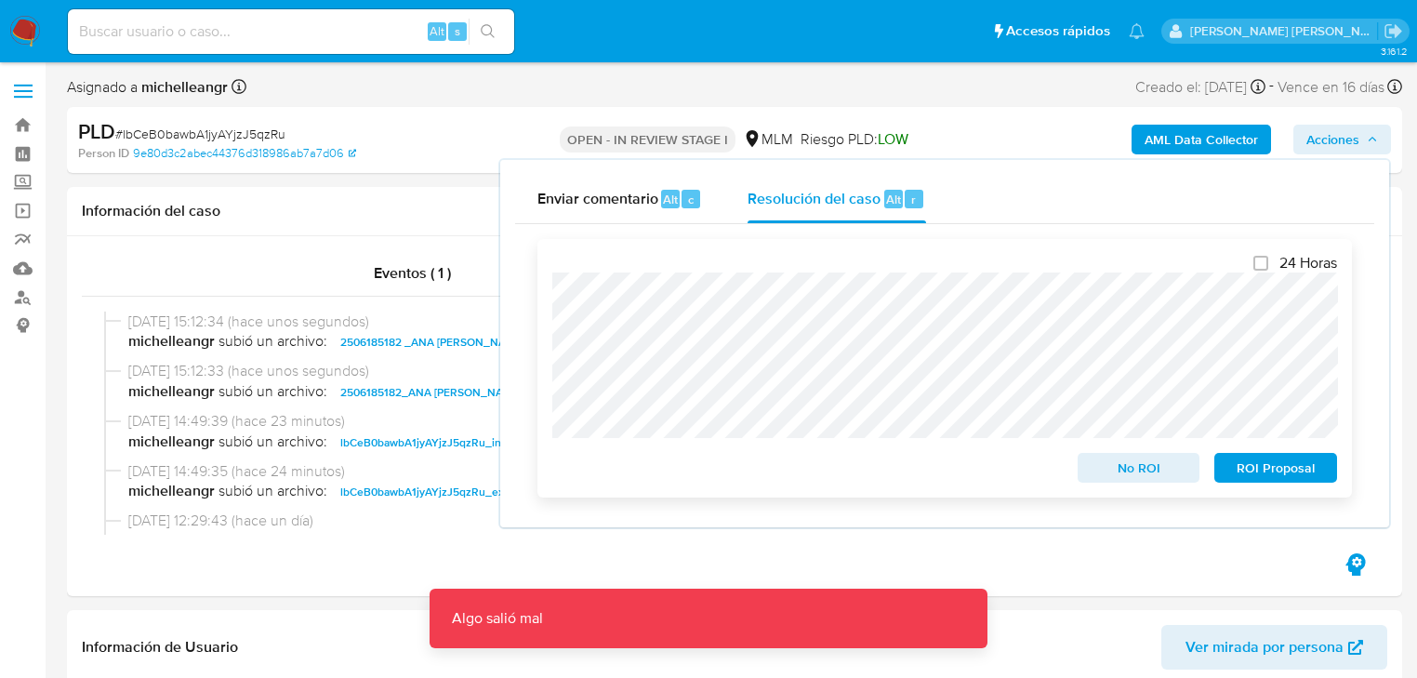
click at [1142, 472] on span "No ROI" at bounding box center [1138, 468] width 97 height 26
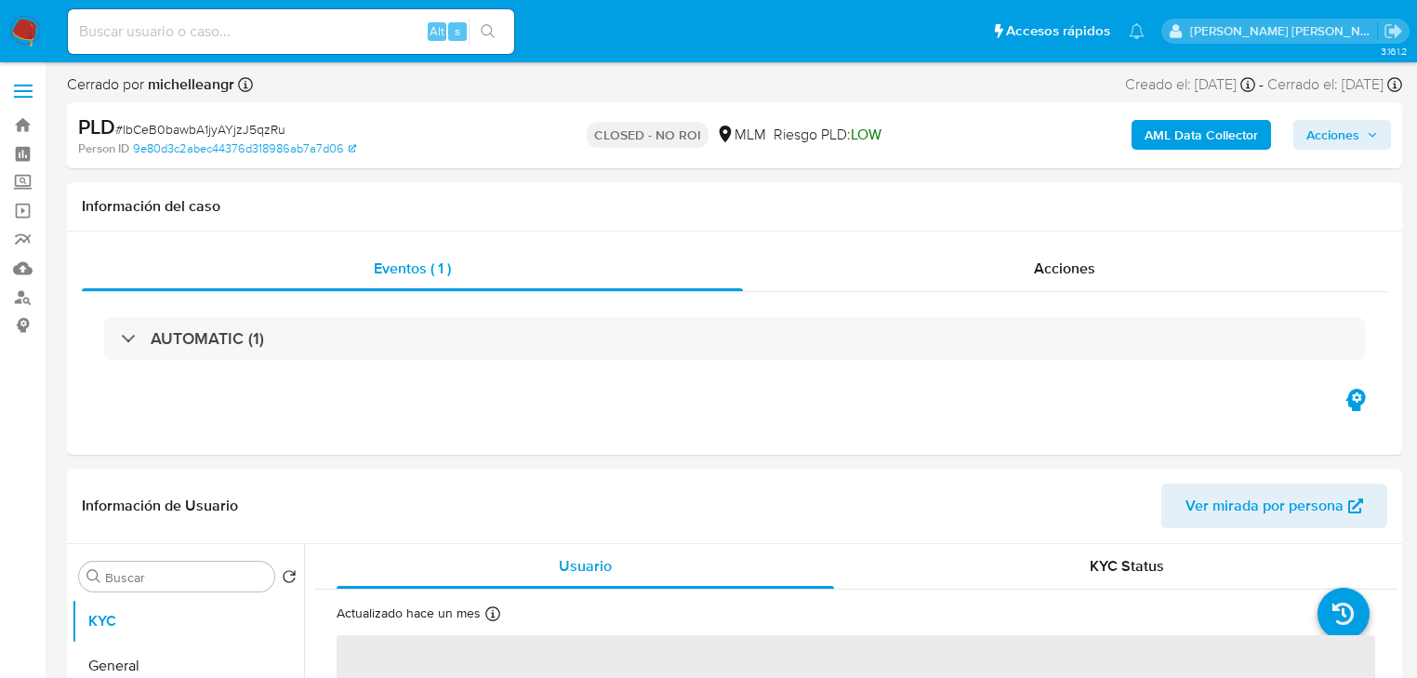
select select "10"
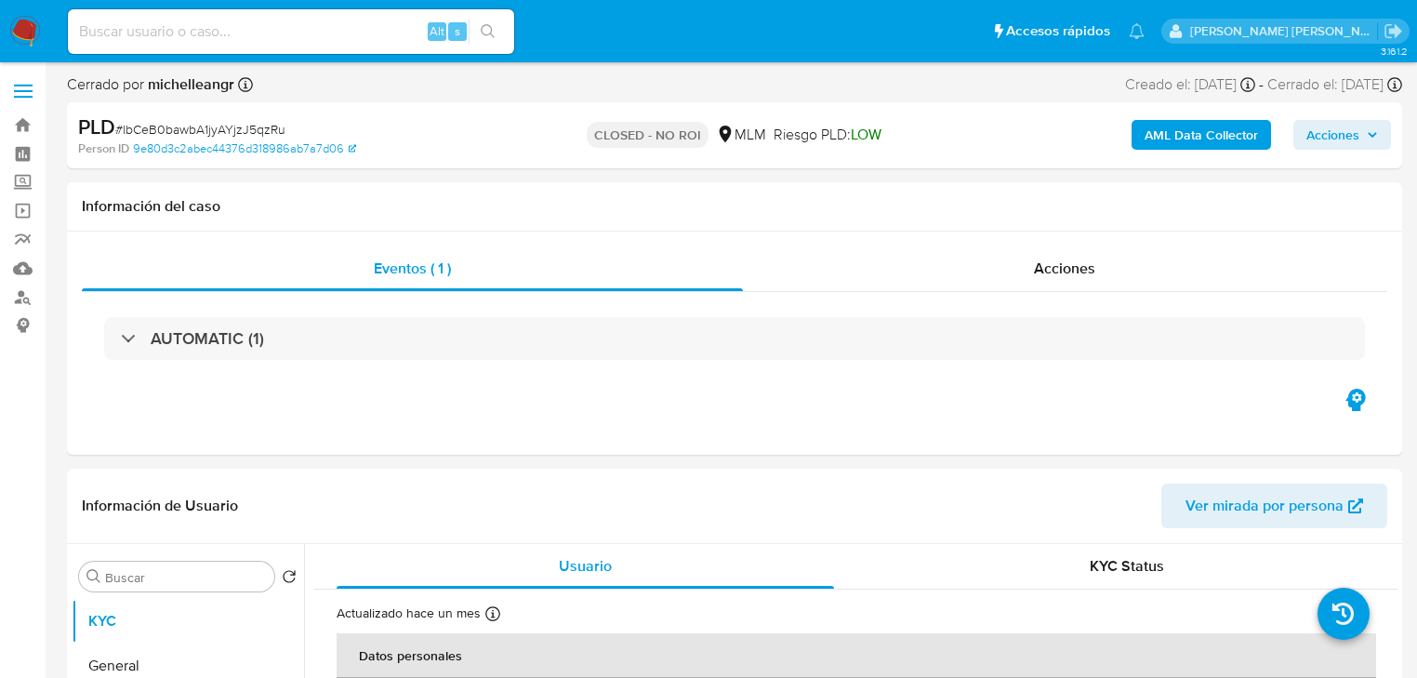
click at [11, 26] on img at bounding box center [25, 32] width 32 height 32
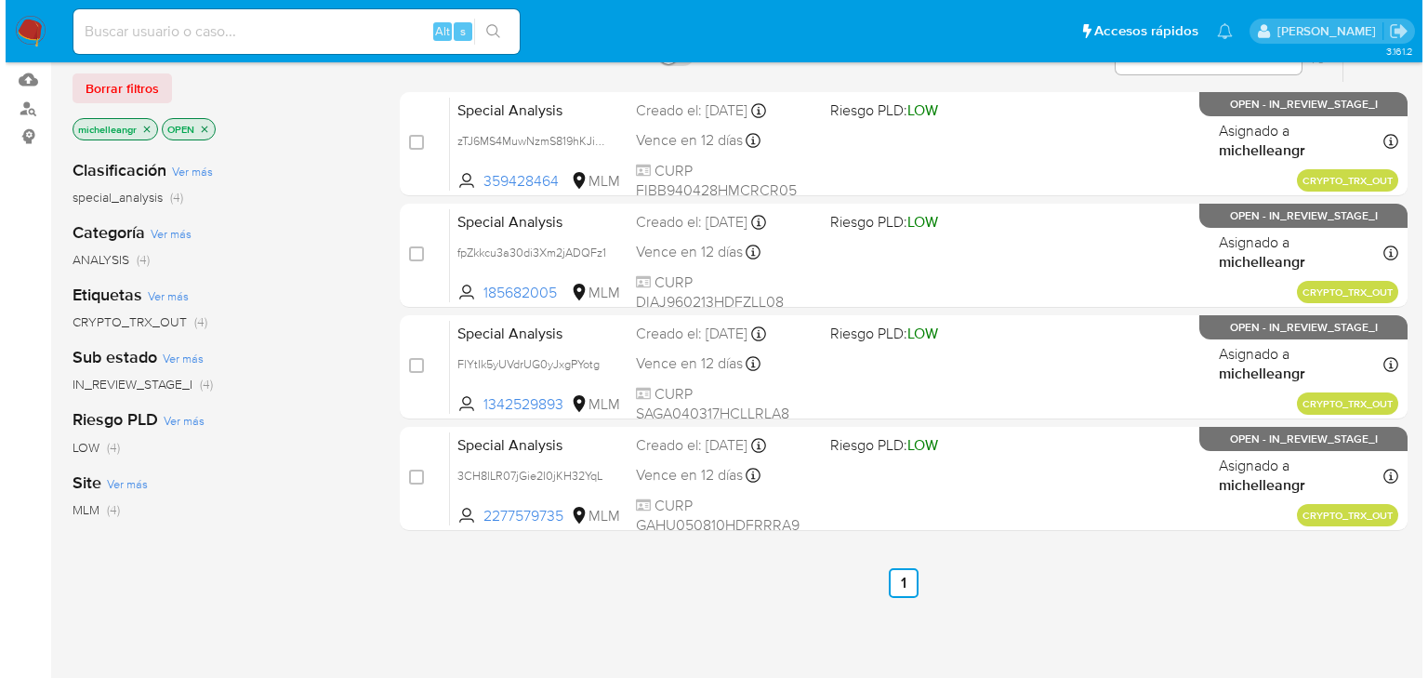
scroll to position [74, 0]
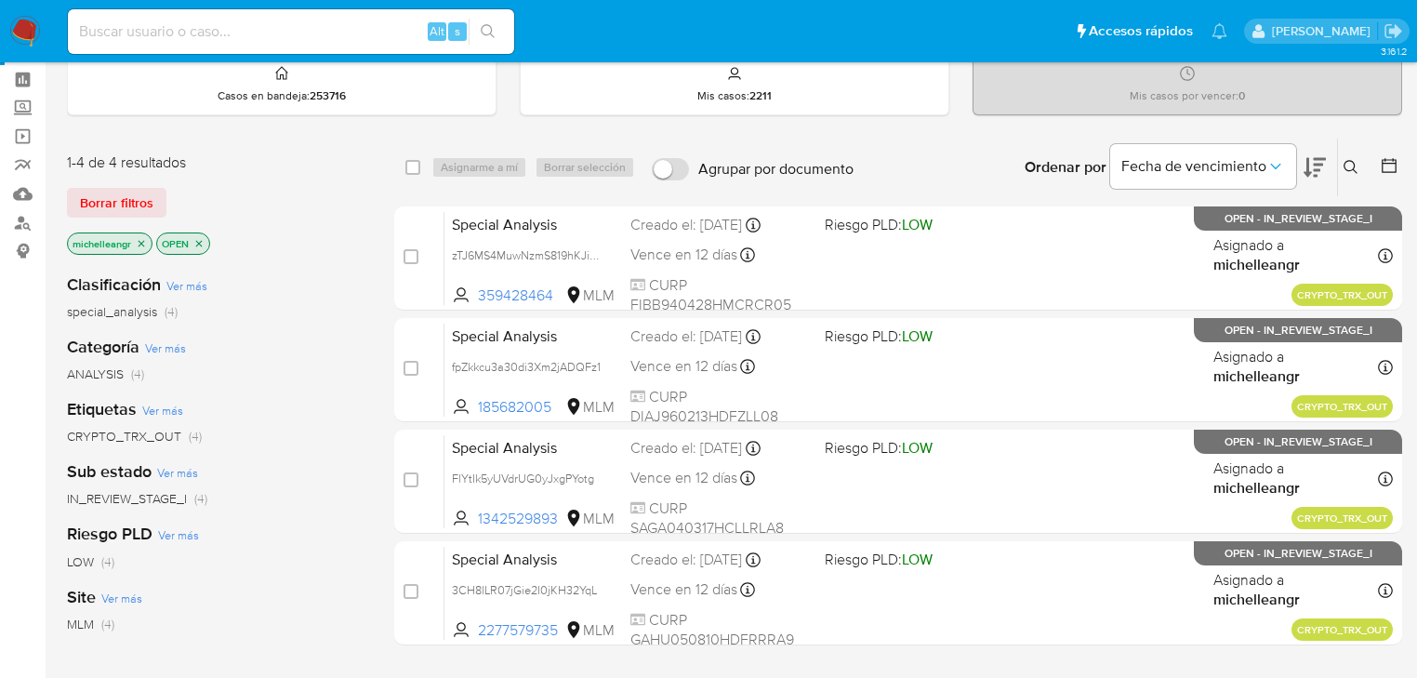
click at [140, 244] on icon "close-filter" at bounding box center [141, 243] width 11 height 11
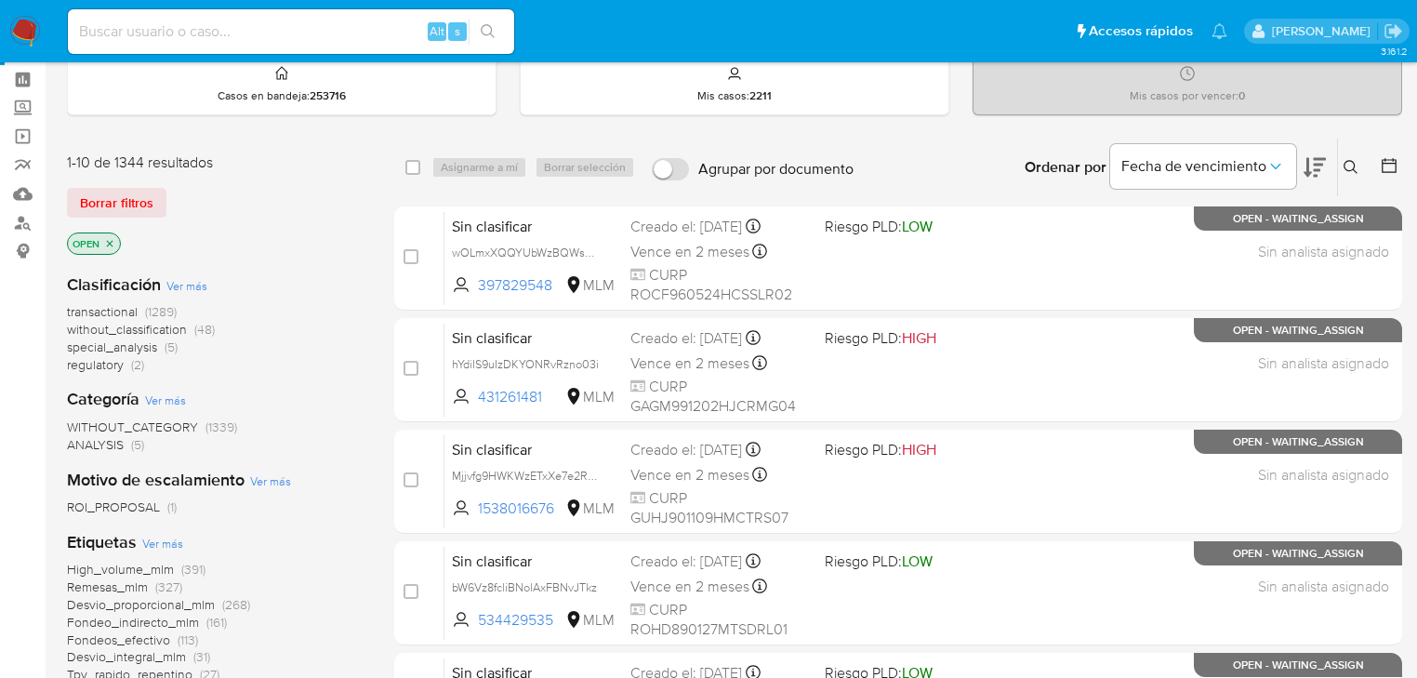
click at [1346, 166] on icon at bounding box center [1350, 167] width 15 height 15
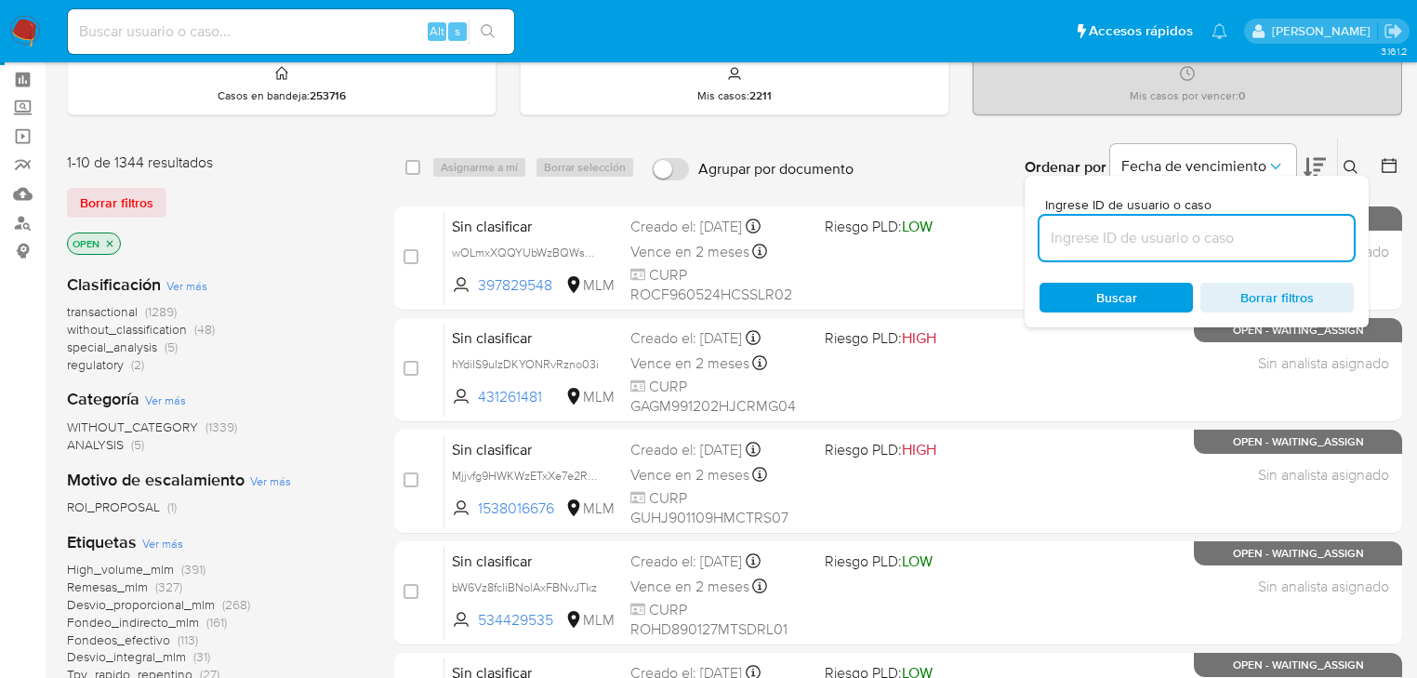
click at [1148, 234] on input at bounding box center [1196, 238] width 314 height 24
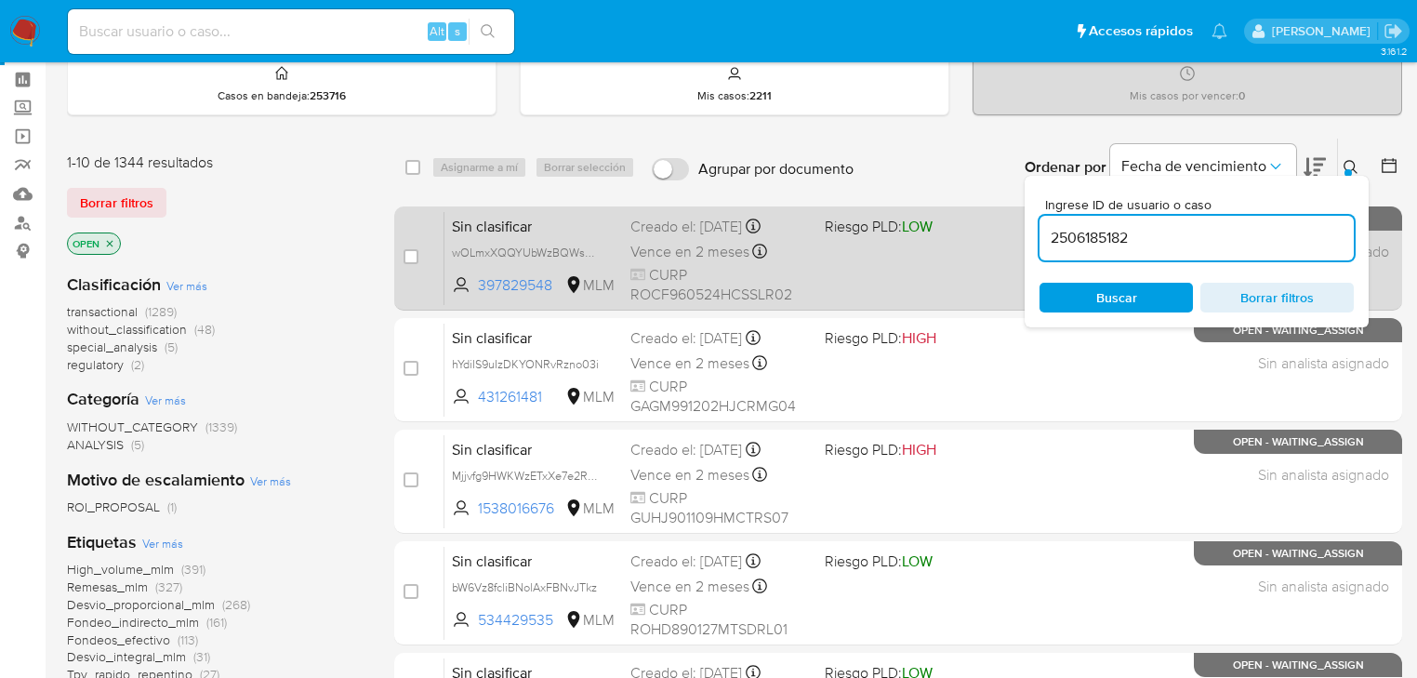
type input "2506185182"
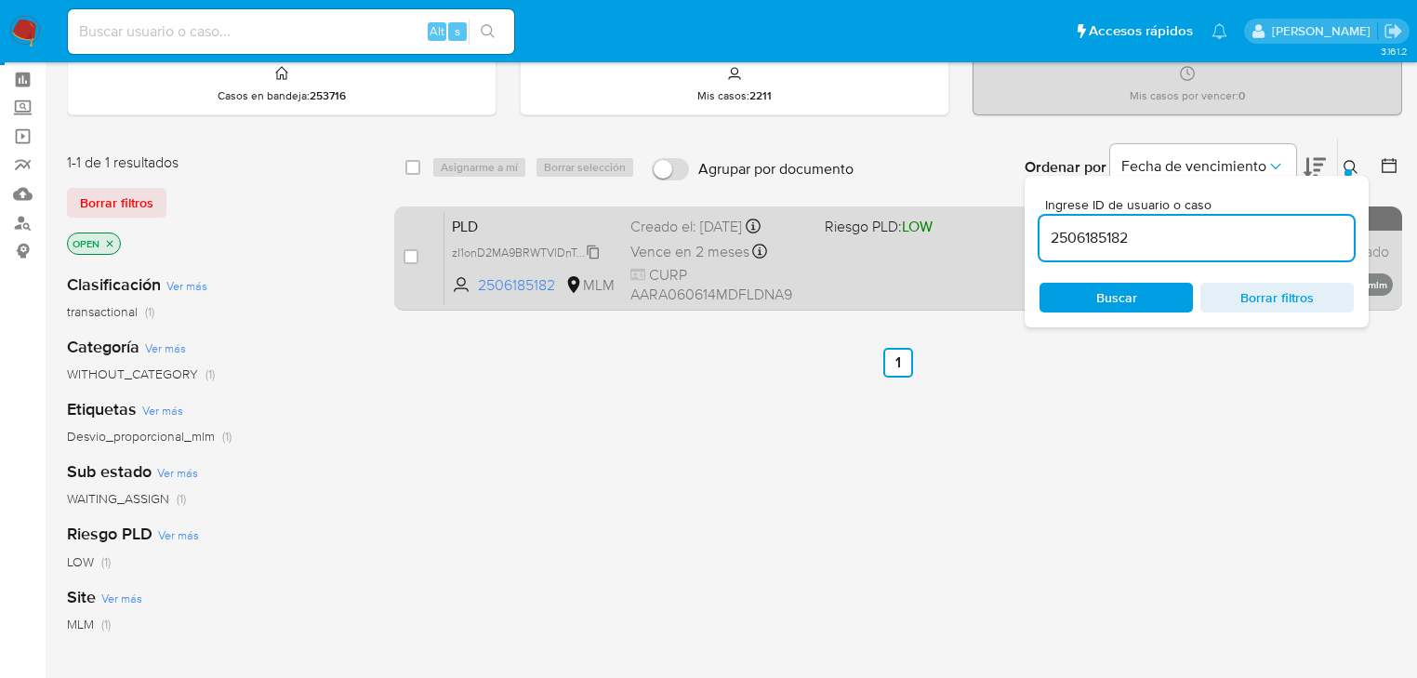
click at [593, 257] on span "zI1onD2MA9BRWTVlDnTcyHJE" at bounding box center [529, 251] width 155 height 20
click at [405, 249] on input "checkbox" at bounding box center [410, 256] width 15 height 15
checkbox input "true"
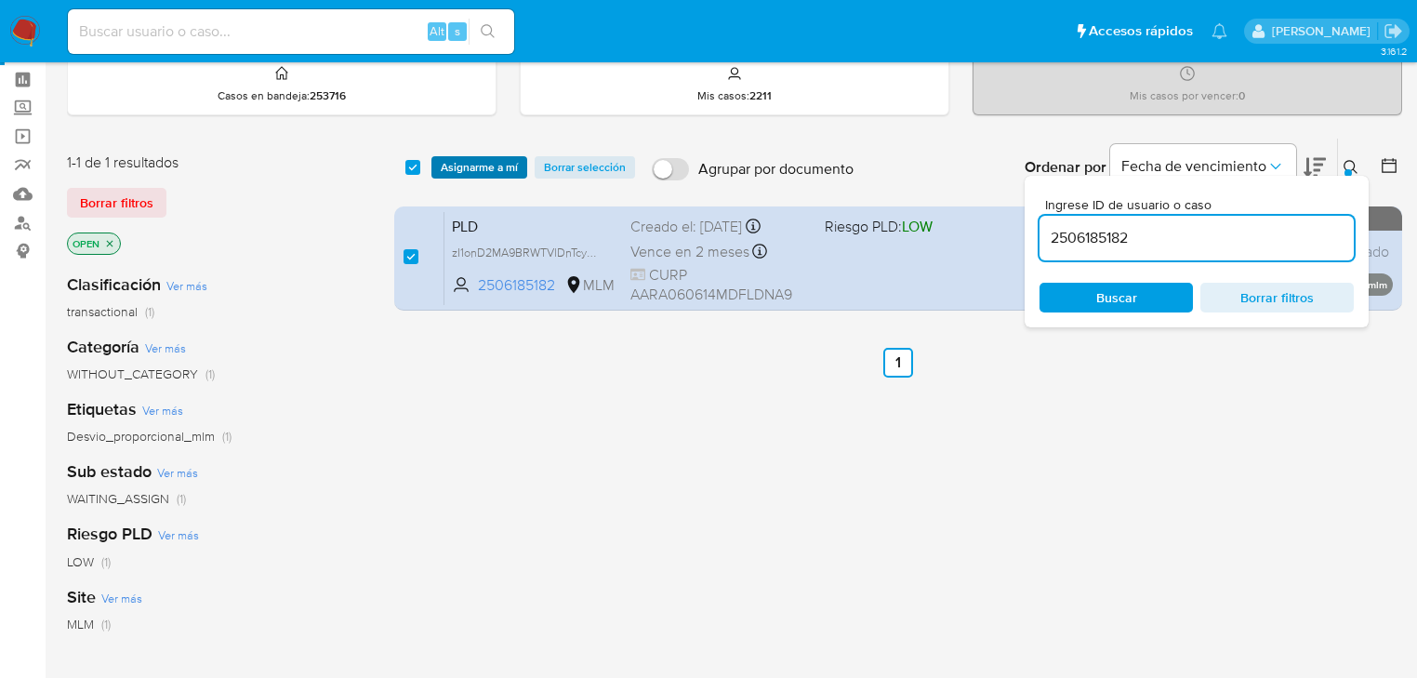
click at [485, 166] on span "Asignarme a mí" at bounding box center [479, 167] width 77 height 19
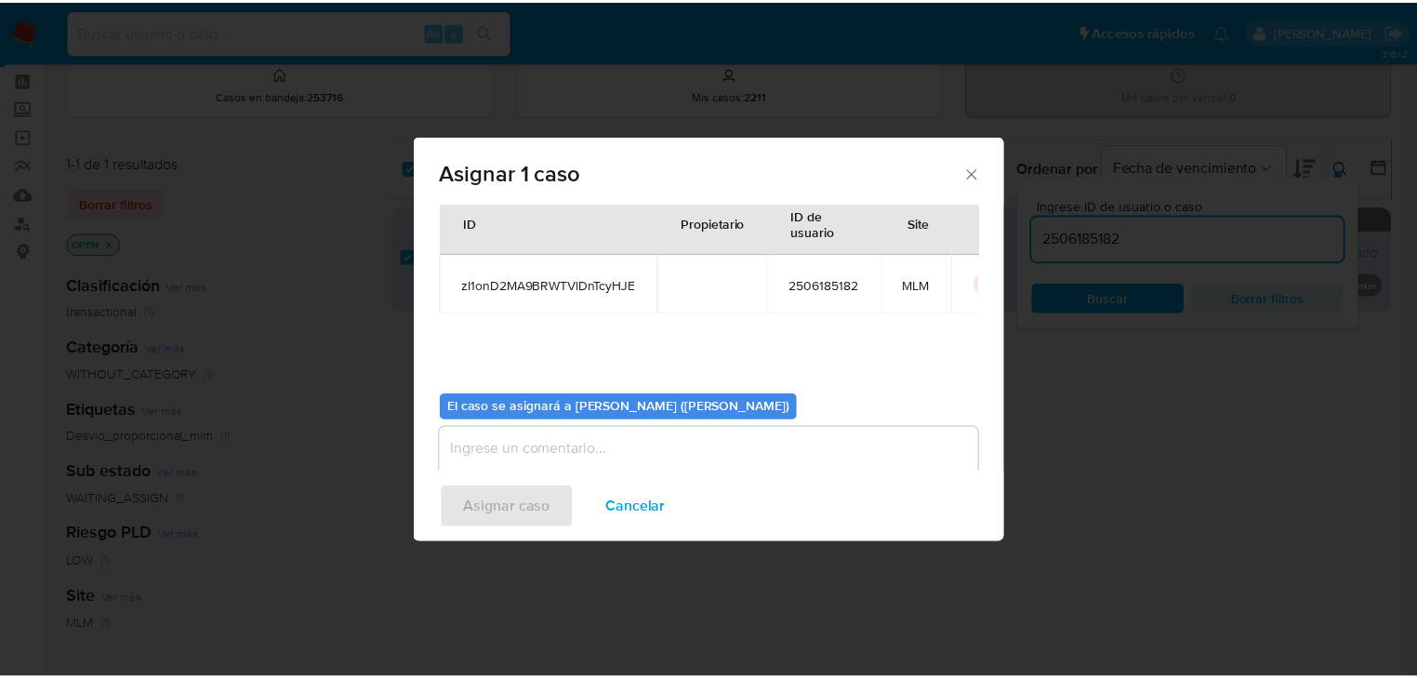
scroll to position [74, 0]
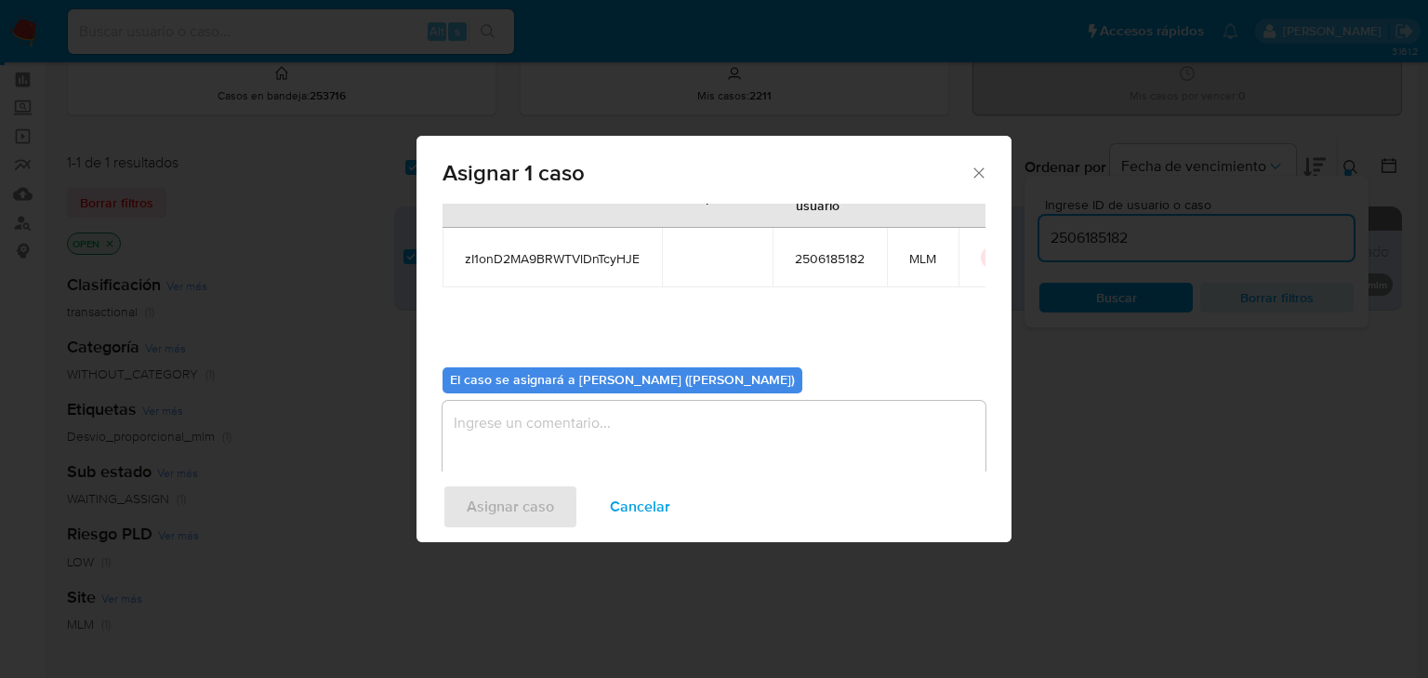
click at [560, 412] on textarea "assign-modal" at bounding box center [713, 438] width 543 height 74
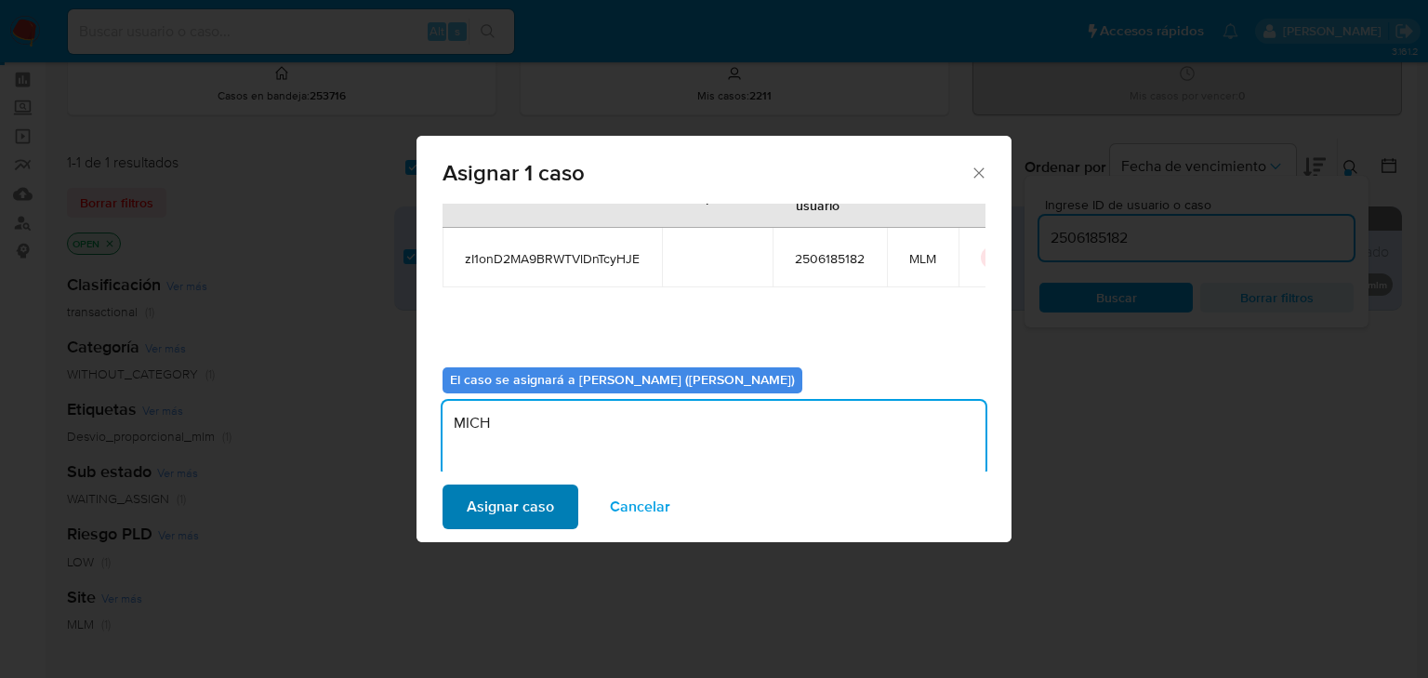
type textarea "MICH"
click at [496, 513] on span "Asignar caso" at bounding box center [510, 506] width 87 height 41
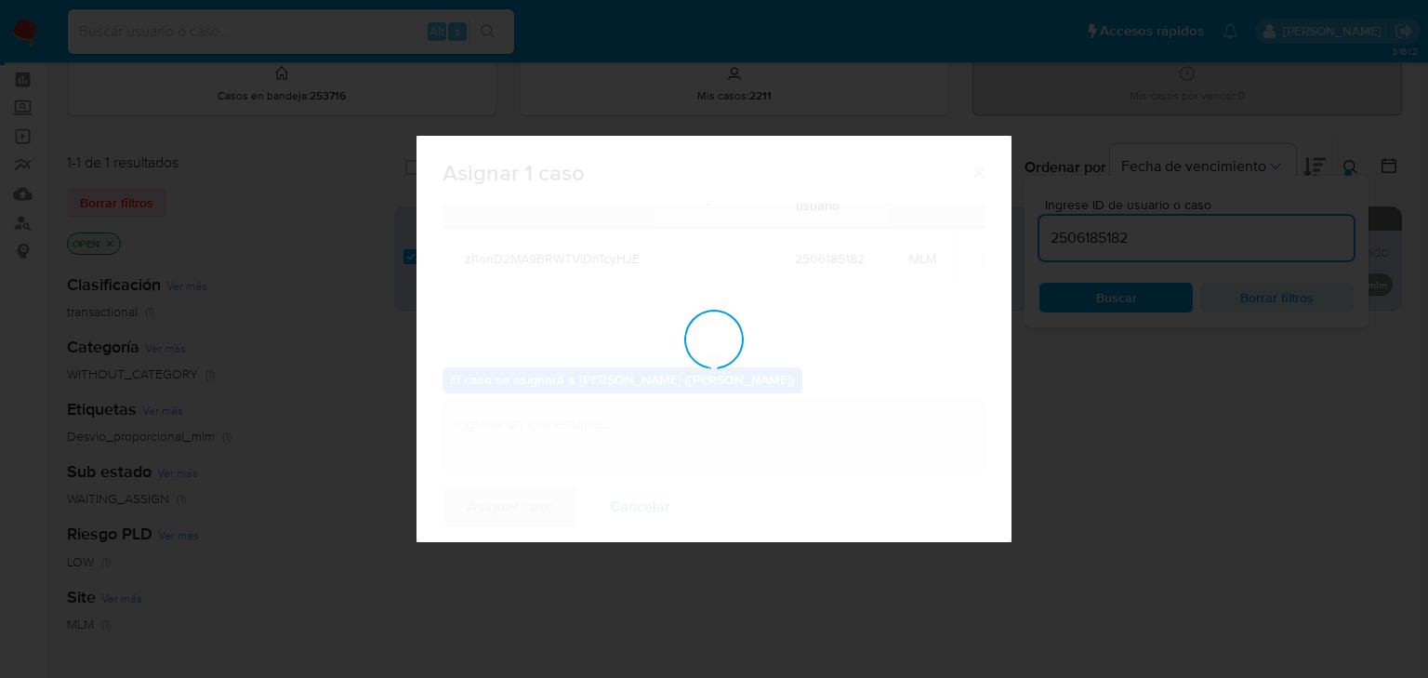
checkbox input "false"
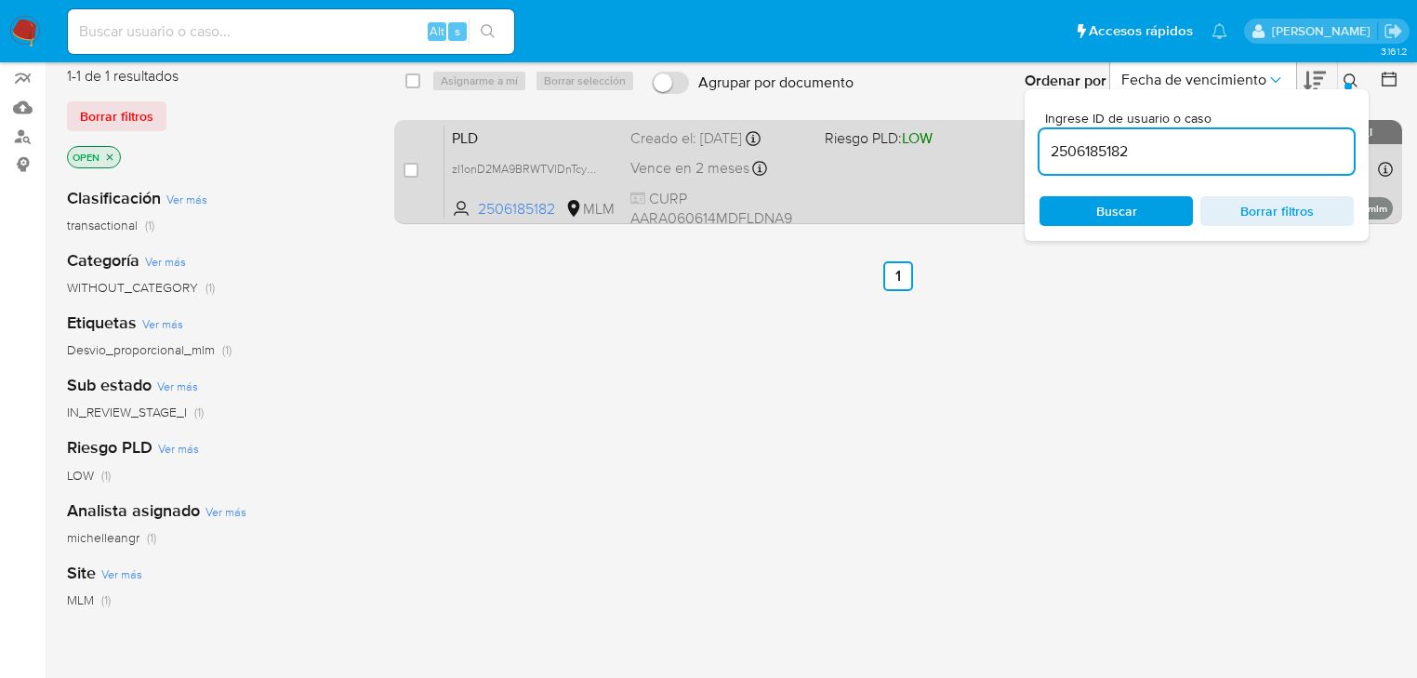
scroll to position [7, 0]
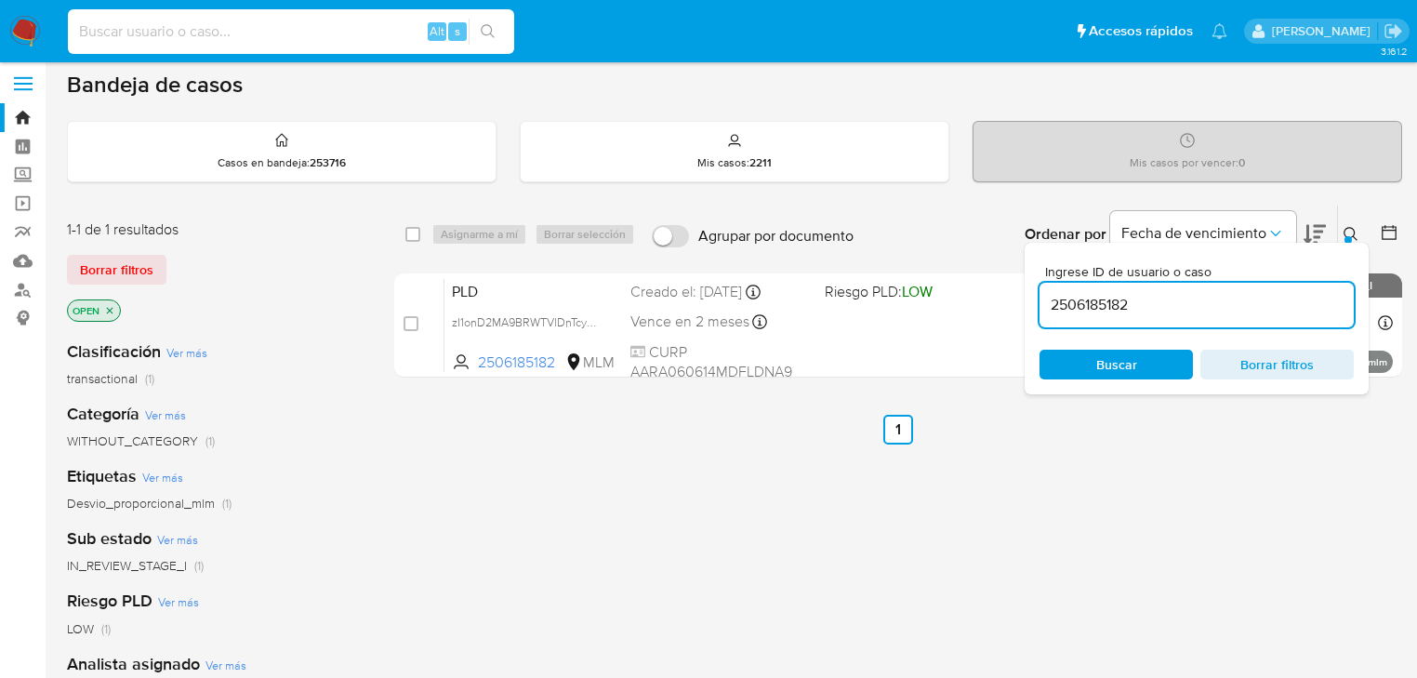
click at [125, 27] on input at bounding box center [291, 32] width 446 height 24
paste input "zI1onD2MA9BRWTVlDnTcyHJE"
type input "zI1onD2MA9BRWTVlDnTcyHJE"
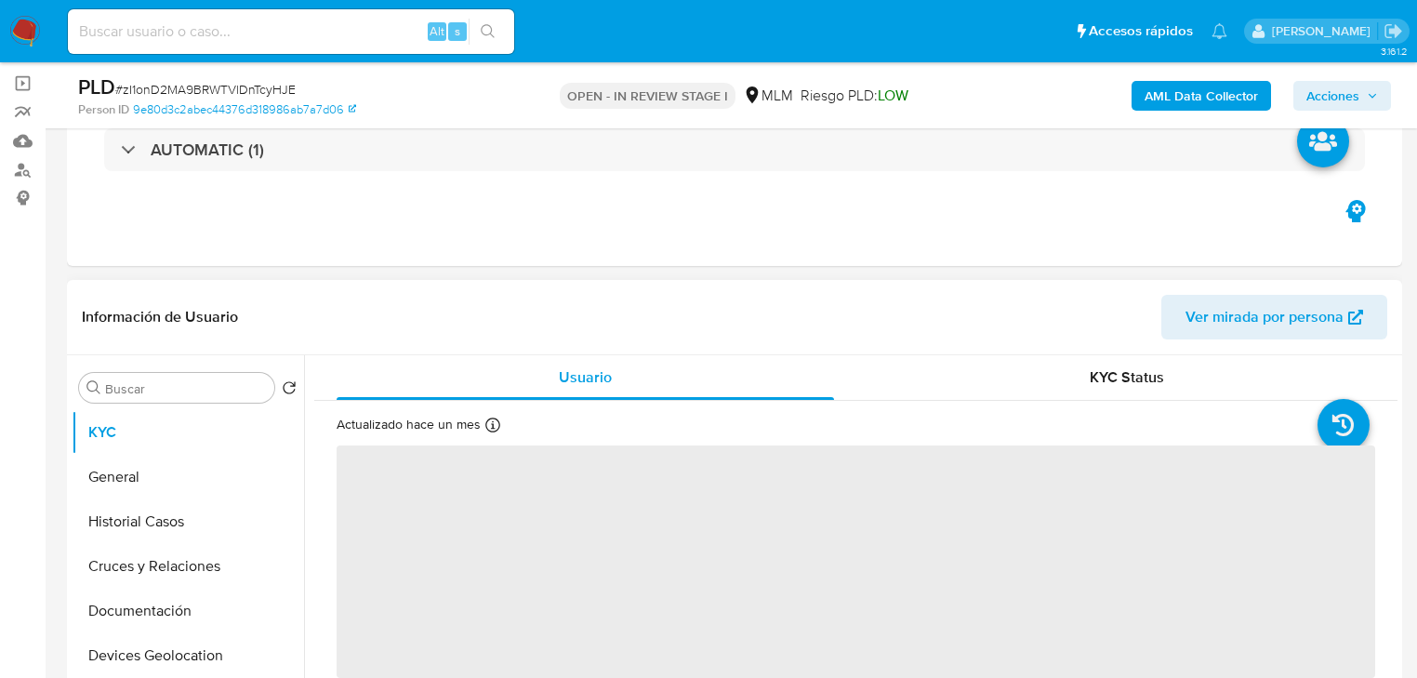
scroll to position [223, 0]
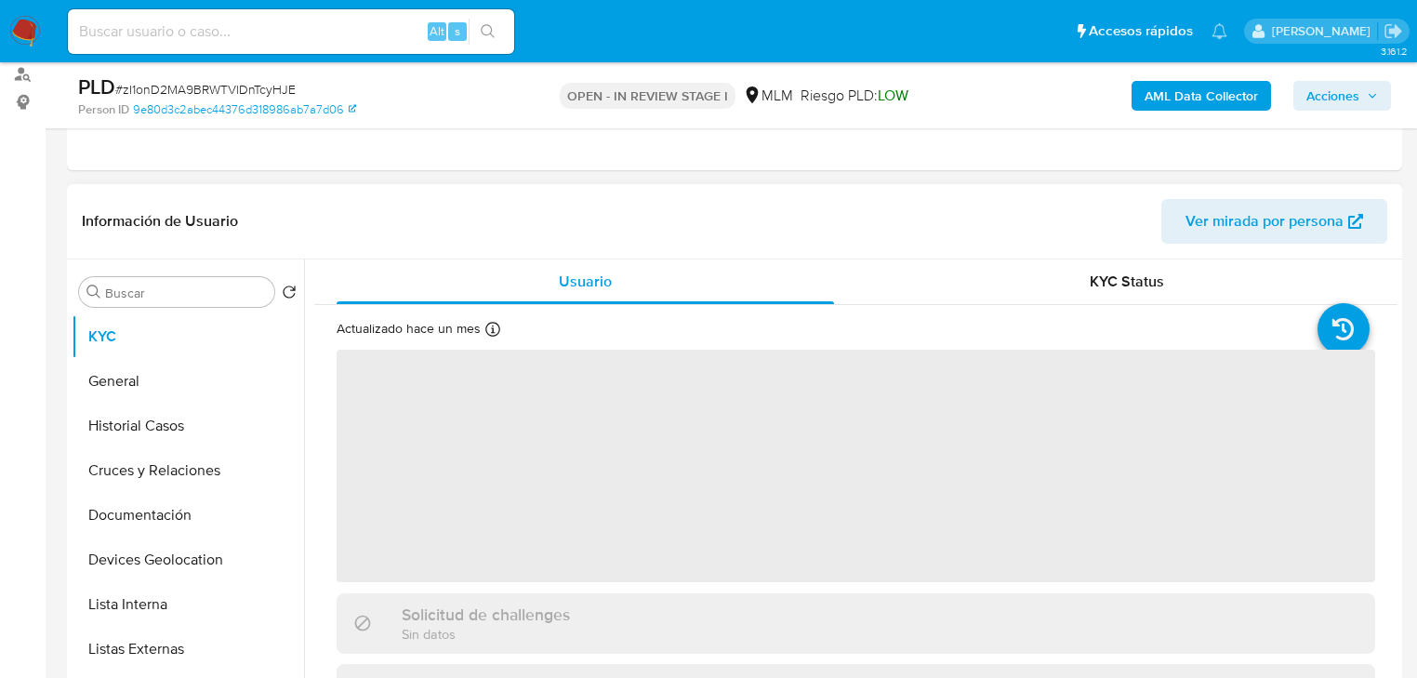
select select "10"
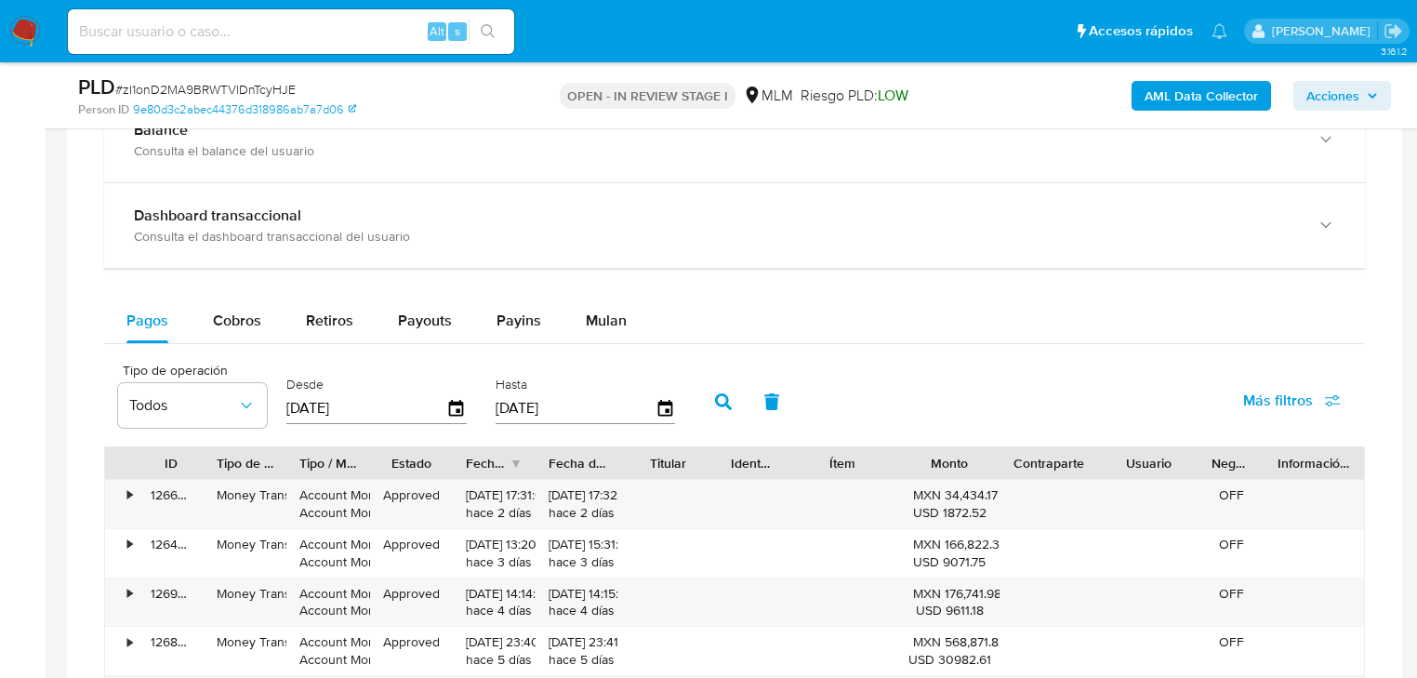
scroll to position [1413, 0]
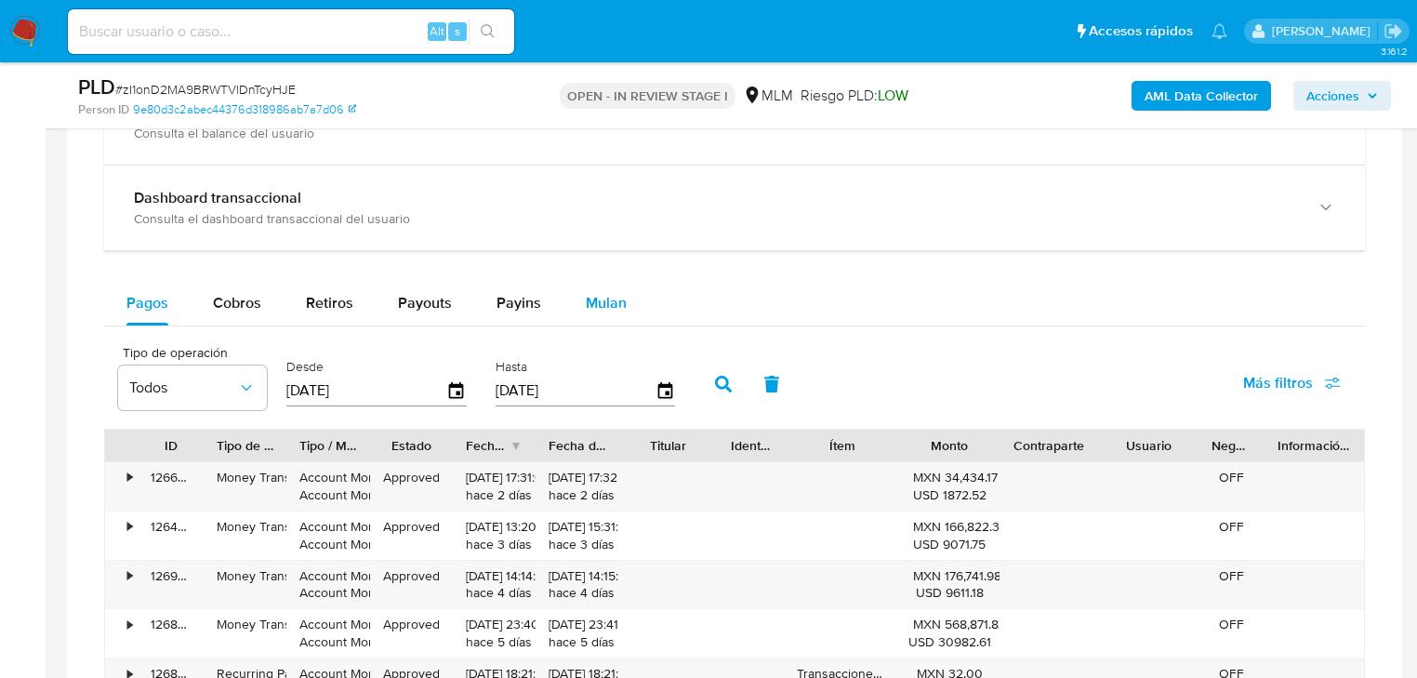
click at [586, 304] on span "Mulan" at bounding box center [606, 302] width 41 height 21
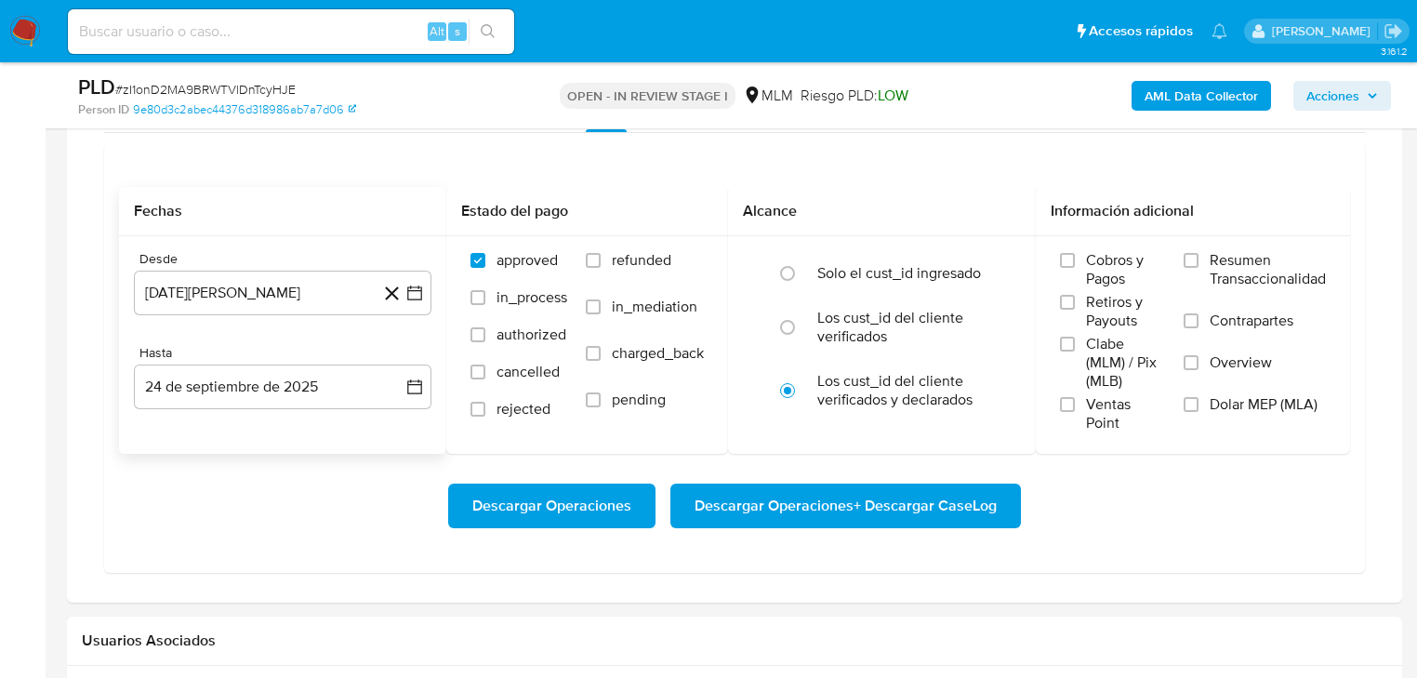
scroll to position [1710, 0]
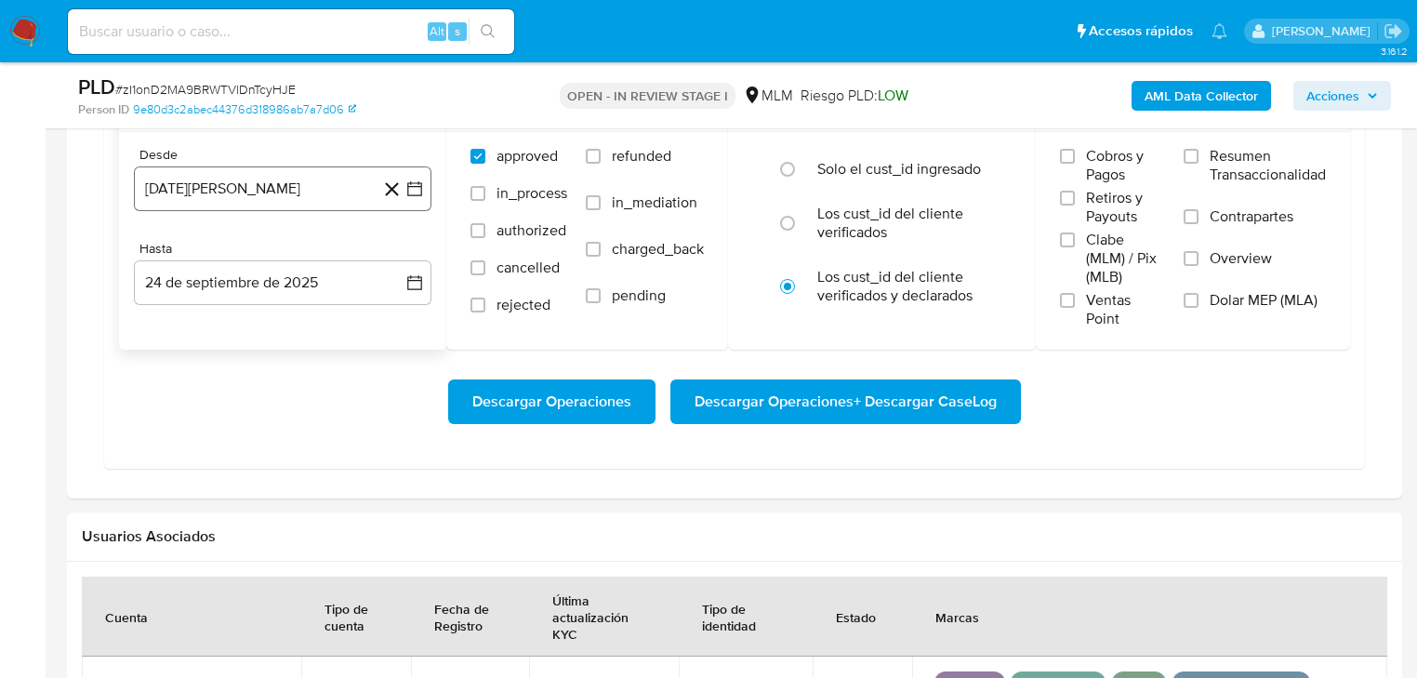
click at [222, 188] on button "[DATE][PERSON_NAME]" at bounding box center [282, 188] width 297 height 45
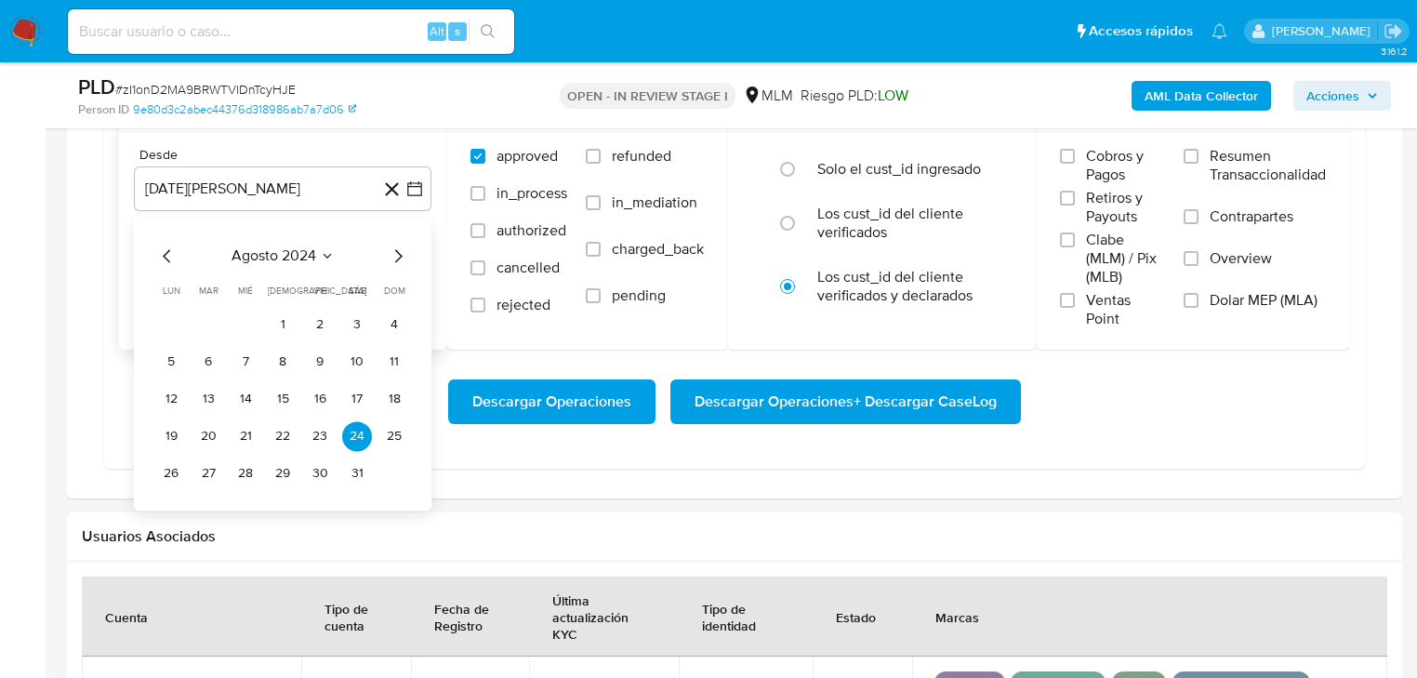
click at [283, 255] on span "agosto 2024" at bounding box center [273, 255] width 85 height 19
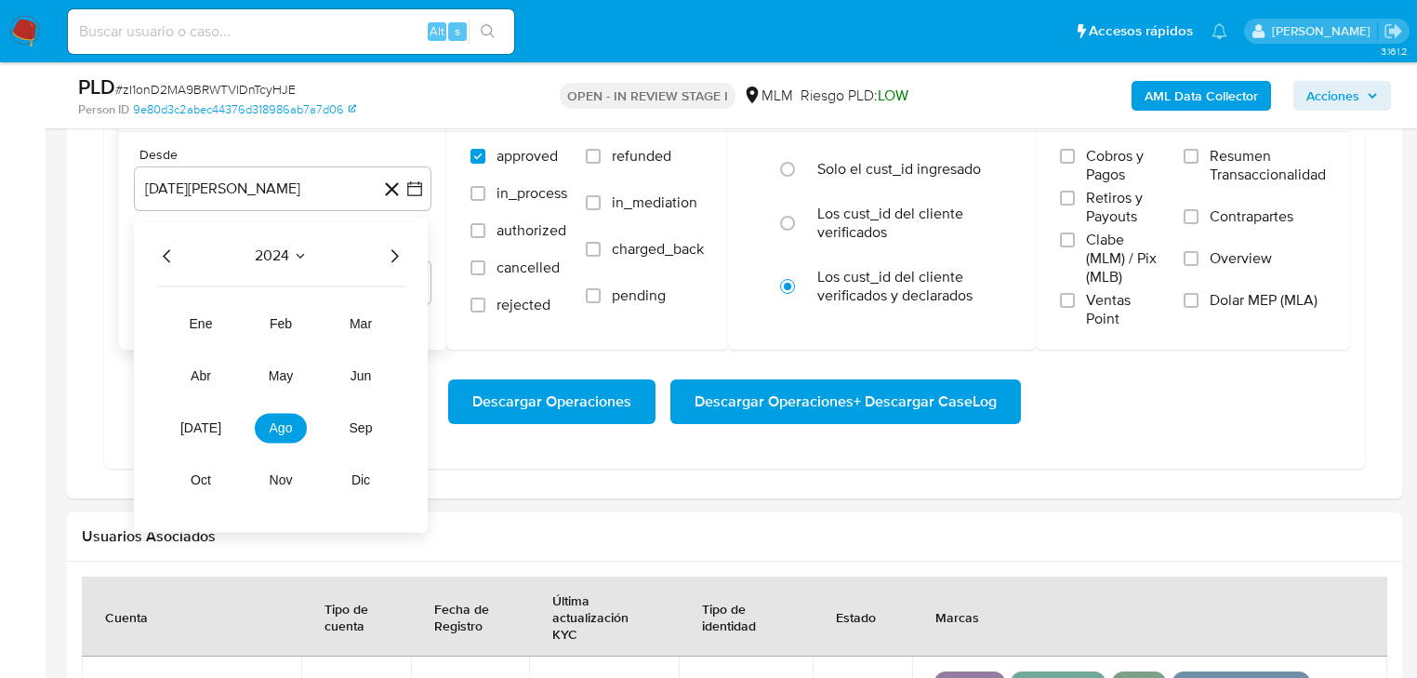
click at [398, 251] on icon "Año siguiente" at bounding box center [394, 255] width 22 height 22
click at [274, 429] on span "ago" at bounding box center [281, 427] width 23 height 15
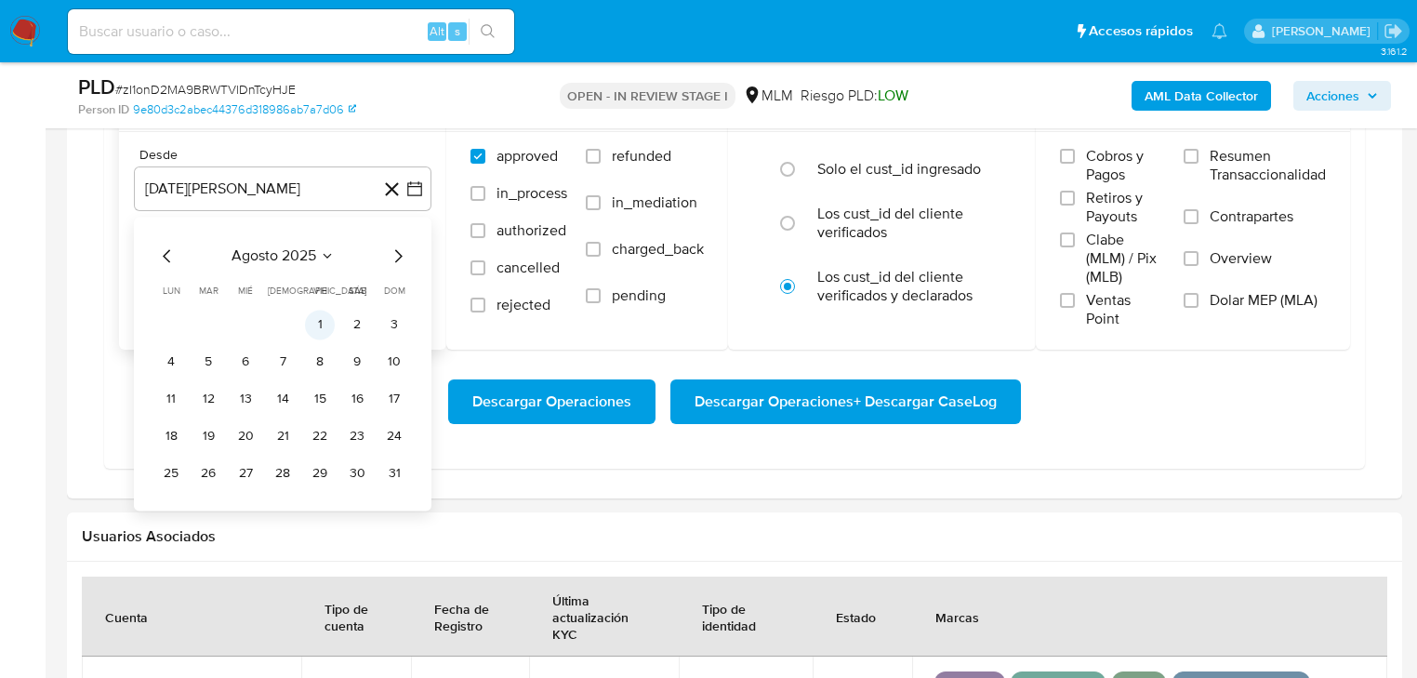
click at [317, 326] on button "1" at bounding box center [320, 325] width 30 height 30
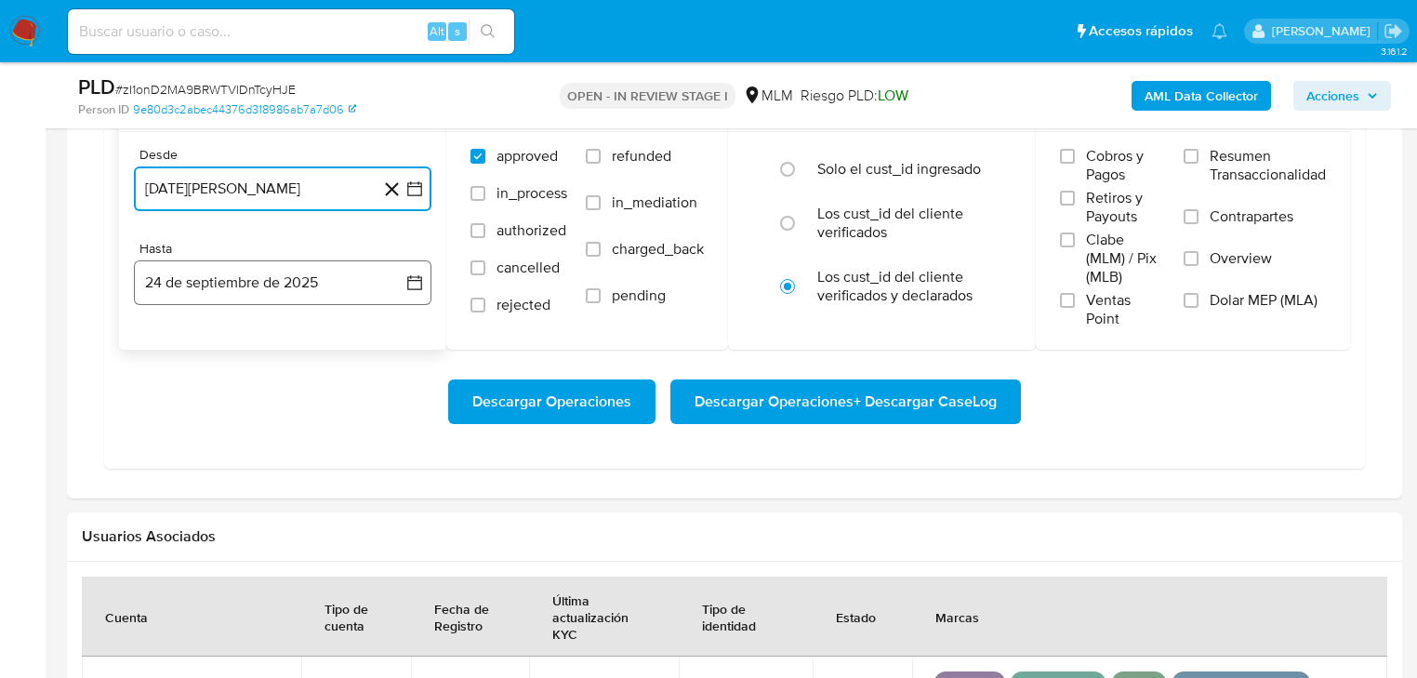
click at [297, 290] on button "24 de septiembre de 2025" at bounding box center [282, 282] width 297 height 45
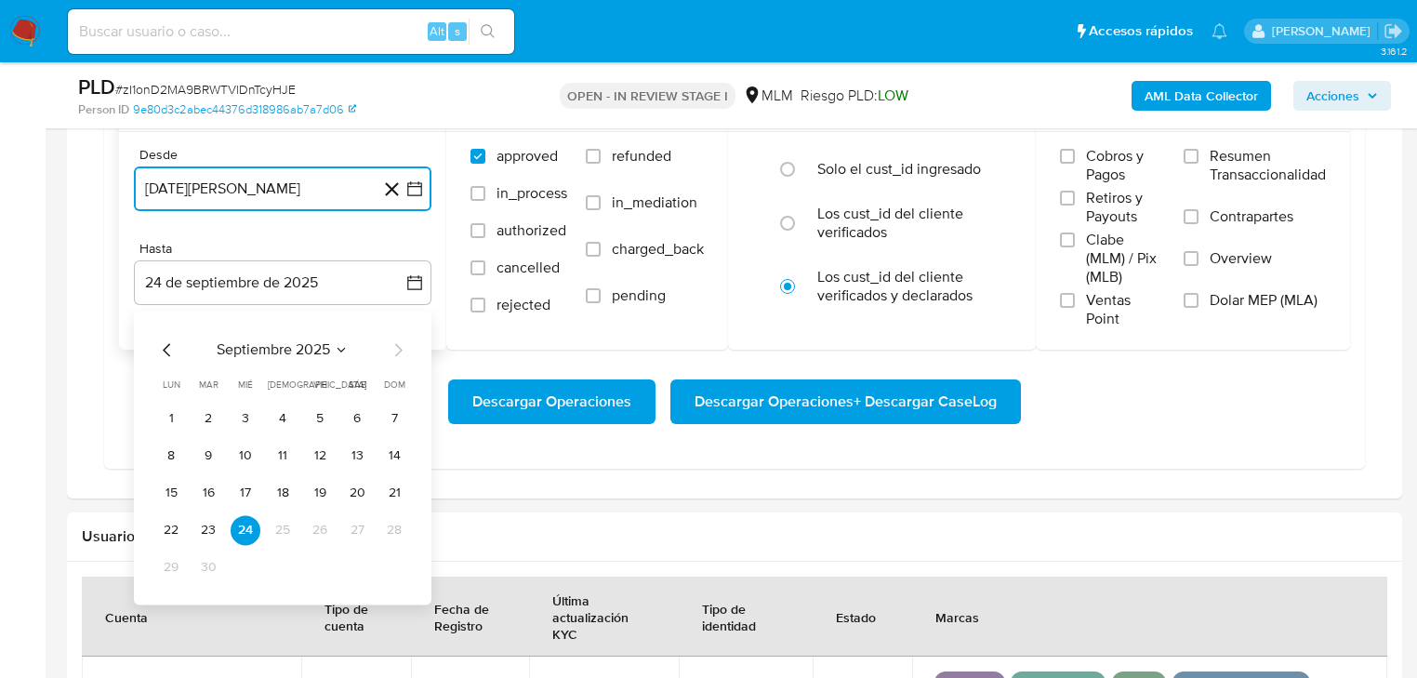
click at [165, 339] on icon "Mes anterior" at bounding box center [167, 349] width 22 height 22
drag, startPoint x: 384, startPoint y: 562, endPoint x: 397, endPoint y: 556, distance: 14.6
click at [385, 562] on button "31" at bounding box center [394, 567] width 30 height 30
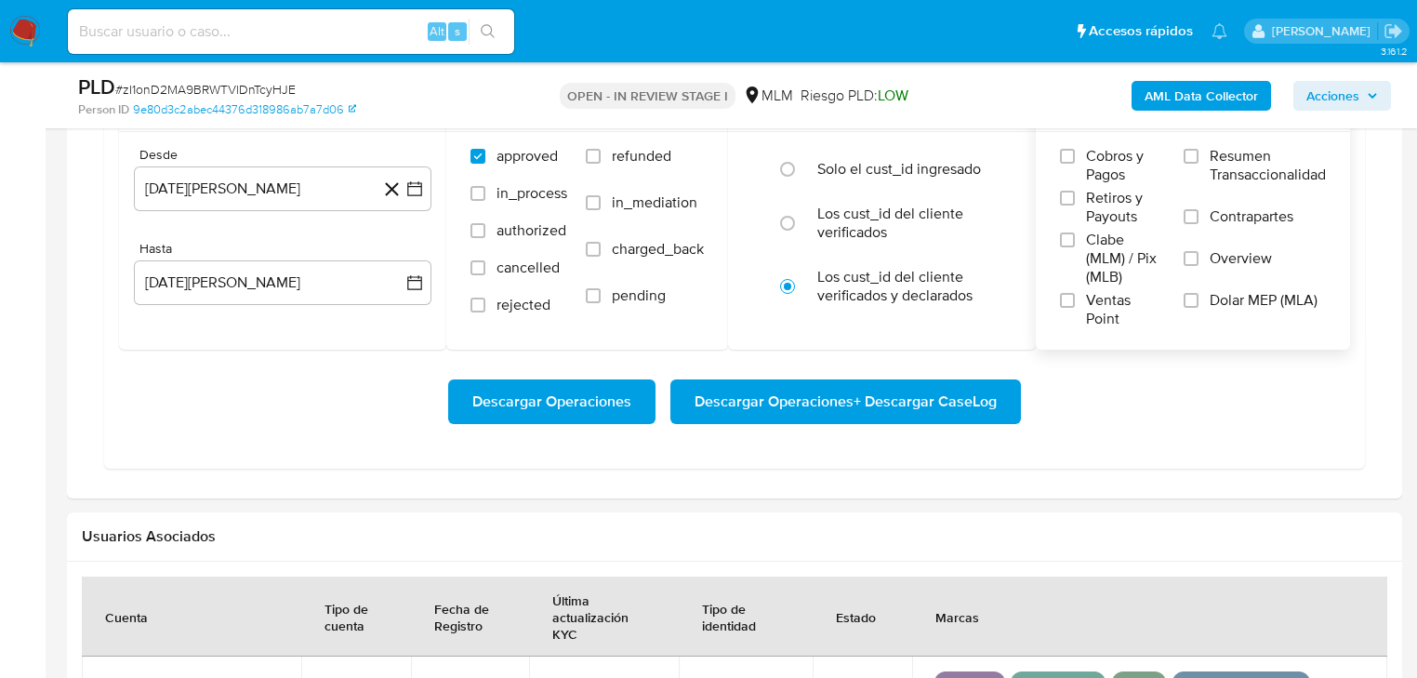
click at [1204, 269] on label "Overview" at bounding box center [1254, 270] width 142 height 42
click at [1198, 266] on input "Overview" at bounding box center [1190, 258] width 15 height 15
click at [735, 403] on span "Descargar Operaciones + Descargar CaseLog" at bounding box center [845, 401] width 302 height 41
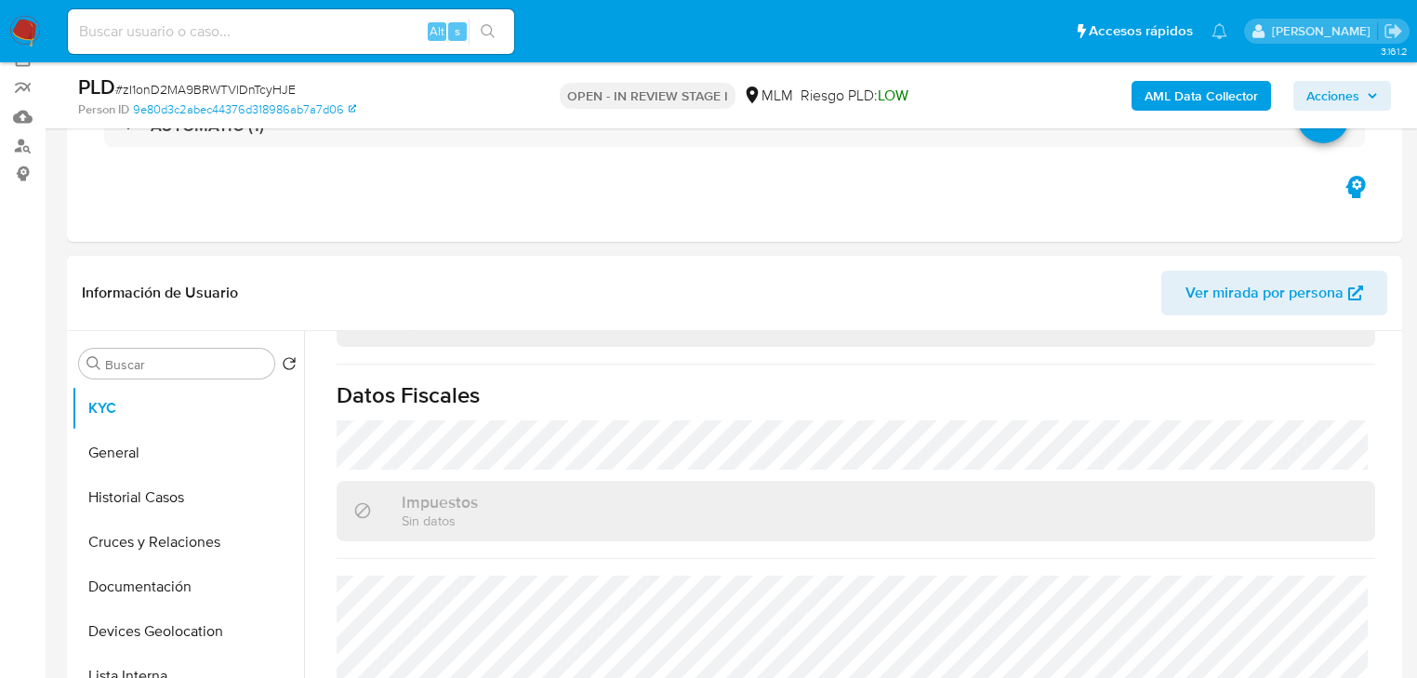
scroll to position [149, 0]
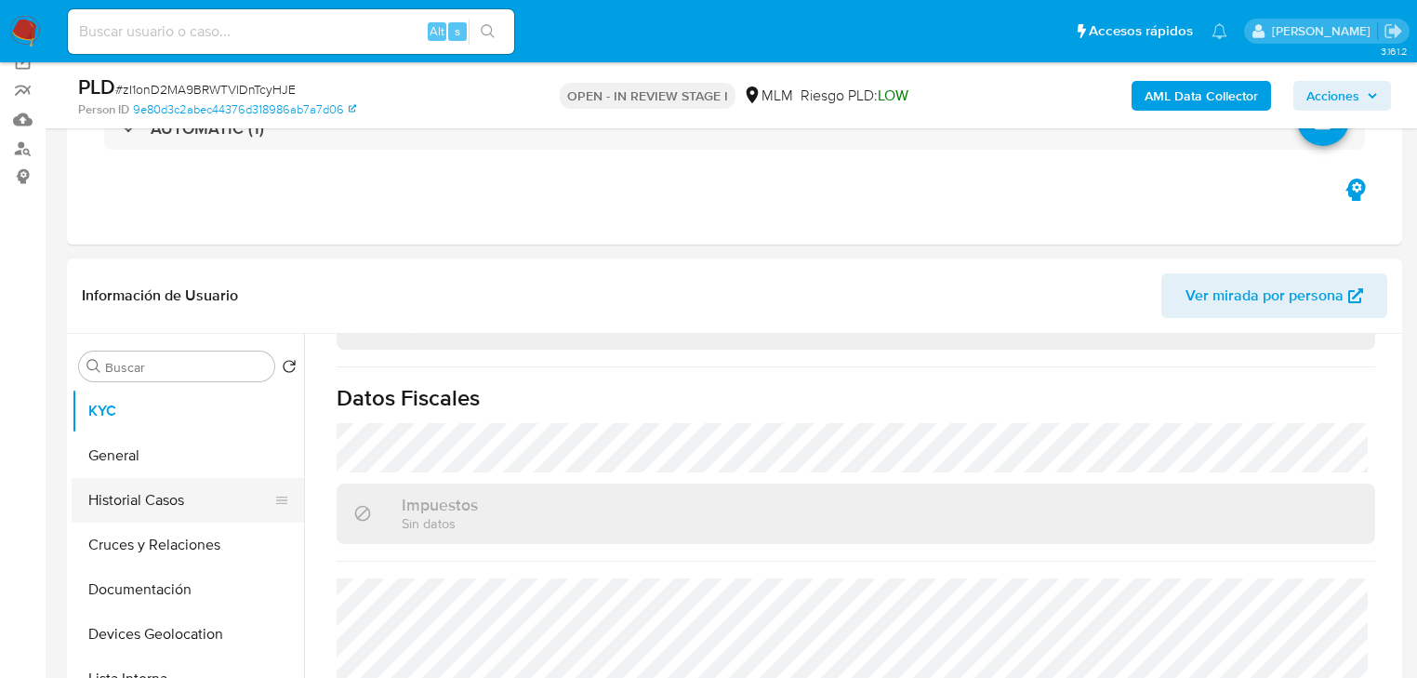
click at [227, 480] on button "Historial Casos" at bounding box center [181, 500] width 218 height 45
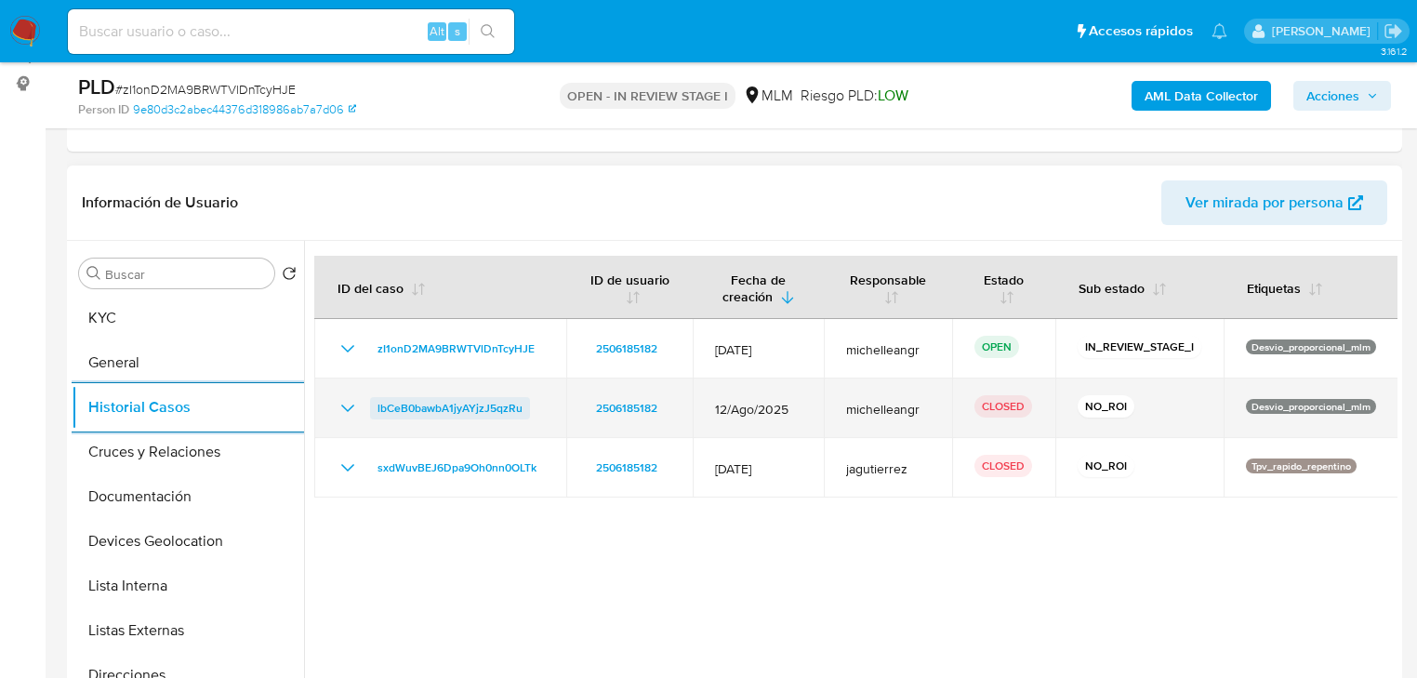
scroll to position [297, 0]
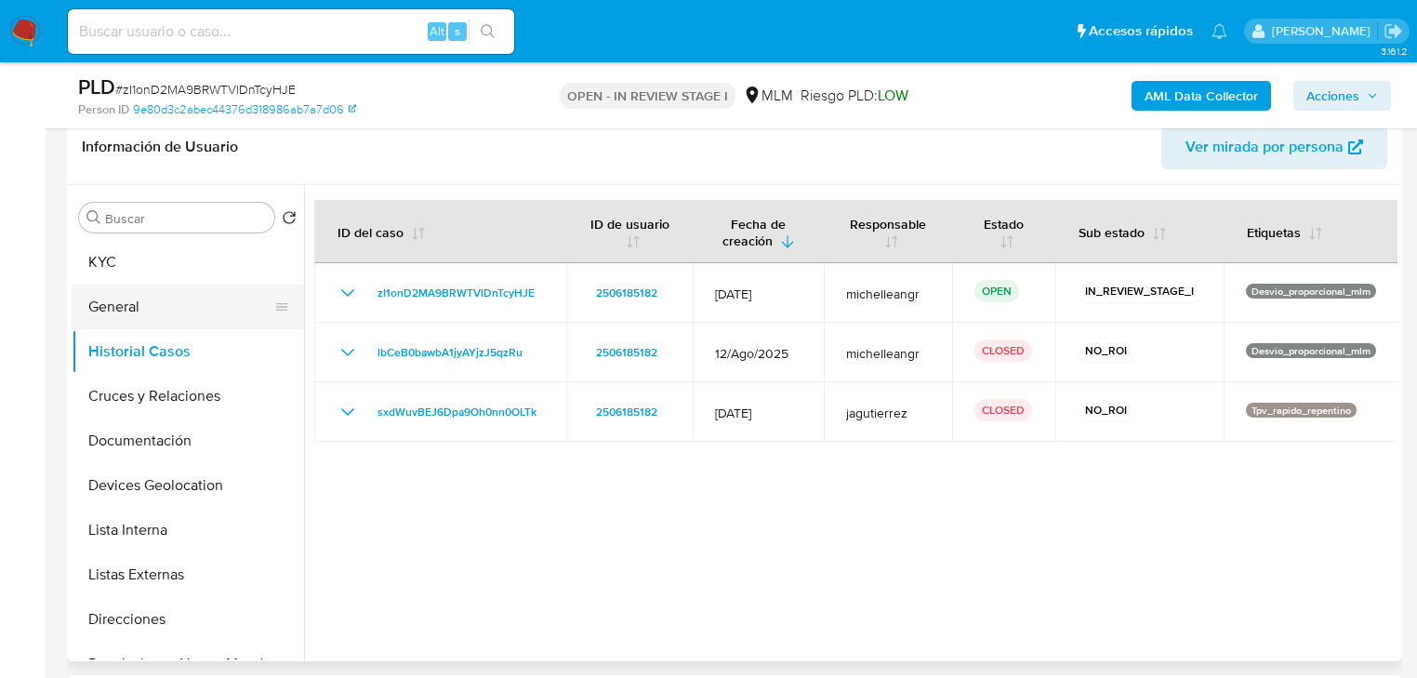
click at [201, 287] on button "General" at bounding box center [181, 306] width 218 height 45
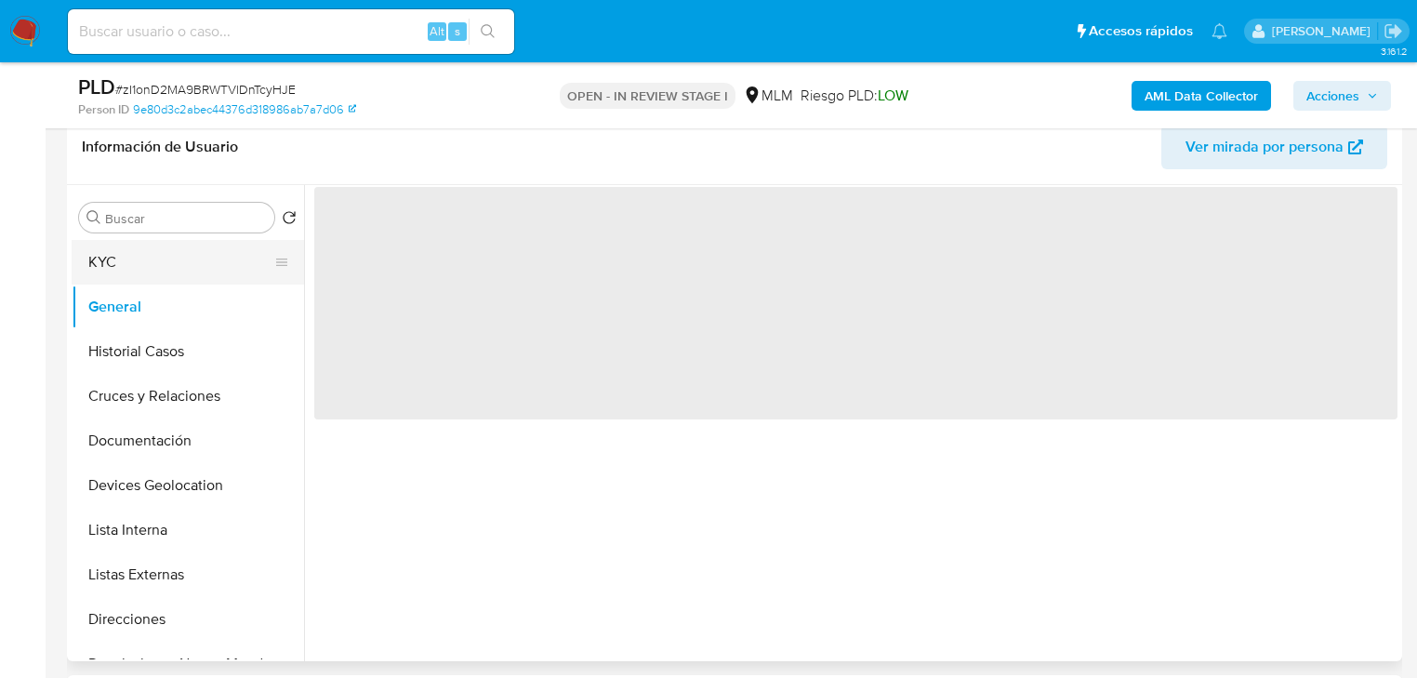
drag, startPoint x: 172, startPoint y: 258, endPoint x: 290, endPoint y: 267, distance: 118.4
click at [175, 259] on button "KYC" at bounding box center [181, 262] width 218 height 45
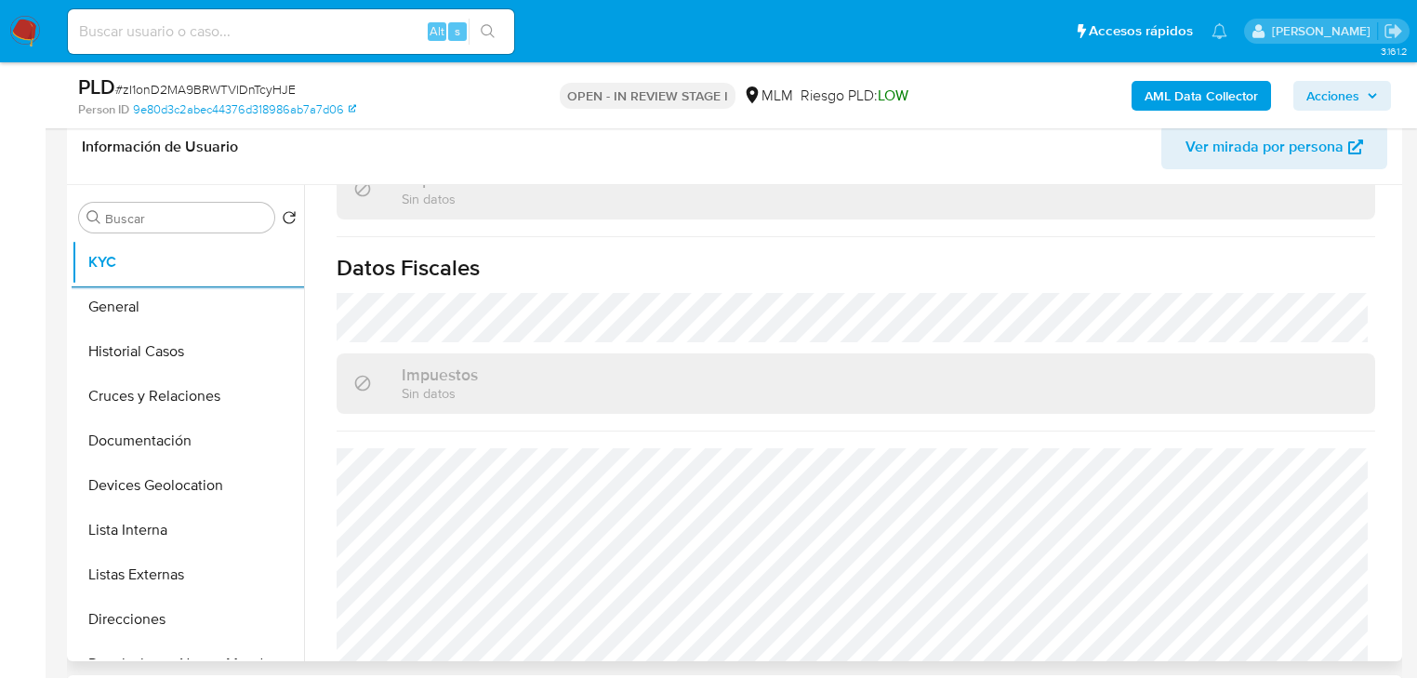
scroll to position [1173, 0]
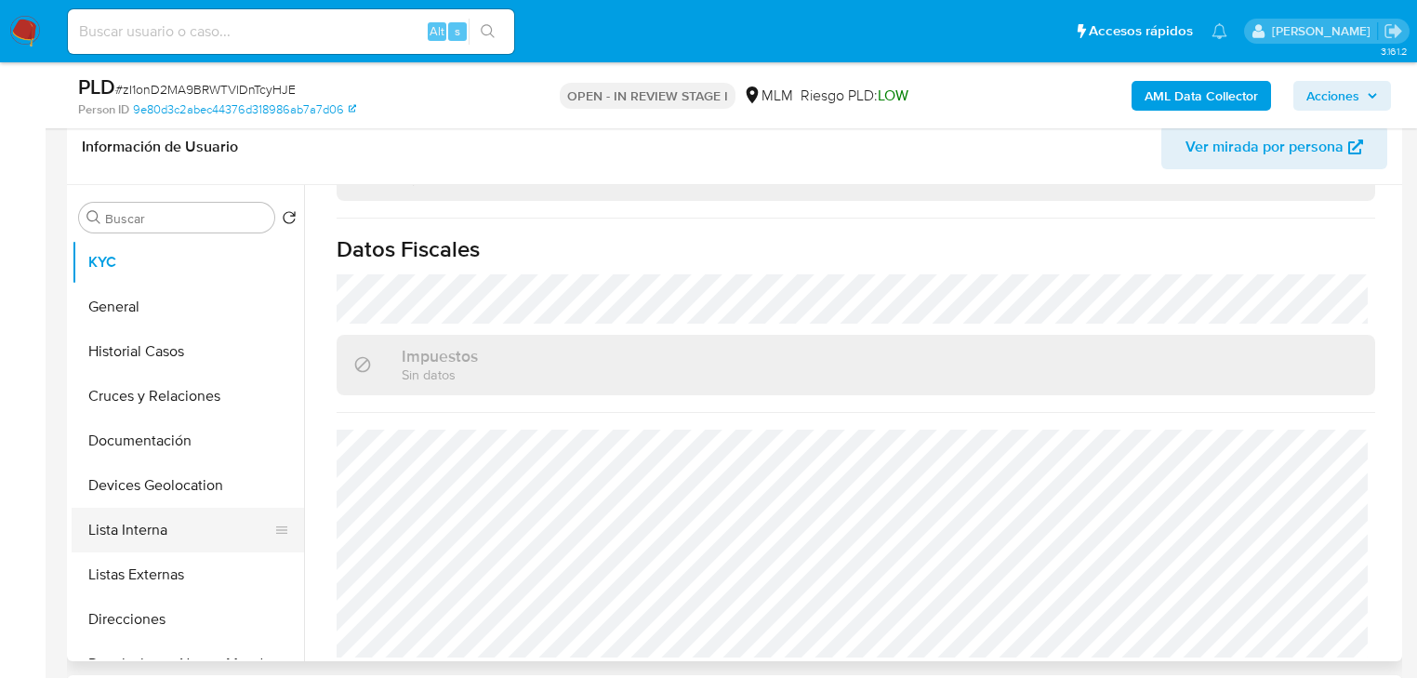
drag, startPoint x: 180, startPoint y: 579, endPoint x: 295, endPoint y: 531, distance: 124.1
click at [182, 577] on button "Listas Externas" at bounding box center [188, 574] width 232 height 45
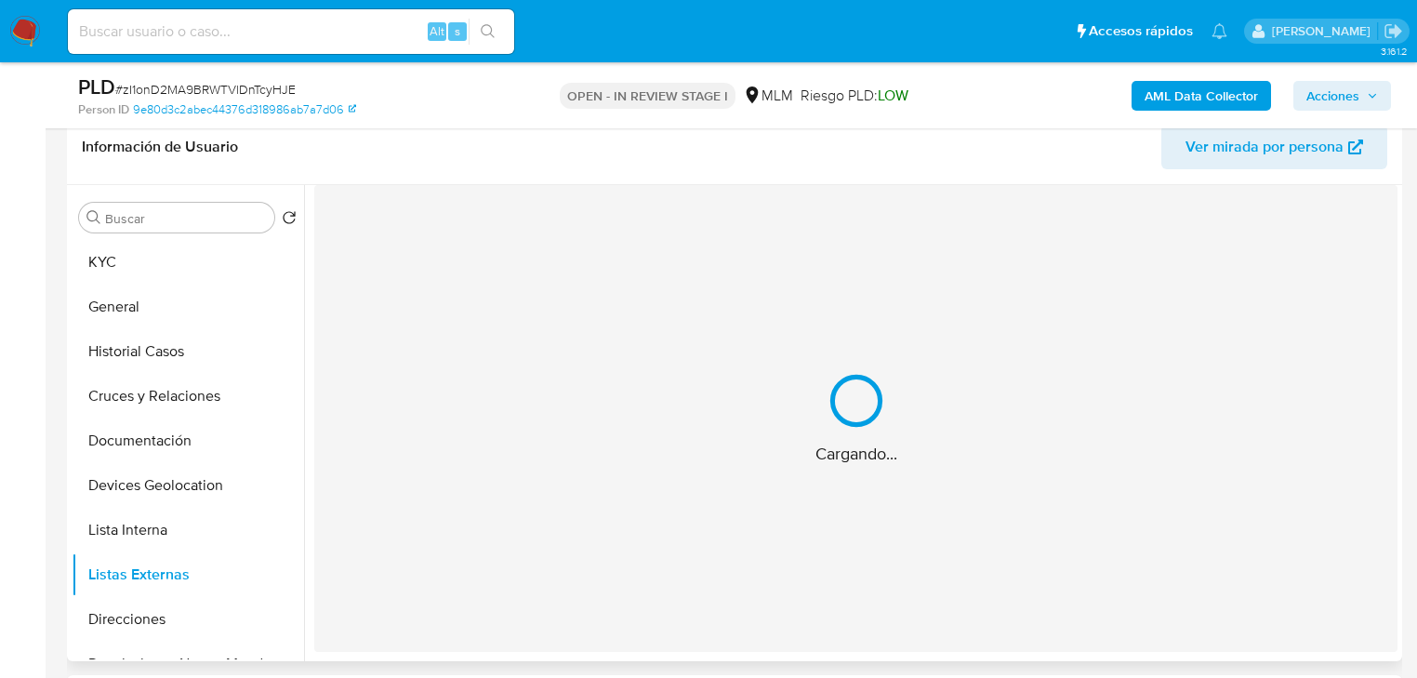
scroll to position [0, 0]
click at [689, 422] on div "Cargando..." at bounding box center [855, 418] width 1083 height 467
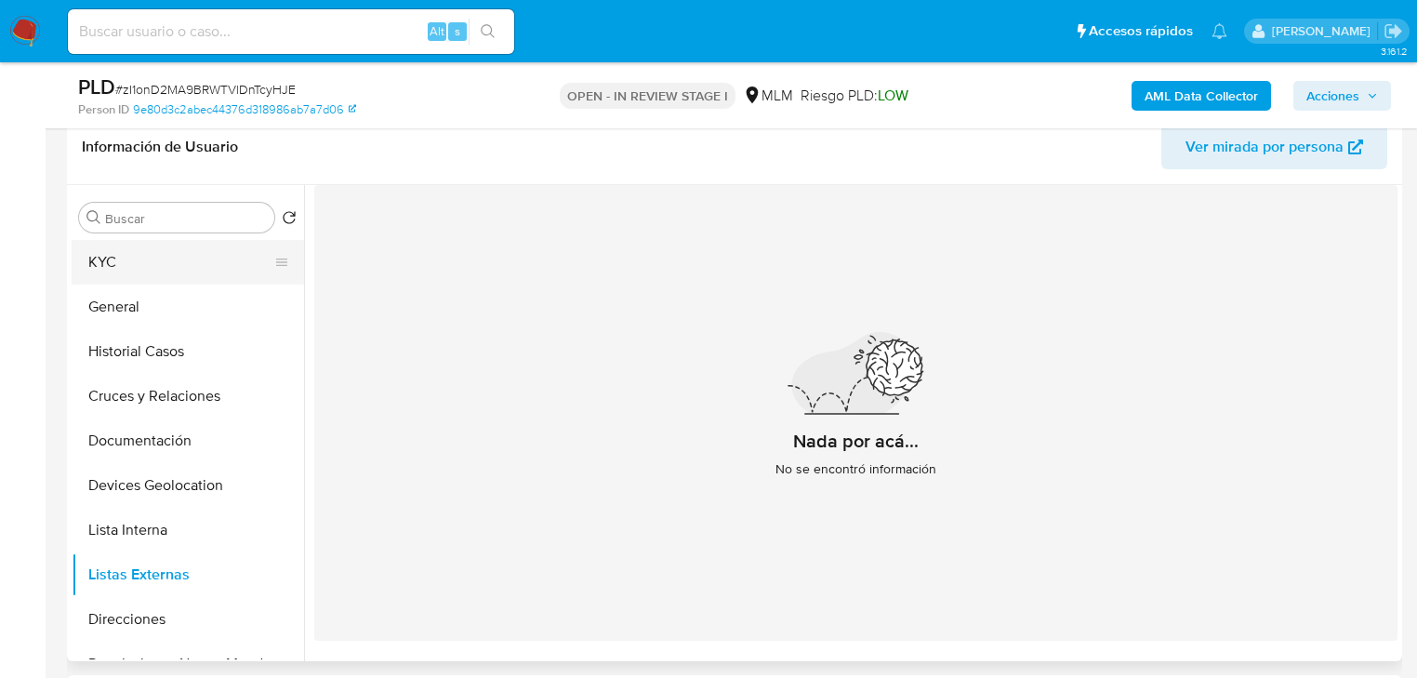
click at [131, 253] on button "KYC" at bounding box center [181, 262] width 218 height 45
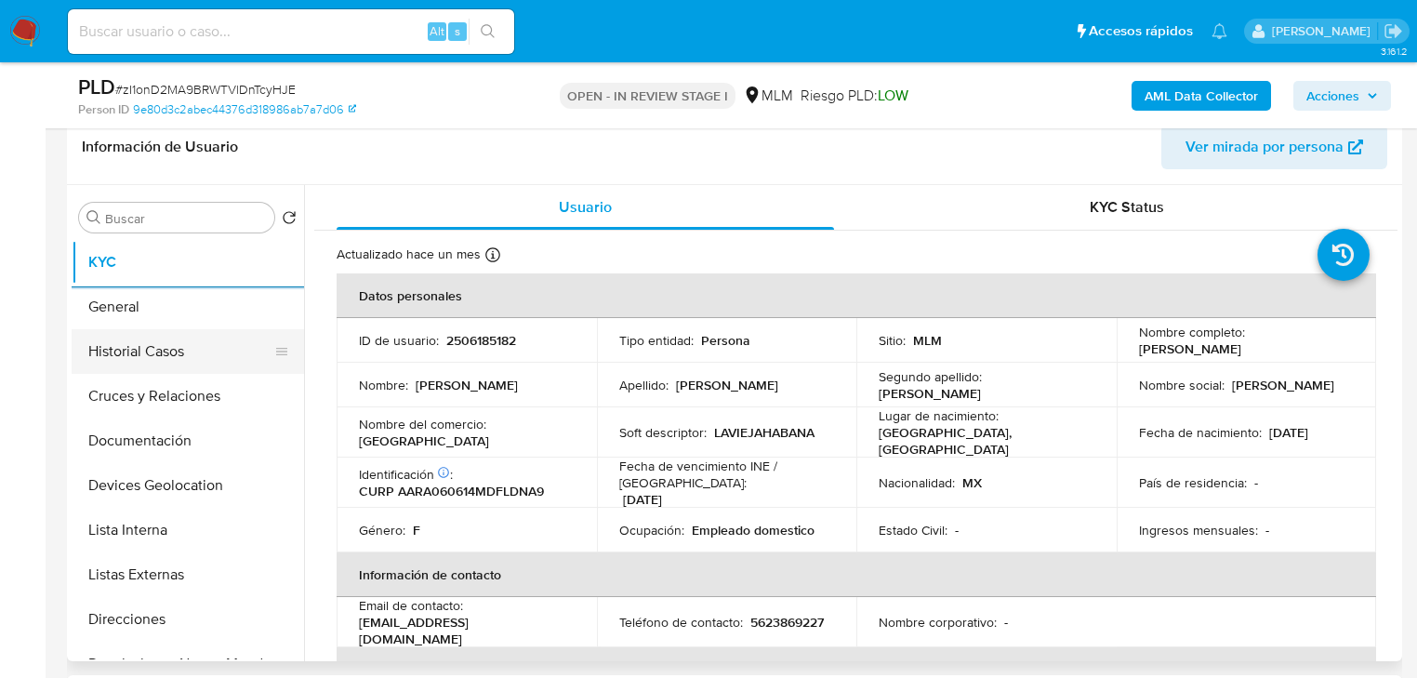
click at [178, 337] on button "Historial Casos" at bounding box center [181, 351] width 218 height 45
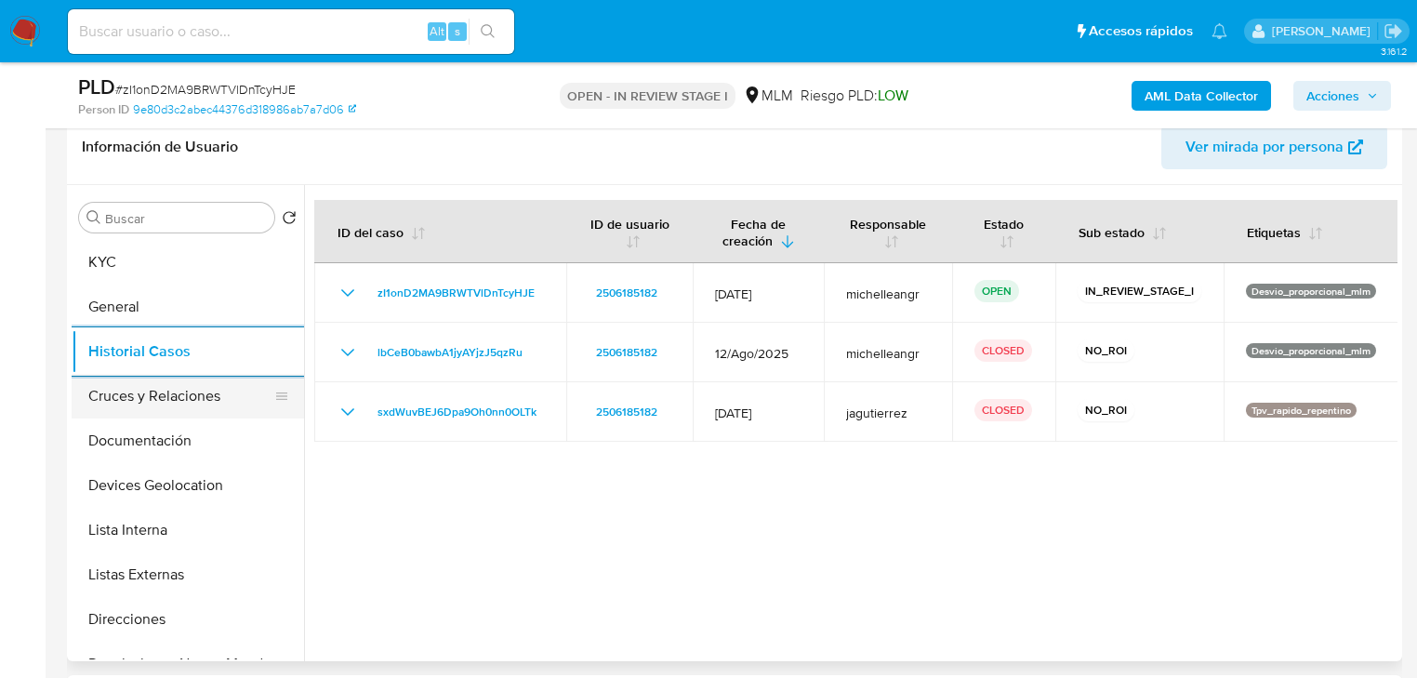
click at [139, 393] on button "Cruces y Relaciones" at bounding box center [181, 396] width 218 height 45
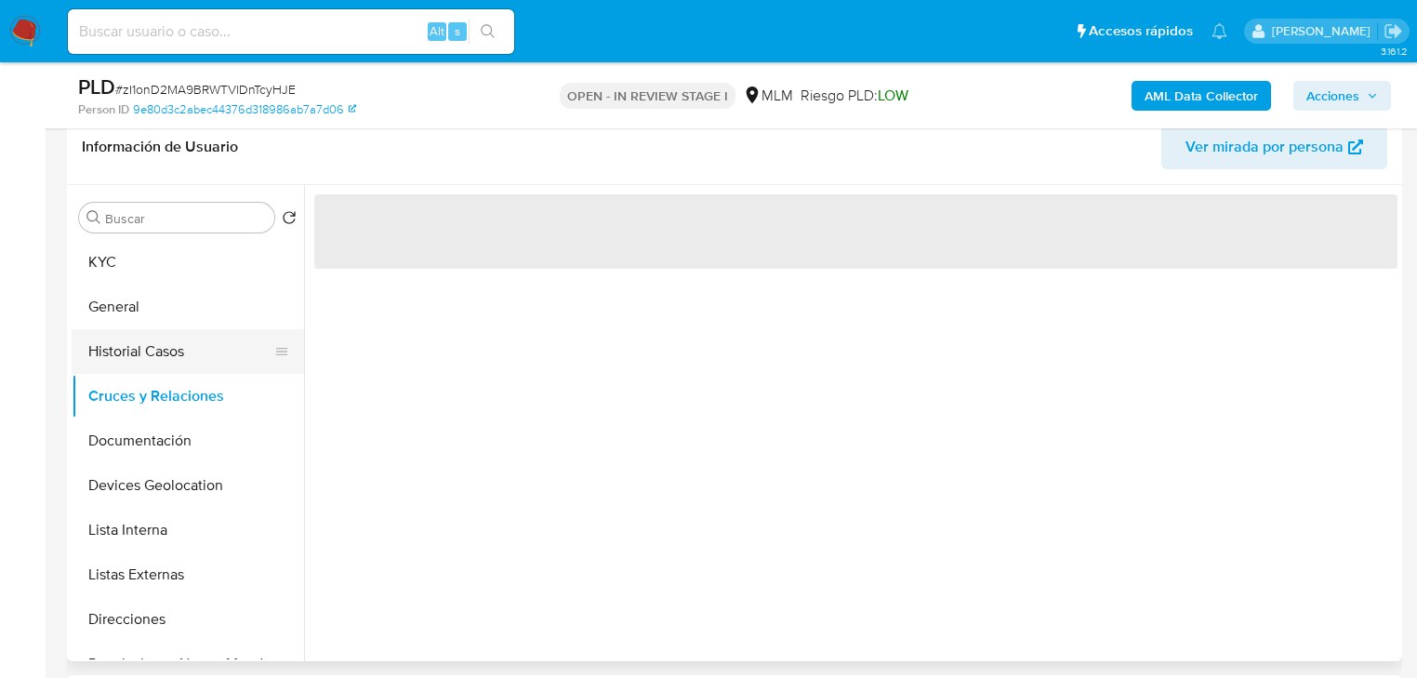
click at [144, 364] on button "Historial Casos" at bounding box center [181, 351] width 218 height 45
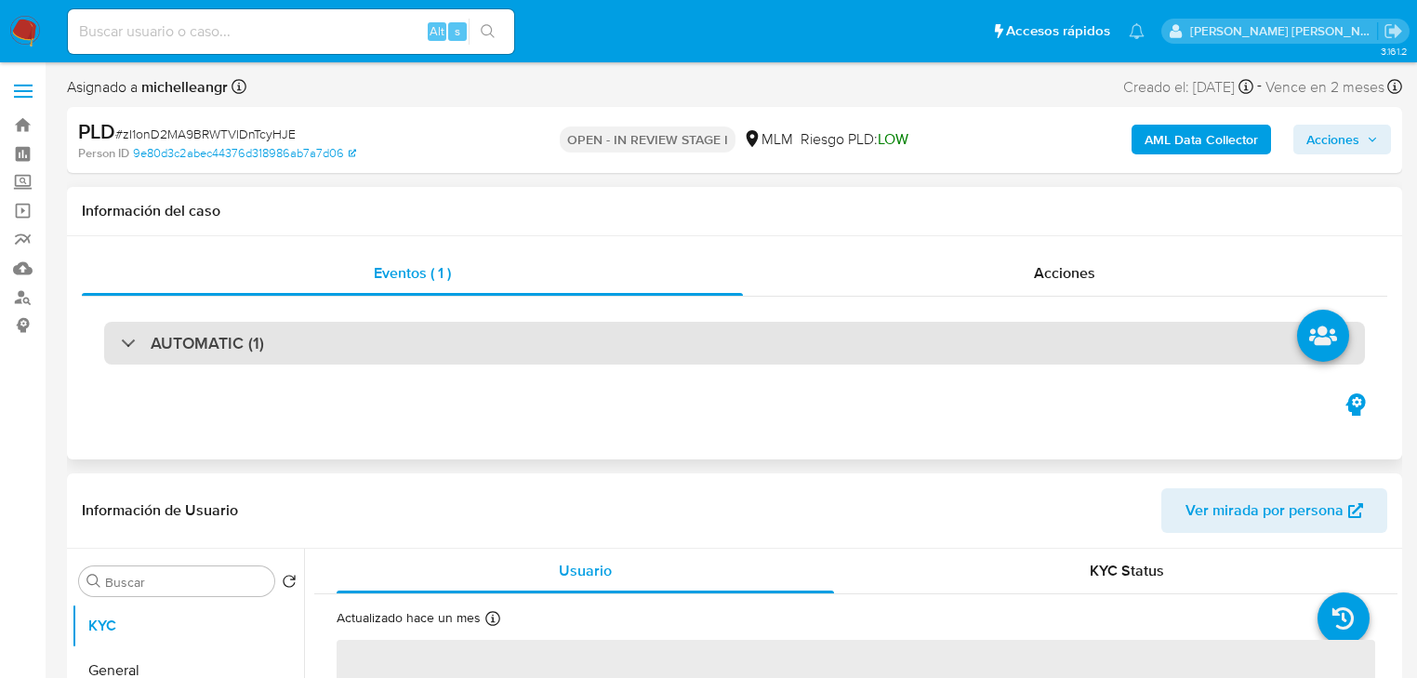
select select "10"
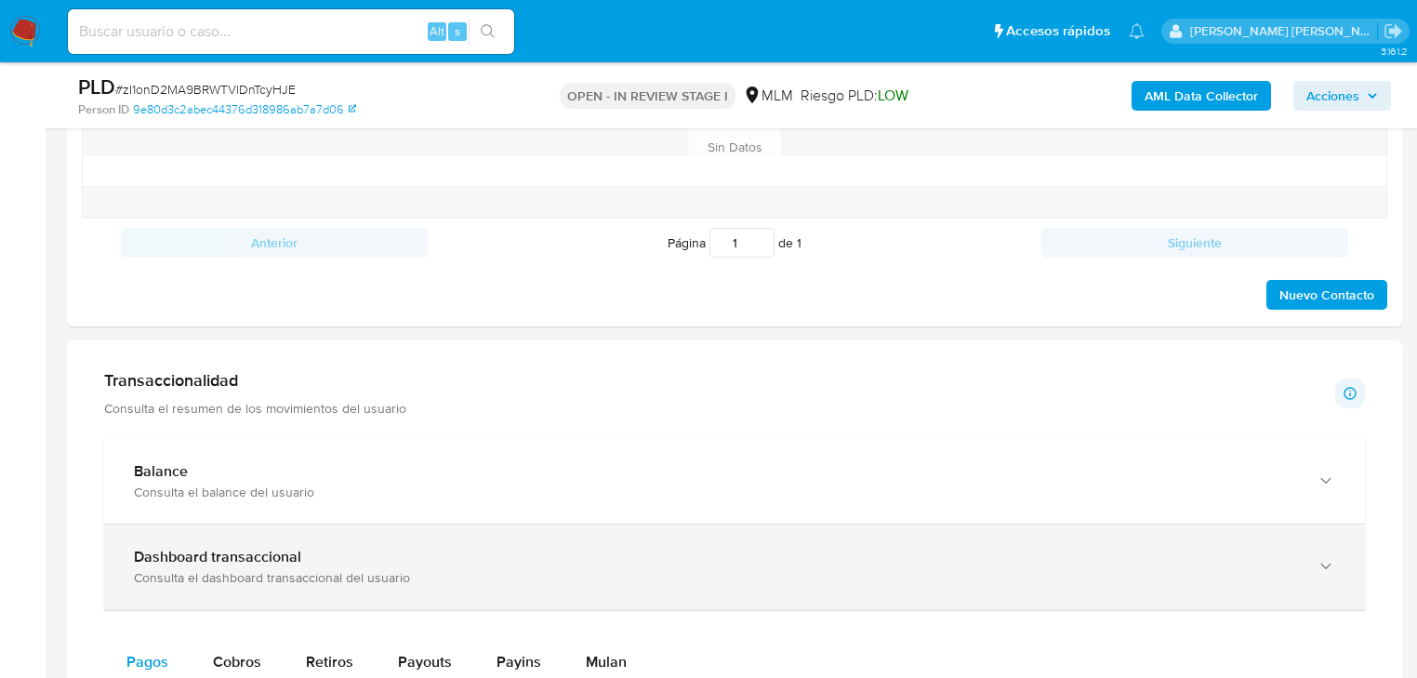
scroll to position [1190, 0]
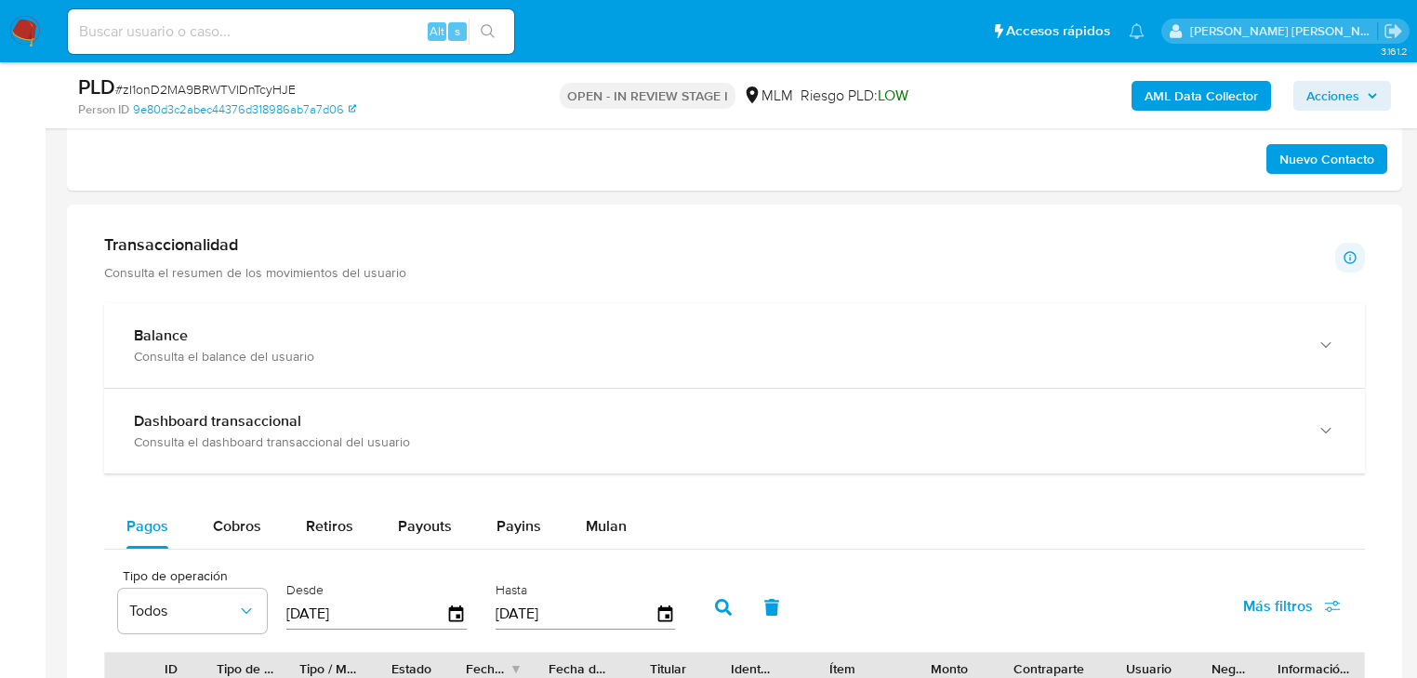
drag, startPoint x: 370, startPoint y: 340, endPoint x: 641, endPoint y: 390, distance: 275.0
click at [372, 340] on div "Balance" at bounding box center [716, 335] width 1164 height 19
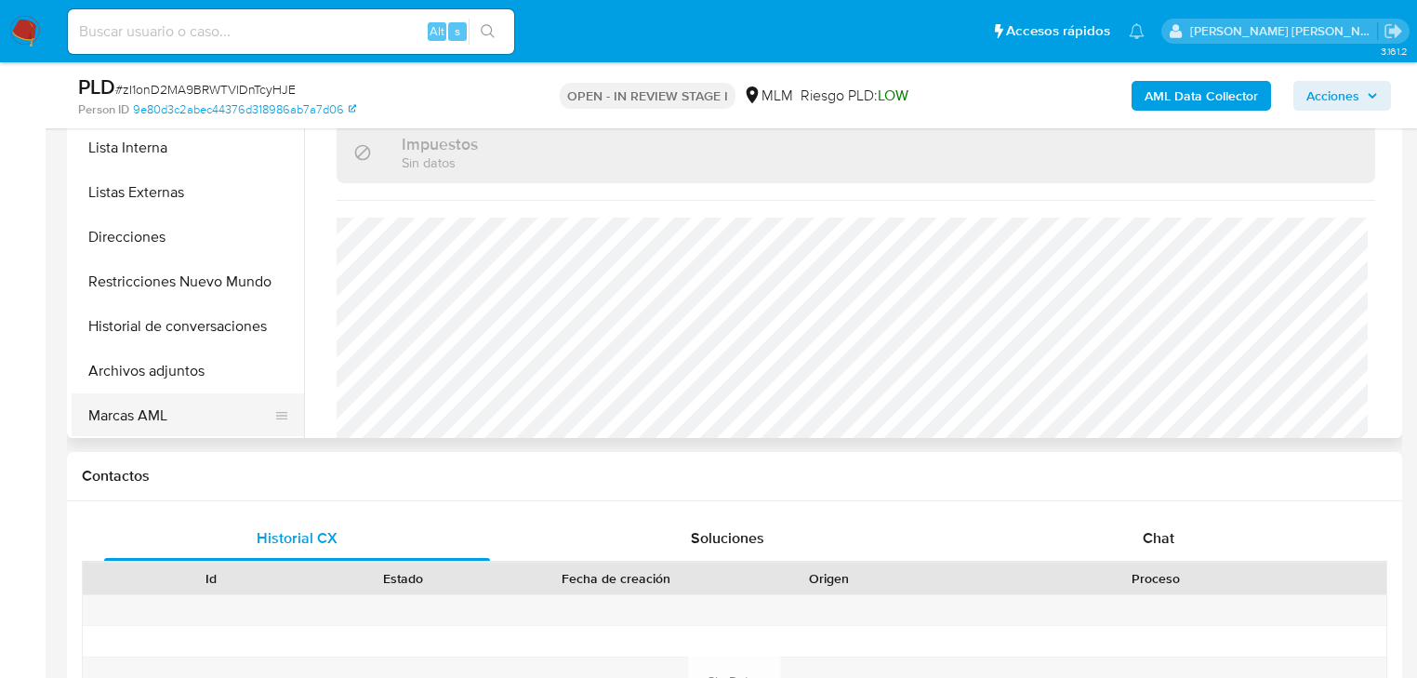
scroll to position [223, 0]
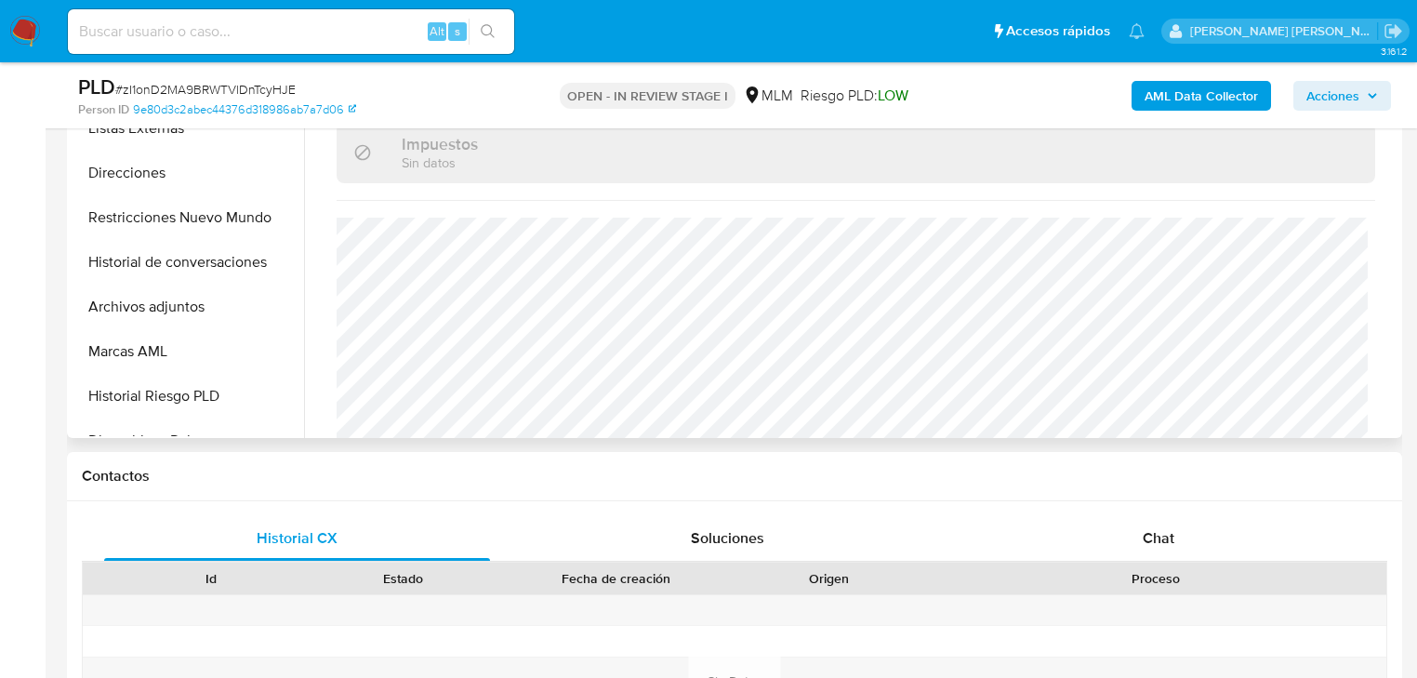
drag, startPoint x: 182, startPoint y: 310, endPoint x: 807, endPoint y: 351, distance: 626.1
click at [186, 310] on button "Archivos adjuntos" at bounding box center [188, 306] width 232 height 45
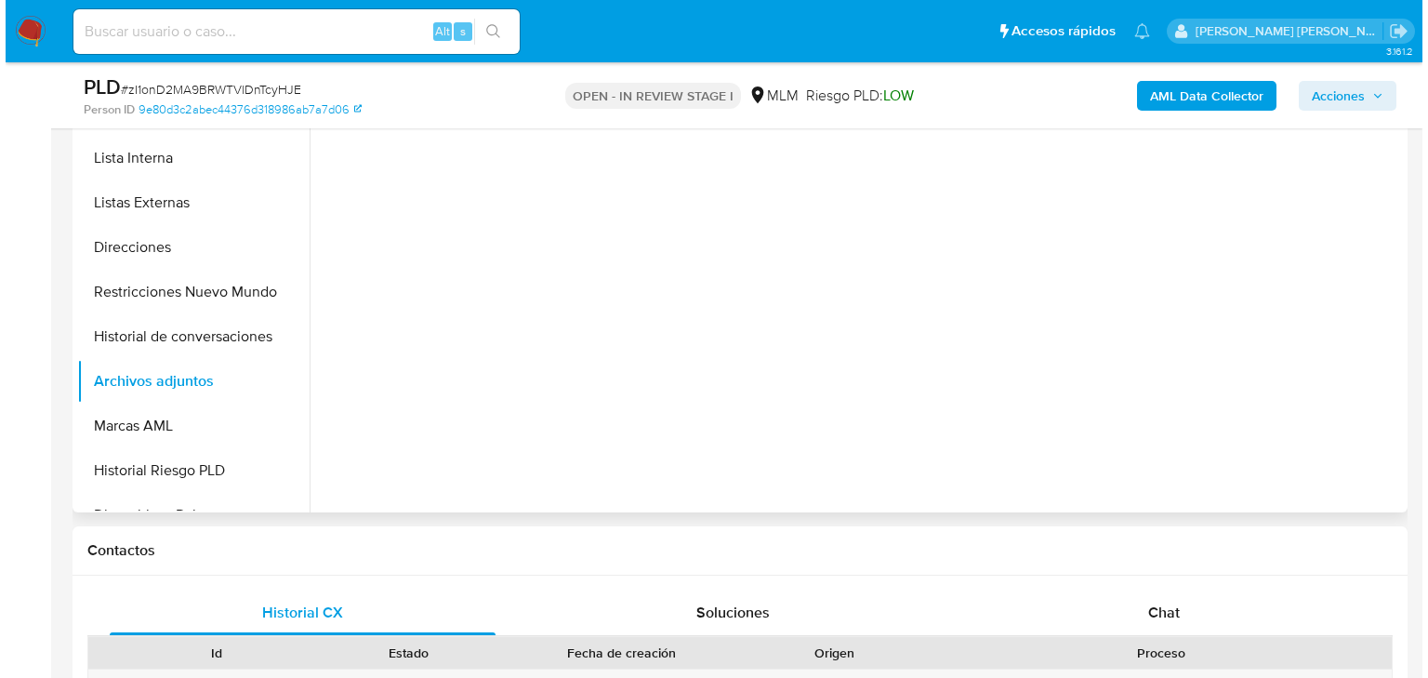
scroll to position [372, 0]
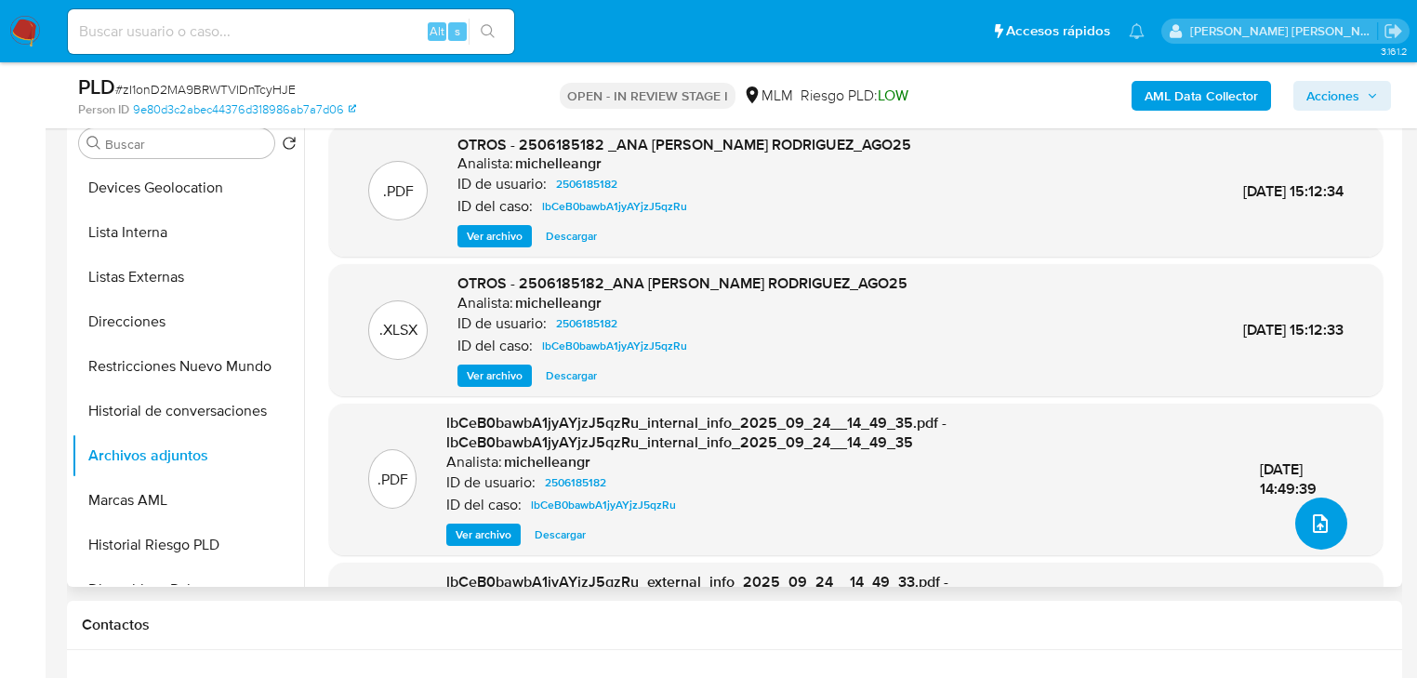
click at [1299, 521] on button "upload-file" at bounding box center [1321, 523] width 52 height 52
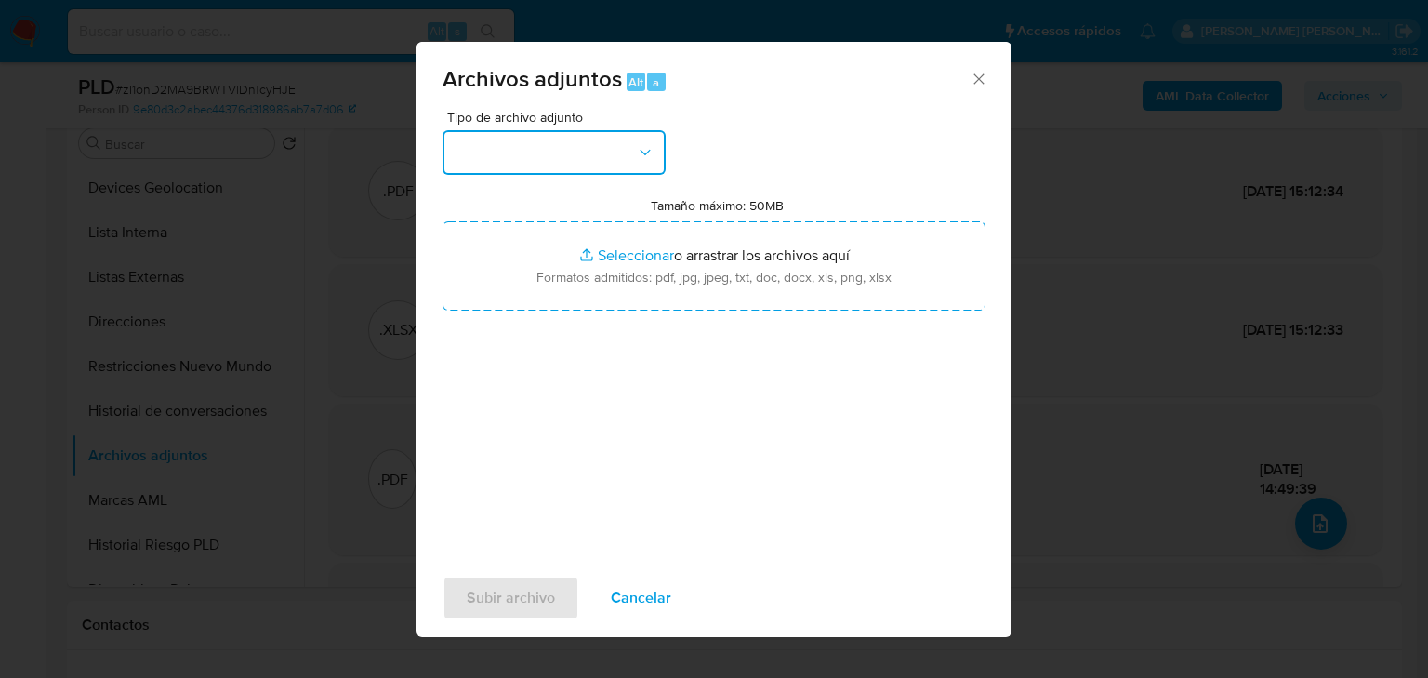
click at [499, 160] on button "button" at bounding box center [553, 152] width 223 height 45
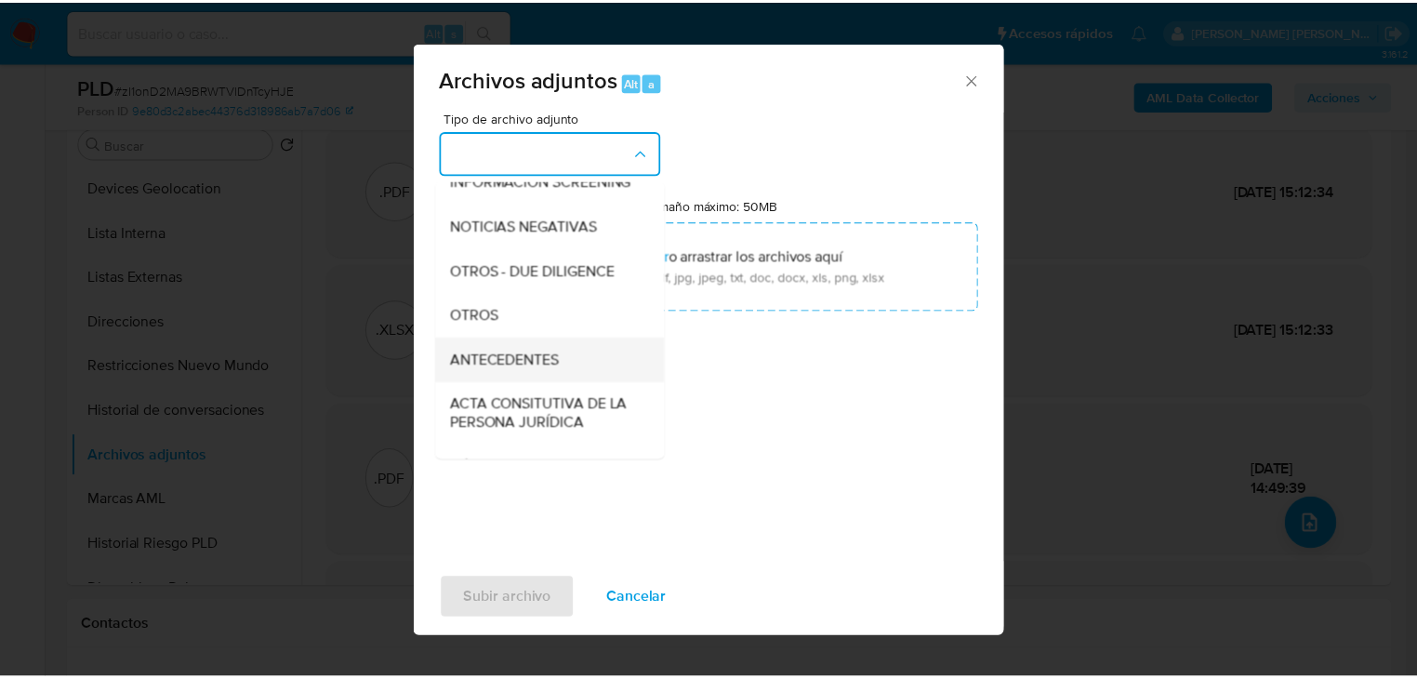
scroll to position [201, 0]
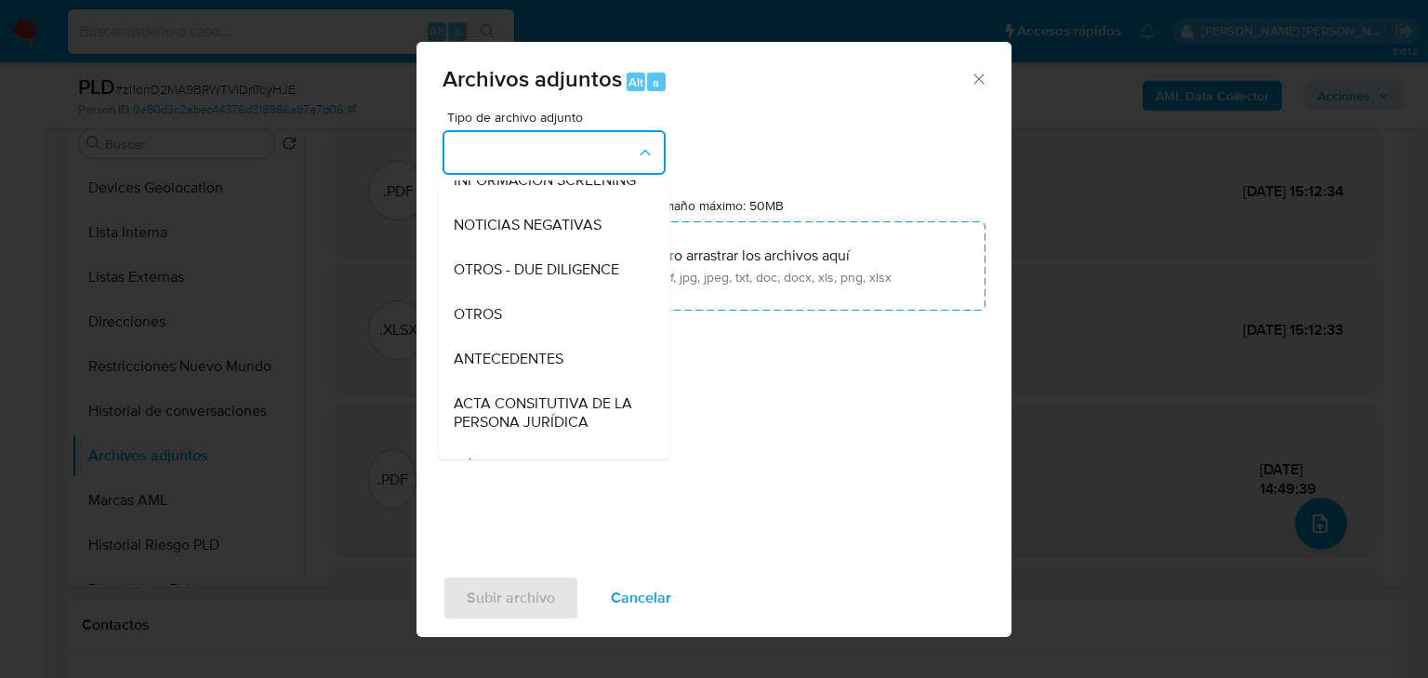
click at [476, 324] on span "OTROS" at bounding box center [478, 314] width 48 height 19
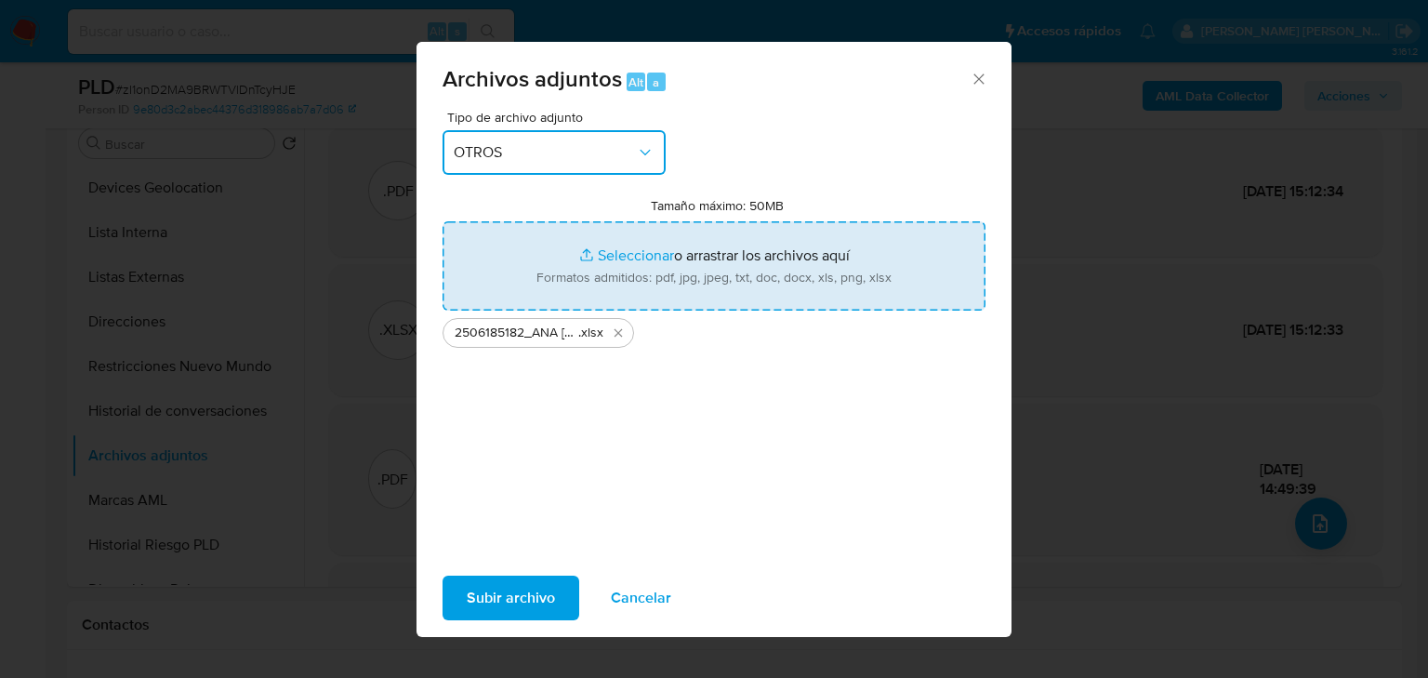
type input "C:\fakepath\2506185182_ANA [PERSON_NAME] RODRIGUEZ_SEP25.pdf"
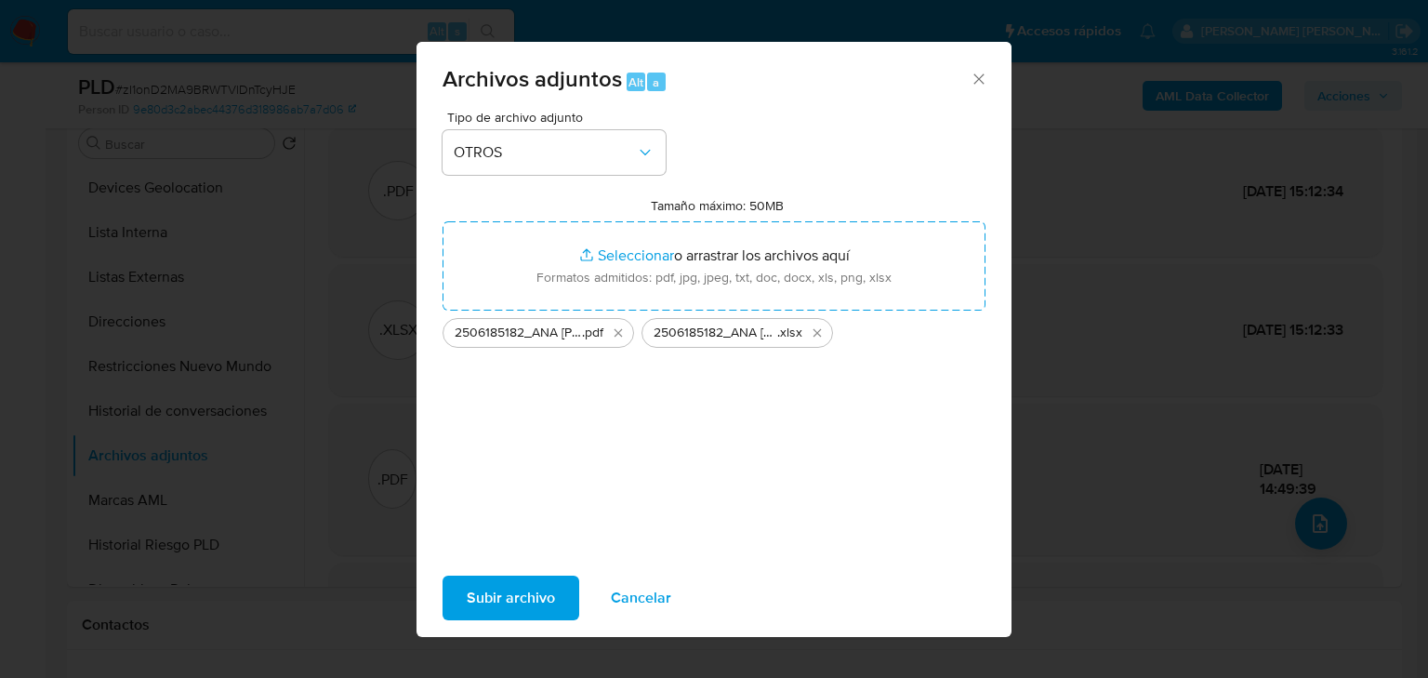
click at [507, 583] on span "Subir archivo" at bounding box center [511, 597] width 88 height 41
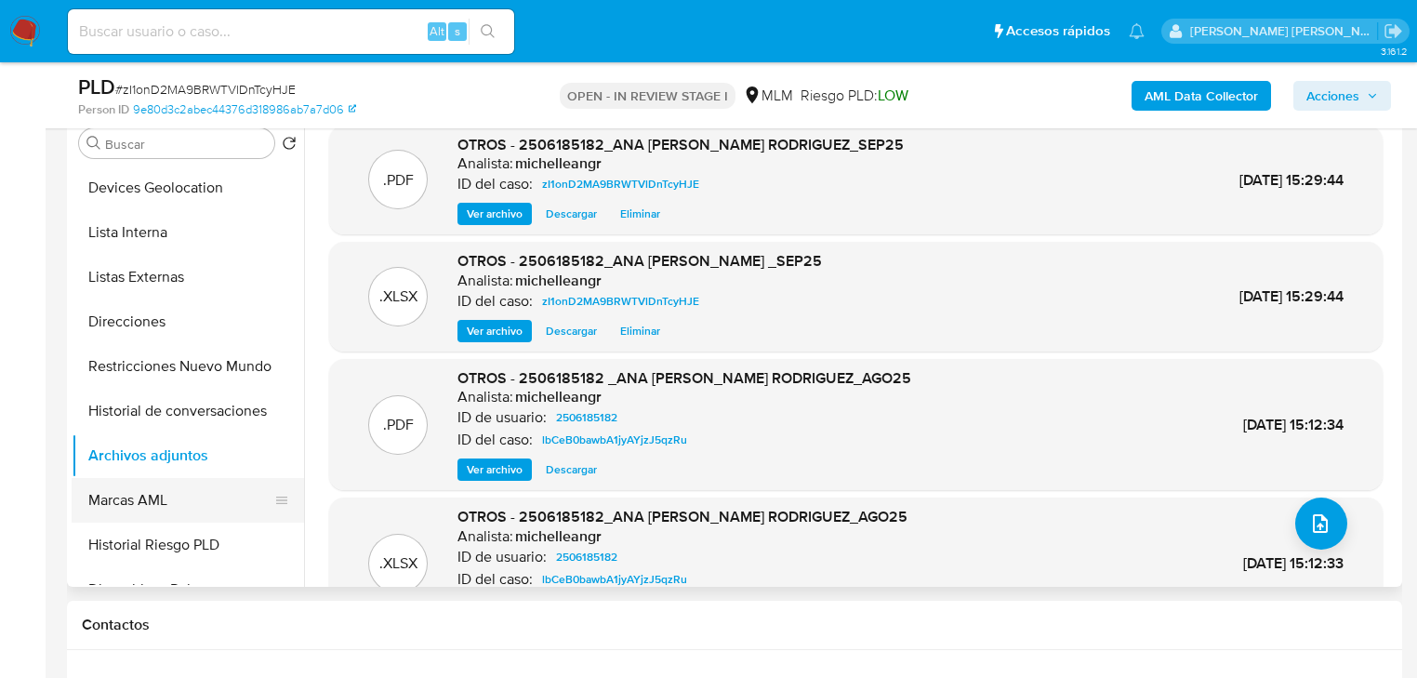
drag, startPoint x: 152, startPoint y: 497, endPoint x: 171, endPoint y: 483, distance: 23.2
click at [152, 497] on button "Marcas AML" at bounding box center [181, 500] width 218 height 45
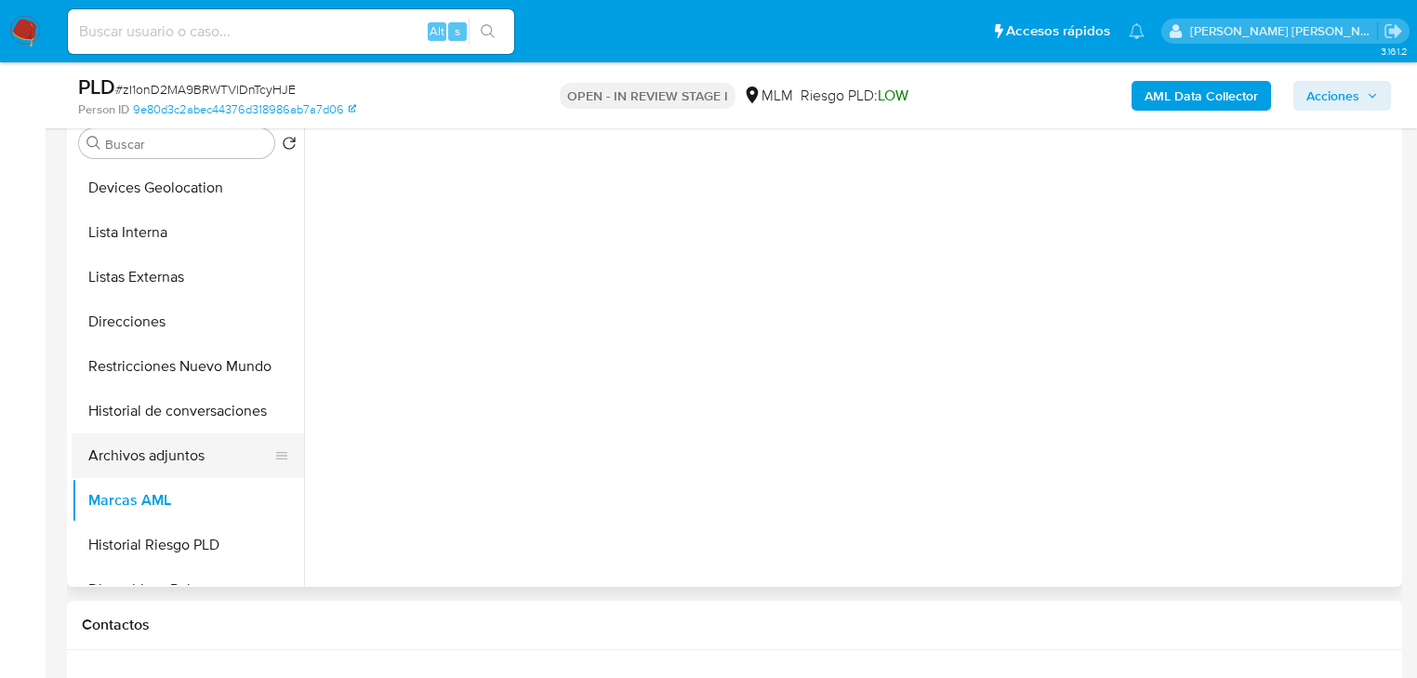
drag, startPoint x: 192, startPoint y: 459, endPoint x: 341, endPoint y: 420, distance: 153.8
click at [193, 459] on button "Archivos adjuntos" at bounding box center [188, 455] width 232 height 45
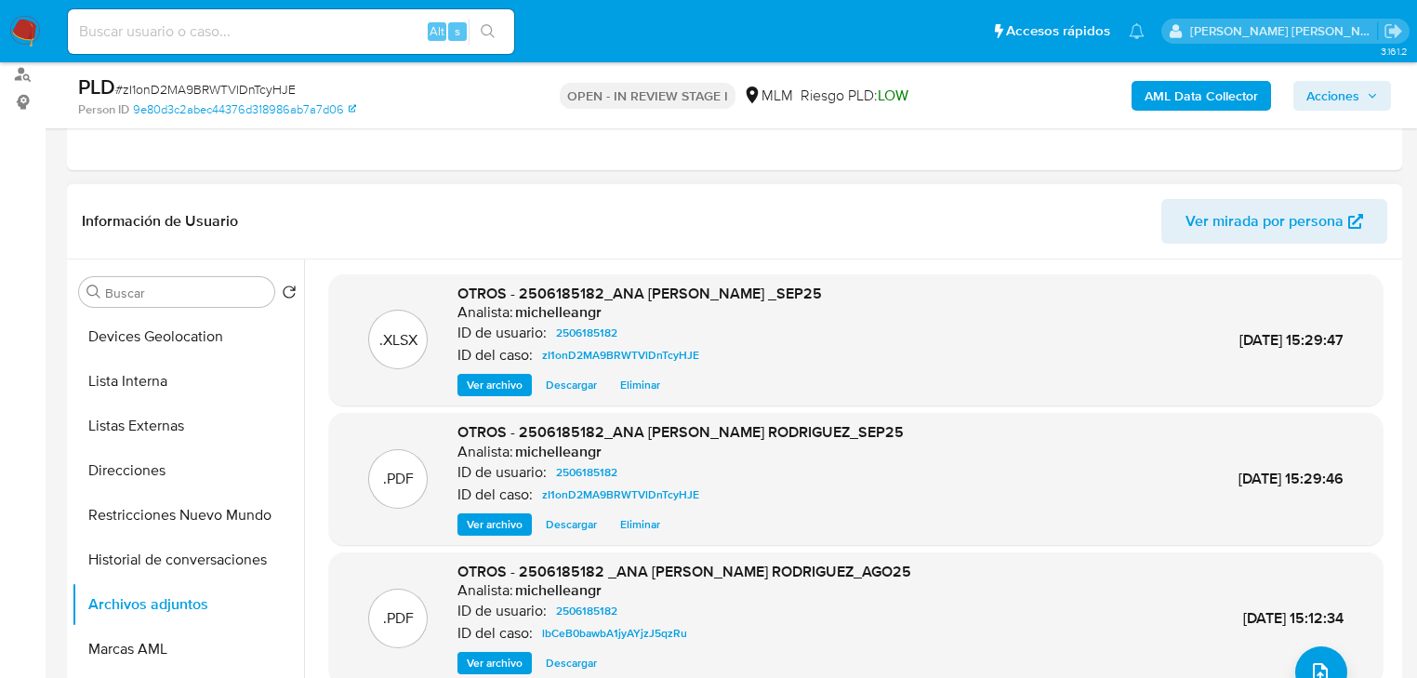
scroll to position [74, 0]
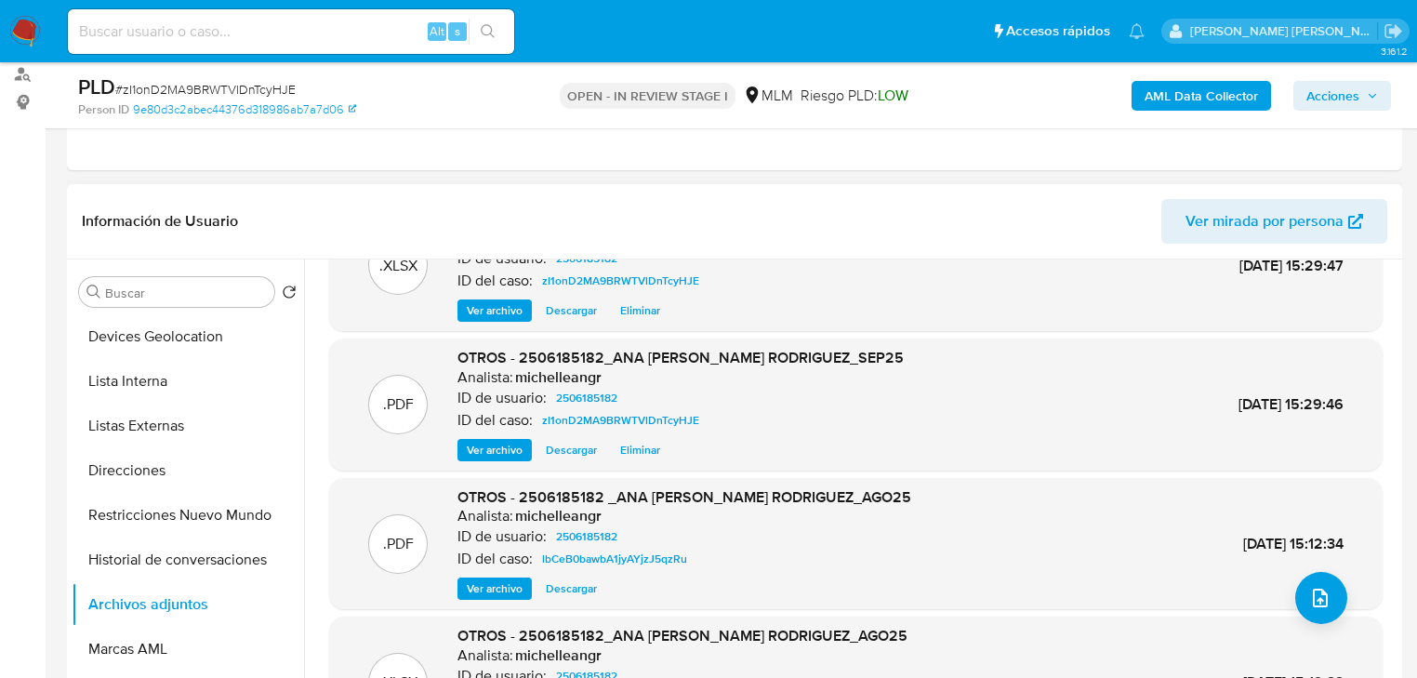
click at [492, 454] on span "Ver archivo" at bounding box center [495, 450] width 56 height 19
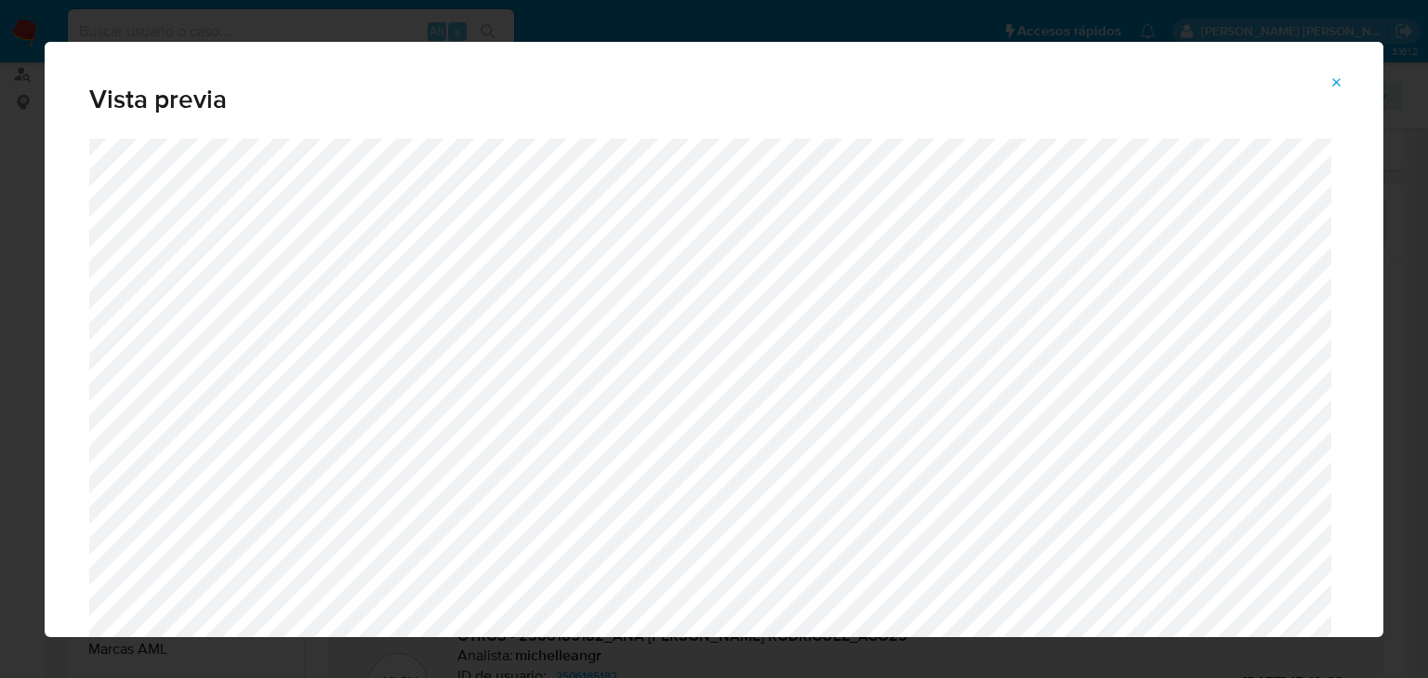
click at [1331, 82] on icon "Attachment preview" at bounding box center [1336, 82] width 15 height 15
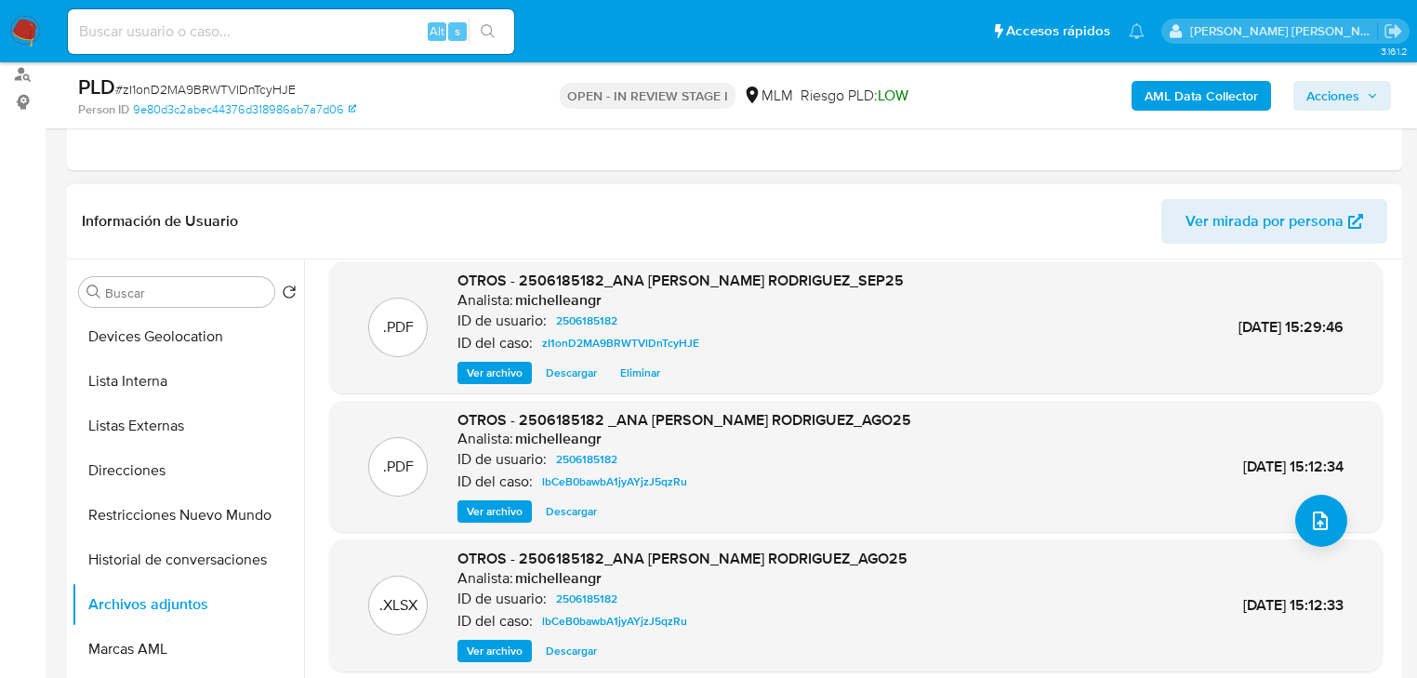
scroll to position [156, 0]
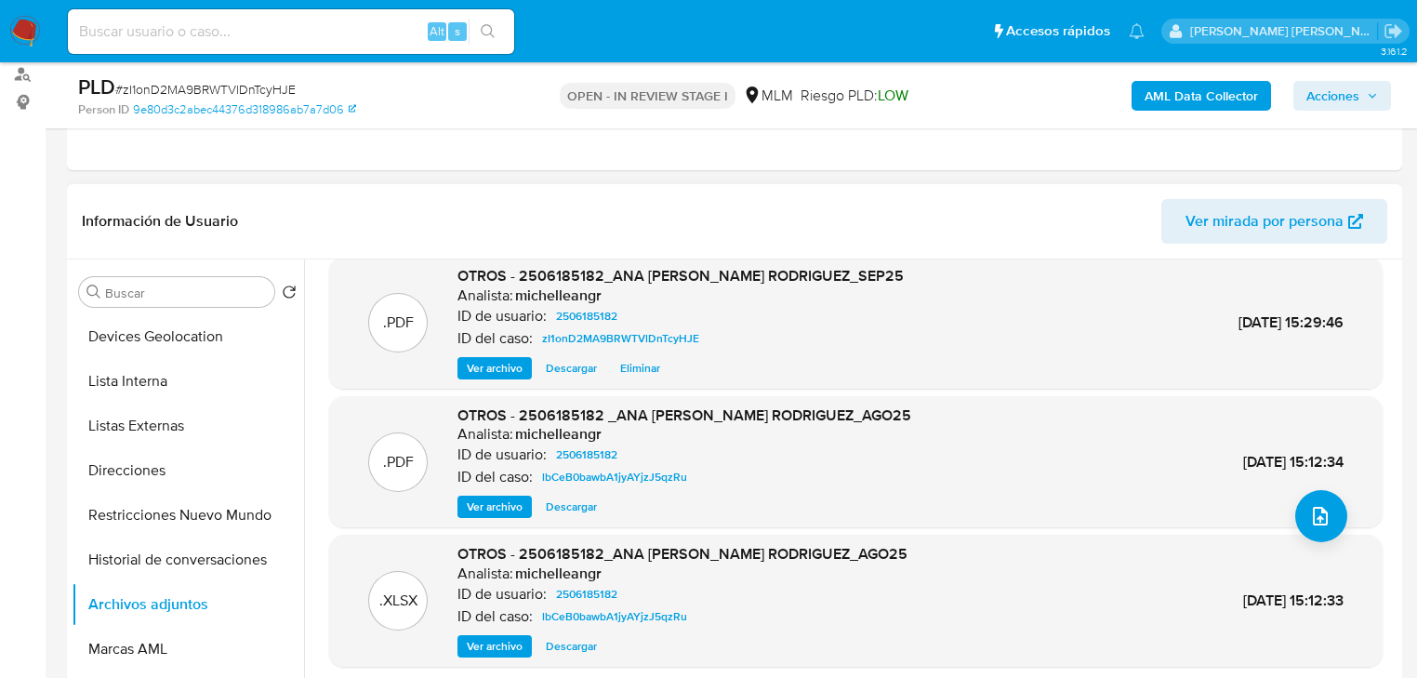
click at [497, 507] on span "Ver archivo" at bounding box center [495, 506] width 56 height 19
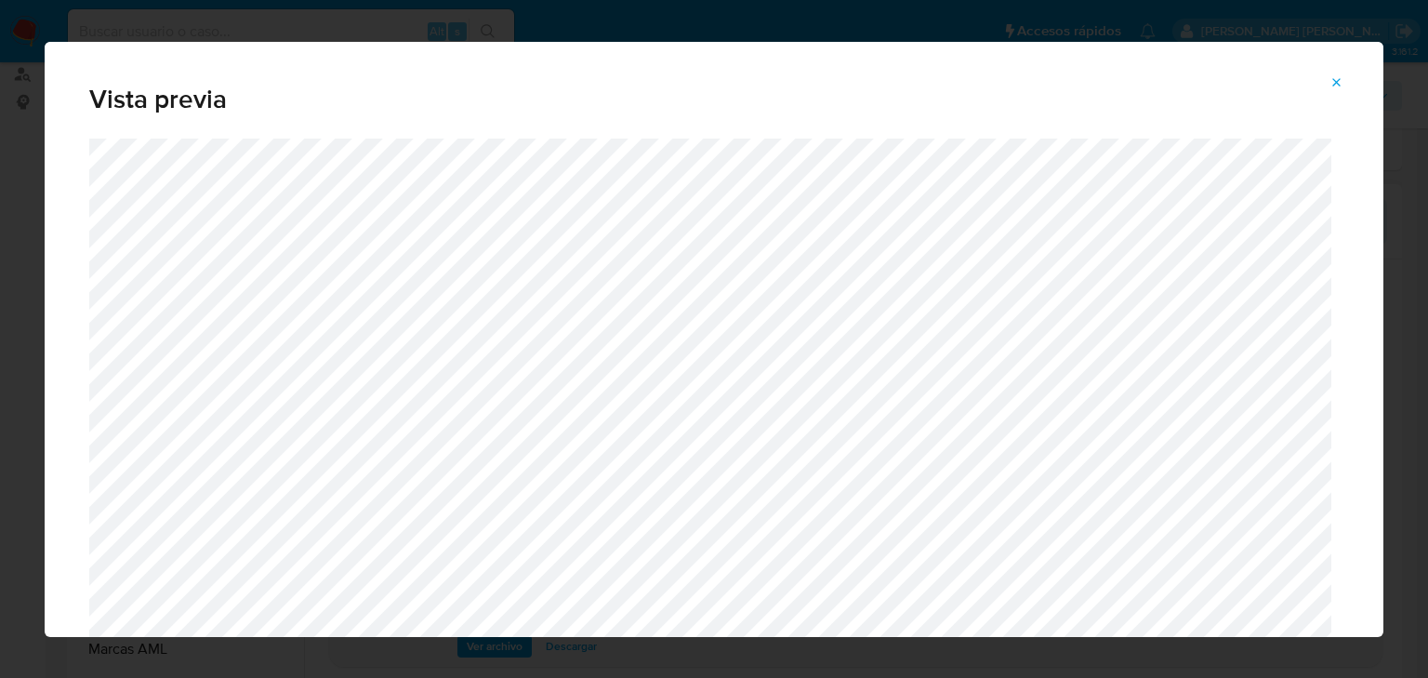
click at [1336, 85] on icon "Attachment preview" at bounding box center [1336, 82] width 15 height 15
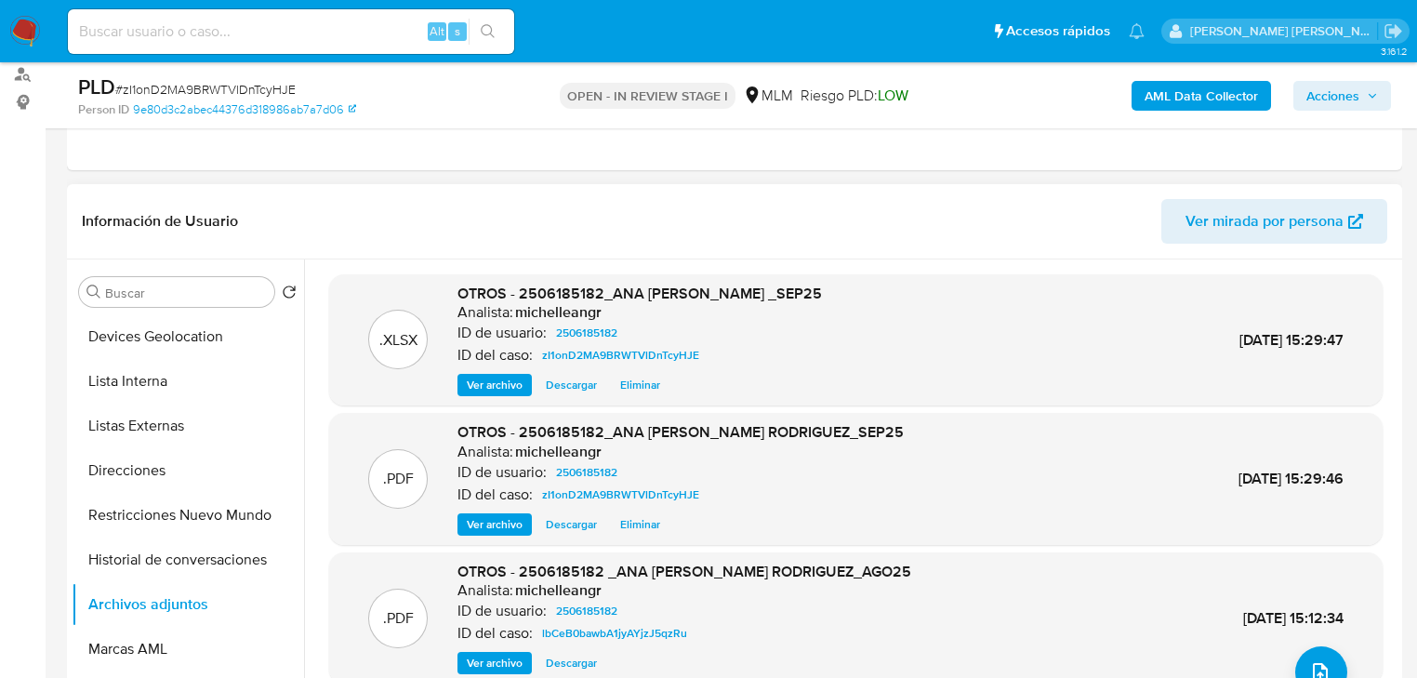
scroll to position [0, 0]
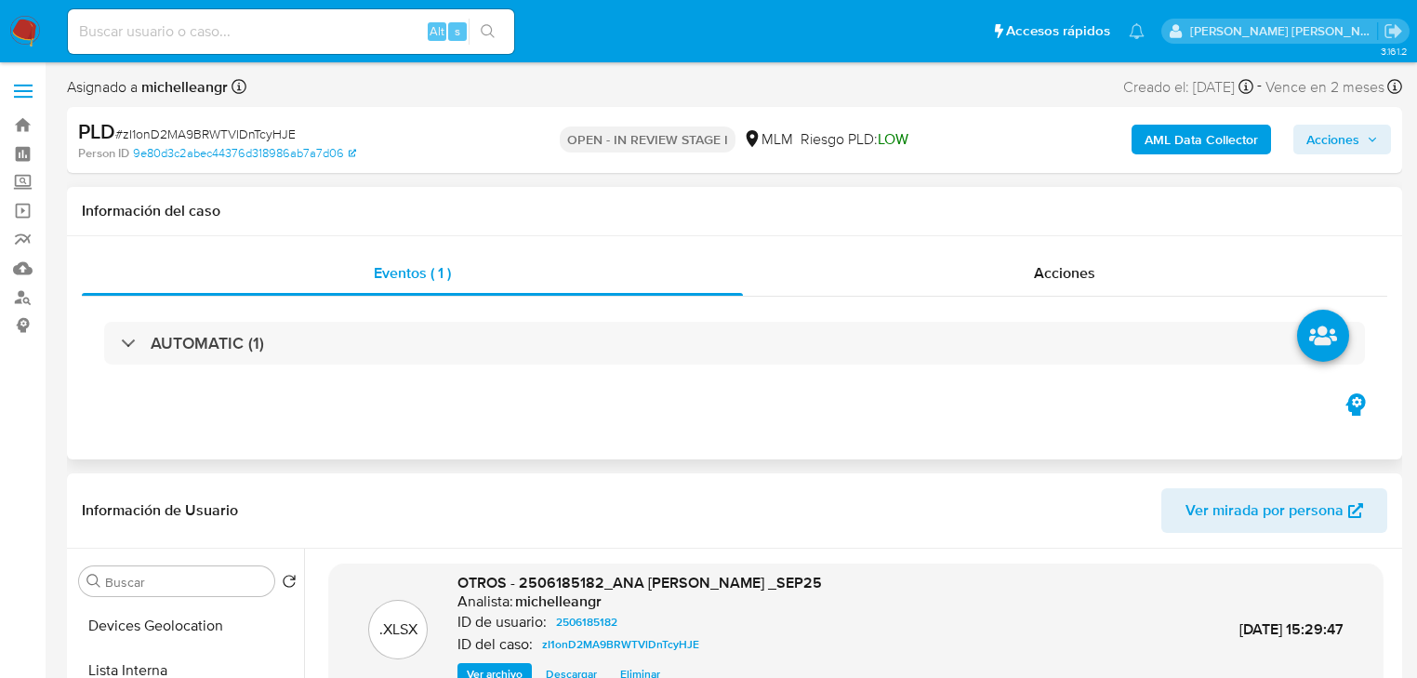
drag, startPoint x: 1076, startPoint y: 281, endPoint x: 1203, endPoint y: 244, distance: 132.7
click at [1082, 281] on span "Acciones" at bounding box center [1064, 272] width 61 height 21
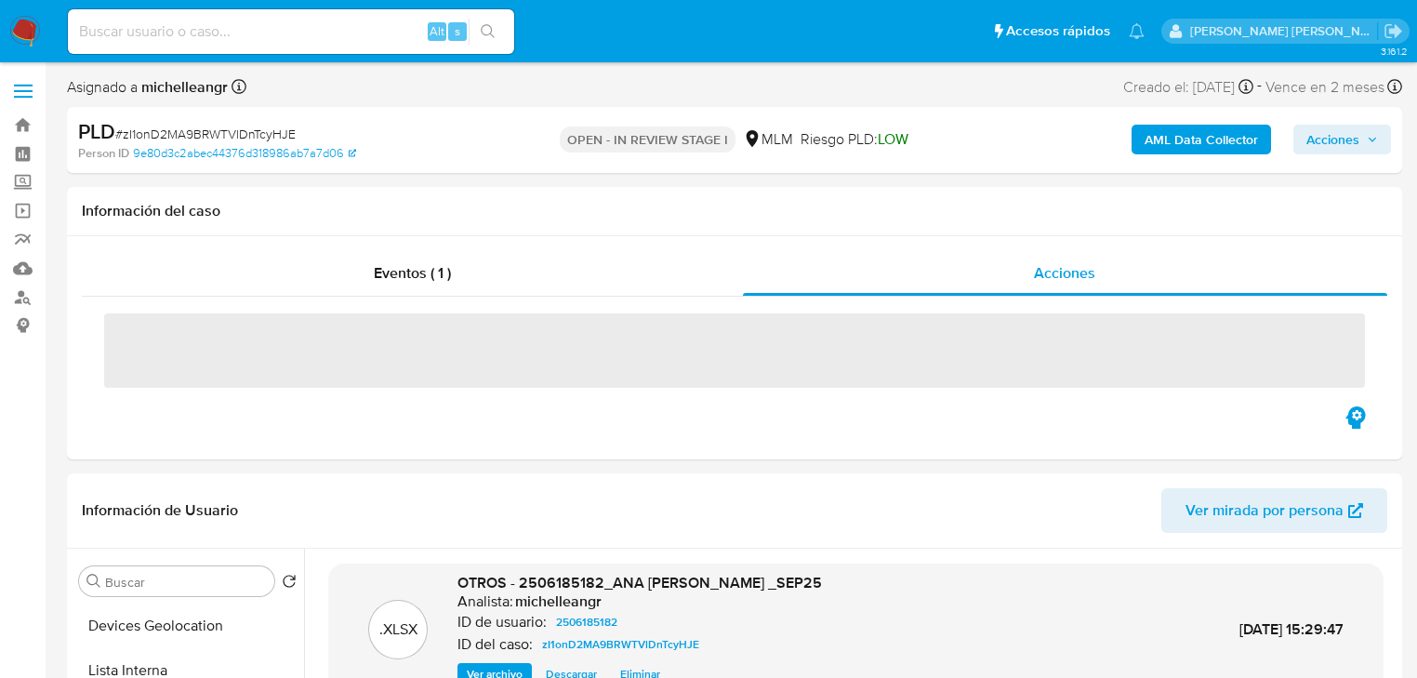
click at [1327, 127] on span "Acciones" at bounding box center [1332, 140] width 53 height 30
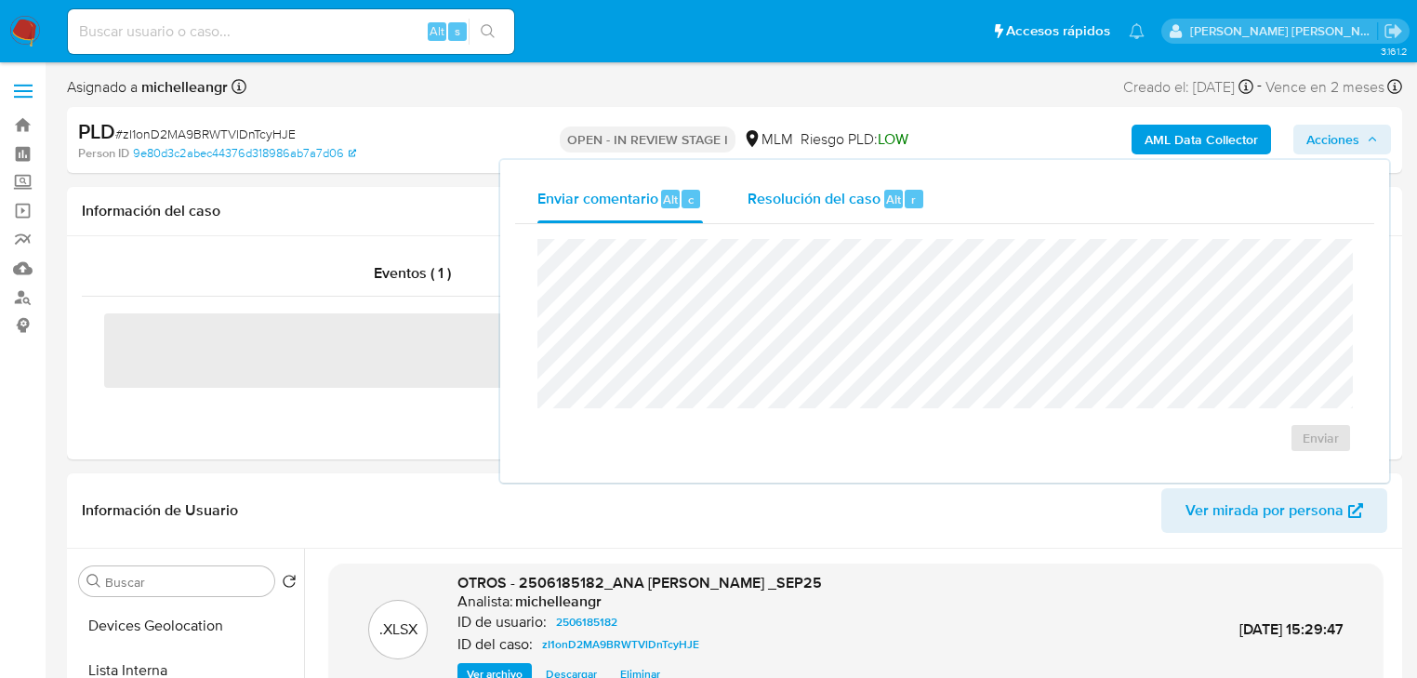
click at [821, 197] on span "Resolución del caso" at bounding box center [813, 198] width 133 height 21
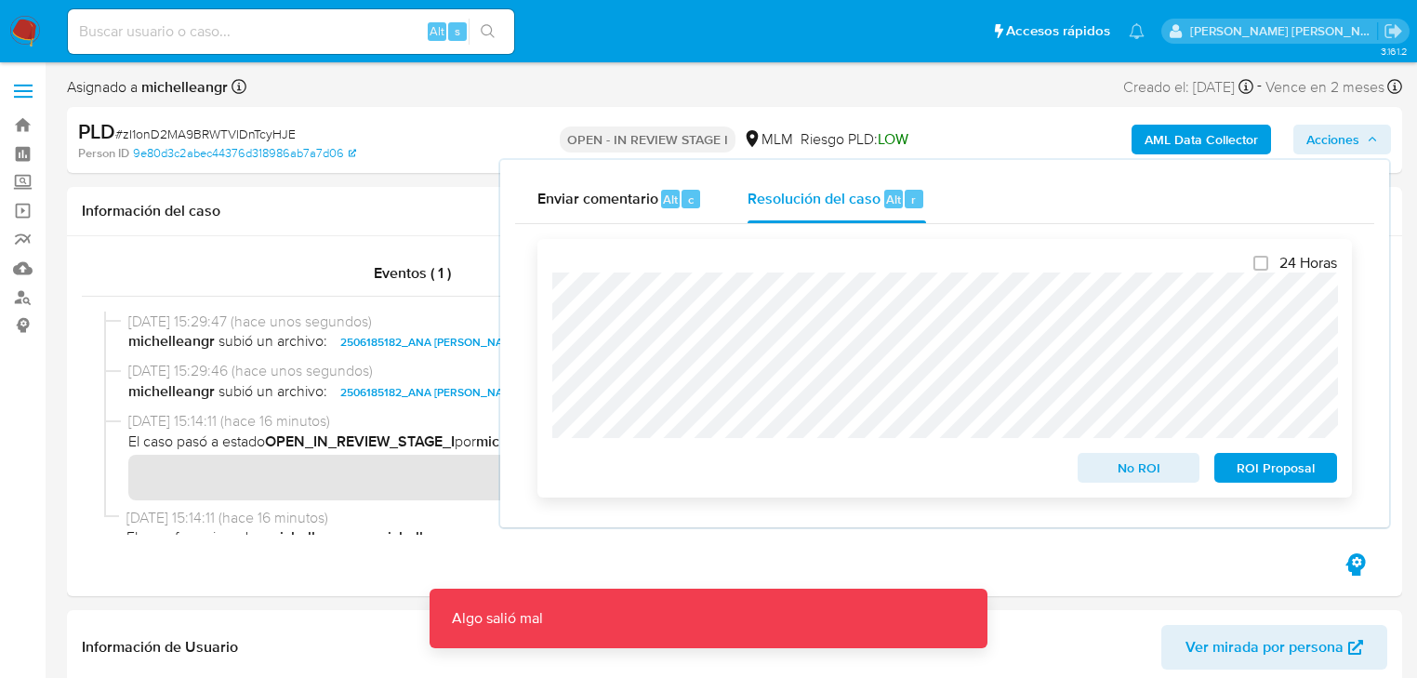
click at [1105, 467] on span "No ROI" at bounding box center [1138, 468] width 97 height 26
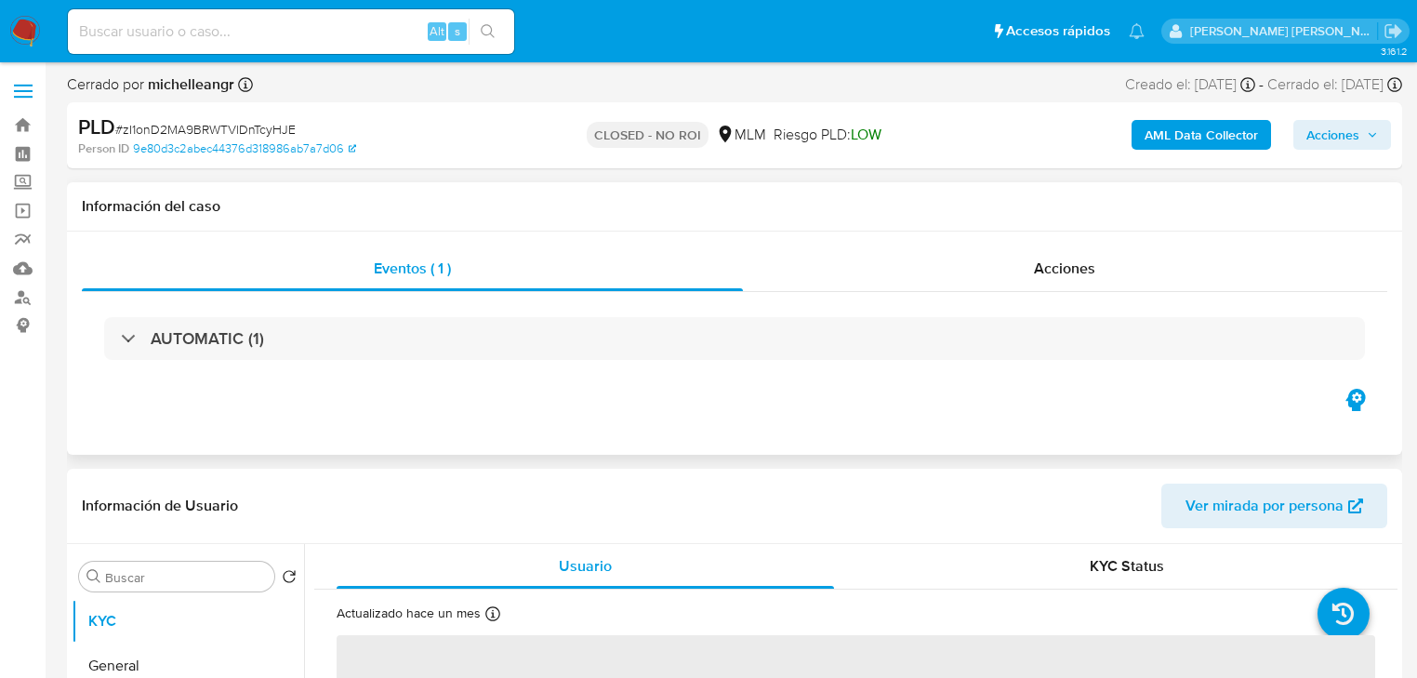
select select "10"
